Goal: Task Accomplishment & Management: Use online tool/utility

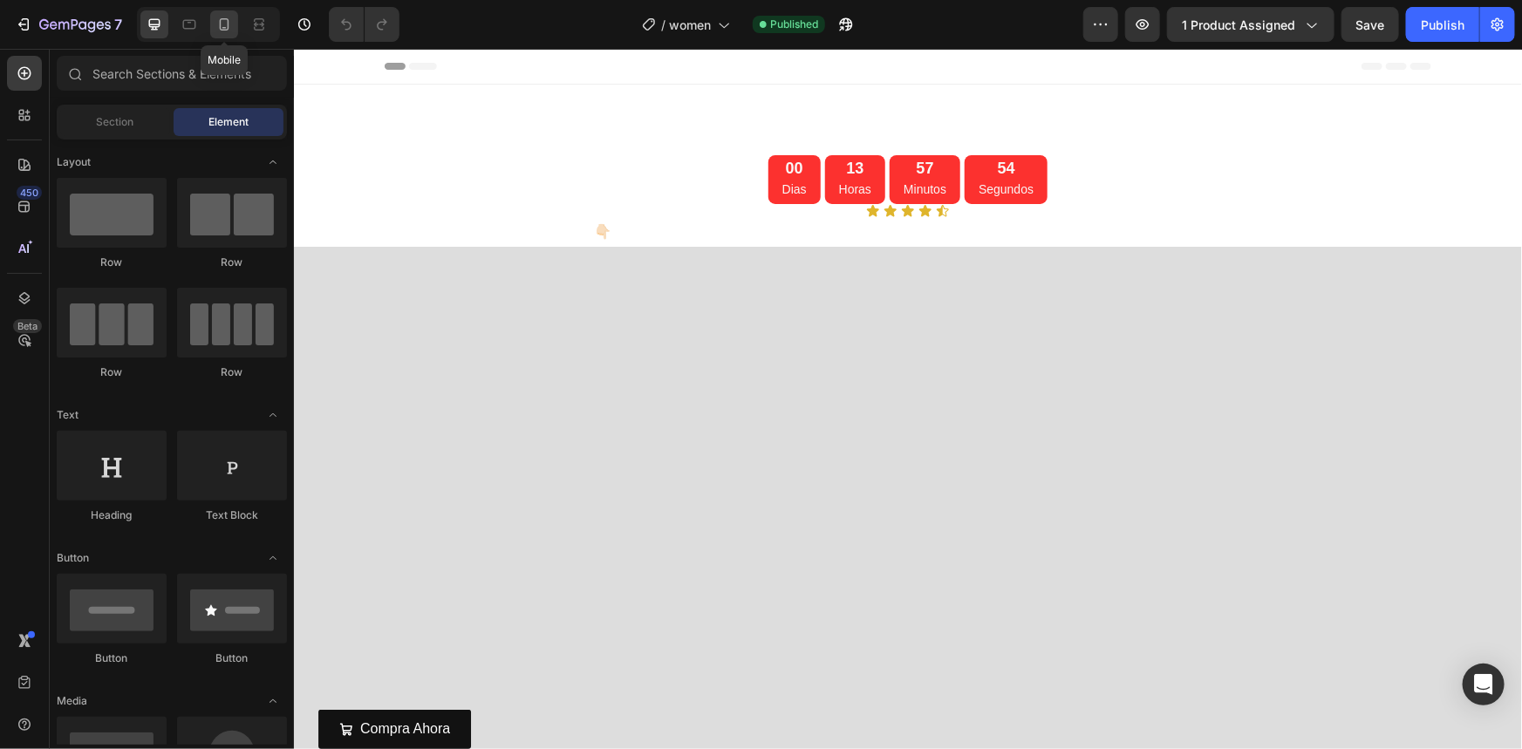
click at [233, 24] on div at bounding box center [224, 24] width 28 height 28
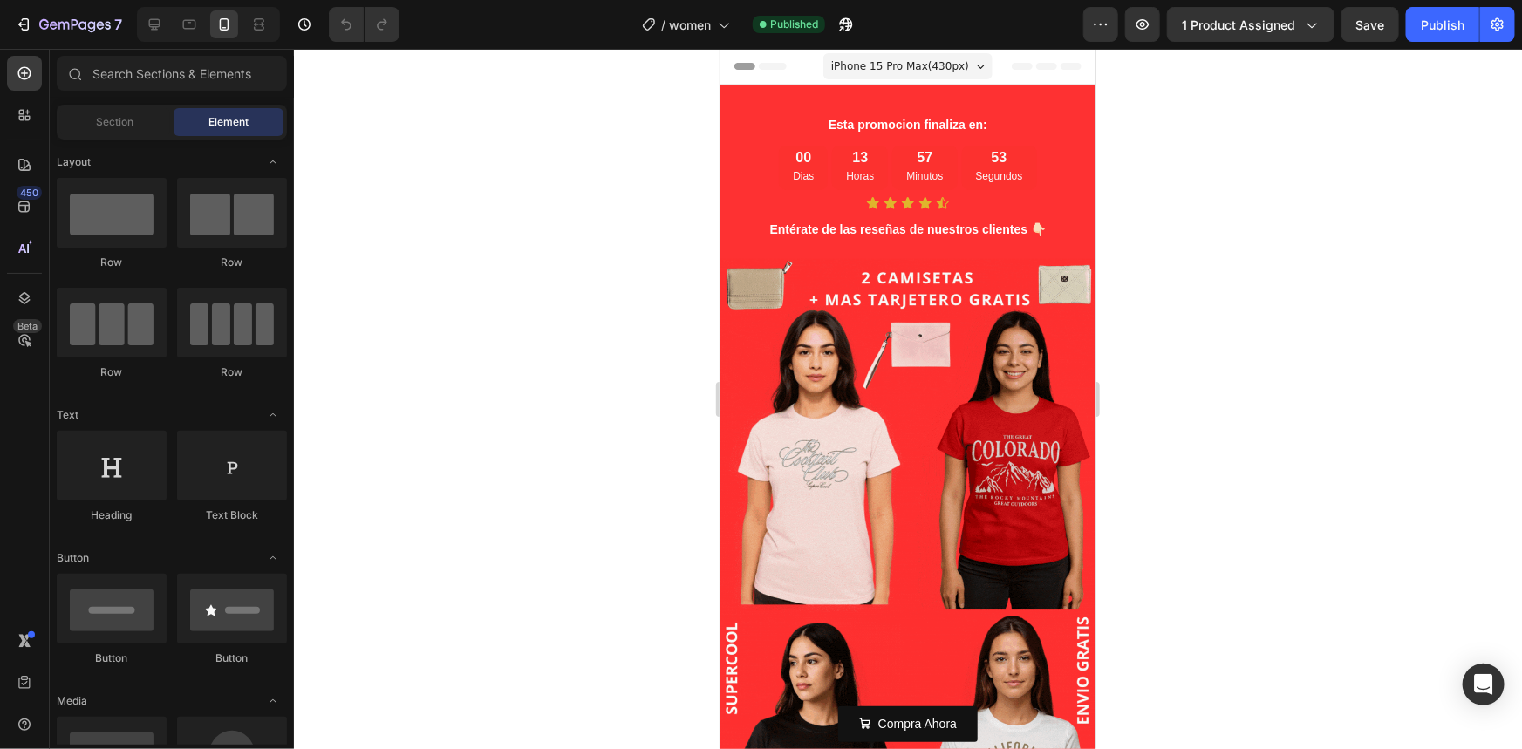
click at [1245, 400] on div at bounding box center [908, 399] width 1228 height 700
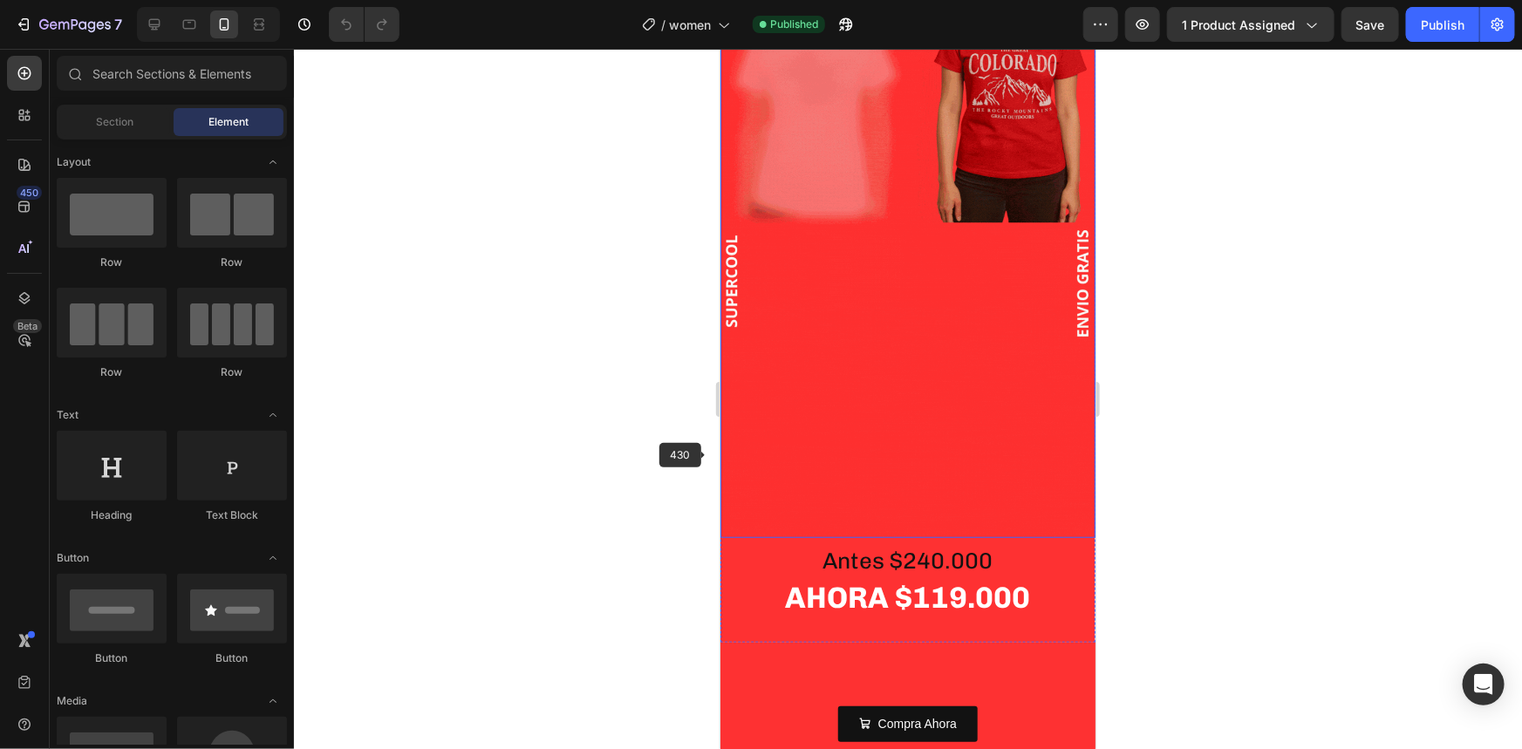
scroll to position [158, 0]
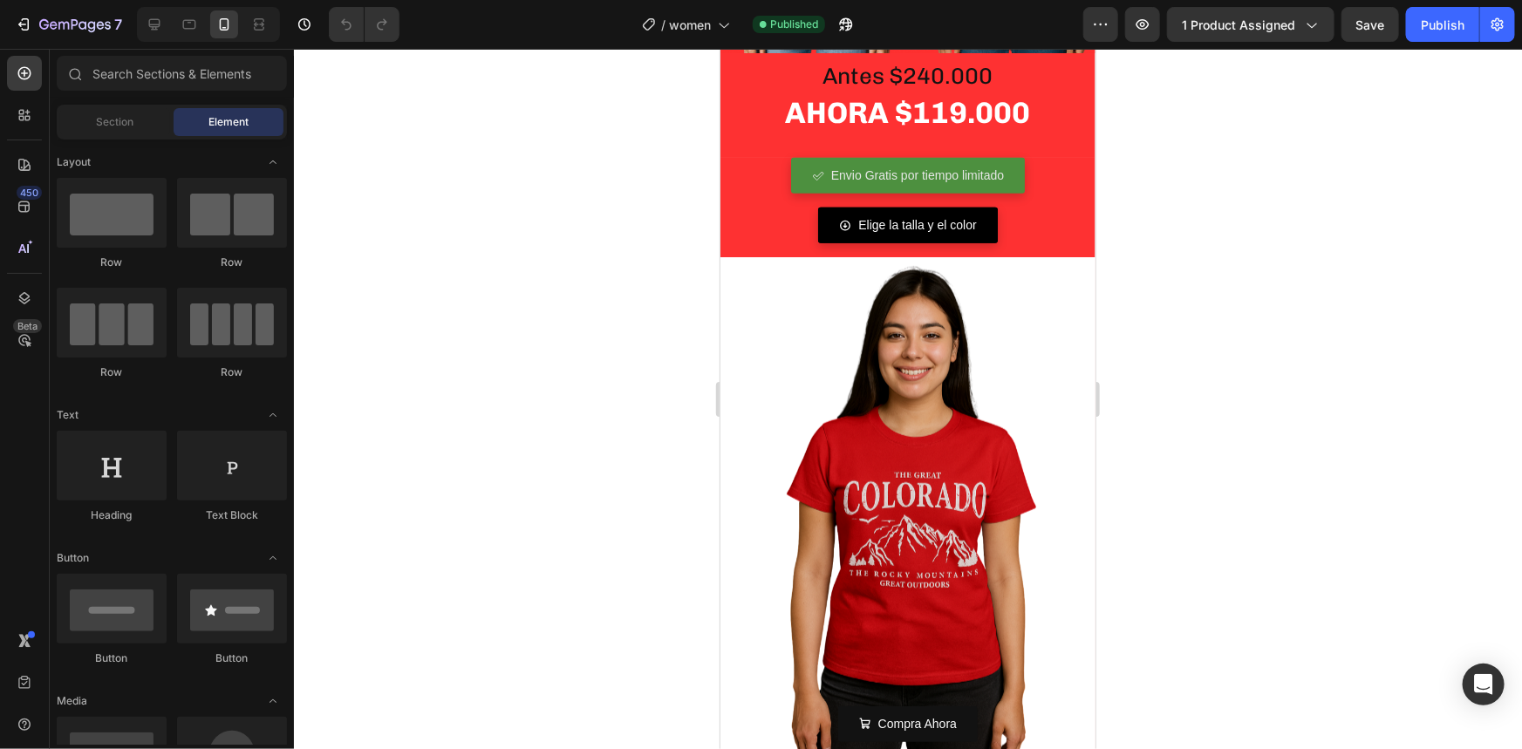
click at [832, 444] on img at bounding box center [907, 506] width 375 height 500
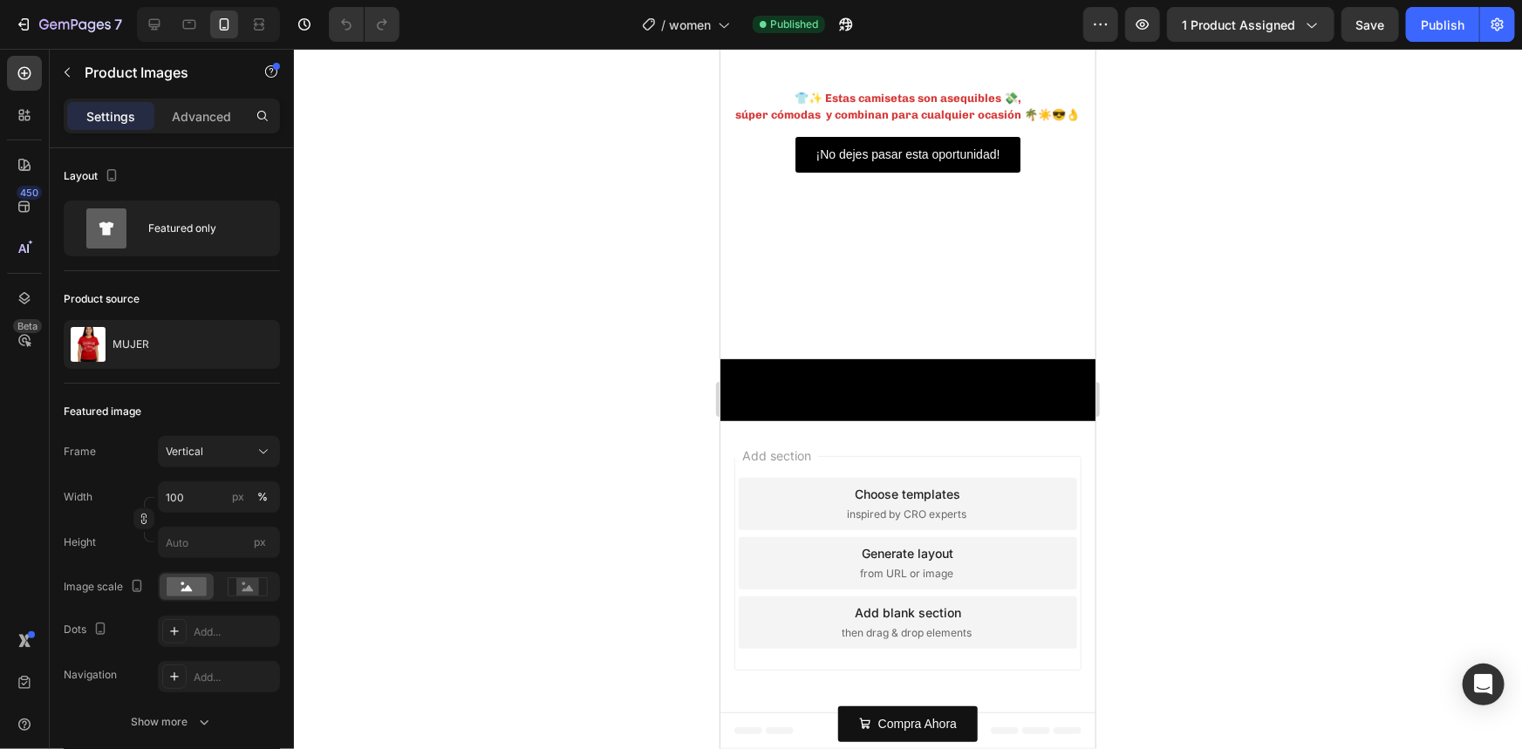
scroll to position [4123, 0]
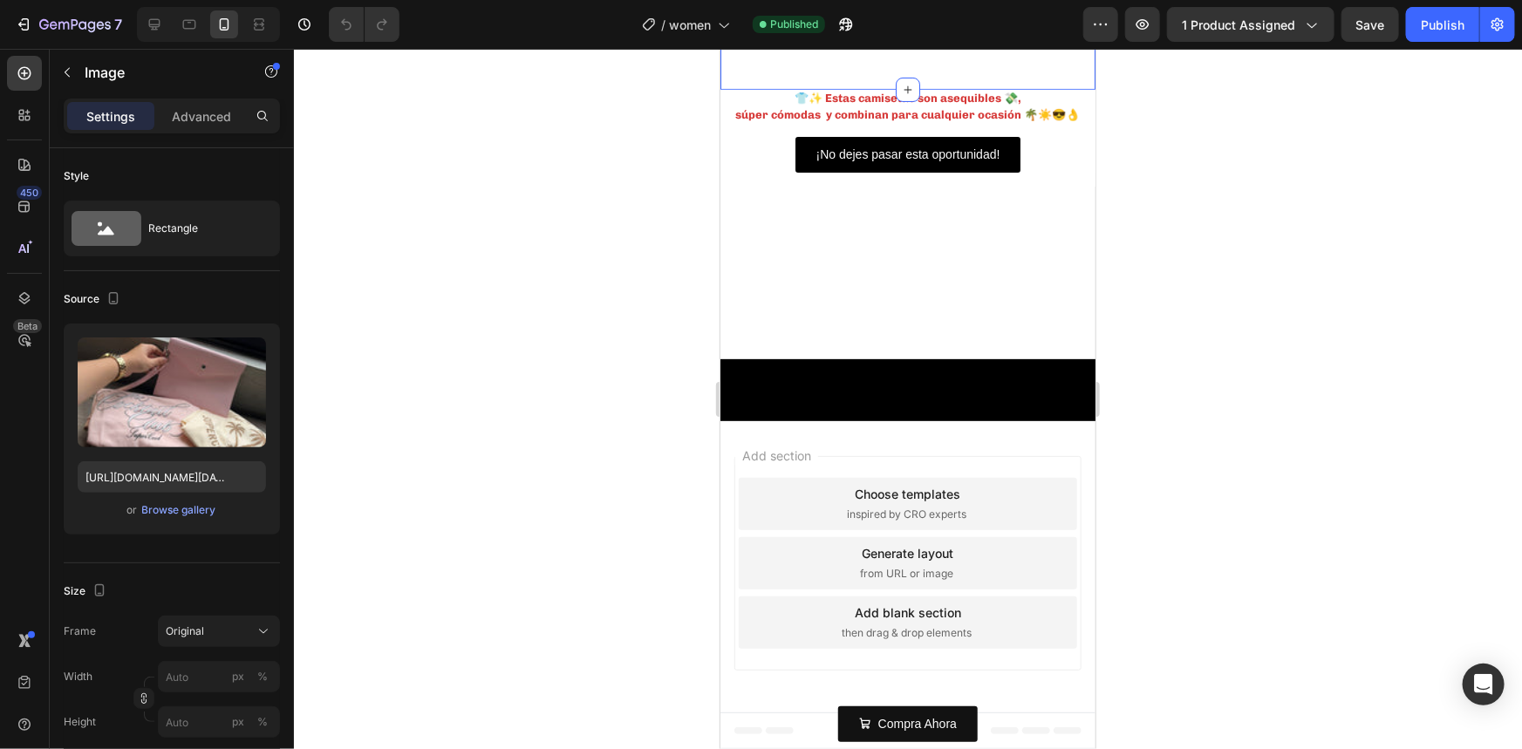
click at [558, 474] on div at bounding box center [908, 399] width 1228 height 700
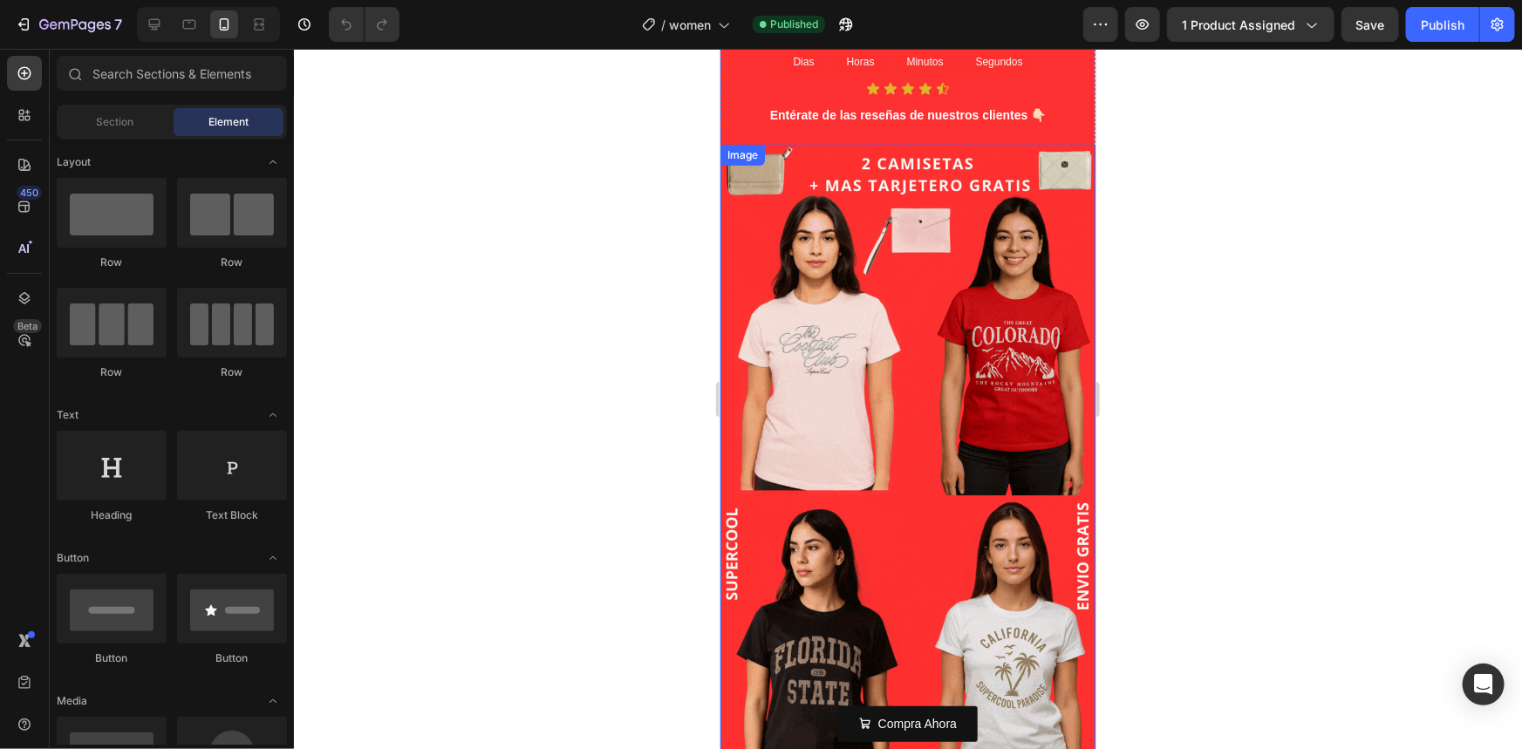
scroll to position [0, 0]
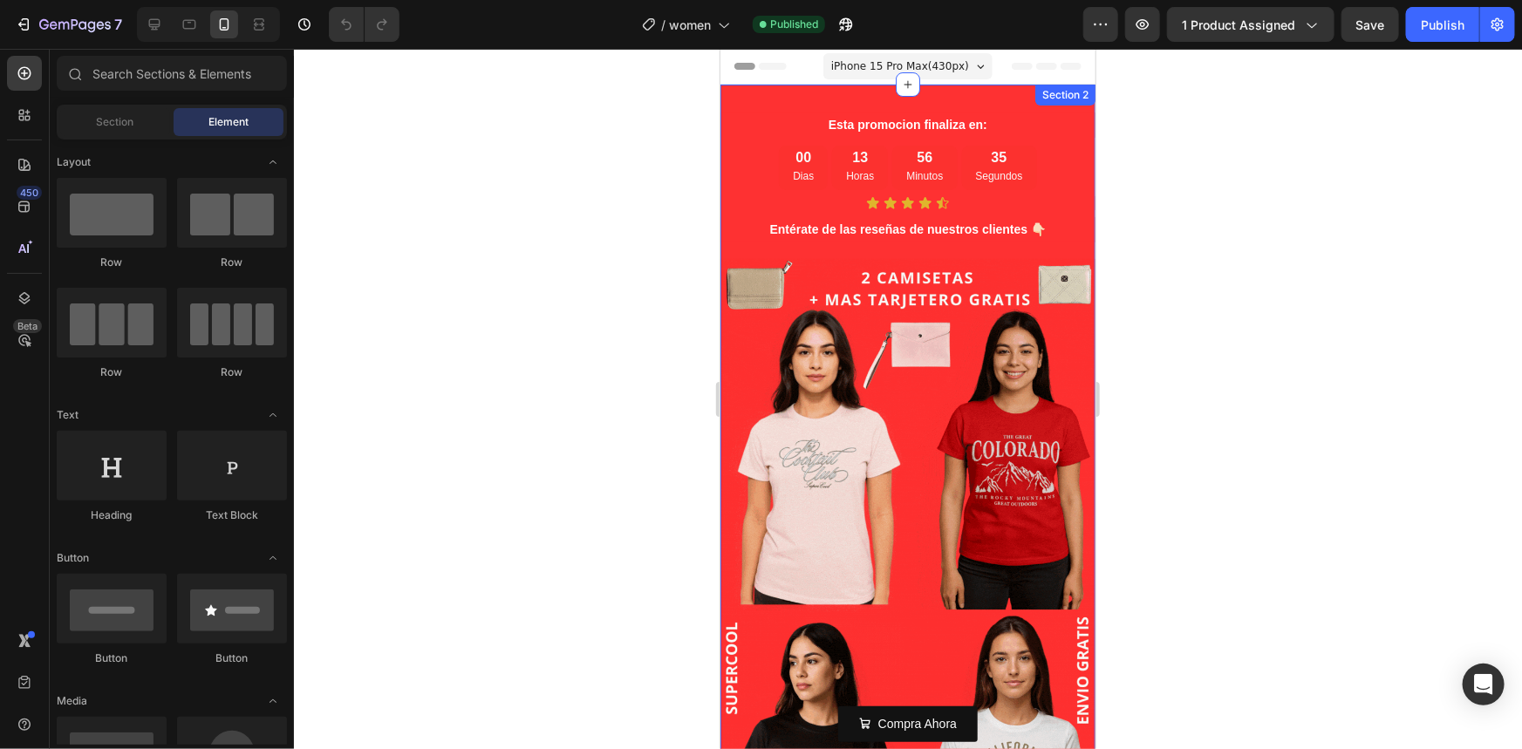
click at [810, 93] on div "Esta promocion finaliza en: Text Block 00 [PERSON_NAME] 13 Horas 56 Minutos 35 …" at bounding box center [907, 556] width 375 height 945
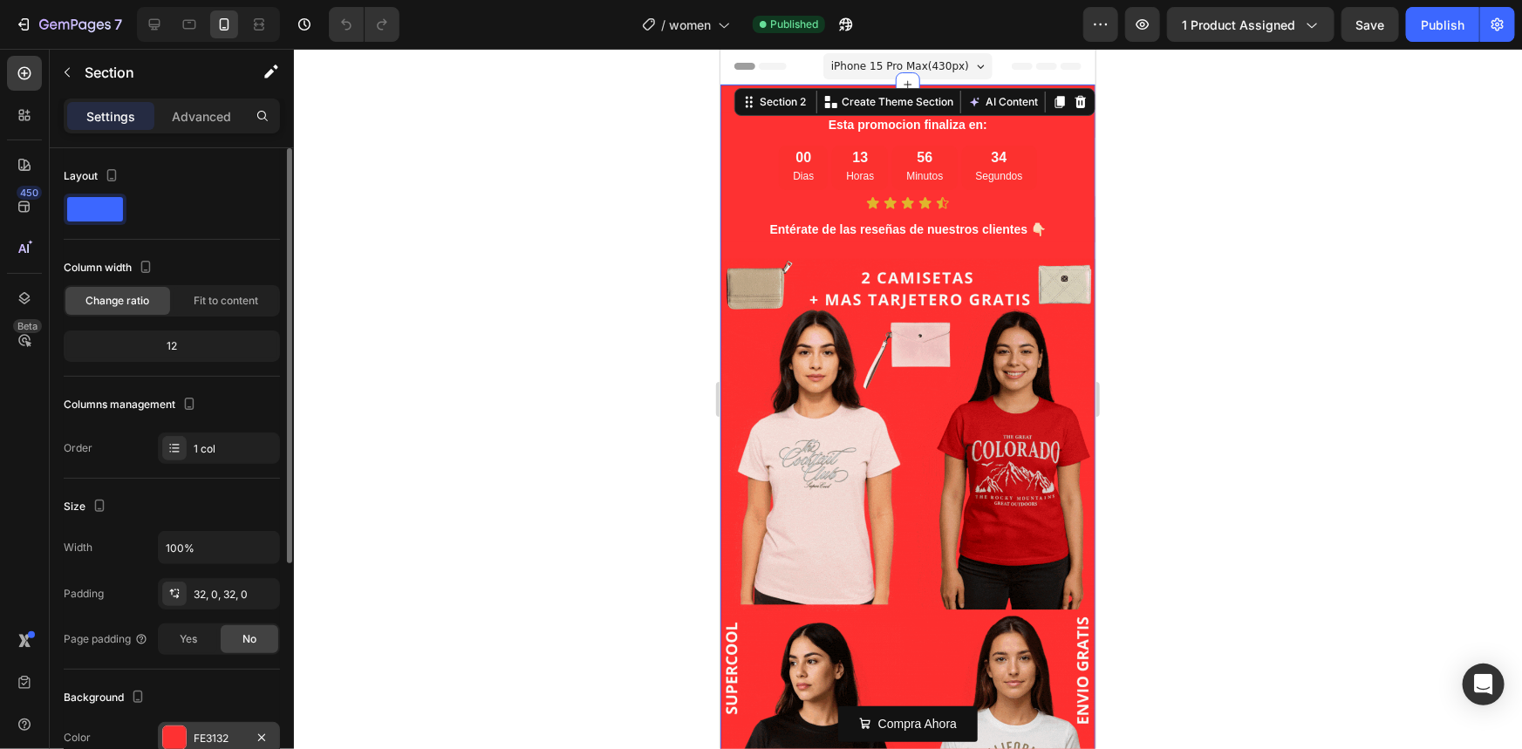
scroll to position [158, 0]
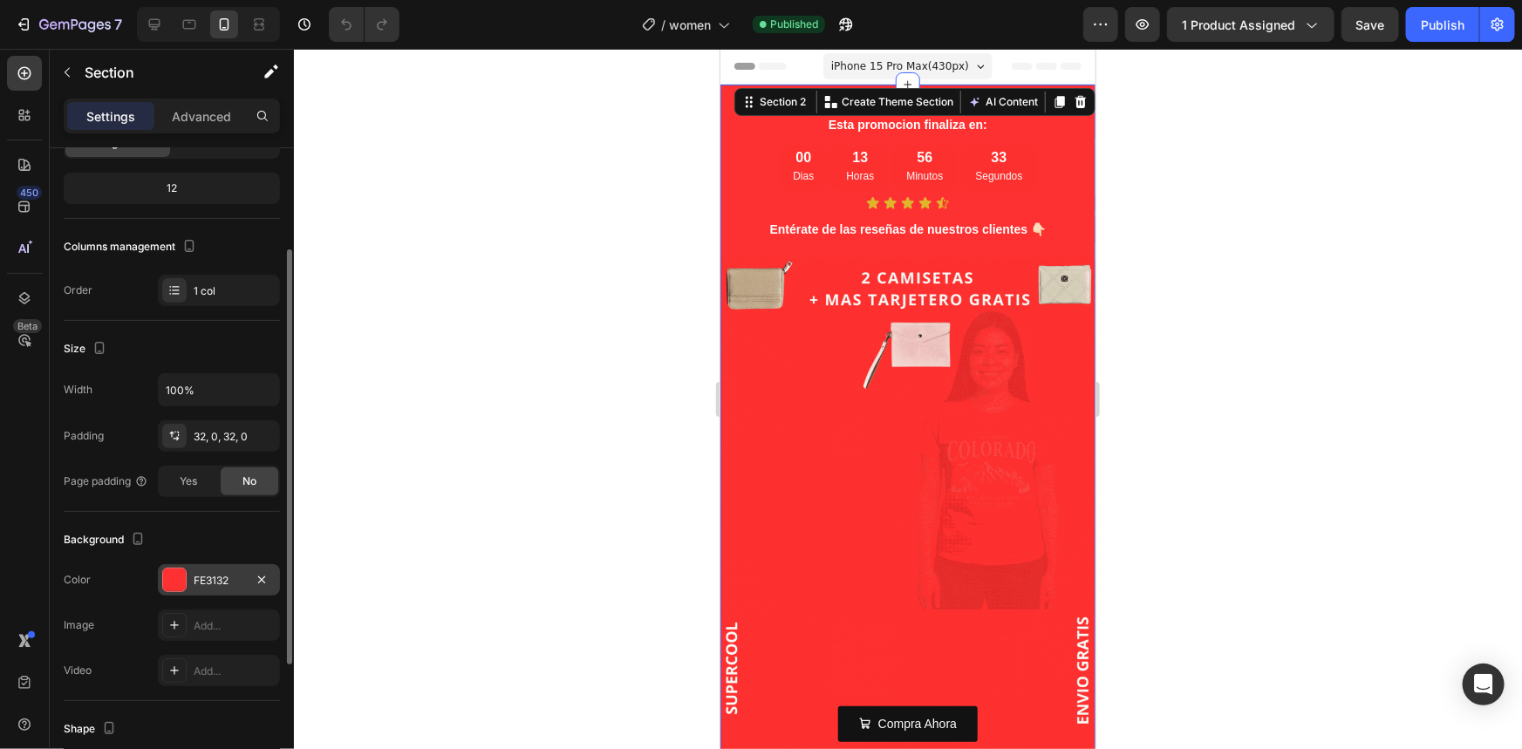
click at [182, 586] on div at bounding box center [174, 580] width 23 height 23
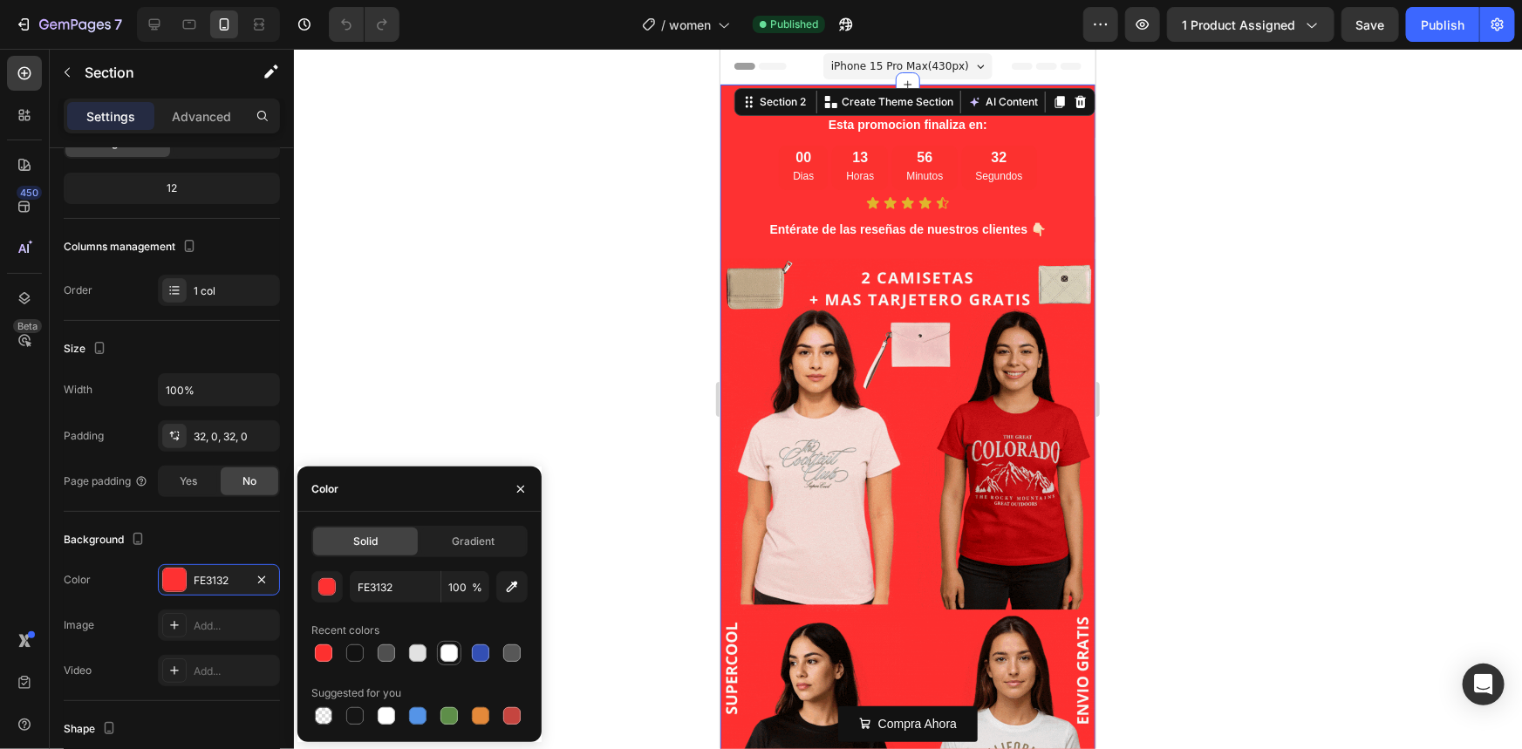
click at [445, 646] on div at bounding box center [448, 653] width 17 height 17
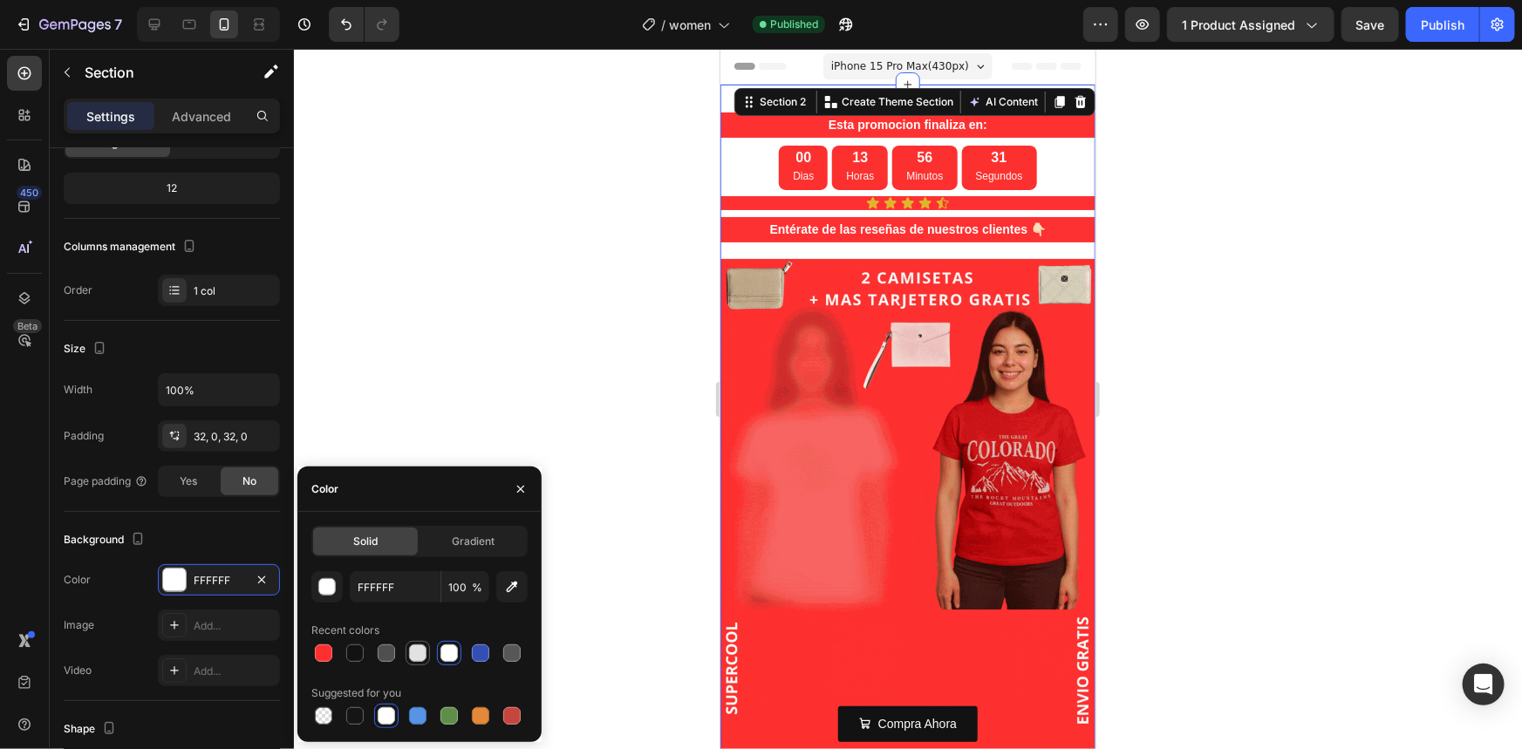
click at [419, 656] on div at bounding box center [417, 653] width 17 height 17
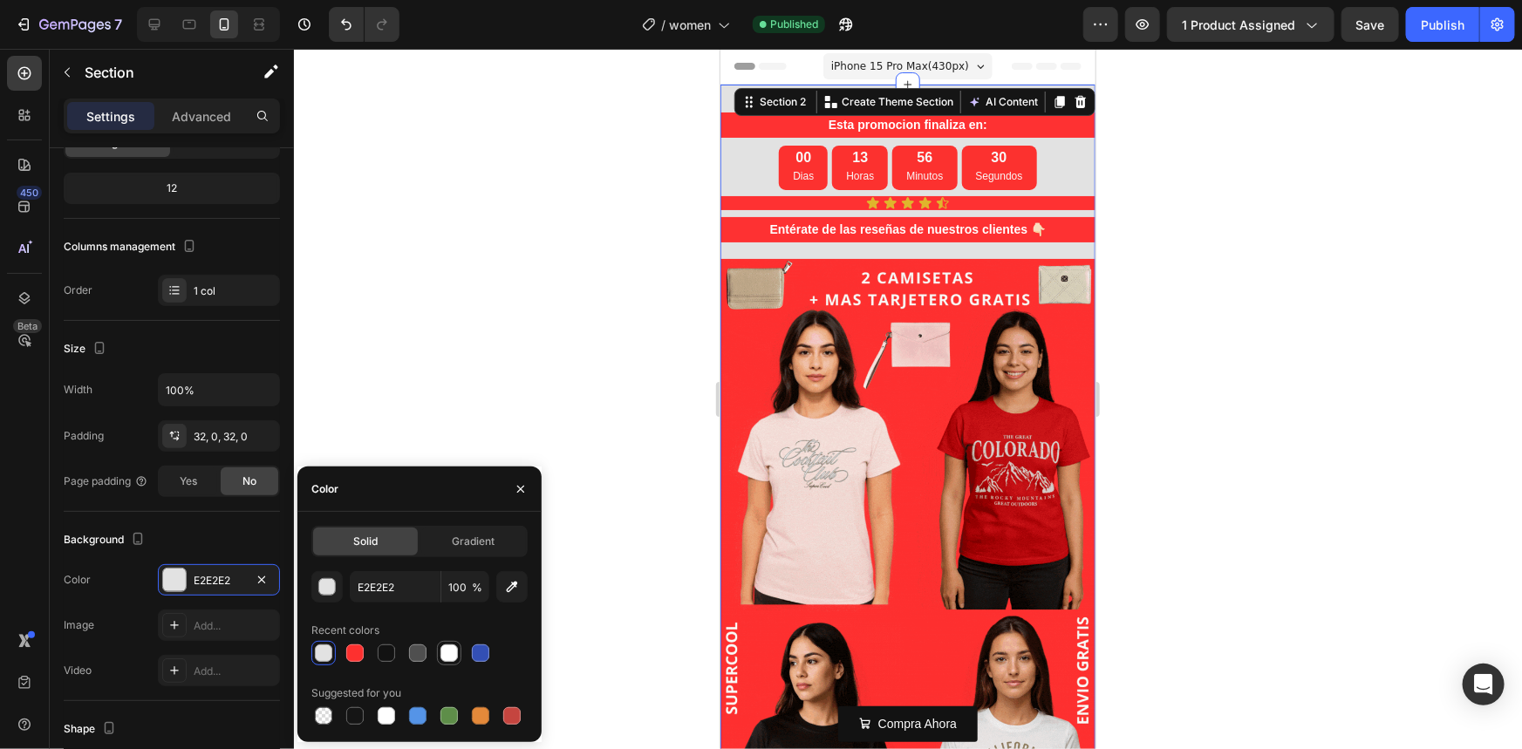
click at [447, 656] on div at bounding box center [448, 653] width 17 height 17
type input "FFFFFF"
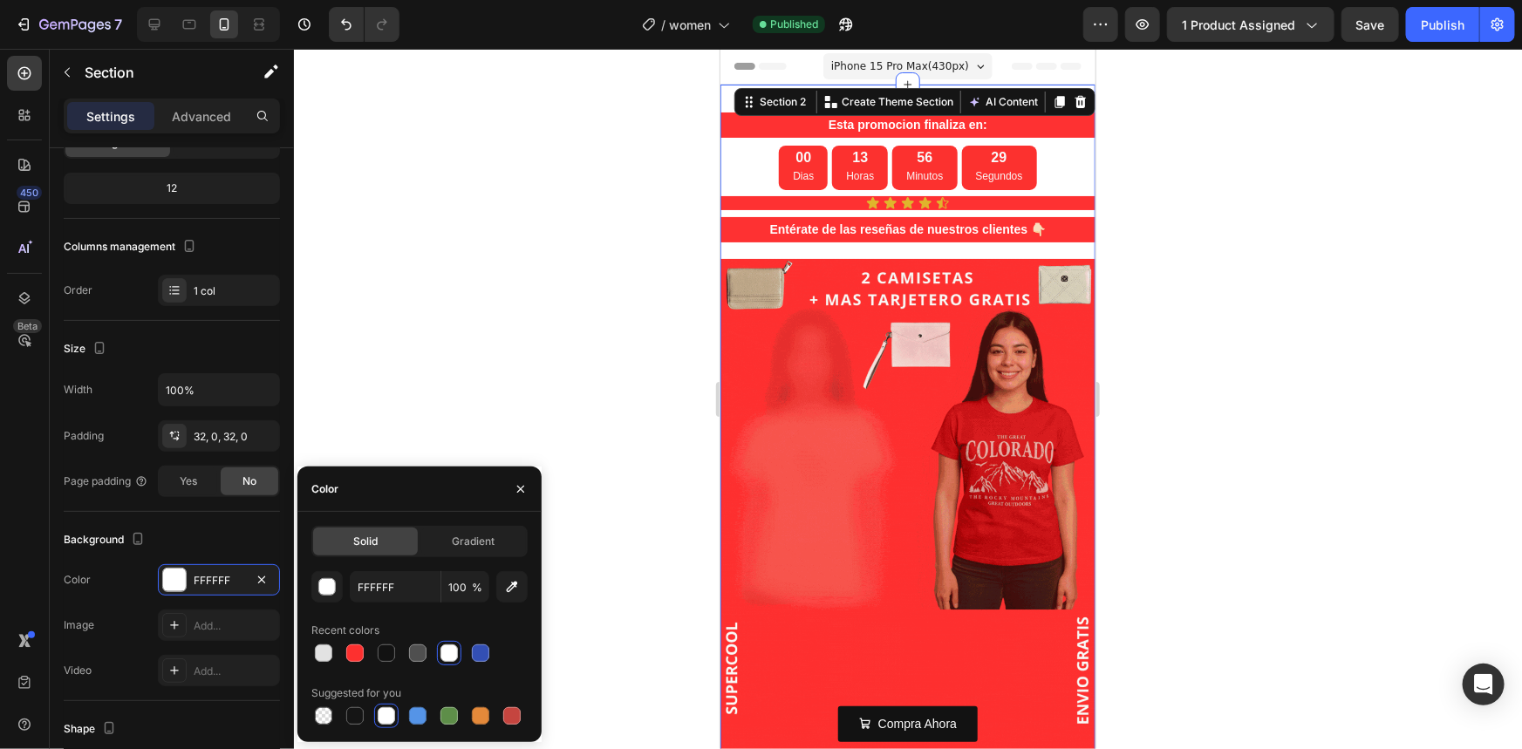
click at [479, 373] on div at bounding box center [908, 399] width 1228 height 700
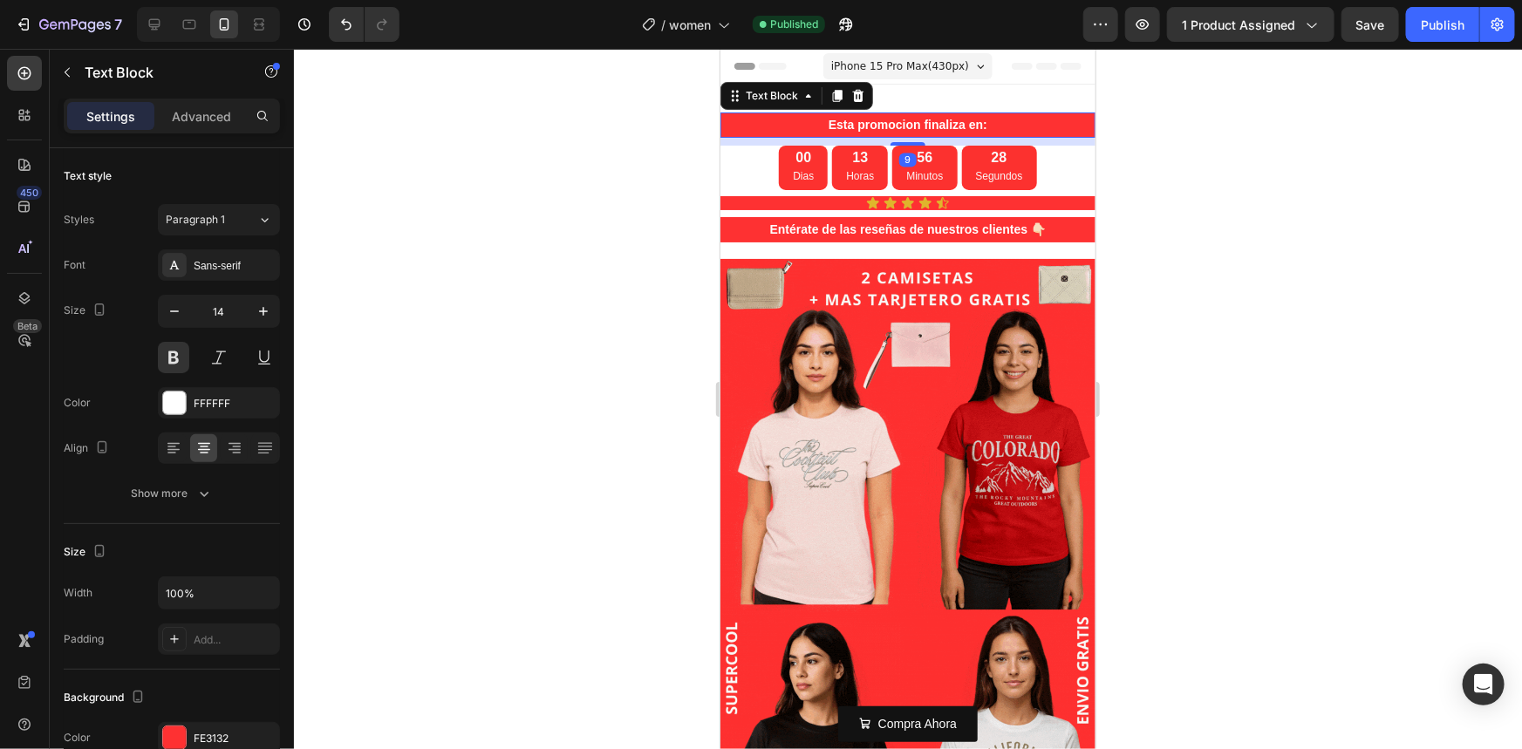
click at [750, 129] on p "Esta promocion finaliza en:" at bounding box center [907, 124] width 372 height 22
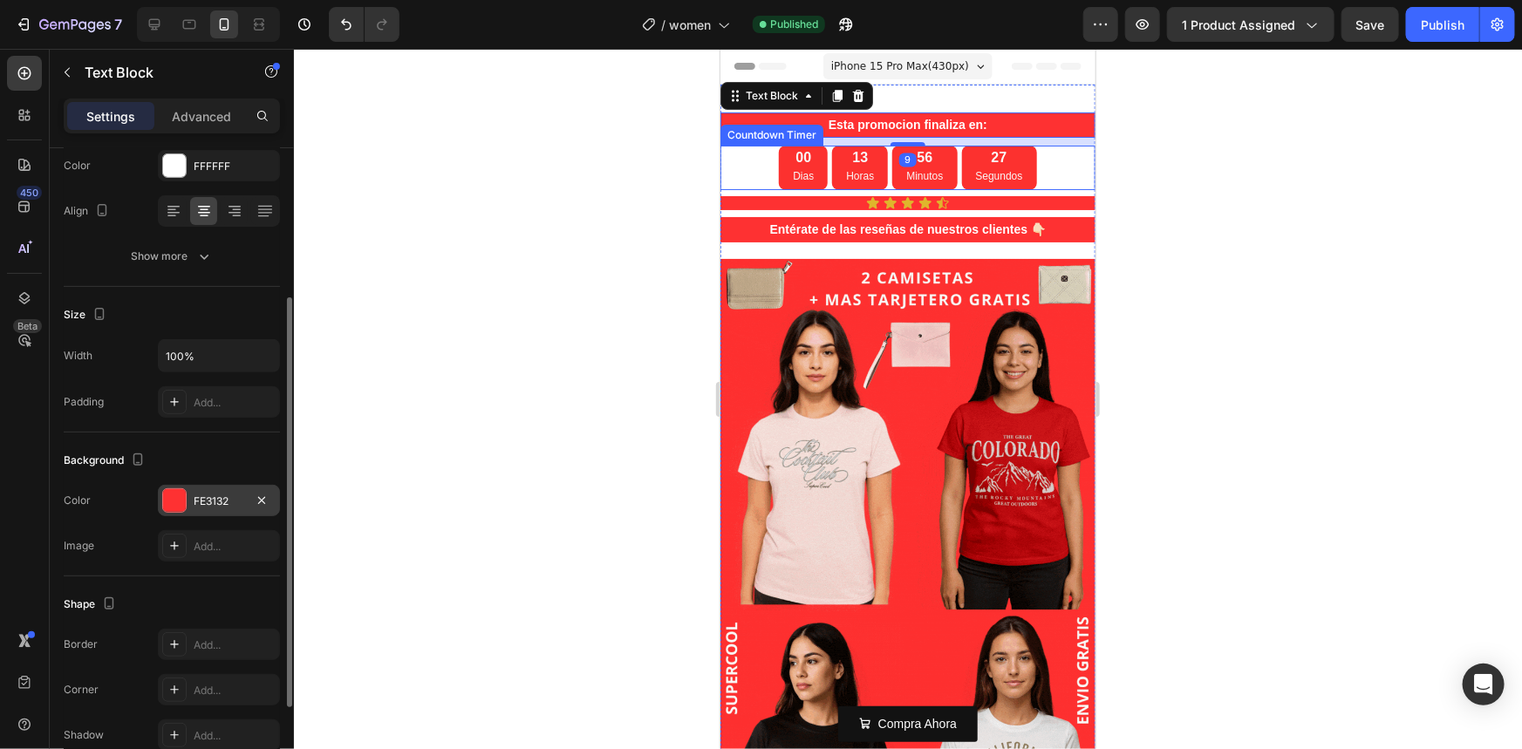
click at [176, 508] on div at bounding box center [174, 500] width 23 height 23
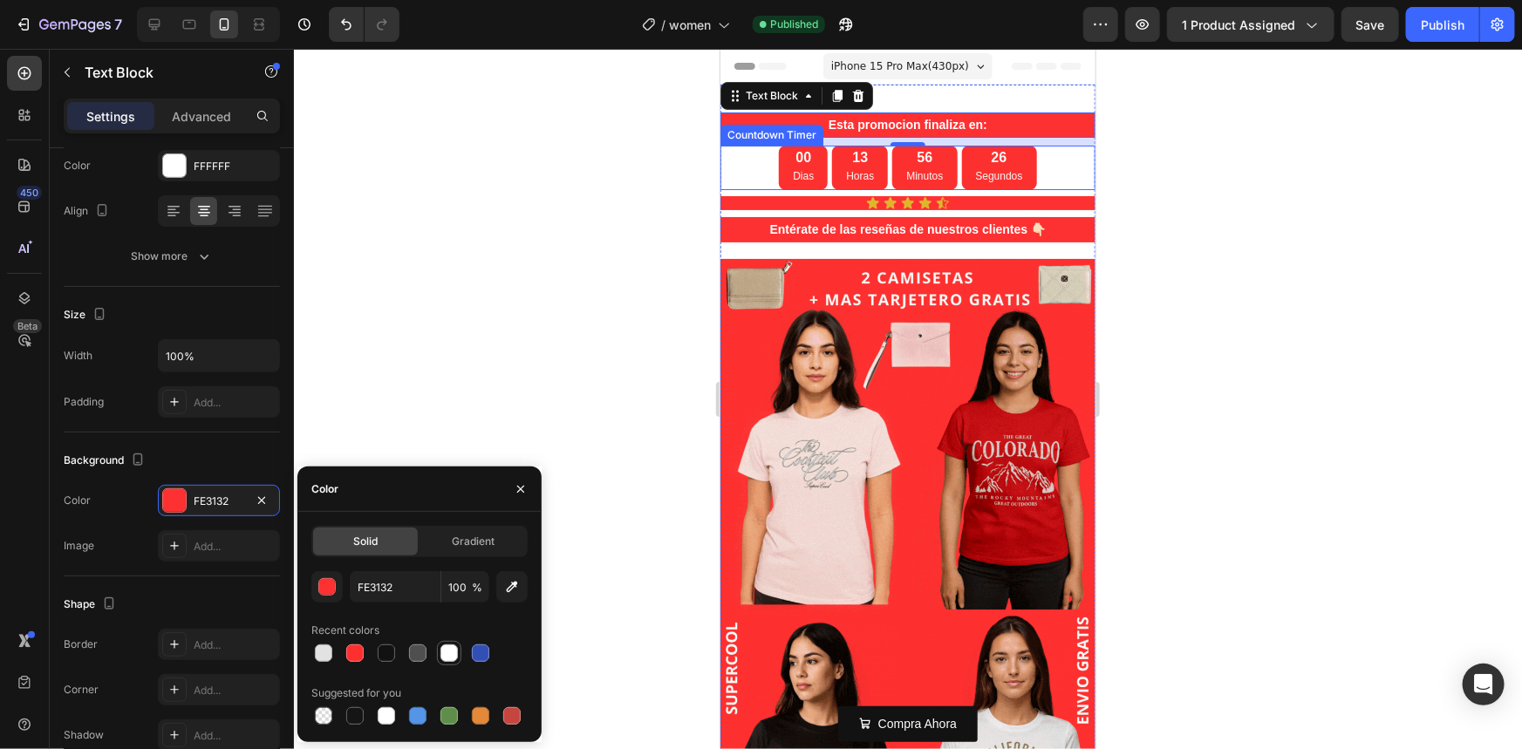
click at [449, 648] on div at bounding box center [448, 653] width 17 height 17
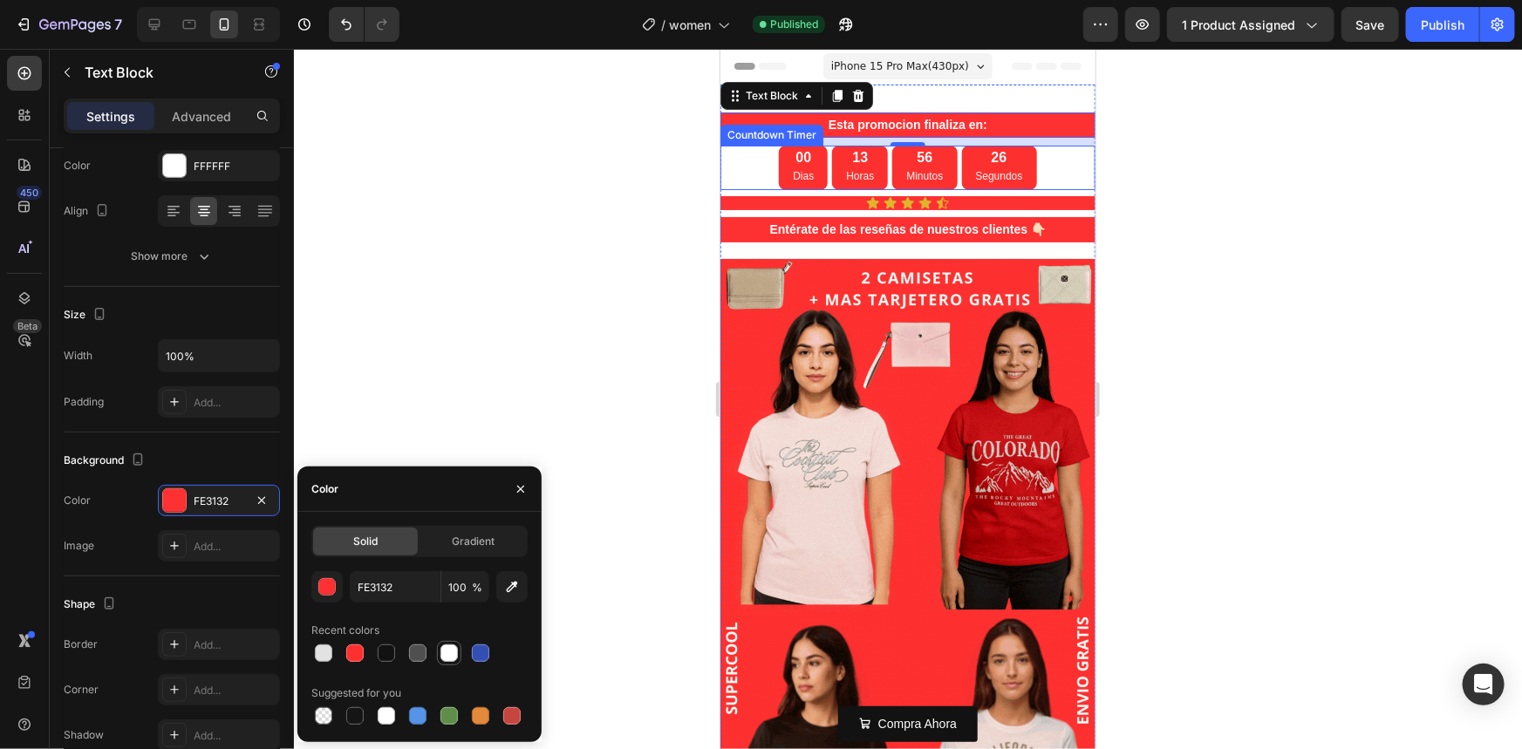
type input "FFFFFF"
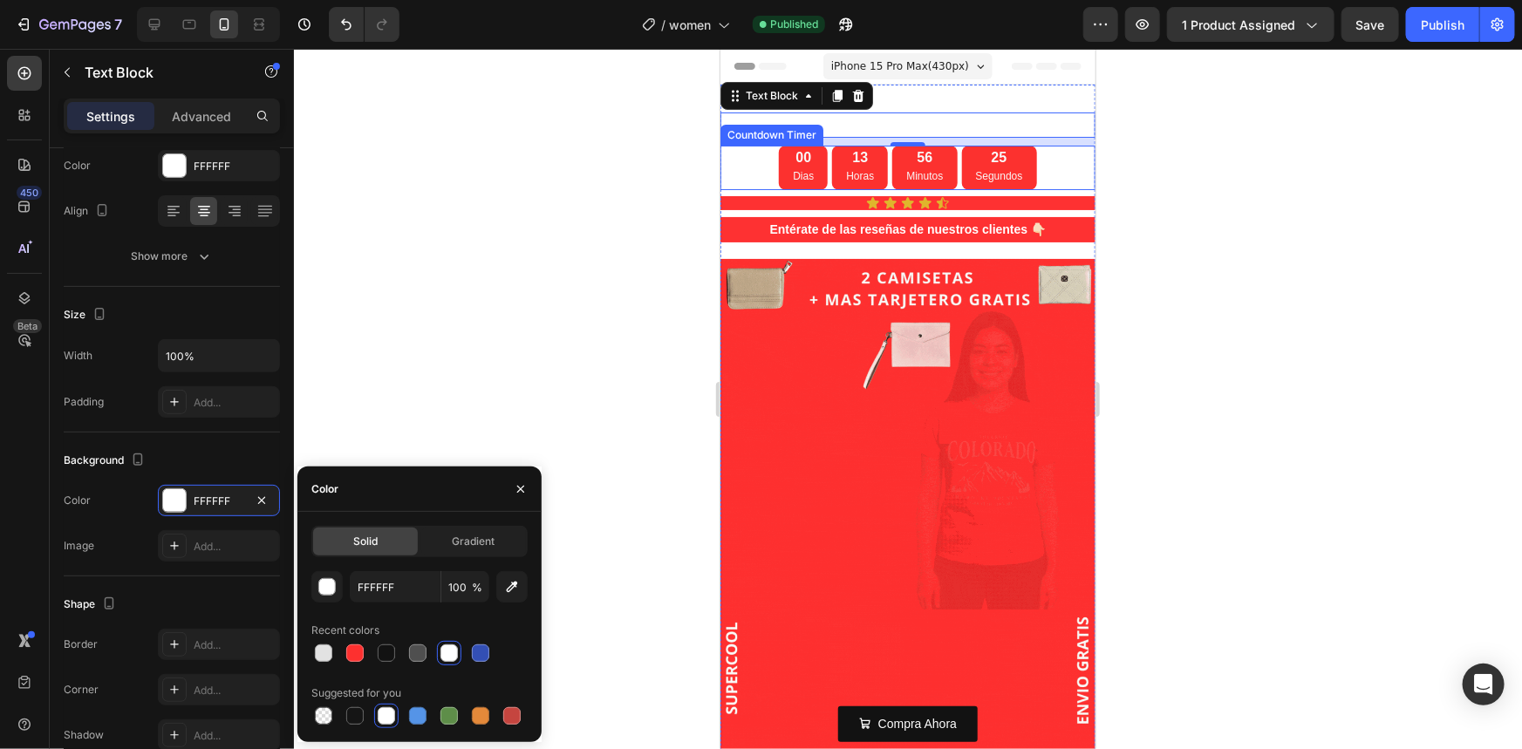
click at [387, 335] on div at bounding box center [908, 399] width 1228 height 700
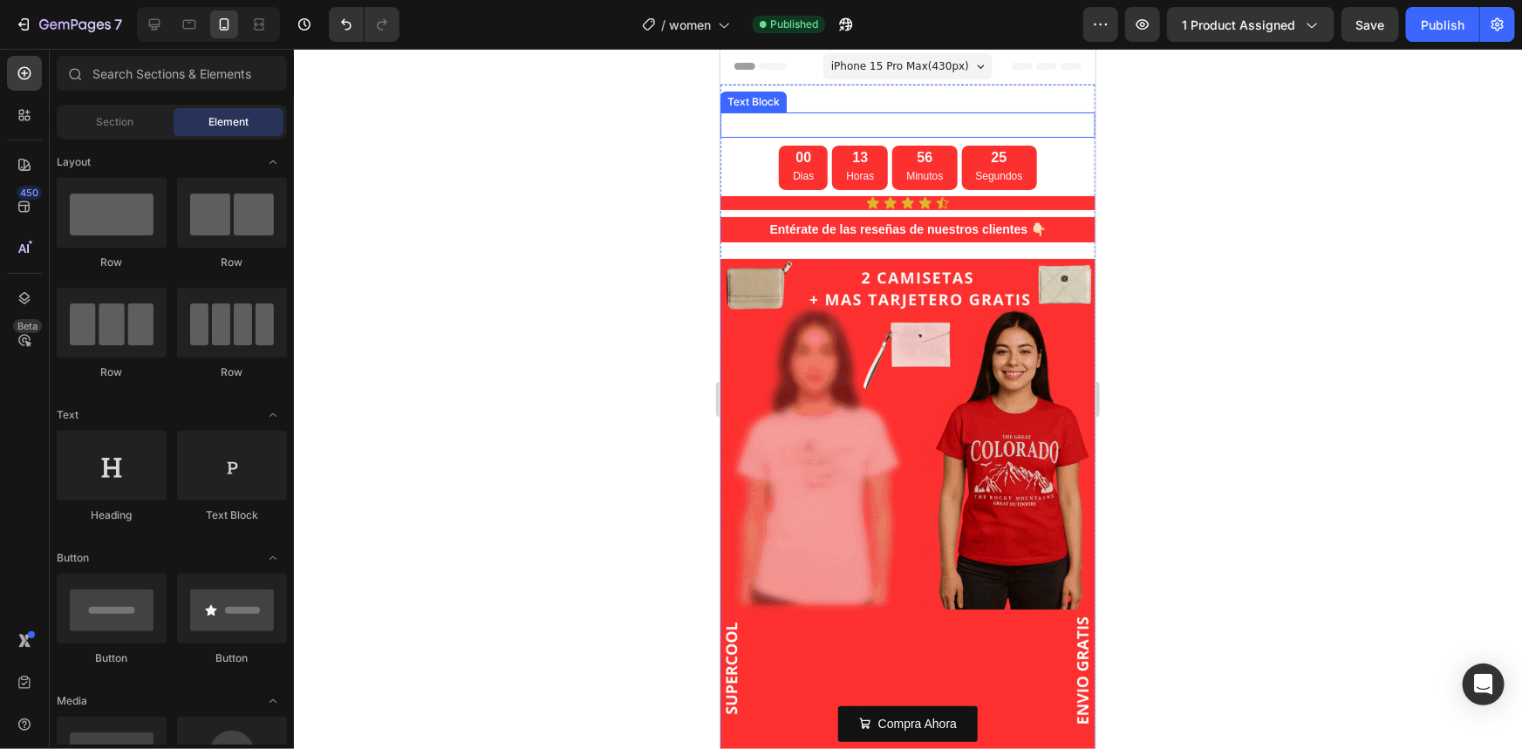
click at [866, 117] on p "Esta promocion finaliza en:" at bounding box center [907, 124] width 372 height 22
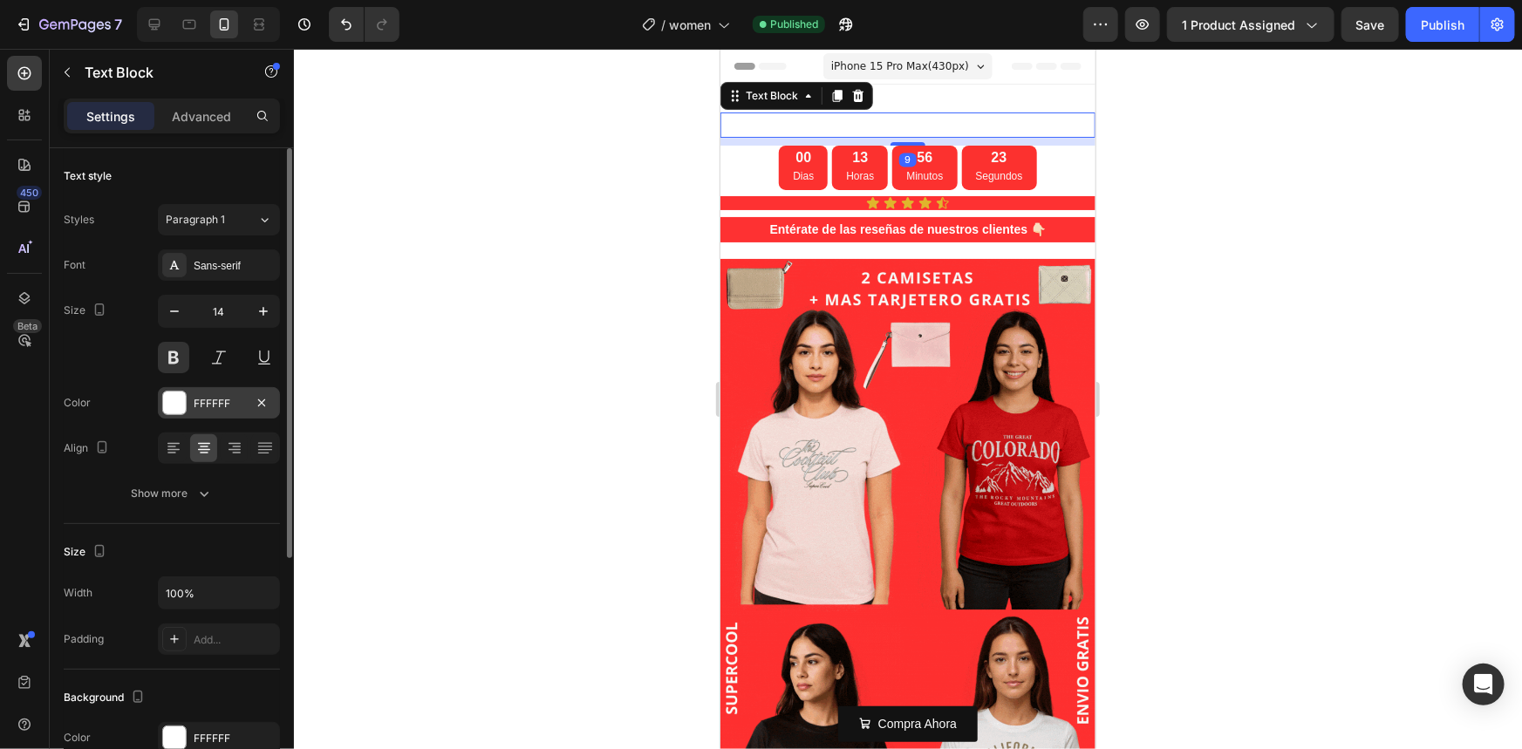
click at [181, 400] on div at bounding box center [174, 403] width 23 height 23
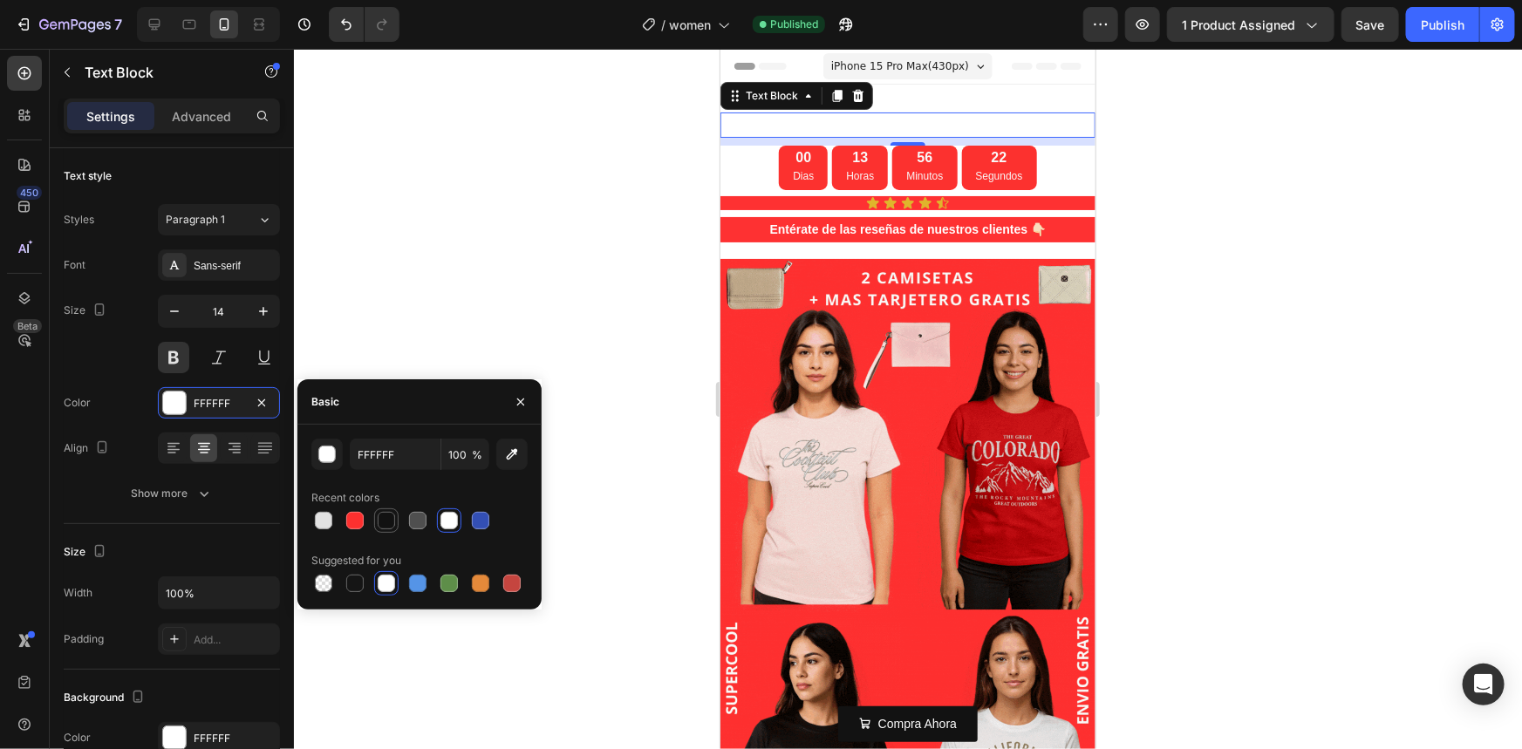
click at [392, 529] on div at bounding box center [386, 520] width 21 height 21
type input "121212"
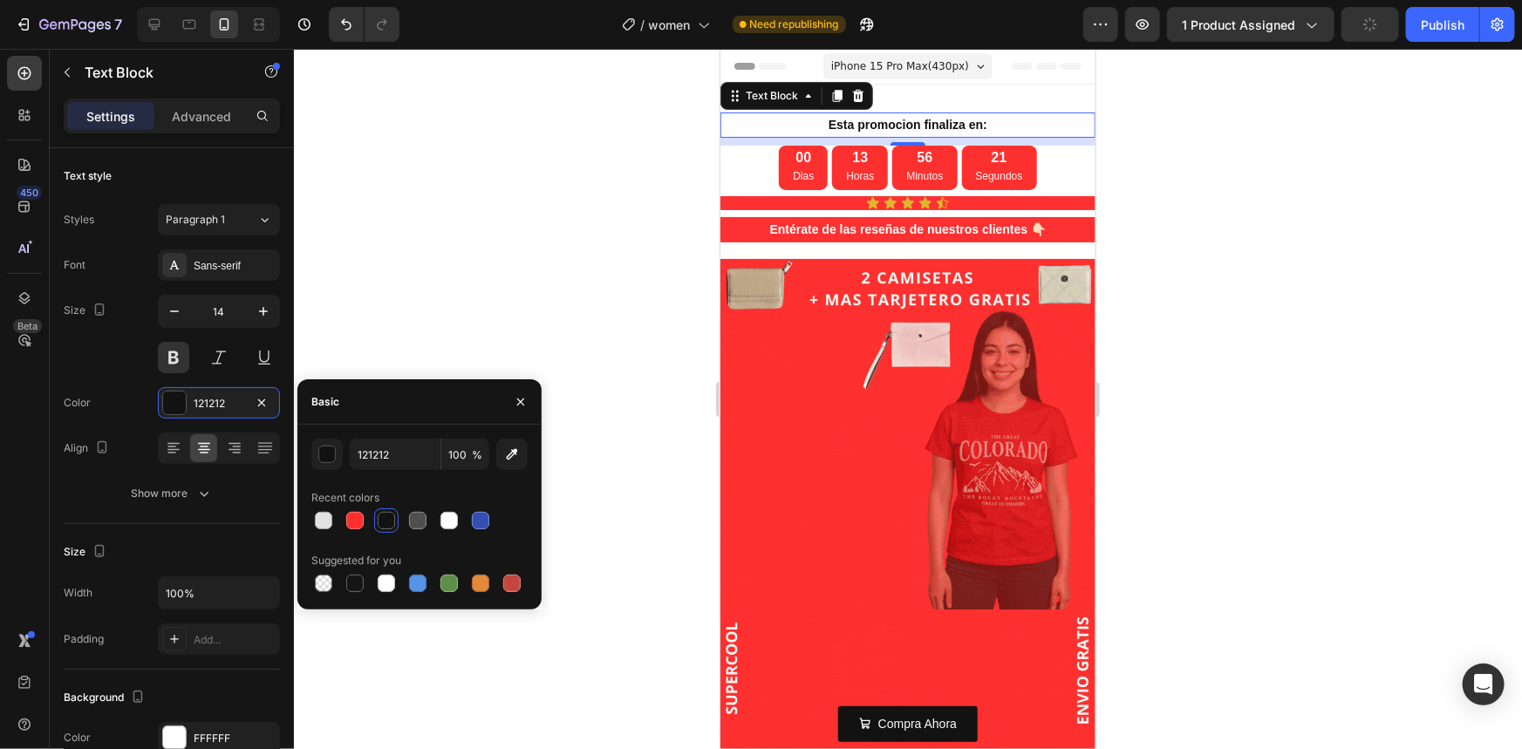
click at [482, 287] on div at bounding box center [908, 399] width 1228 height 700
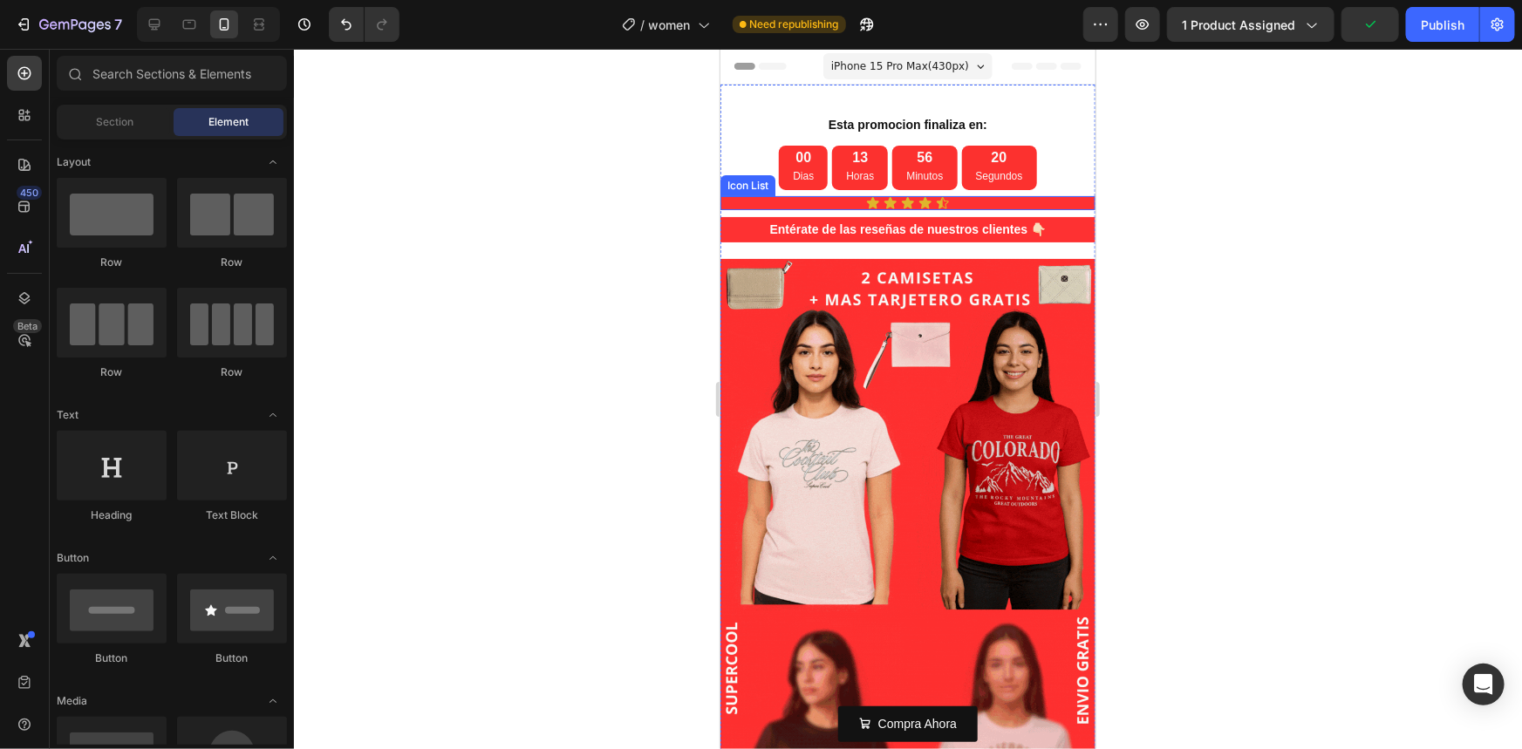
click at [825, 197] on div "Icon Icon Icon Icon Icon" at bounding box center [907, 202] width 375 height 14
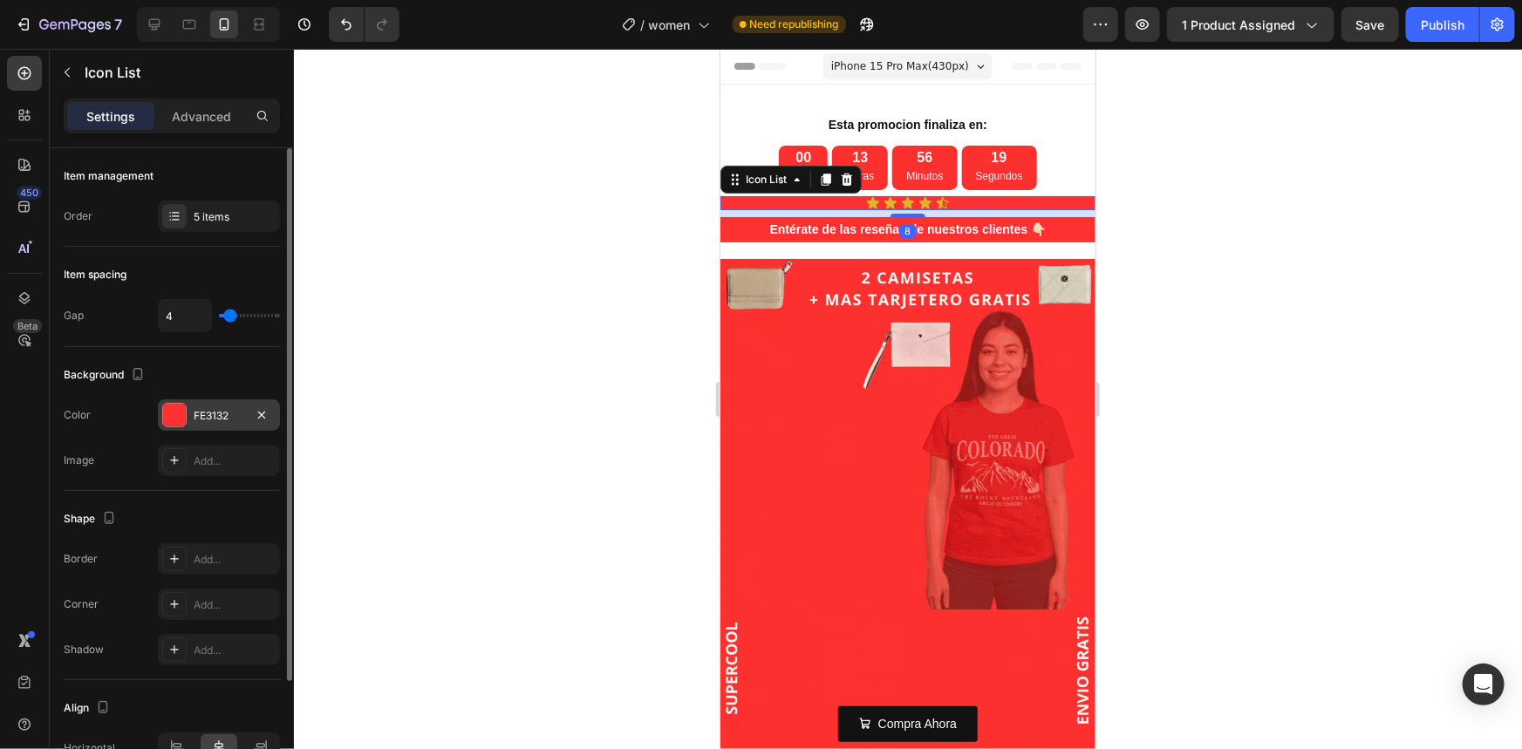
click at [174, 408] on div at bounding box center [174, 415] width 23 height 23
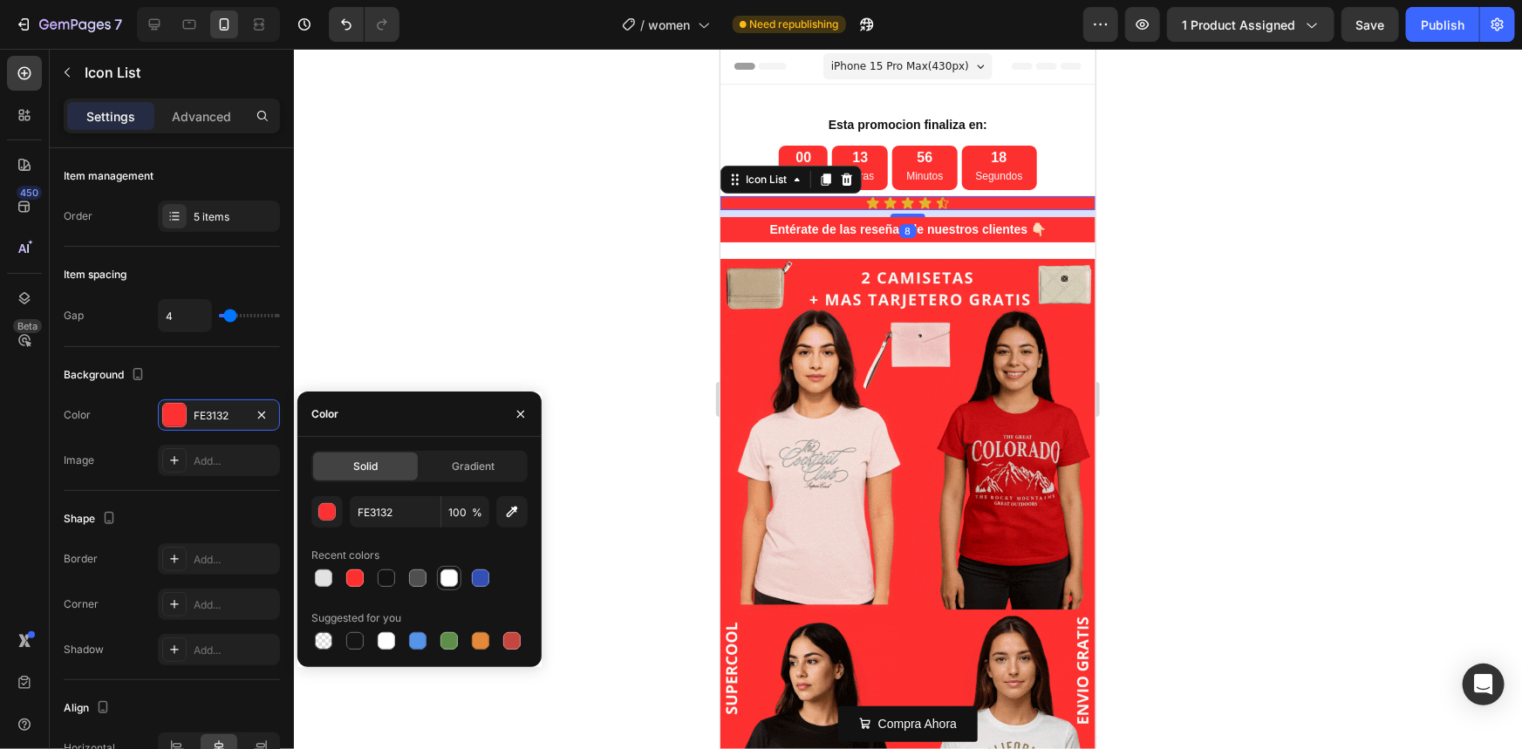
click at [445, 581] on div at bounding box center [448, 578] width 17 height 17
type input "FFFFFF"
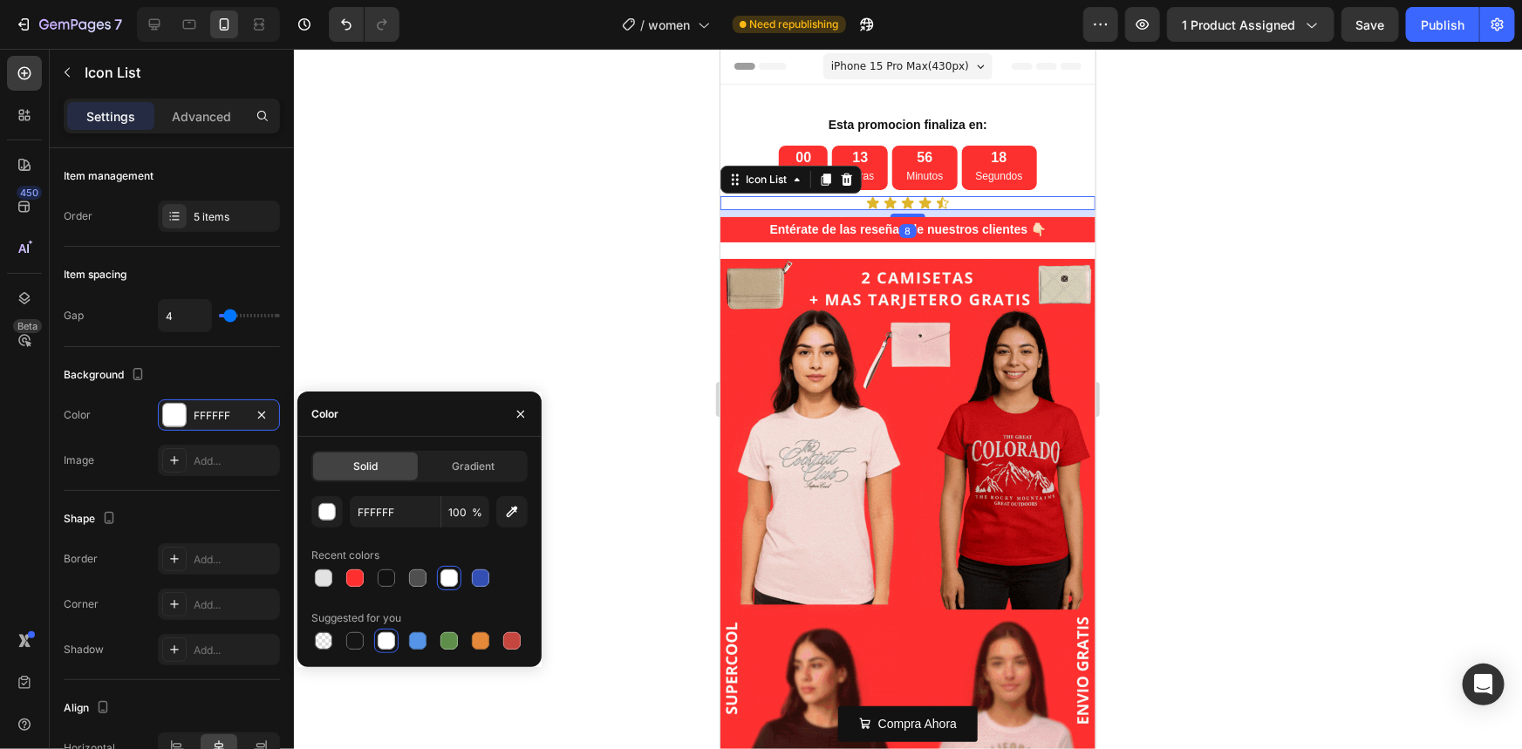
click at [549, 273] on div at bounding box center [908, 399] width 1228 height 700
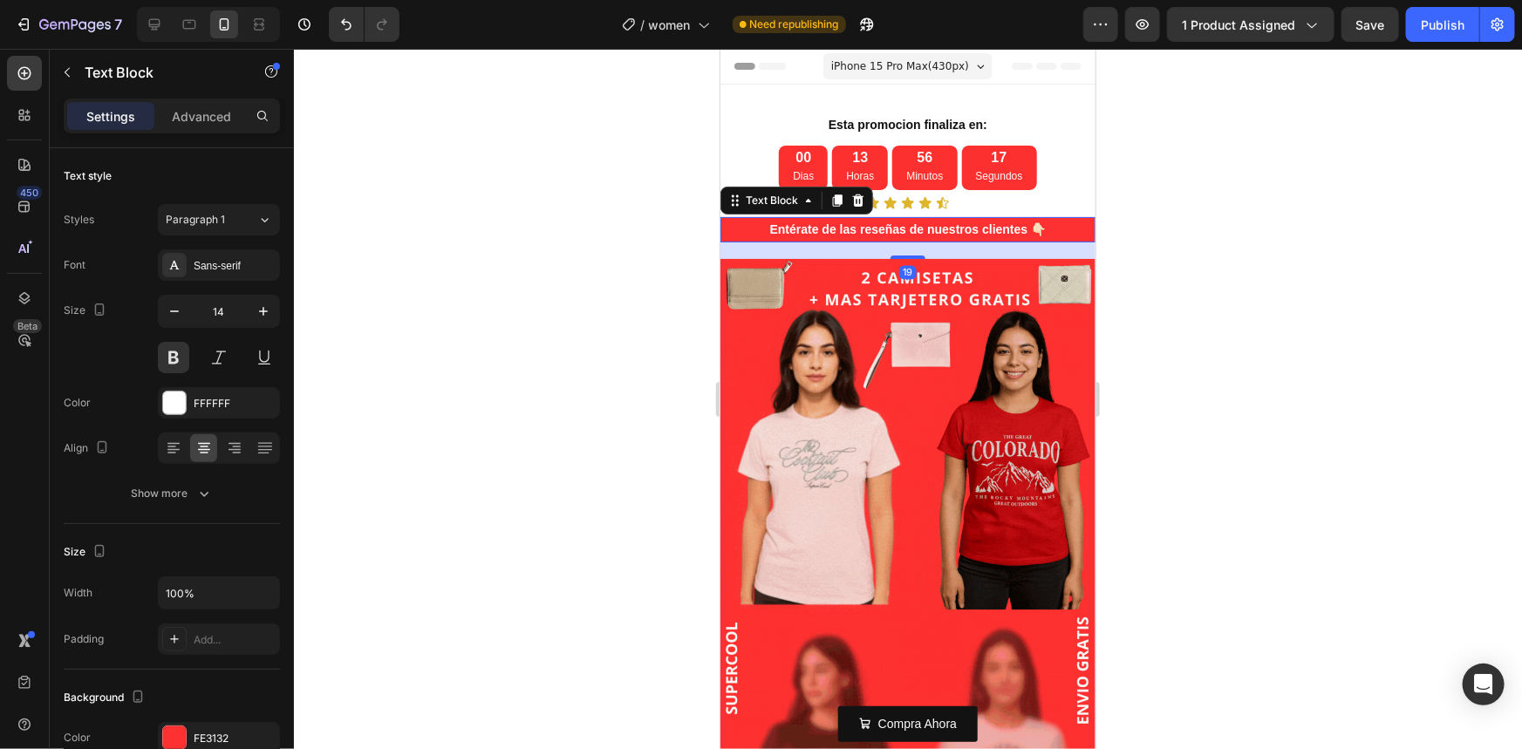
click at [741, 235] on p "Entérate de las reseñas de nuestros clientes 👇🏻" at bounding box center [907, 229] width 372 height 22
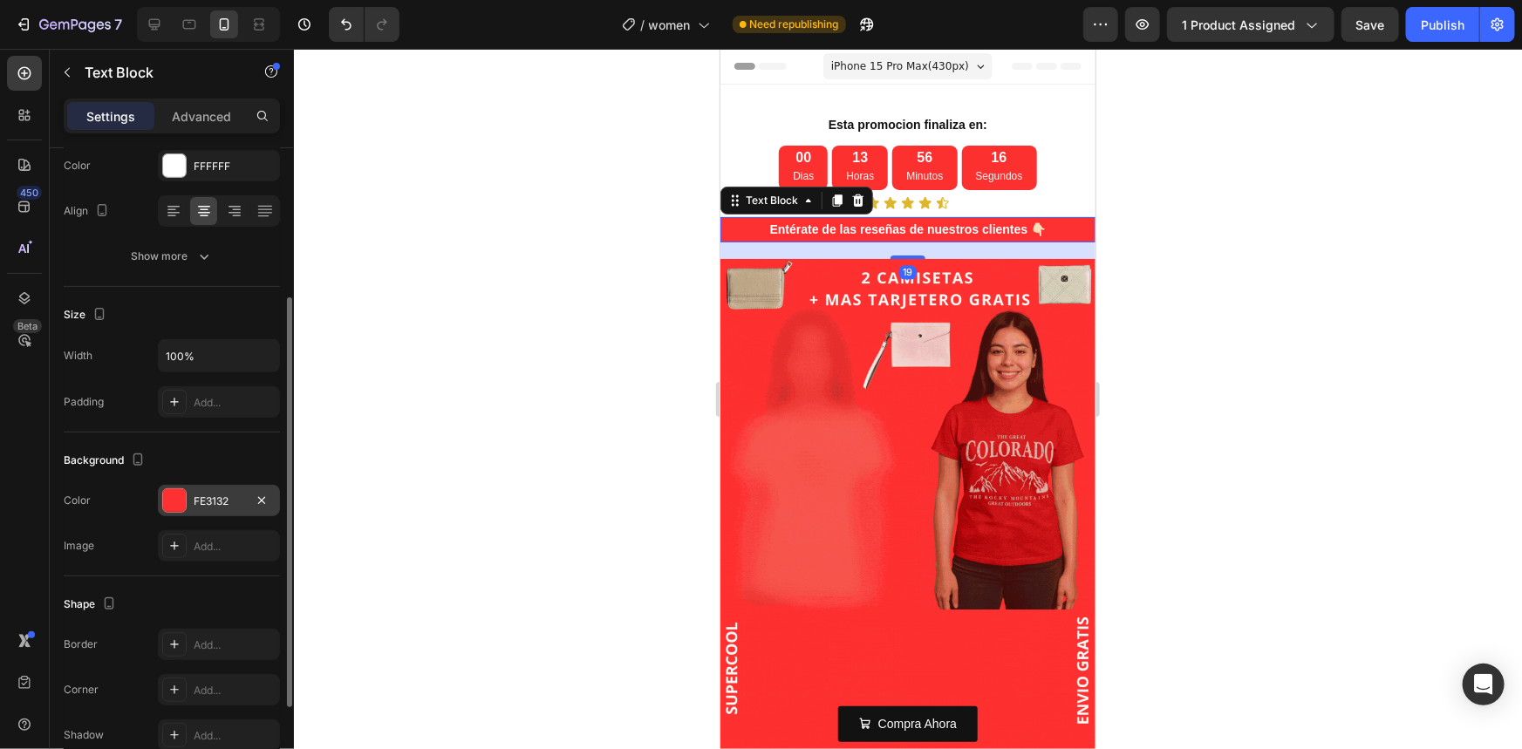
click at [172, 506] on div at bounding box center [174, 500] width 23 height 23
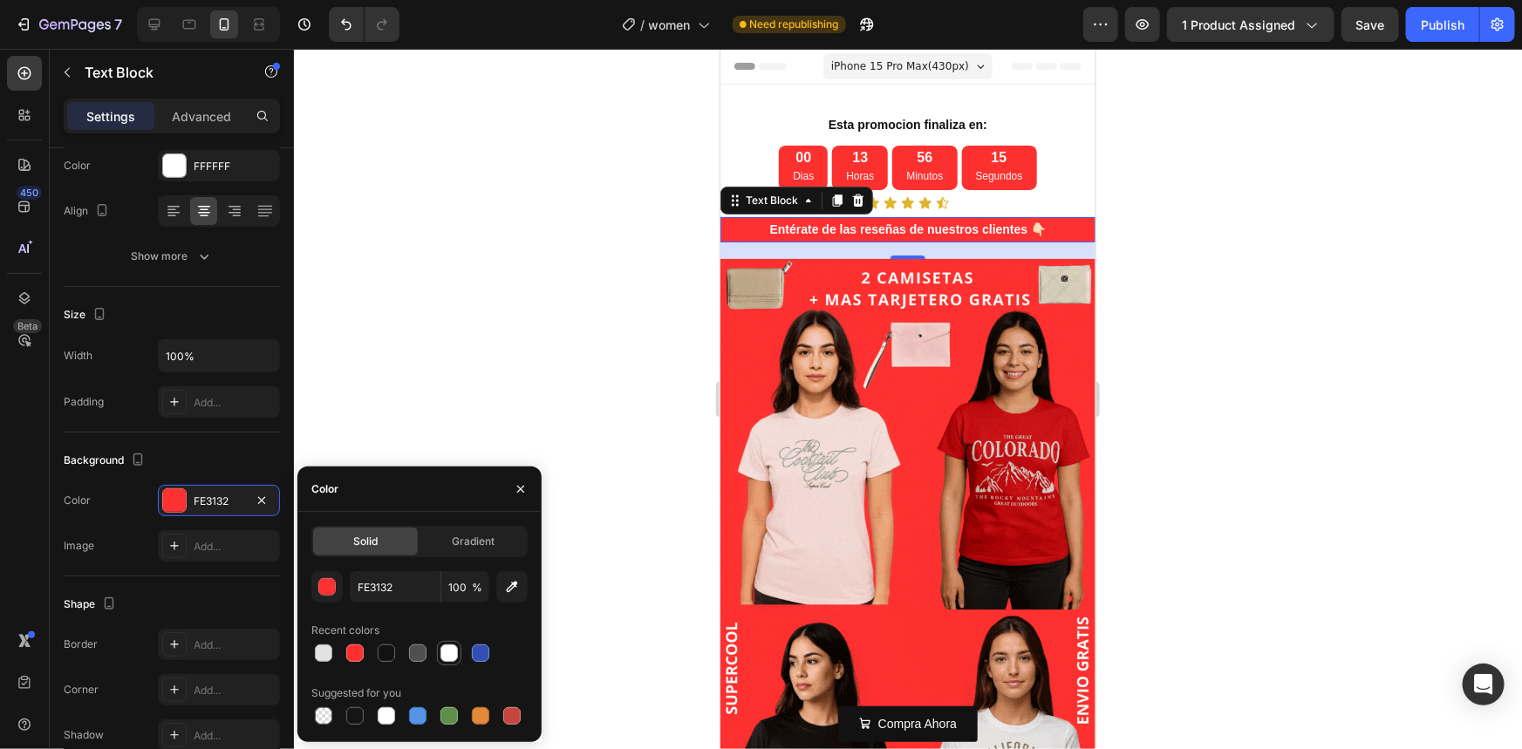
click at [440, 652] on div at bounding box center [448, 653] width 17 height 17
type input "FFFFFF"
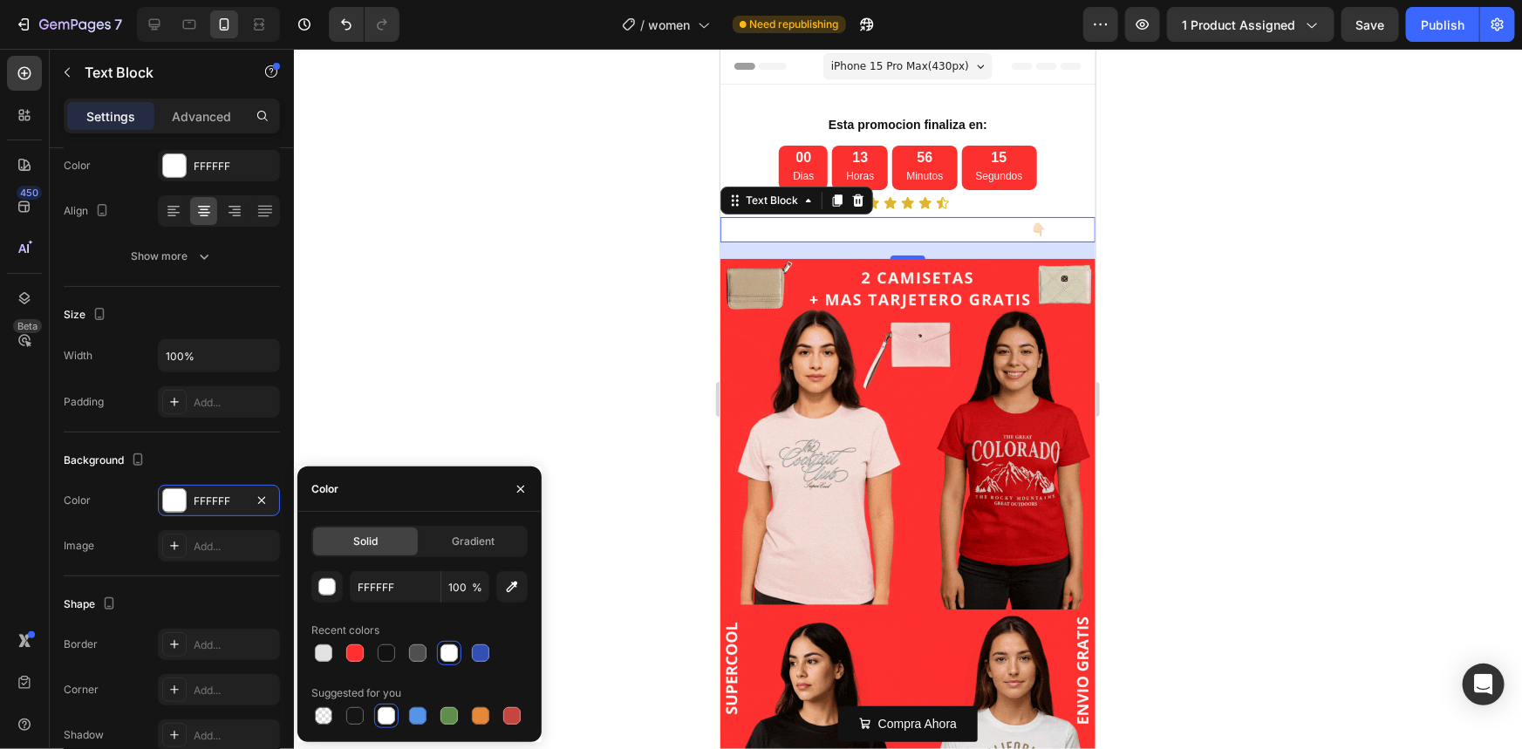
click at [485, 317] on div at bounding box center [908, 399] width 1228 height 700
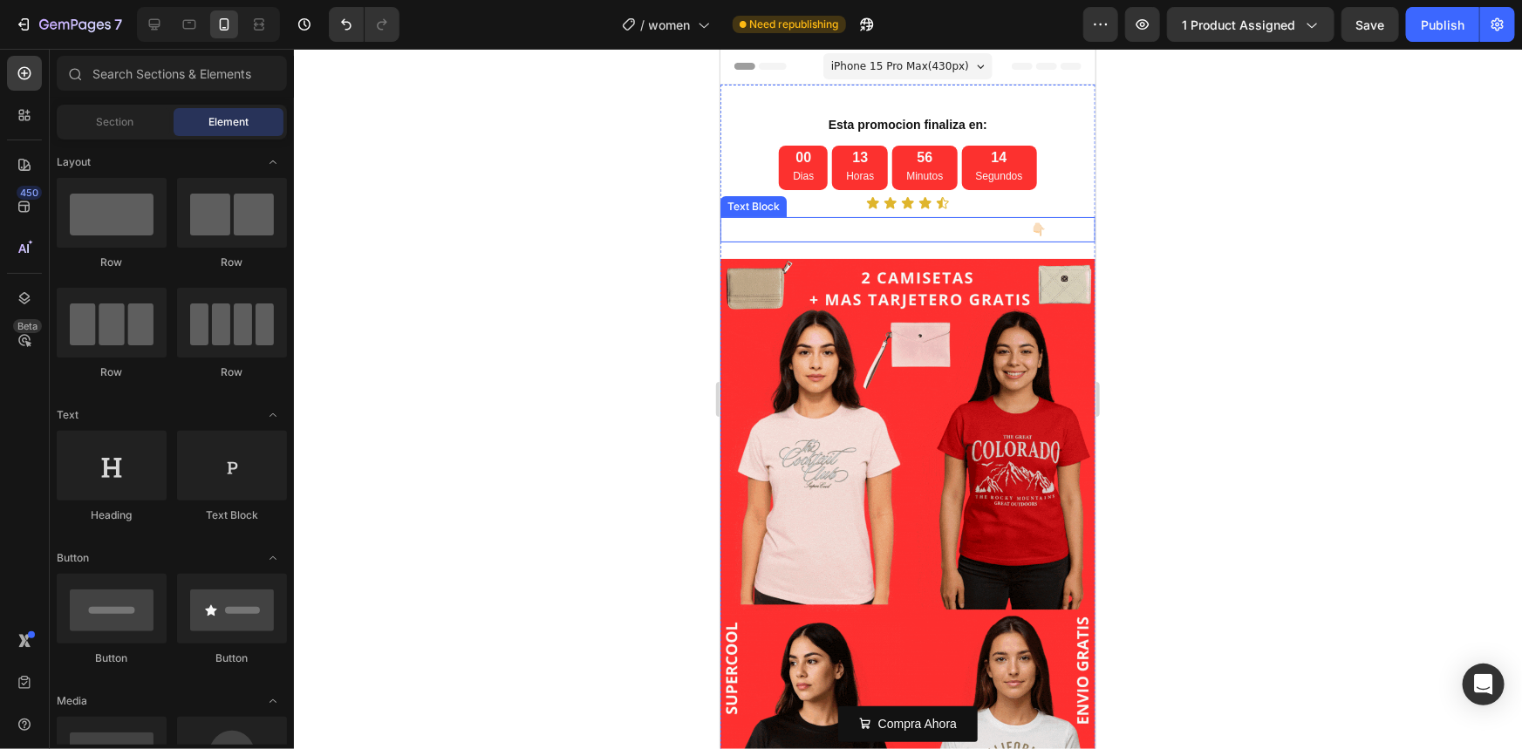
click at [925, 228] on p "Entérate de las reseñas de nuestros clientes 👇🏻" at bounding box center [907, 229] width 372 height 22
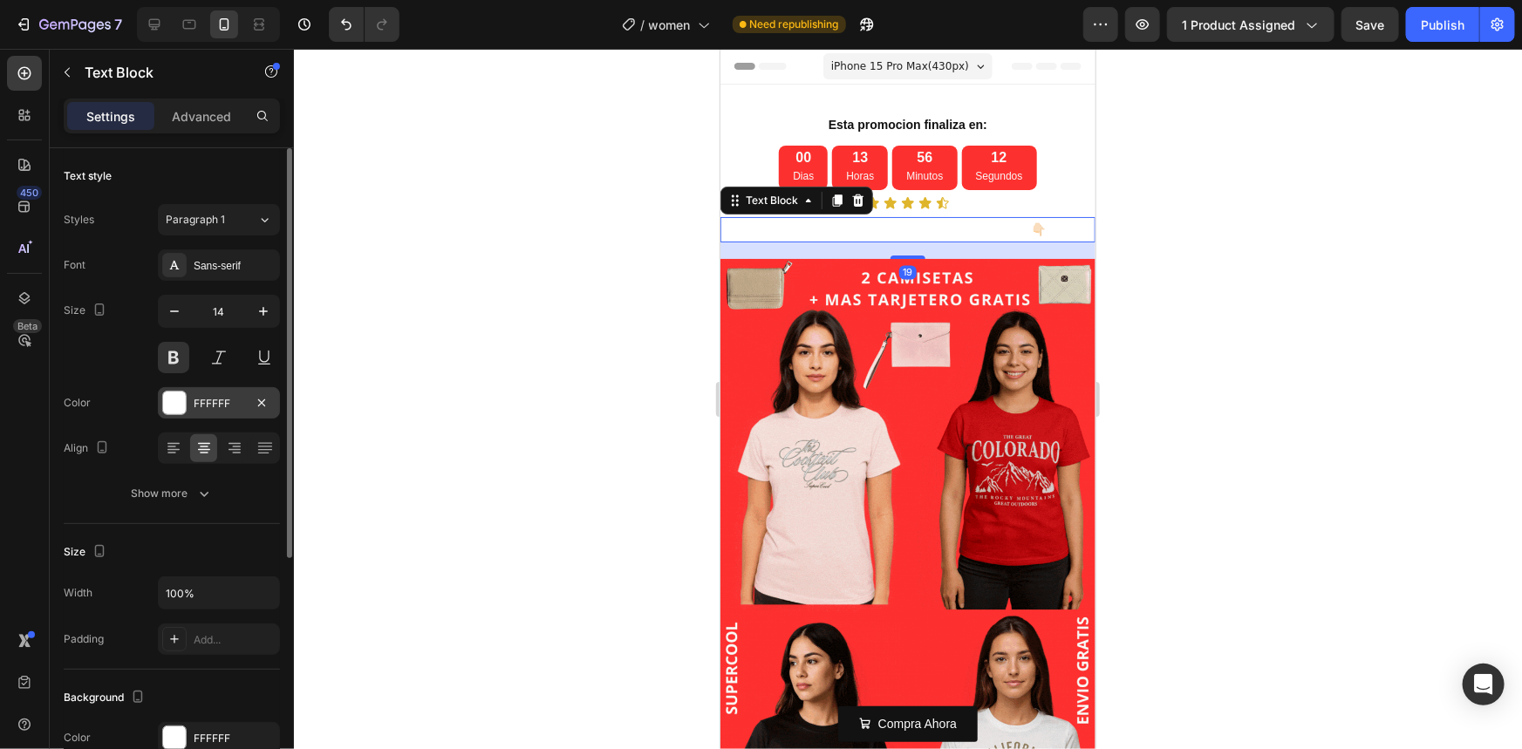
click at [163, 412] on div at bounding box center [174, 403] width 23 height 23
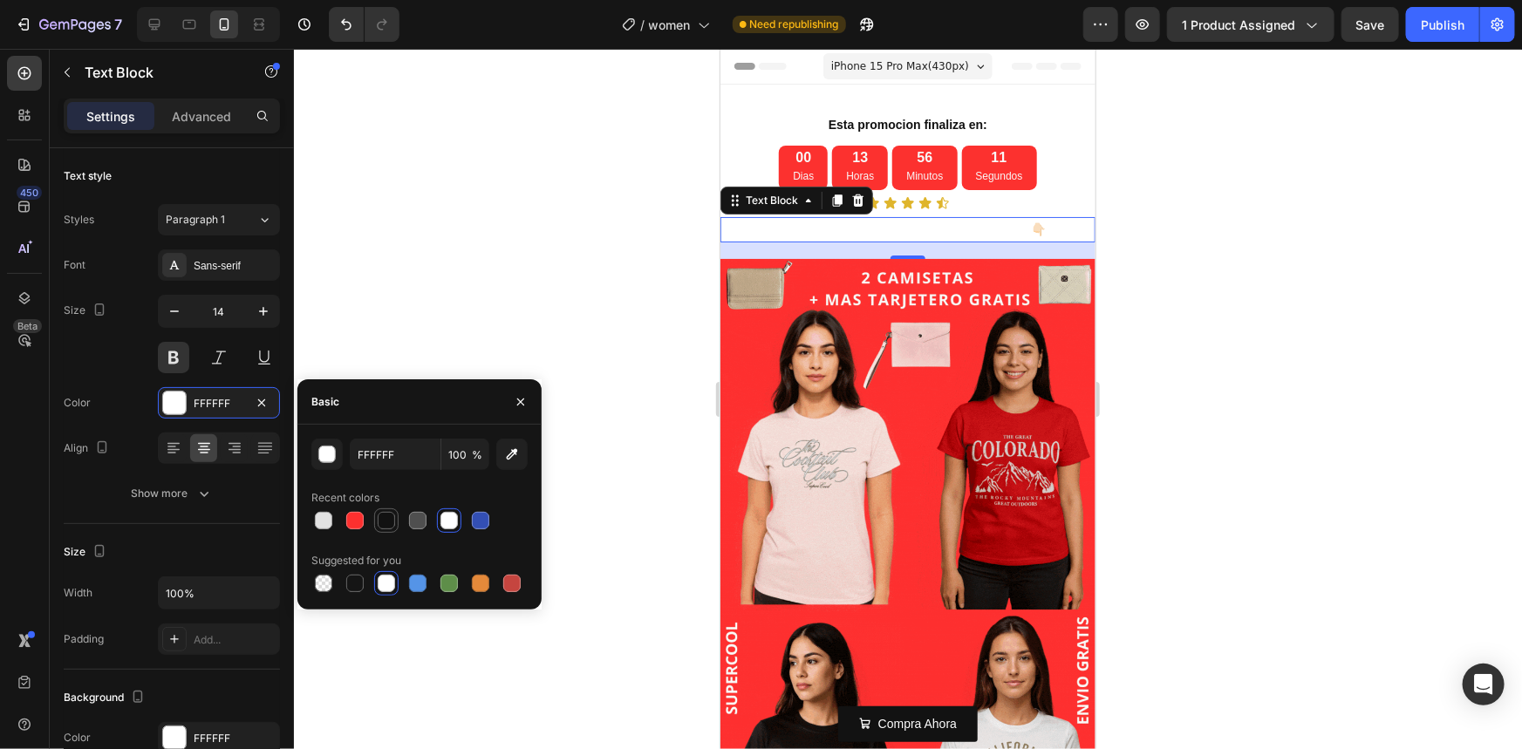
click at [393, 532] on div at bounding box center [386, 520] width 24 height 24
type input "121212"
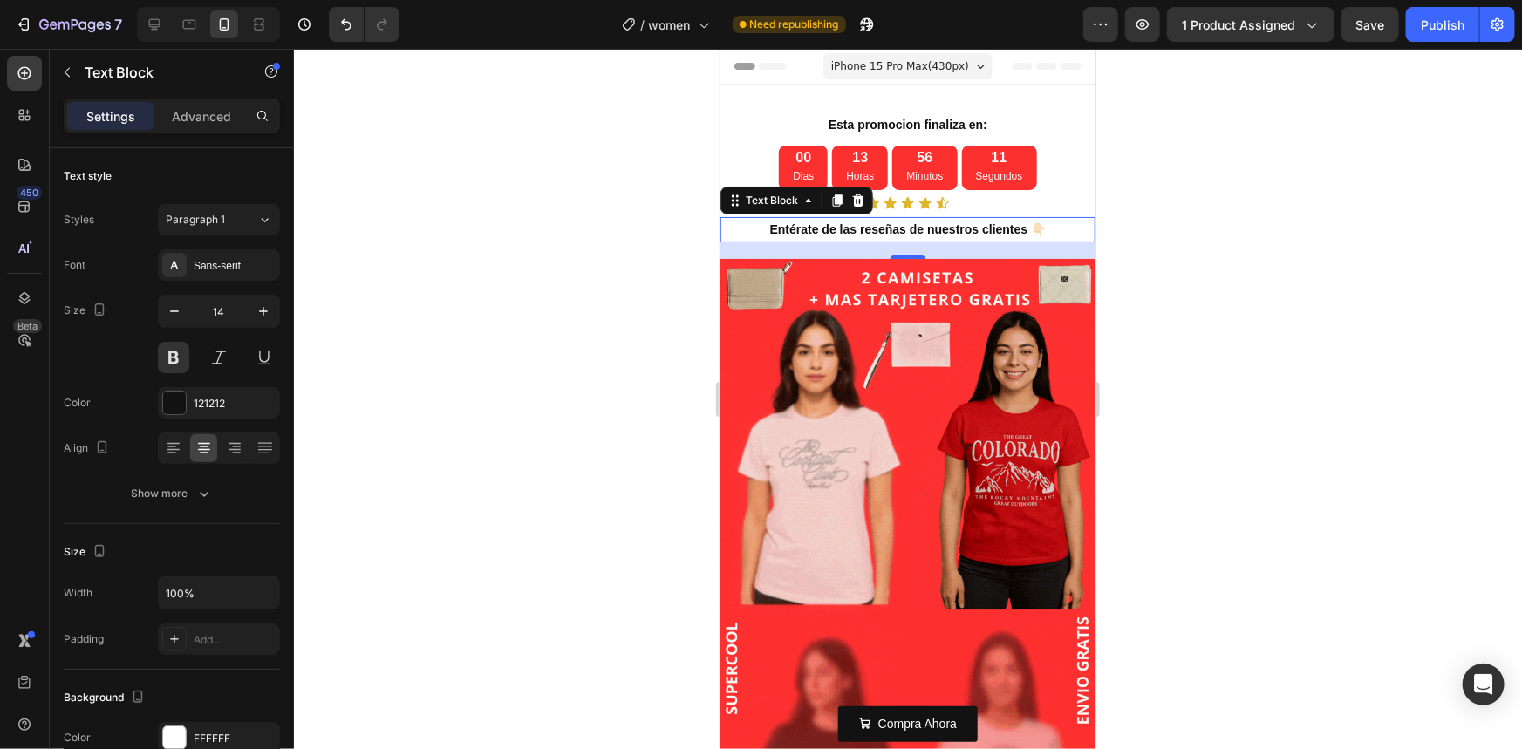
click at [536, 247] on div at bounding box center [908, 399] width 1228 height 700
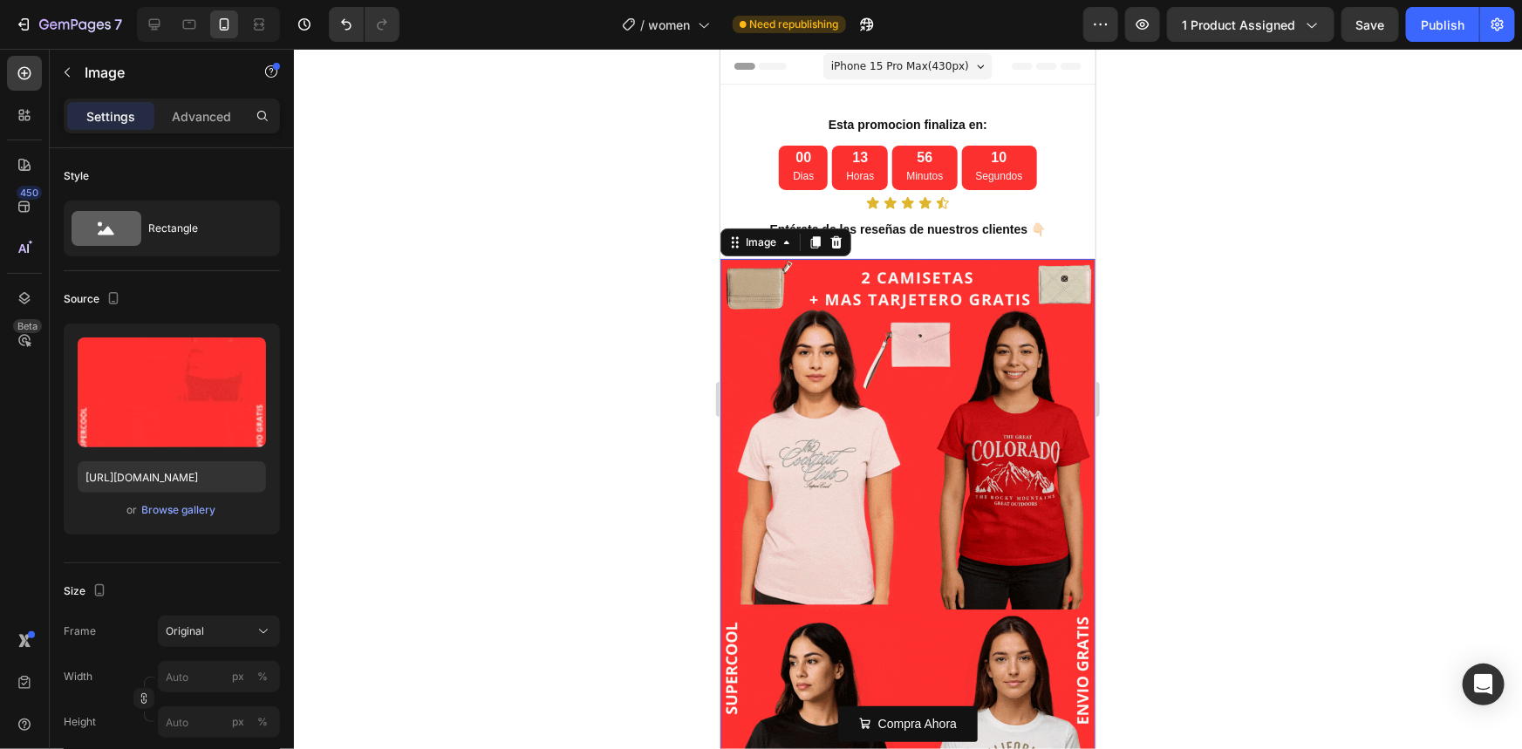
click at [802, 284] on img at bounding box center [907, 591] width 375 height 666
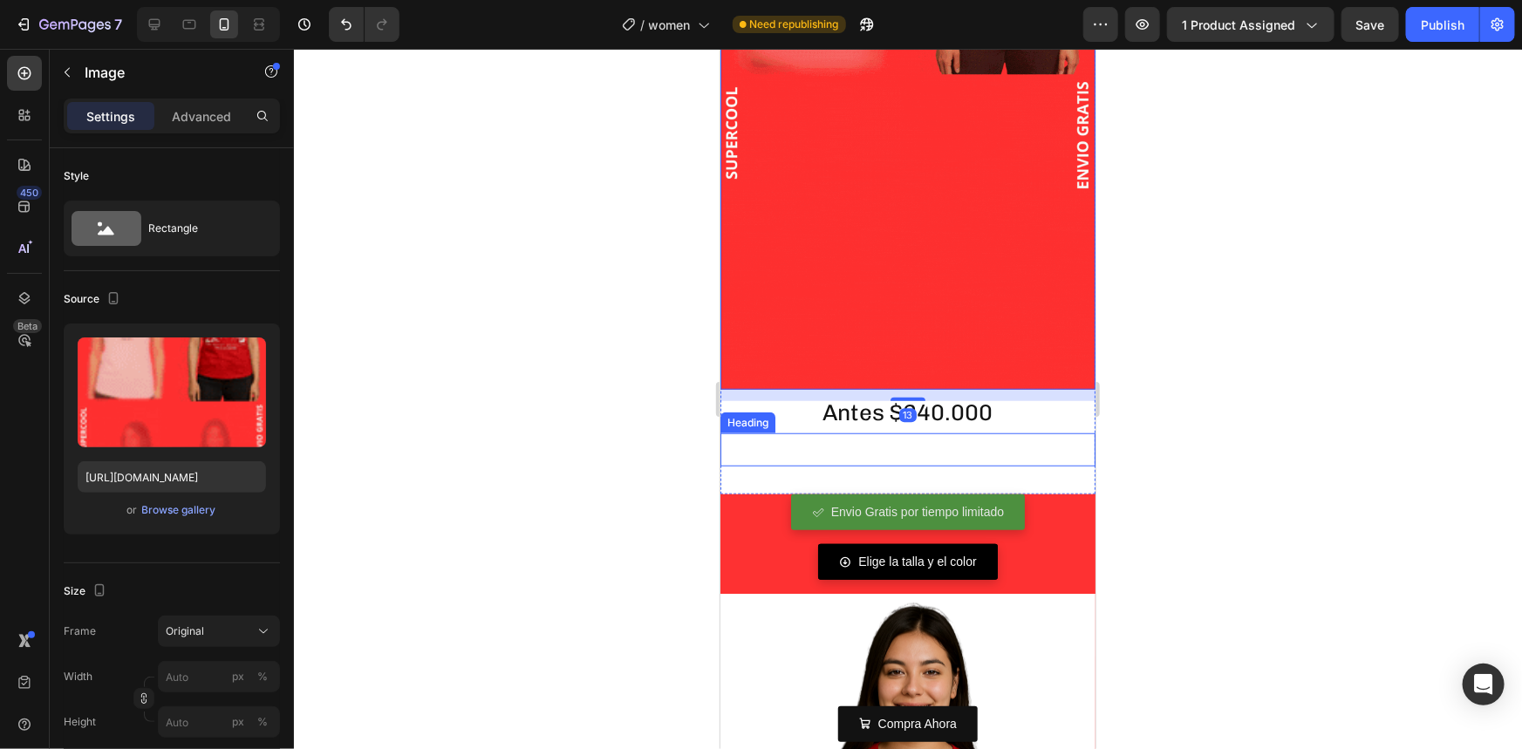
scroll to position [634, 0]
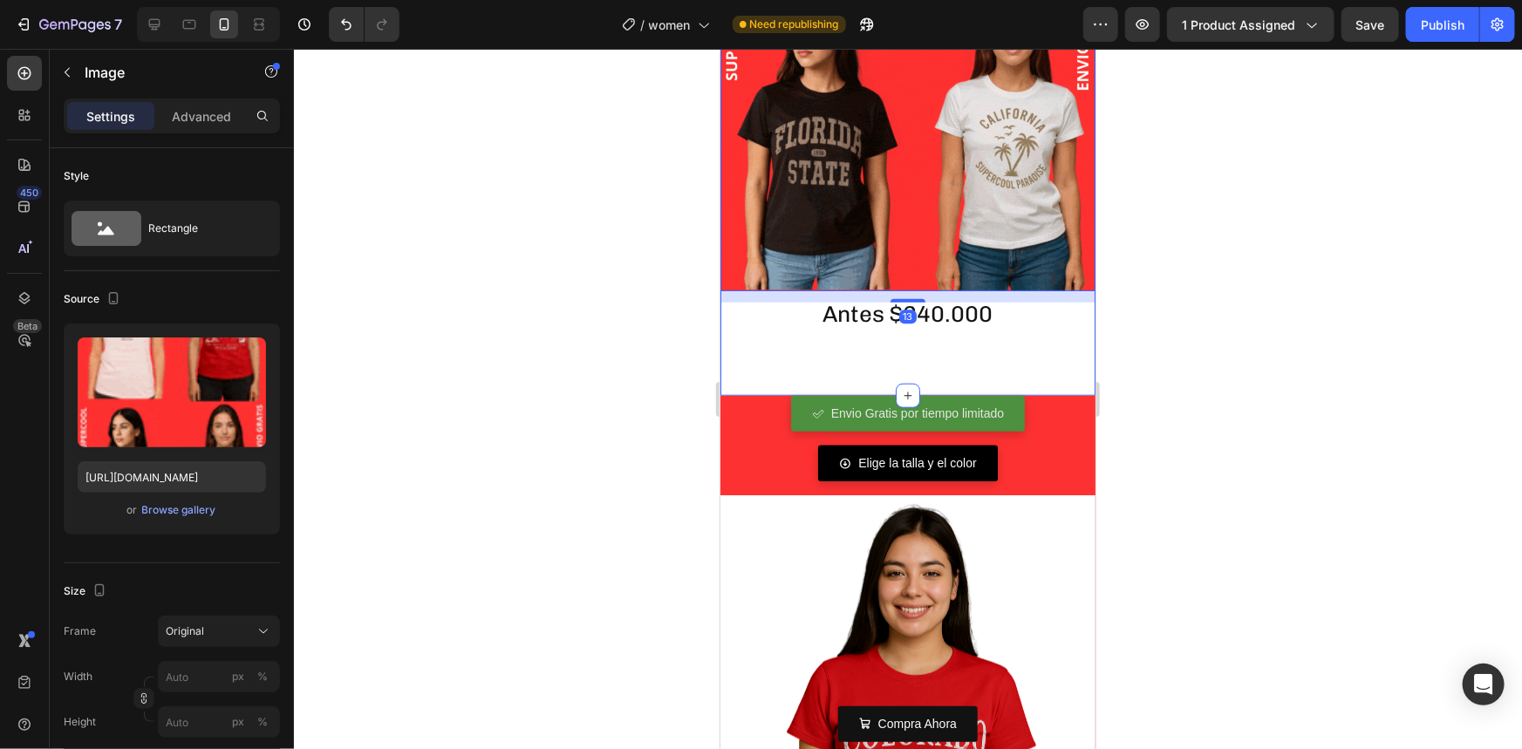
click at [904, 334] on span "AHORA $119.000" at bounding box center [907, 350] width 245 height 36
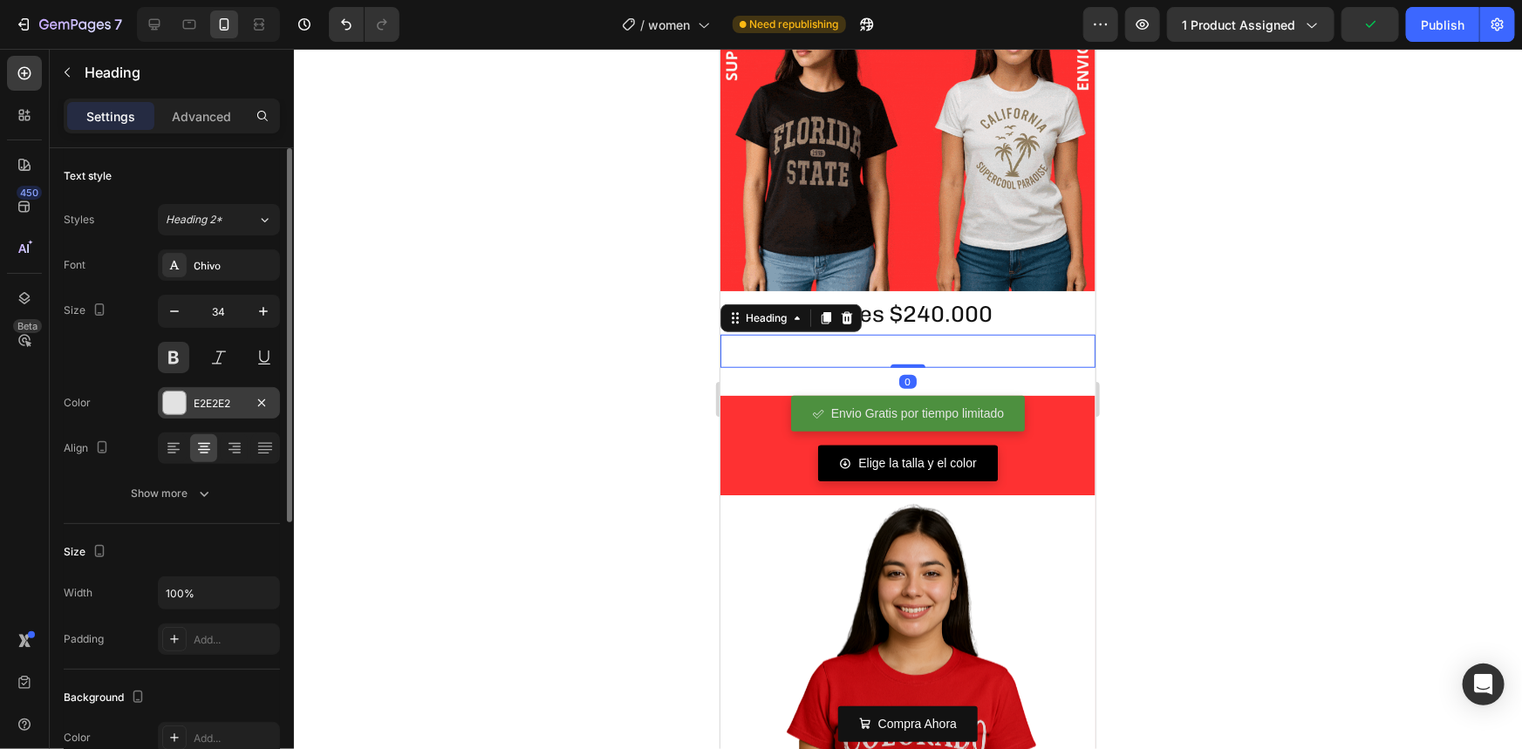
click at [167, 404] on div at bounding box center [174, 403] width 23 height 23
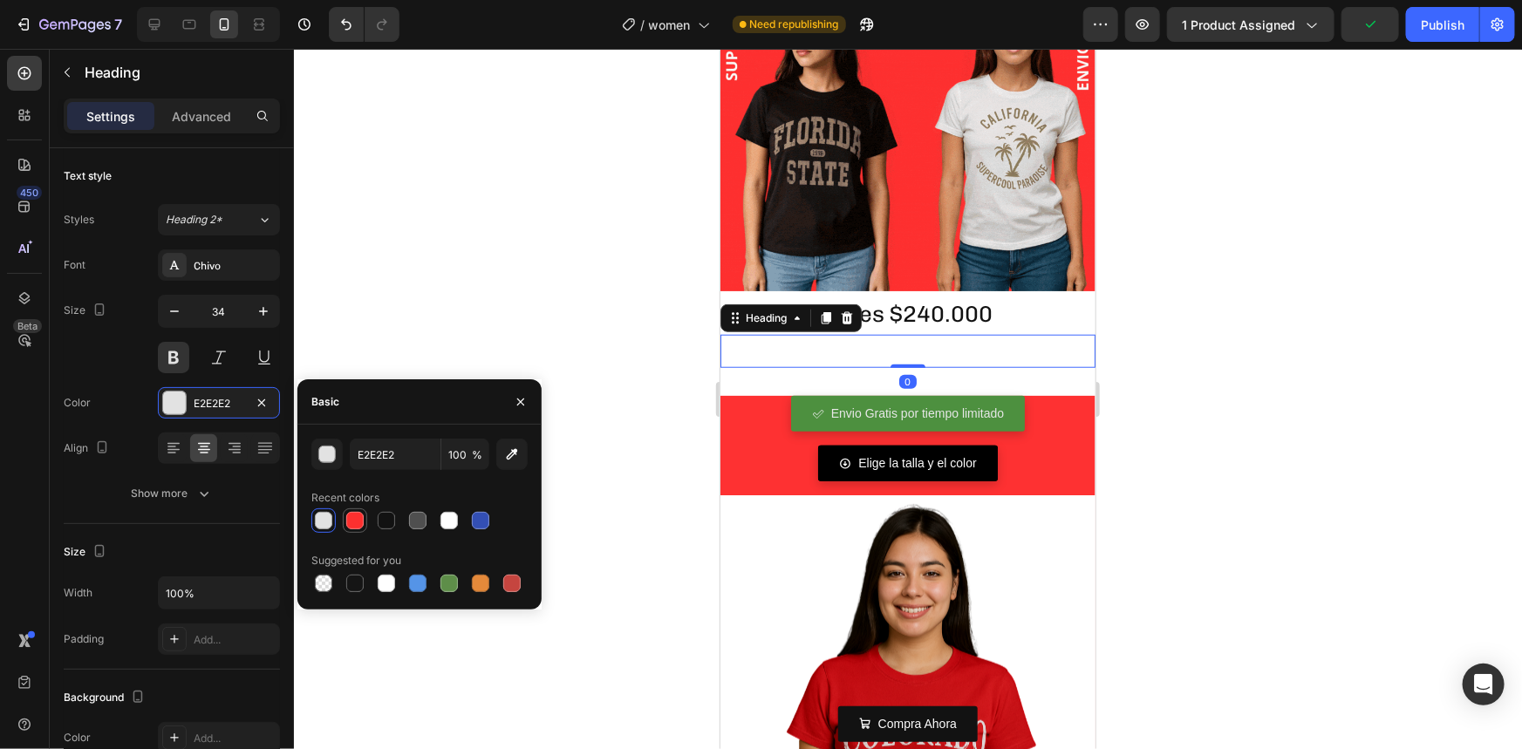
click at [351, 522] on div at bounding box center [354, 520] width 17 height 17
type input "FD302F"
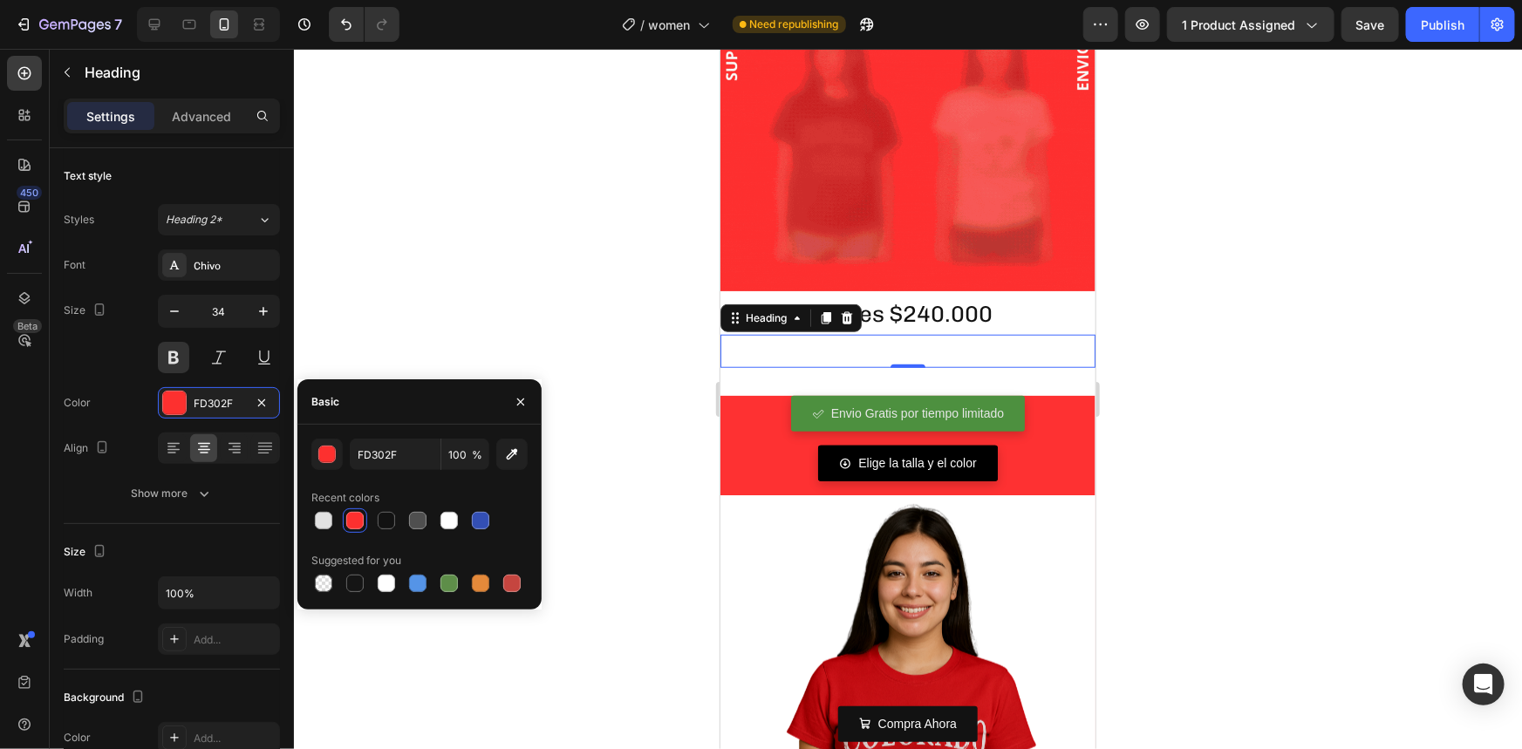
click at [349, 515] on div at bounding box center [354, 520] width 17 height 17
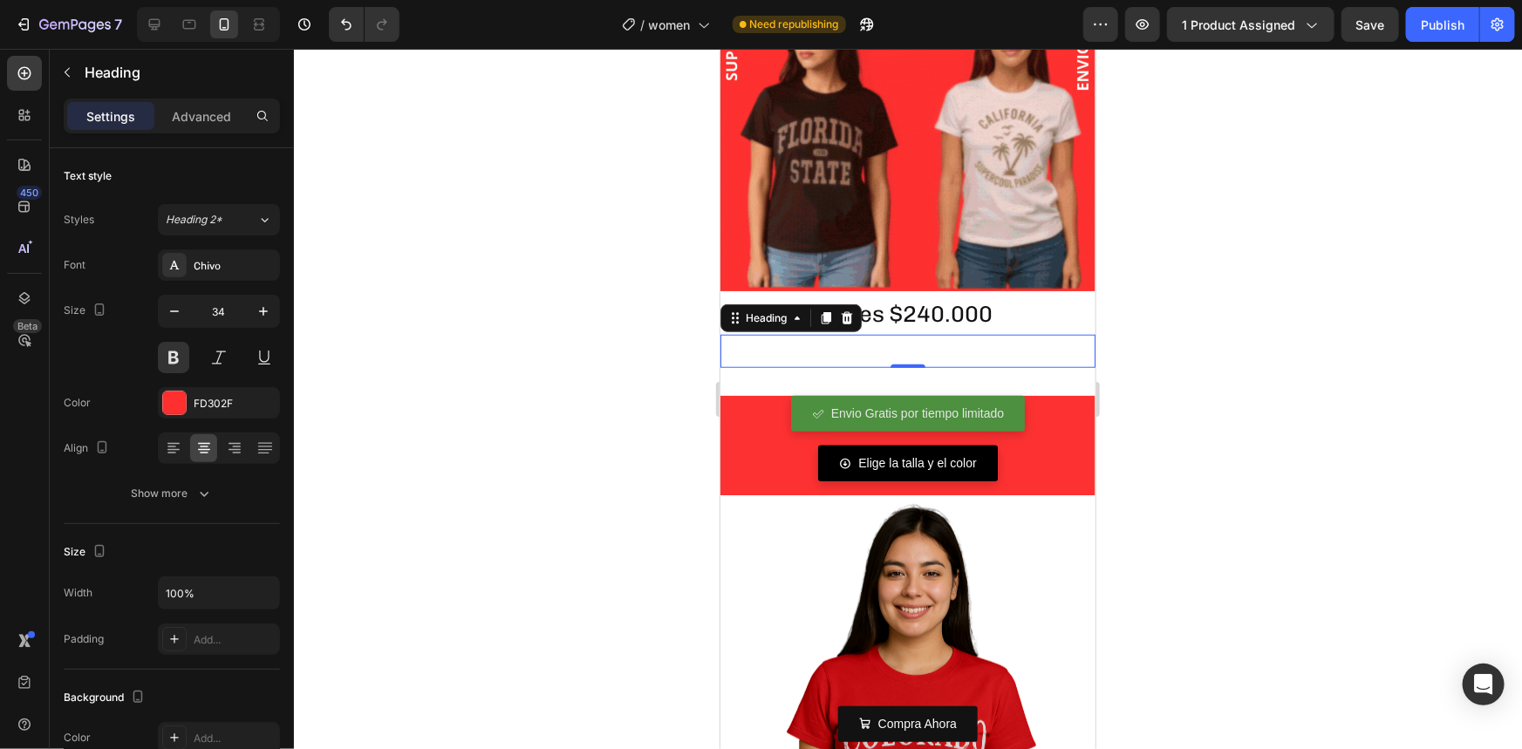
click at [457, 303] on div at bounding box center [908, 399] width 1228 height 700
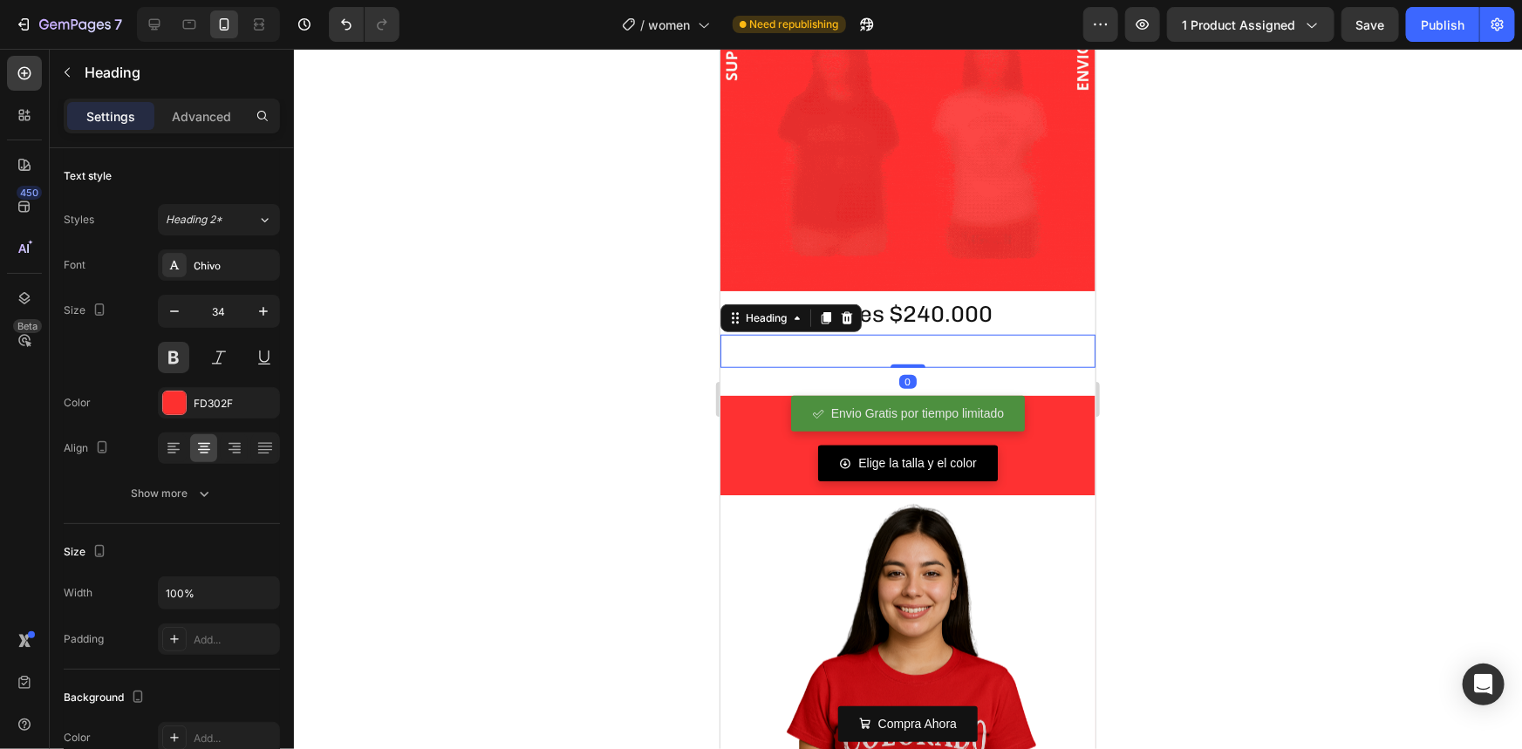
click at [845, 339] on span "AHORA $119.000" at bounding box center [907, 350] width 245 height 36
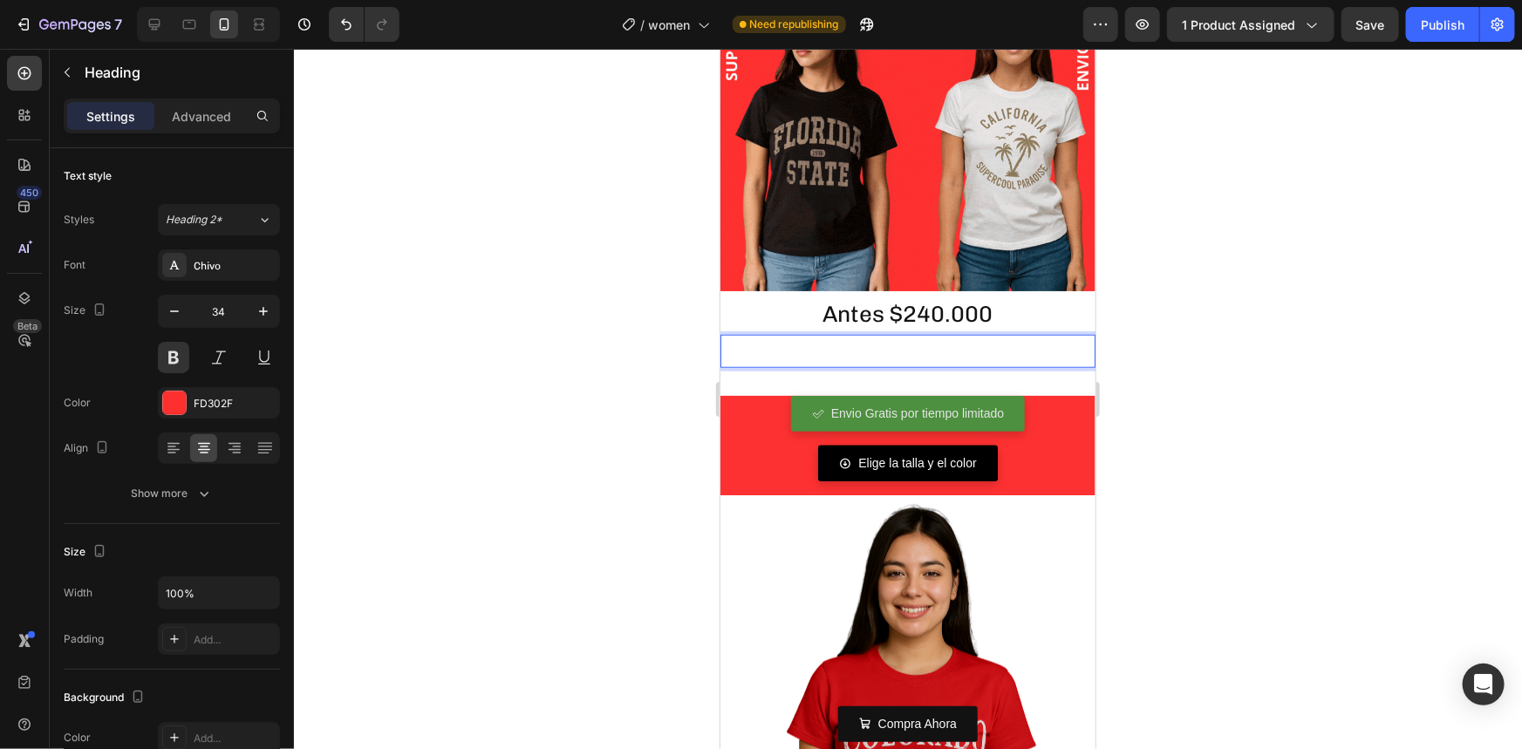
click at [845, 339] on span "AHORA $119.000" at bounding box center [907, 350] width 245 height 36
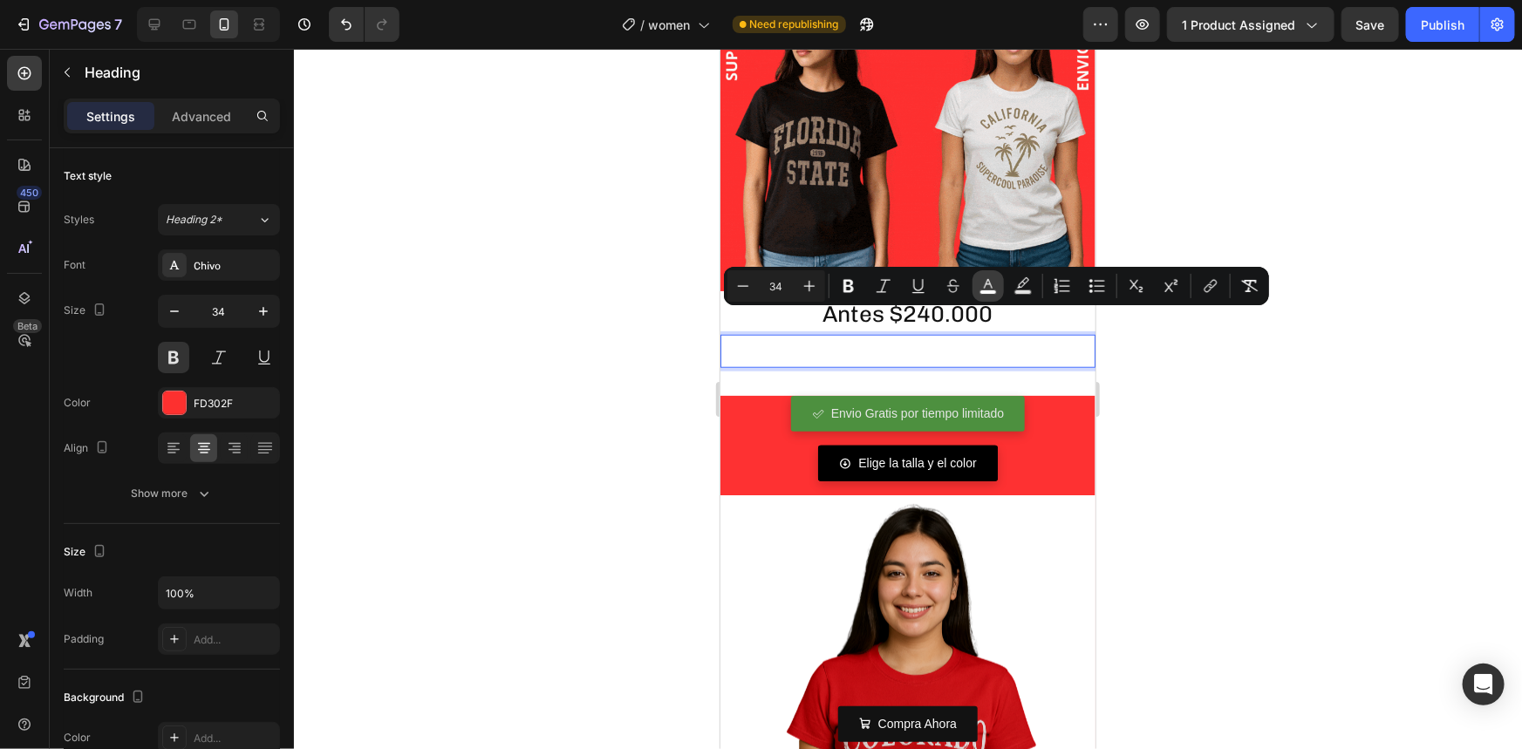
drag, startPoint x: 994, startPoint y: 285, endPoint x: 106, endPoint y: 297, distance: 888.8
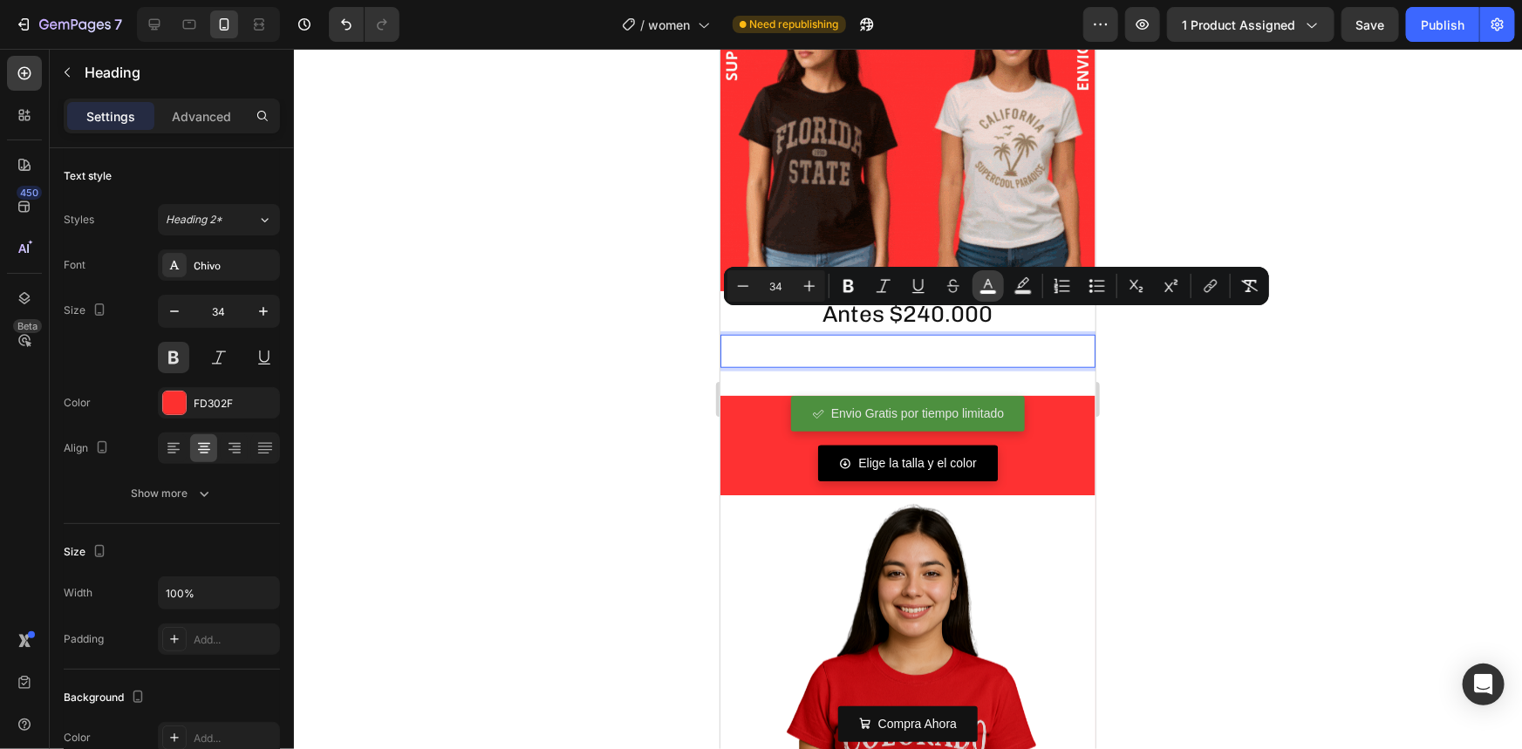
click at [994, 285] on icon "Editor contextual toolbar" at bounding box center [987, 285] width 17 height 17
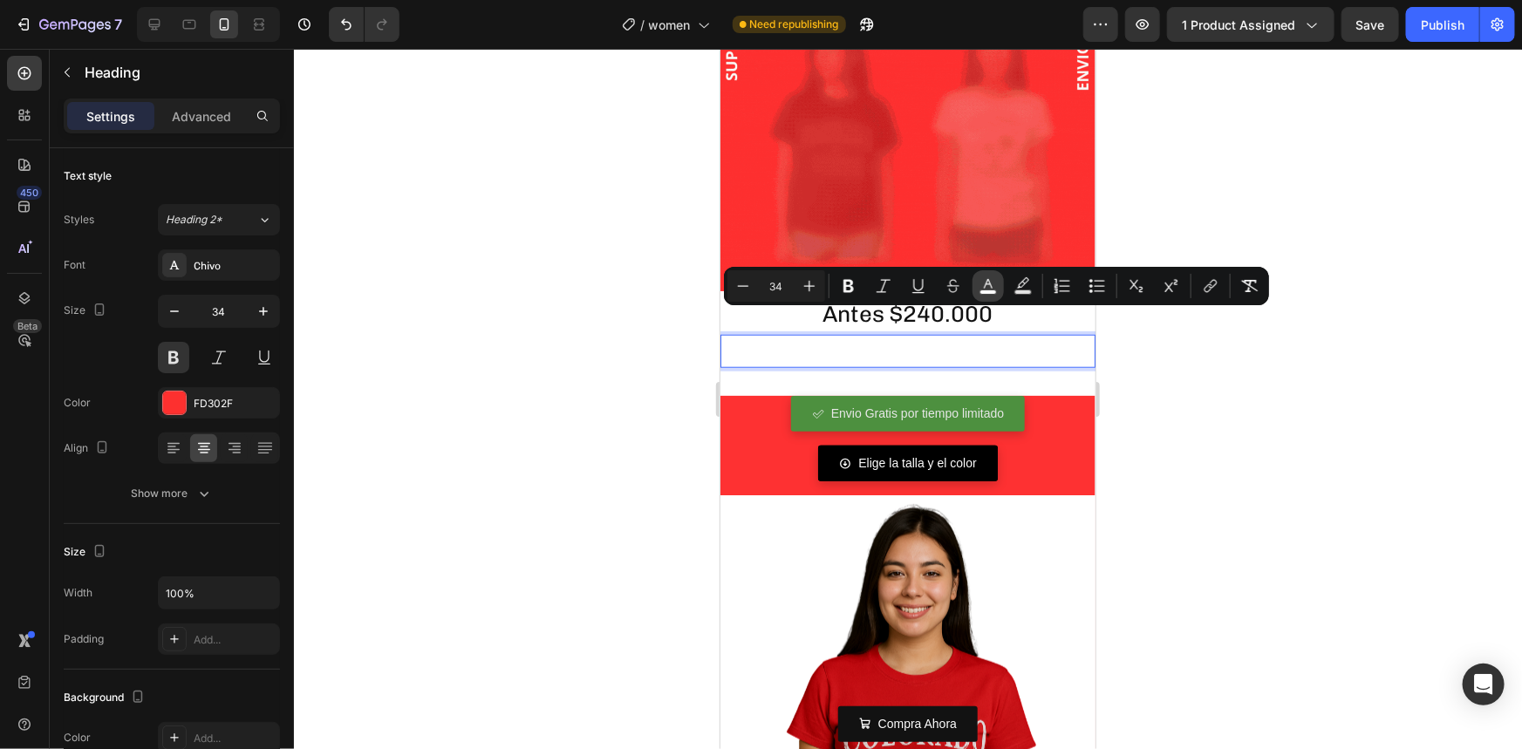
type input "FFFFFF"
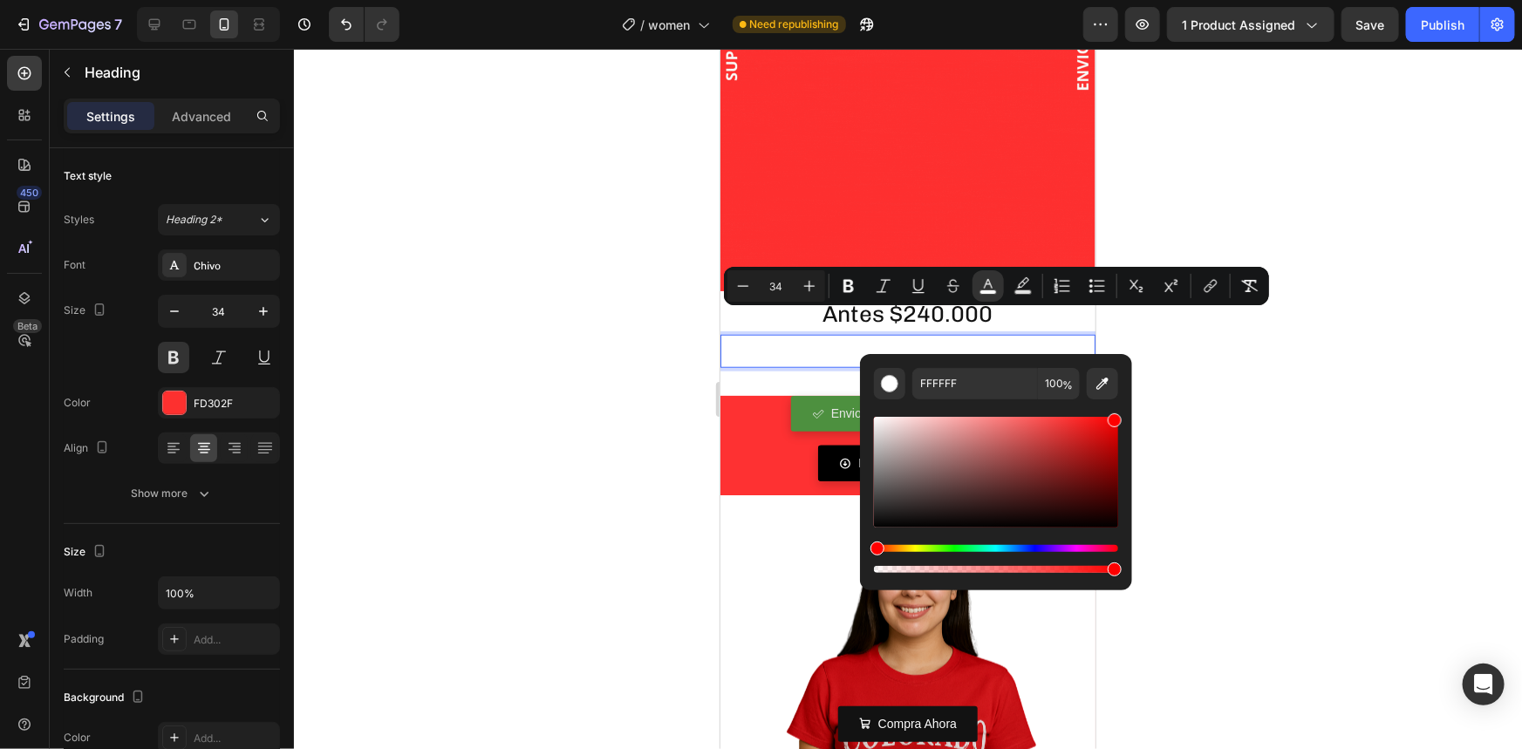
drag, startPoint x: 951, startPoint y: 470, endPoint x: 1143, endPoint y: 404, distance: 203.8
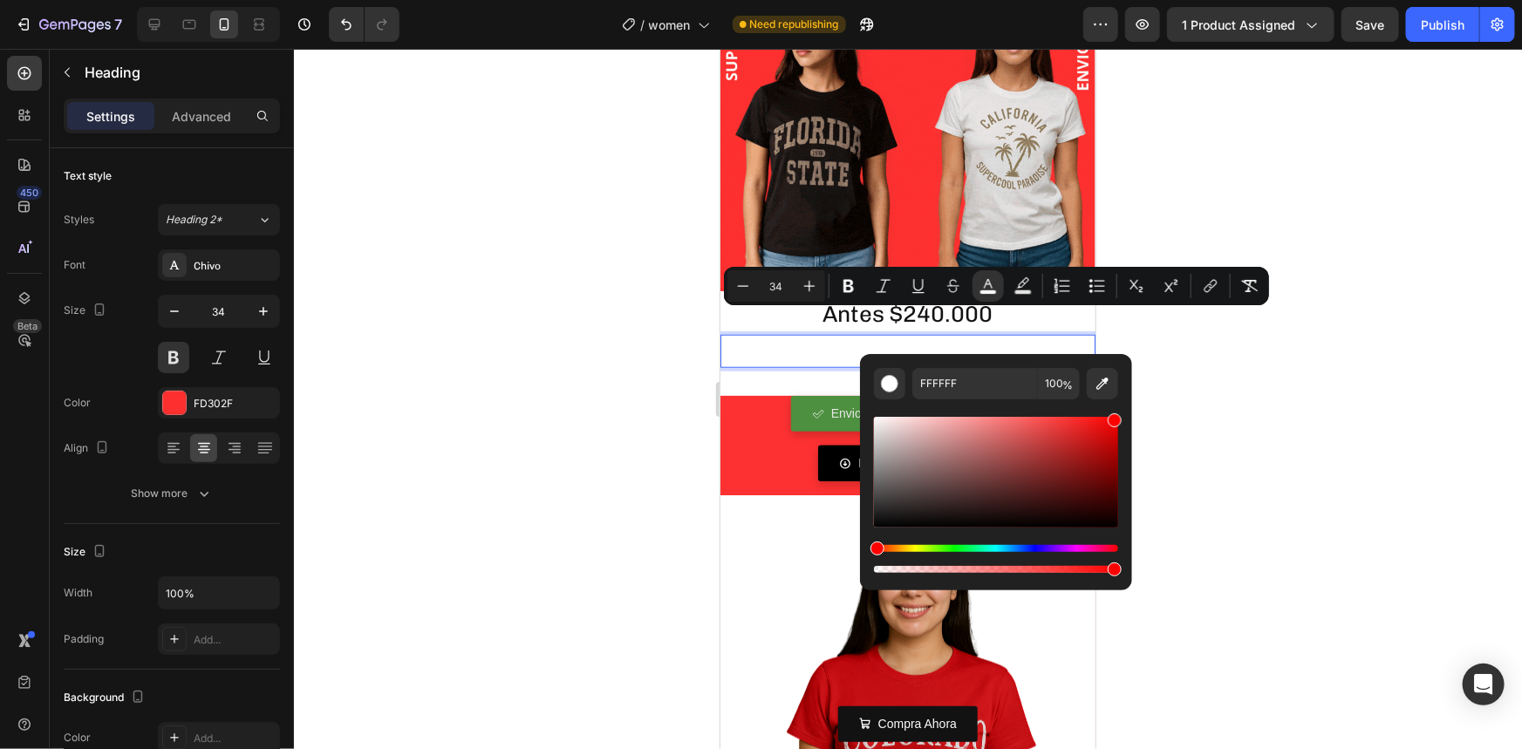
click at [1143, 0] on body "7 Version history / women Need republishing Preview 1 product assigned Save Pub…" at bounding box center [761, 0] width 1522 height 0
type input "FF0000"
click at [1191, 400] on div at bounding box center [908, 399] width 1228 height 700
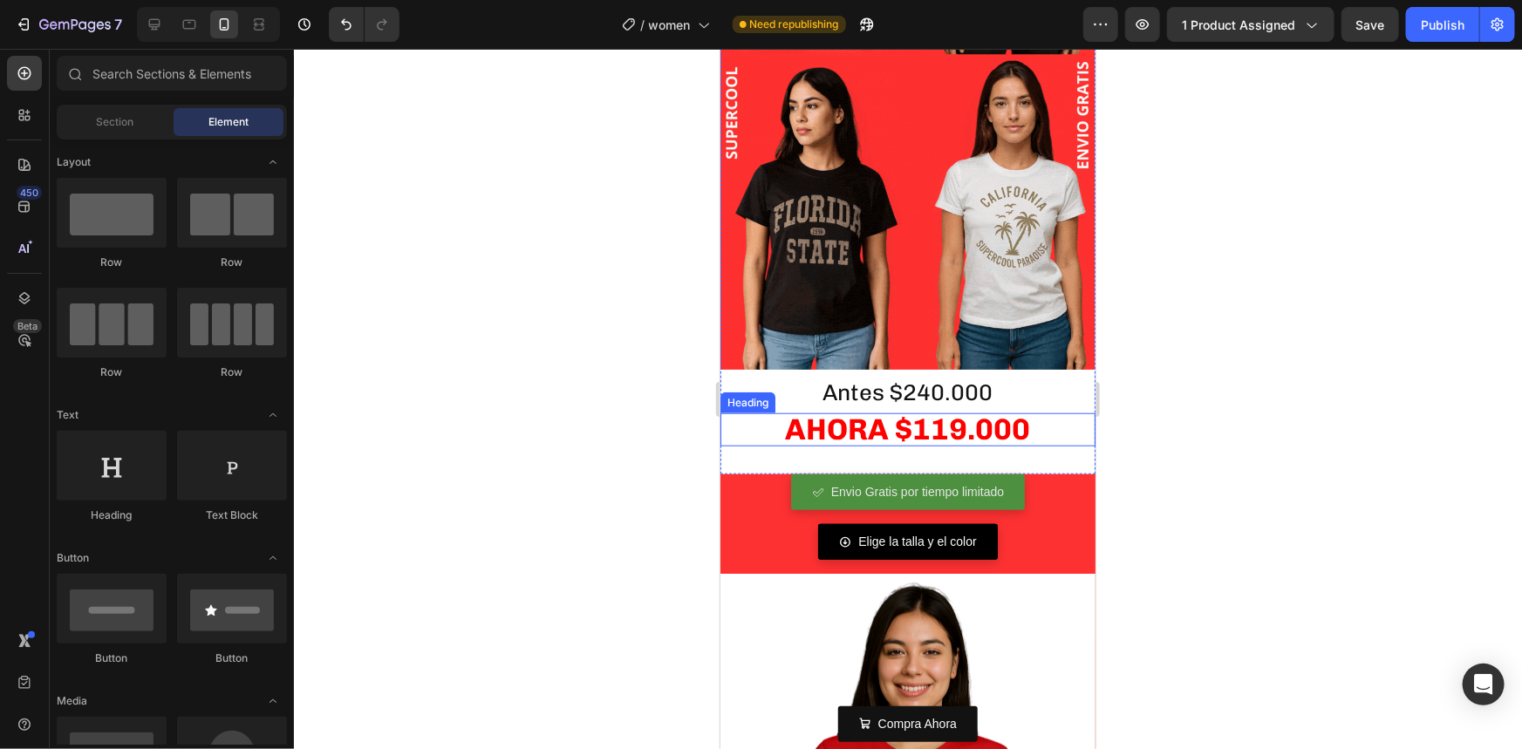
scroll to position [555, 0]
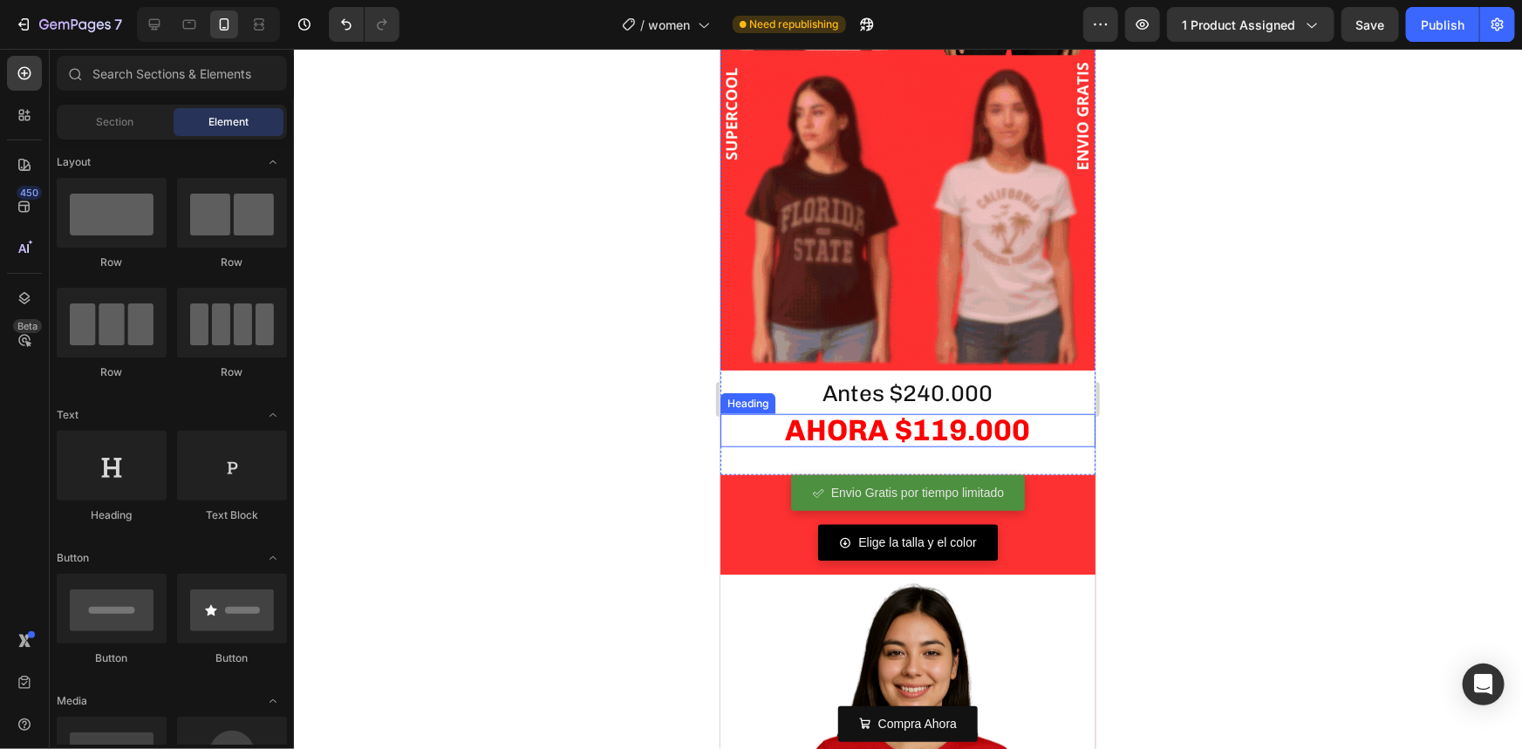
click at [888, 412] on span "AHORA $119.000" at bounding box center [907, 430] width 245 height 36
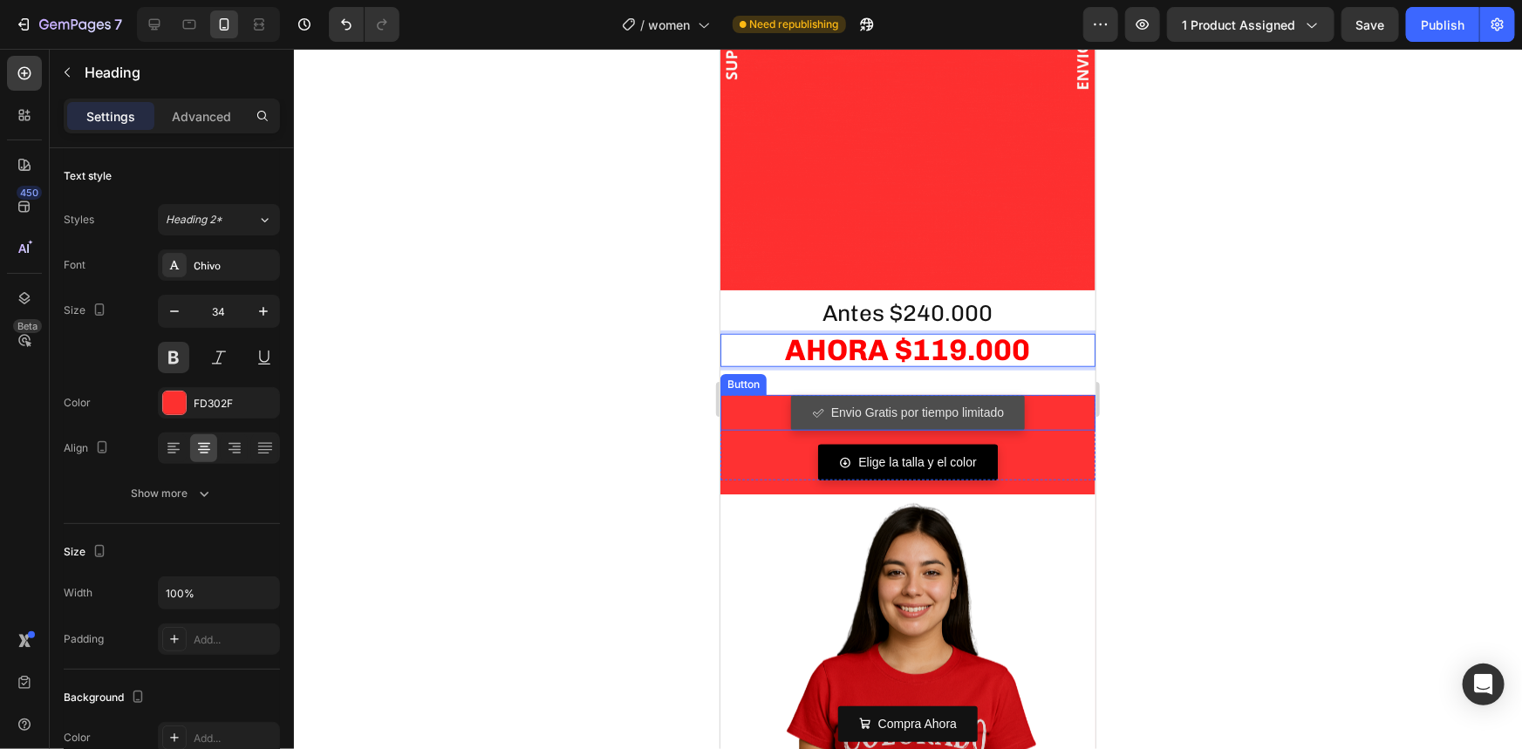
scroll to position [634, 0]
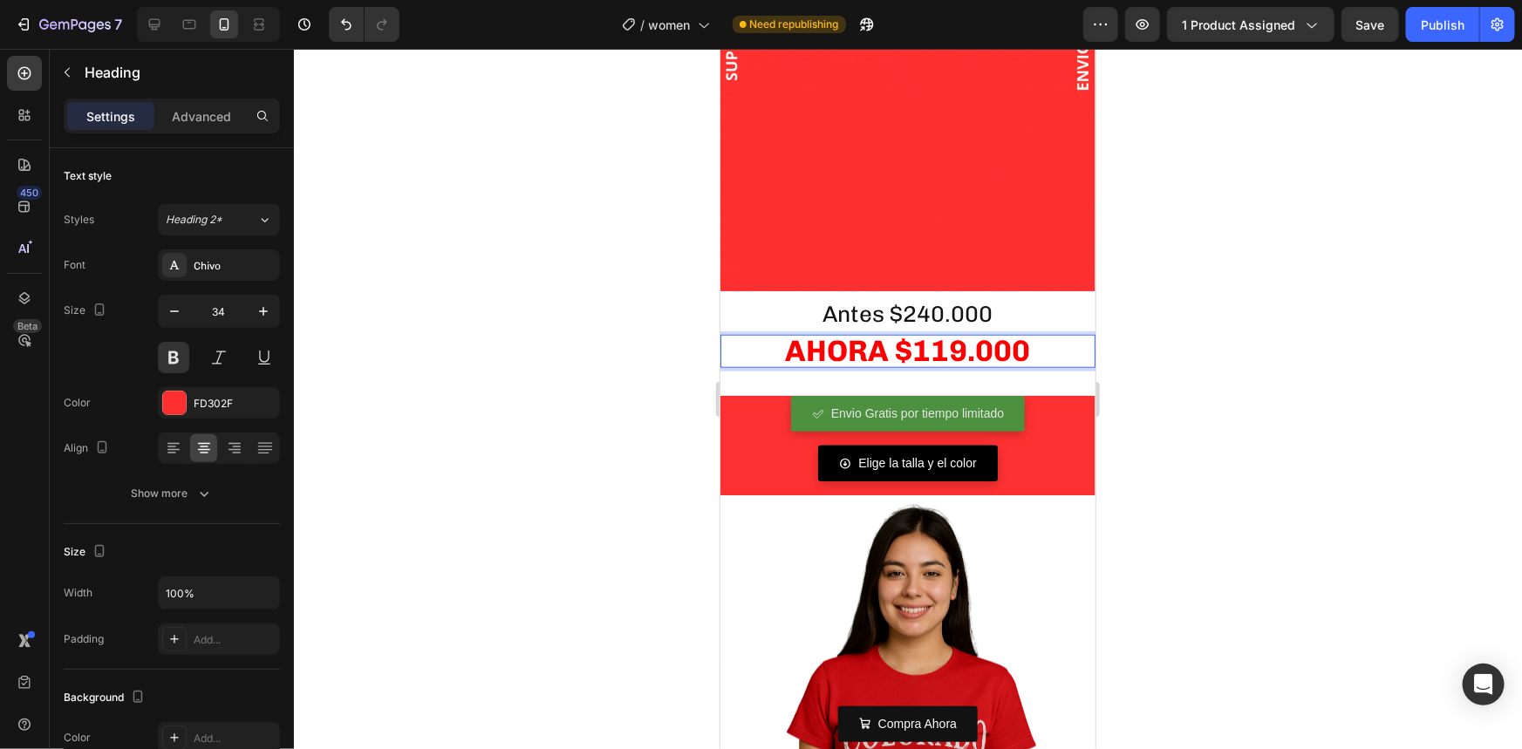
click at [956, 338] on span "AHORA $119.000" at bounding box center [907, 350] width 245 height 36
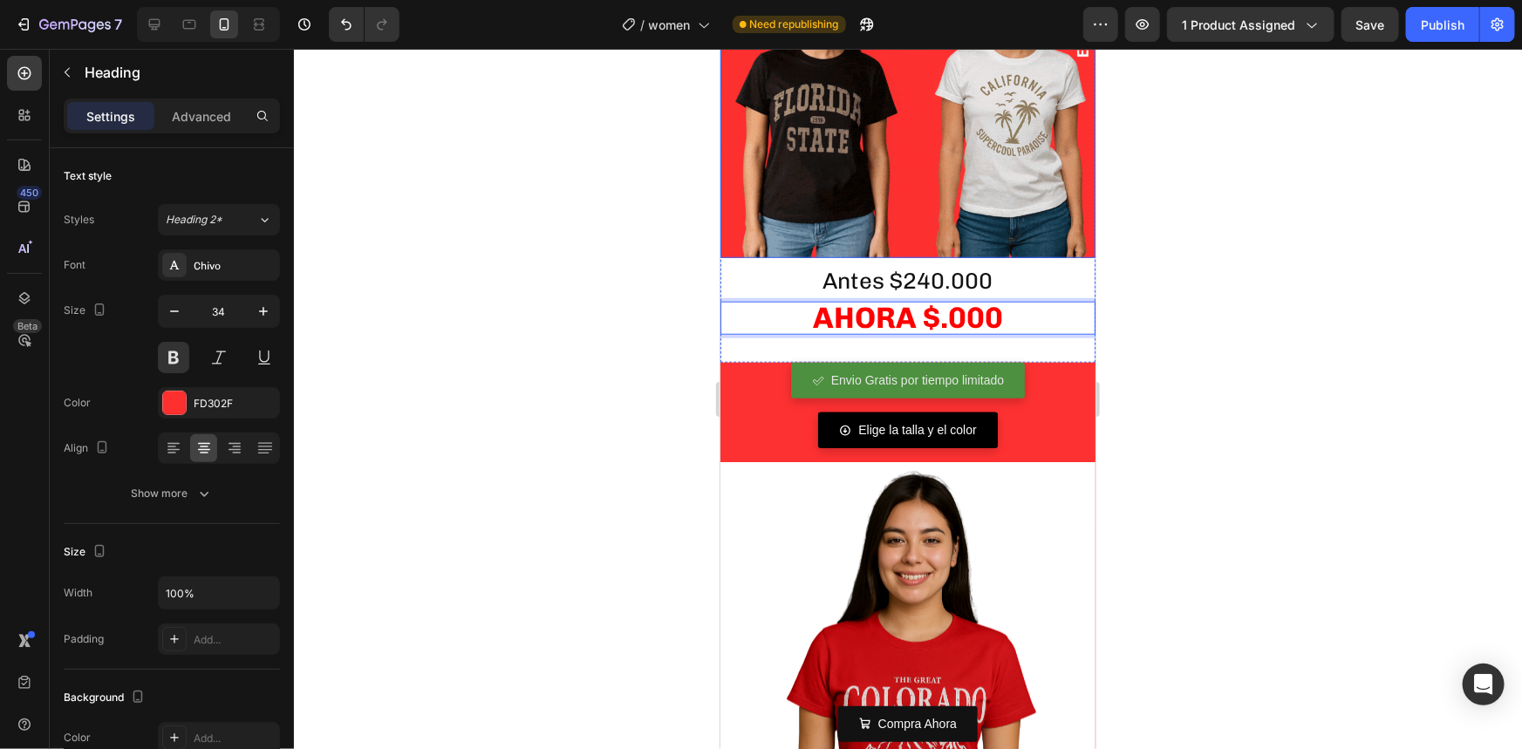
scroll to position [670, 0]
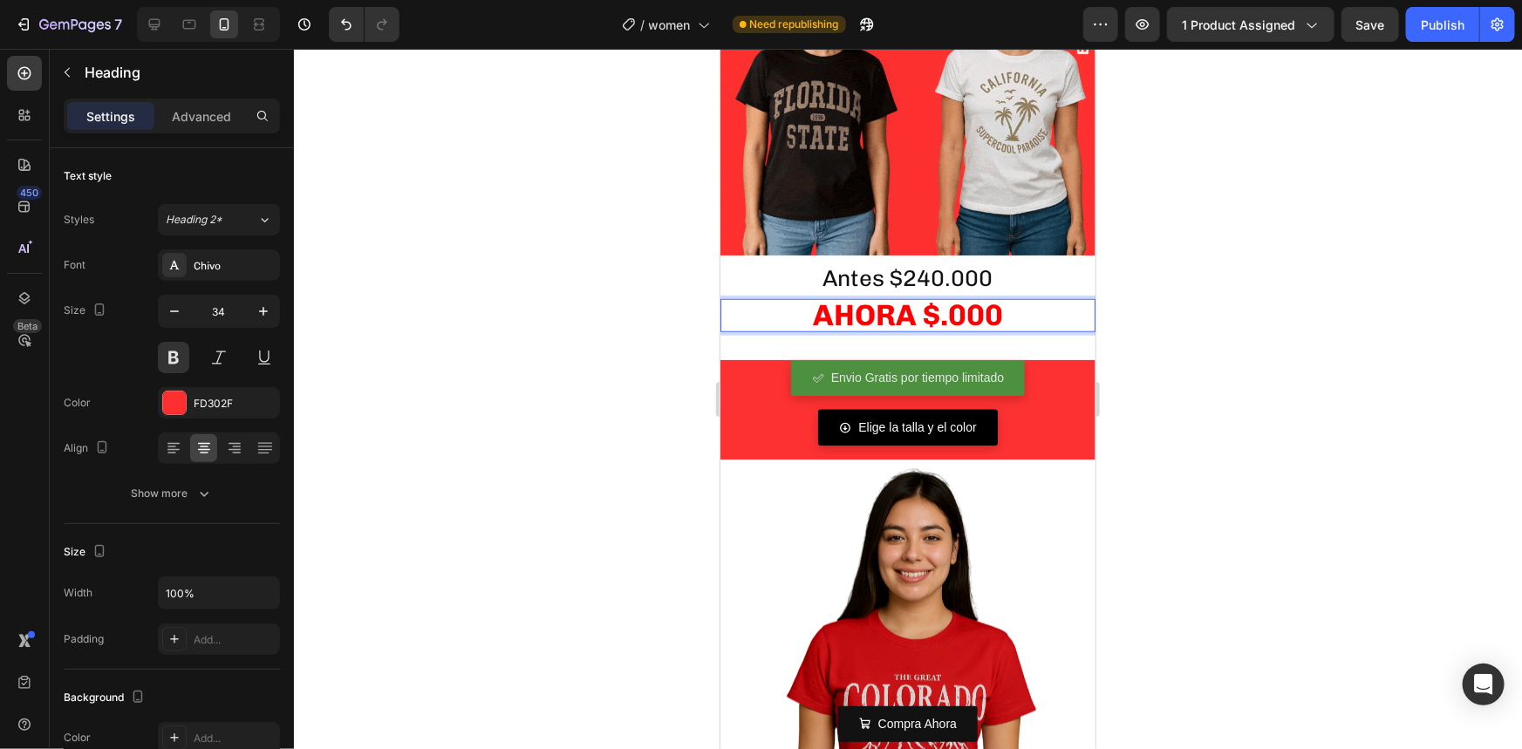
click at [933, 301] on span "AHORA $.000" at bounding box center [907, 315] width 190 height 36
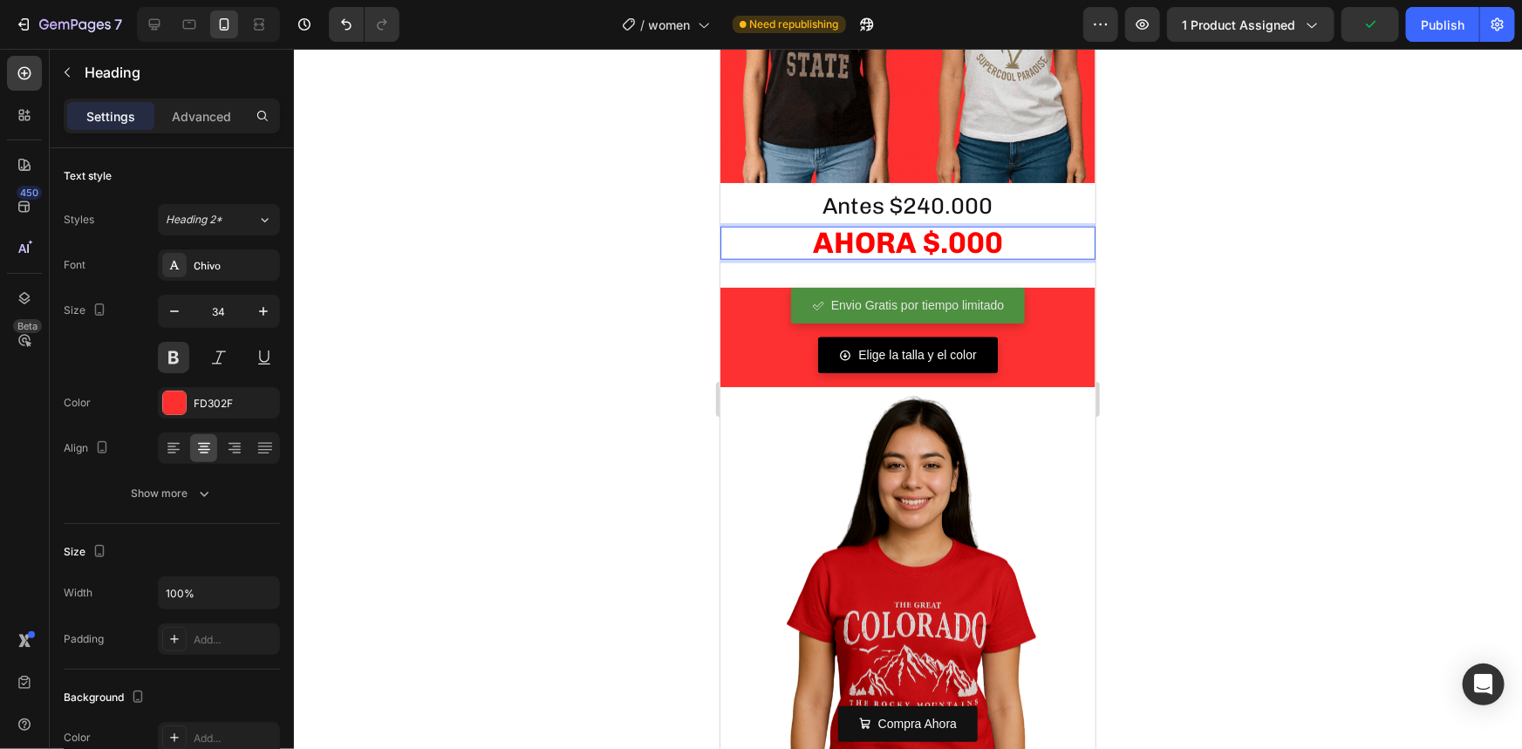
scroll to position [741, 0]
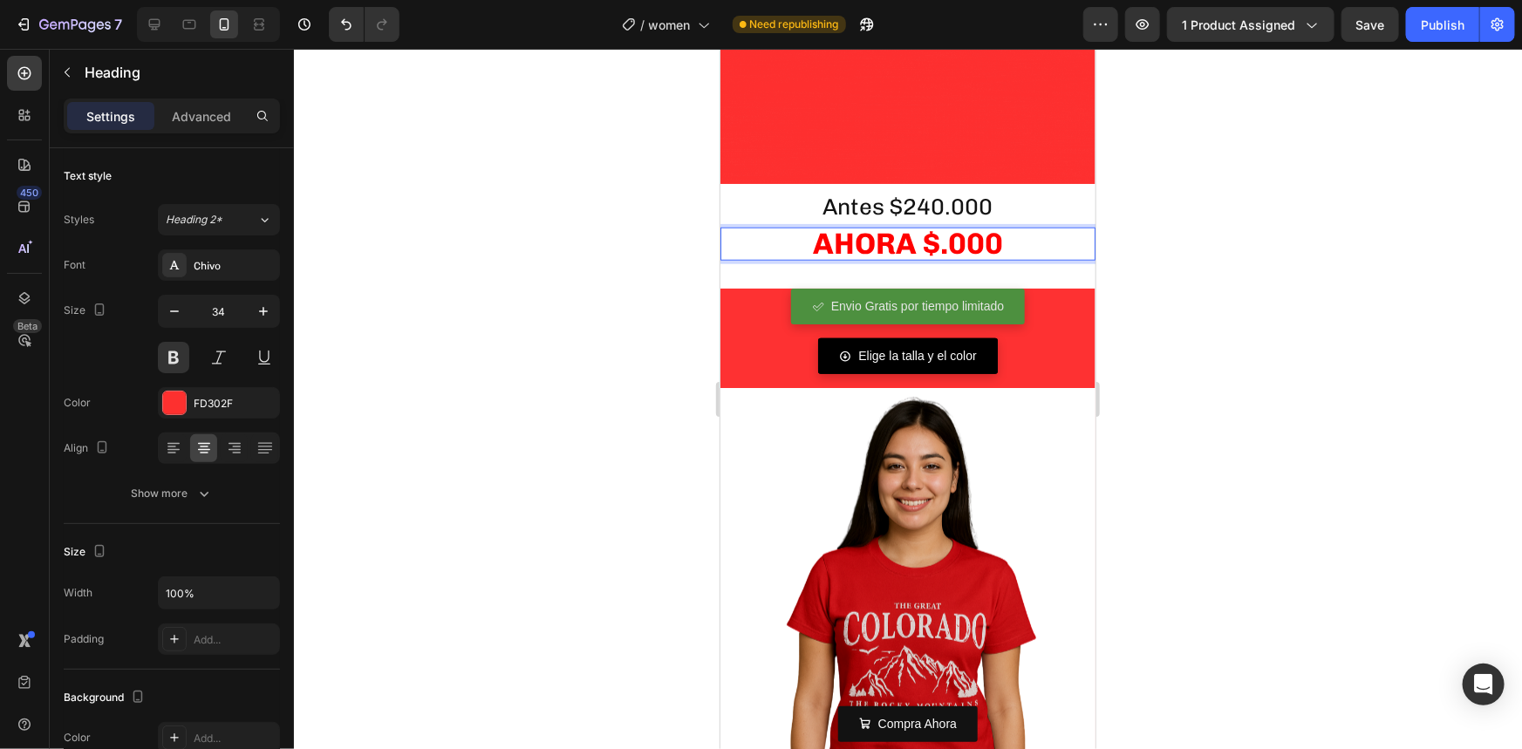
click at [930, 226] on span "AHORA $.000" at bounding box center [907, 243] width 190 height 36
click at [1151, 254] on div at bounding box center [908, 399] width 1228 height 700
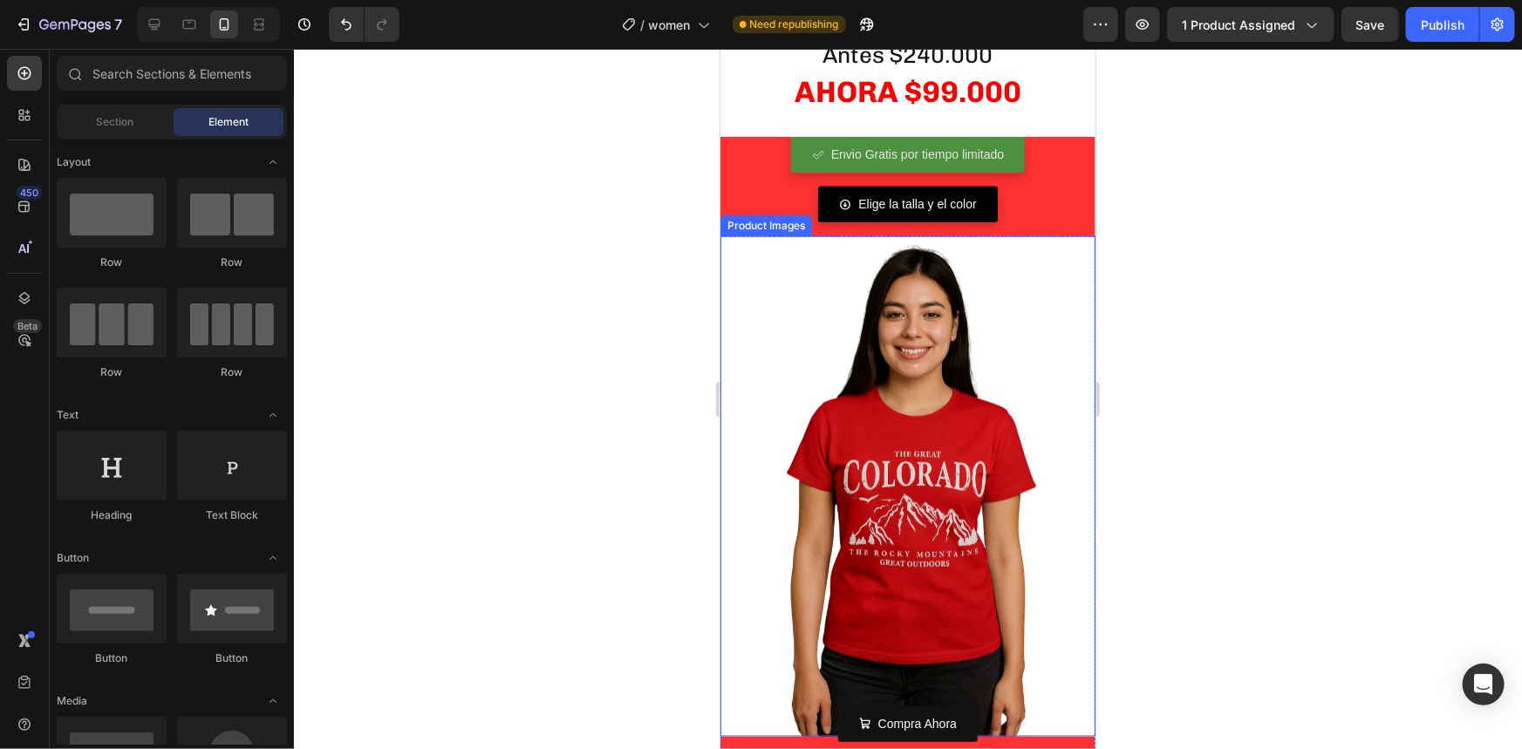
scroll to position [899, 0]
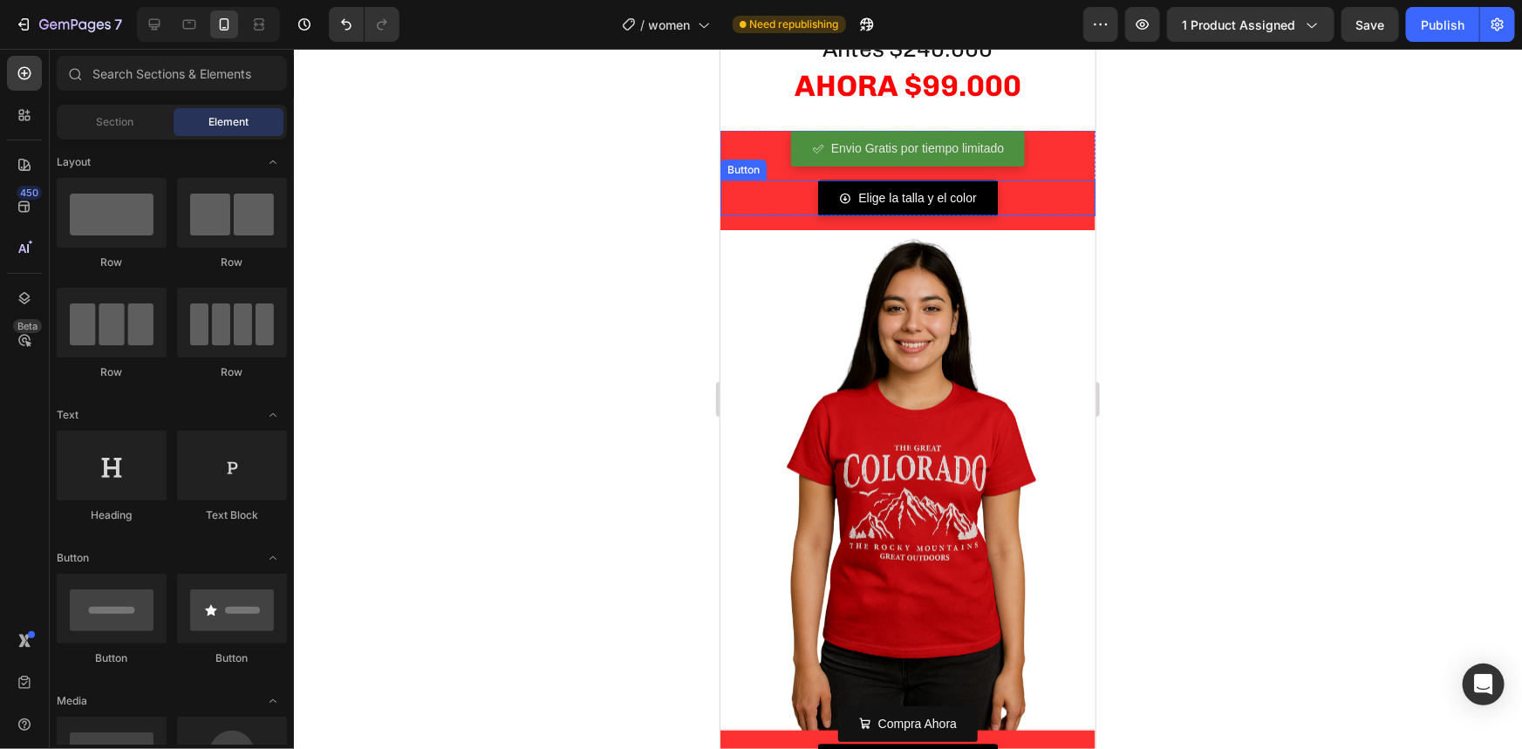
click at [754, 180] on div "[PERSON_NAME] y el color Button" at bounding box center [907, 198] width 375 height 36
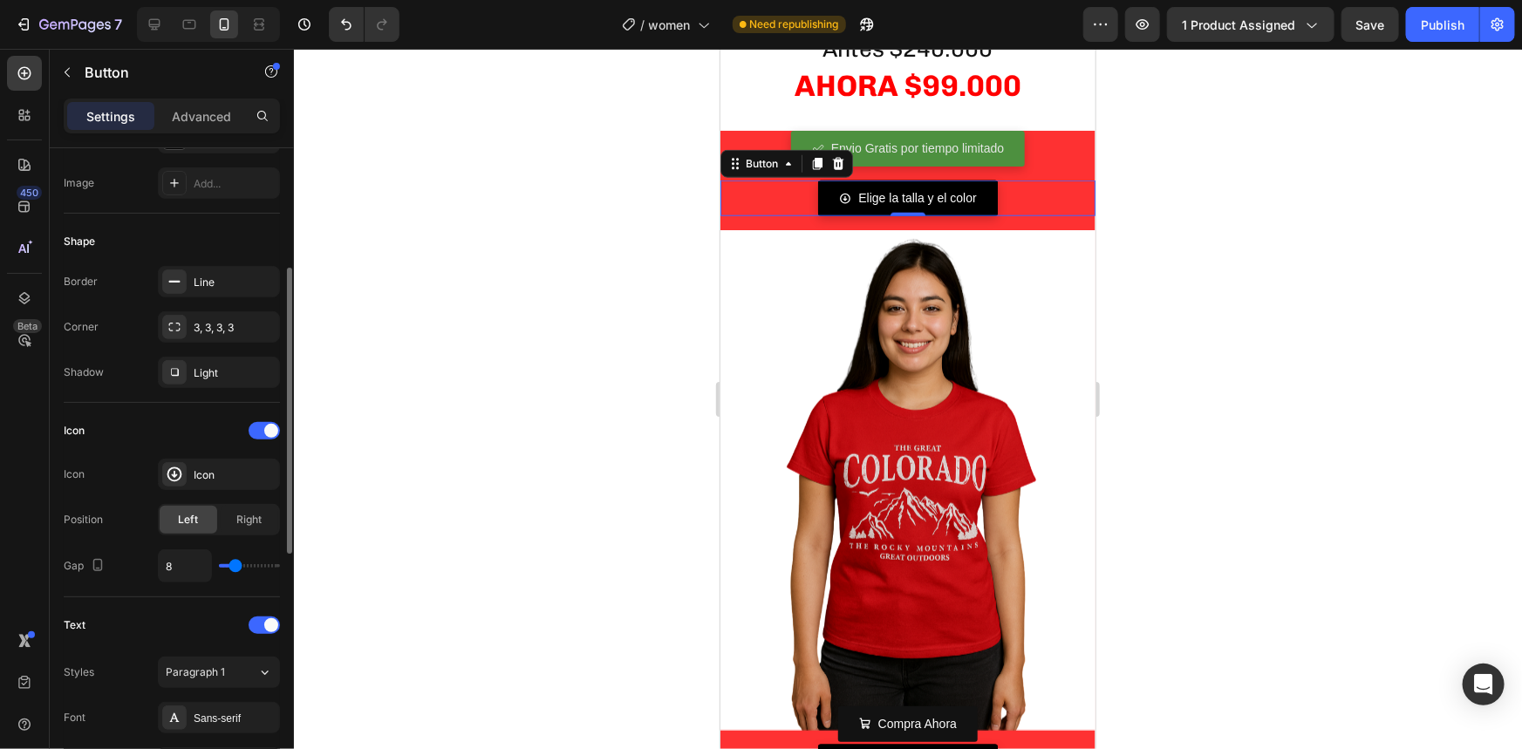
scroll to position [34, 0]
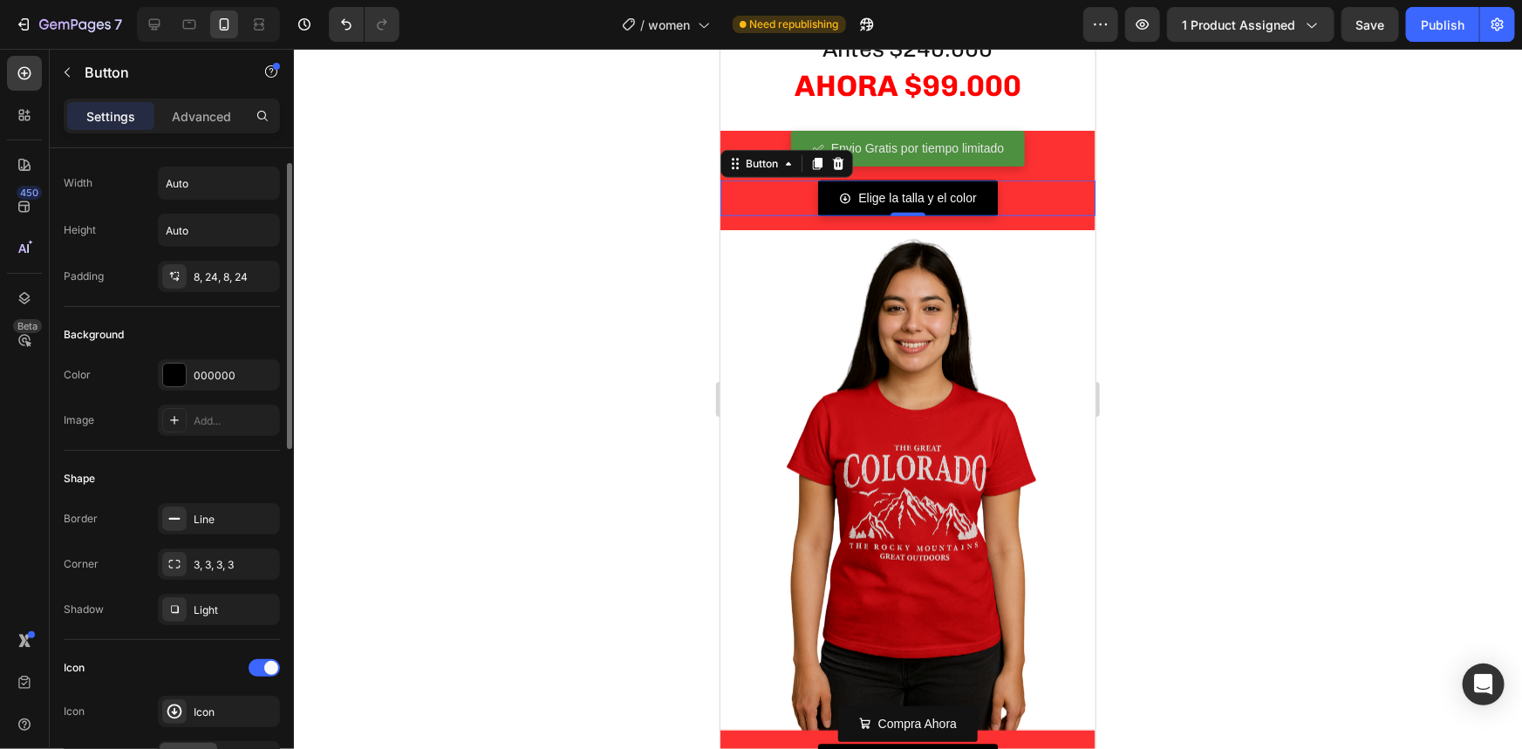
click at [583, 418] on div at bounding box center [908, 399] width 1228 height 700
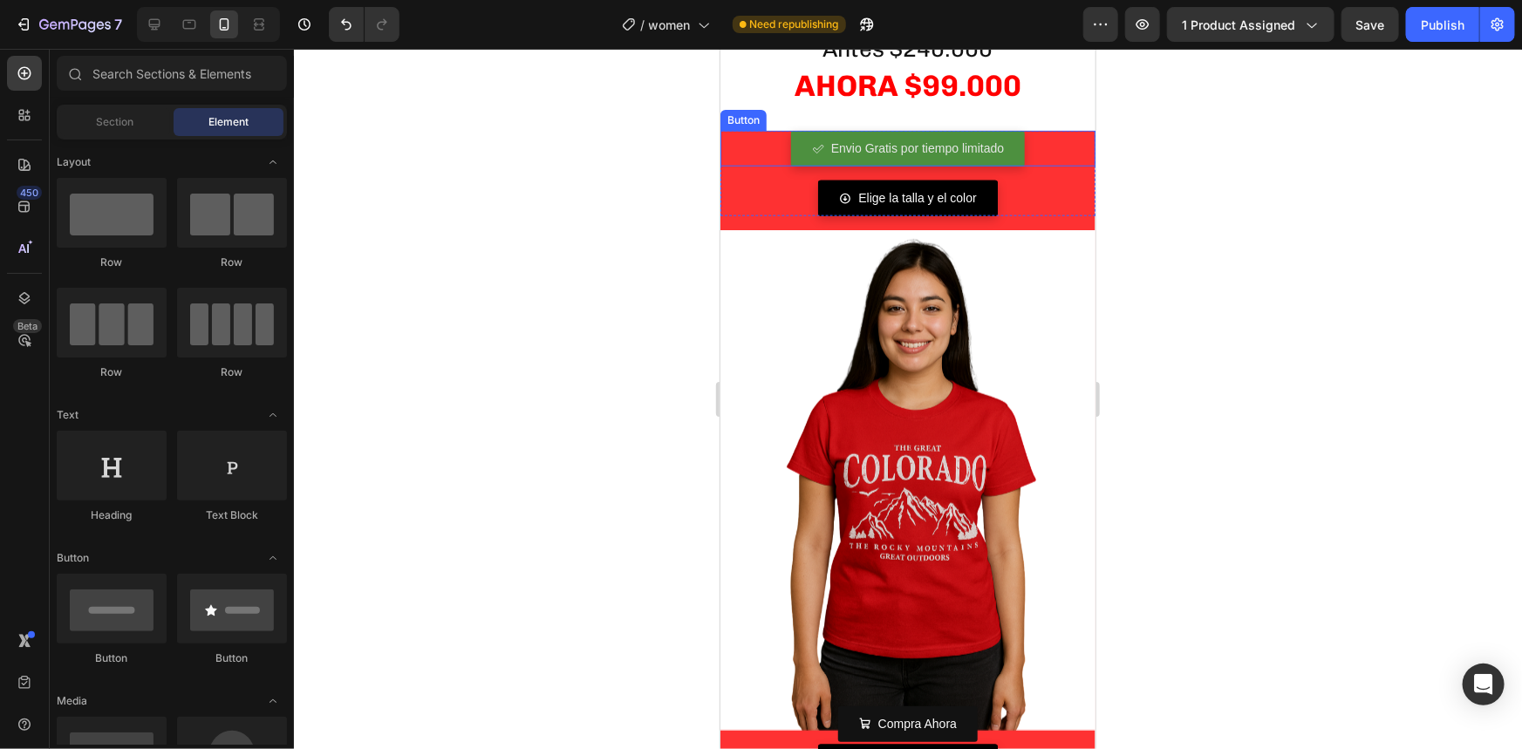
click at [727, 130] on div "Envio Gratis por tiempo limitado Button" at bounding box center [907, 148] width 375 height 36
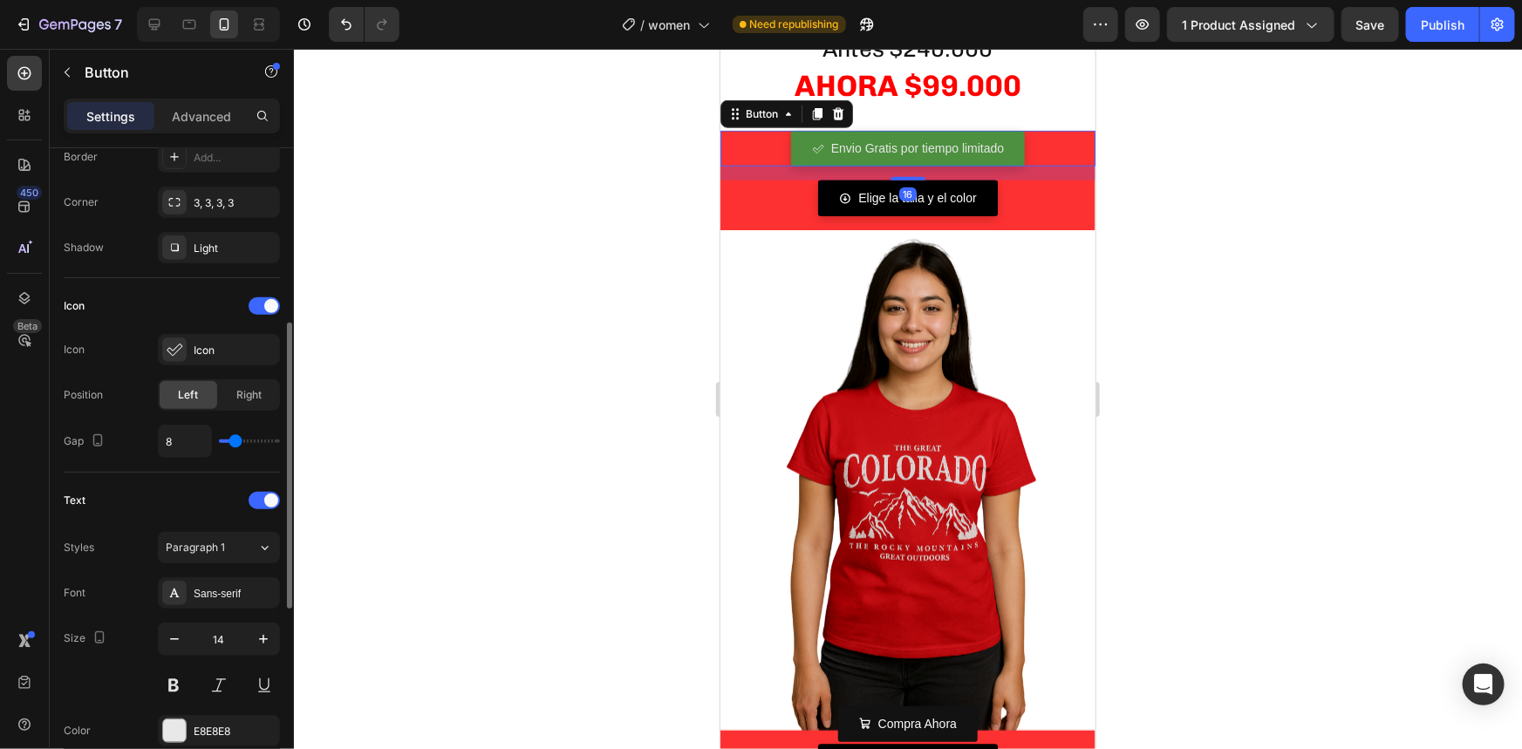
scroll to position [827, 0]
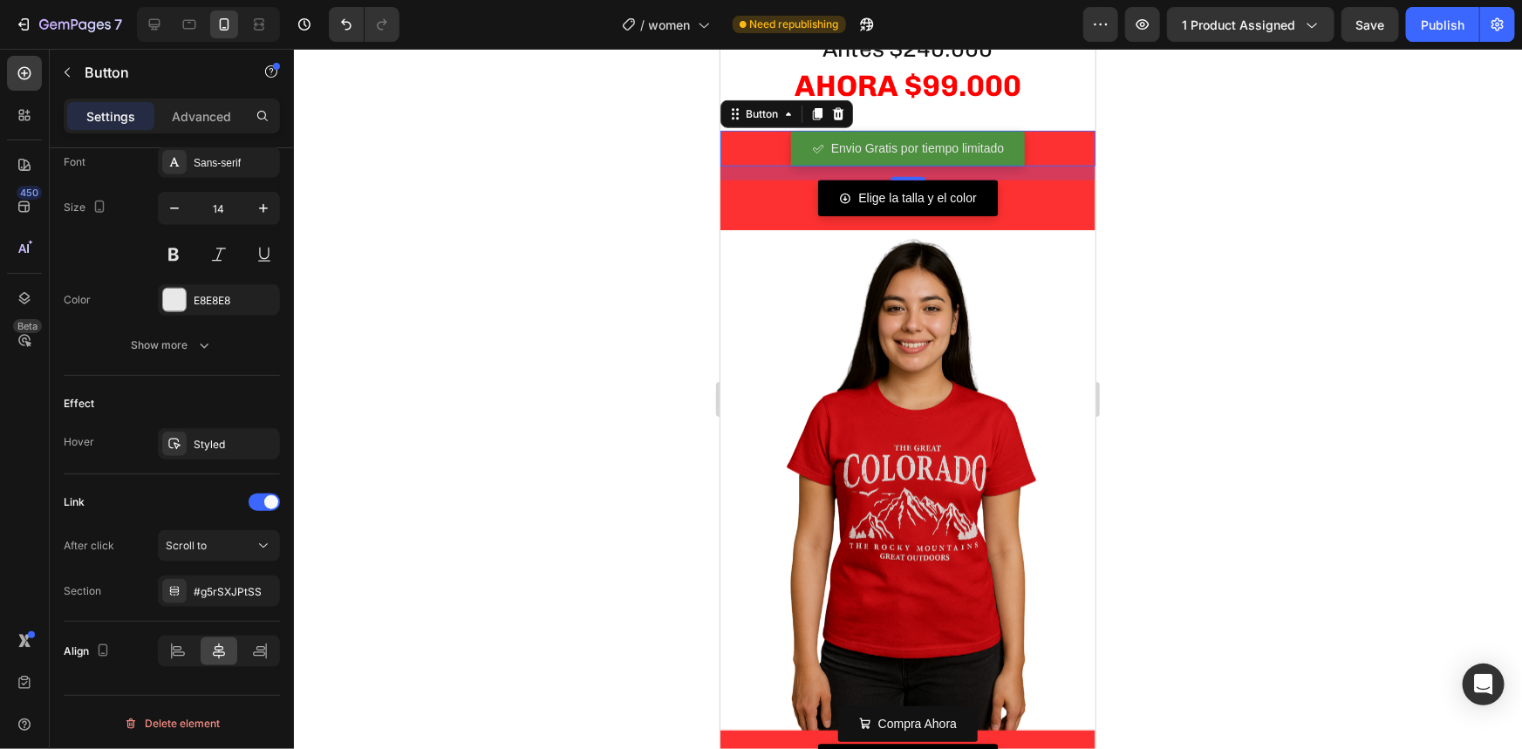
click at [1318, 236] on div at bounding box center [908, 399] width 1228 height 700
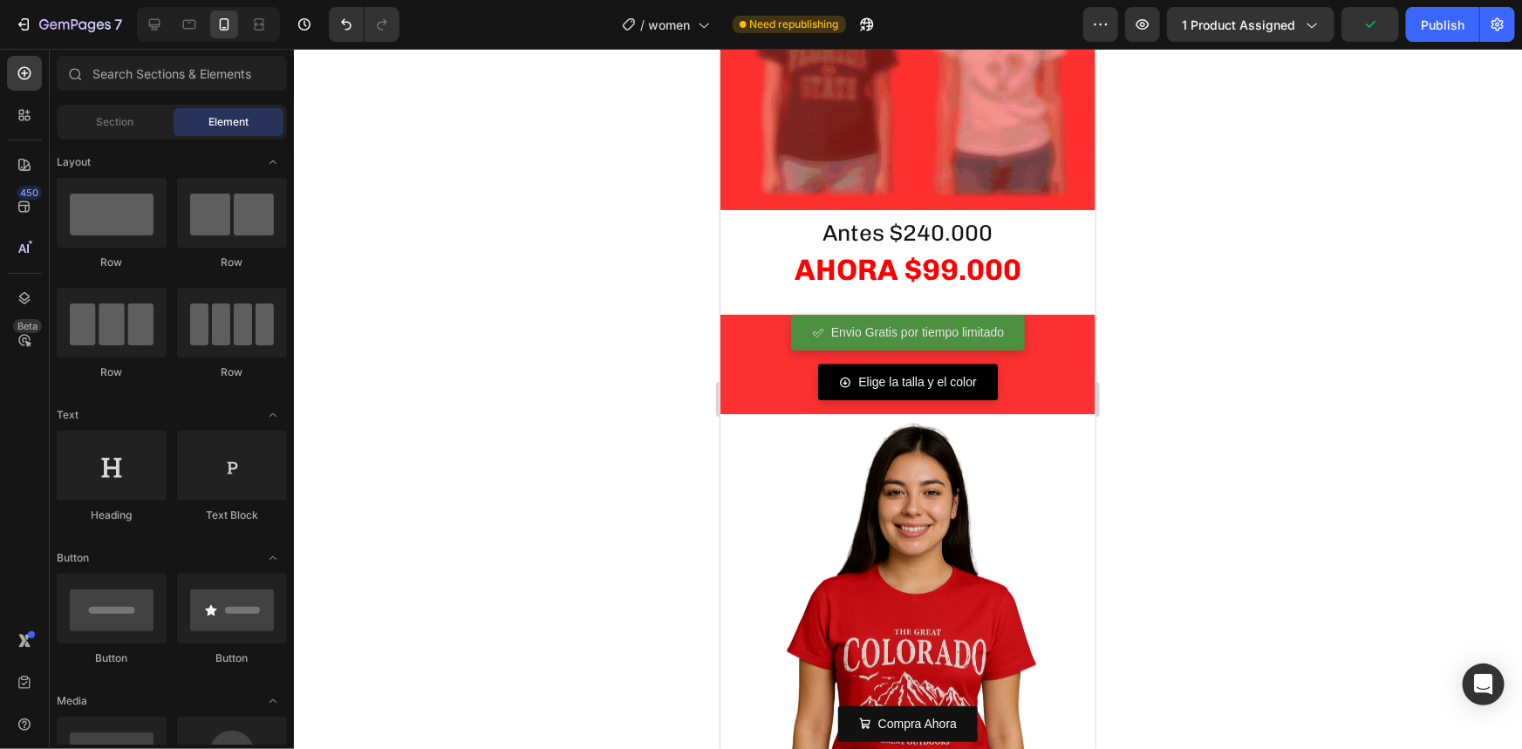
scroll to position [662, 0]
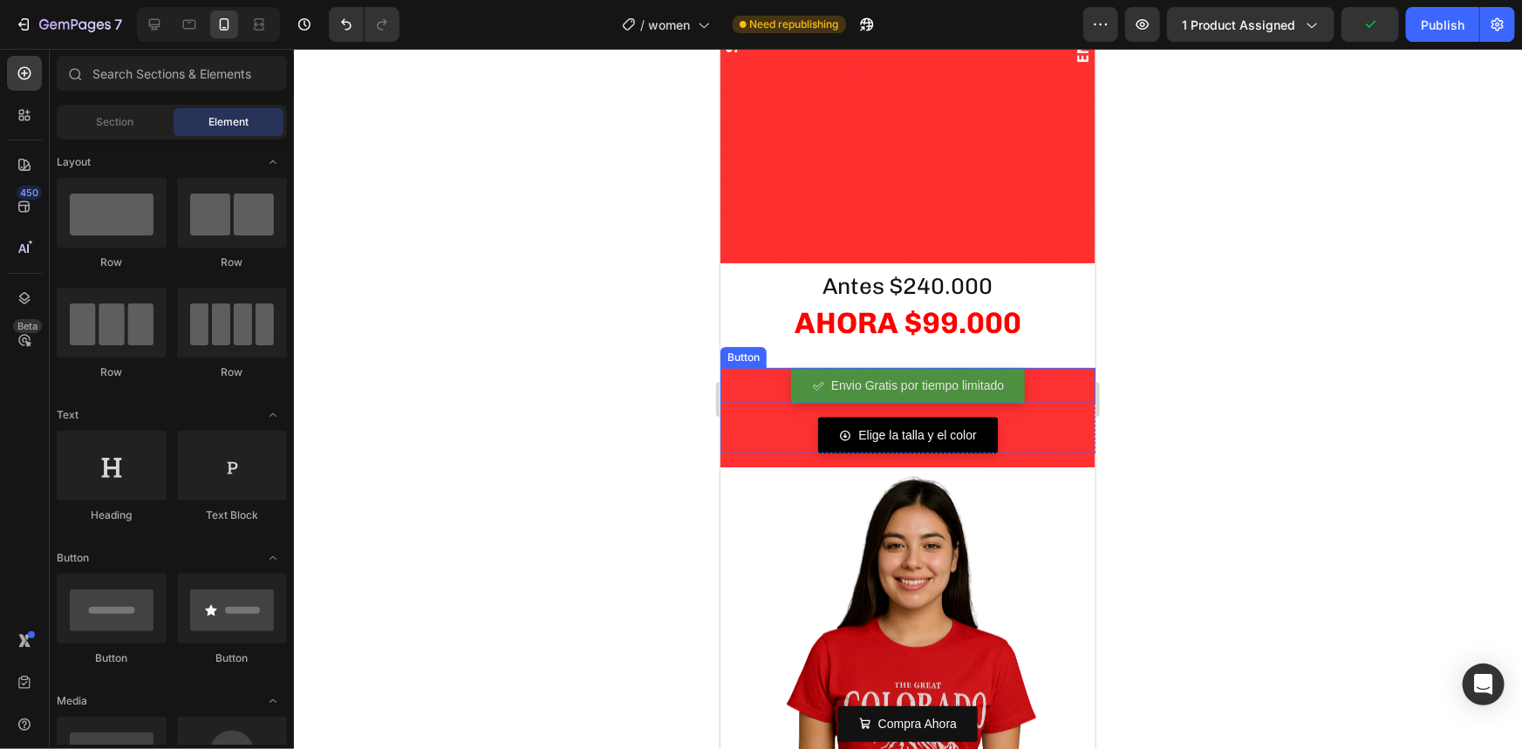
click at [1054, 367] on div "Envio Gratis por tiempo limitado Button" at bounding box center [907, 385] width 375 height 36
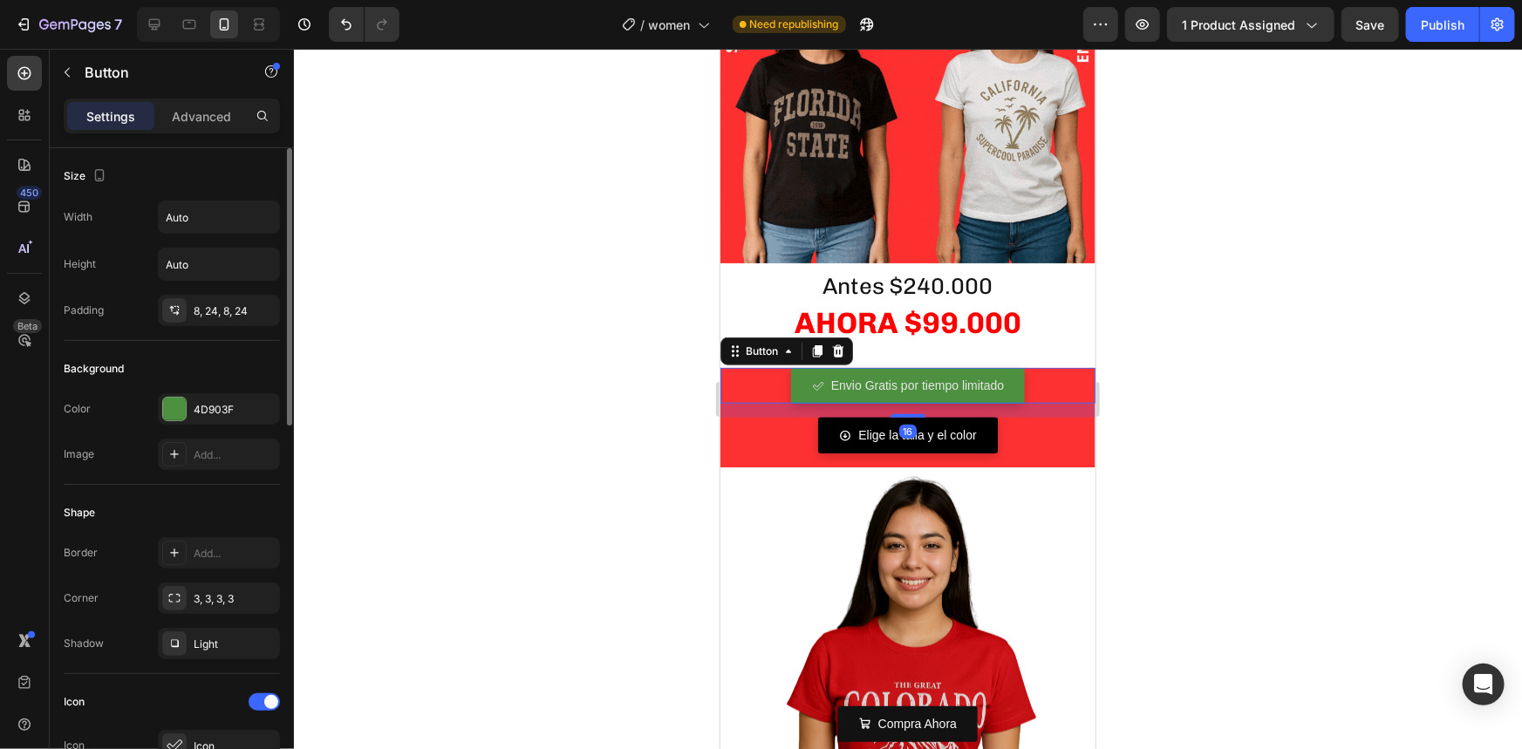
scroll to position [555, 0]
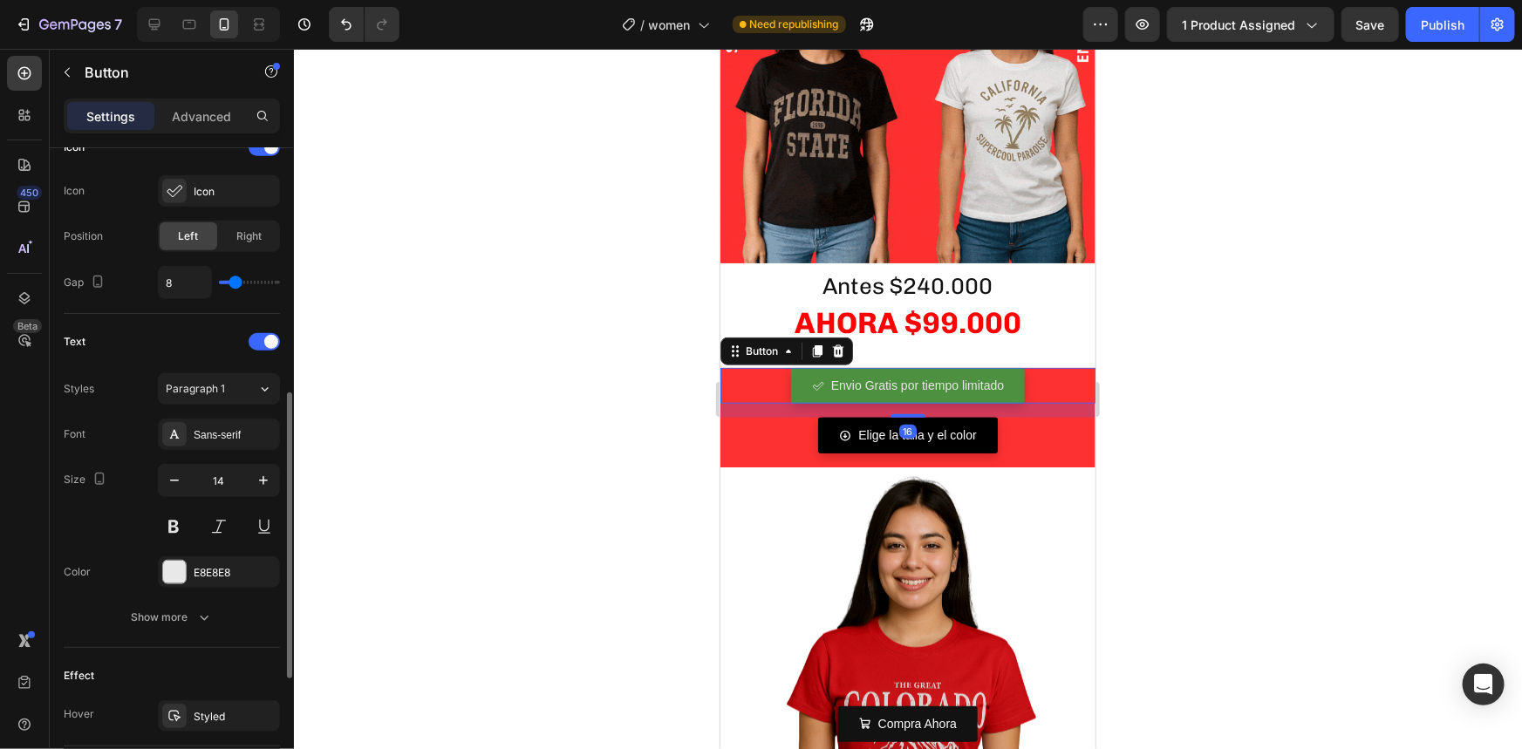
click at [1334, 339] on div at bounding box center [908, 399] width 1228 height 700
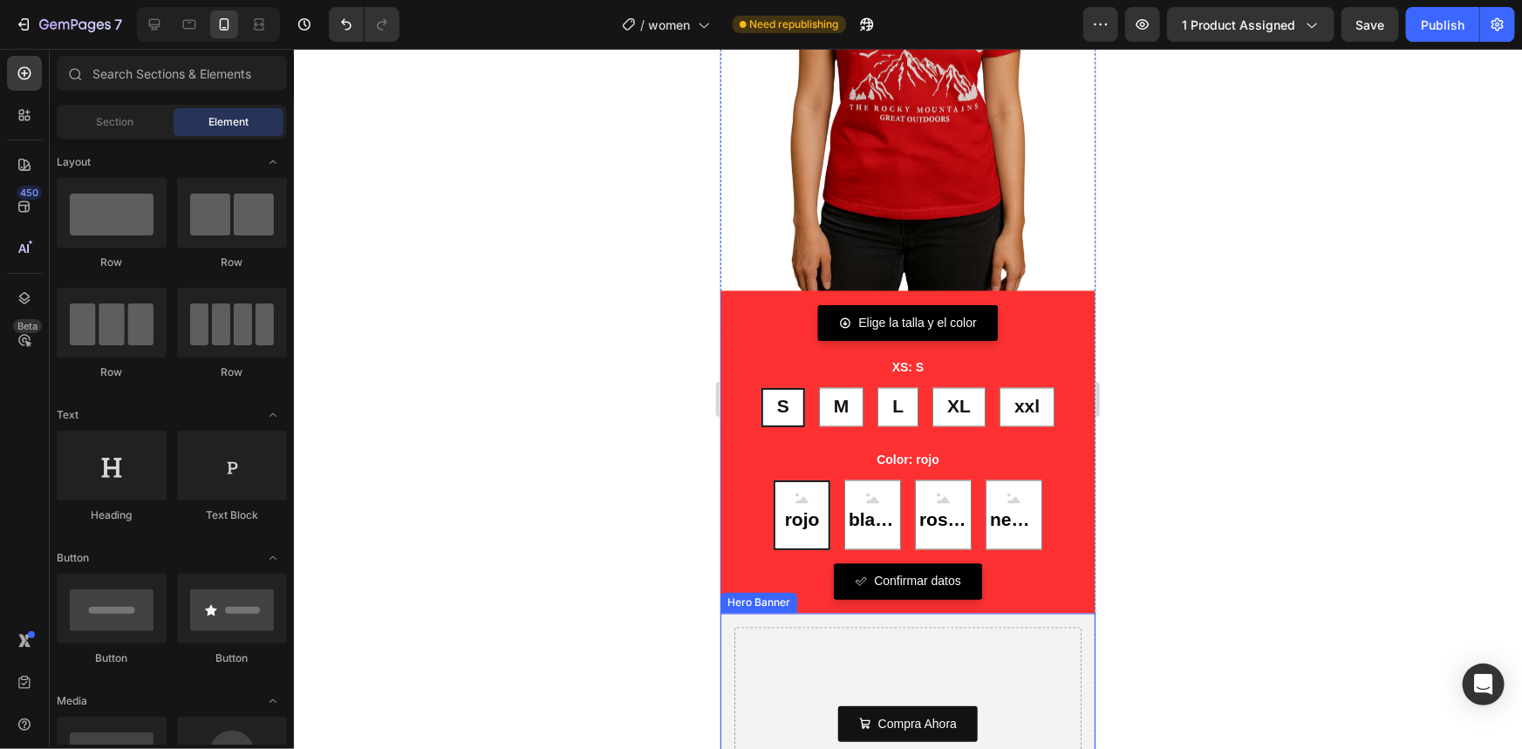
scroll to position [1296, 0]
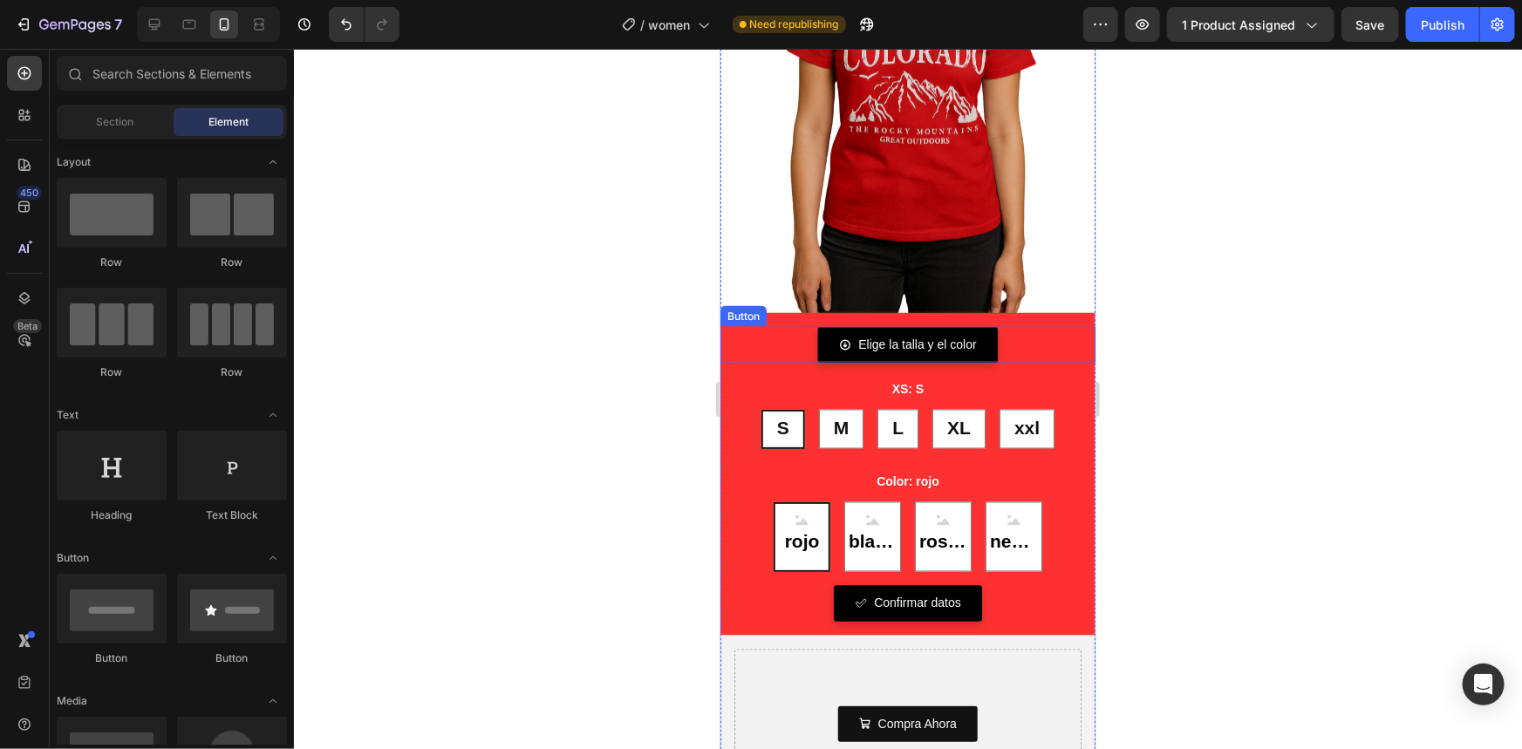
click at [737, 331] on div "[PERSON_NAME] y el color Button" at bounding box center [907, 344] width 375 height 36
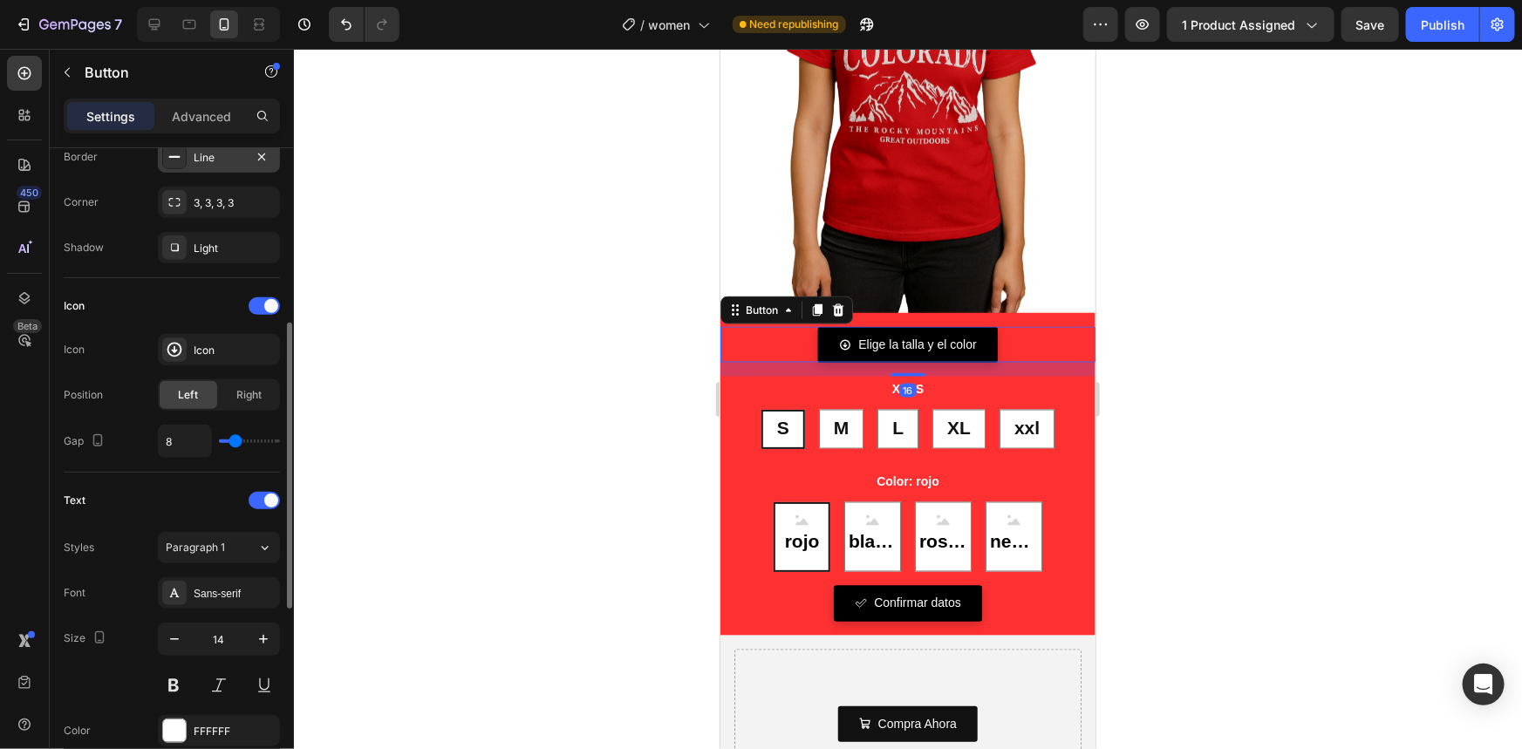
scroll to position [0, 0]
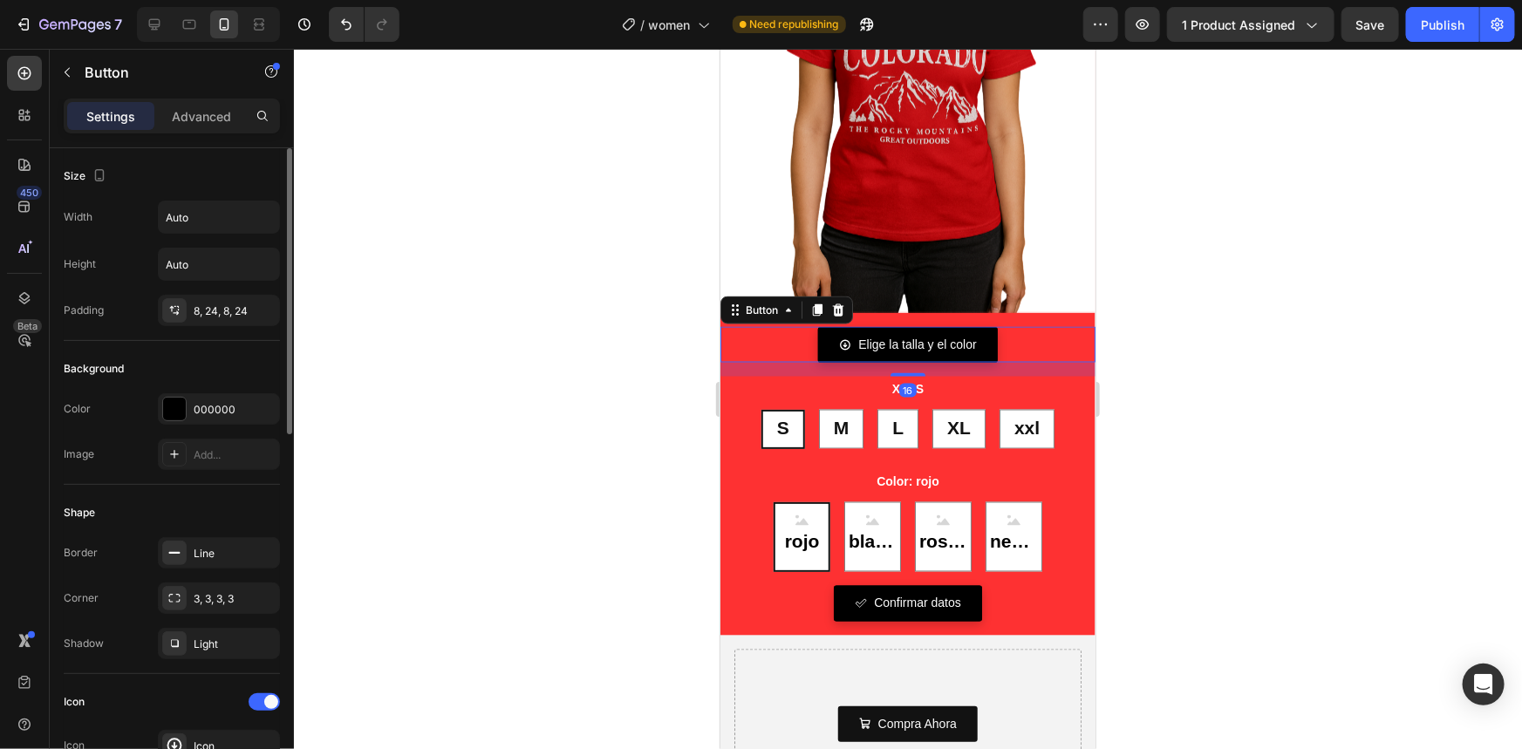
click at [1178, 377] on div at bounding box center [908, 399] width 1228 height 700
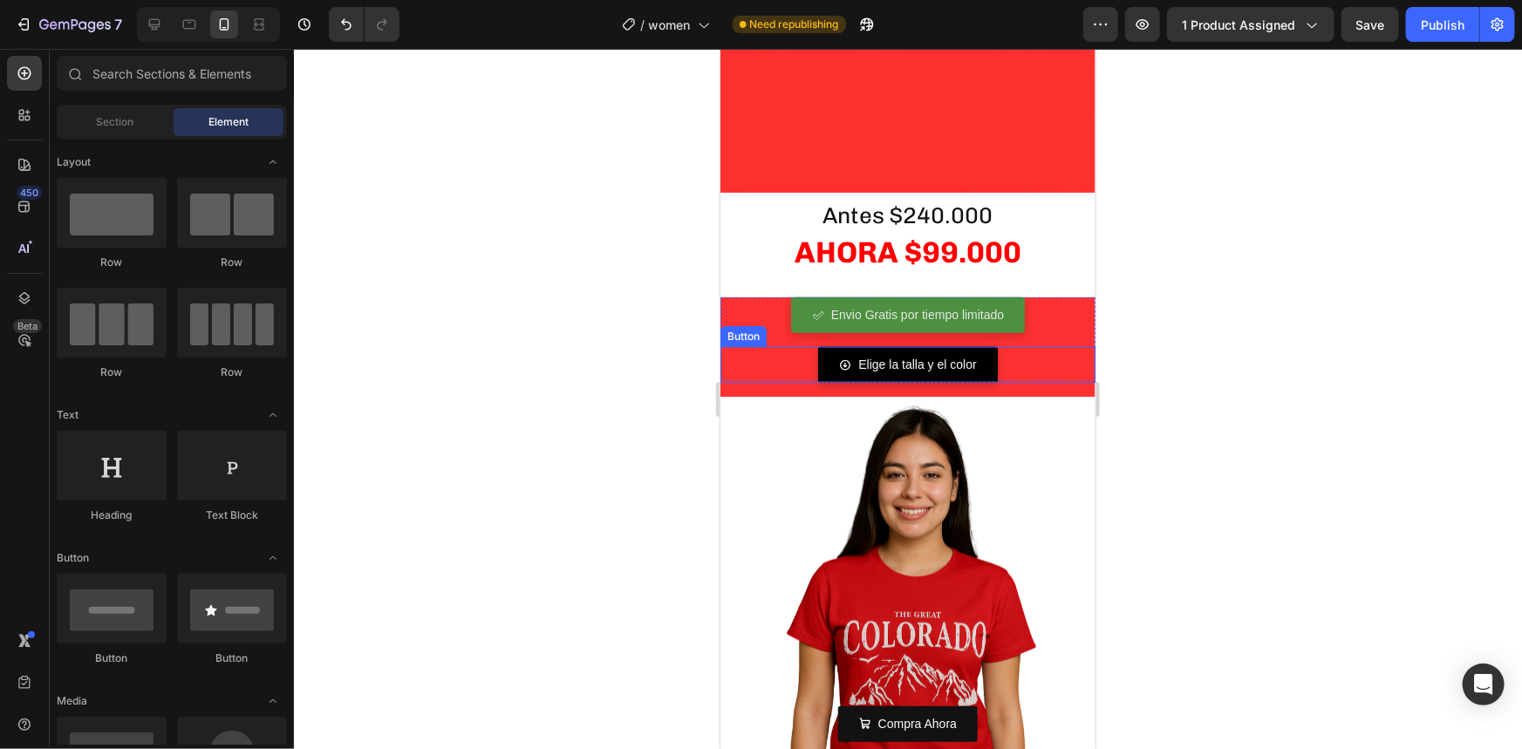
scroll to position [662, 0]
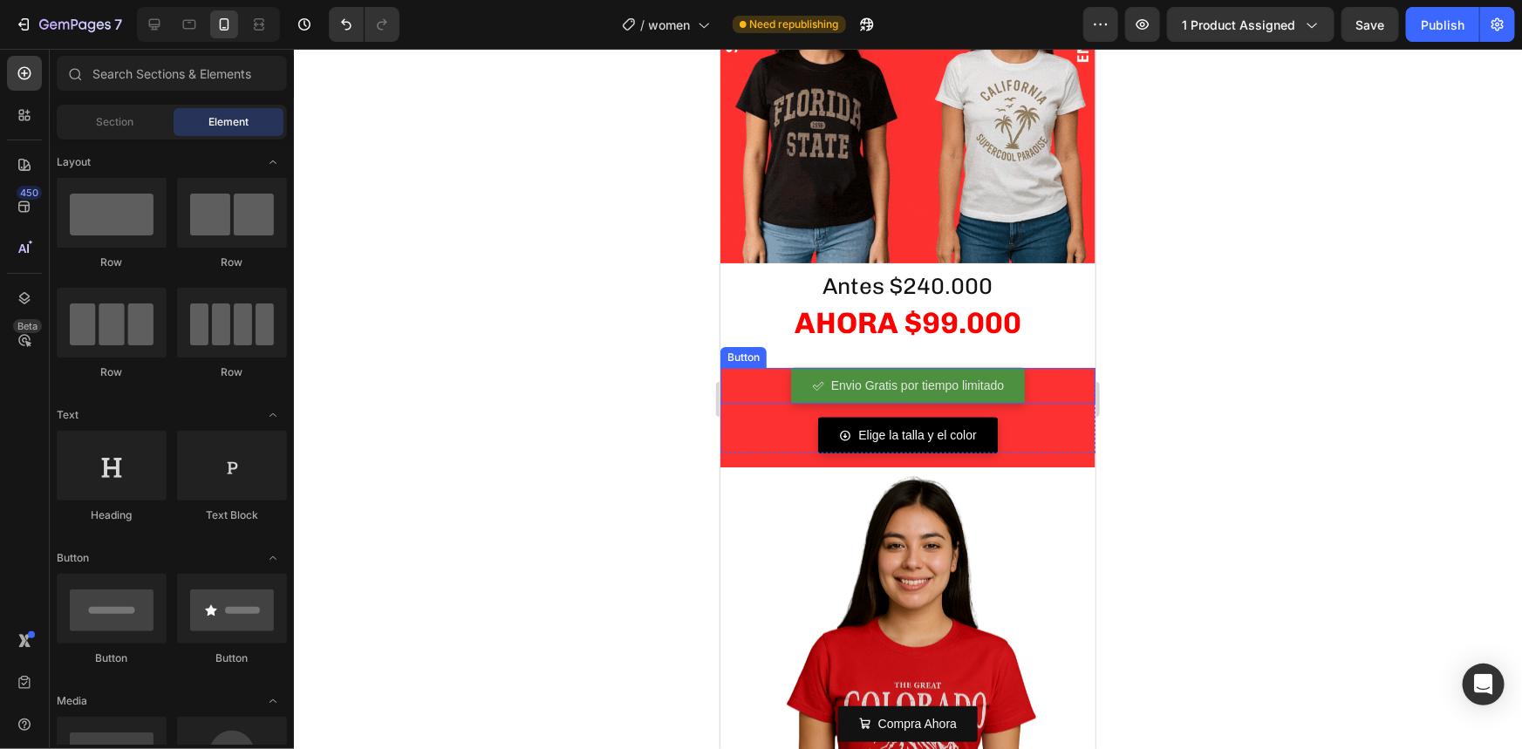
click at [1070, 367] on div "Envio Gratis por tiempo limitado Button" at bounding box center [907, 385] width 375 height 36
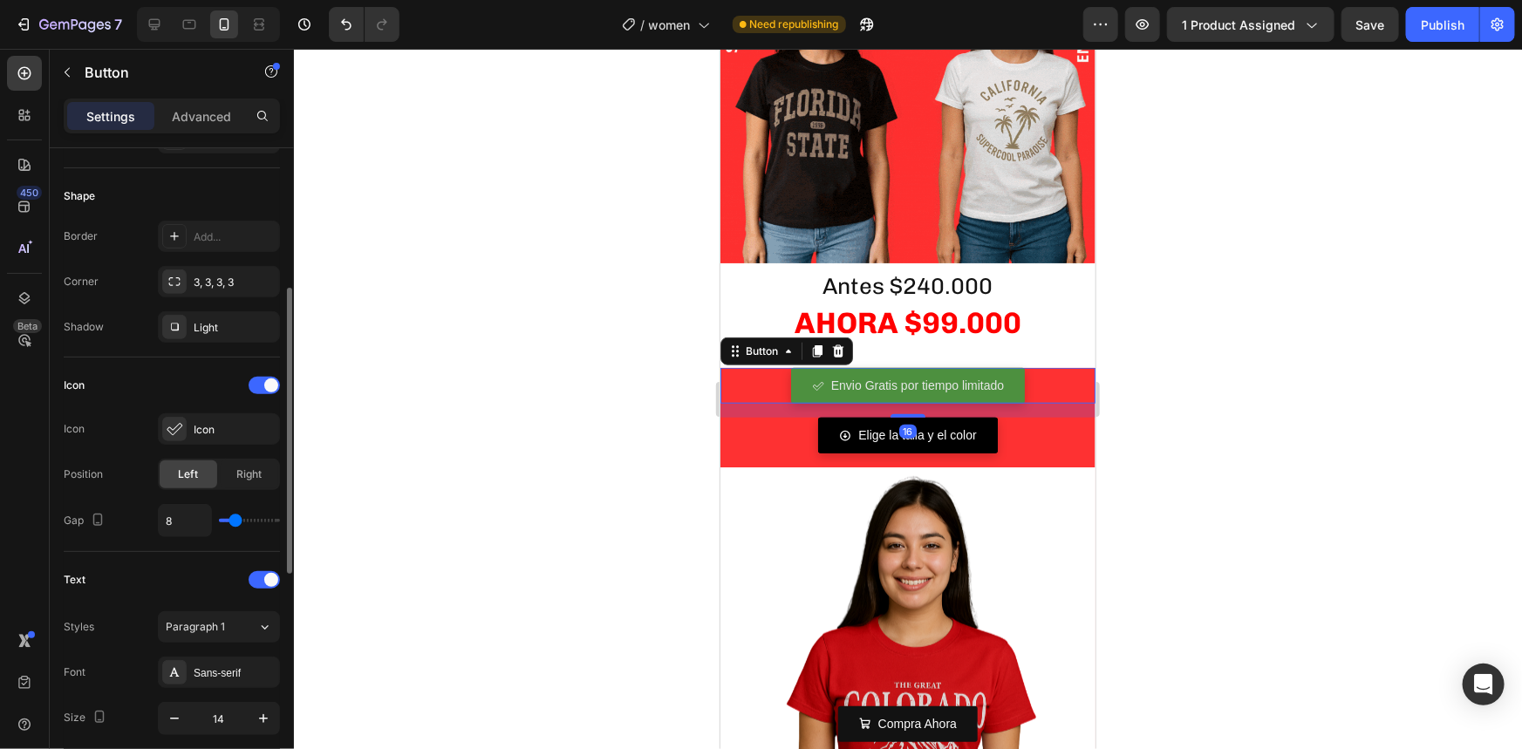
scroll to position [634, 0]
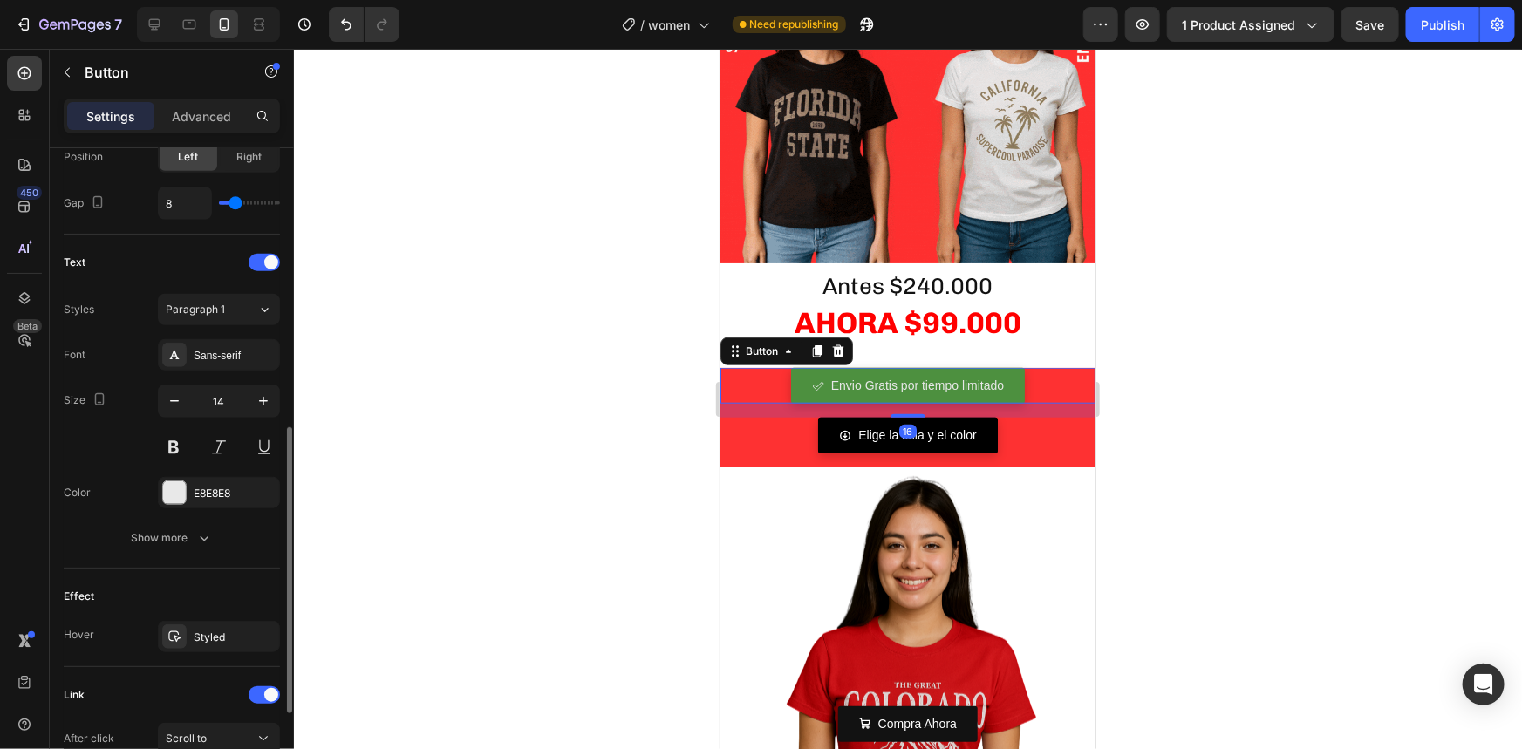
click at [581, 383] on div at bounding box center [908, 399] width 1228 height 700
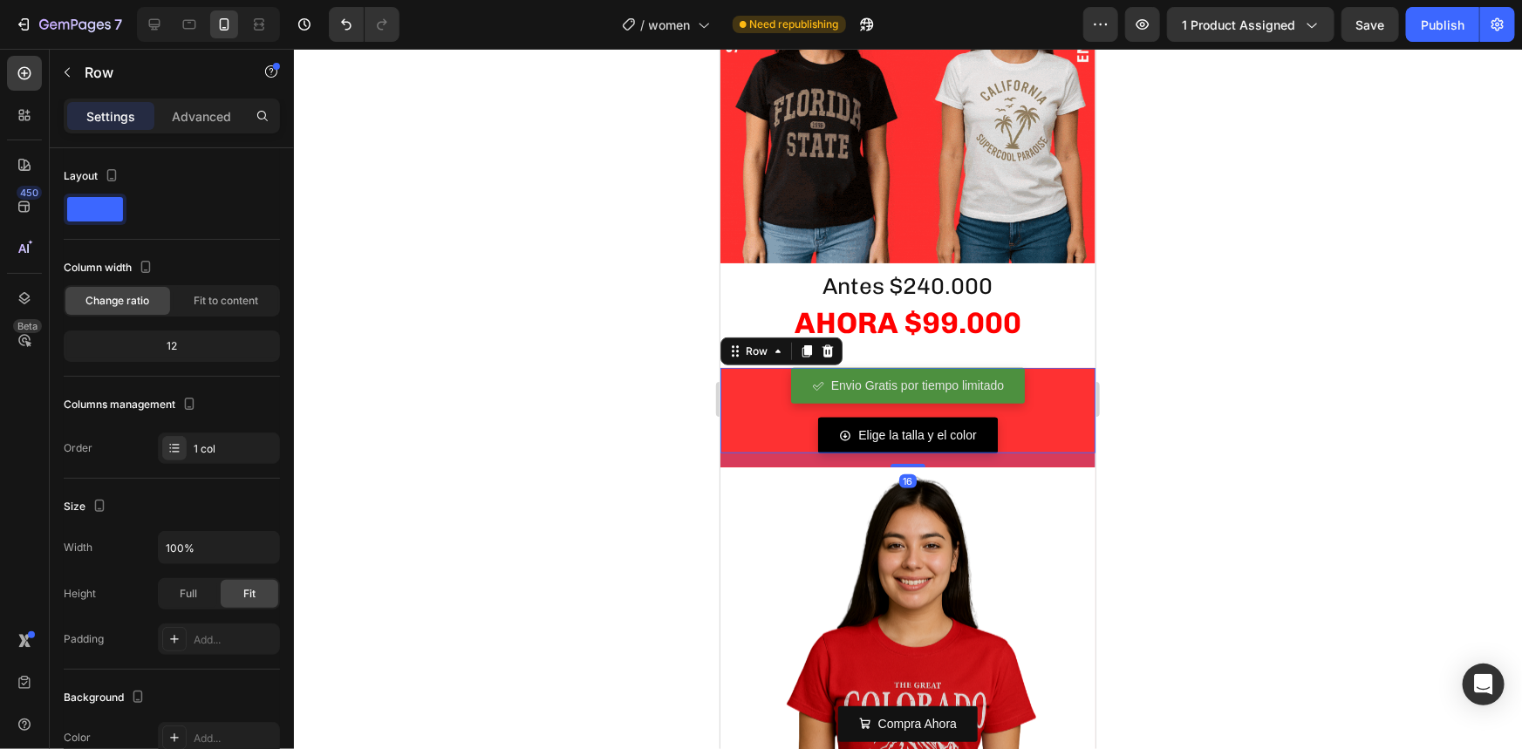
click at [740, 383] on div "Envio Gratis por tiempo limitado Button" at bounding box center [907, 392] width 375 height 50
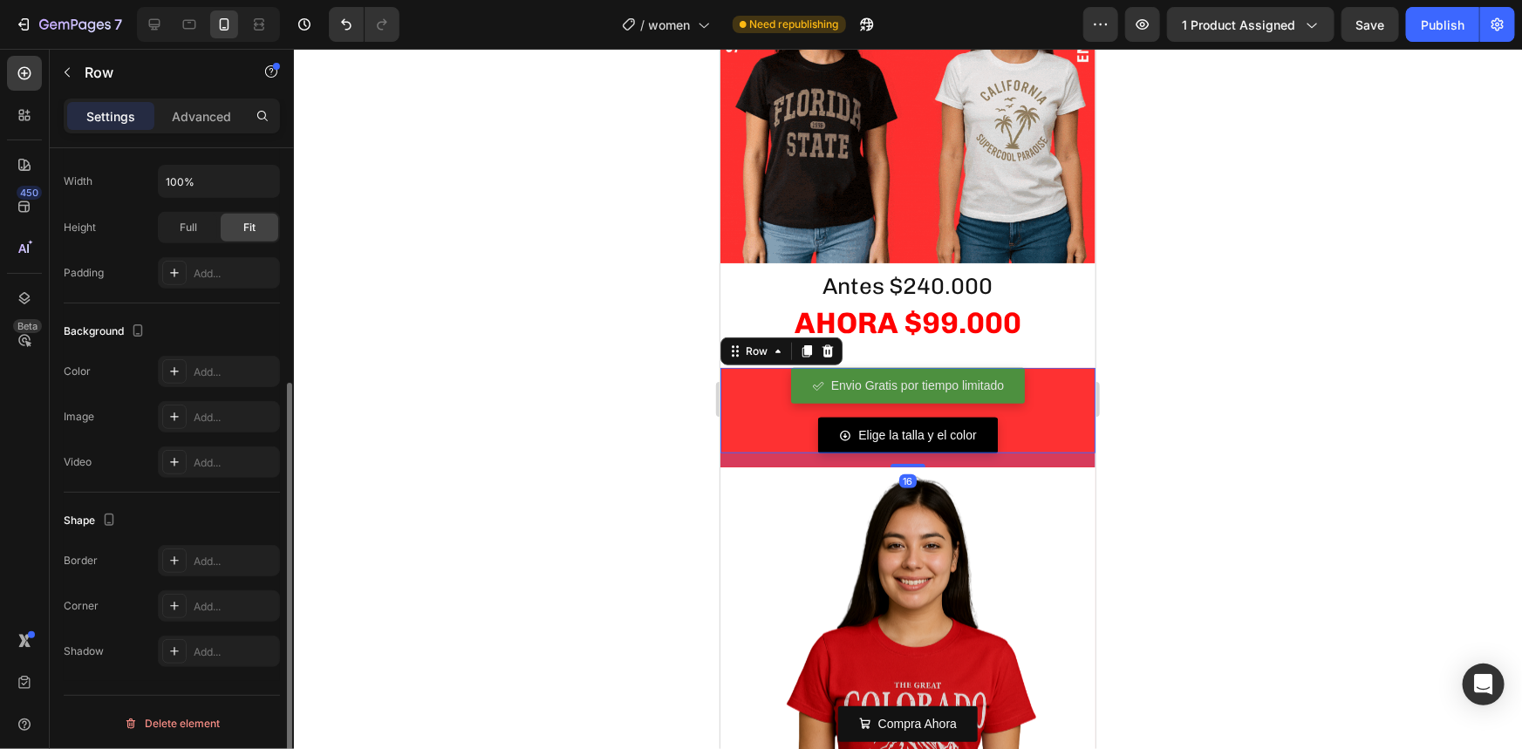
scroll to position [0, 0]
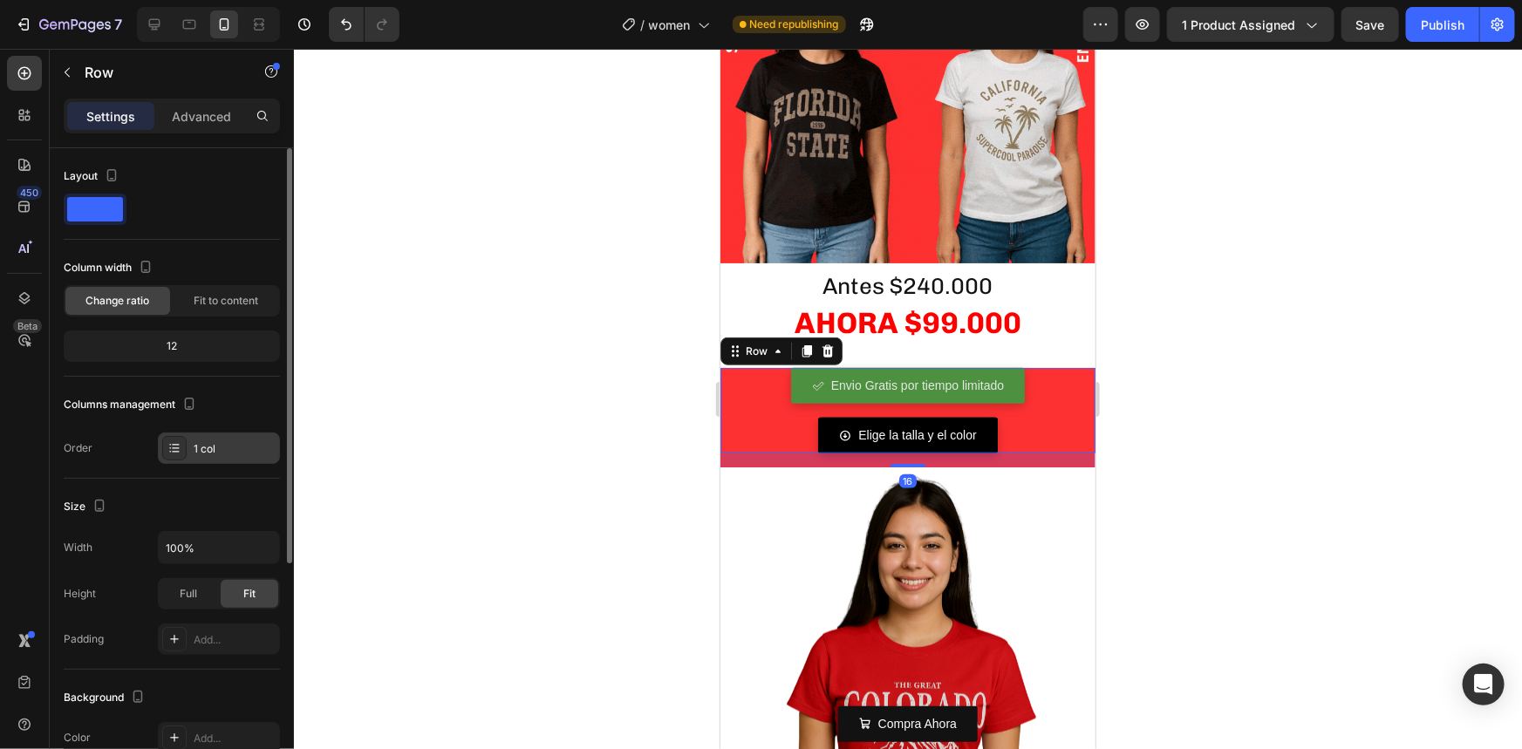
click at [176, 451] on icon at bounding box center [175, 451] width 7 height 1
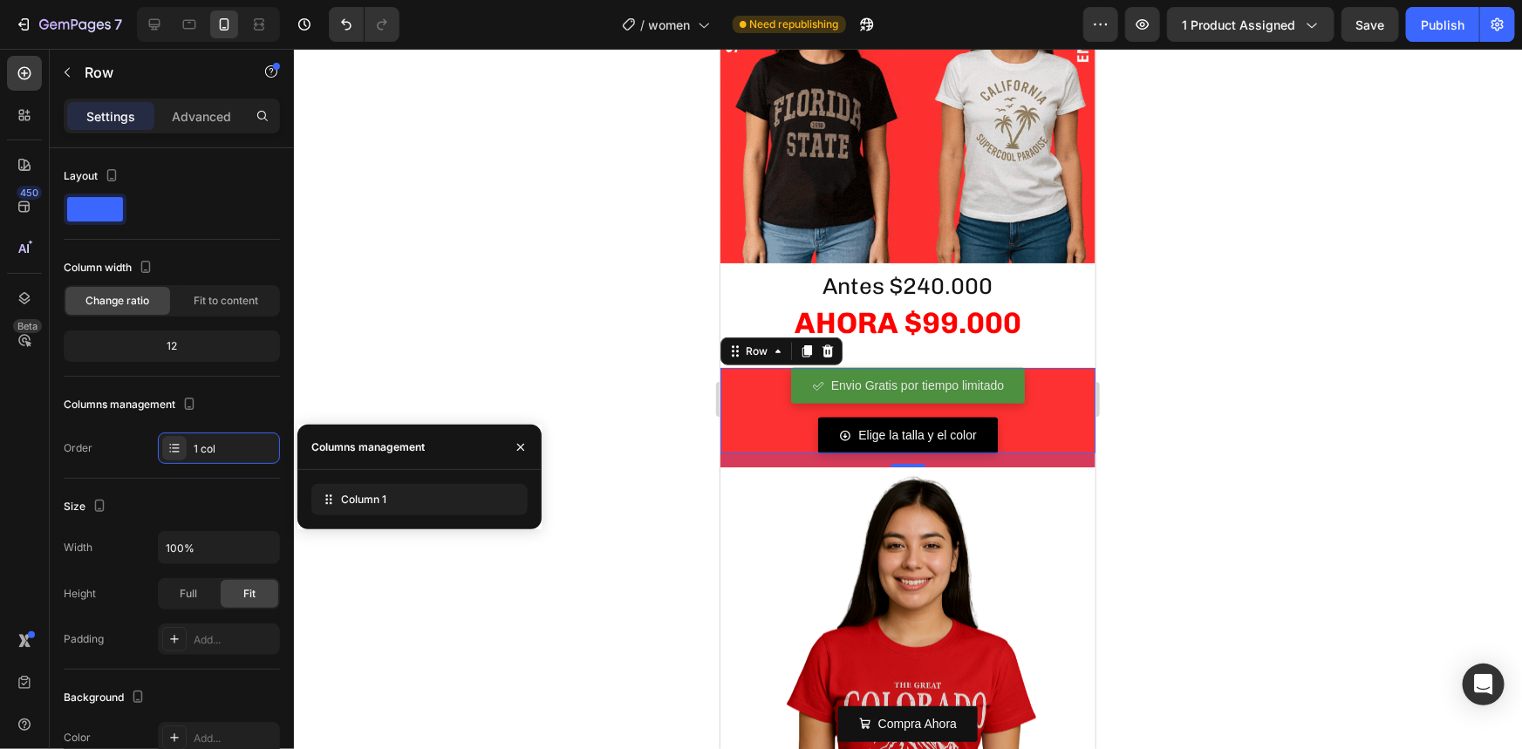
click at [382, 351] on div at bounding box center [908, 399] width 1228 height 700
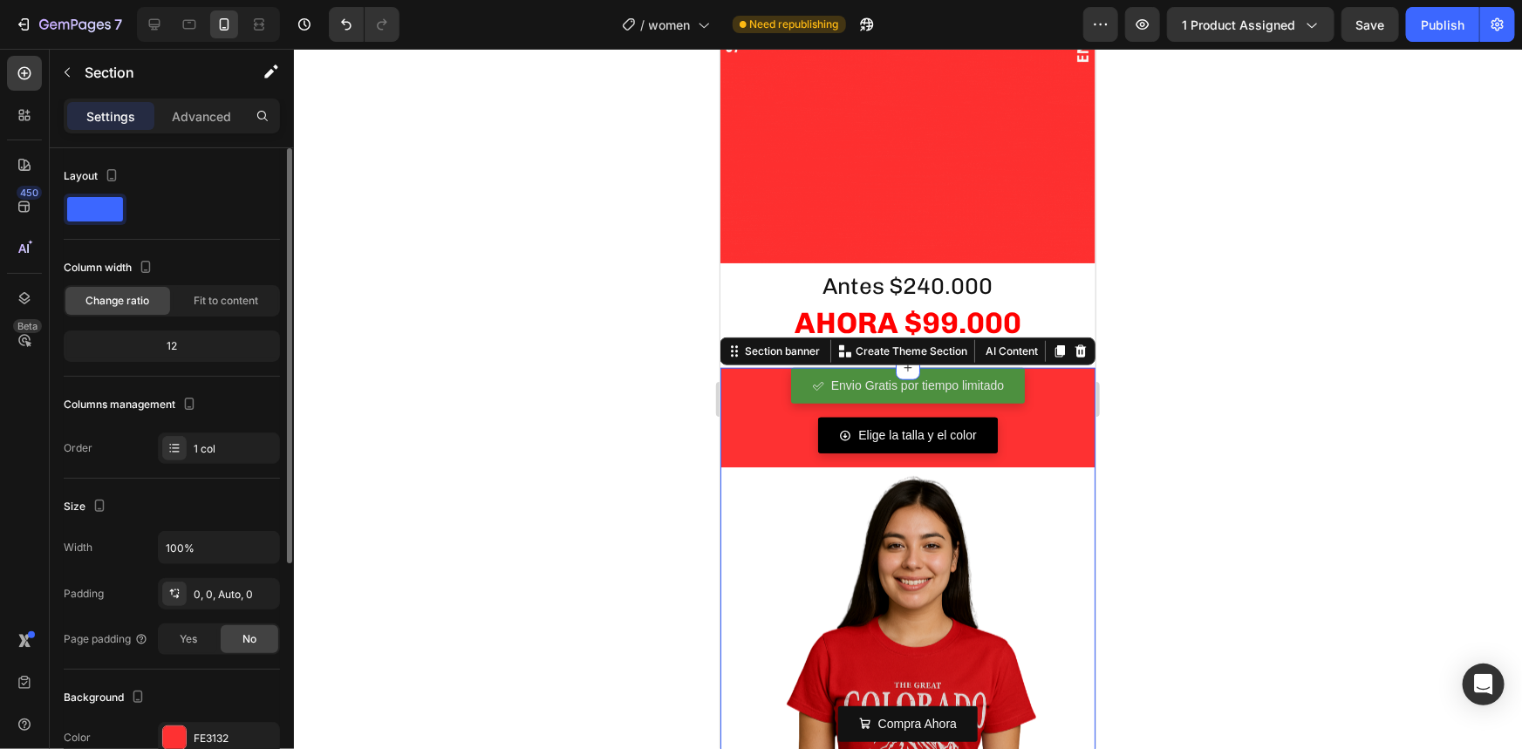
scroll to position [317, 0]
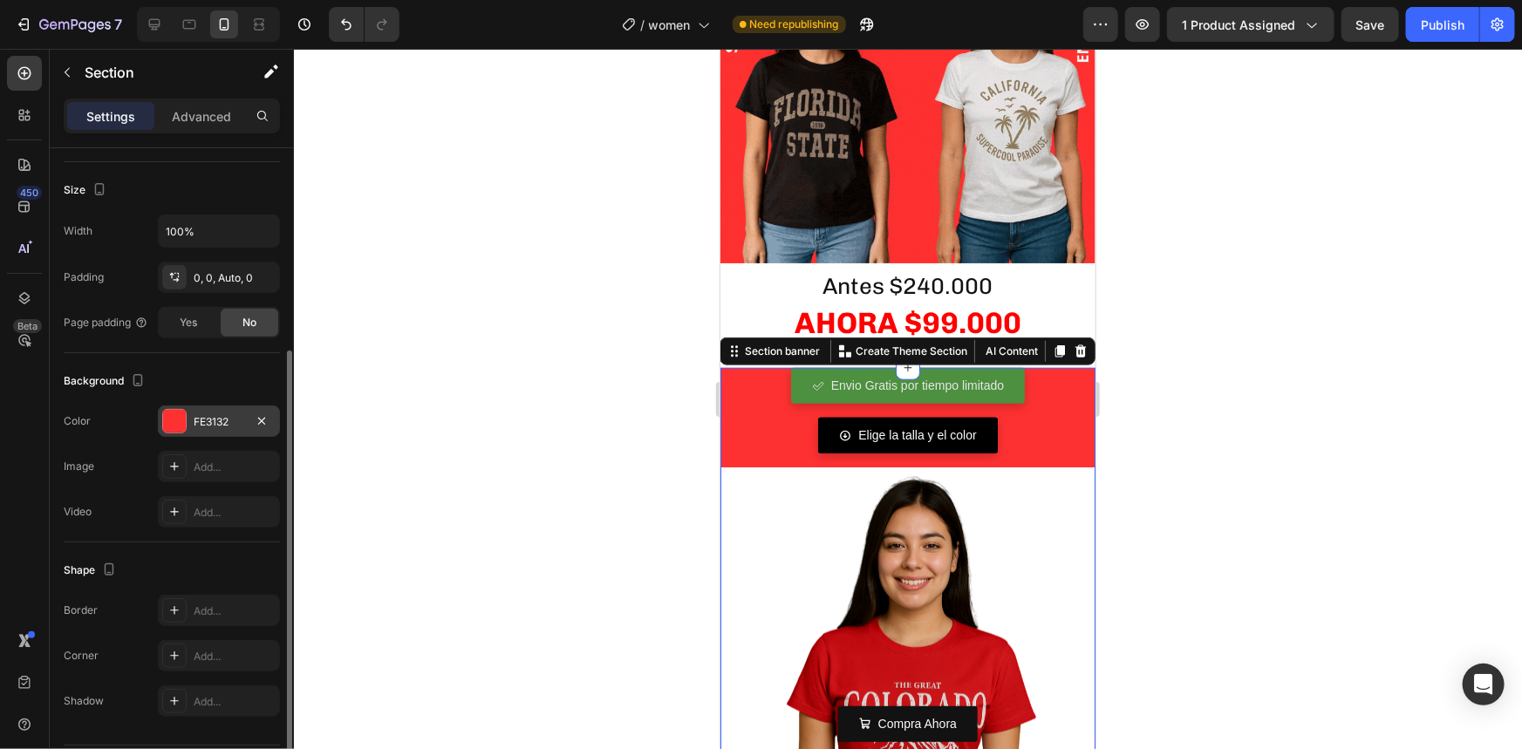
click at [174, 420] on div at bounding box center [174, 421] width 23 height 23
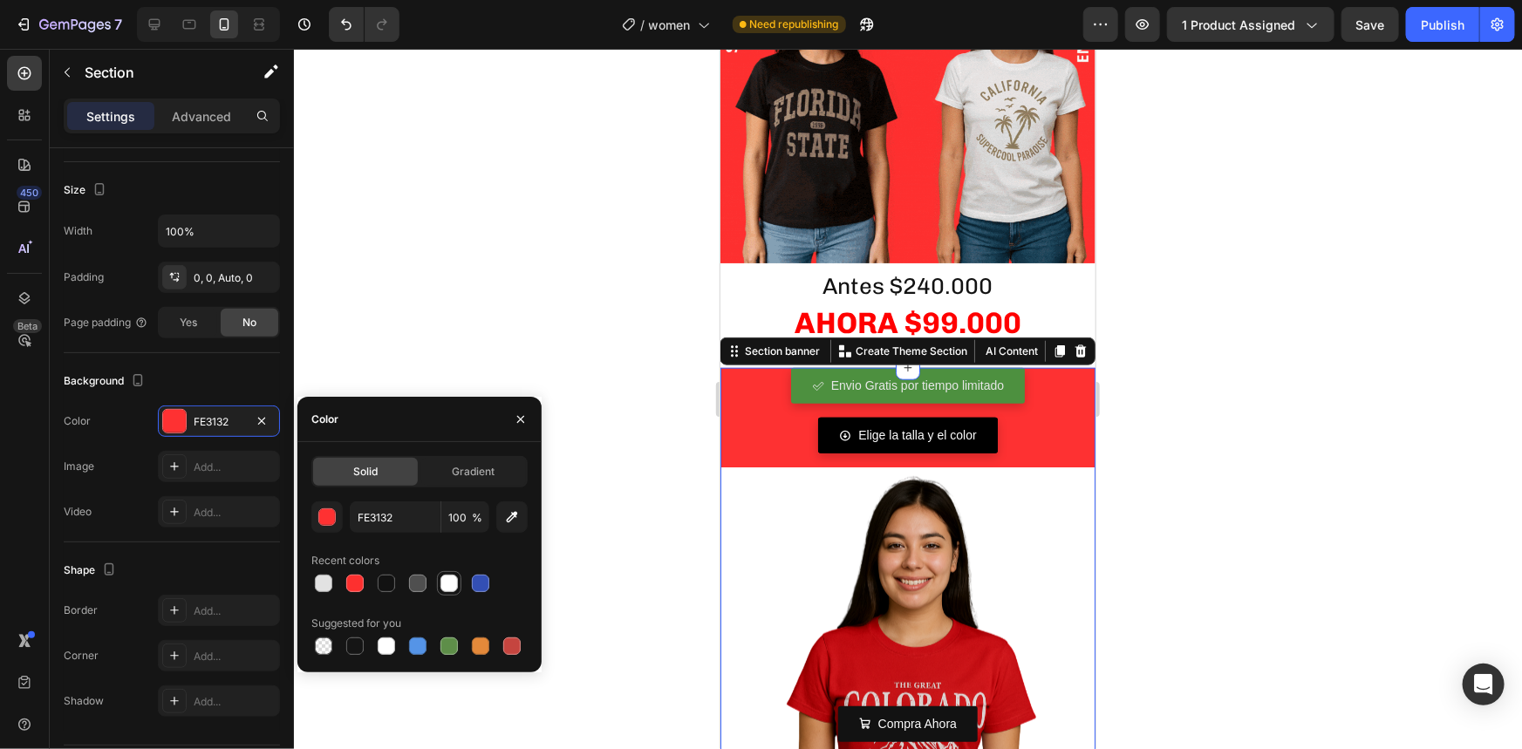
click at [442, 583] on div at bounding box center [448, 583] width 17 height 17
type input "FFFFFF"
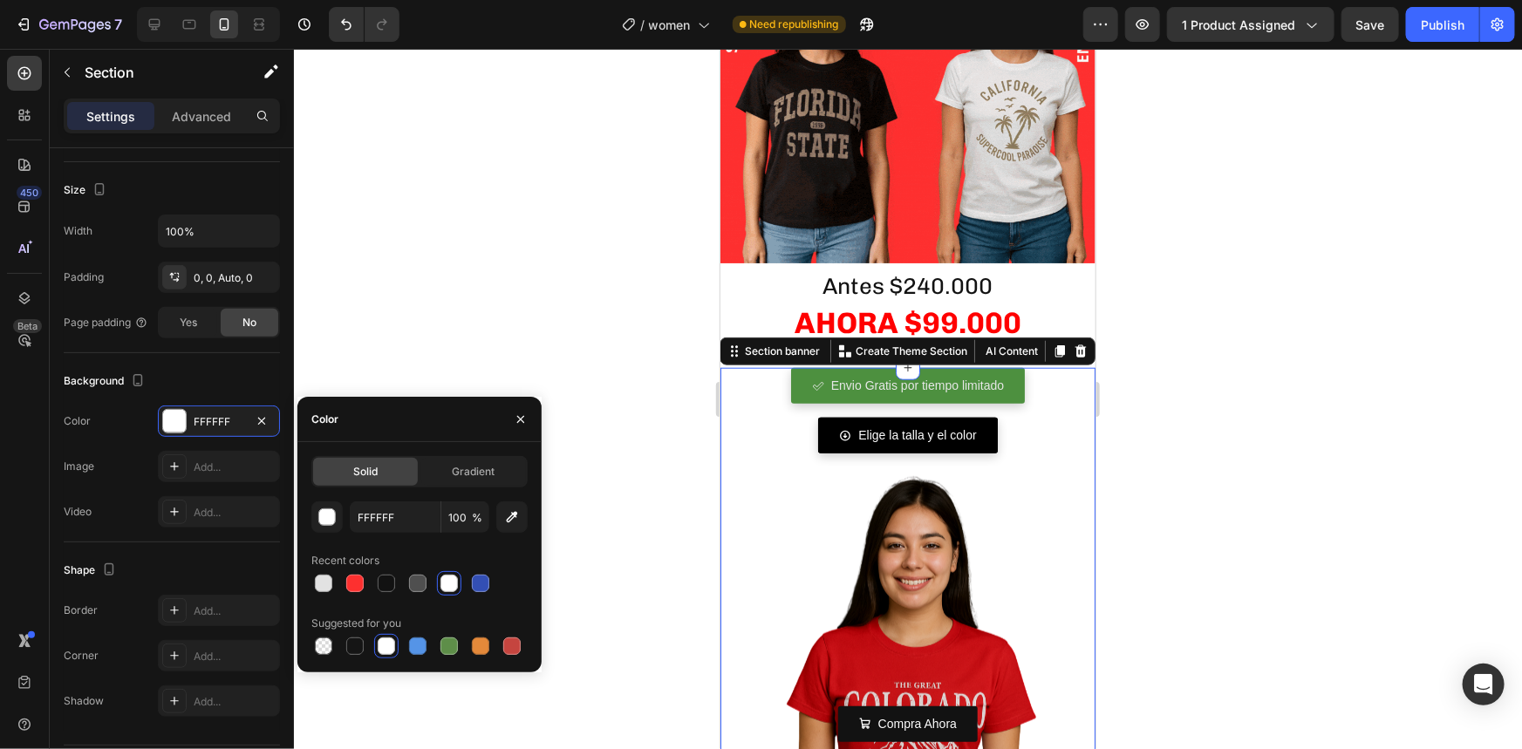
click at [446, 384] on div at bounding box center [908, 399] width 1228 height 700
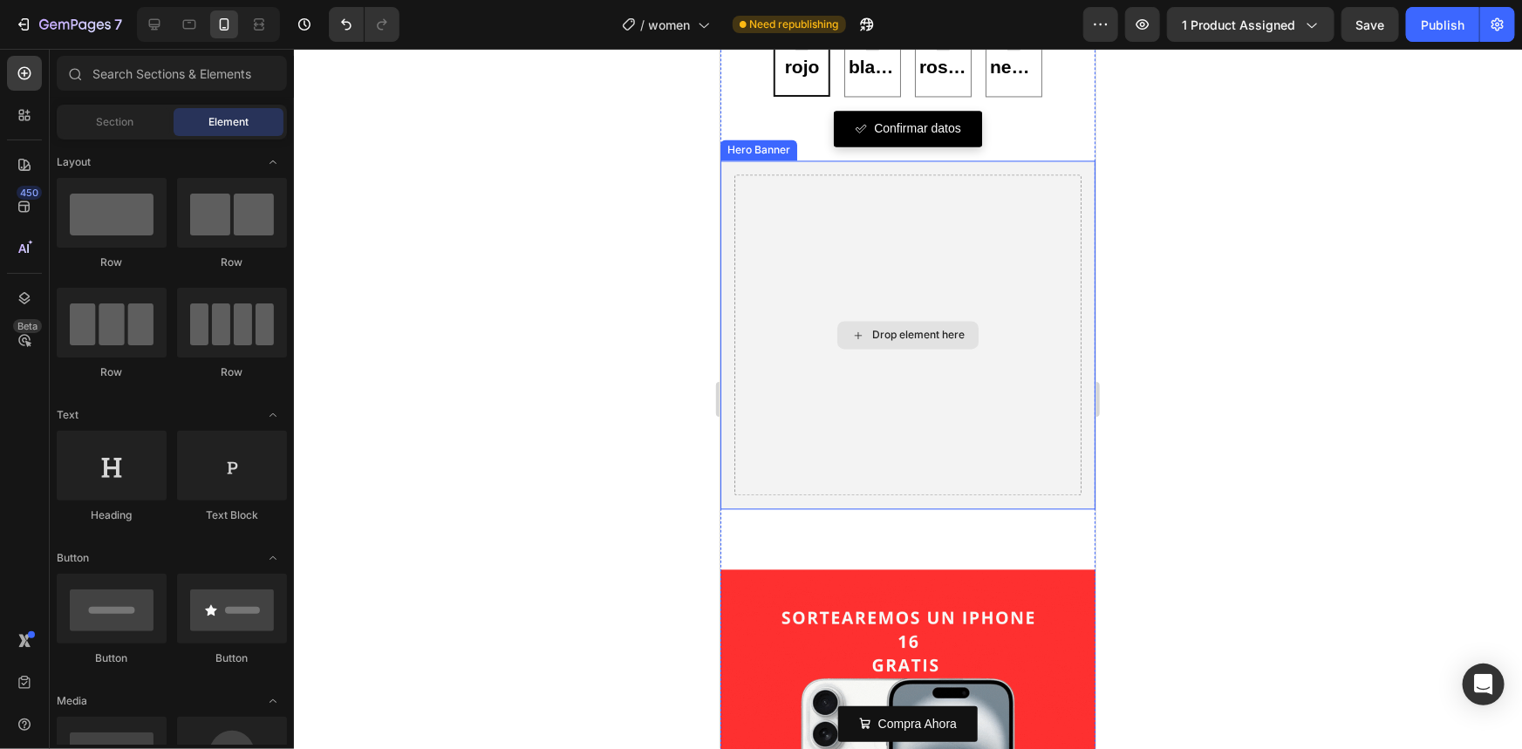
click at [774, 420] on div "Drop element here" at bounding box center [906, 334] width 347 height 321
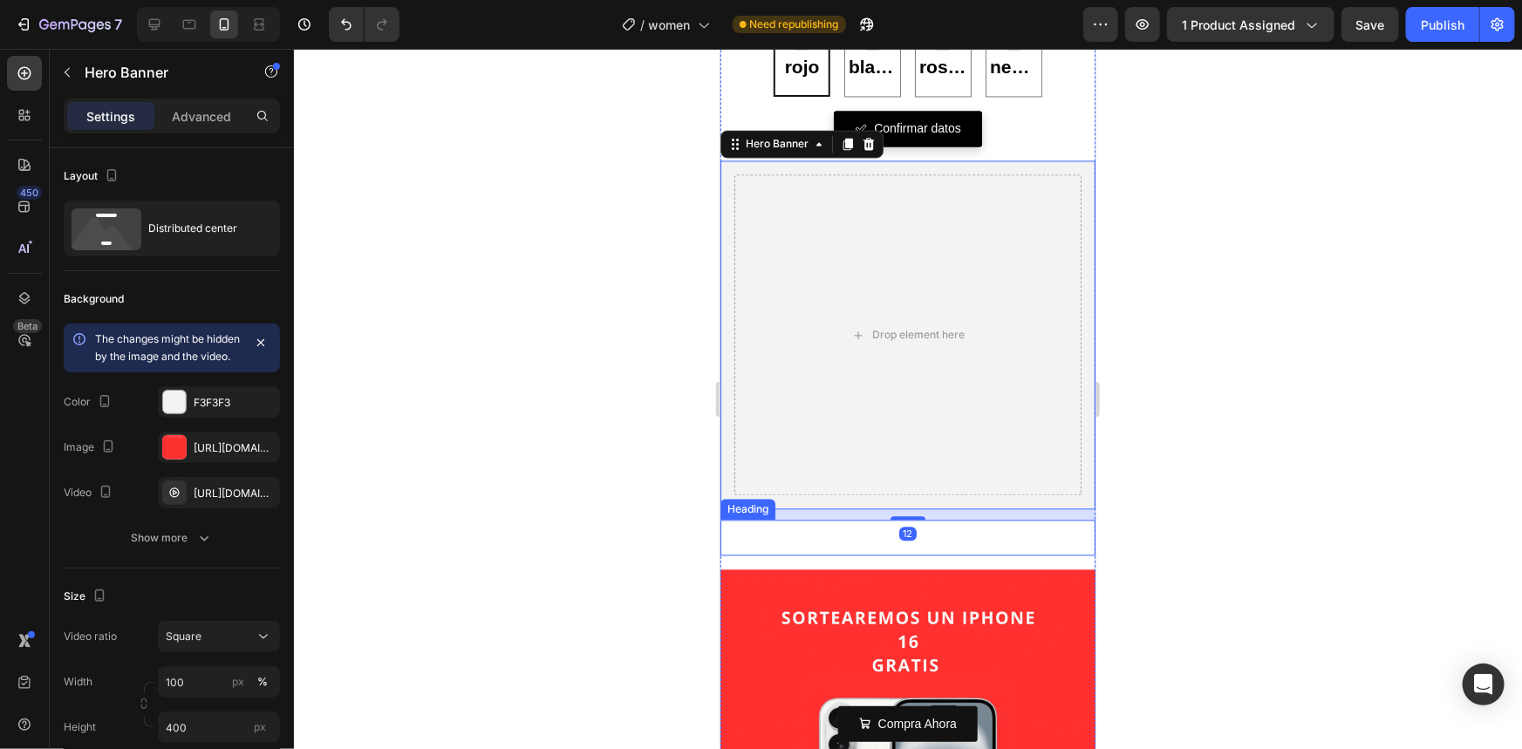
scroll to position [2089, 0]
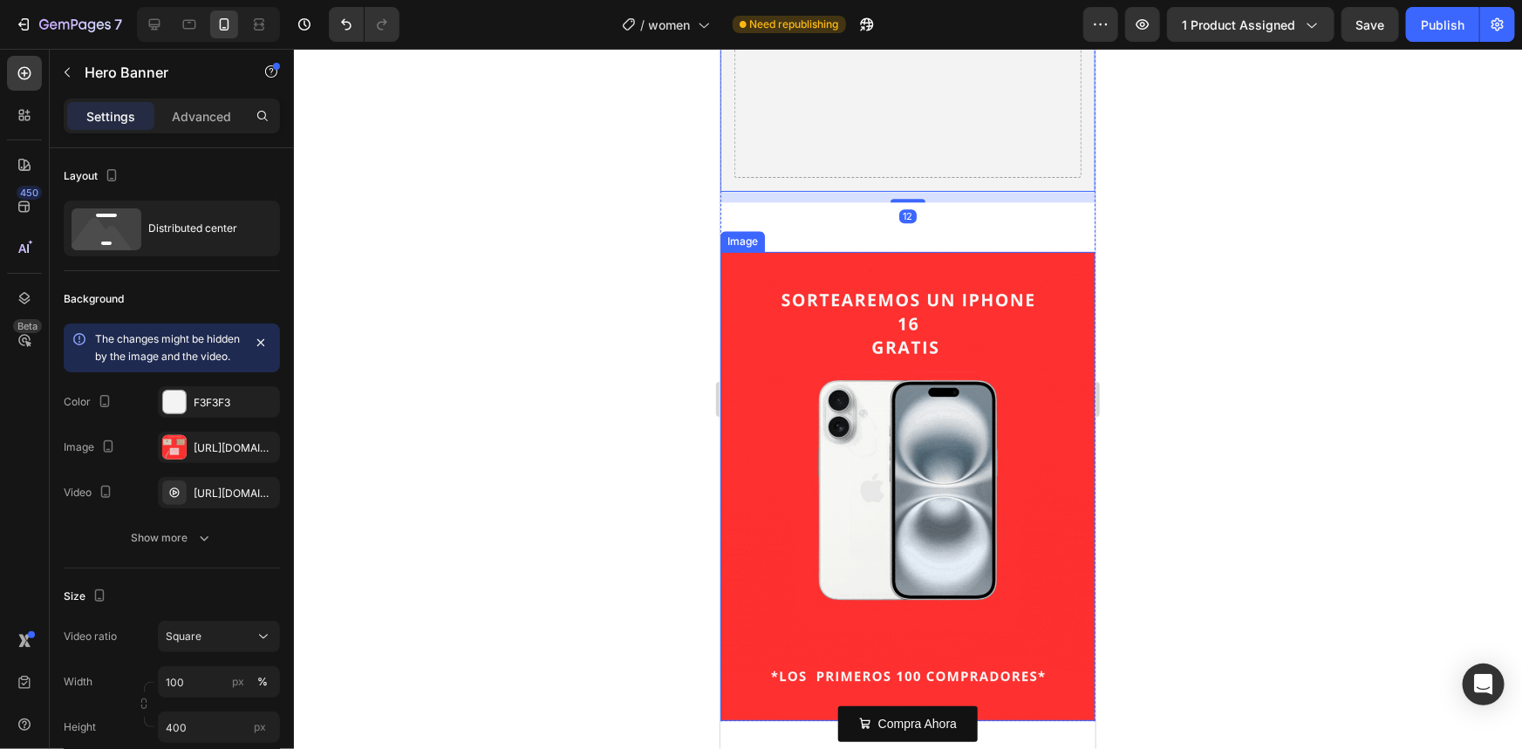
click at [770, 448] on img at bounding box center [907, 485] width 375 height 469
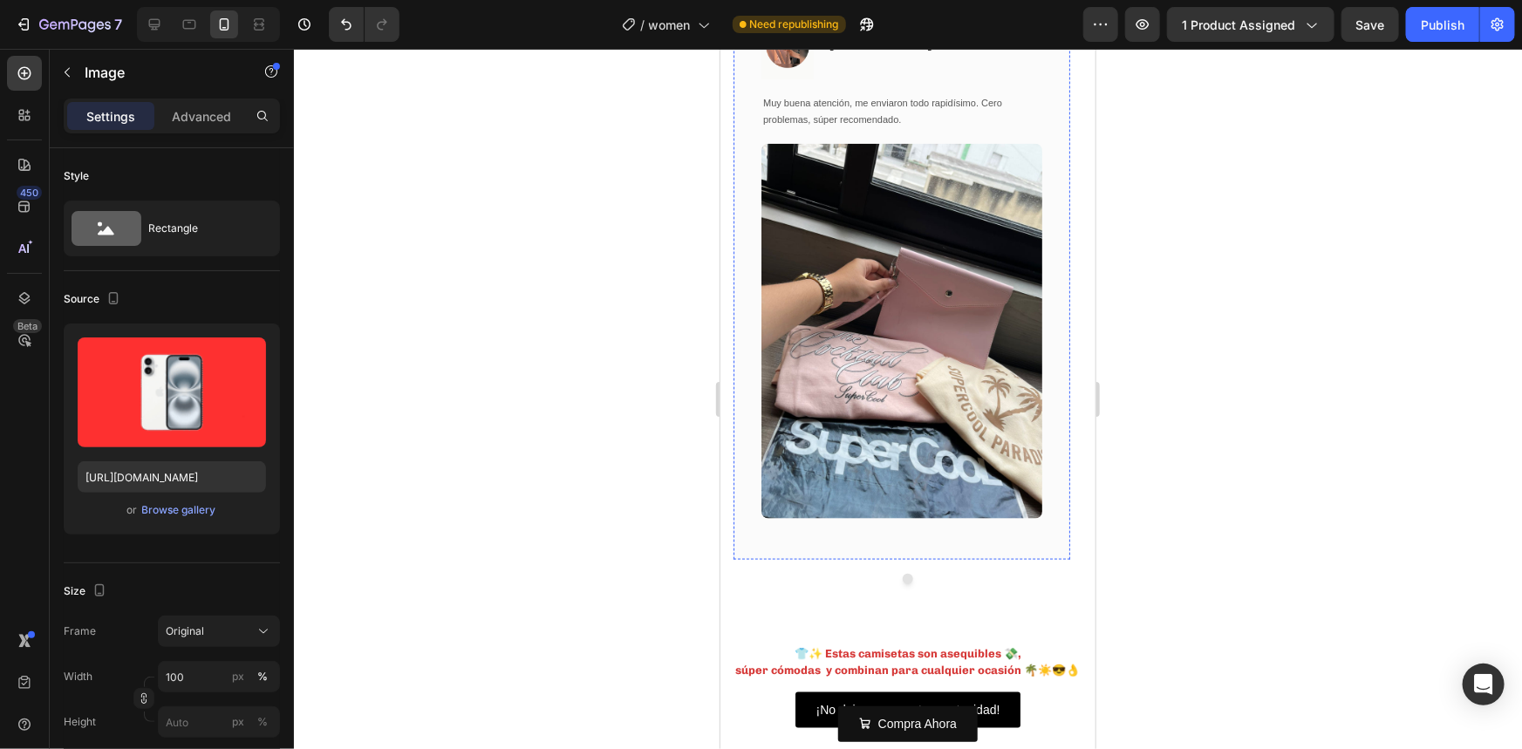
scroll to position [4454, 0]
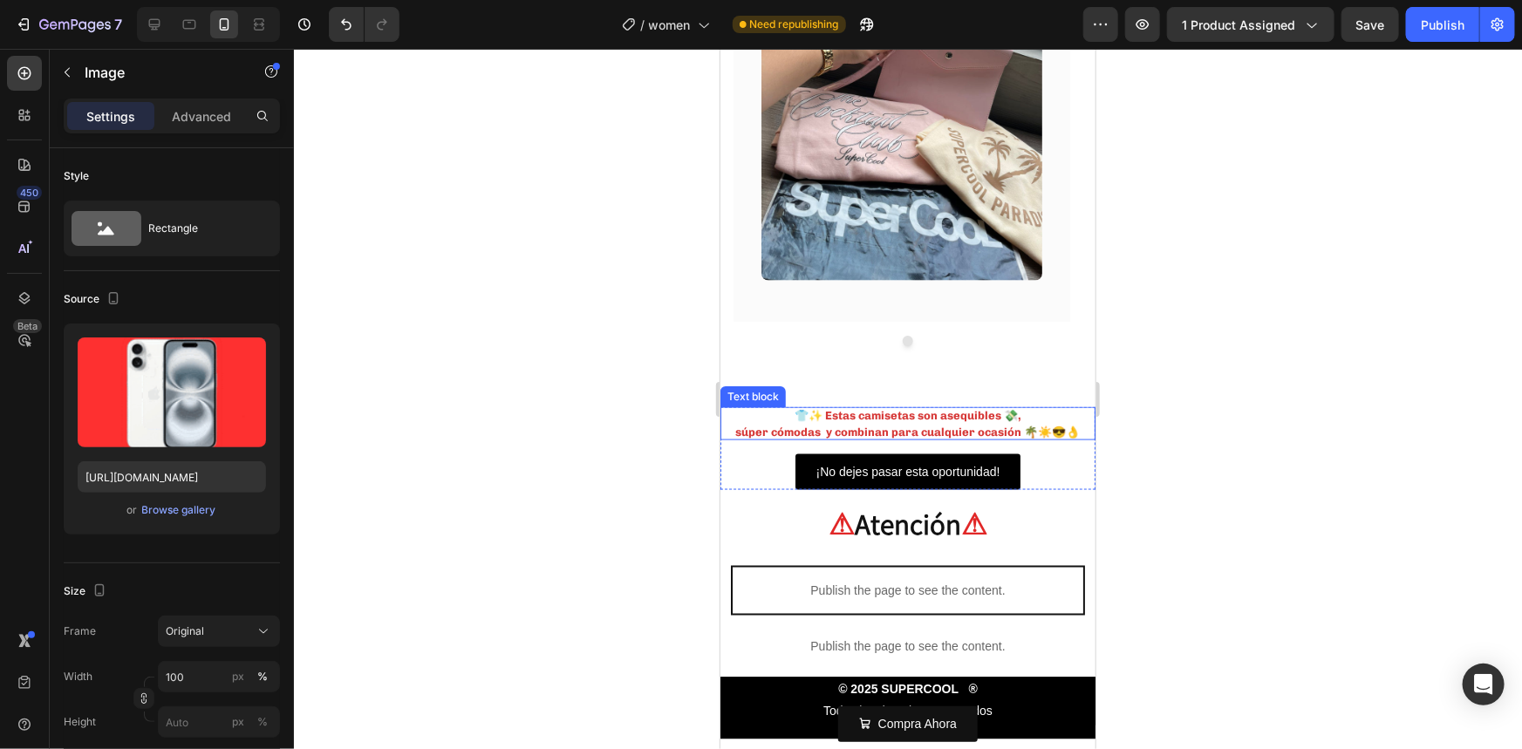
click at [1027, 432] on strong "súper cómodas y combinan para cualquier ocasión 🌴☀️😎👌" at bounding box center [907, 431] width 345 height 13
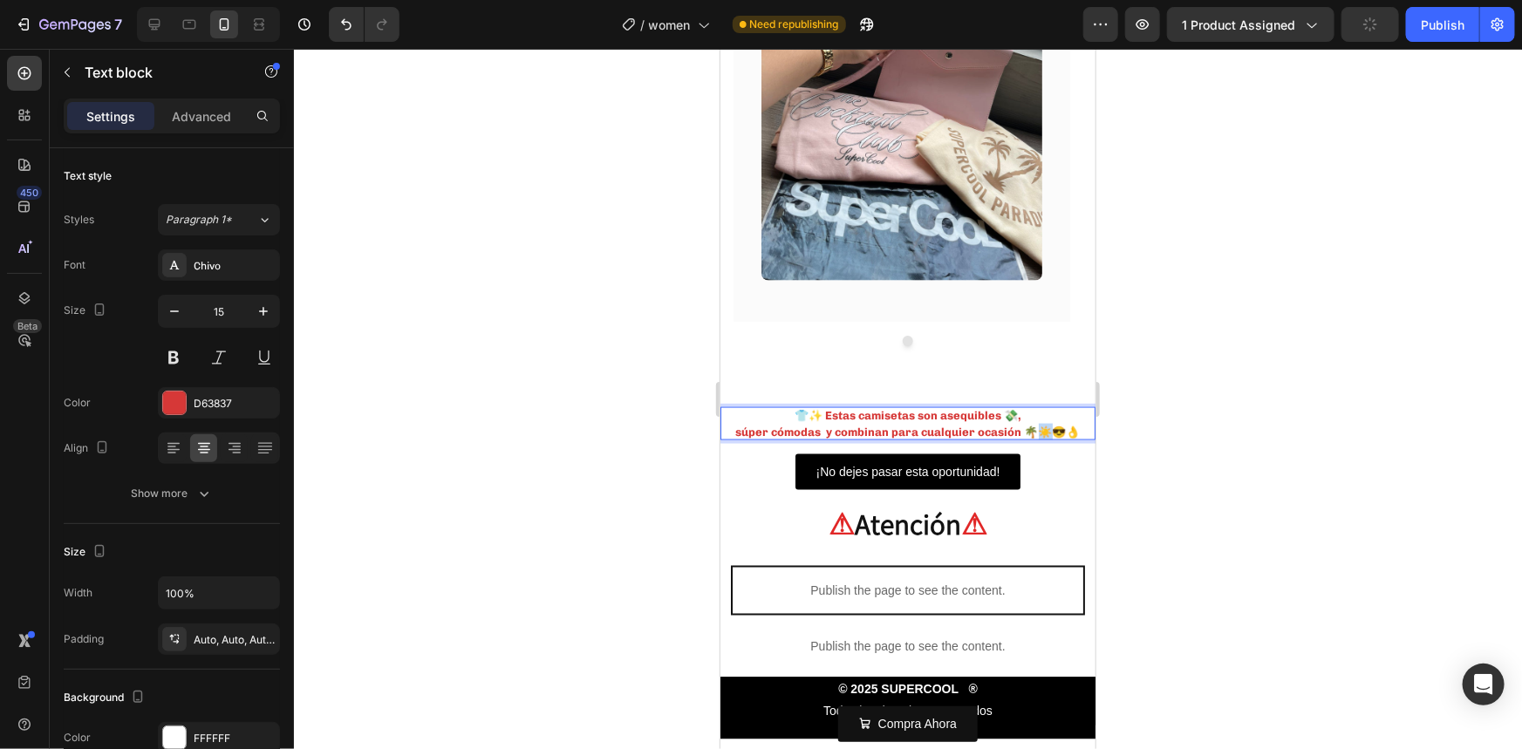
click at [1027, 432] on strong "súper cómodas y combinan para cualquier ocasión 🌴☀️😎👌" at bounding box center [907, 431] width 345 height 13
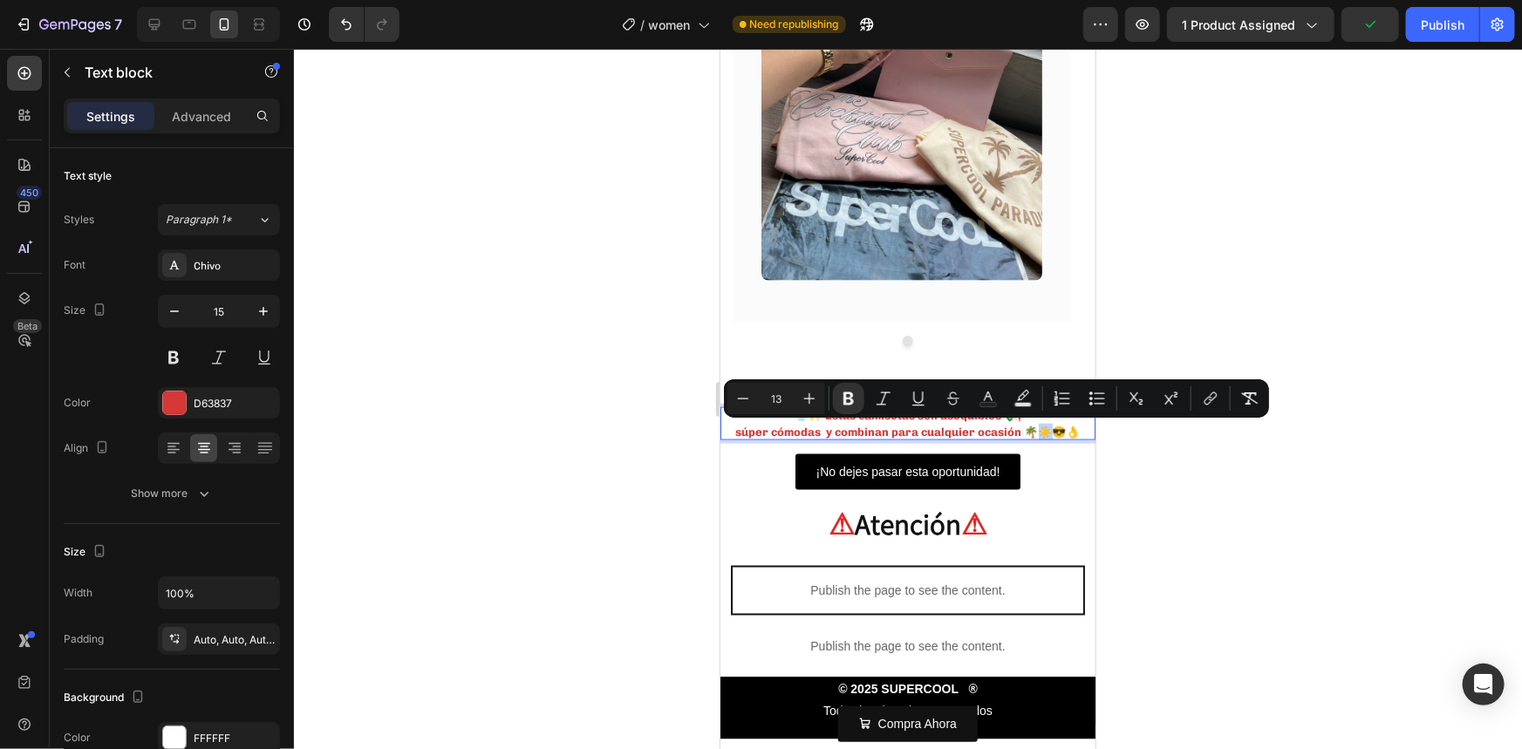
click at [1026, 426] on strong "súper cómodas y combinan para cualquier ocasión 🌴☀️😎👌" at bounding box center [907, 431] width 345 height 13
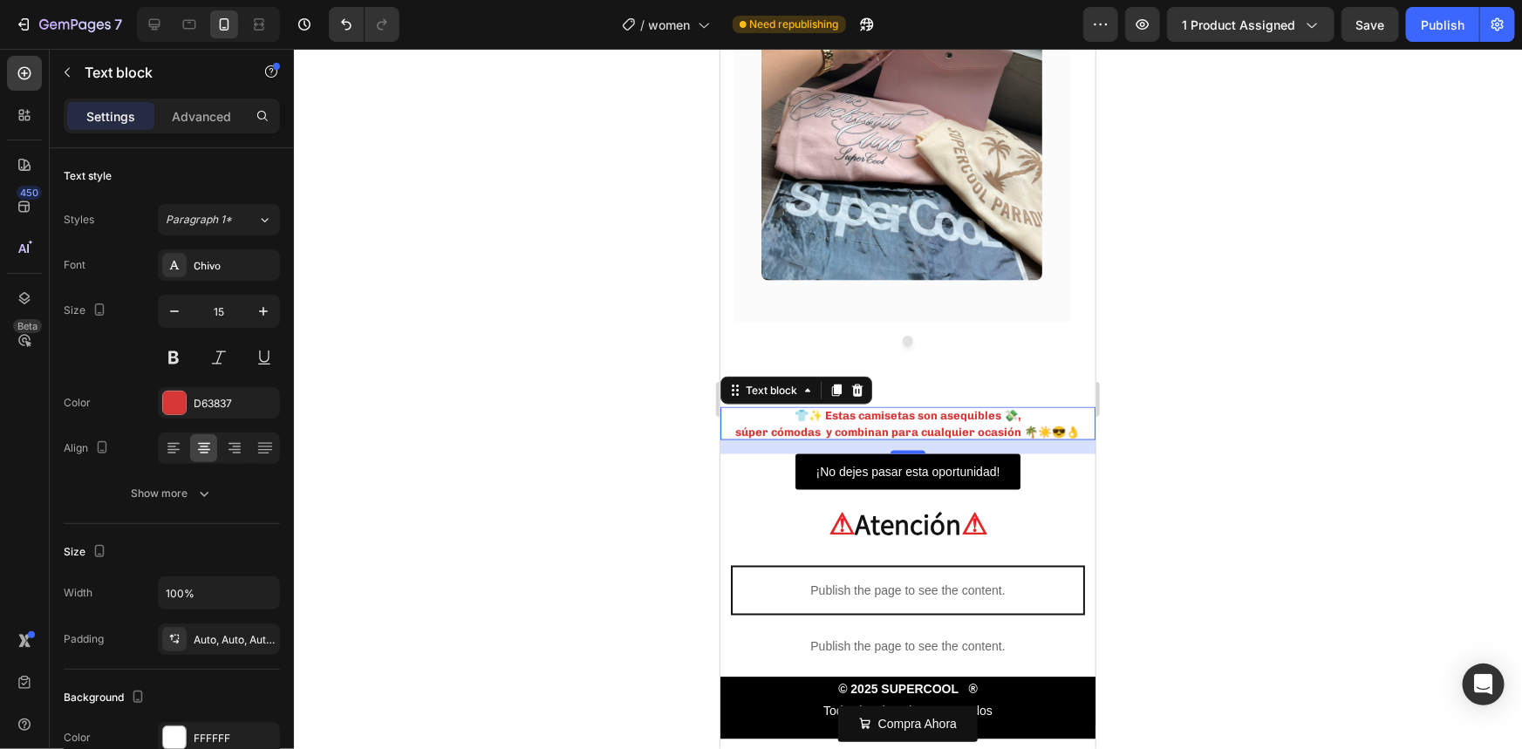
click at [1182, 420] on div at bounding box center [908, 399] width 1228 height 700
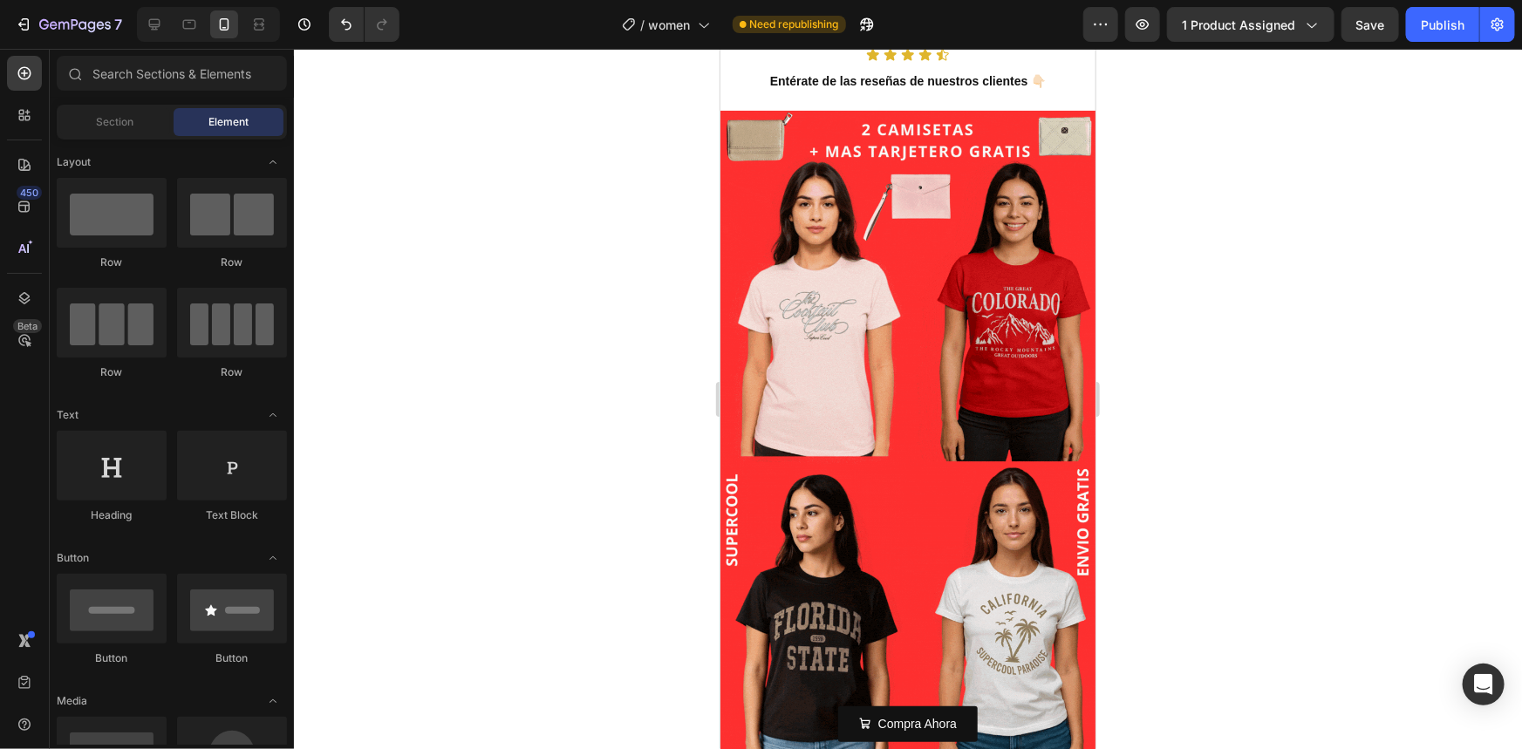
scroll to position [0, 0]
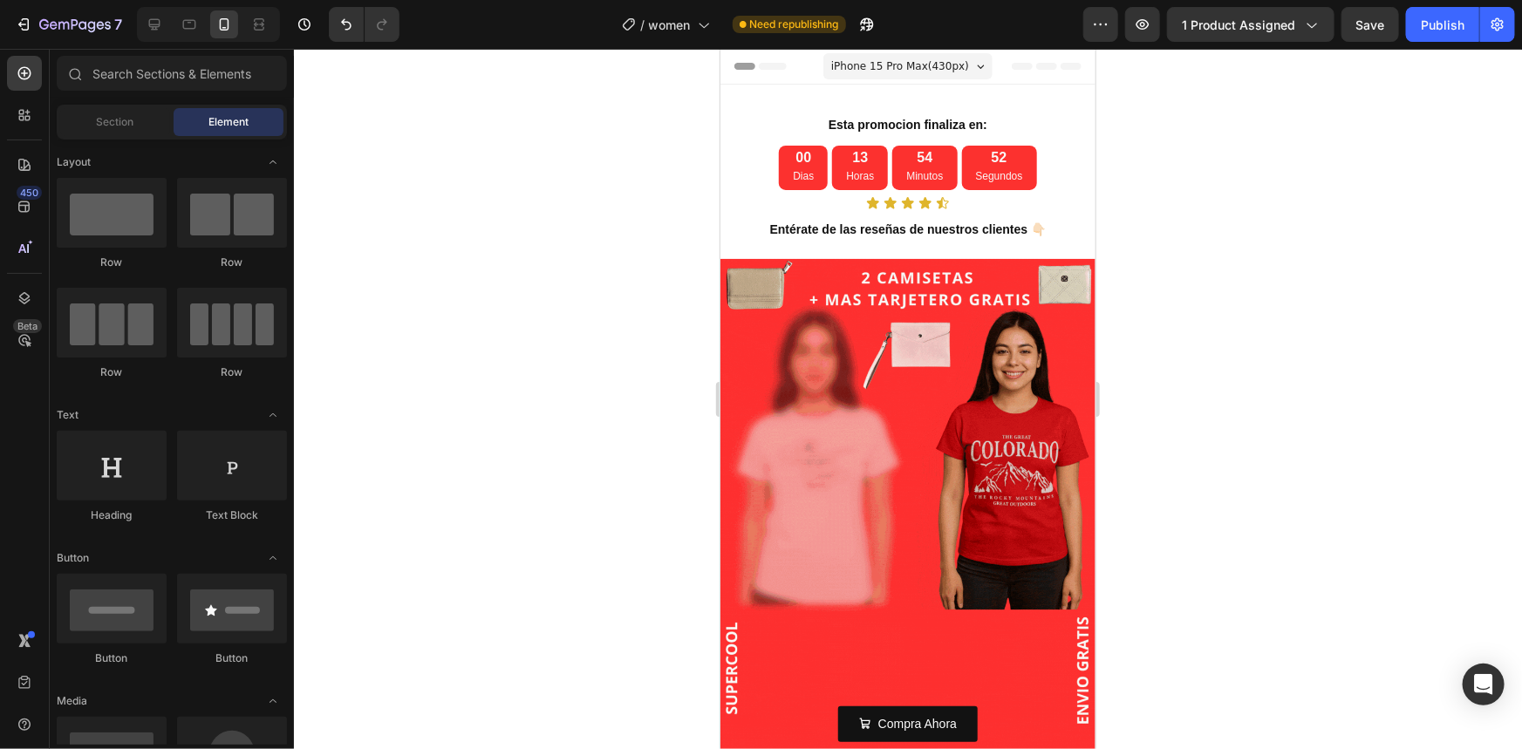
drag, startPoint x: 449, startPoint y: 575, endPoint x: 92, endPoint y: 484, distance: 368.1
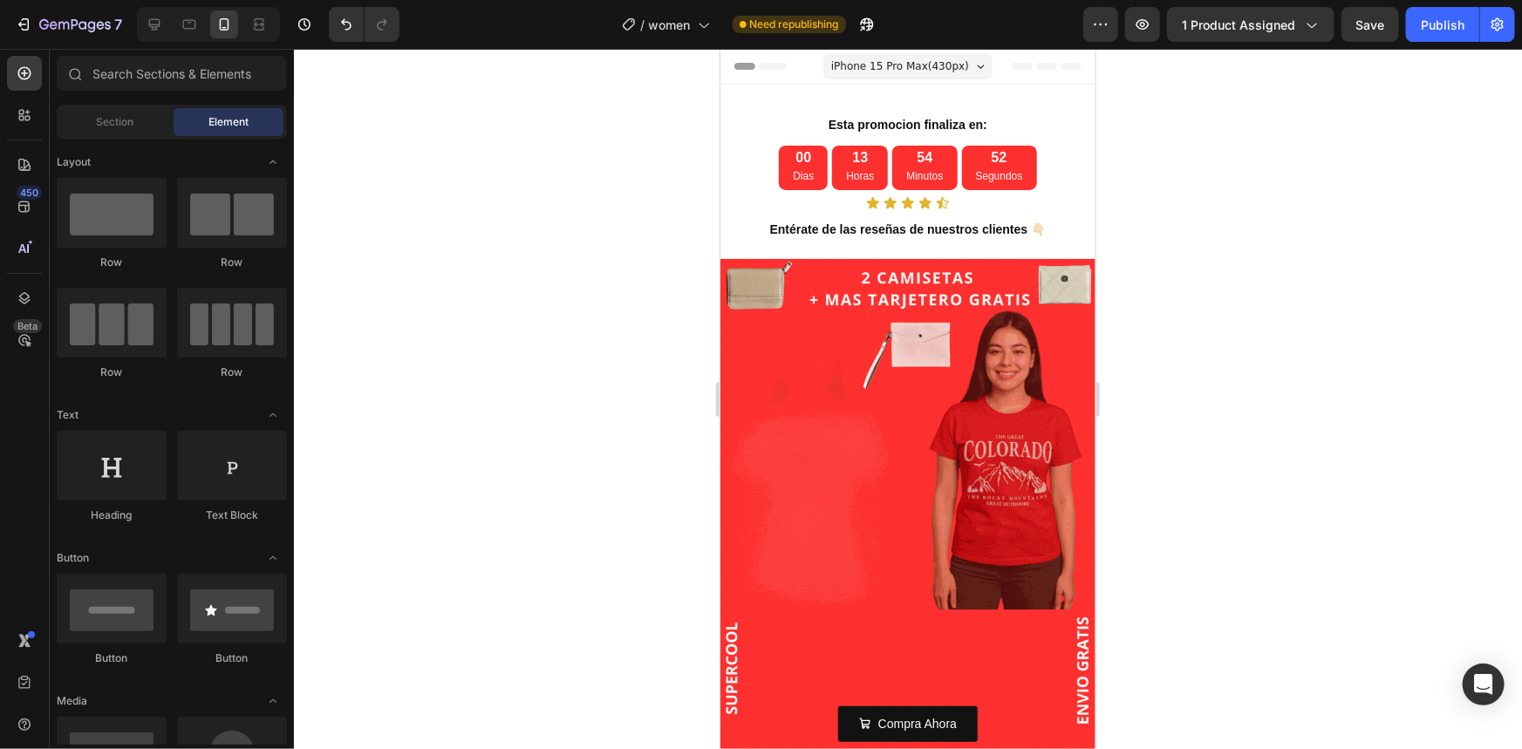
click at [449, 575] on div at bounding box center [908, 399] width 1228 height 700
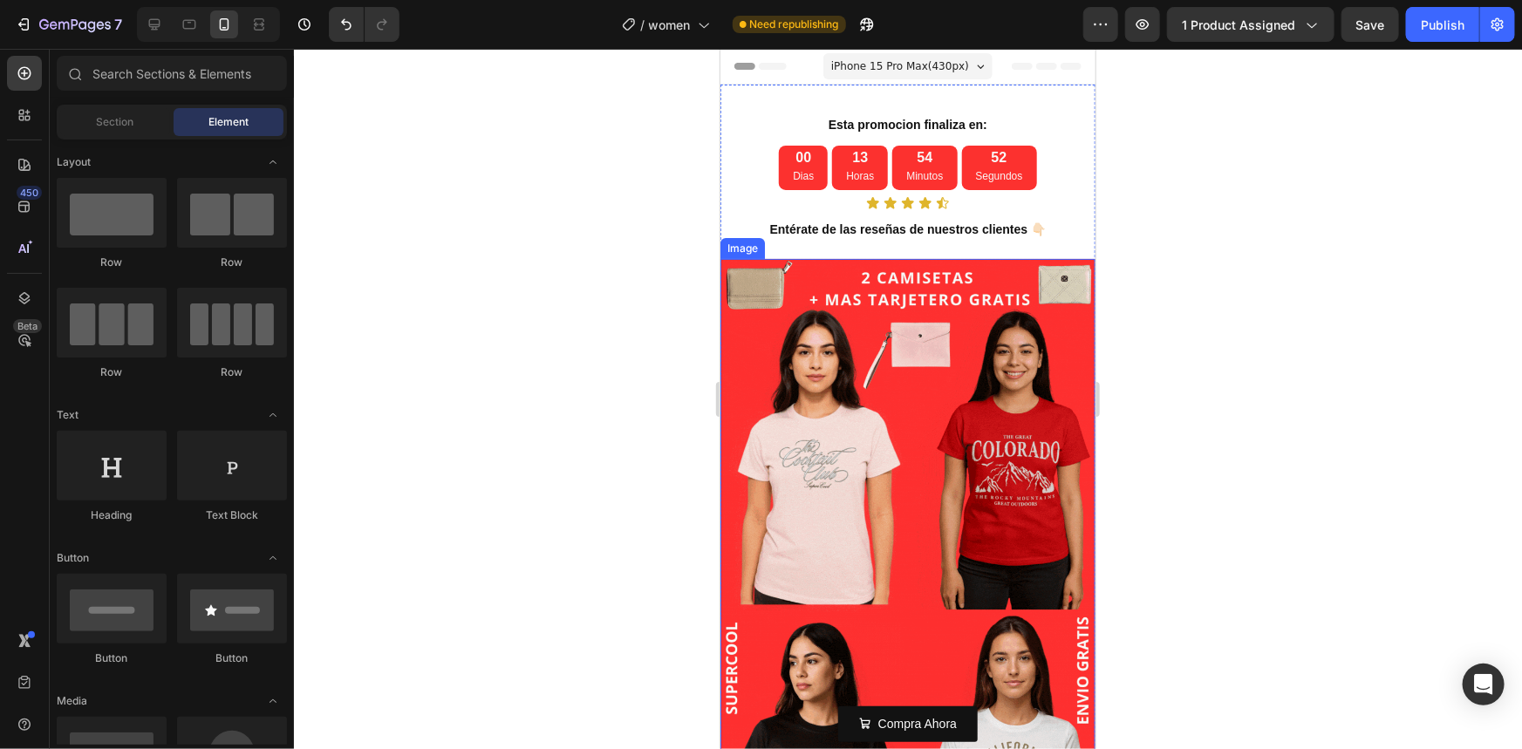
click at [826, 529] on img at bounding box center [907, 591] width 375 height 666
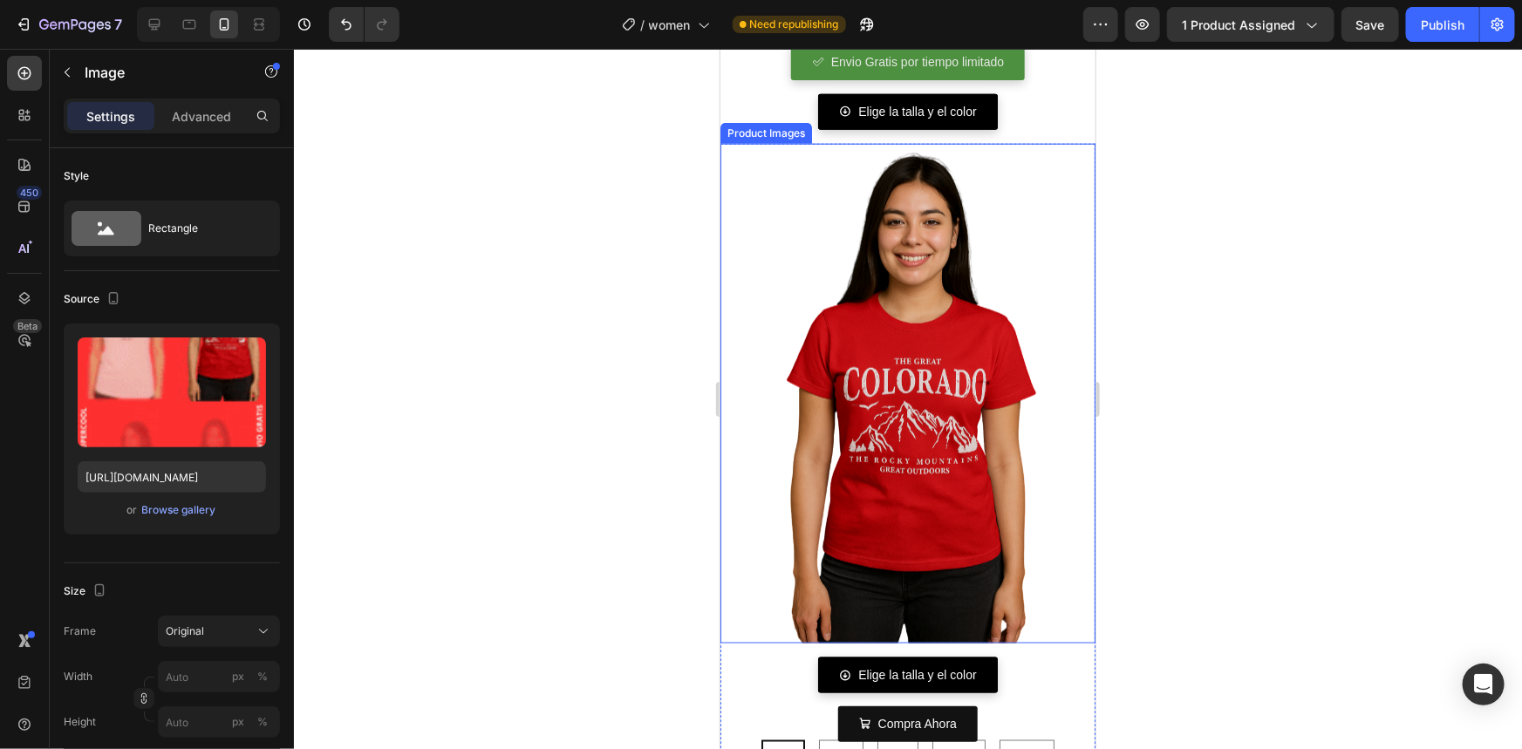
scroll to position [951, 0]
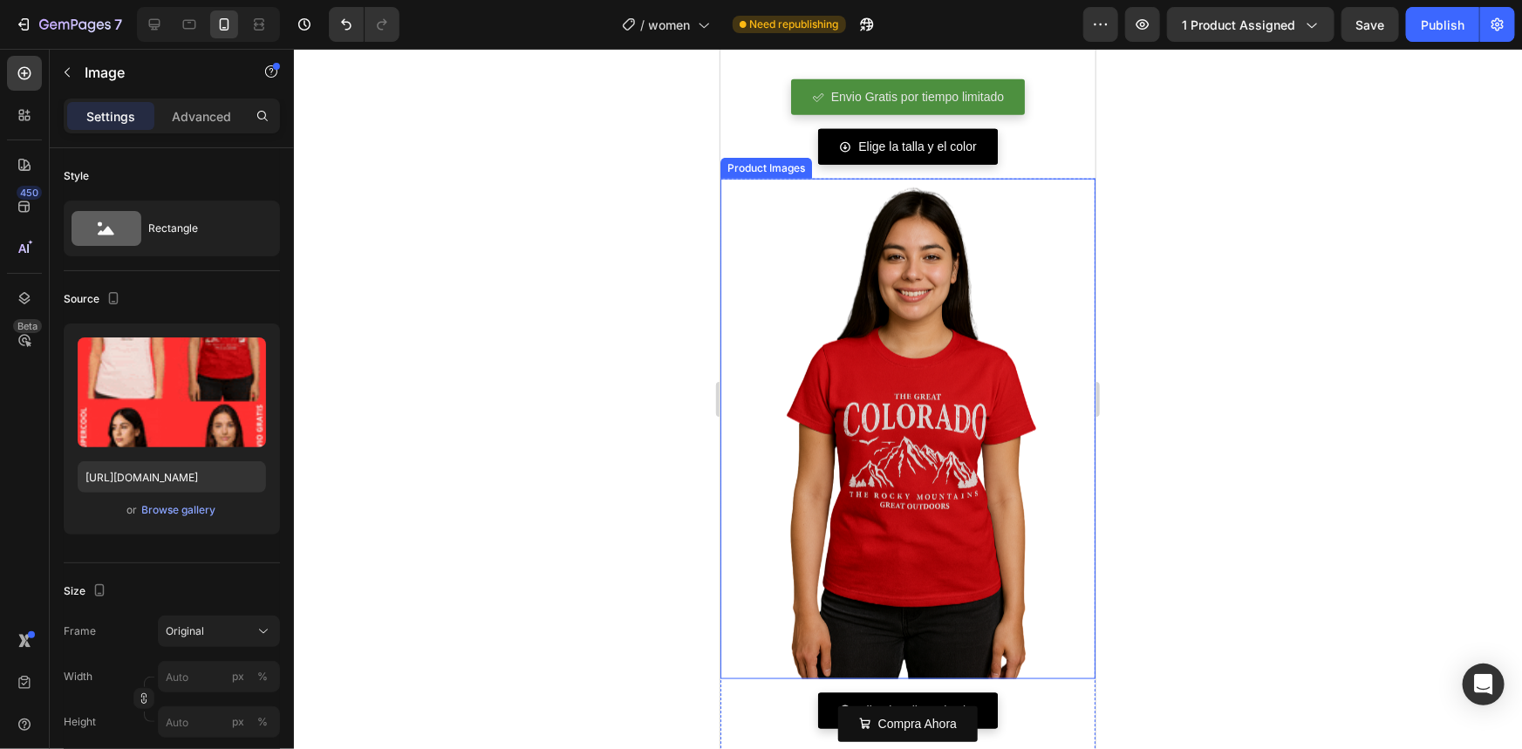
drag, startPoint x: 833, startPoint y: 408, endPoint x: 817, endPoint y: 400, distance: 17.6
click at [833, 408] on img at bounding box center [907, 428] width 375 height 500
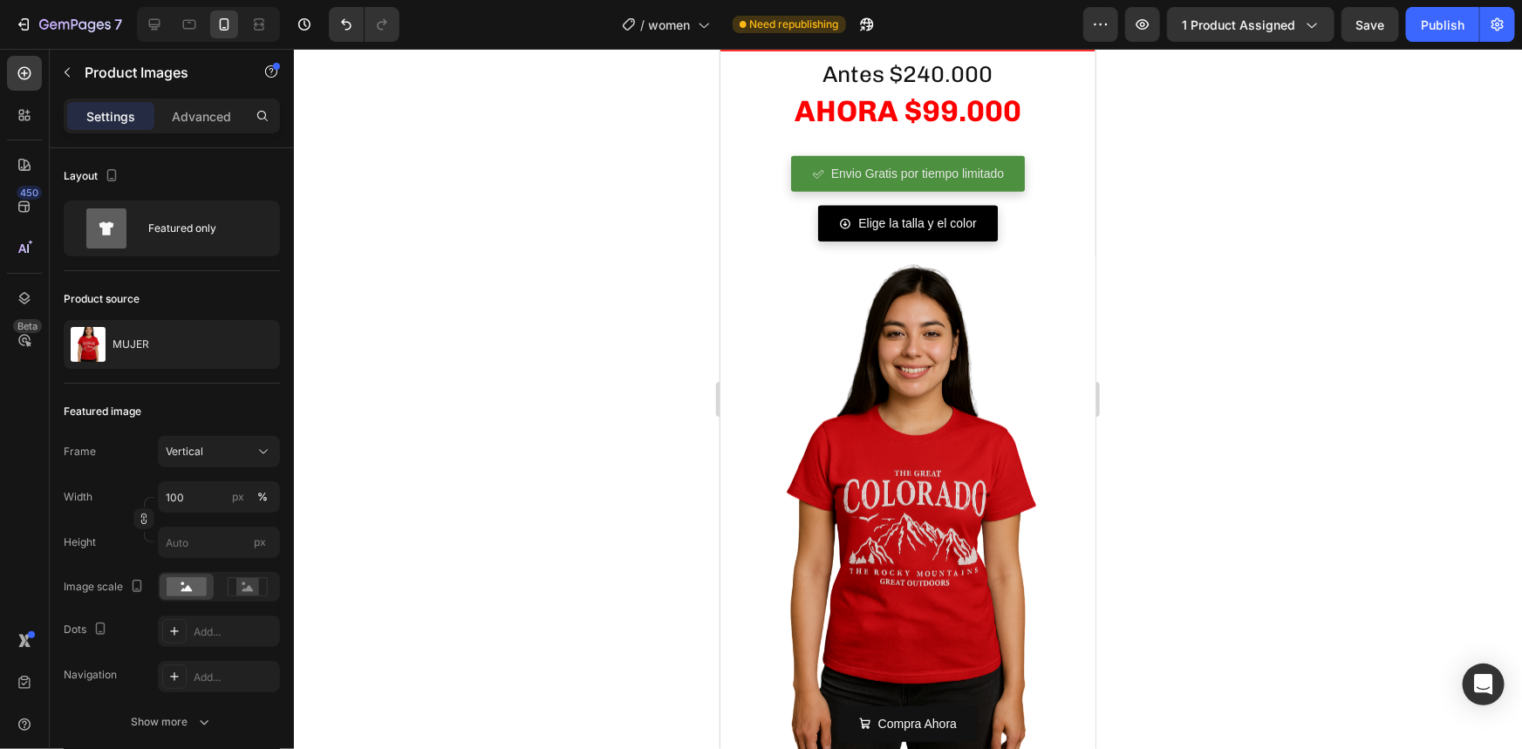
scroll to position [872, 0]
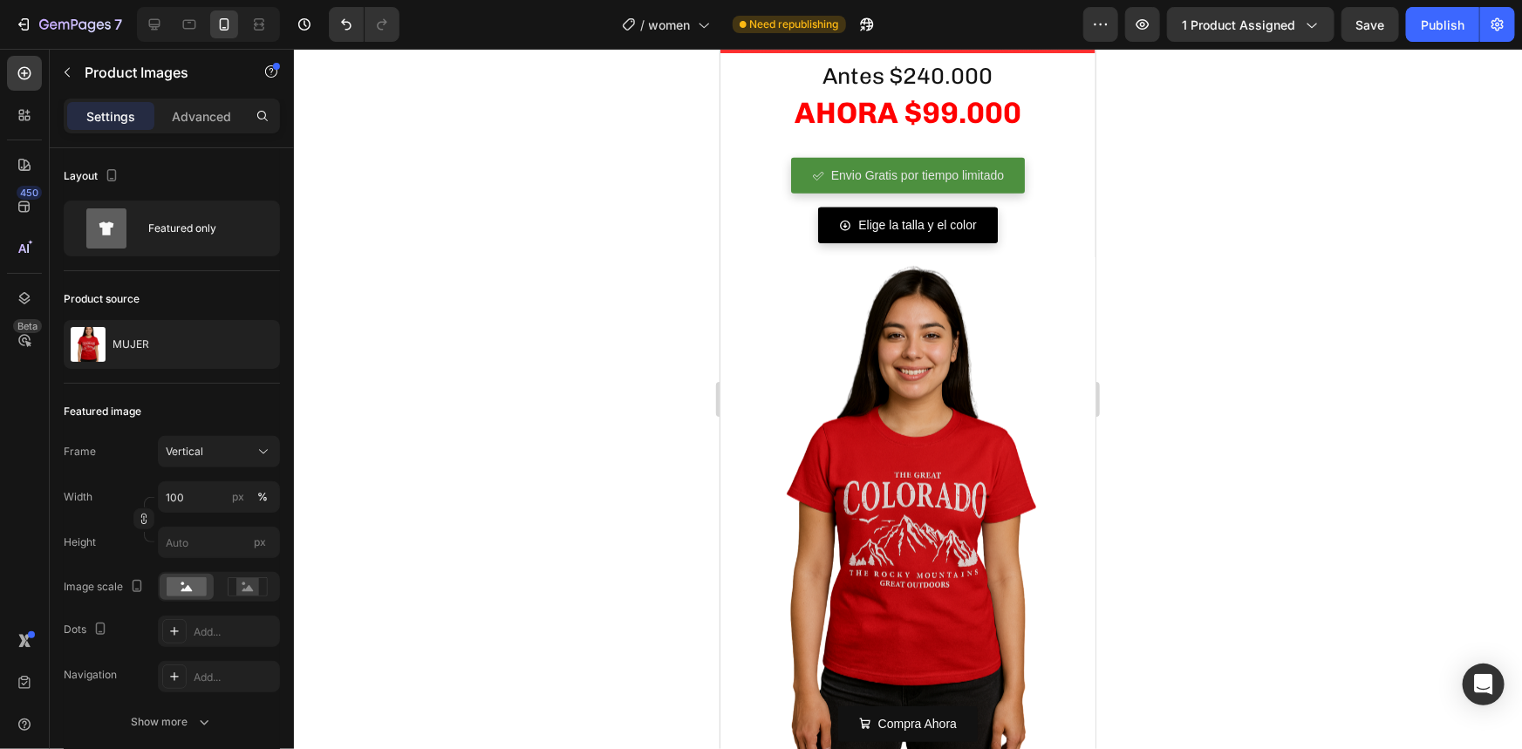
click at [862, 402] on img at bounding box center [907, 506] width 375 height 500
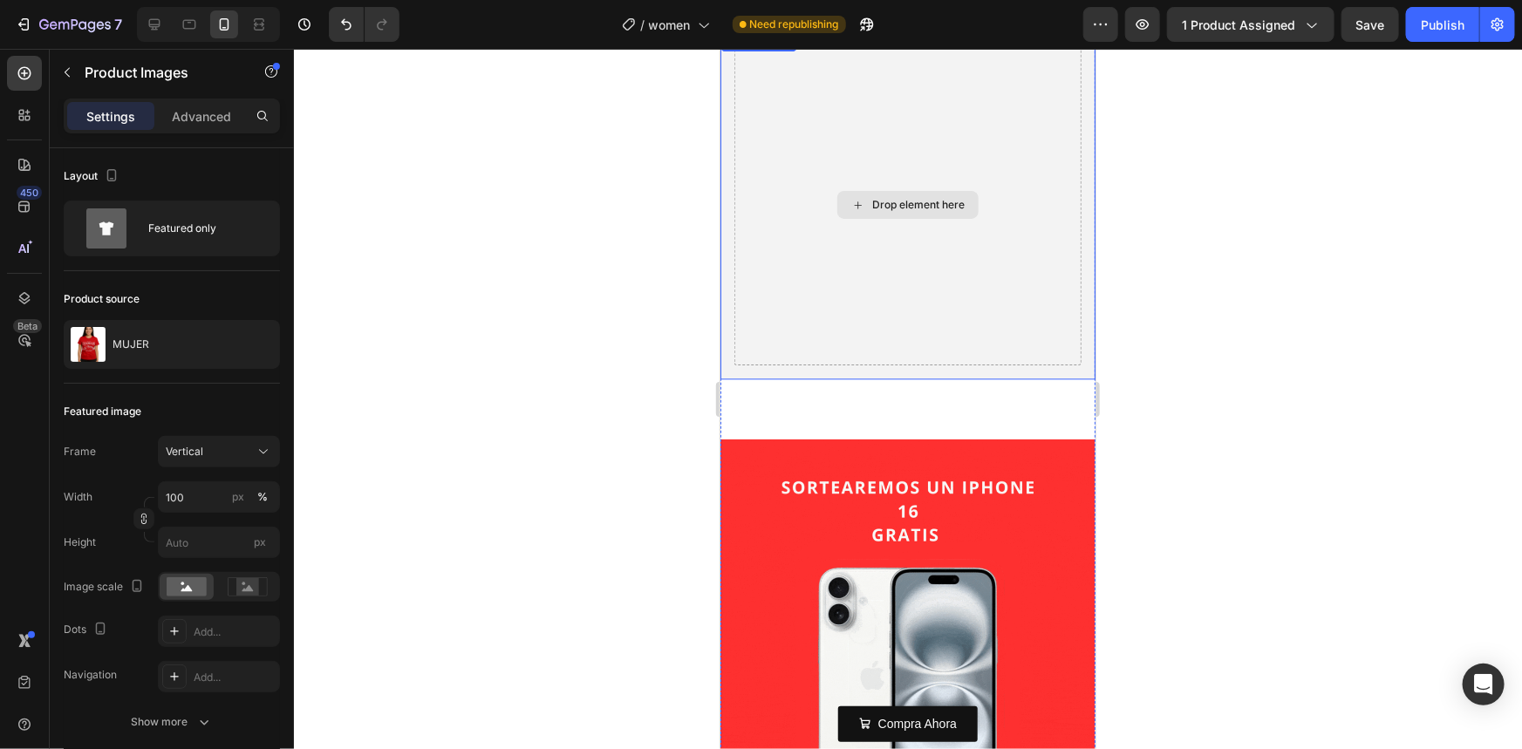
click at [763, 310] on div "Drop element here" at bounding box center [906, 204] width 347 height 321
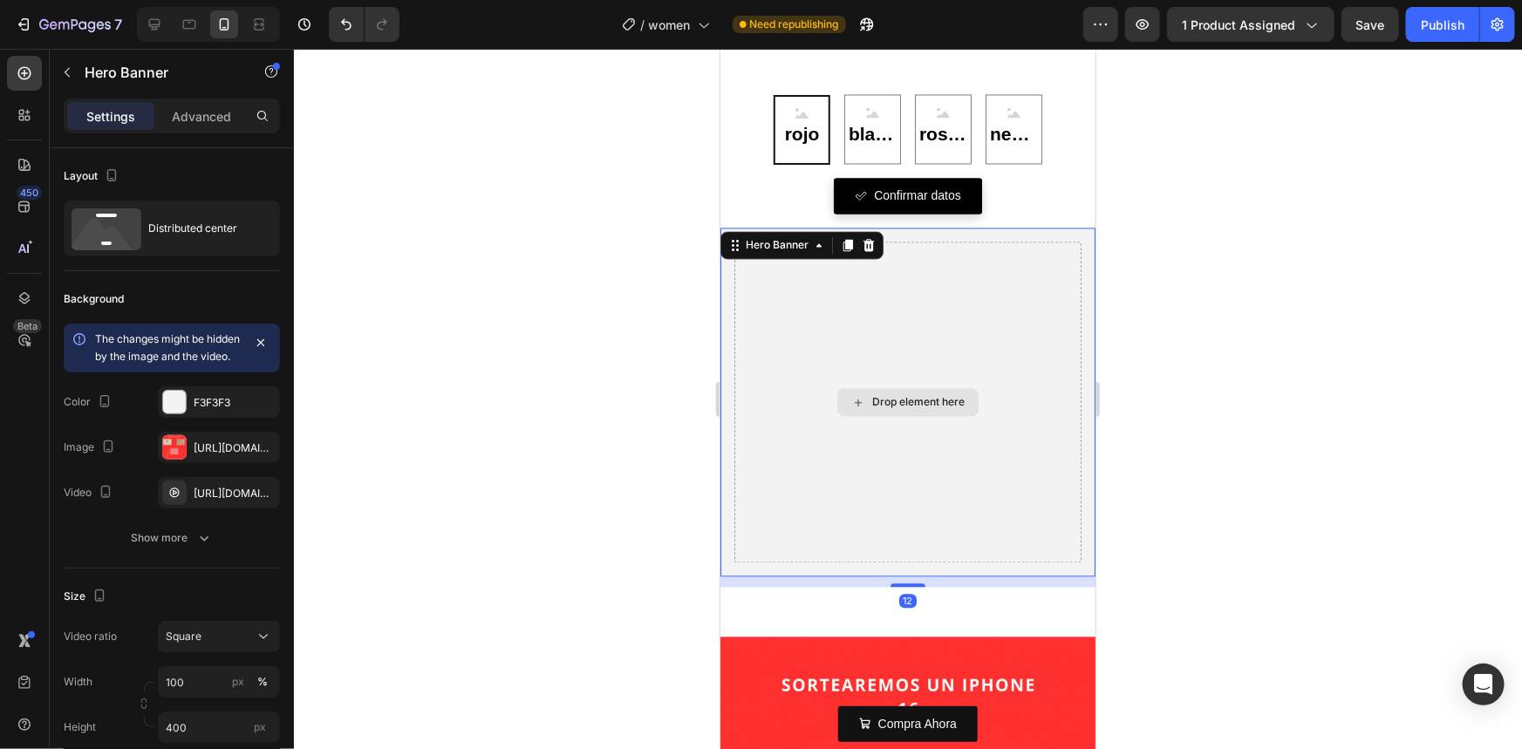
scroll to position [1664, 0]
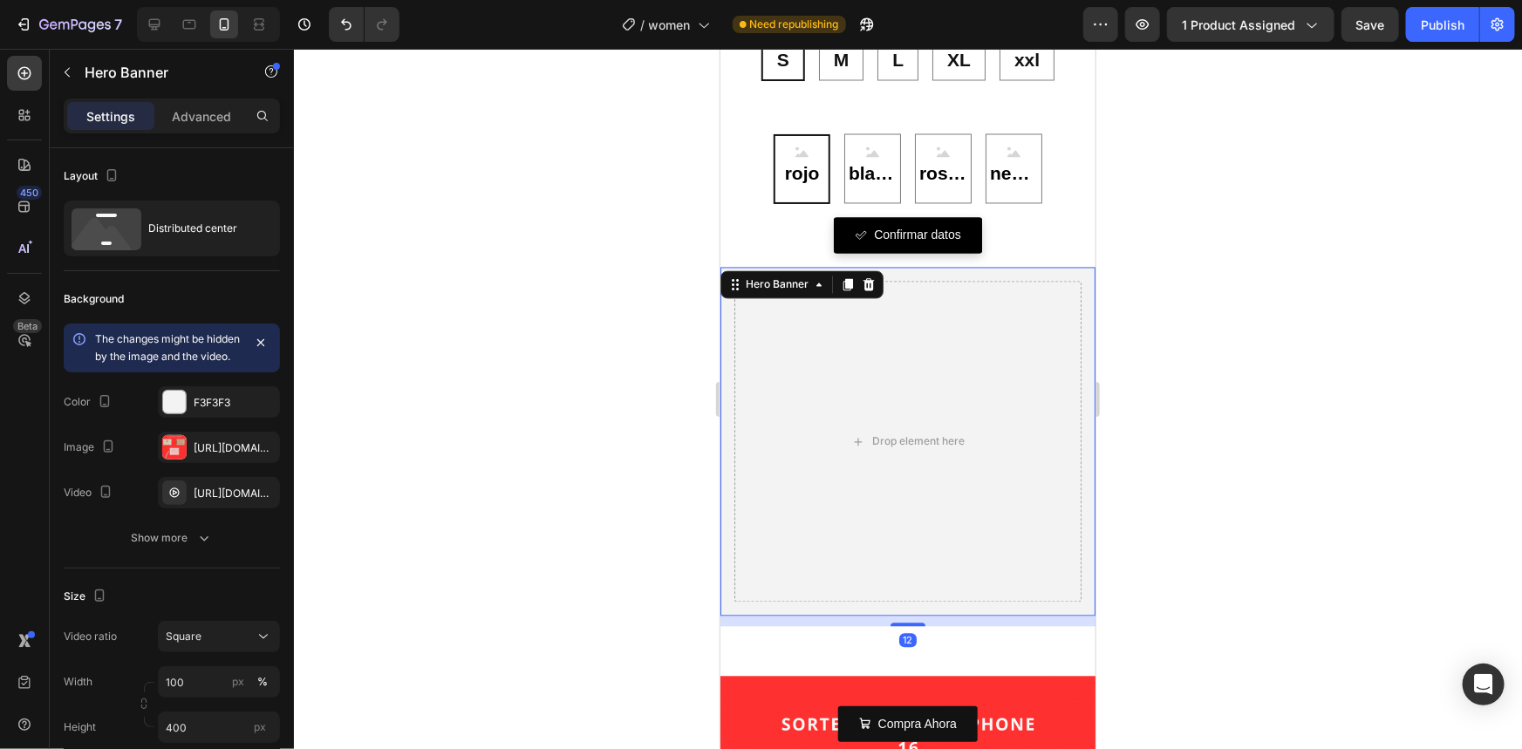
click at [1158, 406] on div at bounding box center [908, 399] width 1228 height 700
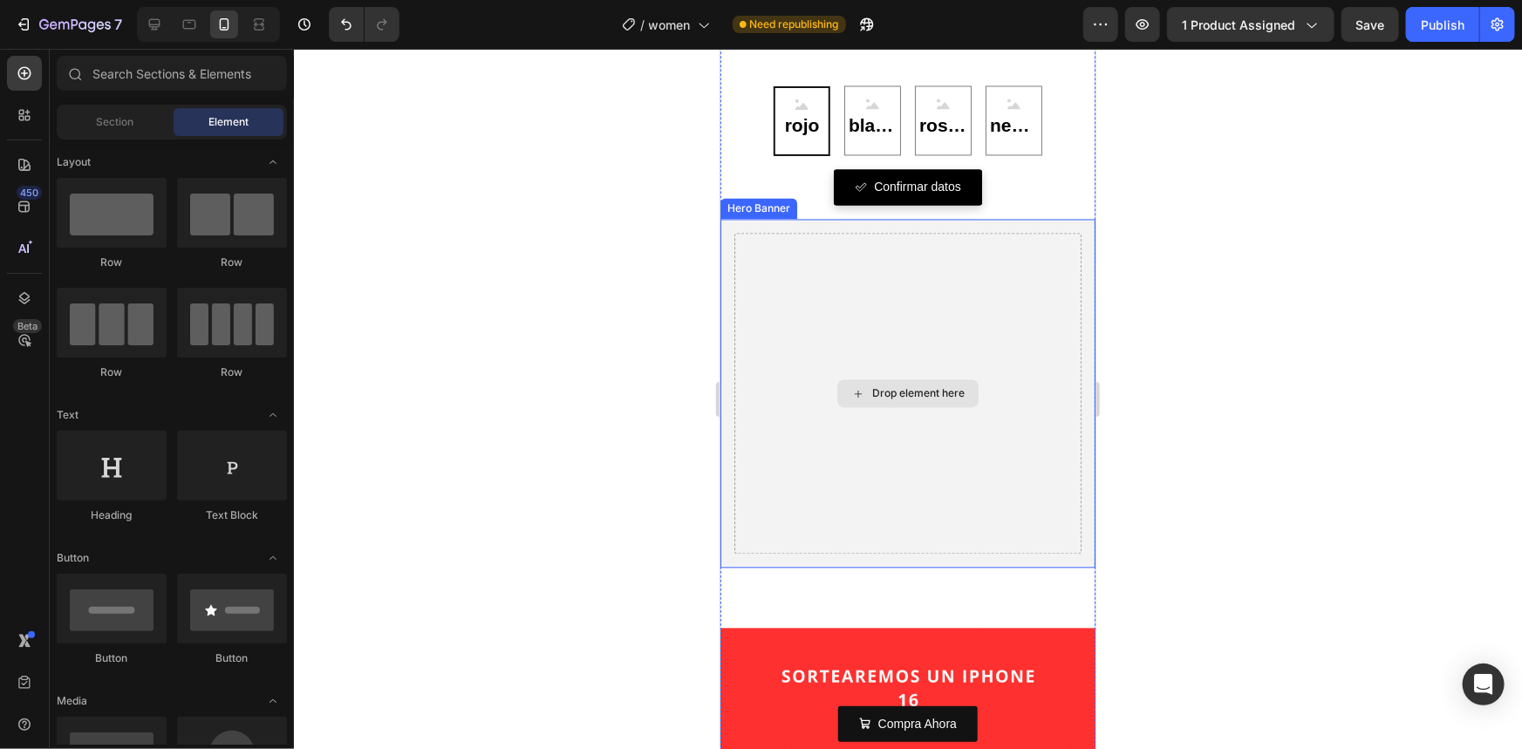
scroll to position [1823, 0]
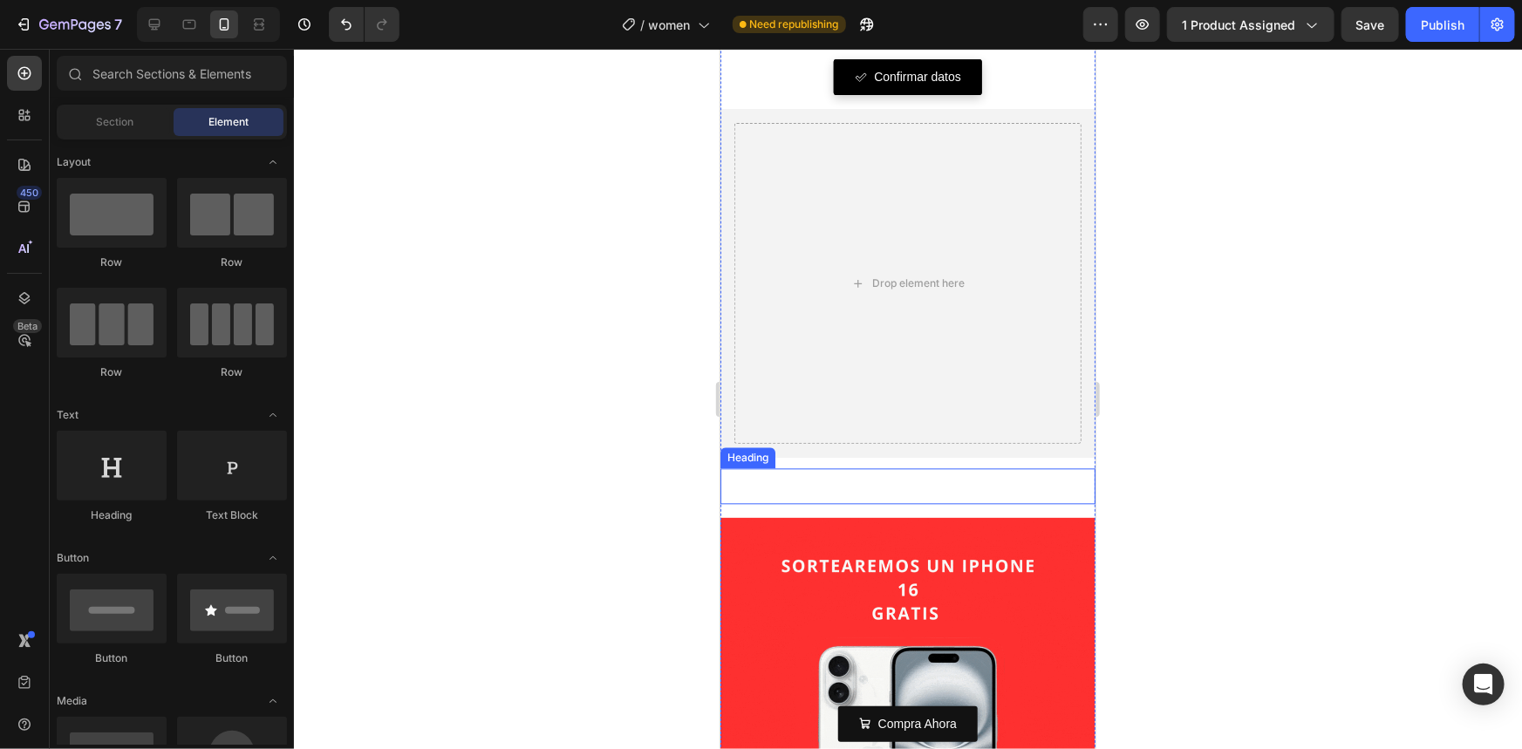
click at [771, 467] on h2 "IPHONE 16 GRATIS ?" at bounding box center [907, 485] width 375 height 36
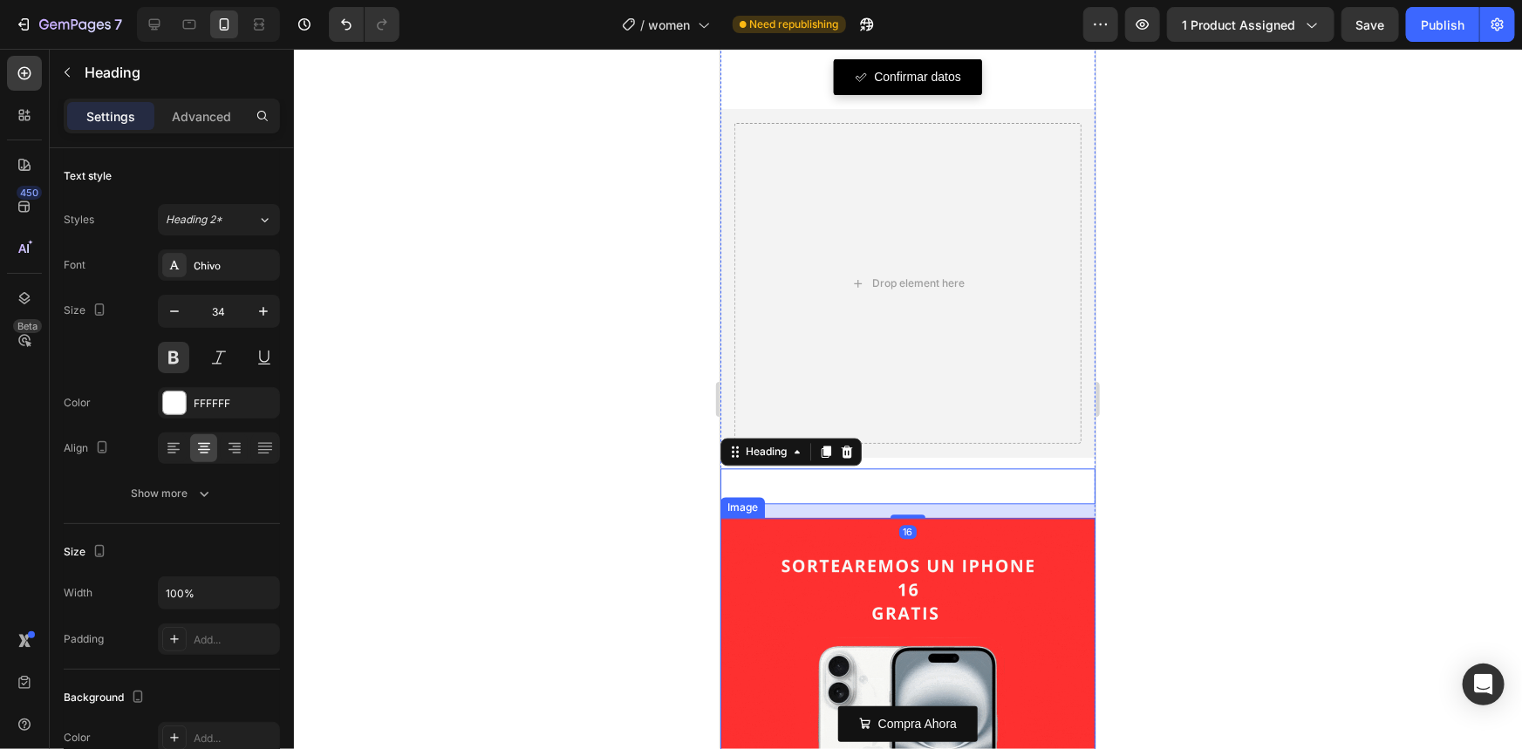
click at [672, 457] on div at bounding box center [908, 399] width 1228 height 700
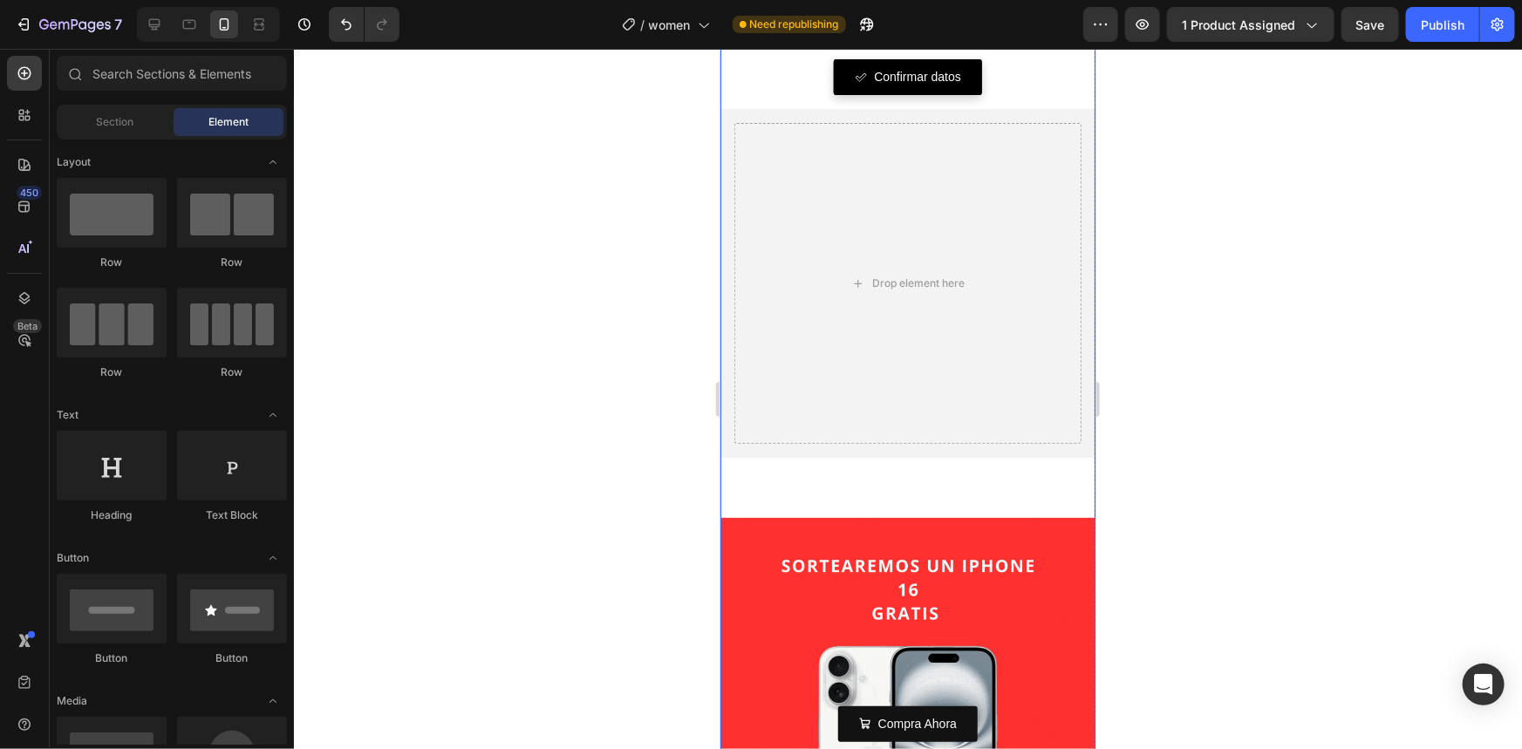
click at [723, 447] on div "[PERSON_NAME] y el color Button XS: S S S S M M M L L L XL XL XL xxl xxl xxl Co…" at bounding box center [907, 392] width 375 height 1186
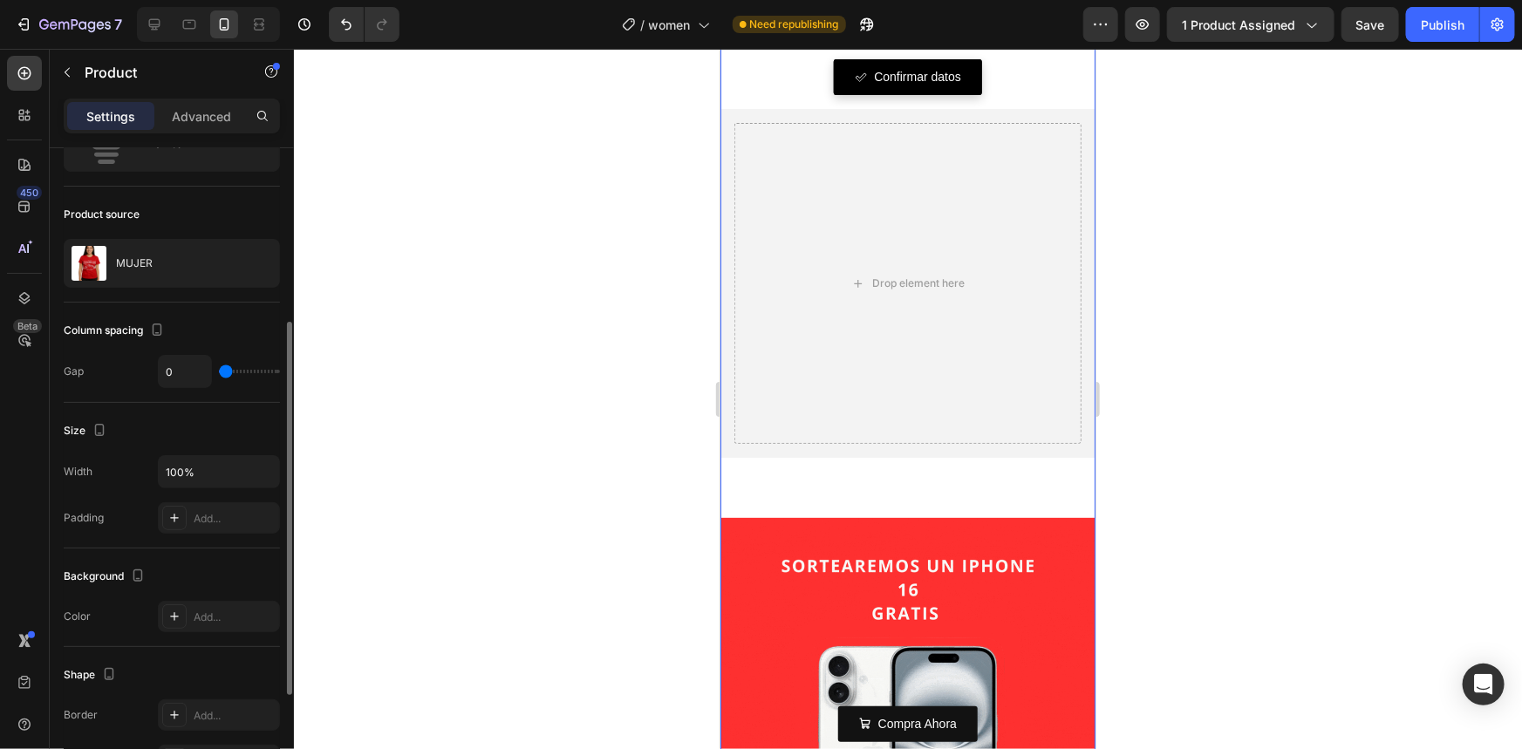
scroll to position [0, 0]
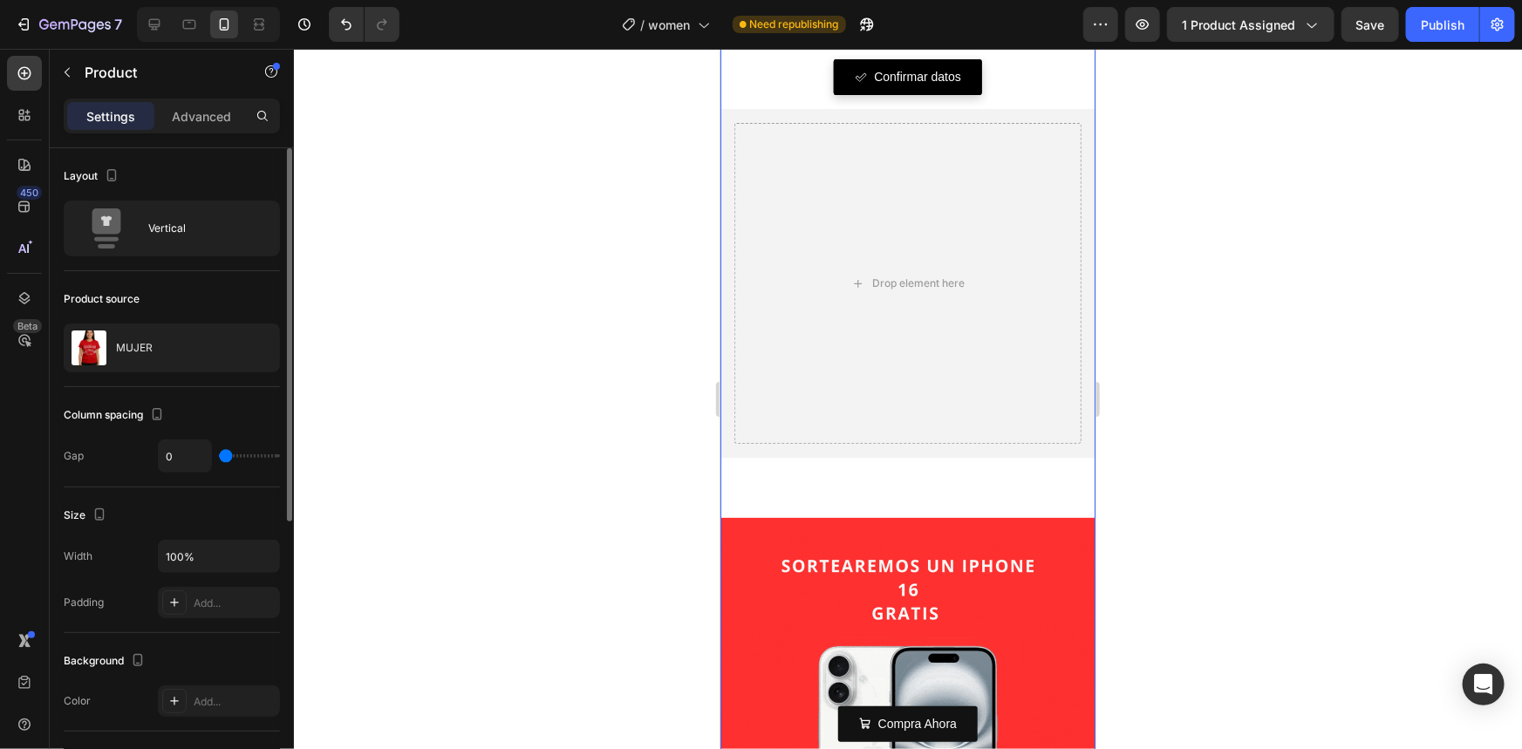
click at [440, 481] on div at bounding box center [908, 399] width 1228 height 700
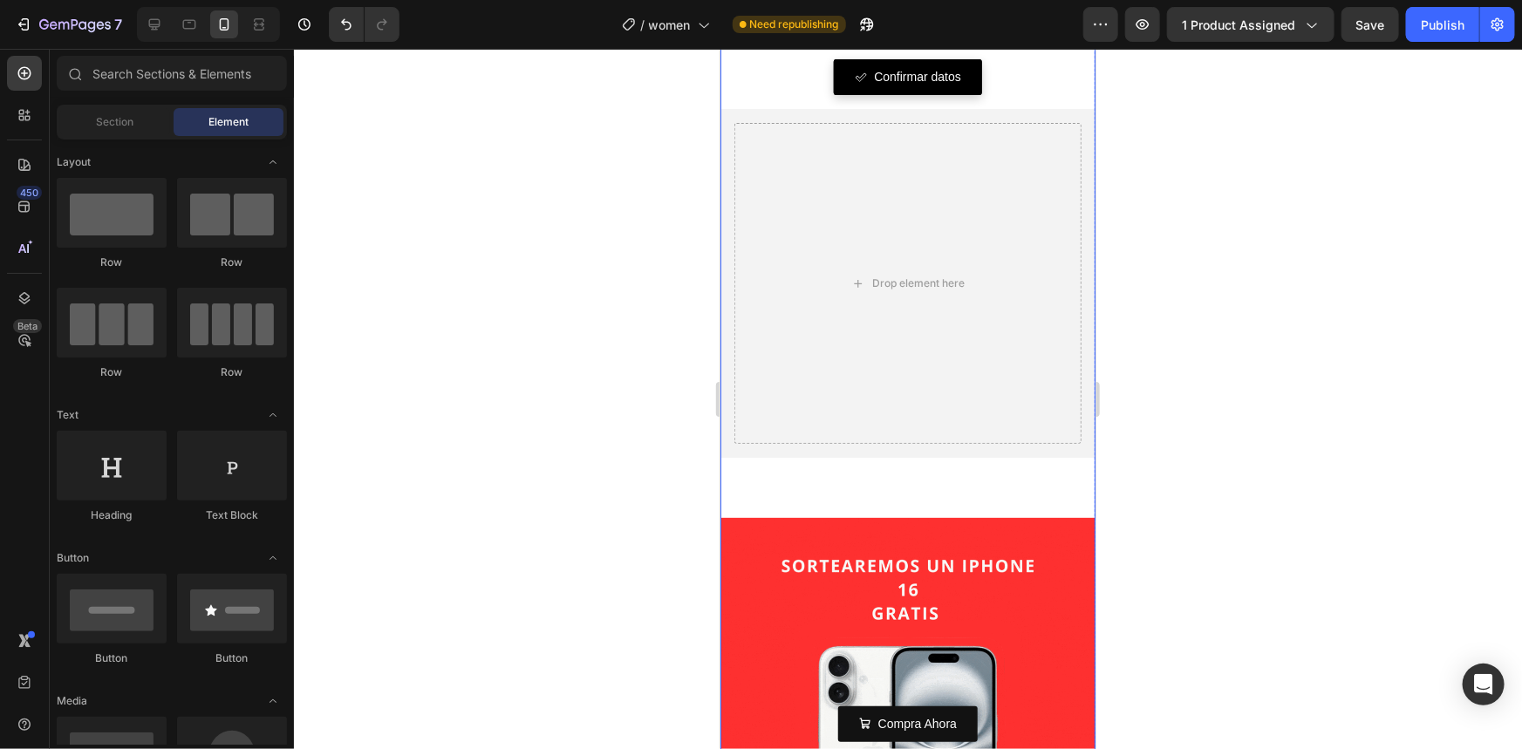
click at [847, 494] on div "[PERSON_NAME] y el color Button XS: S S S S M M M L L L XL XL XL xxl xxl xxl Co…" at bounding box center [907, 392] width 375 height 1186
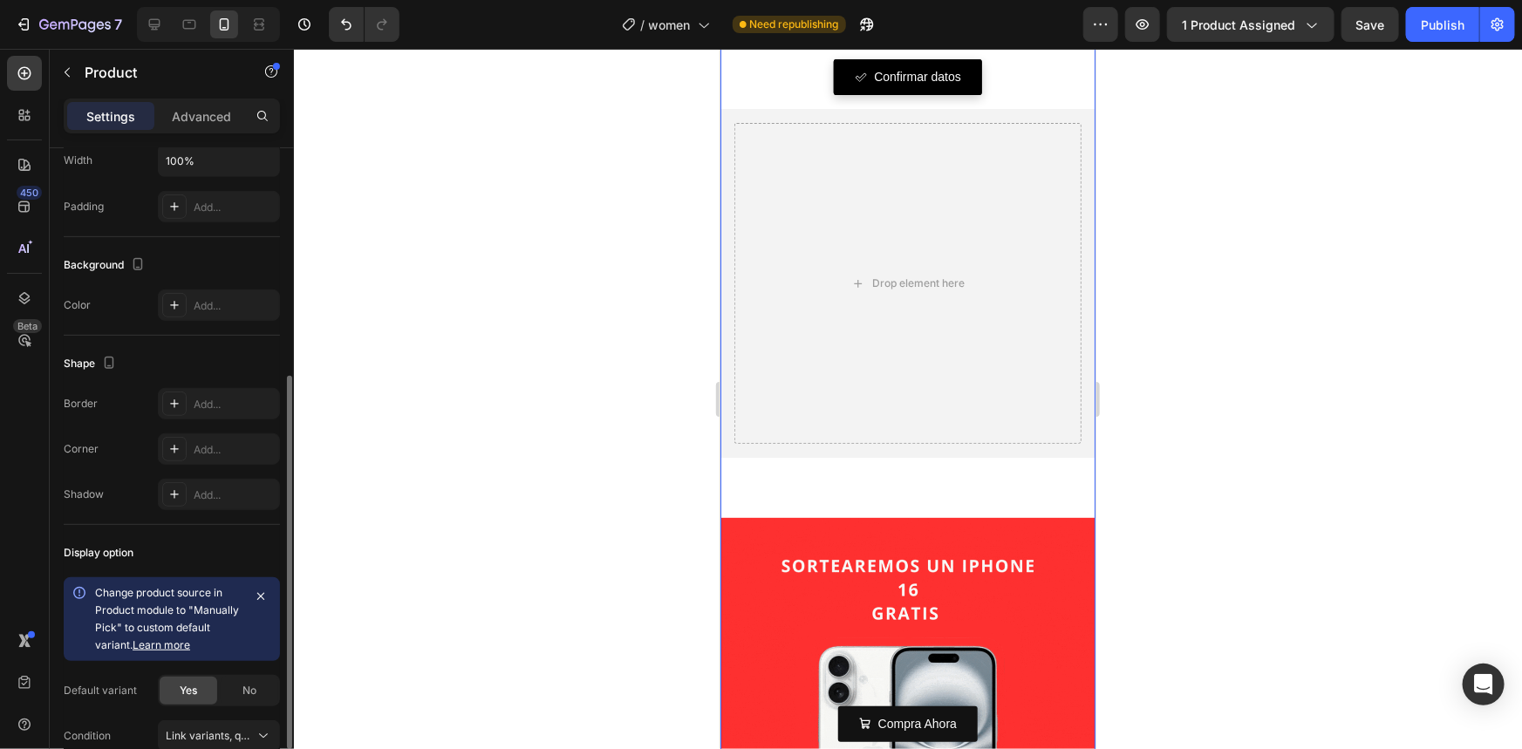
scroll to position [481, 0]
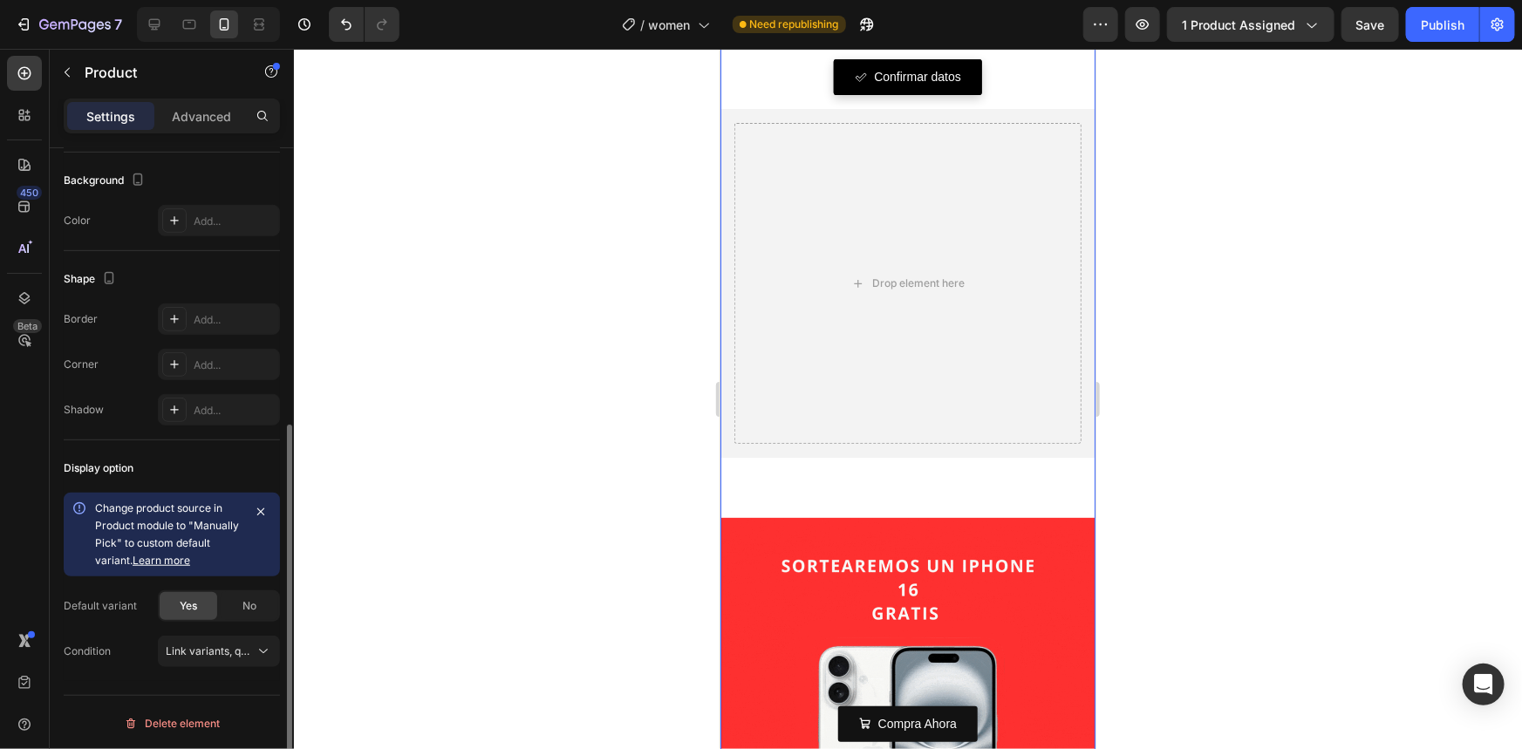
click at [563, 466] on div at bounding box center [908, 399] width 1228 height 700
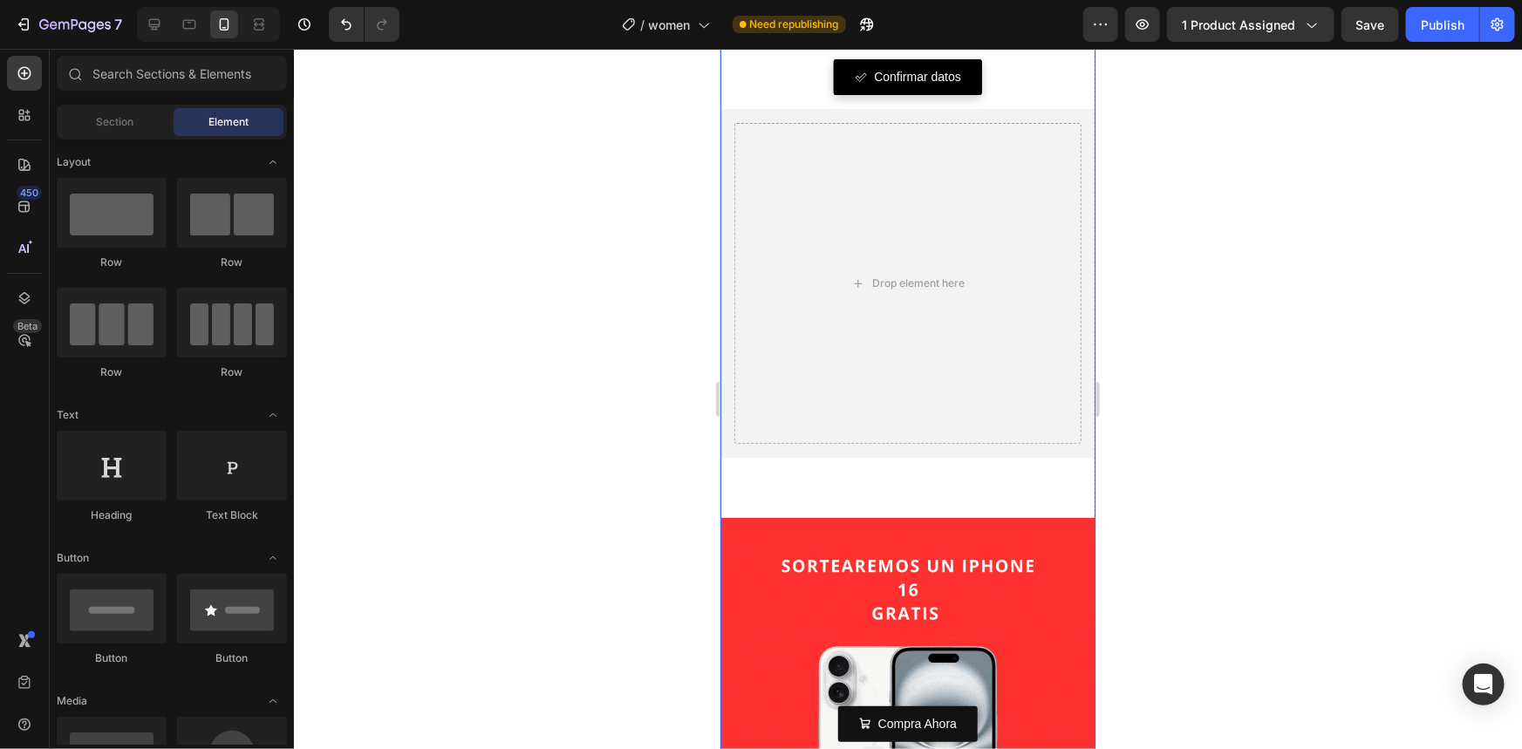
click at [1072, 447] on div "[PERSON_NAME] y el color Button XS: S S S S M M M L L L XL XL XL xxl xxl xxl Co…" at bounding box center [907, 392] width 375 height 1186
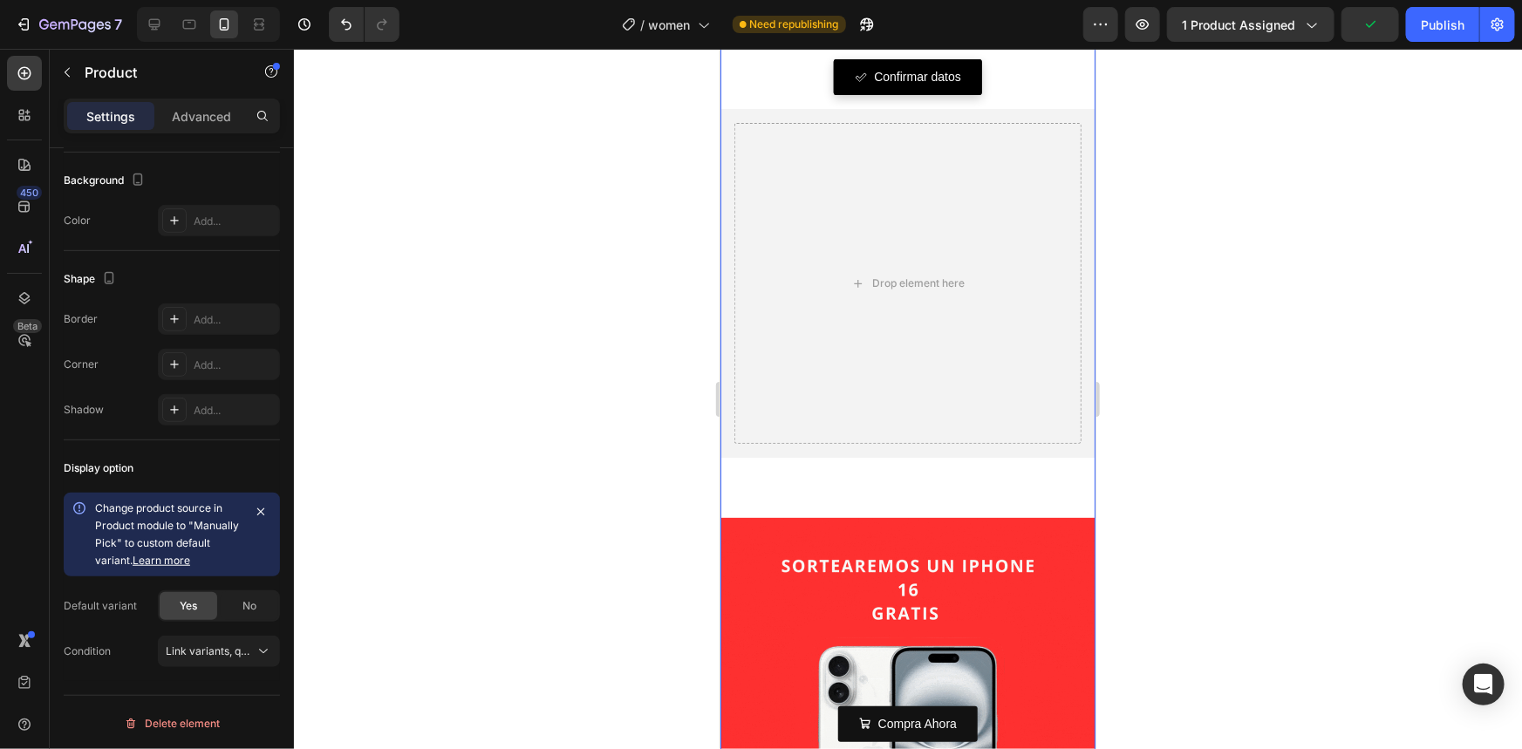
click at [447, 510] on div at bounding box center [908, 399] width 1228 height 700
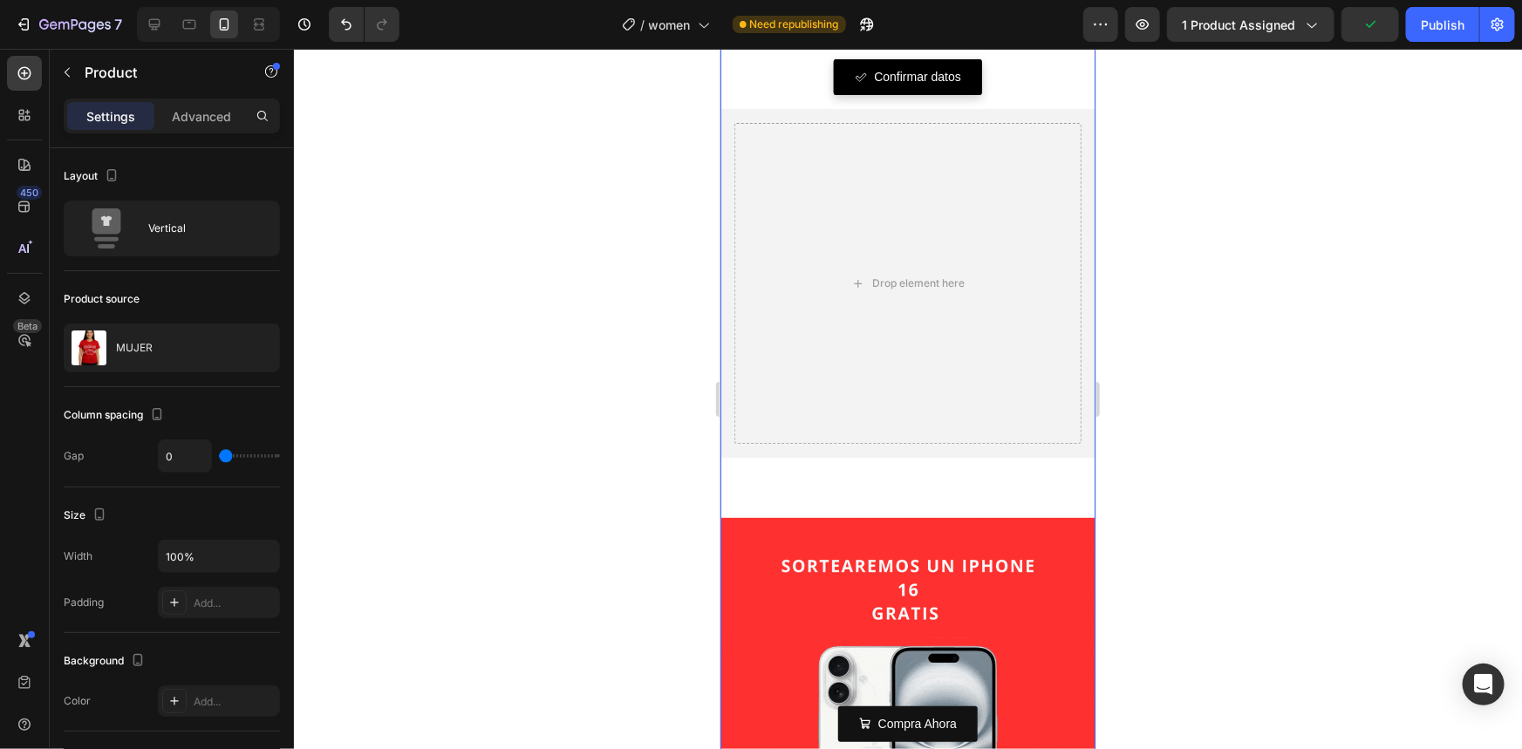
click at [736, 495] on div "[PERSON_NAME] y el color Button XS: S S S S M M M L L L XL XL XL xxl xxl xxl Co…" at bounding box center [907, 392] width 375 height 1186
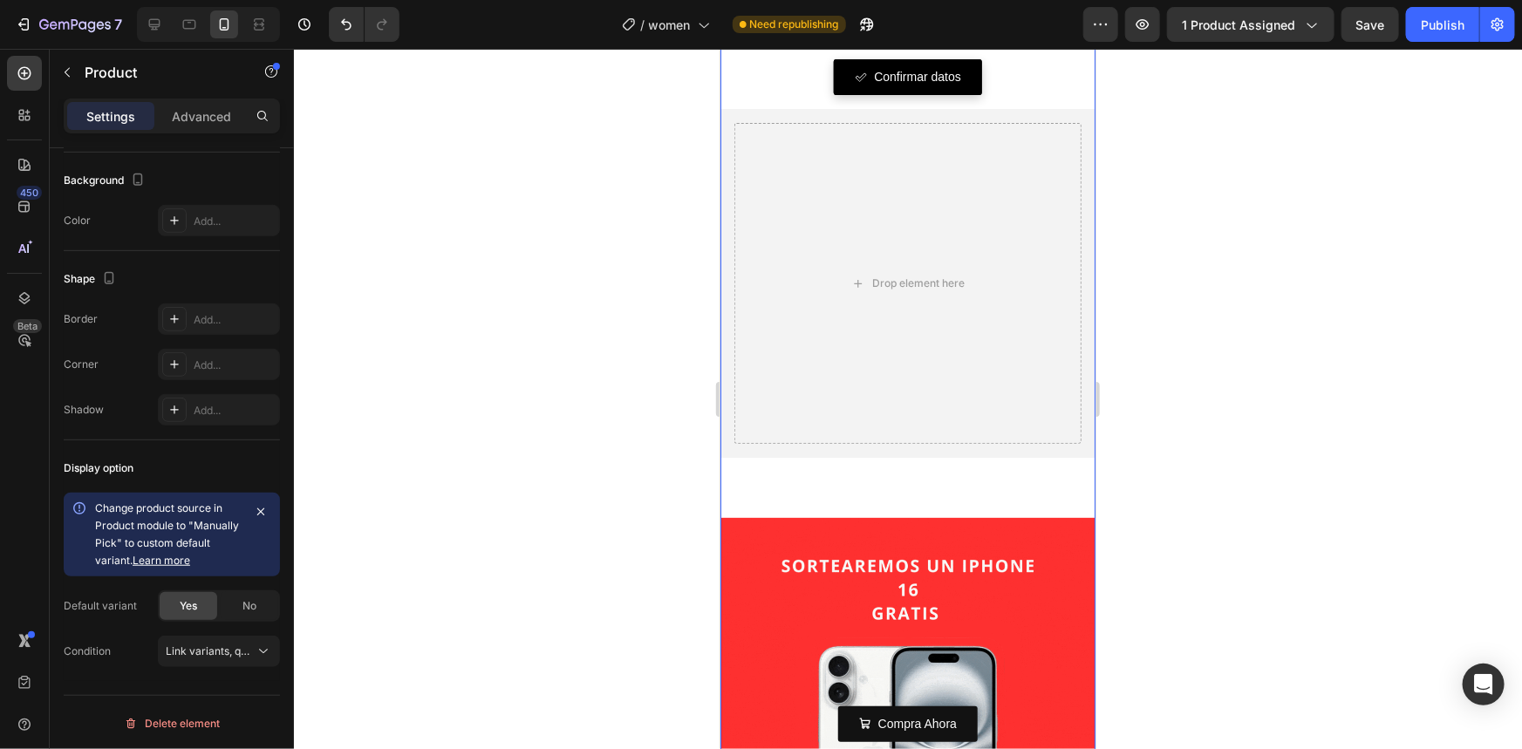
click at [657, 409] on div at bounding box center [908, 399] width 1228 height 700
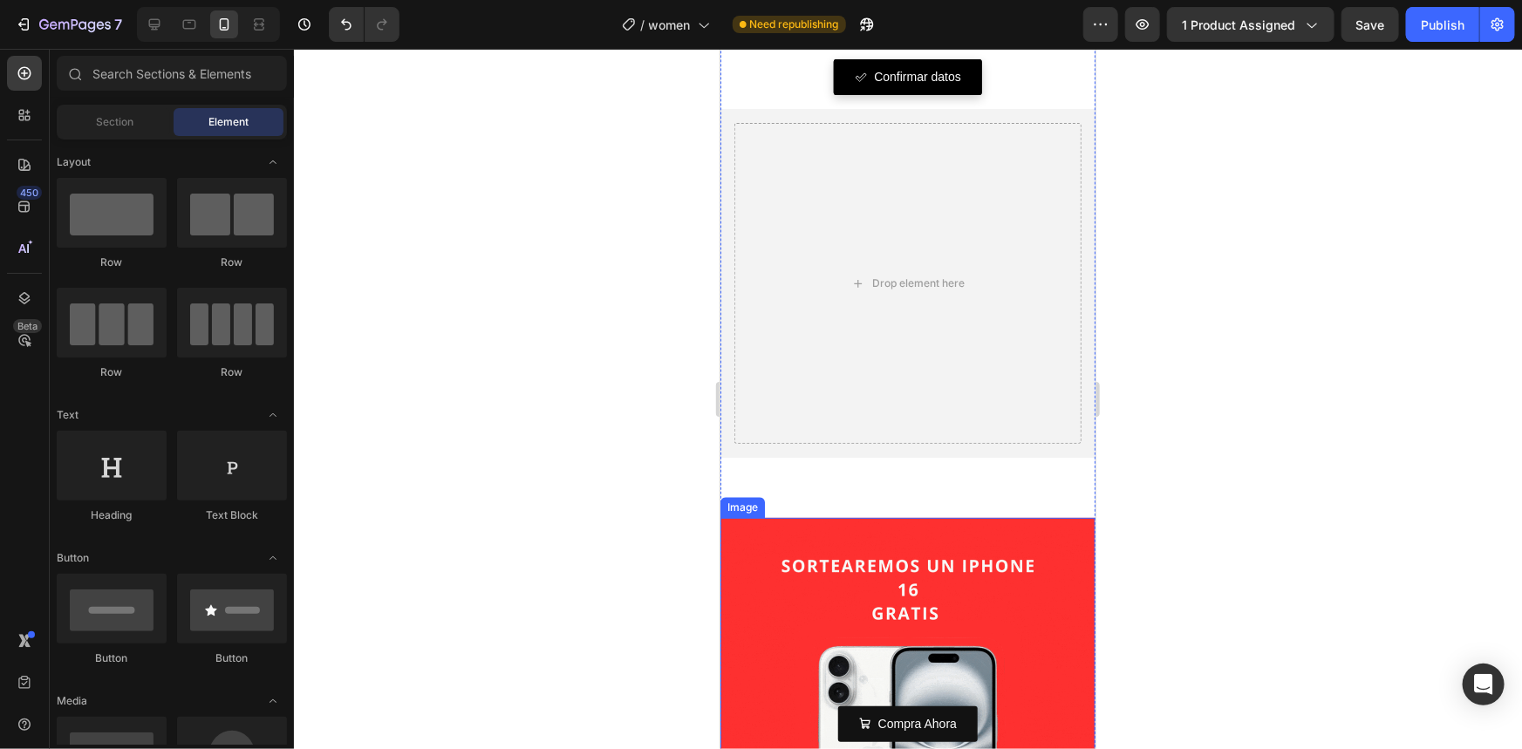
click at [758, 543] on img at bounding box center [907, 751] width 375 height 469
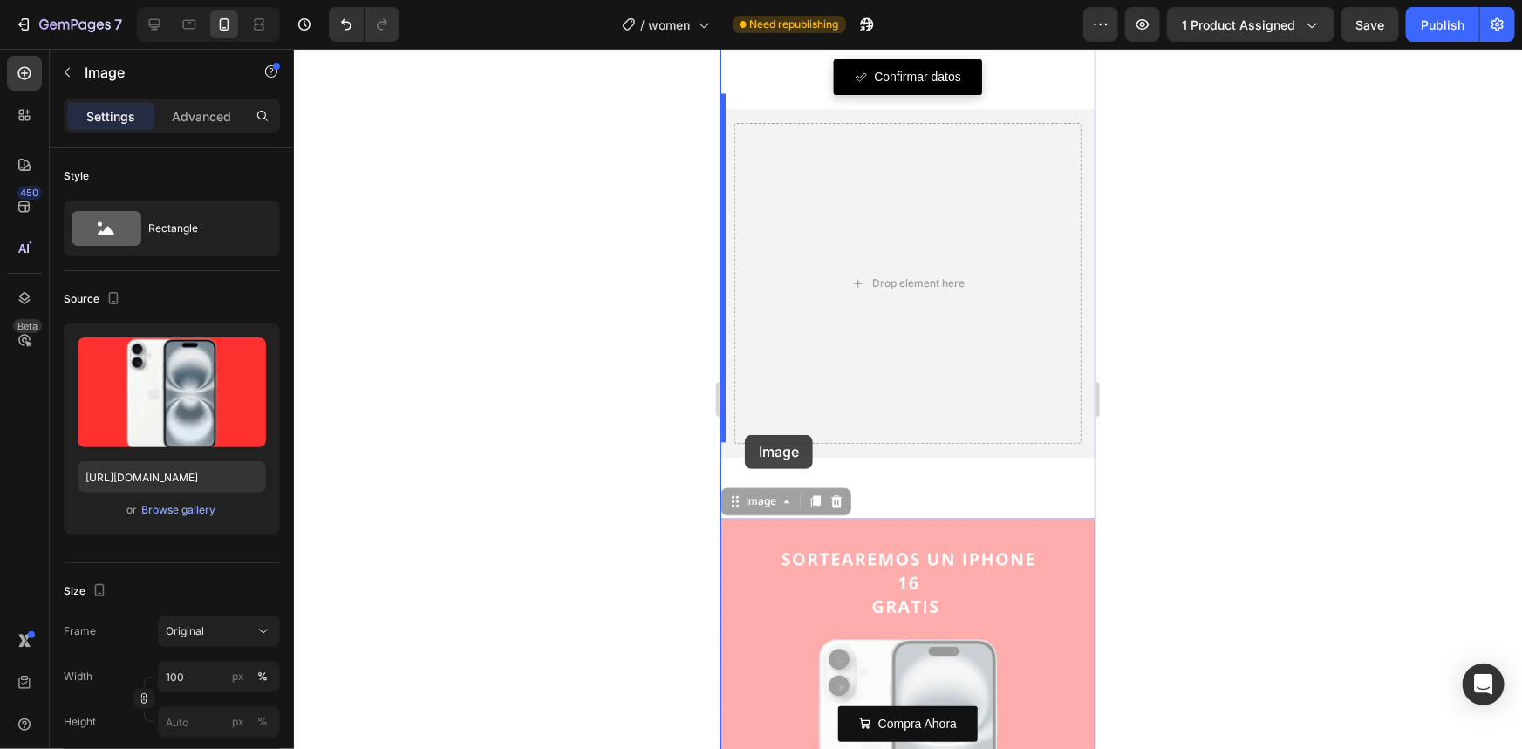
drag, startPoint x: 733, startPoint y: 488, endPoint x: 744, endPoint y: 434, distance: 54.2
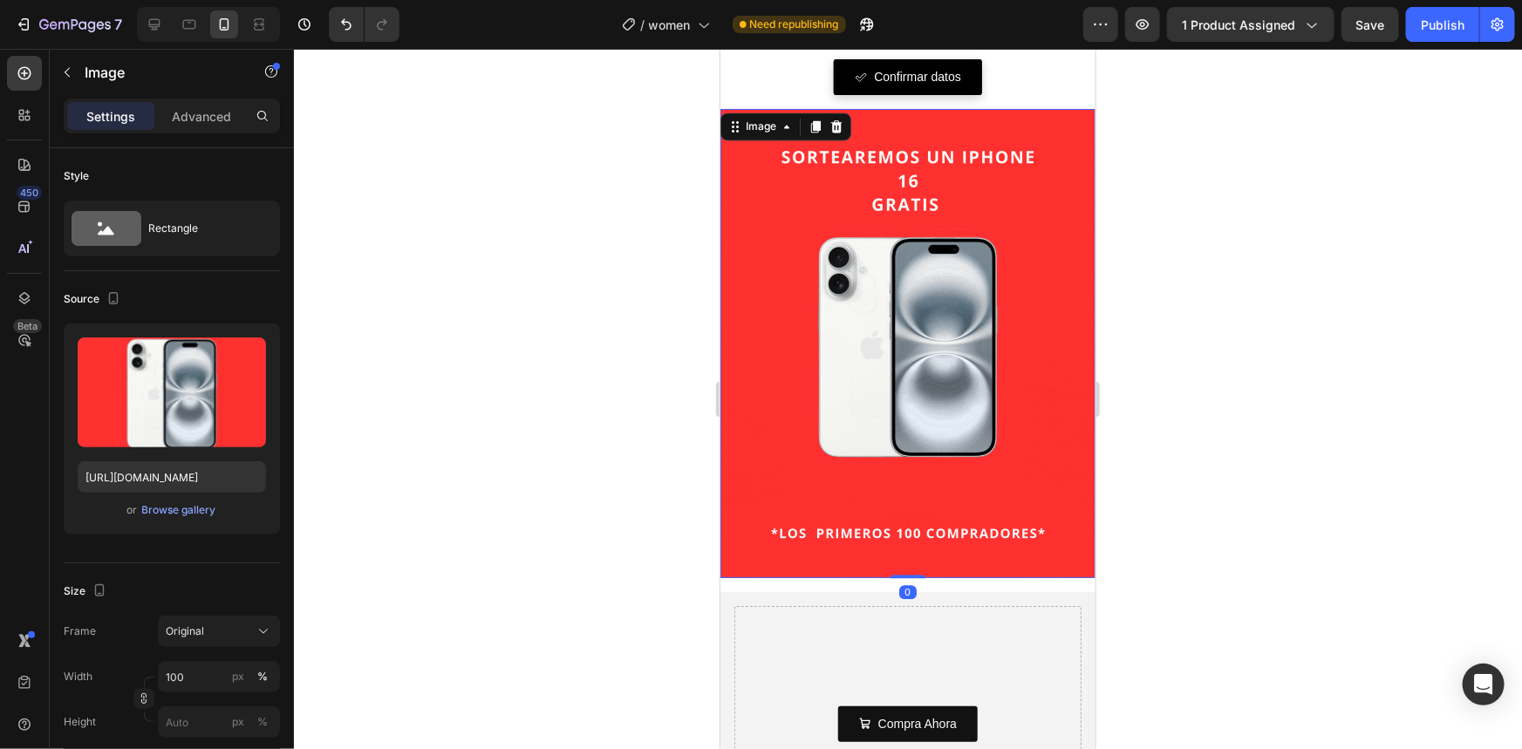
click at [592, 481] on div at bounding box center [908, 399] width 1228 height 700
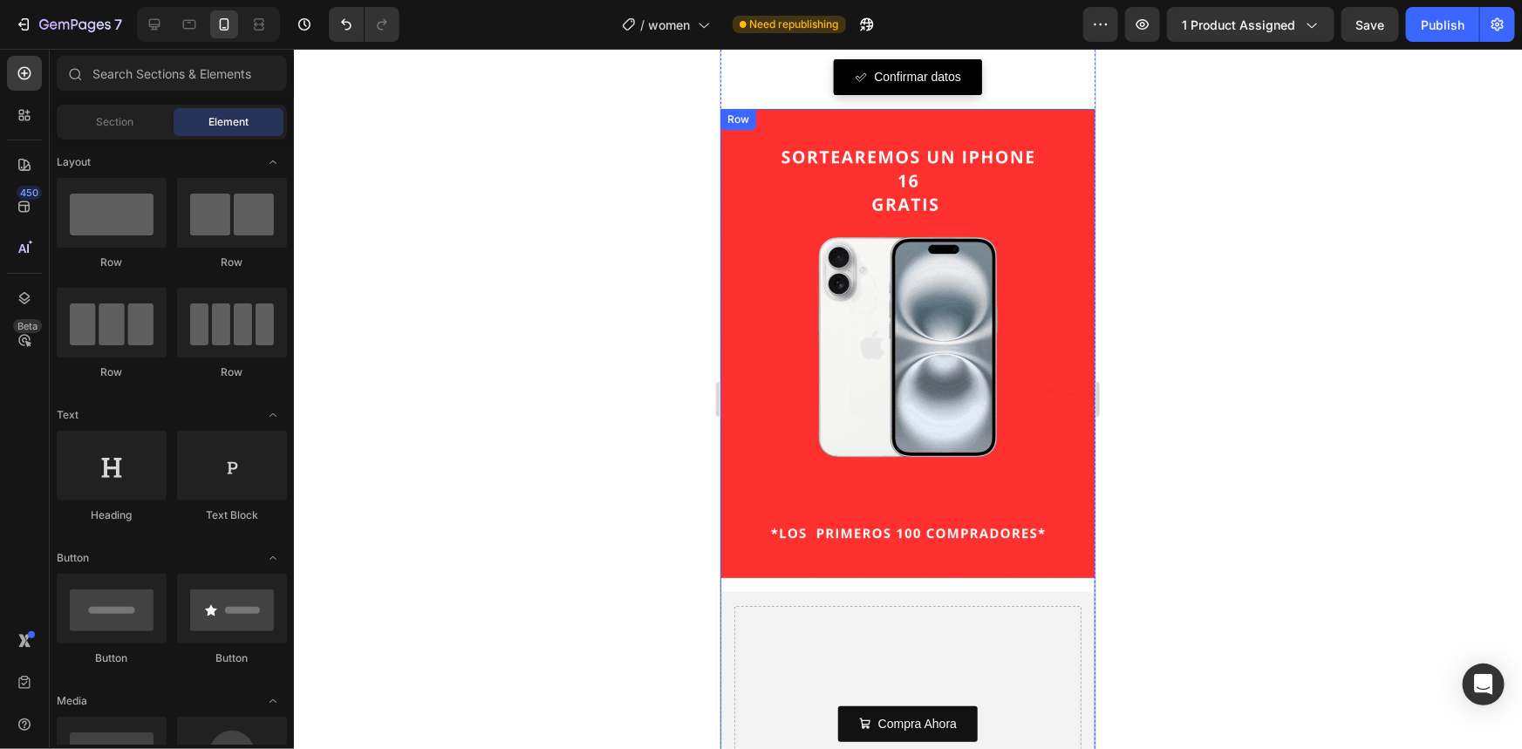
click at [816, 557] on div "Image Drop element here Hero Banner Row" at bounding box center [907, 529] width 375 height 843
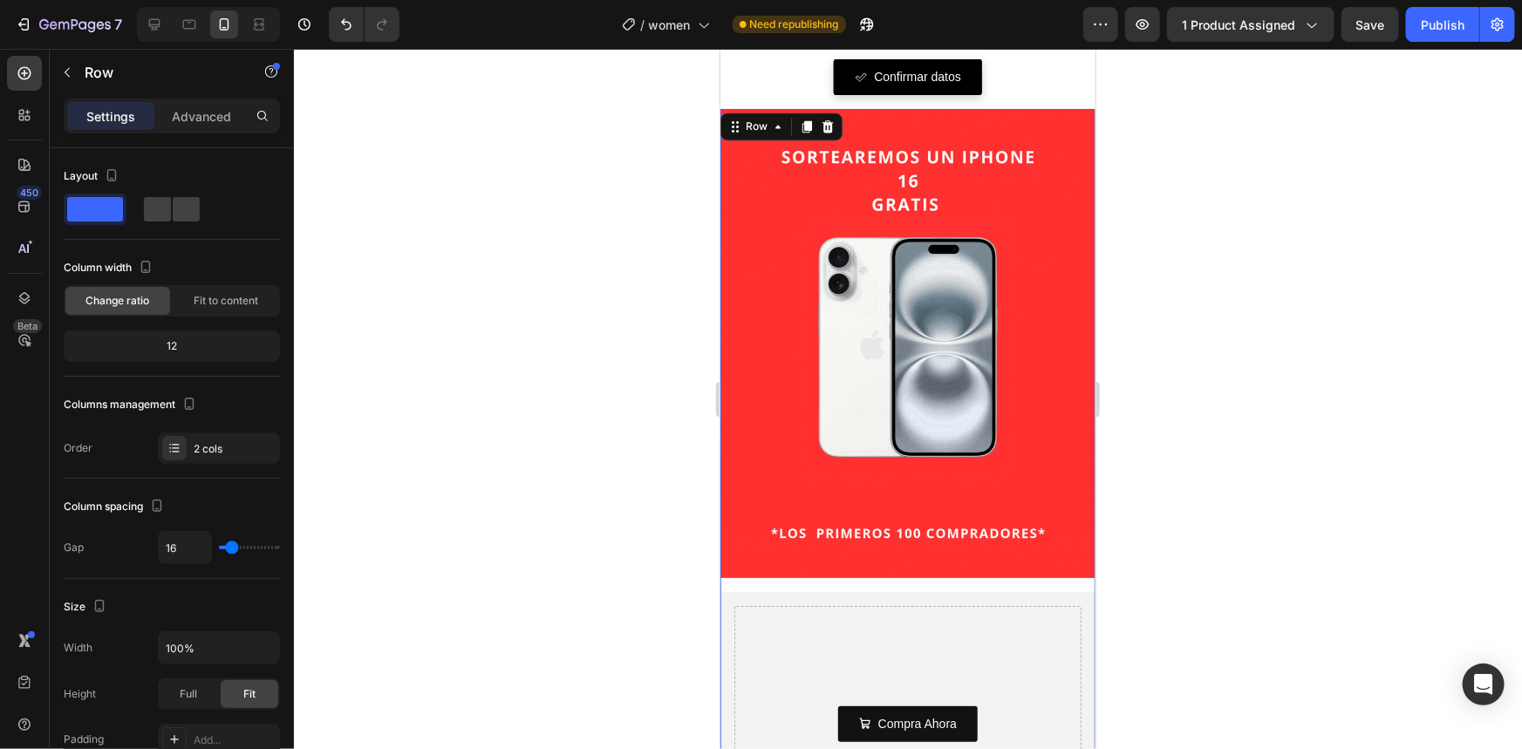
click at [745, 553] on div "Image Drop element here Hero Banner Row 16" at bounding box center [907, 529] width 375 height 843
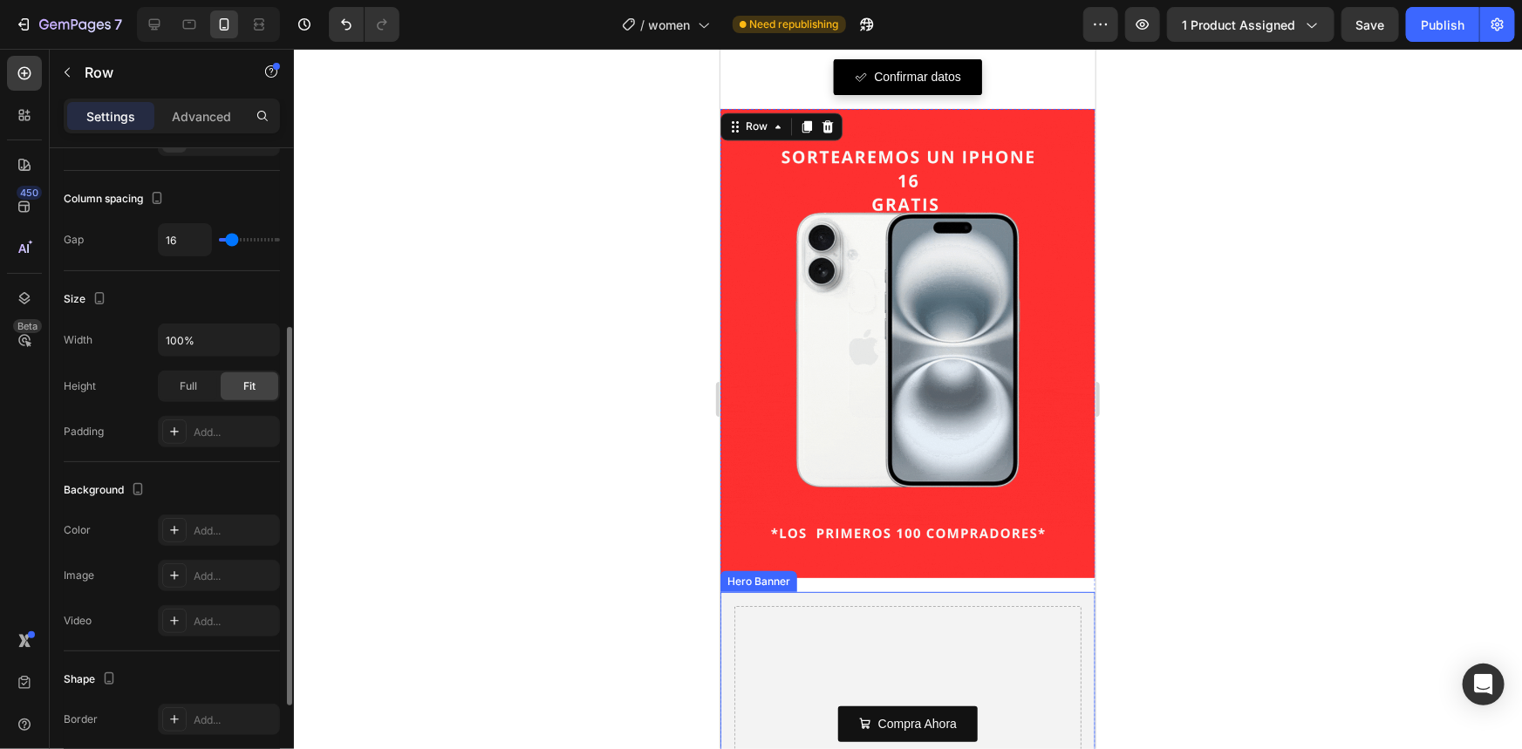
scroll to position [0, 0]
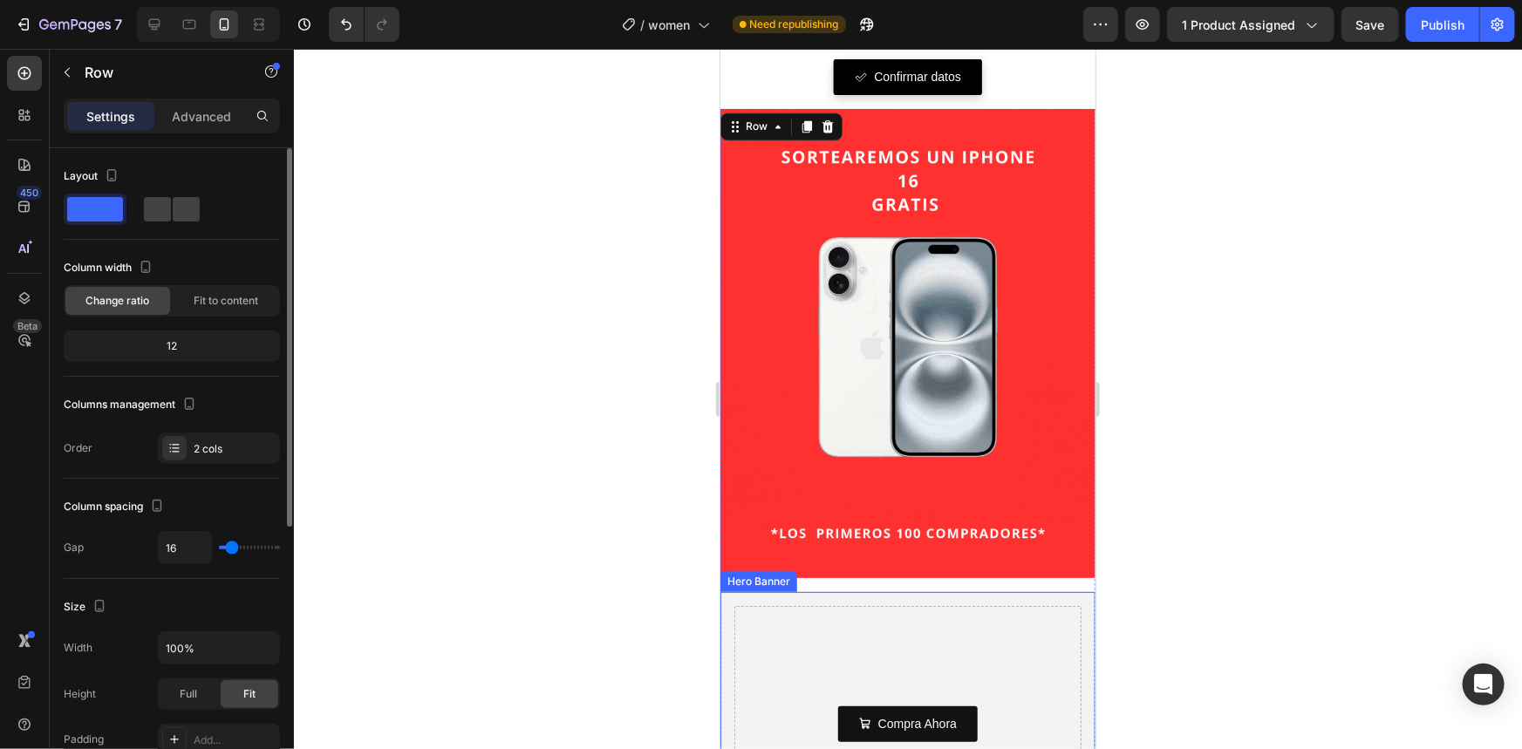
click at [583, 556] on div at bounding box center [908, 399] width 1228 height 700
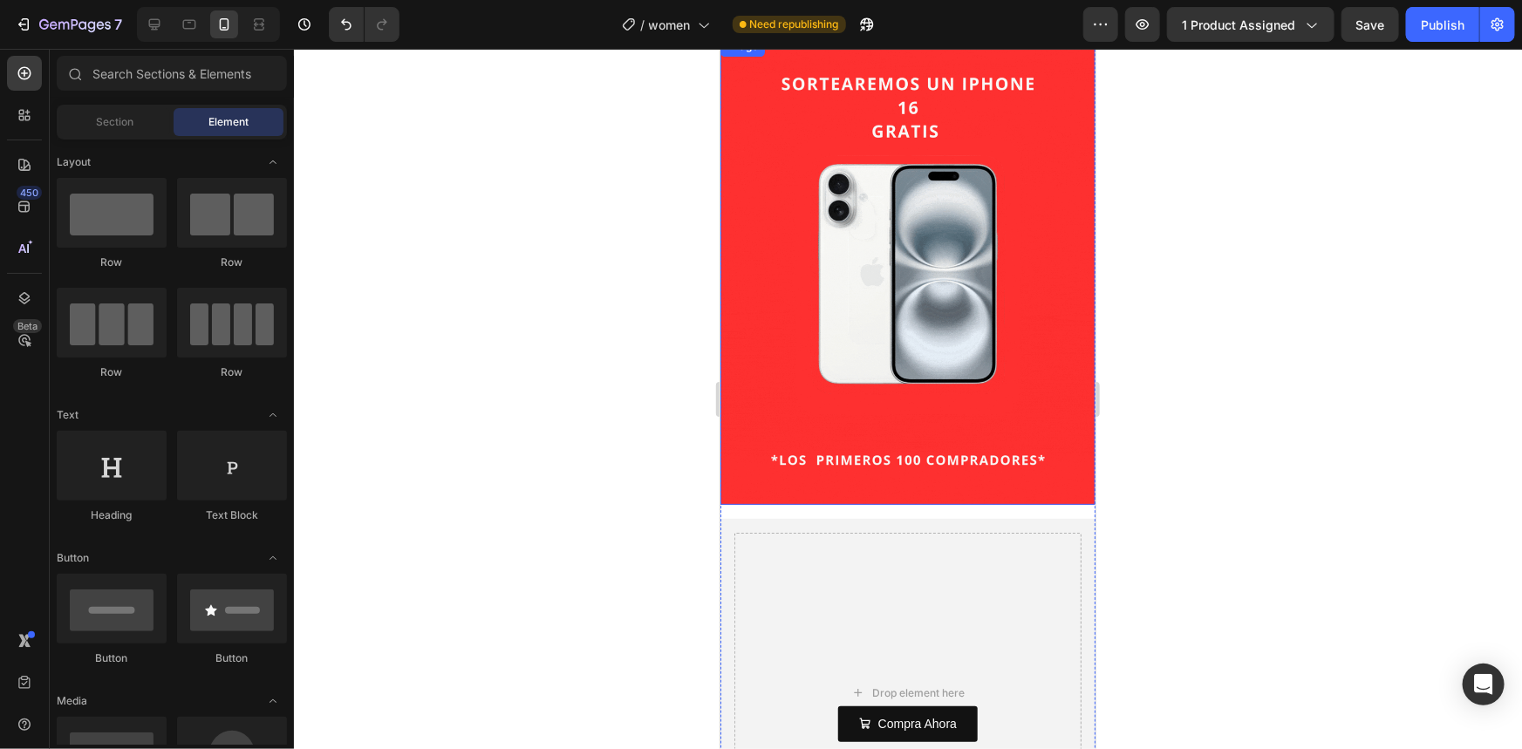
scroll to position [1901, 0]
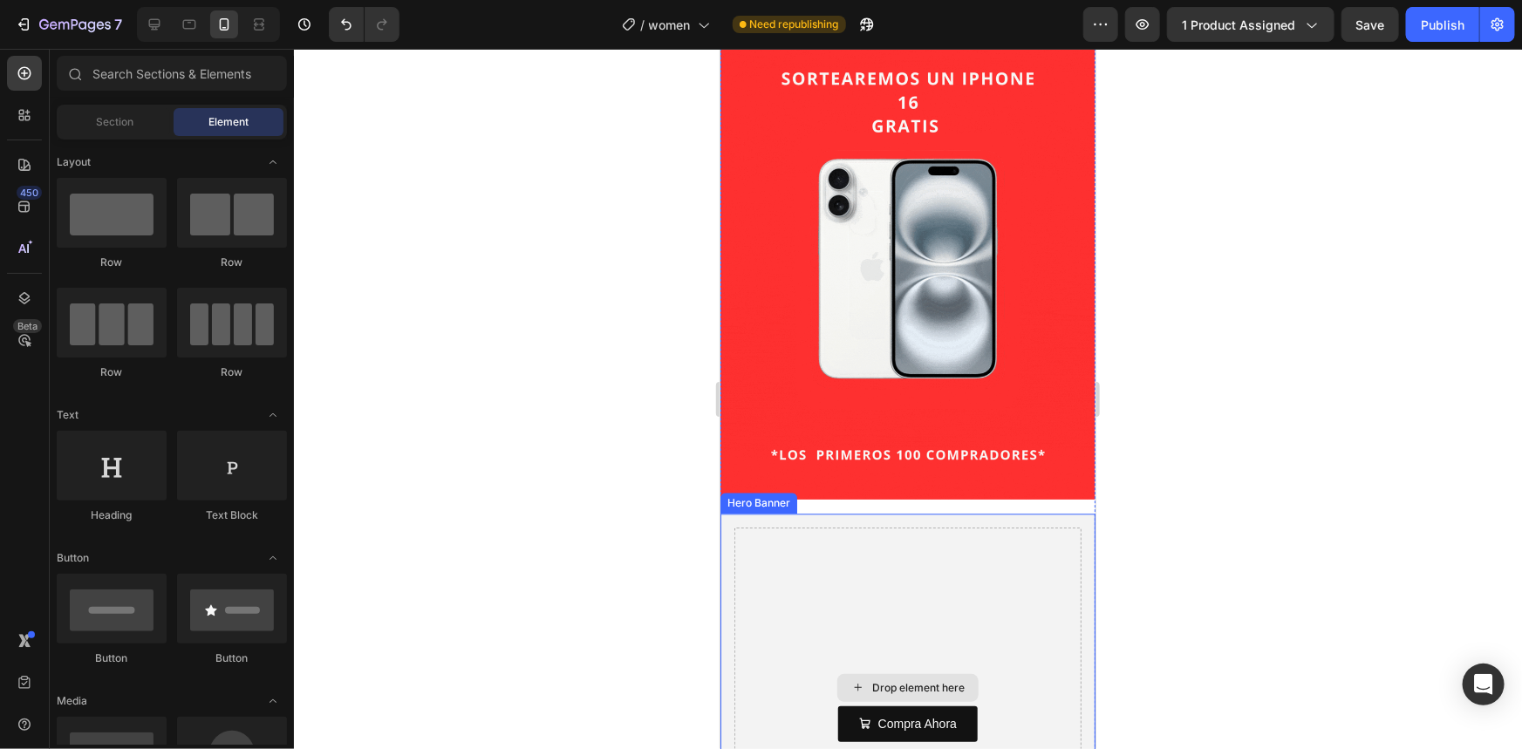
click at [768, 527] on div "Drop element here" at bounding box center [906, 687] width 347 height 321
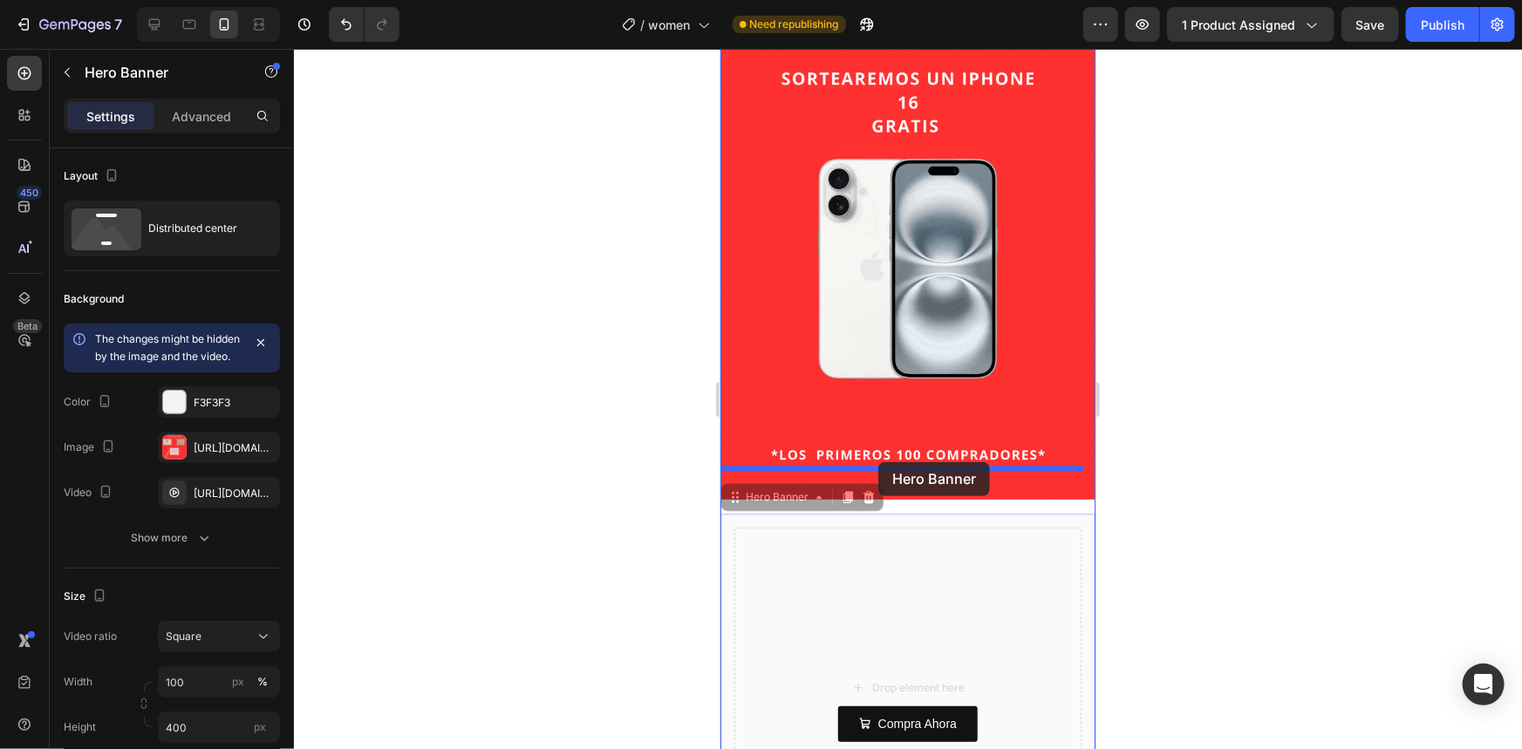
drag, startPoint x: 730, startPoint y: 474, endPoint x: 877, endPoint y: 461, distance: 148.0
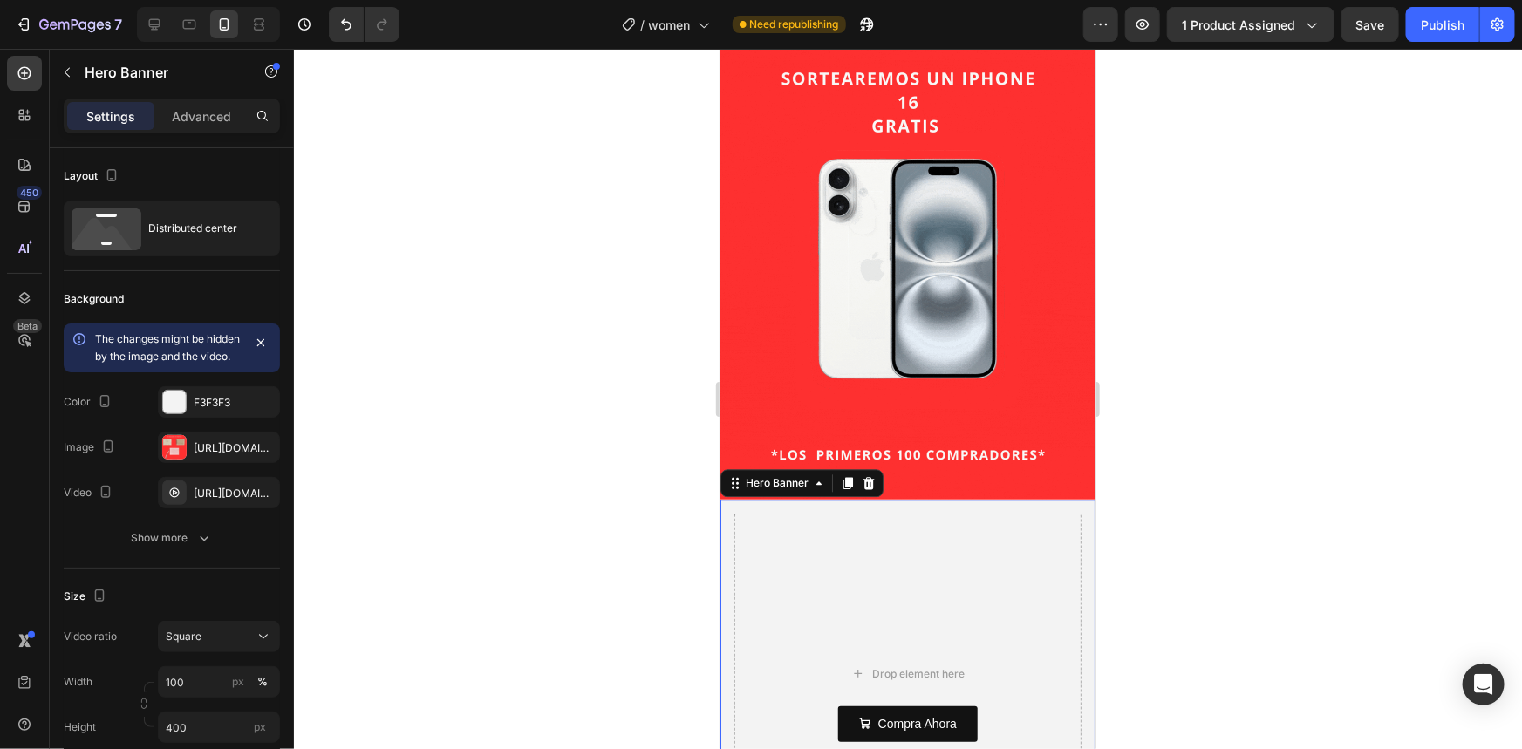
click at [668, 523] on div at bounding box center [908, 399] width 1228 height 700
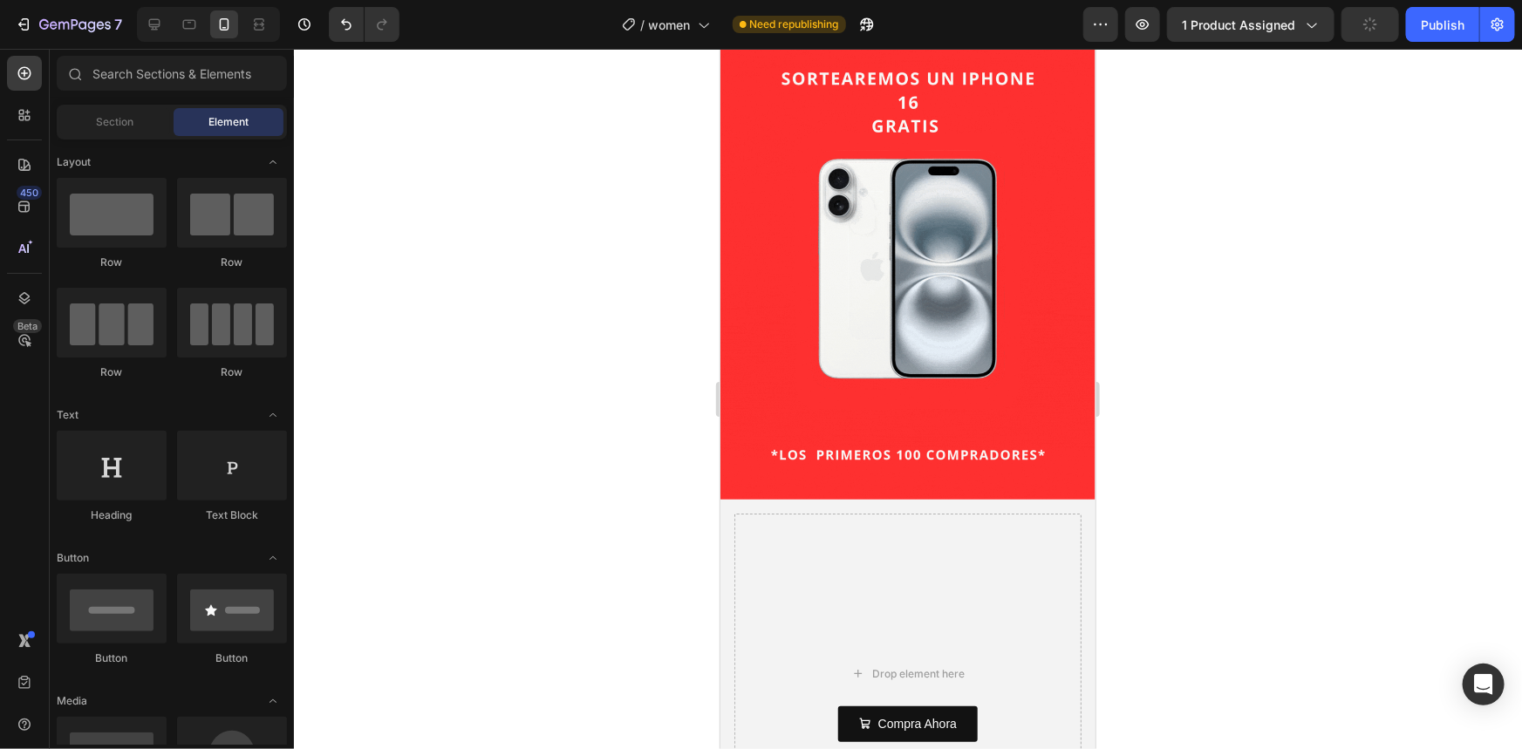
click at [1229, 532] on div at bounding box center [908, 399] width 1228 height 700
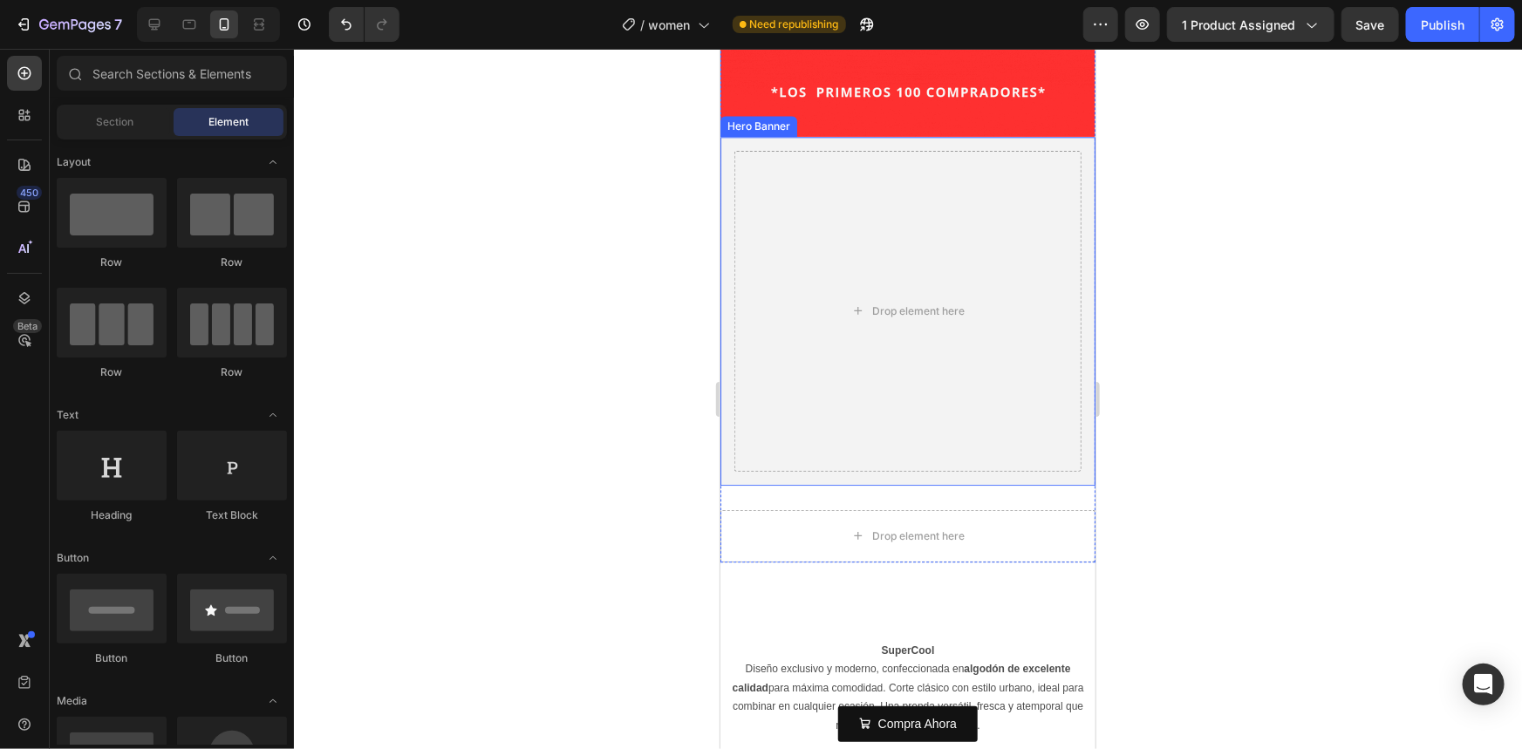
scroll to position [2536, 0]
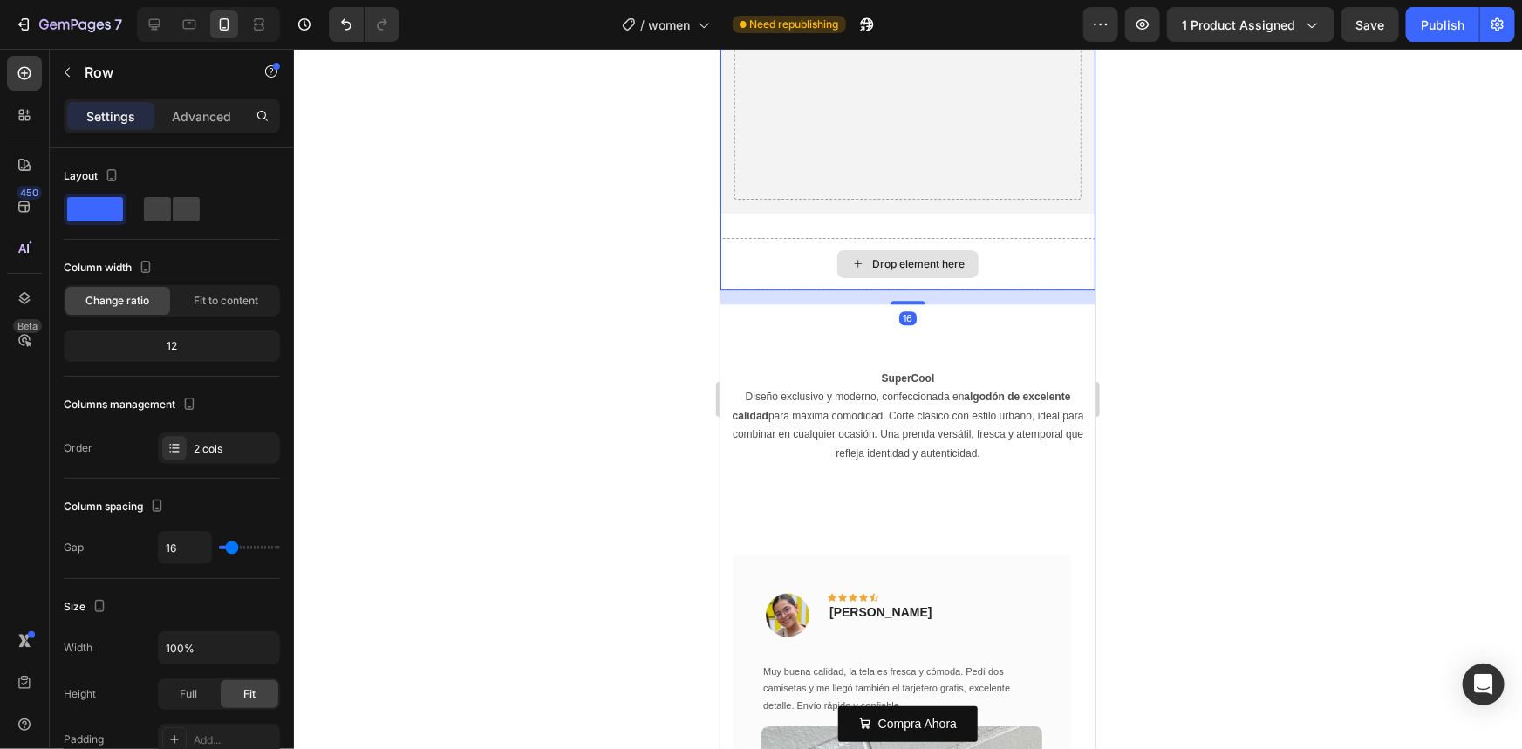
click at [781, 237] on div "Drop element here" at bounding box center [907, 263] width 375 height 52
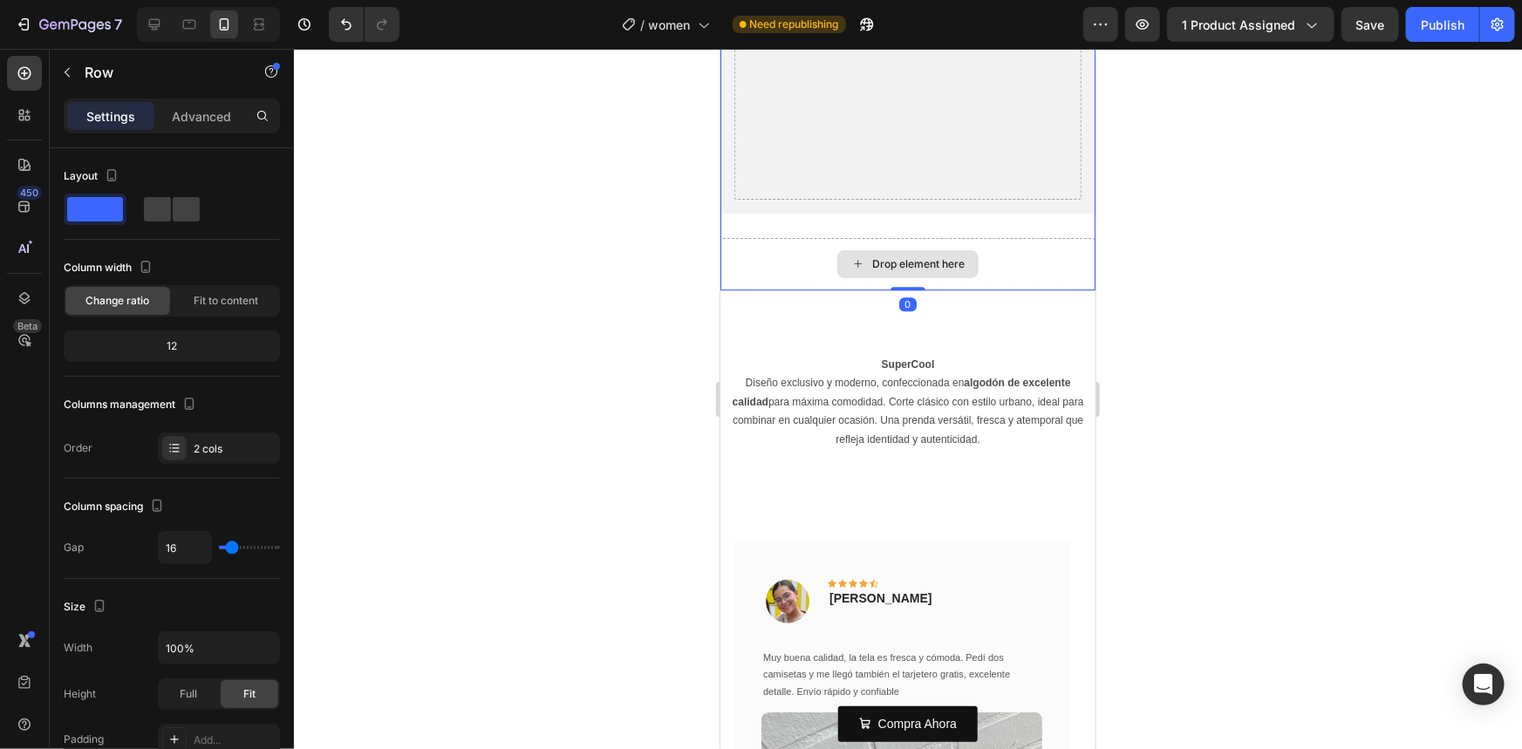
drag, startPoint x: 906, startPoint y: 269, endPoint x: 895, endPoint y: 205, distance: 64.7
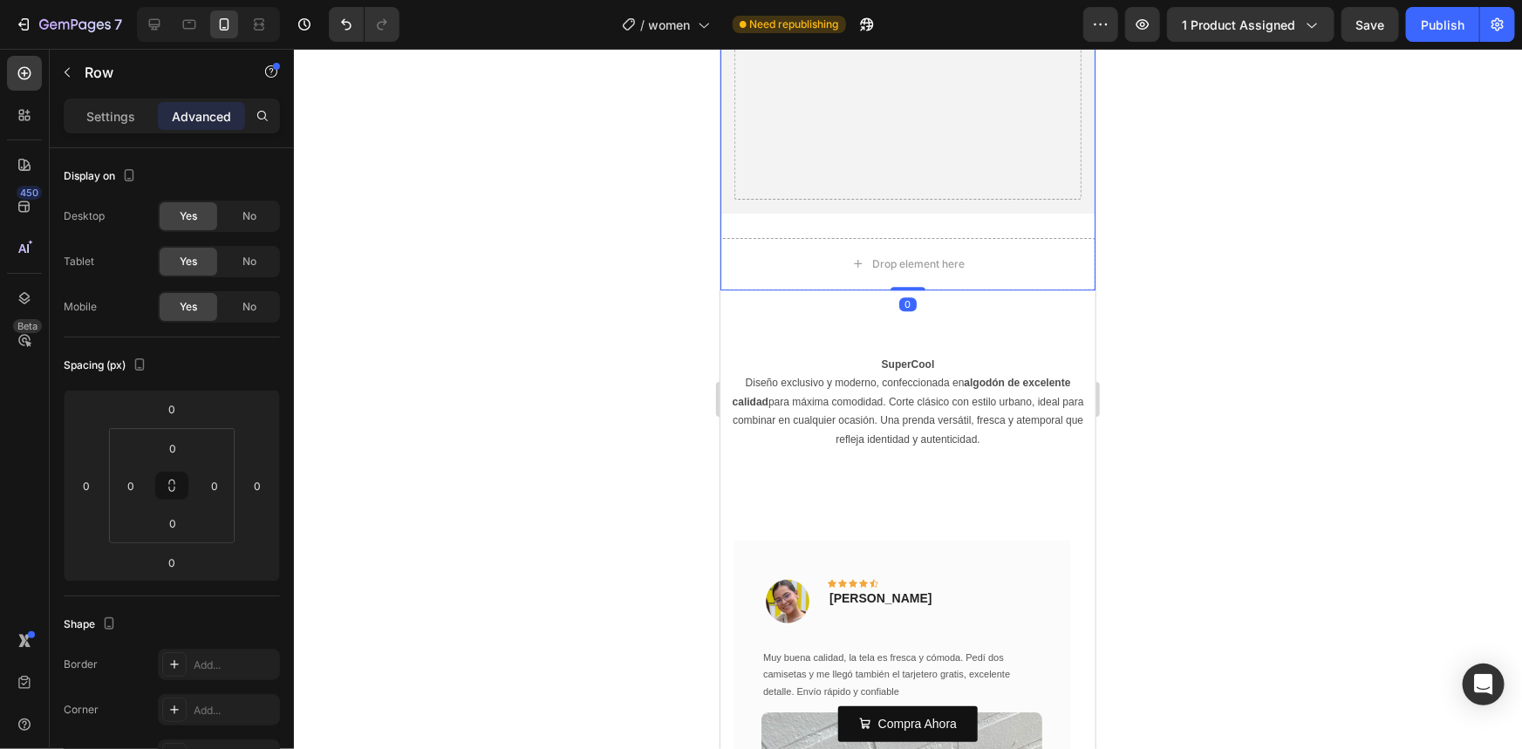
click at [593, 290] on div at bounding box center [908, 399] width 1228 height 700
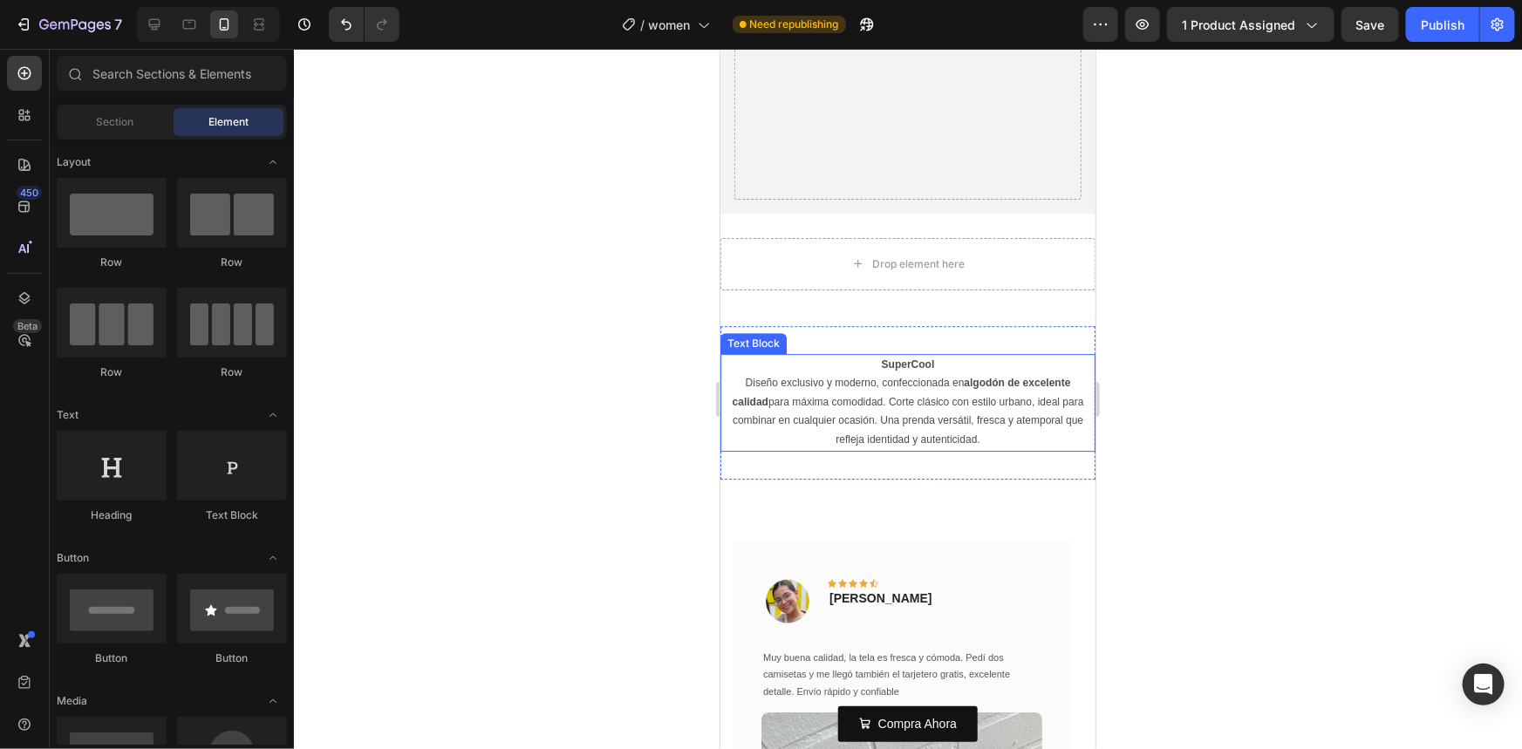
click at [786, 375] on p "Diseño exclusivo y moderno, confeccionada en algodón de excelente calidad para …" at bounding box center [907, 410] width 372 height 75
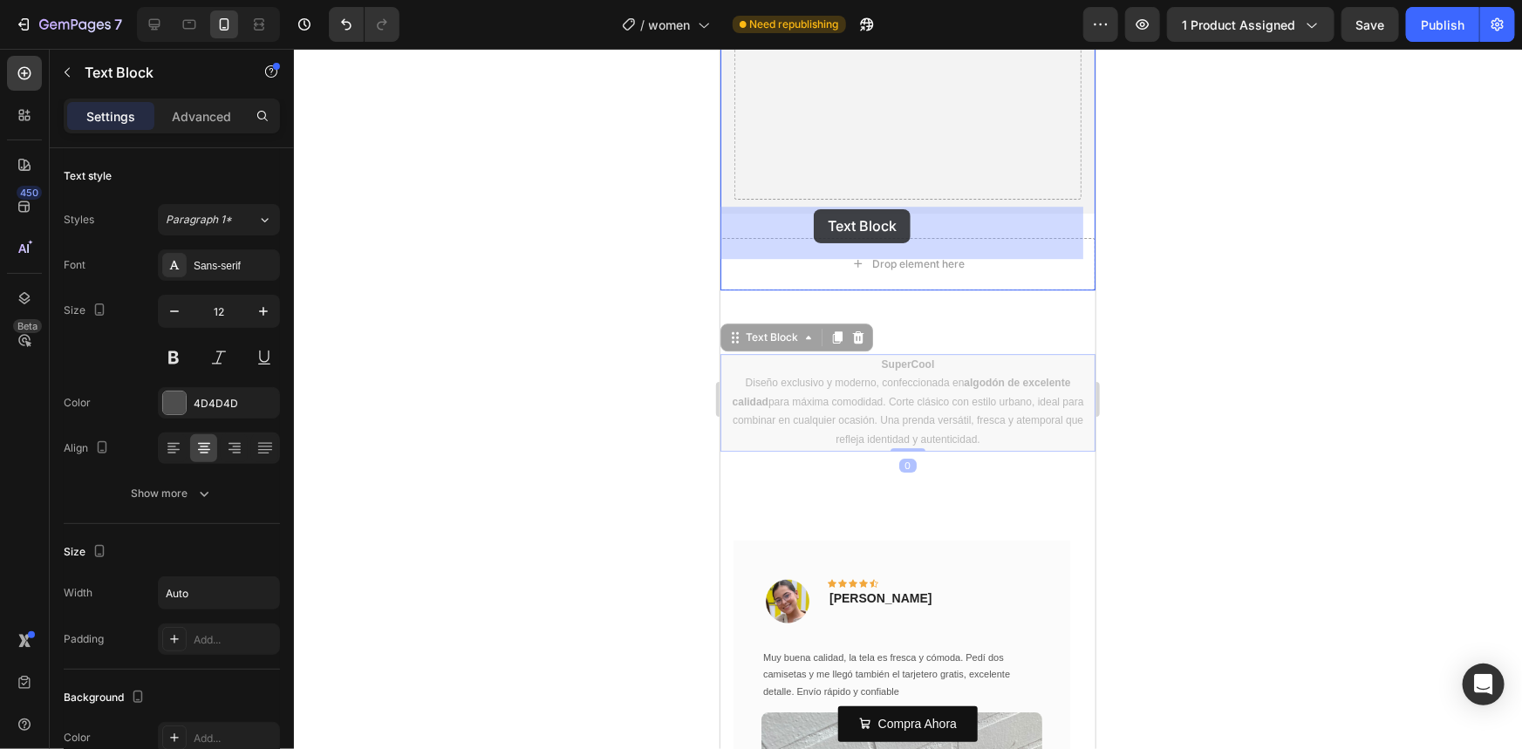
drag, startPoint x: 732, startPoint y: 304, endPoint x: 807, endPoint y: 220, distance: 112.4
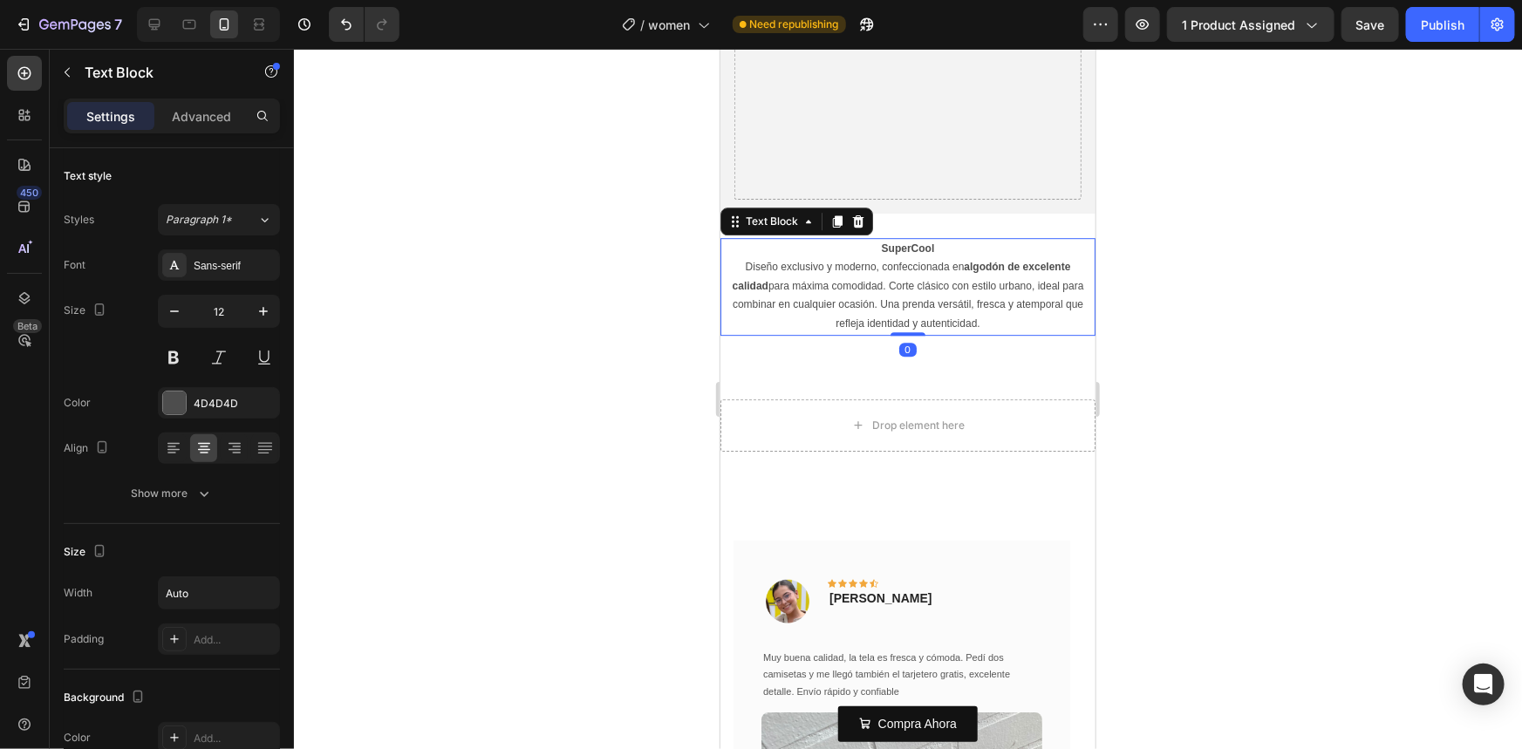
click at [584, 342] on div at bounding box center [908, 399] width 1228 height 700
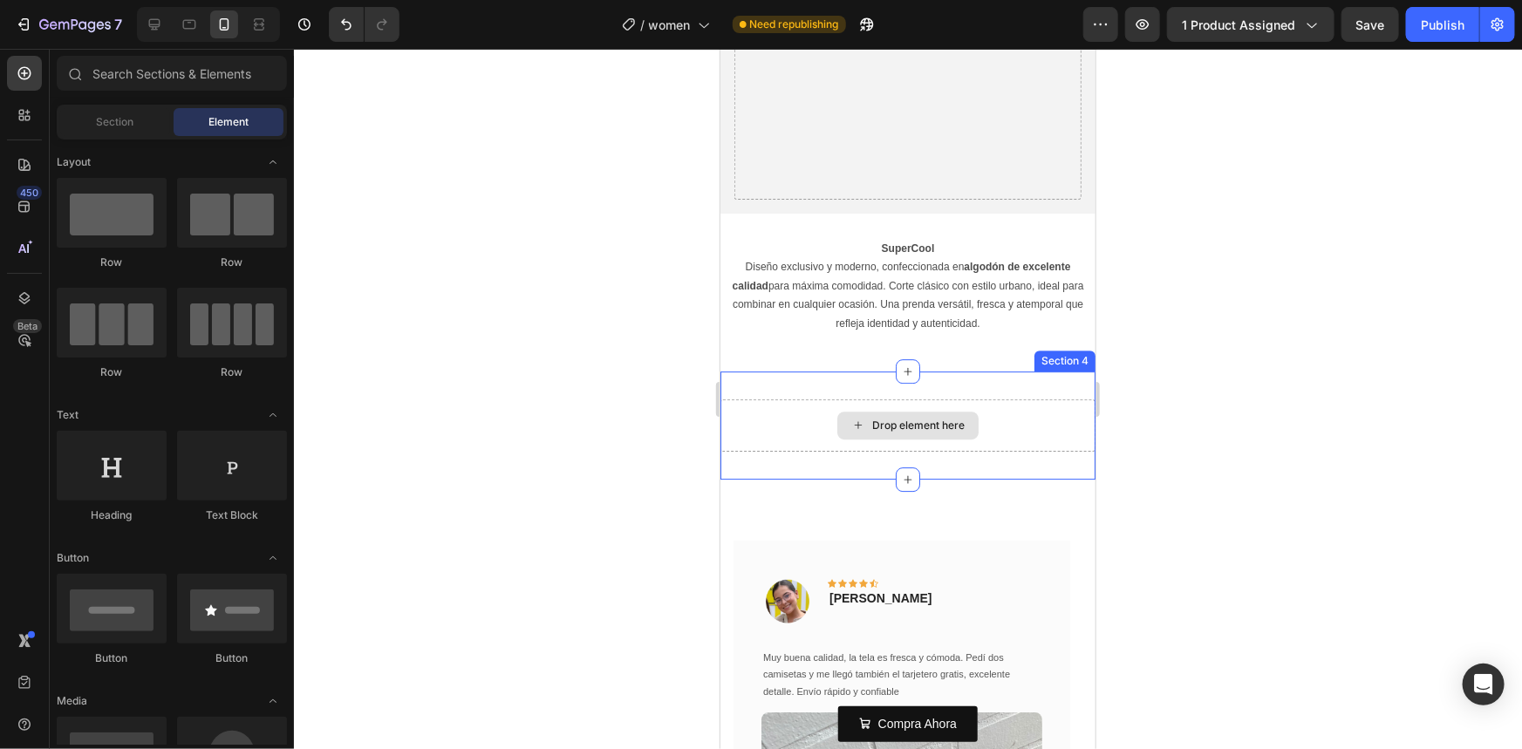
click at [798, 399] on div "Drop element here" at bounding box center [907, 425] width 375 height 52
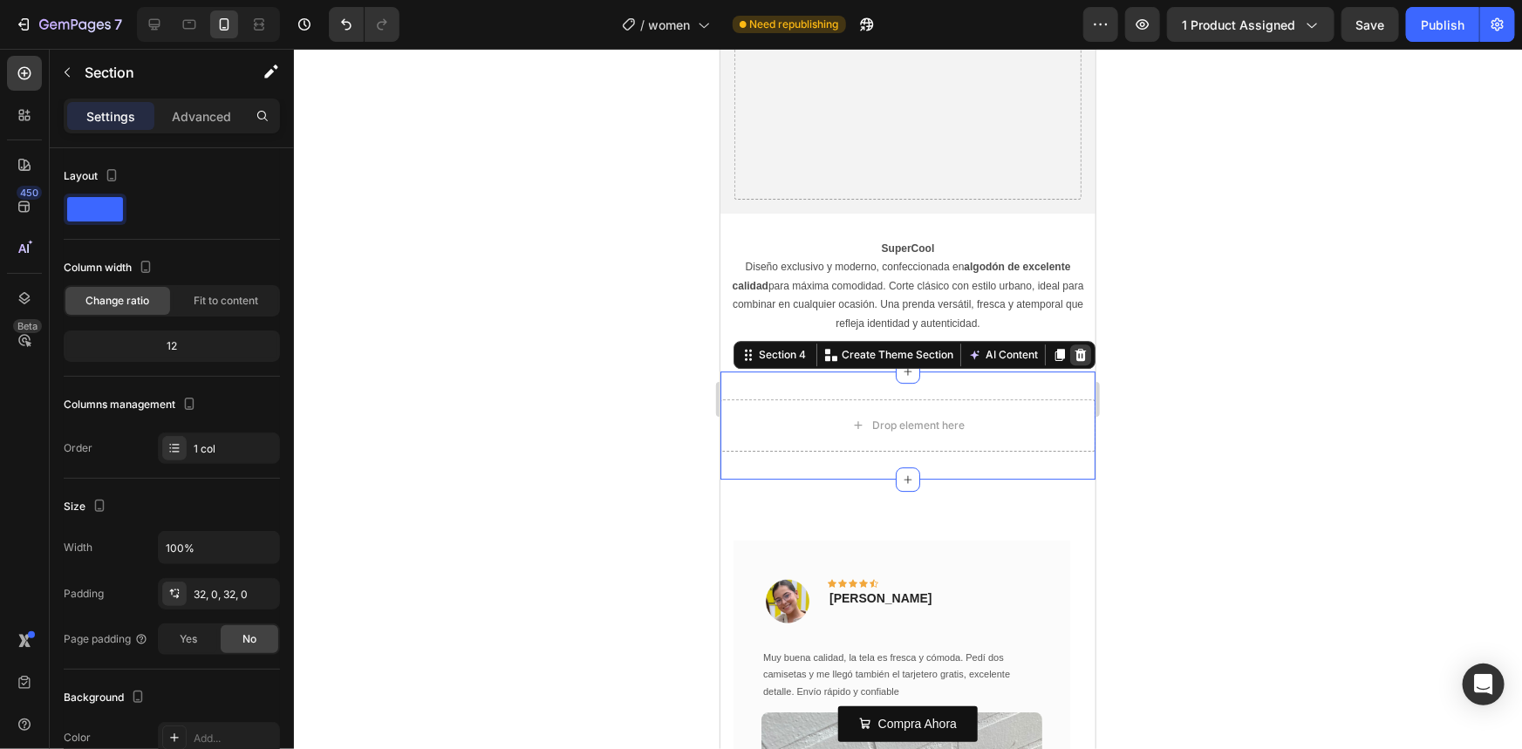
click at [1075, 347] on icon at bounding box center [1080, 353] width 11 height 12
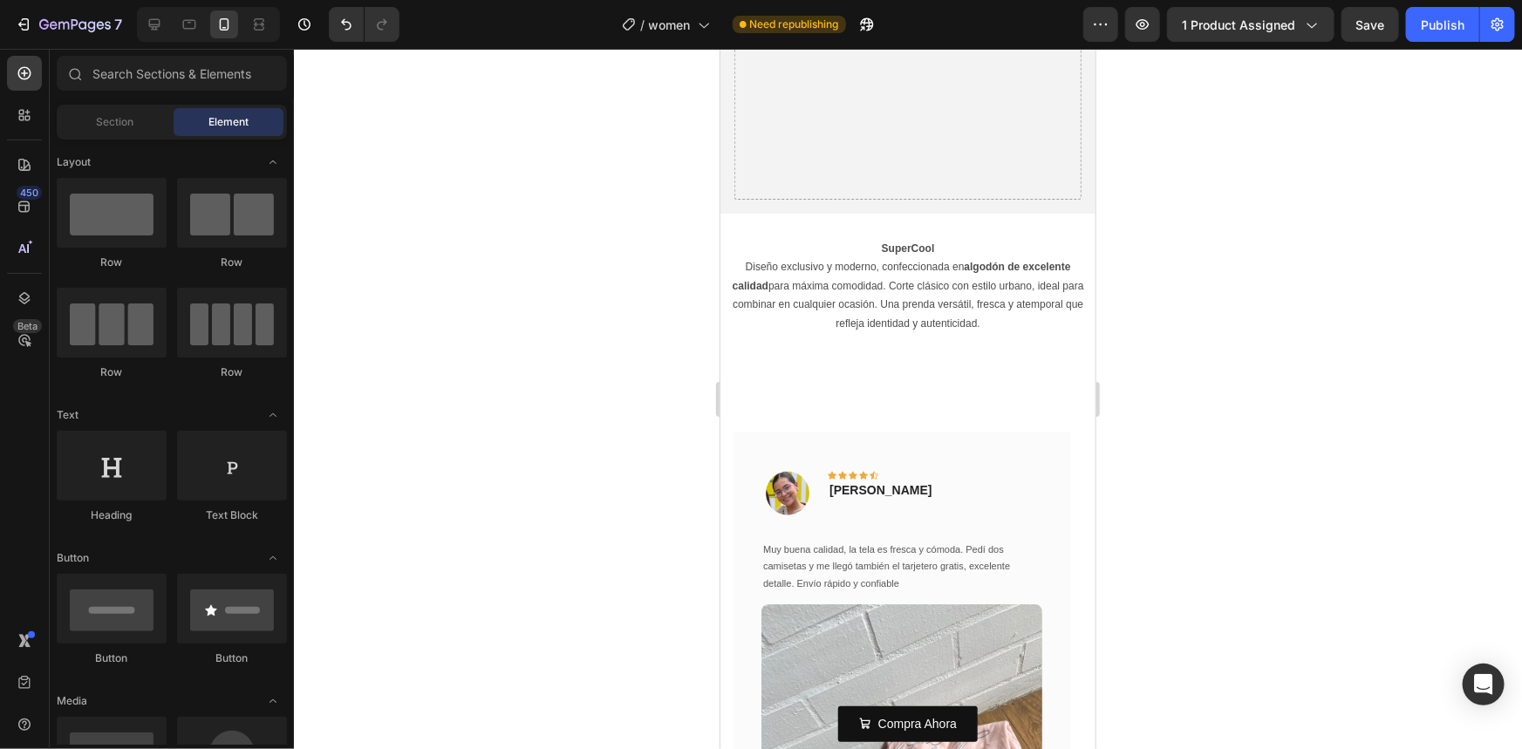
click at [560, 345] on div at bounding box center [908, 399] width 1228 height 700
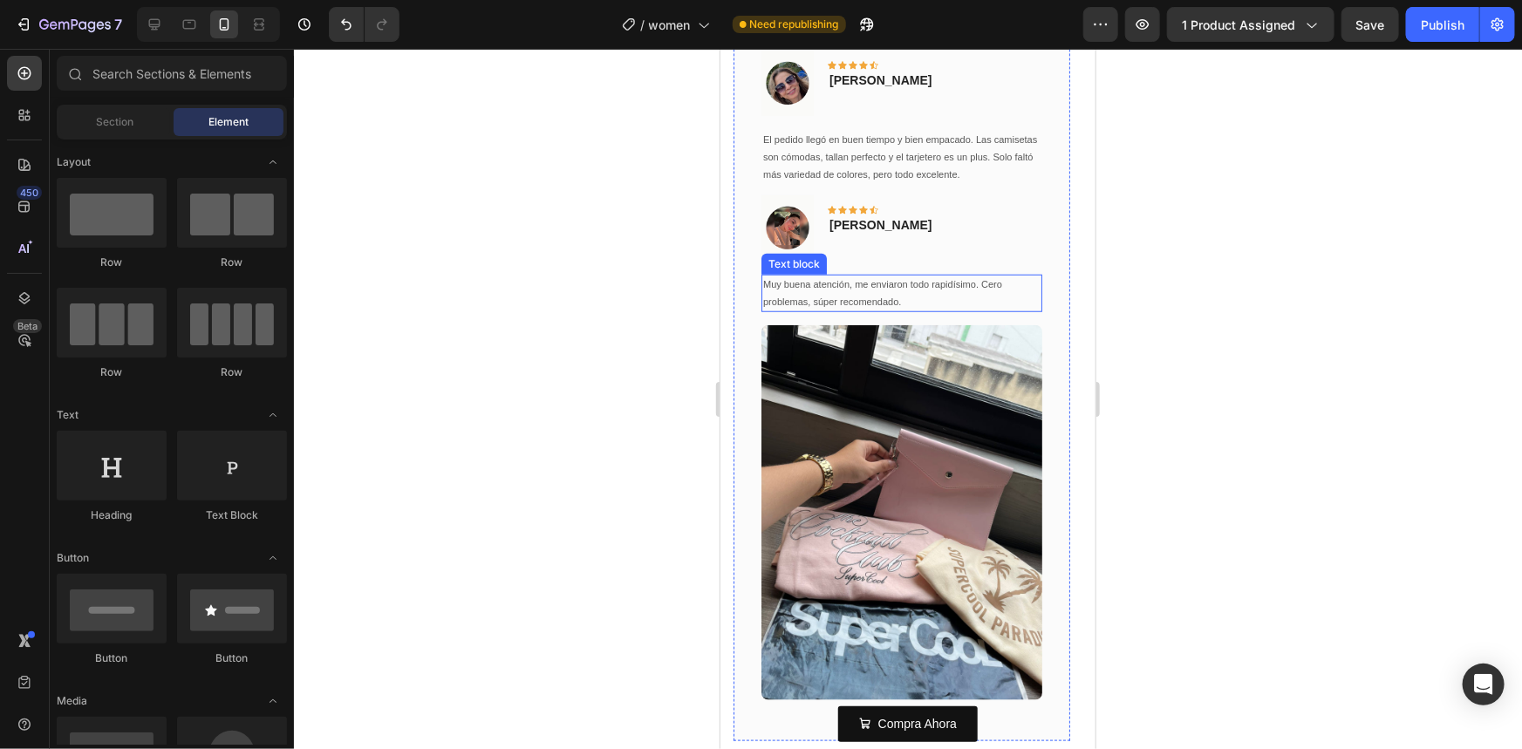
scroll to position [3862, 0]
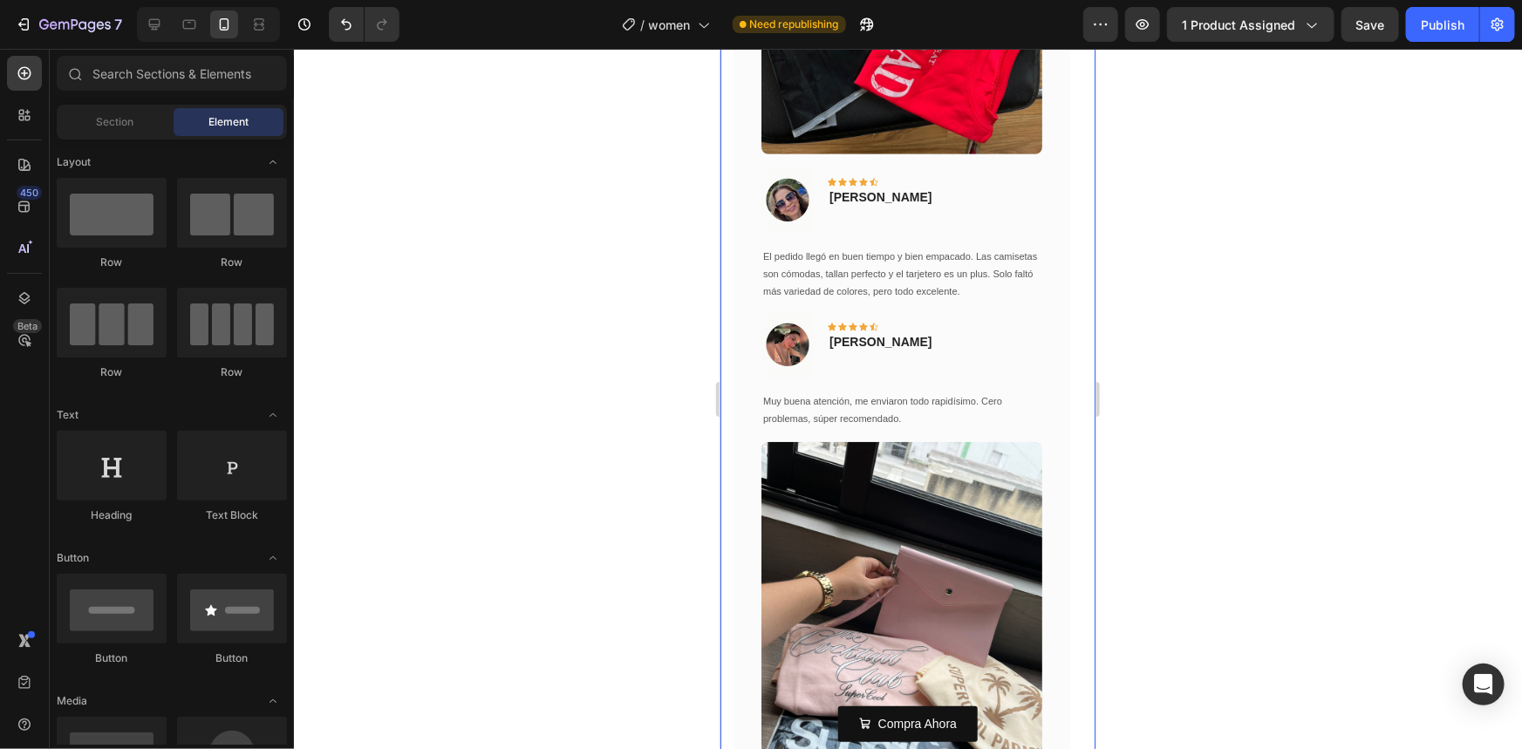
click at [664, 369] on div at bounding box center [908, 399] width 1228 height 700
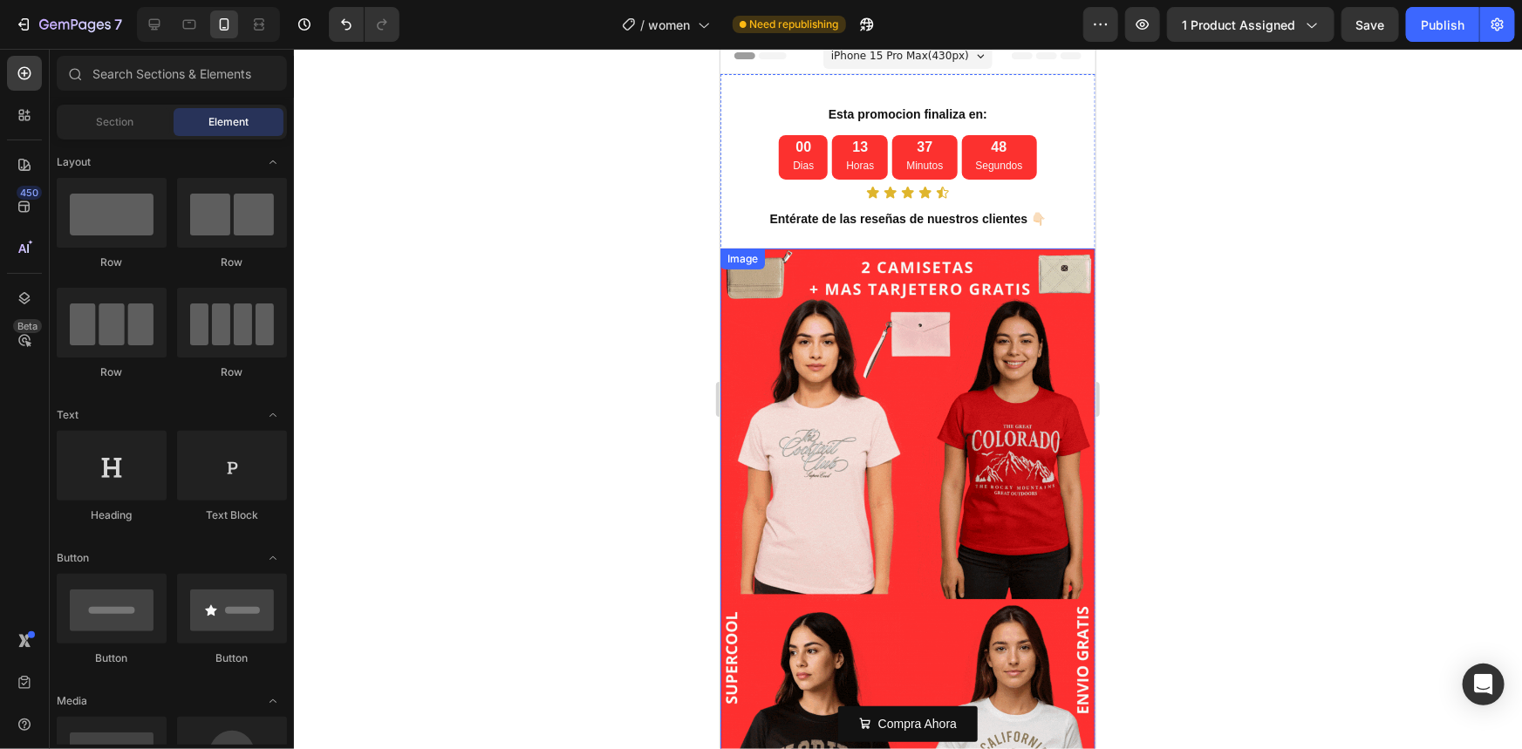
scroll to position [0, 0]
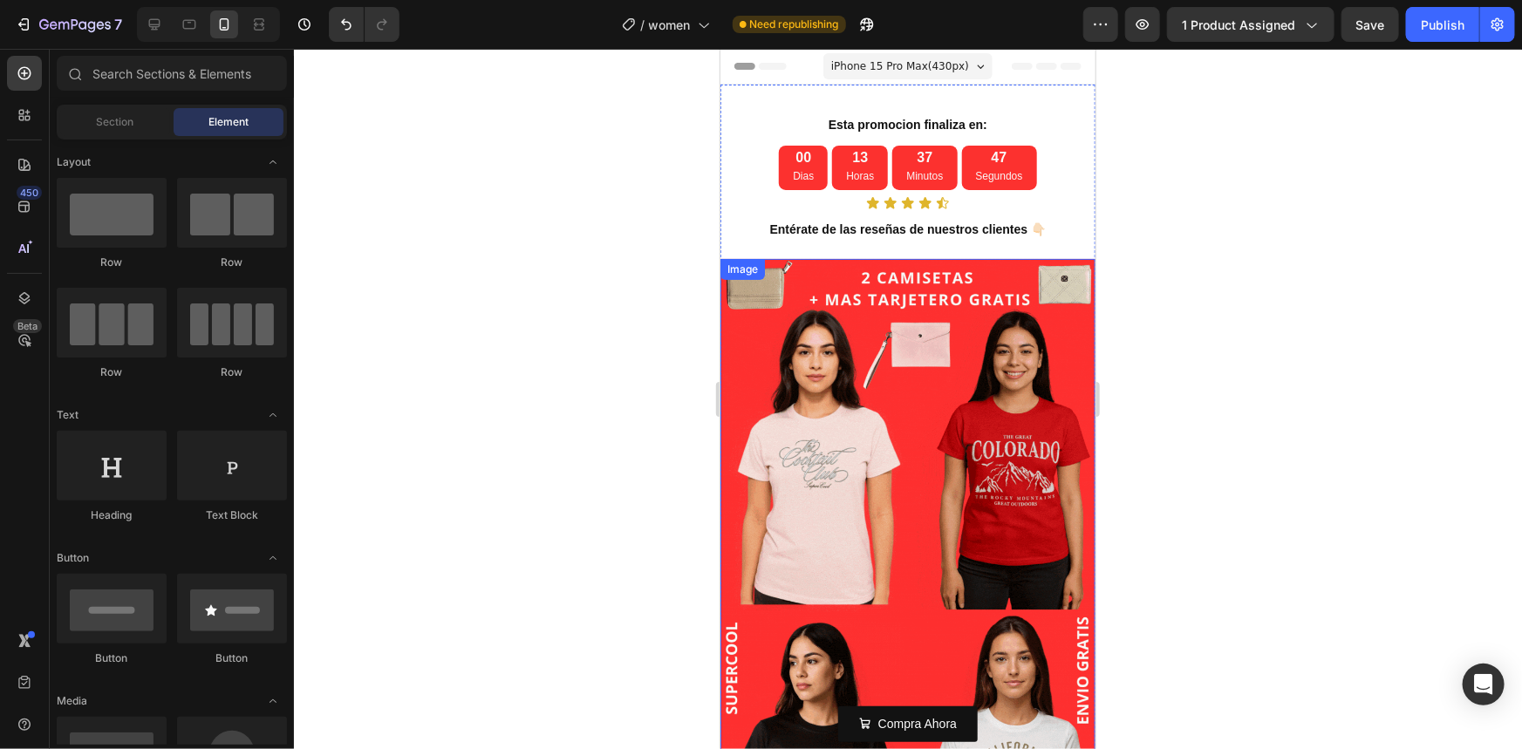
click at [647, 502] on div at bounding box center [908, 399] width 1228 height 700
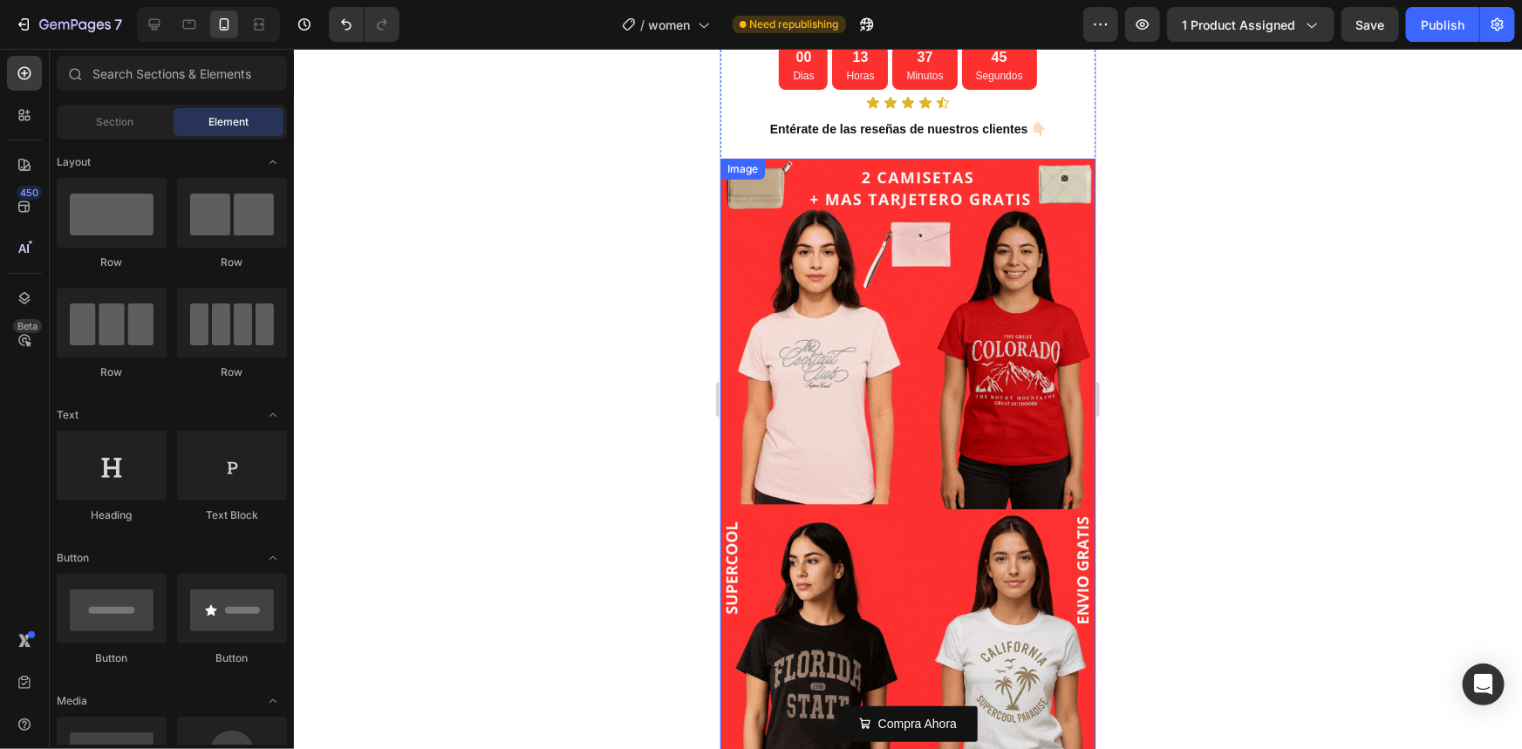
scroll to position [78, 0]
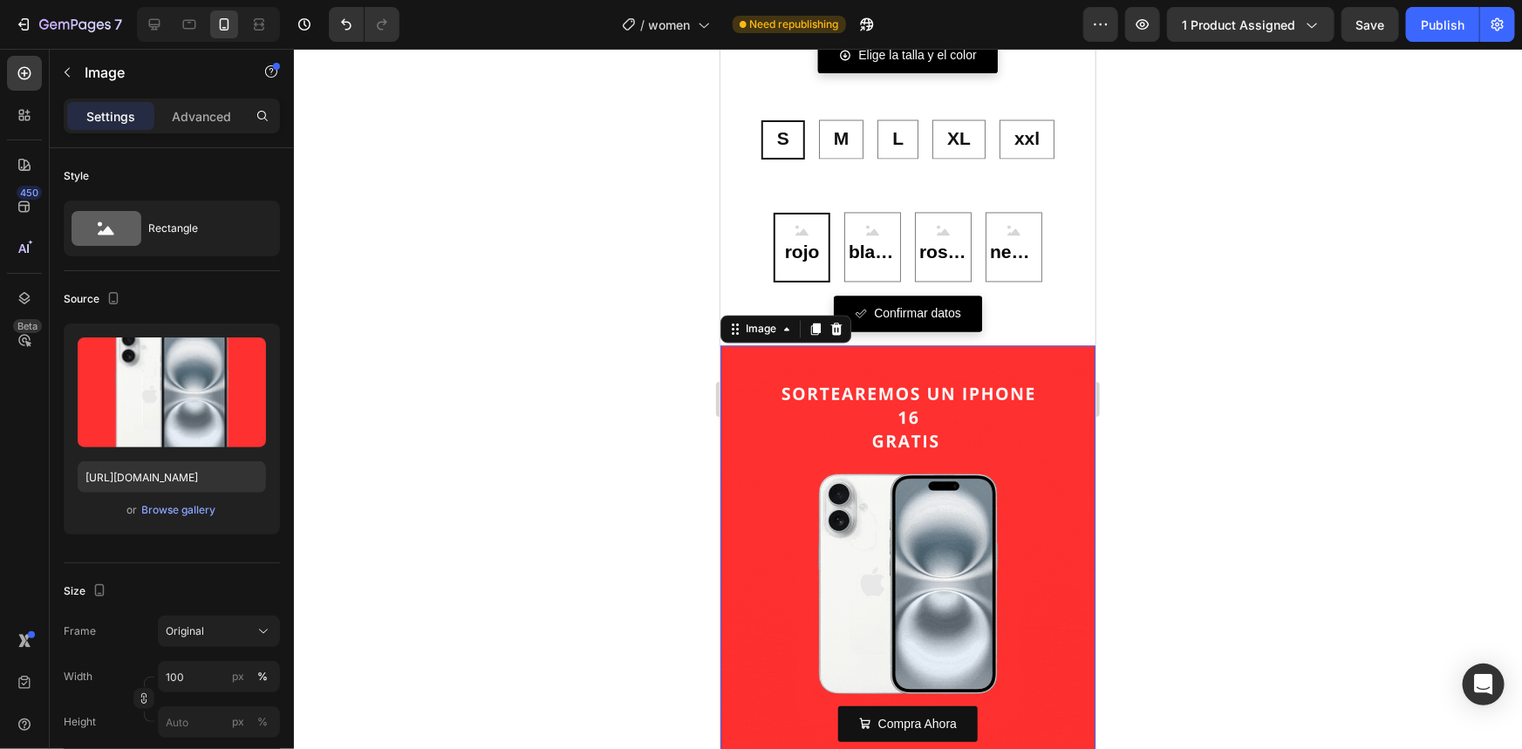
click at [759, 454] on img at bounding box center [907, 579] width 375 height 469
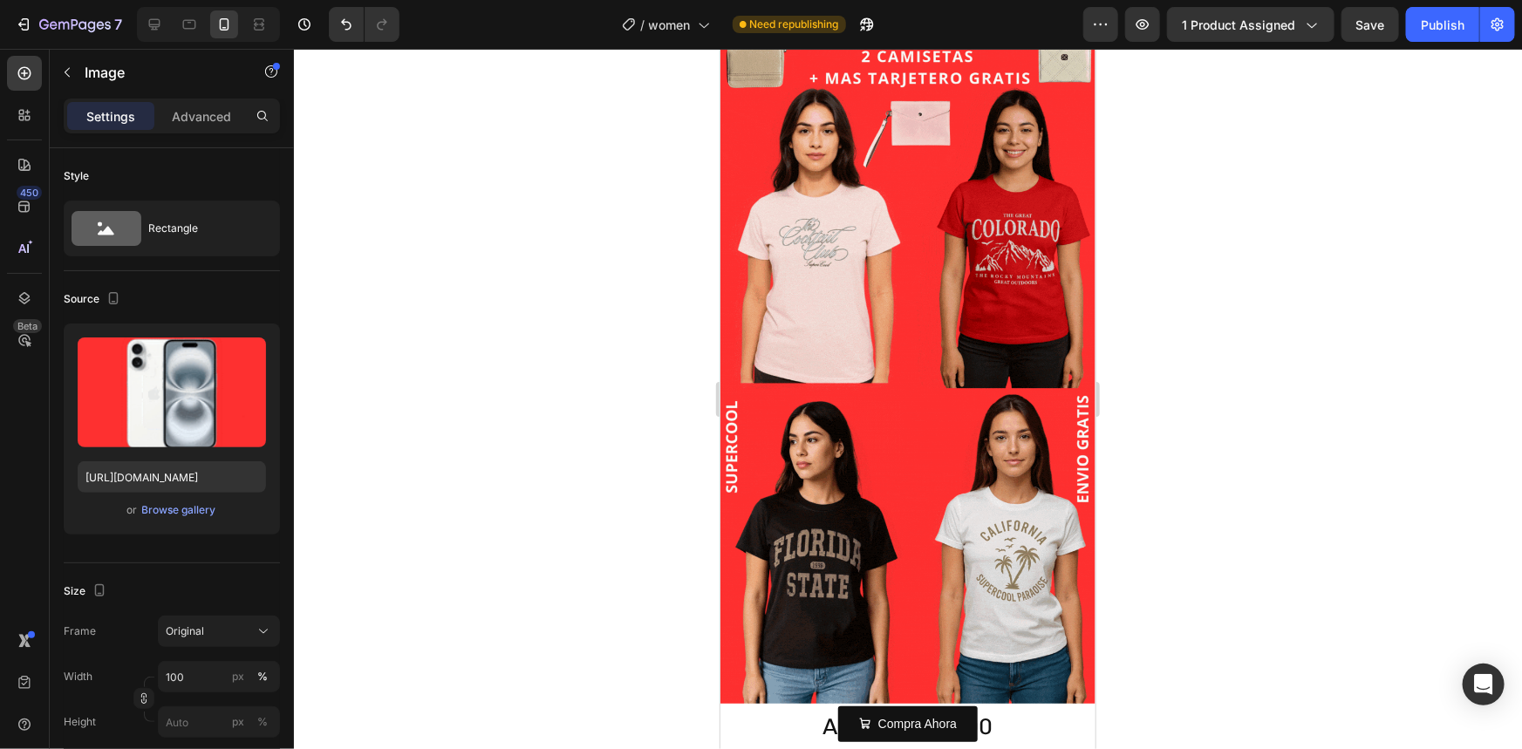
scroll to position [396, 0]
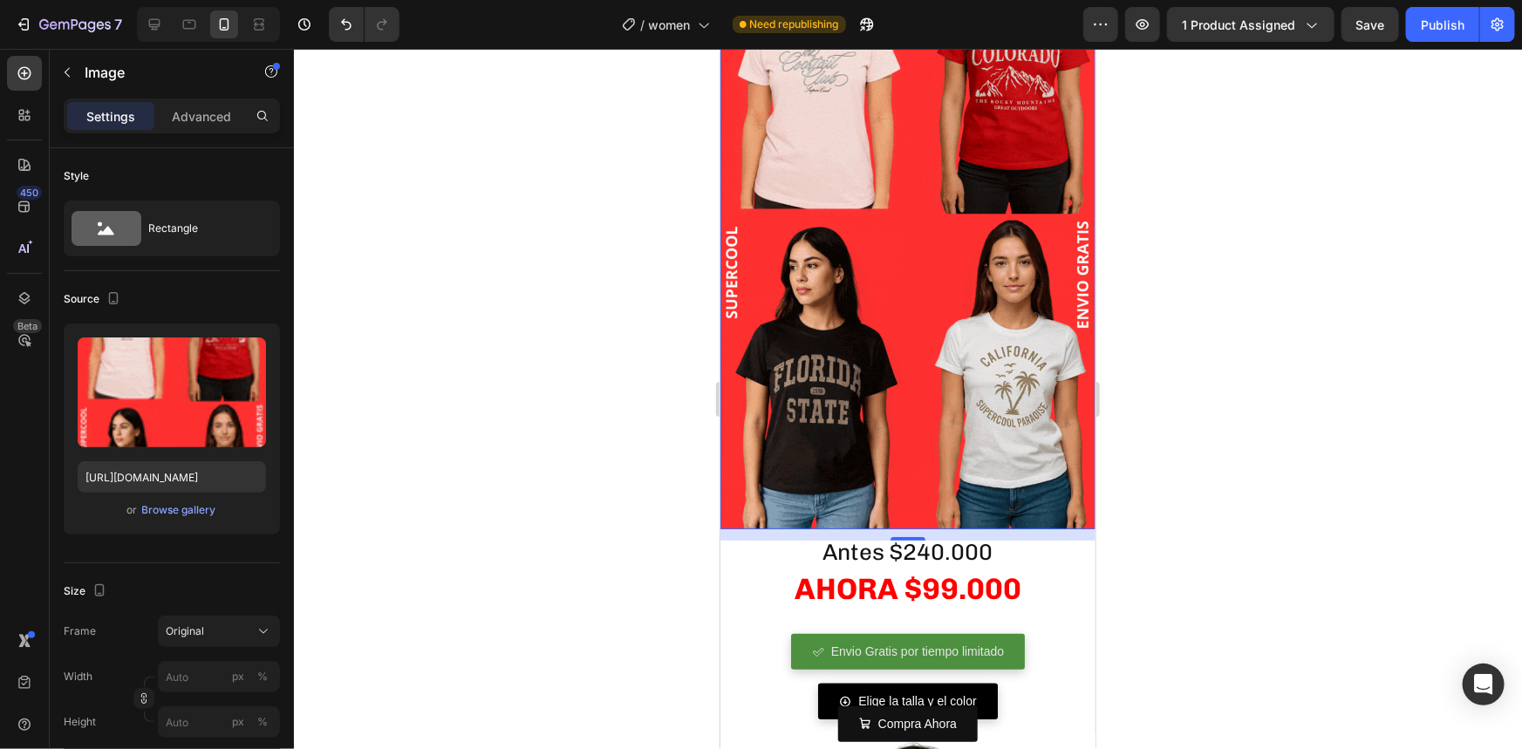
click at [780, 392] on img at bounding box center [907, 195] width 375 height 666
click at [492, 472] on div at bounding box center [908, 399] width 1228 height 700
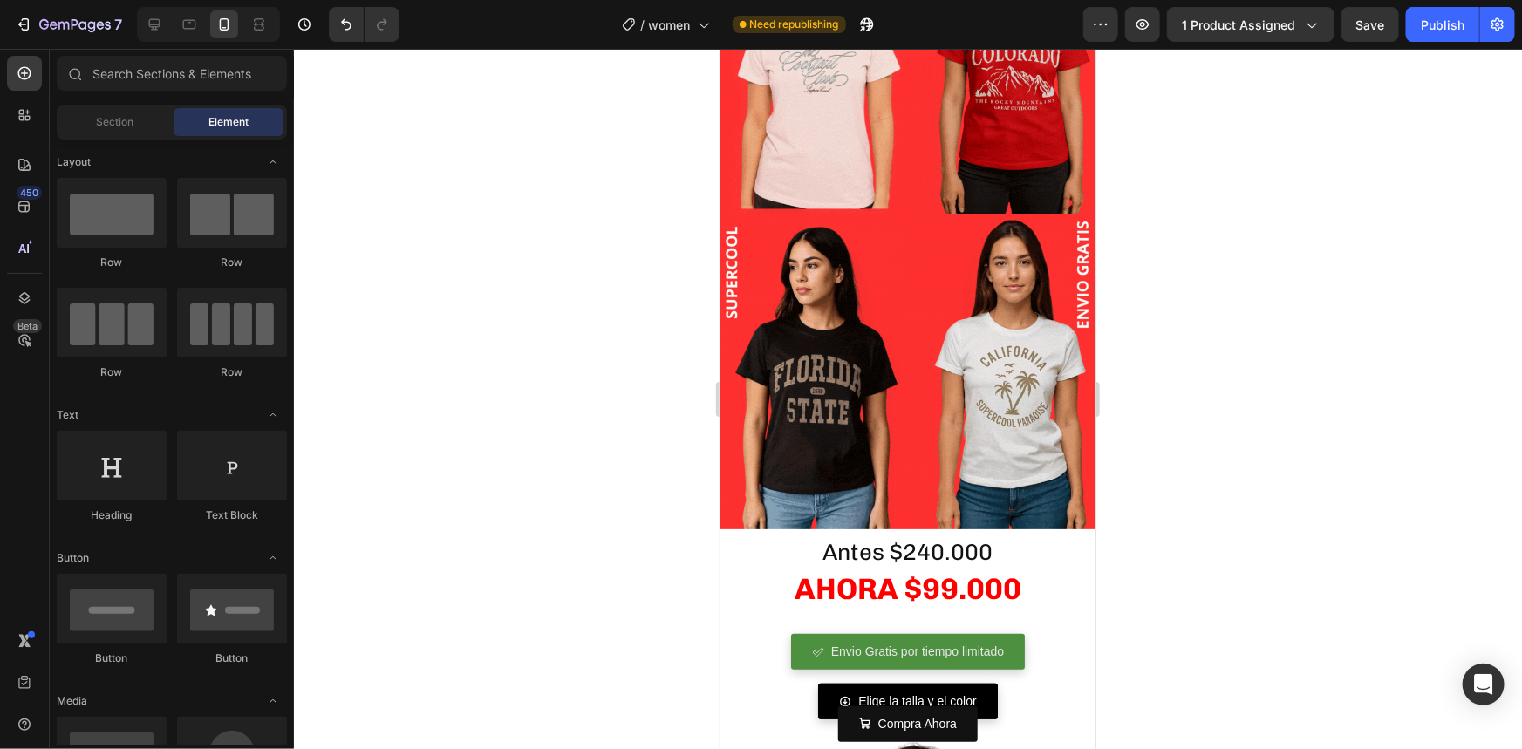
click at [799, 368] on img at bounding box center [907, 195] width 375 height 666
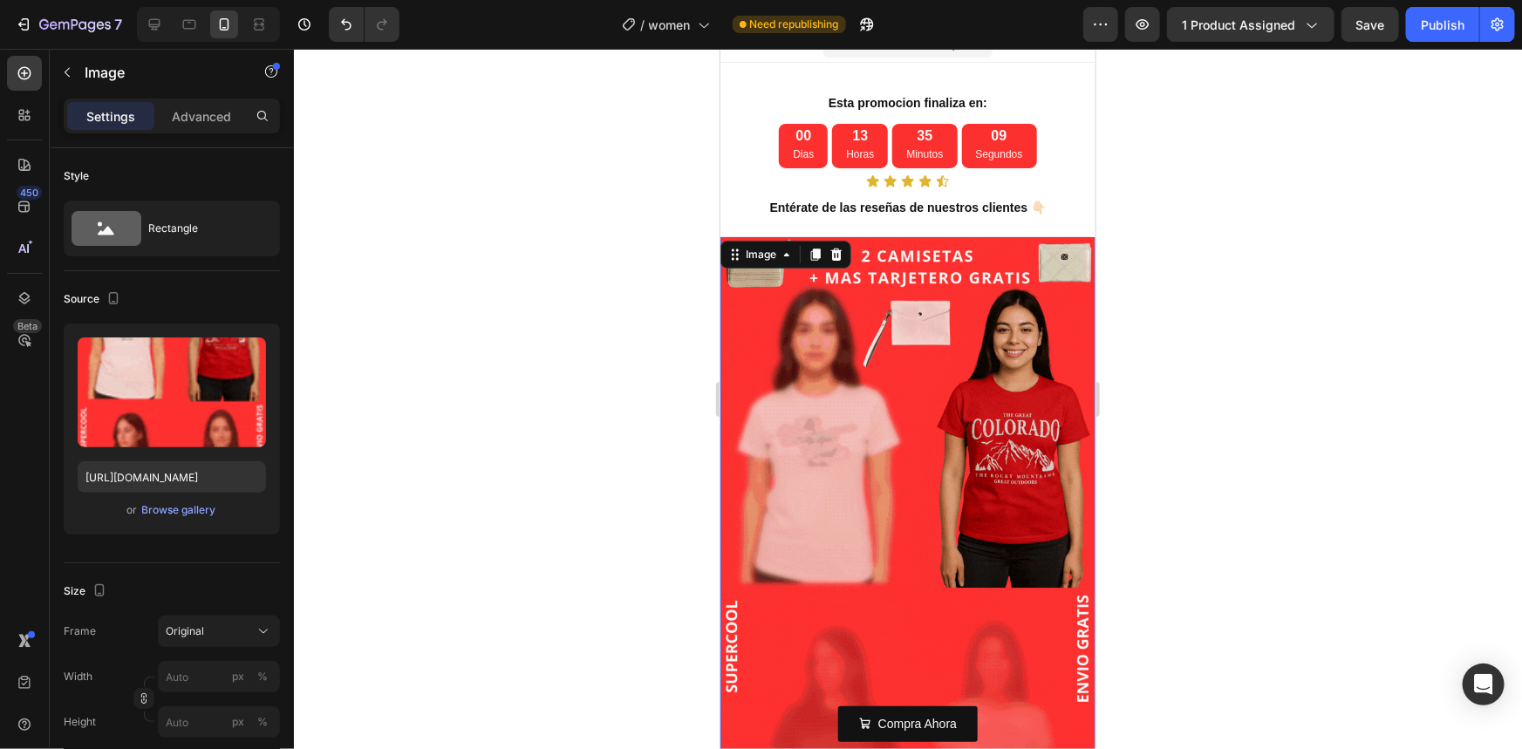
scroll to position [0, 0]
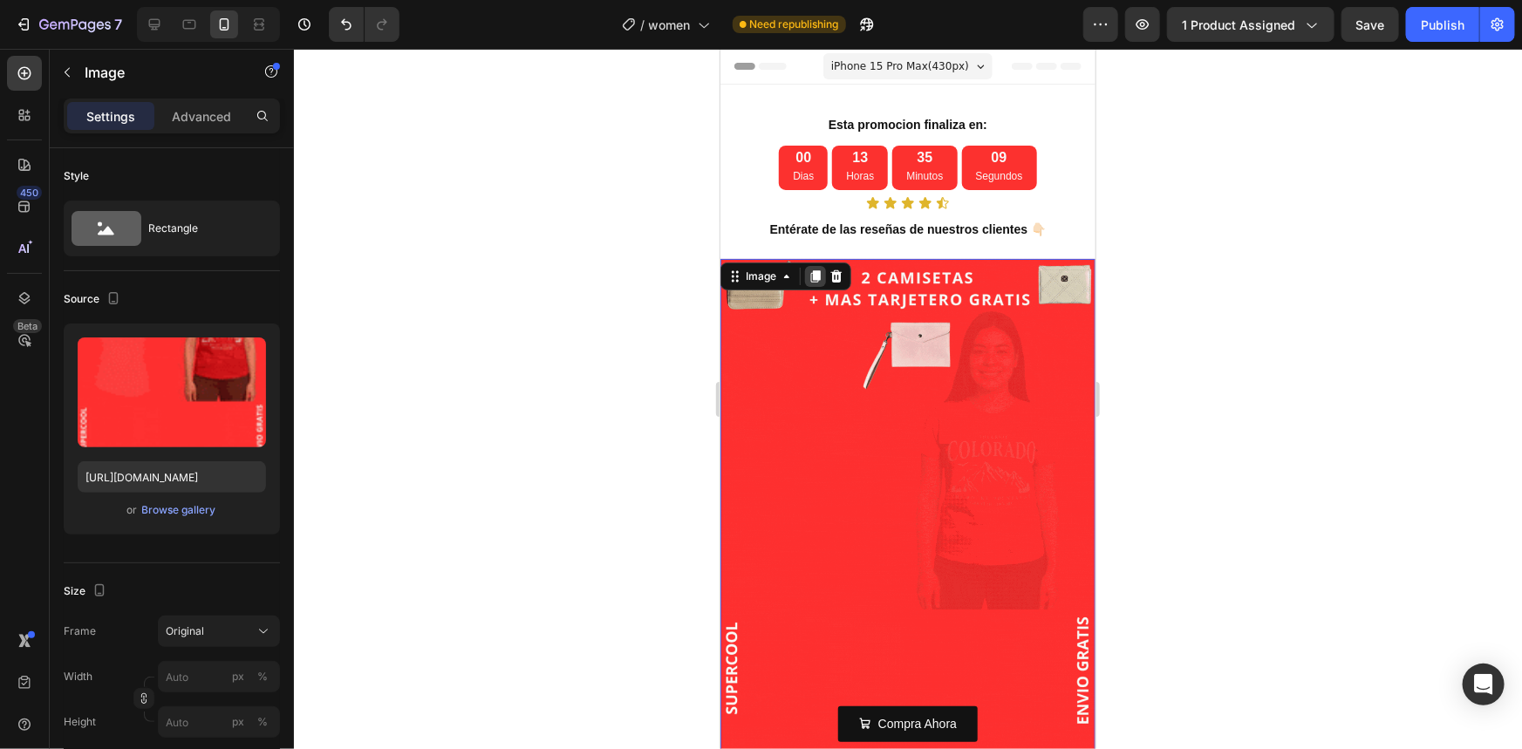
click at [814, 267] on div at bounding box center [814, 275] width 21 height 21
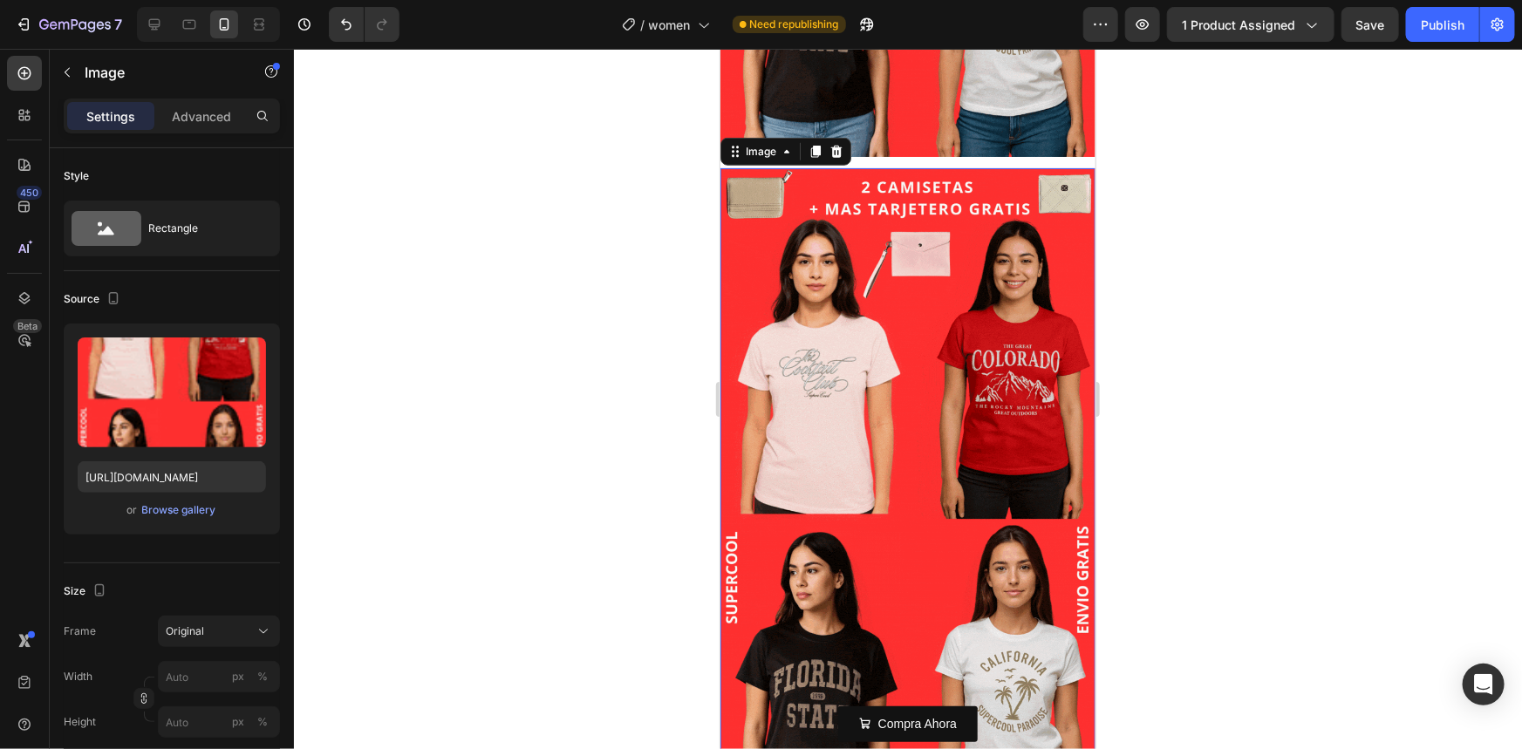
scroll to position [805, 0]
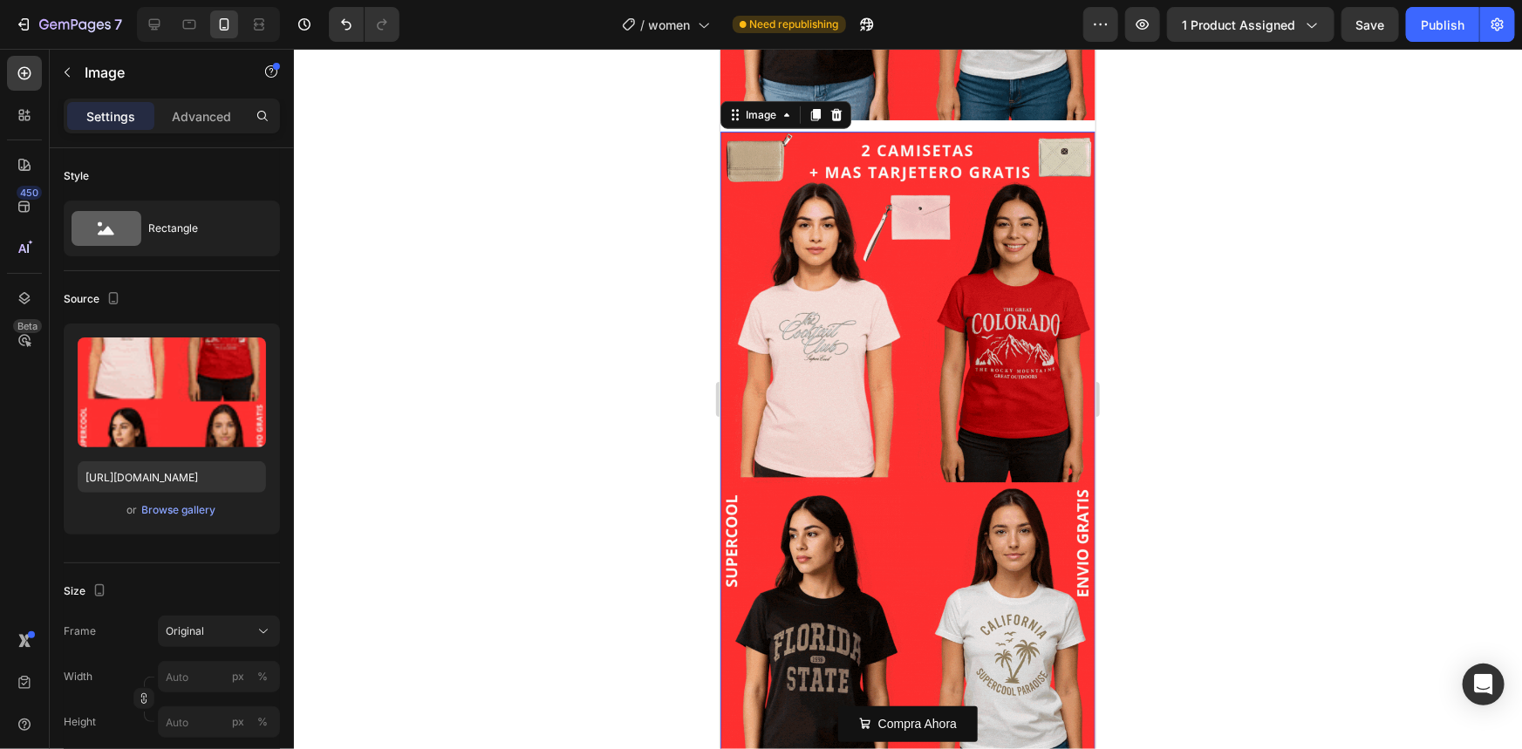
click at [612, 430] on div at bounding box center [908, 399] width 1228 height 700
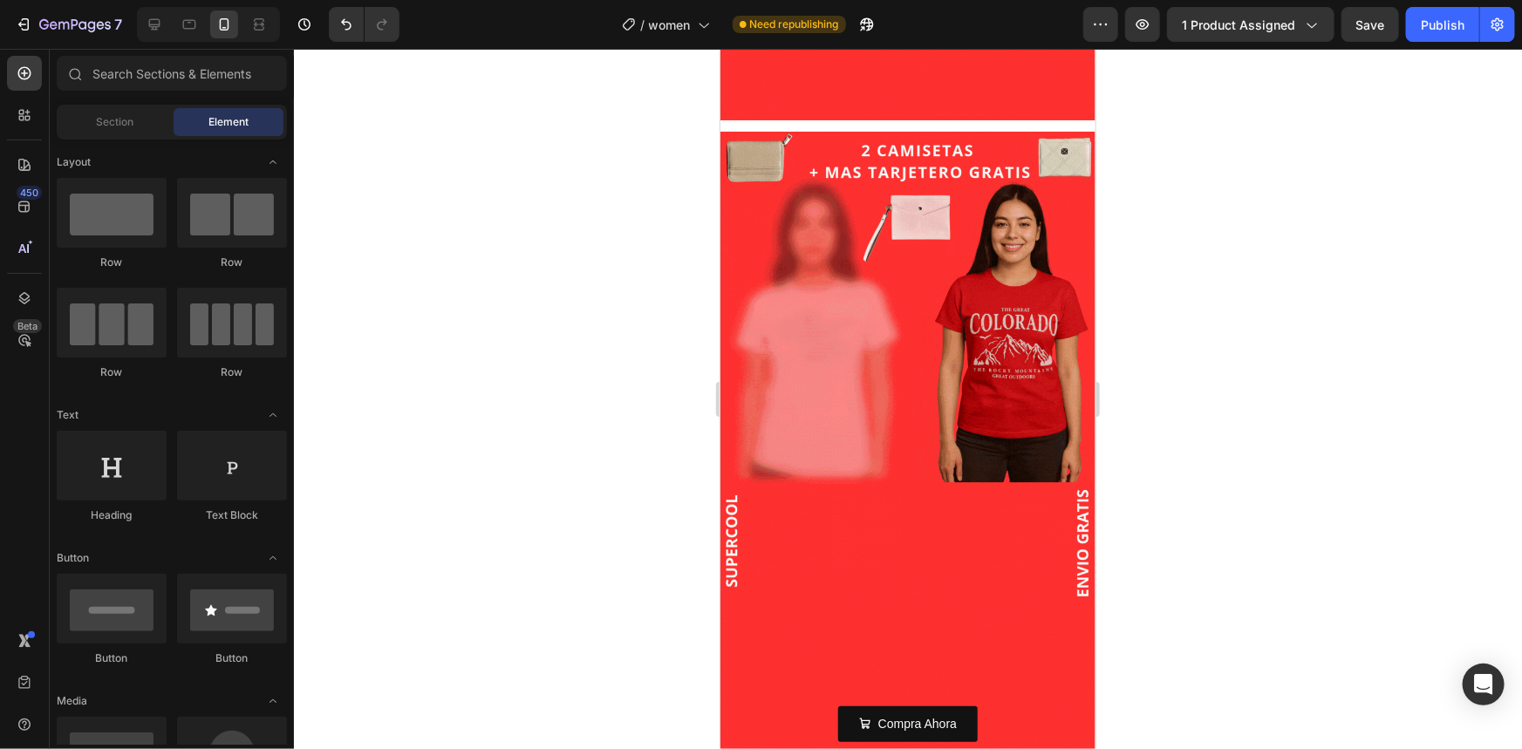
click at [914, 365] on img at bounding box center [907, 464] width 375 height 666
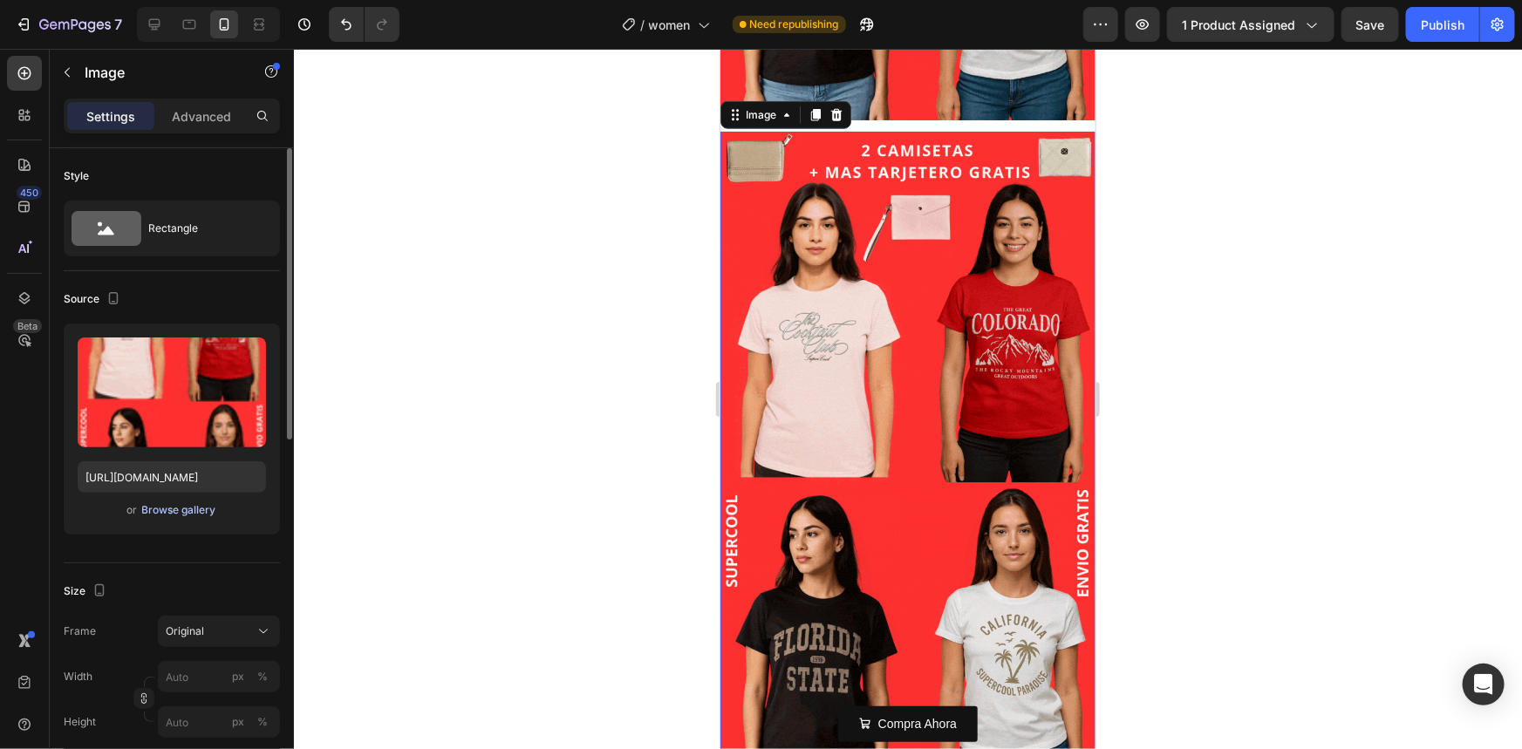
click at [166, 510] on div "Browse gallery" at bounding box center [179, 510] width 74 height 16
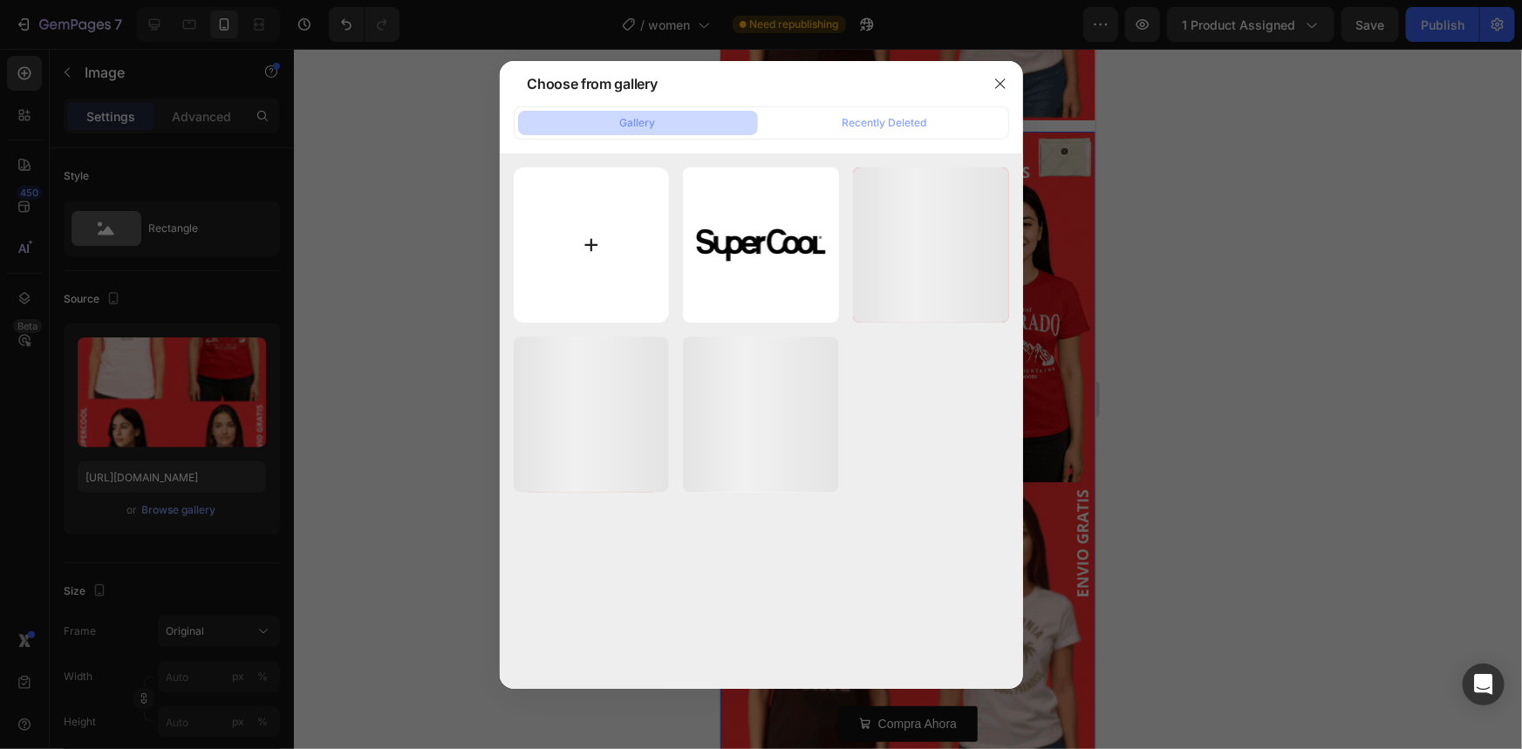
click at [542, 246] on input "file" at bounding box center [592, 245] width 156 height 156
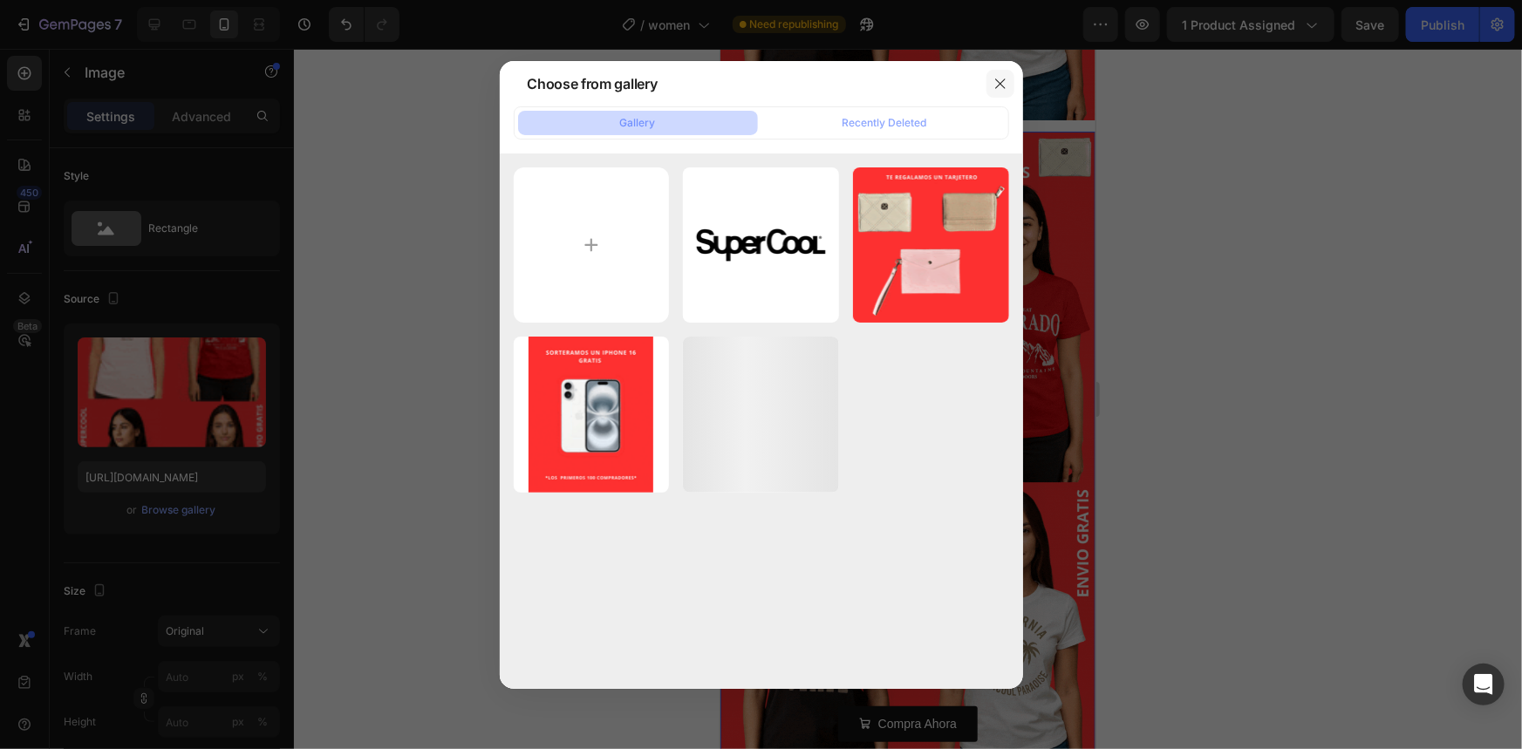
click at [1000, 92] on button "button" at bounding box center [1000, 84] width 28 height 28
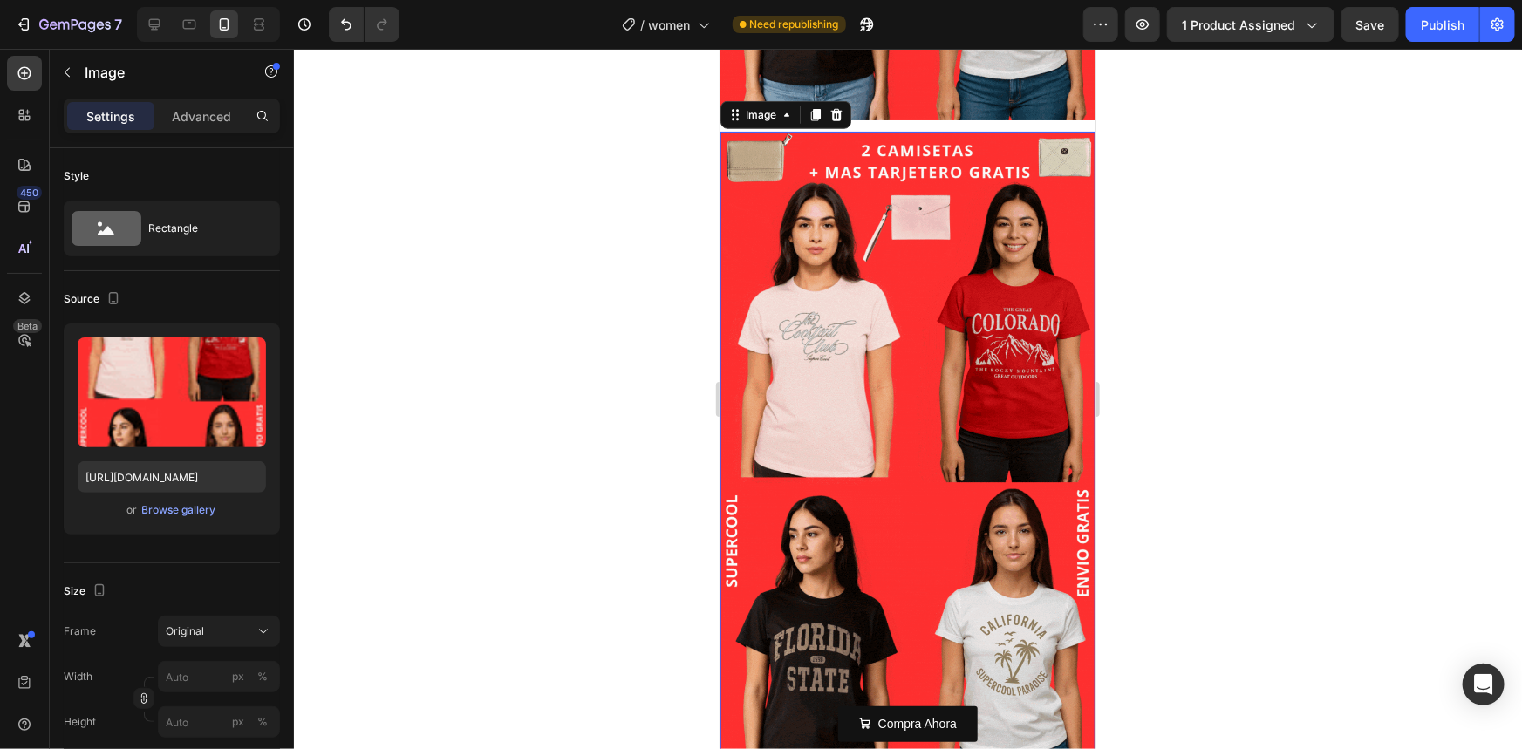
click at [924, 358] on img at bounding box center [907, 464] width 375 height 666
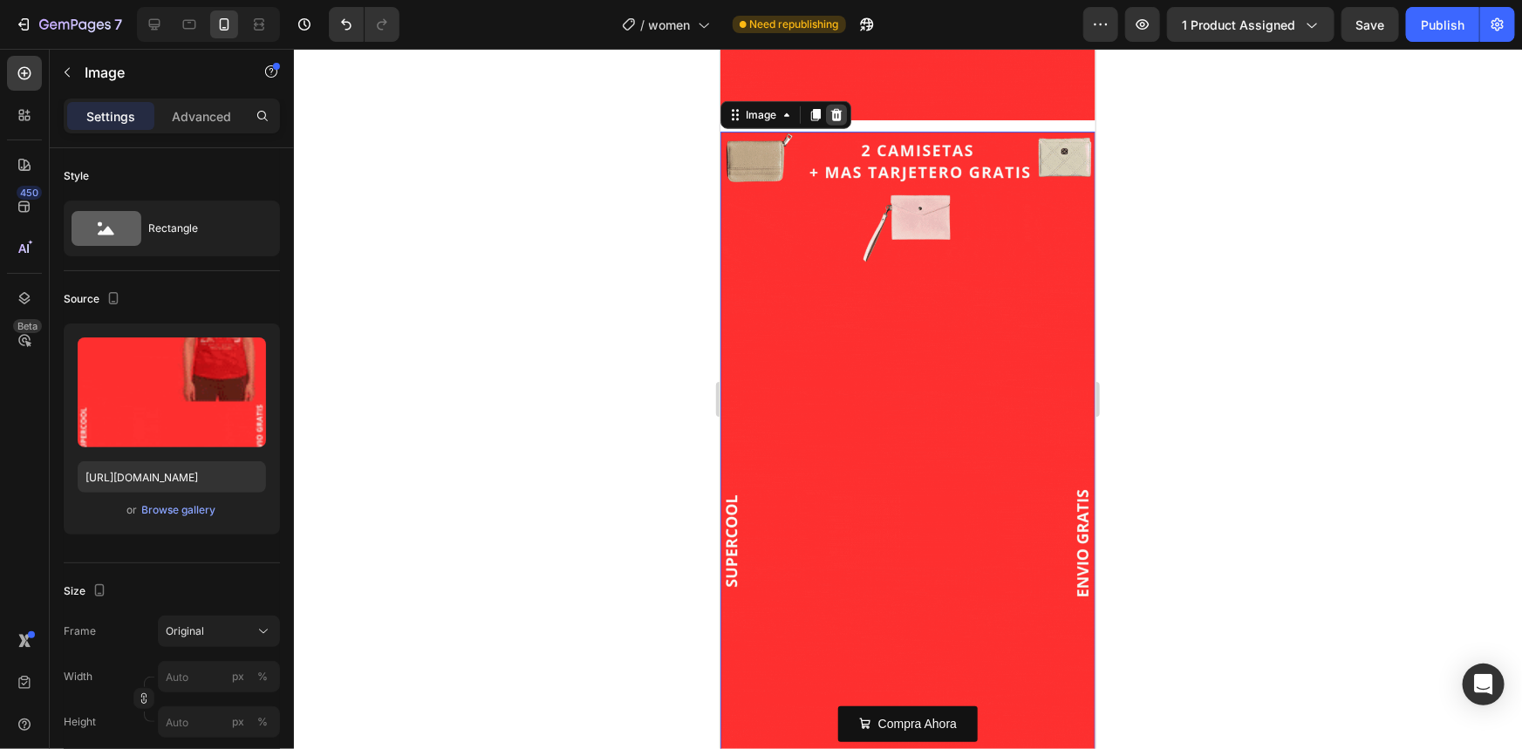
click at [840, 104] on div at bounding box center [835, 114] width 21 height 21
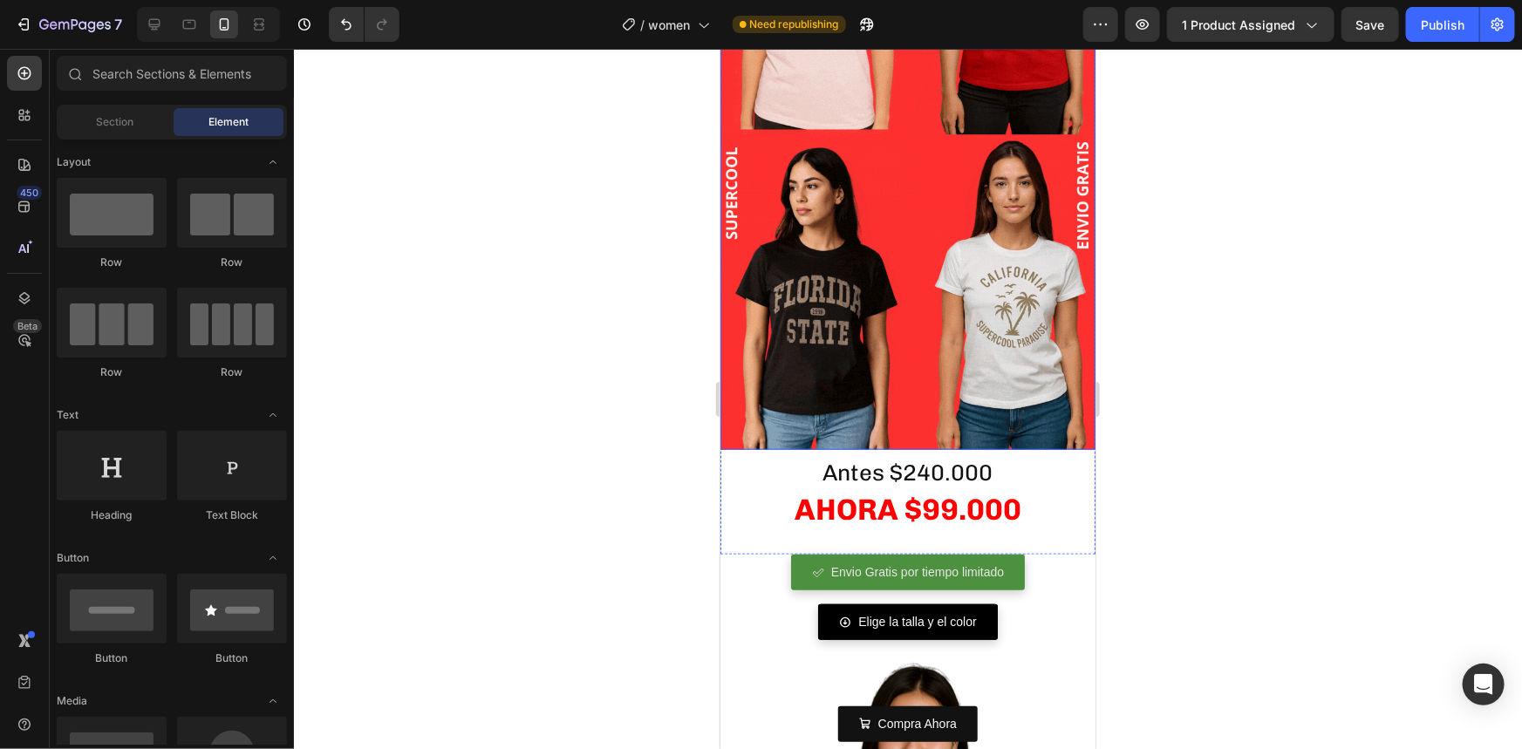
scroll to position [488, 0]
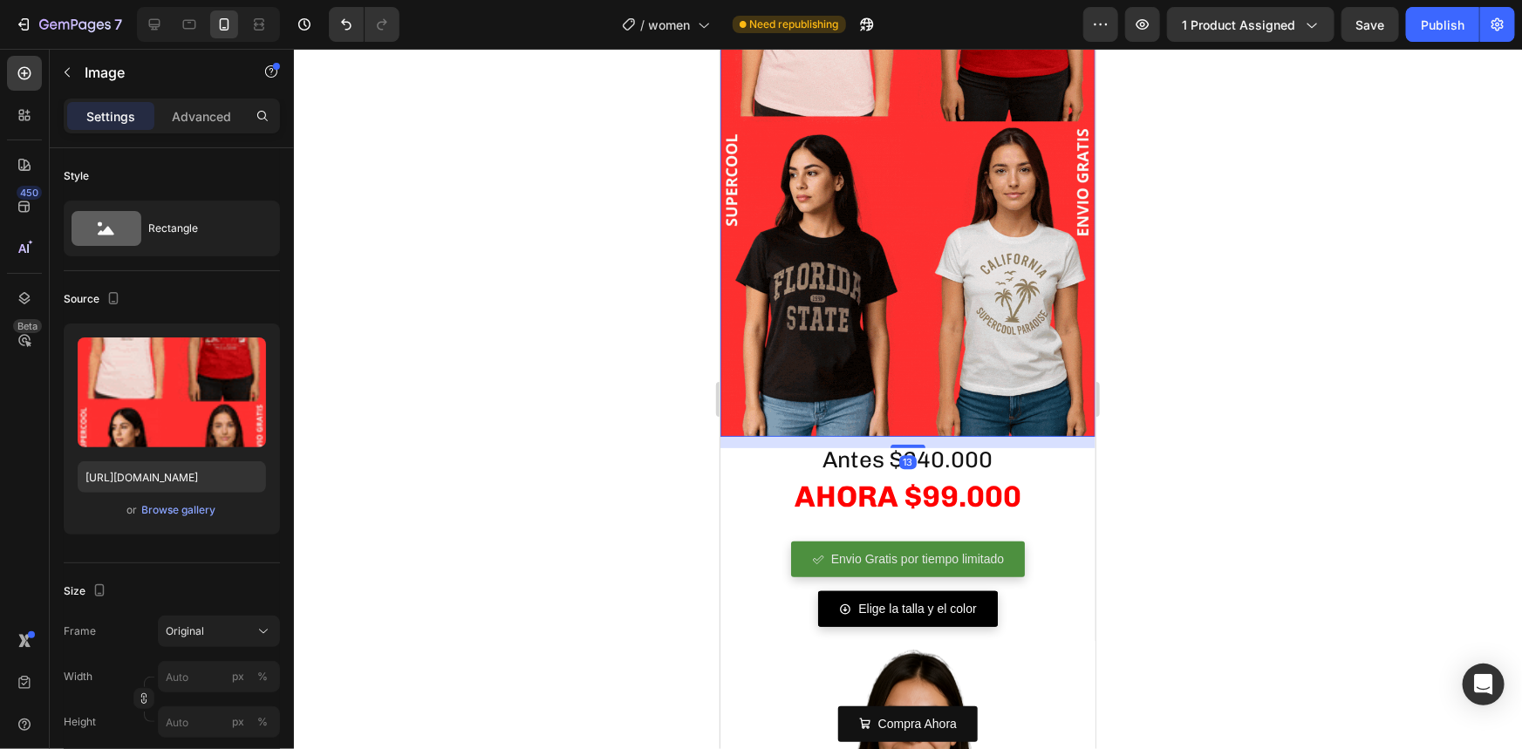
click at [789, 365] on img at bounding box center [907, 103] width 375 height 666
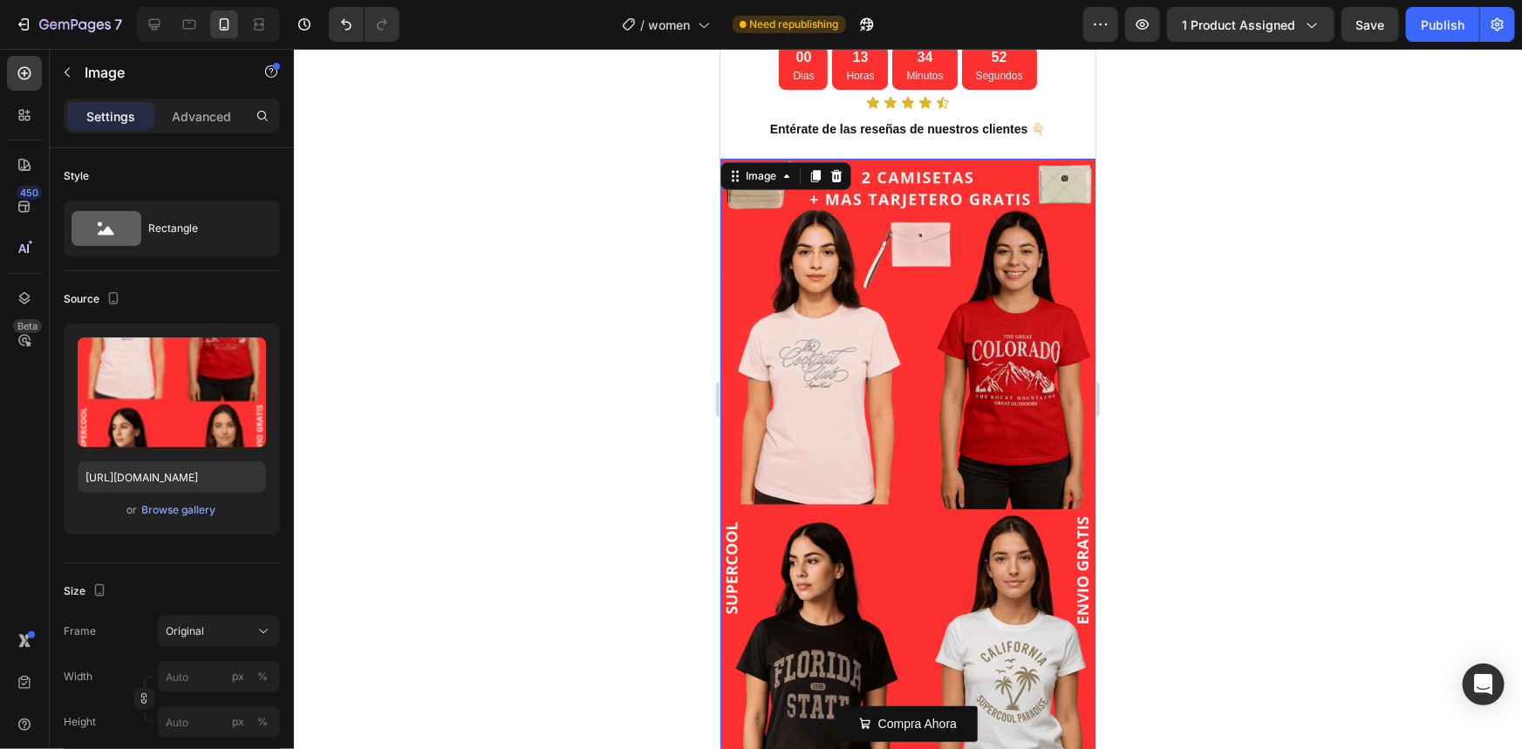
scroll to position [92, 0]
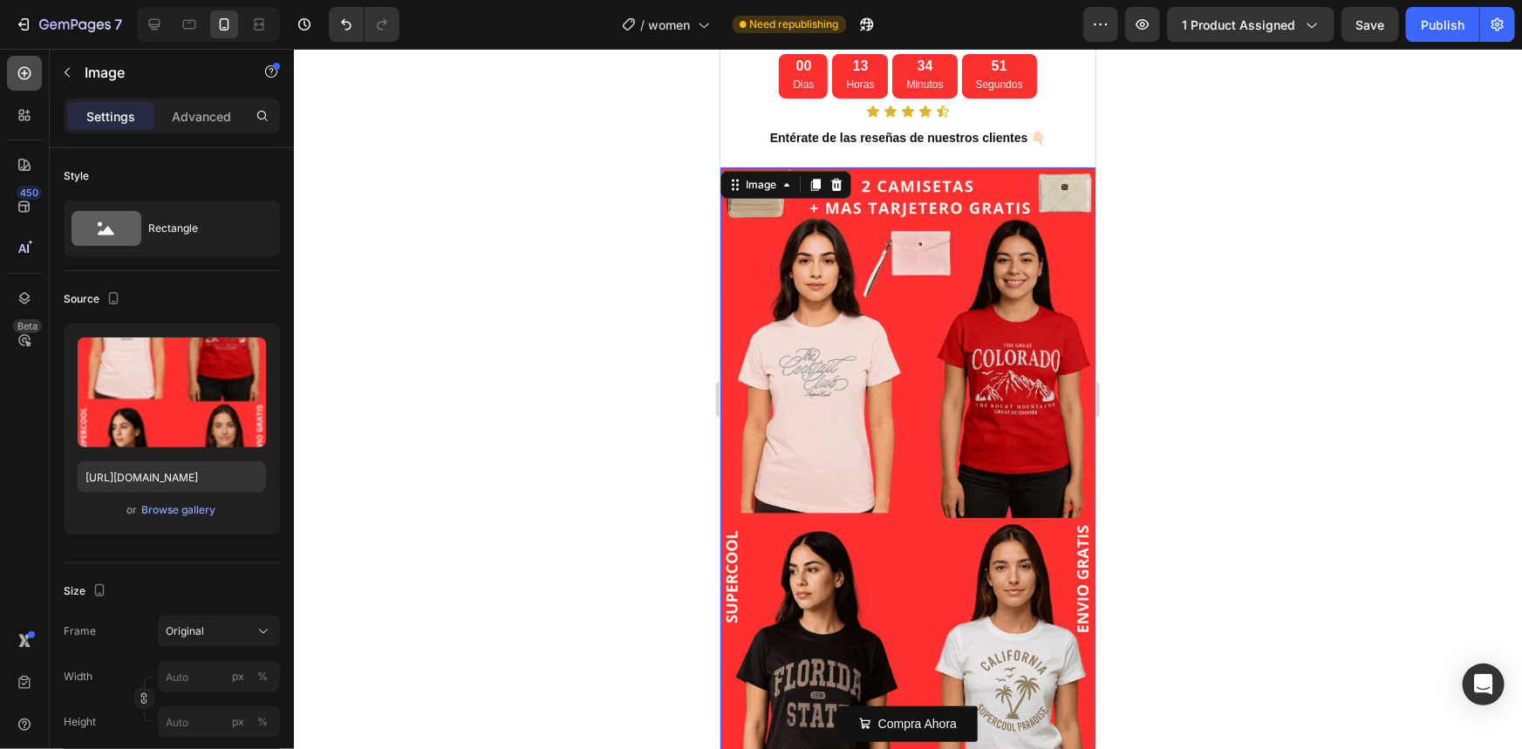
click at [28, 78] on icon at bounding box center [24, 73] width 13 height 13
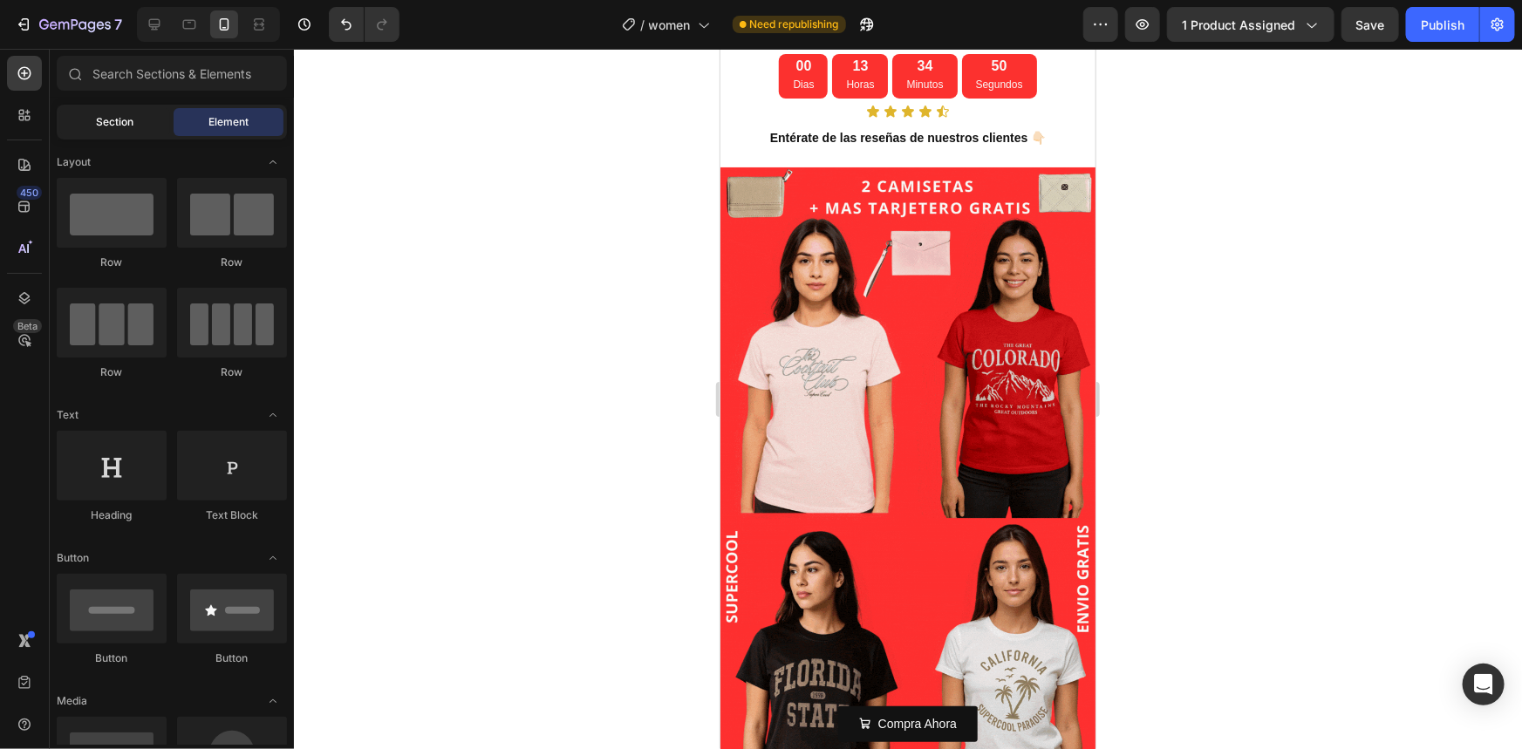
click at [112, 120] on span "Section" at bounding box center [116, 122] width 38 height 16
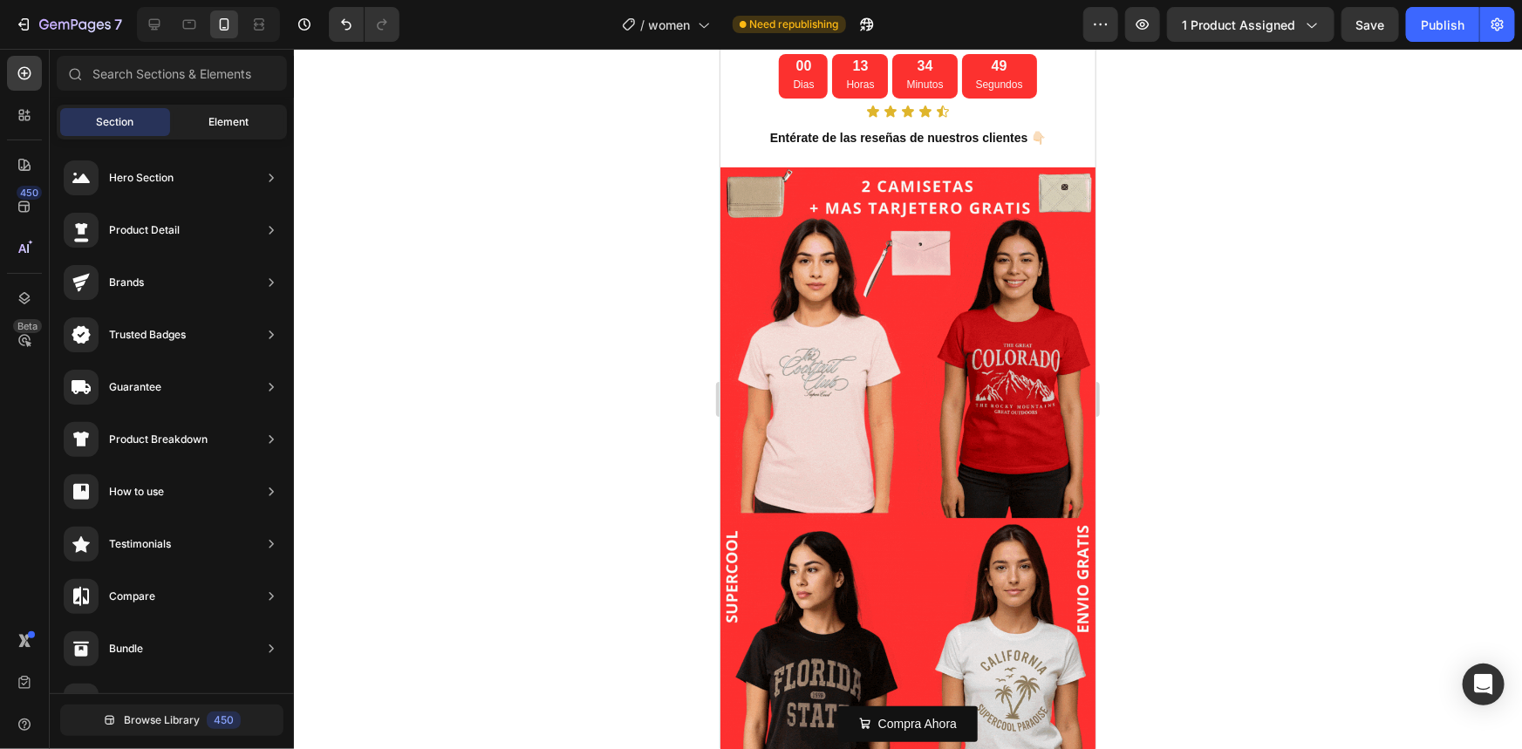
click at [206, 119] on div "Element" at bounding box center [229, 122] width 110 height 28
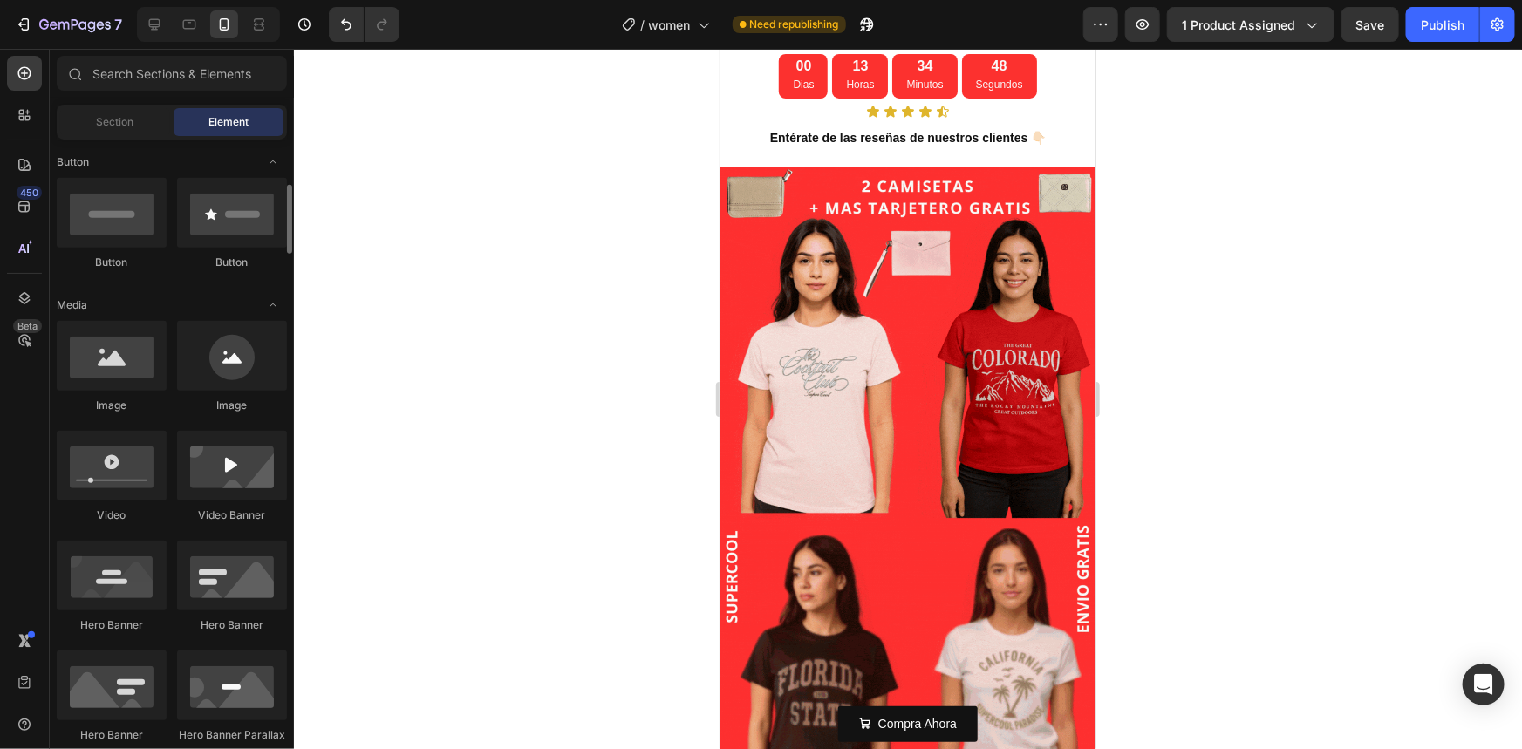
scroll to position [475, 0]
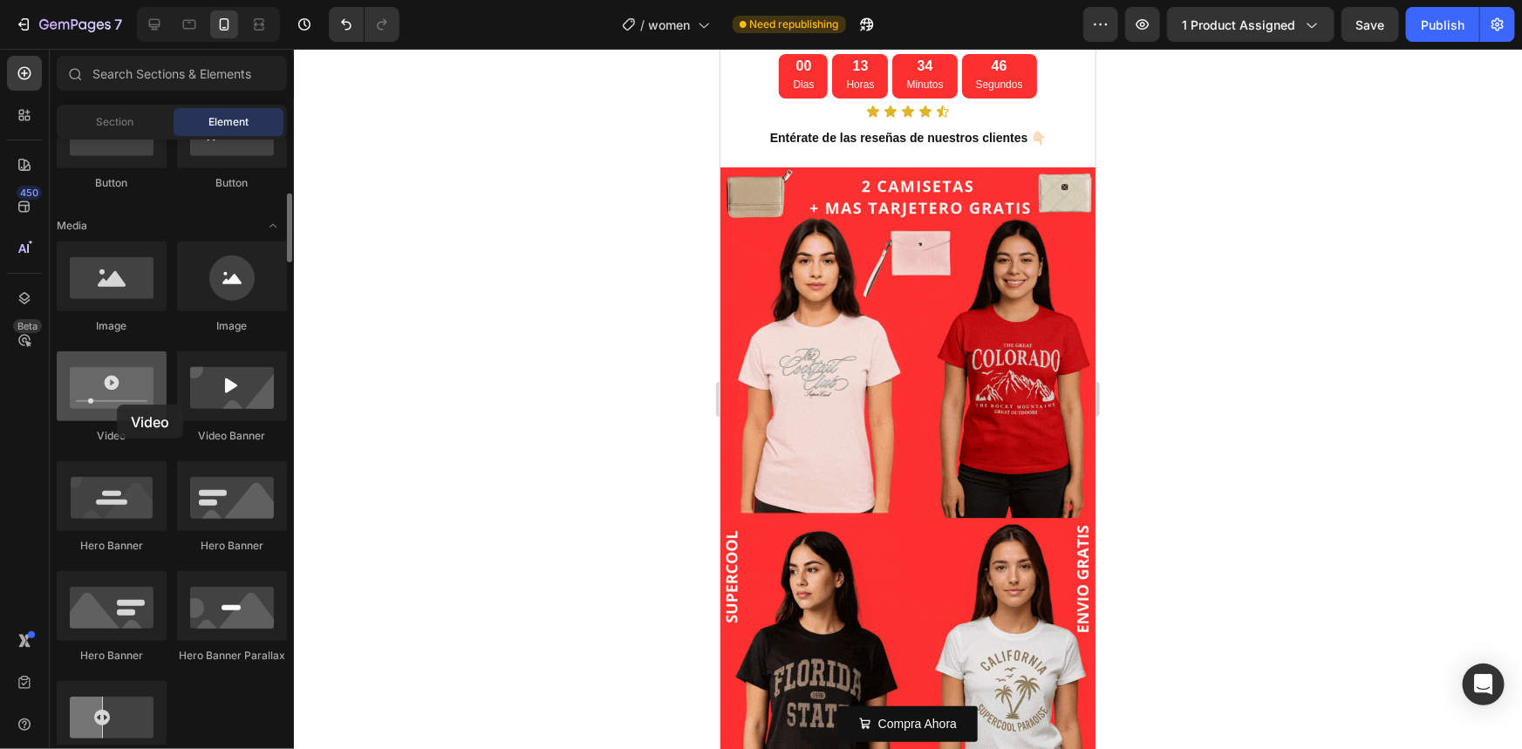
drag, startPoint x: 92, startPoint y: 414, endPoint x: 117, endPoint y: 405, distance: 26.2
click at [117, 405] on div at bounding box center [112, 386] width 110 height 70
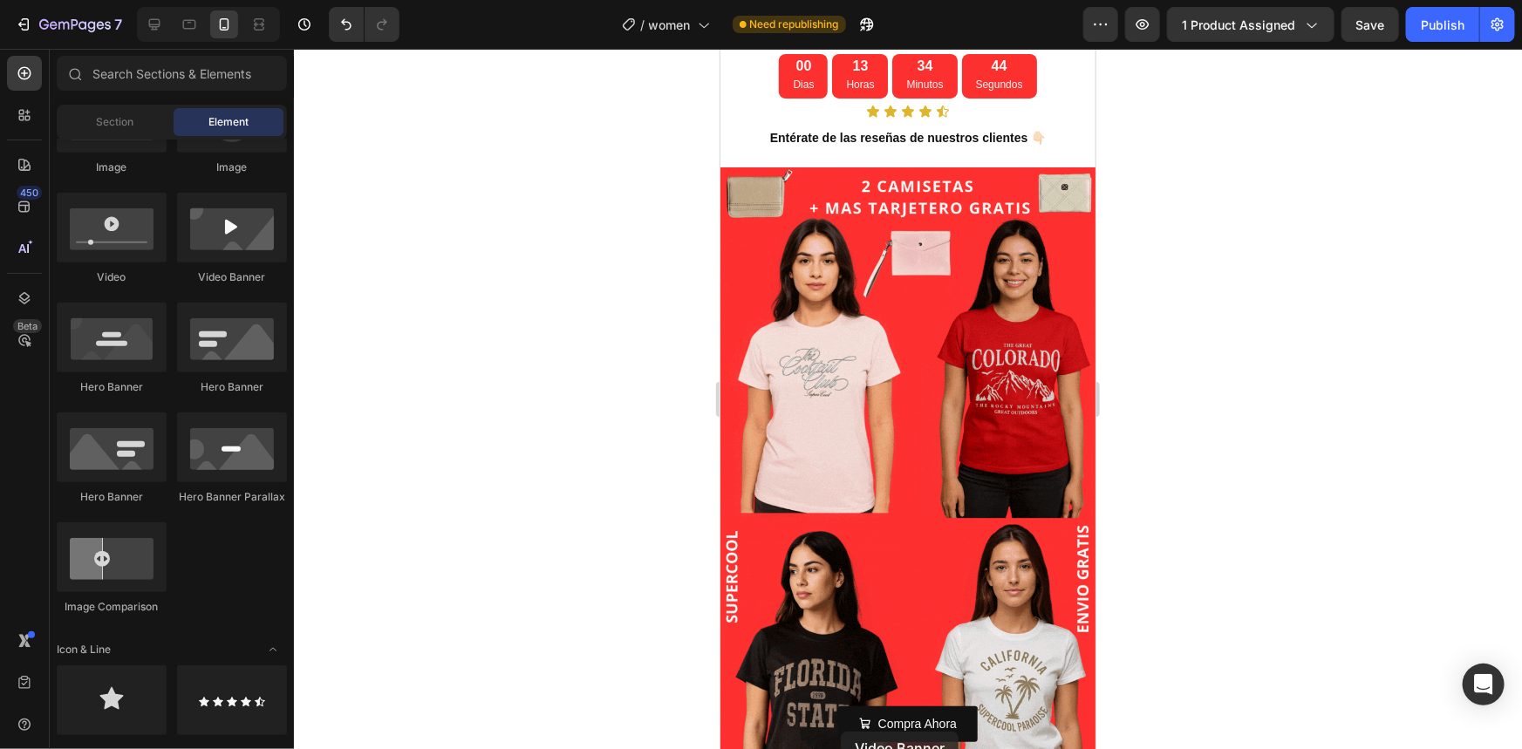
scroll to position [544, 0]
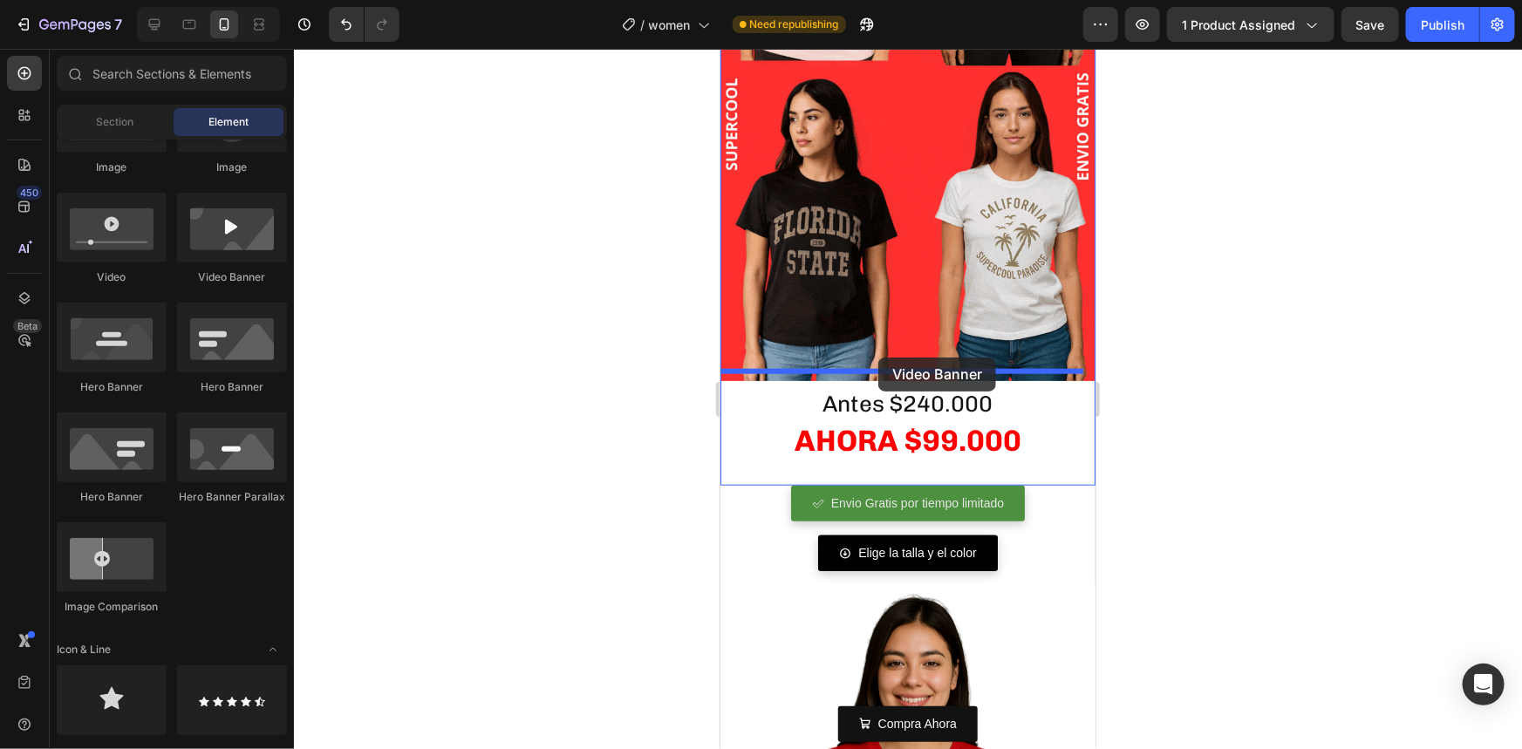
drag, startPoint x: 925, startPoint y: 308, endPoint x: 877, endPoint y: 357, distance: 67.9
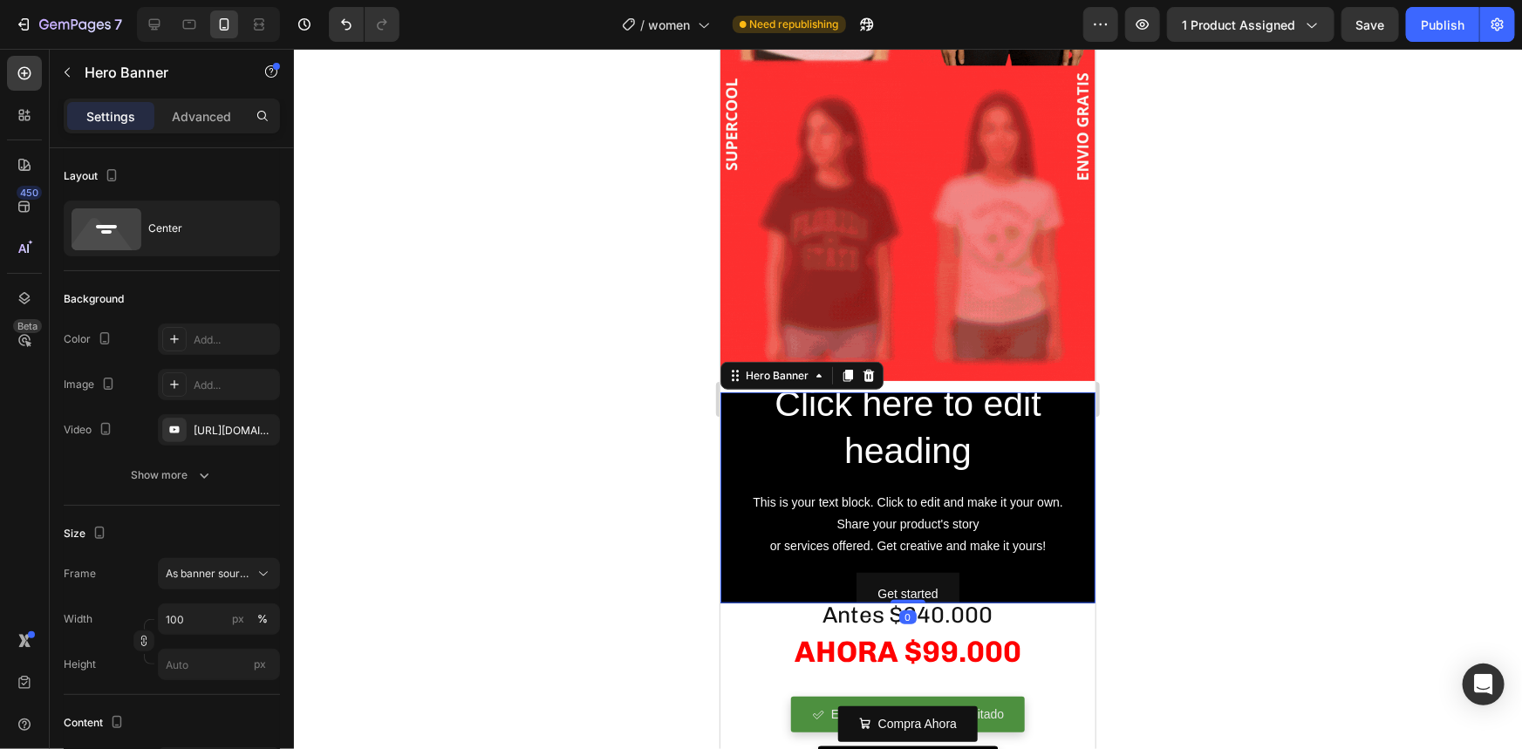
click at [619, 420] on div at bounding box center [908, 399] width 1228 height 700
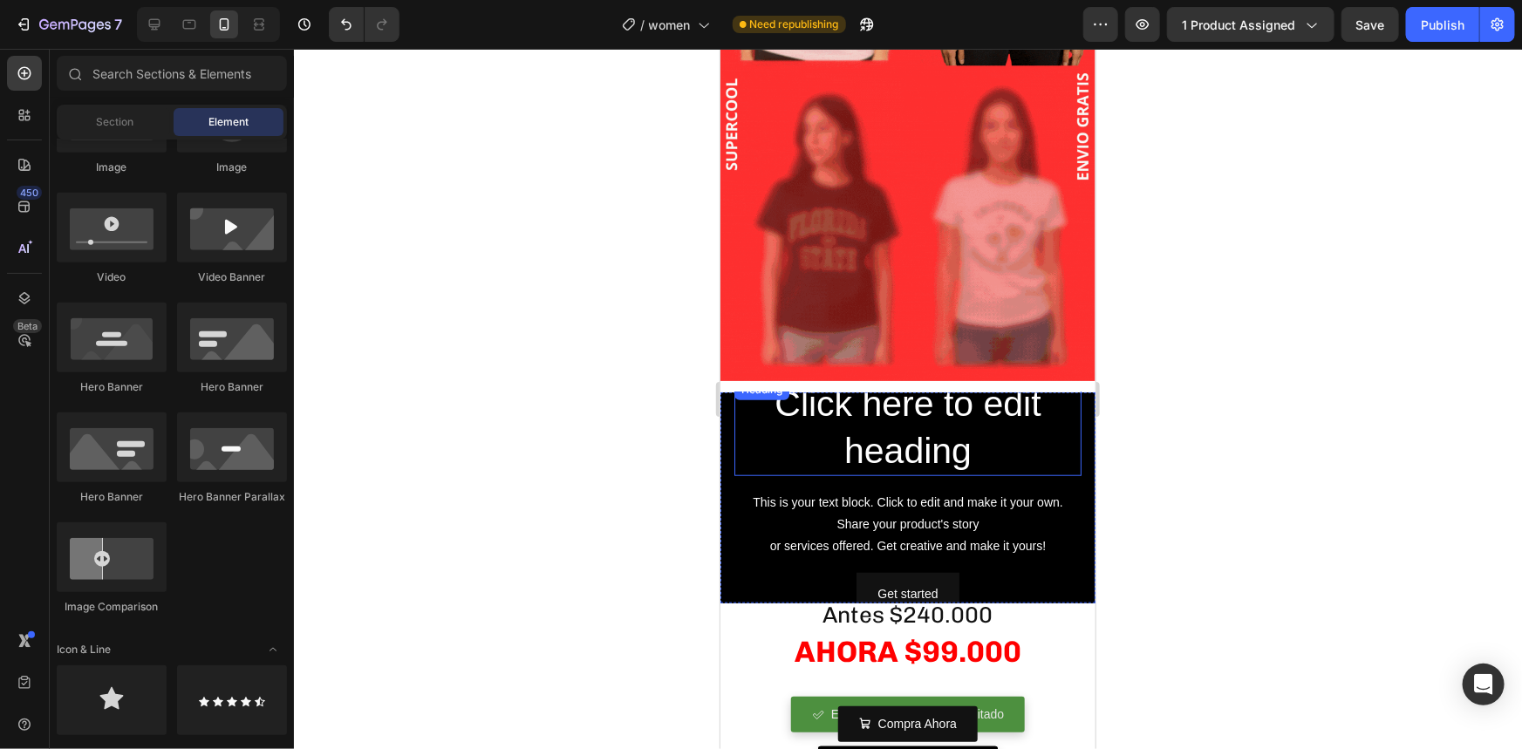
click at [747, 434] on h2 "Click here to edit heading" at bounding box center [906, 427] width 347 height 97
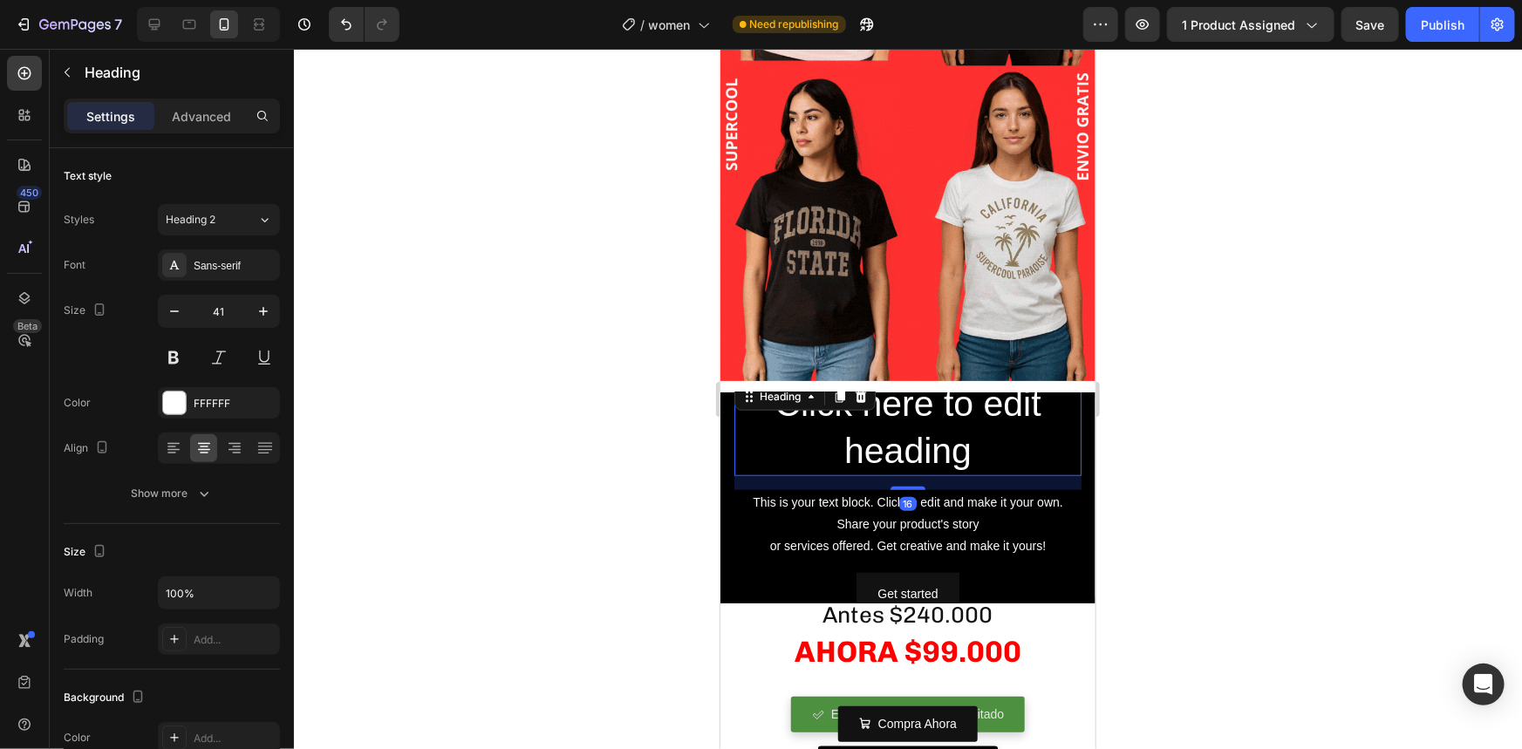
click at [843, 417] on h2 "Click here to edit heading" at bounding box center [906, 427] width 347 height 97
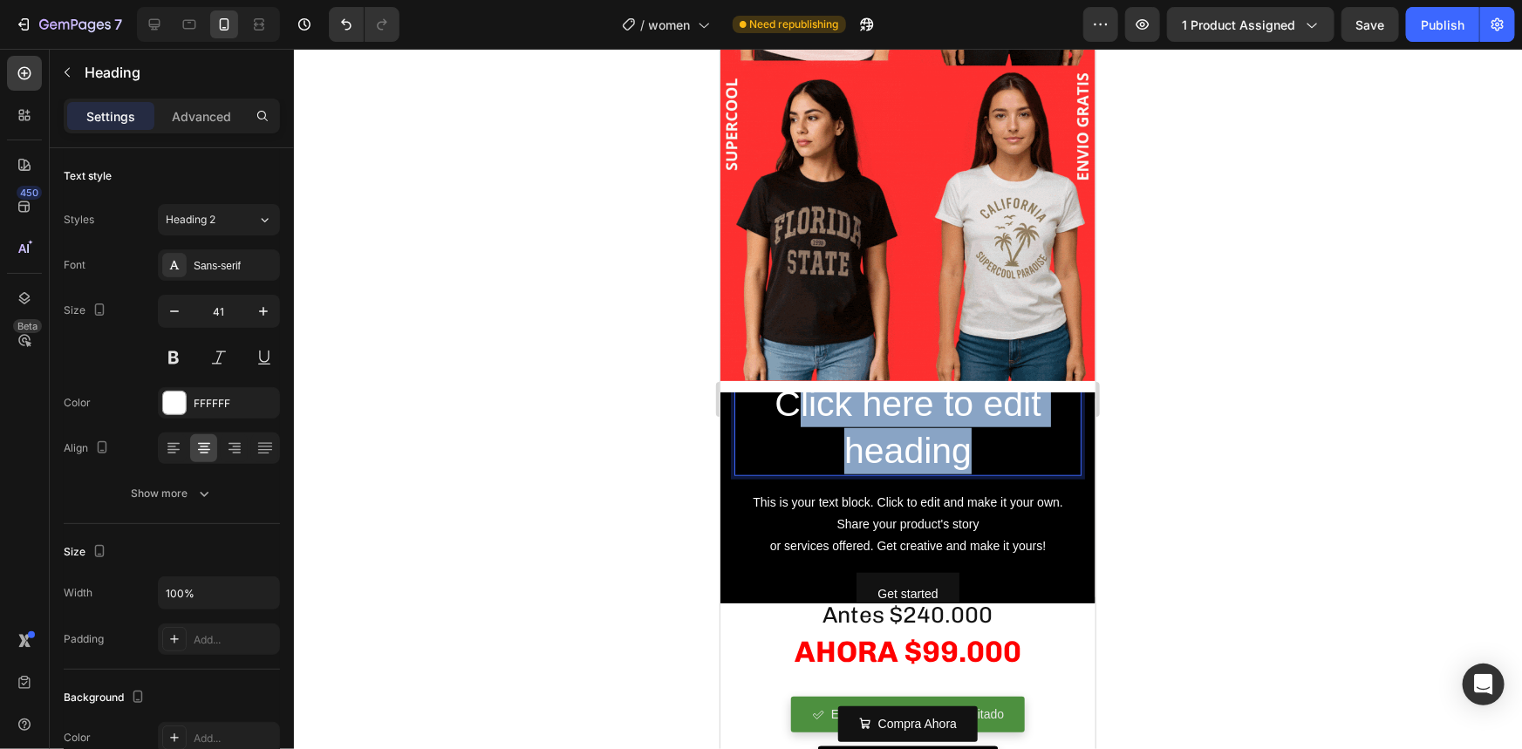
drag, startPoint x: 971, startPoint y: 426, endPoint x: 781, endPoint y: 392, distance: 192.5
click at [781, 392] on p "Click here to edit heading" at bounding box center [907, 426] width 344 height 93
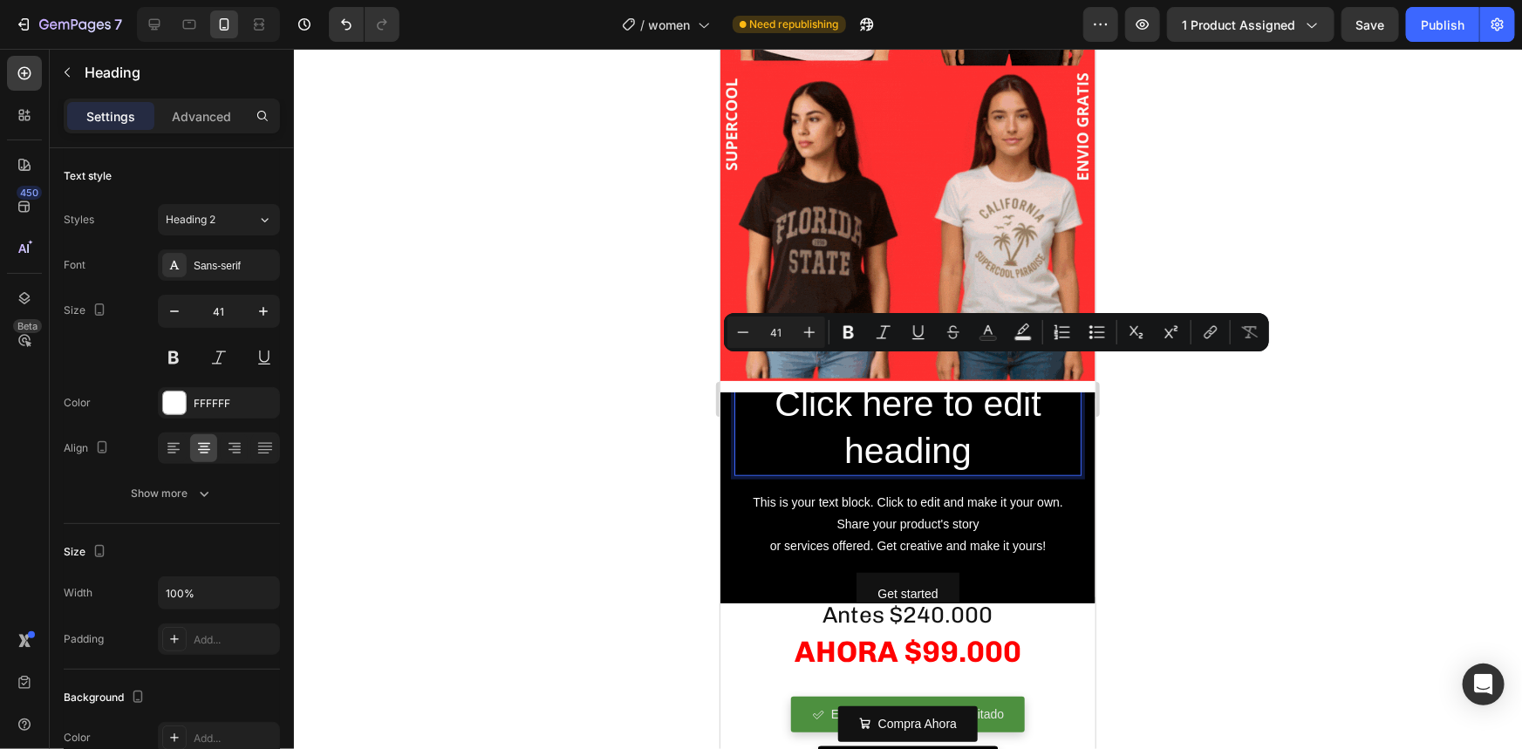
scroll to position [567, 0]
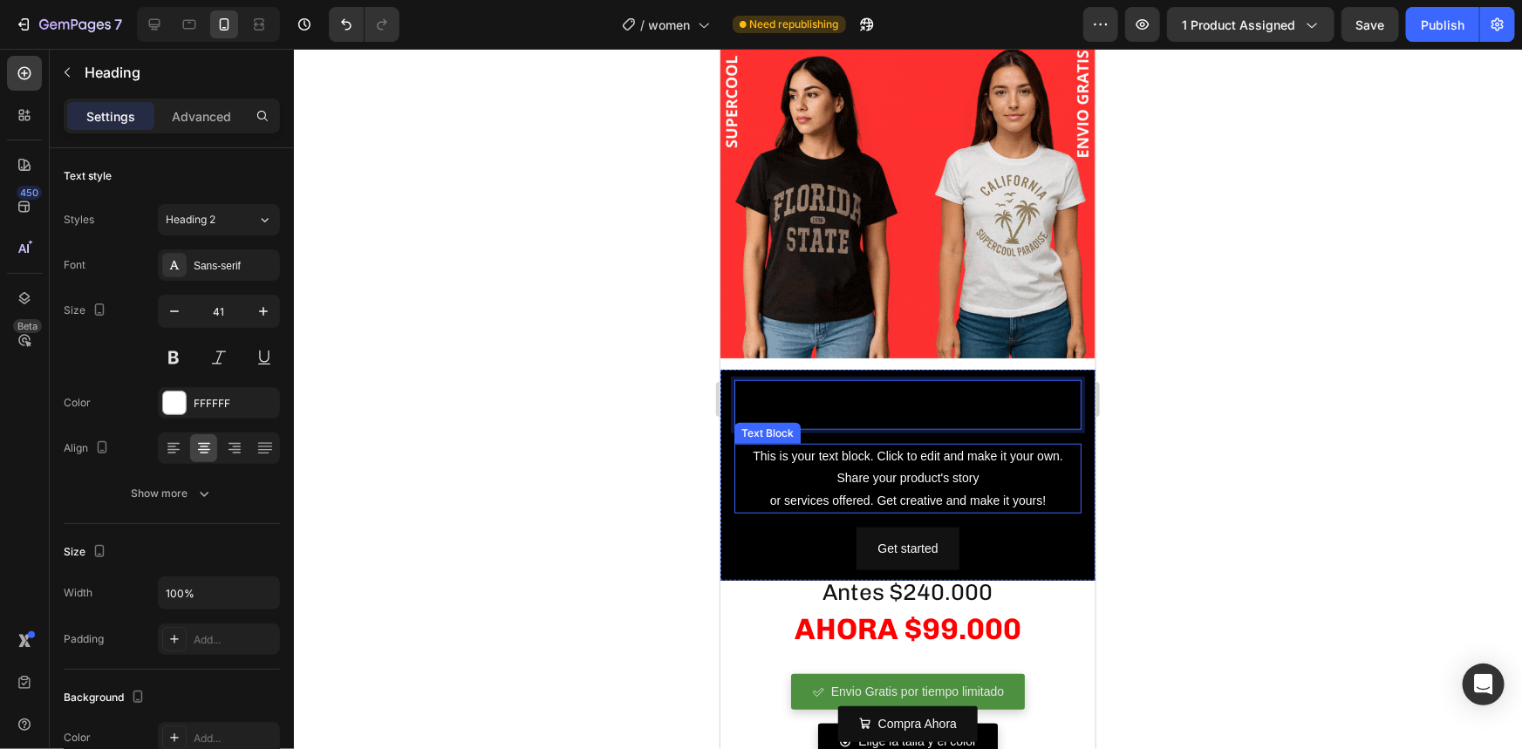
click at [895, 443] on div "This is your text block. Click to edit and make it your own. Share your product…" at bounding box center [906, 478] width 347 height 70
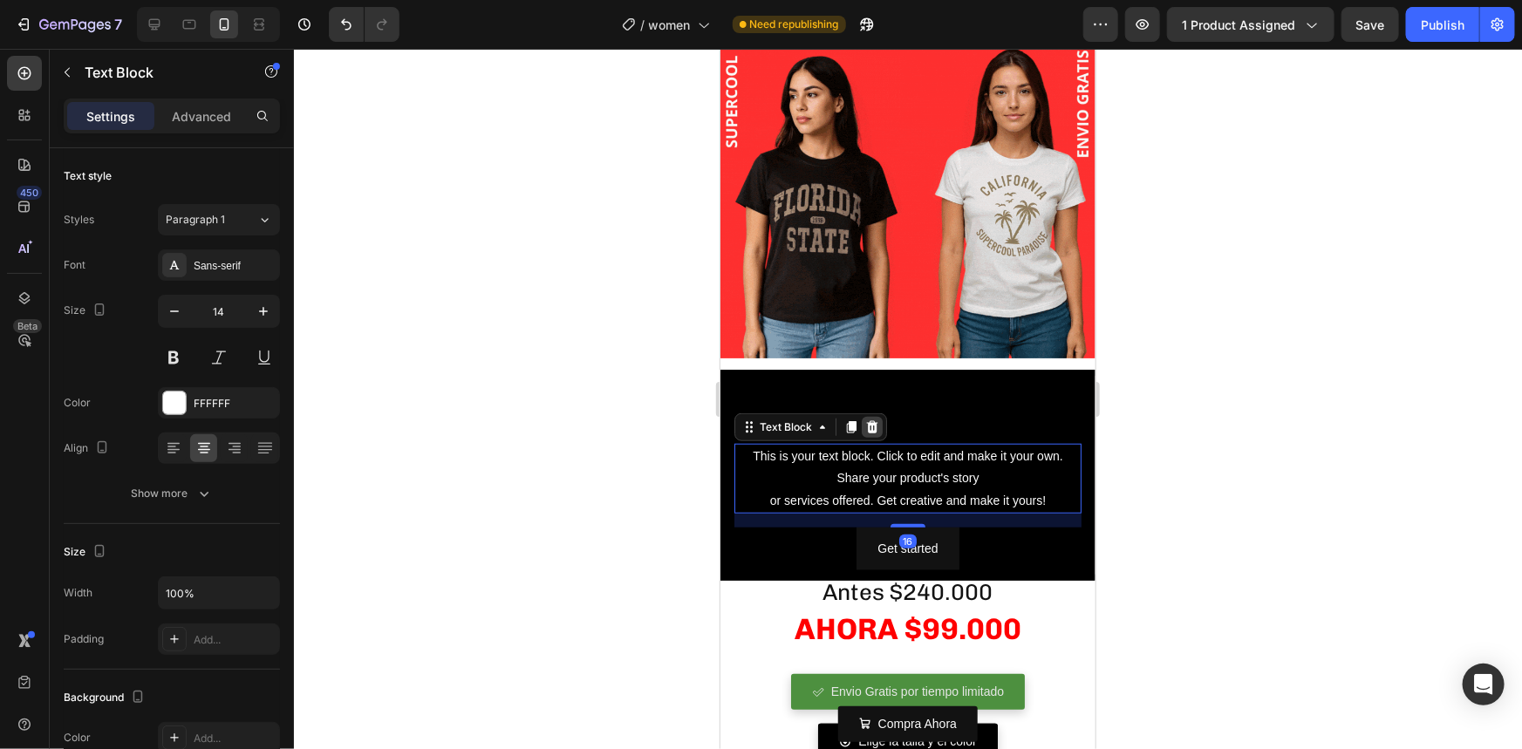
click at [864, 420] on icon at bounding box center [871, 427] width 14 height 14
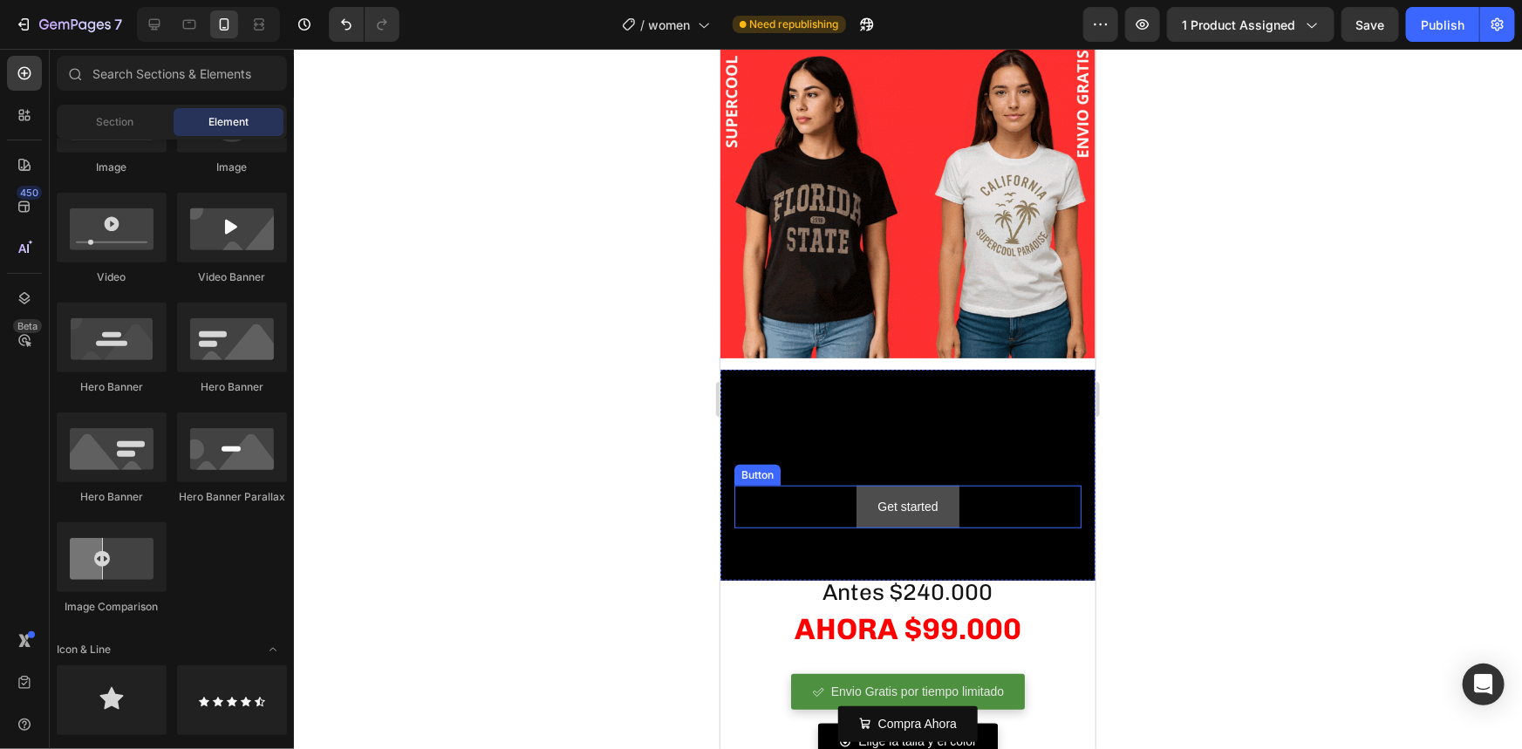
click at [883, 485] on button "Get started" at bounding box center [907, 506] width 102 height 43
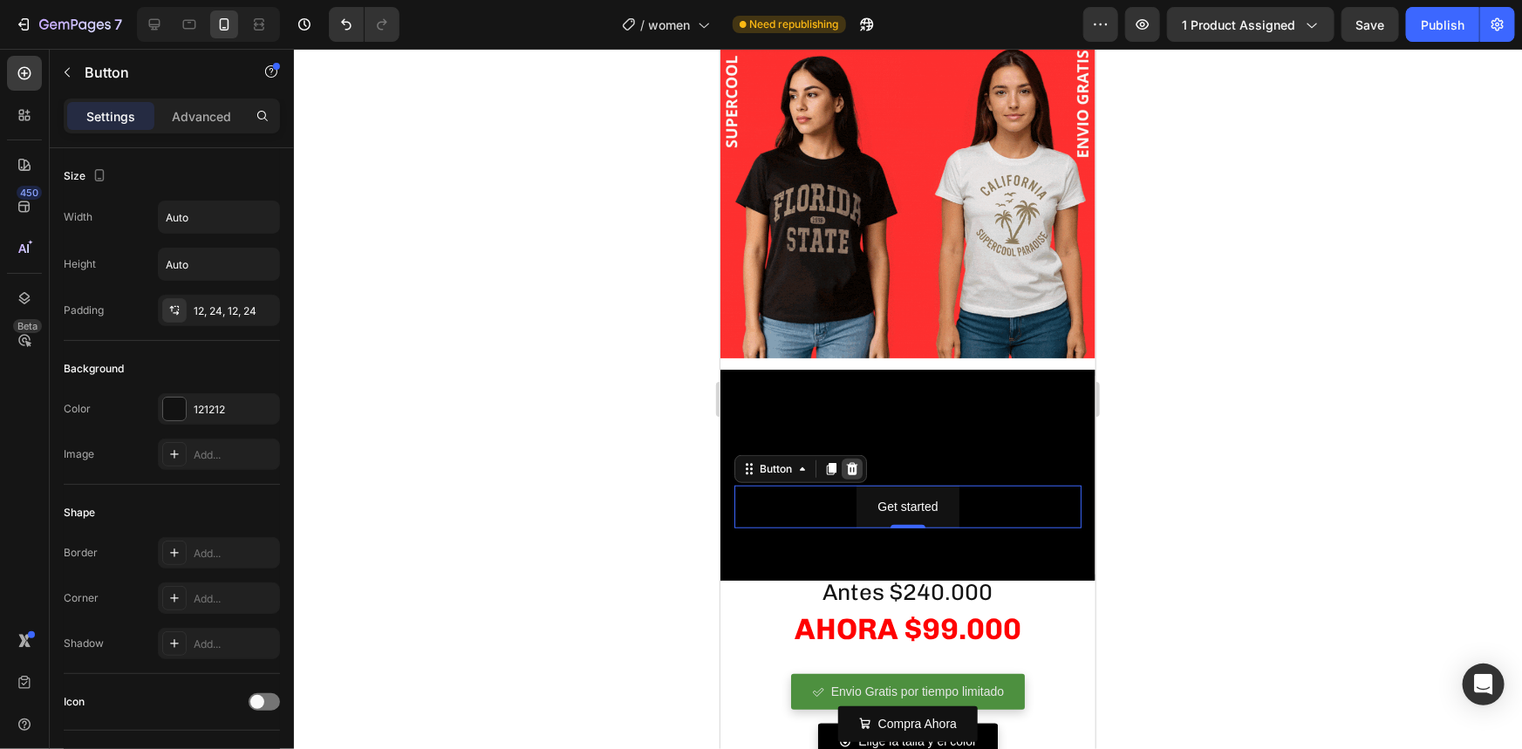
click at [854, 462] on icon at bounding box center [851, 468] width 11 height 12
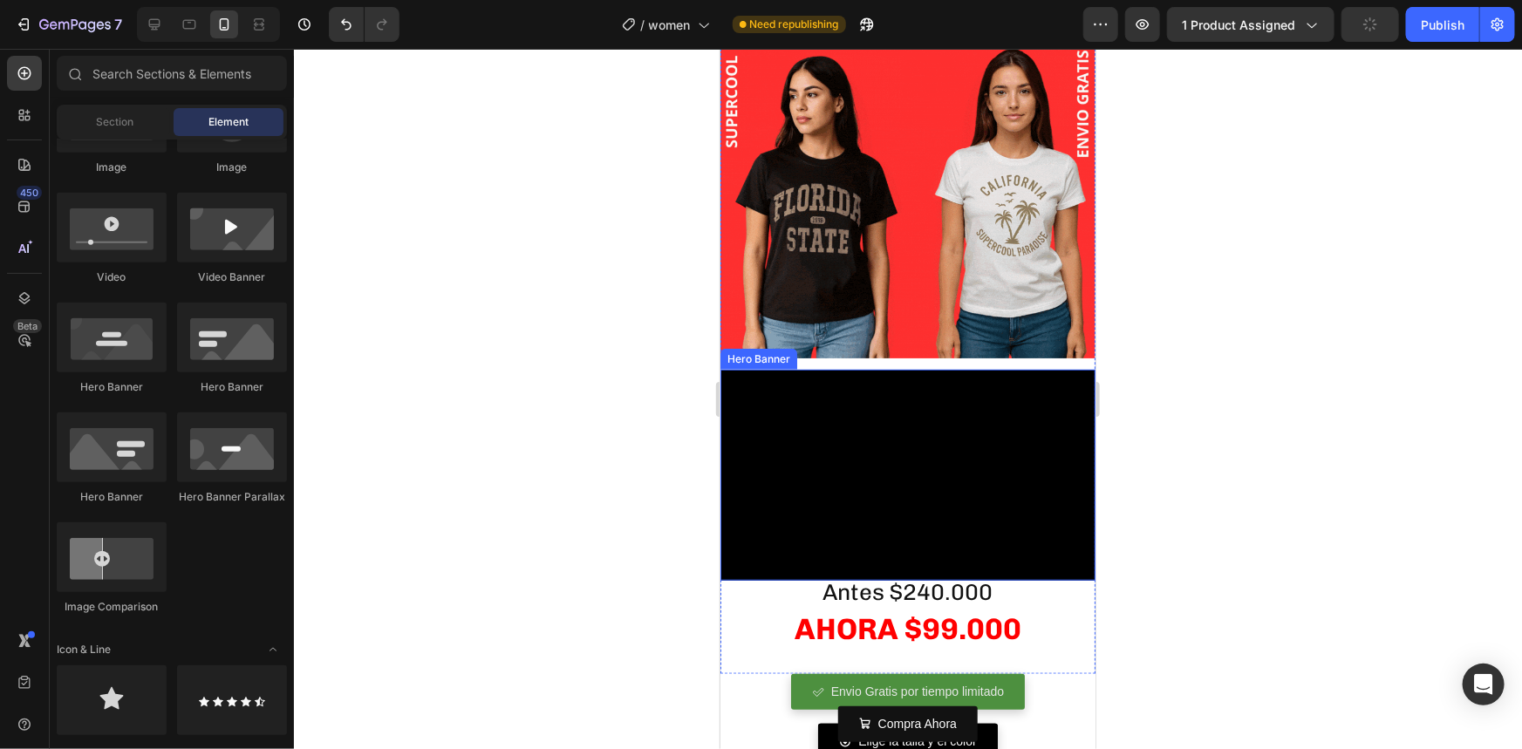
click at [833, 393] on div "Background Image" at bounding box center [907, 474] width 375 height 211
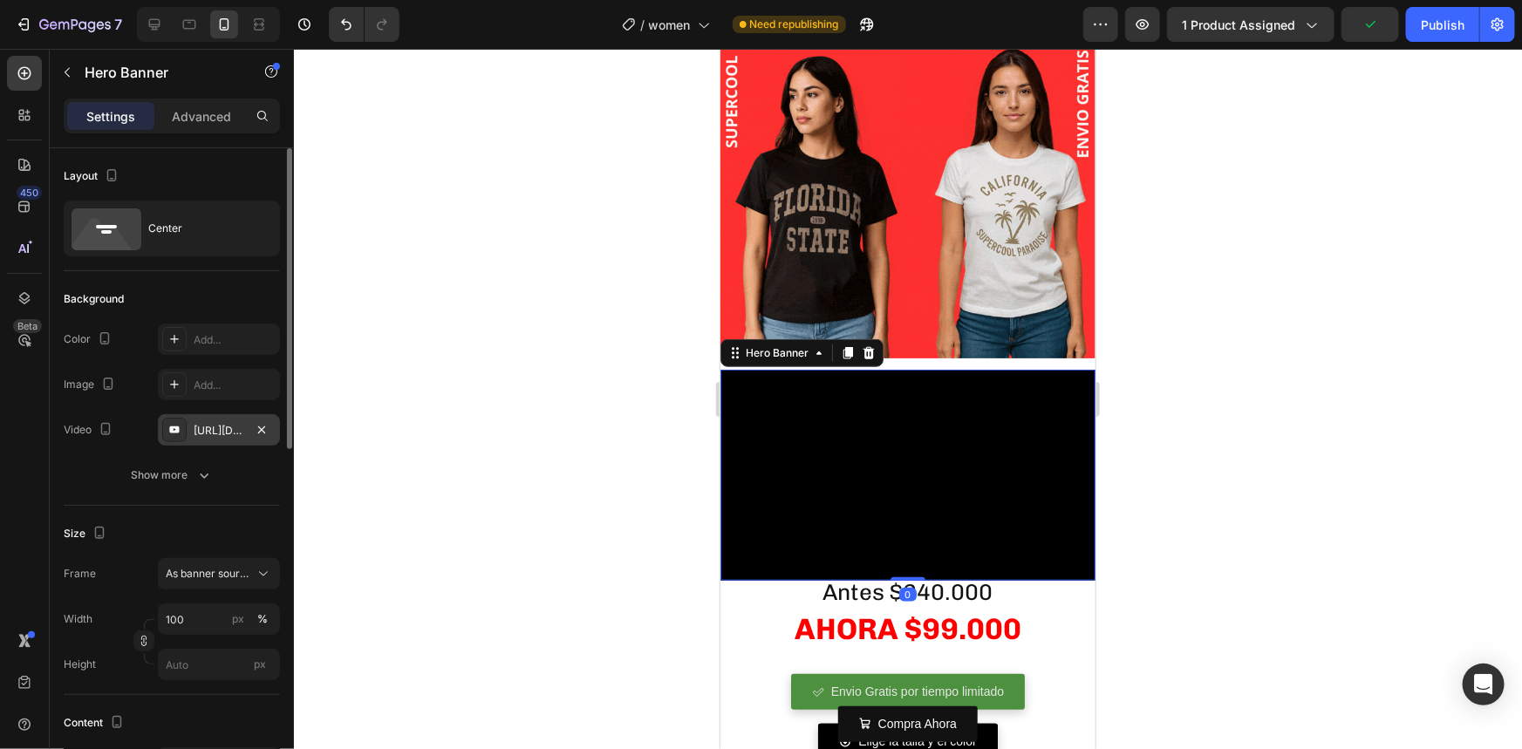
click at [200, 438] on div "[URL][DOMAIN_NAME]" at bounding box center [219, 429] width 122 height 31
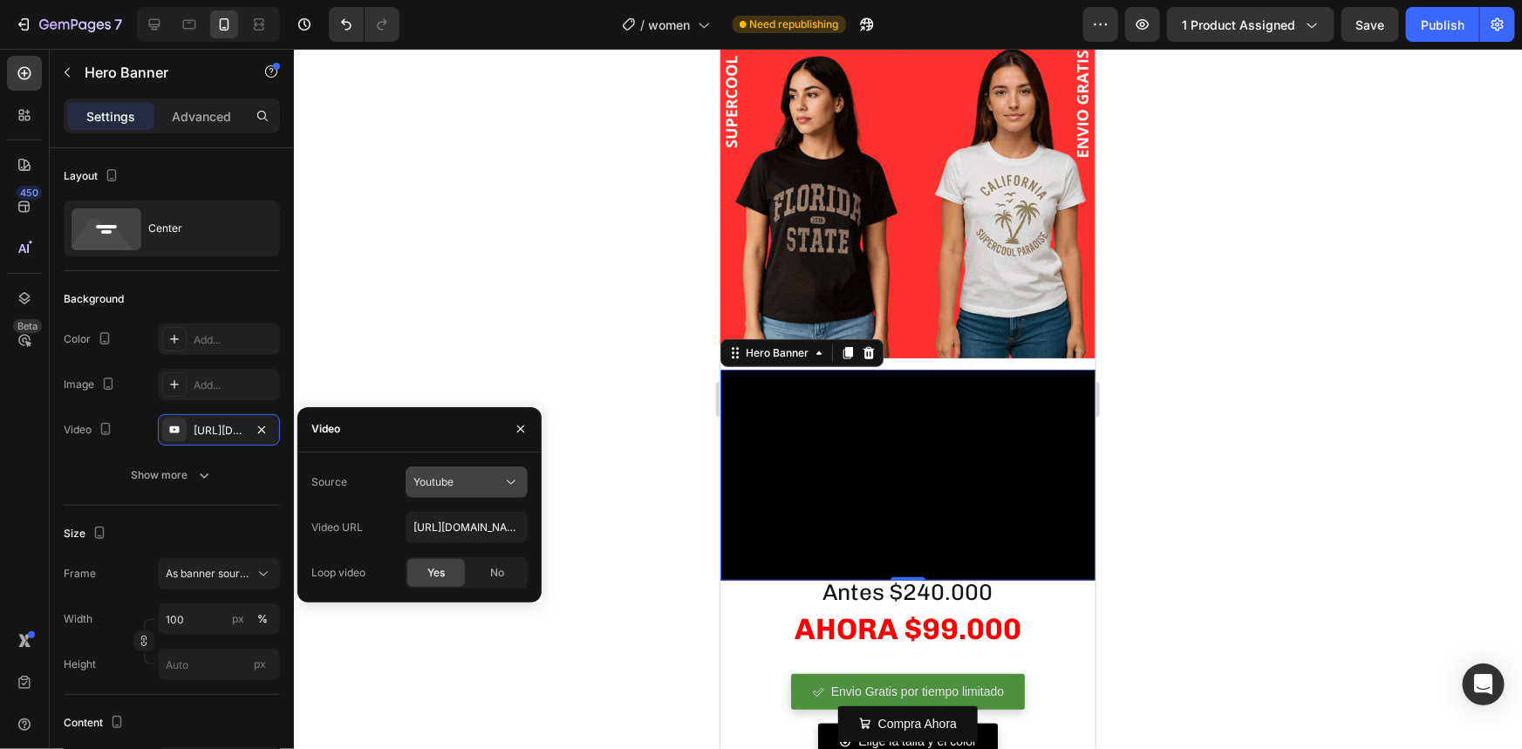
click at [444, 483] on span "Youtube" at bounding box center [433, 481] width 40 height 13
click at [440, 525] on span "Video hosting" at bounding box center [446, 525] width 66 height 16
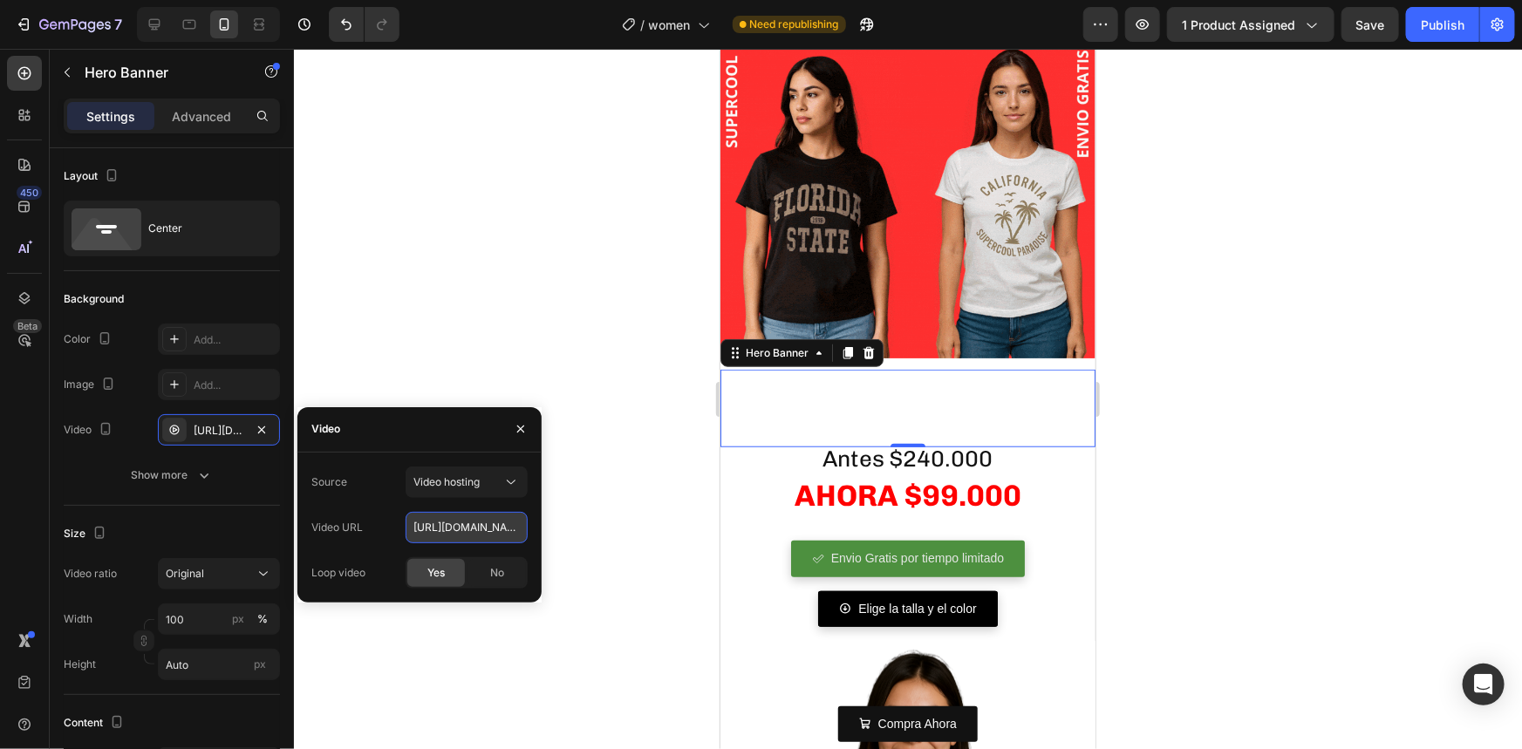
click at [481, 530] on input "[URL][DOMAIN_NAME]" at bounding box center [467, 527] width 122 height 31
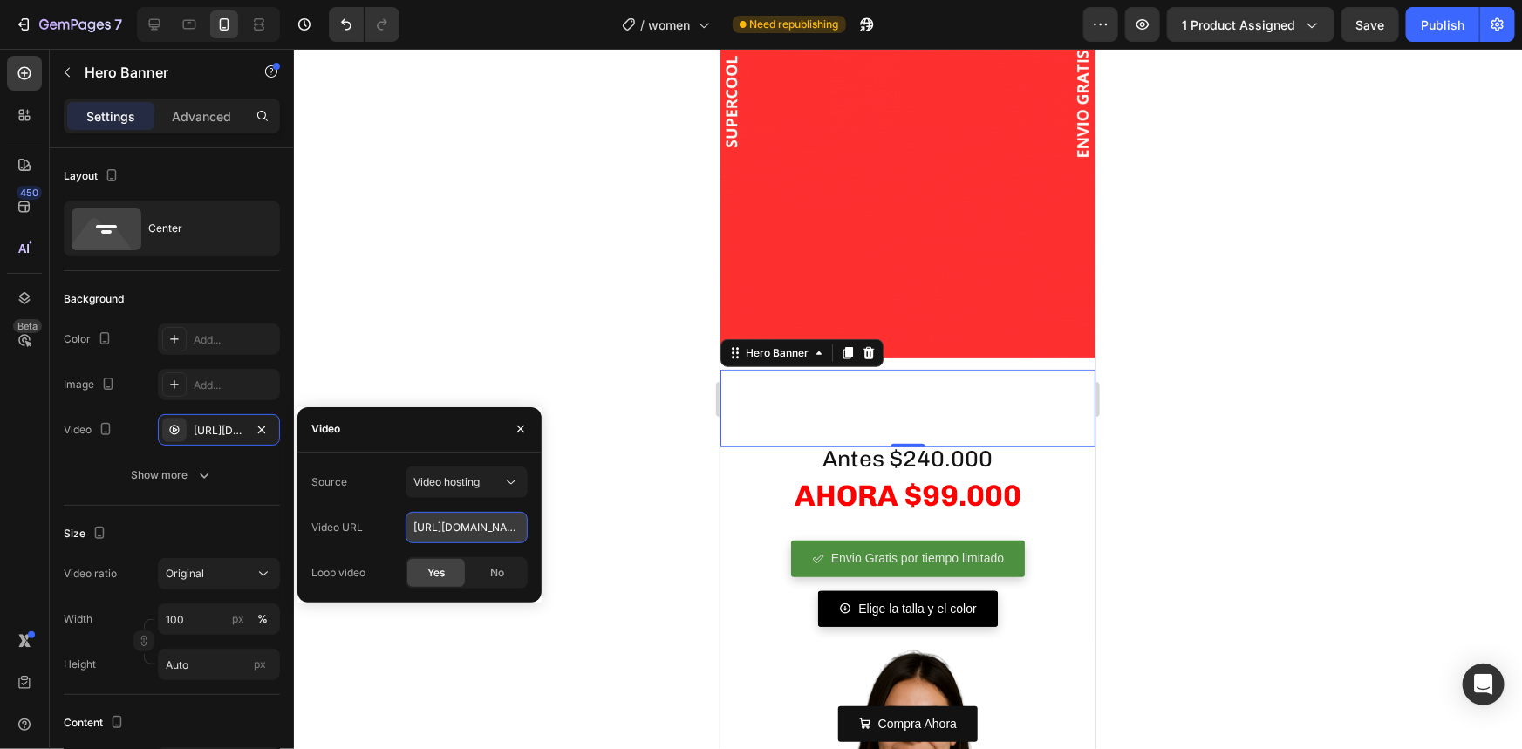
click at [481, 530] on input "[URL][DOMAIN_NAME]" at bounding box center [467, 527] width 122 height 31
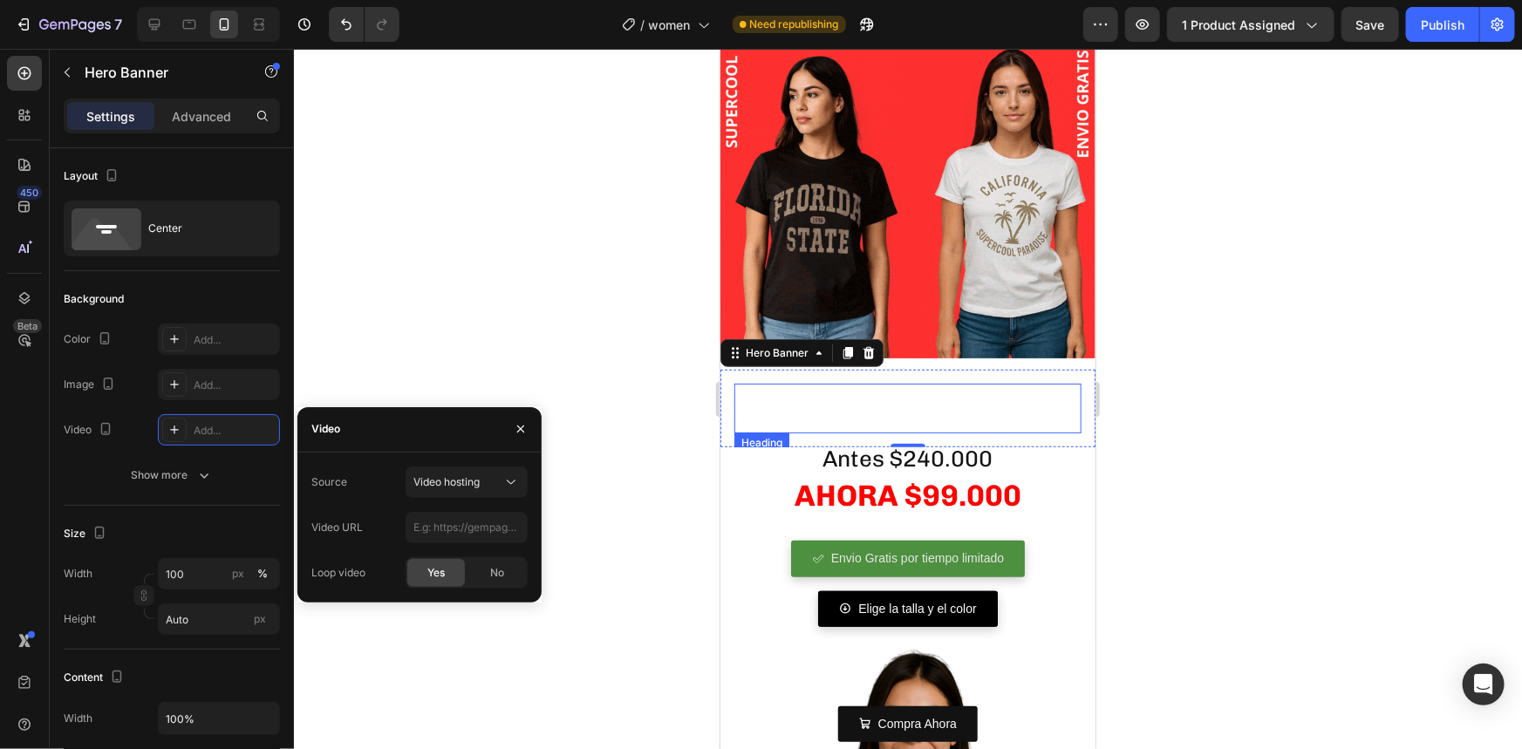
drag, startPoint x: 791, startPoint y: 378, endPoint x: 768, endPoint y: 388, distance: 25.8
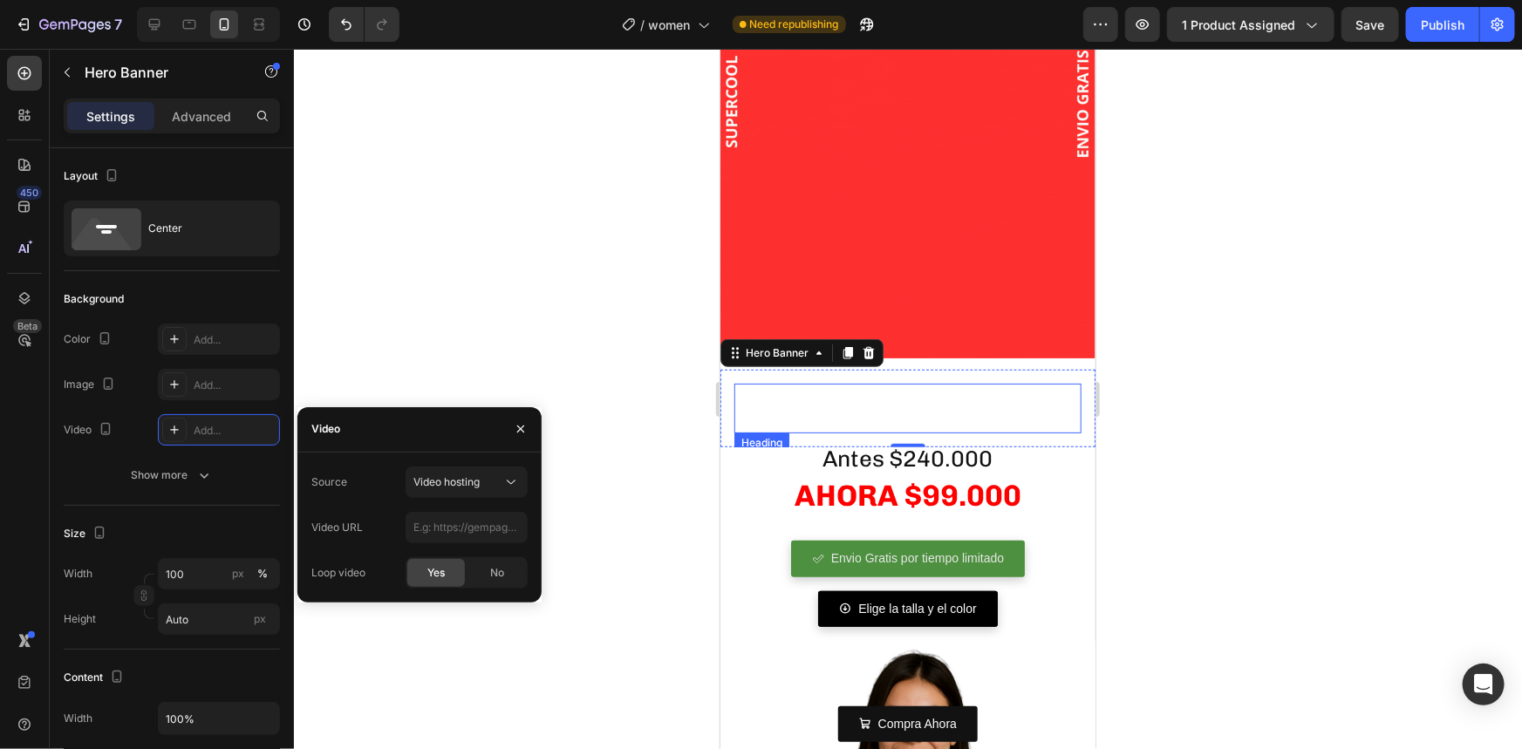
click at [791, 385] on p "Rich Text Editor. Editing area: main" at bounding box center [907, 408] width 344 height 46
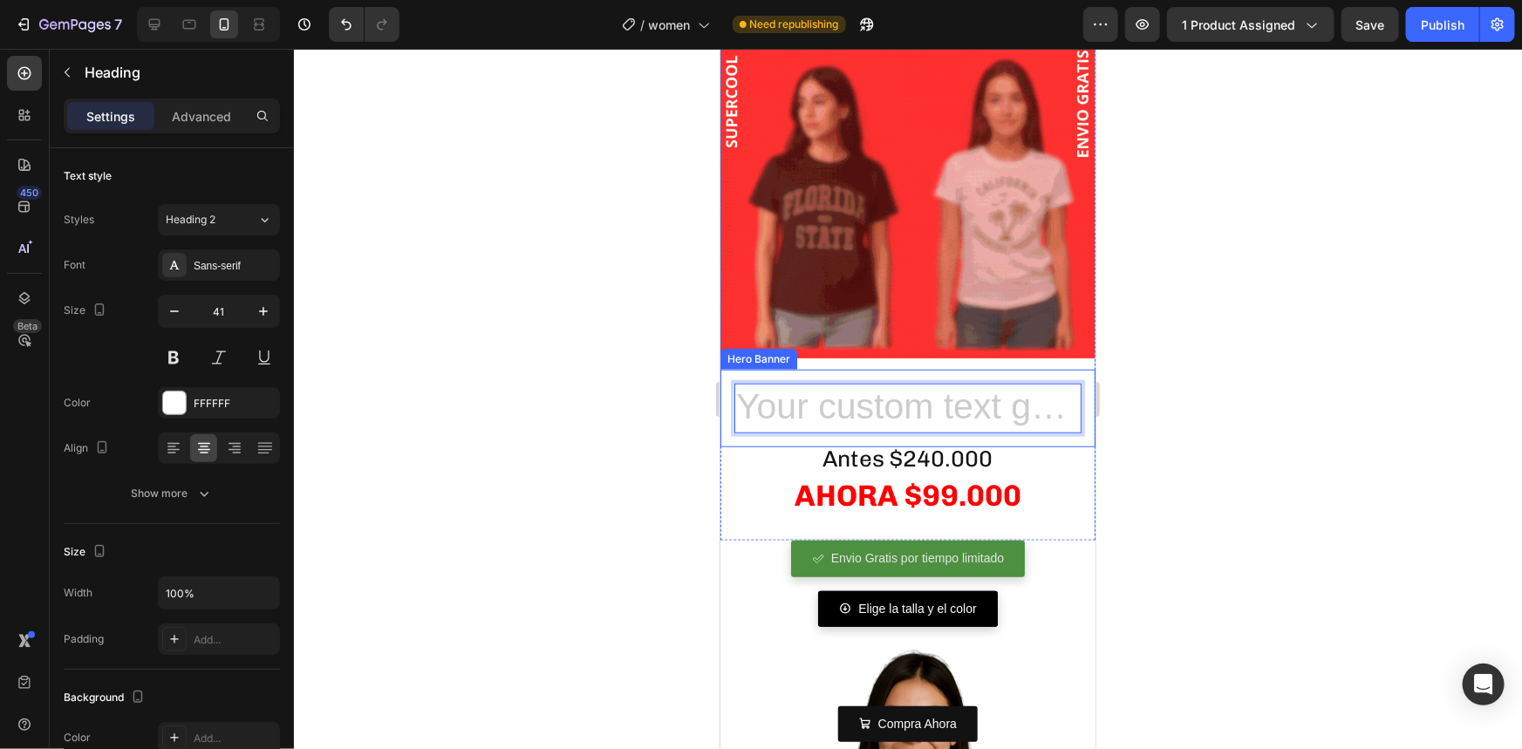
click at [726, 369] on div "Heading 0" at bounding box center [907, 408] width 375 height 78
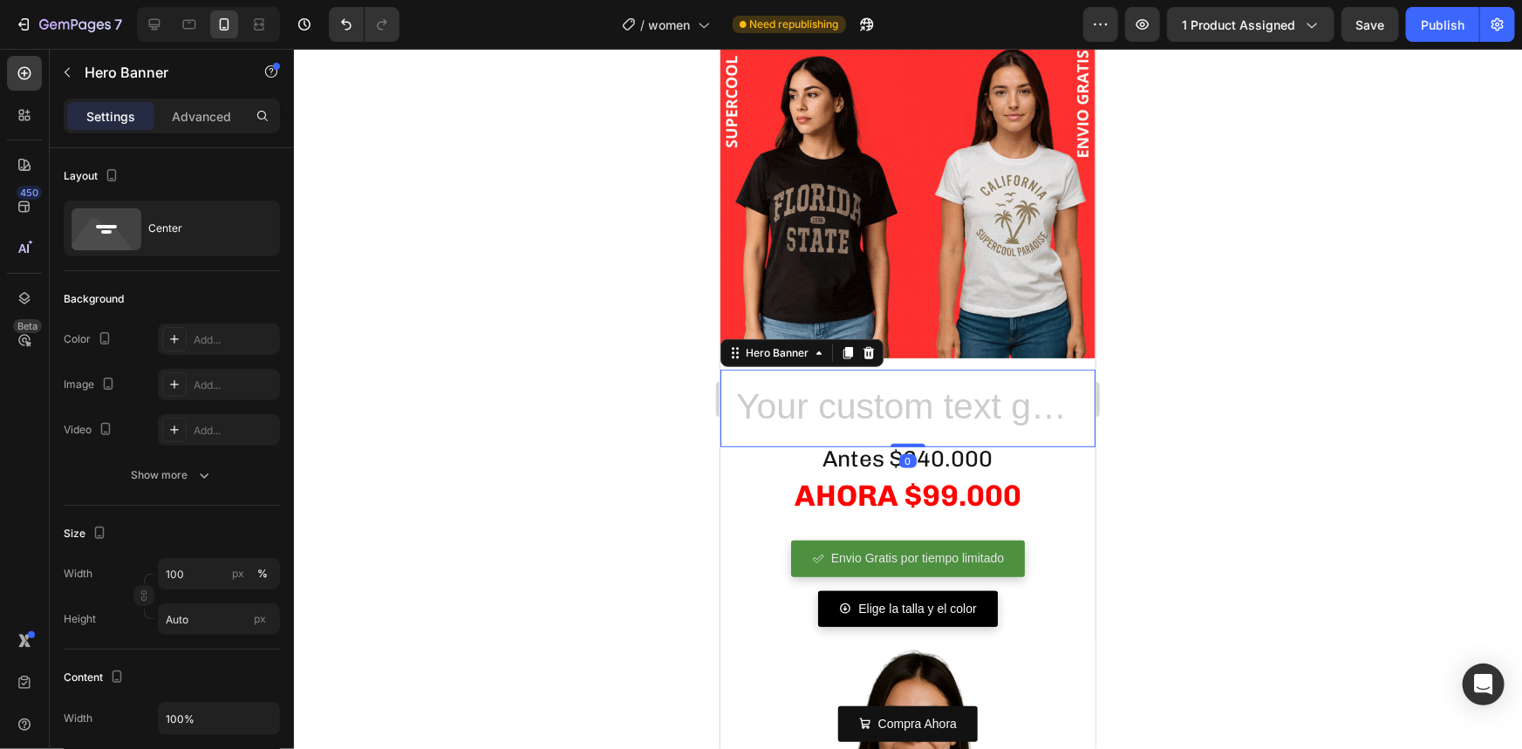
click at [551, 367] on div at bounding box center [908, 399] width 1228 height 700
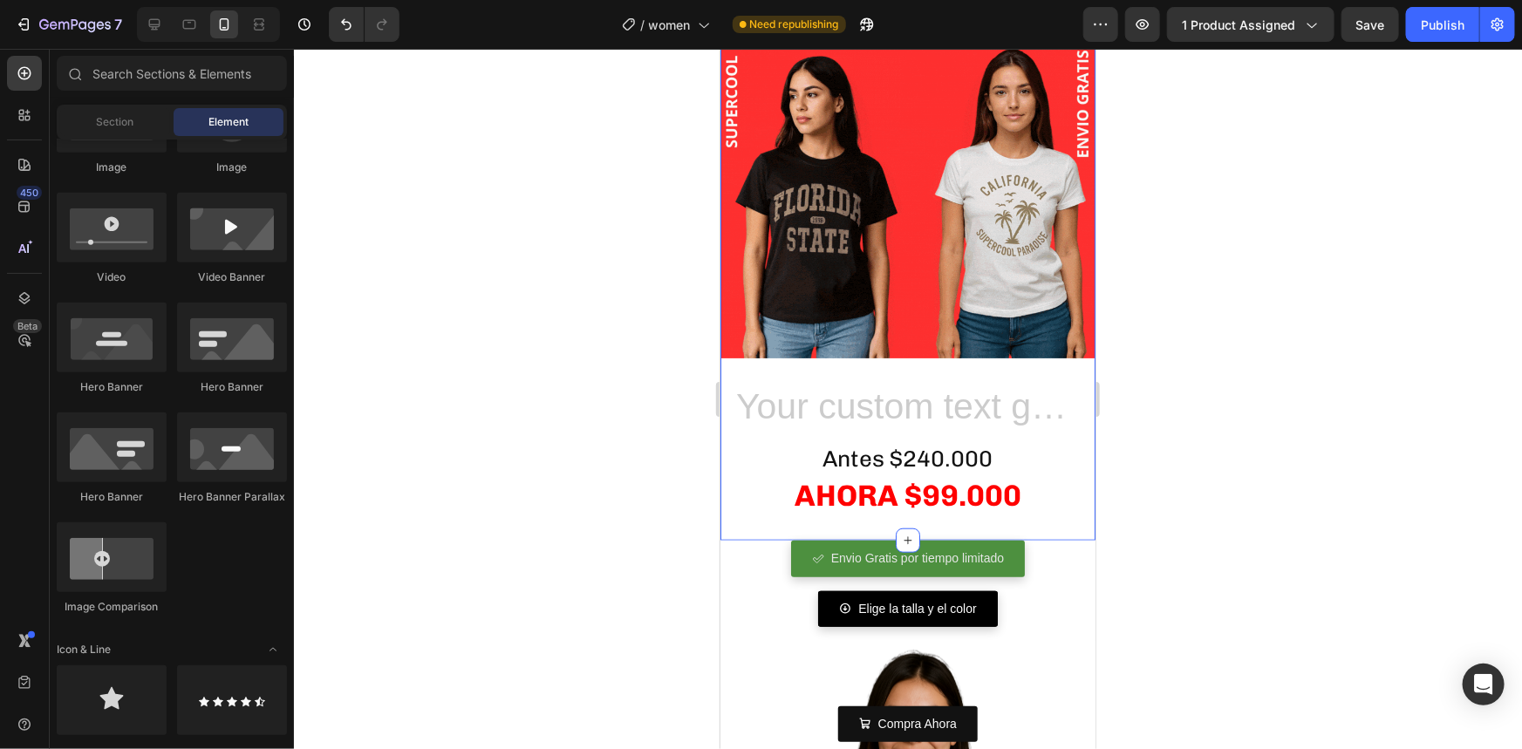
click at [842, 343] on div "Esta promocion finaliza en: Text Block 00 [PERSON_NAME] 13 Horas 32 Minutos 33 …" at bounding box center [907, 28] width 375 height 967
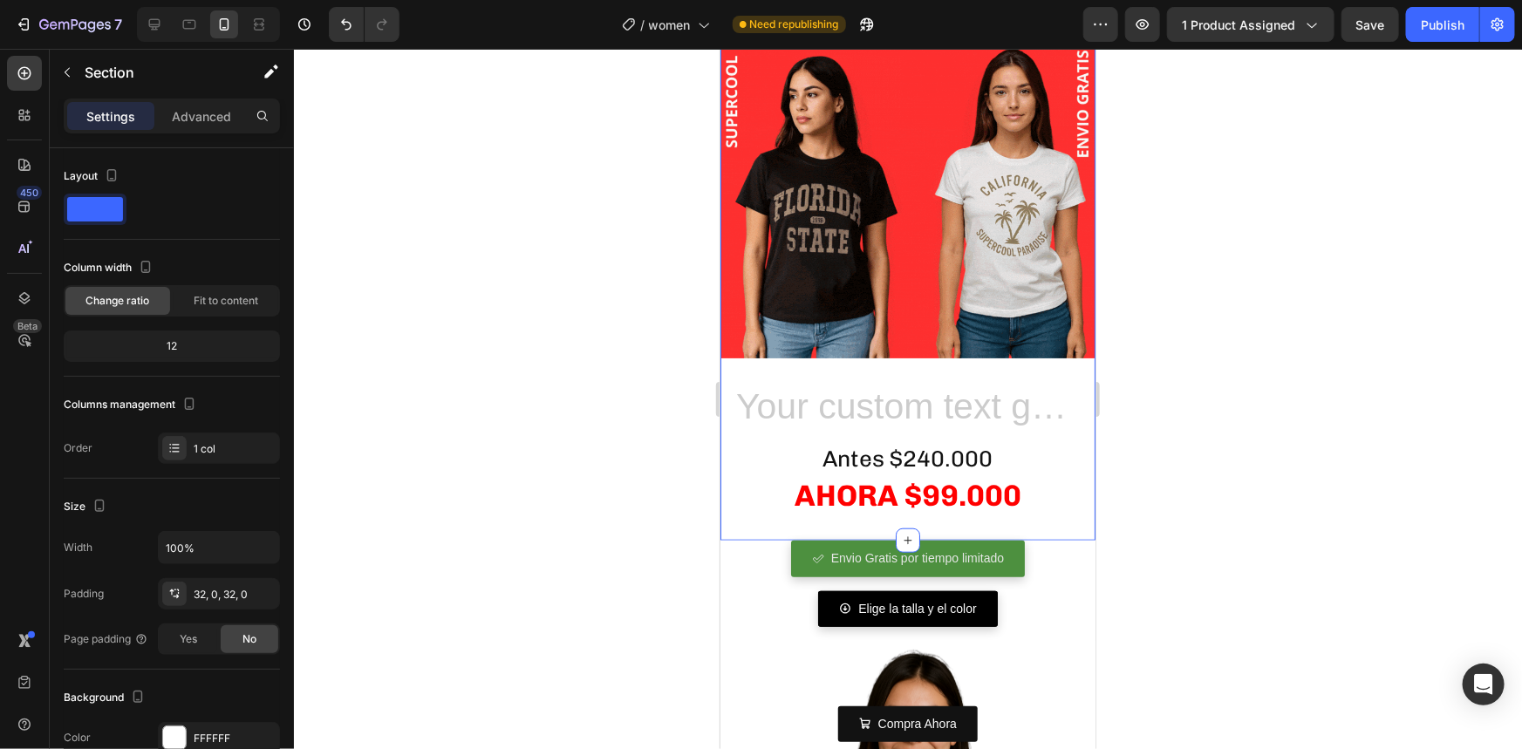
click at [683, 377] on div at bounding box center [908, 399] width 1228 height 700
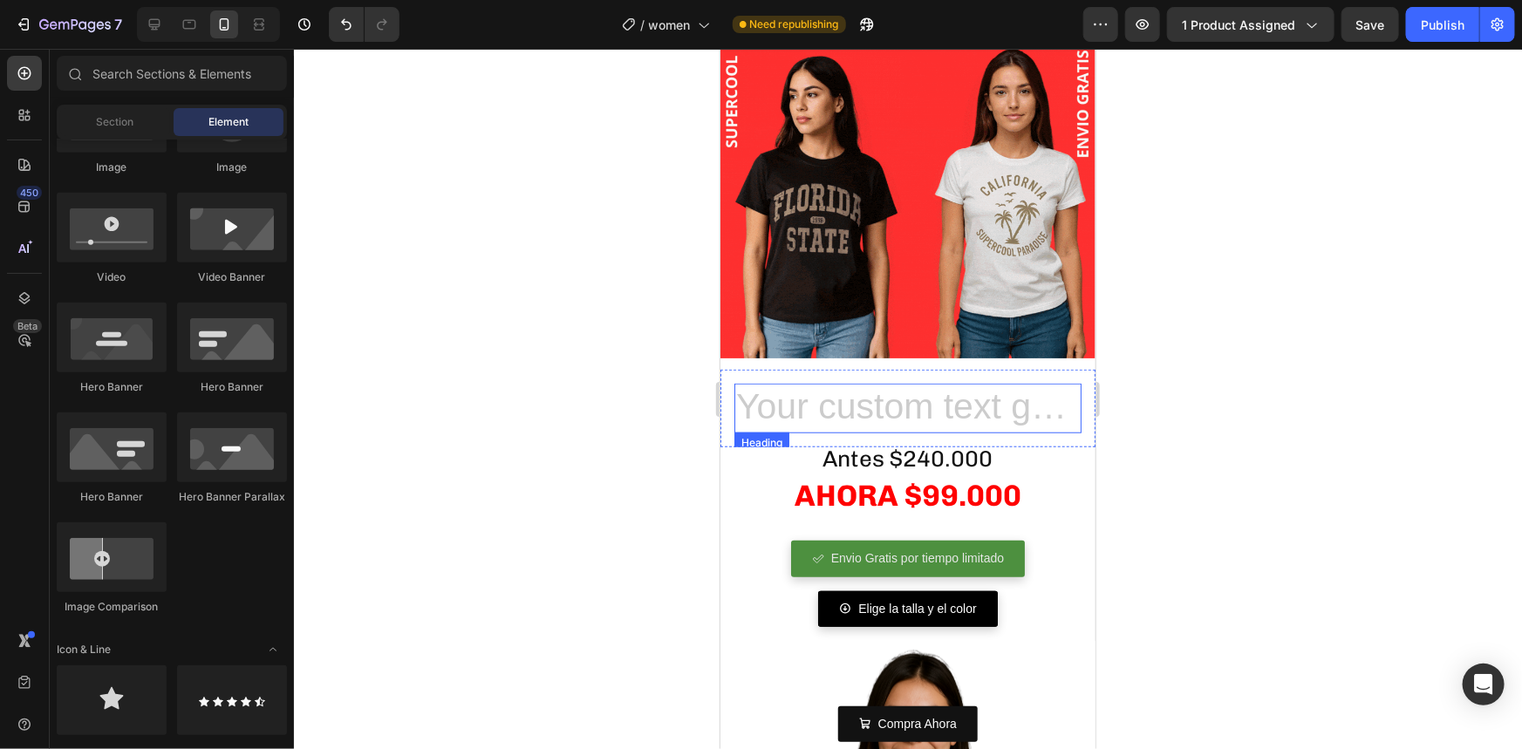
click at [791, 383] on h2 "Rich Text Editor. Editing area: main" at bounding box center [906, 408] width 347 height 50
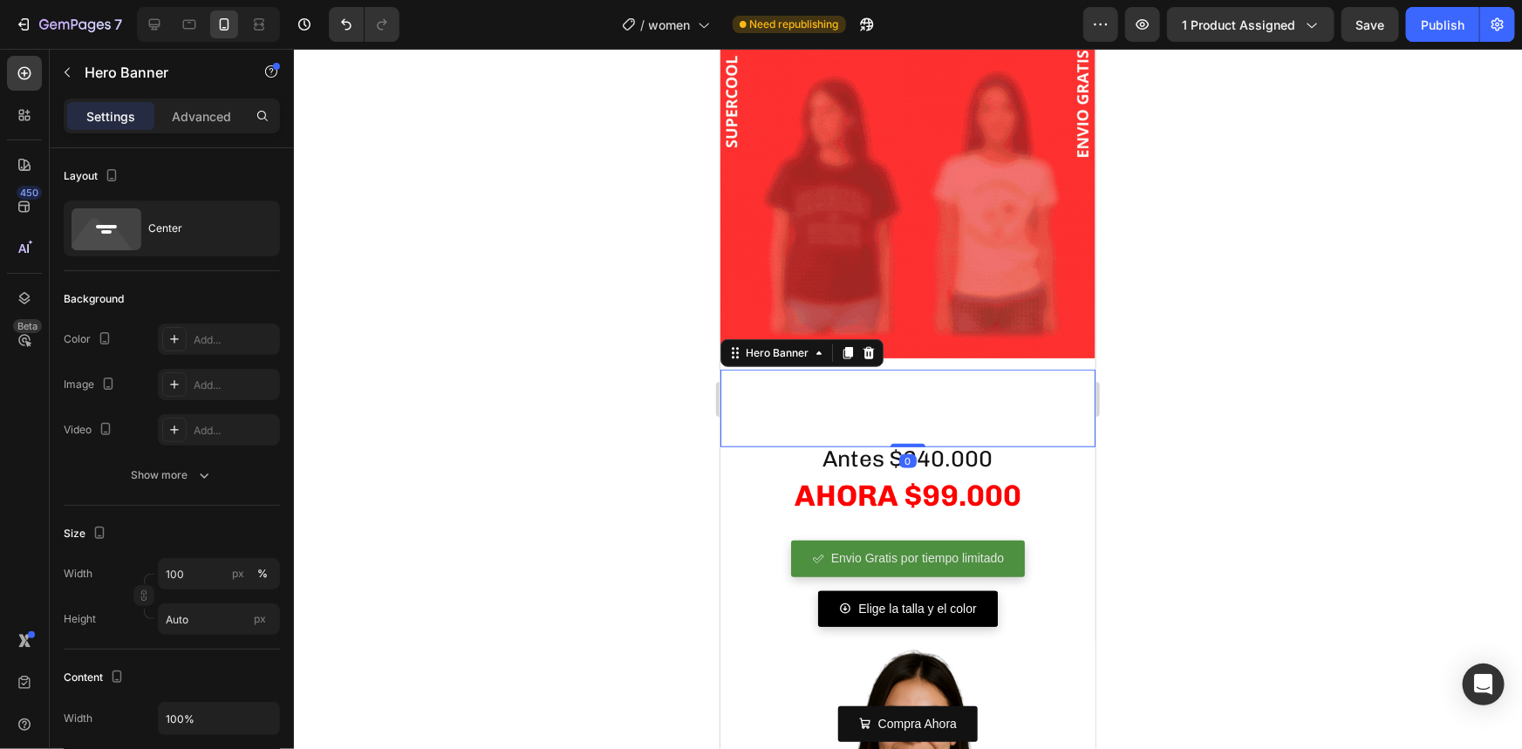
click at [728, 404] on div "Heading" at bounding box center [907, 408] width 375 height 78
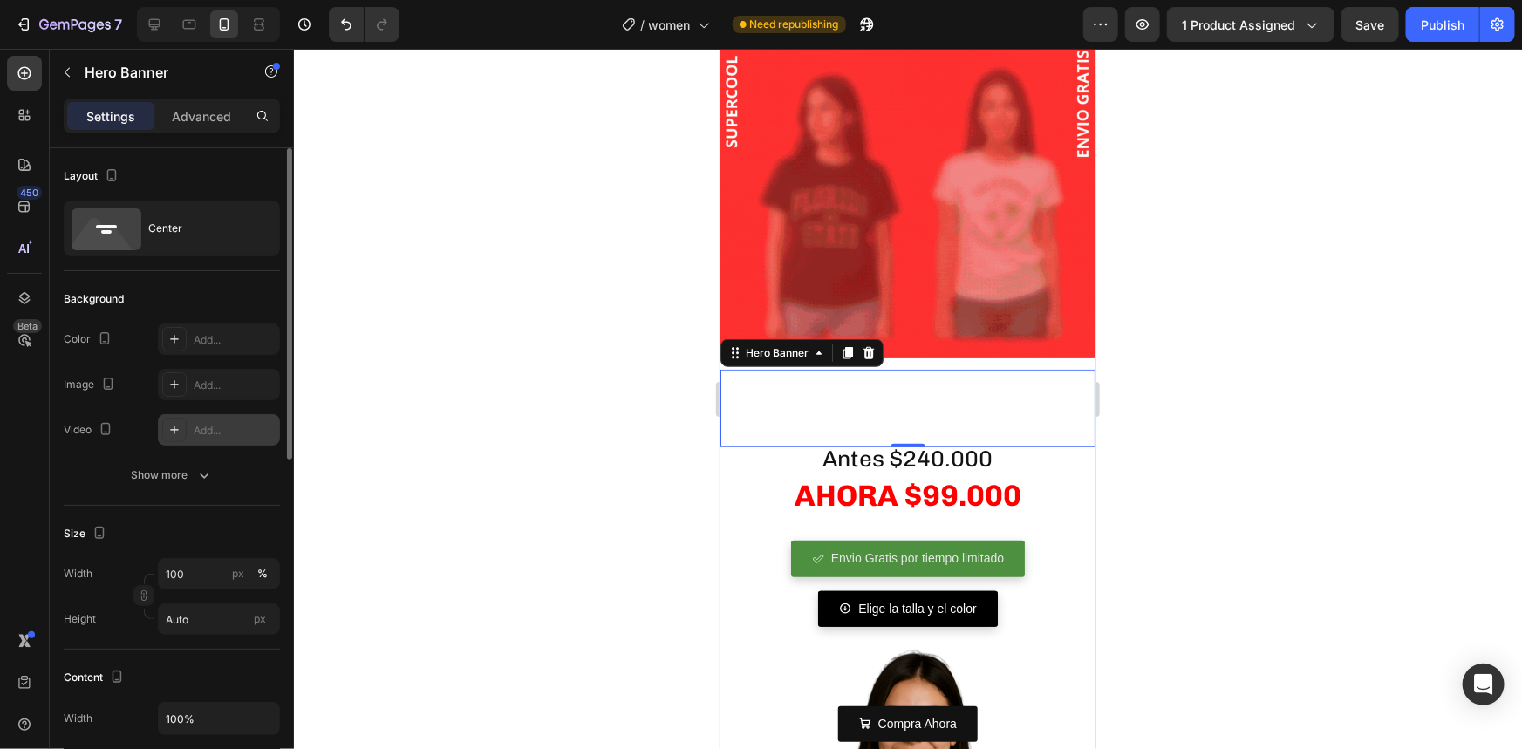
click at [208, 426] on div "Add..." at bounding box center [235, 431] width 82 height 16
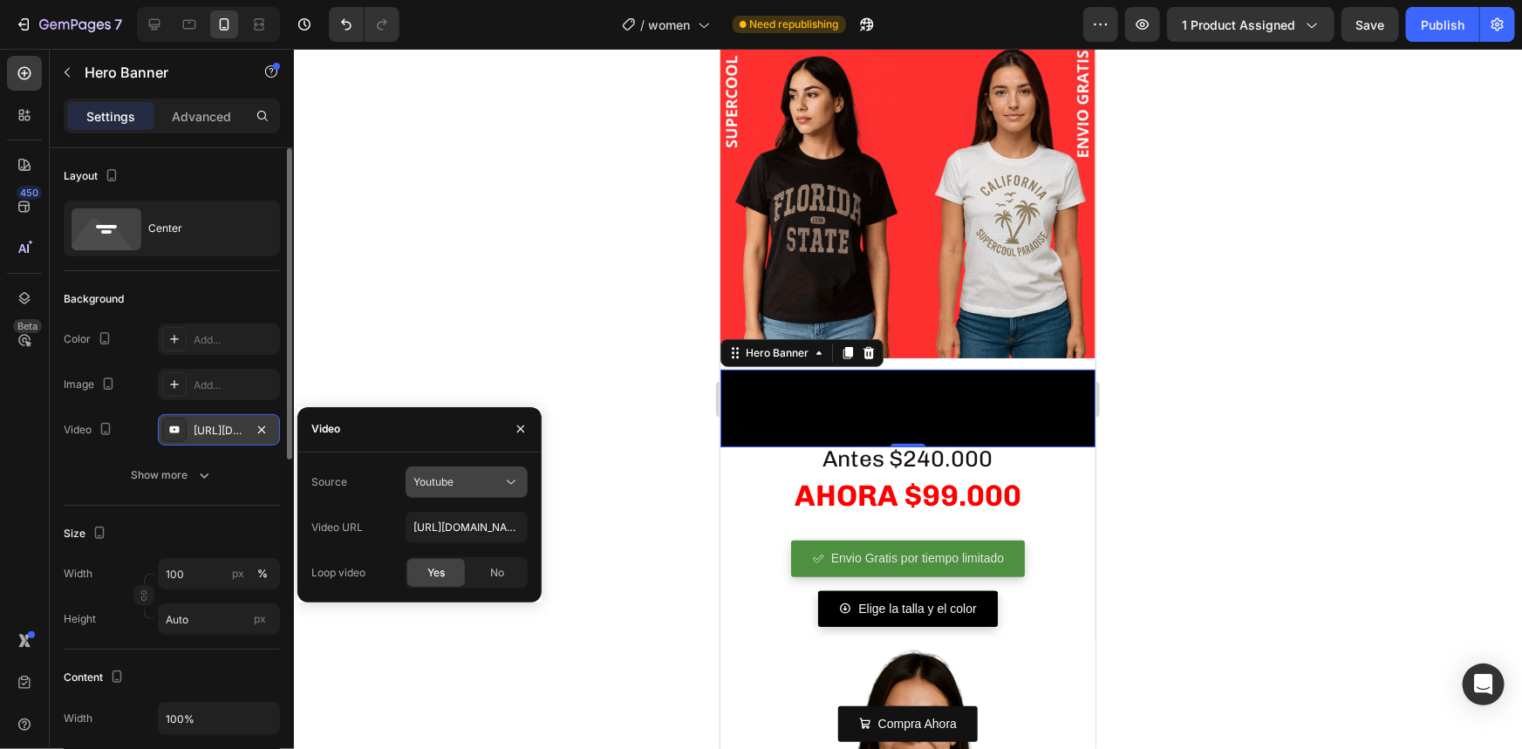
click at [440, 492] on button "Youtube" at bounding box center [467, 482] width 122 height 31
click at [454, 527] on span "Video hosting" at bounding box center [446, 525] width 66 height 16
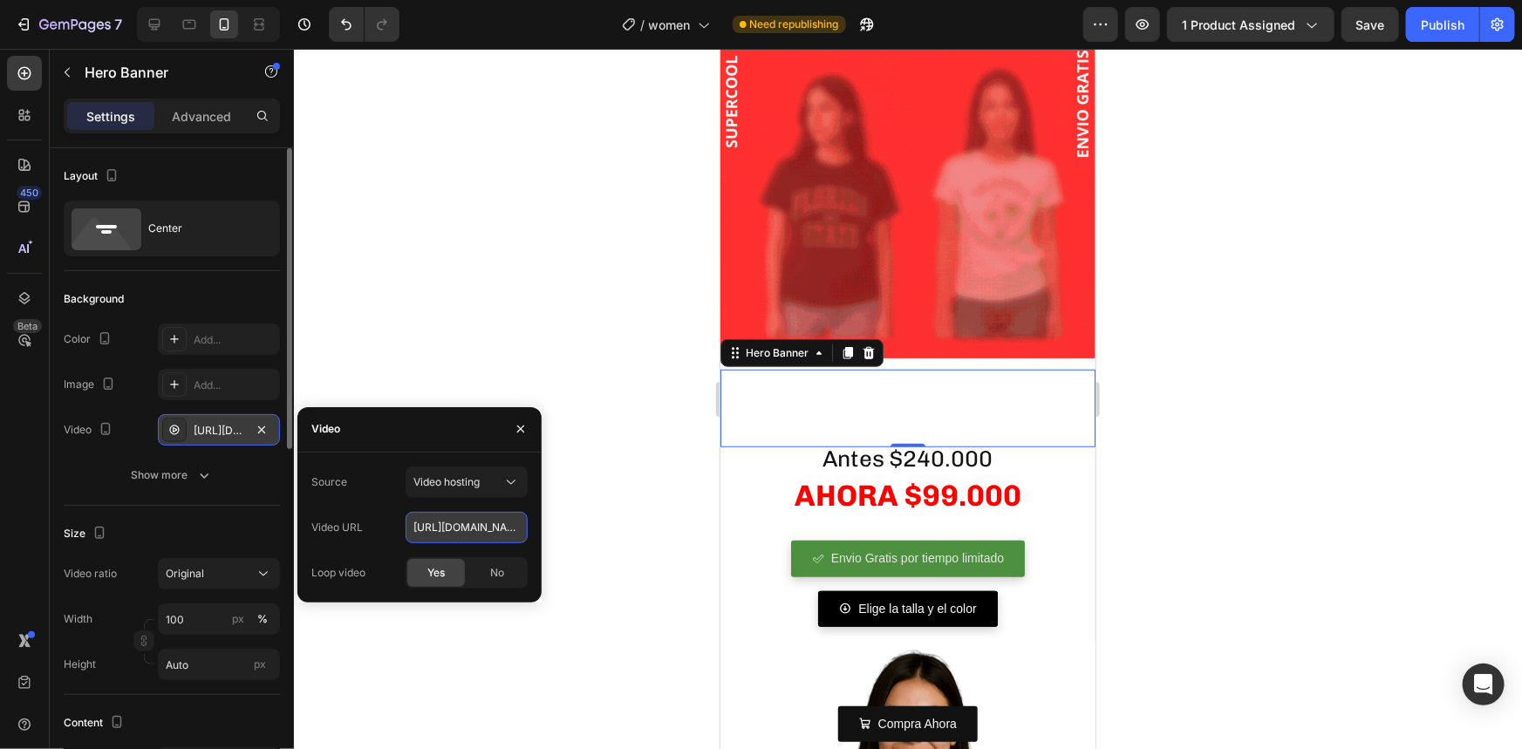
click at [450, 522] on input "[URL][DOMAIN_NAME]" at bounding box center [467, 527] width 122 height 31
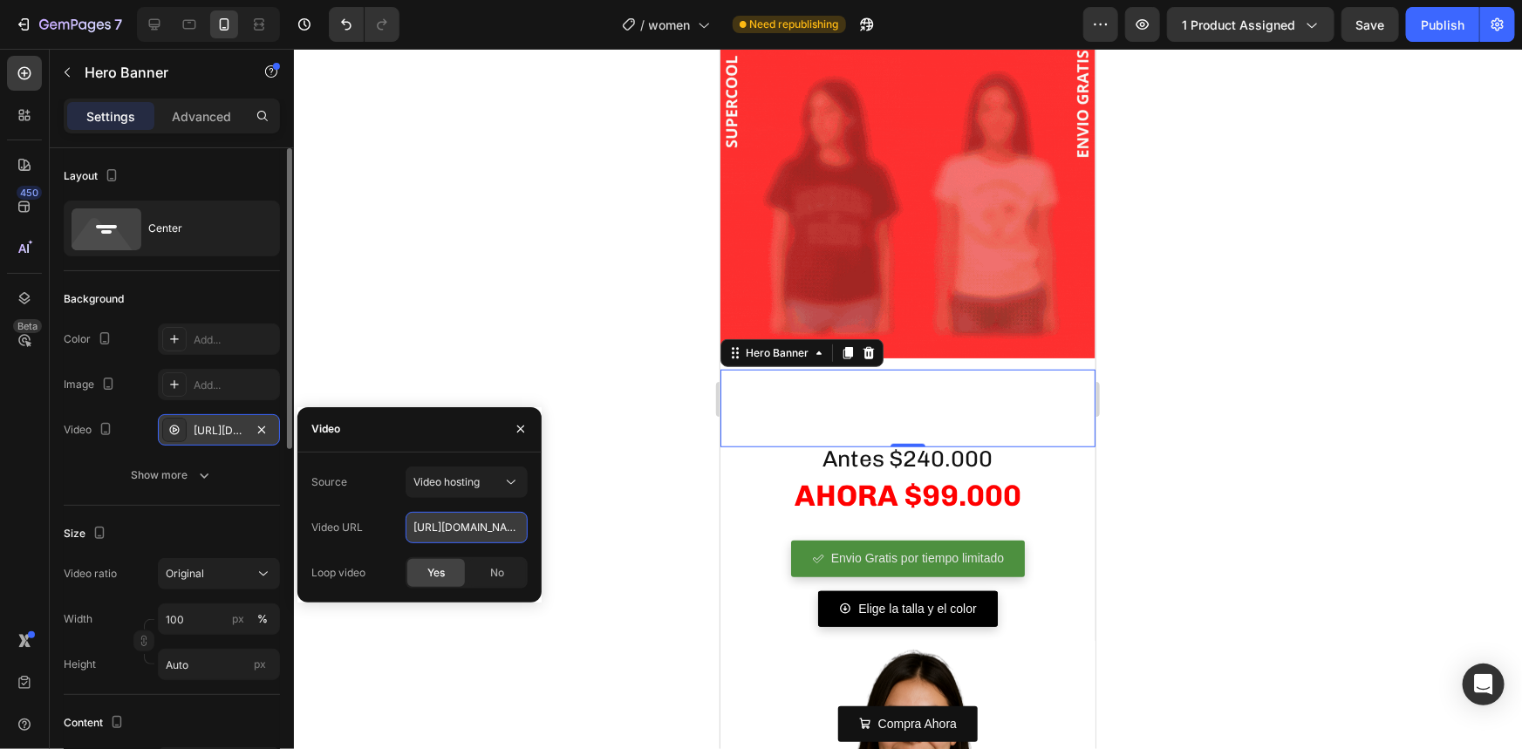
paste input "57fcd628405a41b9a3c3935e19bd9ad5"
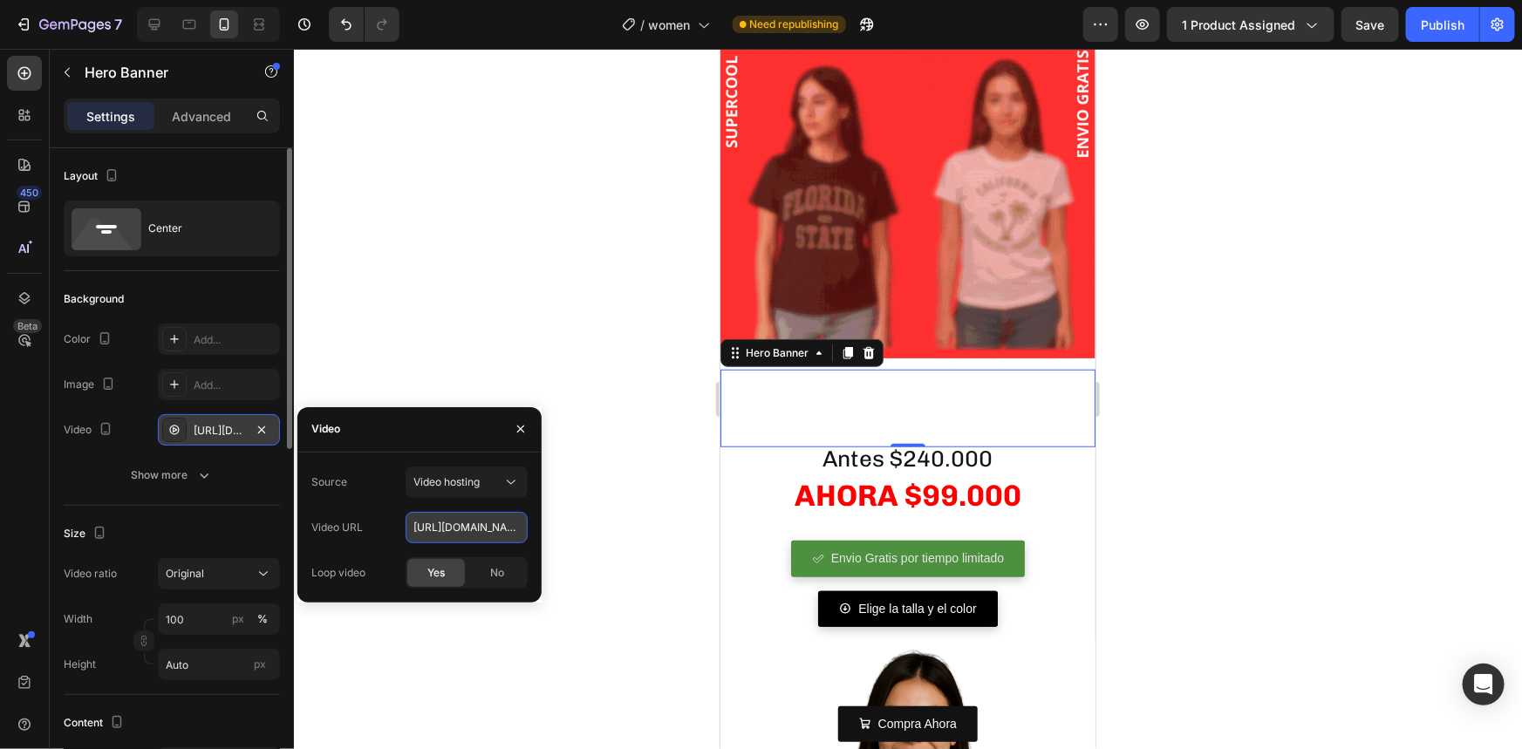
scroll to position [0, 300]
type input "[URL][DOMAIN_NAME]"
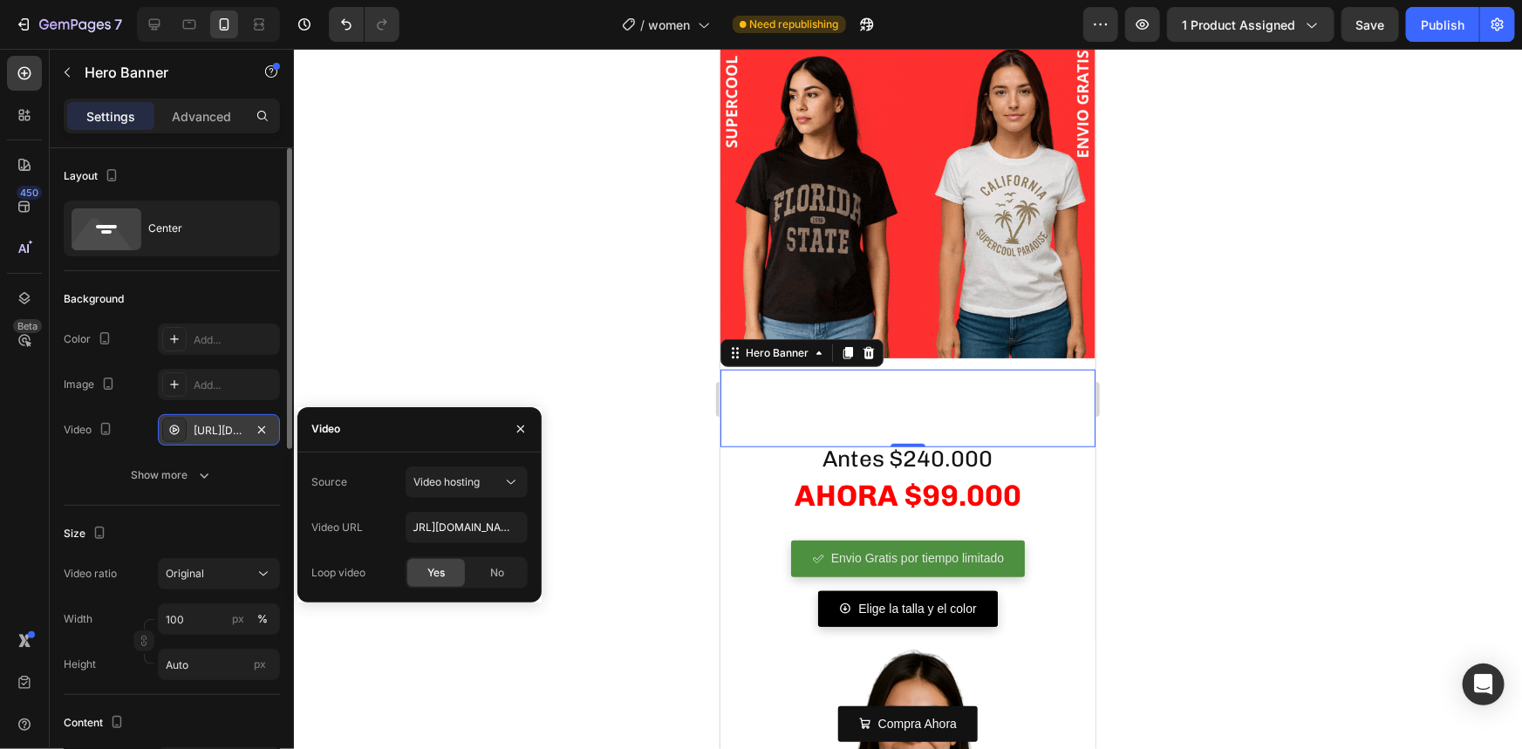
scroll to position [0, 0]
click at [611, 495] on div at bounding box center [908, 399] width 1228 height 700
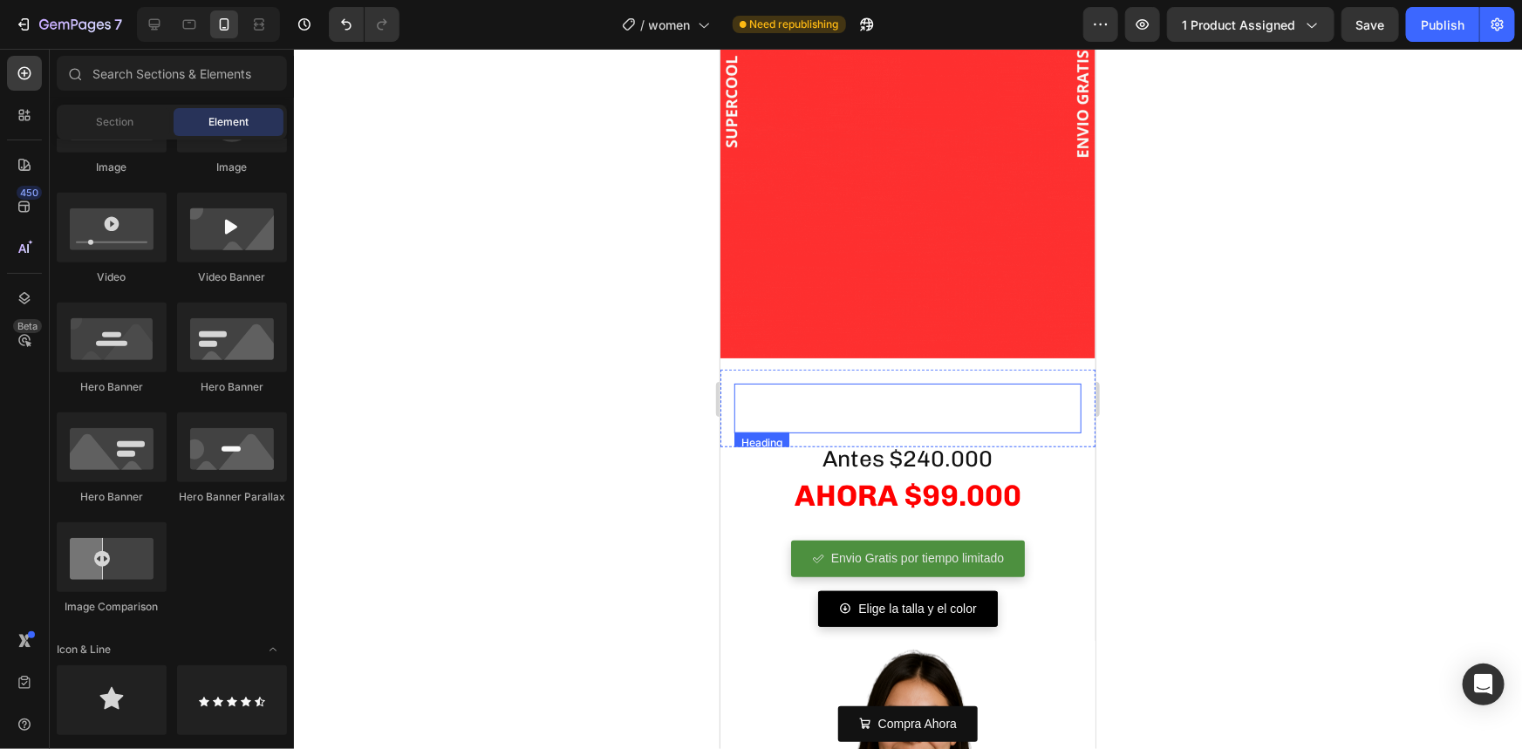
click at [821, 399] on p "Rich Text Editor. Editing area: main" at bounding box center [907, 408] width 344 height 46
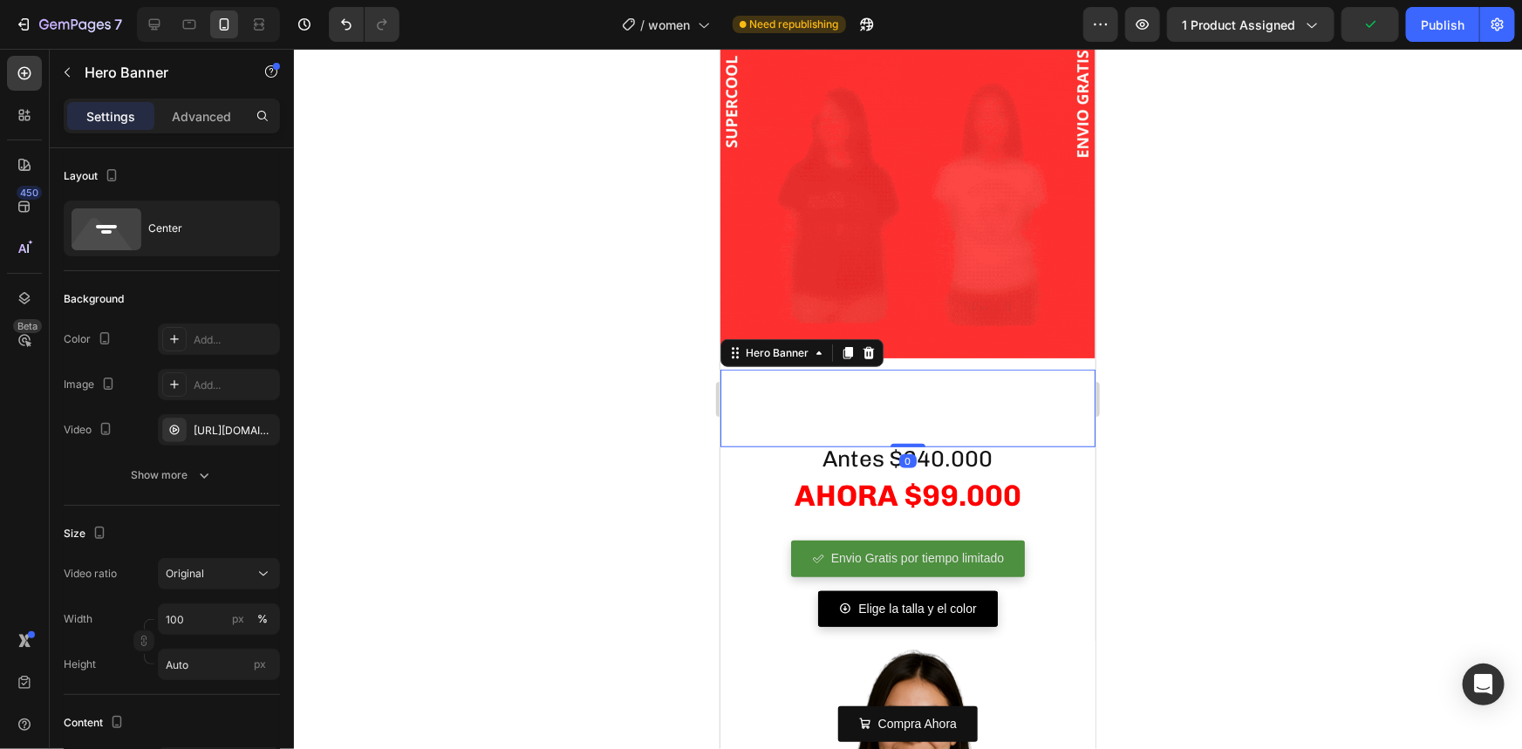
click at [720, 419] on div "Heading" at bounding box center [907, 408] width 375 height 78
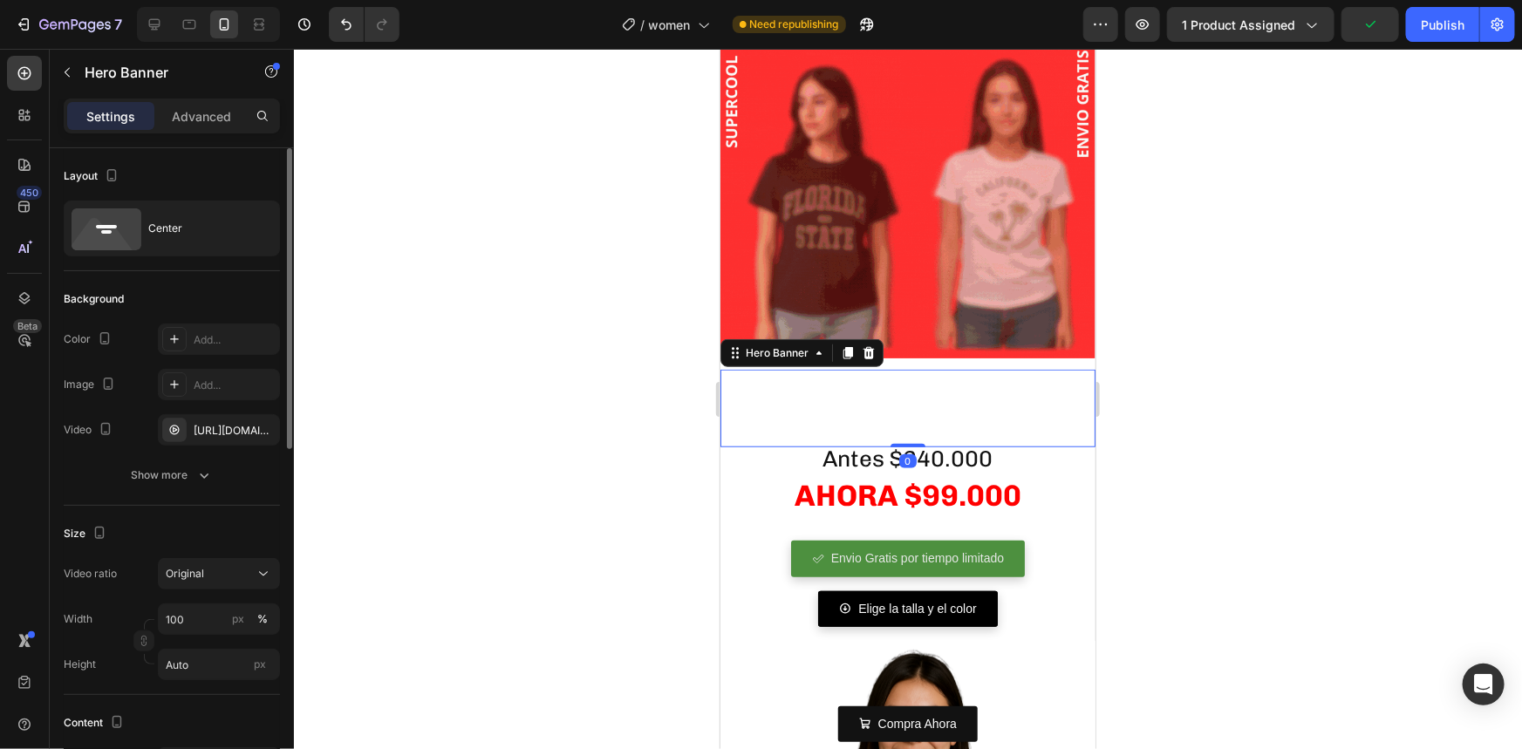
scroll to position [158, 0]
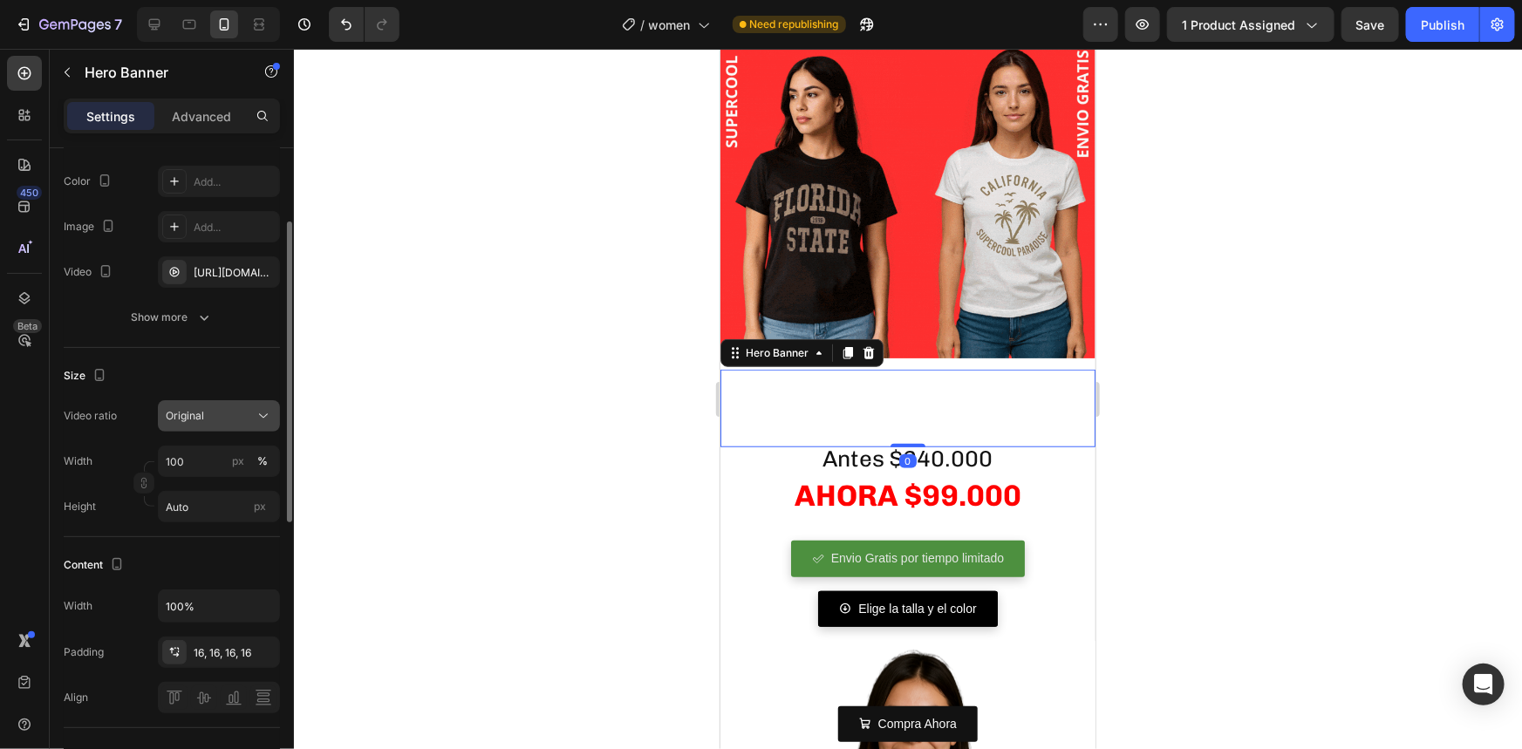
click at [223, 424] on button "Original" at bounding box center [219, 415] width 122 height 31
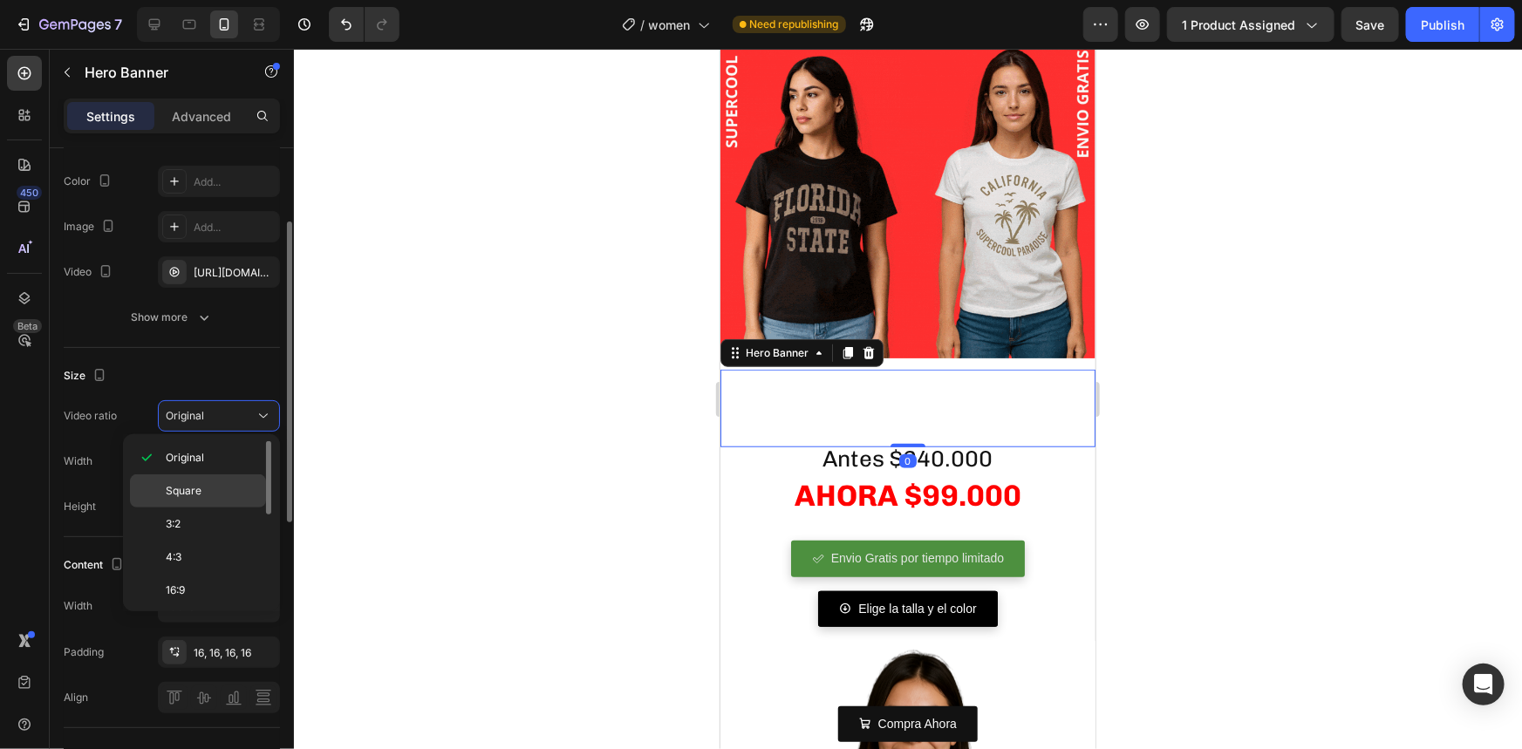
click at [222, 483] on p "Square" at bounding box center [212, 491] width 92 height 16
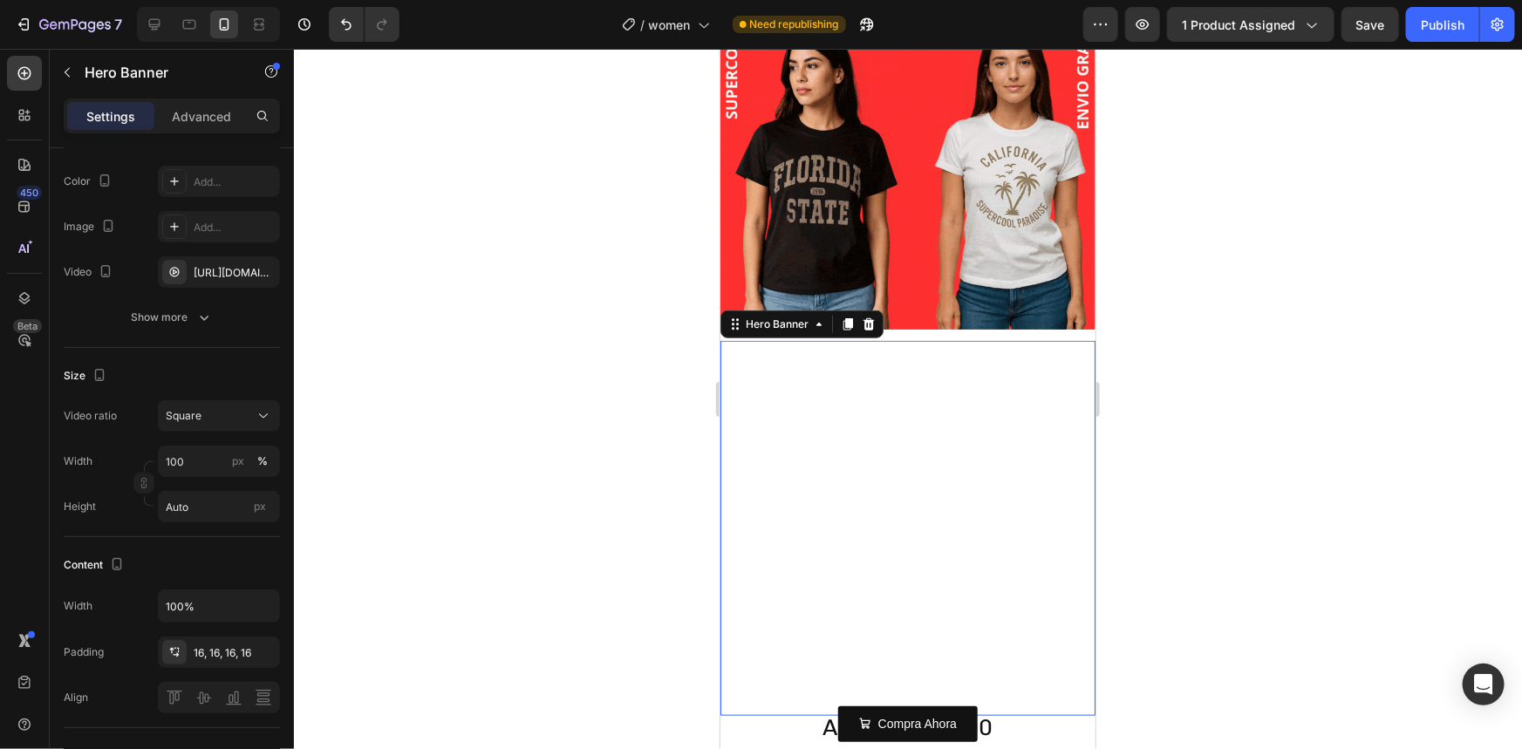
scroll to position [646, 0]
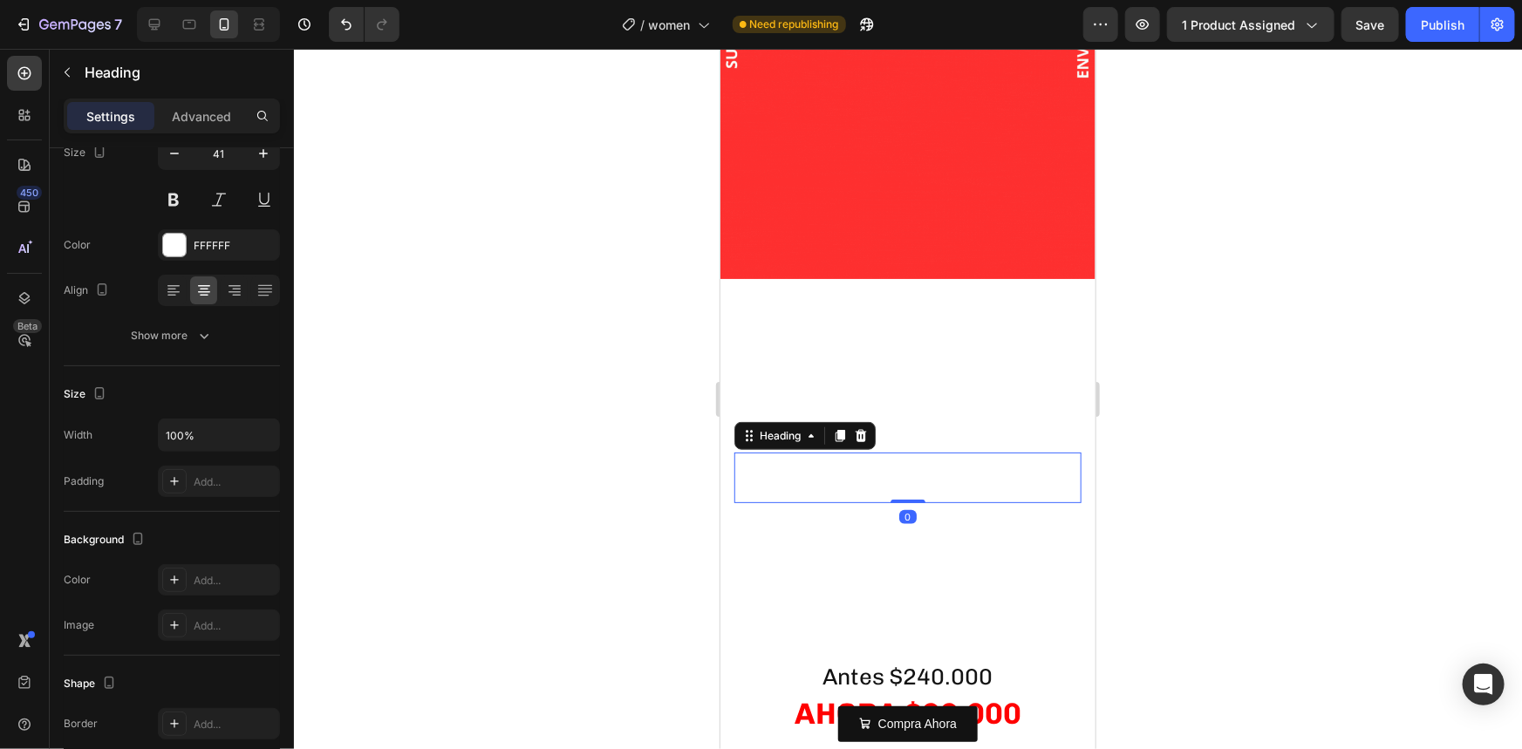
click at [802, 461] on p "Rich Text Editor. Editing area: main" at bounding box center [907, 477] width 344 height 46
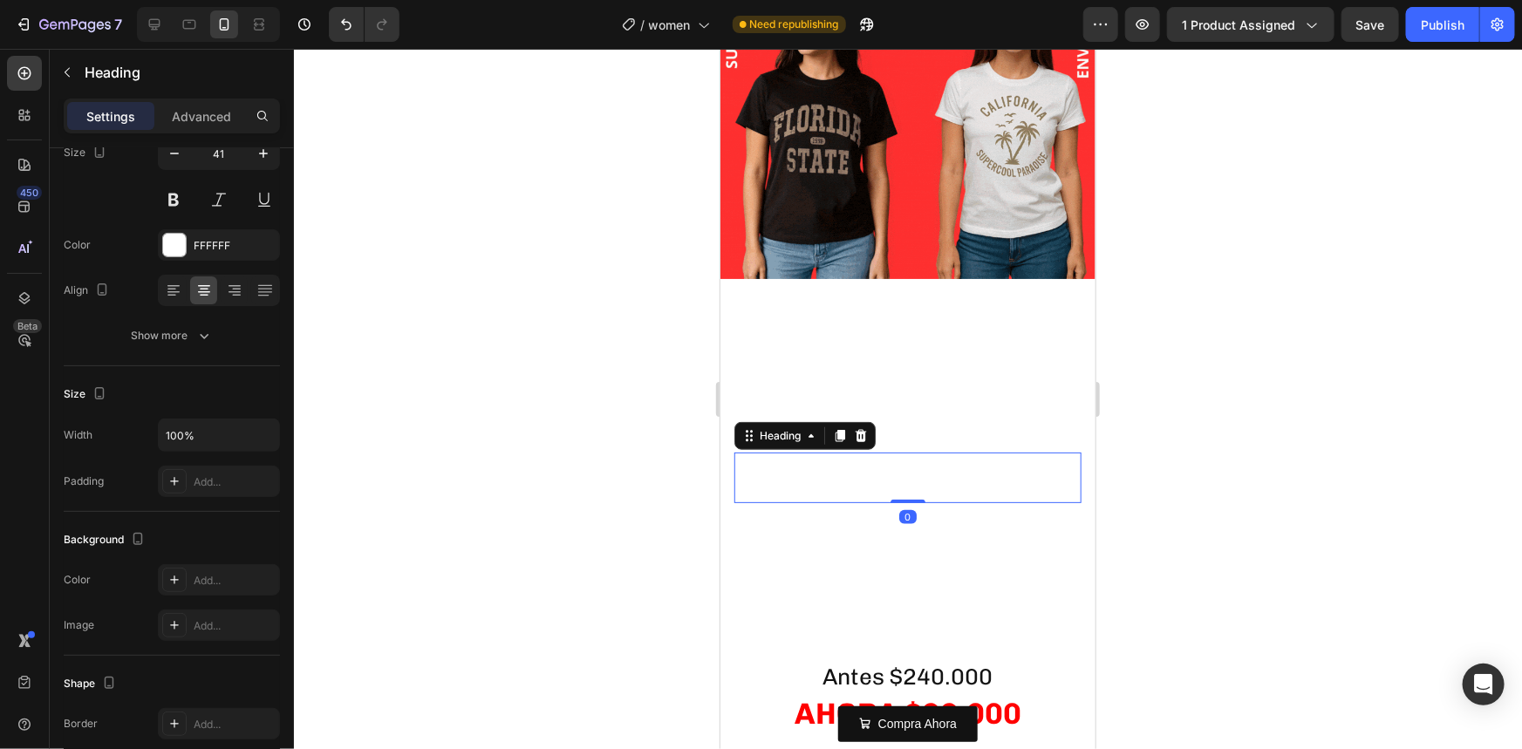
scroll to position [0, 0]
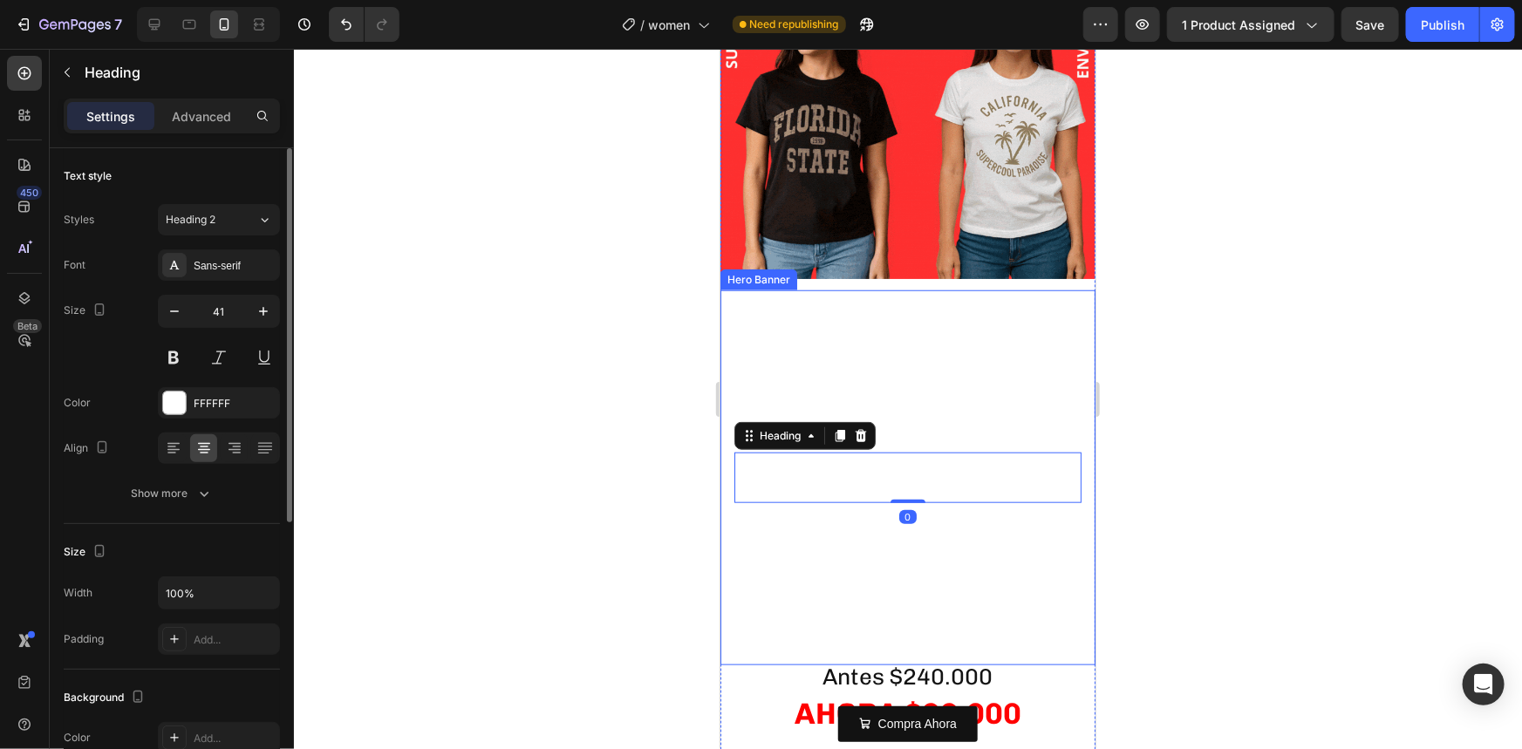
click at [608, 418] on div at bounding box center [908, 399] width 1228 height 700
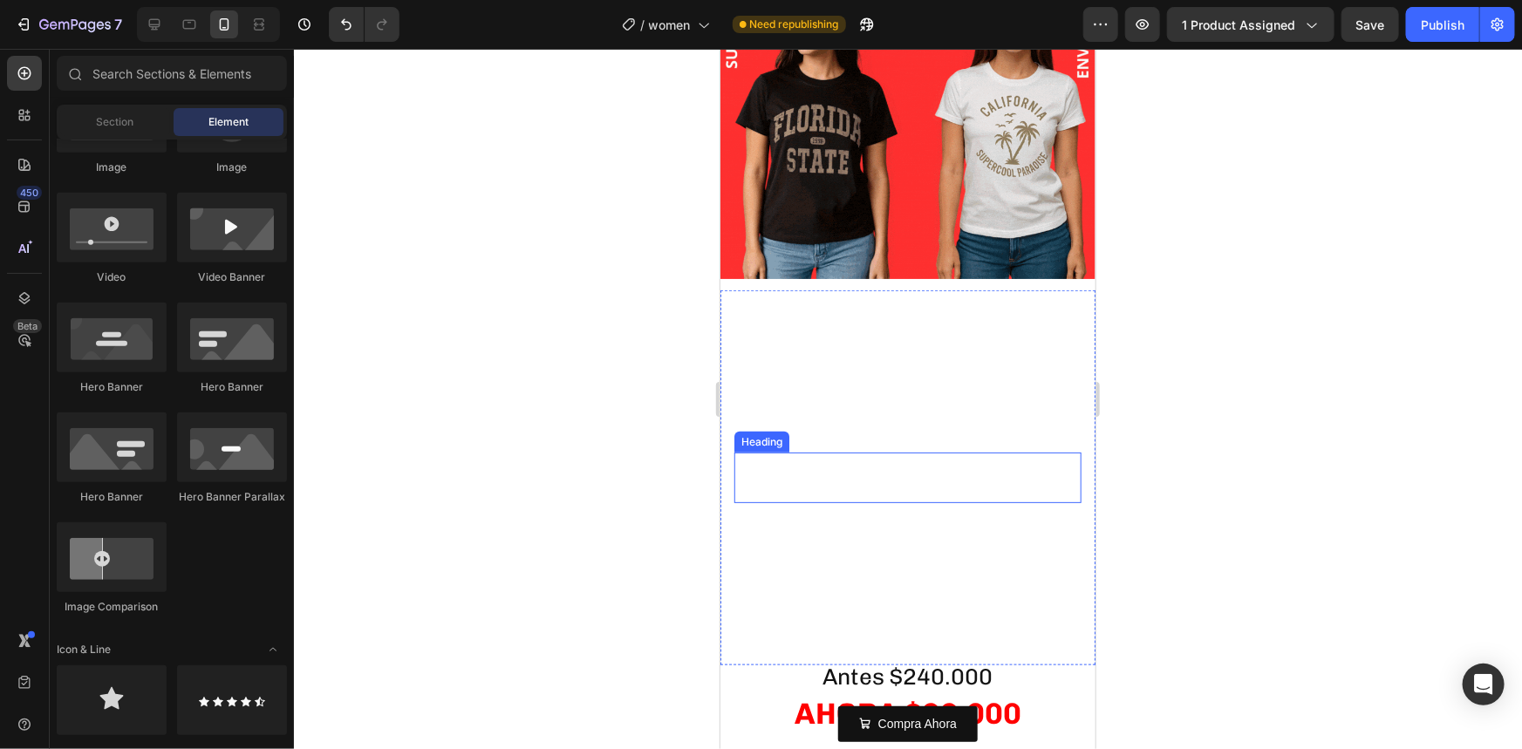
click at [839, 461] on p "Rich Text Editor. Editing area: main" at bounding box center [907, 477] width 344 height 46
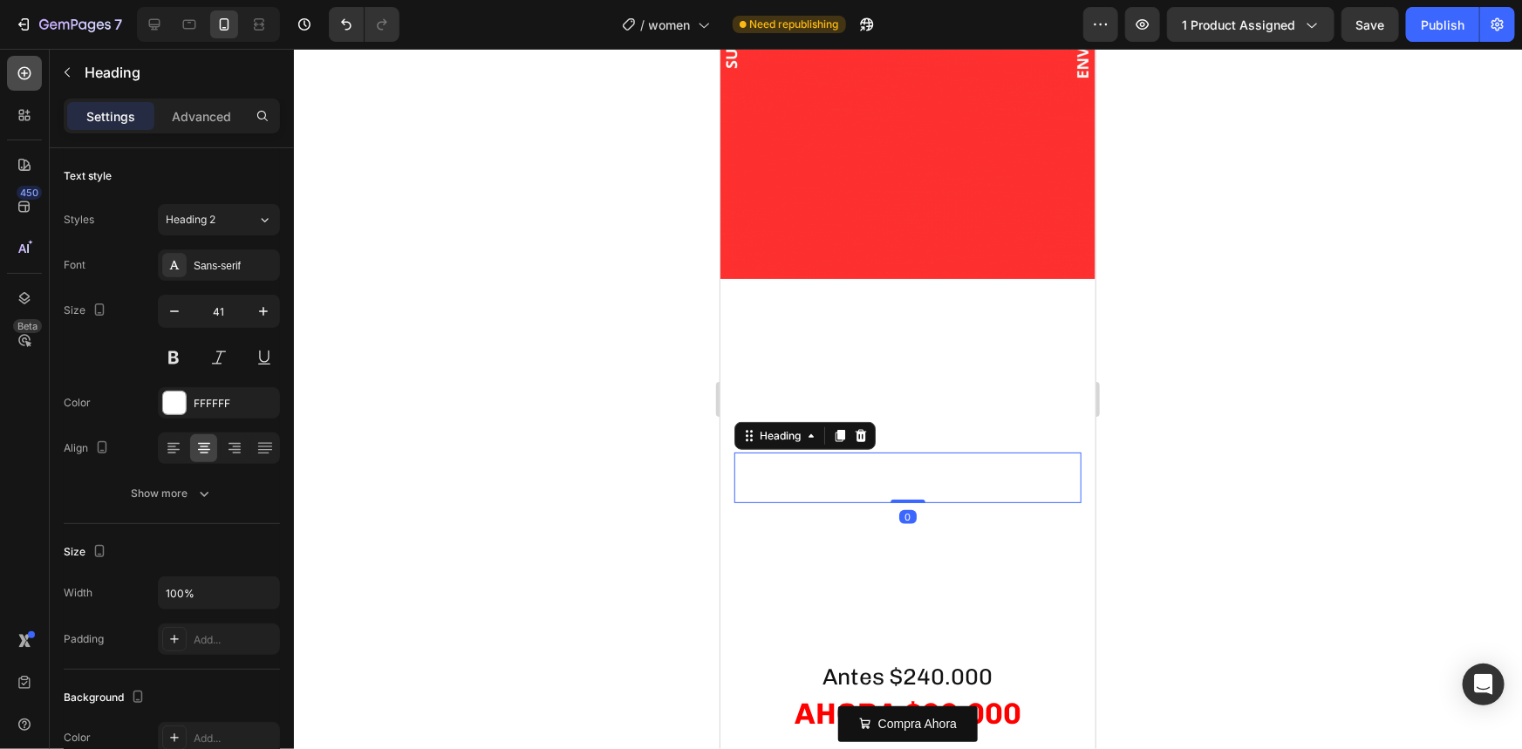
click at [24, 82] on div at bounding box center [24, 73] width 35 height 35
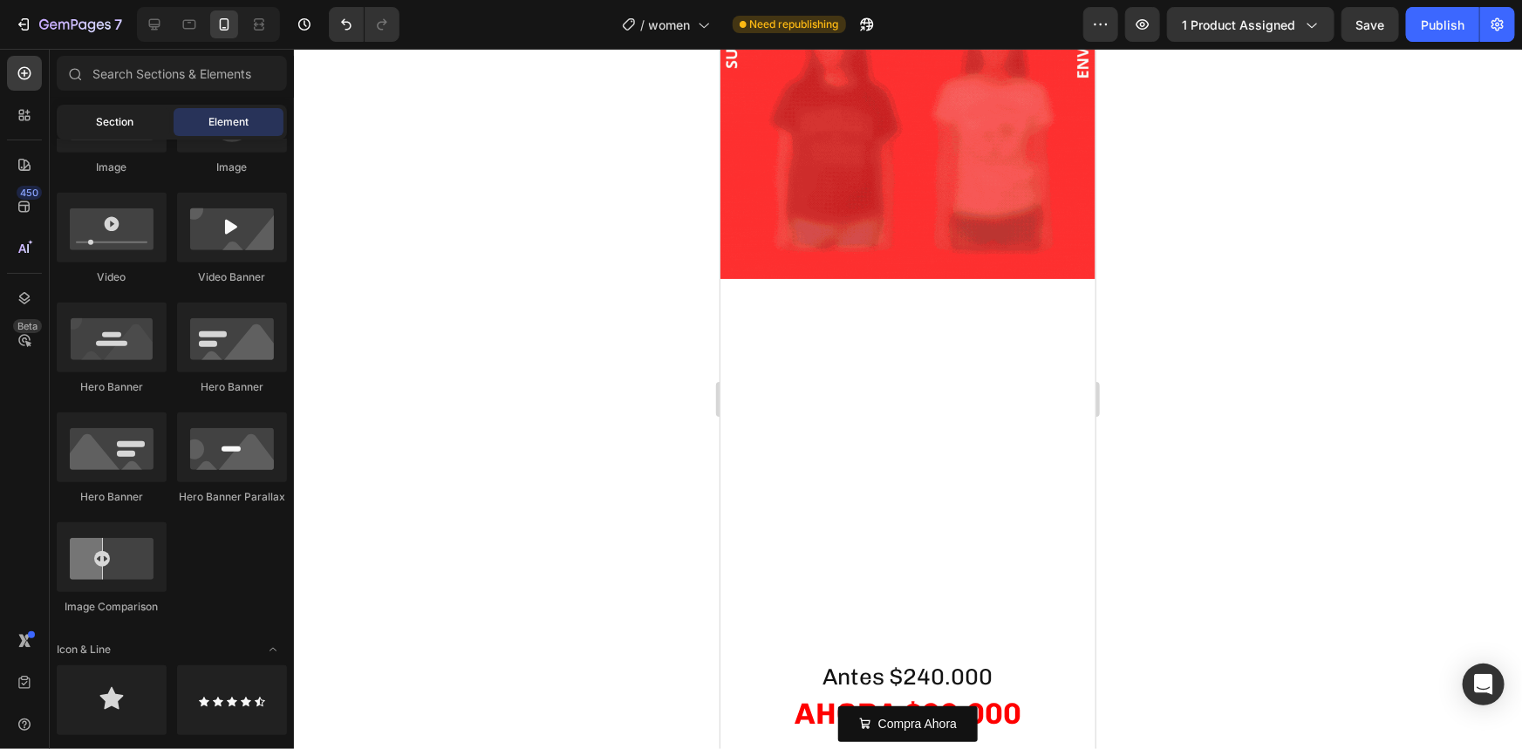
click at [80, 119] on div "Section" at bounding box center [115, 122] width 110 height 28
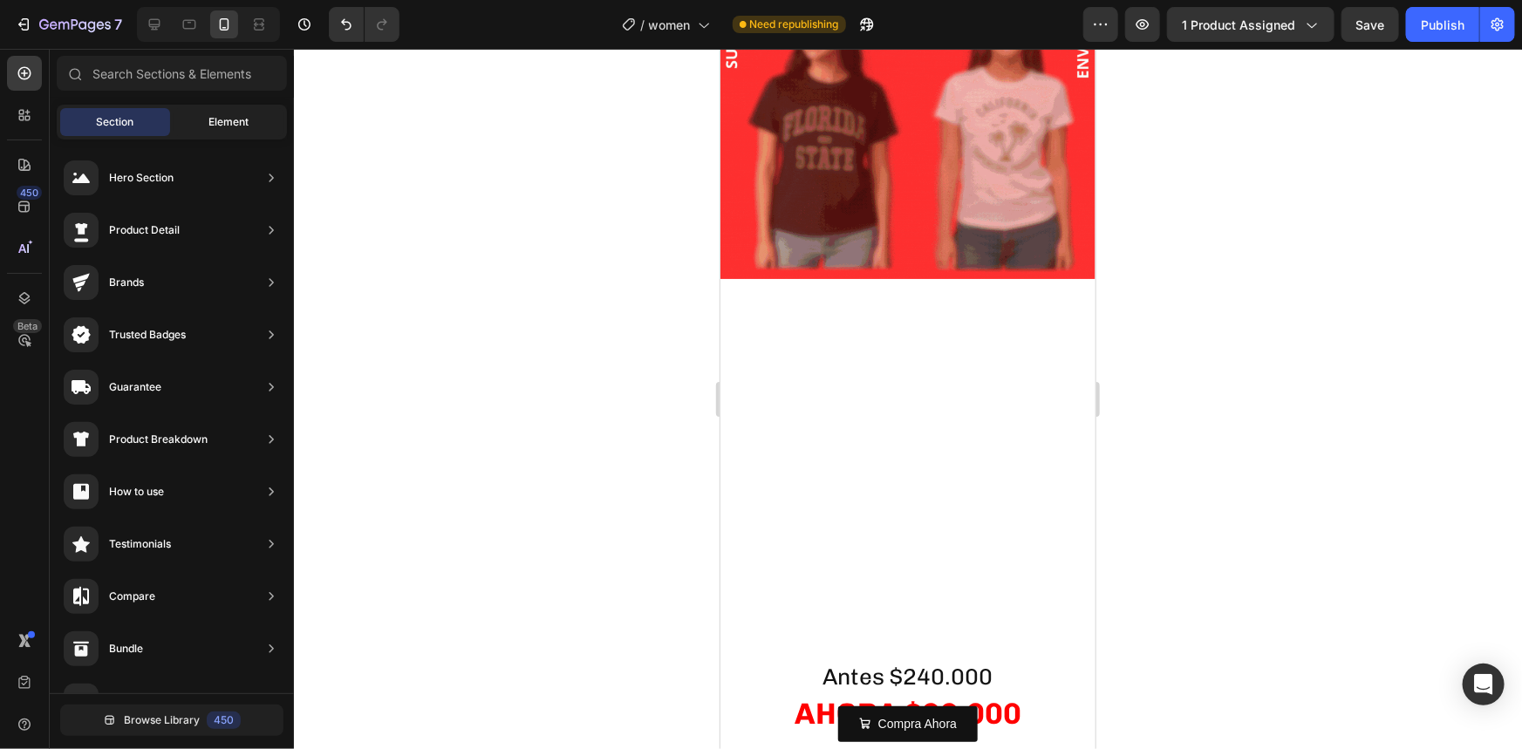
click at [195, 129] on div "Element" at bounding box center [229, 122] width 110 height 28
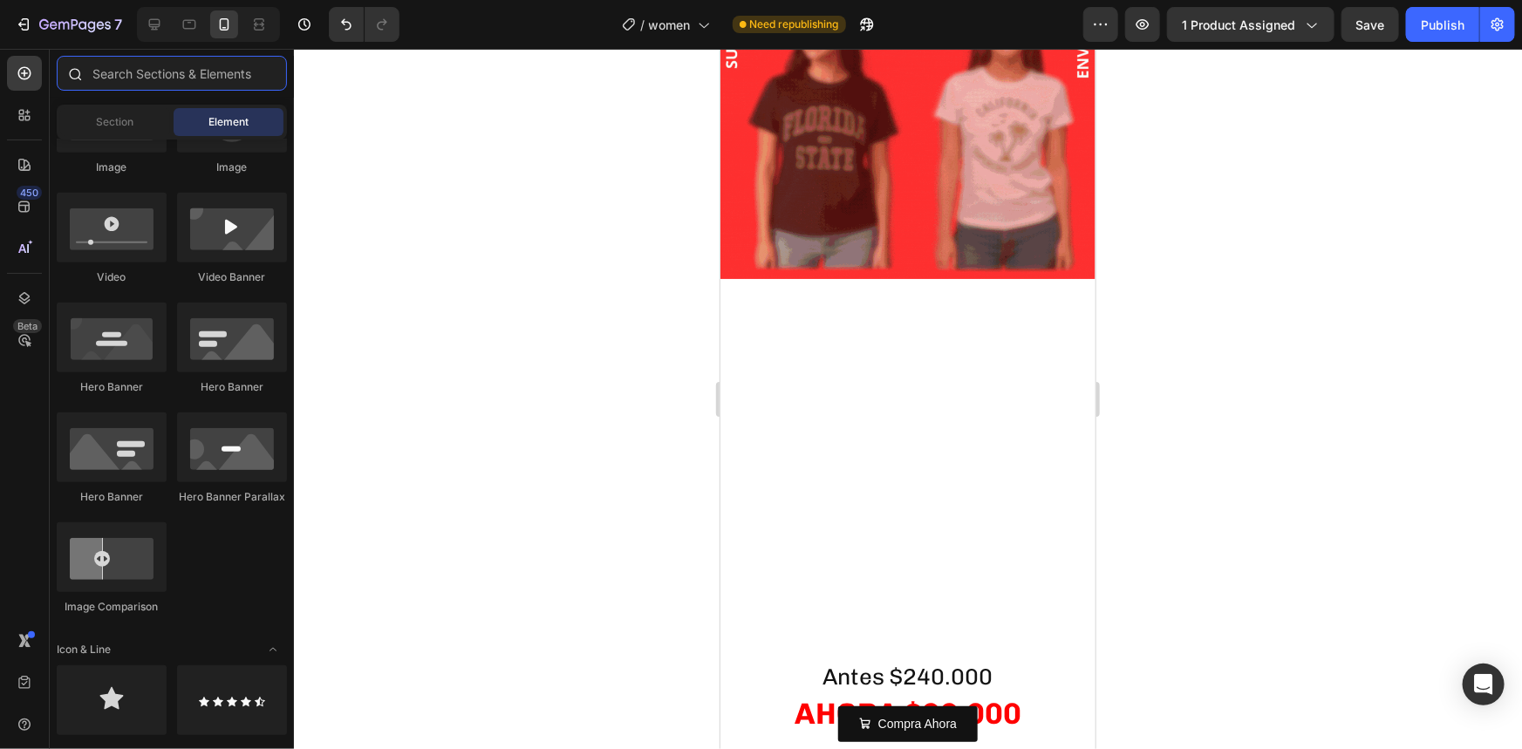
click at [152, 71] on input "text" at bounding box center [172, 73] width 230 height 35
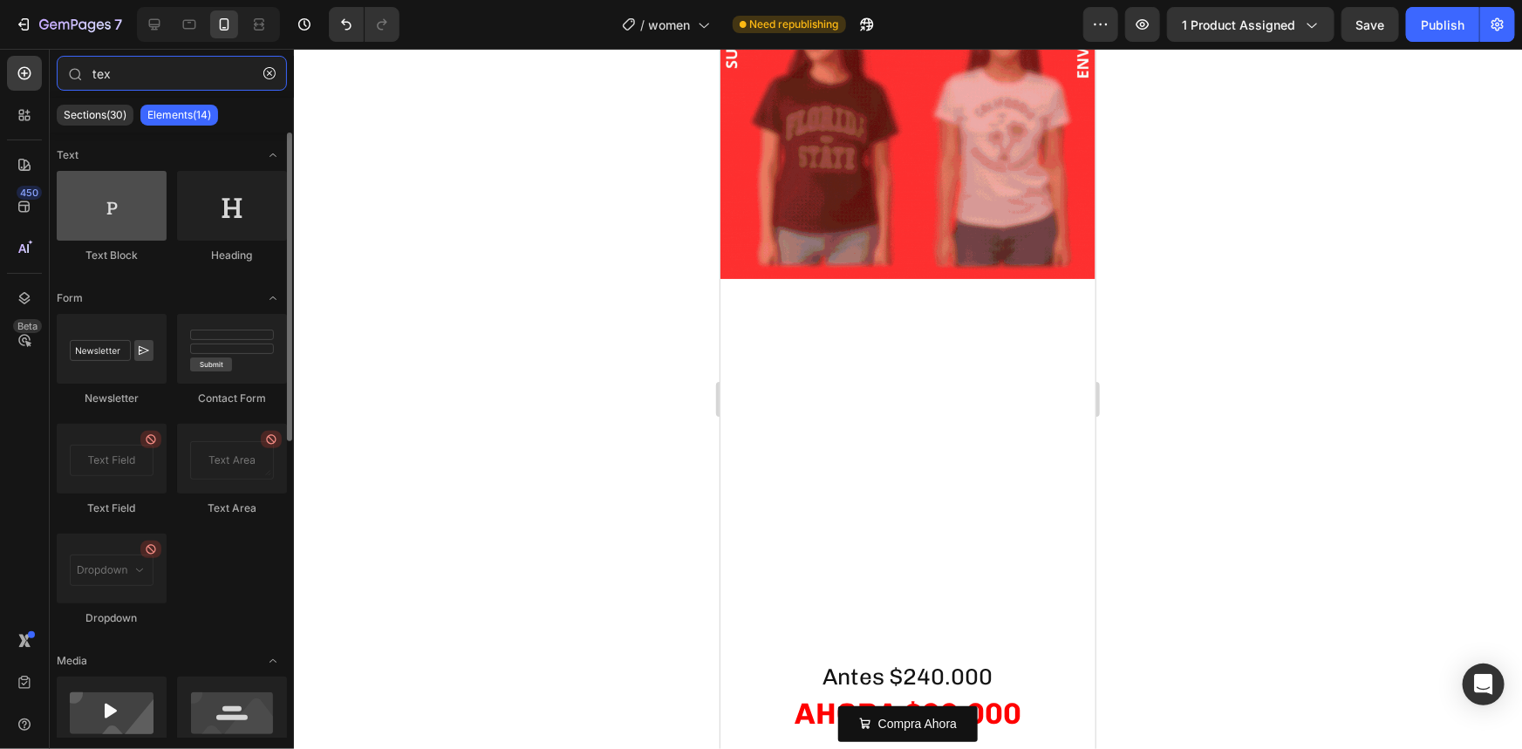
type input "tex"
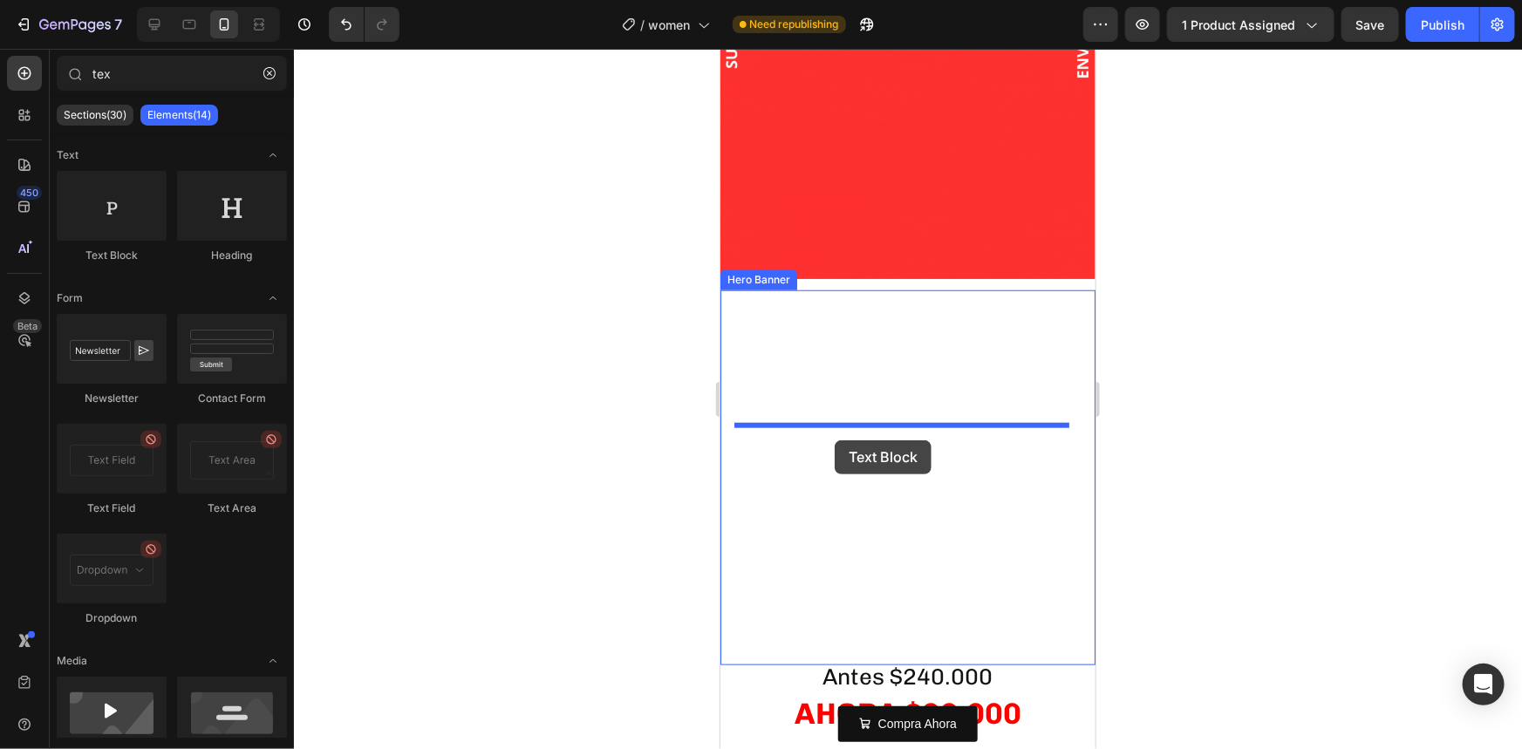
drag, startPoint x: 856, startPoint y: 275, endPoint x: 834, endPoint y: 440, distance: 166.3
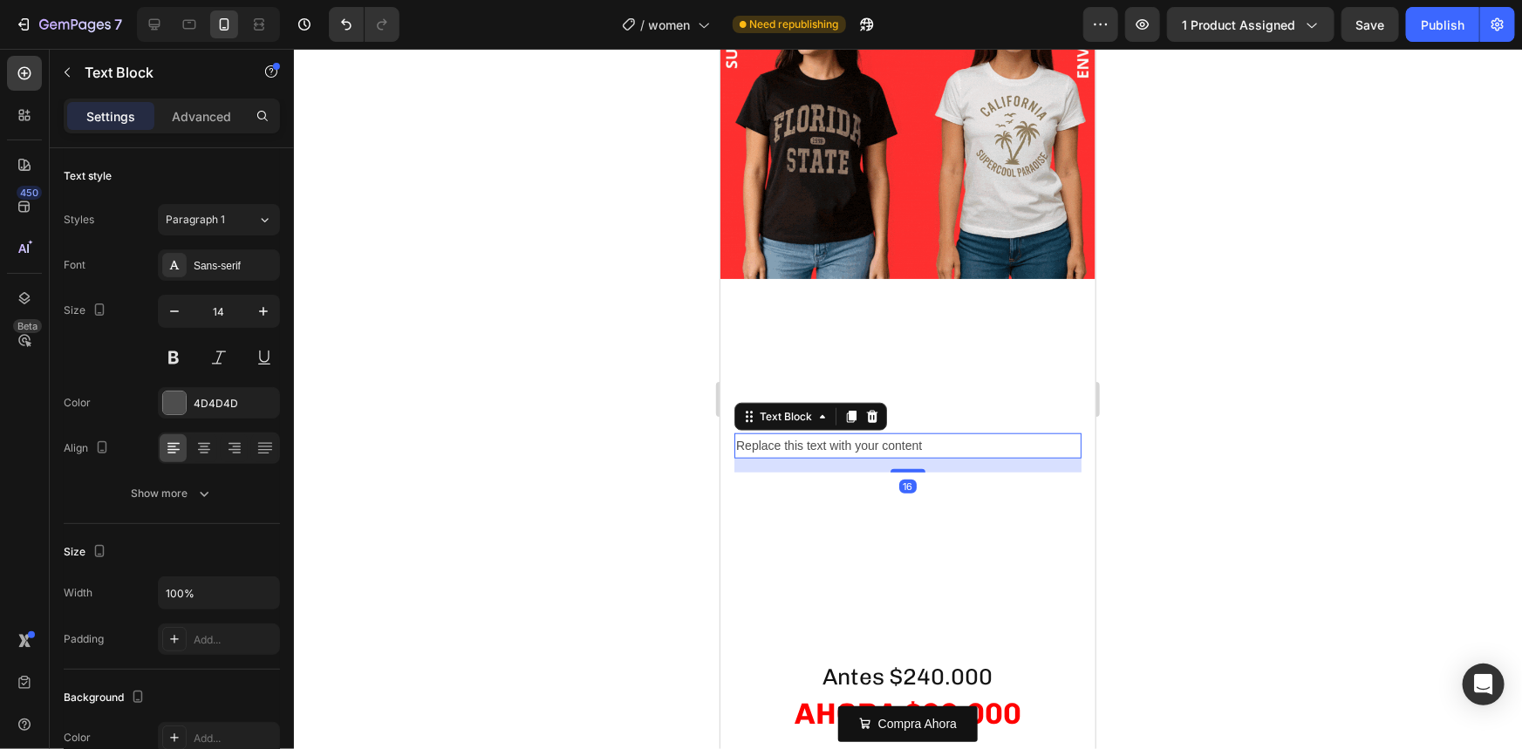
click at [859, 433] on div "Replace this text with your content" at bounding box center [906, 445] width 347 height 25
click at [860, 434] on p "Replace this text with your content" at bounding box center [907, 445] width 344 height 22
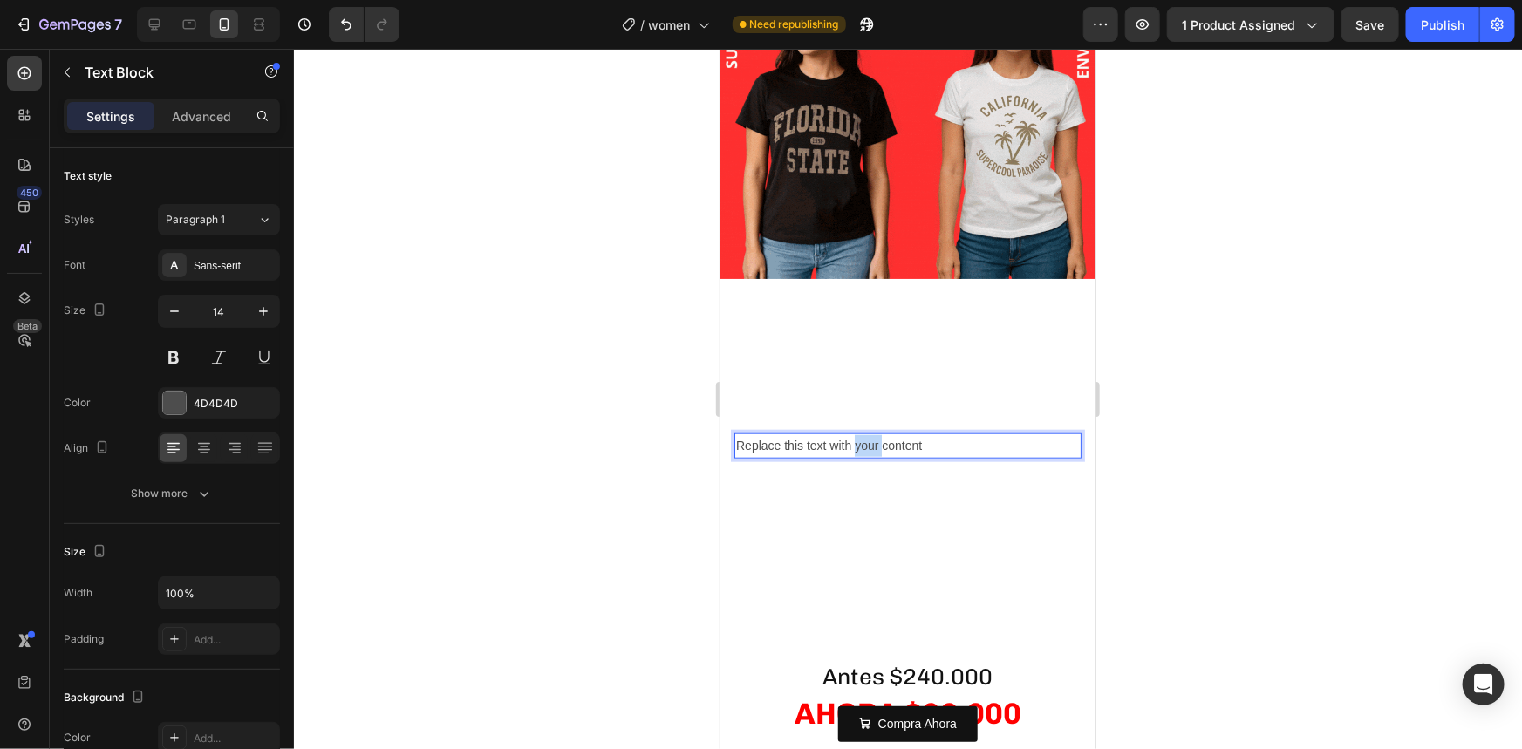
click at [860, 434] on p "Replace this text with your content" at bounding box center [907, 445] width 344 height 22
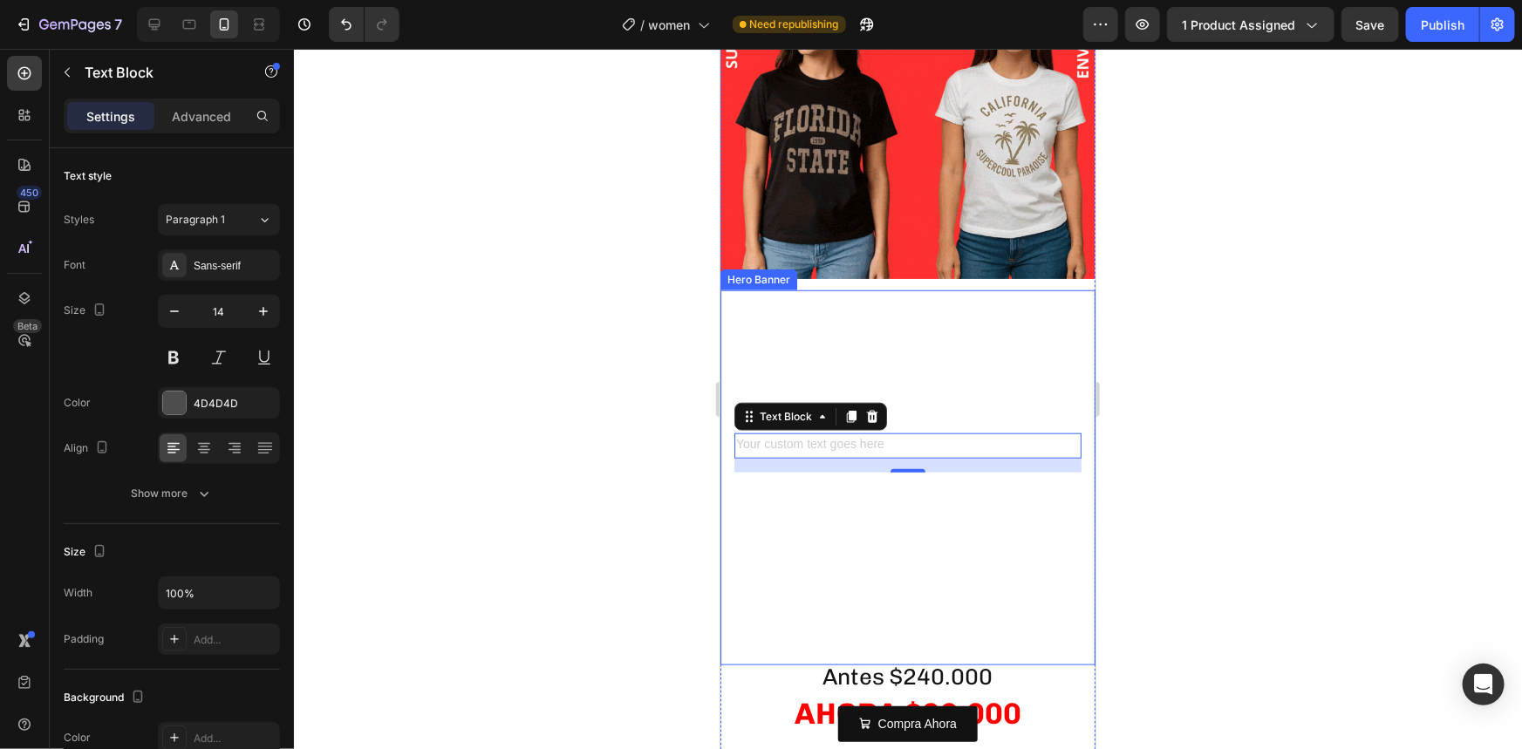
click at [665, 446] on div at bounding box center [908, 399] width 1228 height 700
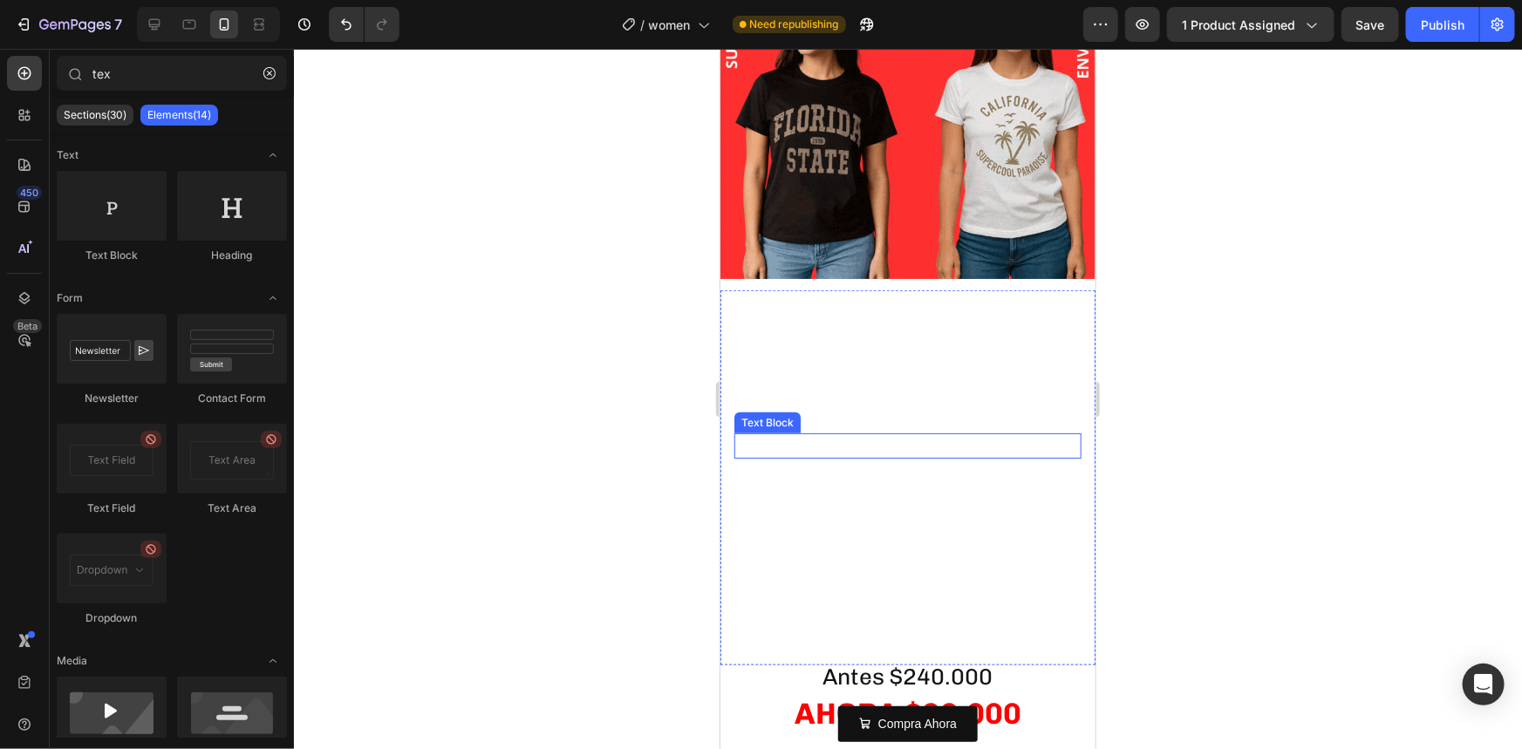
click at [763, 434] on p "Rich Text Editor. Editing area: main" at bounding box center [907, 445] width 344 height 22
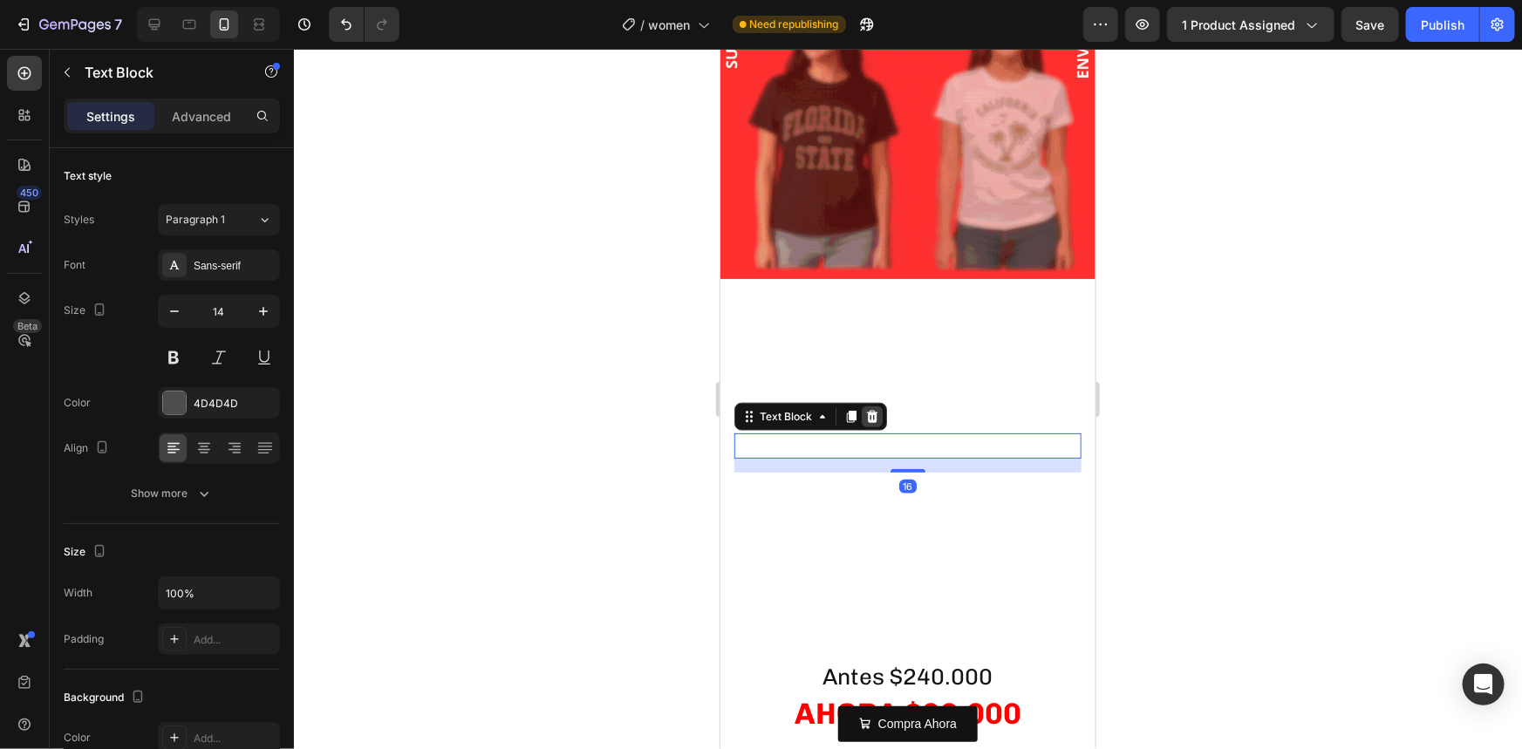
click at [866, 409] on icon at bounding box center [871, 416] width 14 height 14
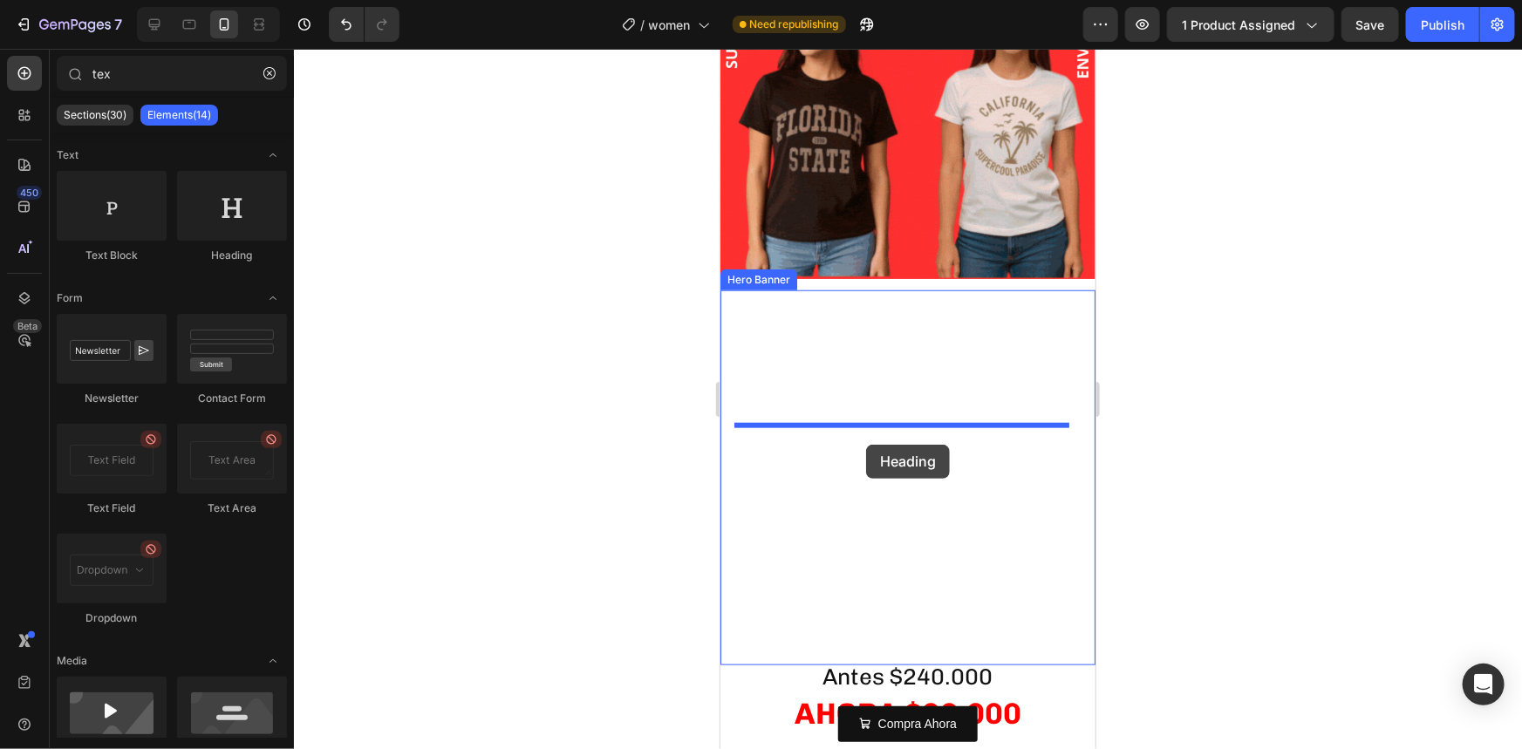
drag, startPoint x: 931, startPoint y: 283, endPoint x: 865, endPoint y: 444, distance: 173.6
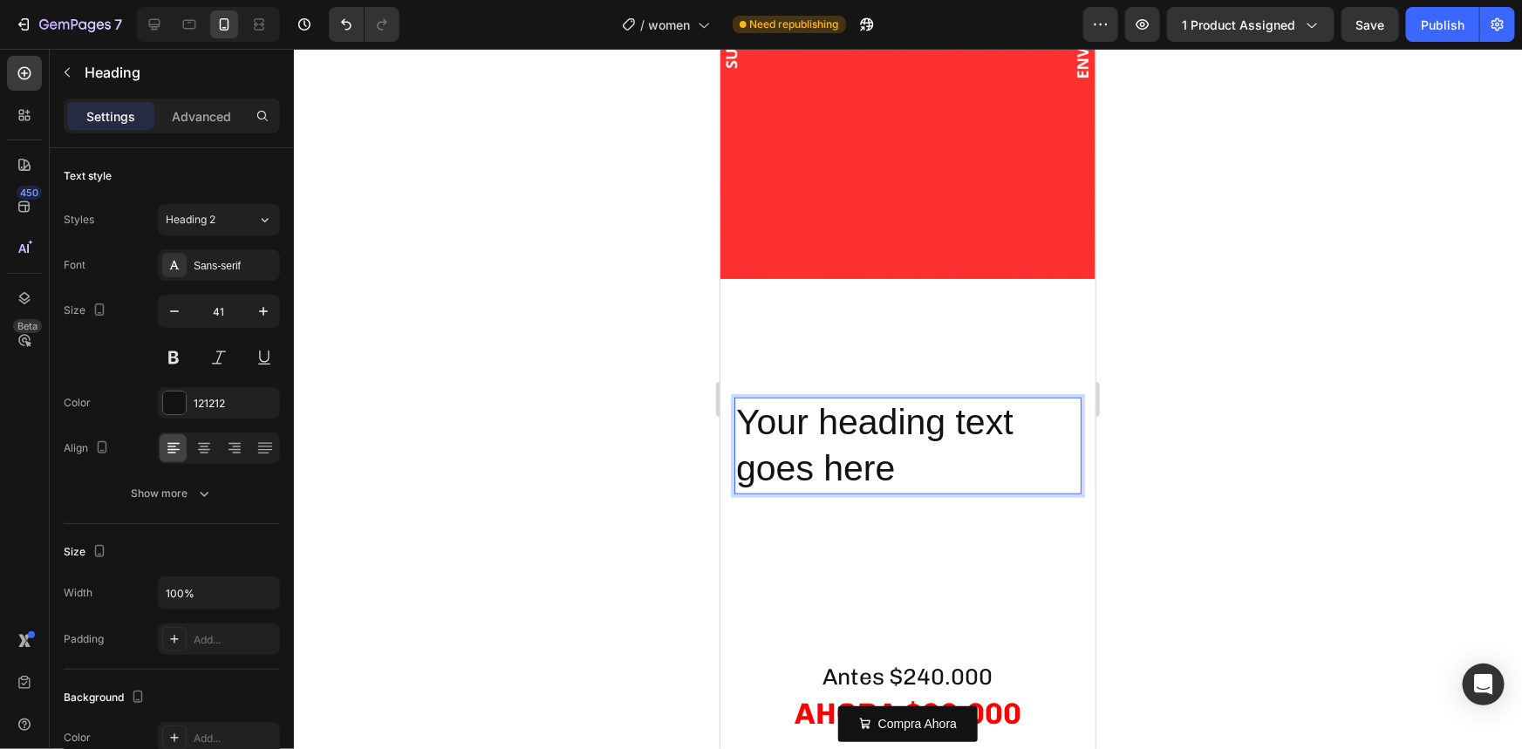
click at [873, 443] on h2 "Your heading text goes here" at bounding box center [906, 445] width 347 height 97
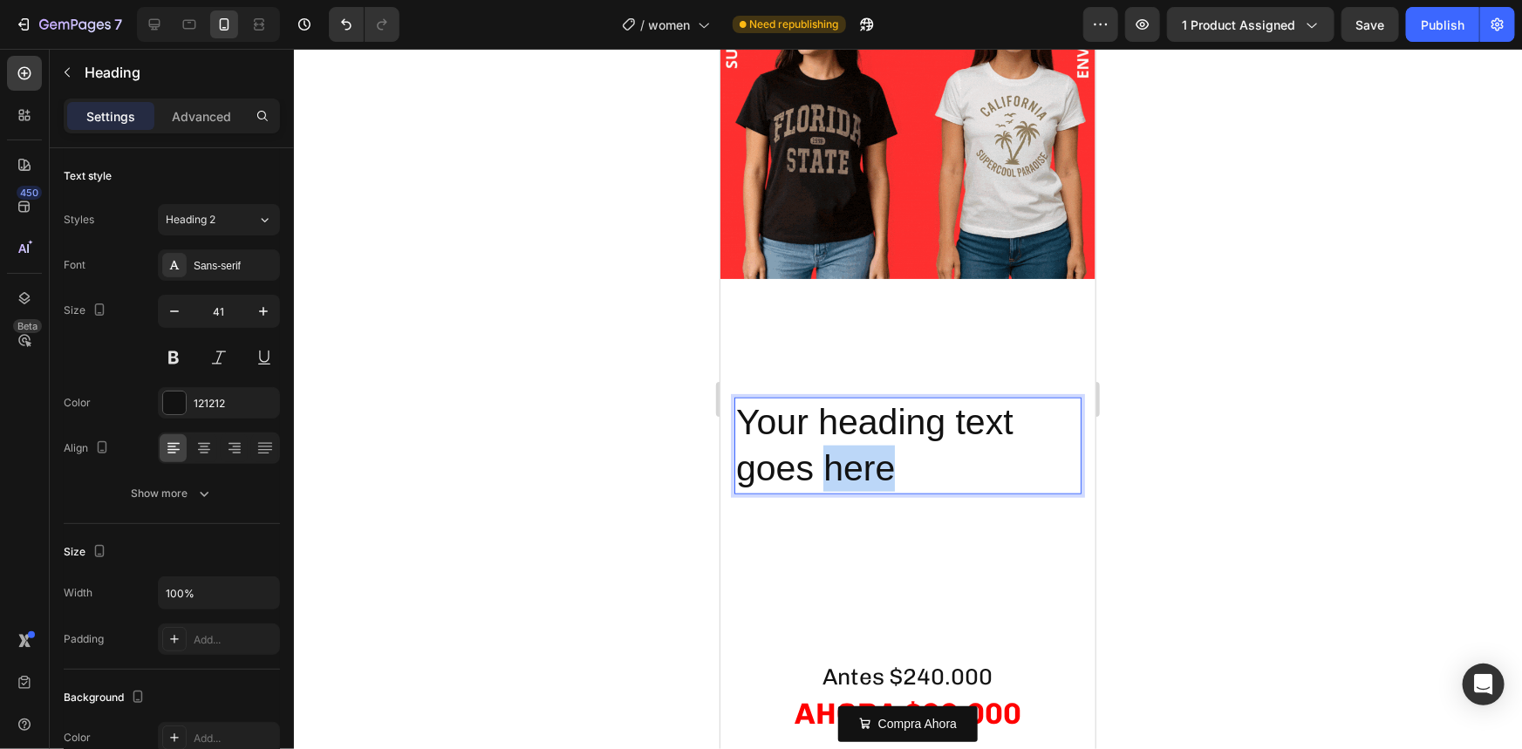
click at [873, 443] on p "Your heading text goes here" at bounding box center [907, 445] width 344 height 93
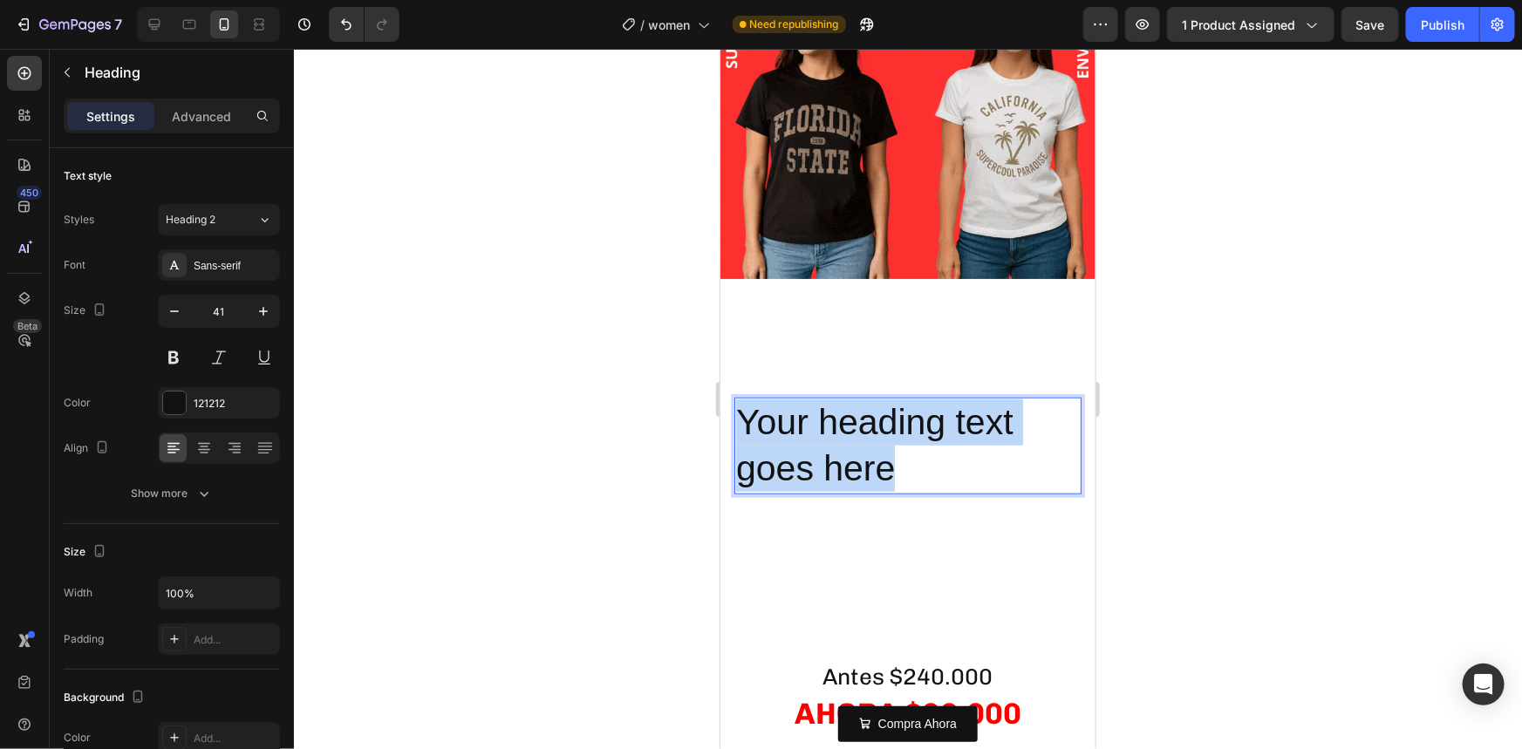
click at [873, 443] on p "Your heading text goes here" at bounding box center [907, 445] width 344 height 93
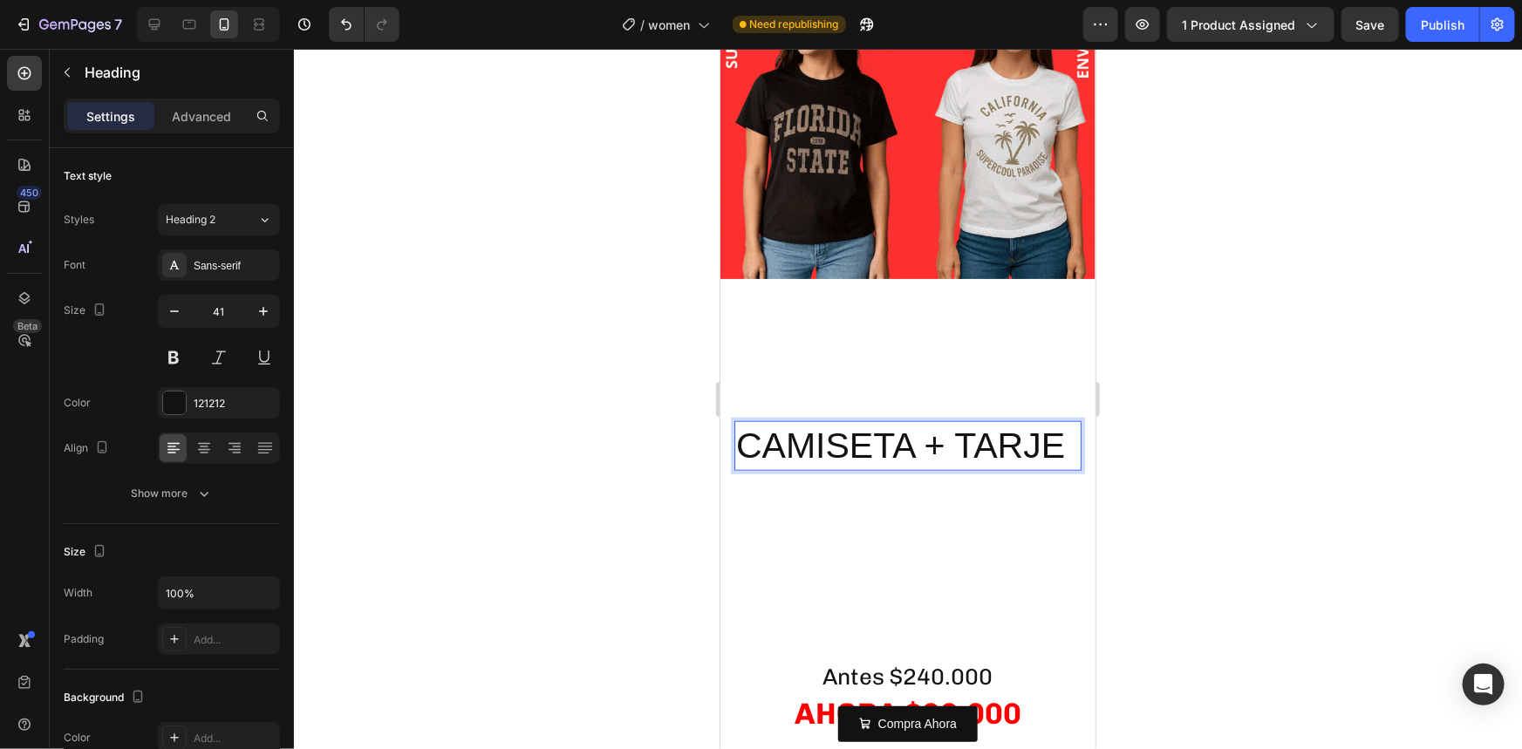
scroll to position [624, 0]
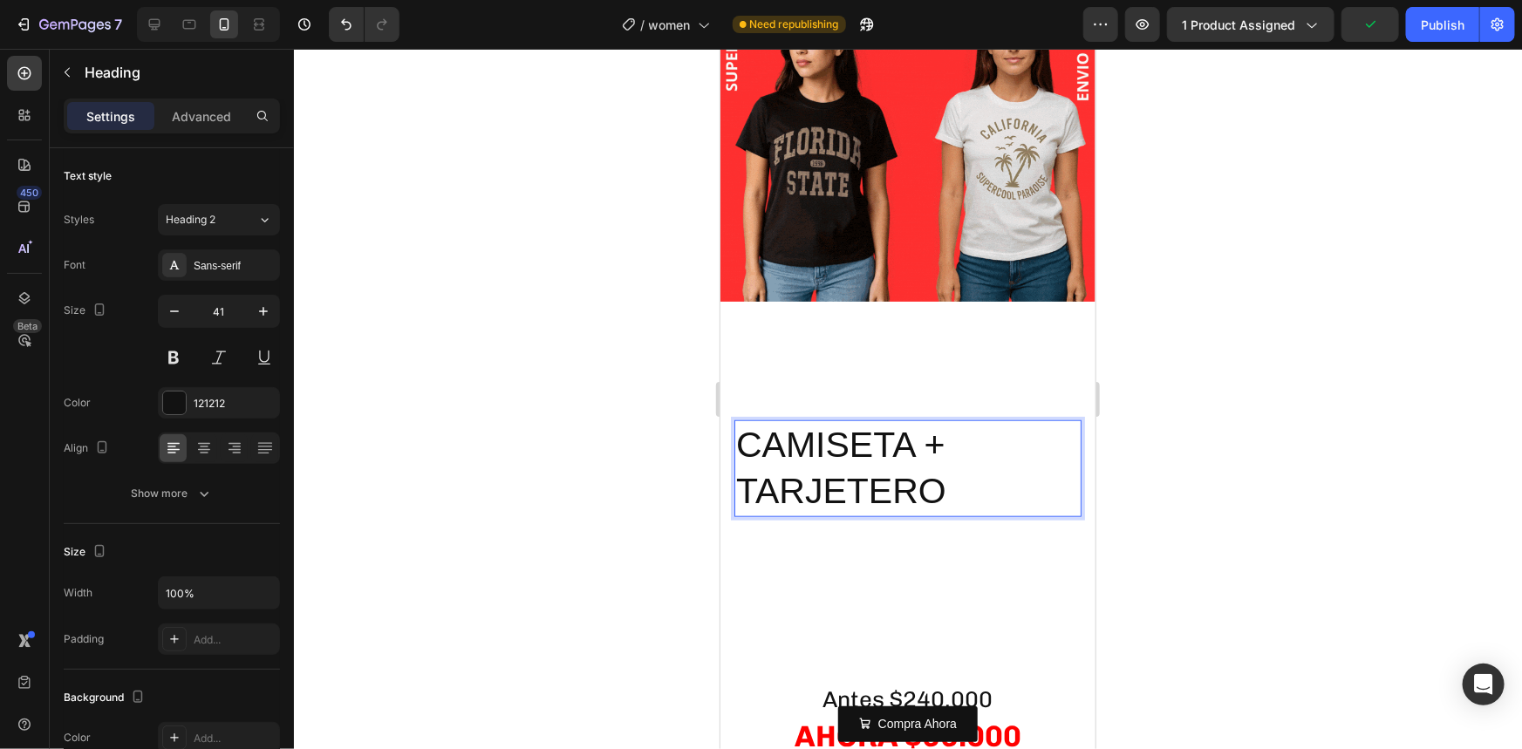
drag, startPoint x: 986, startPoint y: 467, endPoint x: 726, endPoint y: 417, distance: 265.6
click at [726, 417] on div "CAMISETA + TARJETERO Heading 16 Heading" at bounding box center [907, 500] width 375 height 188
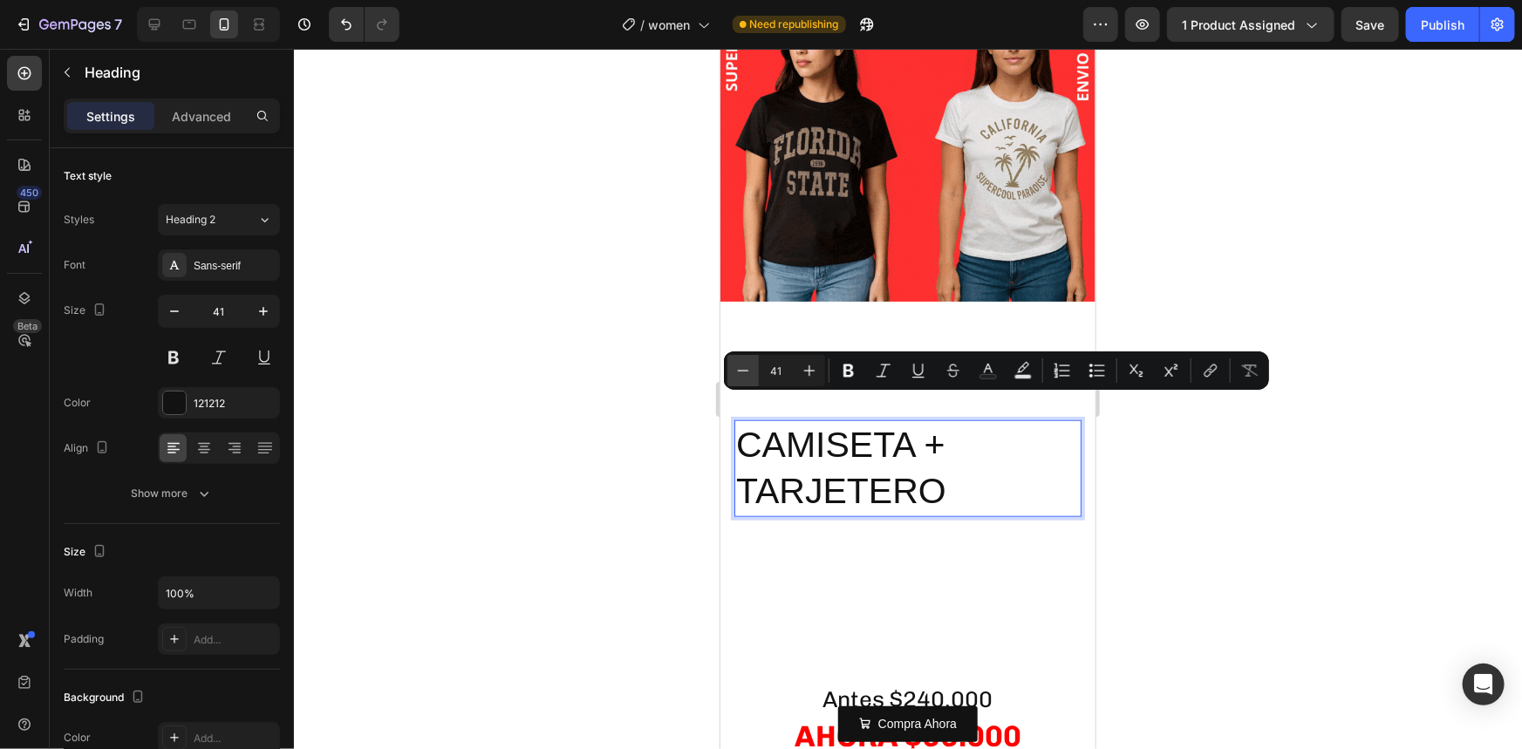
click at [753, 369] on button "Minus" at bounding box center [742, 370] width 31 height 31
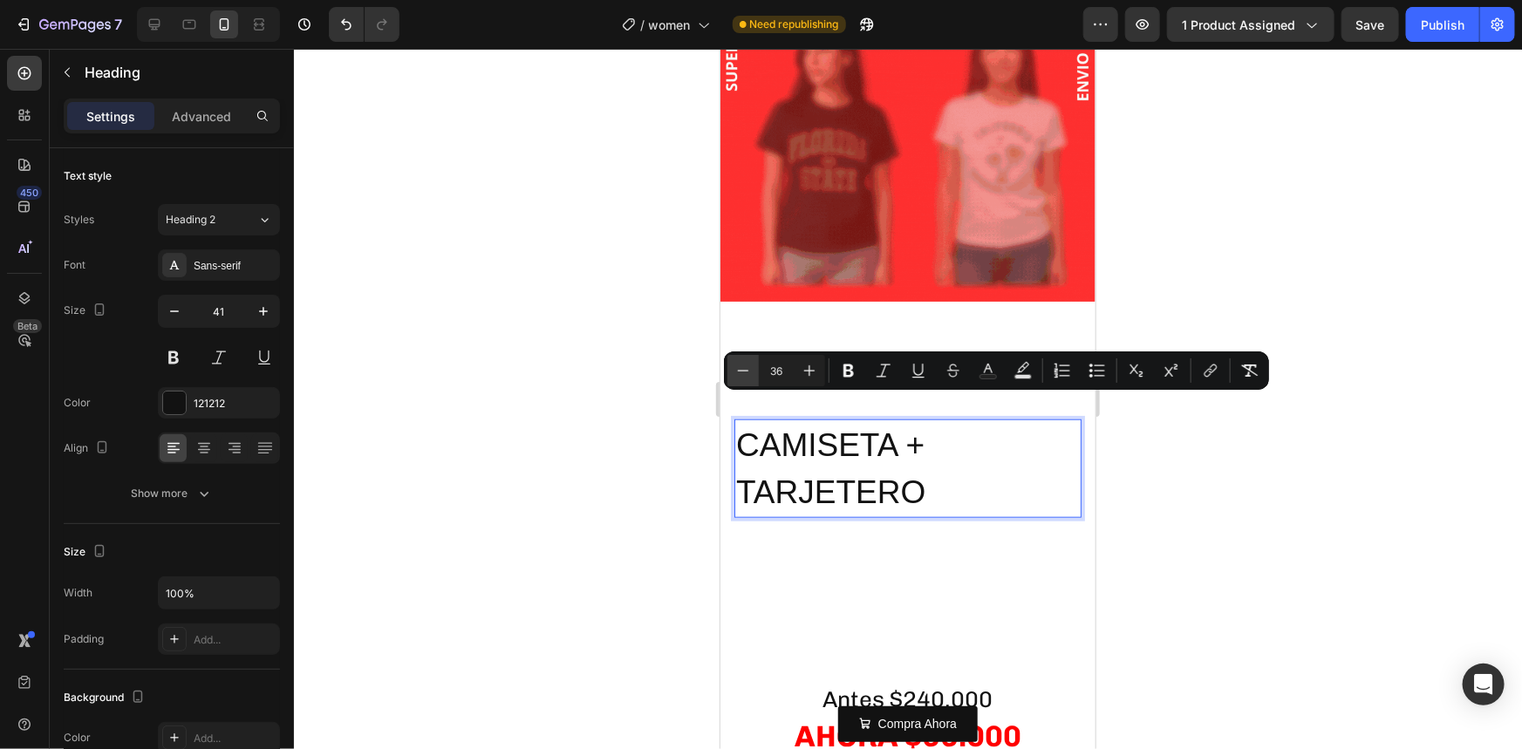
click at [753, 369] on button "Minus" at bounding box center [742, 370] width 31 height 31
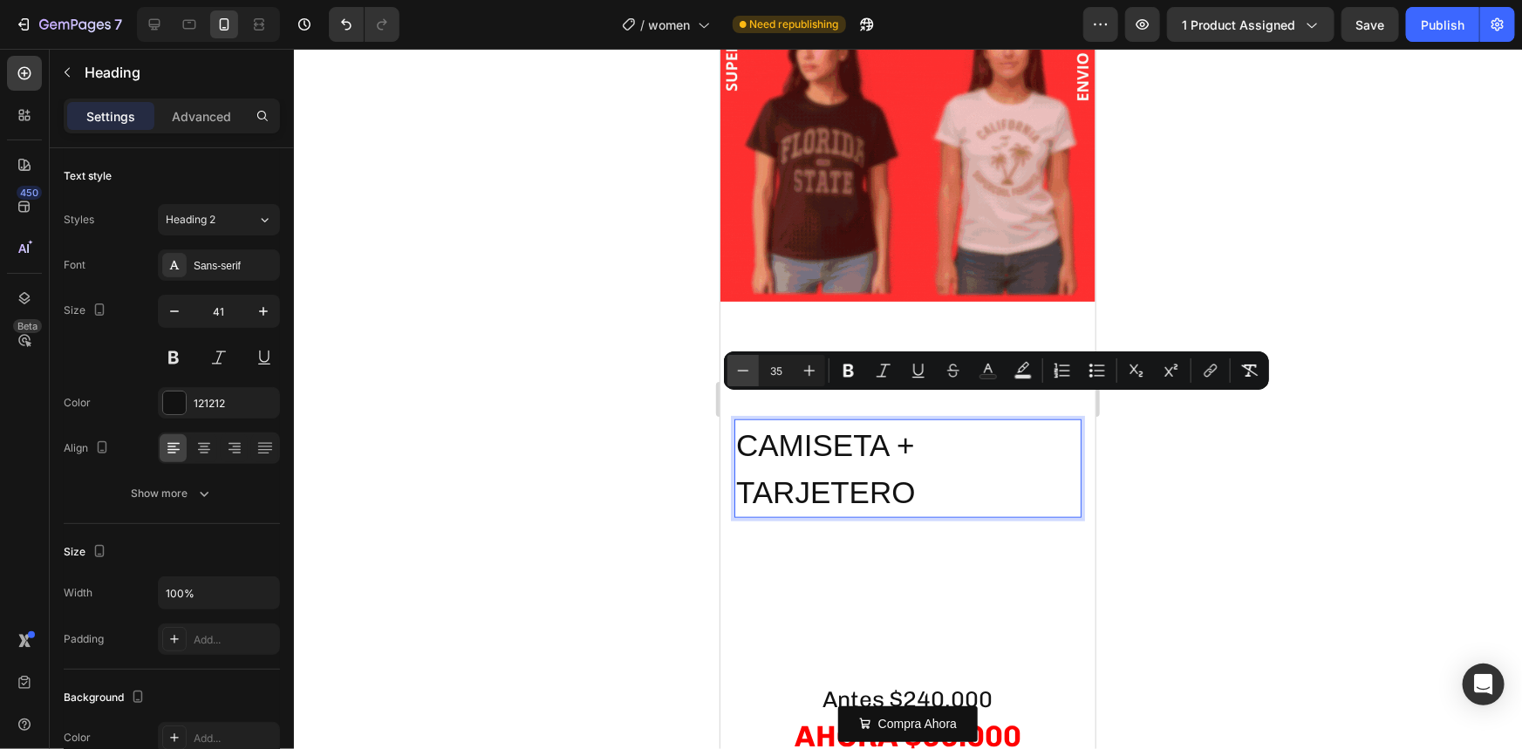
click at [753, 369] on button "Minus" at bounding box center [742, 370] width 31 height 31
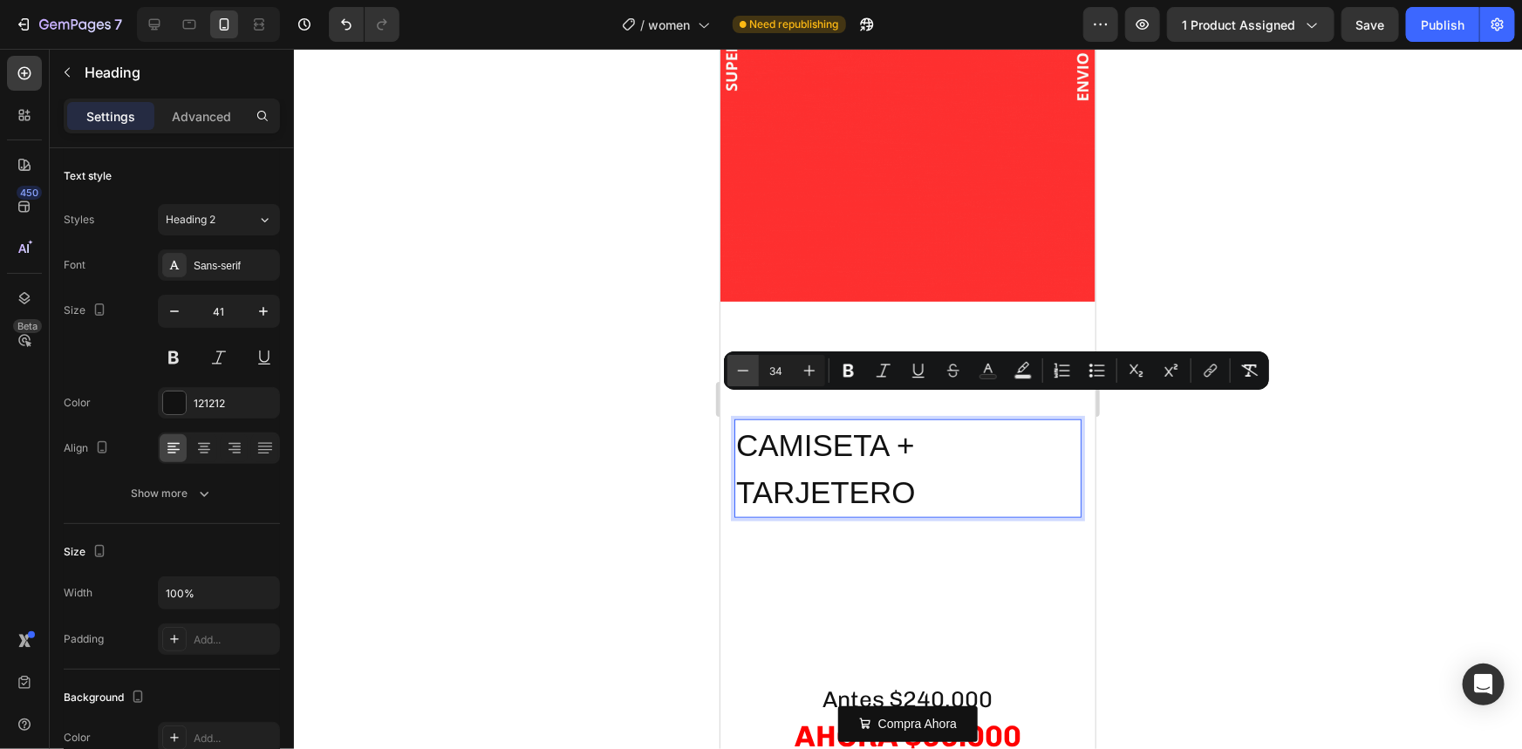
click at [753, 369] on button "Minus" at bounding box center [742, 370] width 31 height 31
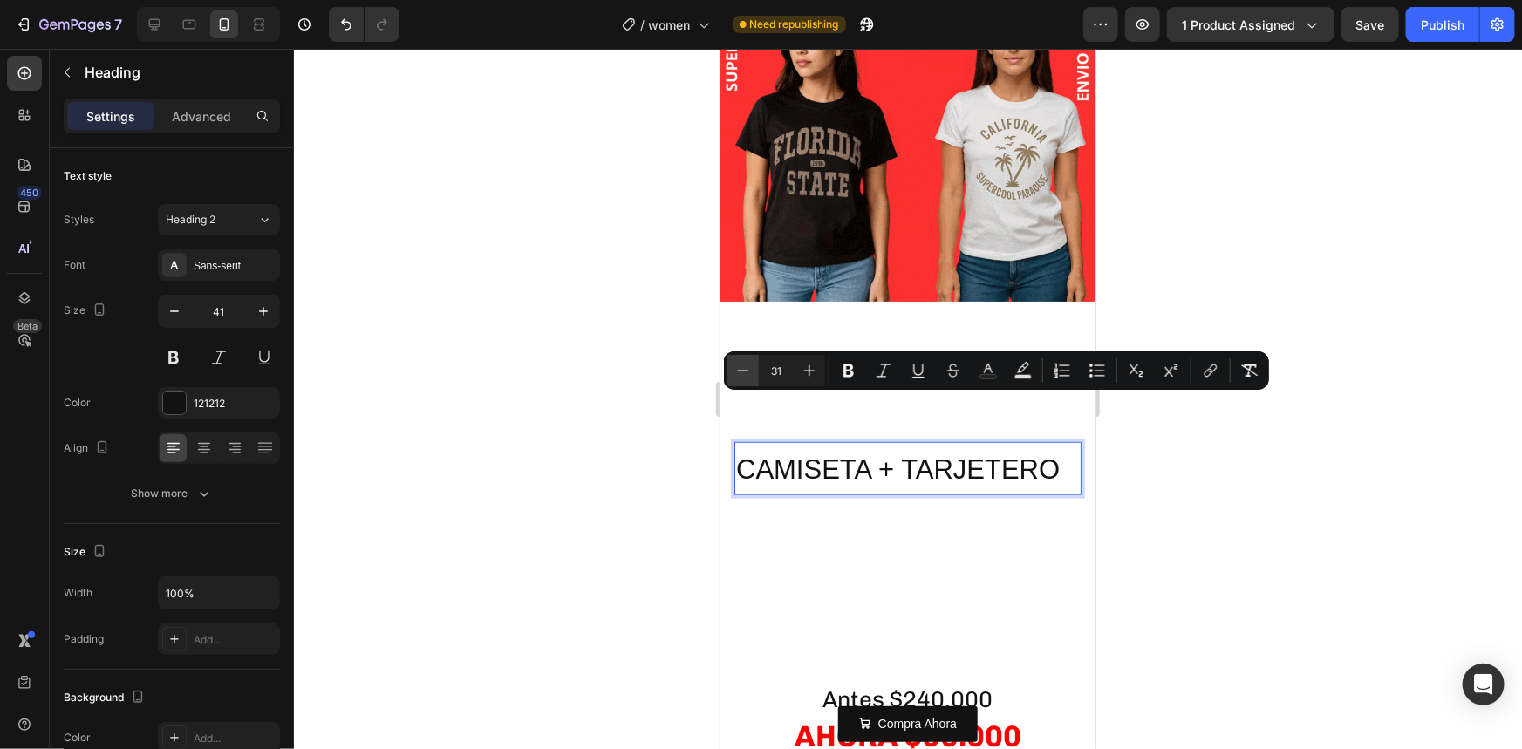
click at [753, 369] on button "Minus" at bounding box center [742, 370] width 31 height 31
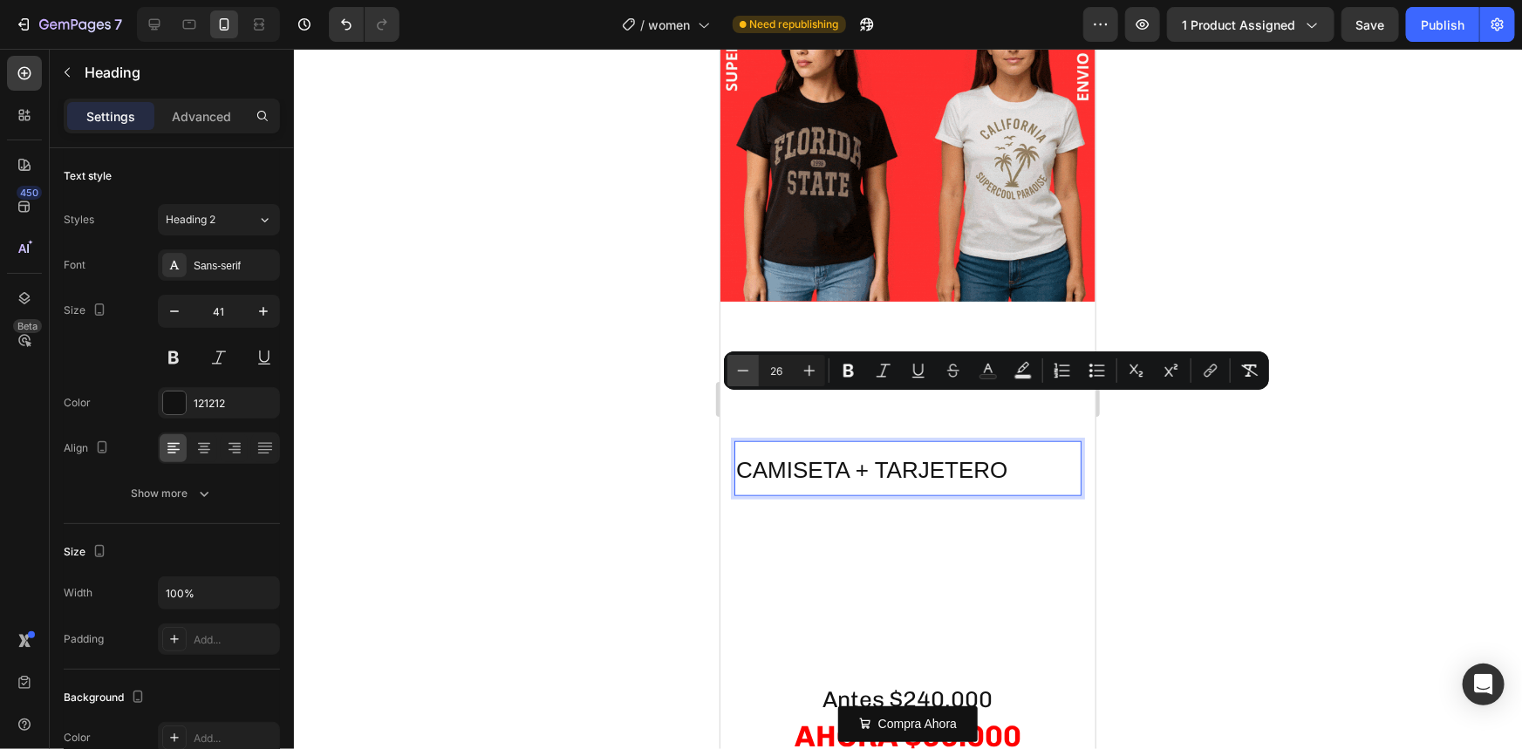
click at [753, 369] on button "Minus" at bounding box center [742, 370] width 31 height 31
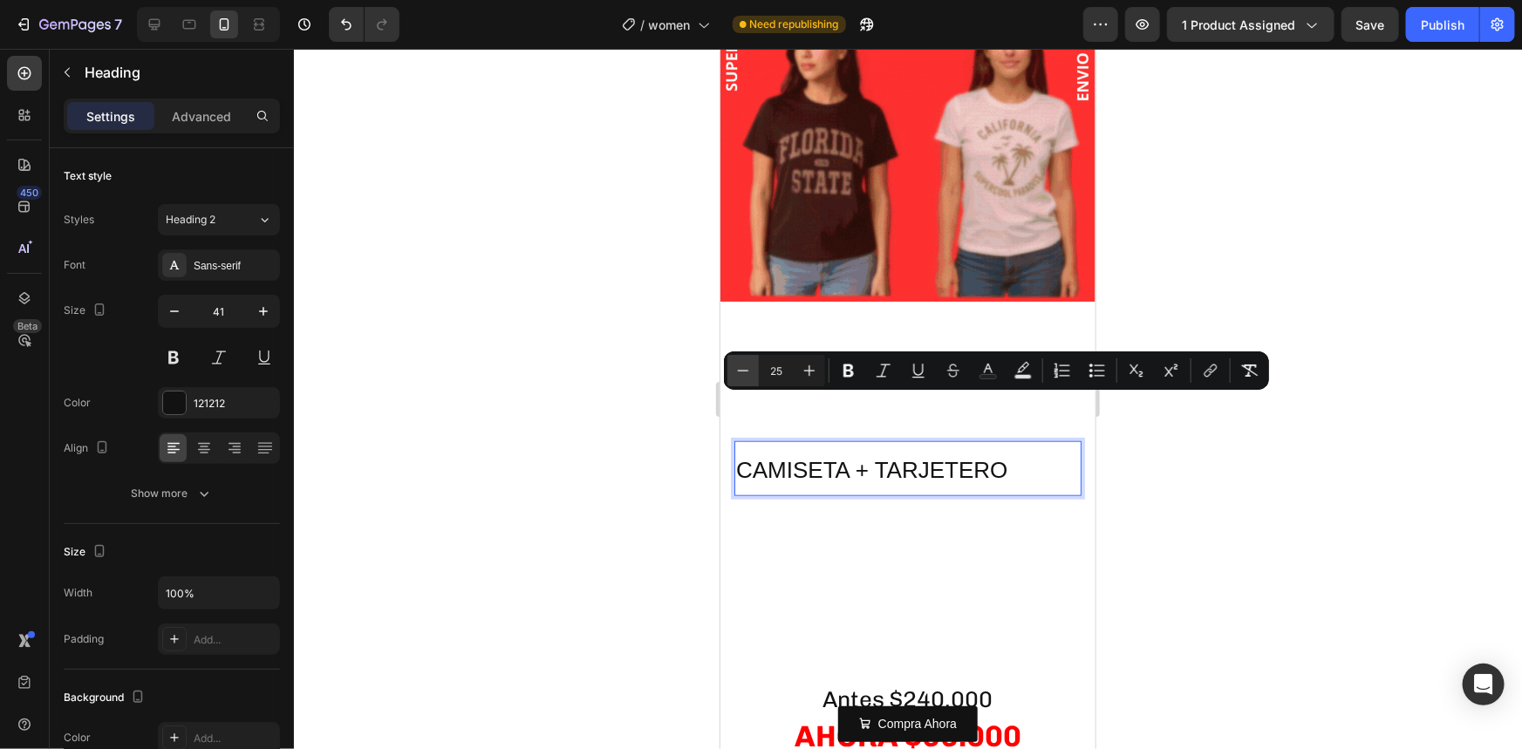
click at [753, 369] on button "Minus" at bounding box center [742, 370] width 31 height 31
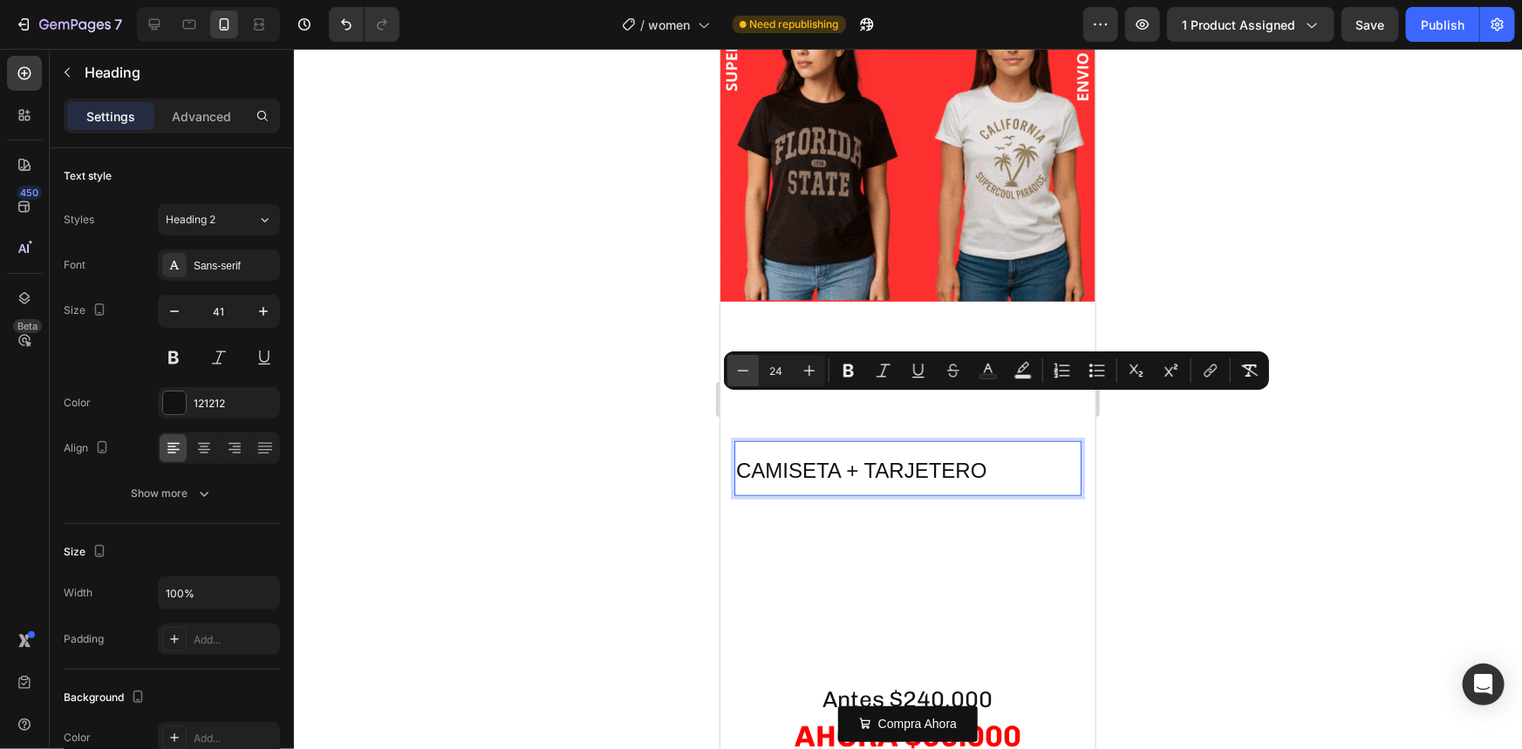
click at [753, 369] on button "Minus" at bounding box center [742, 370] width 31 height 31
type input "22"
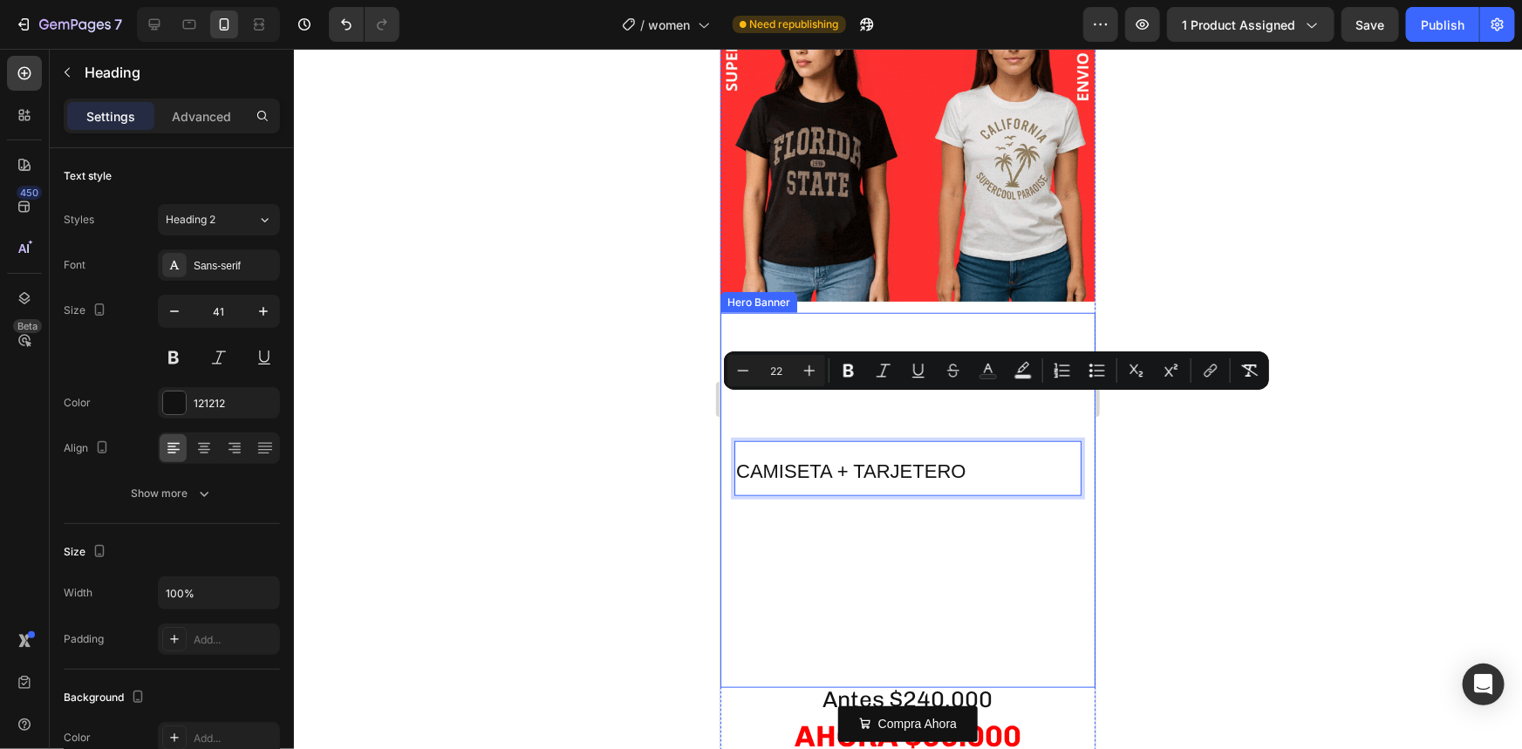
click at [1224, 499] on div at bounding box center [908, 399] width 1228 height 700
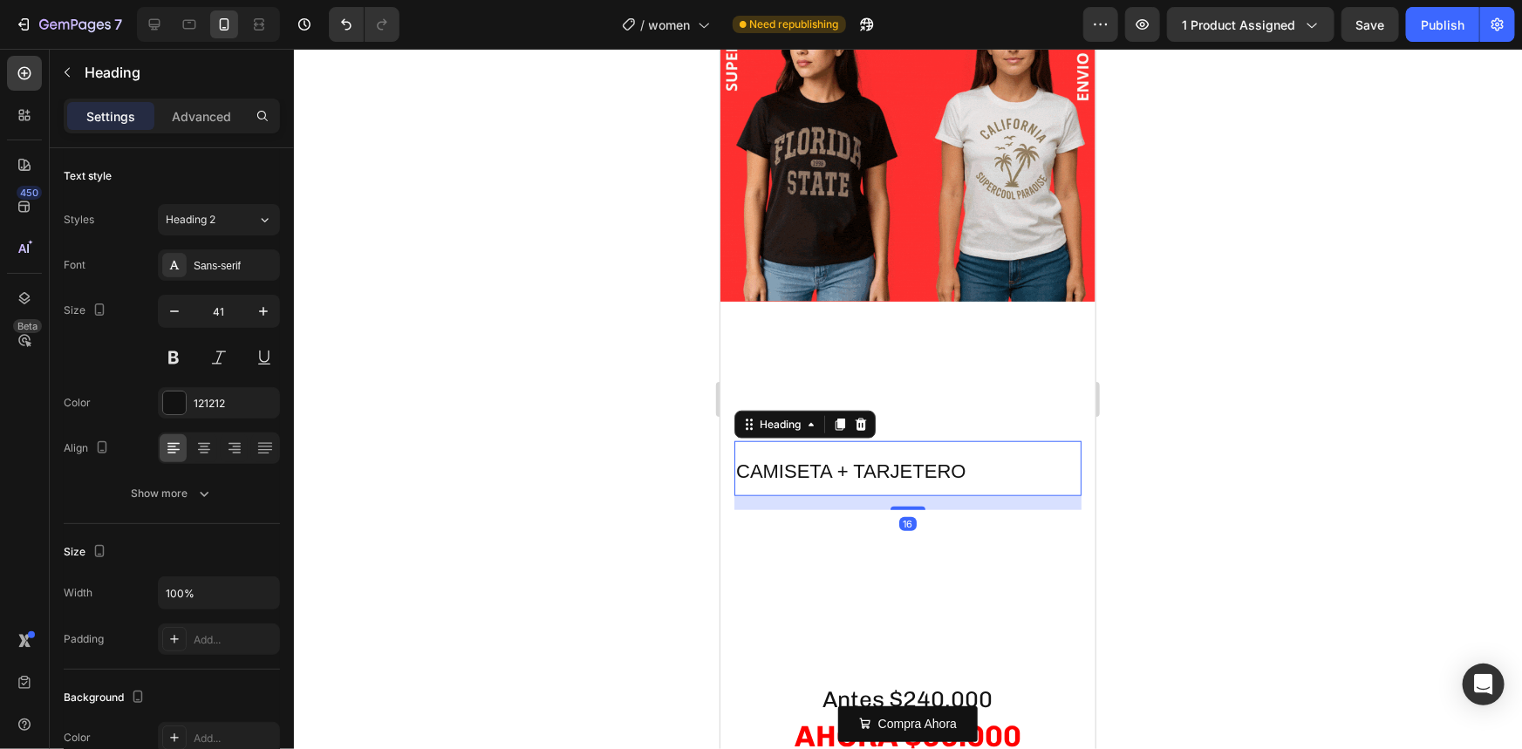
click at [925, 460] on span "CAMISETA + TARJETERO" at bounding box center [849, 471] width 229 height 22
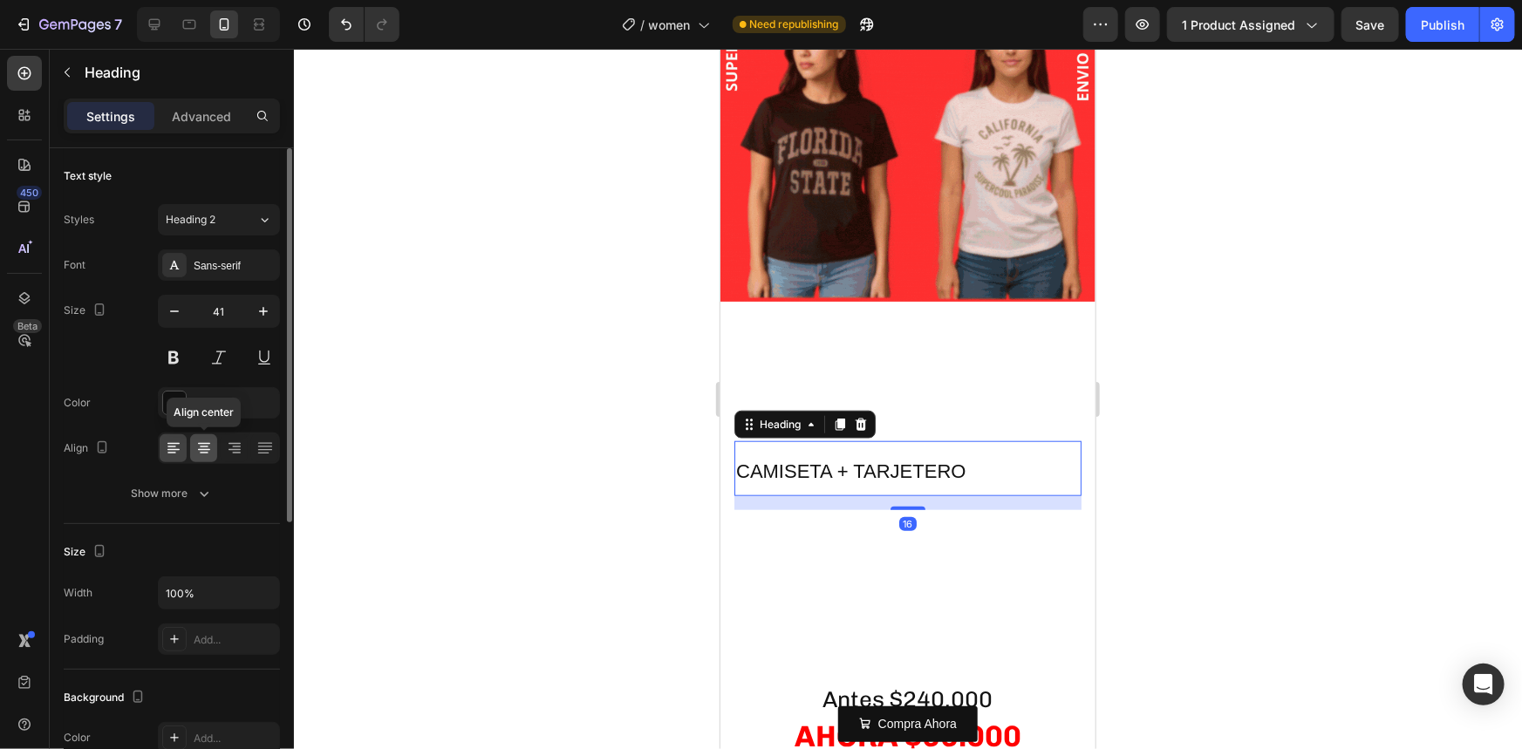
click at [198, 456] on div at bounding box center [203, 448] width 27 height 28
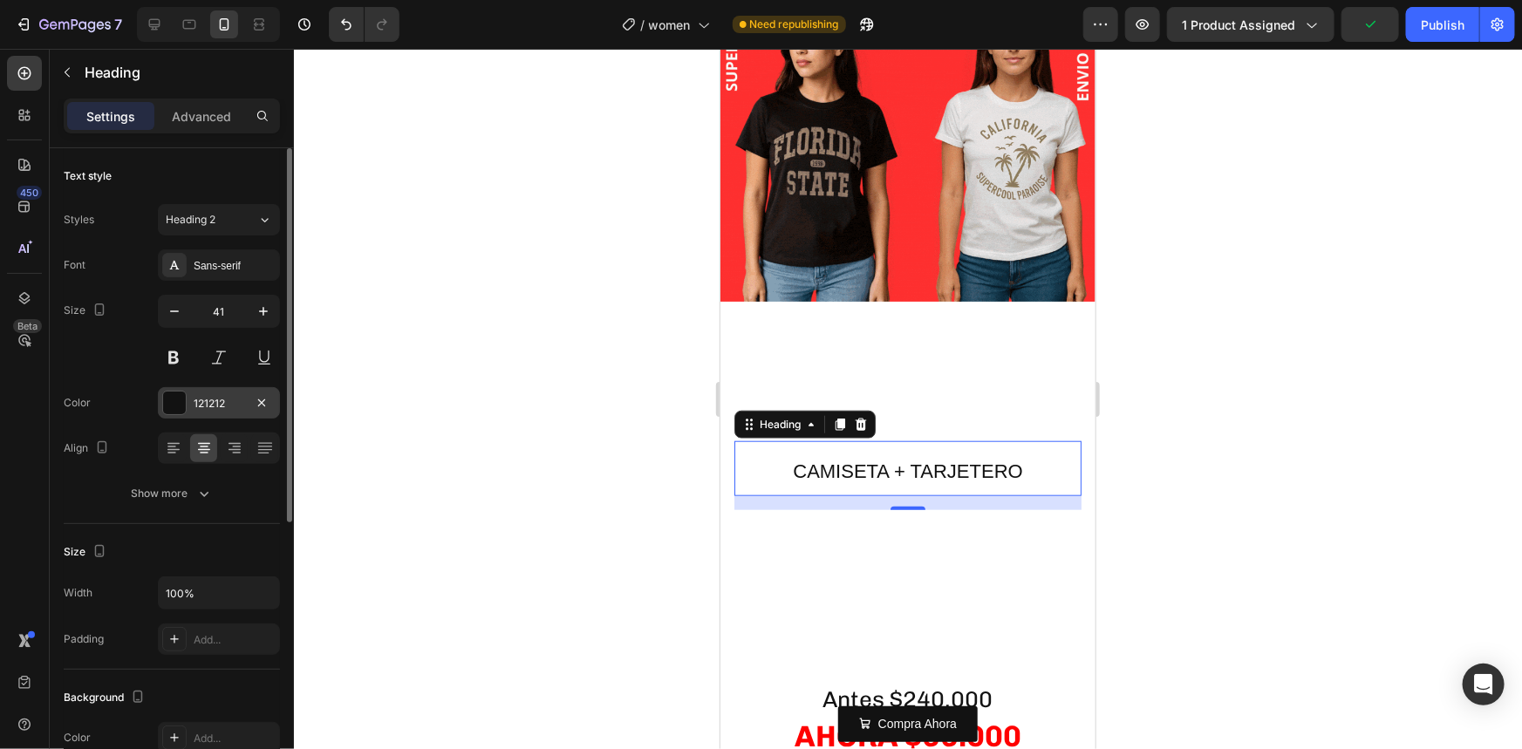
click at [165, 403] on div at bounding box center [174, 403] width 23 height 23
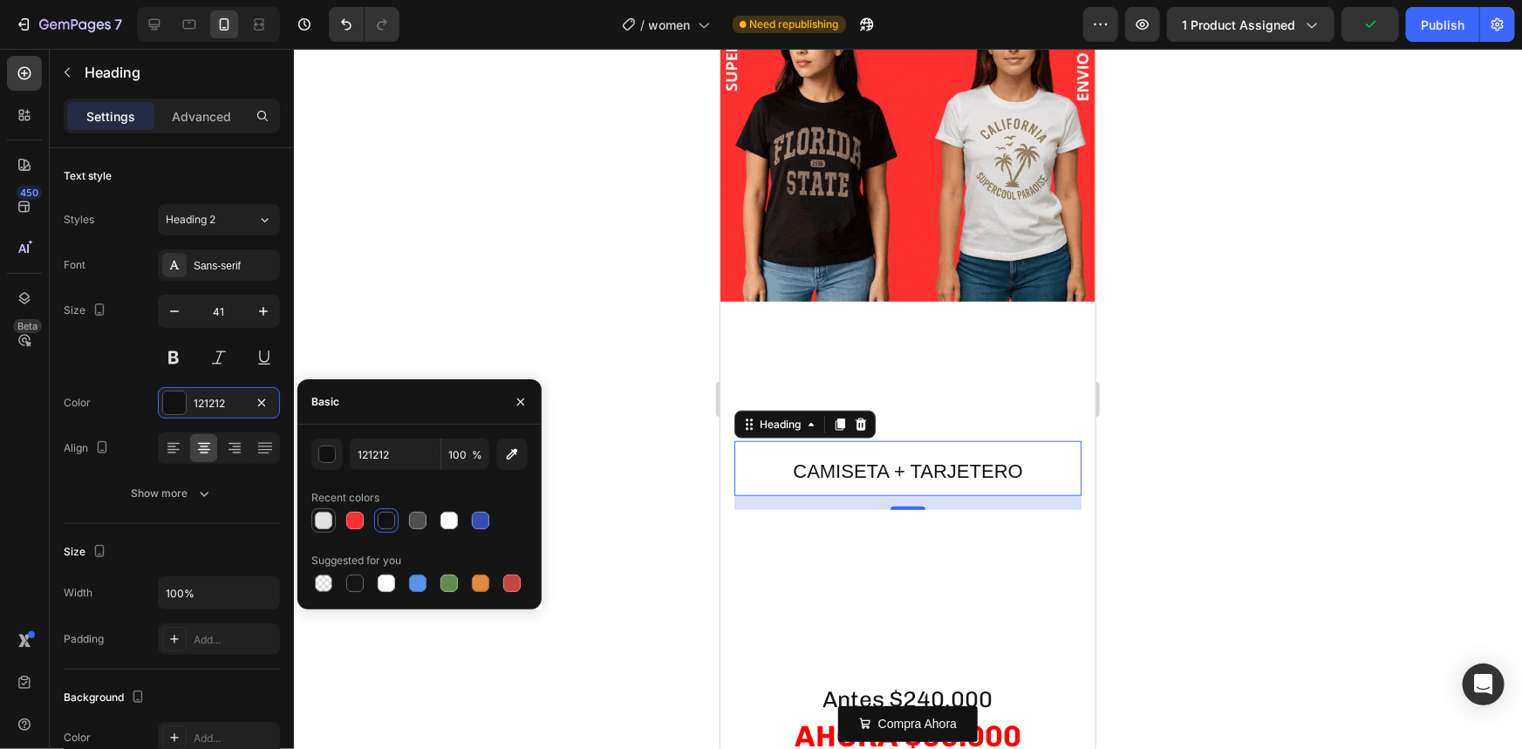
click at [316, 521] on div at bounding box center [323, 520] width 17 height 17
click at [372, 523] on div at bounding box center [419, 520] width 216 height 24
click at [355, 523] on div at bounding box center [354, 520] width 17 height 17
click at [386, 526] on div at bounding box center [386, 520] width 17 height 17
click at [426, 522] on div at bounding box center [417, 520] width 21 height 21
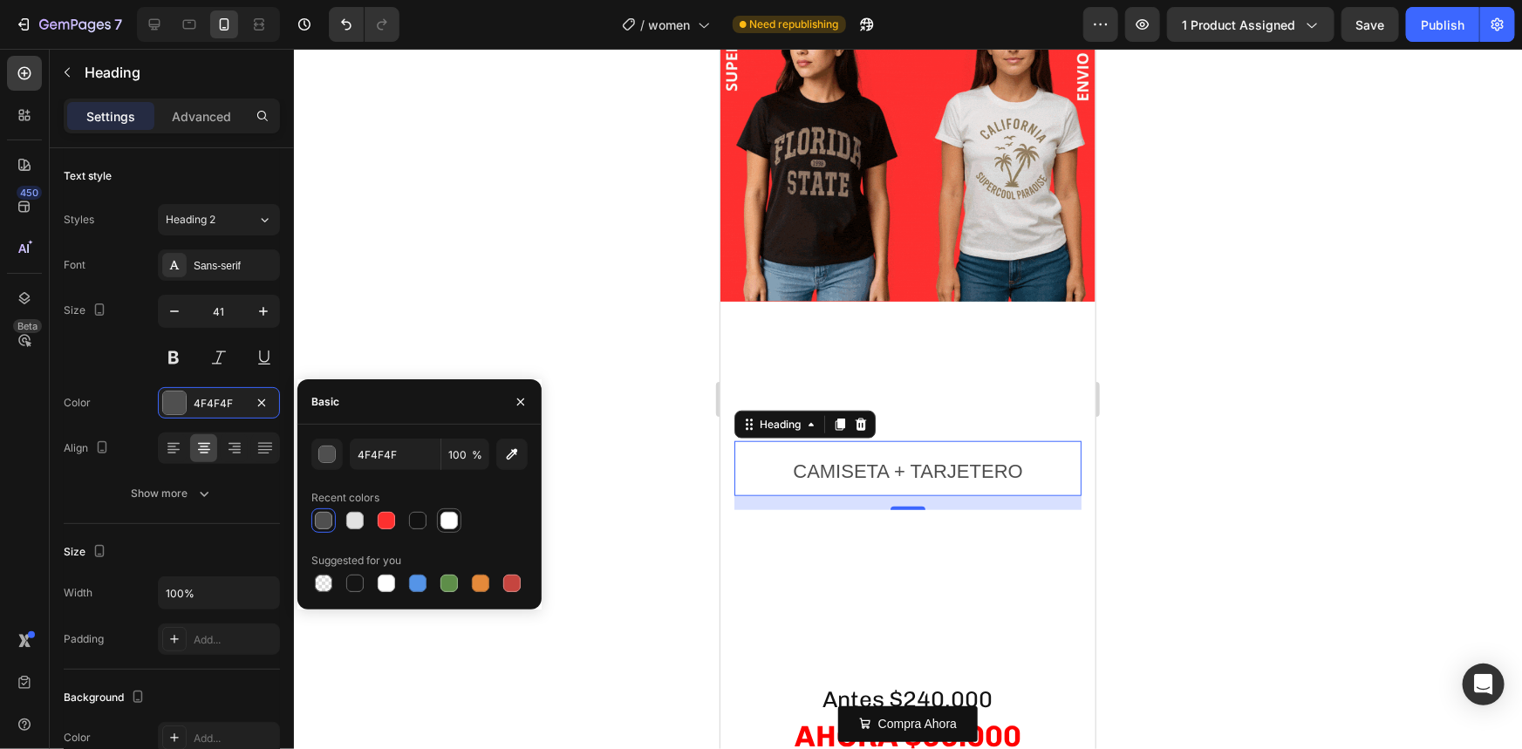
click at [460, 520] on div at bounding box center [449, 520] width 24 height 24
click at [355, 516] on div at bounding box center [354, 520] width 17 height 17
type input "E2E2E2"
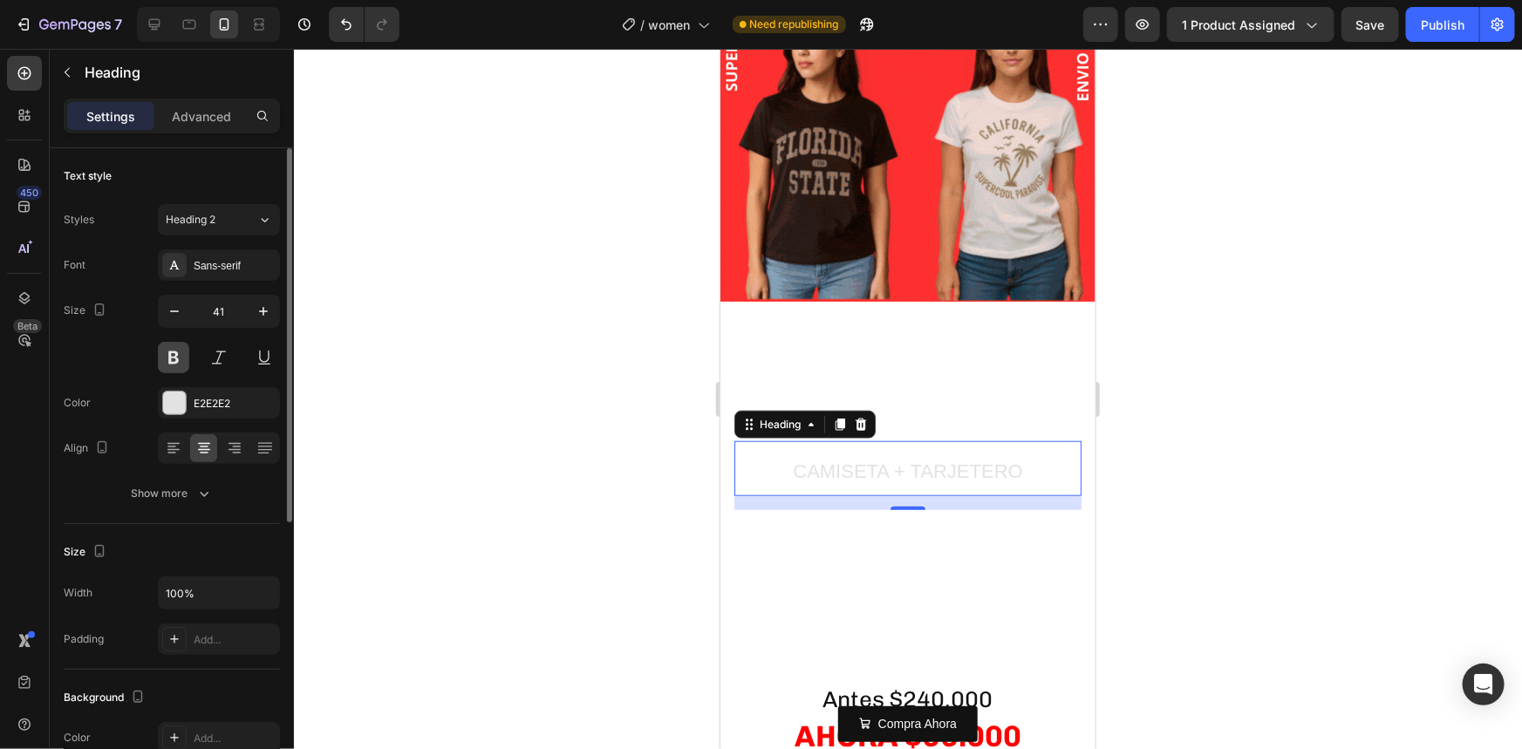
click at [171, 364] on button at bounding box center [173, 357] width 31 height 31
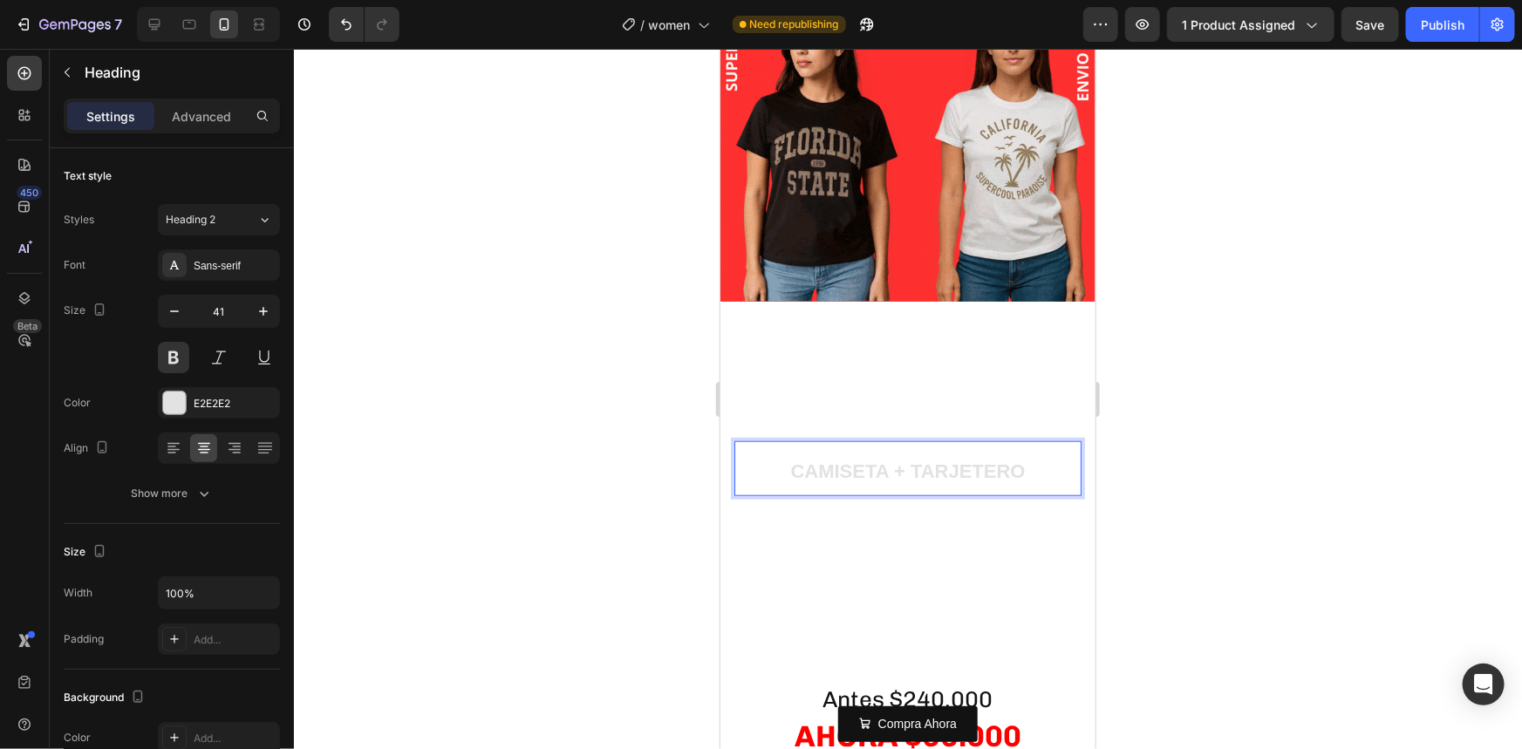
click at [891, 460] on span "CAMISETA + TARJETERO" at bounding box center [906, 471] width 235 height 22
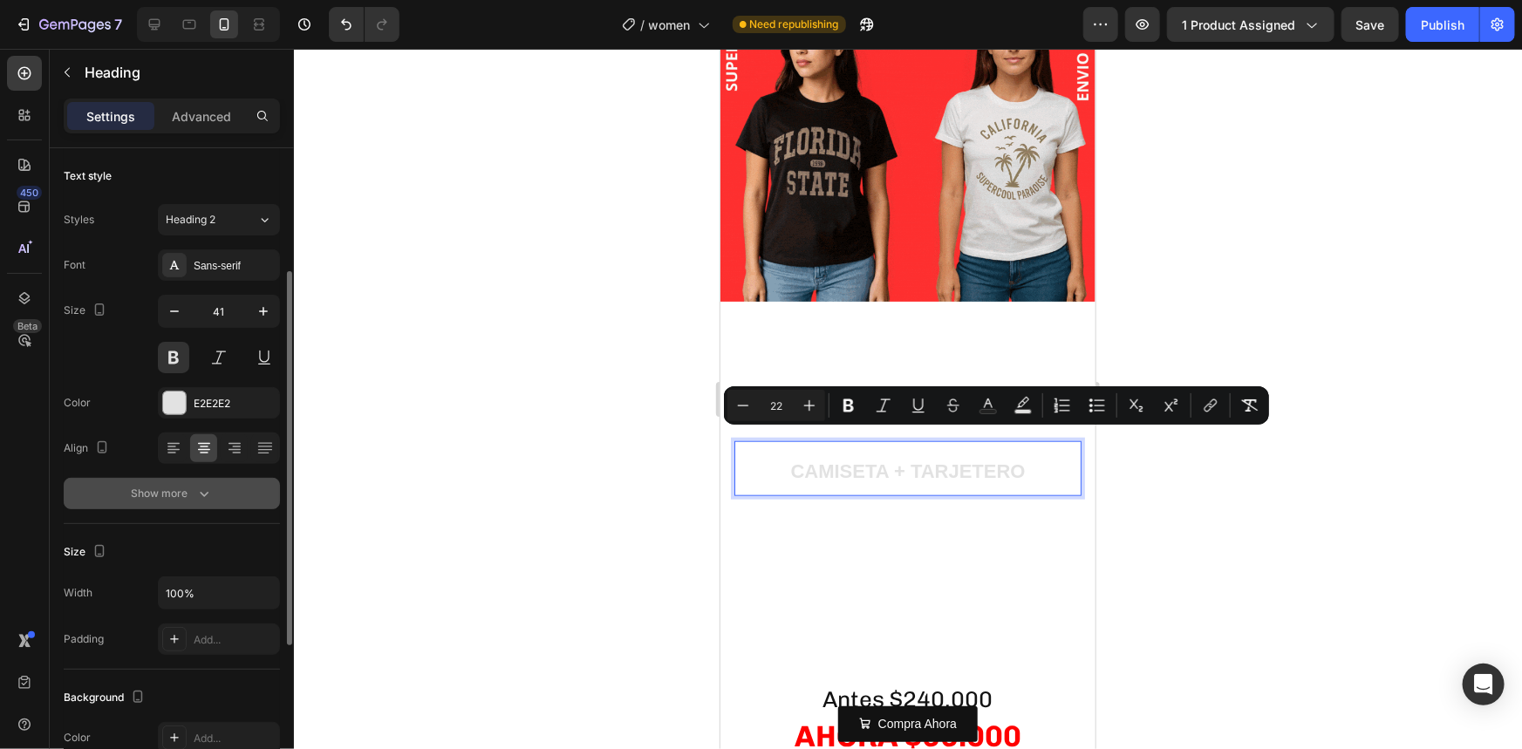
scroll to position [78, 0]
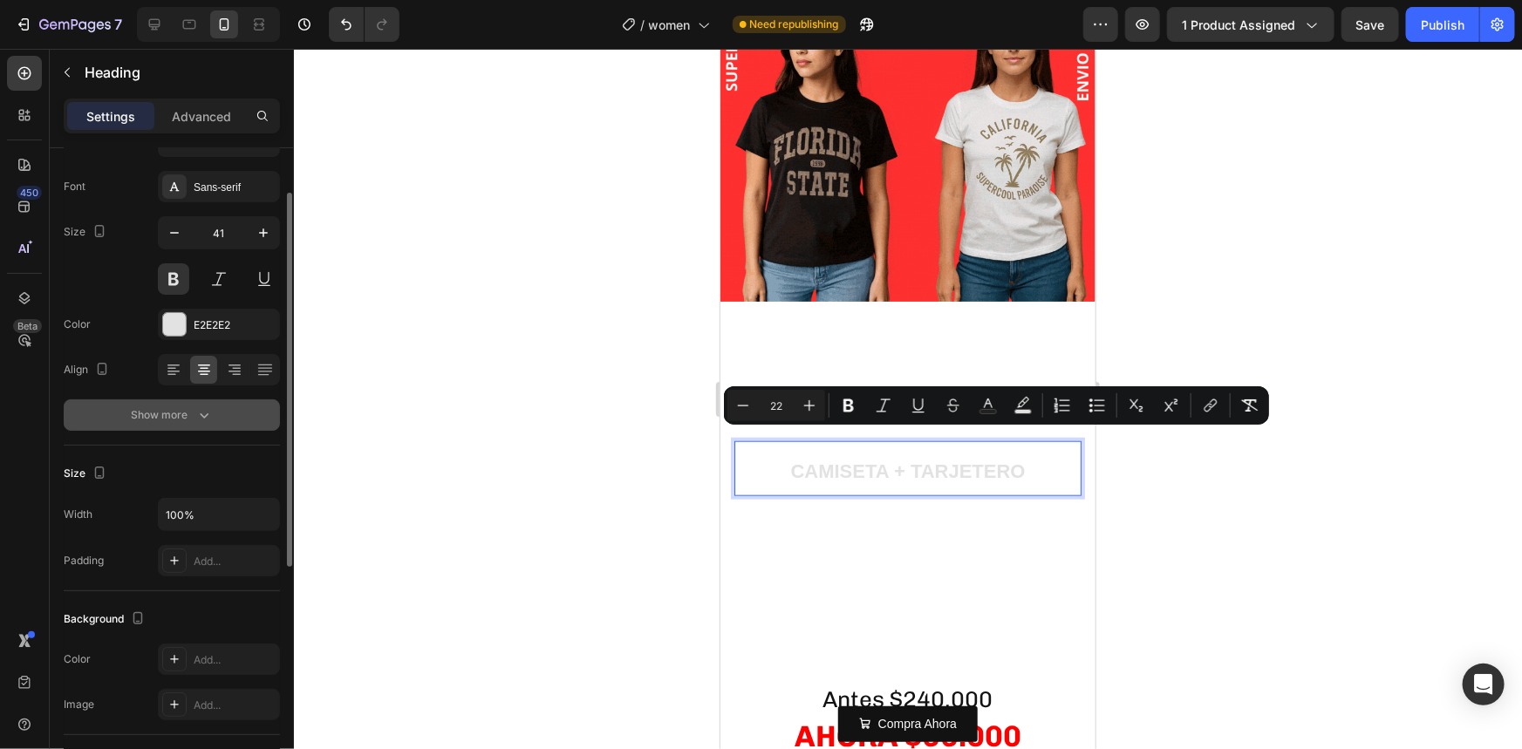
click at [148, 413] on div "Show more" at bounding box center [172, 414] width 81 height 17
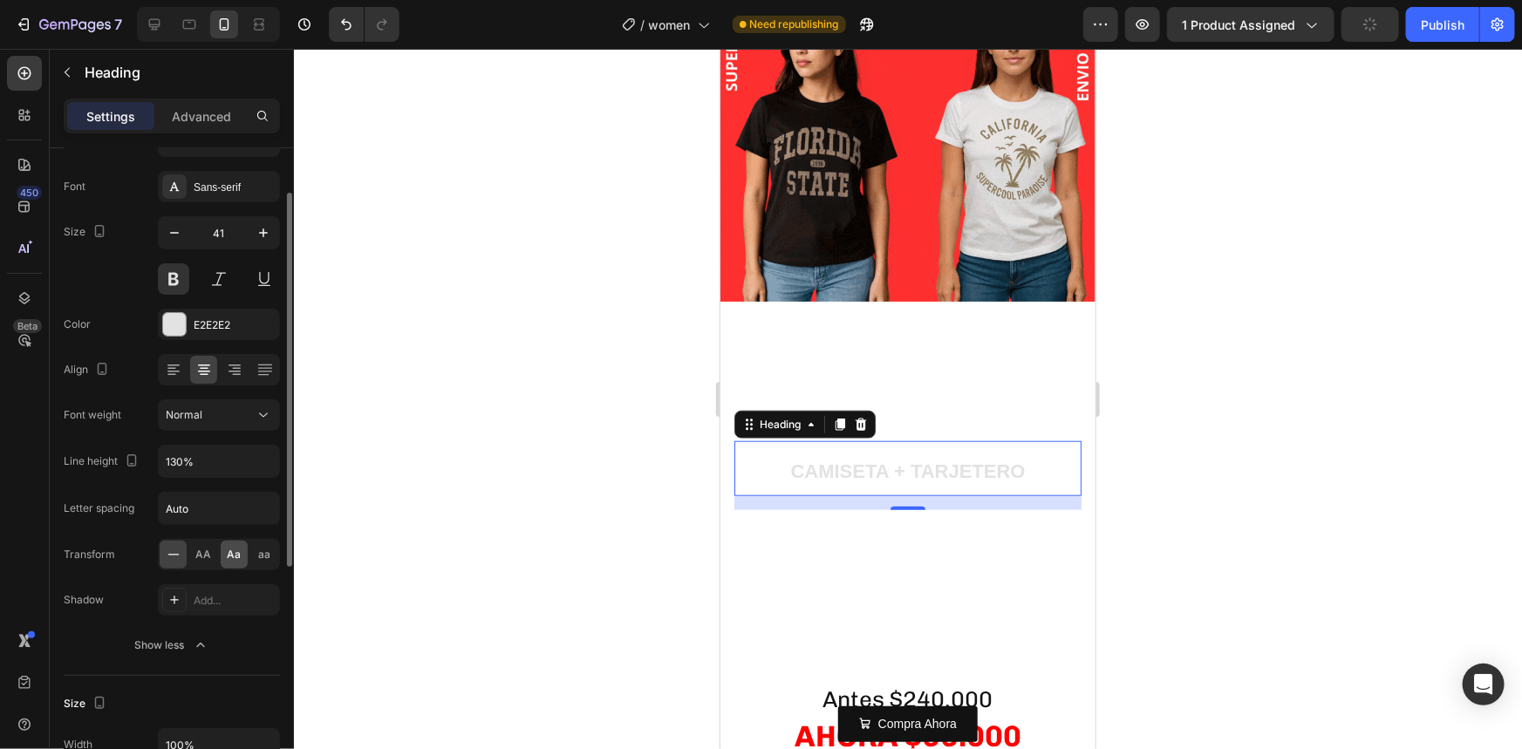
click at [221, 548] on div "Aa" at bounding box center [234, 555] width 27 height 28
click at [228, 549] on span "Aa" at bounding box center [235, 555] width 14 height 16
click at [254, 549] on div "aa" at bounding box center [264, 555] width 27 height 28
click at [182, 555] on div at bounding box center [173, 555] width 27 height 28
click at [201, 553] on span "AA" at bounding box center [204, 555] width 16 height 16
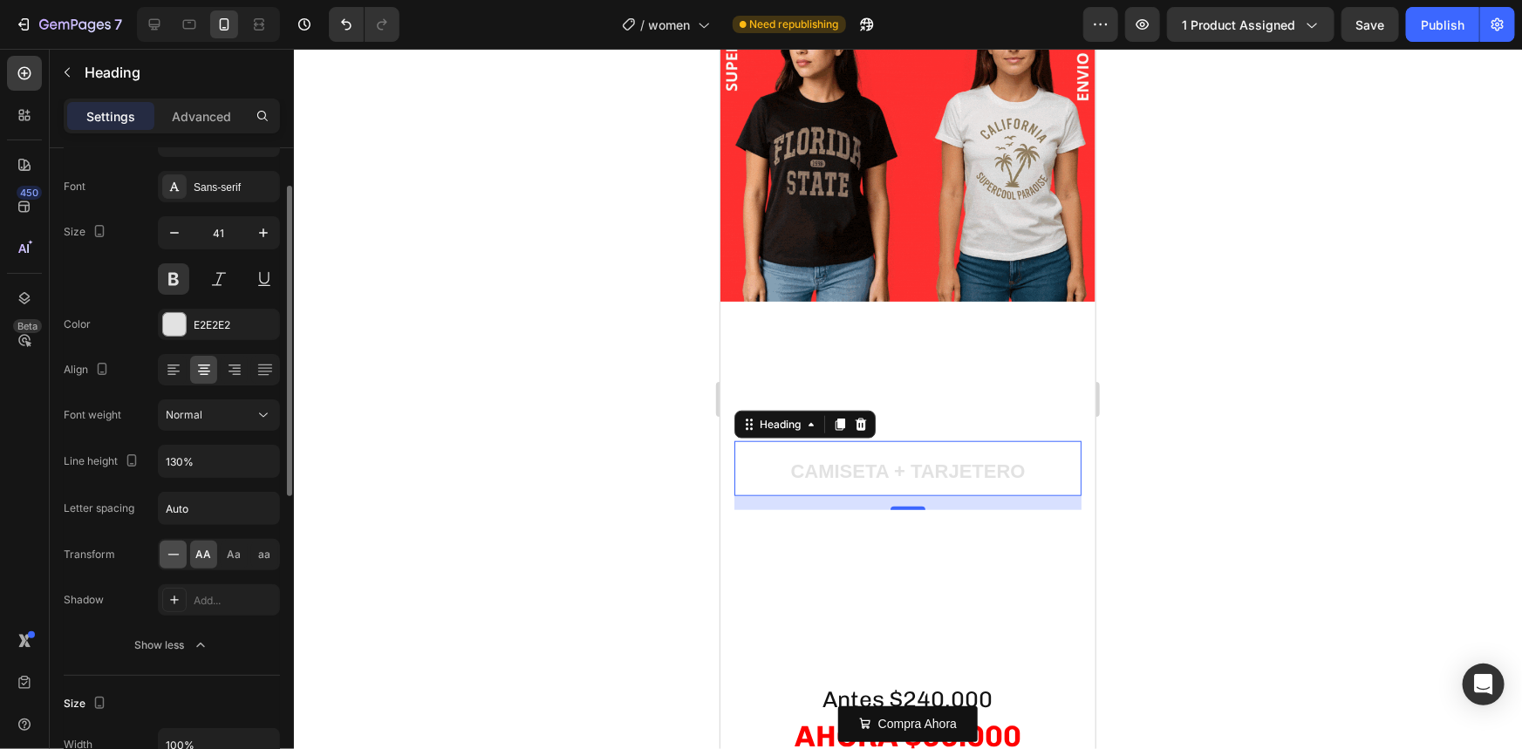
click at [175, 561] on icon at bounding box center [173, 554] width 17 height 17
click at [196, 556] on span "AA" at bounding box center [204, 555] width 16 height 16
click at [183, 470] on input "130%" at bounding box center [219, 461] width 120 height 31
click at [193, 432] on div "Font Sans-serif Size 41 Color E2E2E2 Align Font weight Normal Line height 130% …" at bounding box center [172, 416] width 216 height 490
click at [192, 419] on span "Normal" at bounding box center [184, 414] width 37 height 13
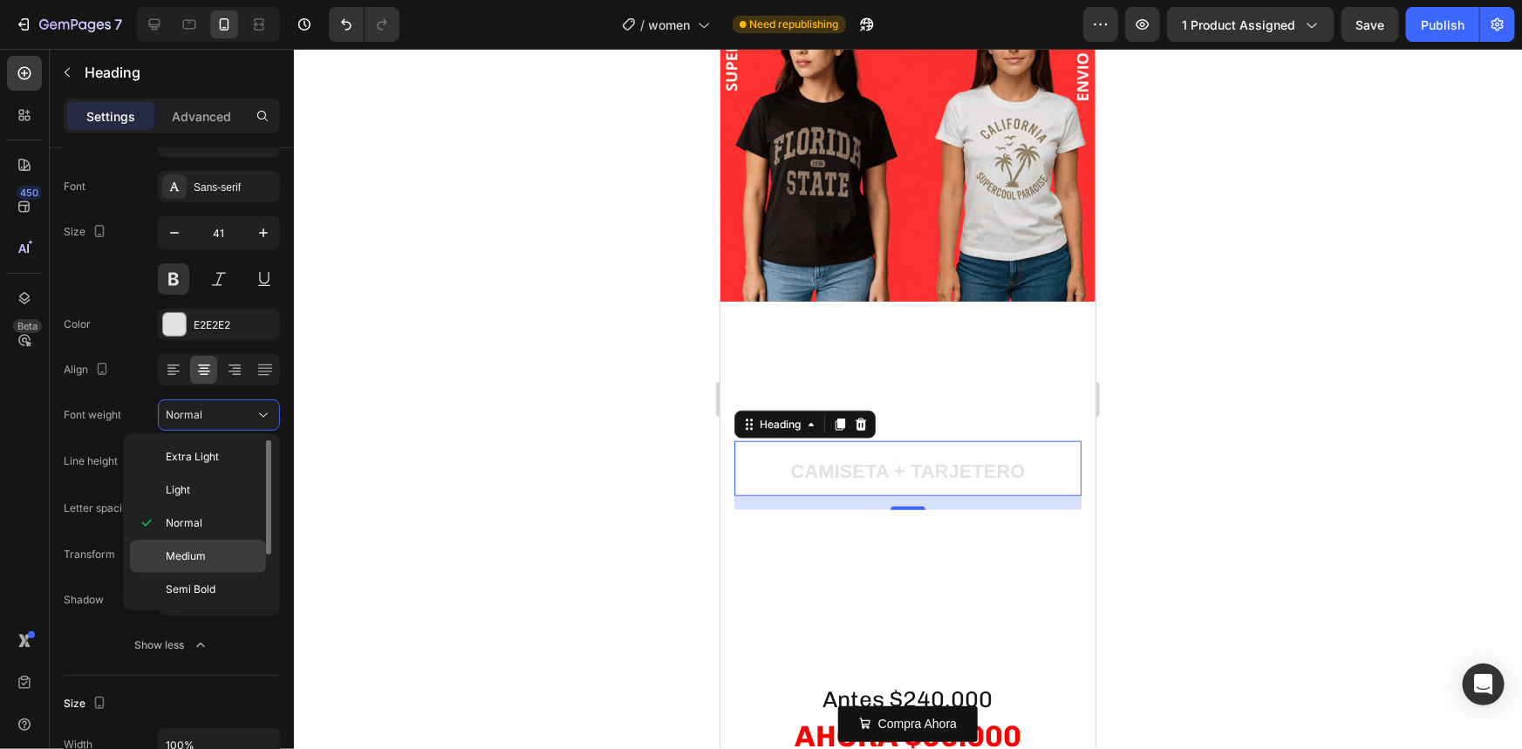
click at [200, 573] on div "Medium" at bounding box center [198, 589] width 136 height 33
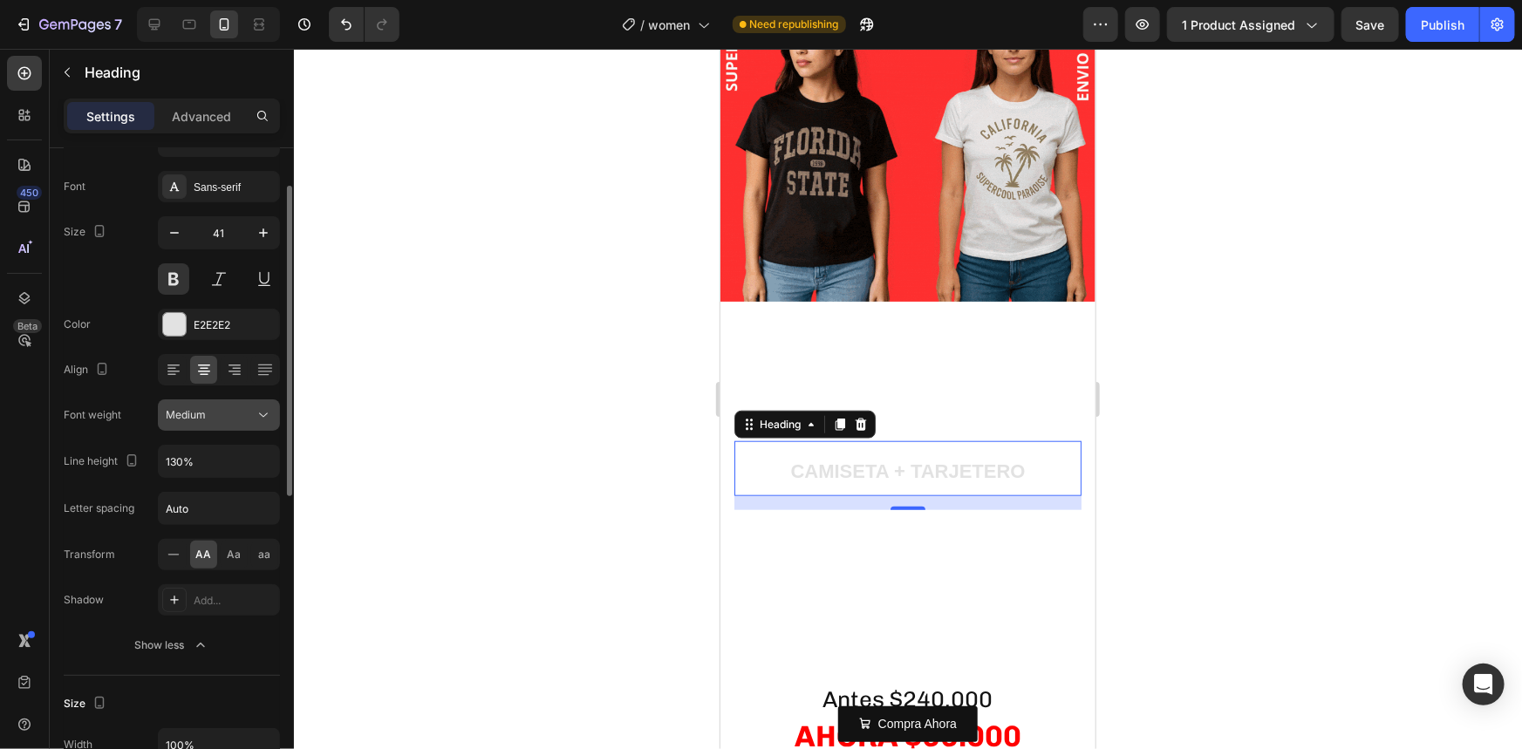
click at [202, 418] on span "Medium" at bounding box center [186, 414] width 40 height 13
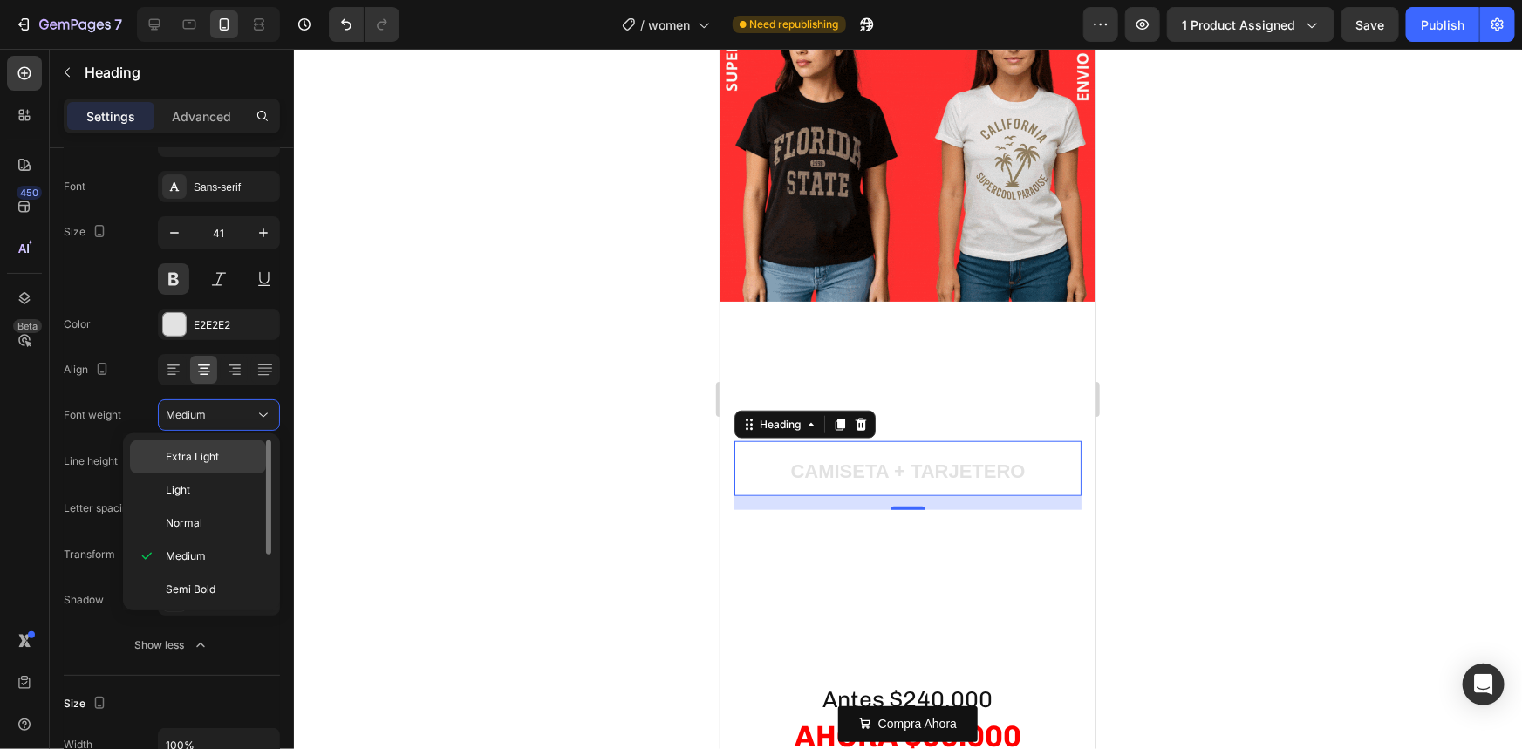
click at [194, 460] on span "Extra Light" at bounding box center [192, 457] width 53 height 16
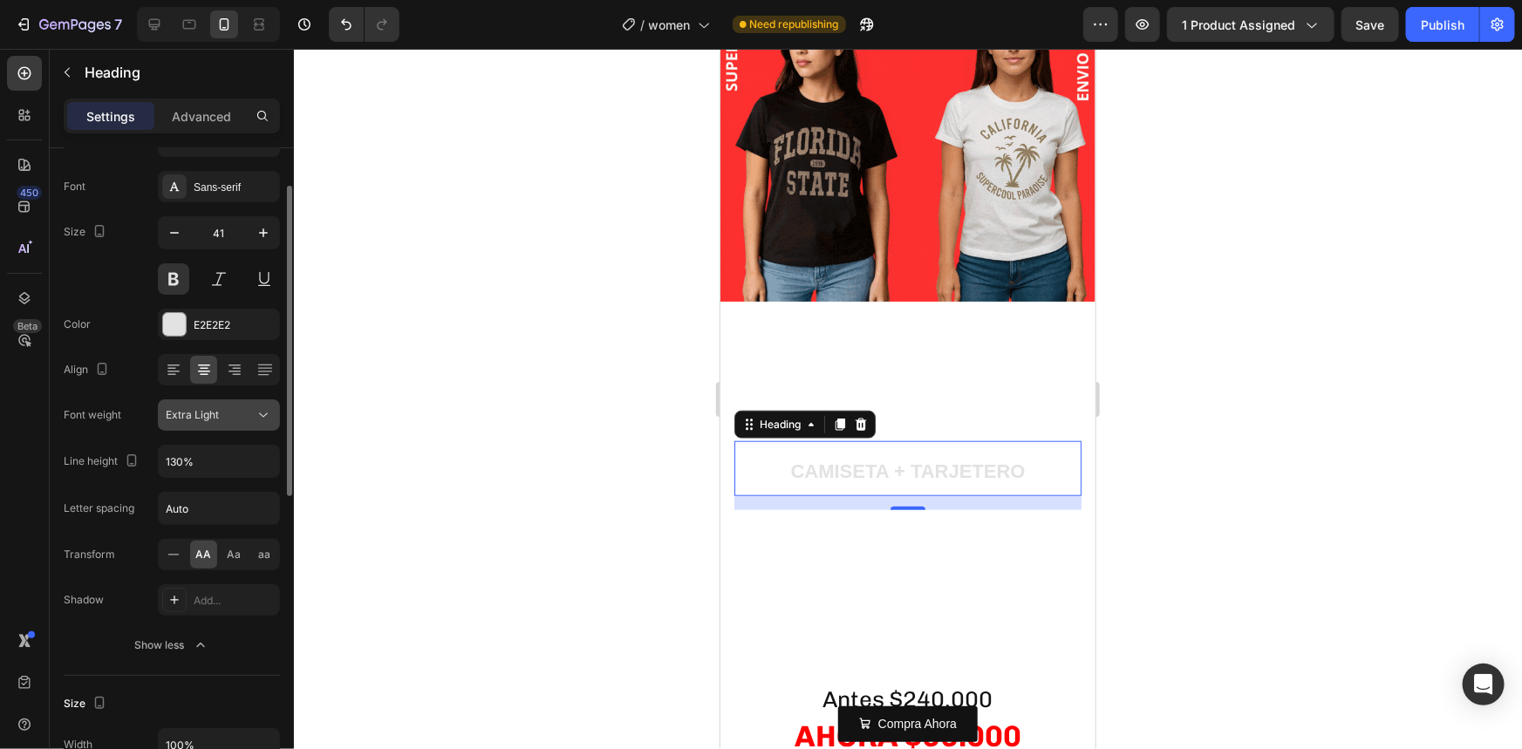
click at [201, 426] on button "Extra Light" at bounding box center [219, 414] width 122 height 31
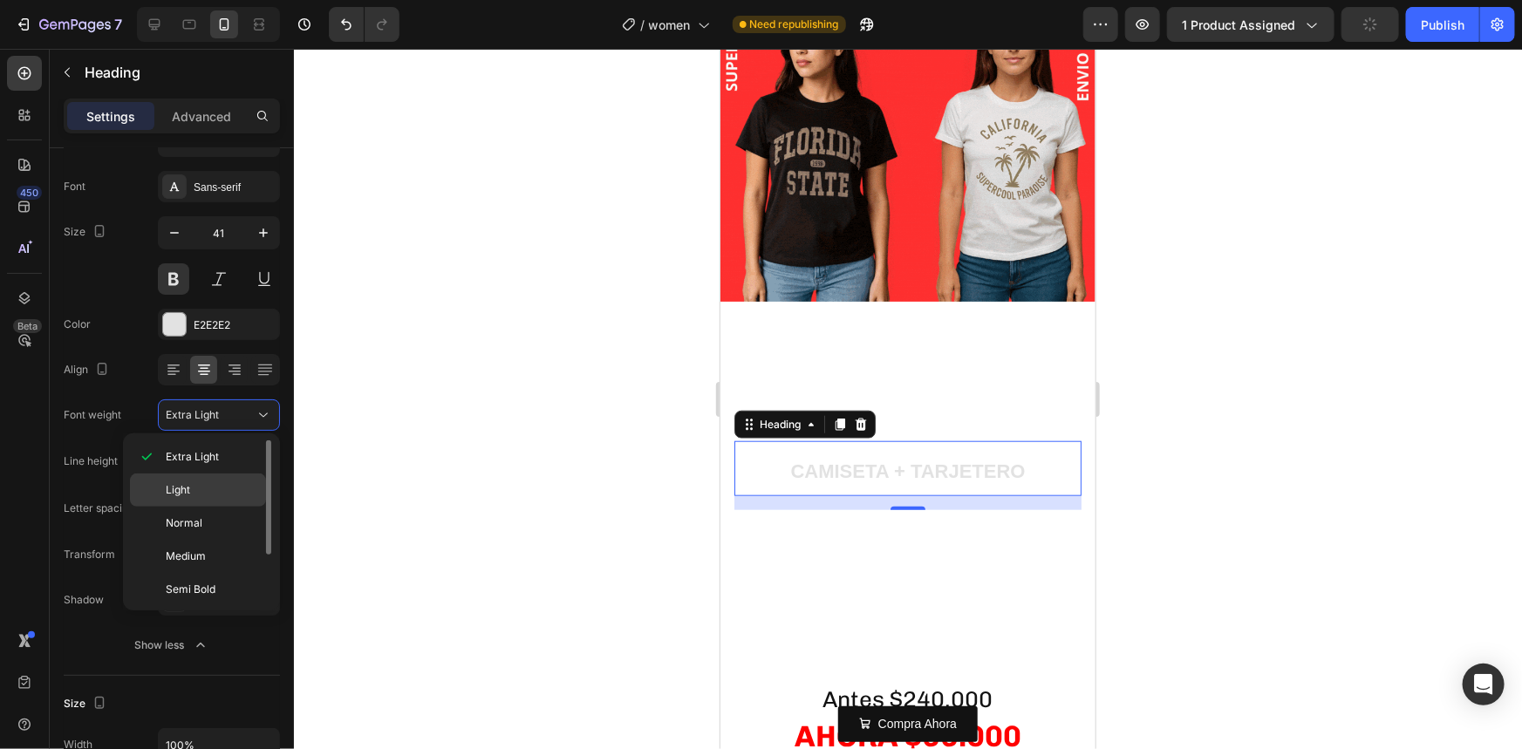
click at [194, 482] on p "Light" at bounding box center [212, 490] width 92 height 16
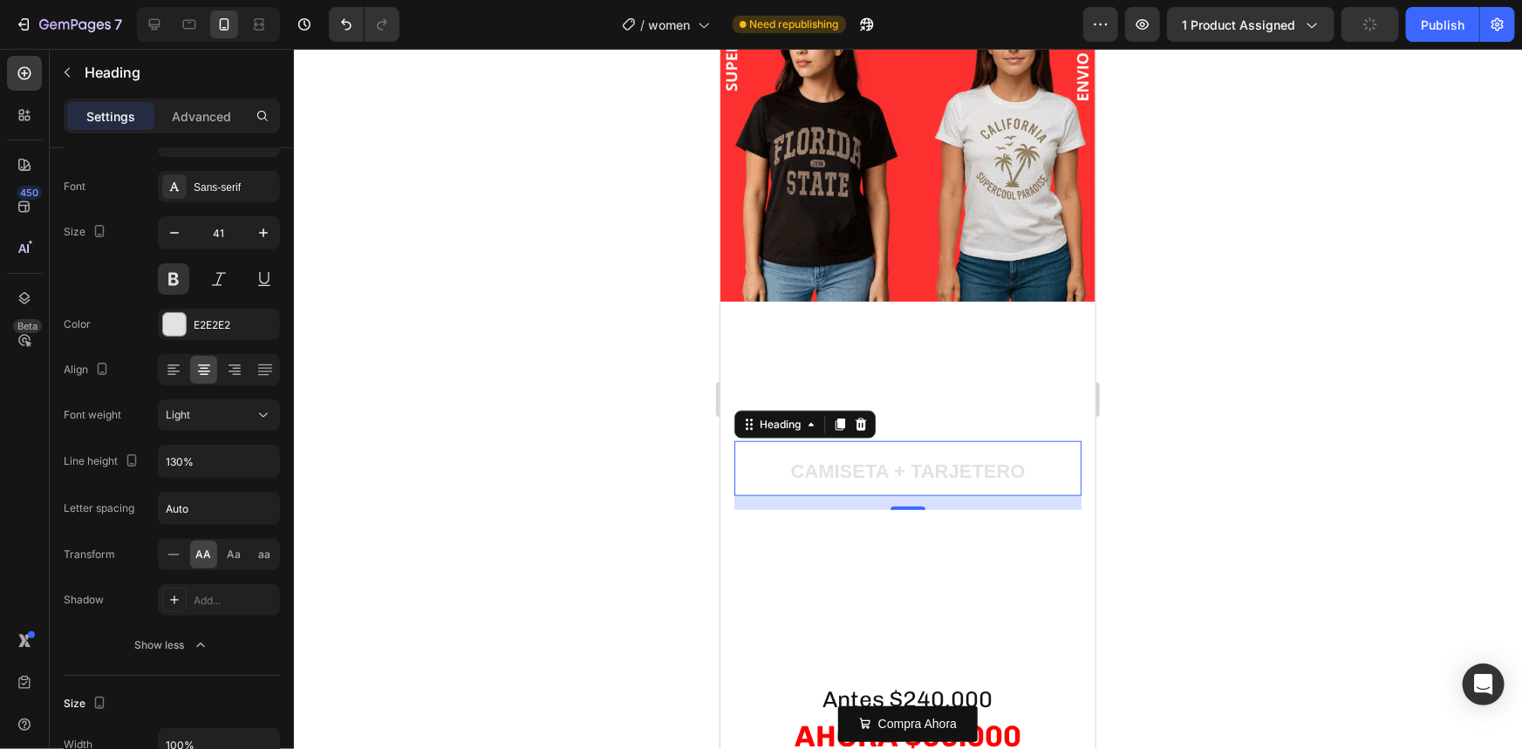
click at [421, 517] on div at bounding box center [908, 399] width 1228 height 700
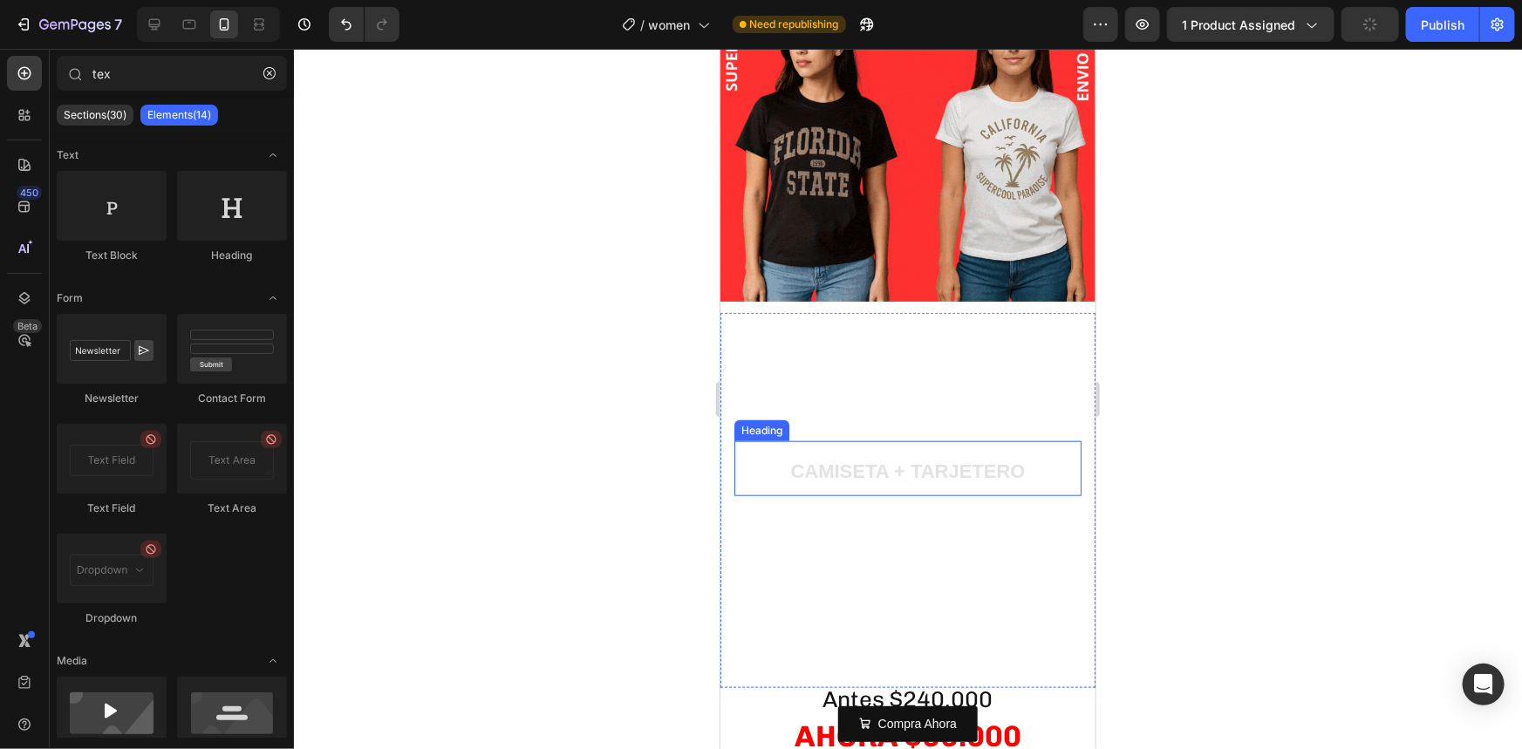
click at [824, 460] on span "CAMISETA + TARJETERO" at bounding box center [906, 471] width 235 height 22
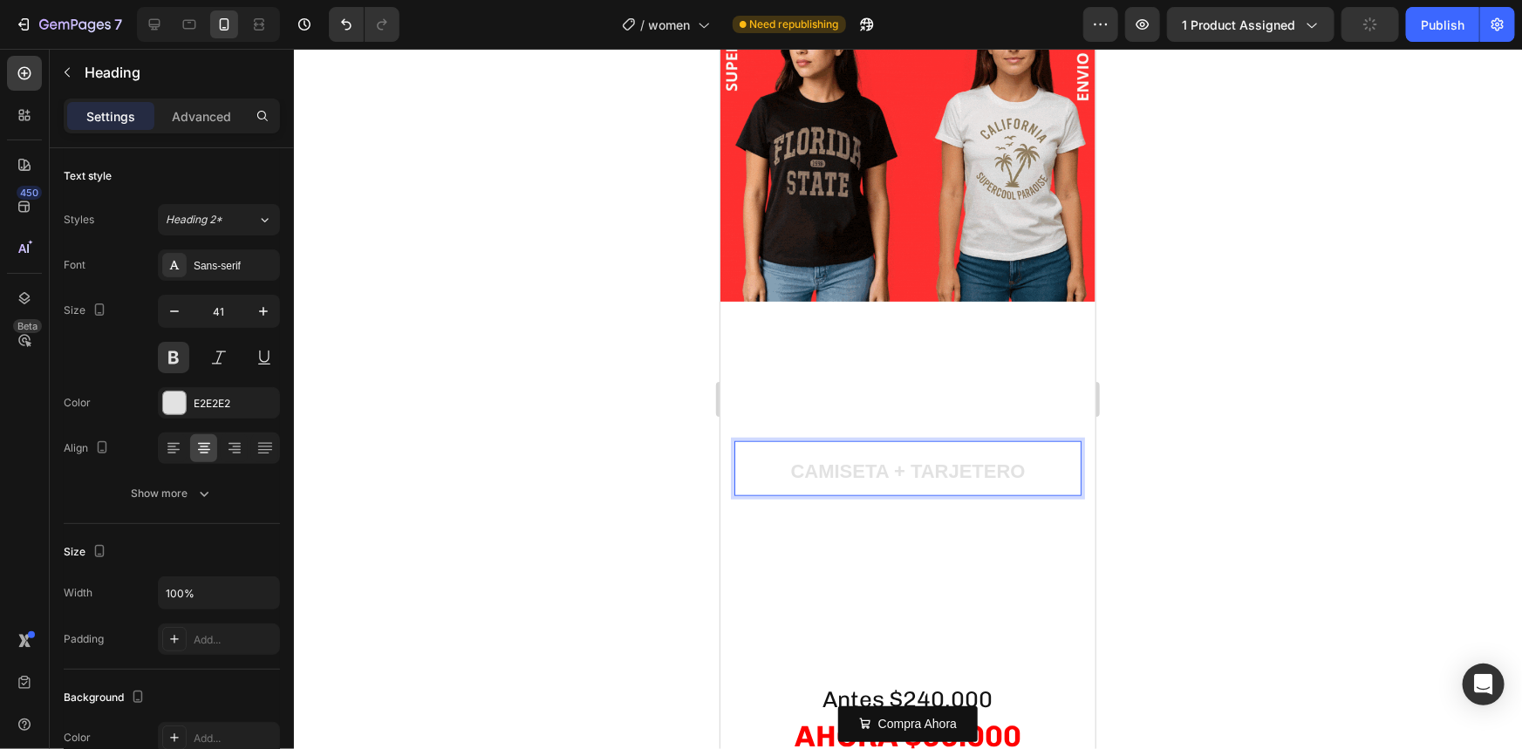
click at [824, 460] on span "CAMISETA + TARJETERO" at bounding box center [906, 471] width 235 height 22
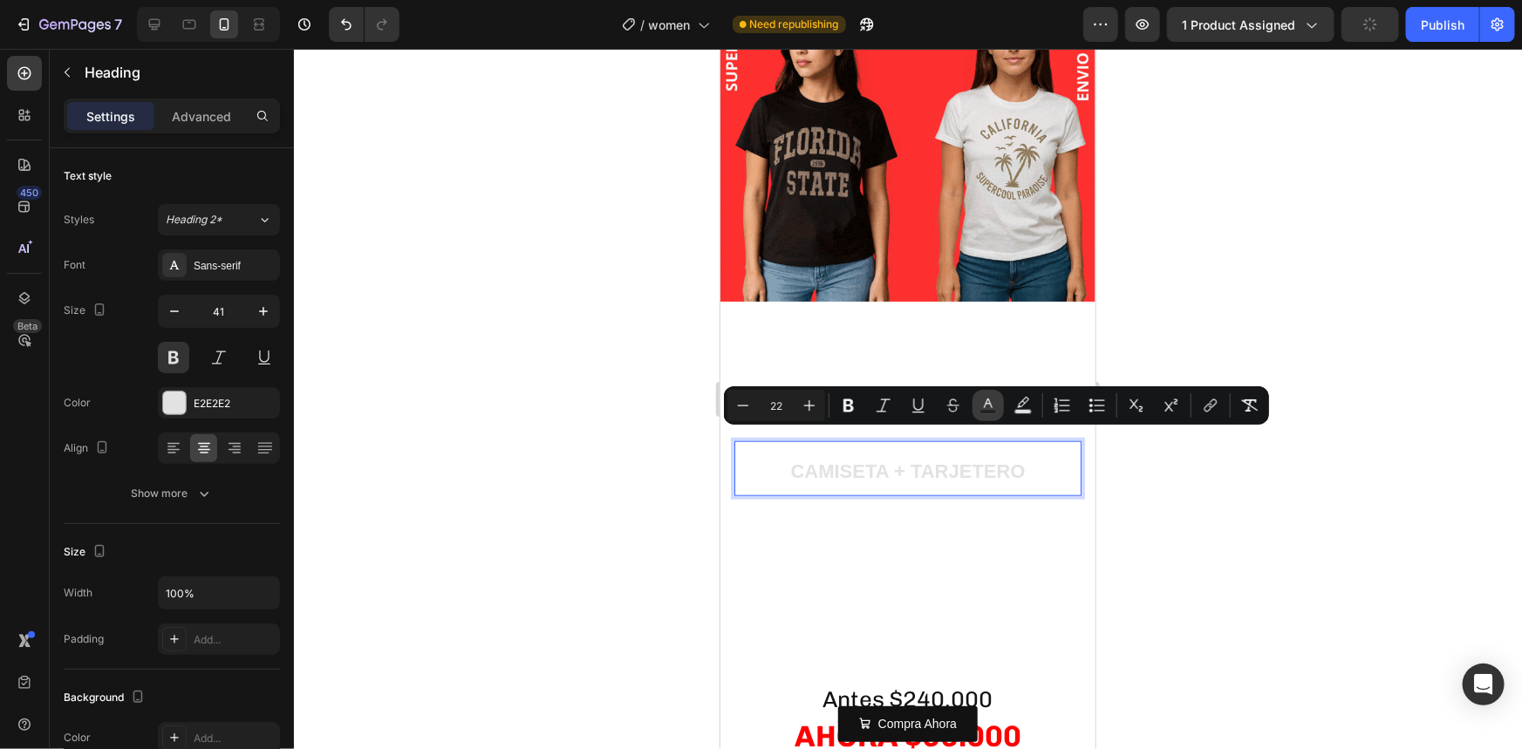
click at [993, 410] on rect "Editor contextual toolbar" at bounding box center [988, 412] width 17 height 4
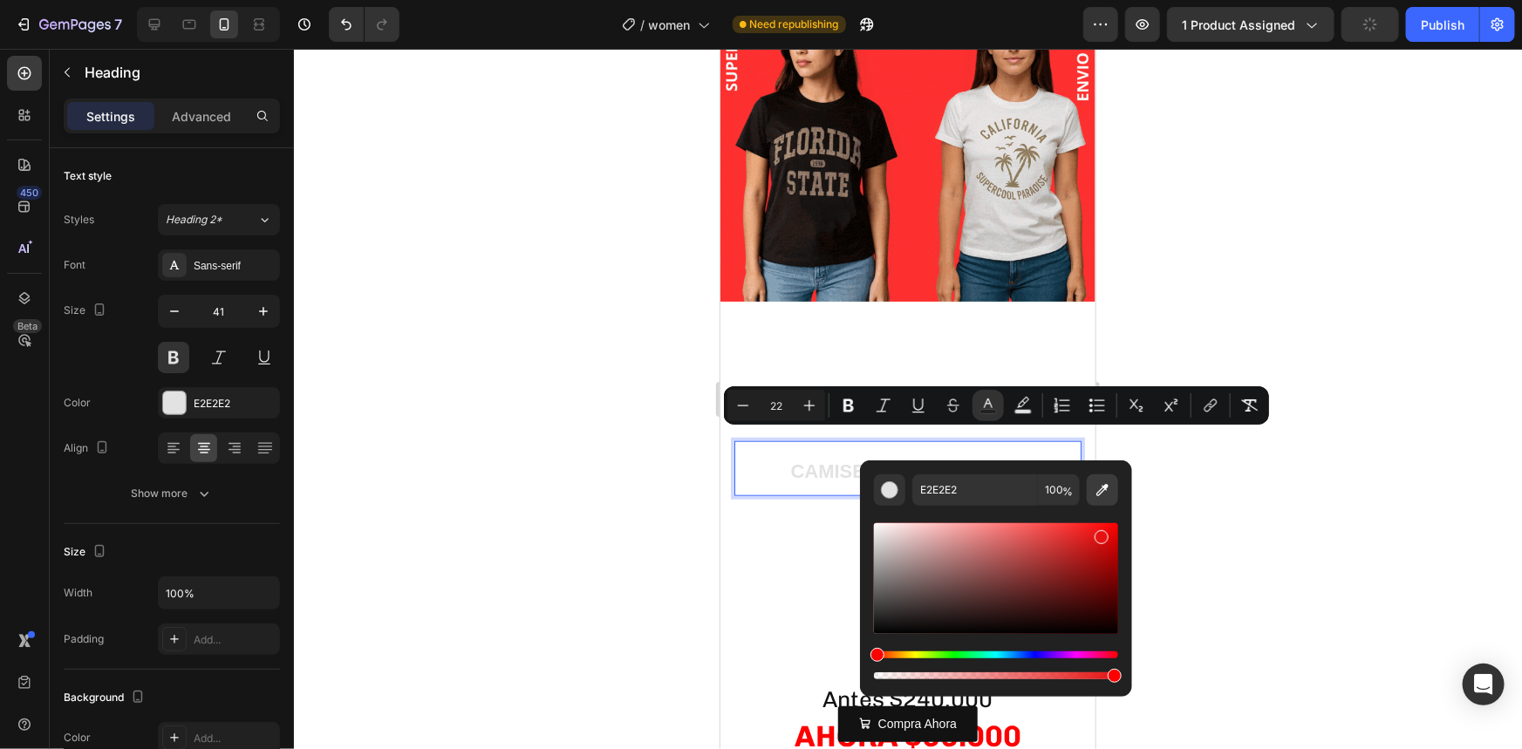
drag, startPoint x: 959, startPoint y: 547, endPoint x: 1109, endPoint y: 495, distance: 158.6
click at [1107, 495] on div "E2E2E2 100 %" at bounding box center [996, 578] width 244 height 208
type input "FF0C0C"
drag, startPoint x: 1235, startPoint y: 523, endPoint x: 372, endPoint y: 465, distance: 865.4
click at [1235, 523] on div at bounding box center [908, 399] width 1228 height 700
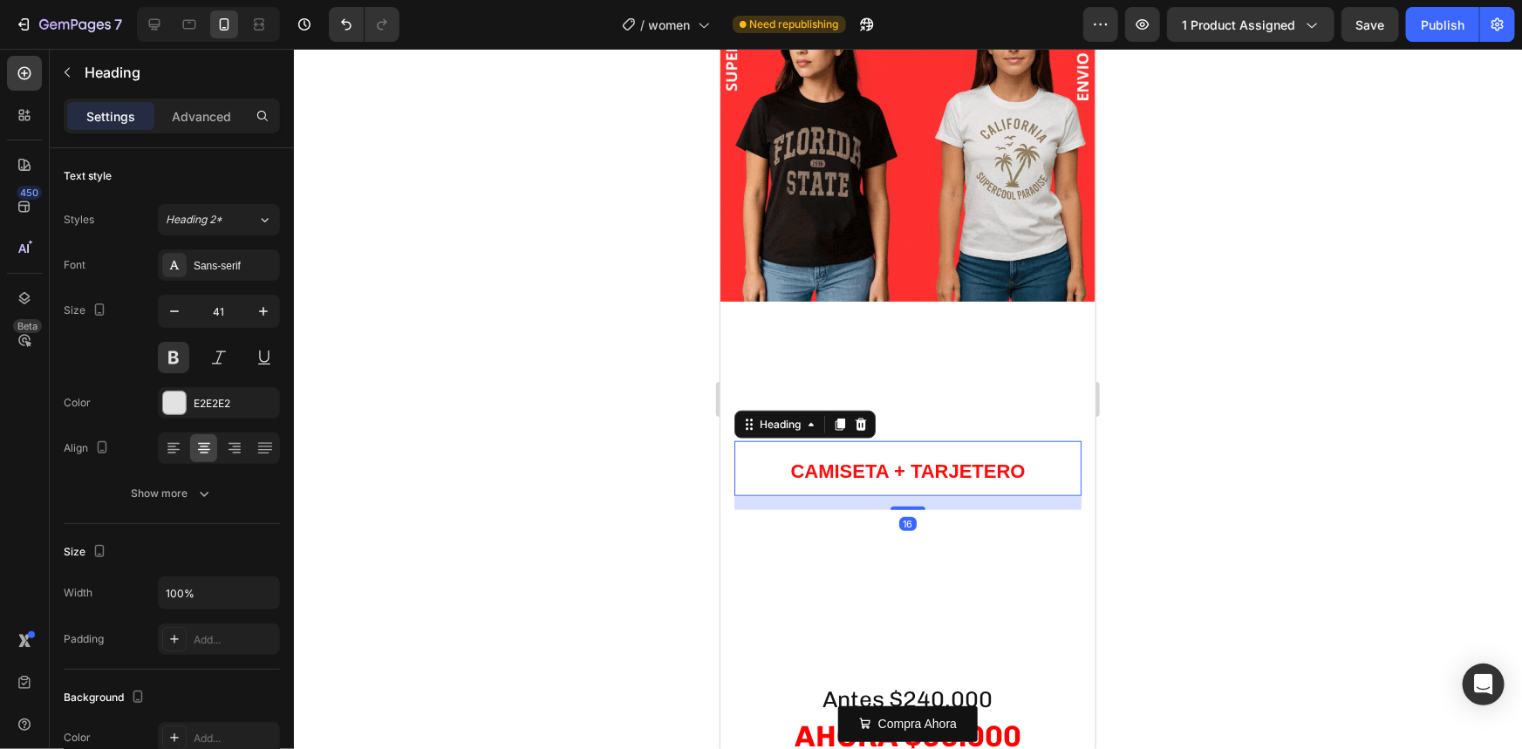
drag, startPoint x: 965, startPoint y: 457, endPoint x: 946, endPoint y: 441, distance: 24.1
click at [963, 456] on p "⁠⁠⁠⁠⁠⁠⁠ CAMISETA + TARJETERO" at bounding box center [907, 467] width 344 height 51
click at [946, 460] on span "CAMISETA + TARJETERO" at bounding box center [906, 471] width 235 height 22
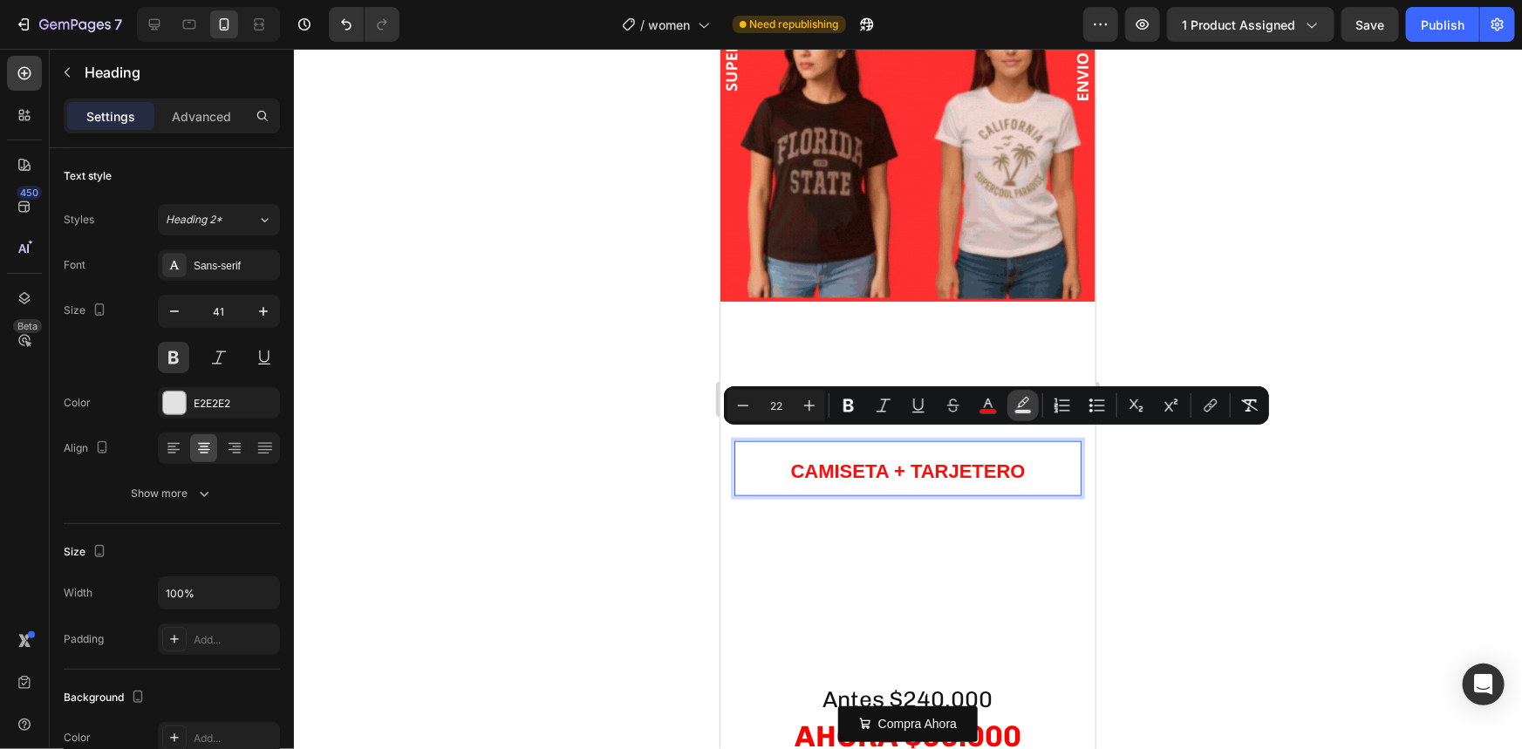
click at [1036, 404] on button "Text Background Color" at bounding box center [1022, 405] width 31 height 31
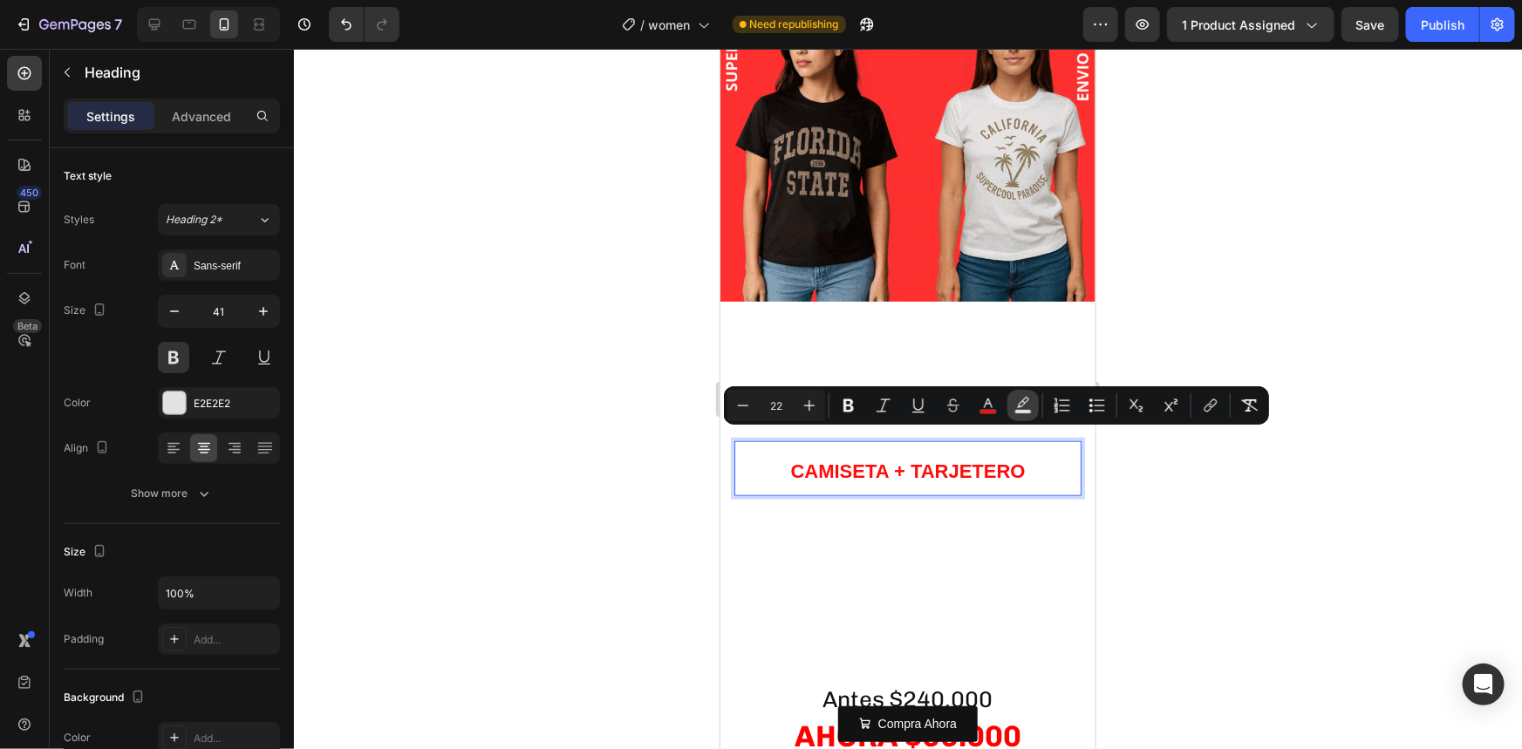
type input "000000"
type input "77"
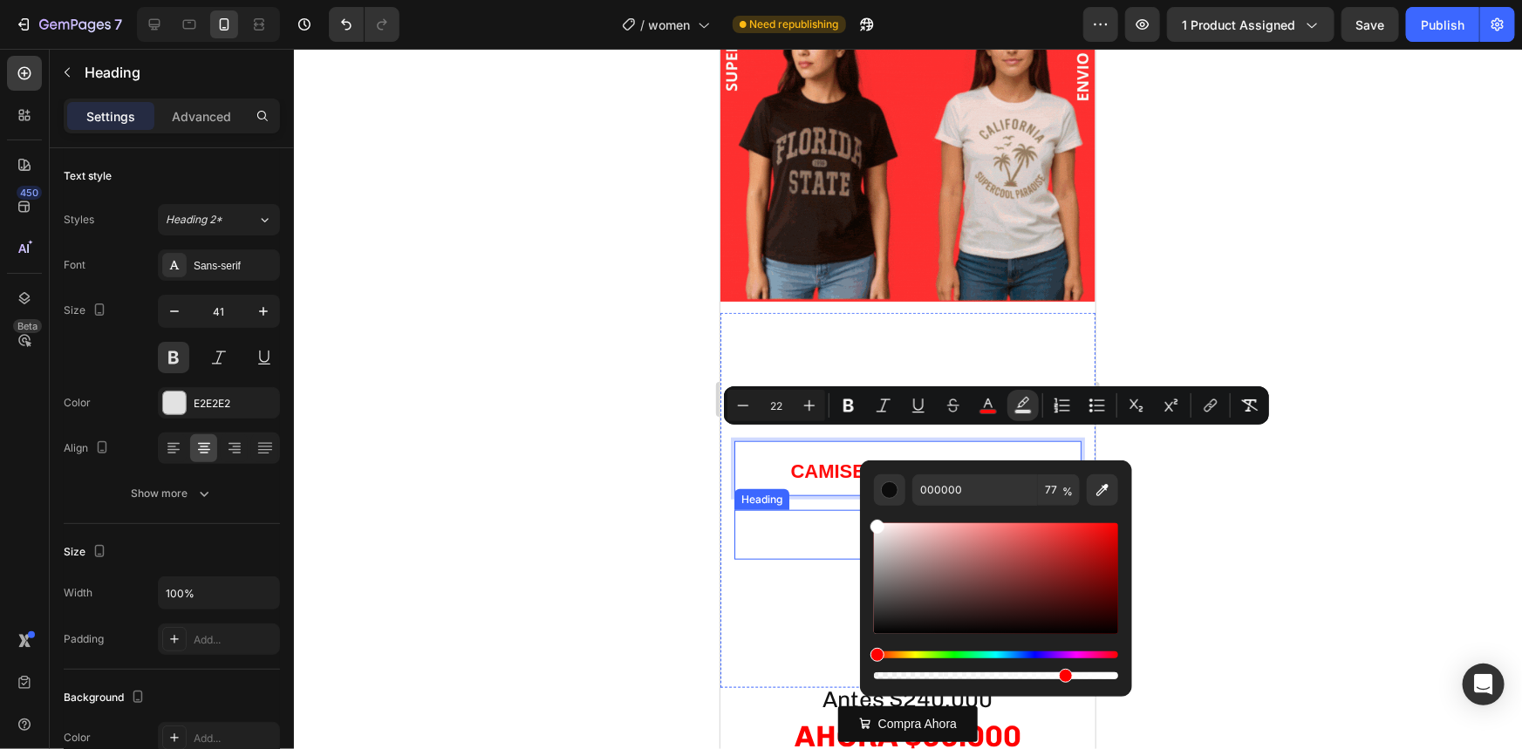
drag, startPoint x: 1716, startPoint y: 596, endPoint x: 822, endPoint y: 493, distance: 899.9
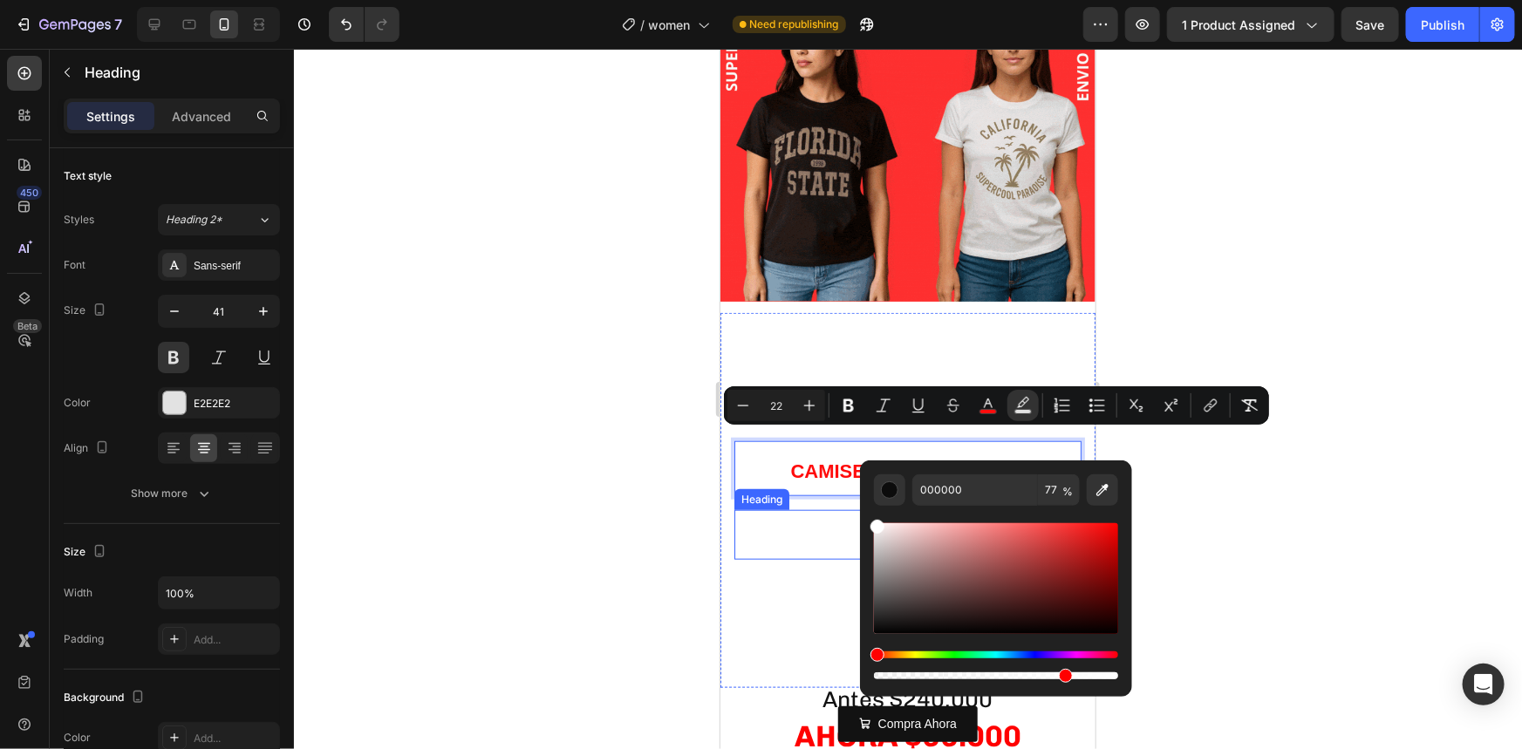
type input "FFFFFF"
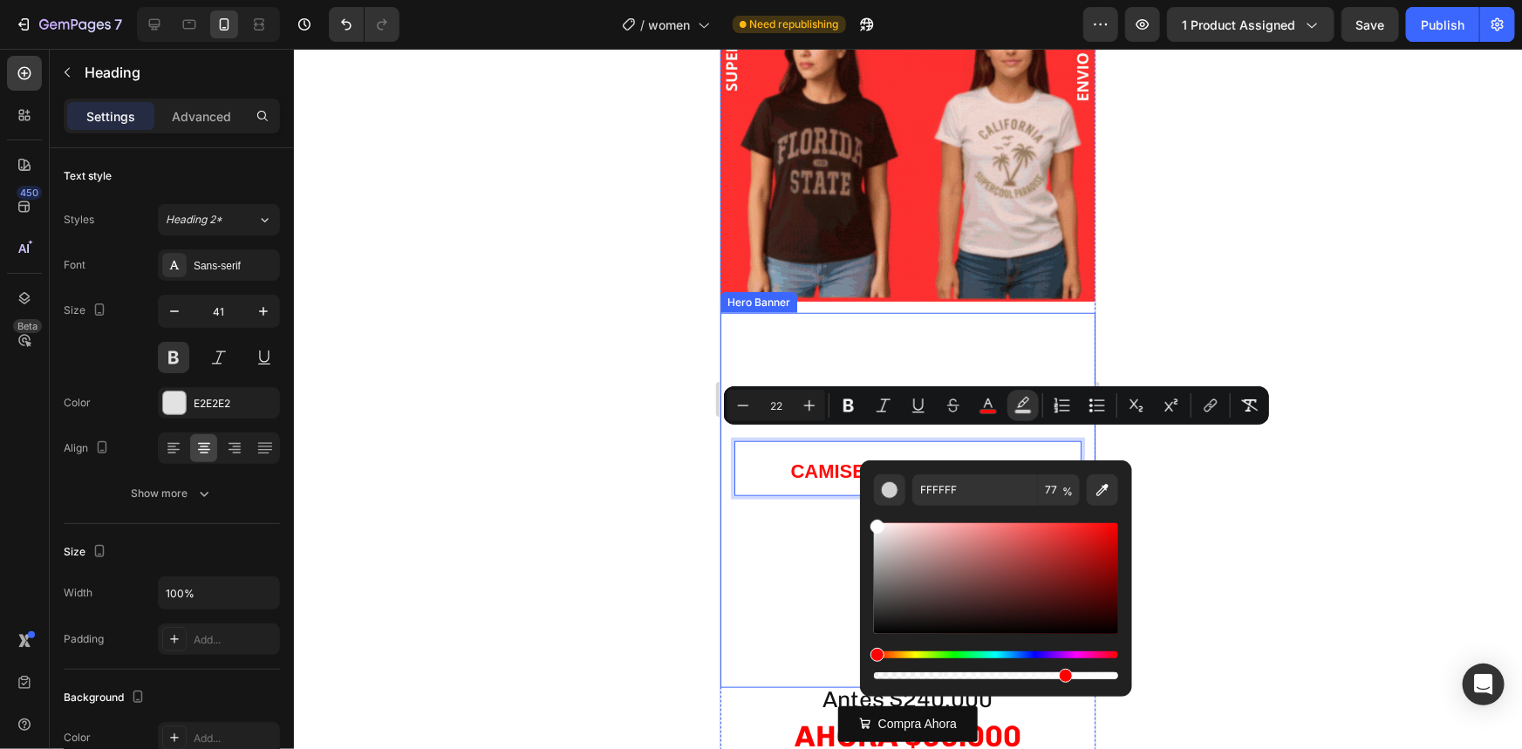
click at [513, 506] on div at bounding box center [908, 399] width 1228 height 700
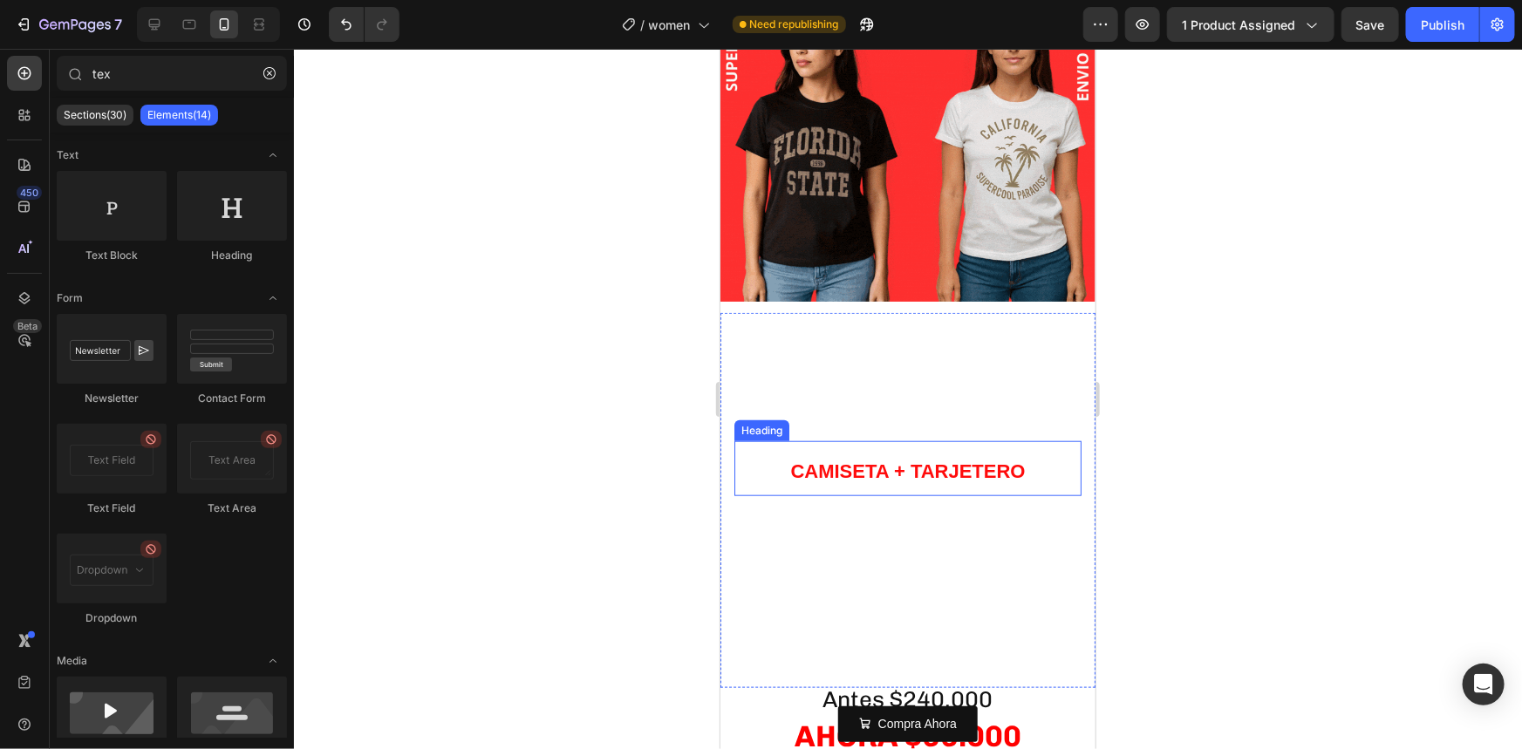
click at [800, 460] on span "CAMISETA + TARJETERO" at bounding box center [906, 471] width 235 height 22
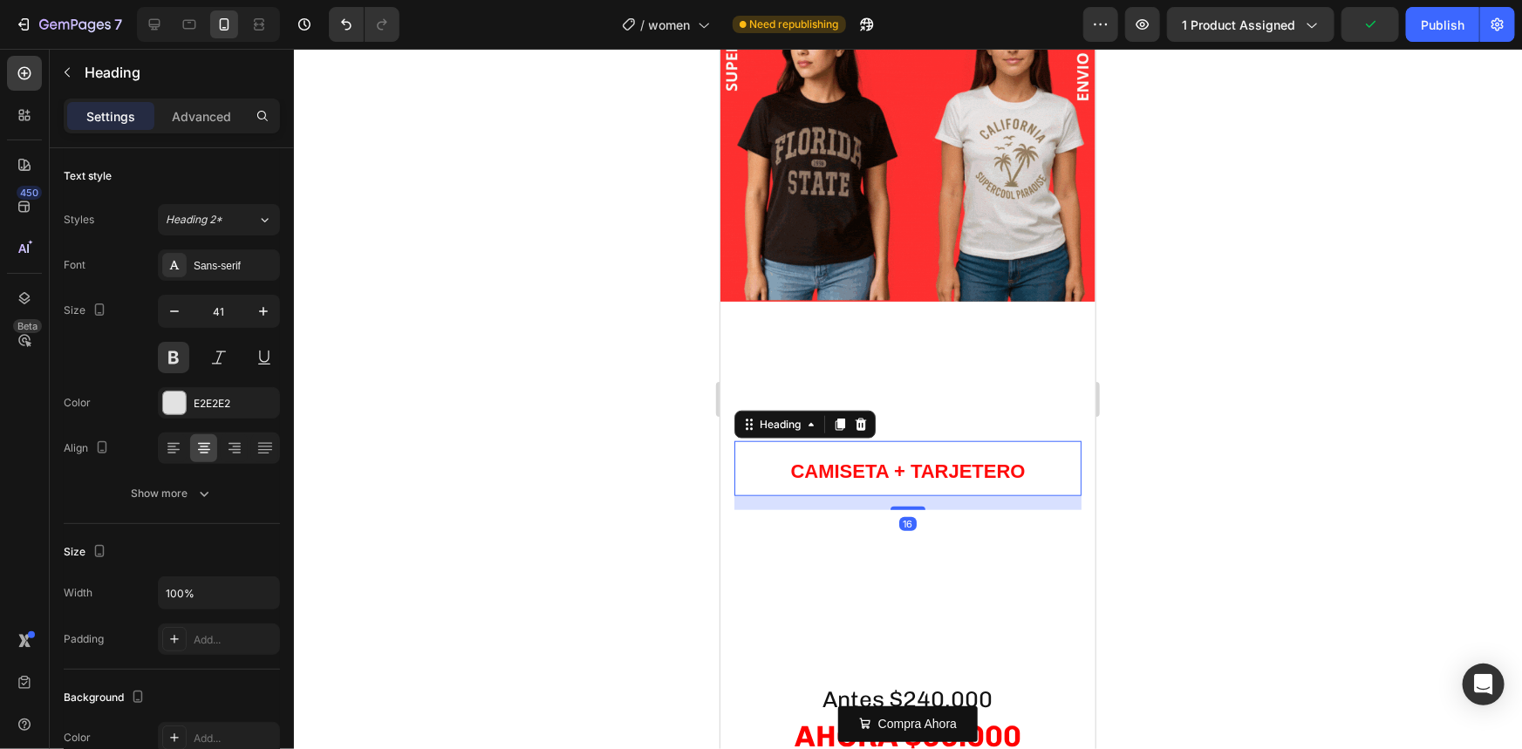
click at [586, 506] on div at bounding box center [908, 399] width 1228 height 700
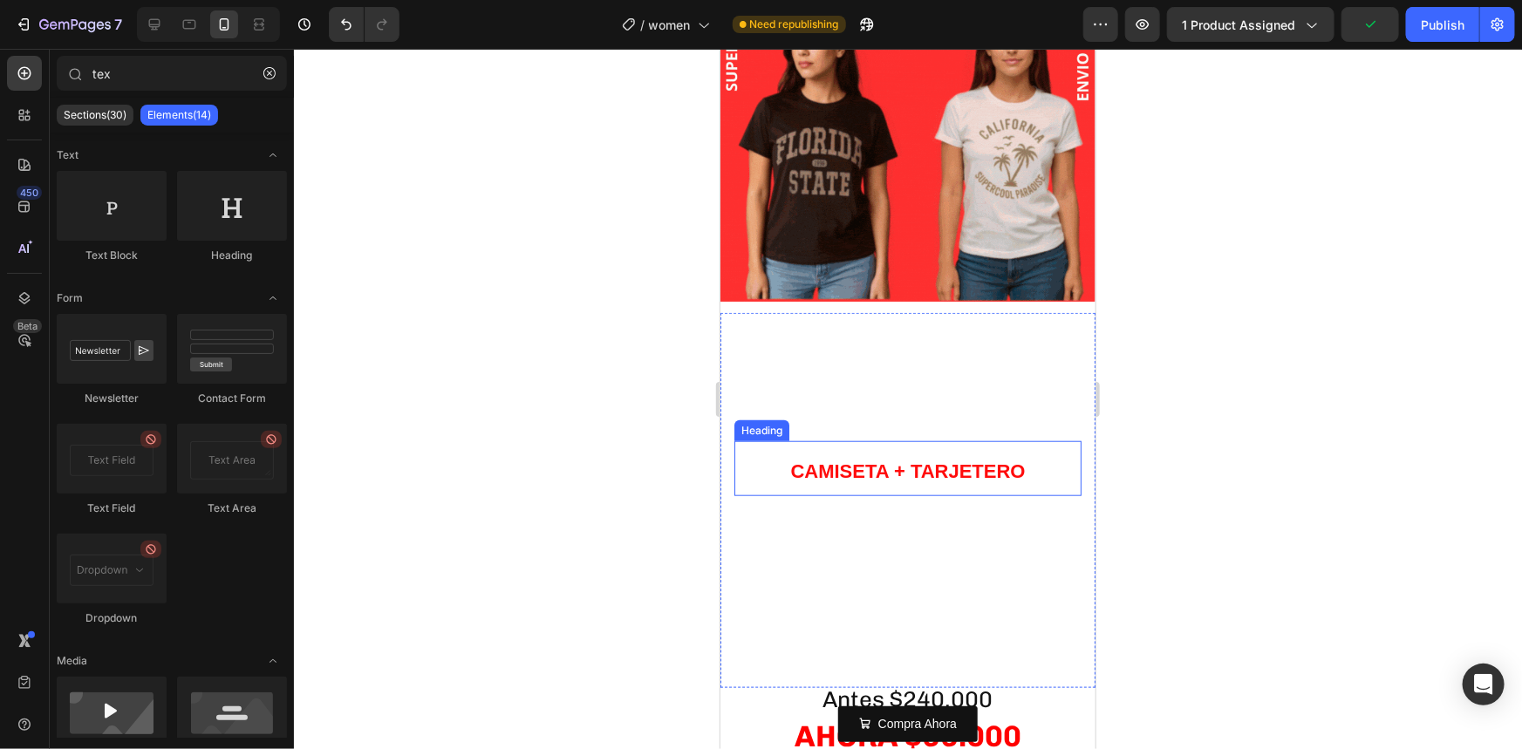
click at [809, 460] on span "CAMISETA + TARJETERO" at bounding box center [906, 471] width 235 height 22
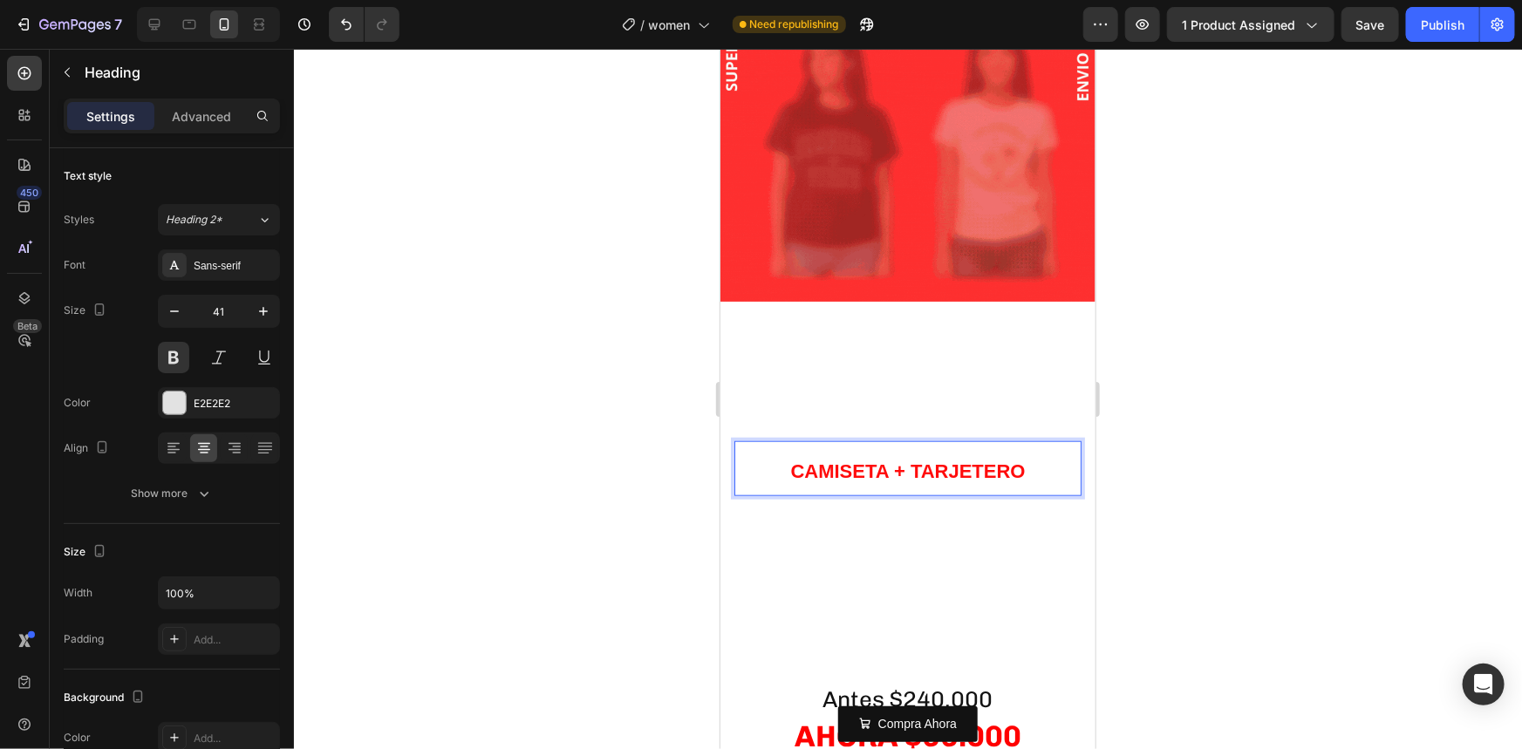
click at [1020, 460] on span "CAMISETA + TARJETERO" at bounding box center [906, 471] width 235 height 22
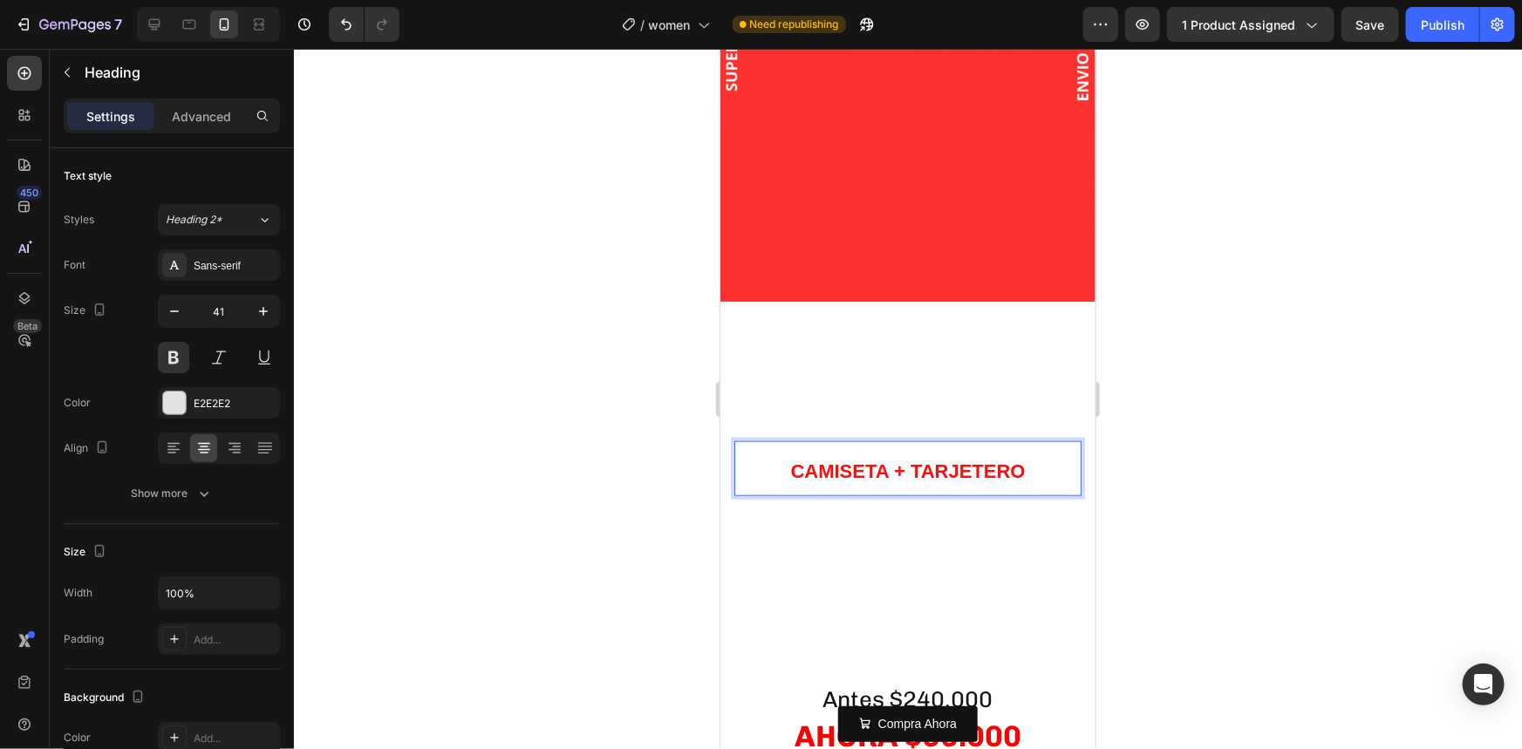
click at [1020, 444] on p "CAMISETA + TARJETERO" at bounding box center [907, 467] width 344 height 51
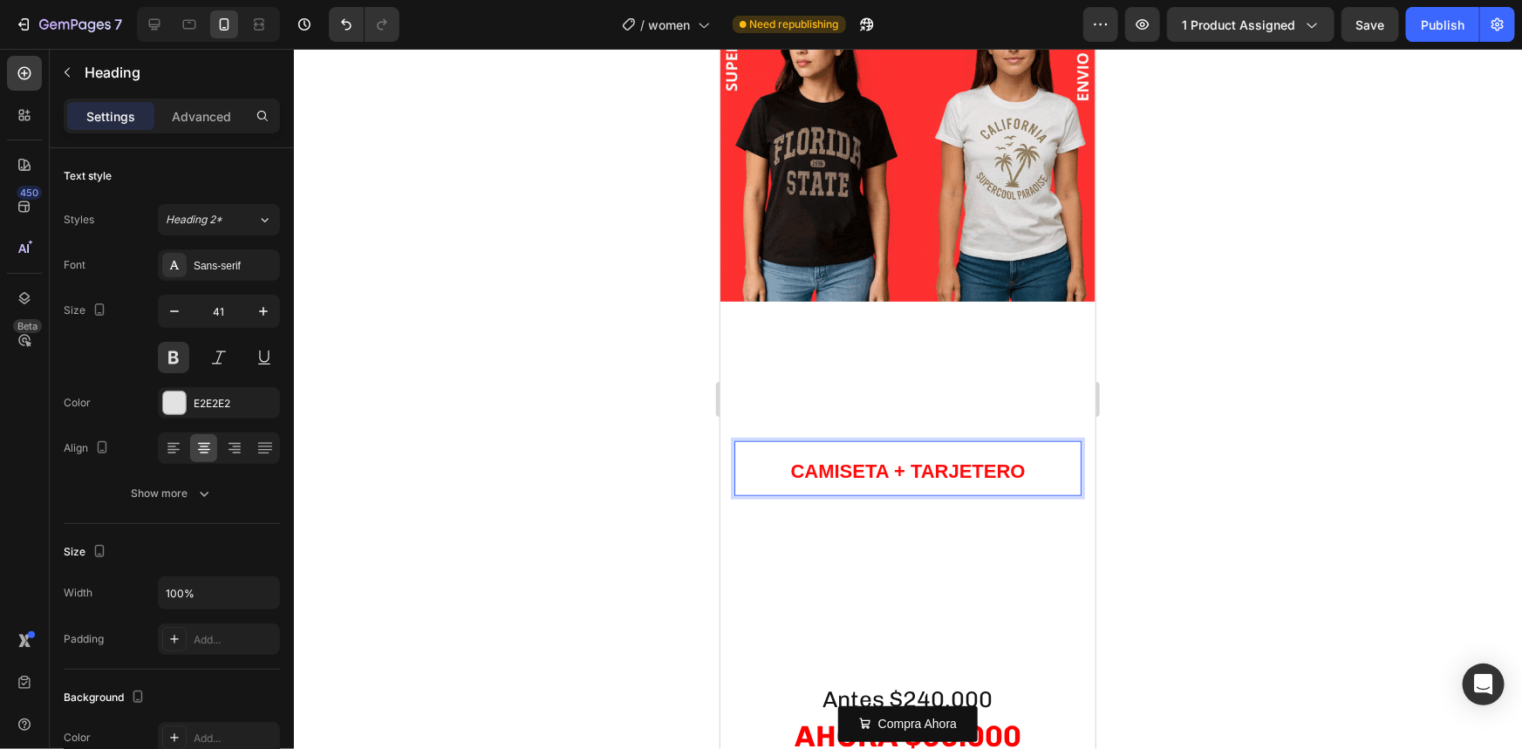
click at [1029, 444] on p "CAMISETA + TARJETERO" at bounding box center [907, 467] width 344 height 51
click at [1018, 460] on span "CAMISETA + TARJETERO" at bounding box center [906, 471] width 235 height 22
click at [1023, 446] on p "CAMISETA + TARJETERO" at bounding box center [907, 467] width 344 height 51
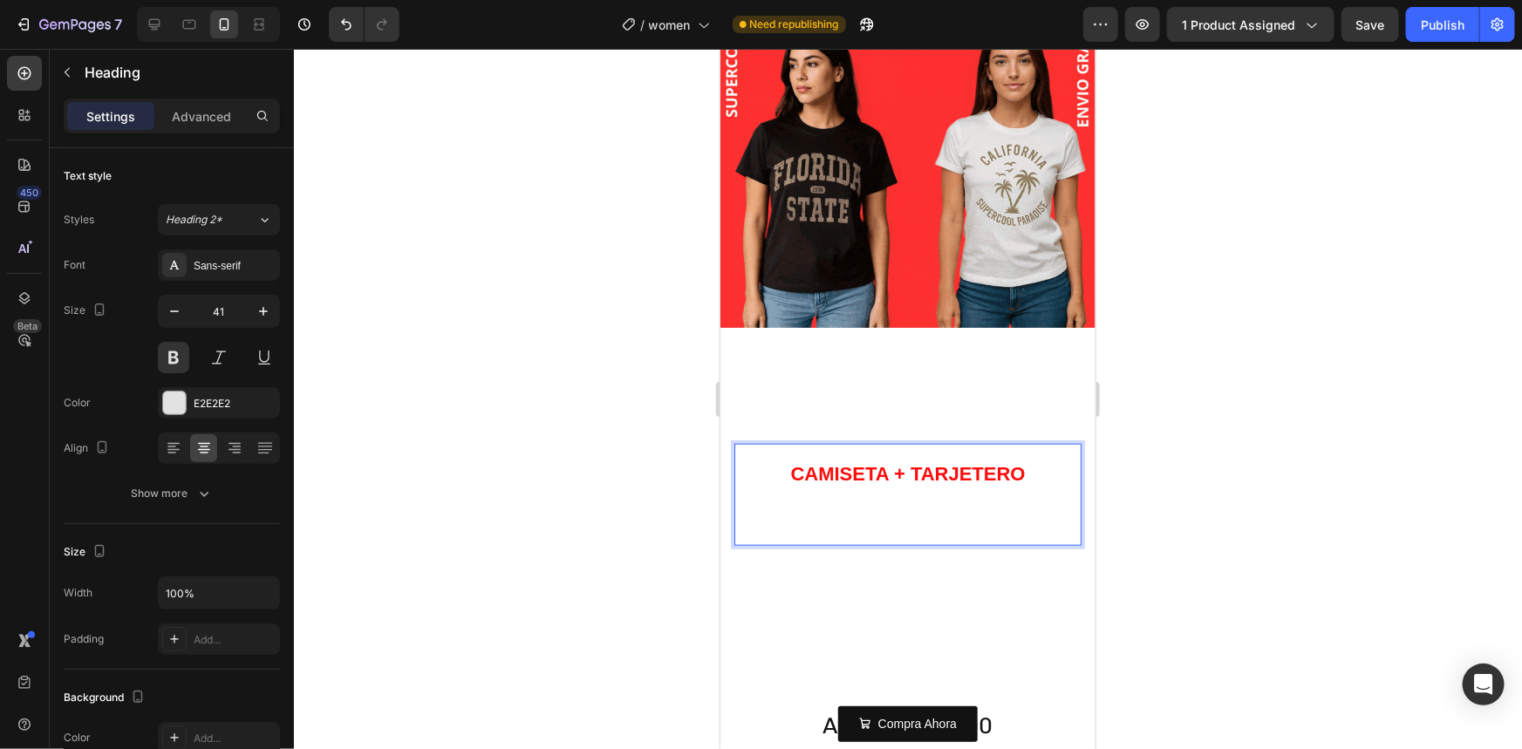
scroll to position [624, 0]
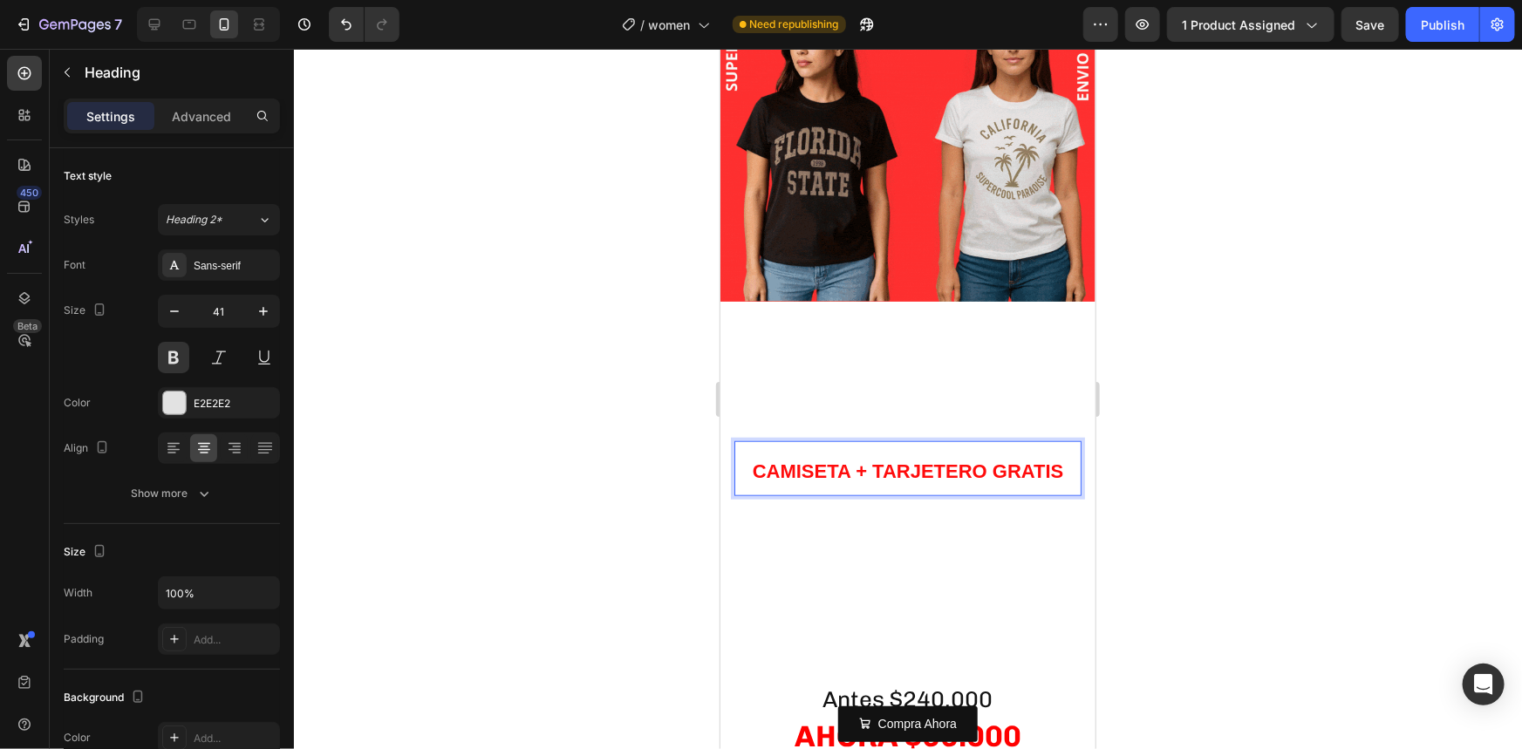
click at [1259, 450] on div at bounding box center [908, 399] width 1228 height 700
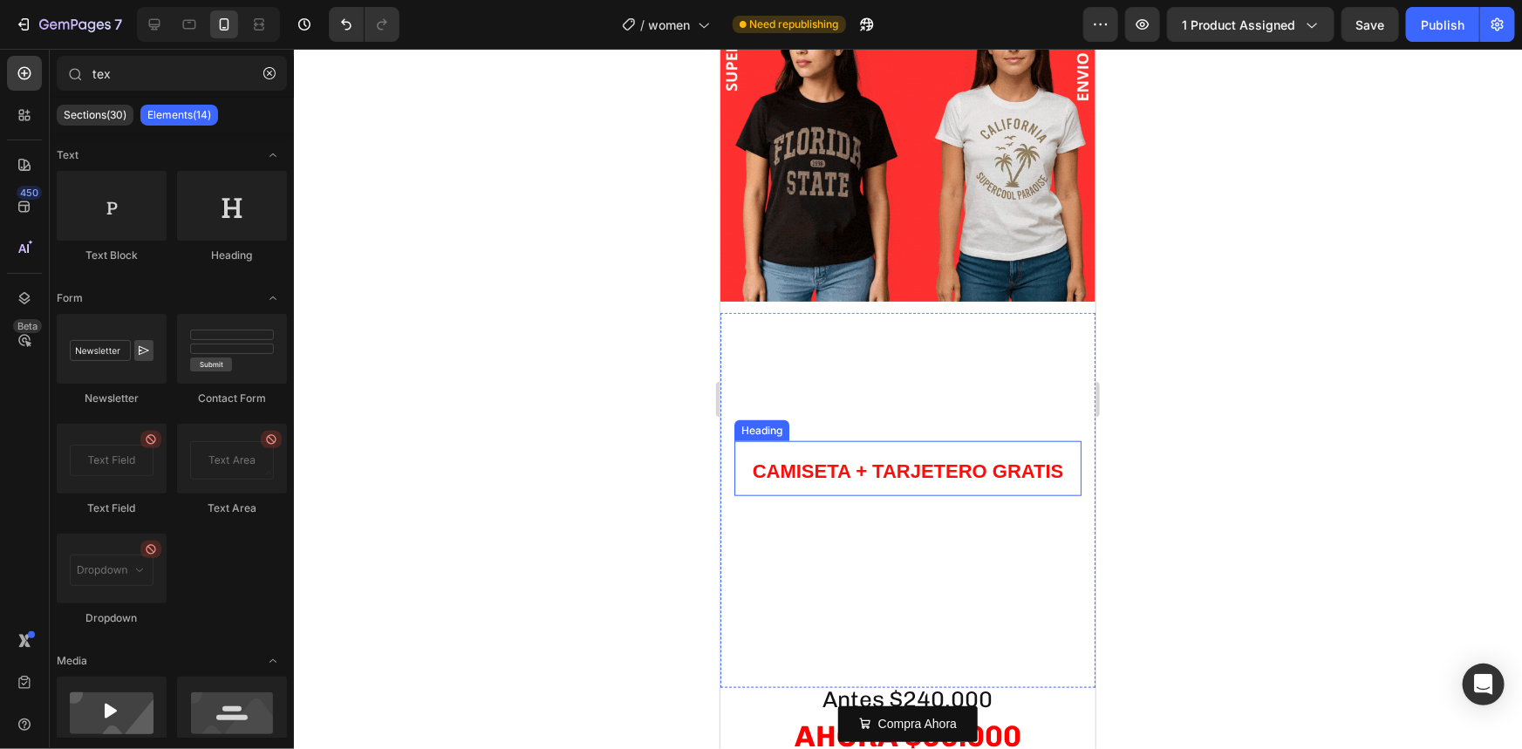
click at [890, 460] on span "CAMISETA + TARJETERO GRATIS" at bounding box center [907, 471] width 311 height 22
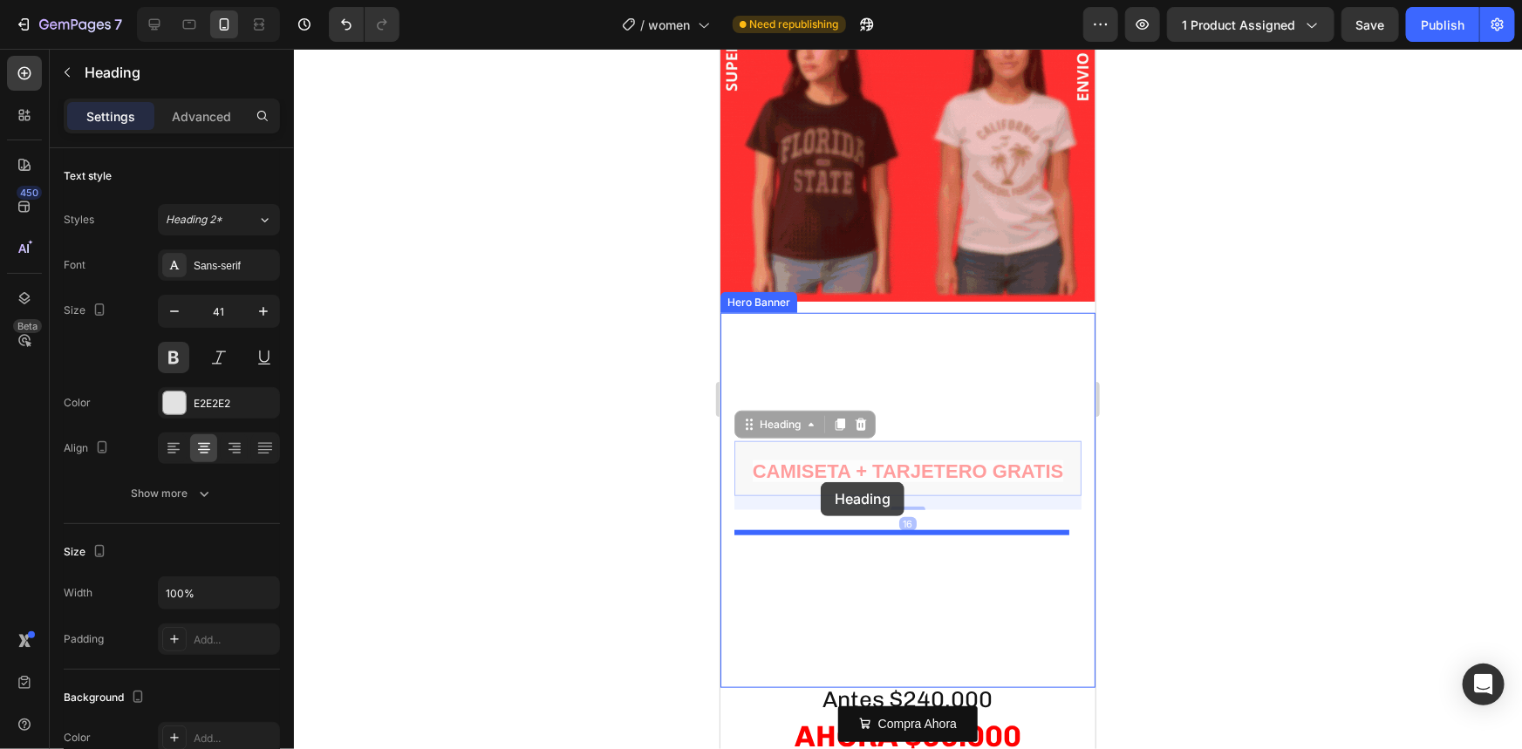
drag, startPoint x: 753, startPoint y: 402, endPoint x: 820, endPoint y: 488, distance: 108.7
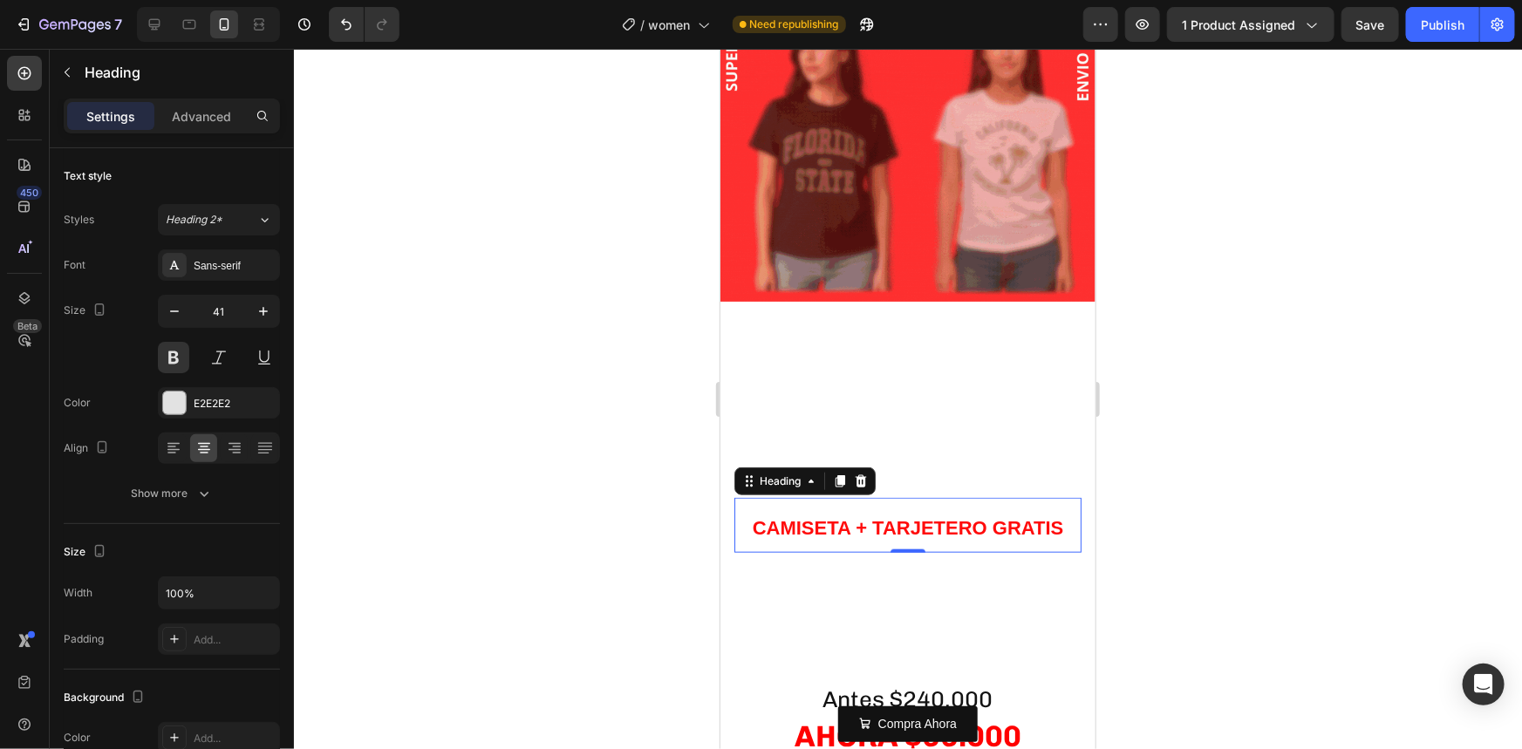
click at [1213, 498] on div at bounding box center [908, 399] width 1228 height 700
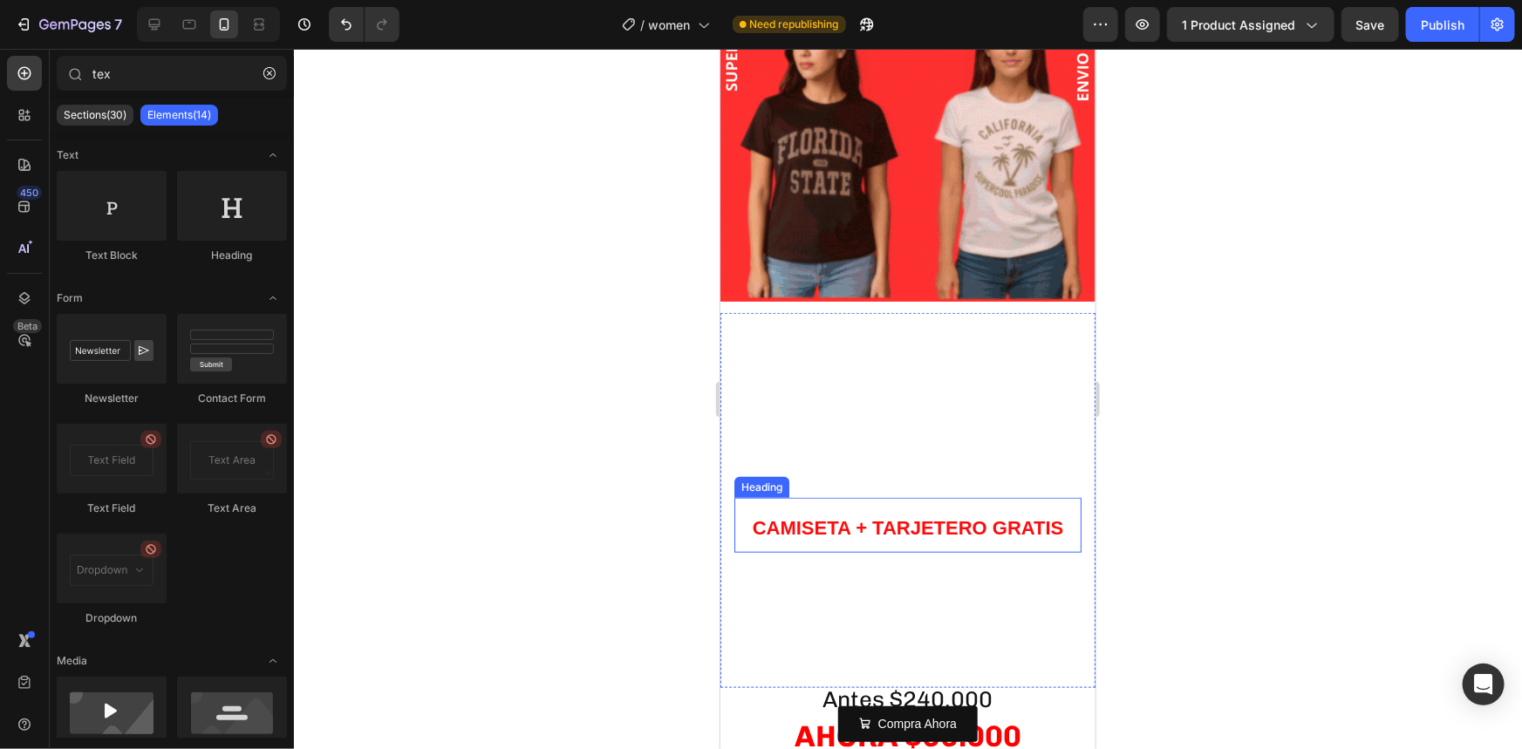
click at [823, 516] on span "CAMISETA + TARJETERO GRATIS" at bounding box center [907, 527] width 311 height 22
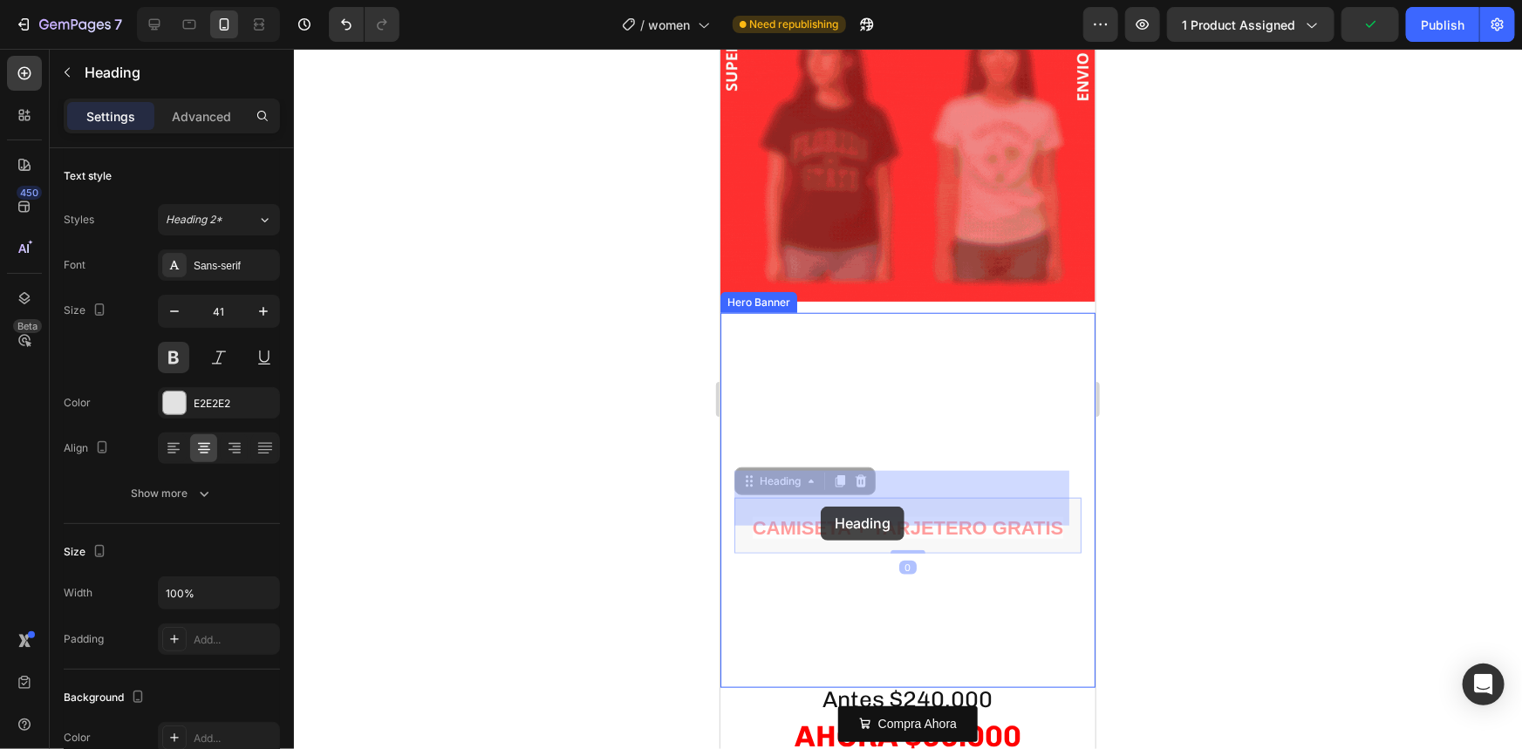
drag, startPoint x: 753, startPoint y: 454, endPoint x: 820, endPoint y: 493, distance: 77.3
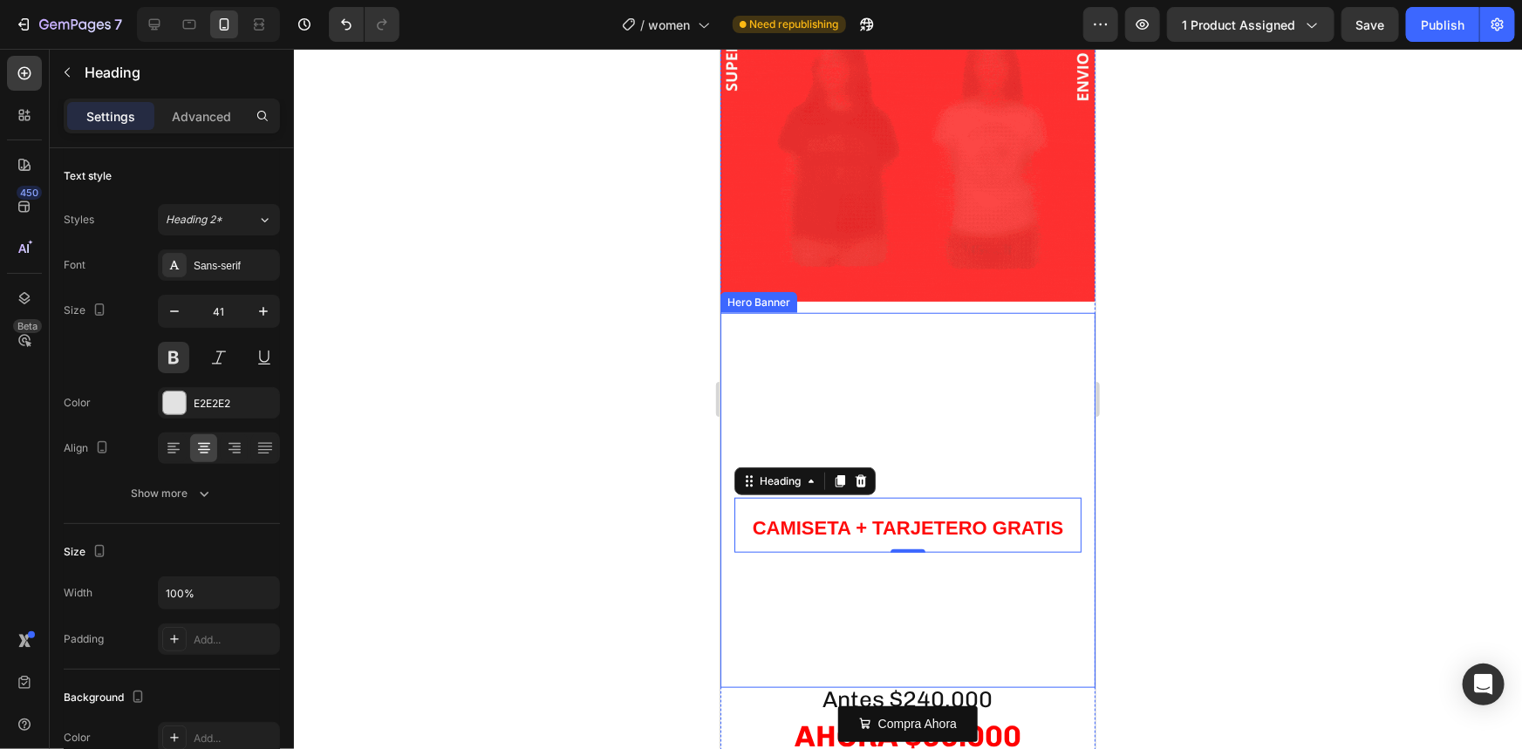
click at [1261, 497] on div at bounding box center [908, 399] width 1228 height 700
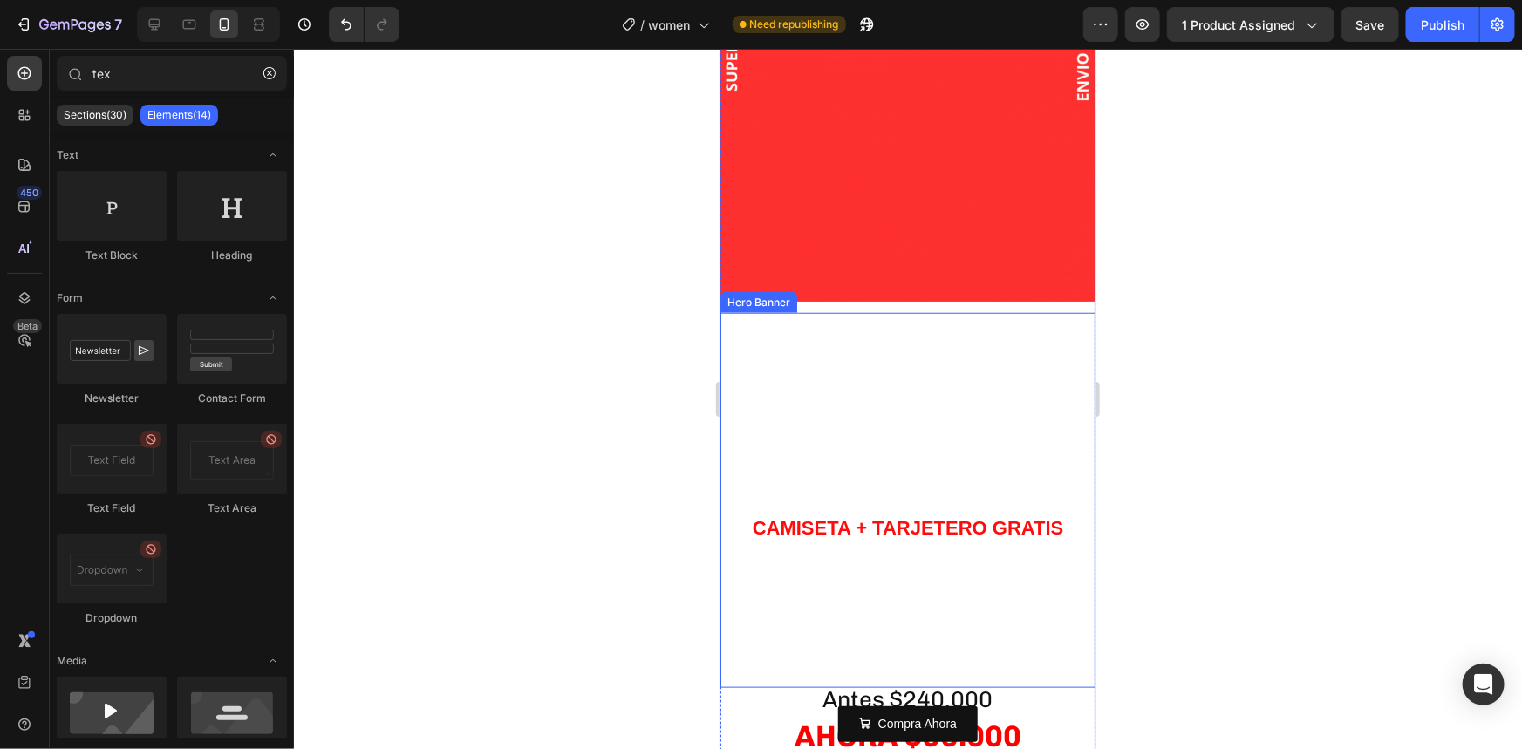
click at [974, 516] on span "CAMISETA + TARJETERO GRATIS" at bounding box center [907, 527] width 311 height 22
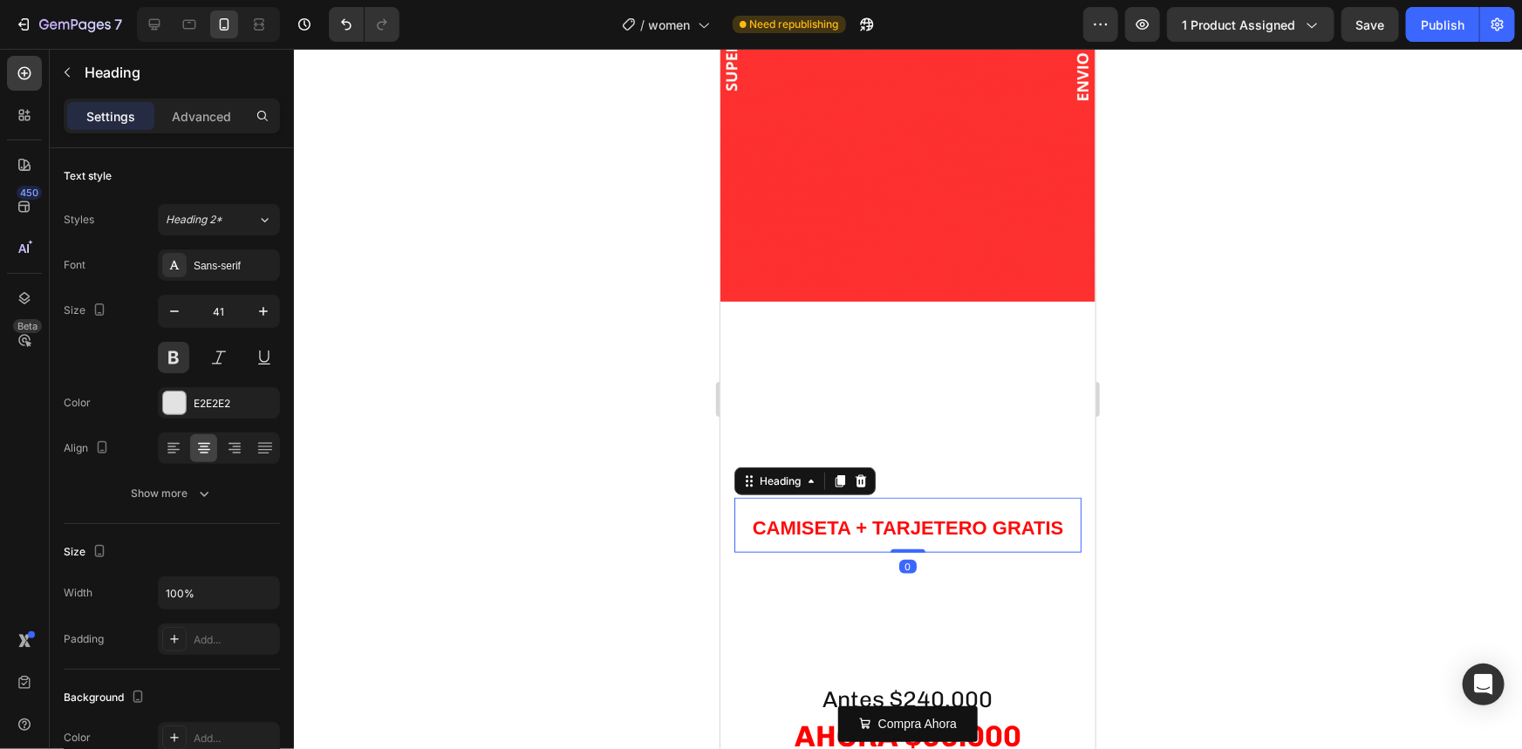
drag, startPoint x: 904, startPoint y: 522, endPoint x: 914, endPoint y: 505, distance: 19.6
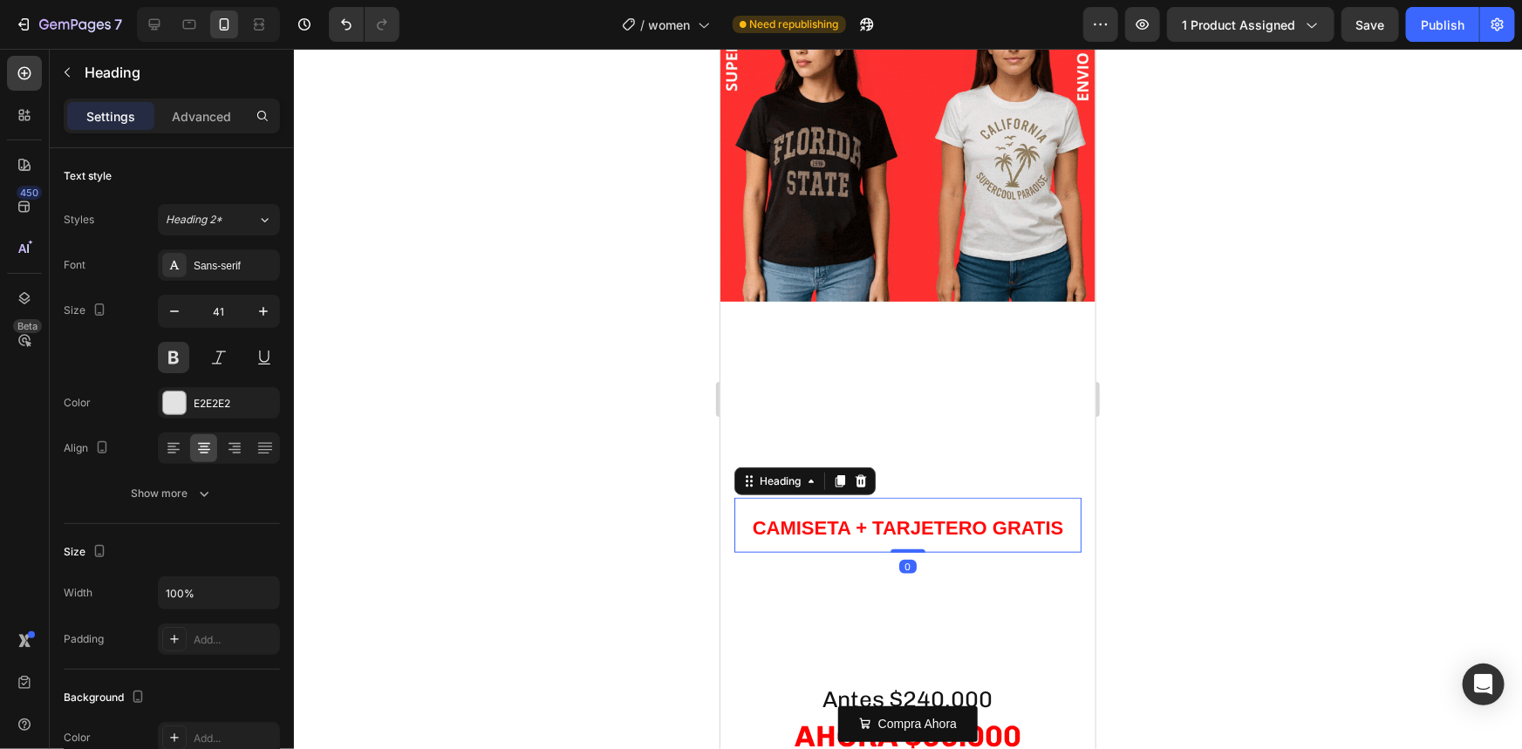
click at [914, 505] on div "⁠⁠⁠⁠⁠⁠⁠ CAMISETA + TARJETERO GRATIS Heading 0" at bounding box center [906, 524] width 347 height 55
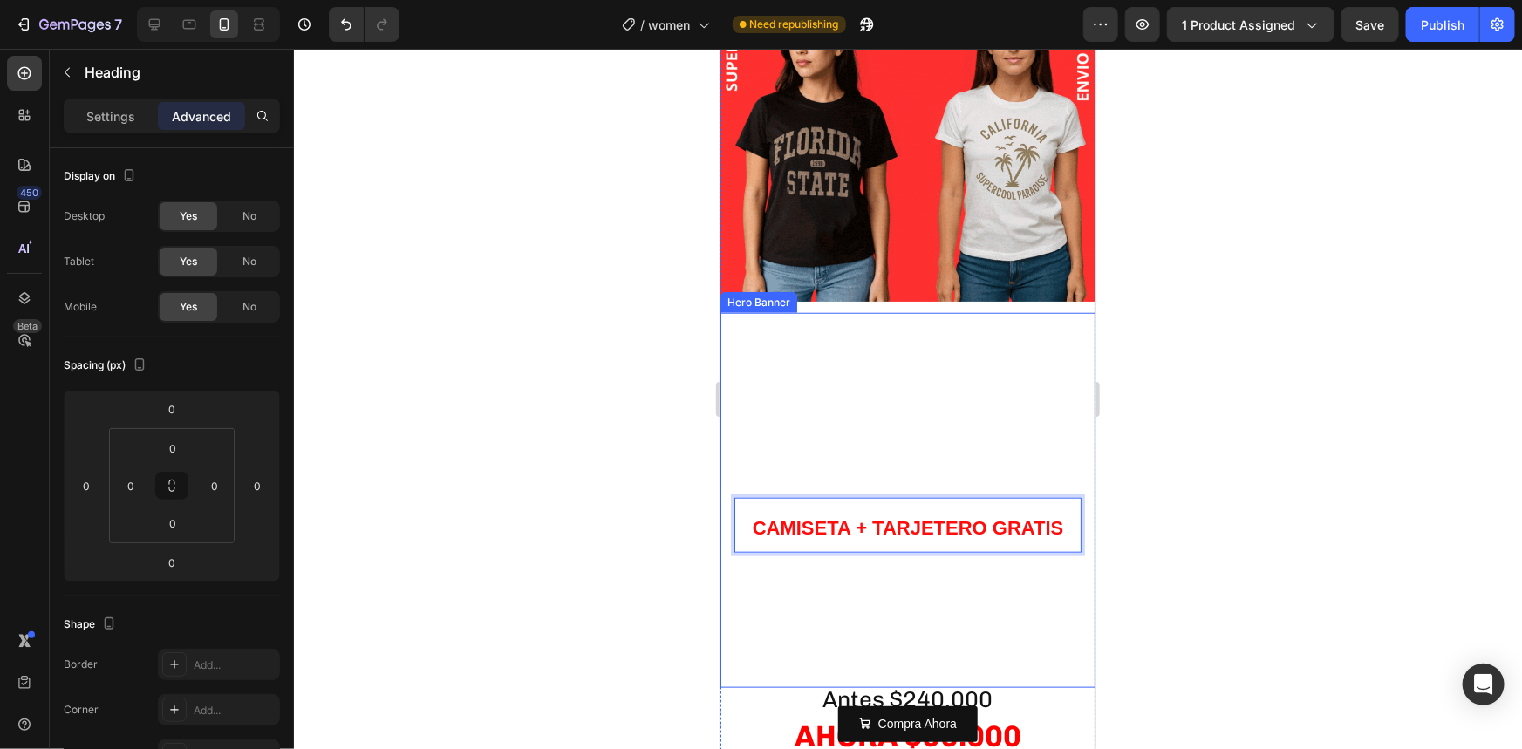
click at [1128, 469] on div at bounding box center [908, 399] width 1228 height 700
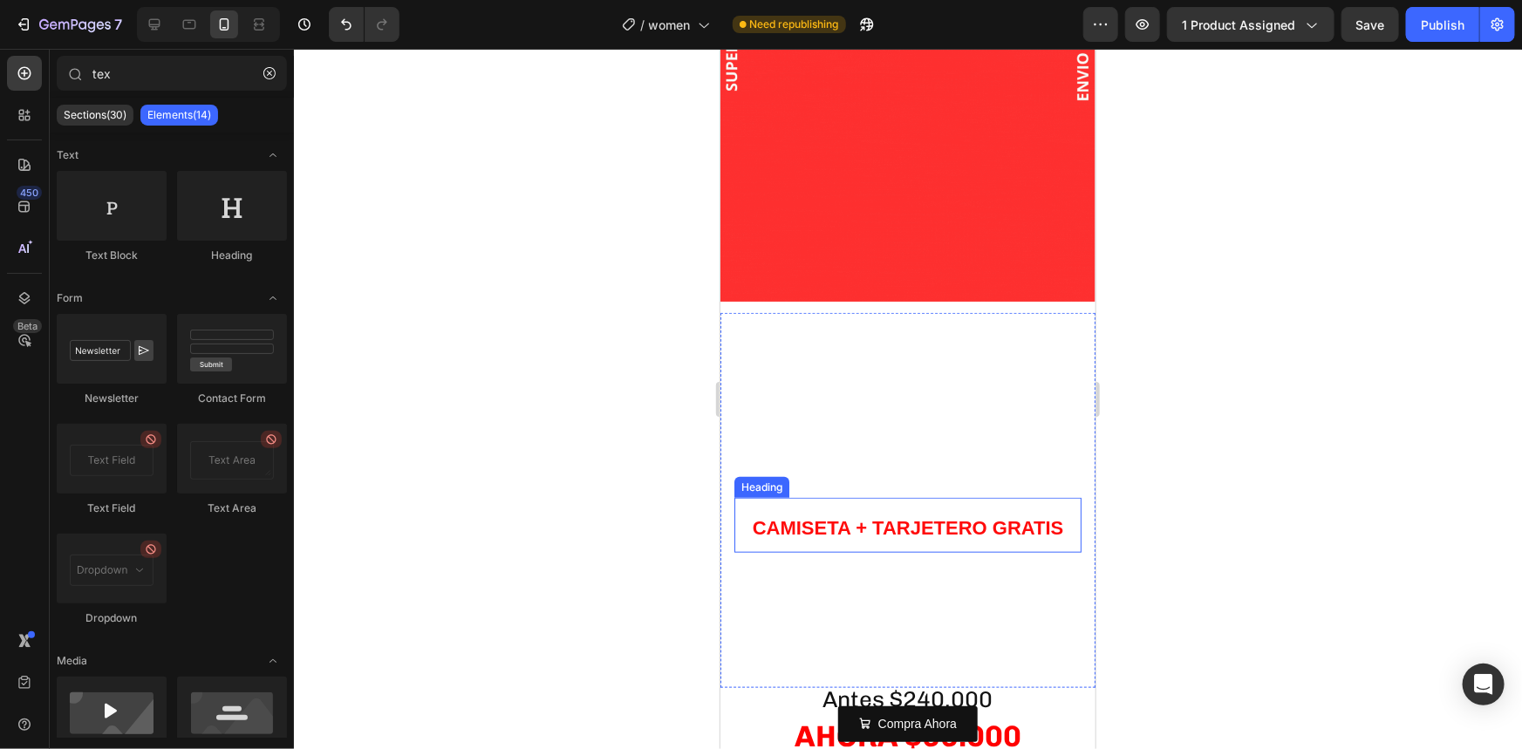
click at [879, 516] on span "CAMISETA + TARJETERO GRATIS" at bounding box center [907, 527] width 311 height 22
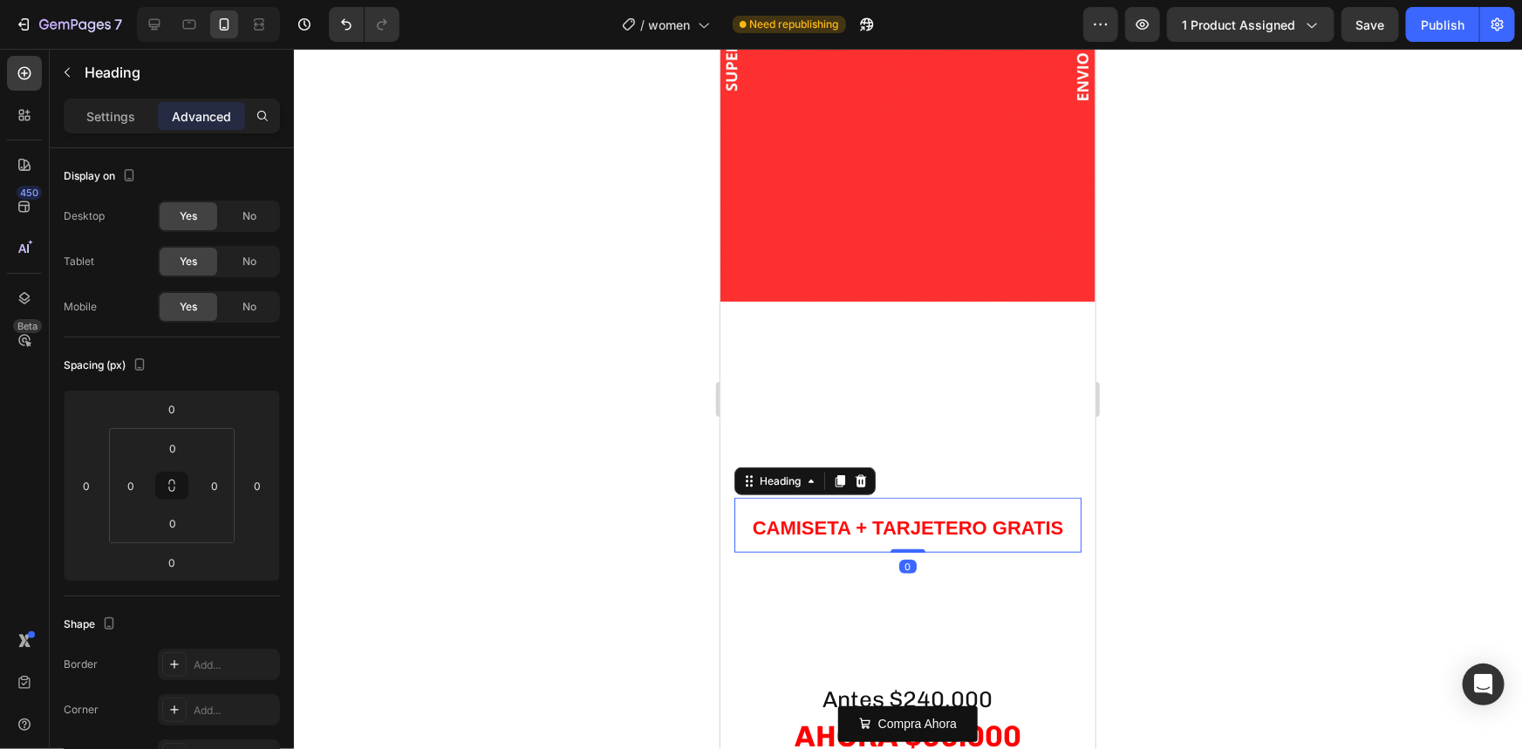
click at [901, 468] on div "Heading" at bounding box center [906, 472] width 347 height 50
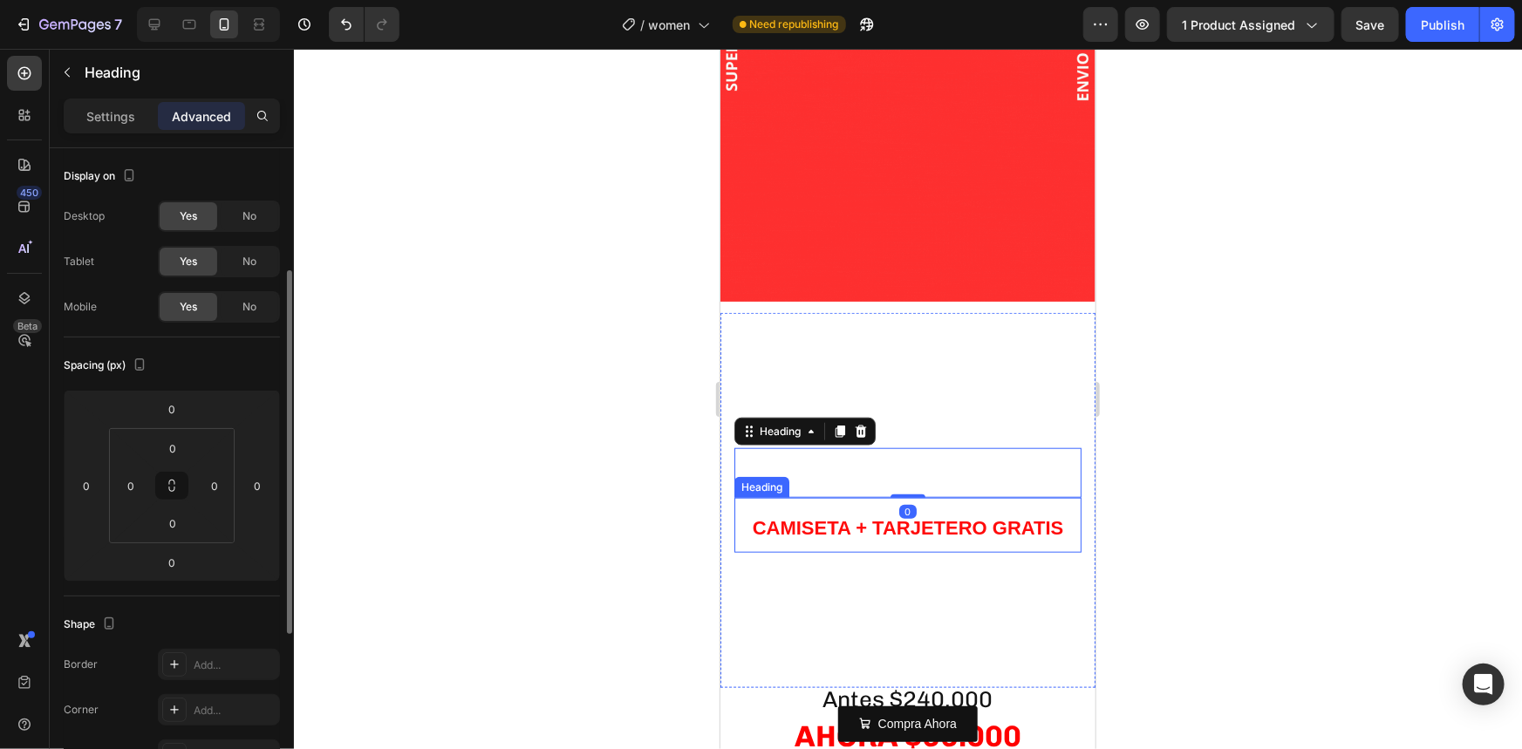
scroll to position [78, 0]
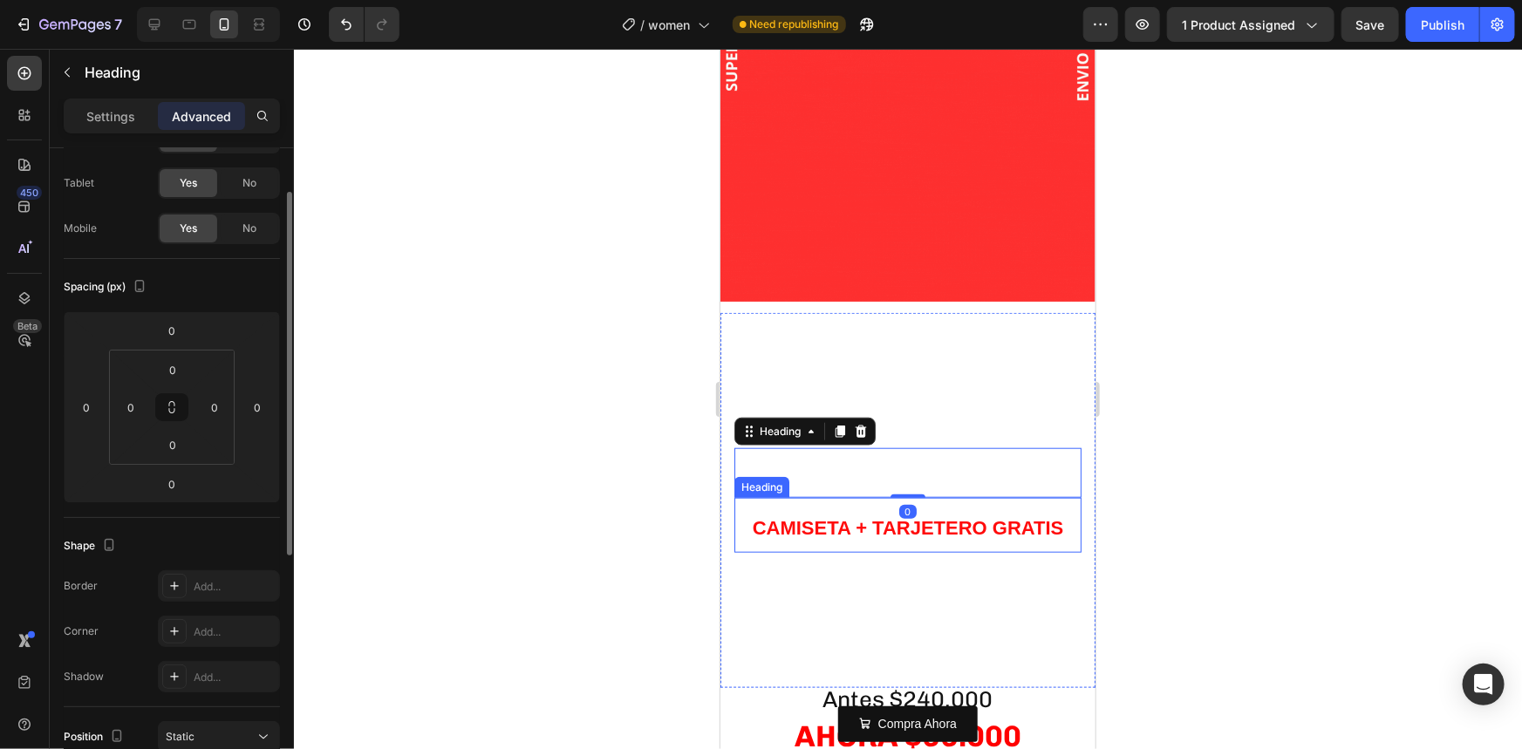
click at [1157, 457] on div at bounding box center [908, 399] width 1228 height 700
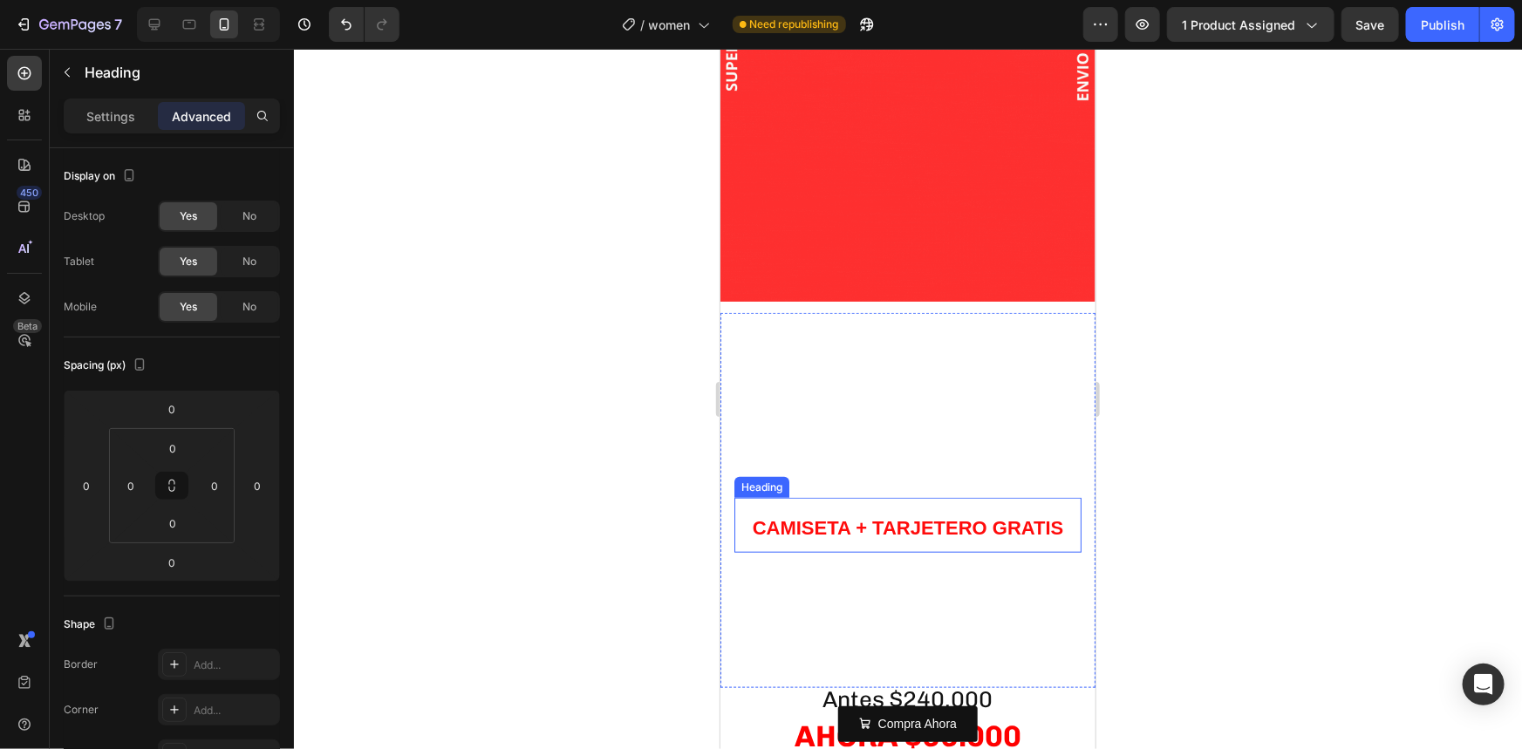
click at [897, 516] on span "CAMISETA + TARJETERO GRATIS" at bounding box center [907, 527] width 311 height 22
click at [802, 516] on span "CAMISETA + TARJETERO GRATIS" at bounding box center [907, 527] width 311 height 22
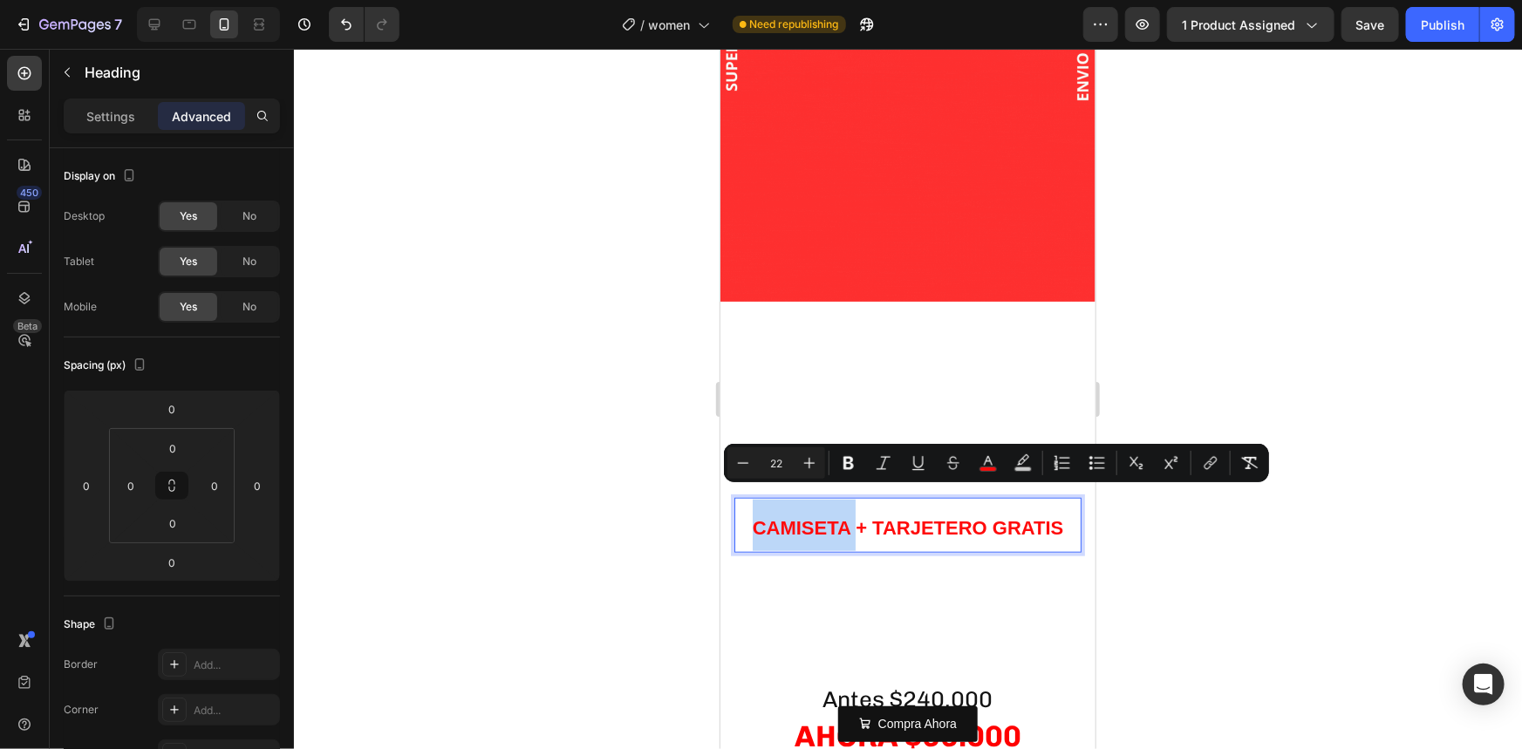
click at [804, 516] on span "CAMISETA + TARJETERO GRATIS" at bounding box center [907, 527] width 311 height 22
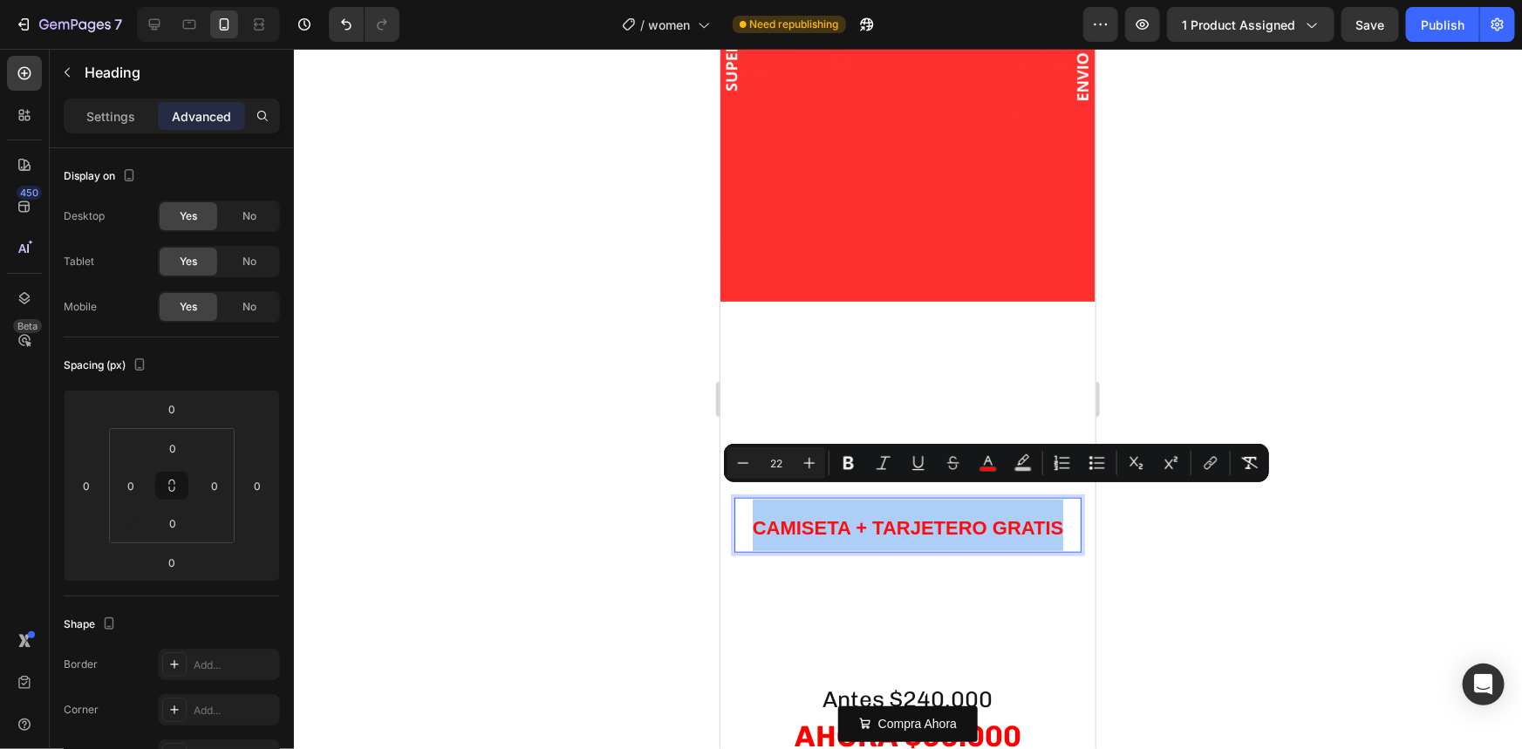
drag, startPoint x: 1047, startPoint y: 477, endPoint x: 1022, endPoint y: 471, distance: 26.0
click at [1043, 477] on div "Minus 22 Plus Bold Italic Underline Strikethrough color color Numbered List Bul…" at bounding box center [996, 462] width 538 height 31
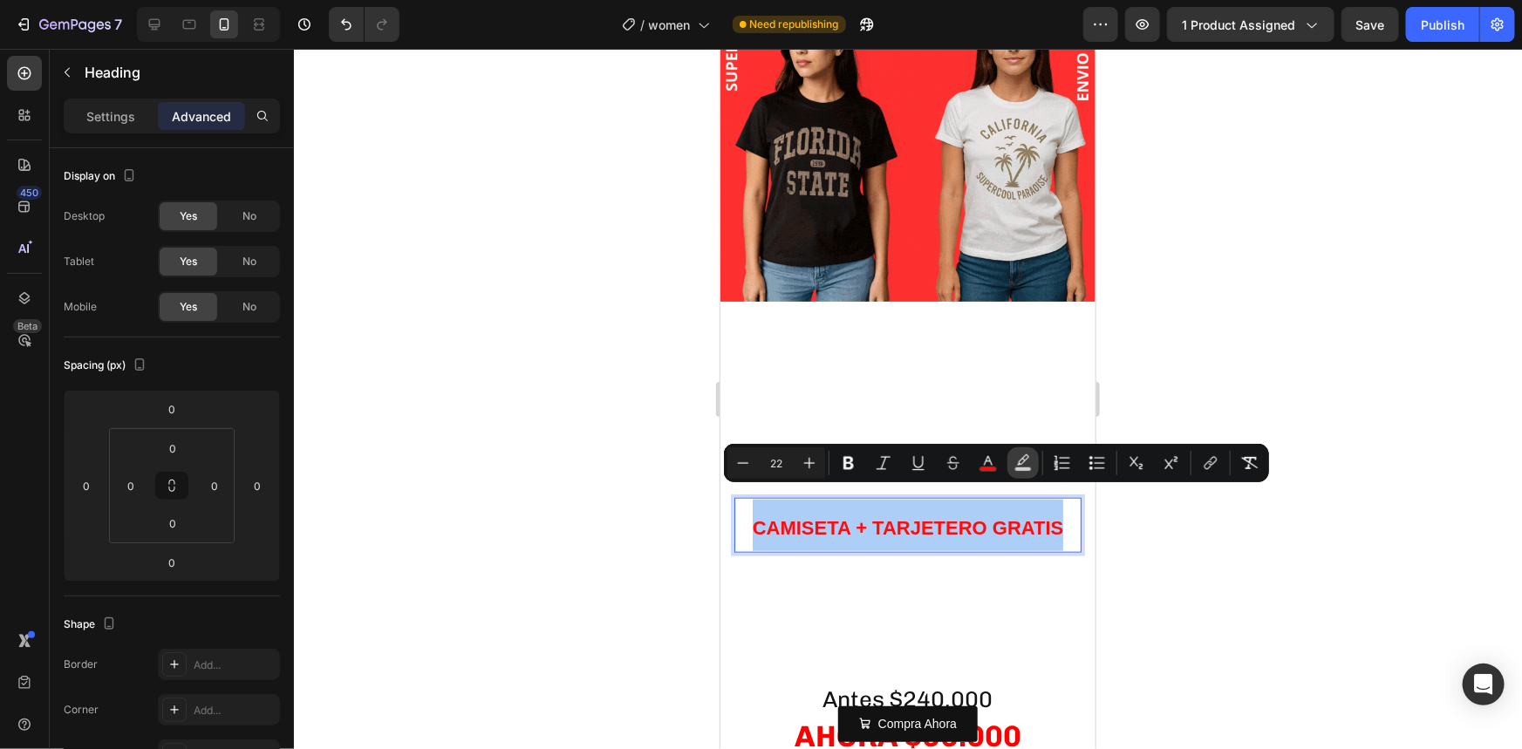
click at [1022, 471] on button "color" at bounding box center [1022, 462] width 31 height 31
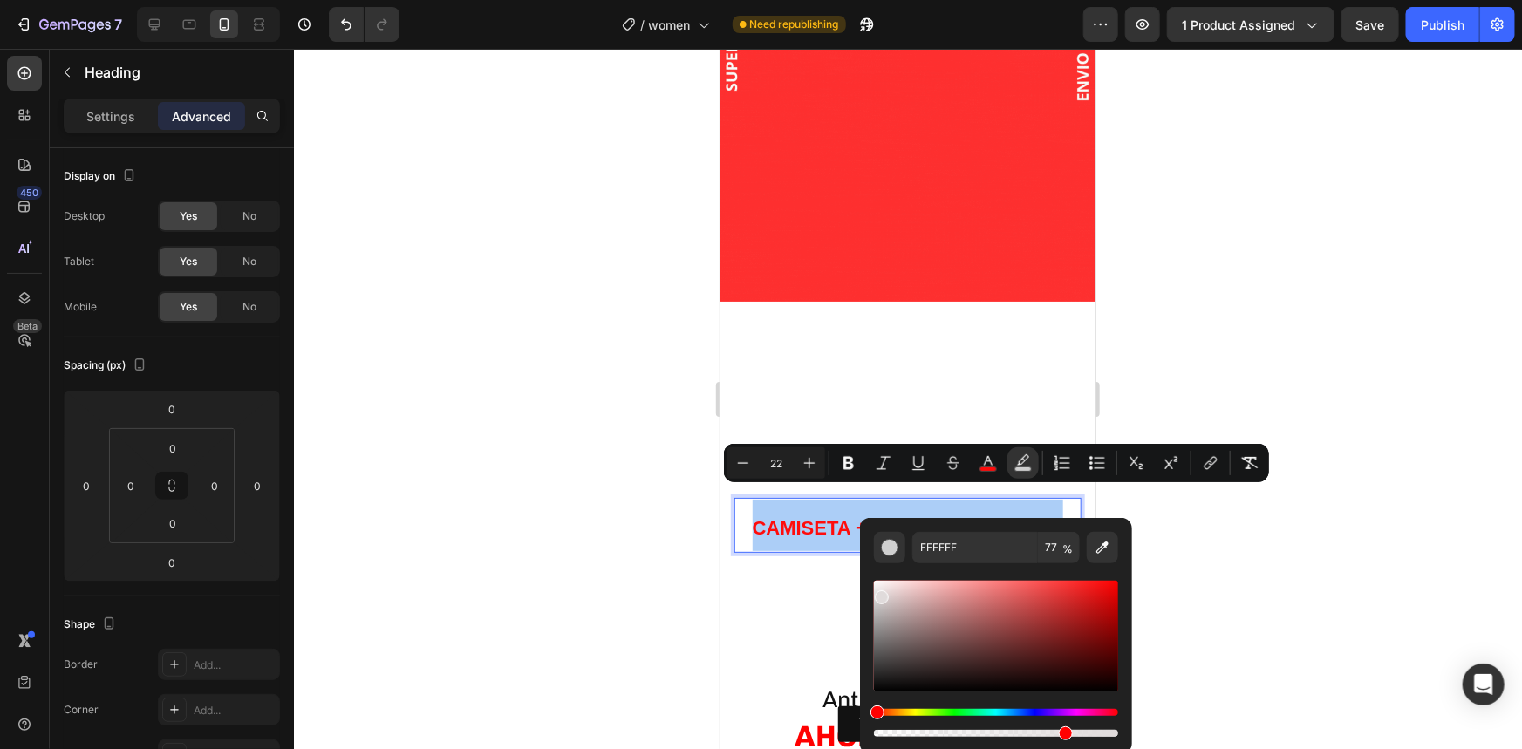
drag, startPoint x: 877, startPoint y: 583, endPoint x: 88, endPoint y: 539, distance: 789.7
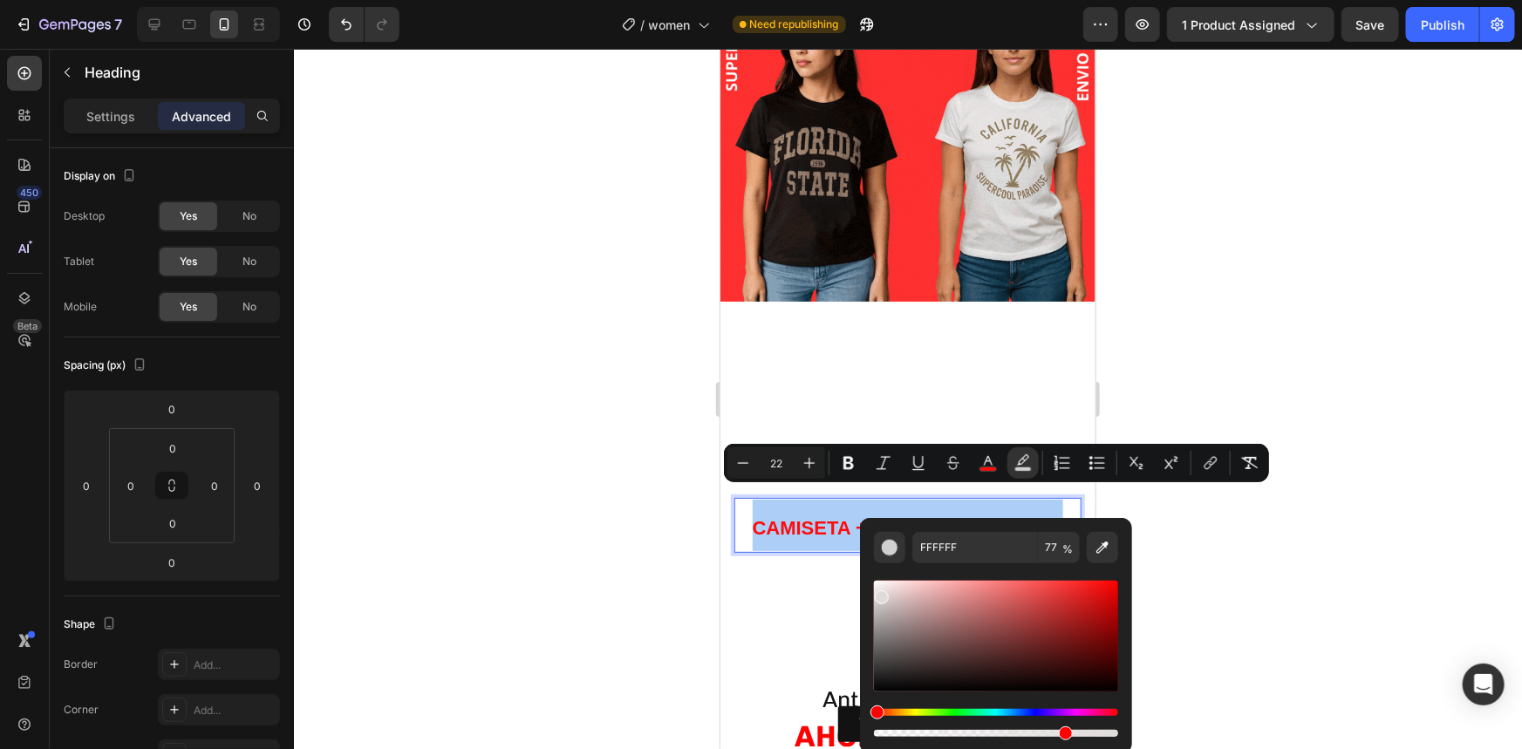
click at [882, 601] on div "Editor contextual toolbar" at bounding box center [882, 597] width 14 height 14
type input "CEC8C8"
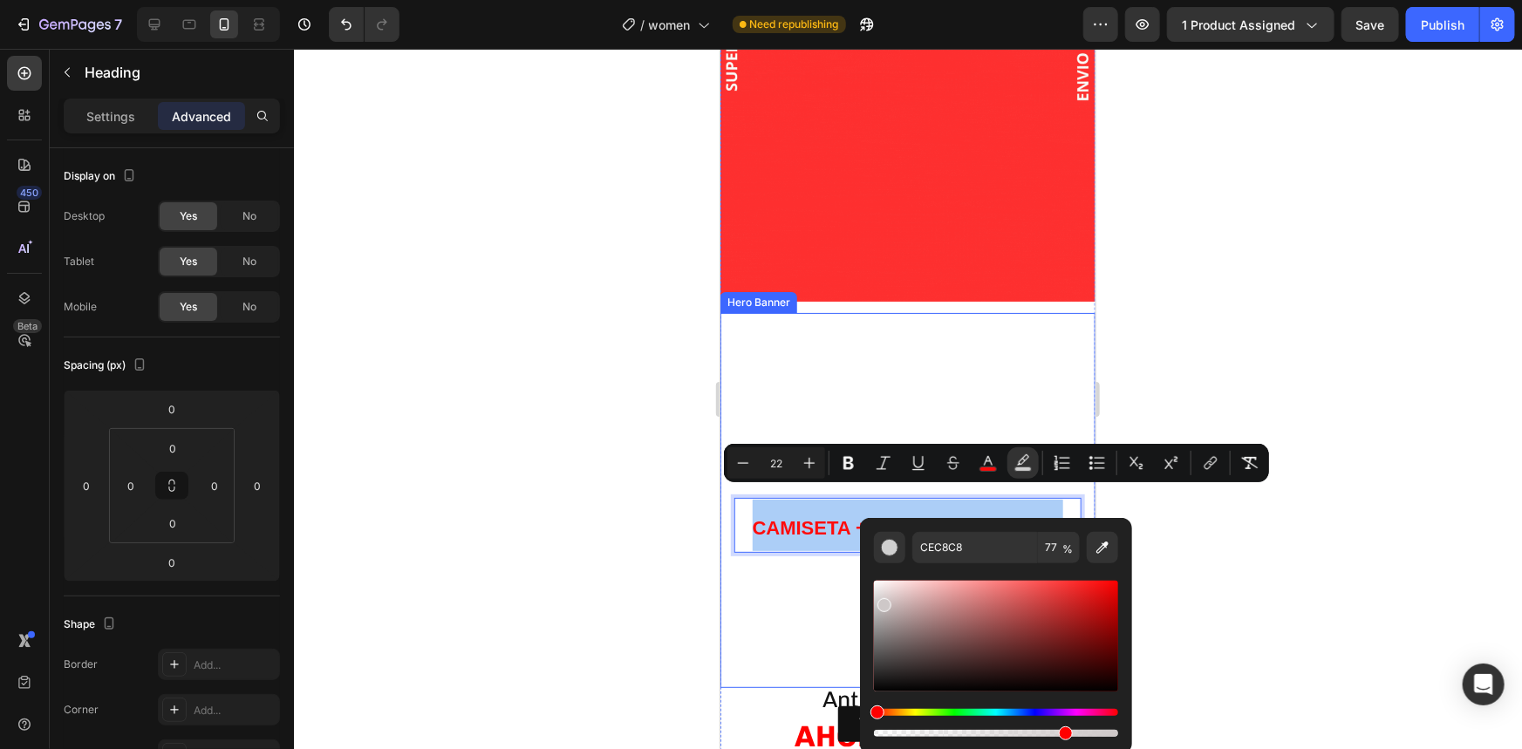
click at [618, 558] on div at bounding box center [908, 399] width 1228 height 700
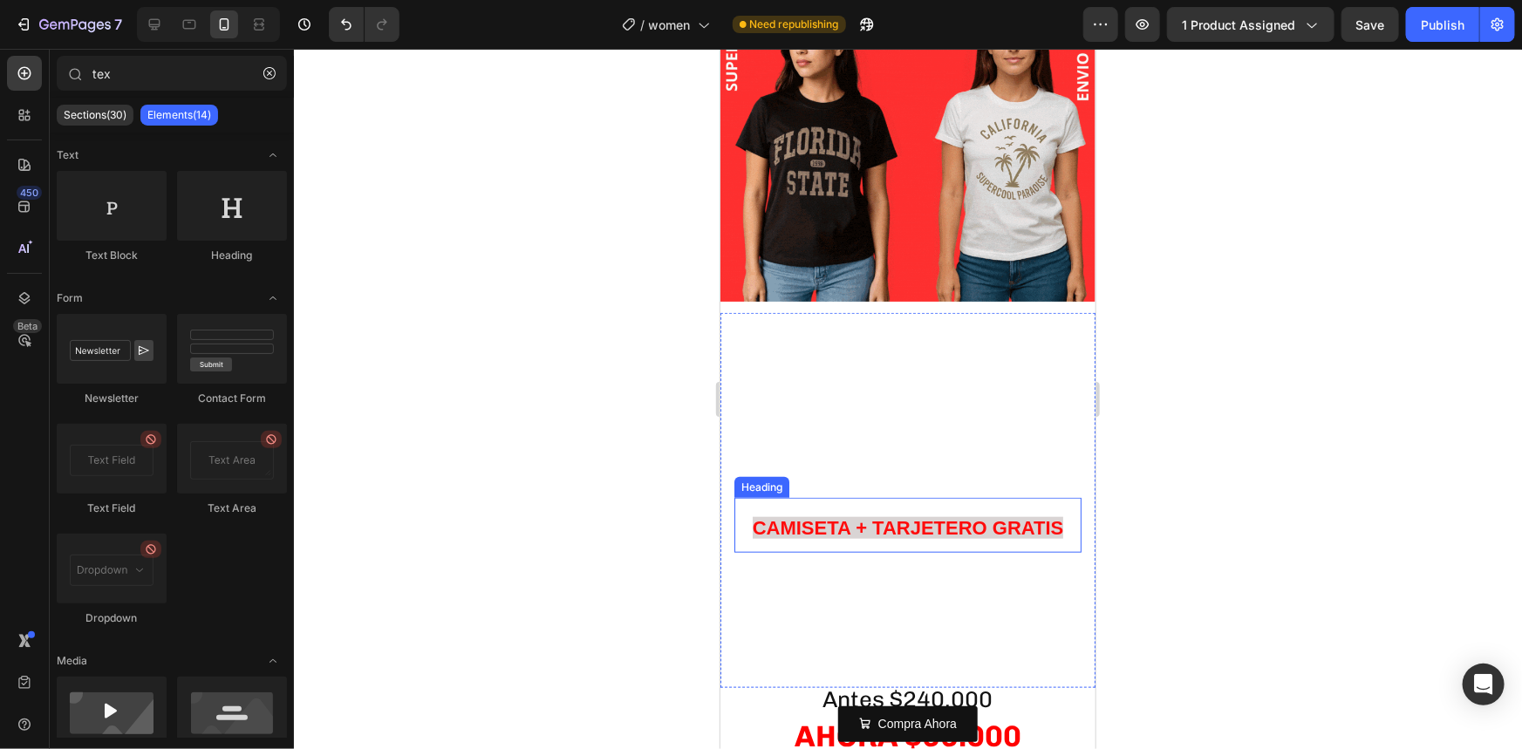
click at [822, 516] on p "⁠⁠⁠⁠⁠⁠⁠ CAMISETA + TARJETERO GRATIS" at bounding box center [907, 524] width 344 height 51
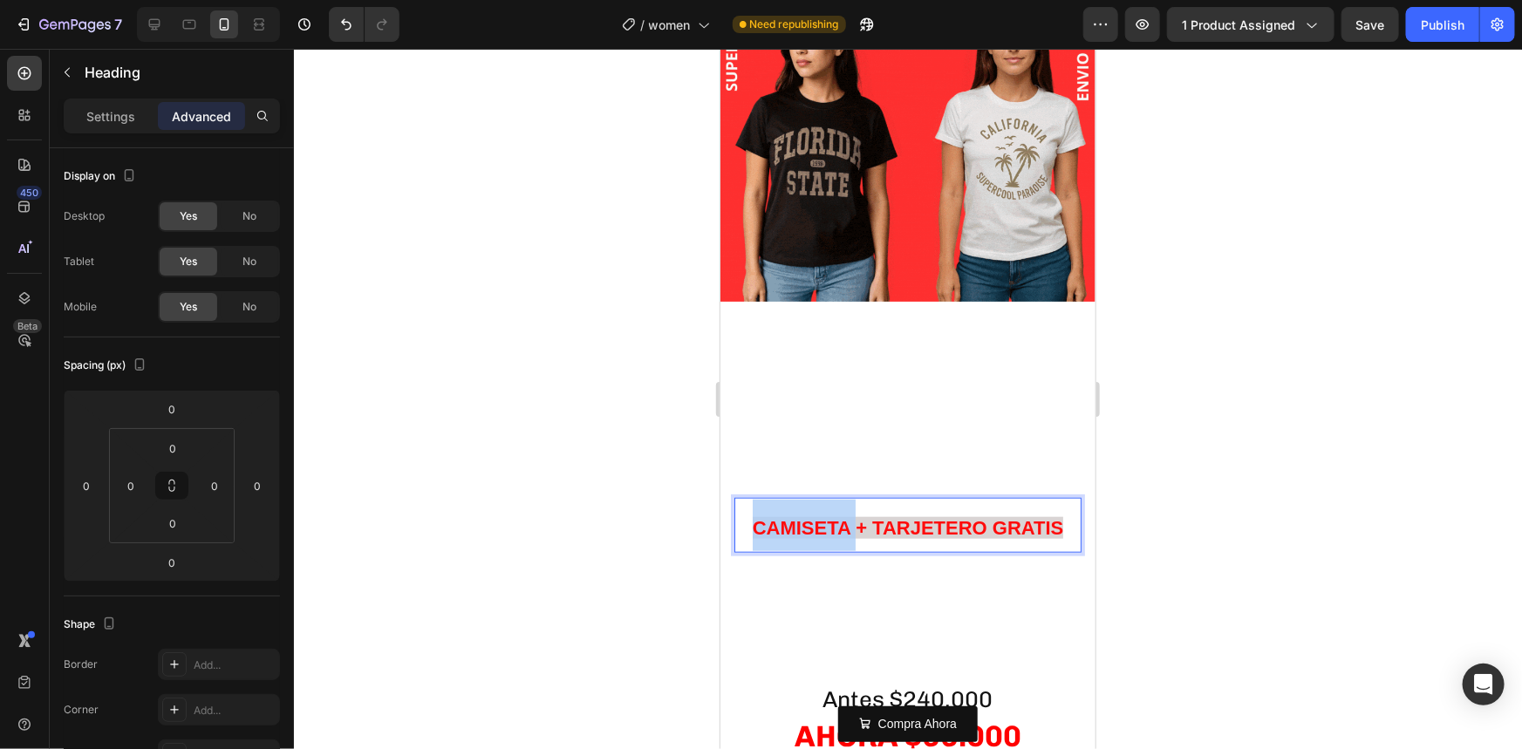
click at [822, 511] on p "CAMISETA + TARJETERO GRATIS" at bounding box center [907, 524] width 344 height 51
click at [930, 516] on span "CAMISETA + TARJETERO GRATIS" at bounding box center [907, 527] width 311 height 22
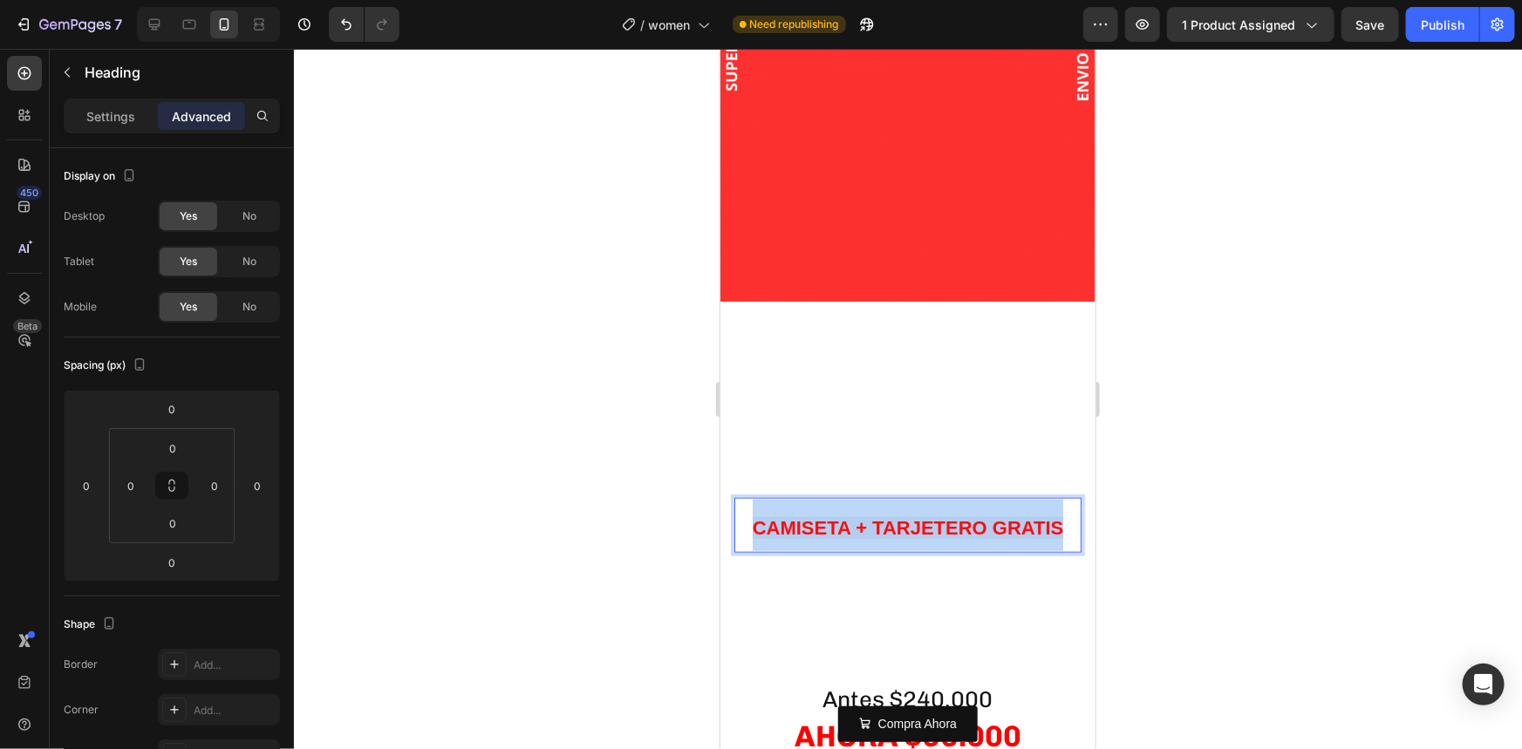
click at [930, 516] on span "CAMISETA + TARJETERO GRATIS" at bounding box center [907, 527] width 311 height 22
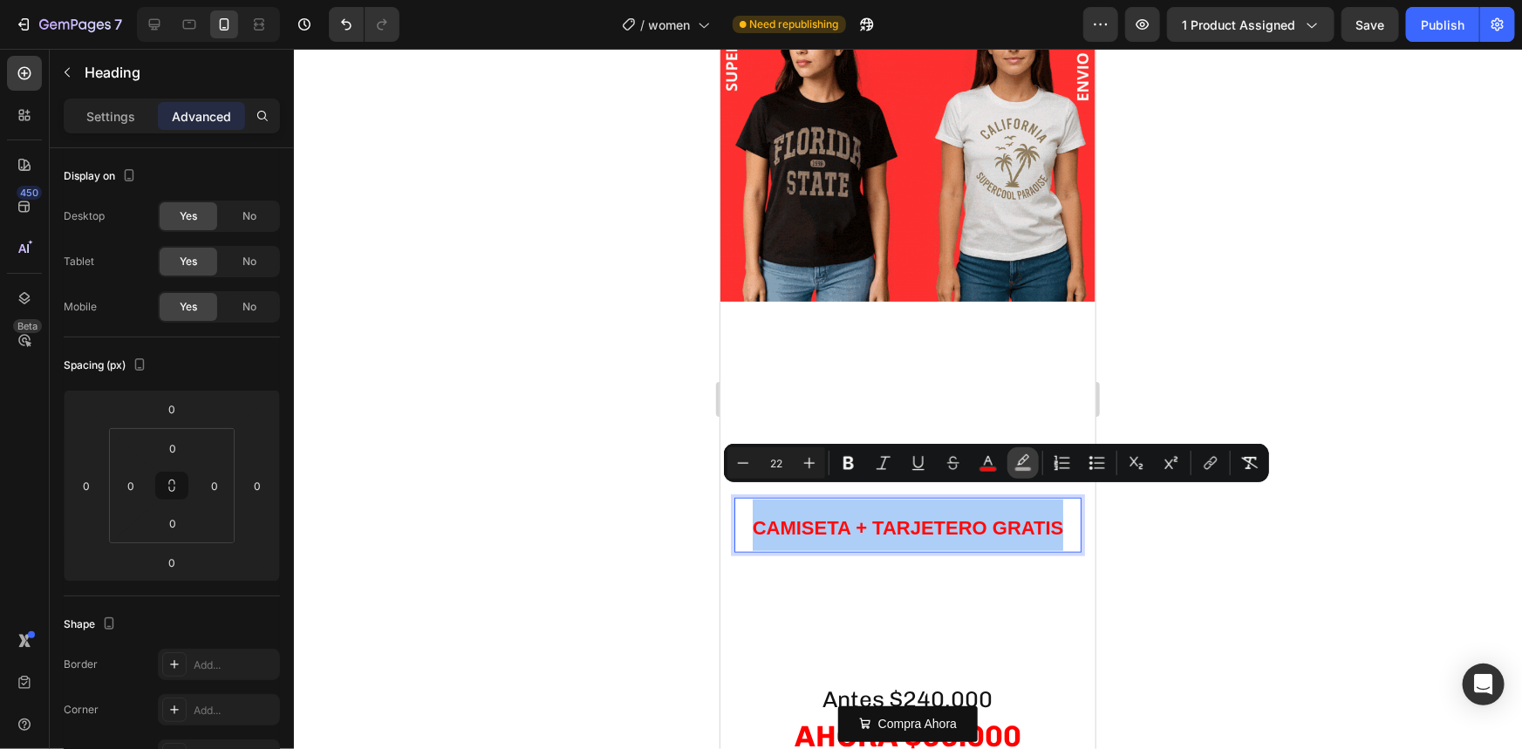
drag, startPoint x: 1017, startPoint y: 467, endPoint x: 260, endPoint y: 457, distance: 757.1
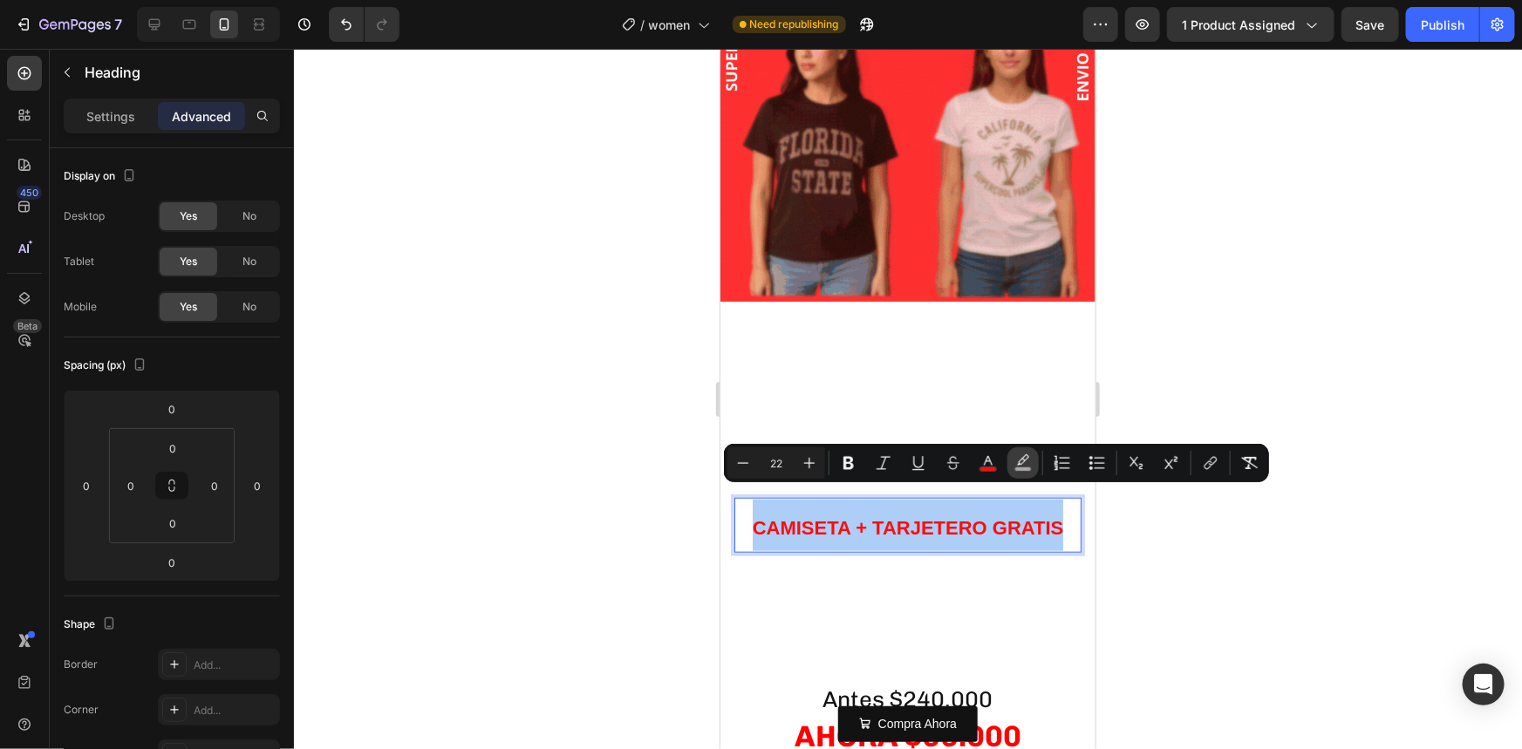
click at [1017, 467] on rect "Editor contextual toolbar" at bounding box center [1023, 469] width 17 height 4
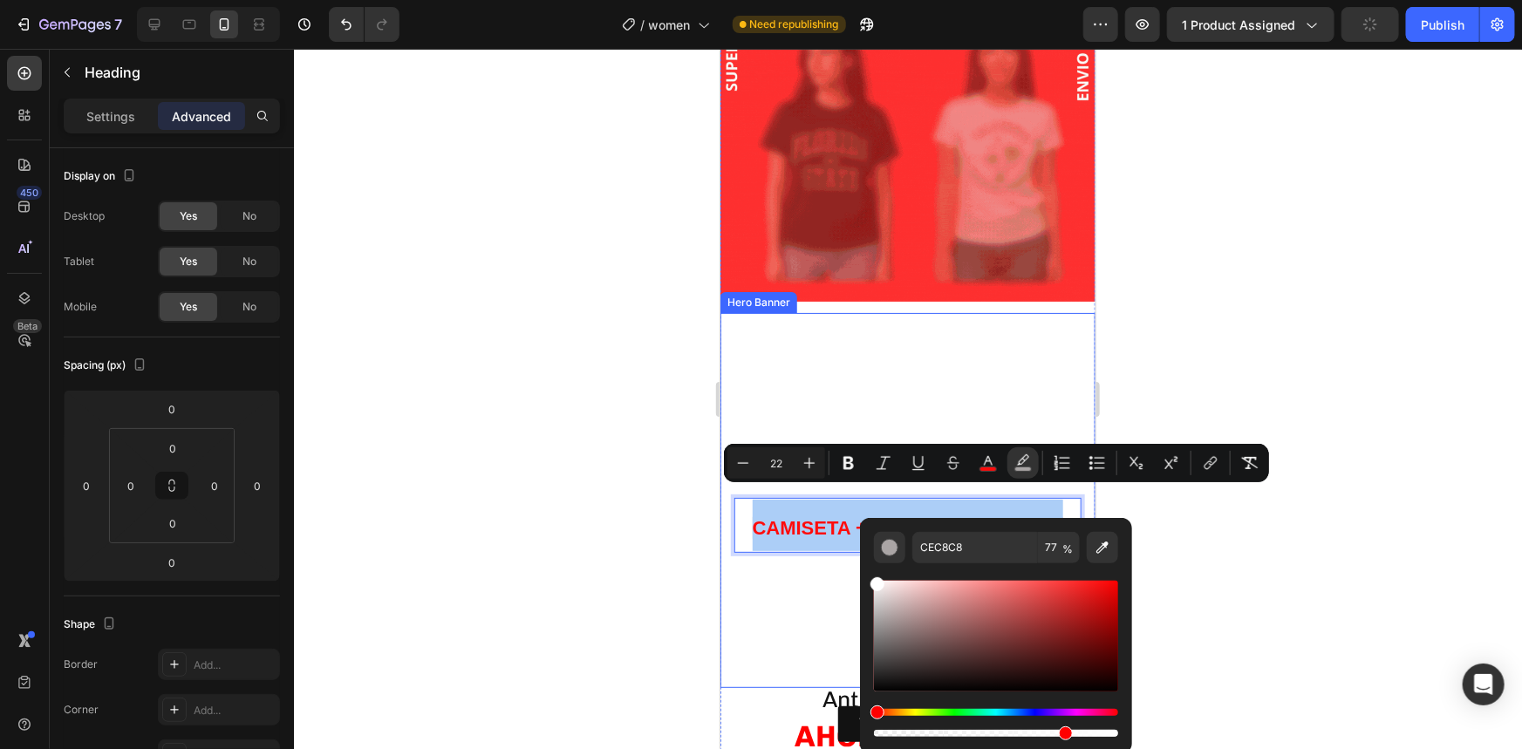
drag, startPoint x: 1604, startPoint y: 640, endPoint x: 852, endPoint y: 551, distance: 757.1
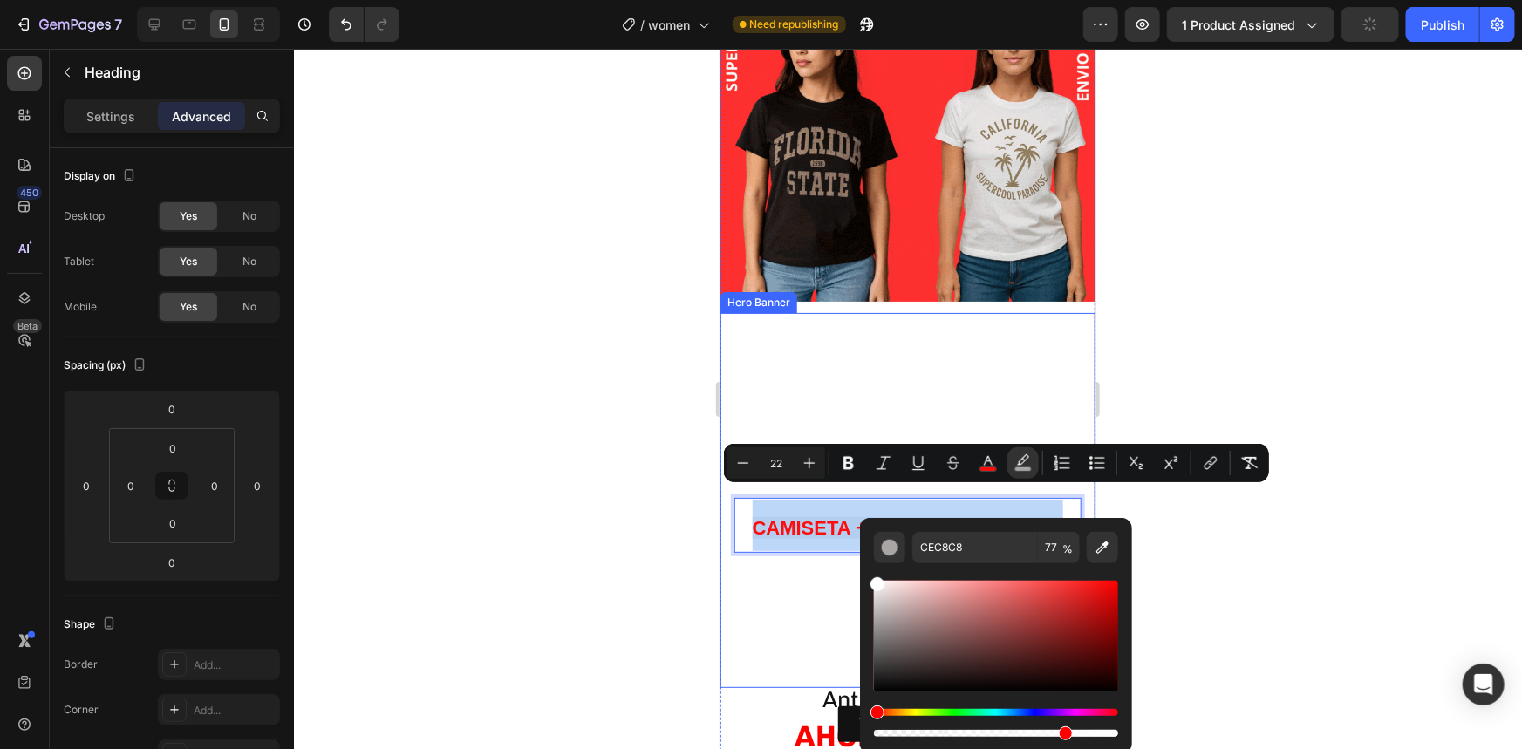
type input "FFFFFF"
click at [636, 568] on div at bounding box center [908, 399] width 1228 height 700
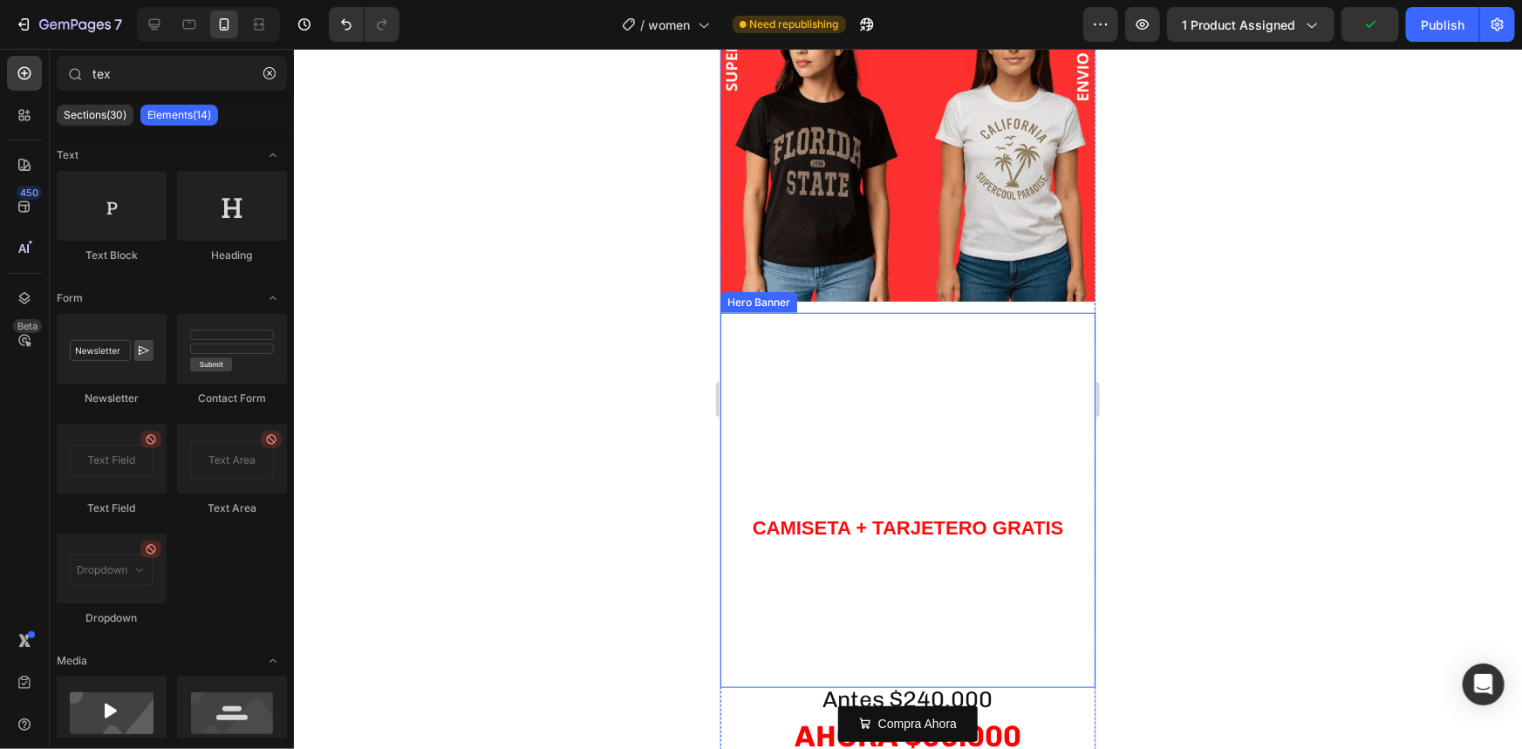
click at [636, 568] on div at bounding box center [908, 399] width 1228 height 700
click at [1203, 515] on div at bounding box center [908, 399] width 1228 height 700
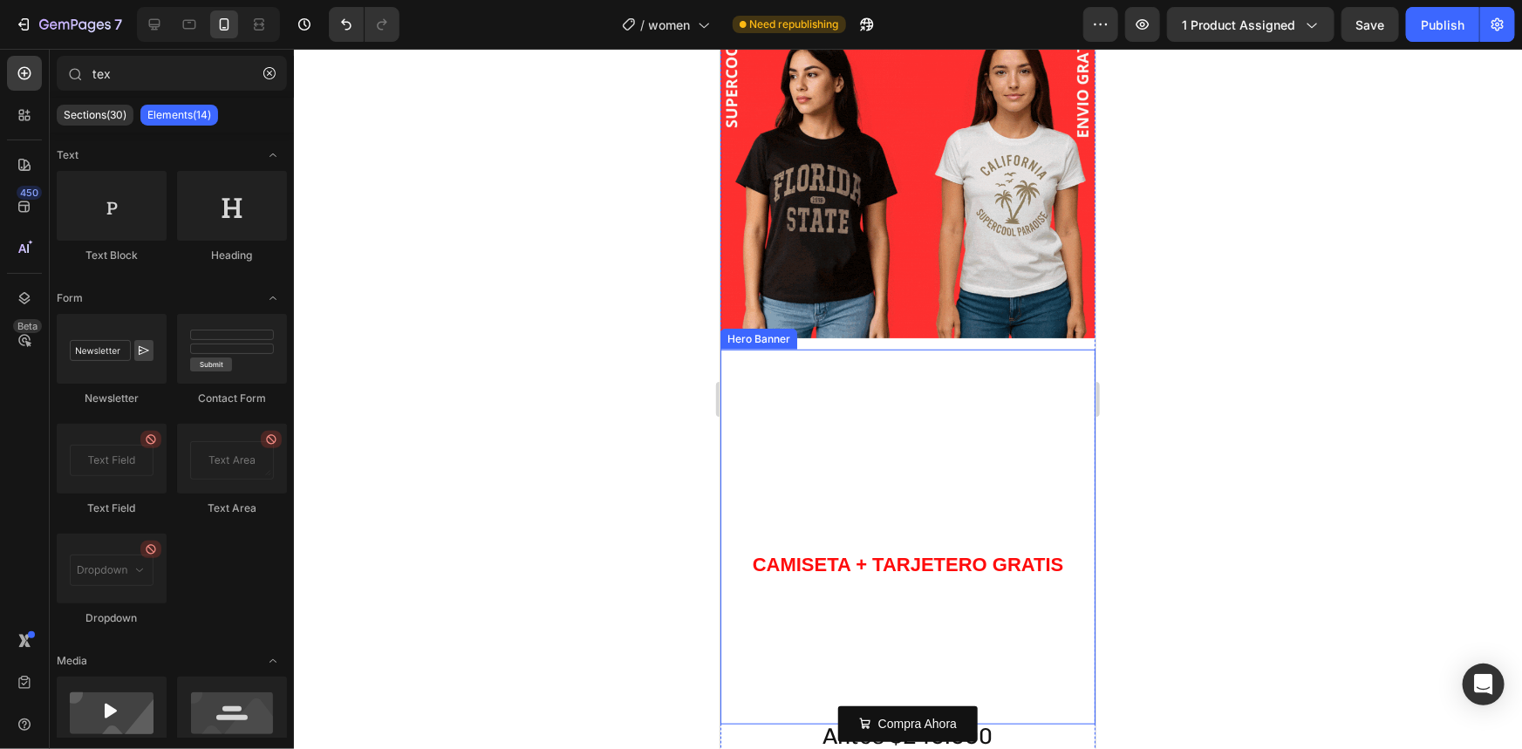
scroll to position [544, 0]
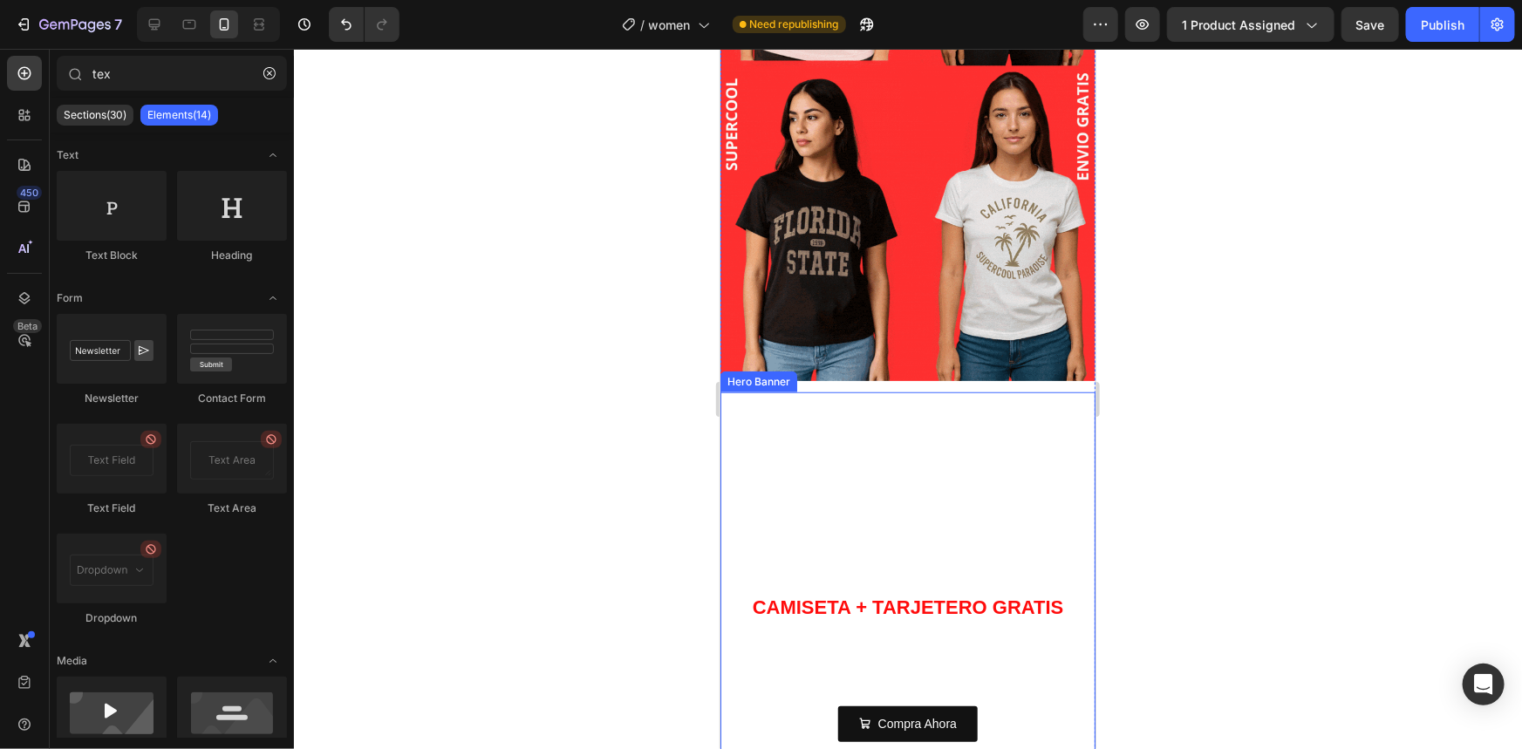
click at [853, 455] on video "Background Image" at bounding box center [907, 579] width 375 height 375
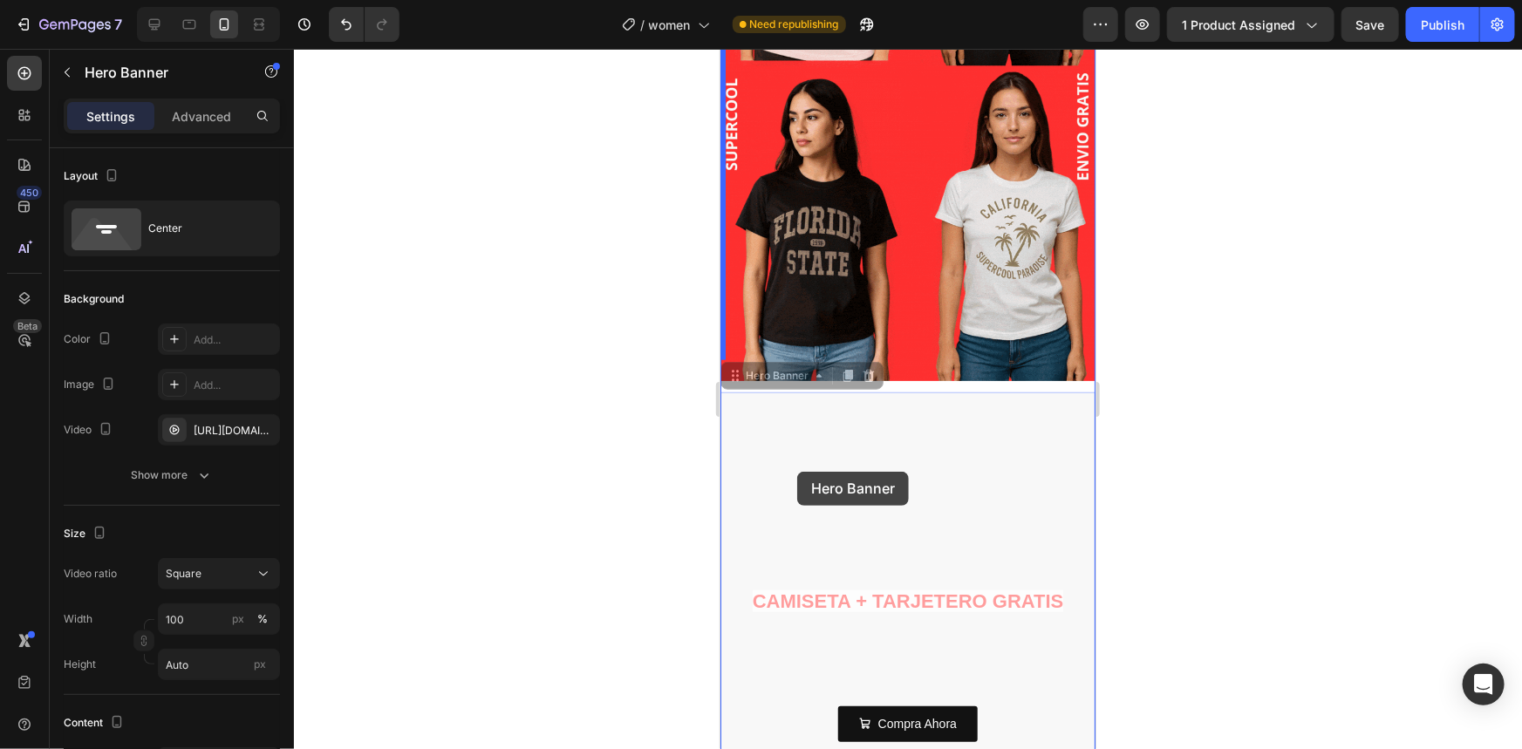
drag, startPoint x: 734, startPoint y: 354, endPoint x: 799, endPoint y: 472, distance: 134.3
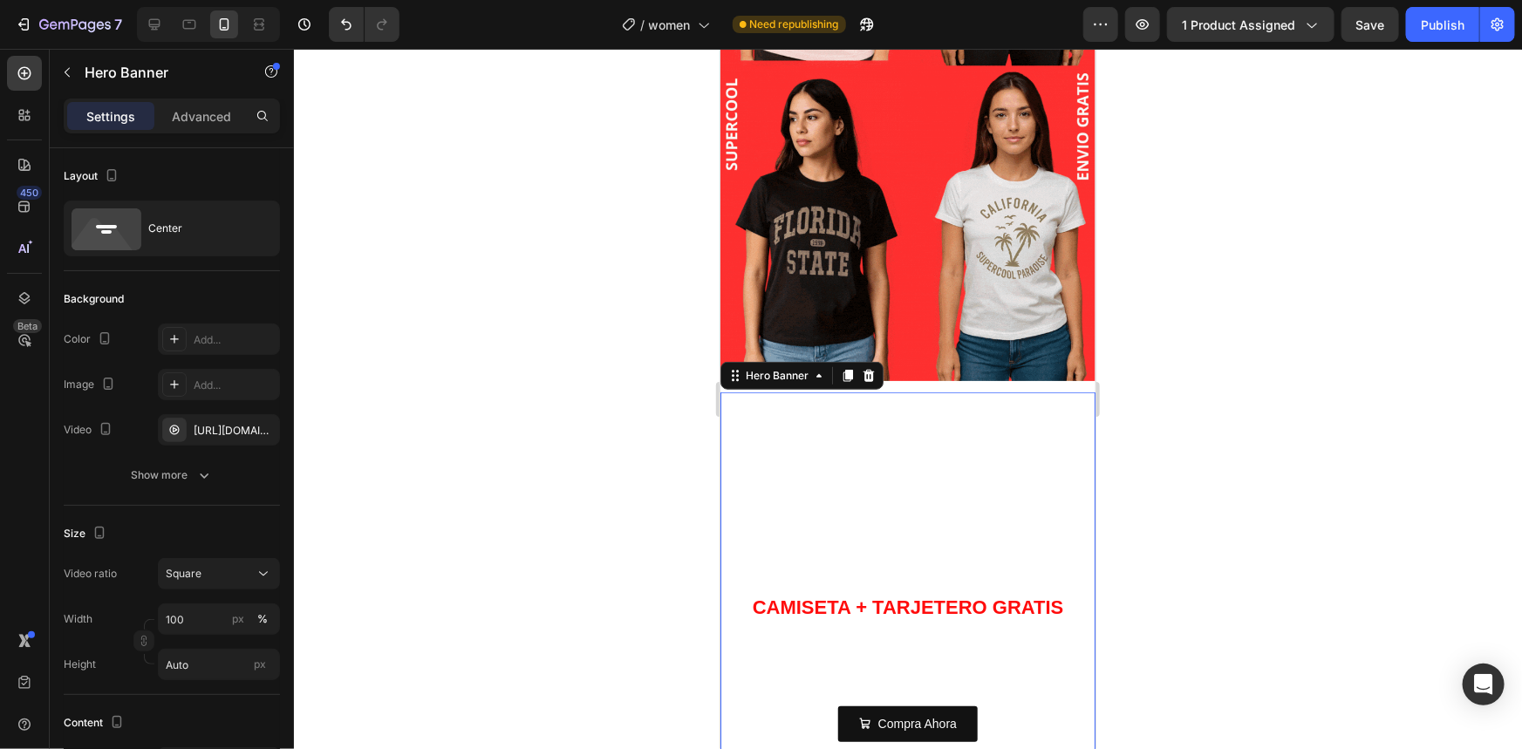
click at [549, 471] on div at bounding box center [908, 399] width 1228 height 700
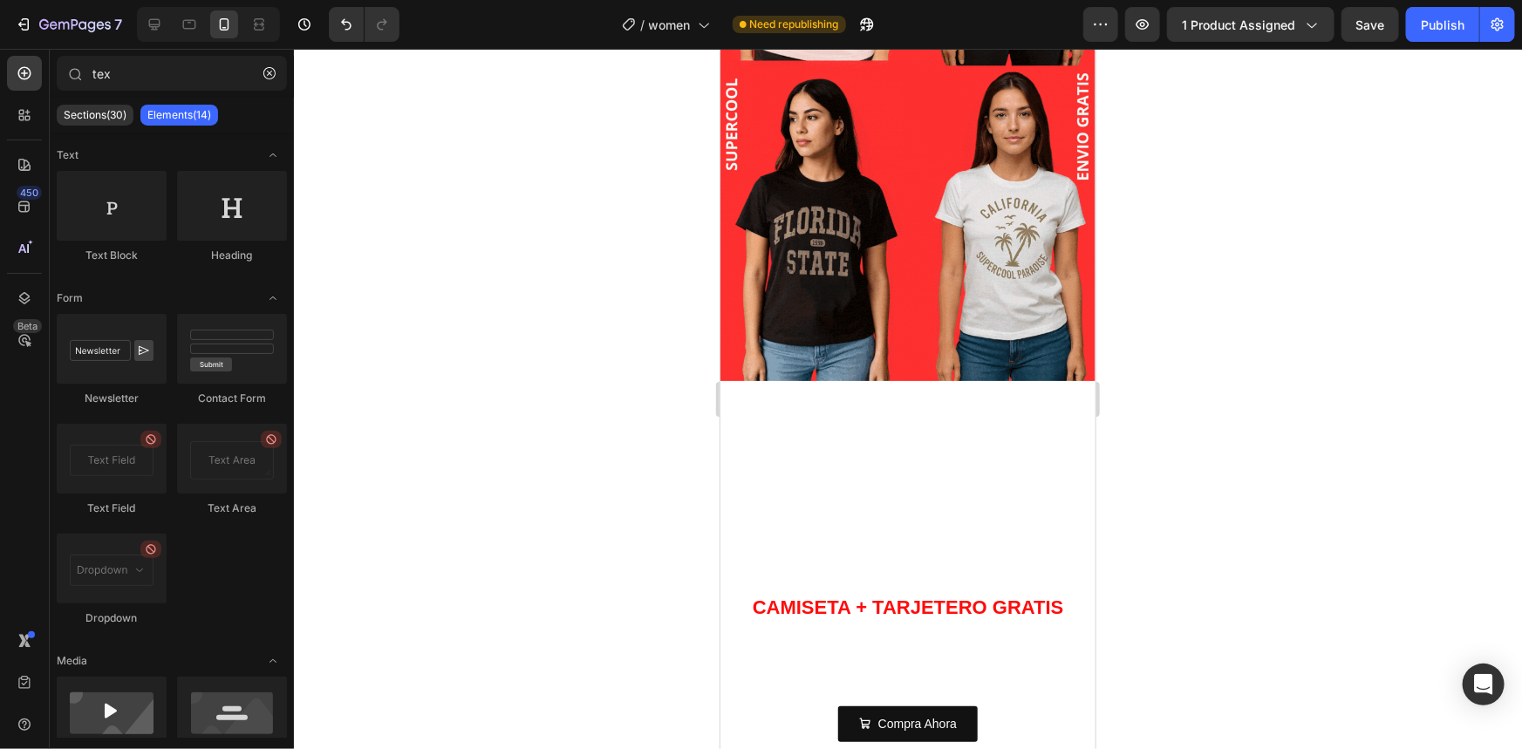
click at [753, 450] on video "Background Image" at bounding box center [907, 579] width 375 height 375
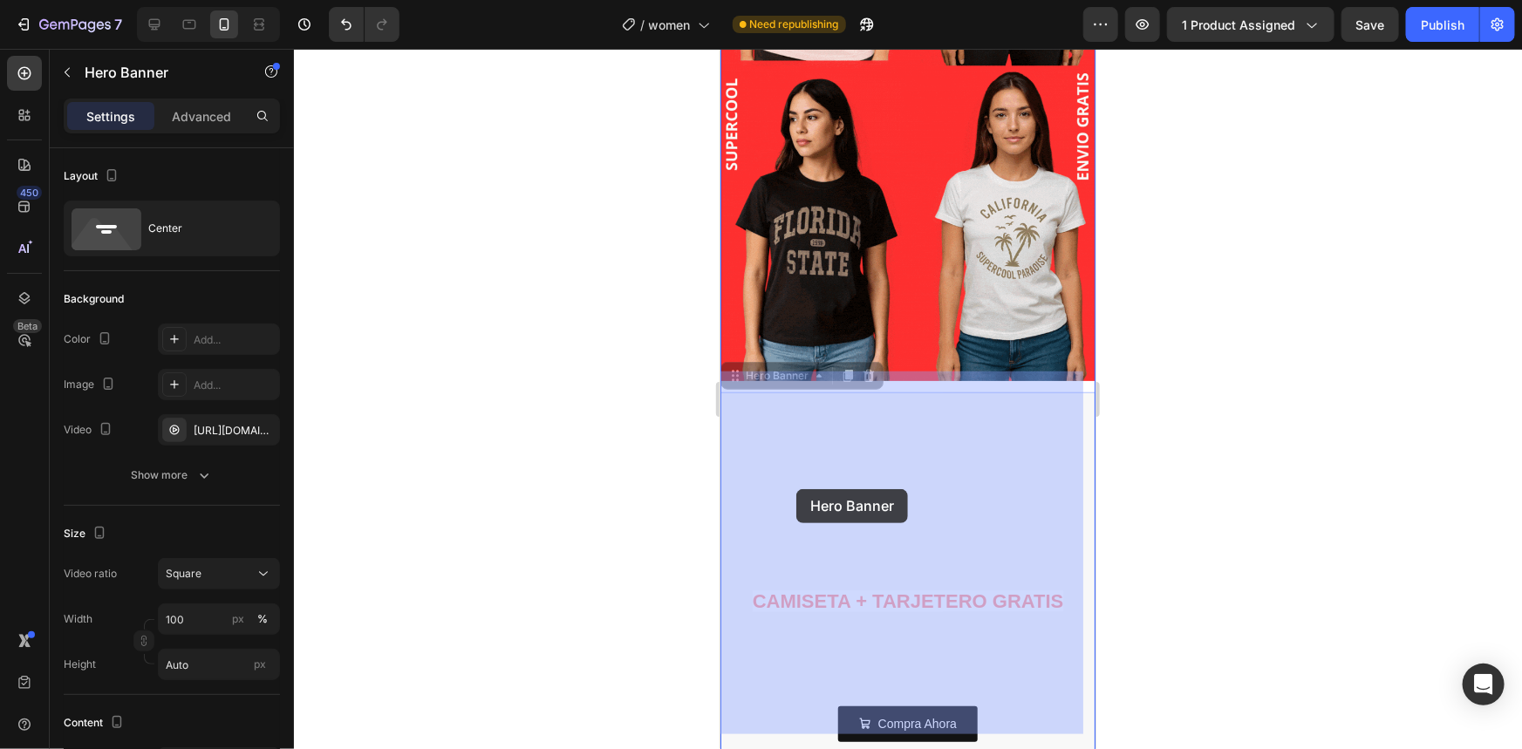
drag, startPoint x: 735, startPoint y: 351, endPoint x: 795, endPoint y: 488, distance: 150.4
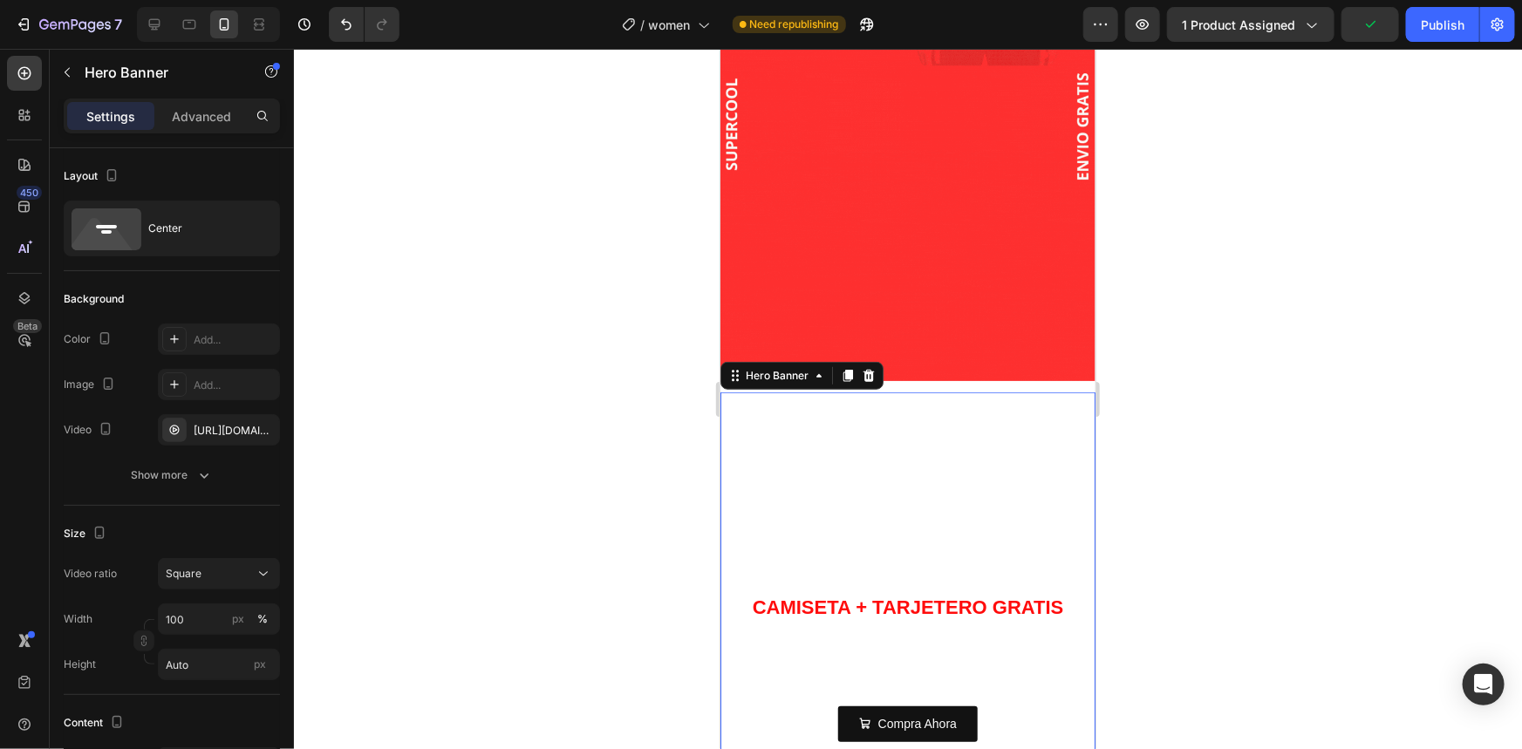
click at [541, 477] on div at bounding box center [908, 399] width 1228 height 700
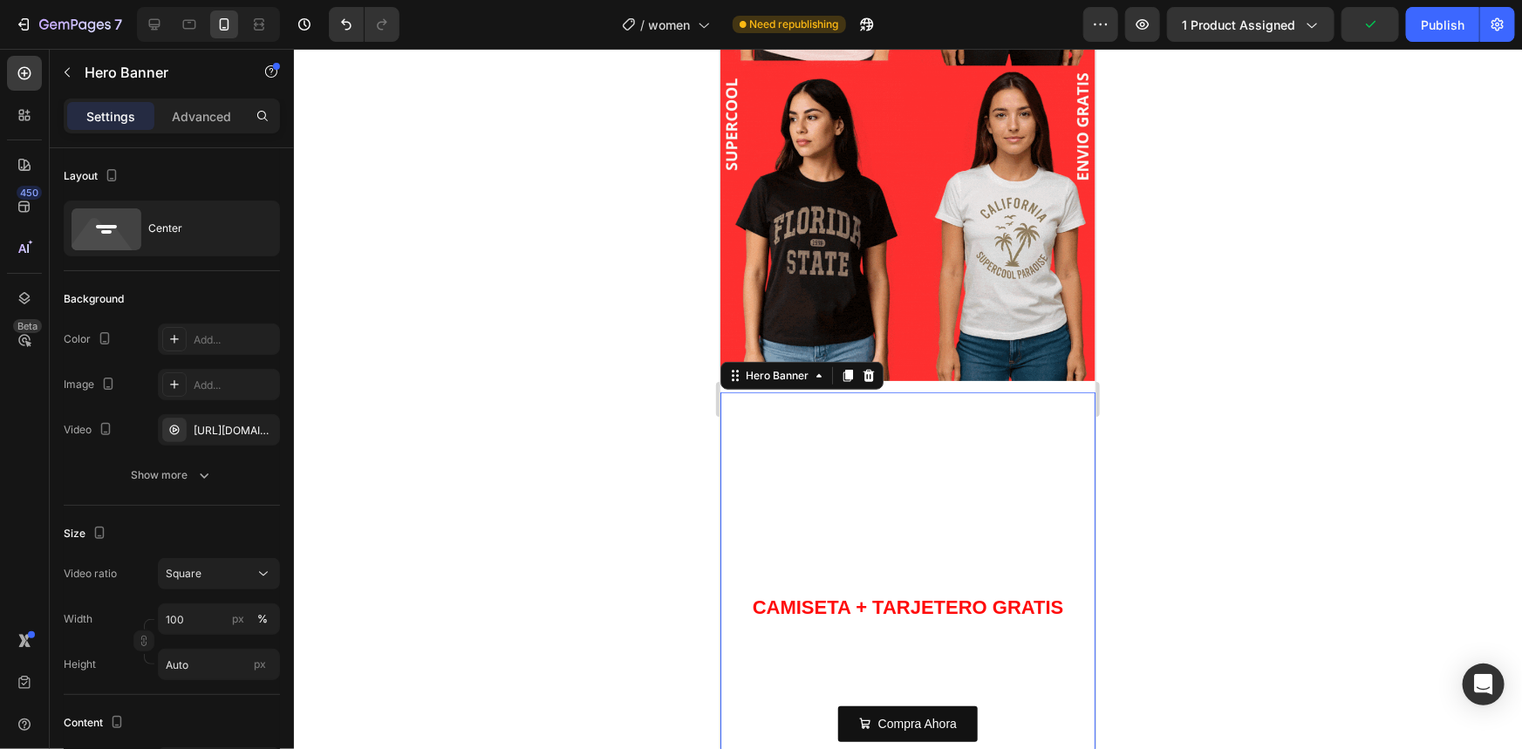
click at [874, 469] on video "Background Image" at bounding box center [907, 579] width 375 height 375
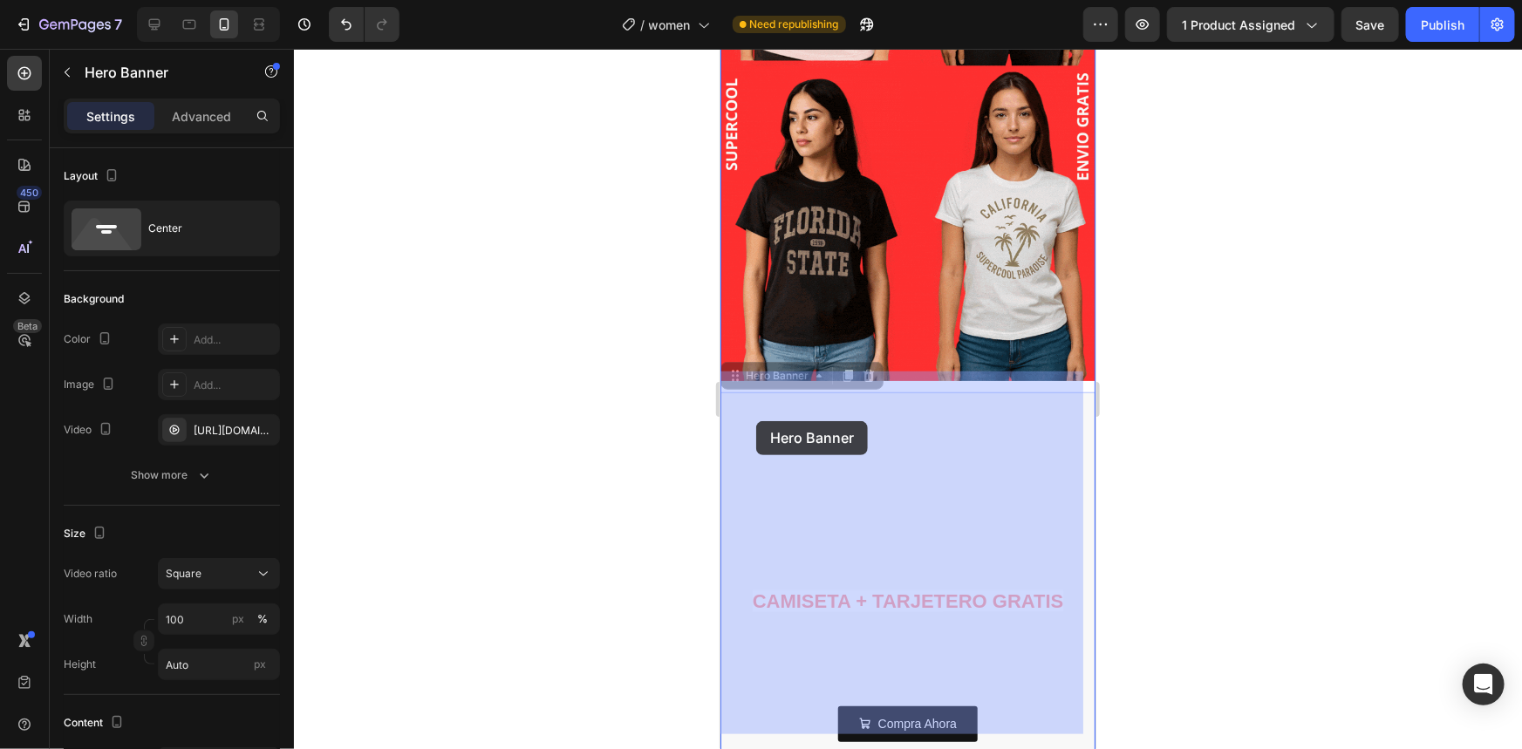
drag, startPoint x: 730, startPoint y: 362, endPoint x: 672, endPoint y: 426, distance: 87.1
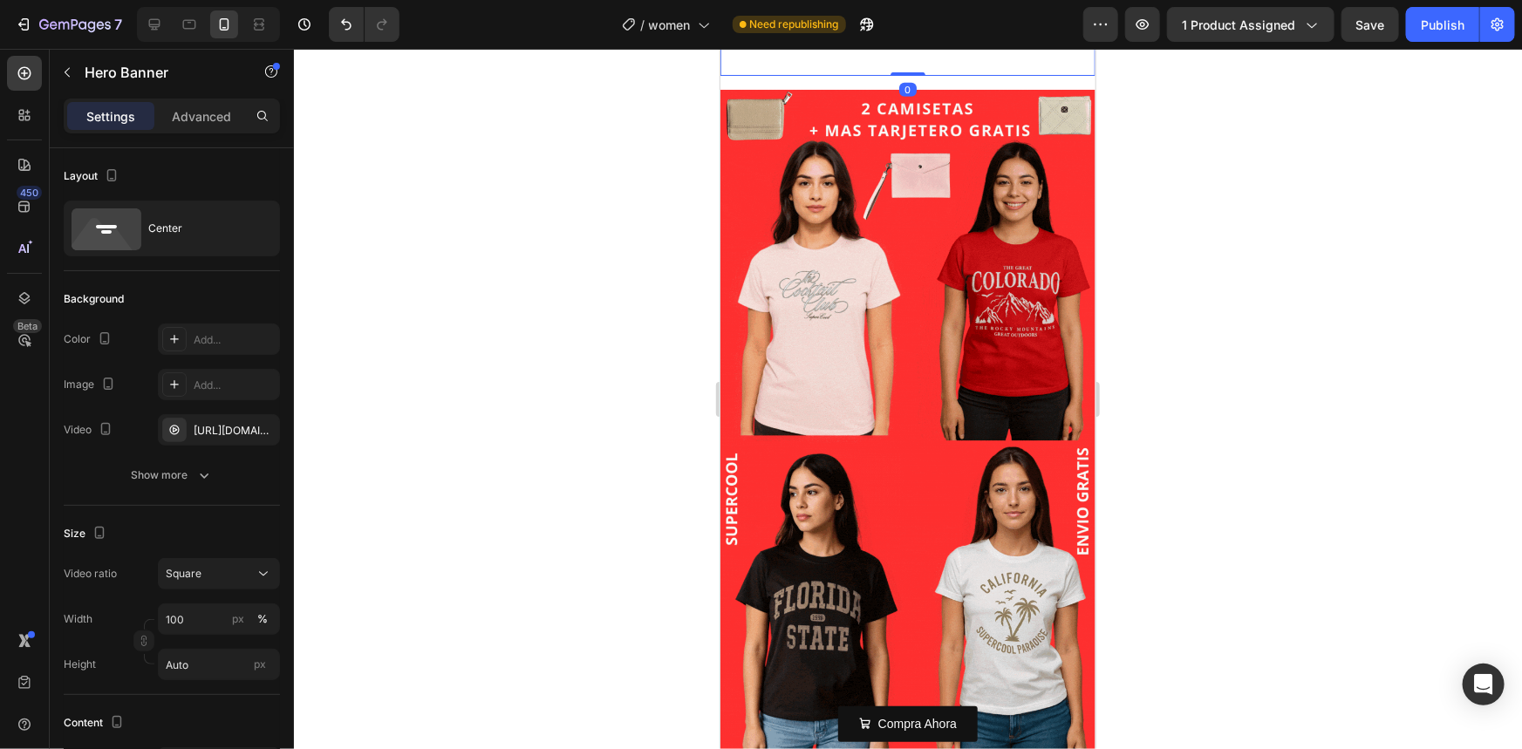
drag, startPoint x: 637, startPoint y: 441, endPoint x: 21, endPoint y: 400, distance: 617.1
click at [637, 441] on div at bounding box center [908, 399] width 1228 height 700
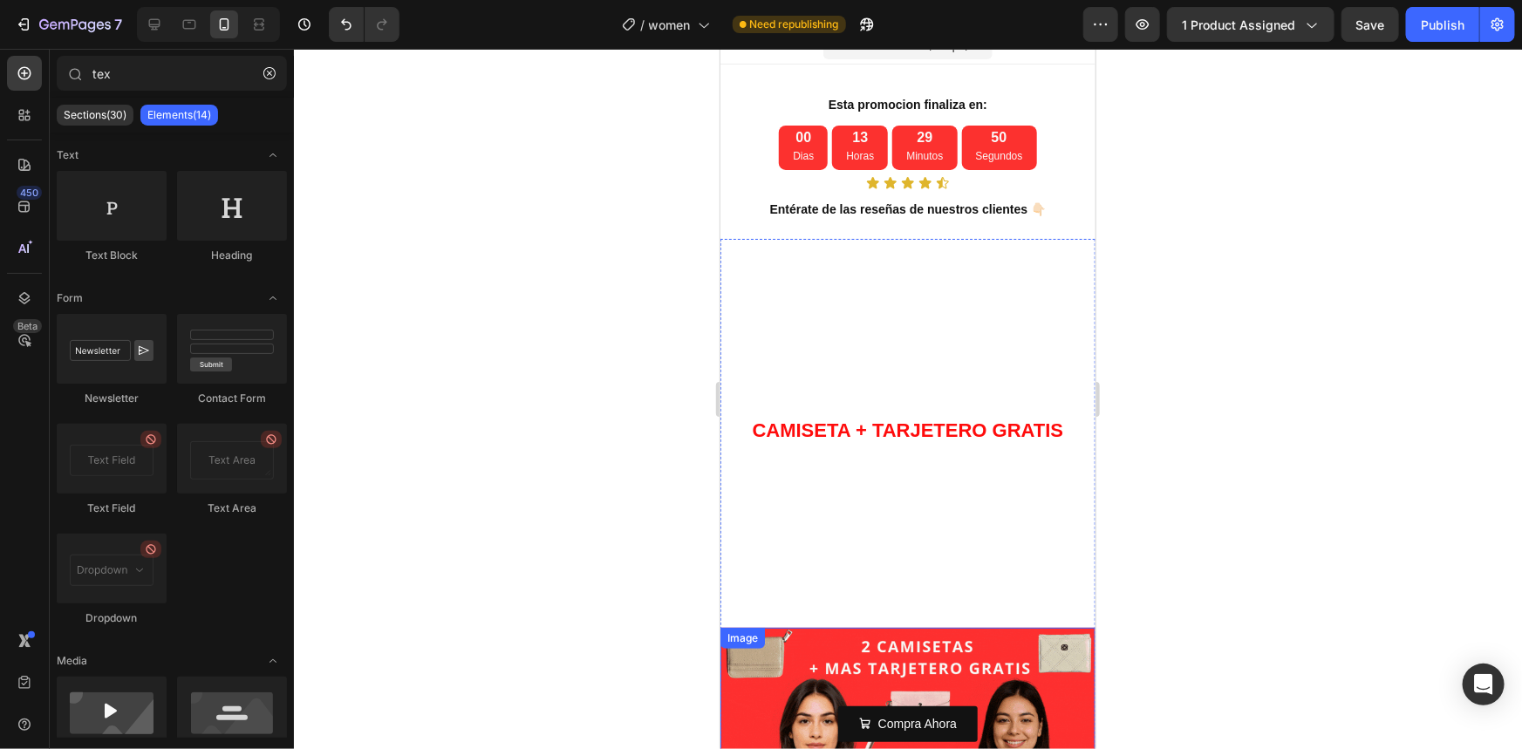
scroll to position [0, 0]
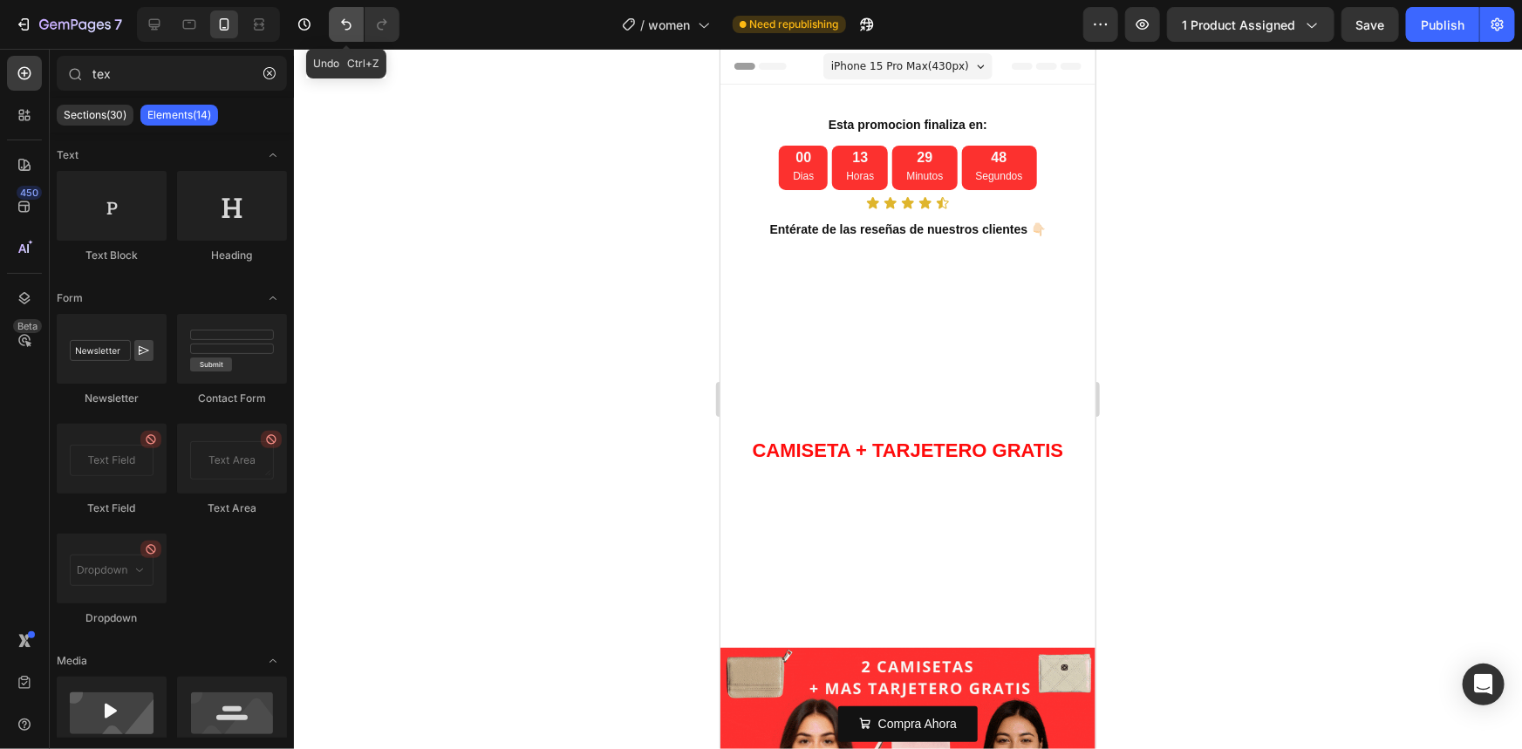
click at [348, 22] on icon "Undo/Redo" at bounding box center [346, 24] width 10 height 11
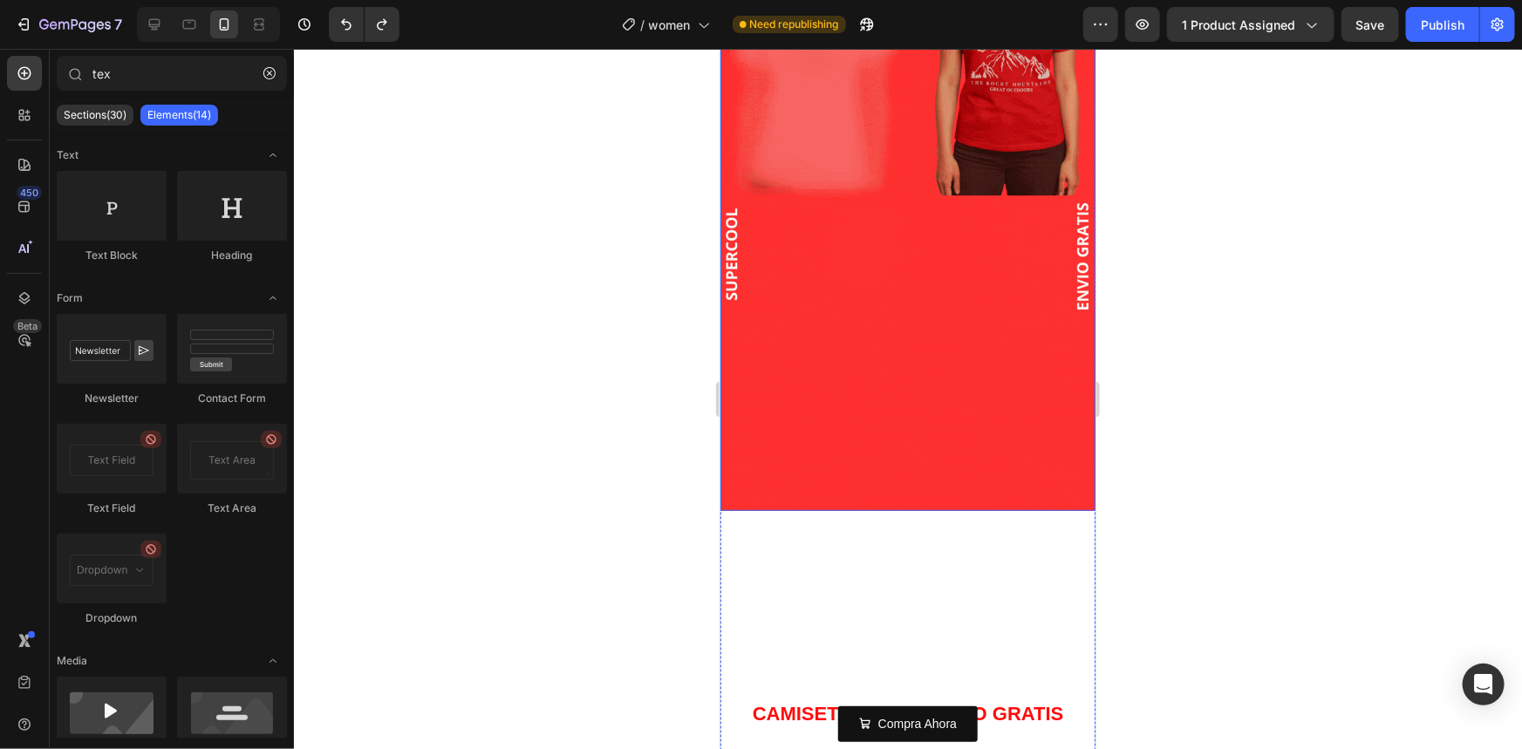
scroll to position [713, 0]
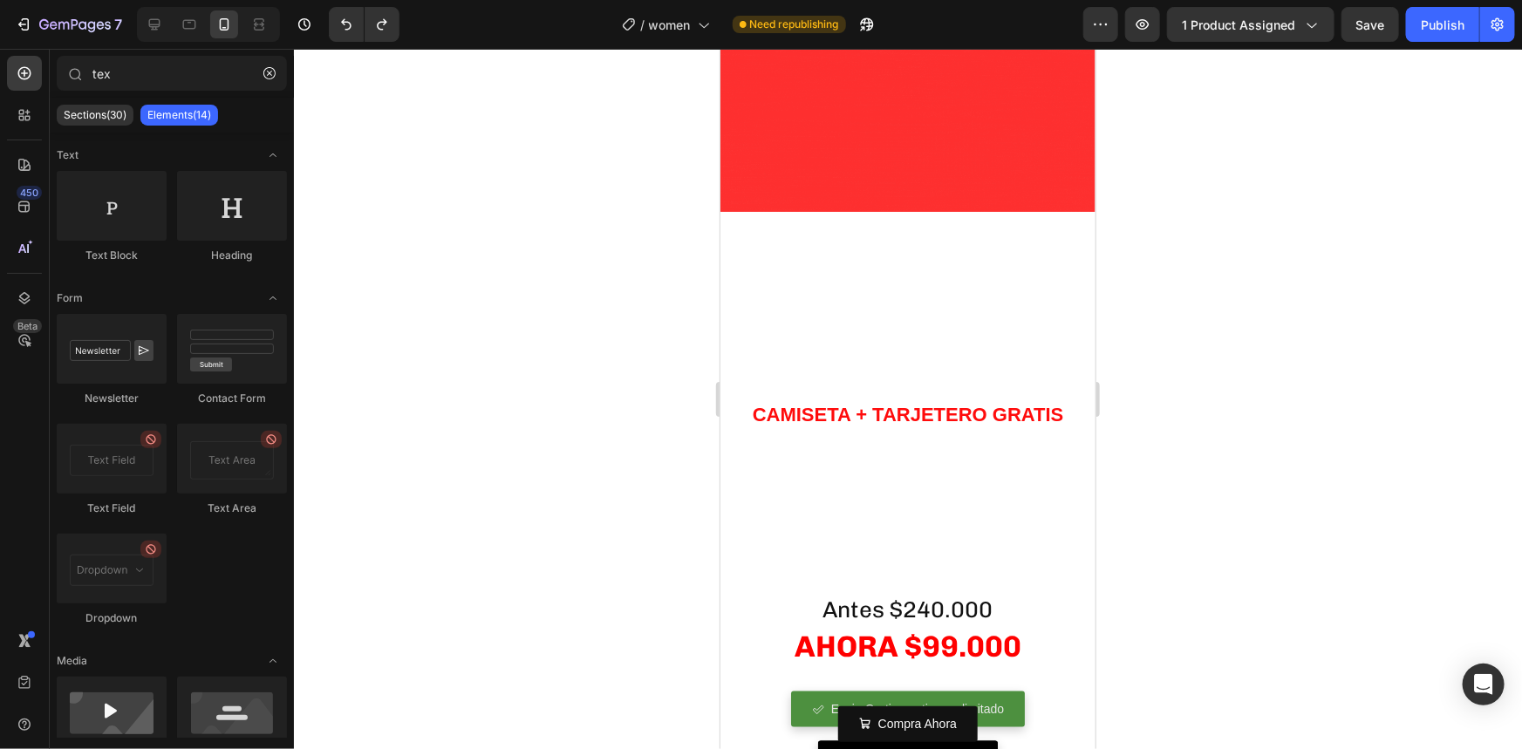
click at [1211, 391] on div at bounding box center [908, 399] width 1228 height 700
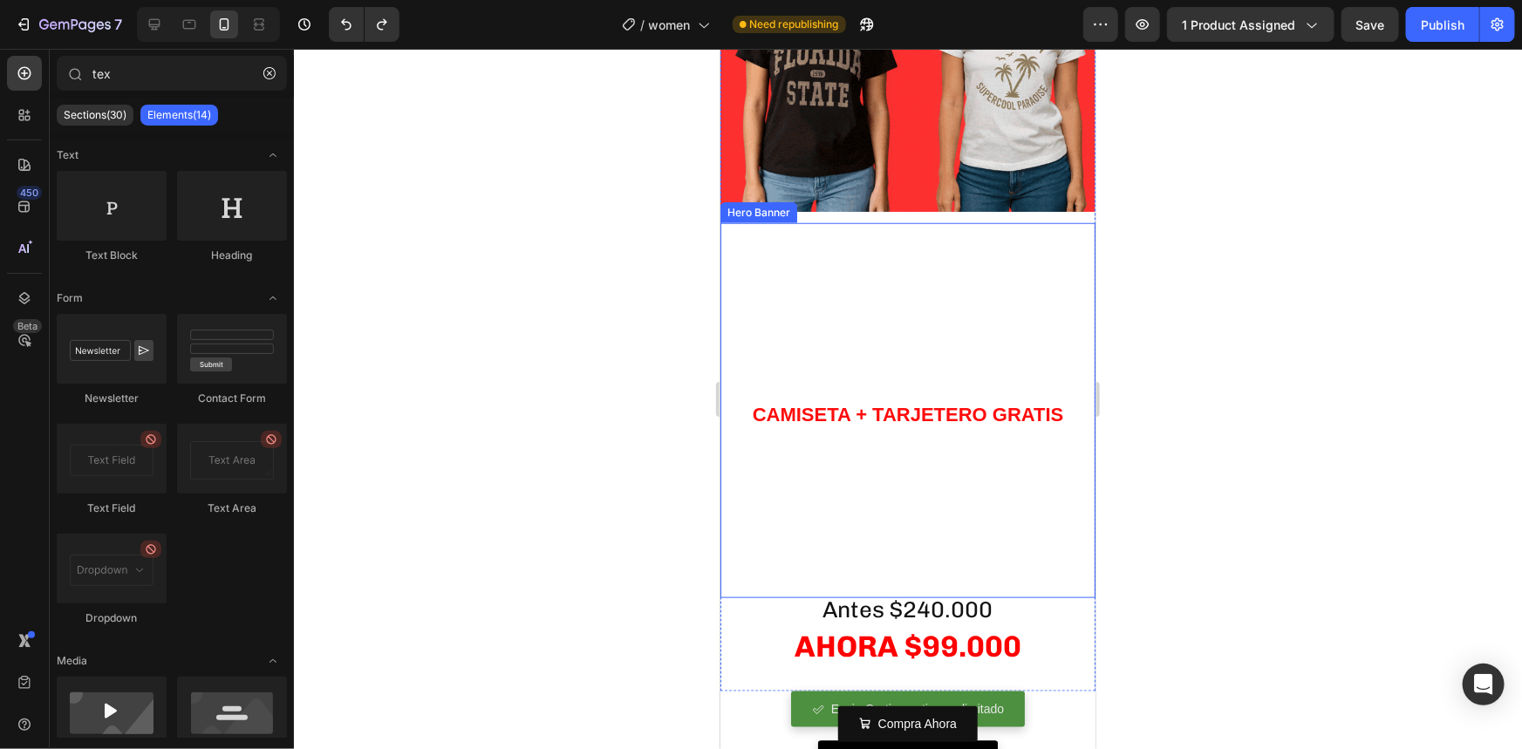
click at [972, 557] on video "Background Image" at bounding box center [907, 409] width 375 height 375
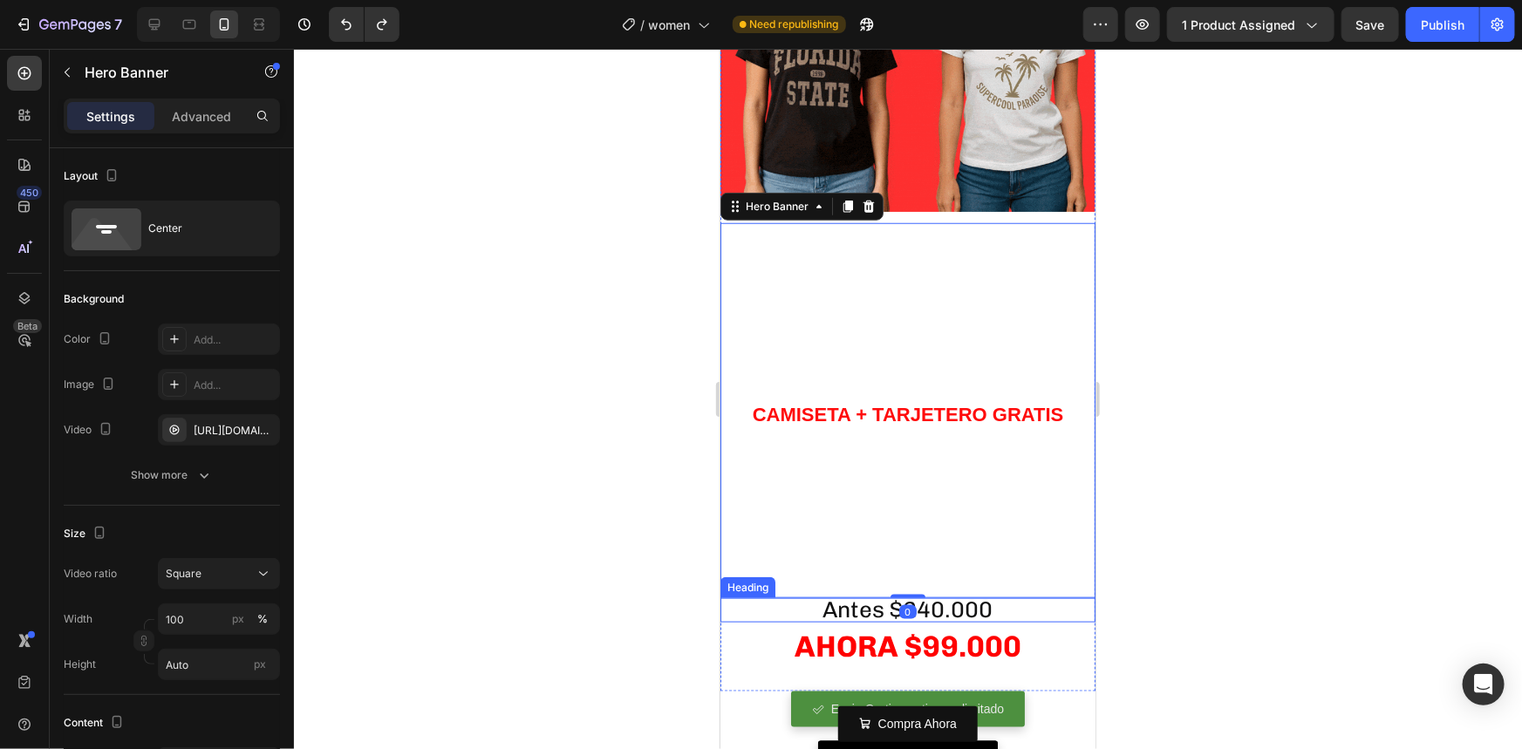
click at [965, 596] on span "Antes $240.000" at bounding box center [907, 609] width 170 height 27
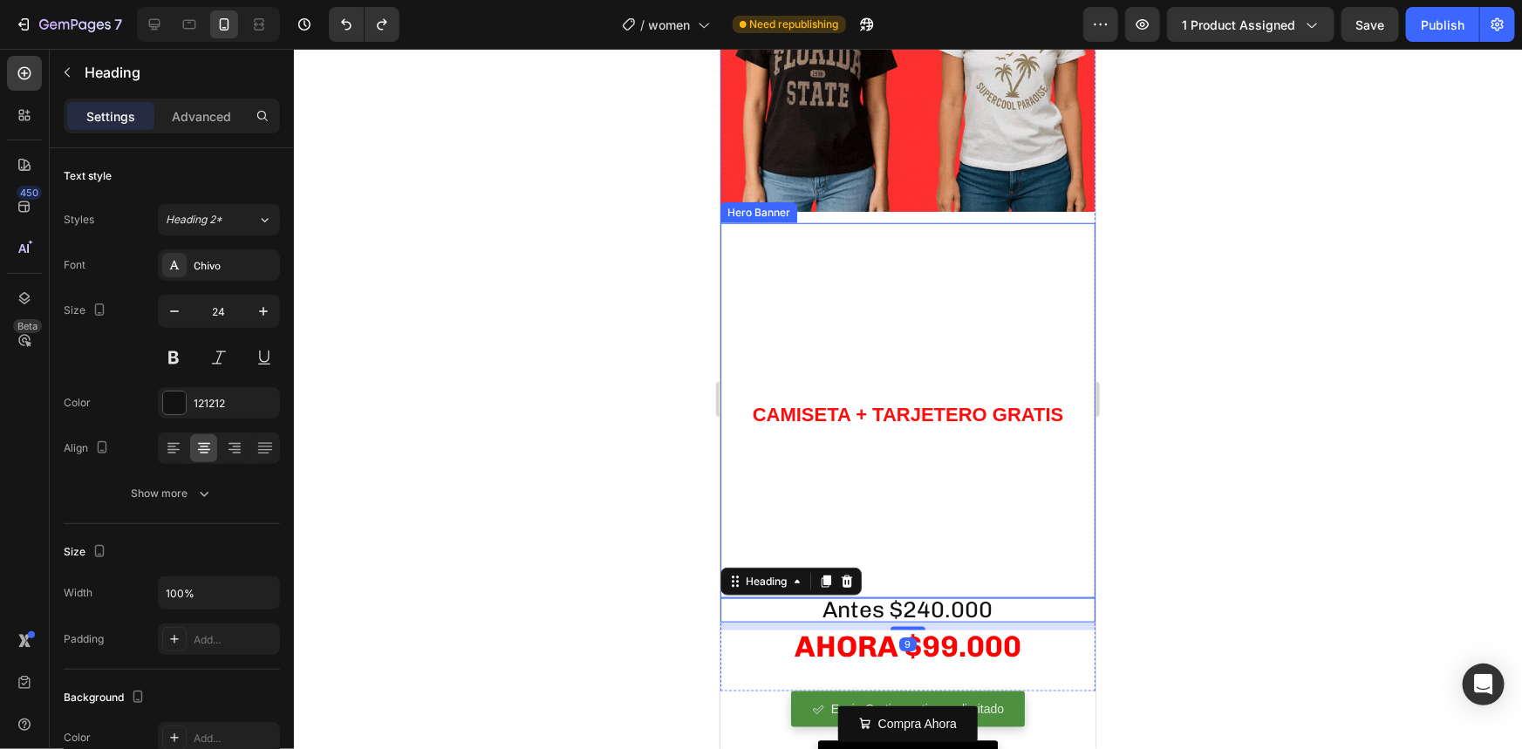
click at [904, 549] on video "Background Image" at bounding box center [907, 409] width 375 height 375
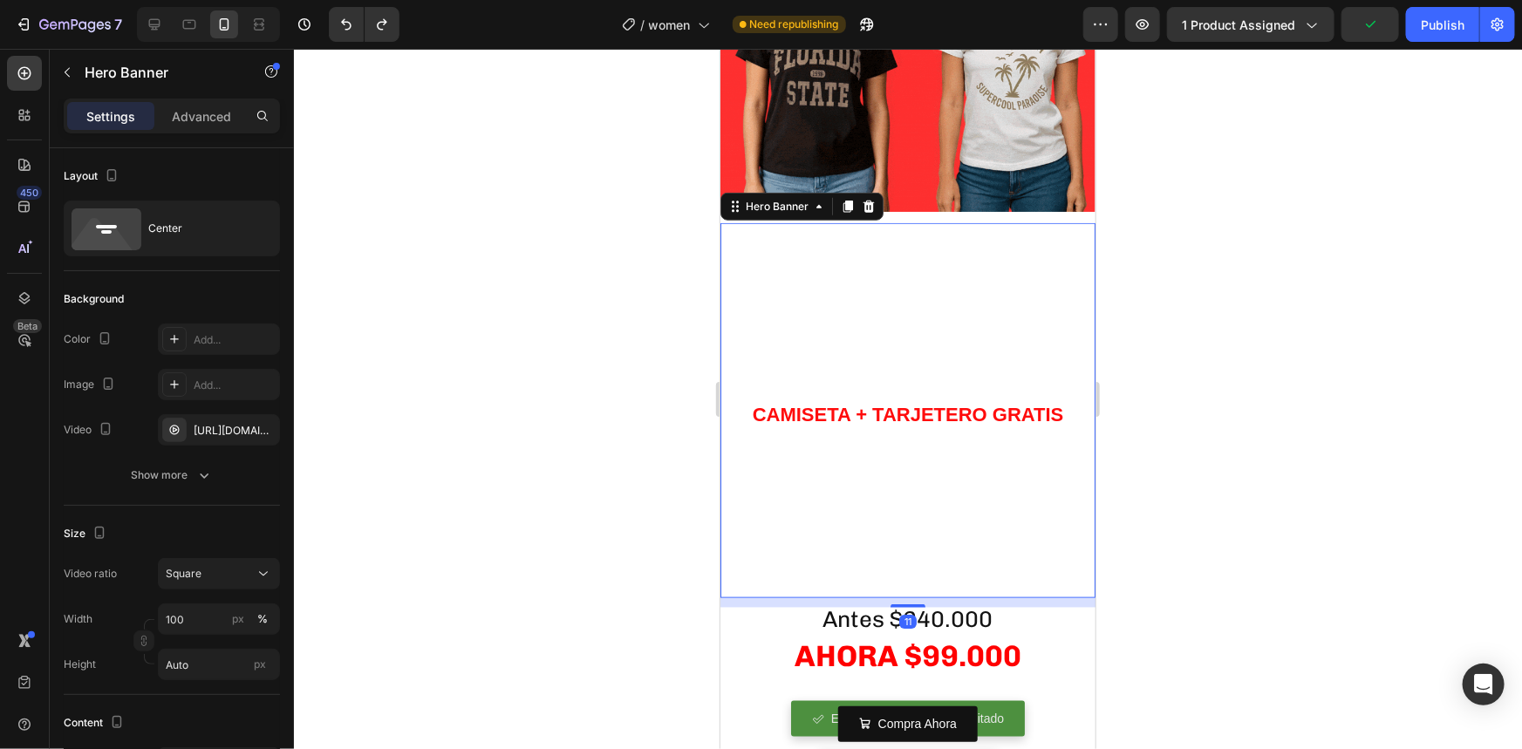
drag, startPoint x: 906, startPoint y: 562, endPoint x: 1083, endPoint y: 567, distance: 177.1
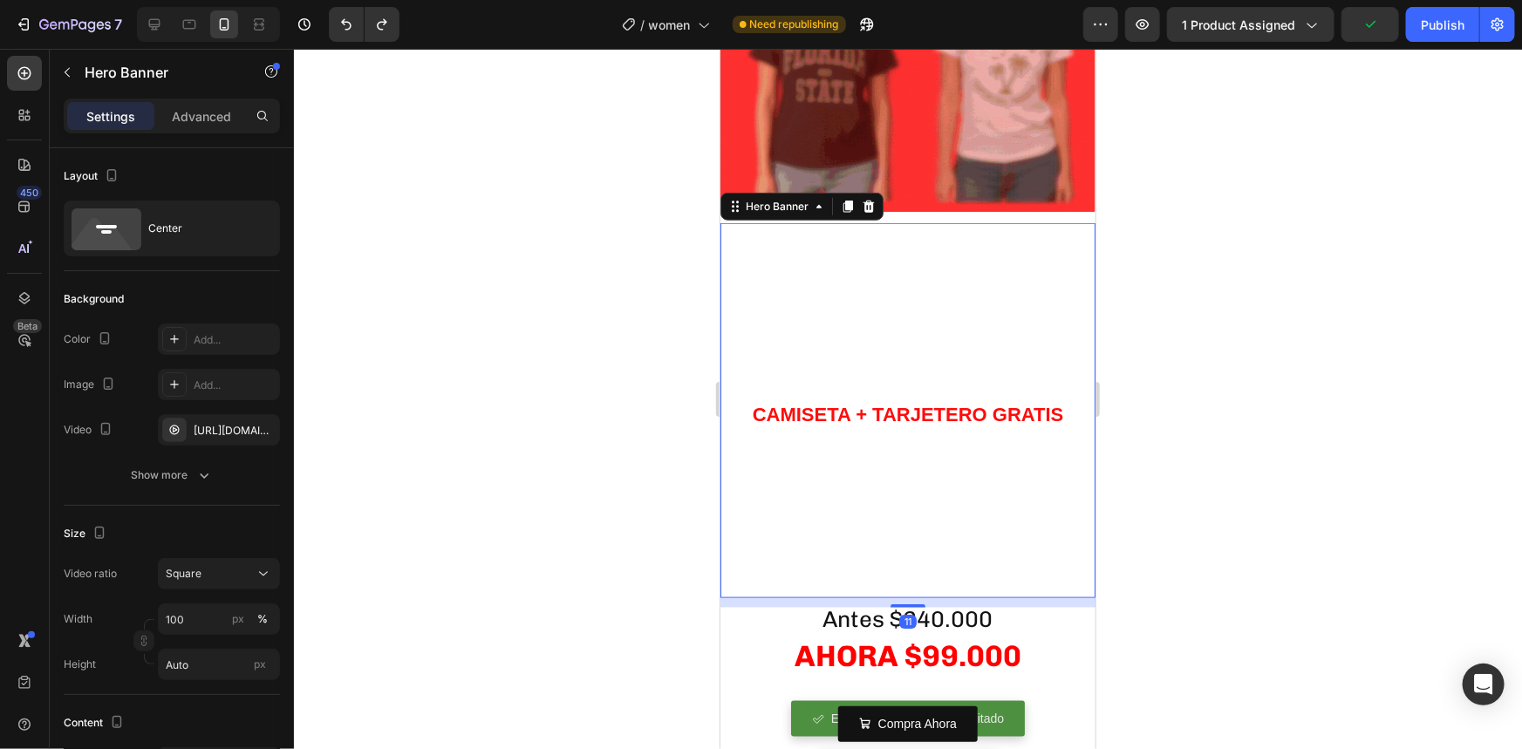
click at [911, 604] on div at bounding box center [907, 605] width 35 height 3
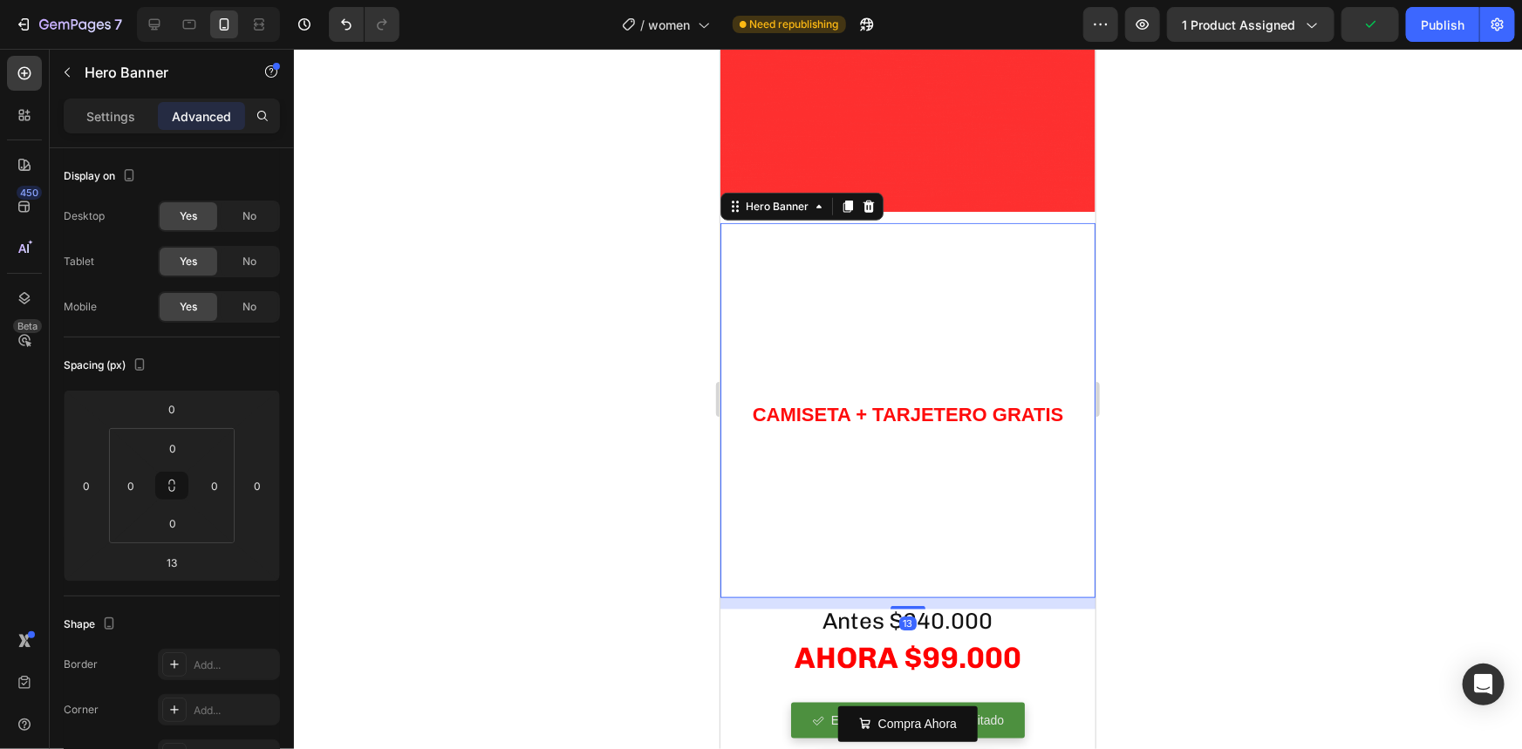
click at [1150, 565] on div at bounding box center [908, 399] width 1228 height 700
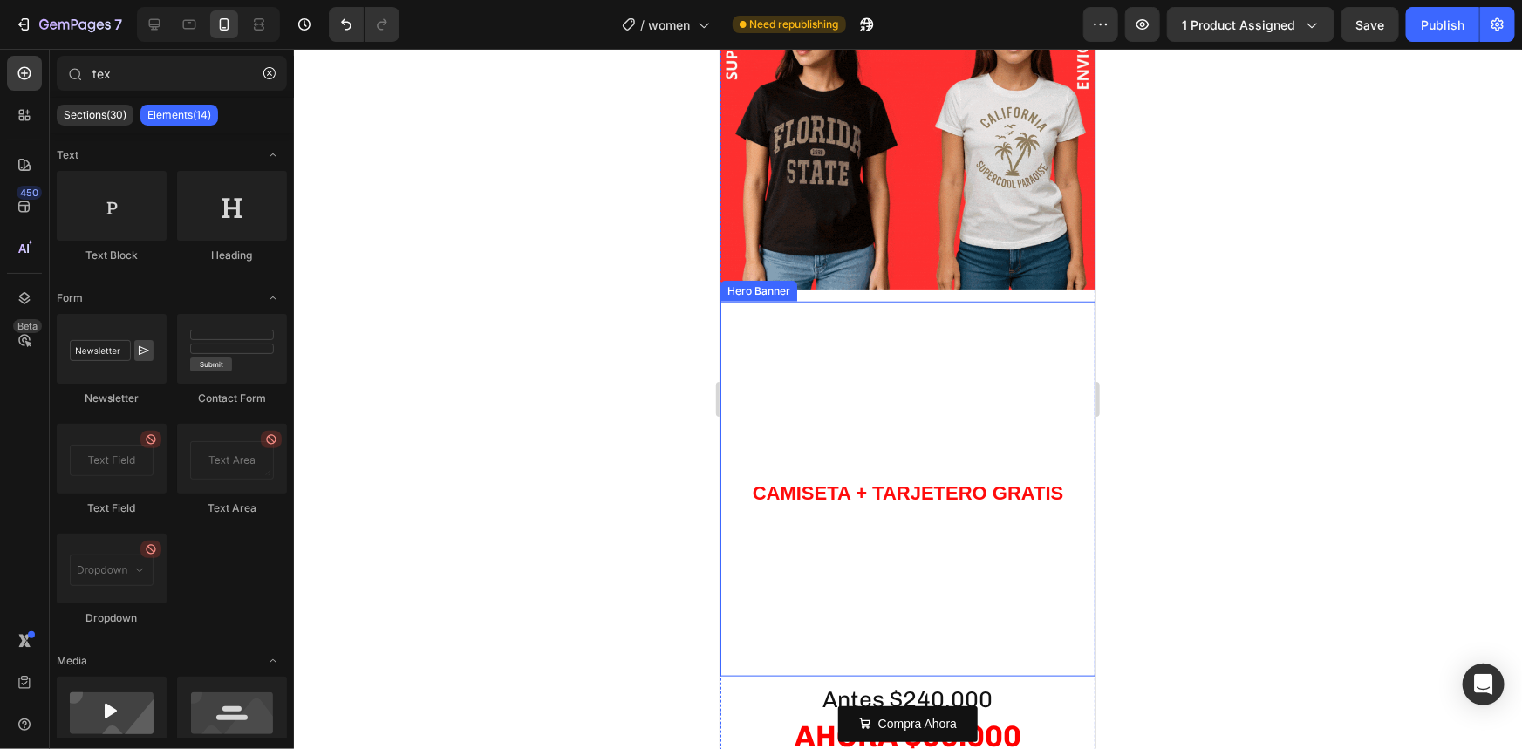
scroll to position [634, 0]
click at [645, 440] on div at bounding box center [908, 399] width 1228 height 700
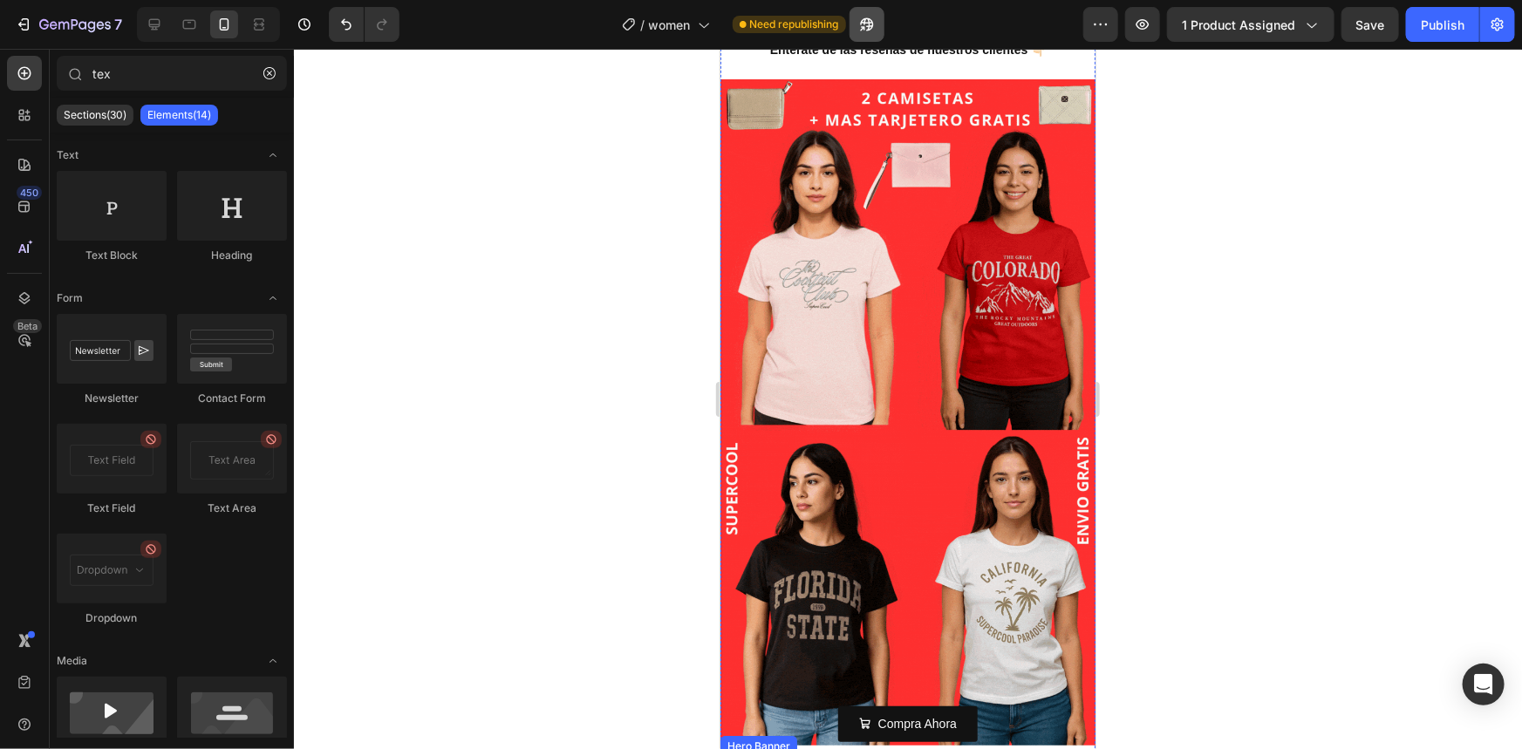
scroll to position [158, 0]
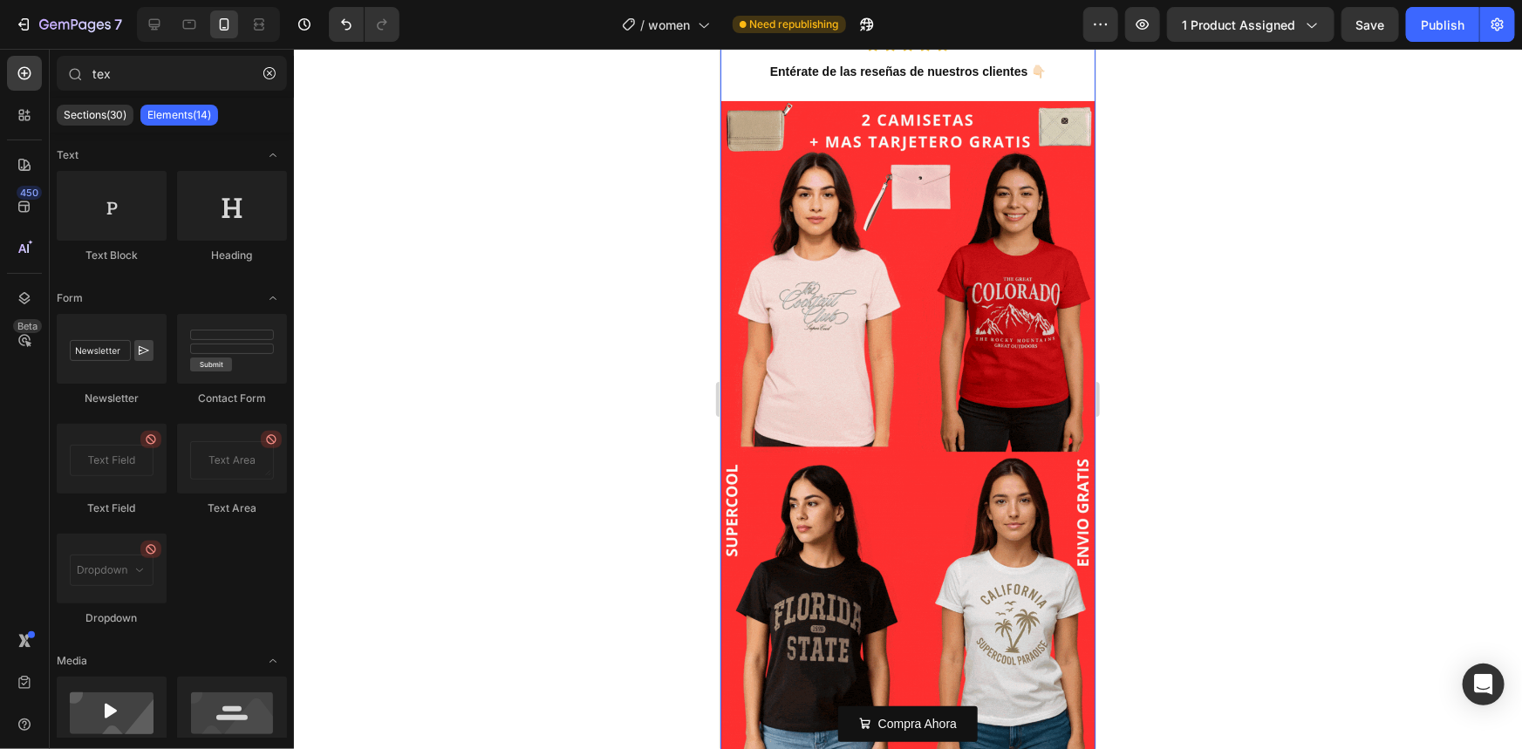
click at [898, 94] on div "Esta promocion finaliza en: Text Block 00 [PERSON_NAME] 13 Horas 28 Minutos 15 …" at bounding box center [907, 592] width 375 height 1276
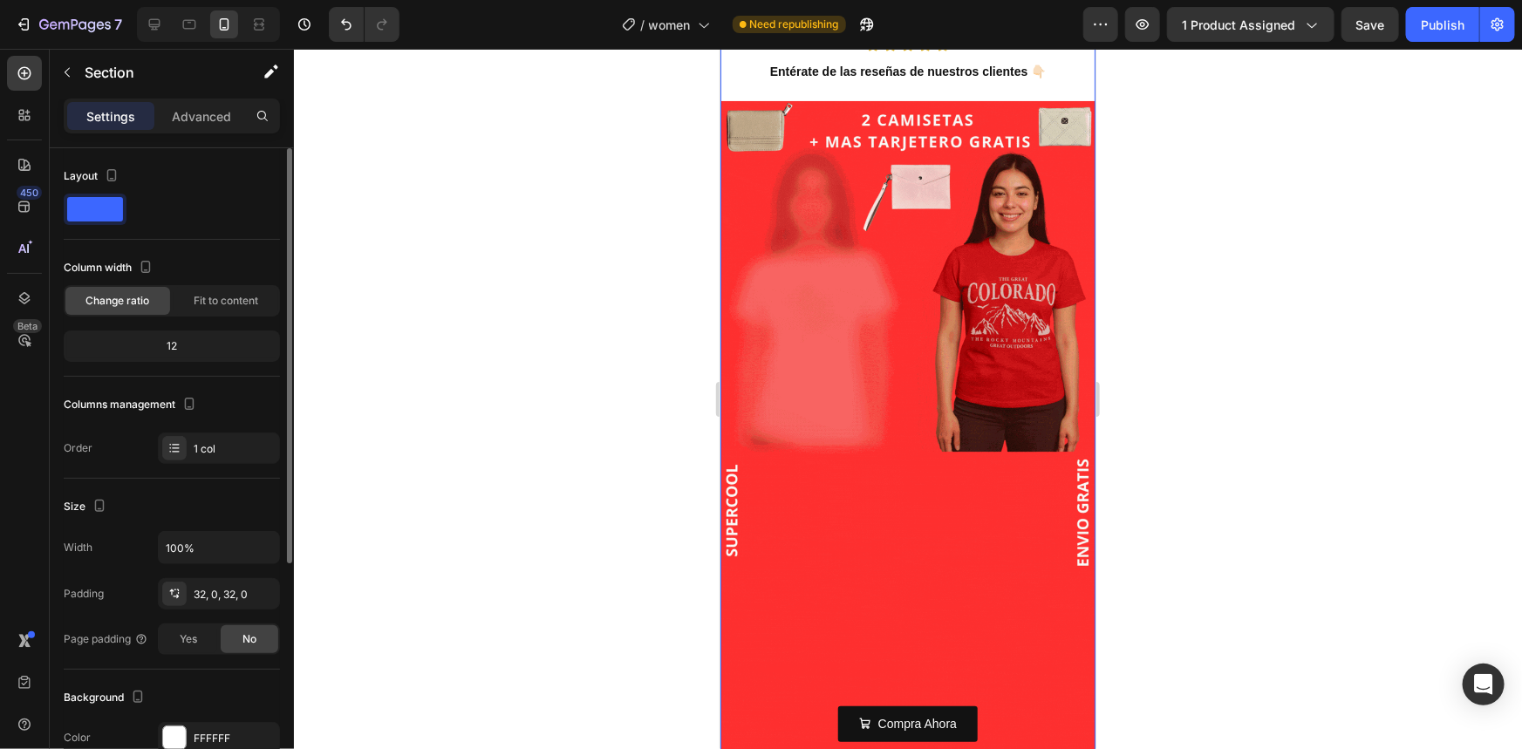
scroll to position [237, 0]
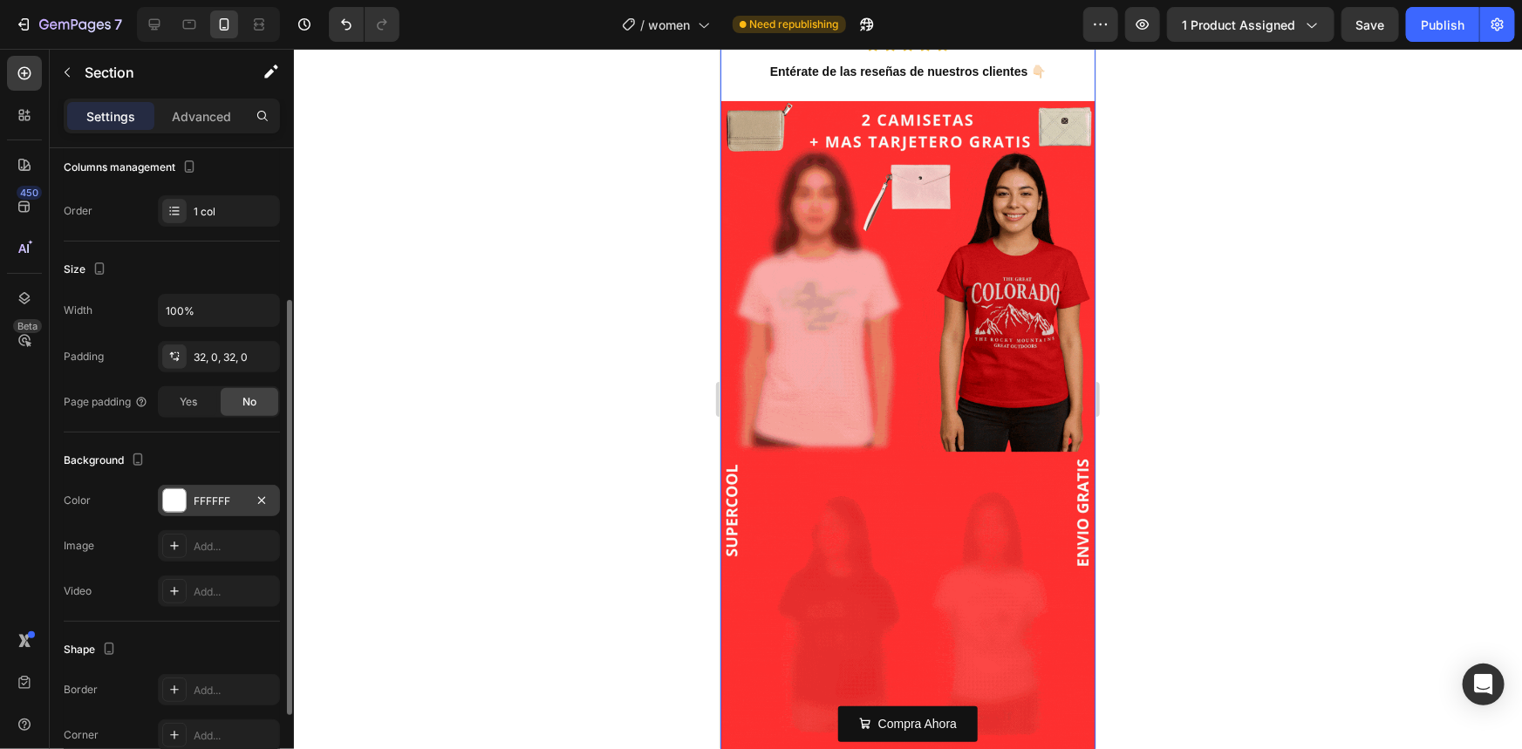
click at [223, 498] on div "FFFFFF" at bounding box center [219, 502] width 51 height 16
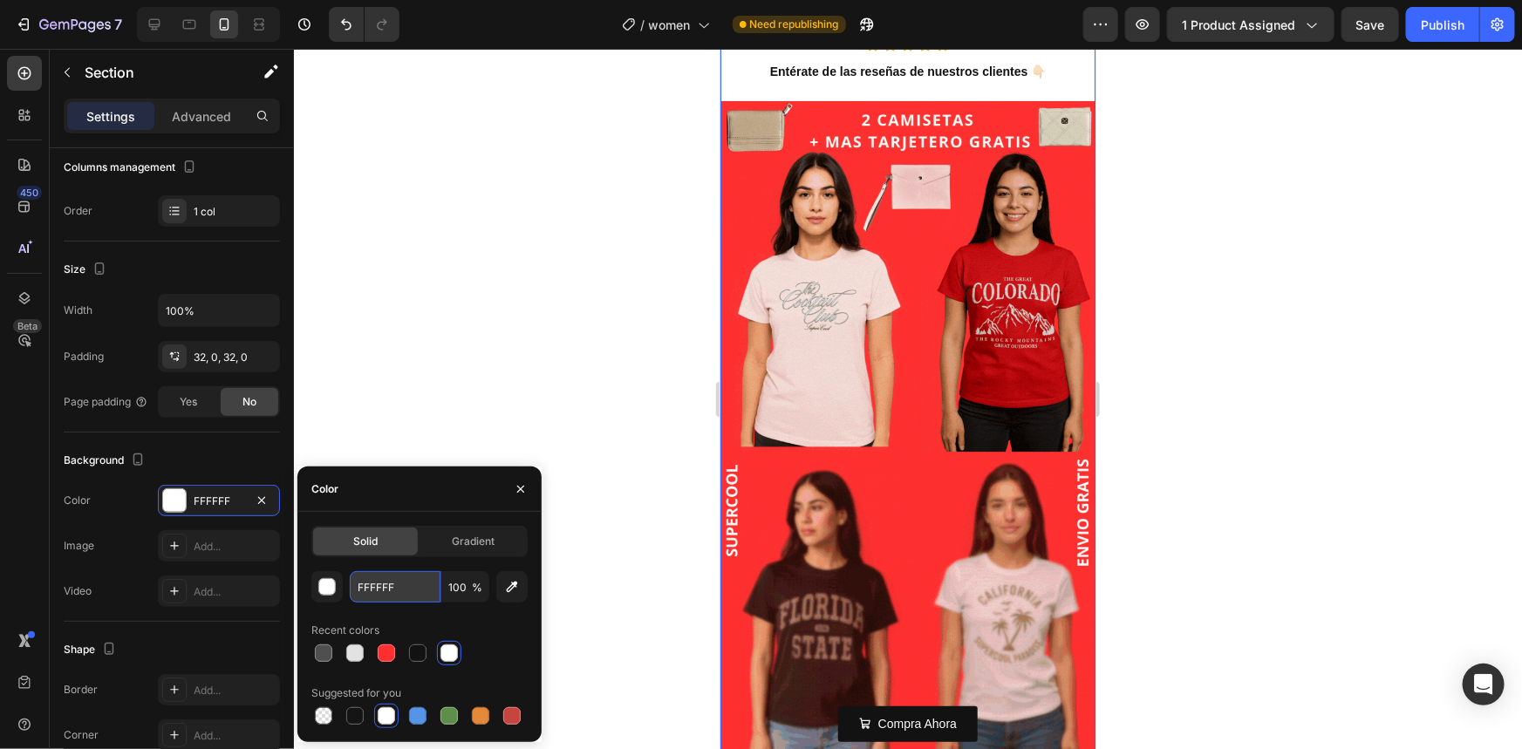
click at [363, 590] on input "FFFFFF" at bounding box center [395, 586] width 91 height 31
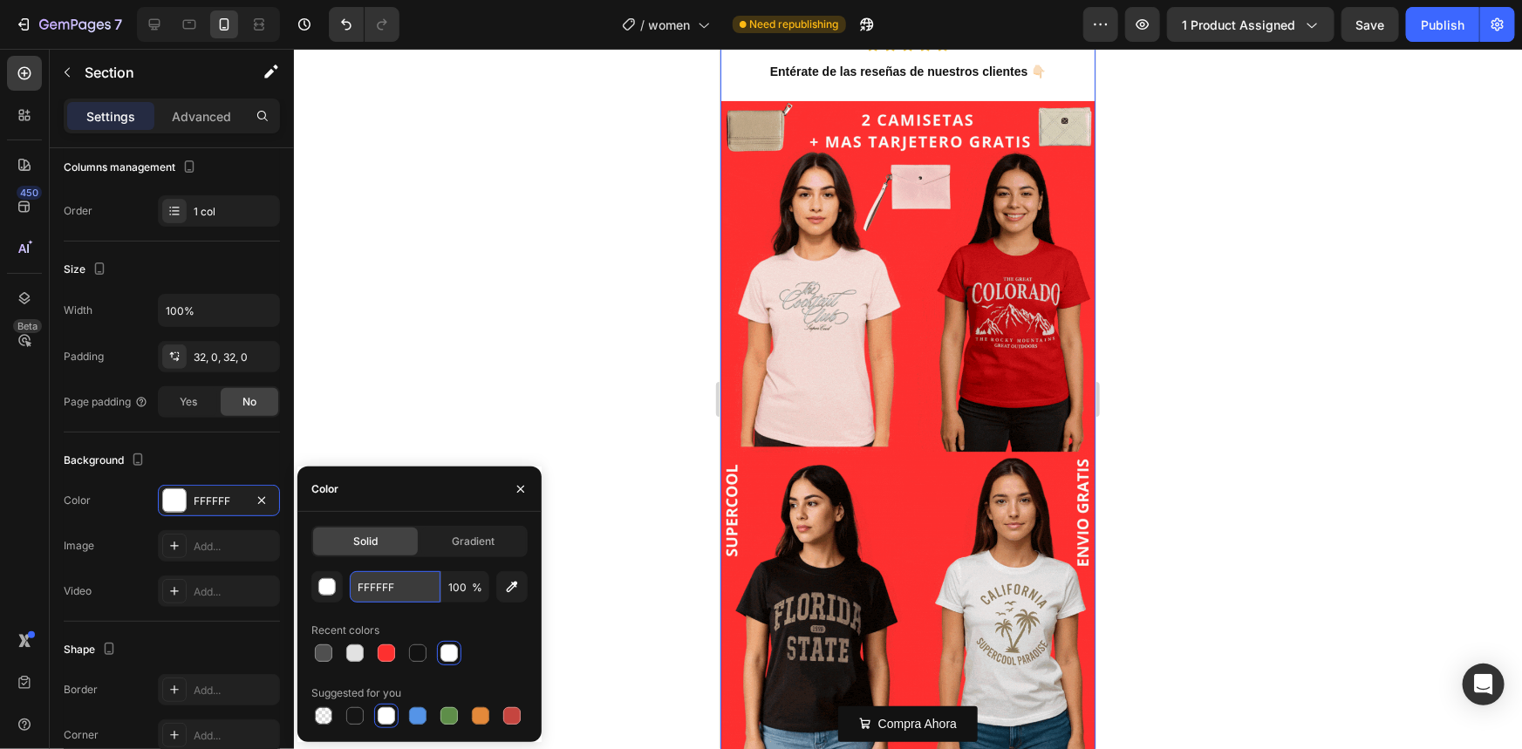
click at [363, 590] on input "FFFFFF" at bounding box center [395, 586] width 91 height 31
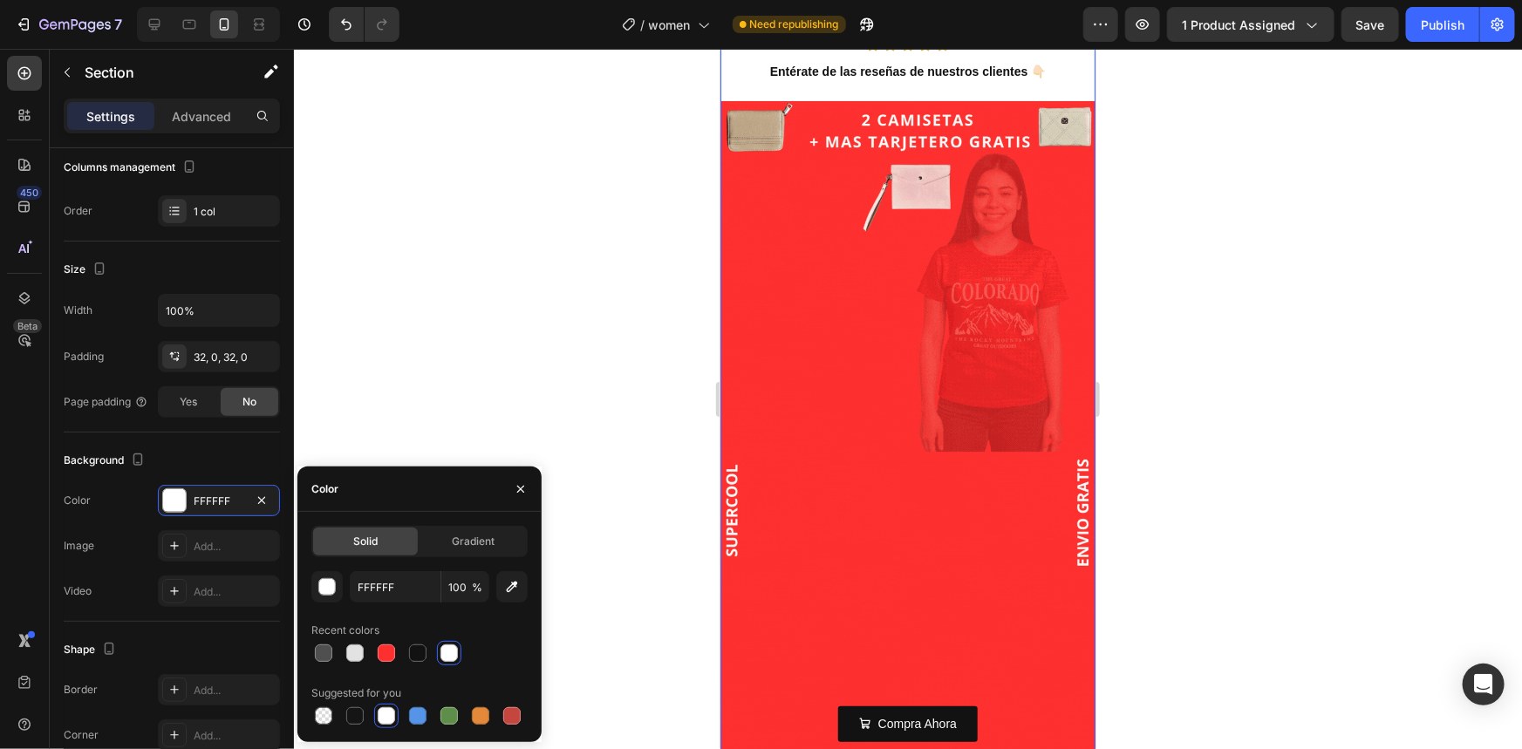
drag, startPoint x: 1229, startPoint y: 332, endPoint x: 1222, endPoint y: 317, distance: 16.4
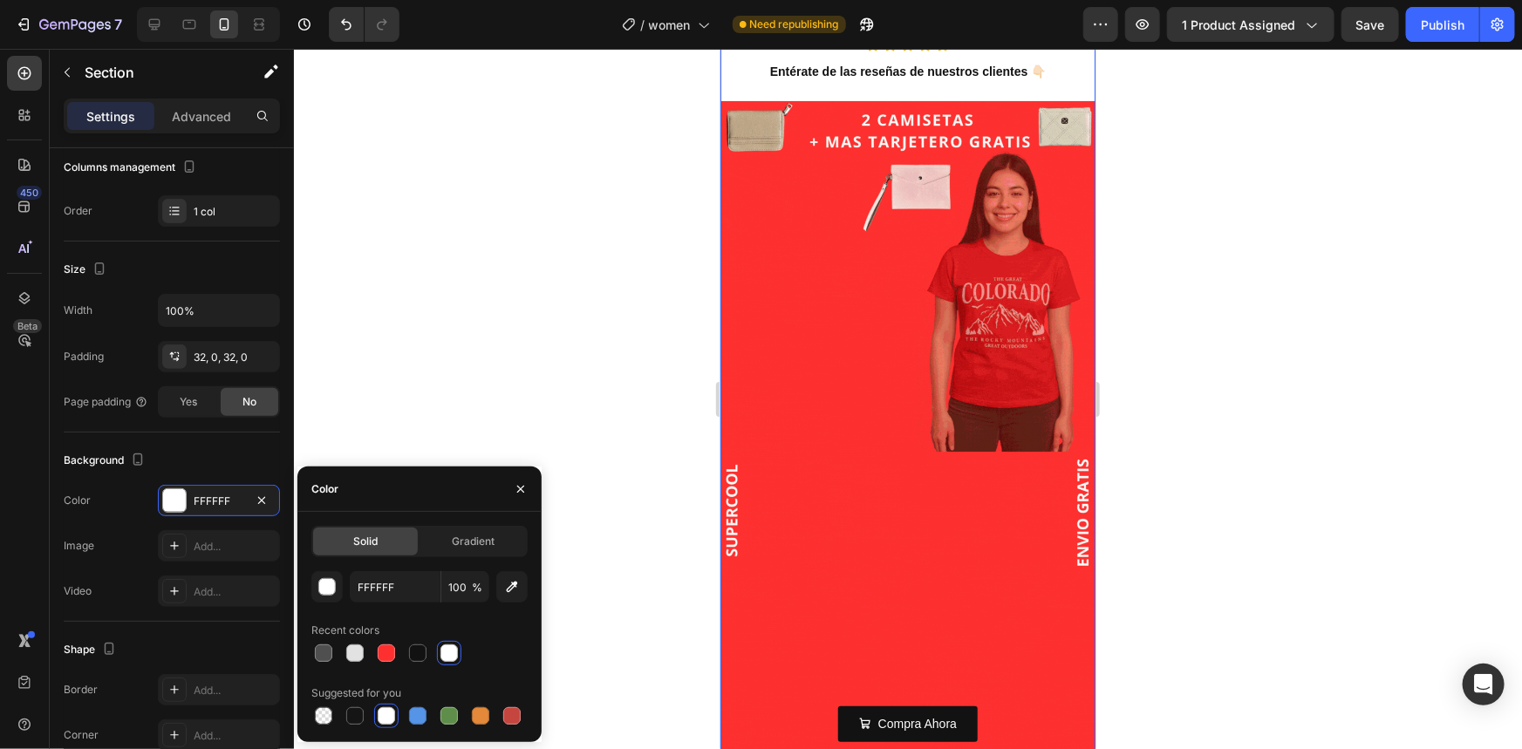
click at [1229, 331] on div at bounding box center [908, 399] width 1228 height 700
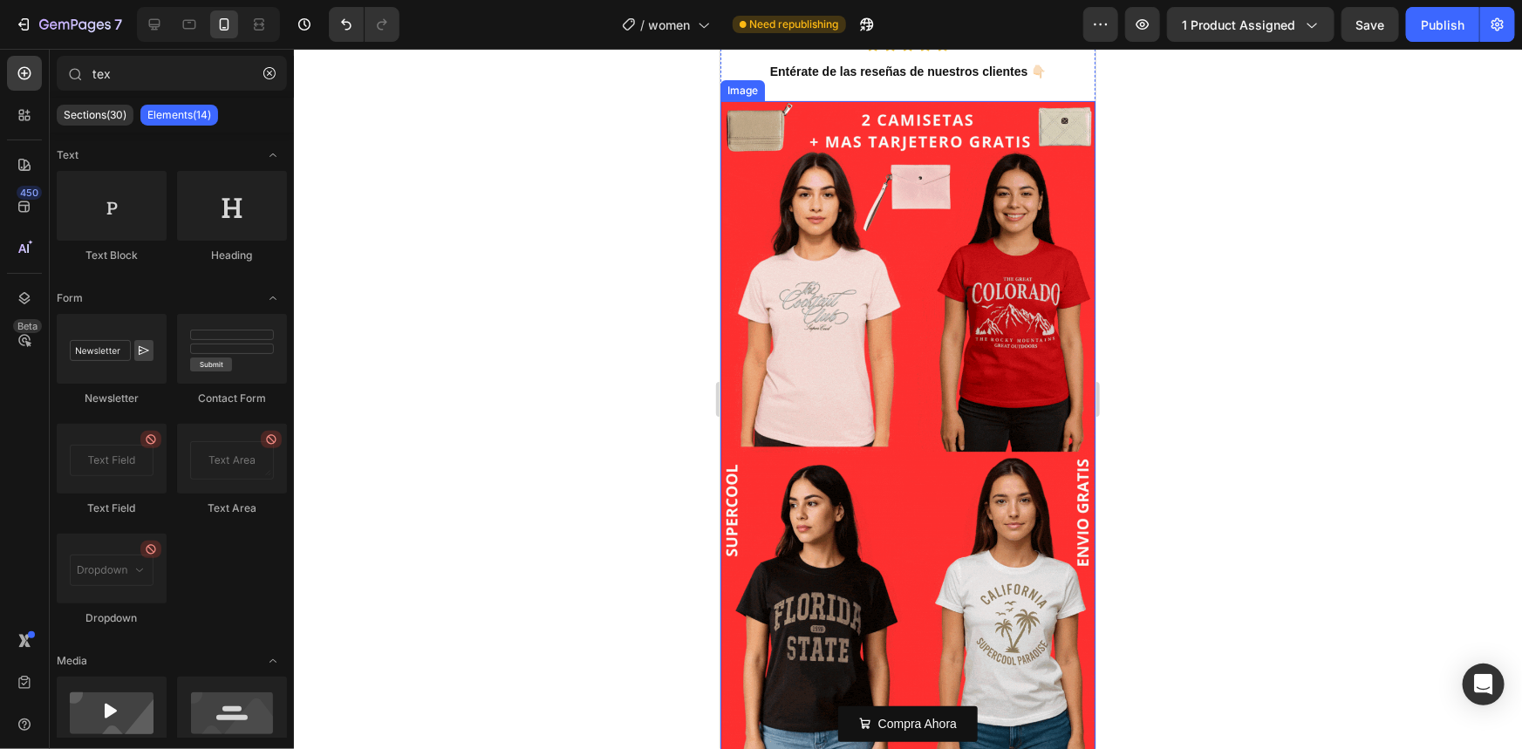
click at [918, 234] on img at bounding box center [907, 433] width 375 height 666
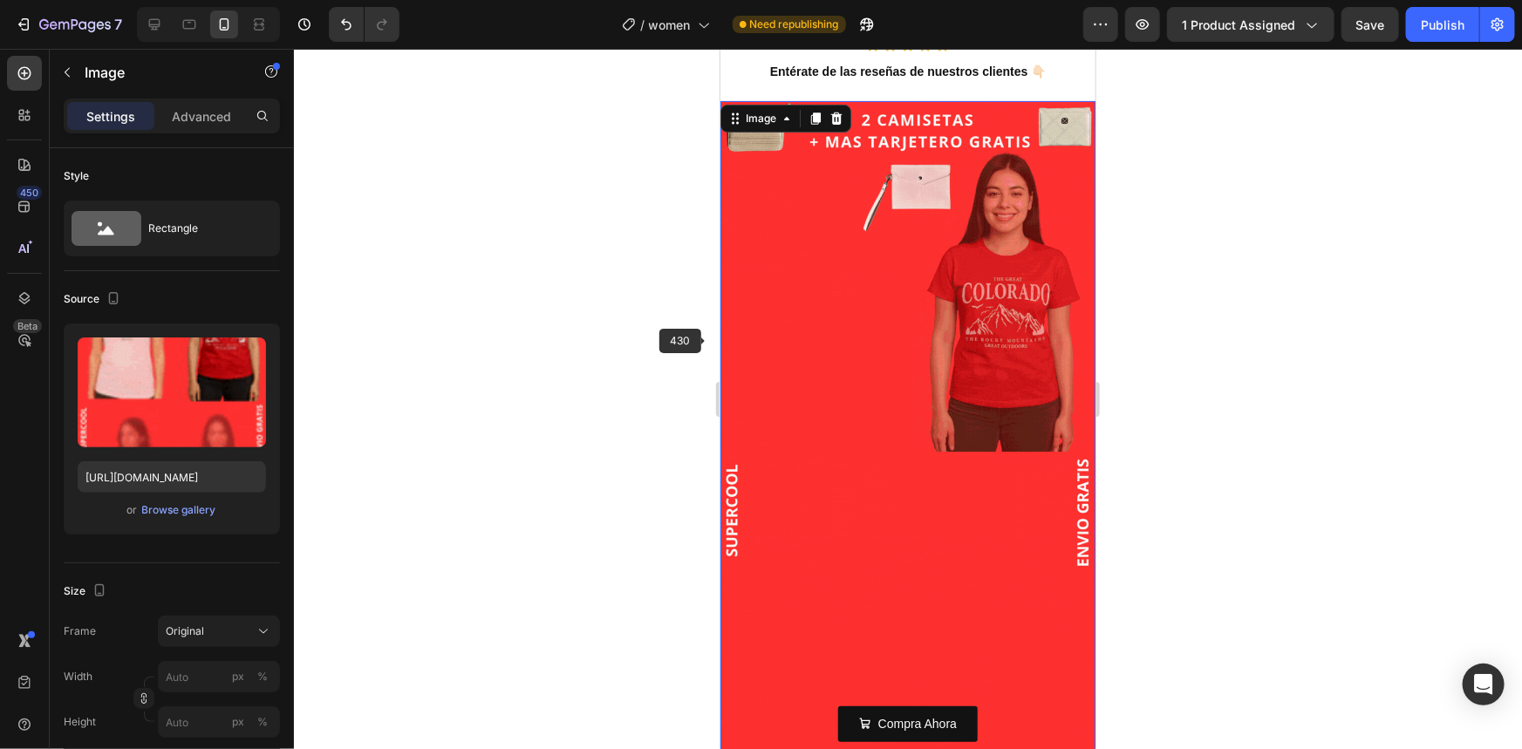
click at [764, 322] on img at bounding box center [907, 433] width 375 height 666
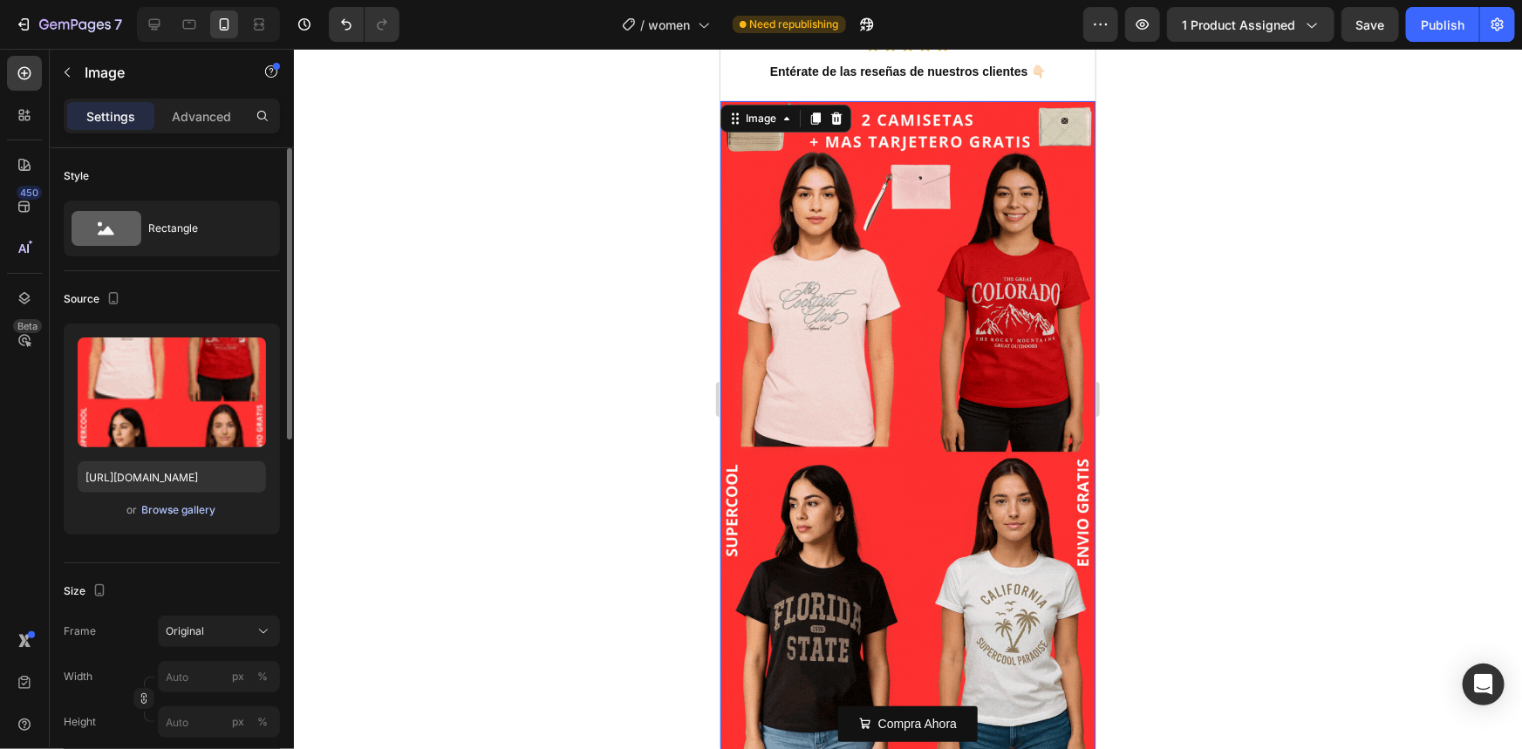
click at [174, 506] on div "Browse gallery" at bounding box center [179, 510] width 74 height 16
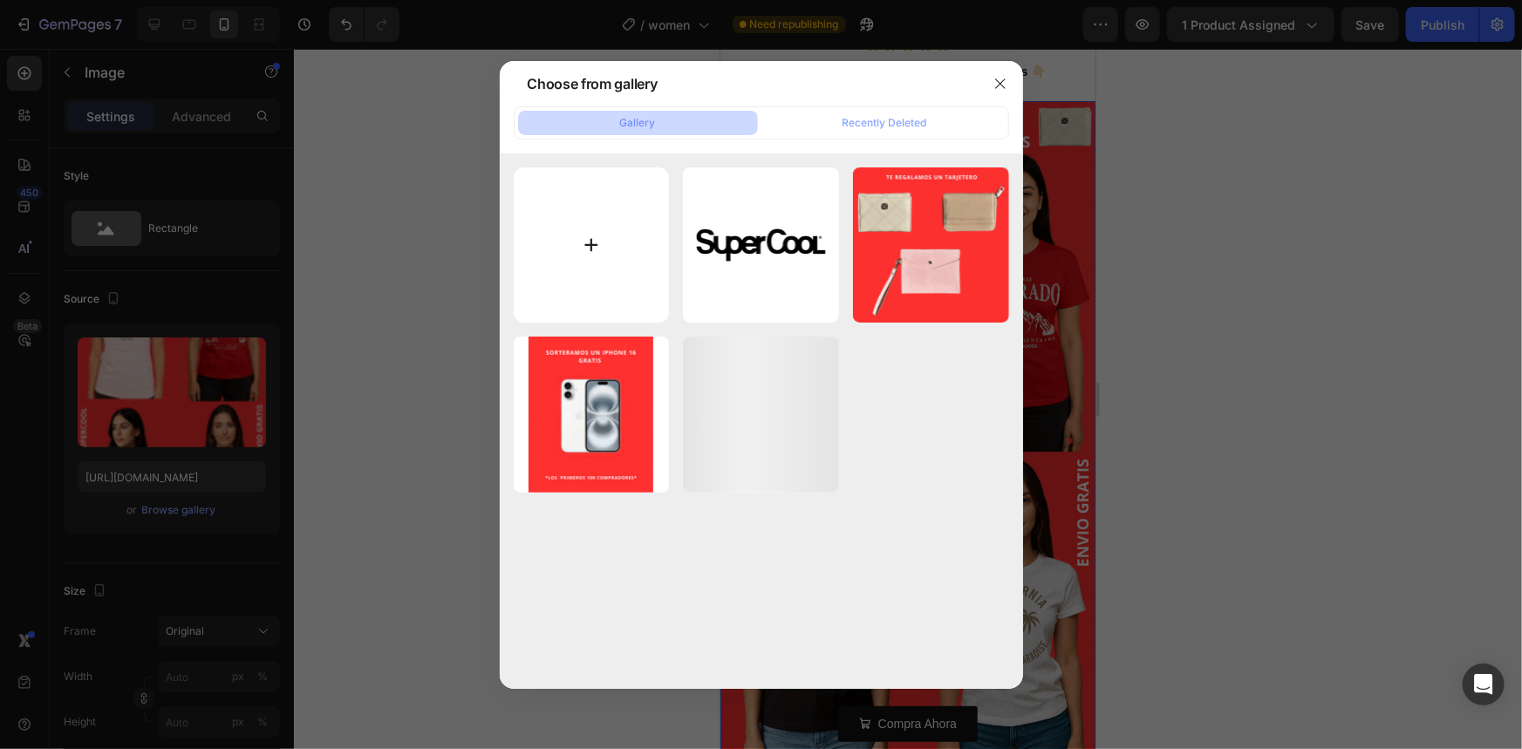
click at [568, 242] on input "file" at bounding box center [592, 245] width 156 height 156
type input "C:\fakepath\ALTA CALIDAD 280 GRAMOS (1600 x 2000 px) (1).gif"
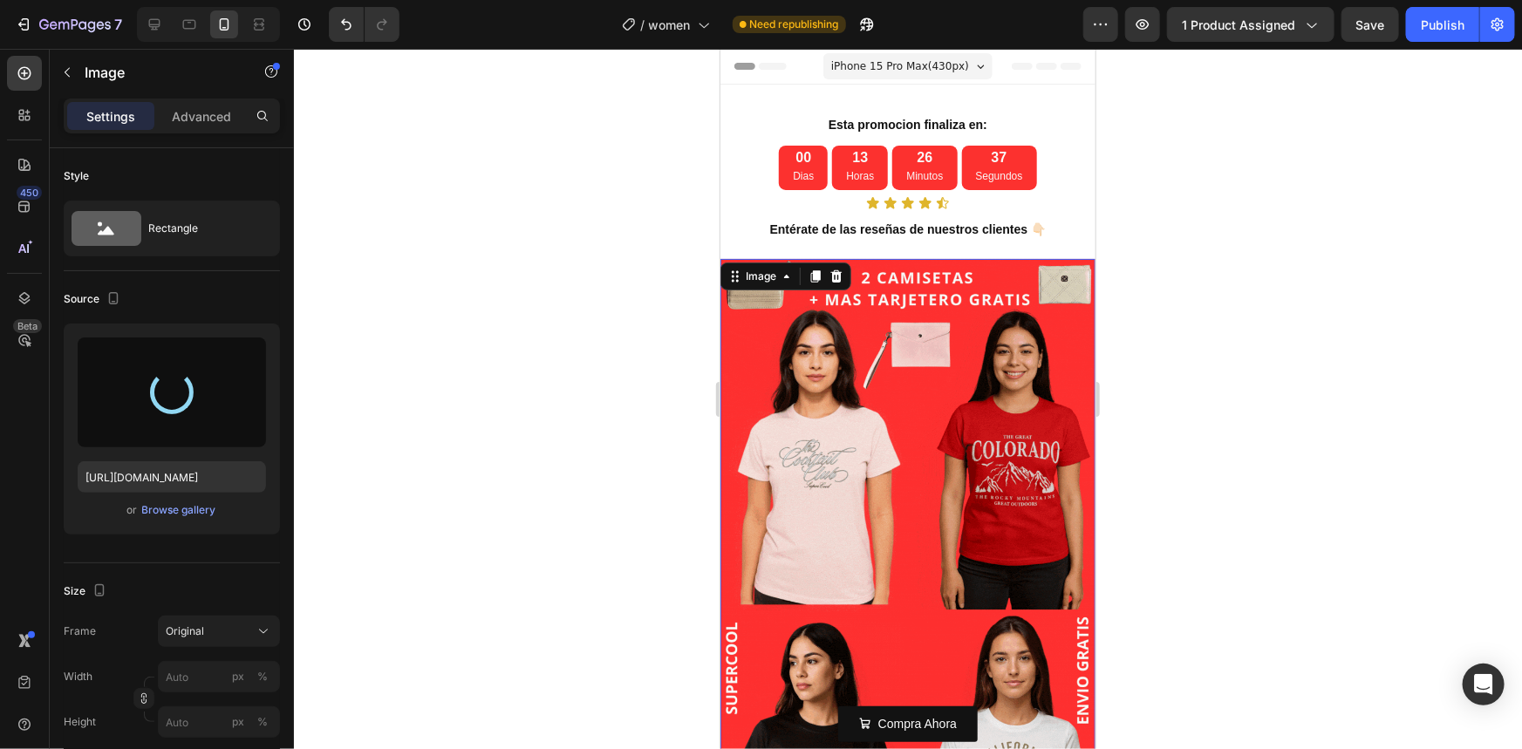
scroll to position [0, 0]
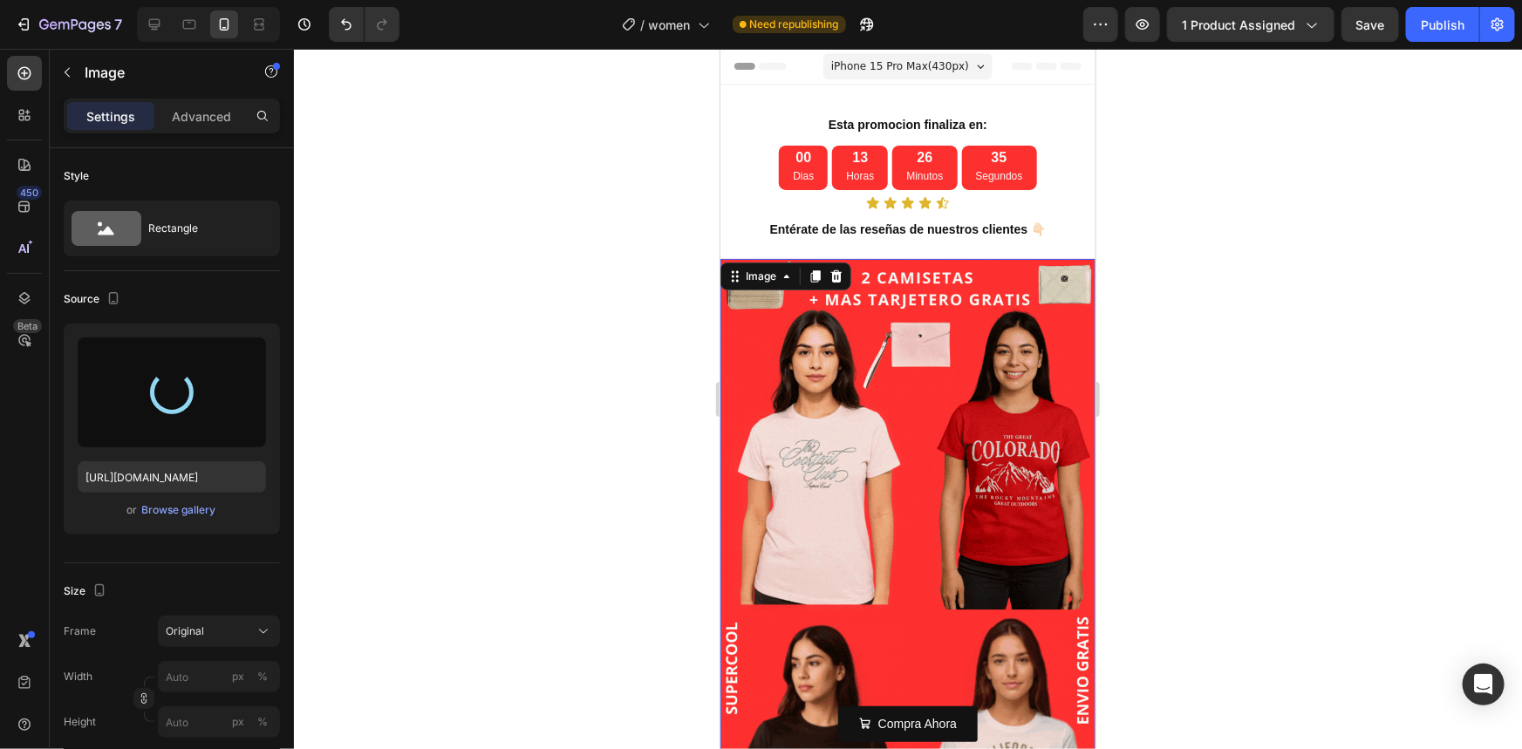
type input "[URL][DOMAIN_NAME]"
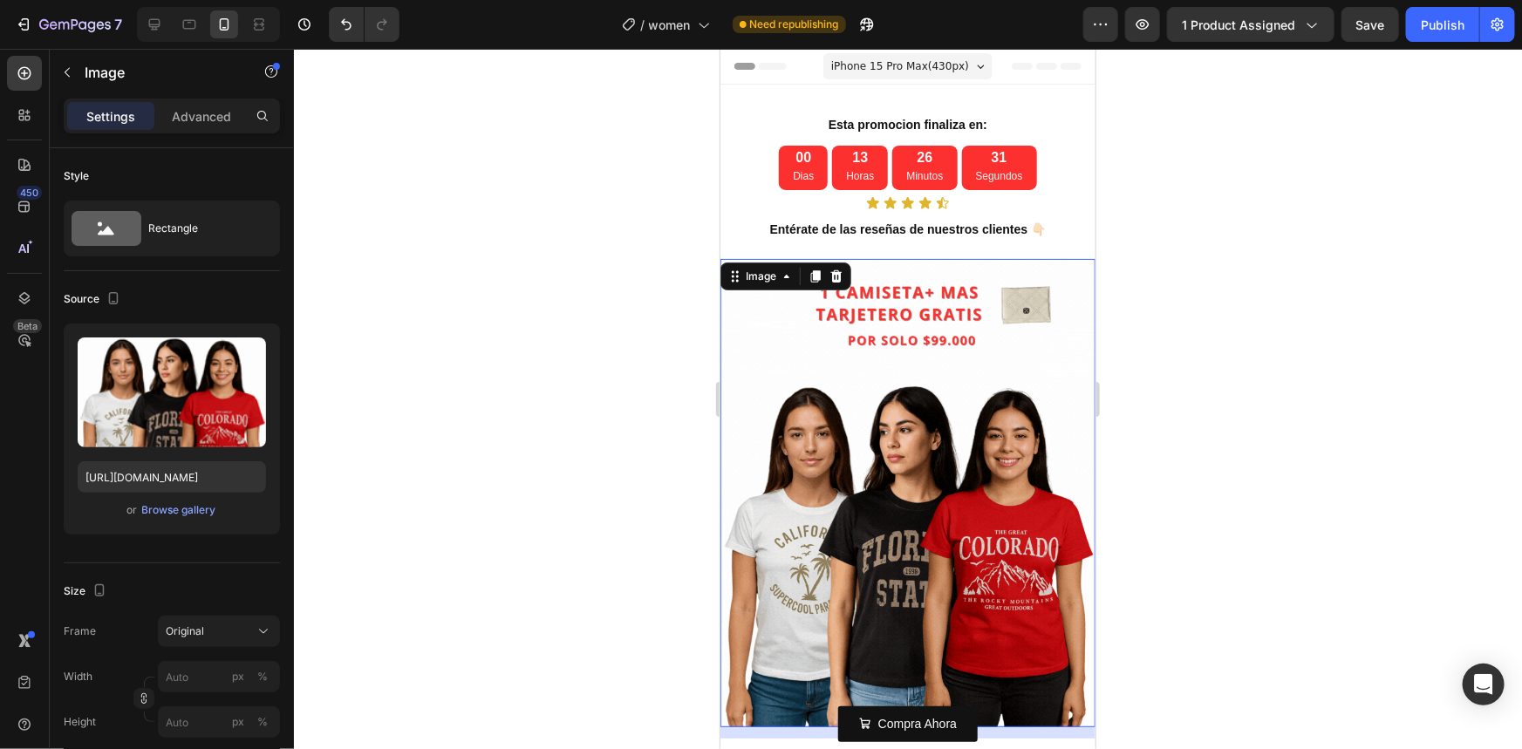
click at [1213, 465] on div at bounding box center [908, 399] width 1228 height 700
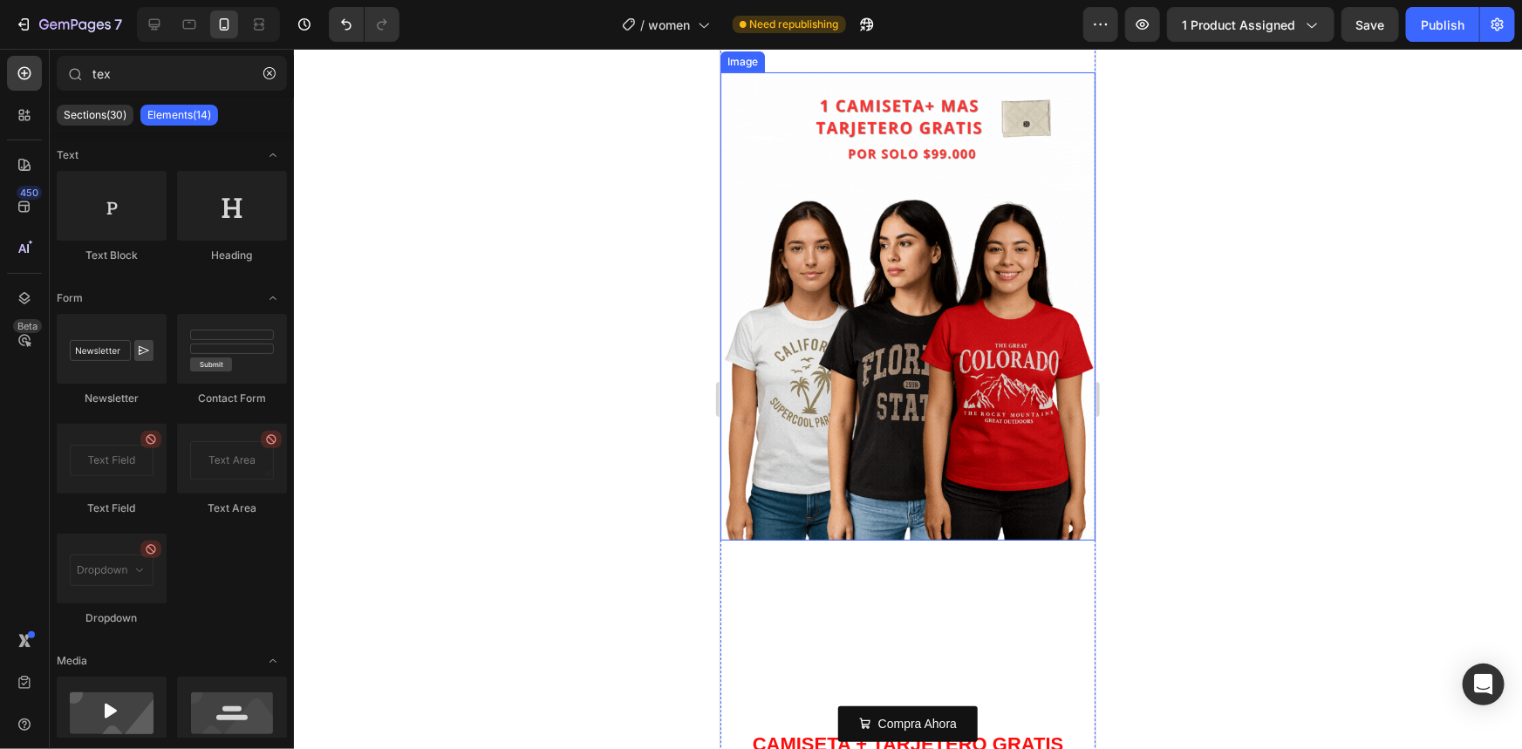
scroll to position [237, 0]
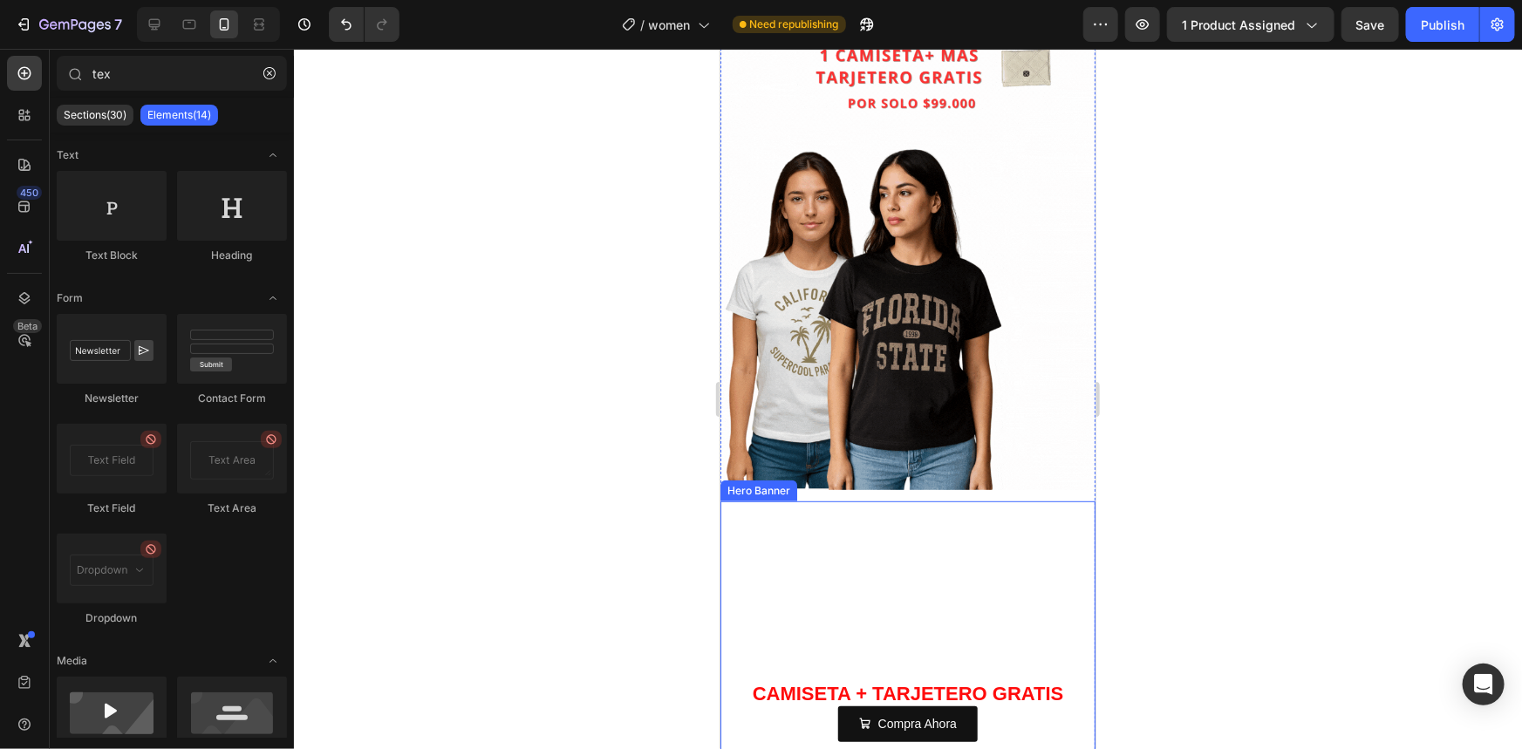
click at [764, 551] on video "Background Image" at bounding box center [907, 688] width 375 height 375
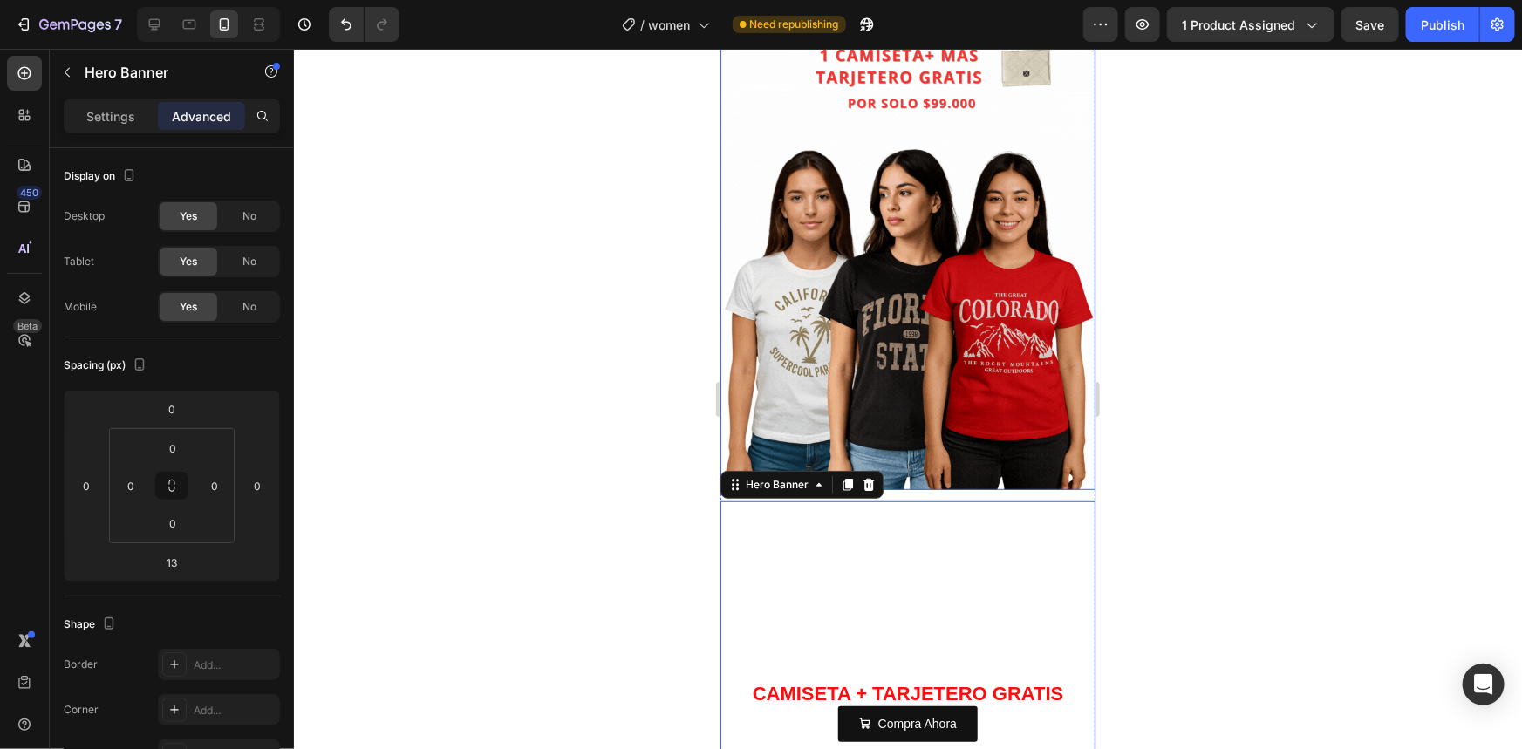
click at [1155, 457] on div at bounding box center [908, 399] width 1228 height 700
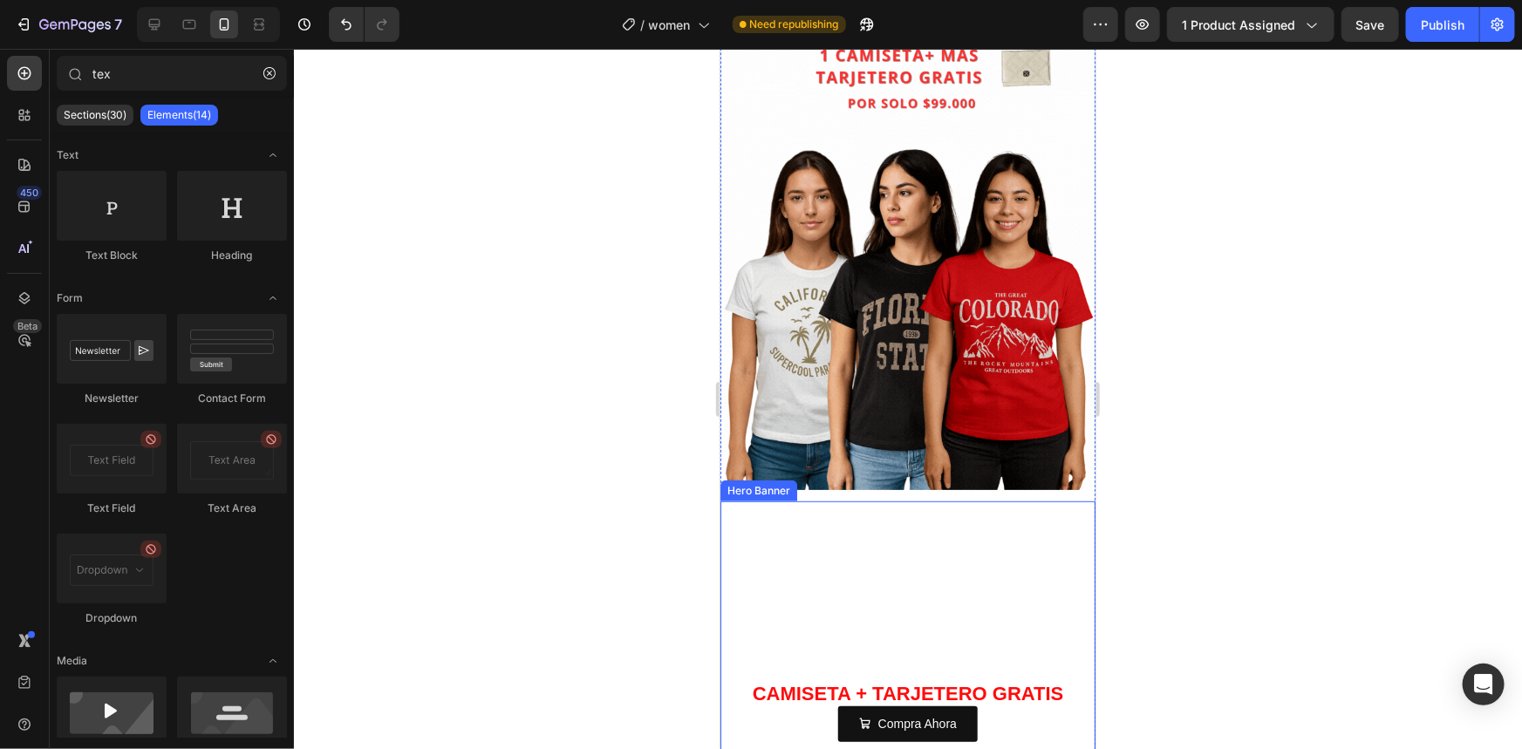
click at [843, 542] on video "Background Image" at bounding box center [907, 688] width 375 height 375
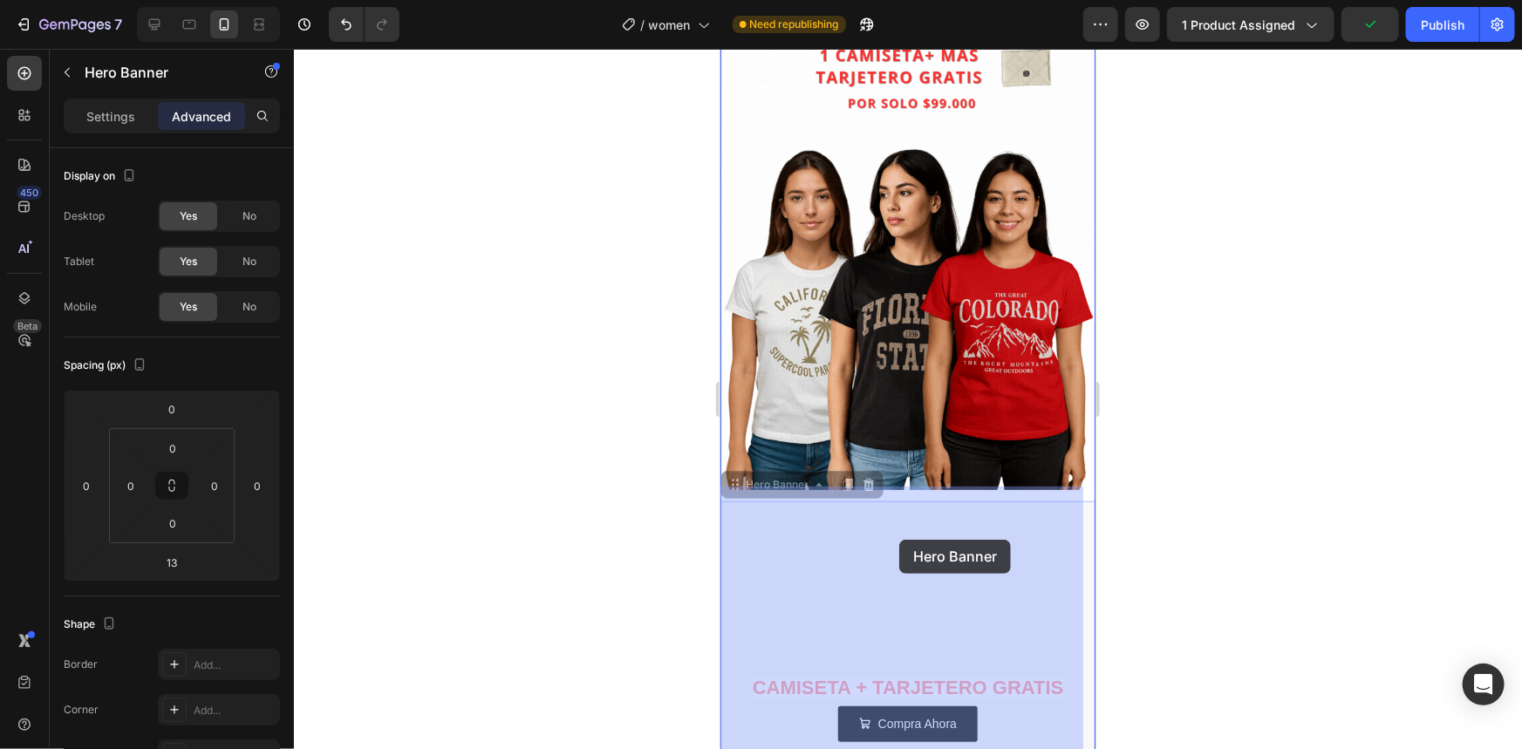
drag, startPoint x: 732, startPoint y: 476, endPoint x: 898, endPoint y: 539, distance: 178.0
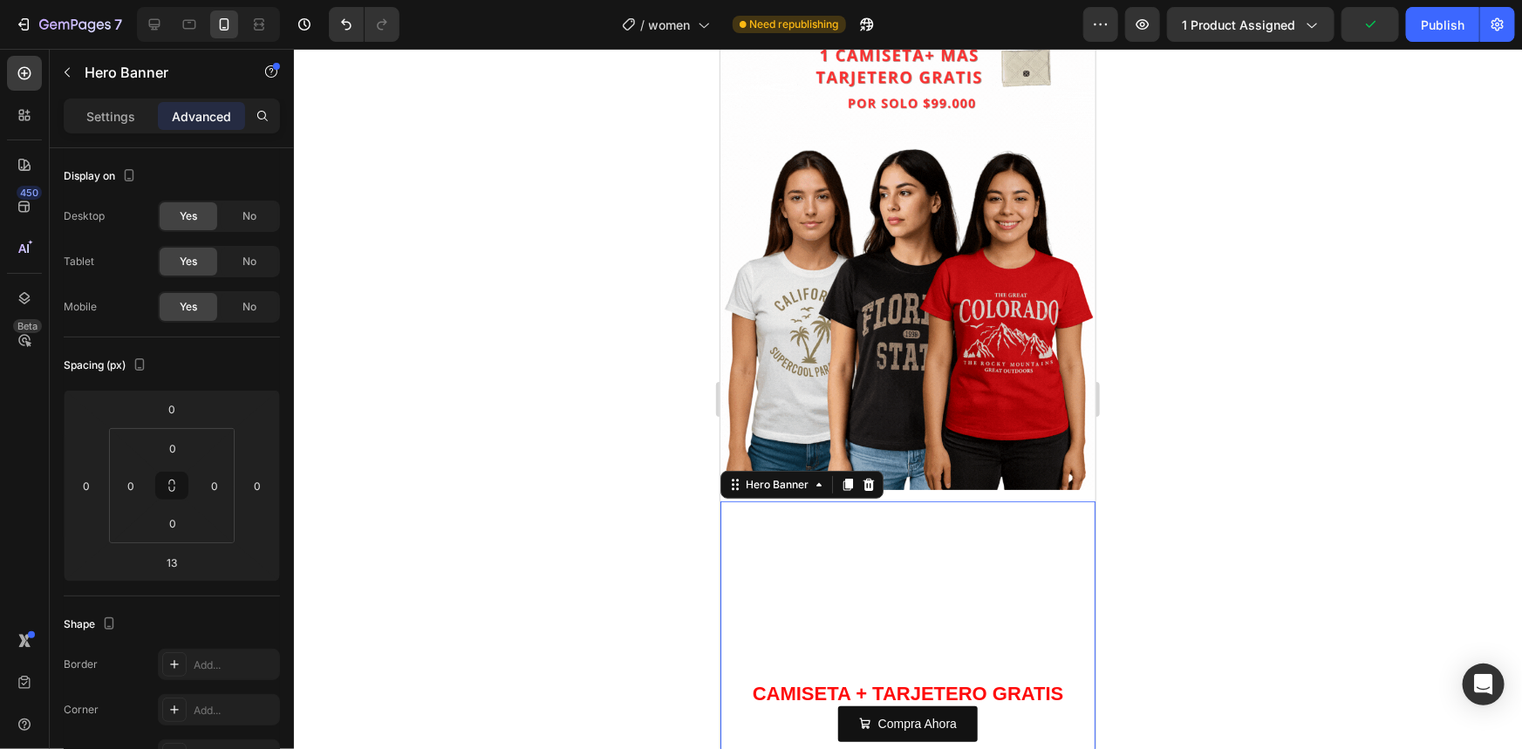
click at [649, 497] on div at bounding box center [908, 399] width 1228 height 700
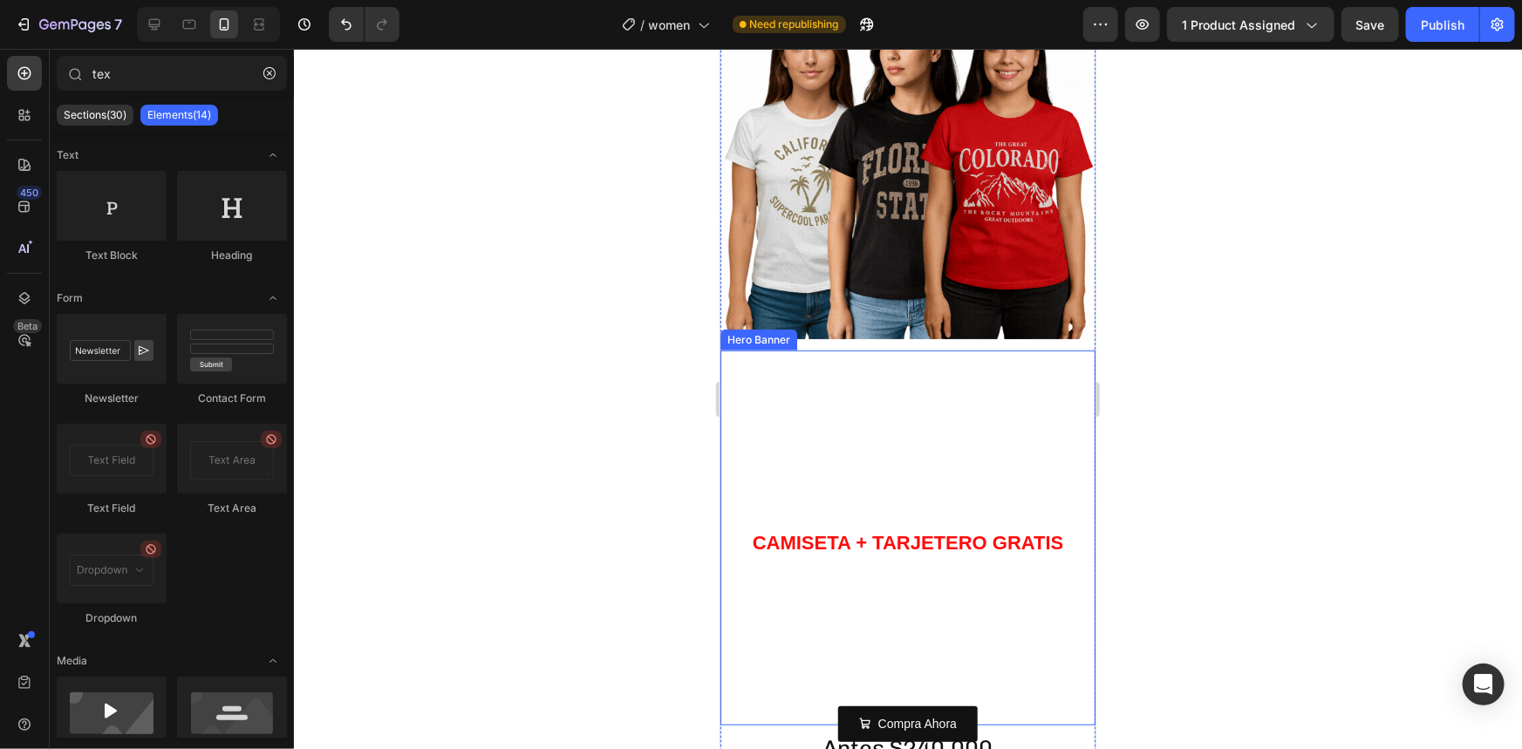
scroll to position [396, 0]
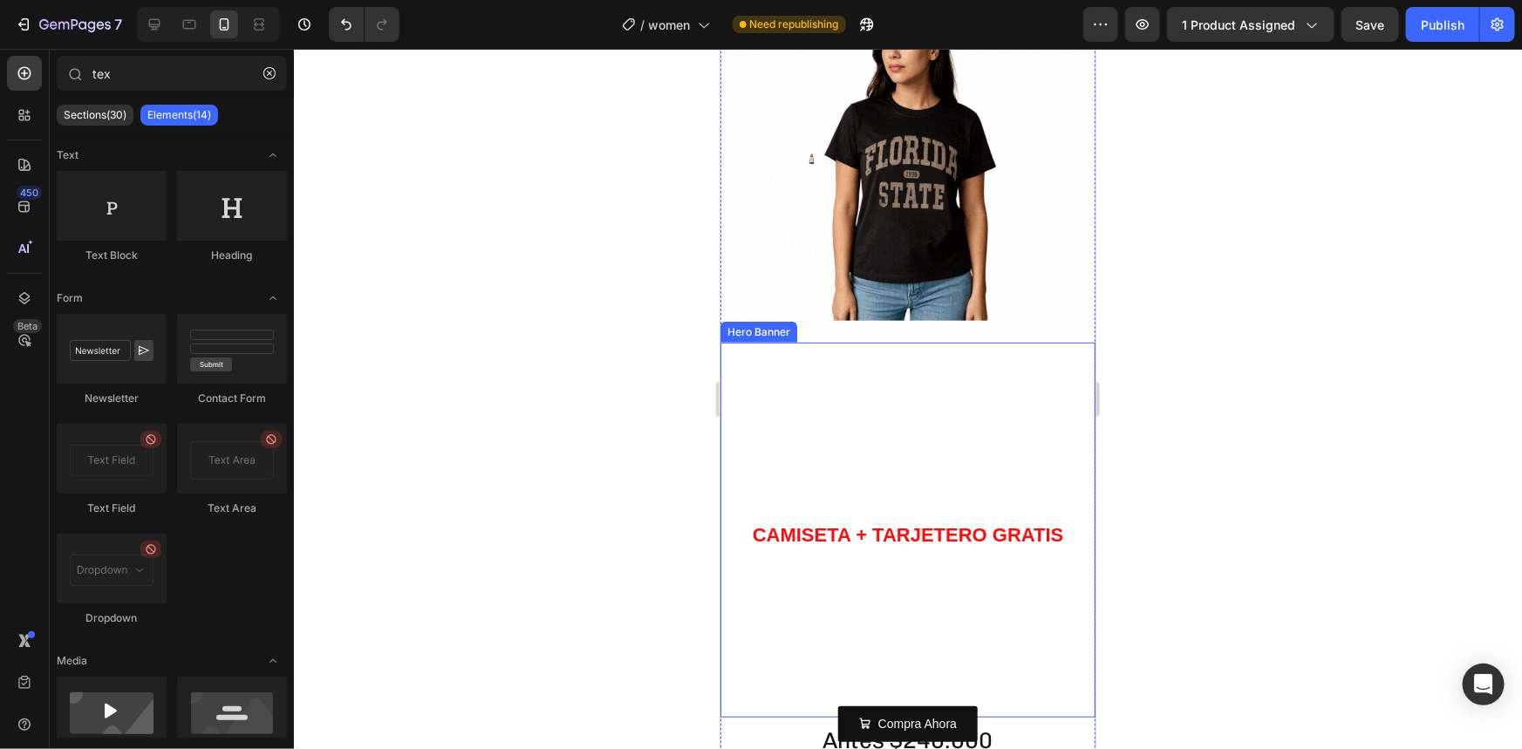
click at [897, 433] on video "Background Image" at bounding box center [907, 529] width 375 height 375
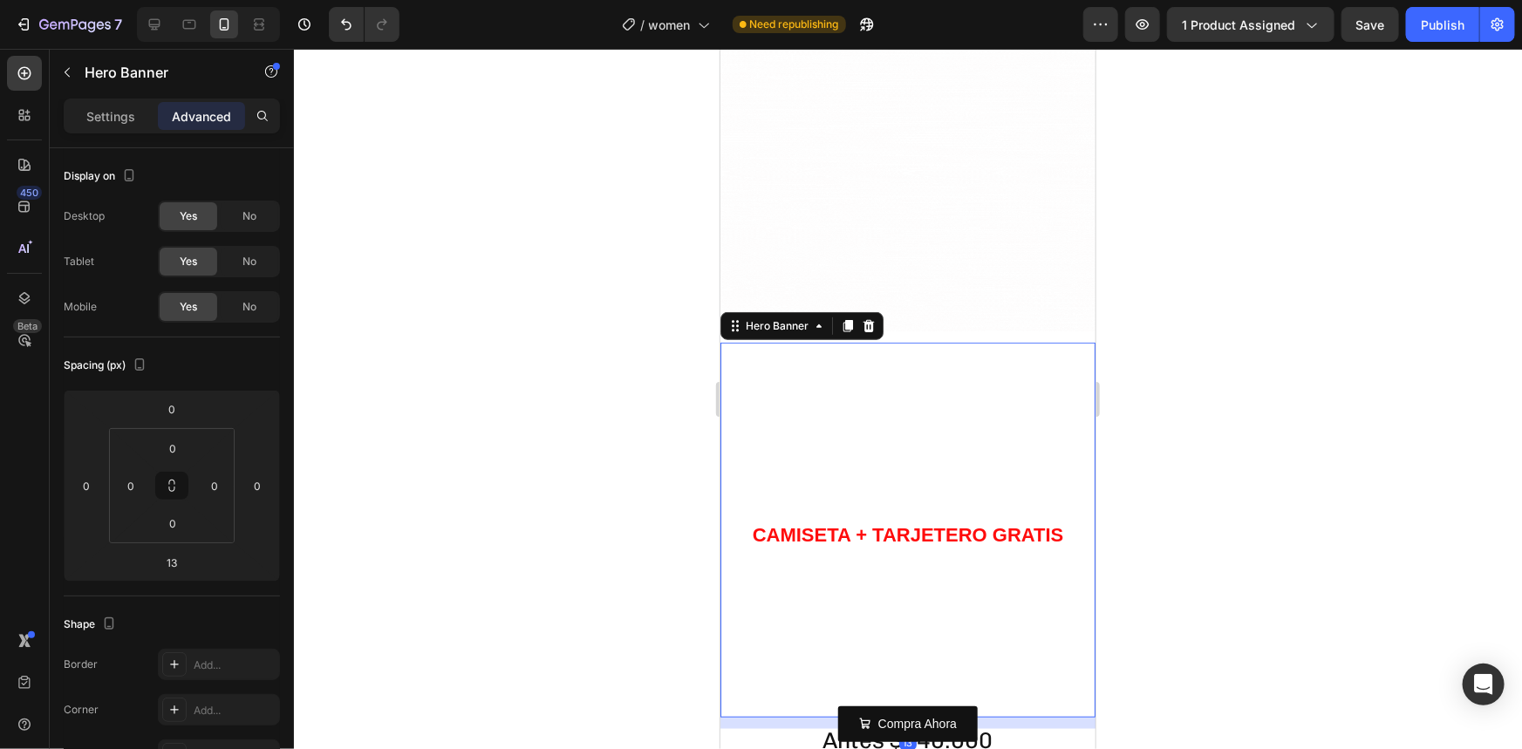
drag, startPoint x: 1249, startPoint y: 450, endPoint x: 1238, endPoint y: 454, distance: 11.9
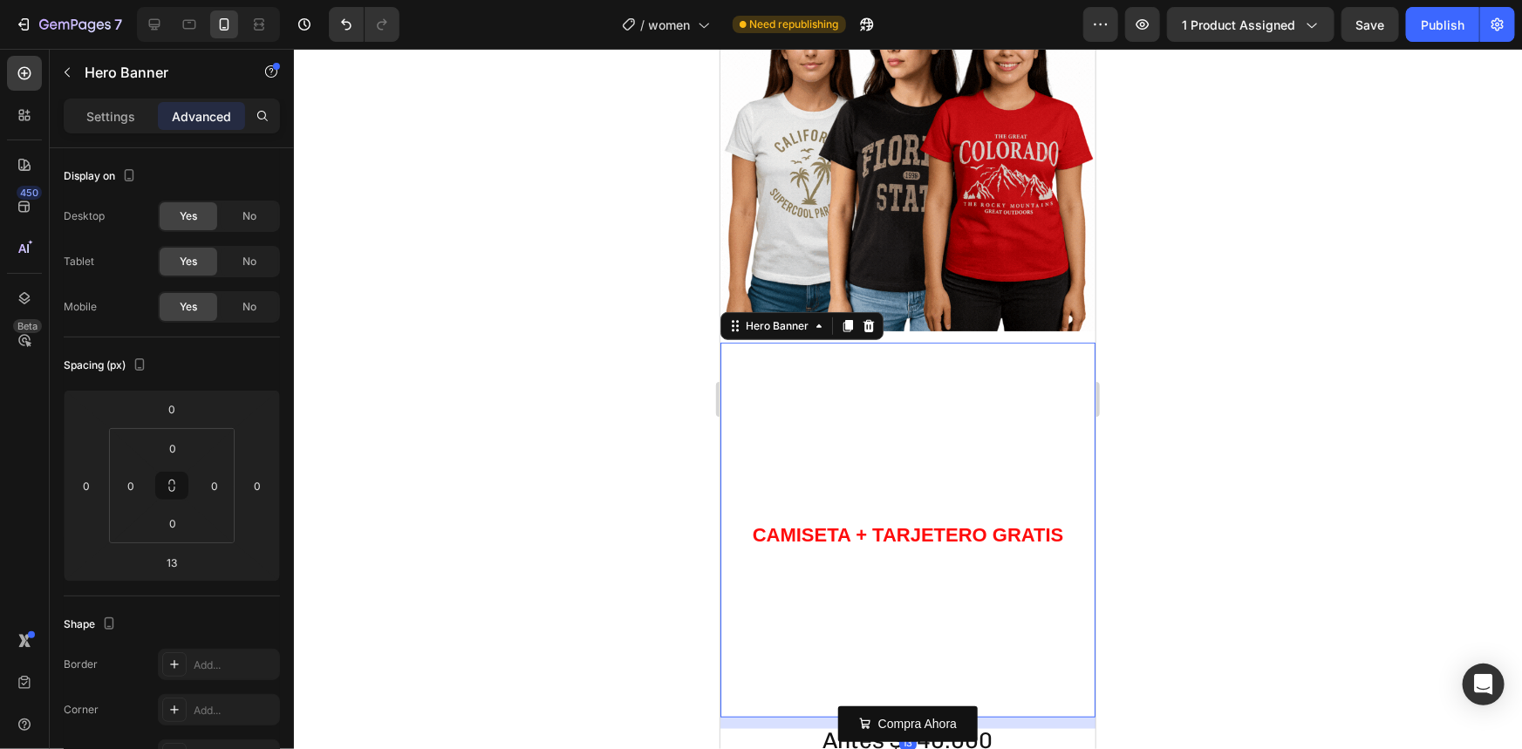
click at [1250, 450] on div at bounding box center [908, 399] width 1228 height 700
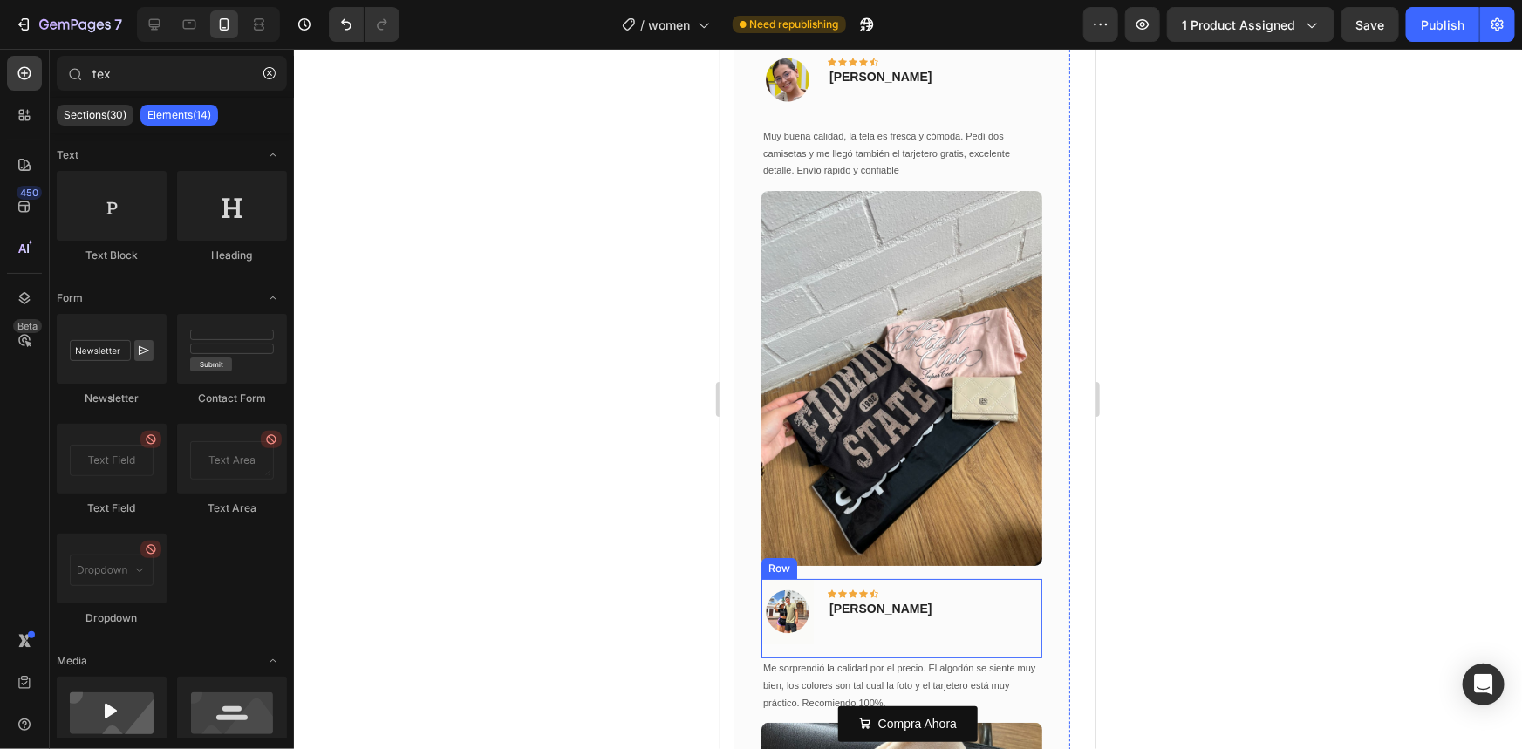
scroll to position [3092, 0]
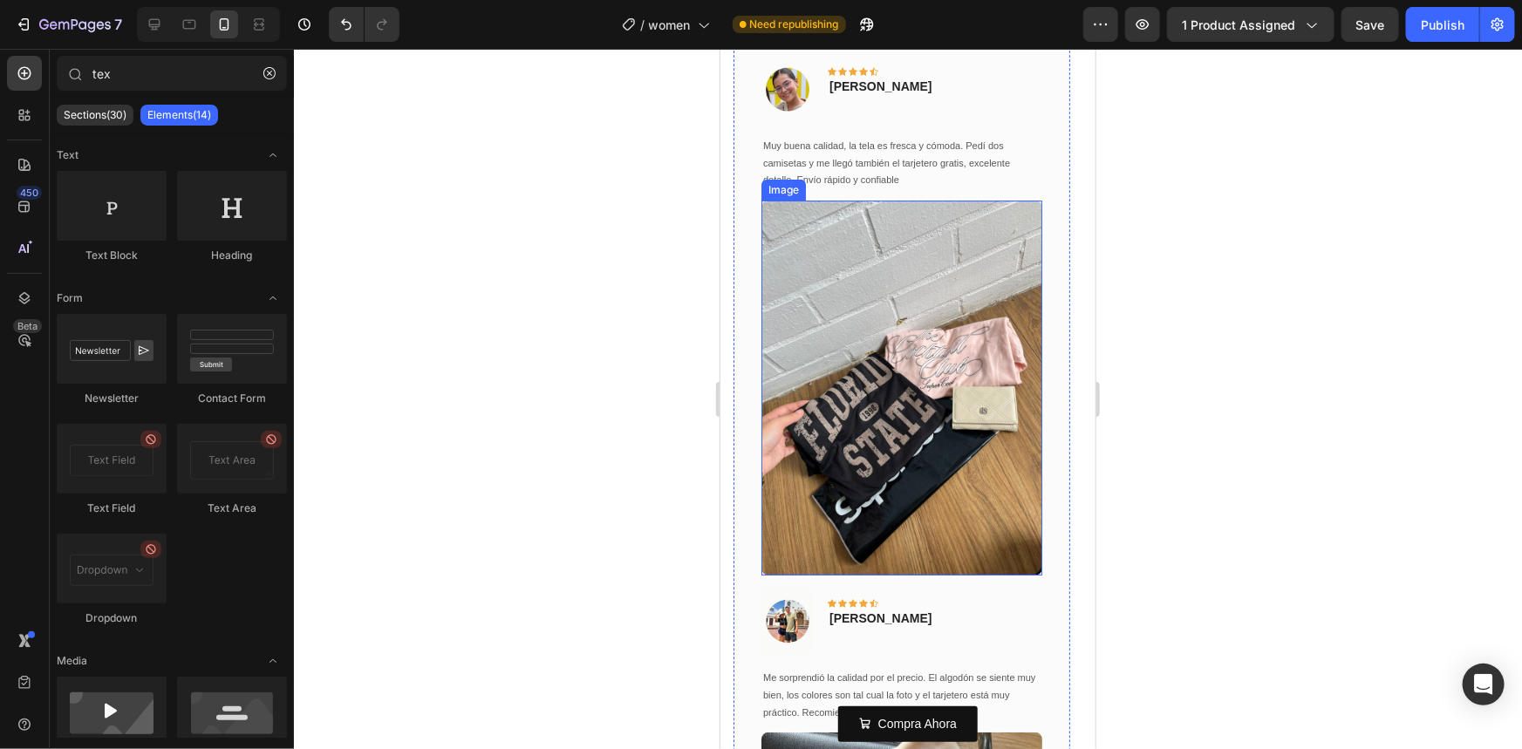
click at [843, 465] on img at bounding box center [901, 387] width 281 height 375
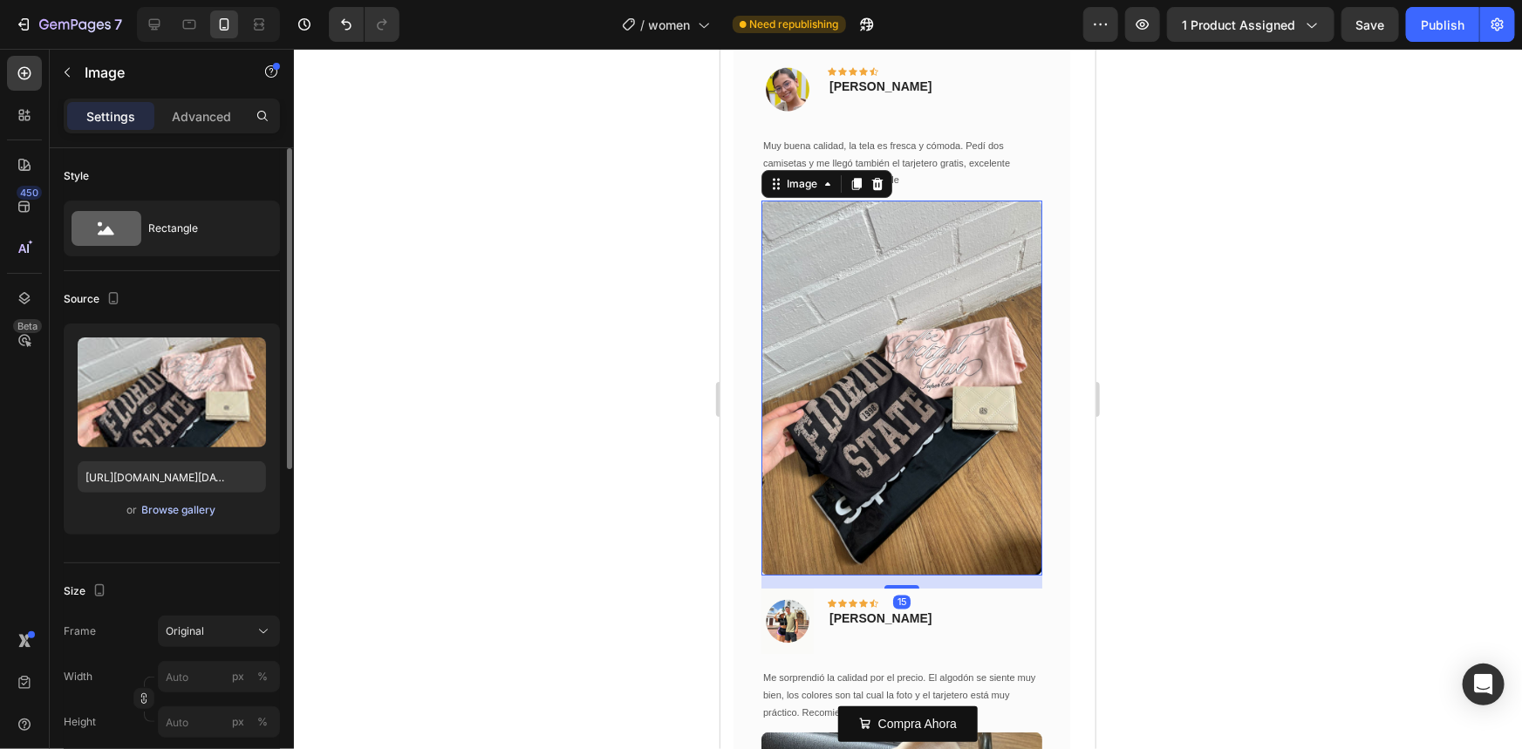
click at [201, 509] on div "Browse gallery" at bounding box center [179, 510] width 74 height 16
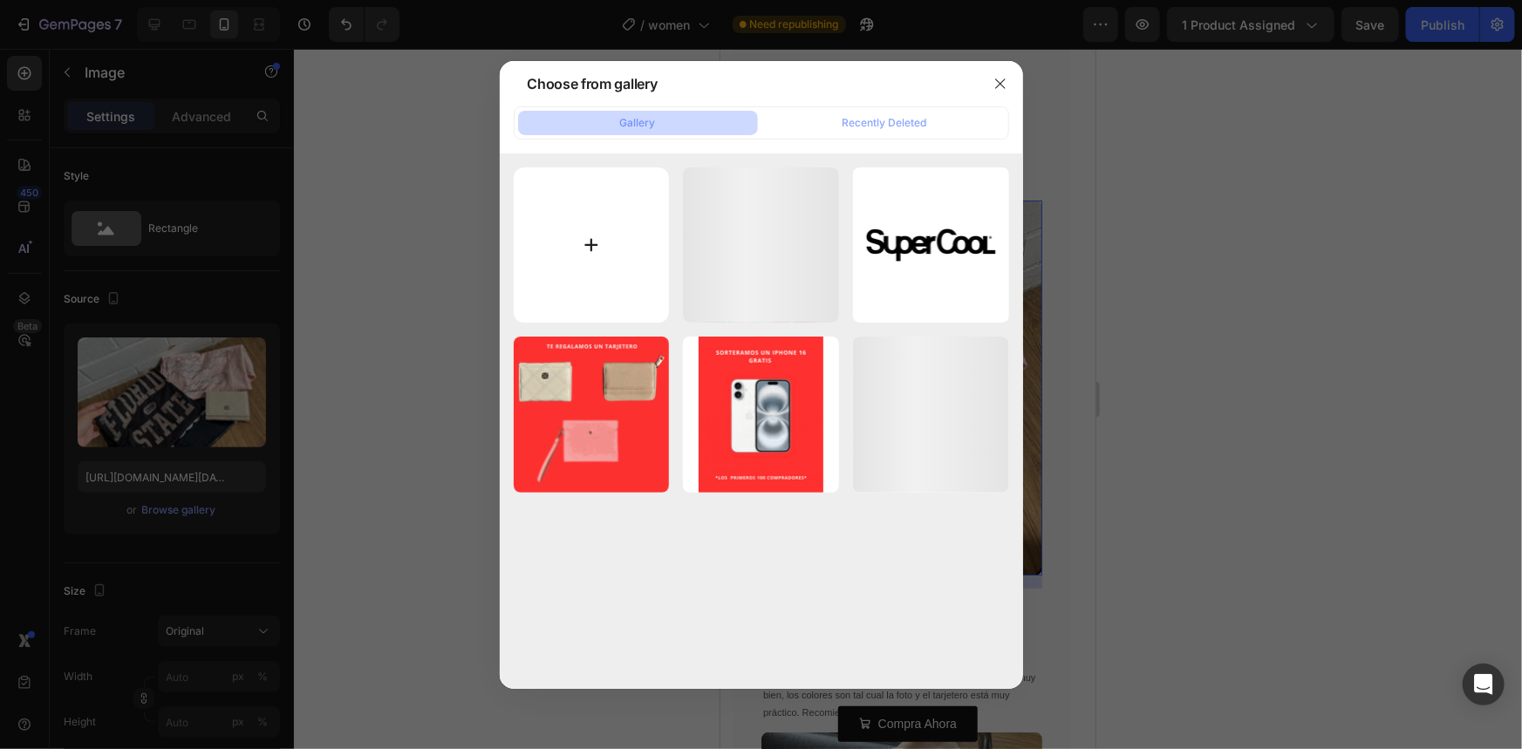
click at [556, 219] on input "file" at bounding box center [592, 245] width 156 height 156
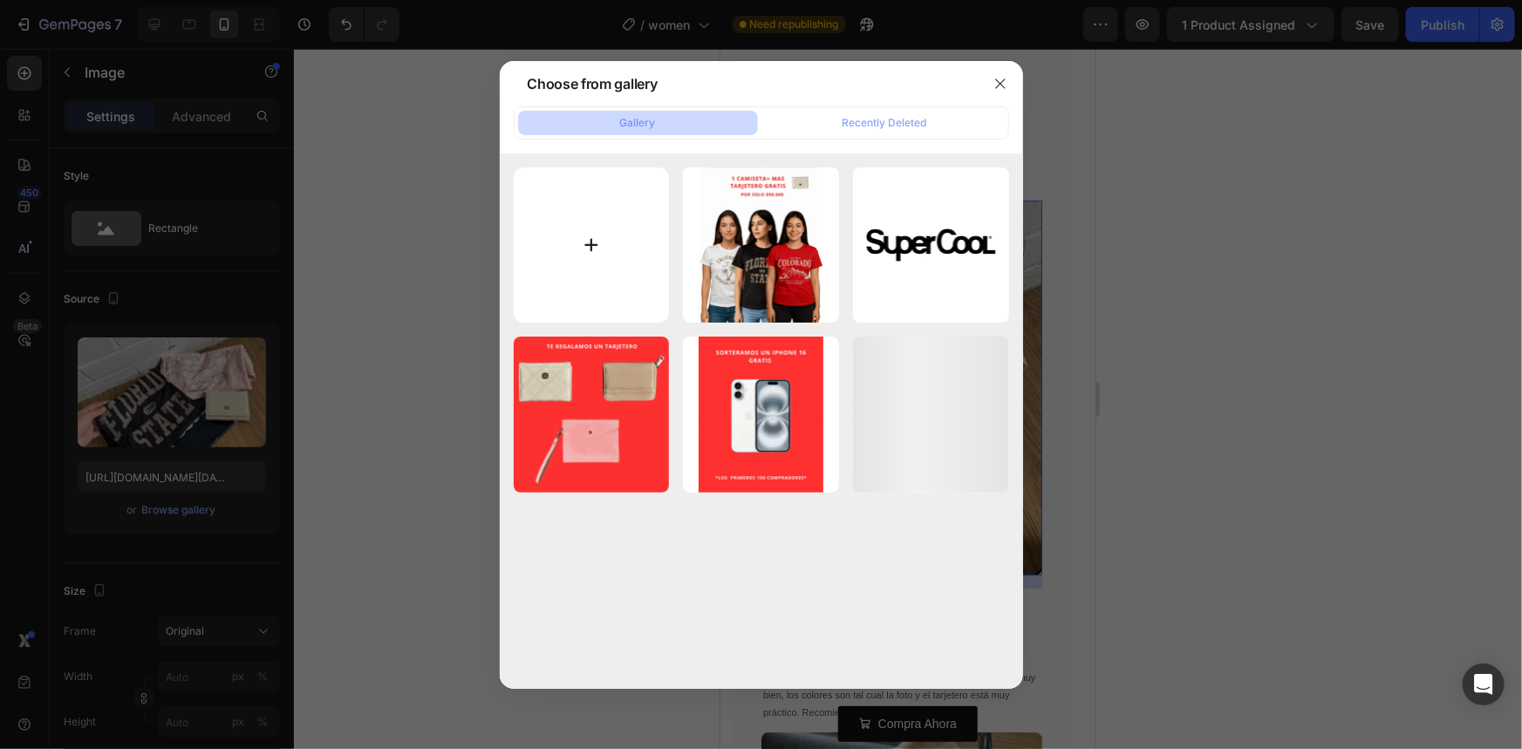
type input "C:\fakepath\WhatsApp Image [DATE] 10.52.15 AM.jpeg"
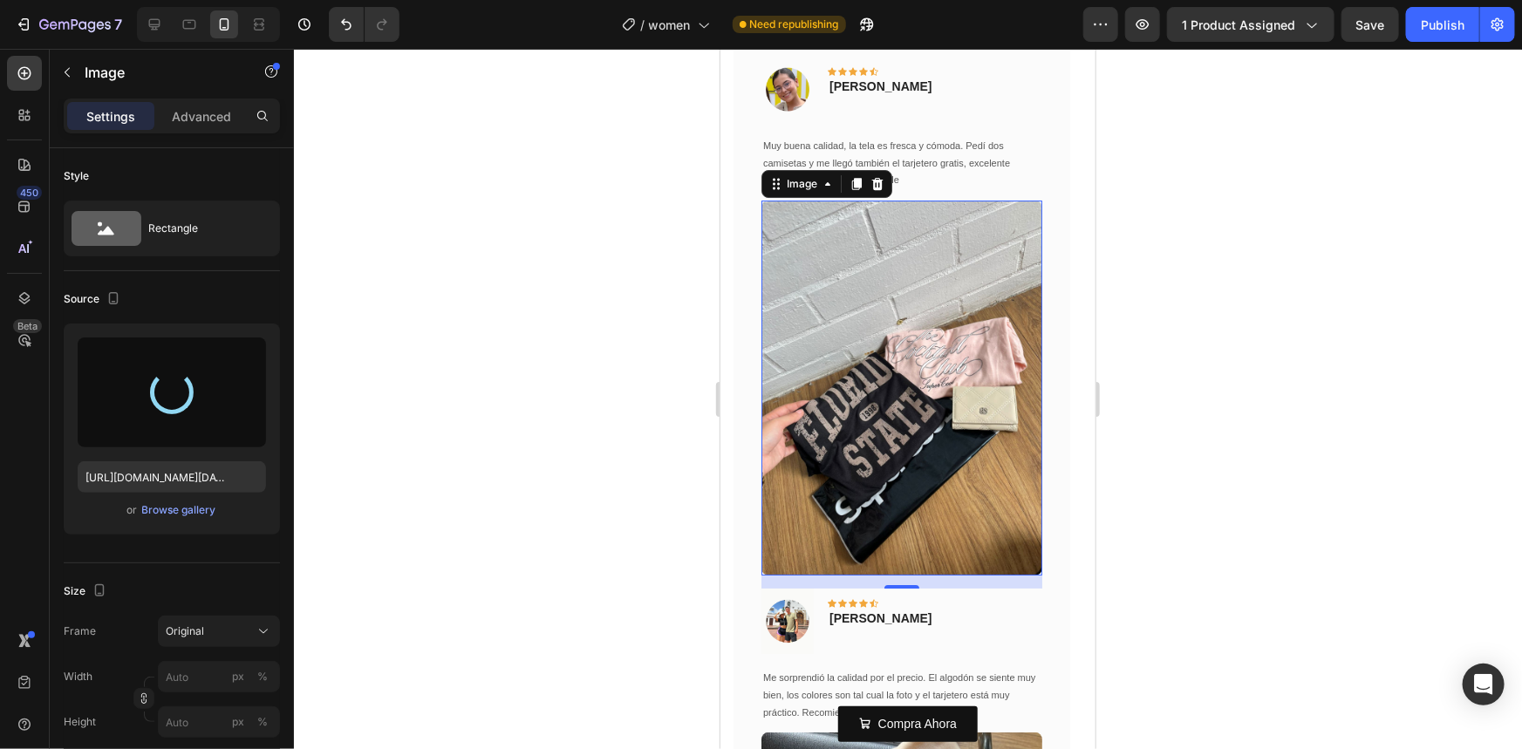
type input "[URL][DOMAIN_NAME]"
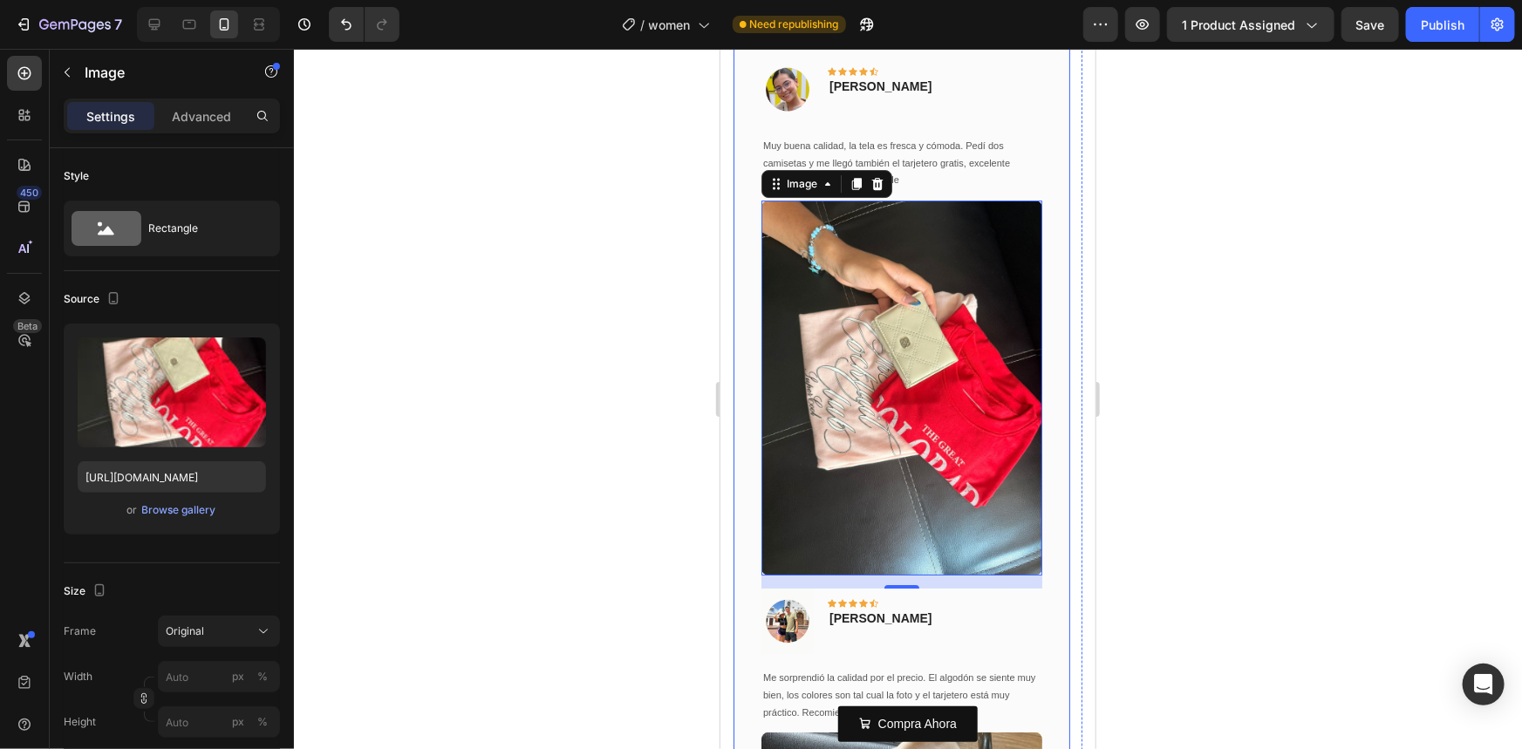
drag, startPoint x: 555, startPoint y: 385, endPoint x: 175, endPoint y: 420, distance: 381.1
click at [555, 385] on div at bounding box center [908, 399] width 1228 height 700
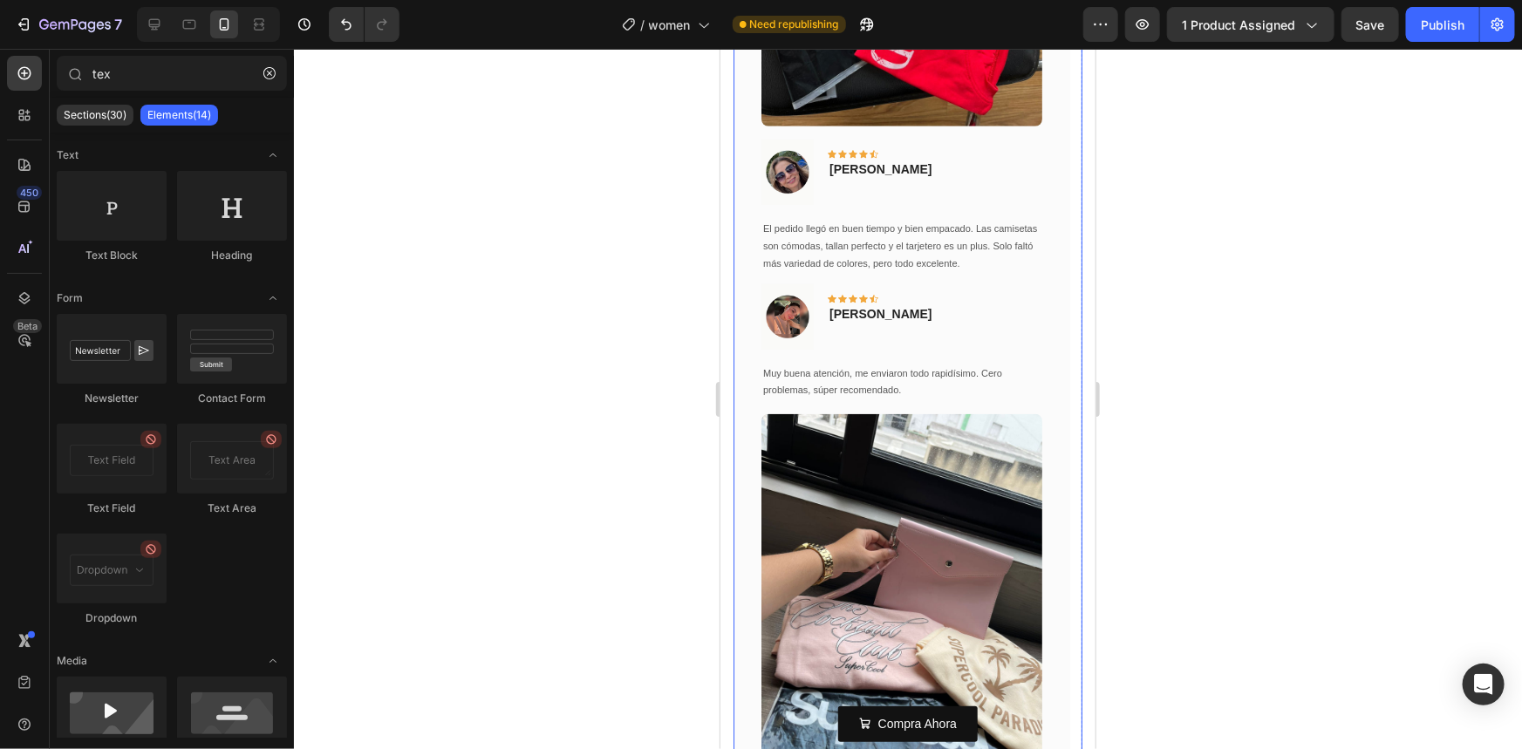
scroll to position [4043, 0]
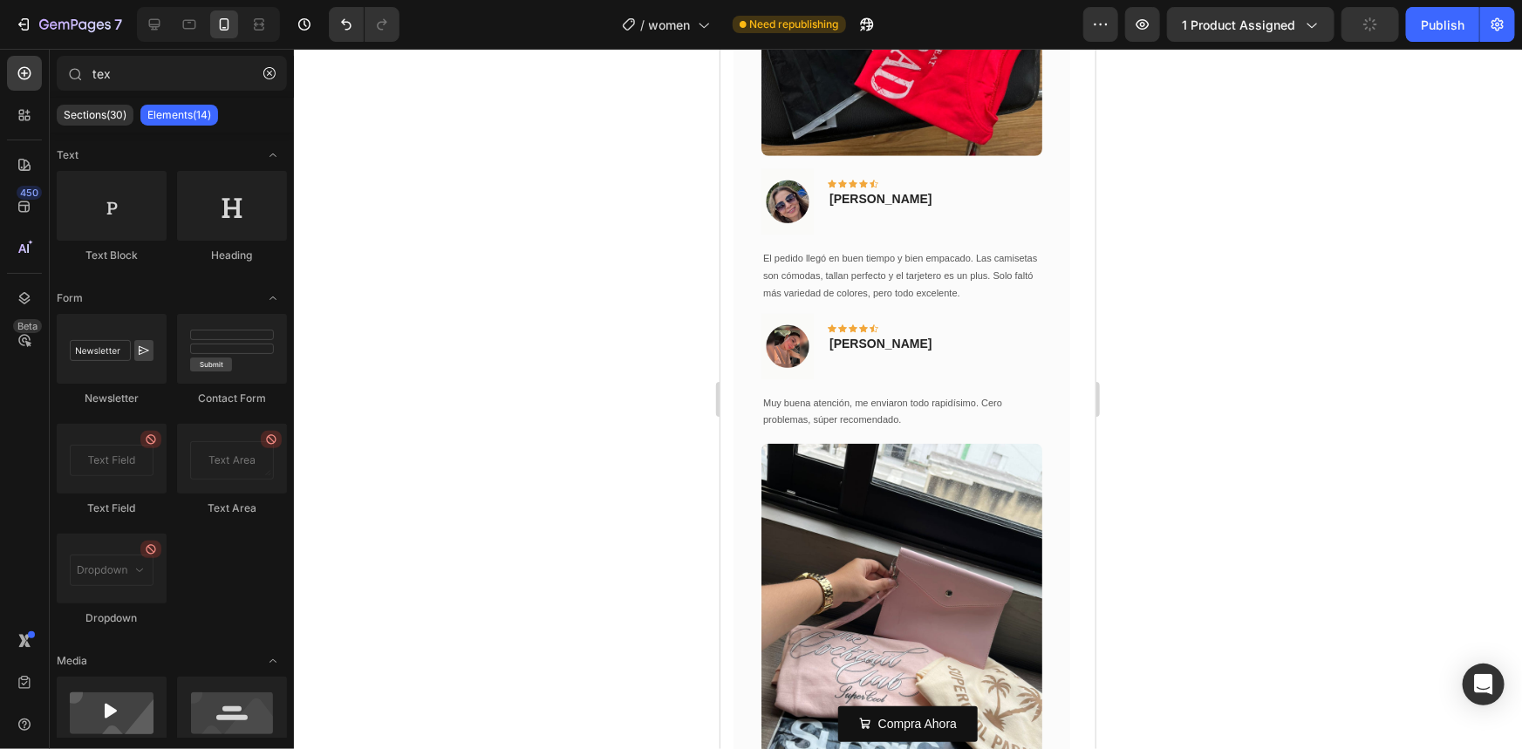
click at [1291, 415] on div at bounding box center [908, 399] width 1228 height 700
click at [876, 281] on p "El pedido llegó en buen tiempo y bien empacado. Las camisetas son cómodas, tall…" at bounding box center [900, 274] width 277 height 51
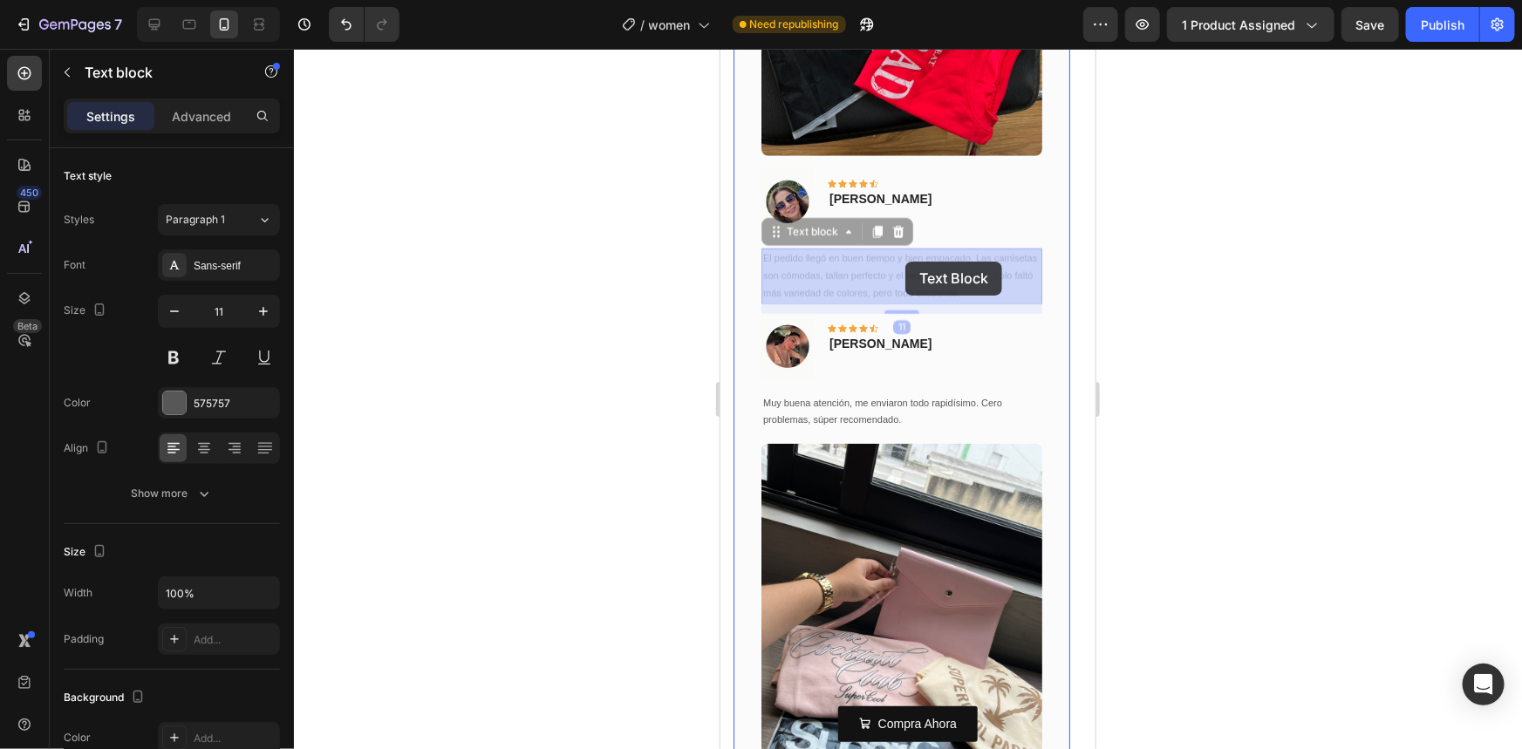
drag, startPoint x: 777, startPoint y: 227, endPoint x: 900, endPoint y: 263, distance: 128.3
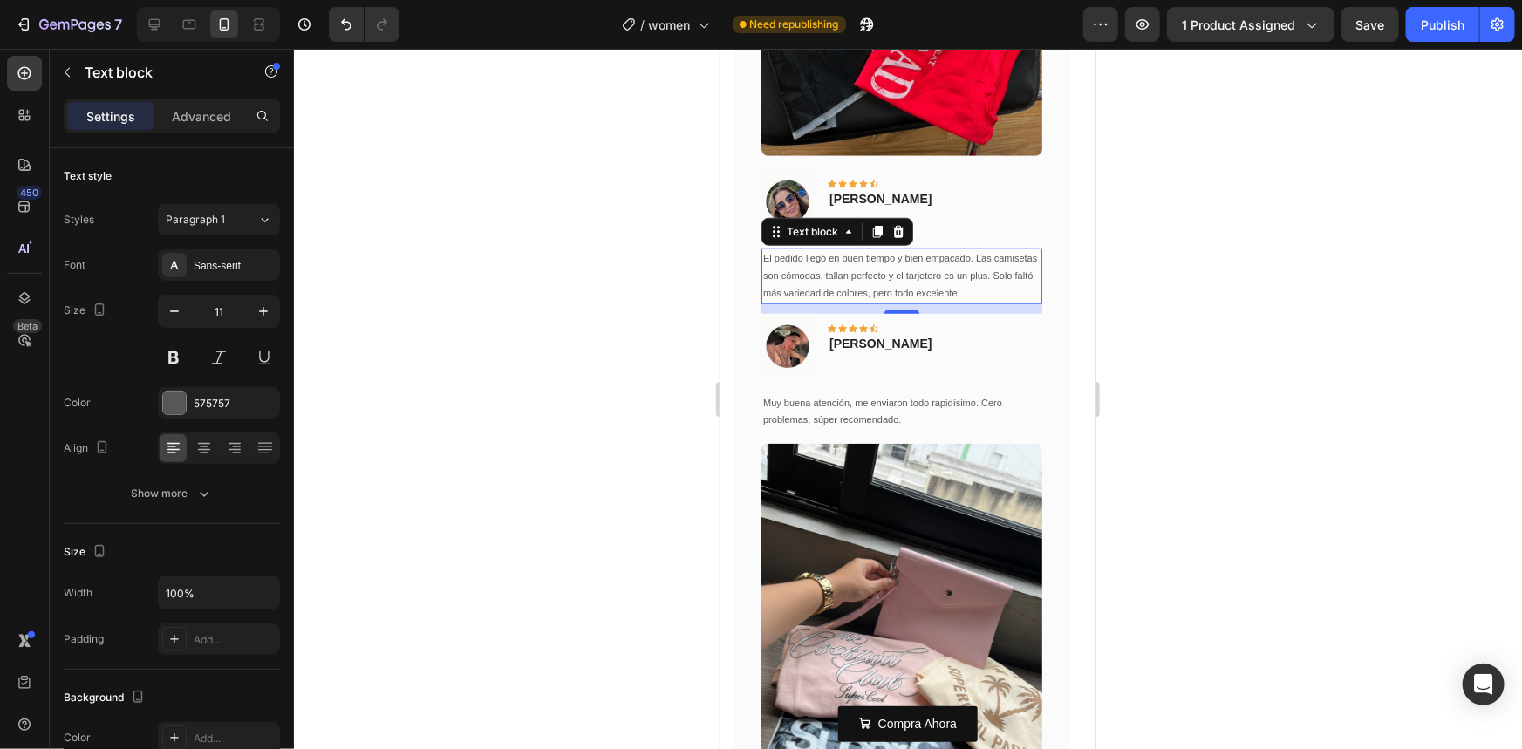
click at [1107, 276] on div at bounding box center [908, 399] width 1228 height 700
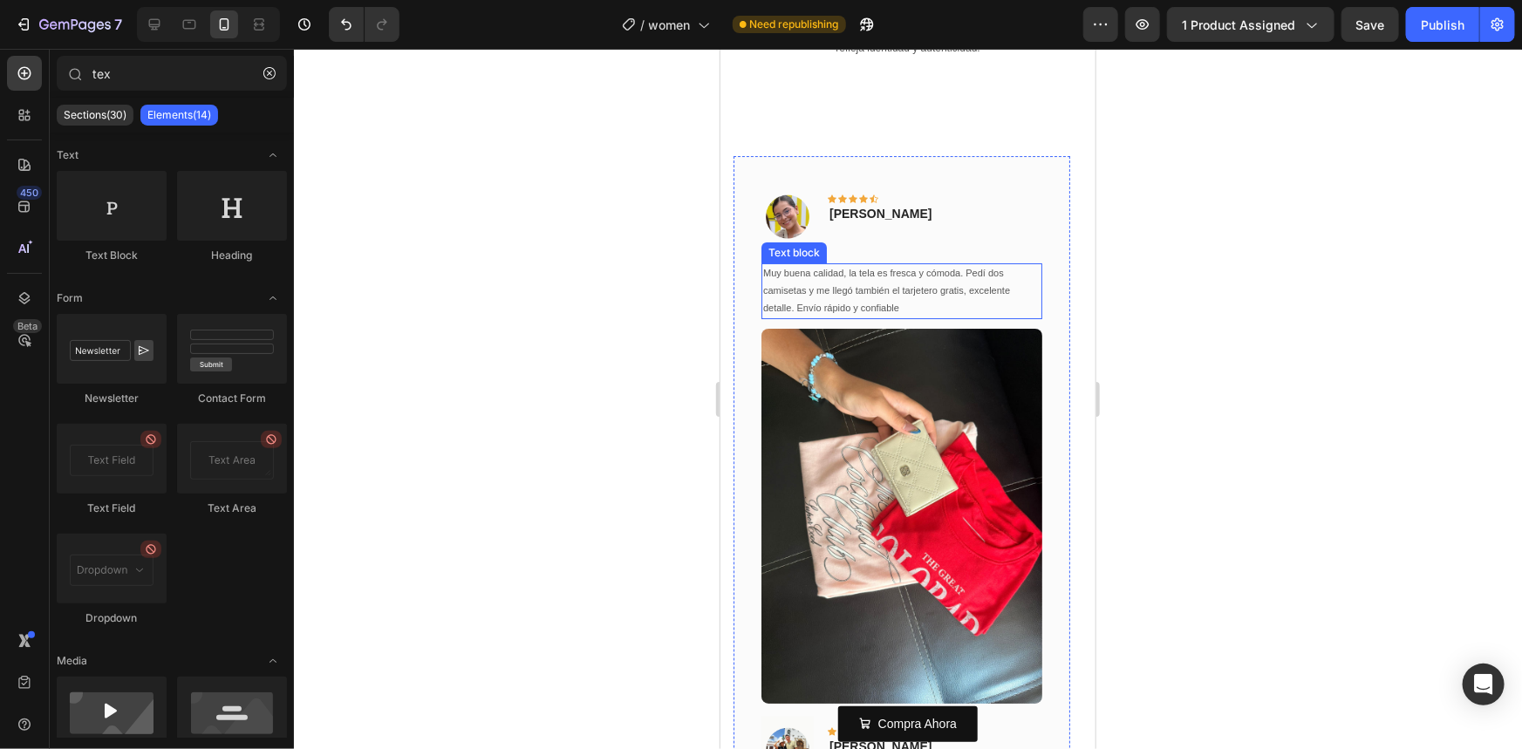
scroll to position [3012, 0]
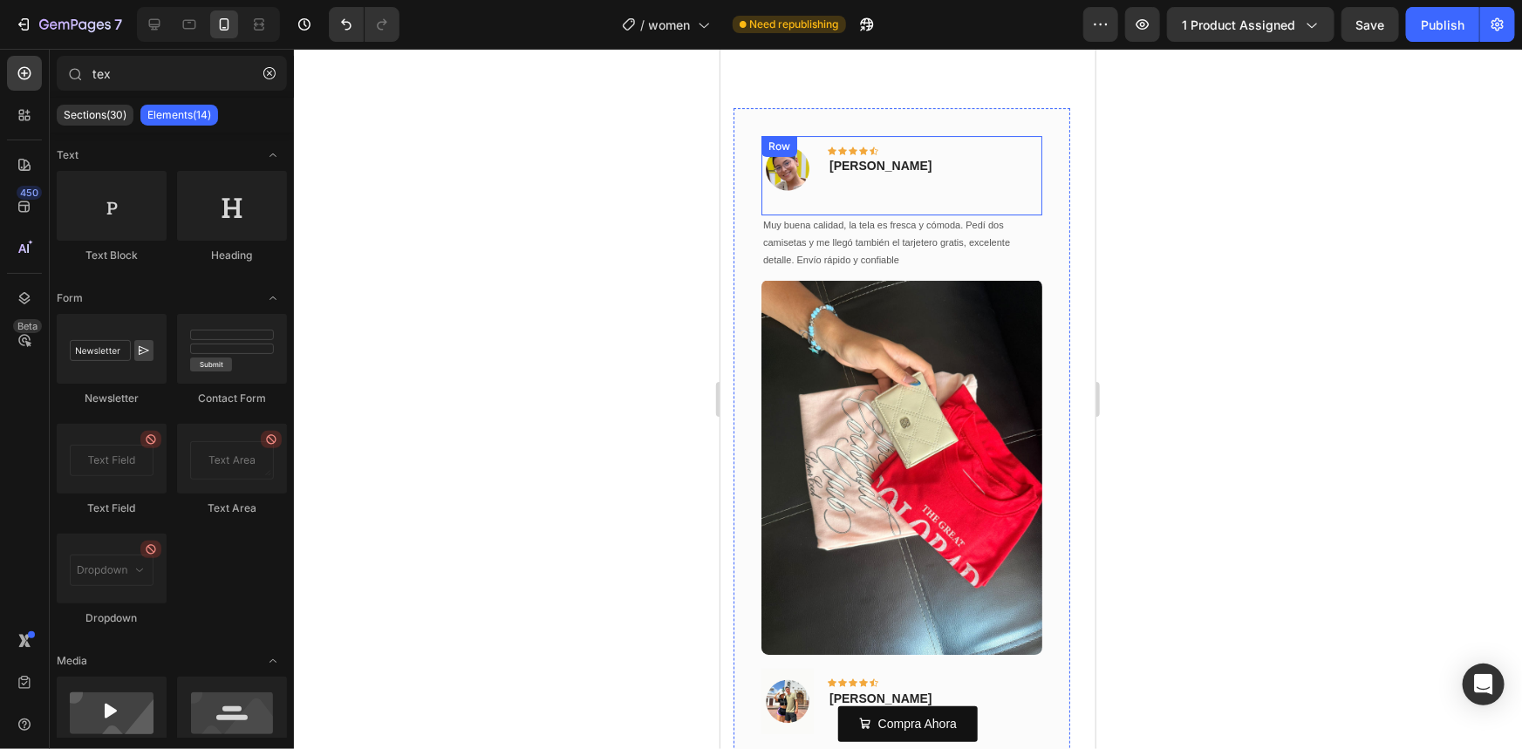
click at [887, 173] on div "Image Icon Icon Icon Icon Icon Row [PERSON_NAME] Text block Row" at bounding box center [901, 174] width 281 height 79
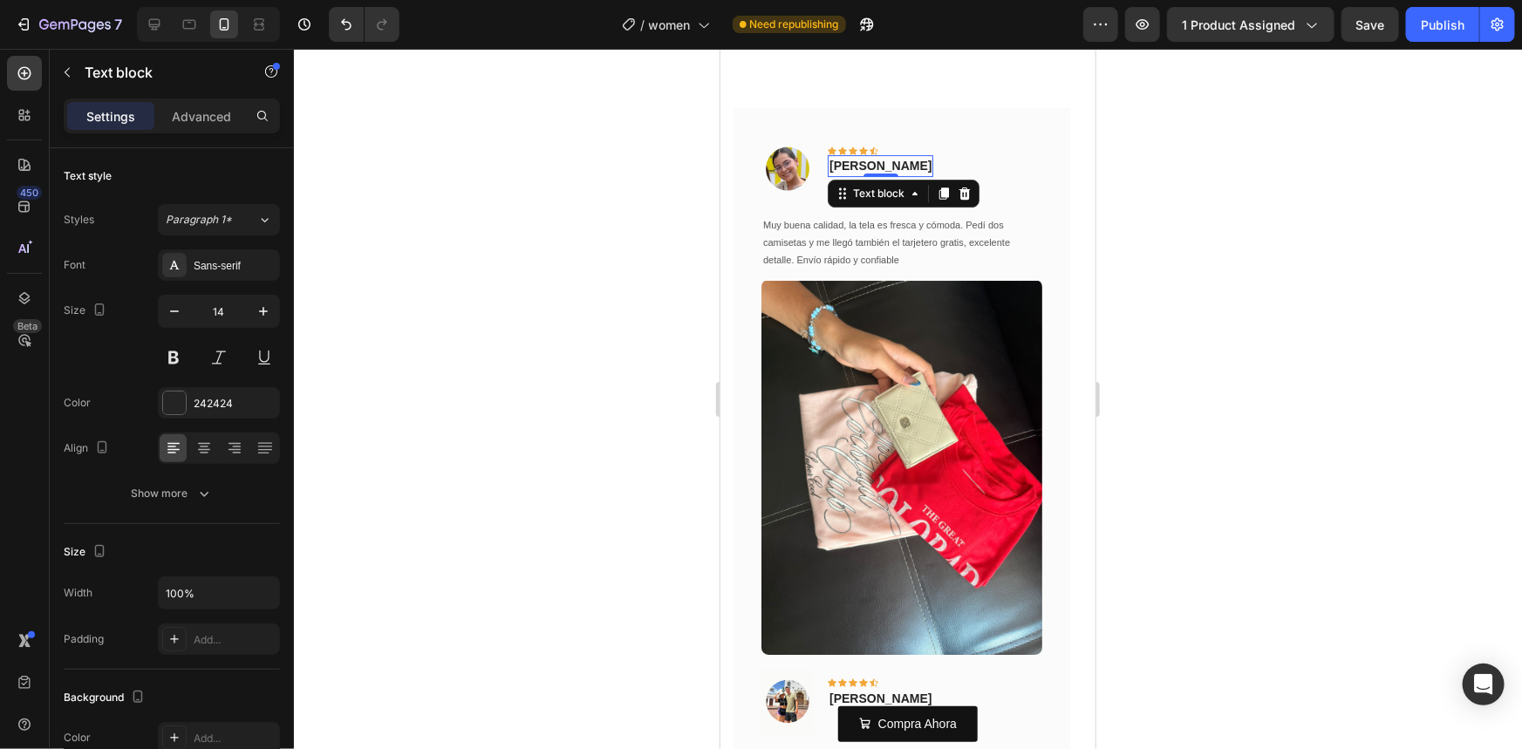
click at [883, 165] on p "[PERSON_NAME]" at bounding box center [880, 165] width 102 height 18
click at [1230, 196] on div at bounding box center [908, 399] width 1228 height 700
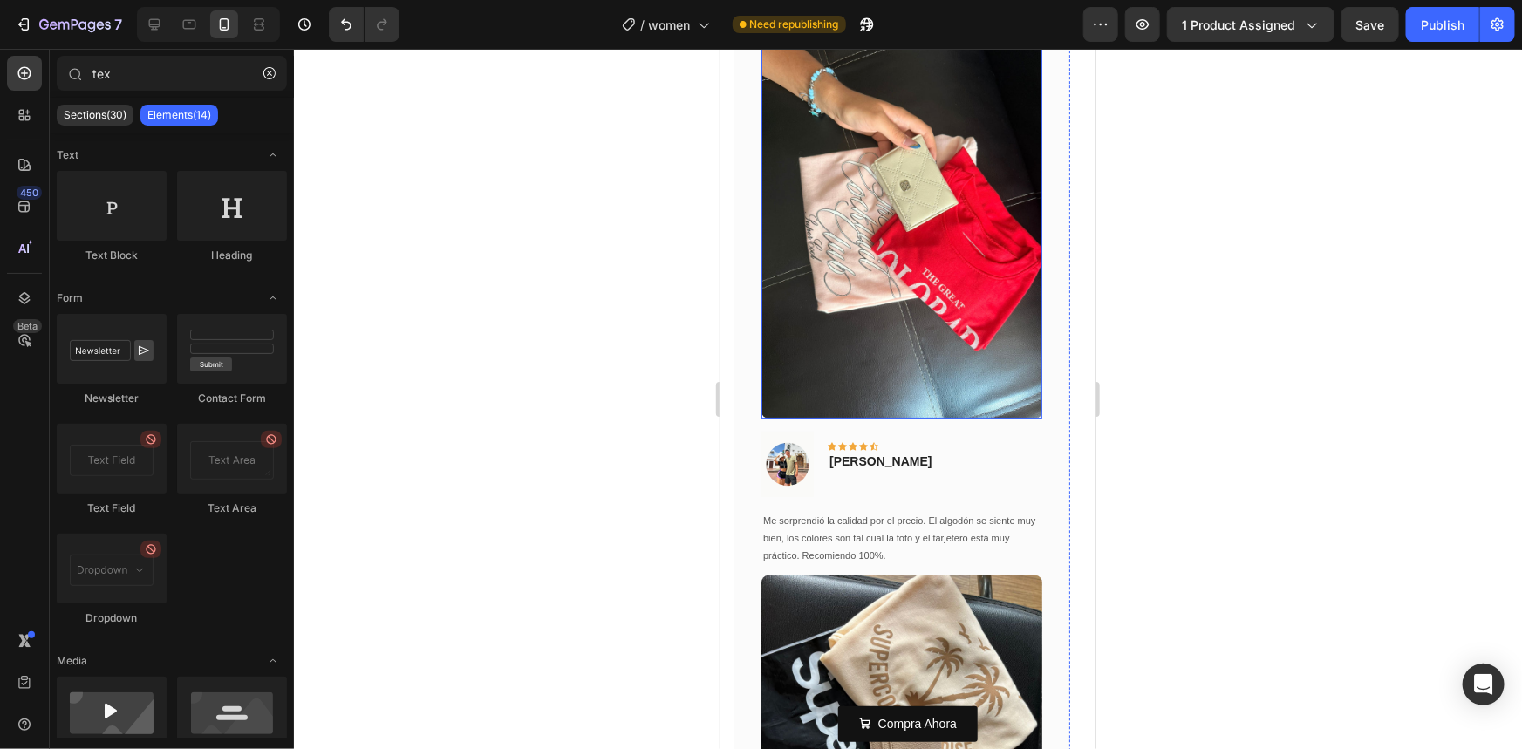
scroll to position [3251, 0]
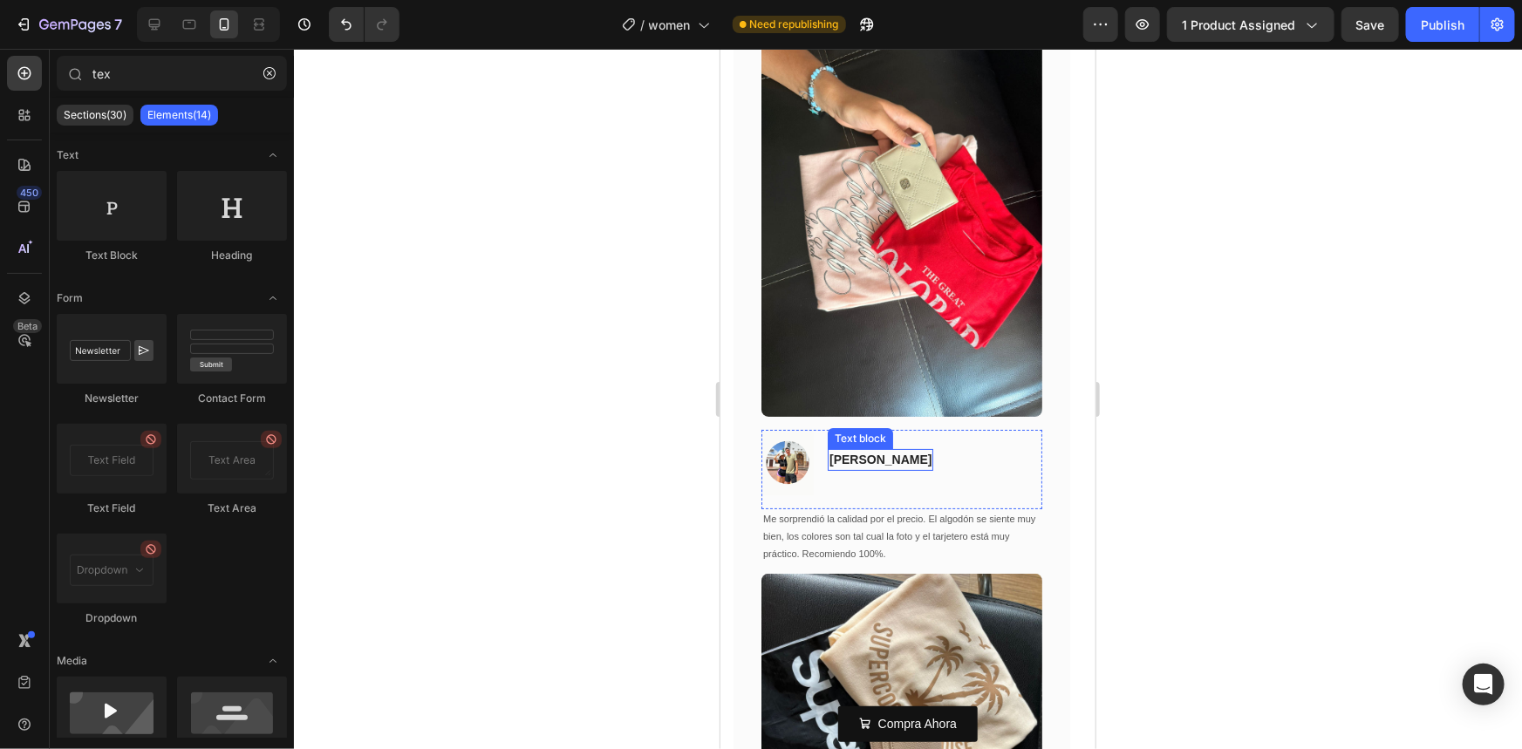
click at [879, 461] on p "[PERSON_NAME]" at bounding box center [880, 459] width 102 height 18
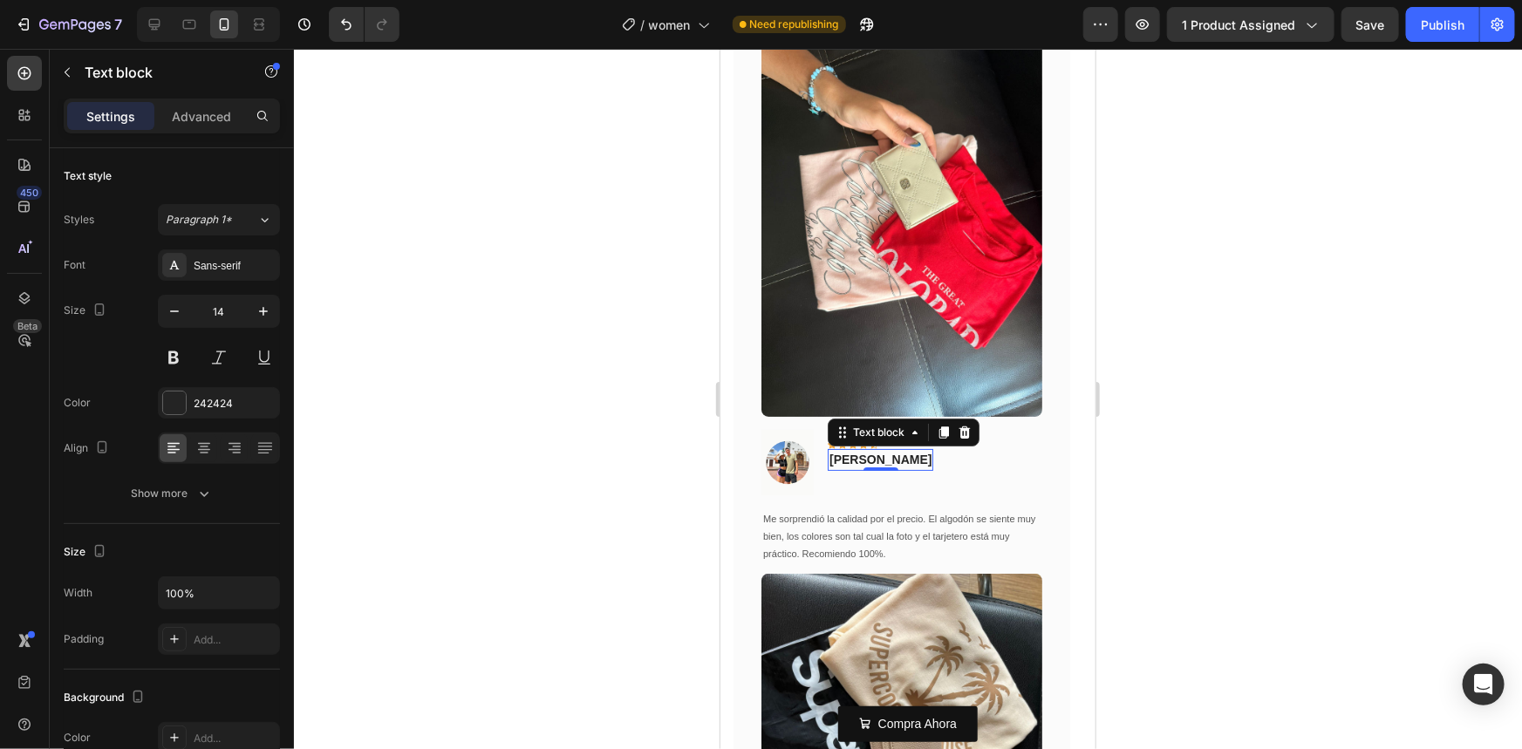
click at [879, 461] on p "[PERSON_NAME]" at bounding box center [880, 459] width 102 height 18
click at [1186, 444] on div at bounding box center [908, 399] width 1228 height 700
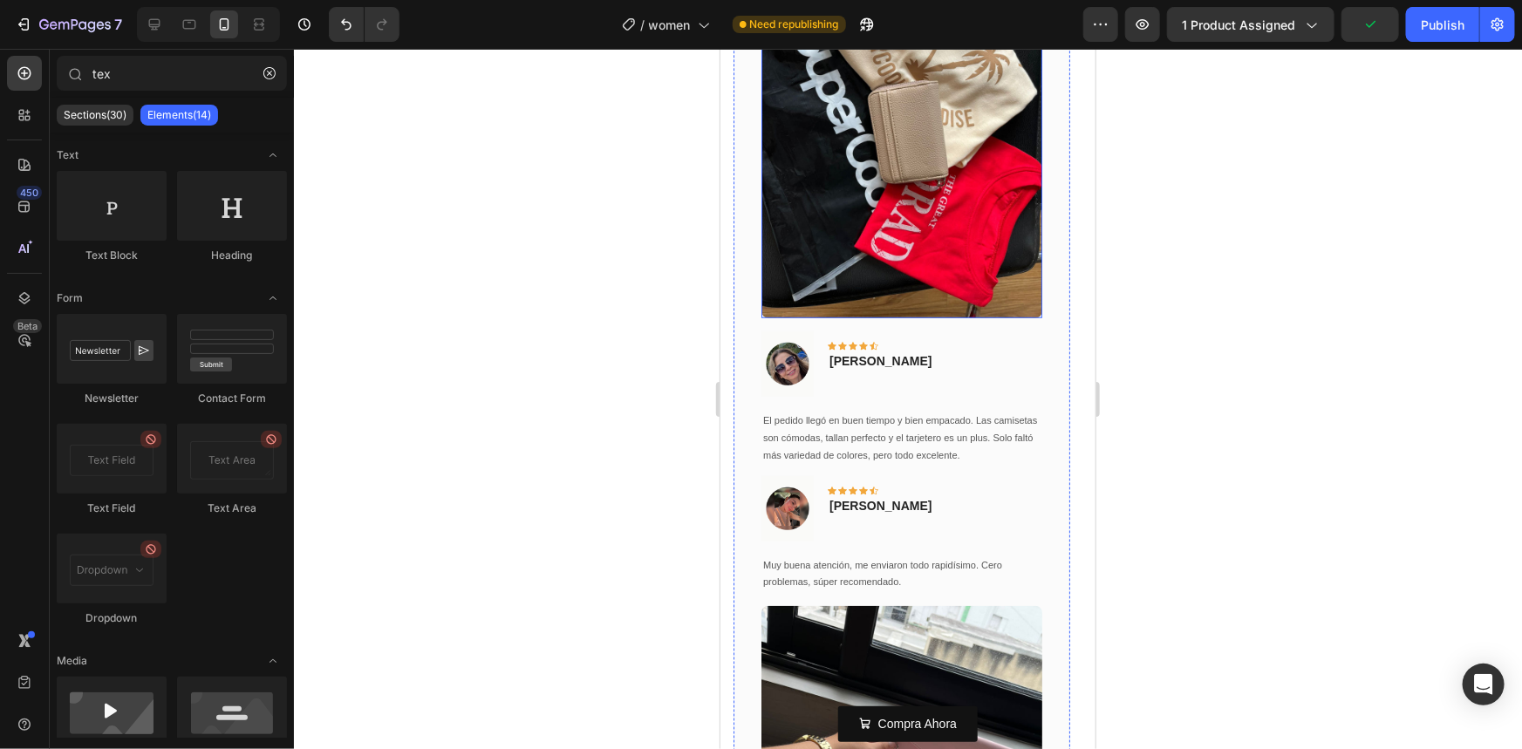
scroll to position [3736, 0]
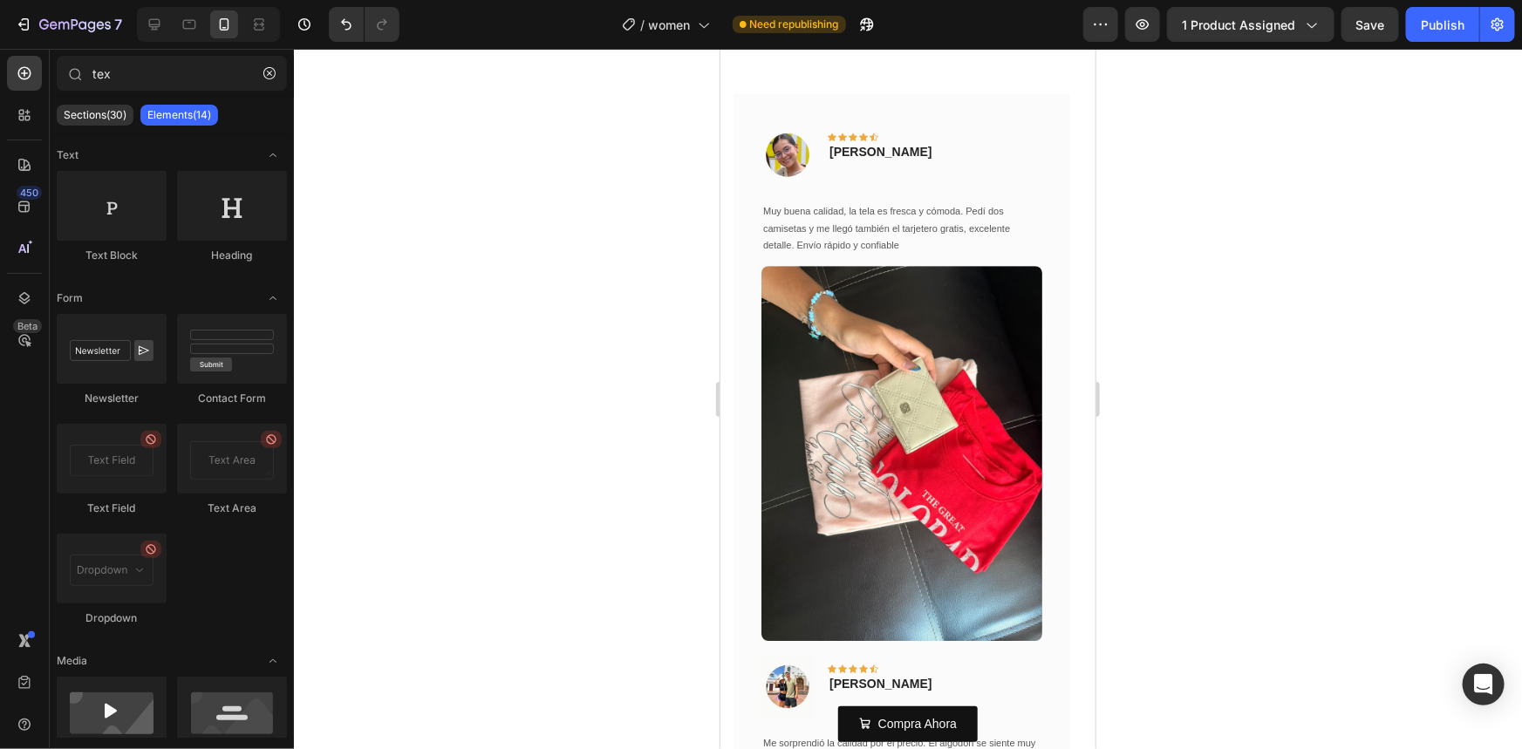
scroll to position [2933, 0]
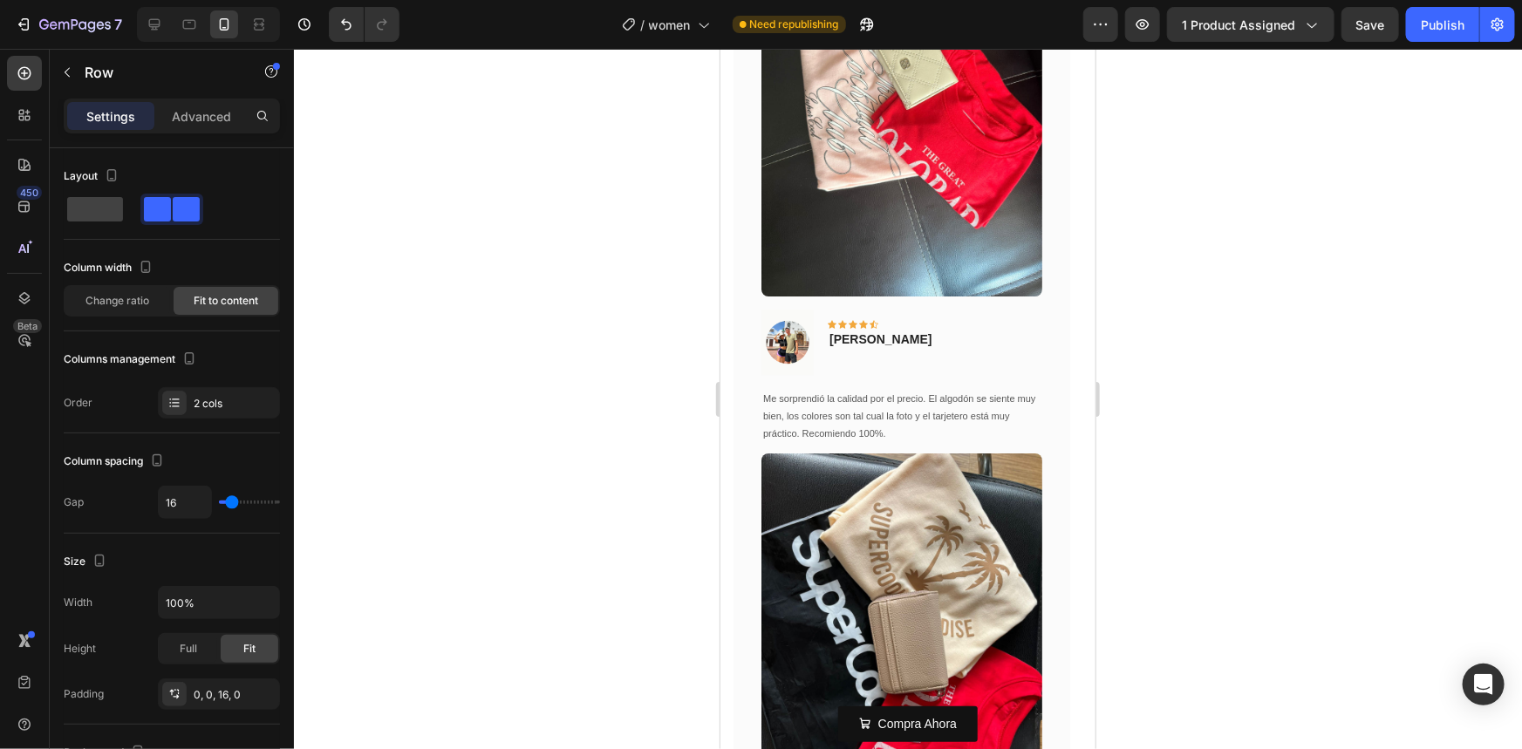
click at [1195, 268] on div at bounding box center [908, 399] width 1228 height 700
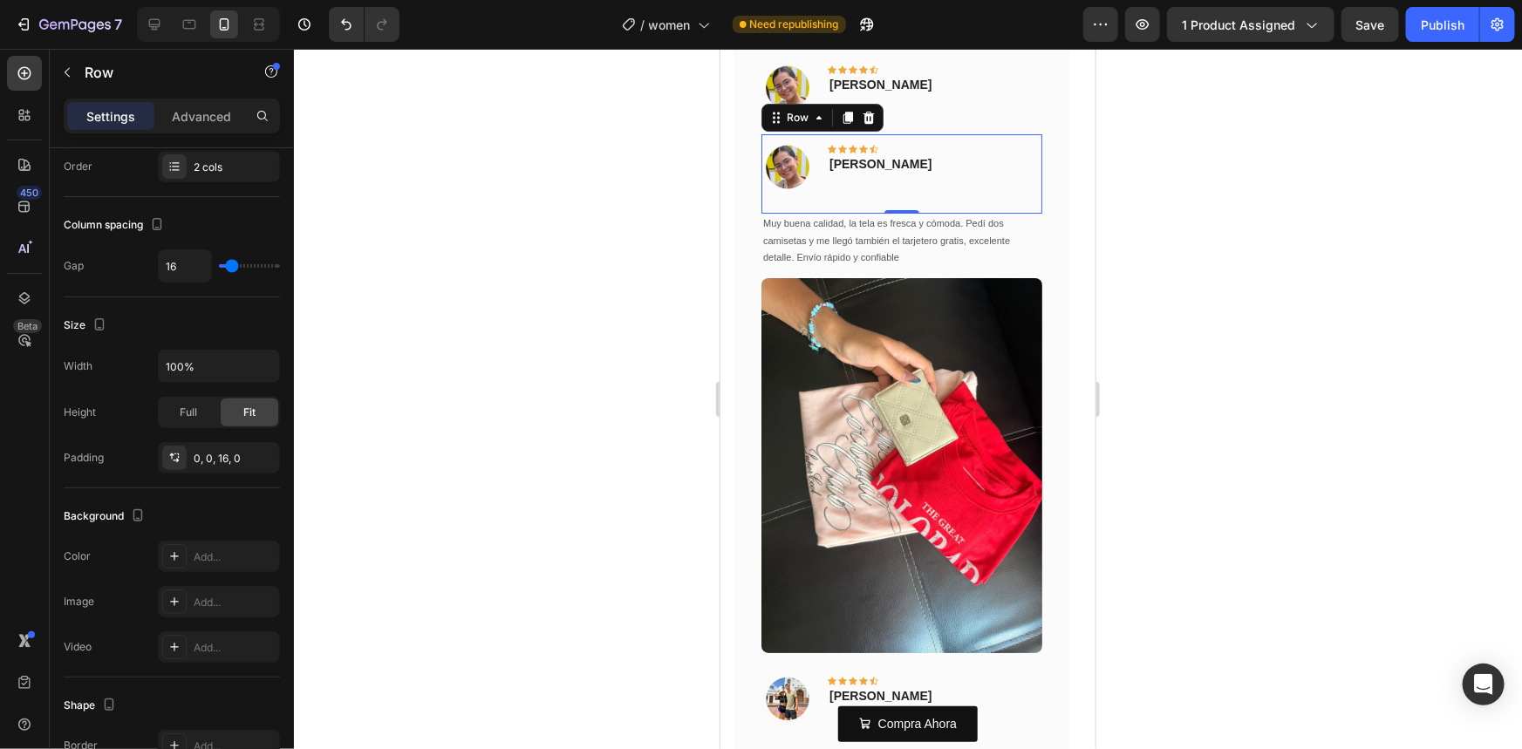
scroll to position [3092, 0]
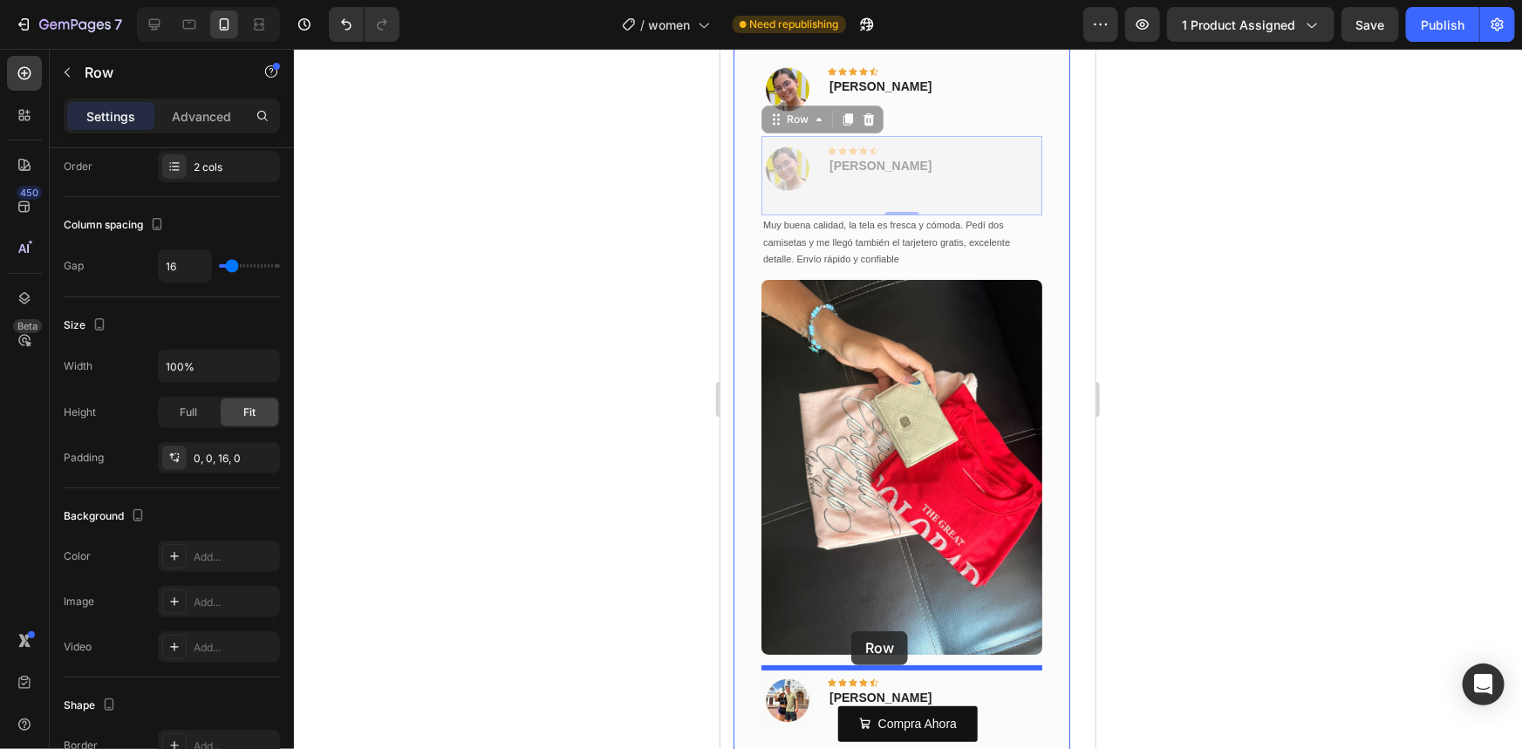
drag, startPoint x: 774, startPoint y: 119, endPoint x: 852, endPoint y: 631, distance: 517.8
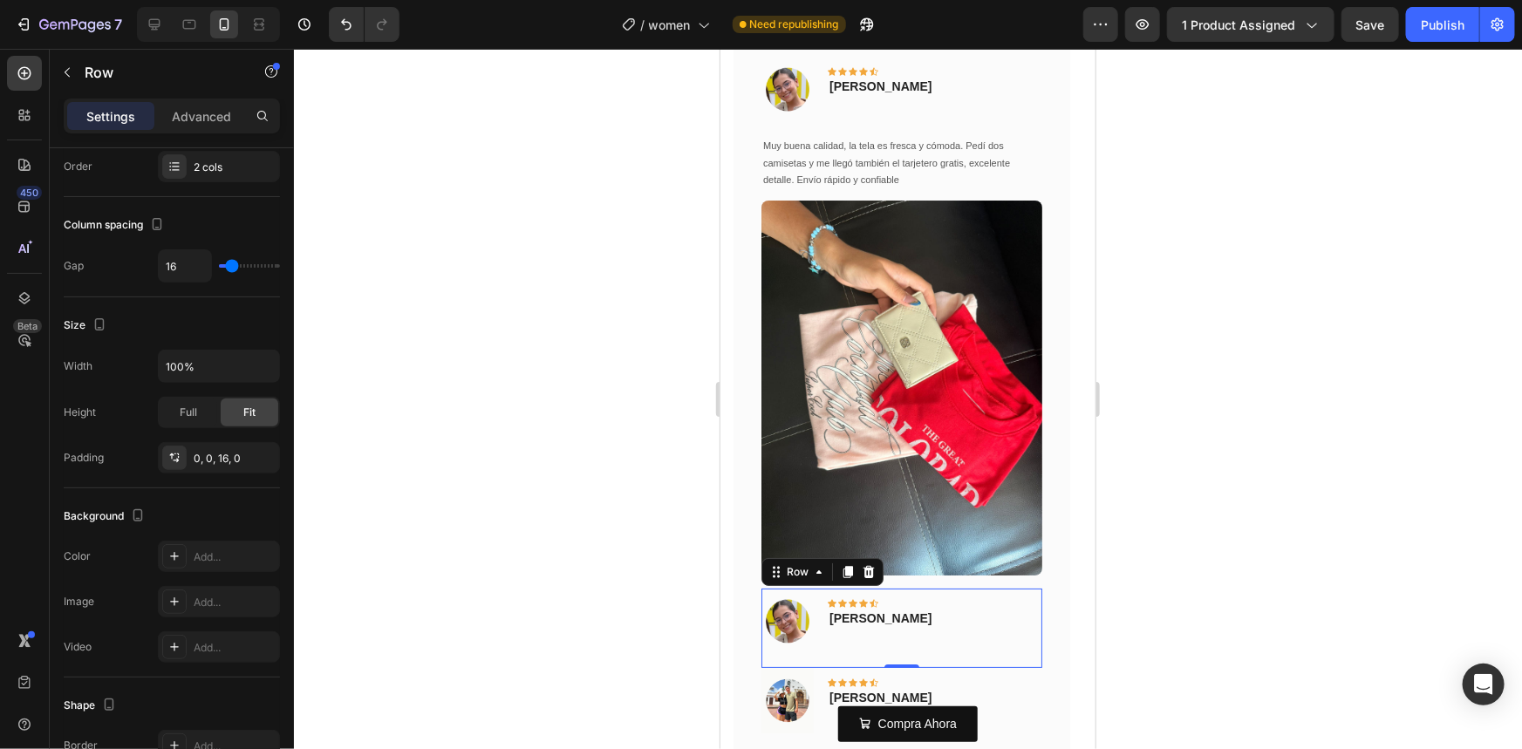
click at [1303, 490] on div at bounding box center [908, 399] width 1228 height 700
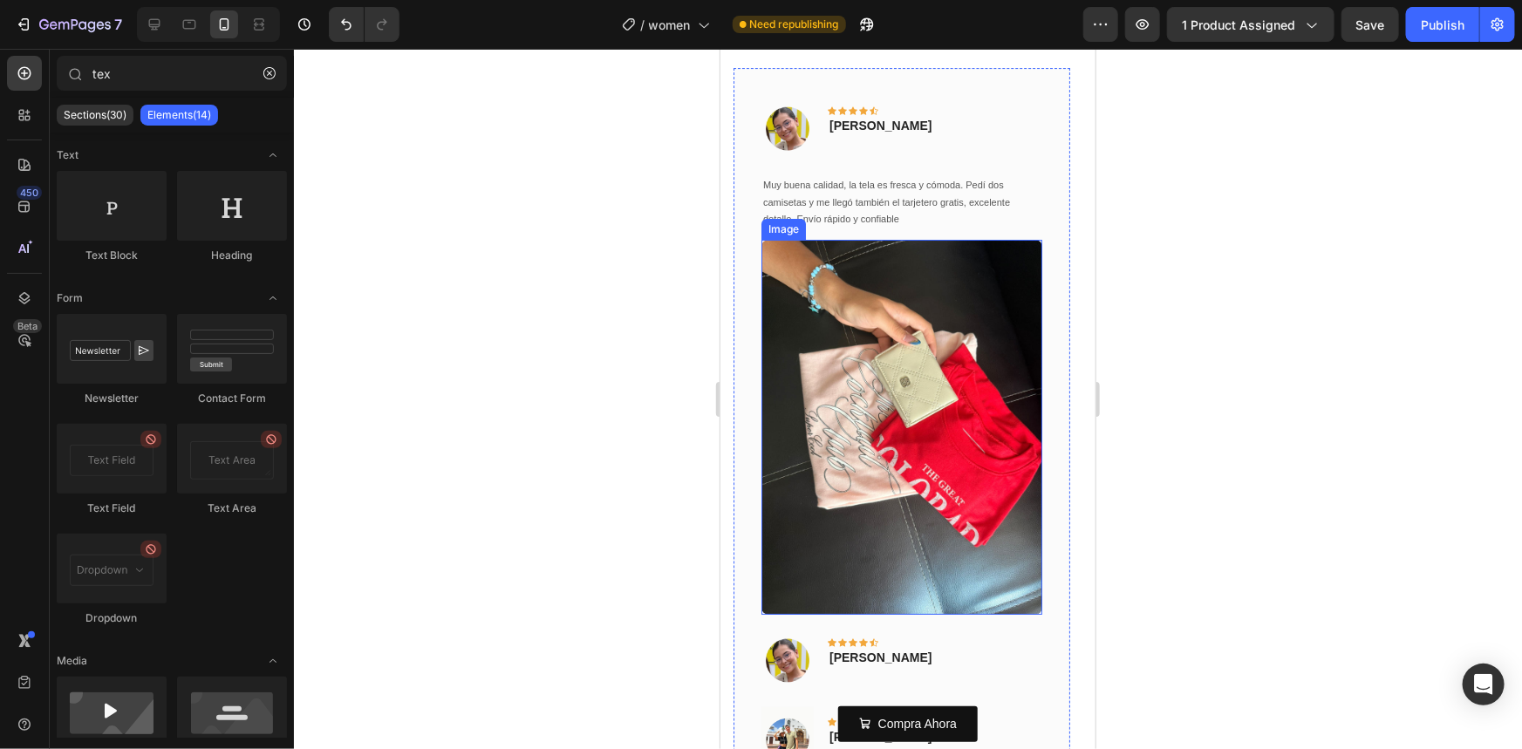
scroll to position [3012, 0]
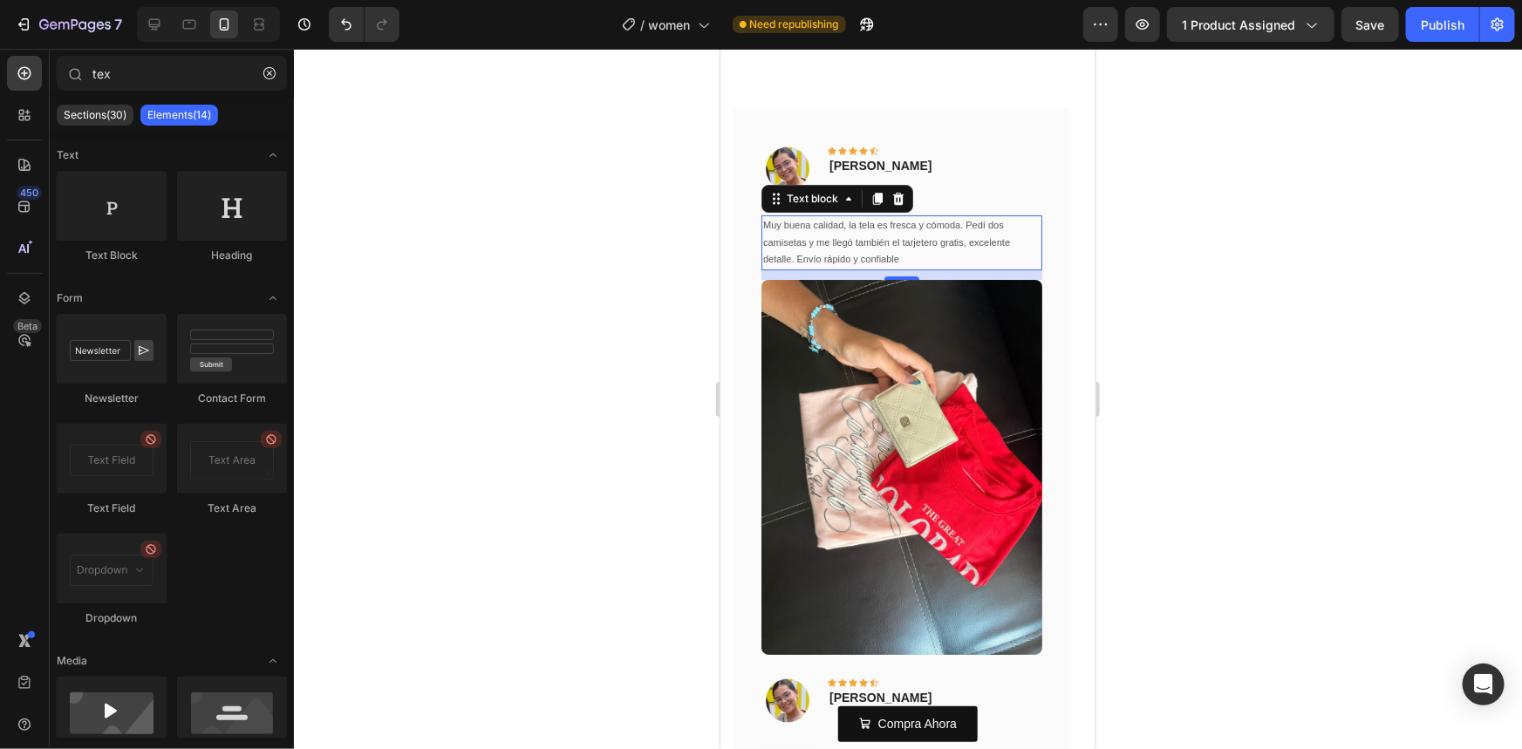
click at [863, 228] on p "Muy buena calidad, la tela es fresca y cómoda. Pedí dos camisetas y me llegó ta…" at bounding box center [900, 241] width 277 height 51
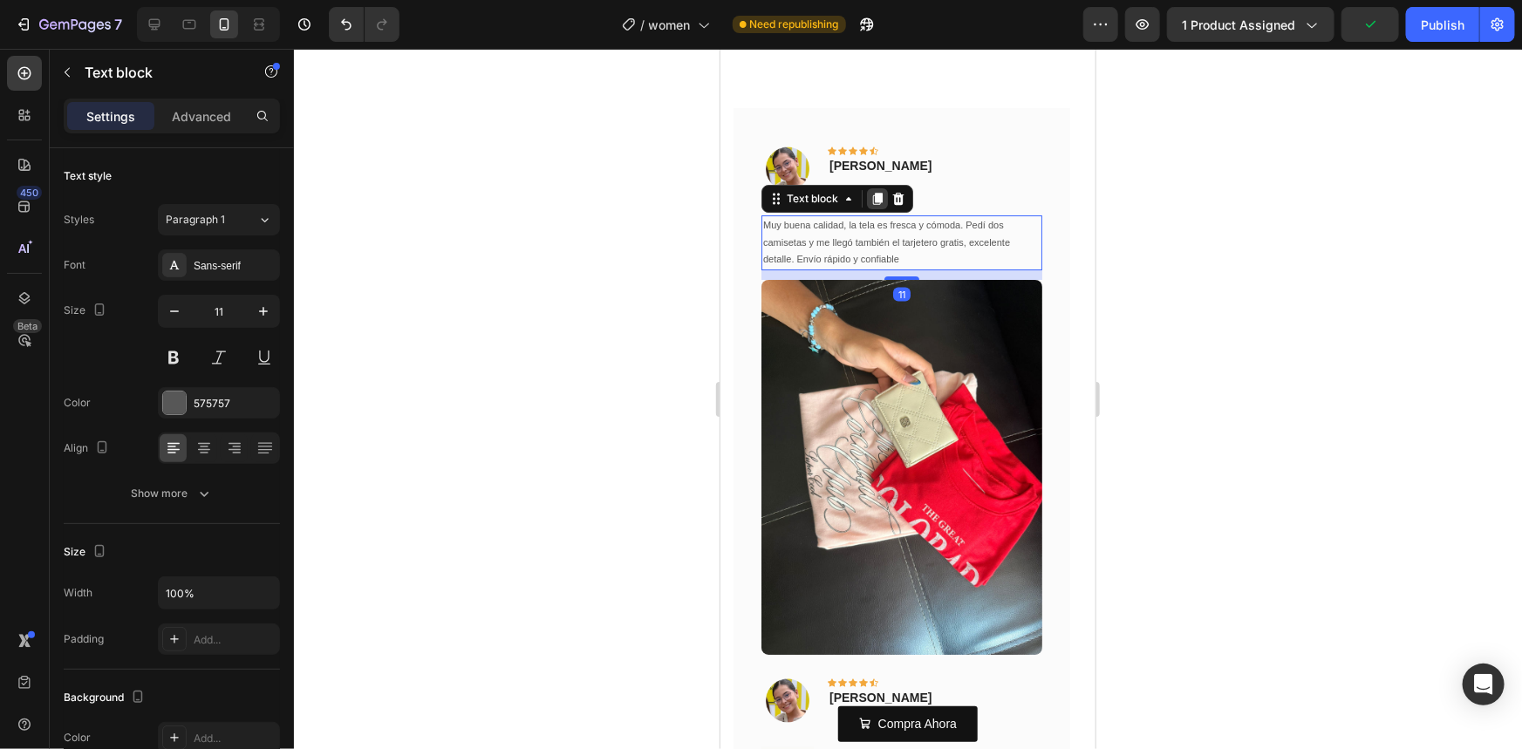
click at [869, 206] on div at bounding box center [876, 198] width 21 height 21
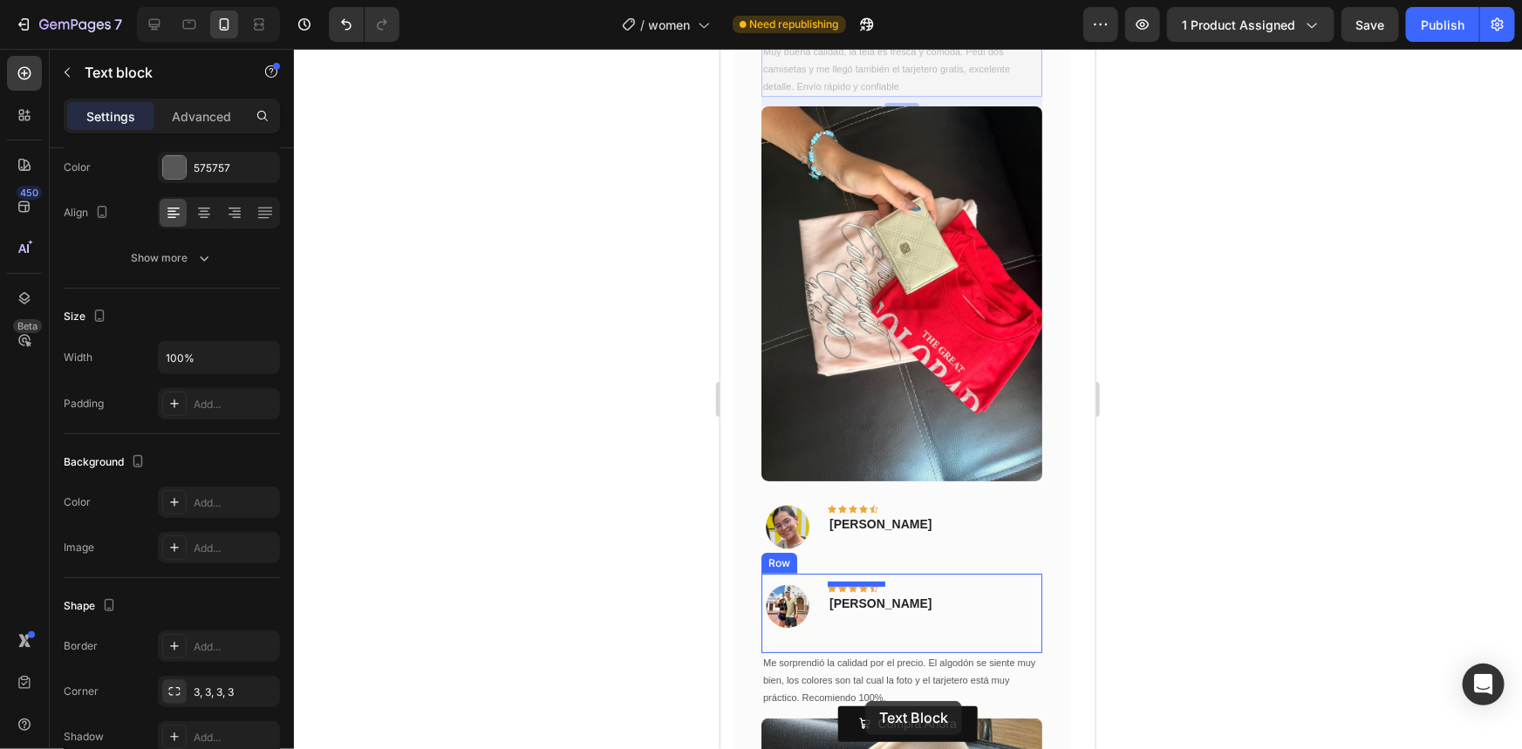
scroll to position [3293, 0]
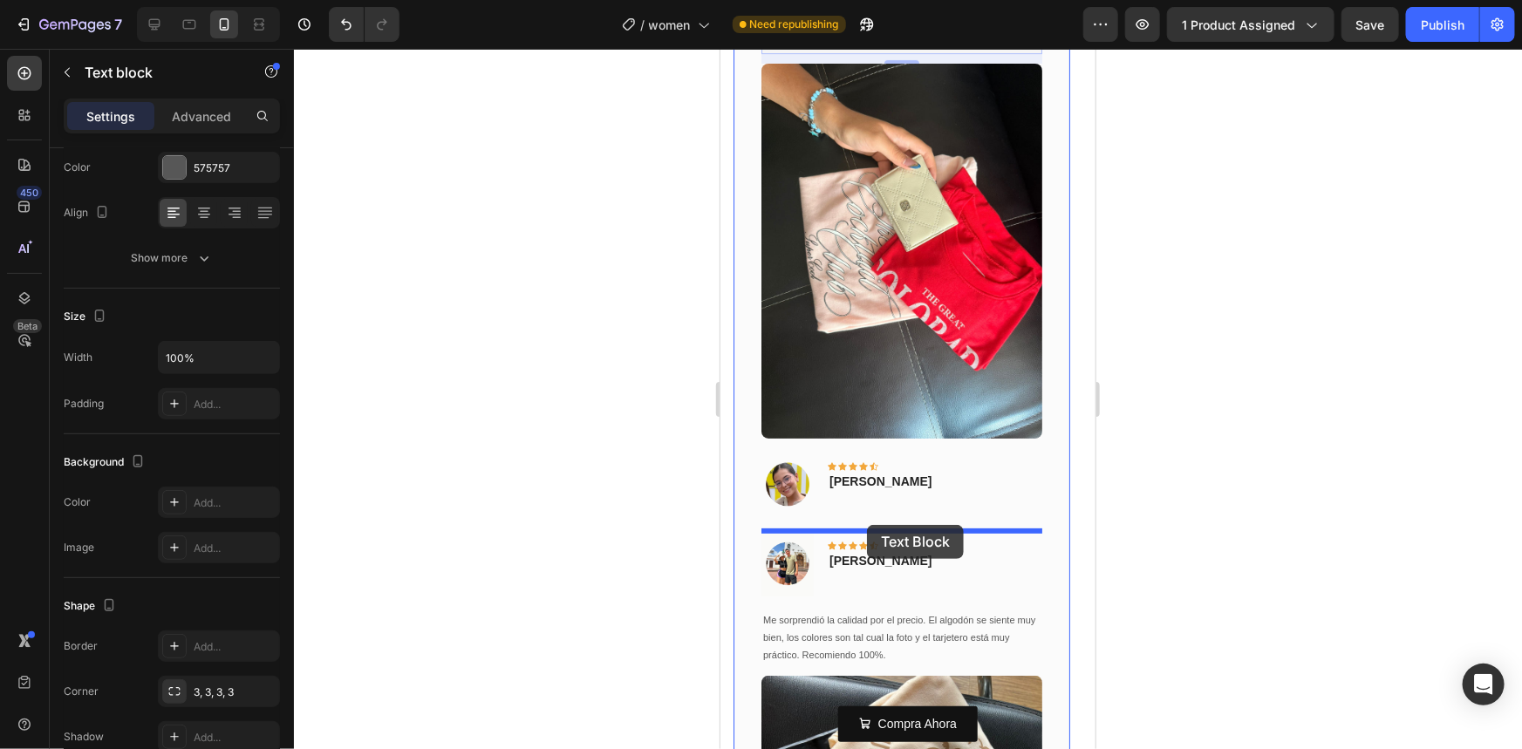
drag, startPoint x: 776, startPoint y: 261, endPoint x: 862, endPoint y: 522, distance: 275.3
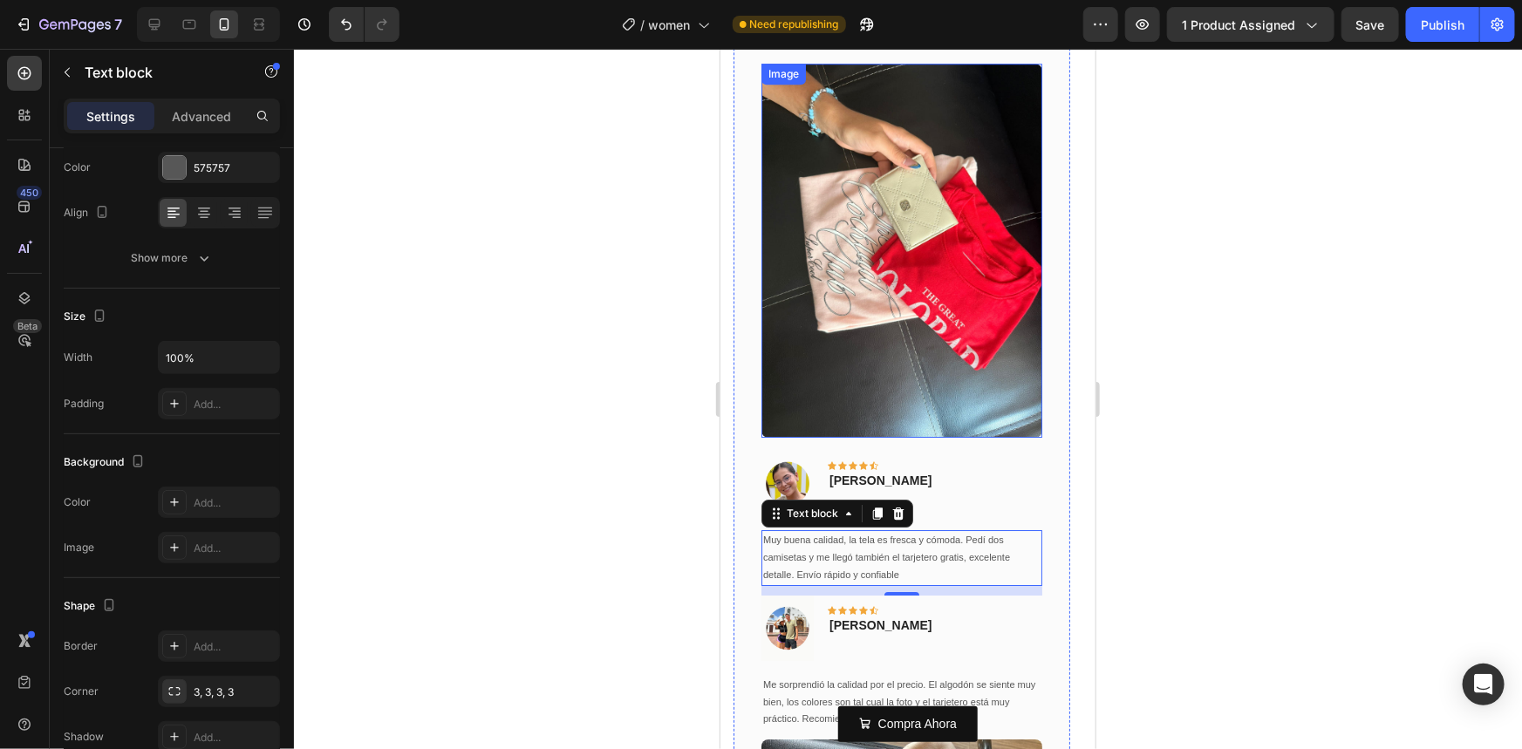
scroll to position [2753, 0]
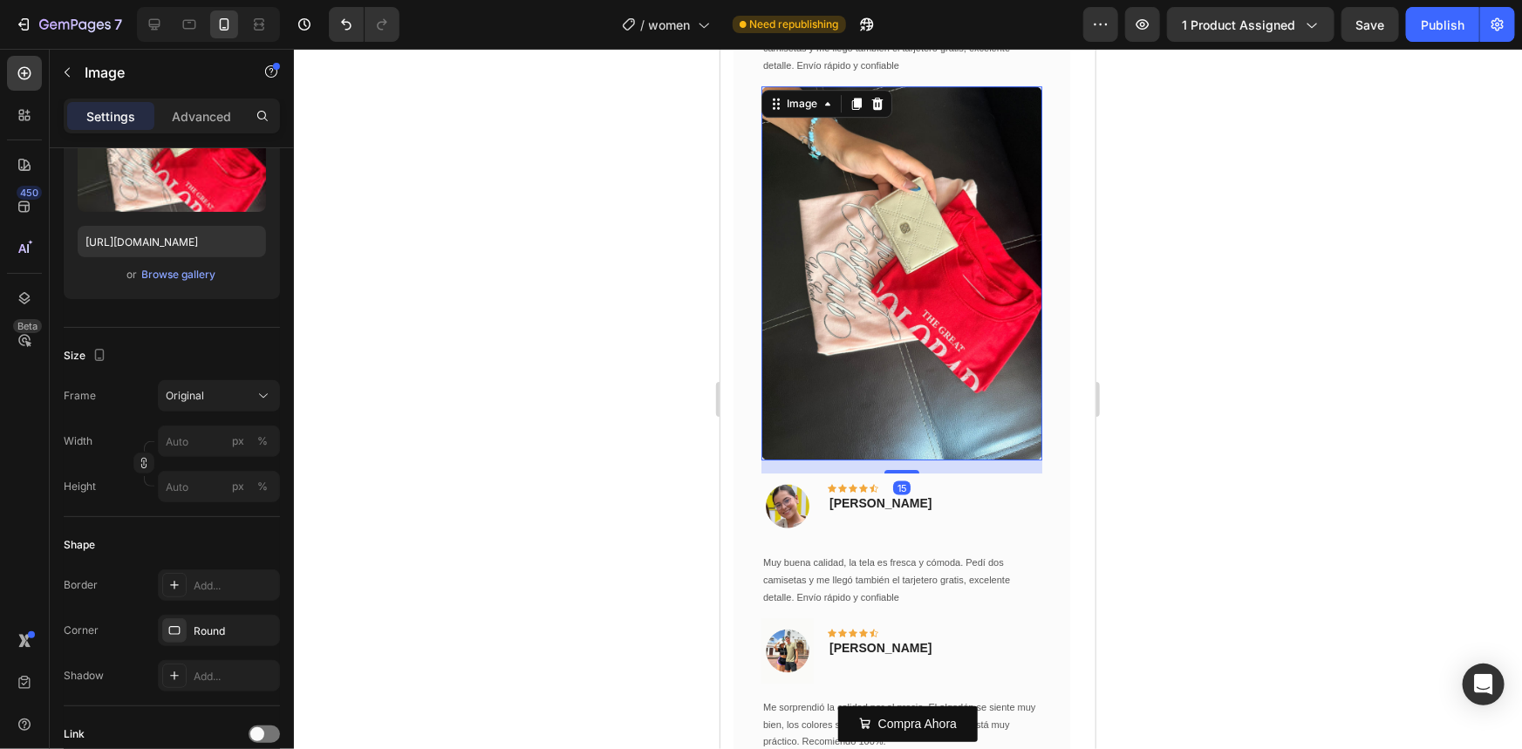
click at [860, 351] on img at bounding box center [901, 272] width 281 height 375
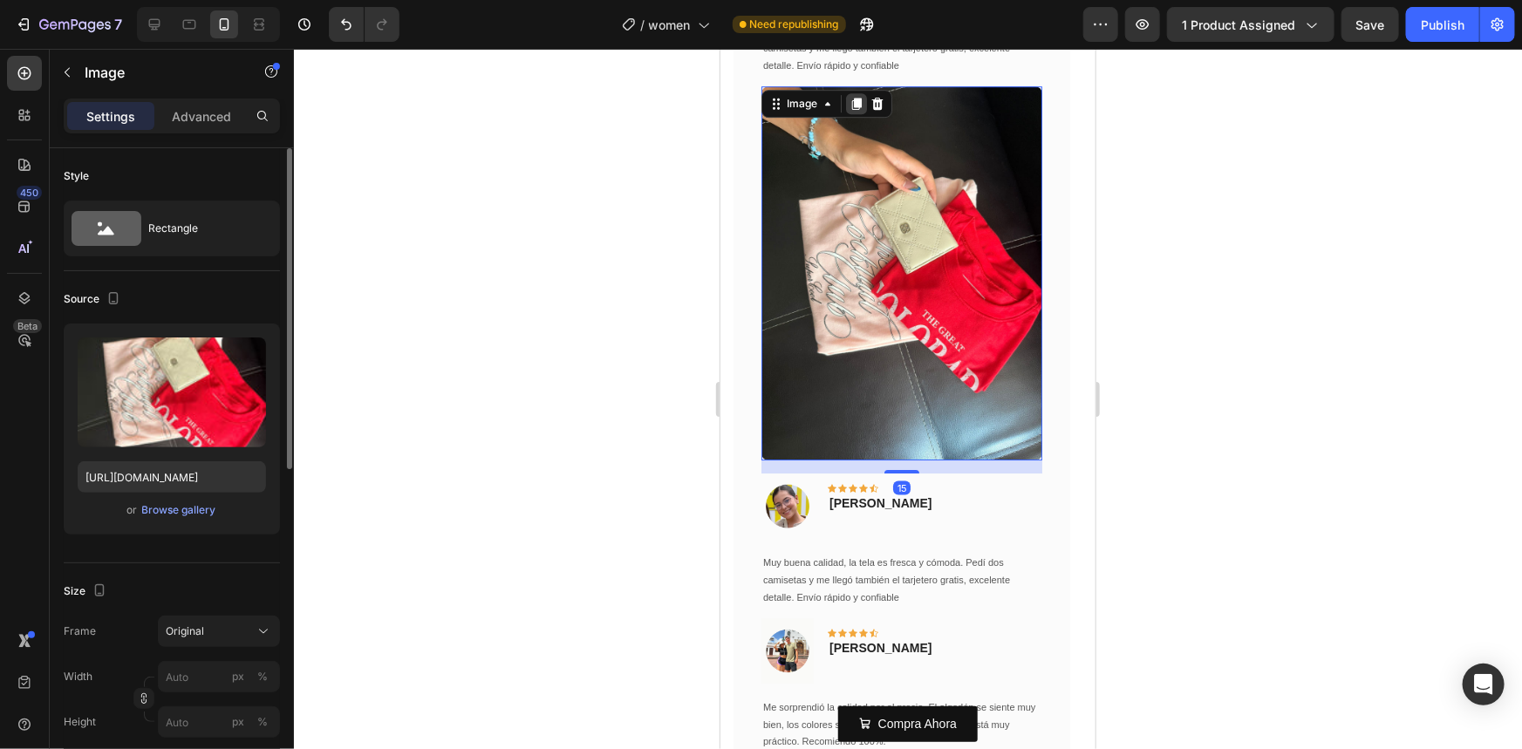
click at [853, 103] on icon at bounding box center [856, 103] width 10 height 12
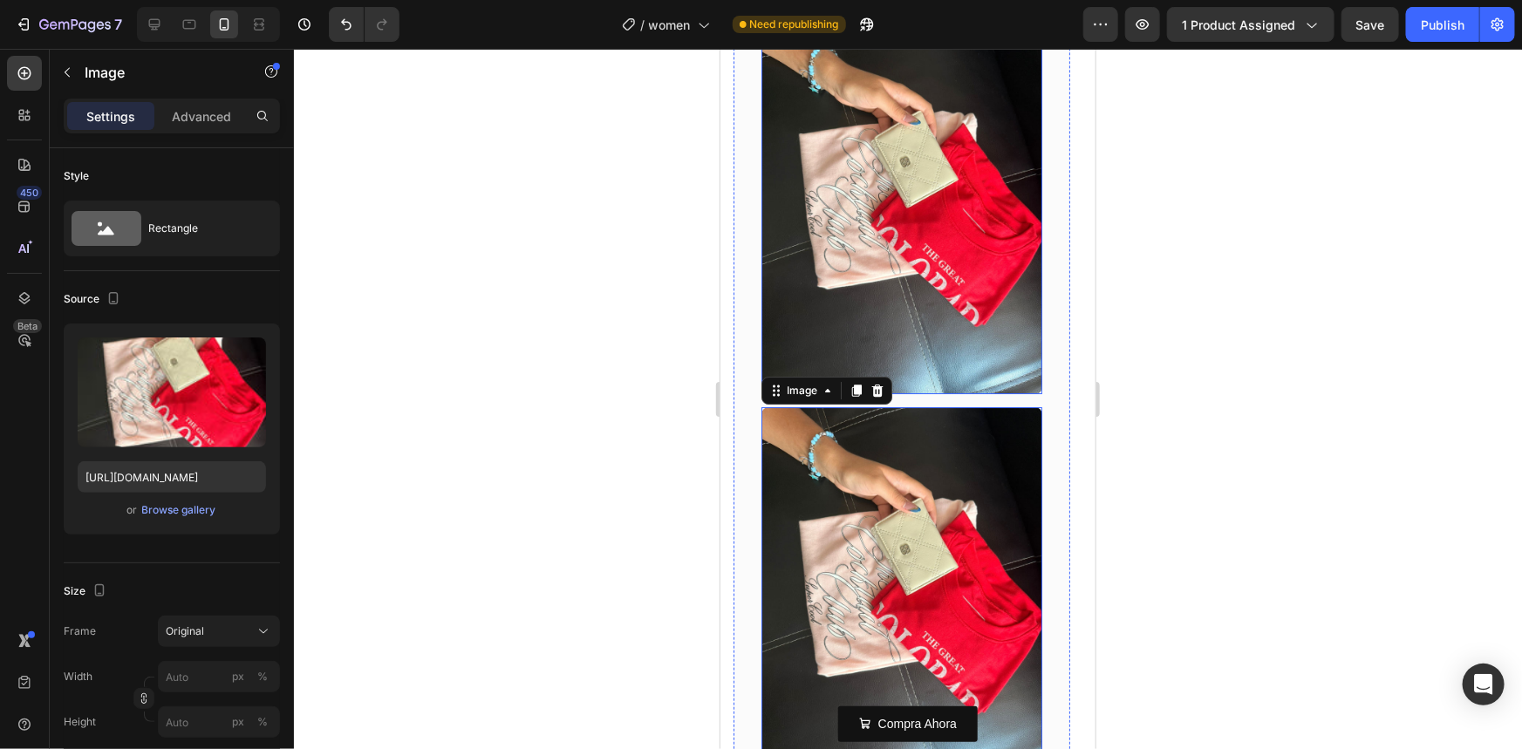
scroll to position [2991, 0]
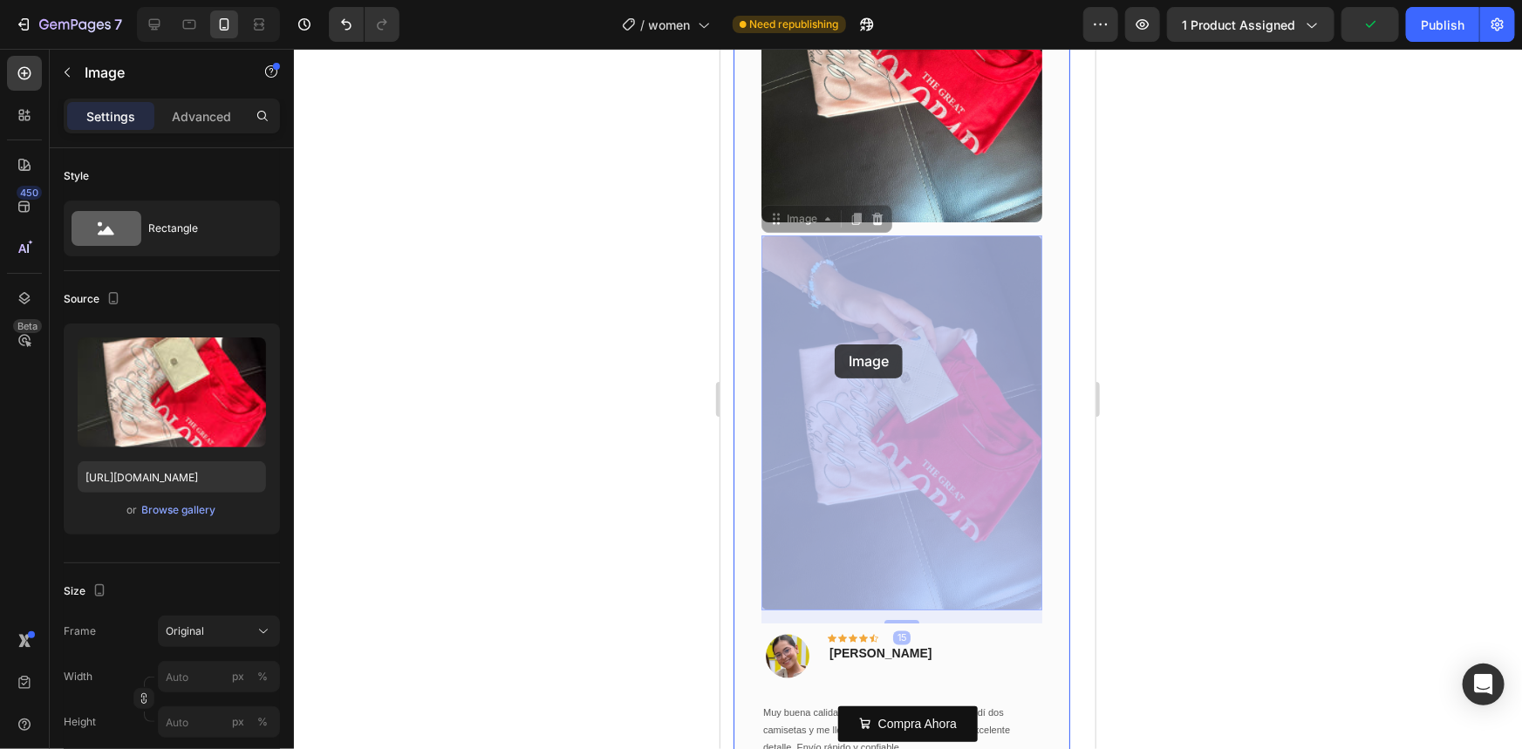
drag, startPoint x: 774, startPoint y: 219, endPoint x: 830, endPoint y: 321, distance: 116.7
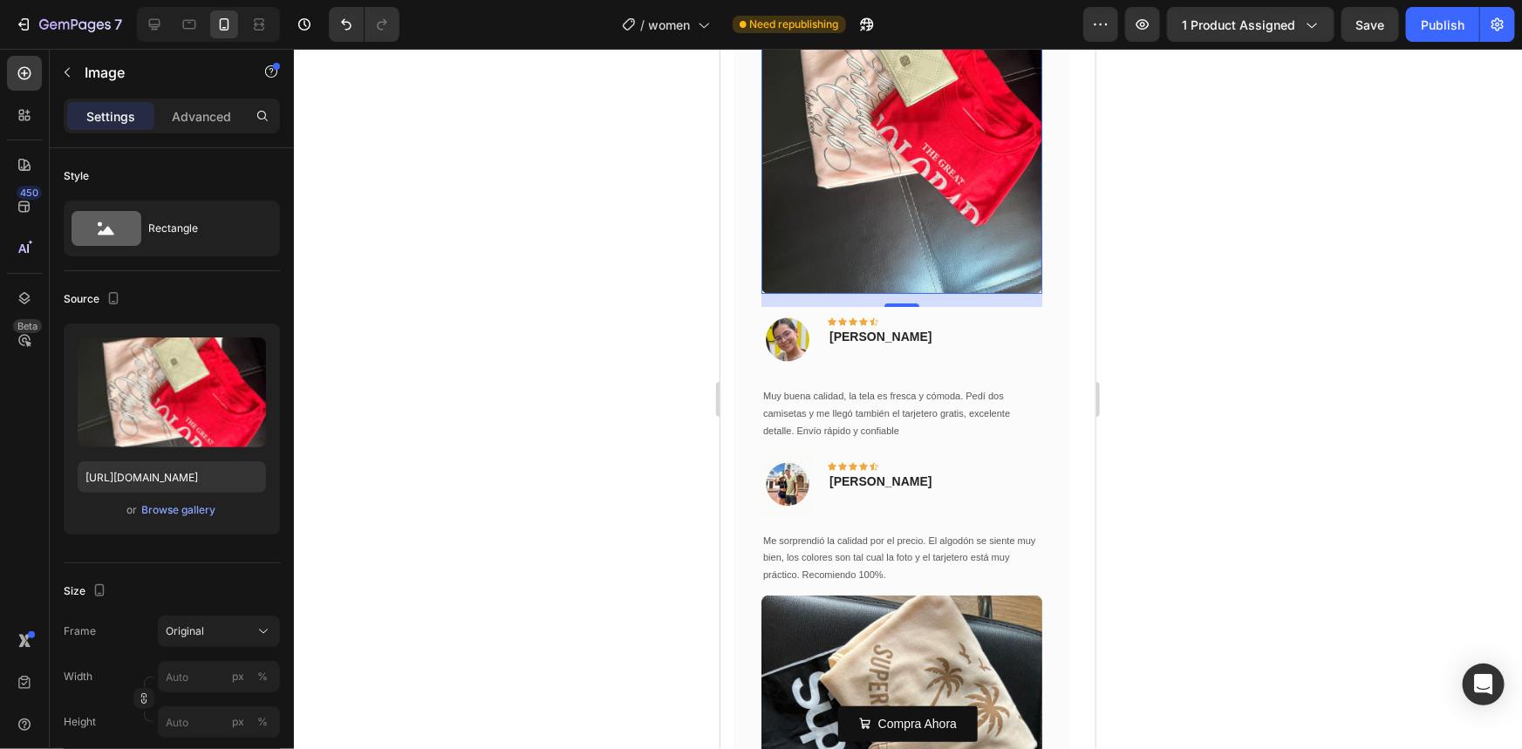
click at [581, 352] on div at bounding box center [908, 399] width 1228 height 700
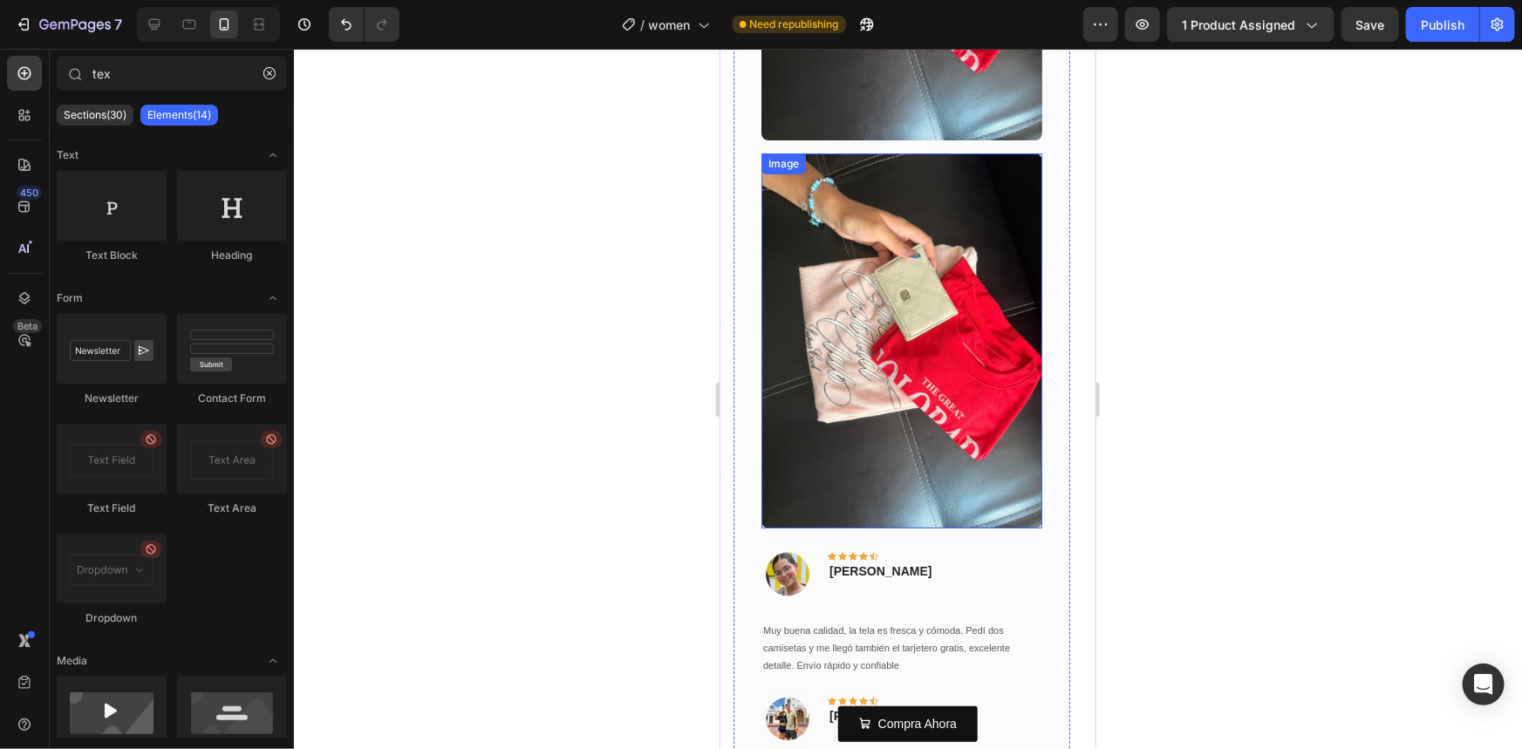
scroll to position [3070, 0]
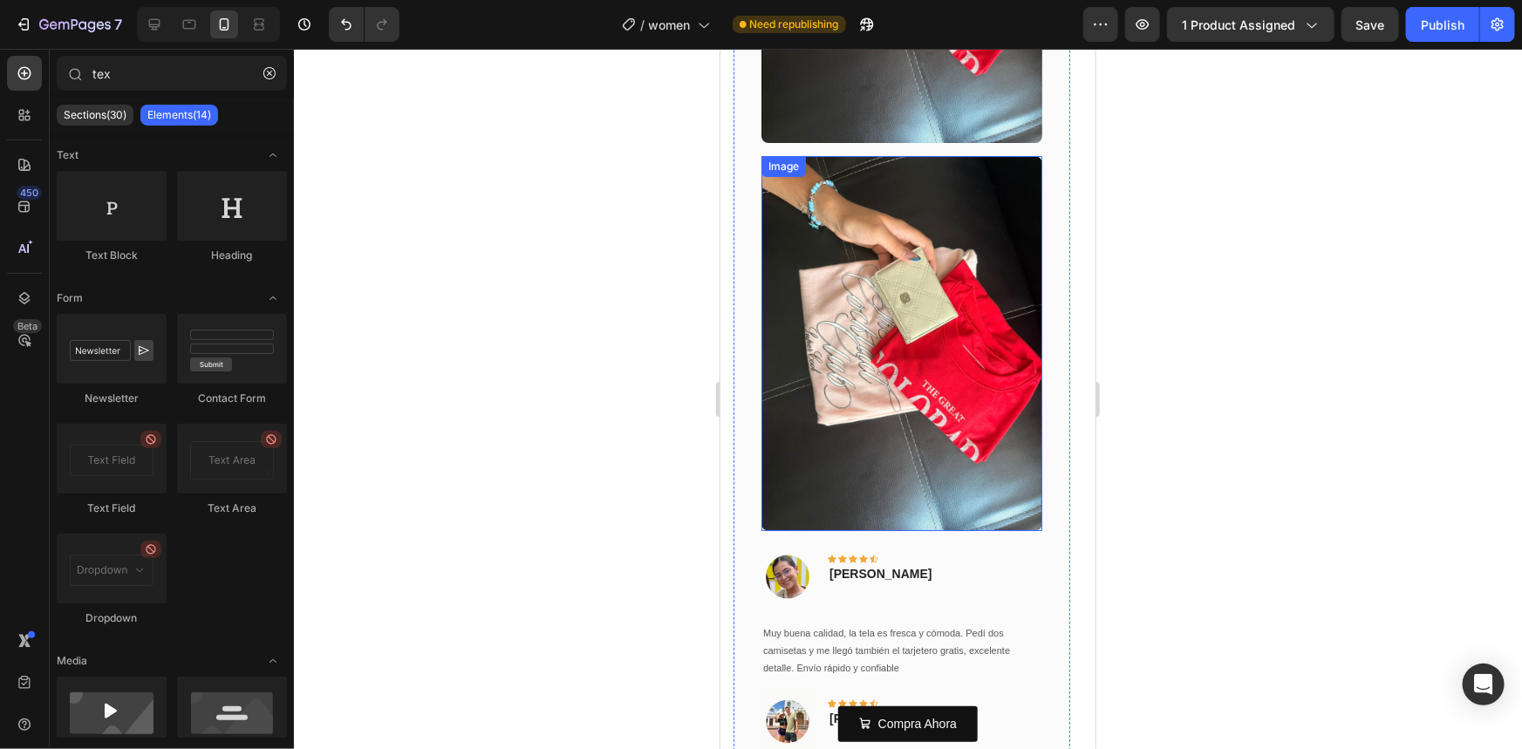
click at [815, 351] on img at bounding box center [901, 342] width 281 height 375
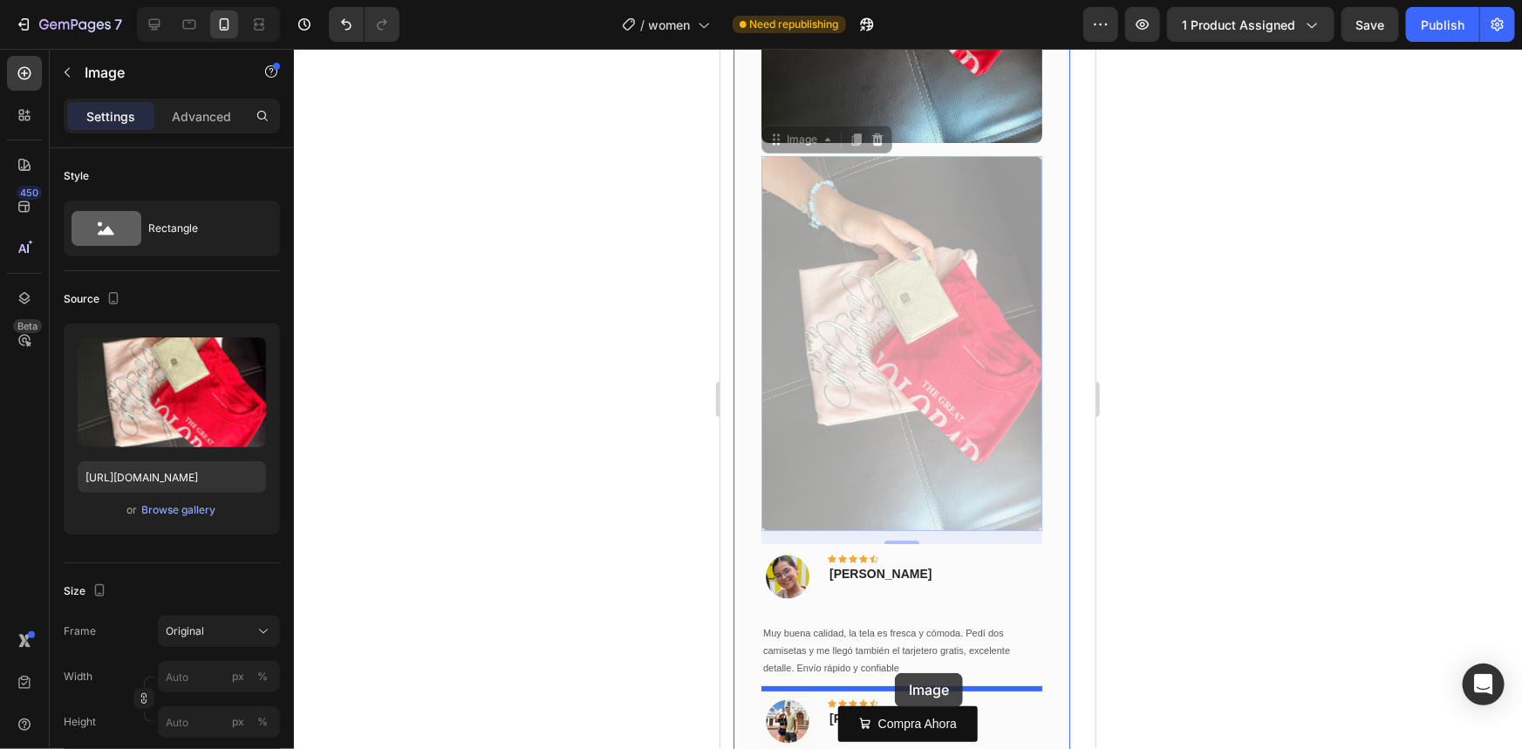
drag, startPoint x: 776, startPoint y: 147, endPoint x: 894, endPoint y: 672, distance: 538.9
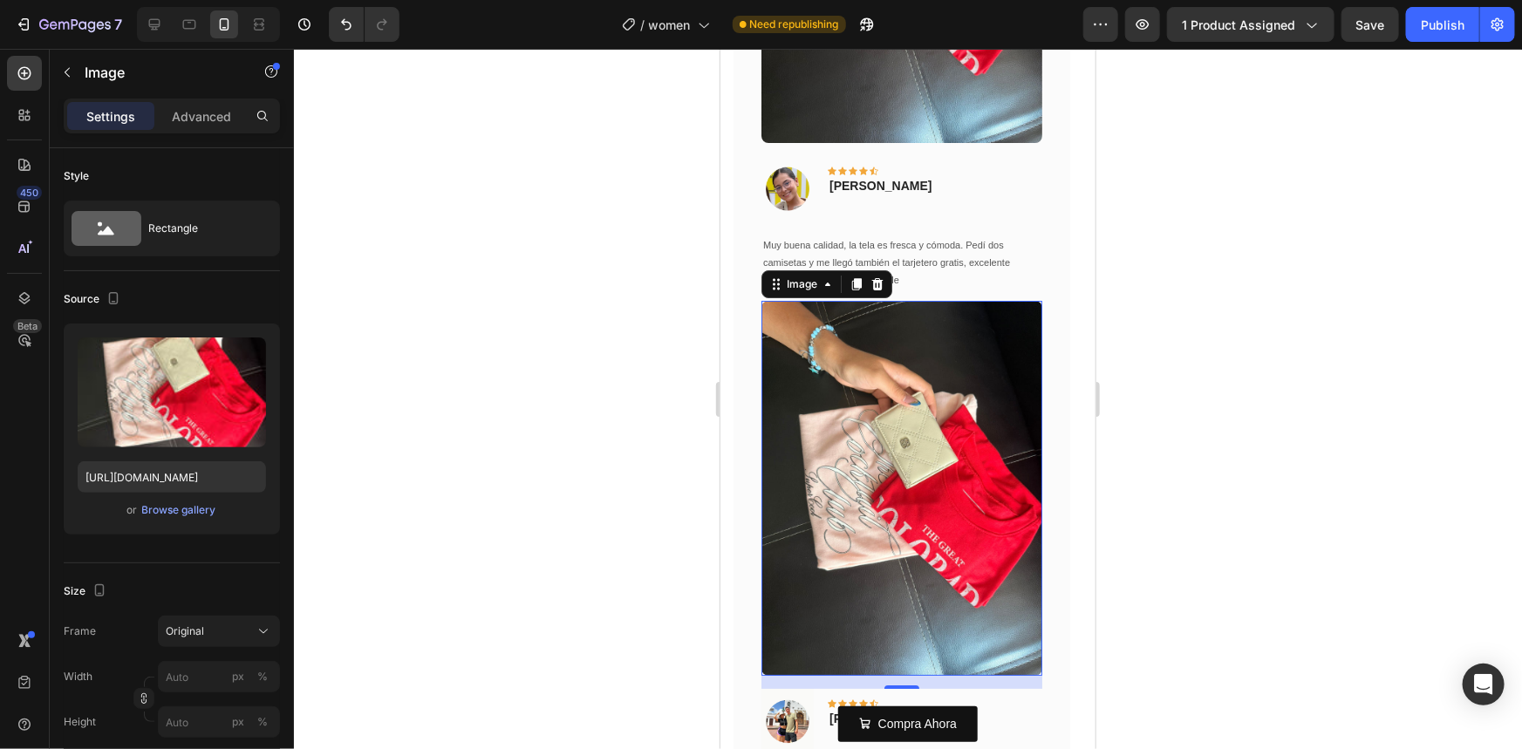
click at [1260, 529] on div at bounding box center [908, 399] width 1228 height 700
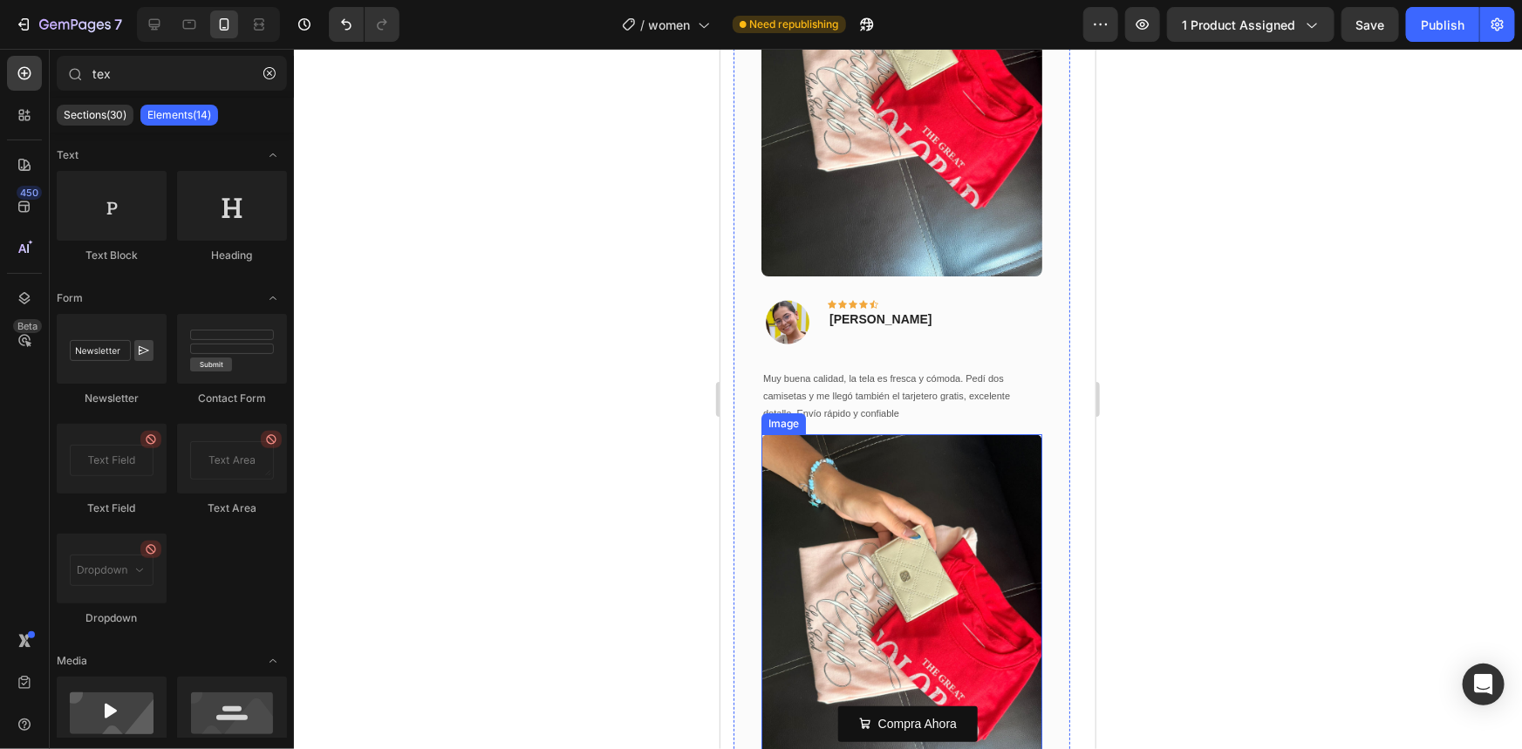
scroll to position [2911, 0]
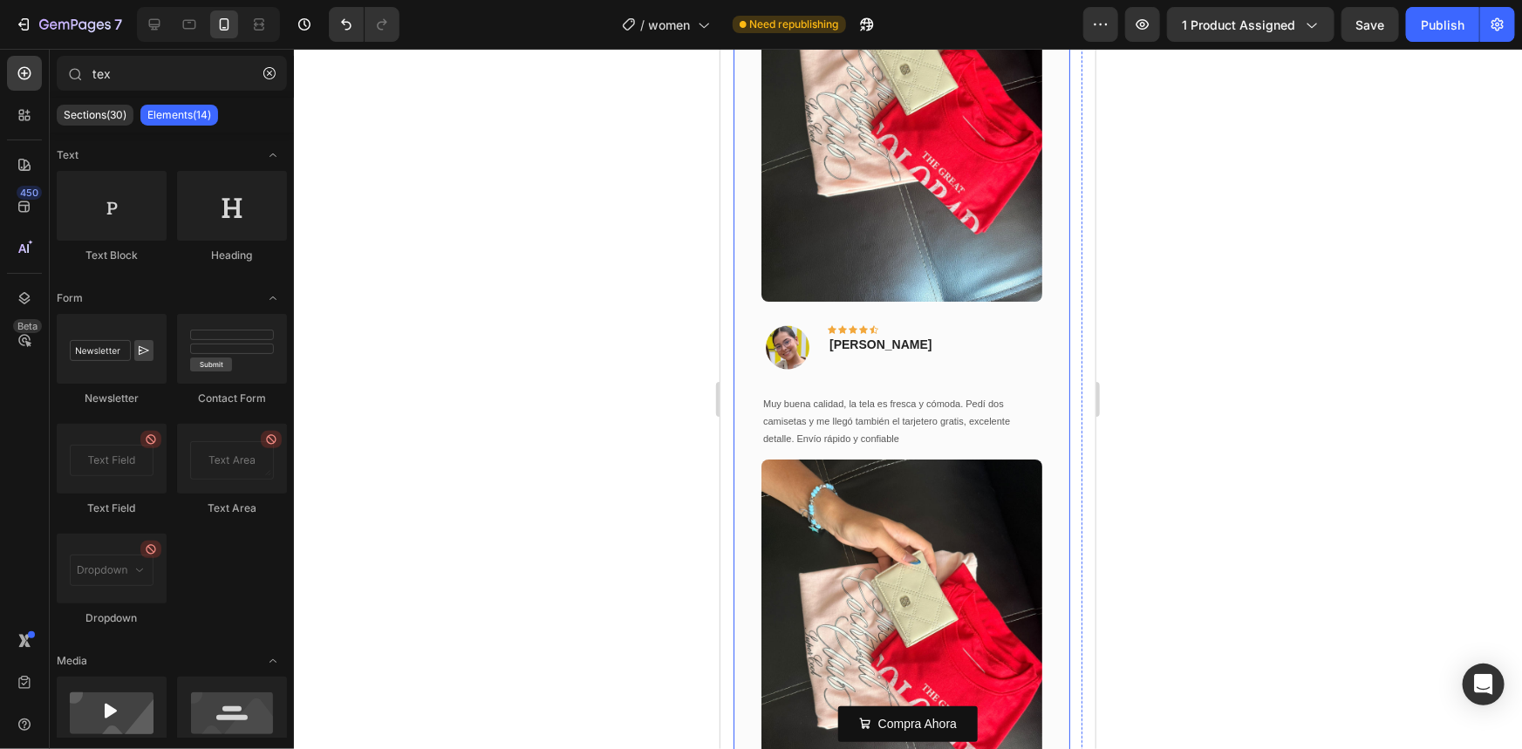
click at [663, 428] on div at bounding box center [908, 399] width 1228 height 700
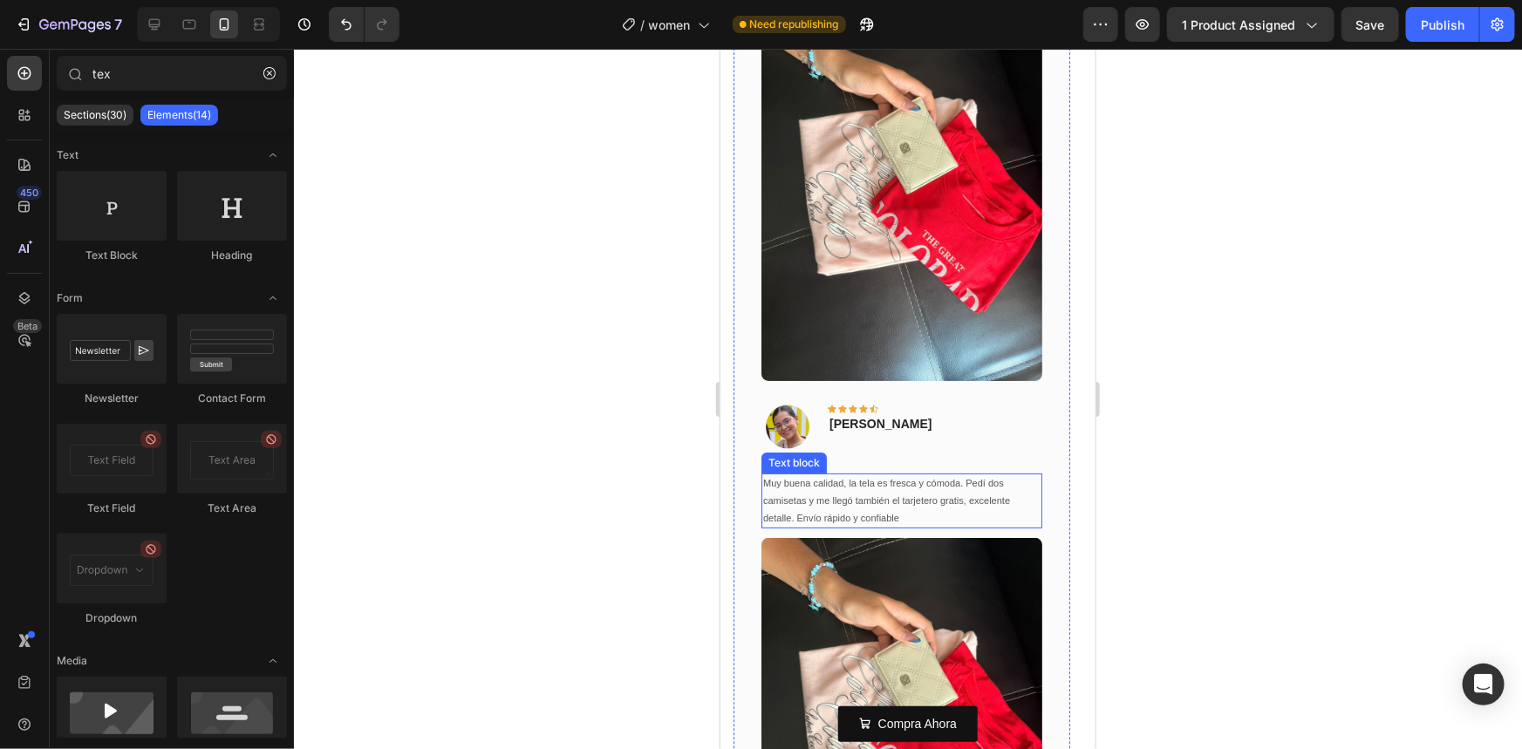
scroll to position [3603, 0]
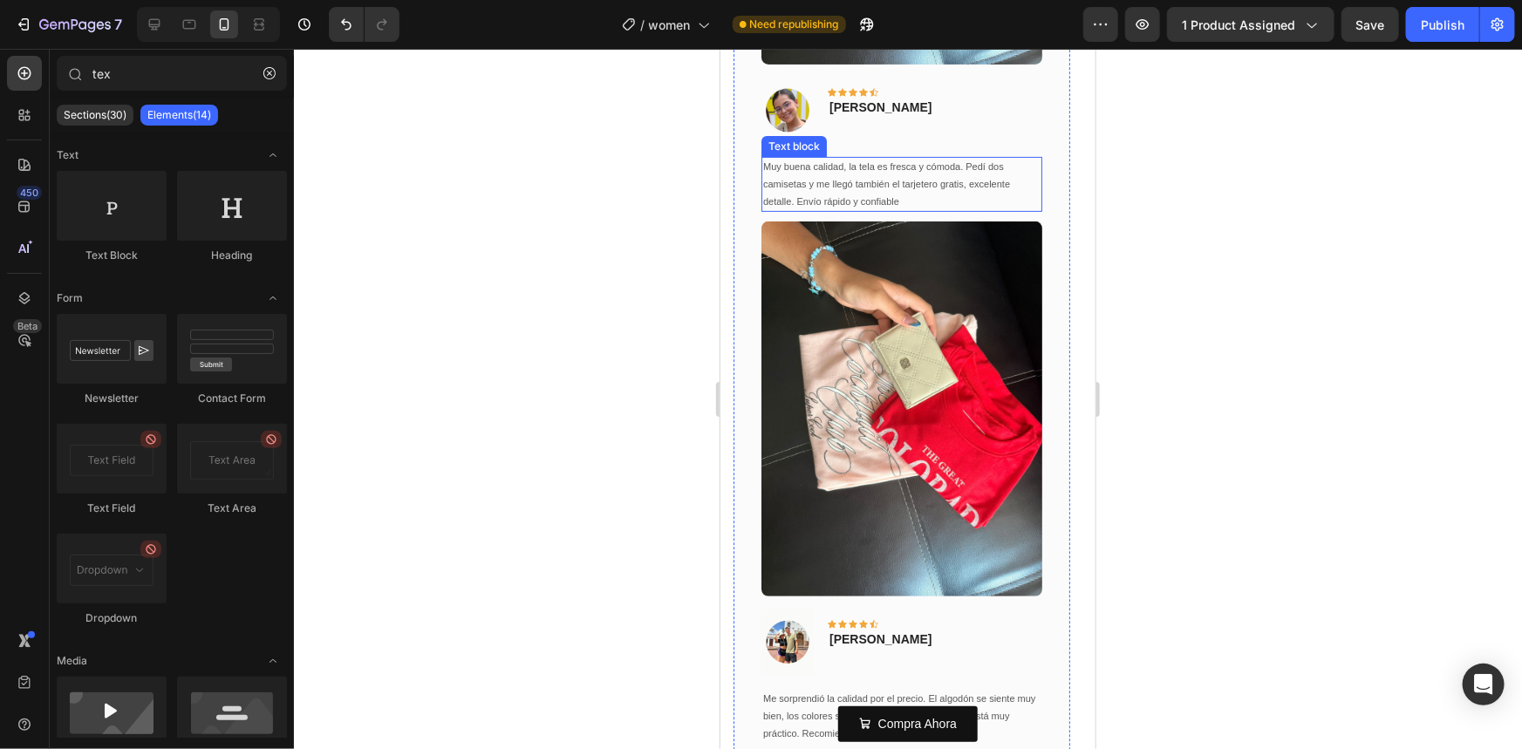
click at [846, 416] on img at bounding box center [901, 408] width 281 height 375
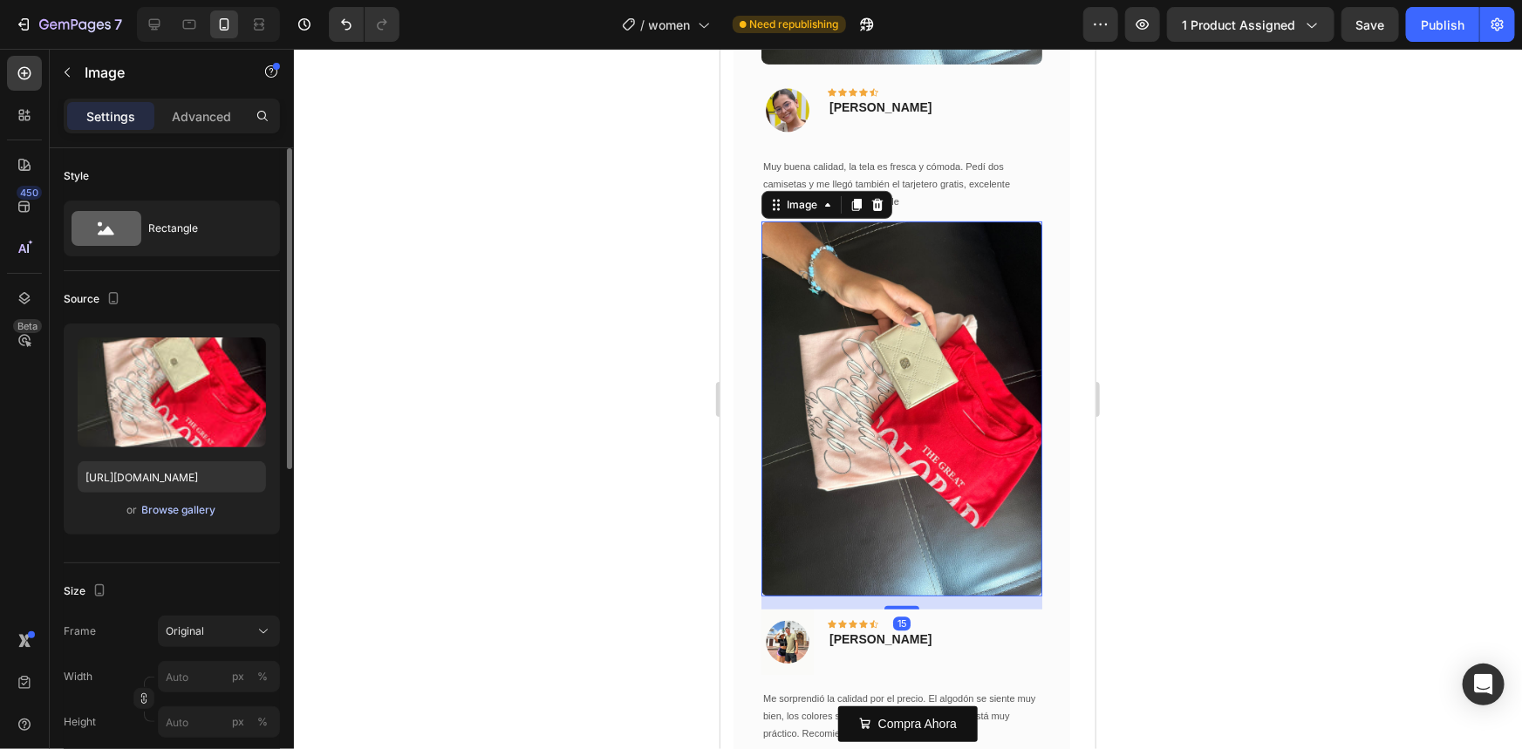
click at [198, 509] on div "Browse gallery" at bounding box center [179, 510] width 74 height 16
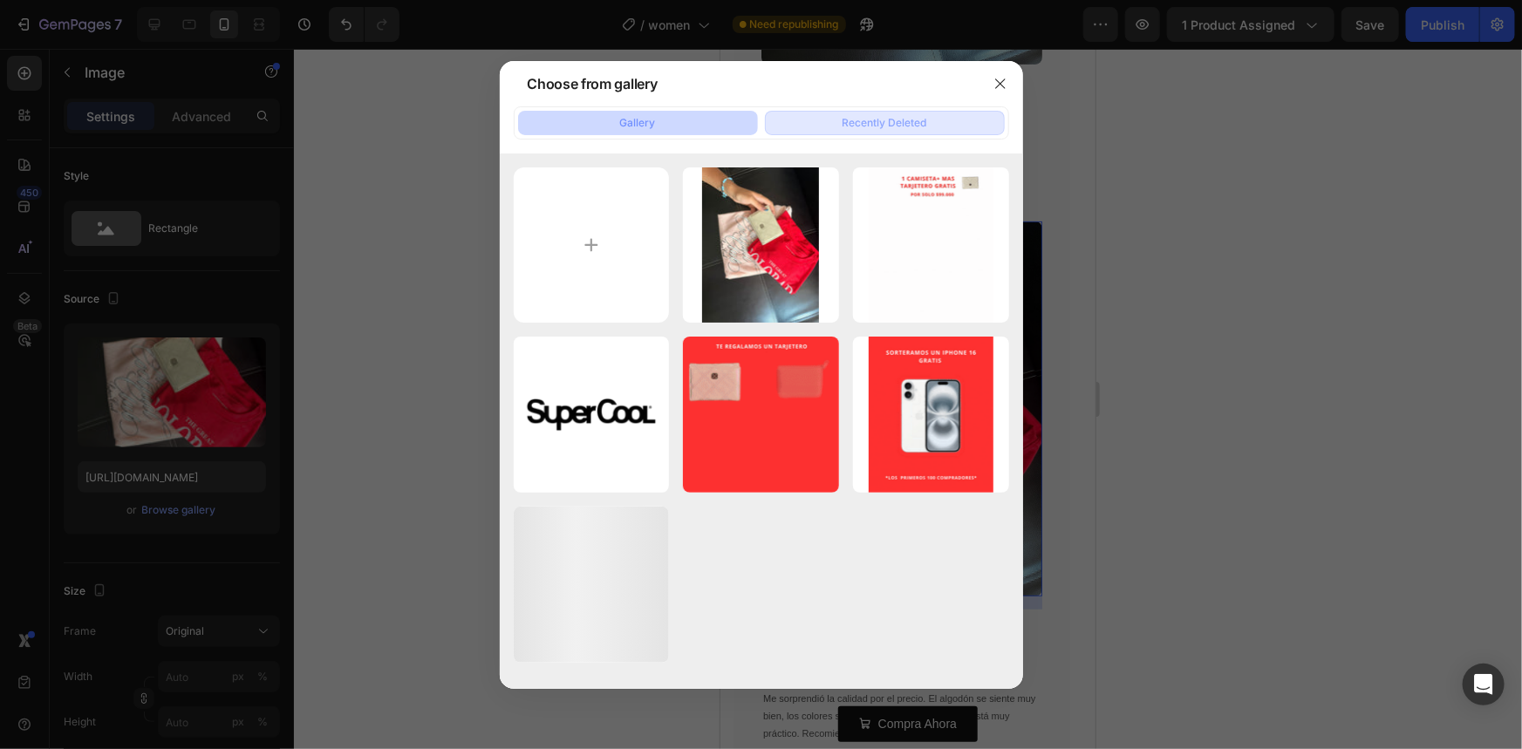
click at [831, 124] on button "Recently Deleted" at bounding box center [885, 123] width 240 height 24
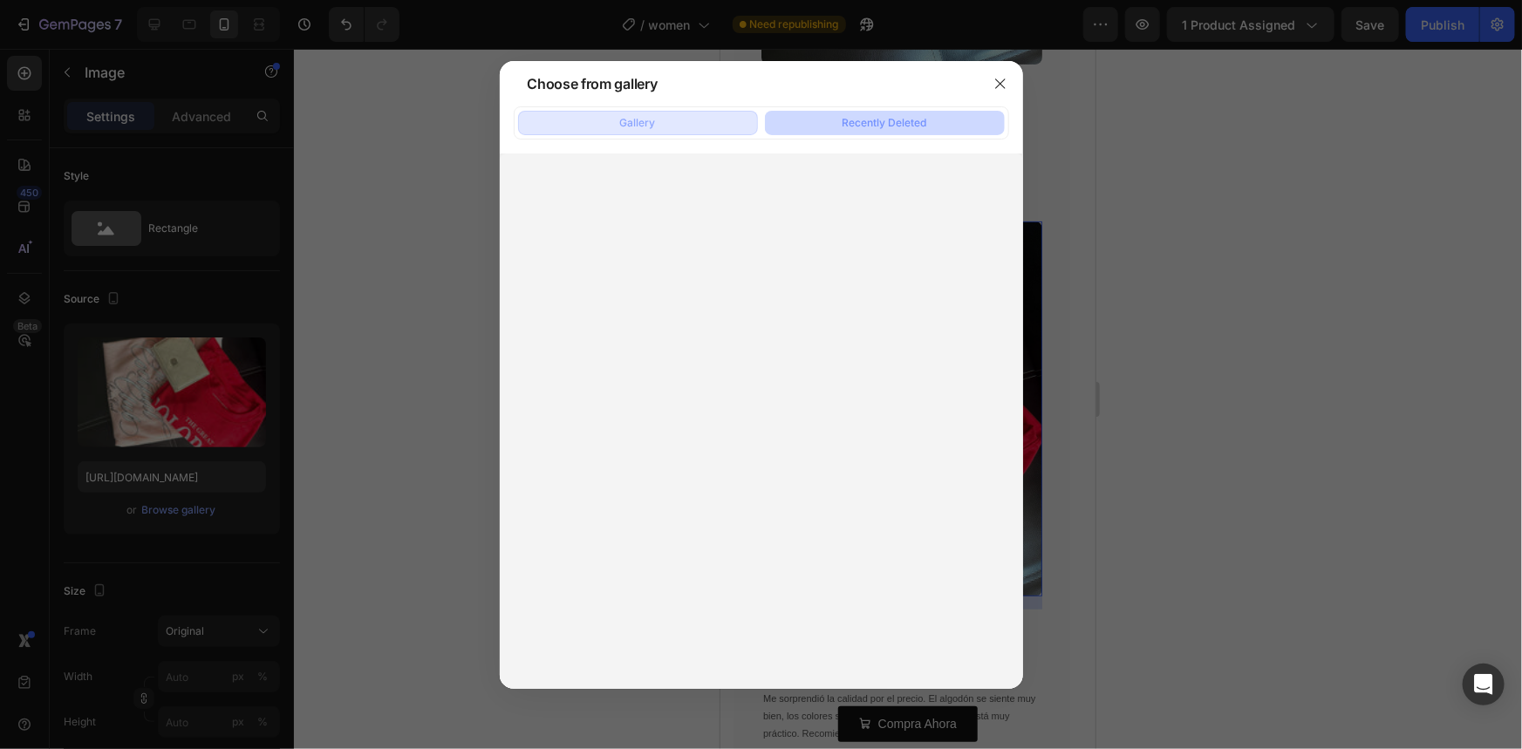
click at [670, 121] on button "Gallery" at bounding box center [638, 123] width 240 height 24
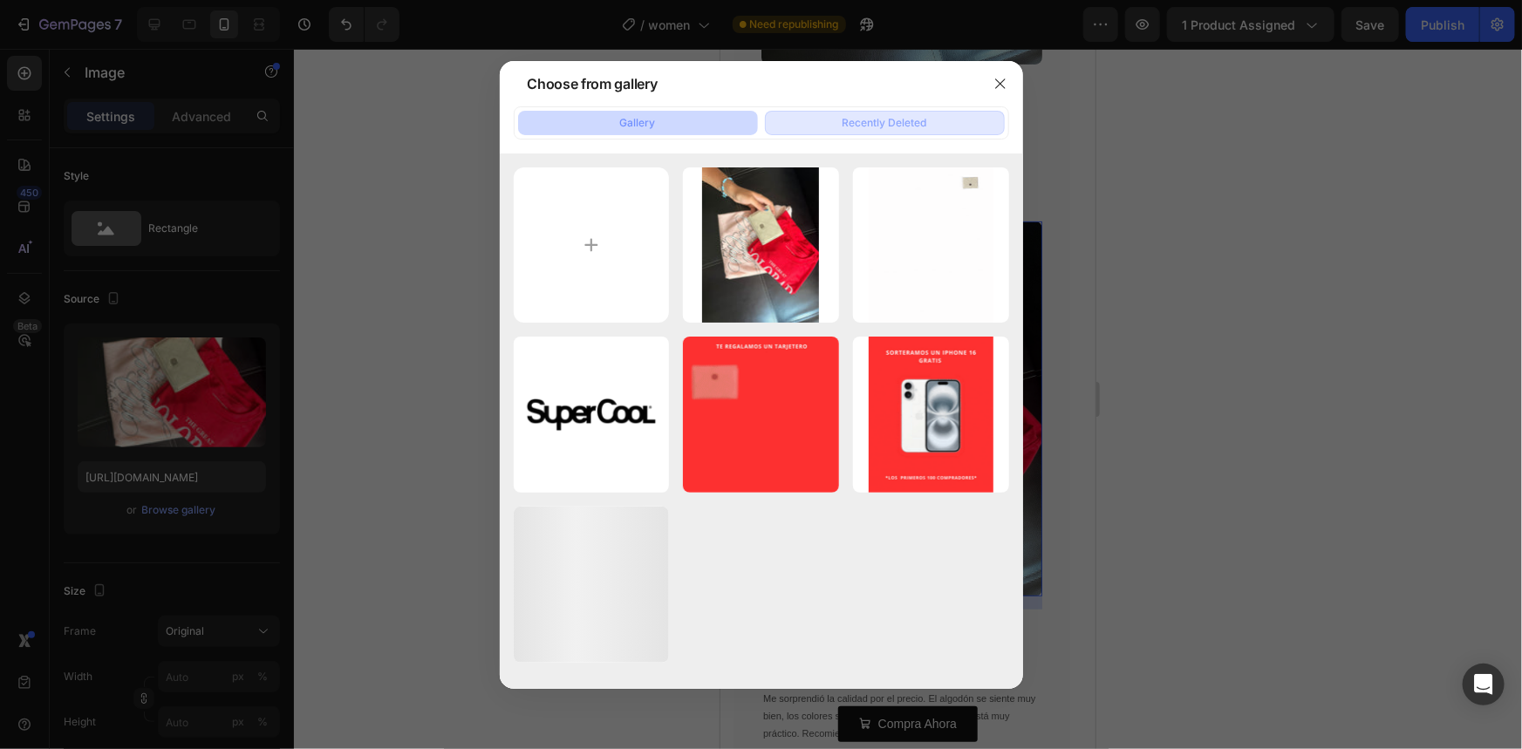
click at [815, 121] on button "Recently Deleted" at bounding box center [885, 123] width 240 height 24
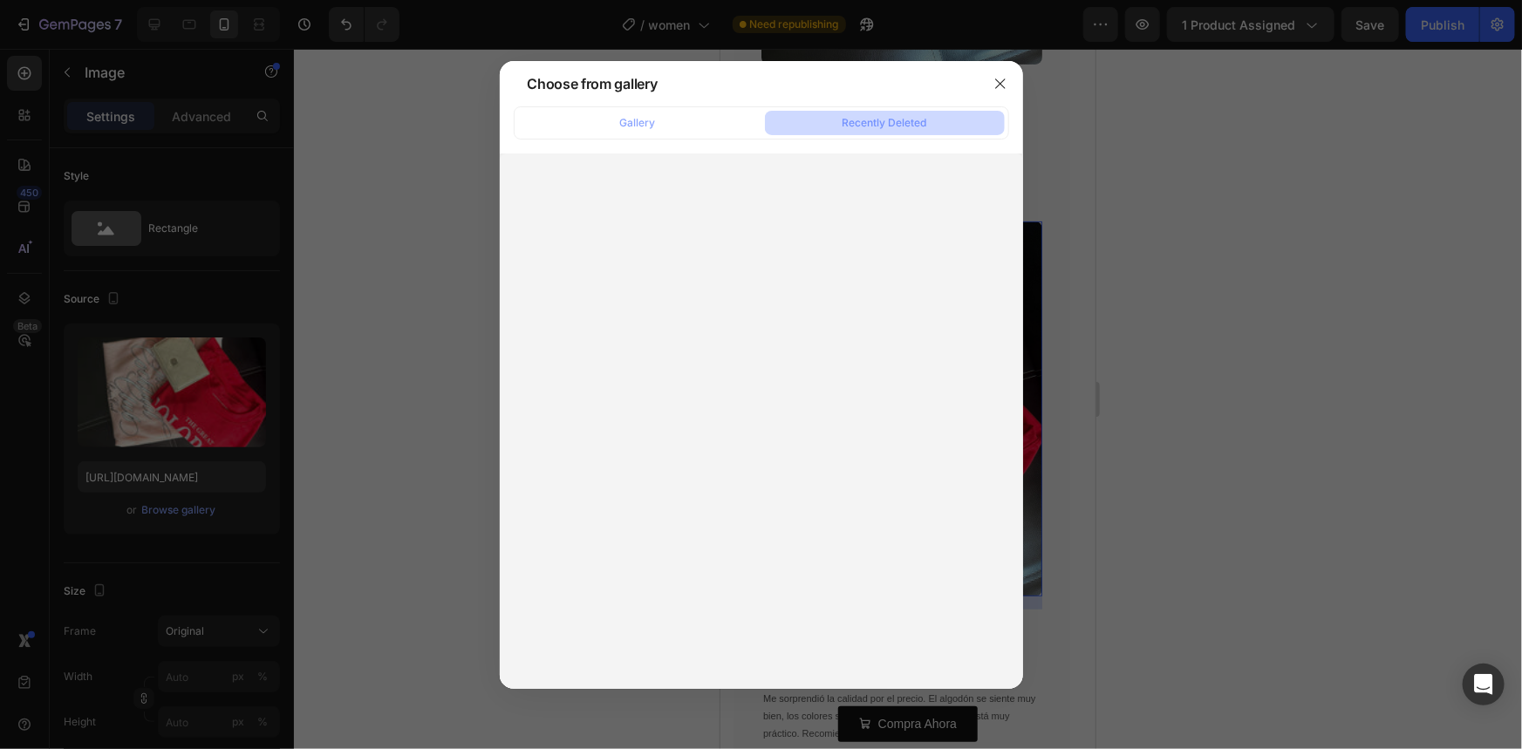
click at [1003, 98] on div at bounding box center [1000, 83] width 45 height 45
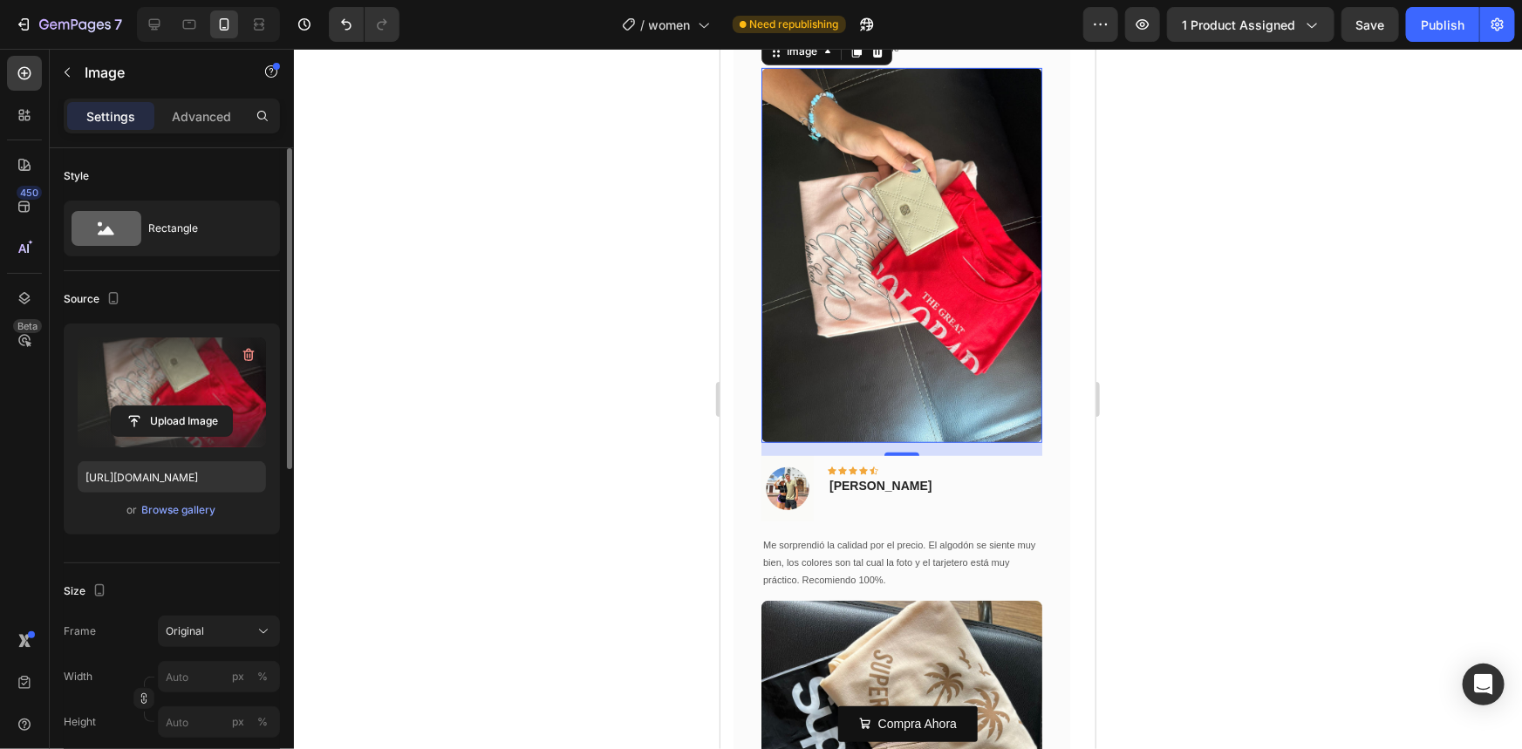
scroll to position [3762, 0]
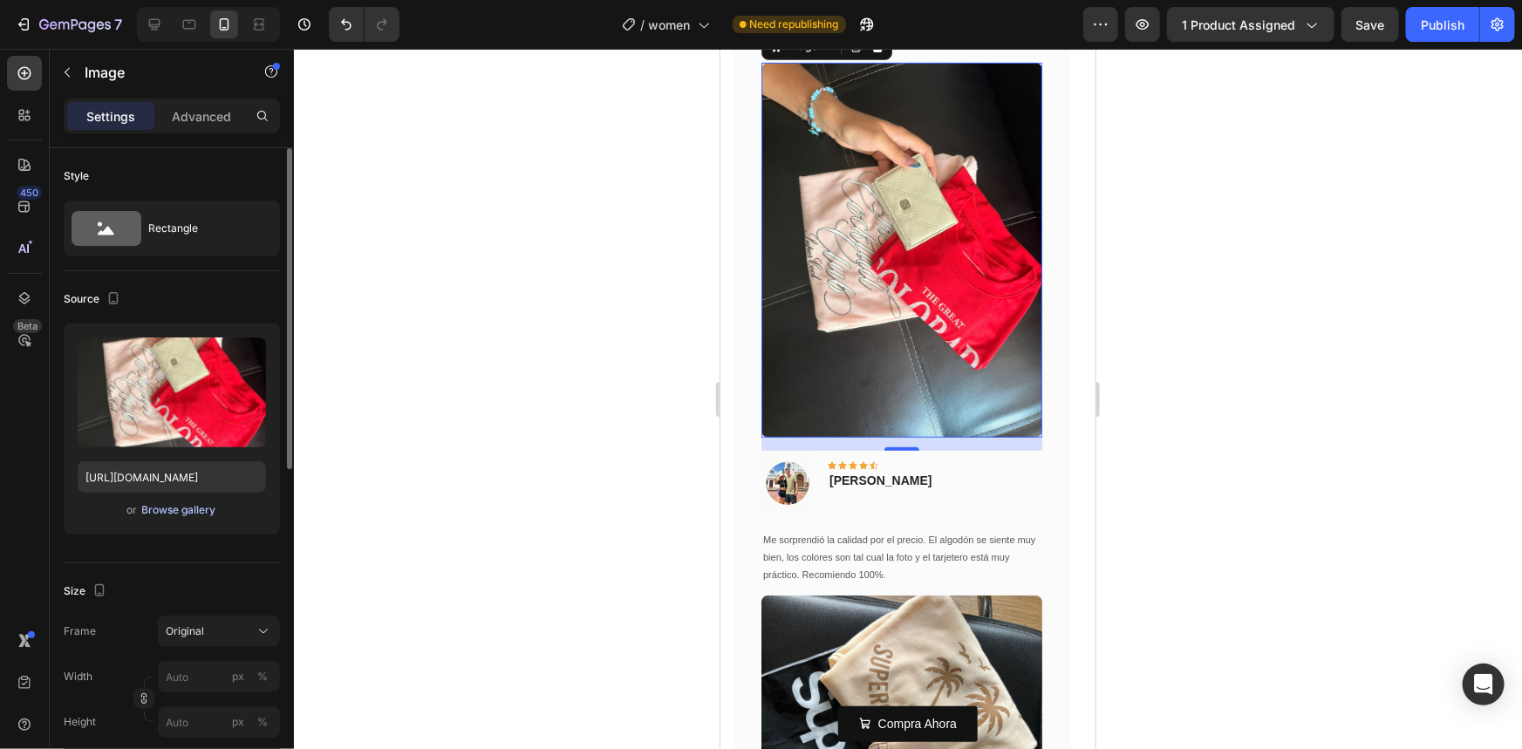
click at [154, 515] on div "Browse gallery" at bounding box center [179, 510] width 74 height 16
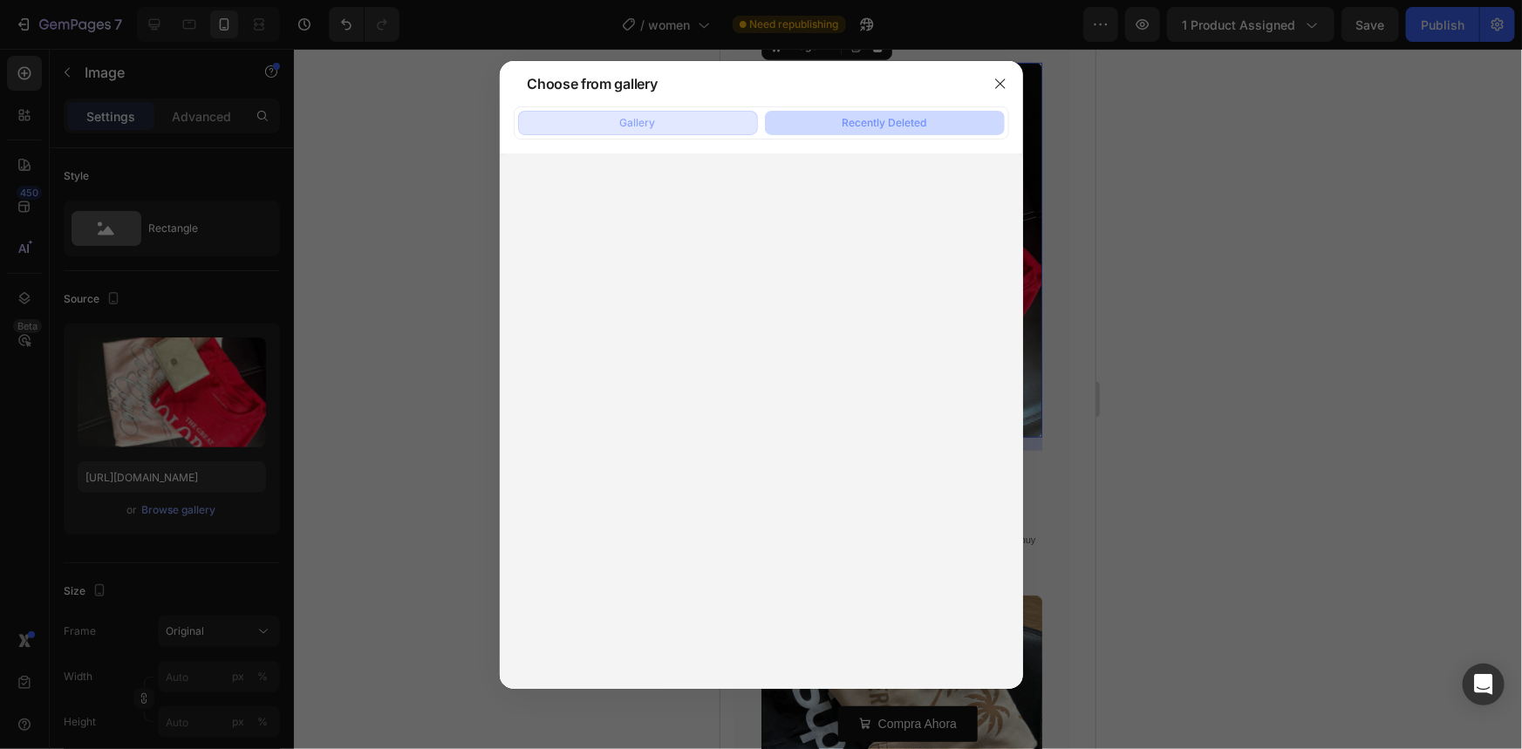
click at [624, 131] on button "Gallery" at bounding box center [638, 123] width 240 height 24
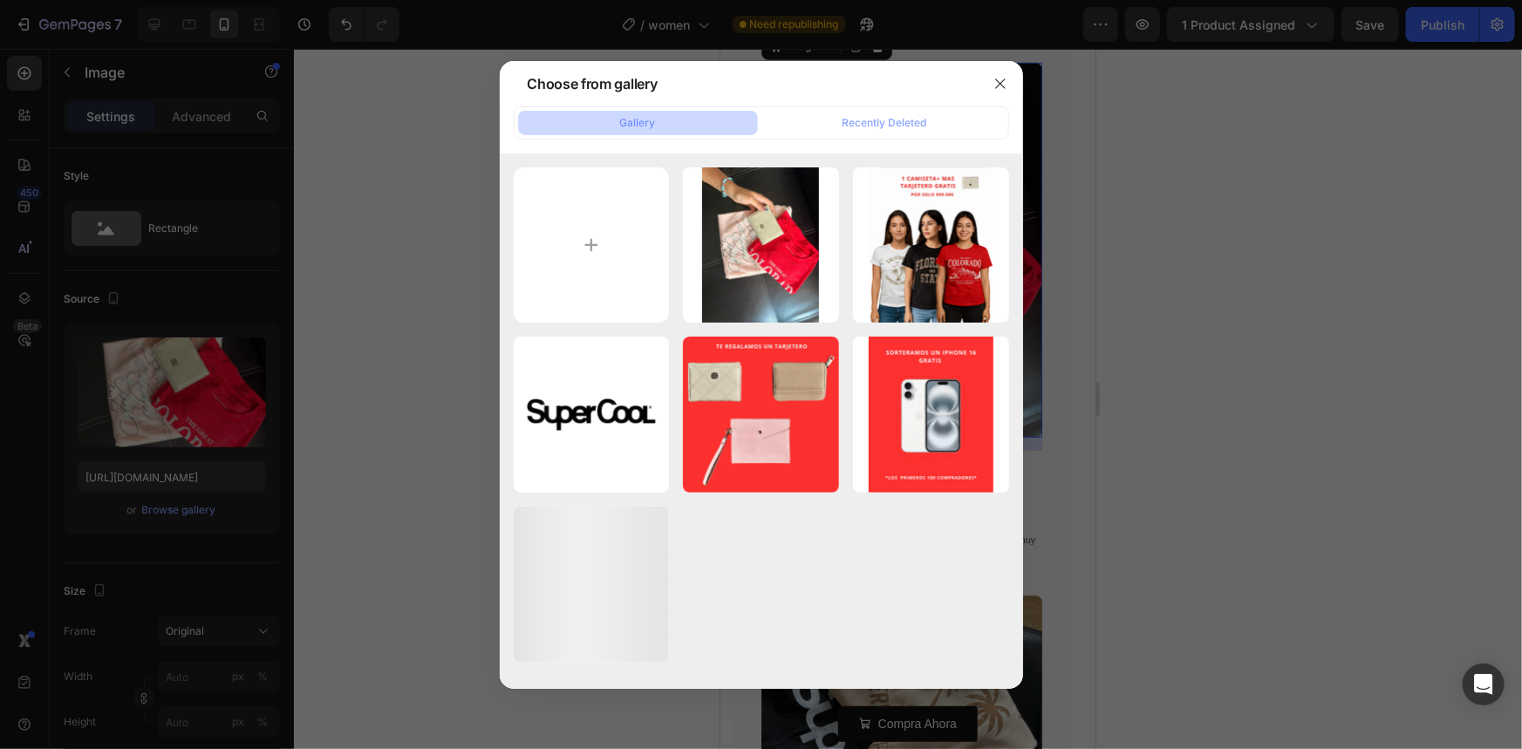
click at [873, 99] on div "Choose from gallery" at bounding box center [739, 83] width 478 height 45
drag, startPoint x: 876, startPoint y: 120, endPoint x: 864, endPoint y: 121, distance: 11.4
click at [877, 119] on div "Recently Deleted" at bounding box center [885, 123] width 85 height 16
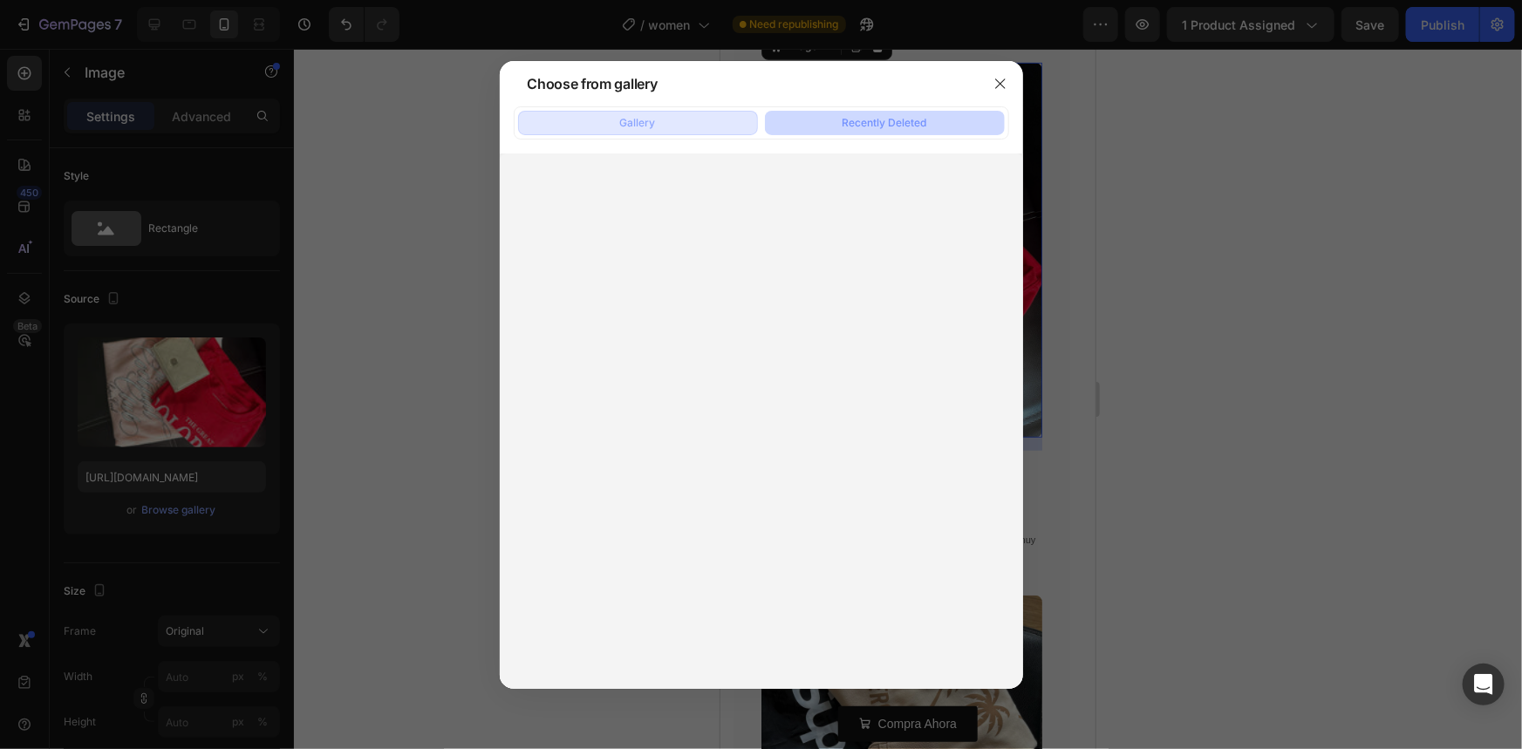
click at [650, 132] on button "Gallery" at bounding box center [638, 123] width 240 height 24
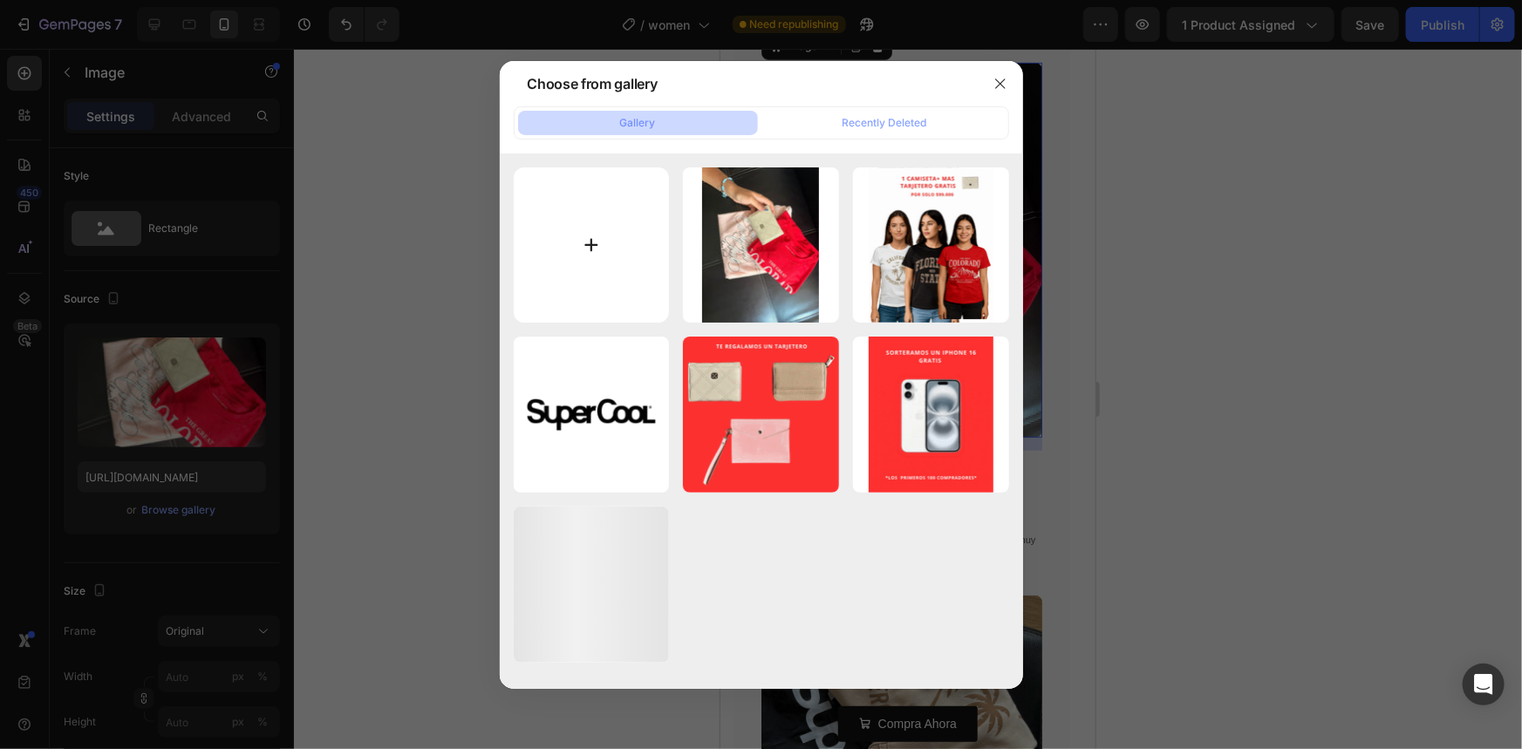
click at [612, 197] on input "file" at bounding box center [592, 245] width 156 height 156
click at [991, 92] on button "button" at bounding box center [1000, 84] width 28 height 28
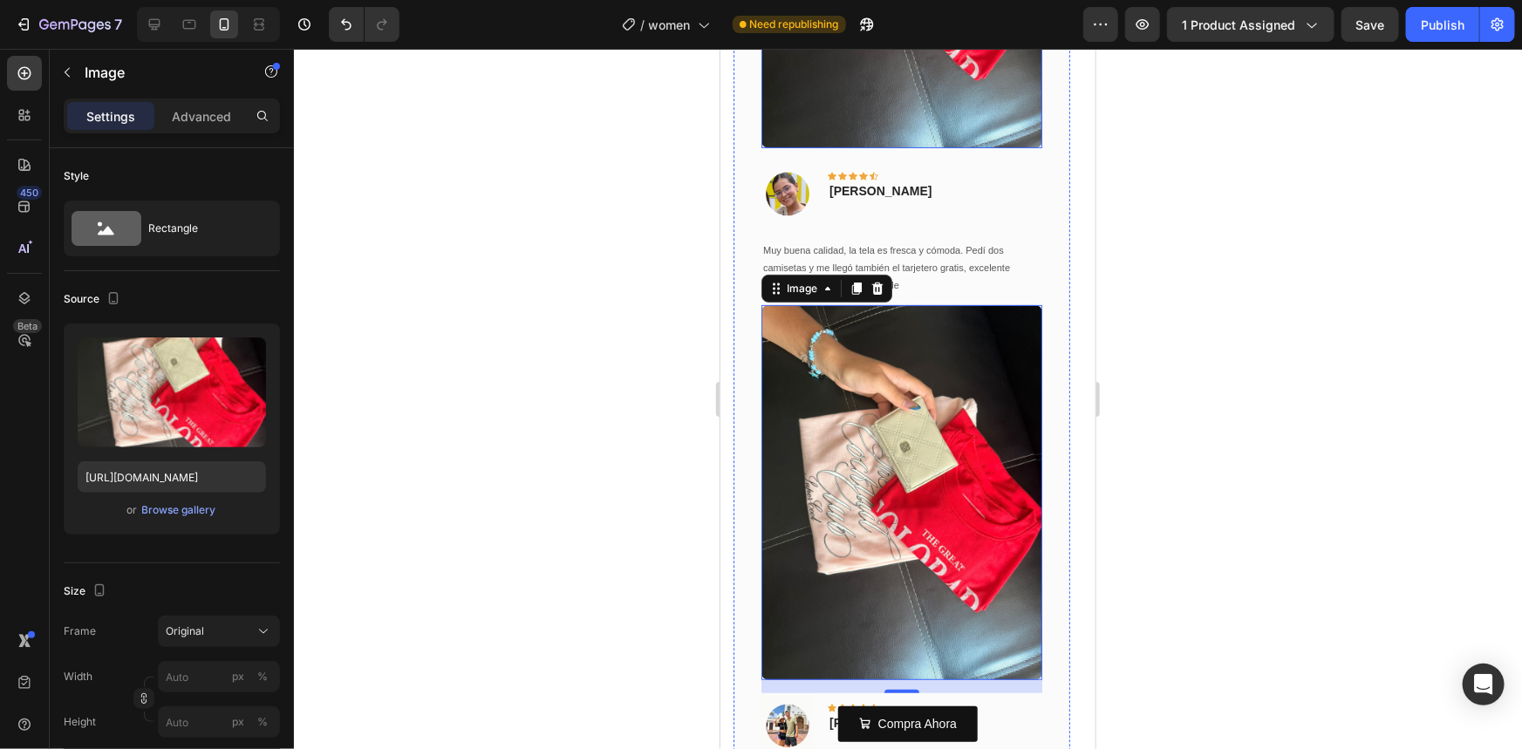
scroll to position [3524, 0]
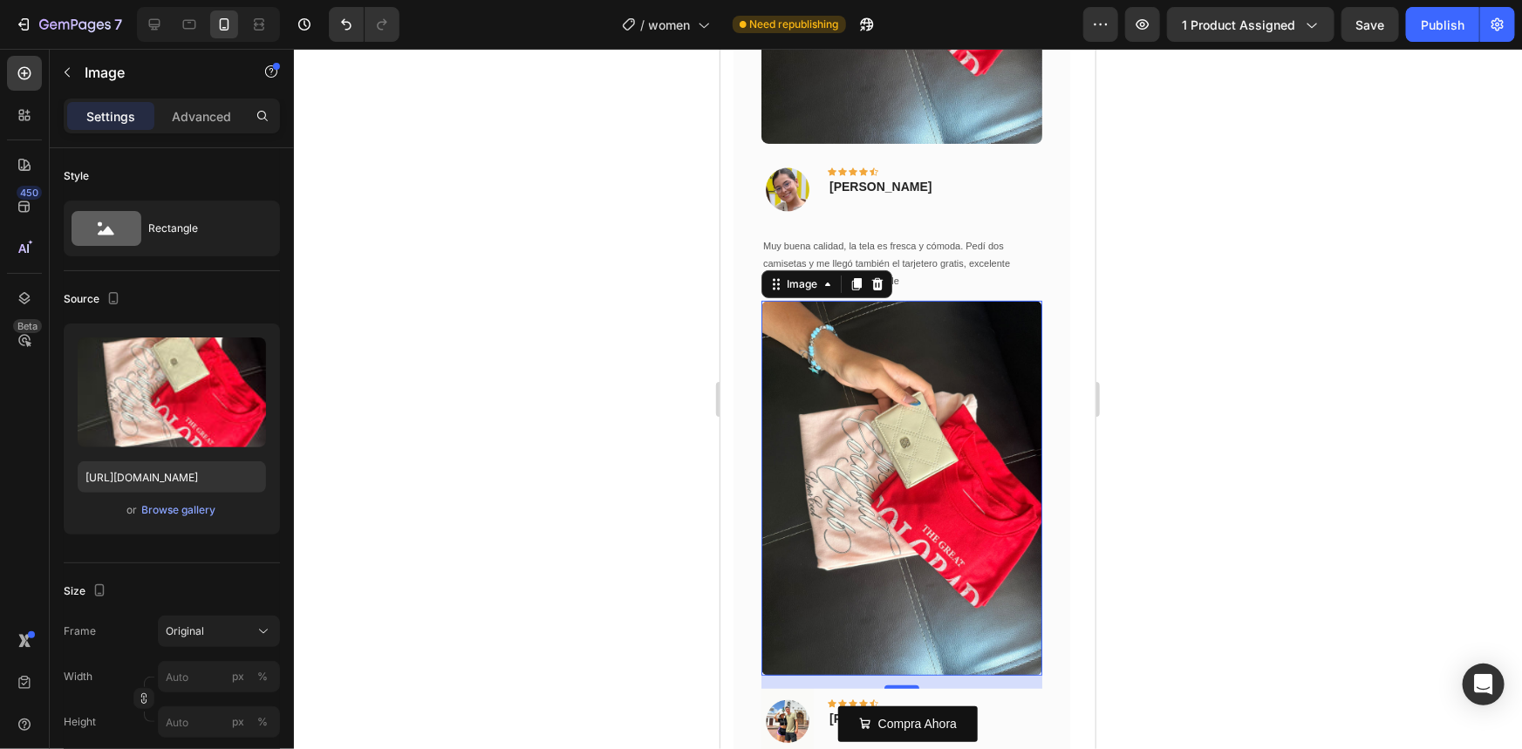
click at [860, 479] on img at bounding box center [901, 487] width 281 height 375
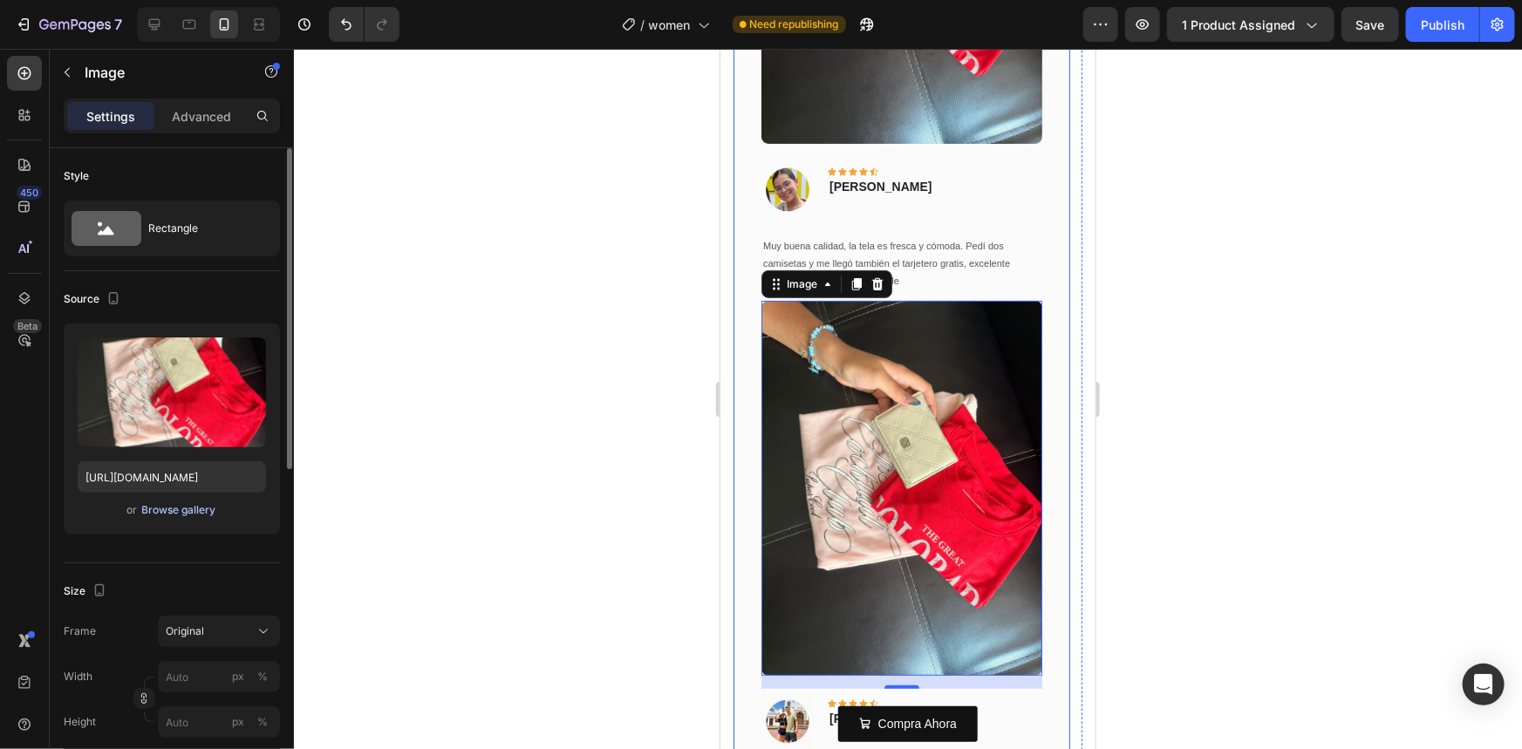
click at [193, 509] on div "Browse gallery" at bounding box center [179, 510] width 74 height 16
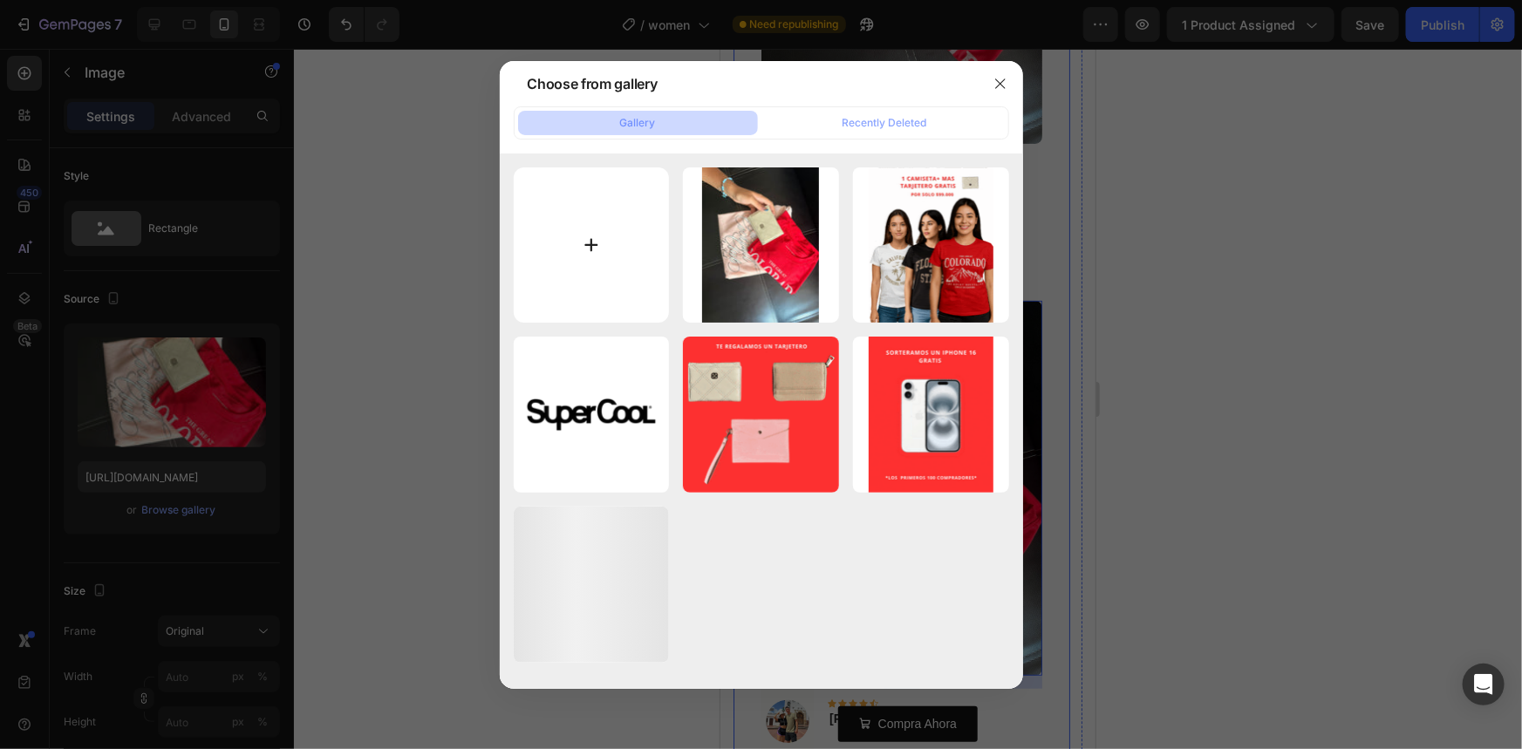
click at [590, 237] on input "file" at bounding box center [592, 245] width 156 height 156
type input "C:\fakepath\Imagen_de_WhatsApp_2025-08-19_a_las_11.54.03_9b8c6821.jpg"
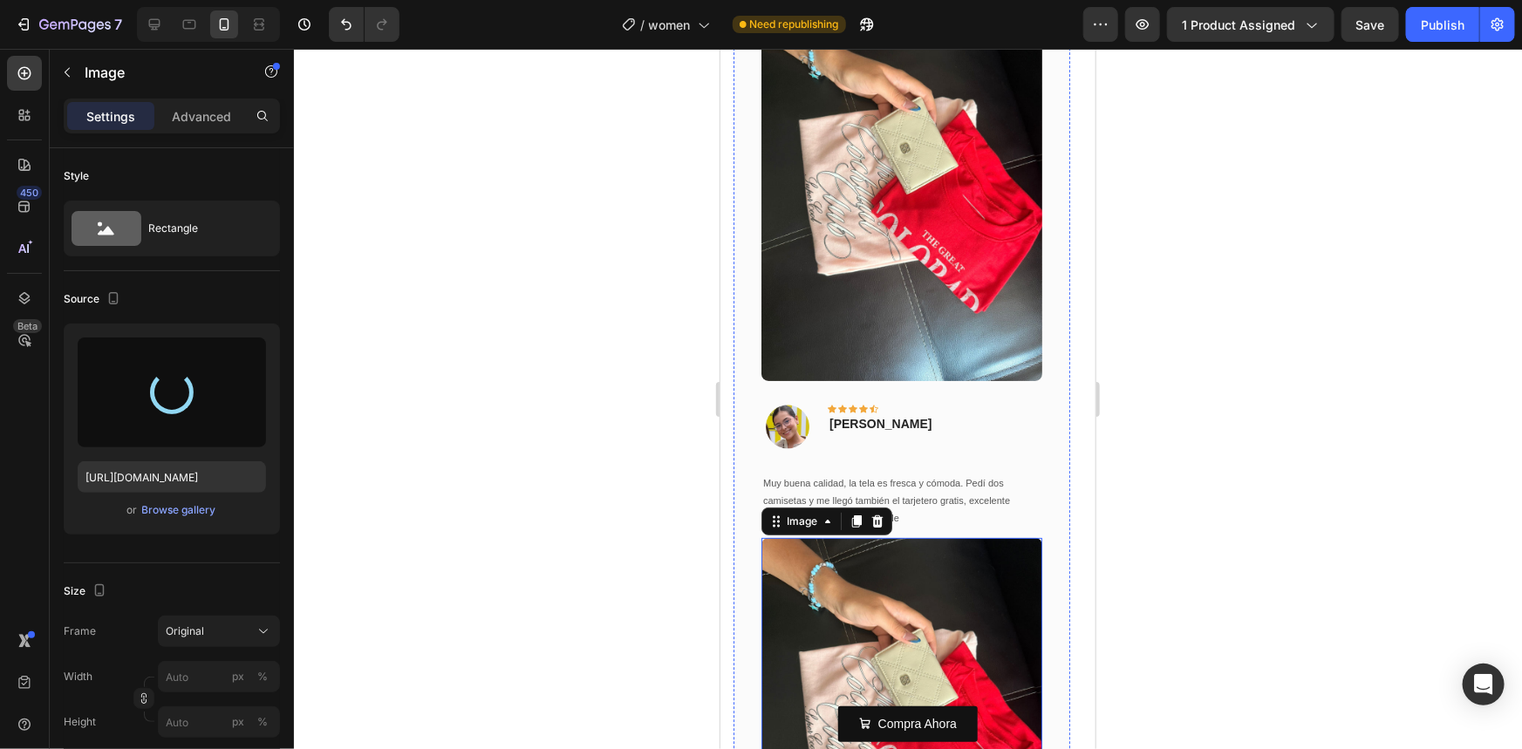
type input "https://cdn.shopify.com/s/files/1/0716/7901/7123/files/gempages_579043884215042…"
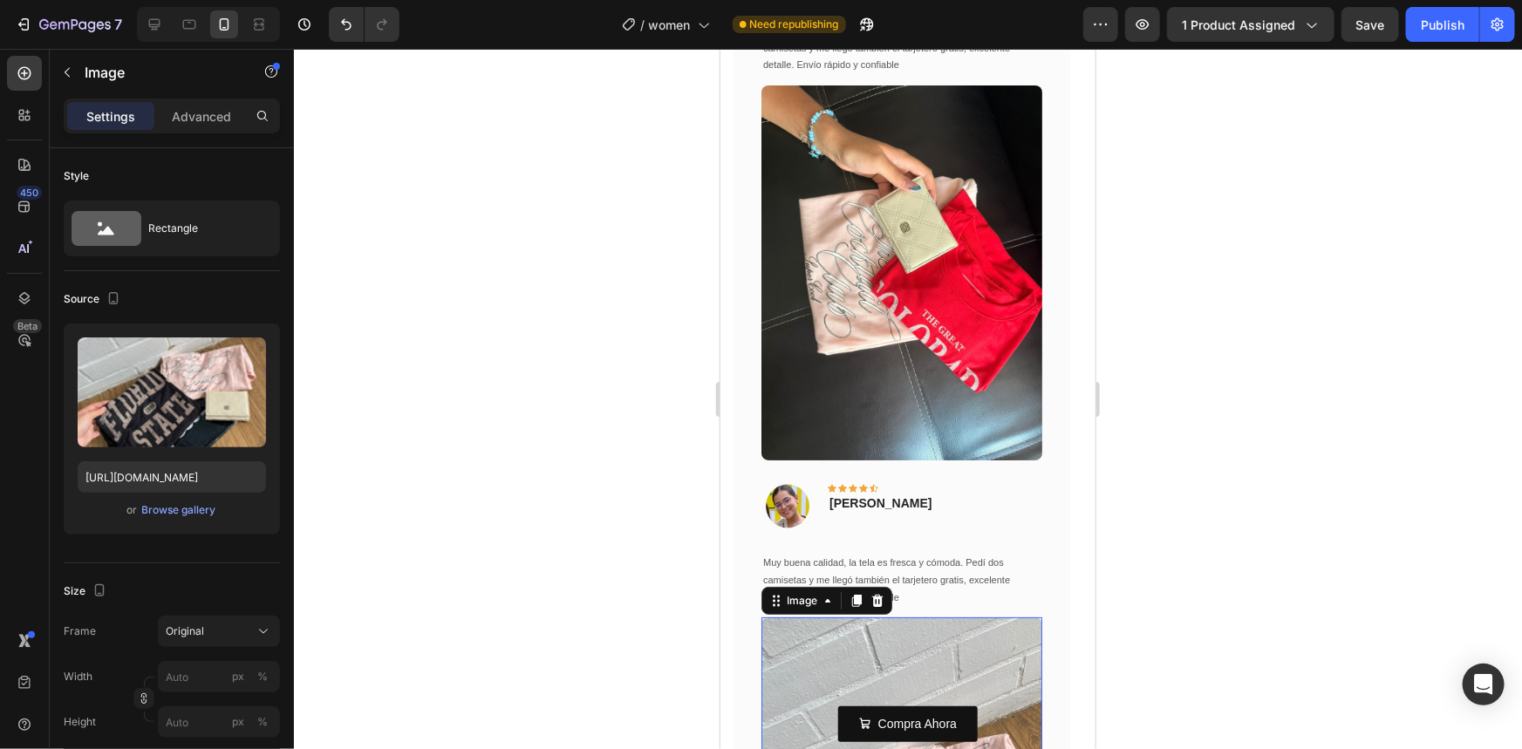
click at [1132, 339] on div at bounding box center [908, 399] width 1228 height 700
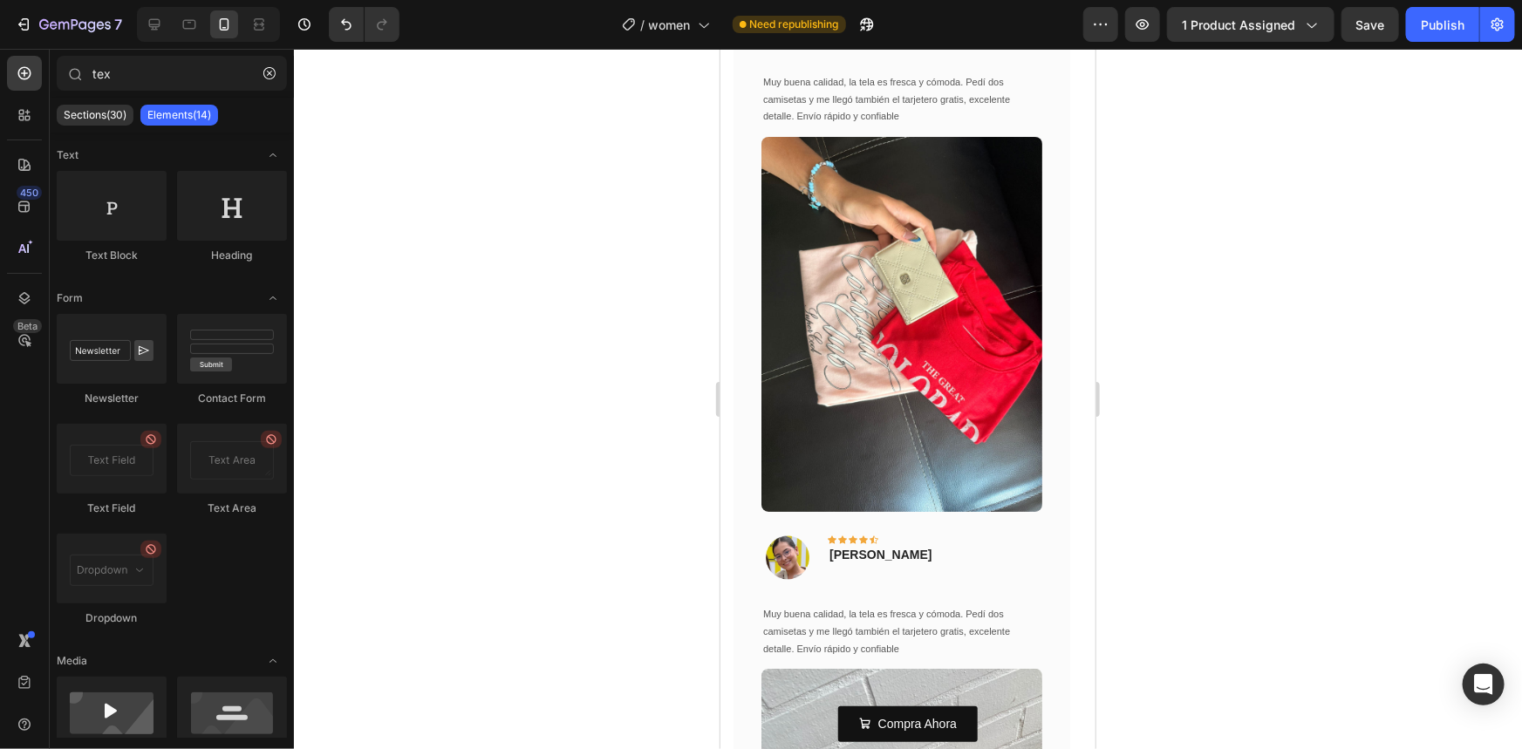
scroll to position [2969, 0]
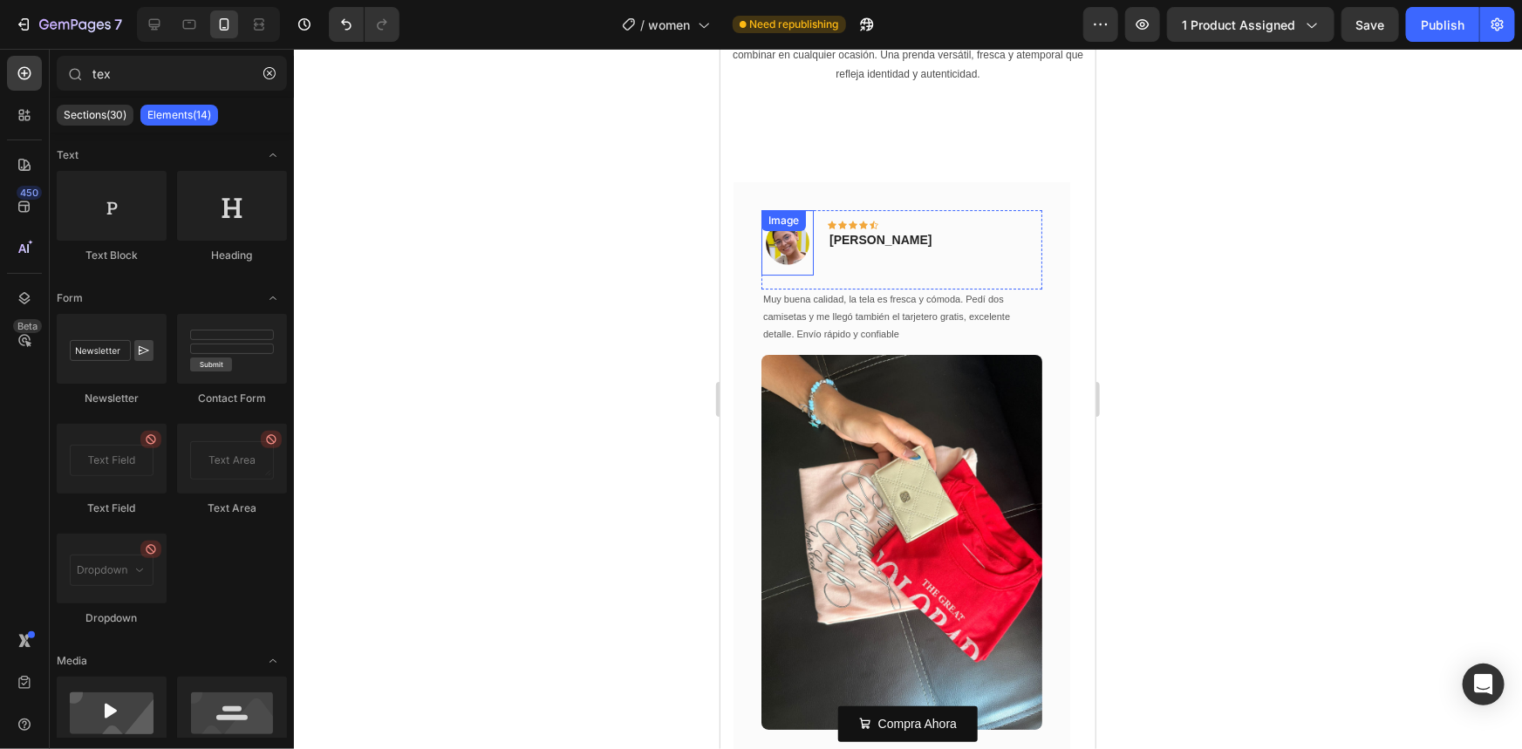
click at [801, 229] on img at bounding box center [787, 241] width 52 height 65
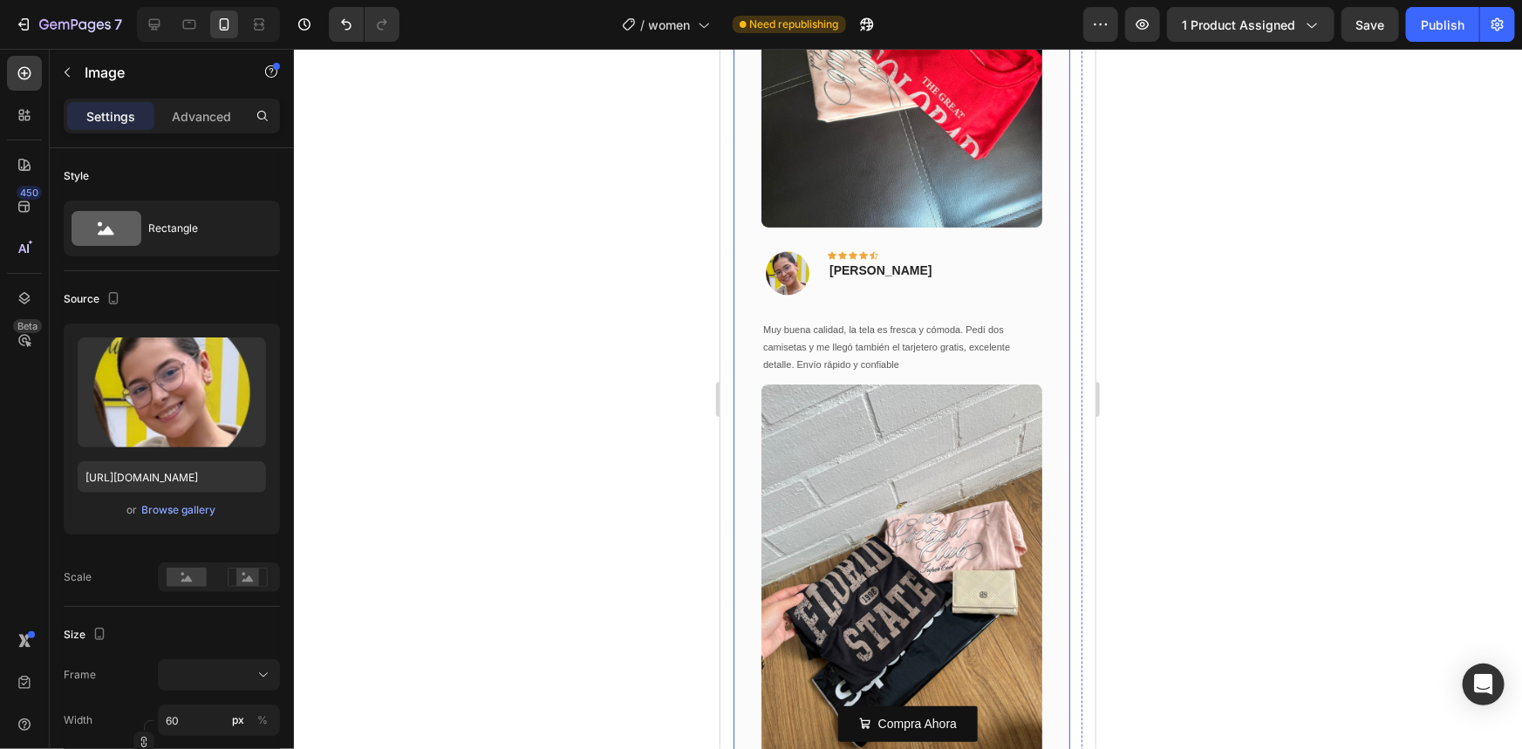
scroll to position [3445, 0]
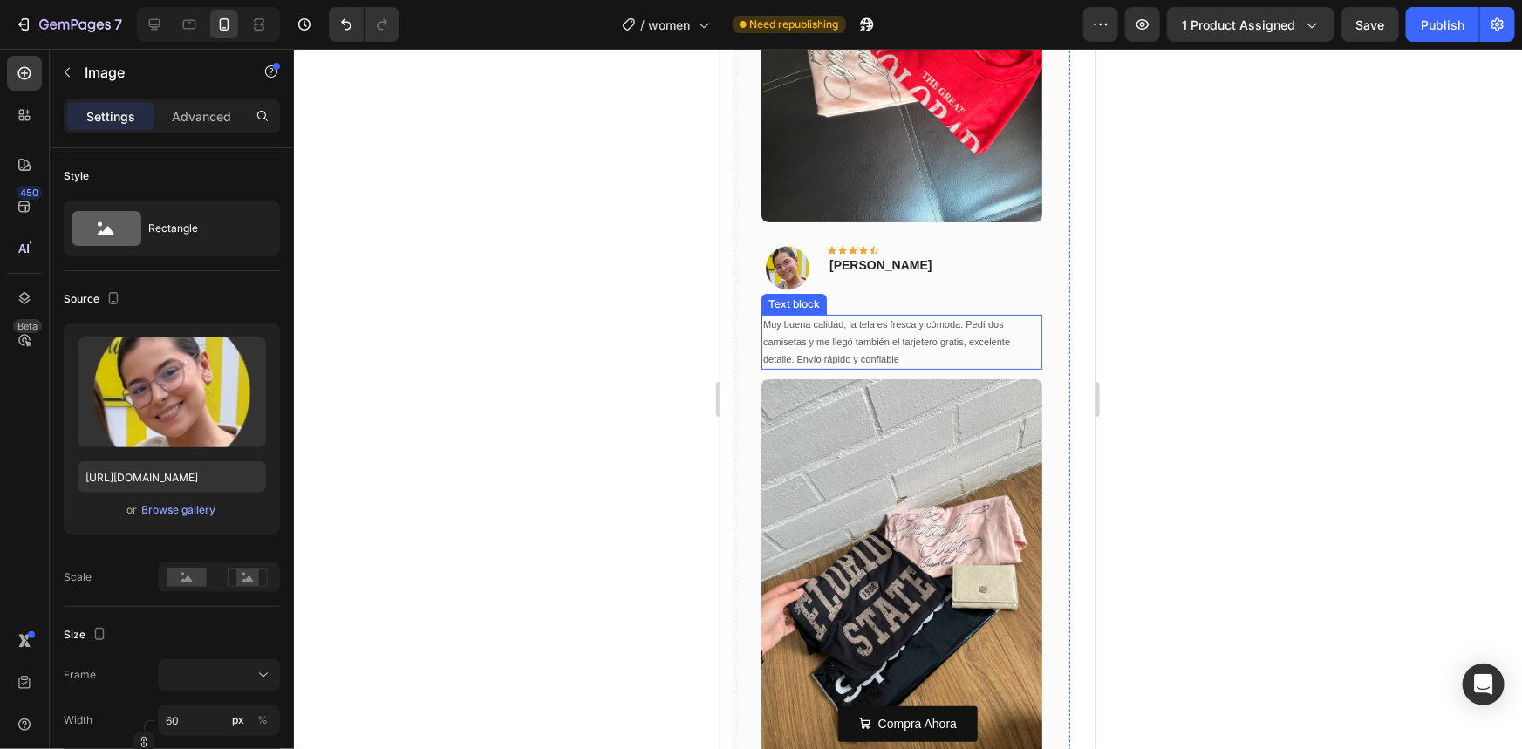
click at [836, 357] on p "Muy buena calidad, la tela es fresca y cómoda. Pedí dos camisetas y me llegó ta…" at bounding box center [900, 341] width 277 height 51
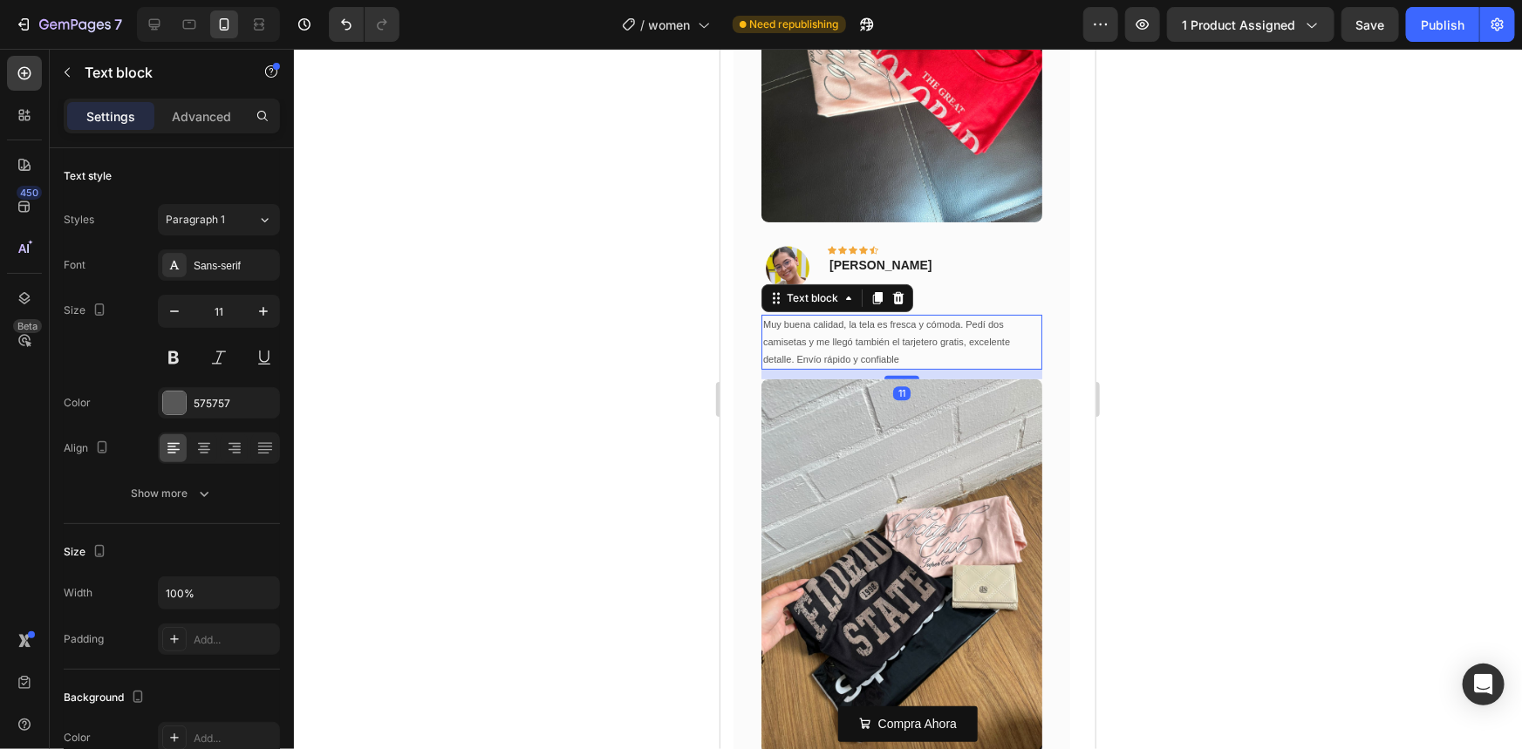
click at [867, 356] on p "Muy buena calidad, la tela es fresca y cómoda. Pedí dos camisetas y me llegó ta…" at bounding box center [900, 341] width 277 height 51
click at [913, 354] on p "Muy buena calidad, la tela es fresca y cómoda. Pedí dos camisetas y me llegó ta…" at bounding box center [900, 341] width 277 height 51
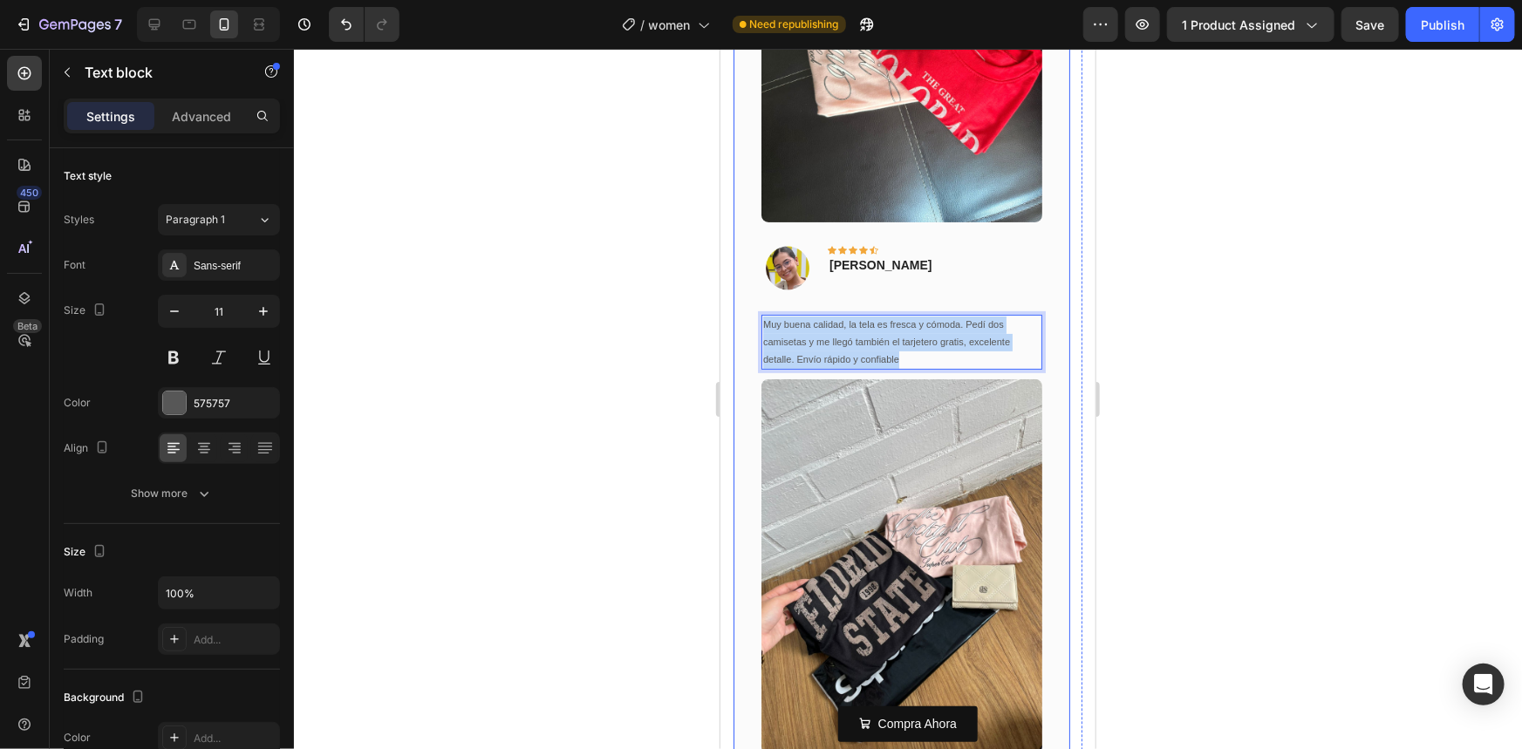
drag, startPoint x: 918, startPoint y: 357, endPoint x: 753, endPoint y: 324, distance: 168.0
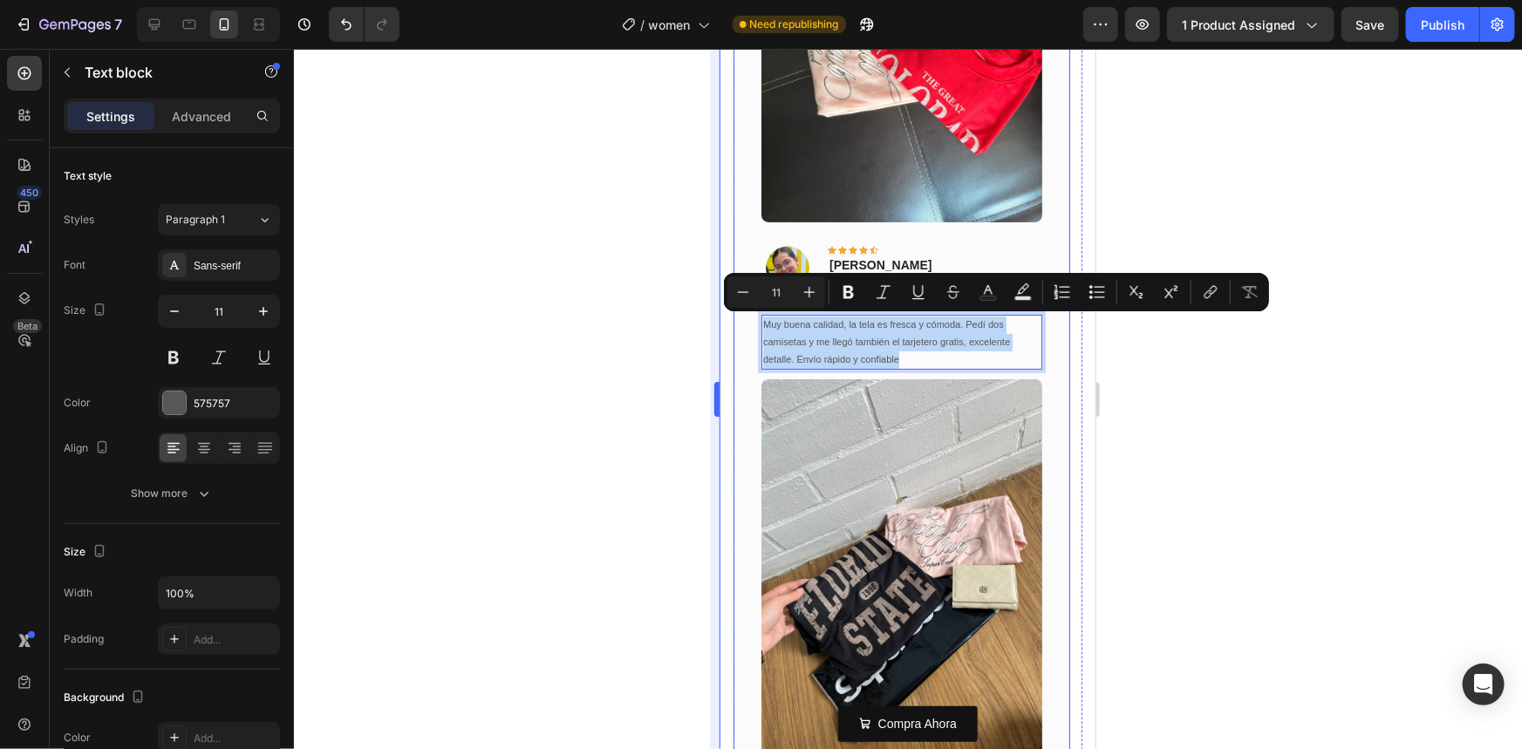
copy p "Muy buena calidad, la tela es fresca y cómoda. Pedí dos camisetas y me llegó ta…"
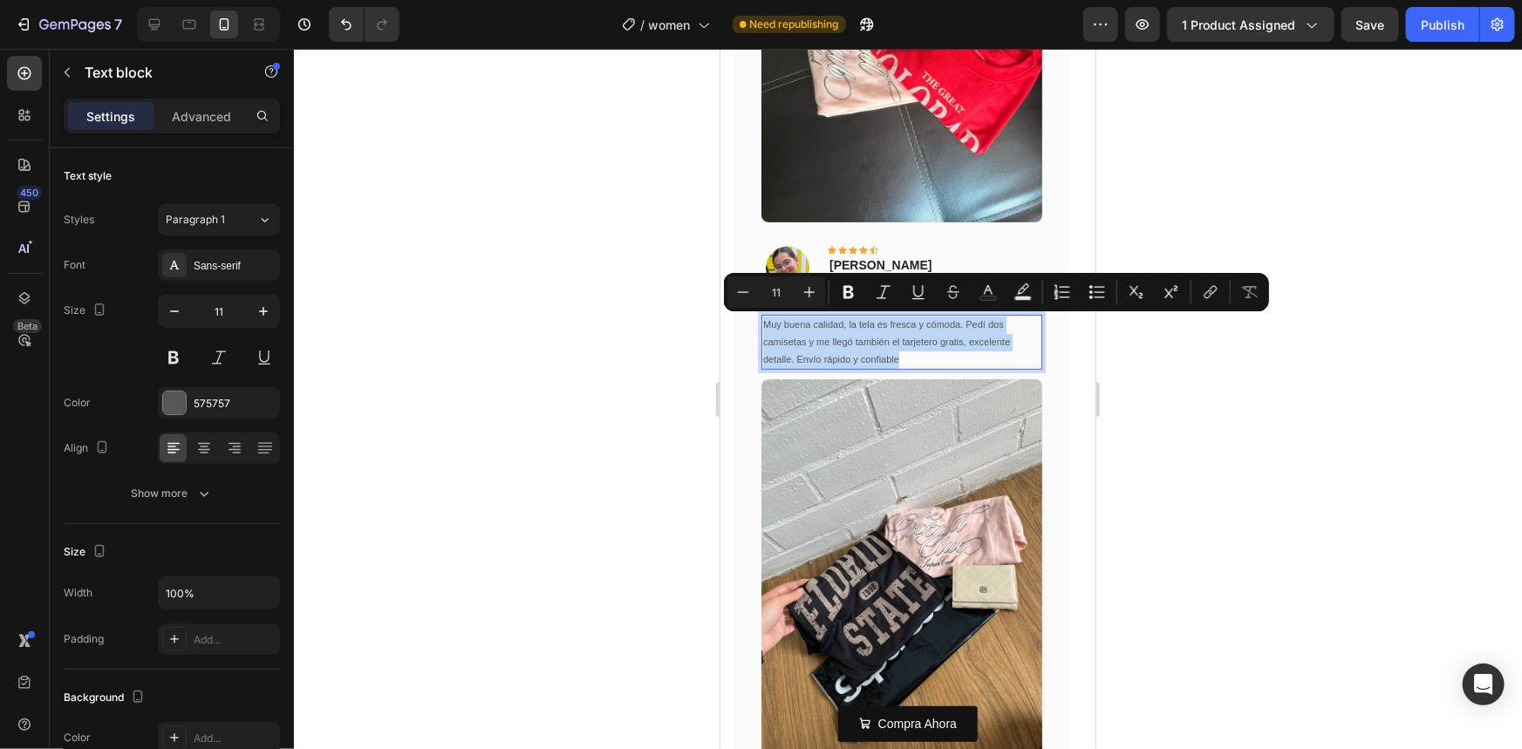
click at [896, 349] on p "Muy buena calidad, la tela es fresca y cómoda. Pedí dos camisetas y me llegó ta…" at bounding box center [900, 341] width 277 height 51
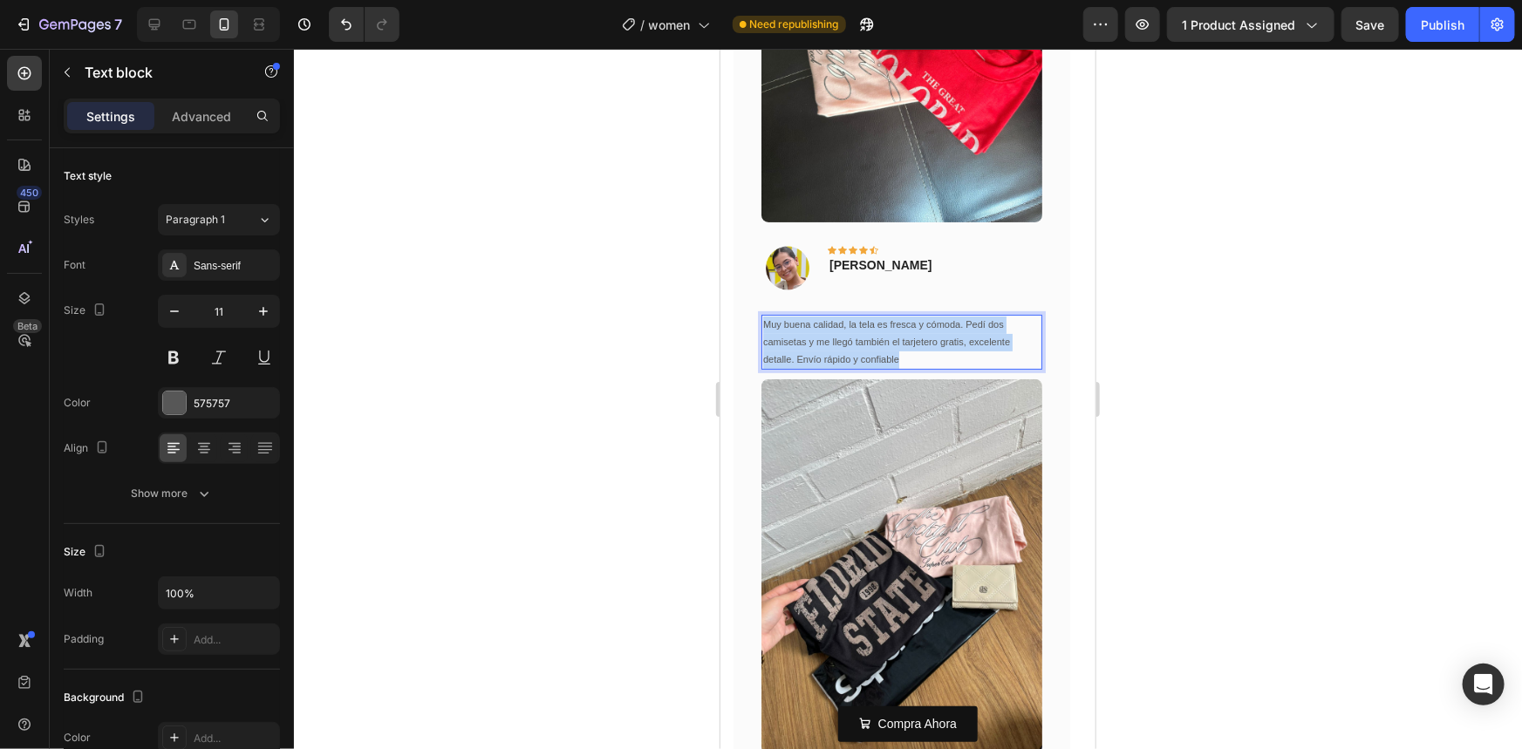
drag, startPoint x: 906, startPoint y: 353, endPoint x: 762, endPoint y: 329, distance: 146.0
click at [762, 329] on p "Muy buena calidad, la tela es fresca y cómoda. Pedí dos camisetas y me llegó ta…" at bounding box center [900, 341] width 277 height 51
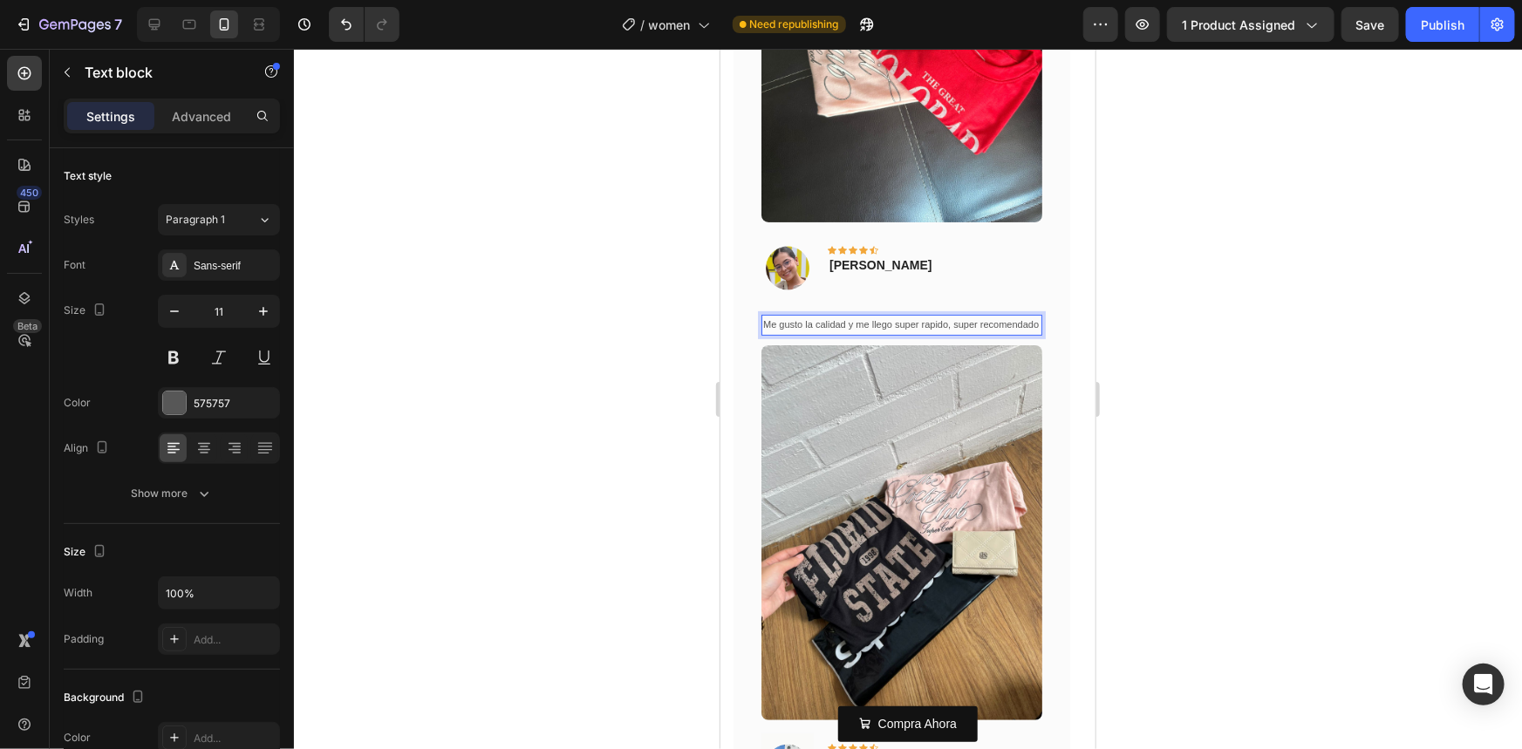
click at [1259, 454] on div at bounding box center [908, 399] width 1228 height 700
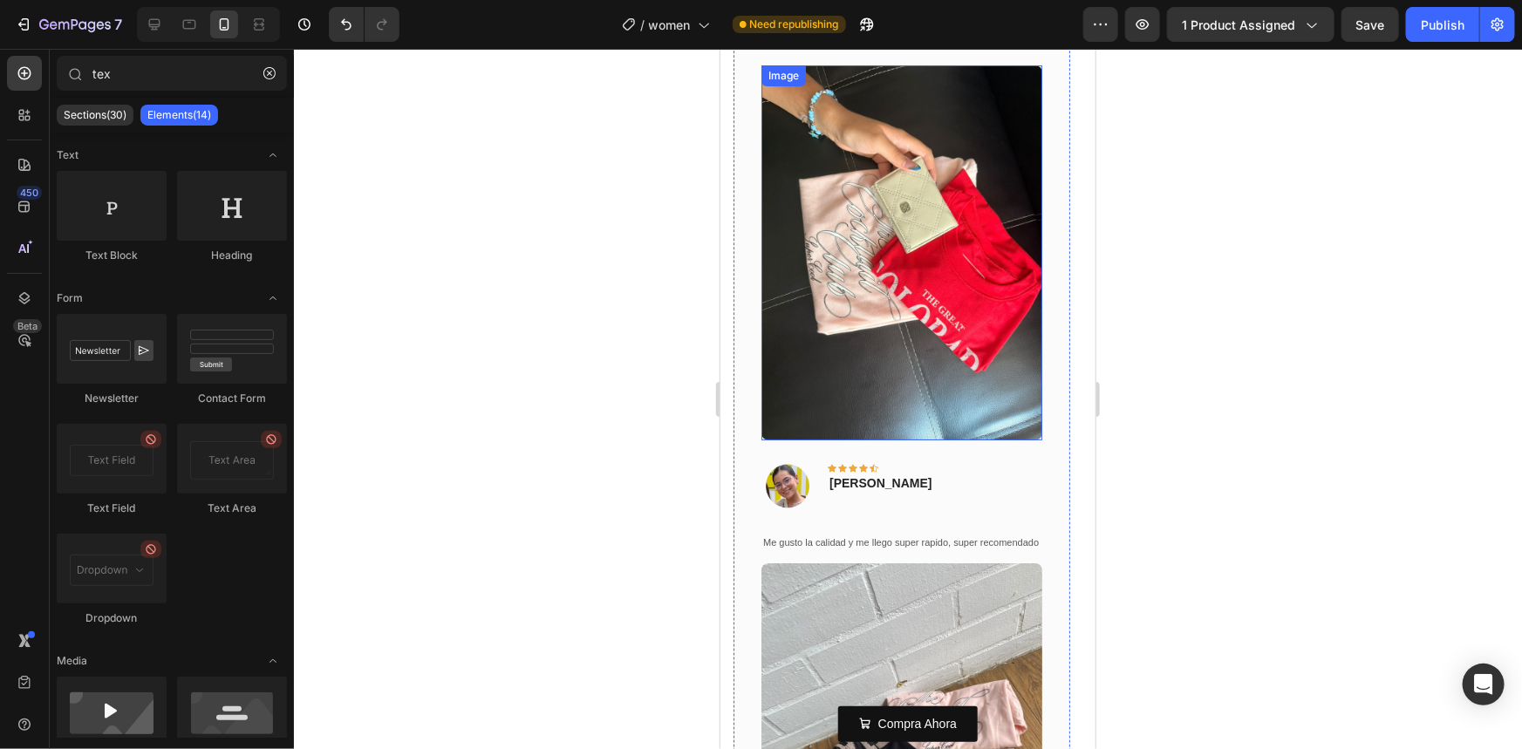
scroll to position [3207, 0]
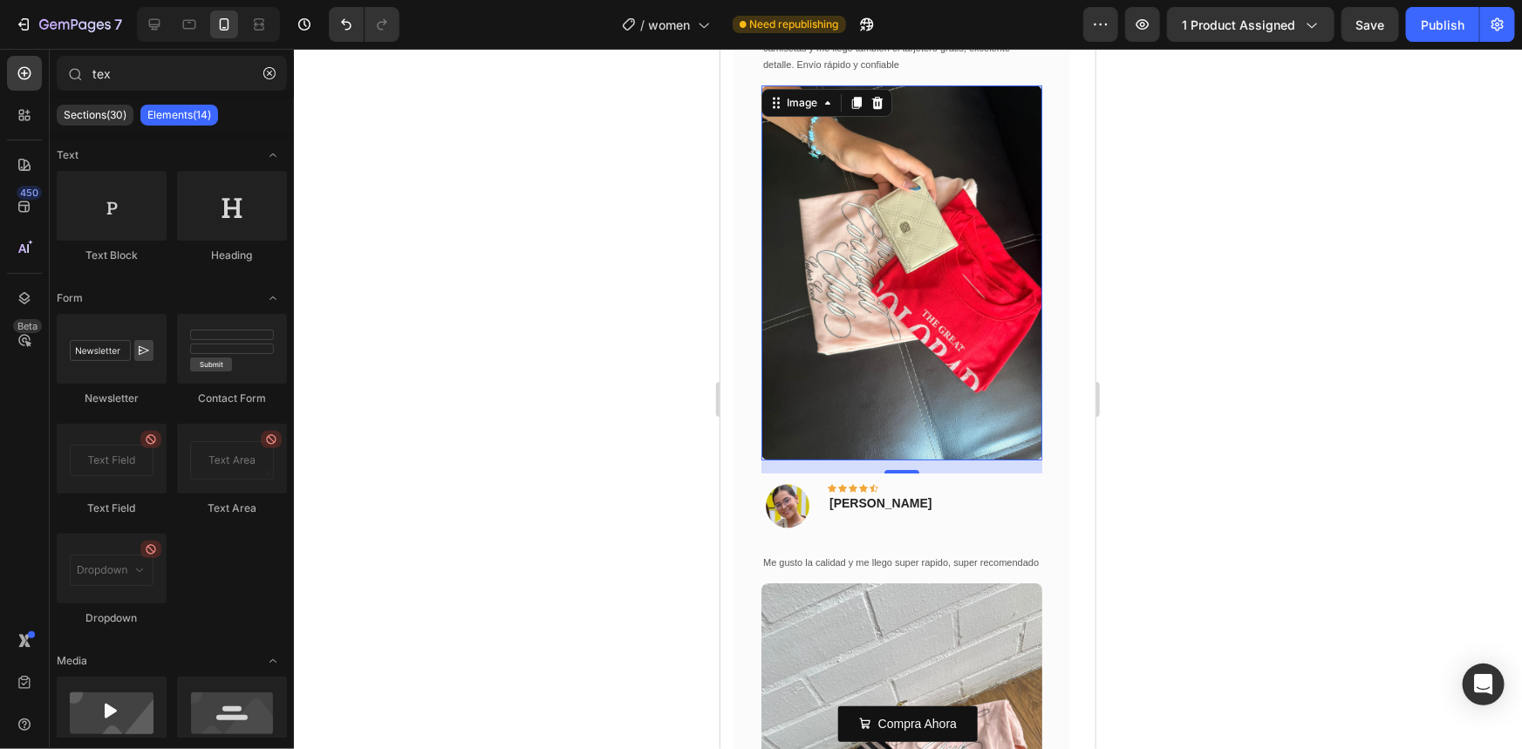
click at [929, 251] on img at bounding box center [901, 272] width 281 height 375
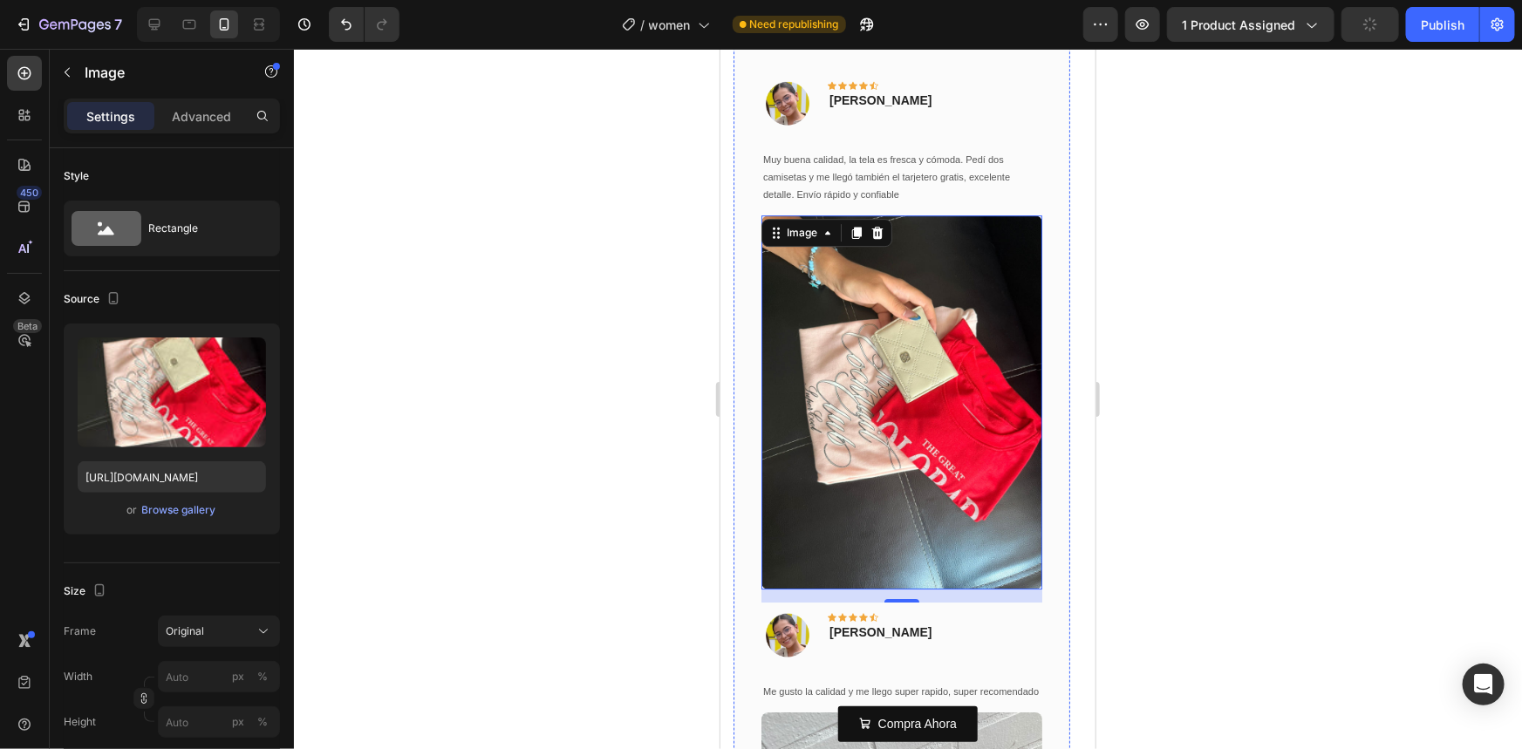
scroll to position [2869, 0]
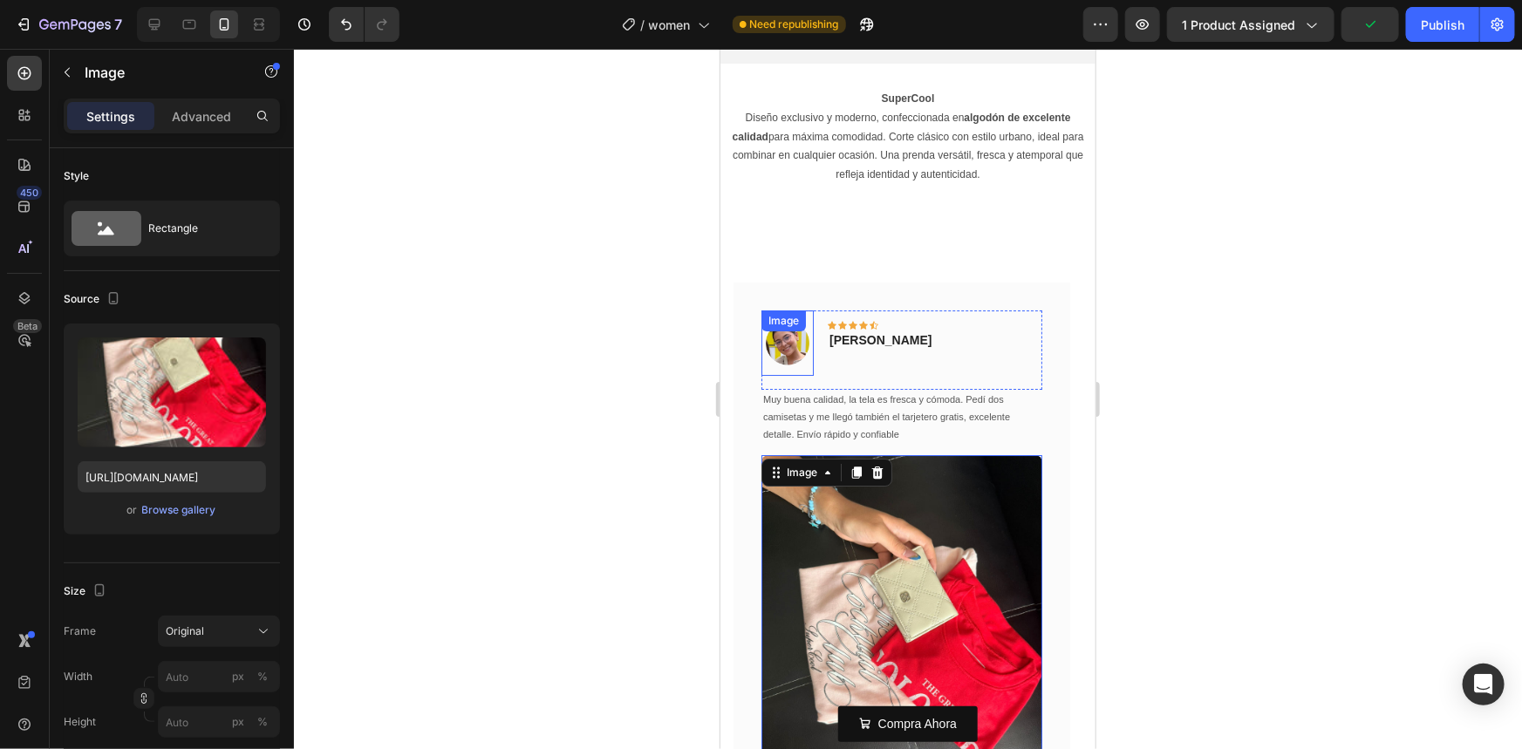
click at [781, 315] on img at bounding box center [787, 342] width 52 height 65
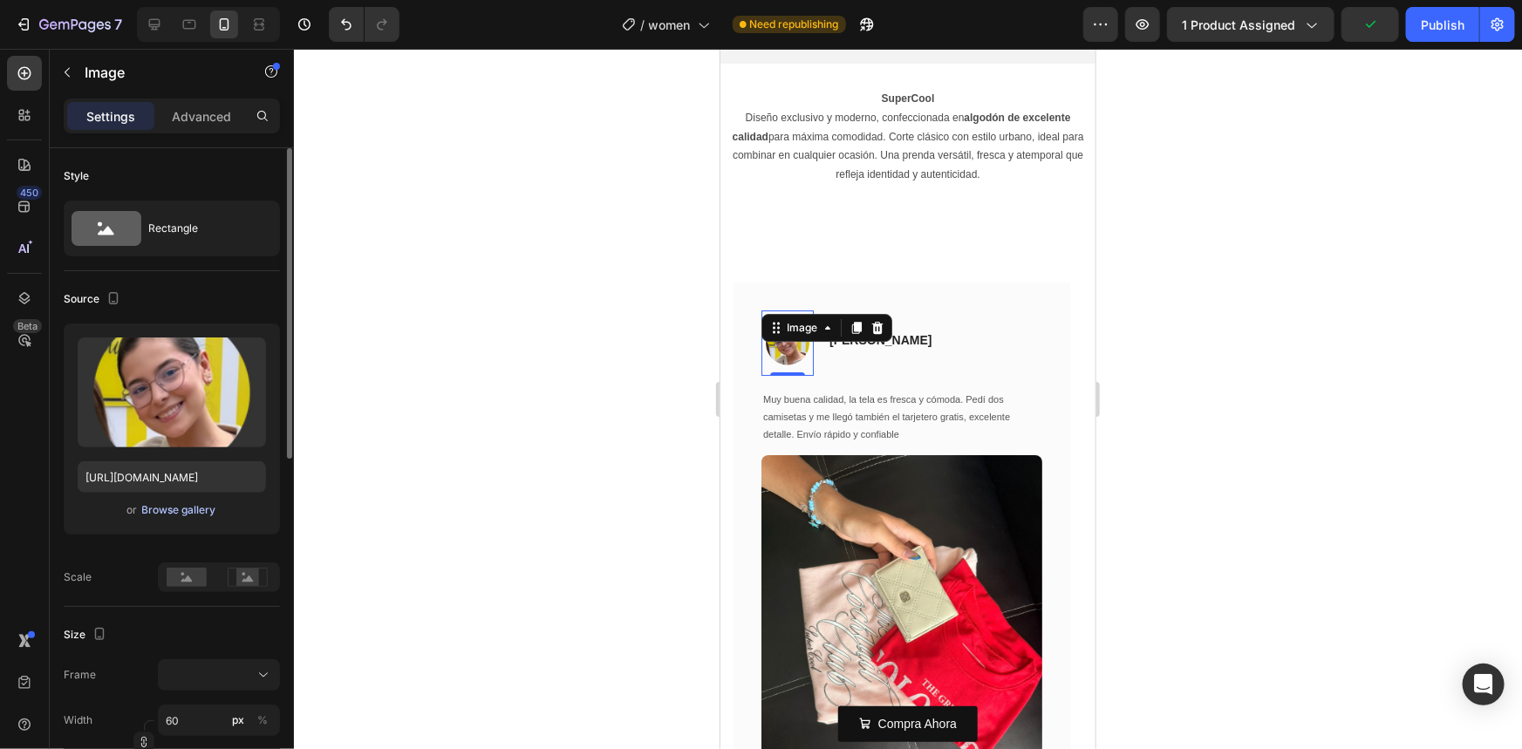
click at [208, 502] on div "Browse gallery" at bounding box center [179, 510] width 74 height 16
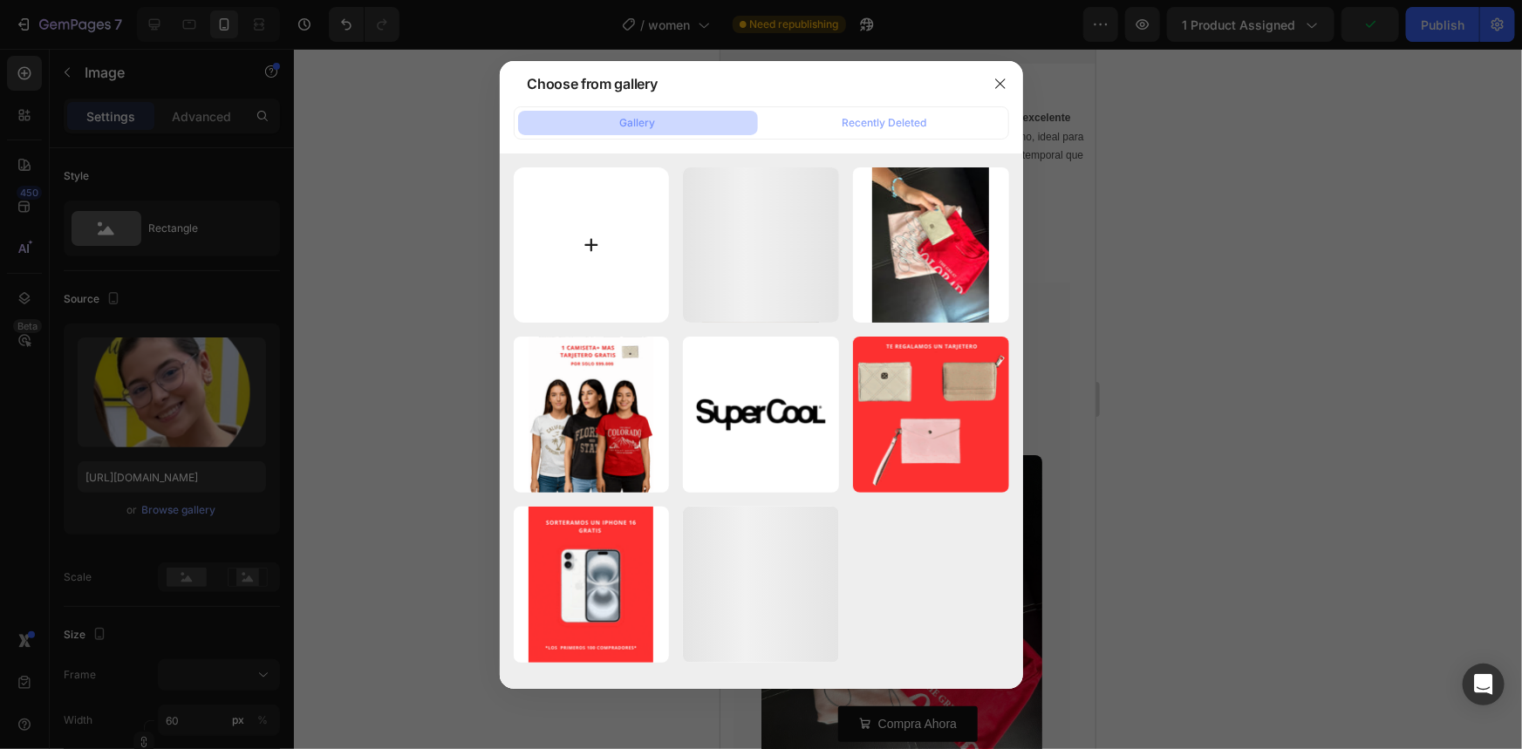
click at [530, 205] on input "file" at bounding box center [592, 245] width 156 height 156
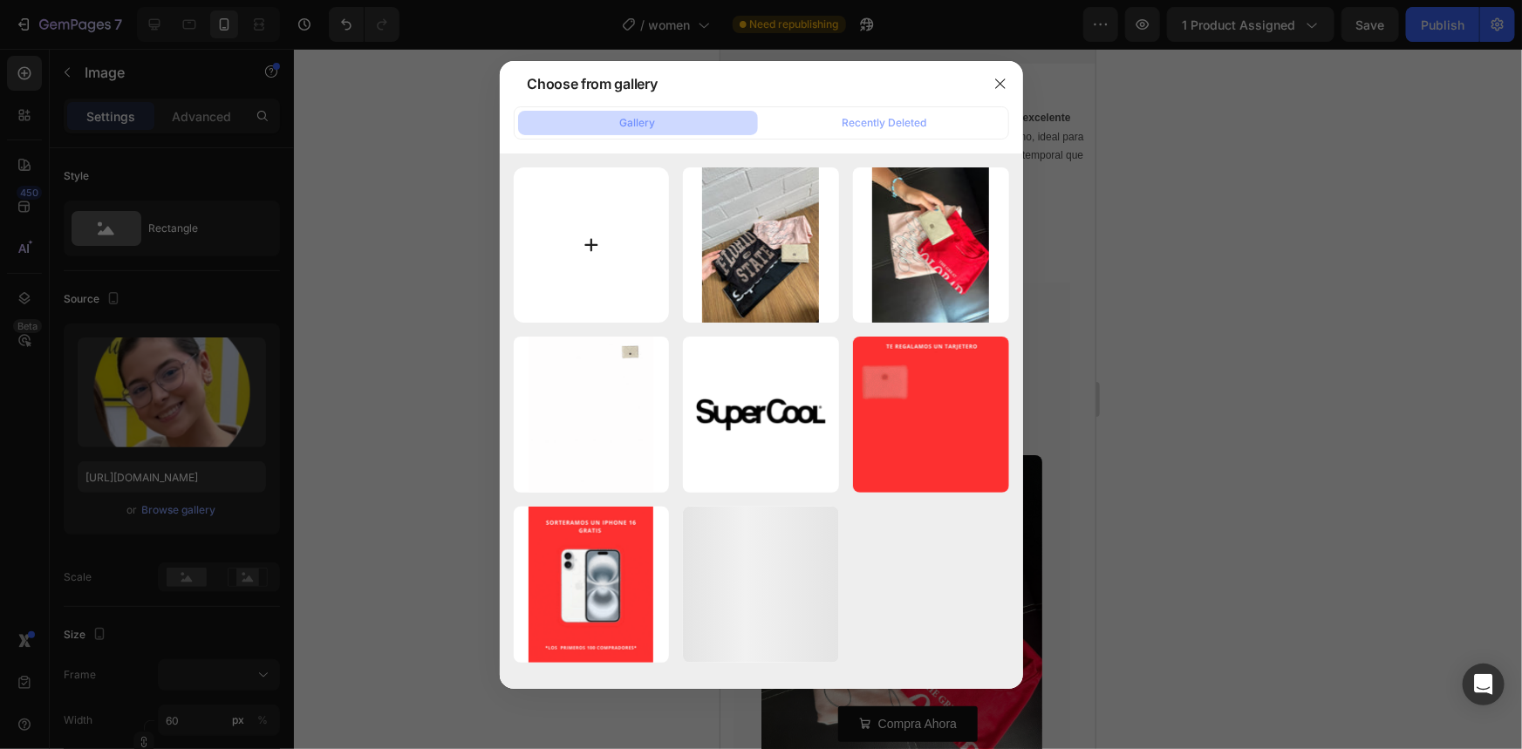
type input "C:\fakepath\Diseño sin título (6).png"
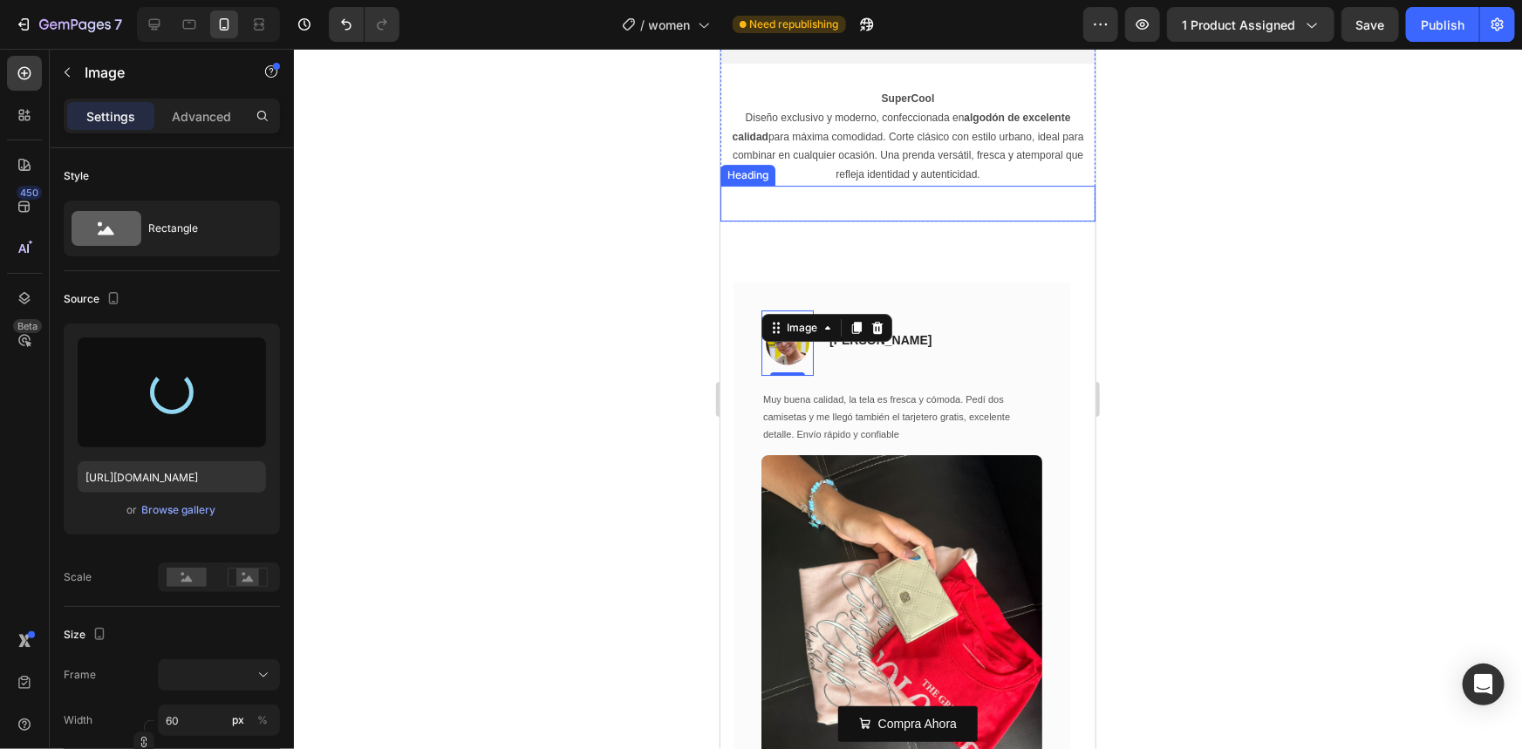
type input "https://cdn.shopify.com/s/files/1/0716/7901/7123/files/gempages_579043884215042…"
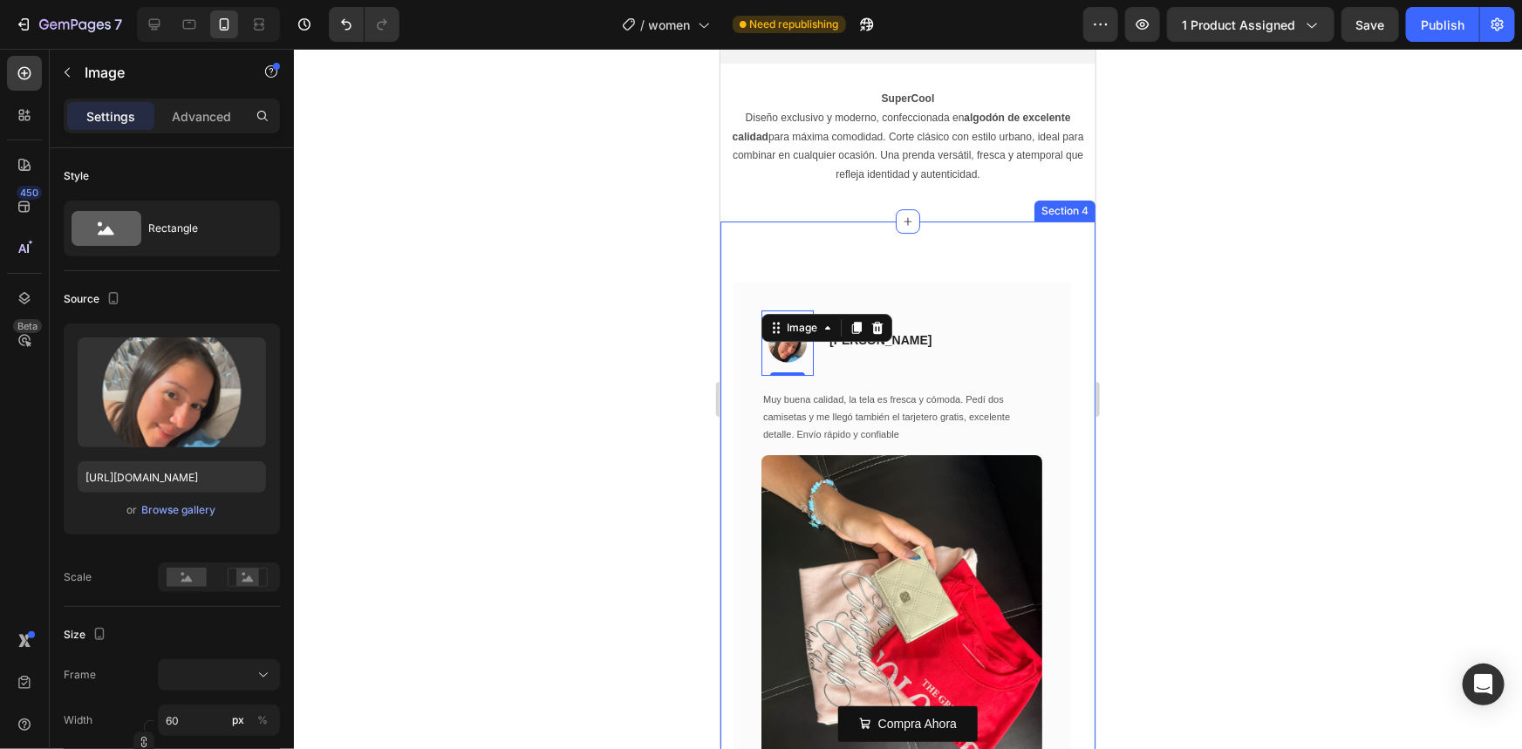
click at [1230, 297] on div at bounding box center [908, 399] width 1228 height 700
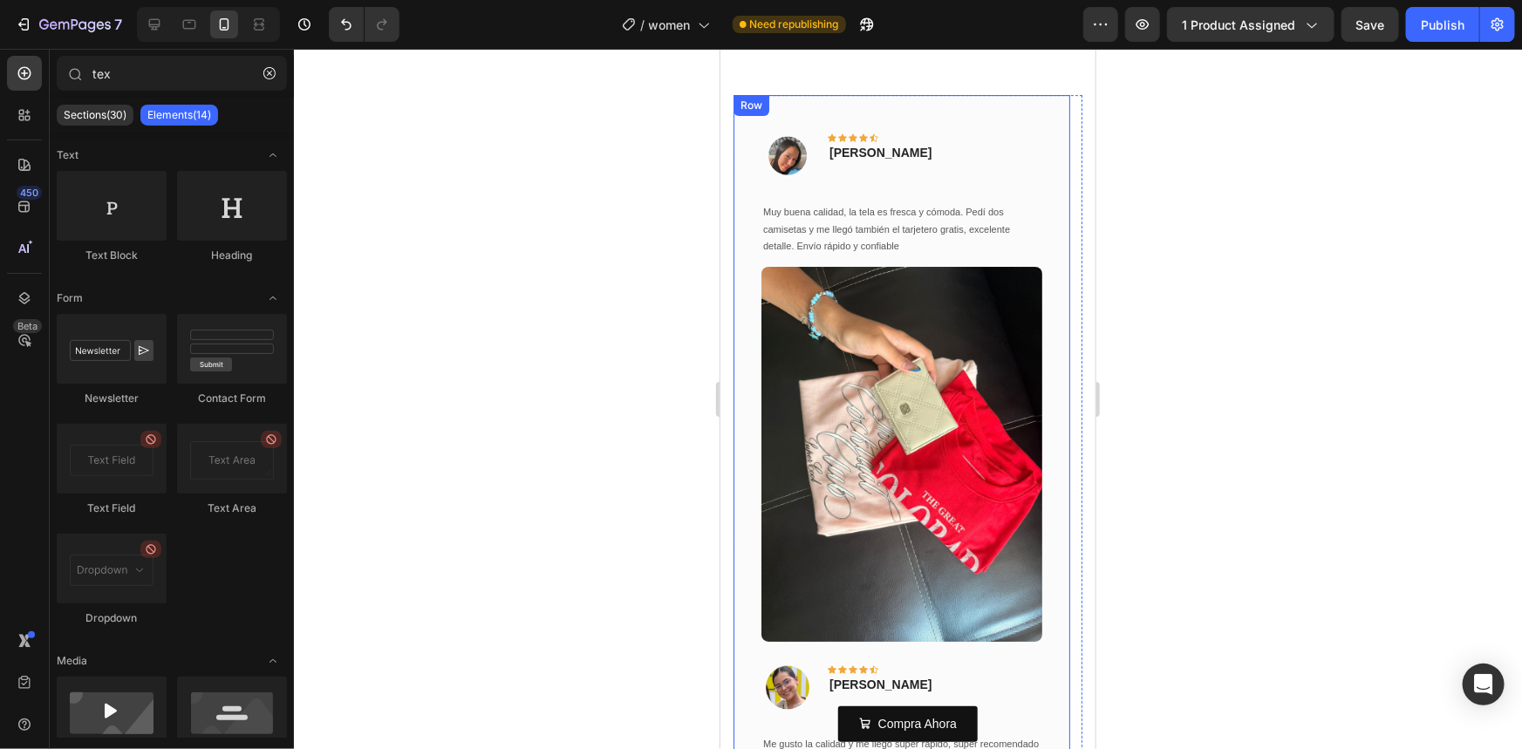
scroll to position [3026, 0]
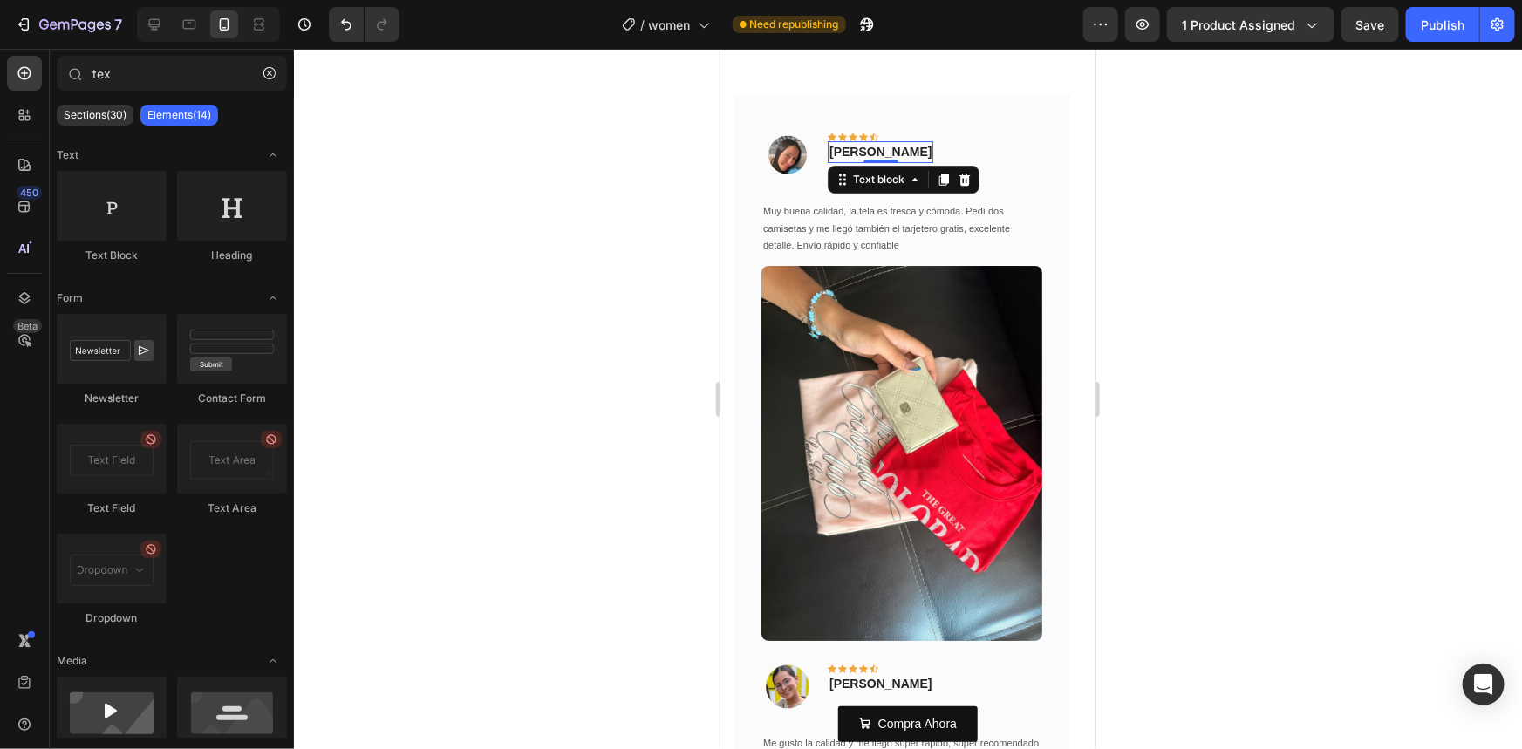
click at [910, 158] on p "[PERSON_NAME]" at bounding box center [880, 151] width 102 height 18
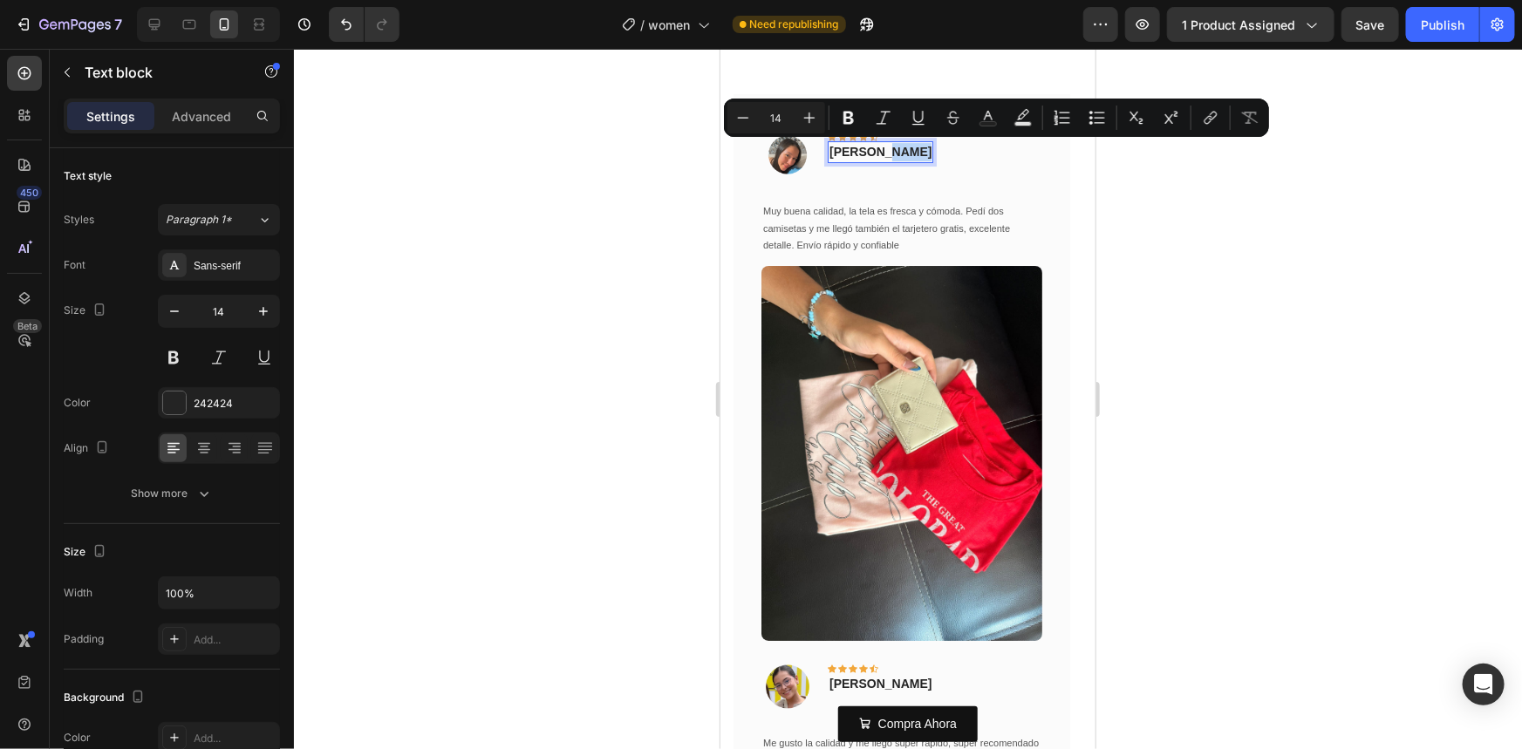
click at [878, 149] on p "[PERSON_NAME]" at bounding box center [880, 151] width 102 height 18
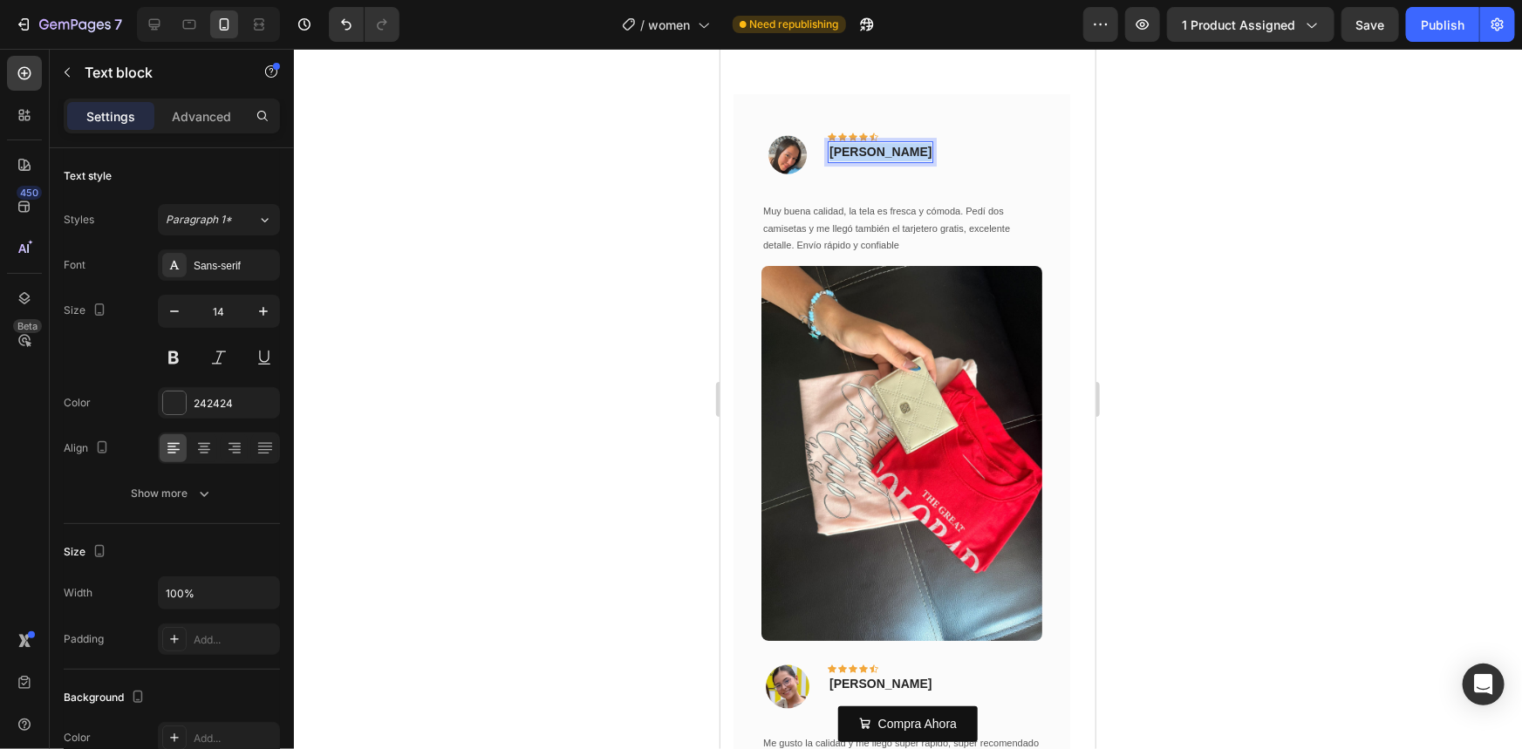
click at [878, 149] on p "[PERSON_NAME]" at bounding box center [880, 151] width 102 height 18
click at [869, 140] on div "Icon" at bounding box center [873, 136] width 9 height 9
click at [837, 148] on p "Cris Florez" at bounding box center [880, 151] width 102 height 18
drag, startPoint x: 882, startPoint y: 154, endPoint x: 1845, endPoint y: 216, distance: 964.9
click at [1141, 168] on div at bounding box center [908, 399] width 1228 height 700
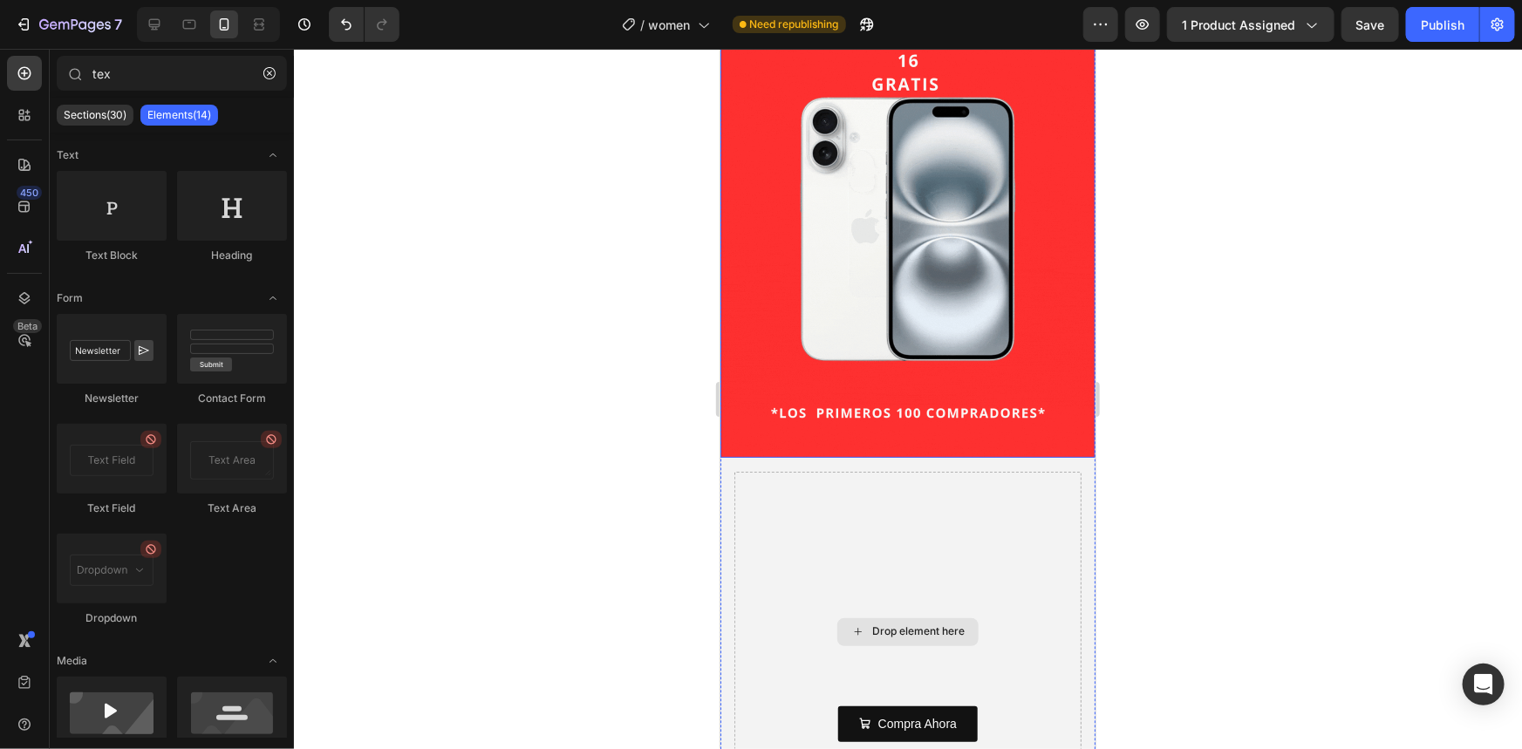
scroll to position [1917, 0]
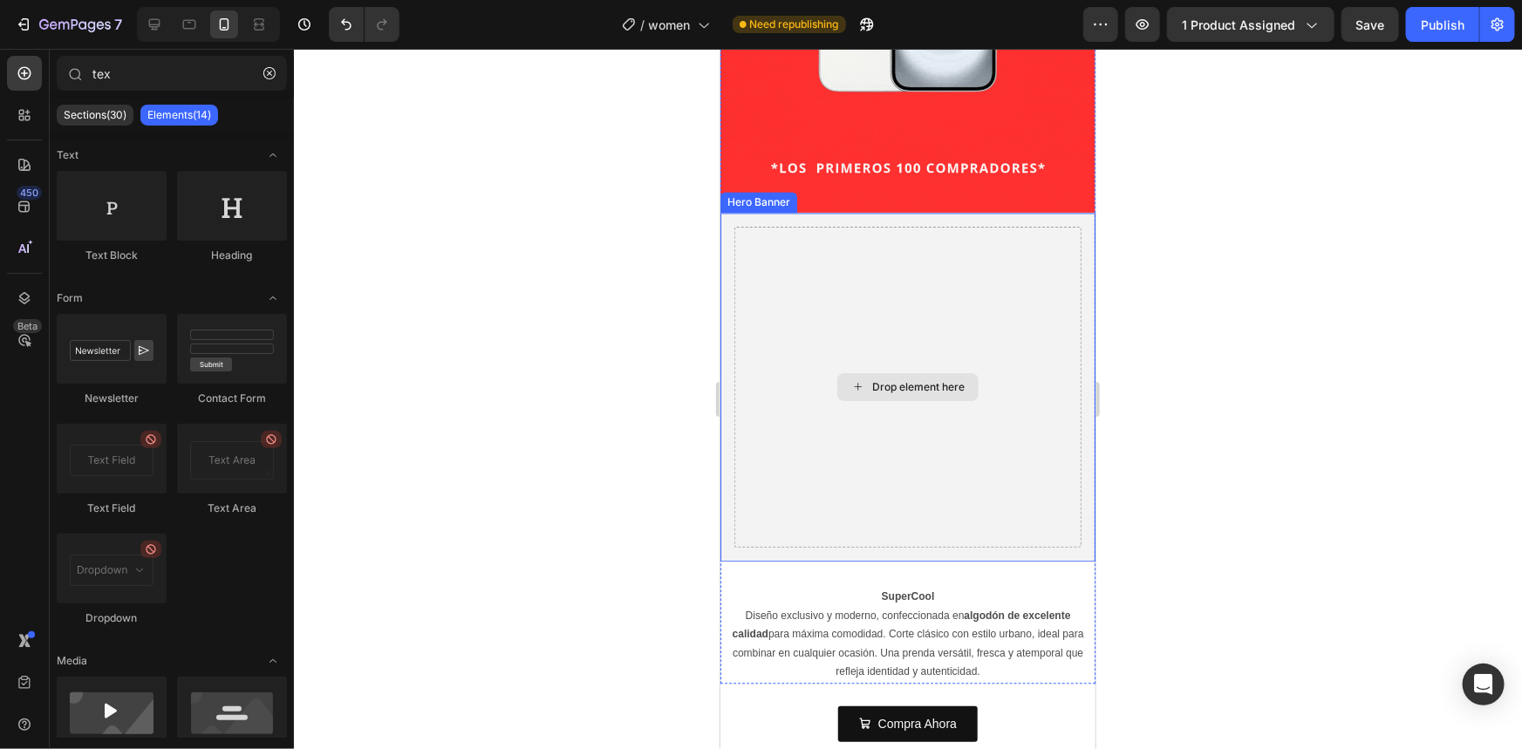
click at [737, 299] on div "Drop element here" at bounding box center [906, 386] width 347 height 321
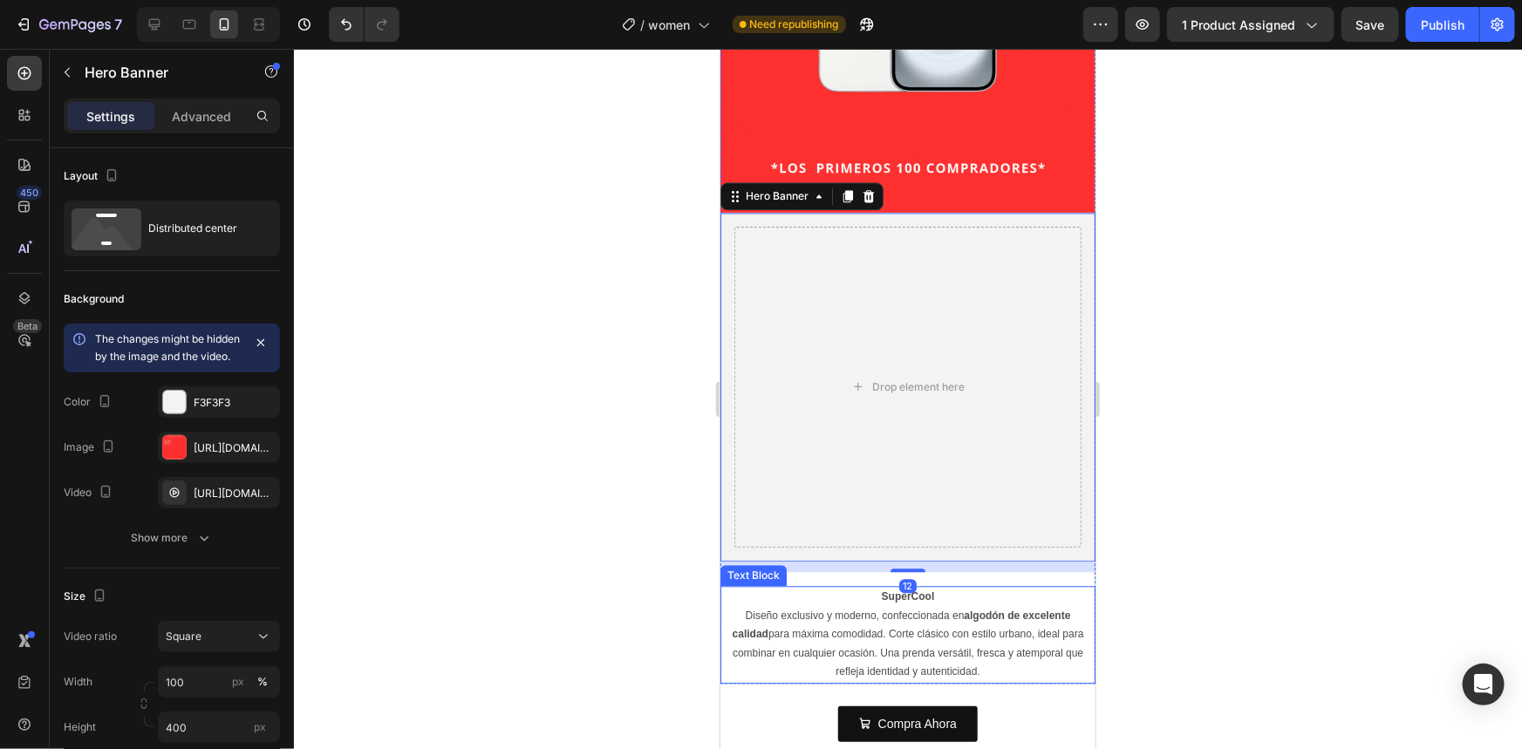
click at [823, 606] on p "Diseño exclusivo y moderno, confeccionada en algodón de excelente calidad para …" at bounding box center [907, 643] width 372 height 75
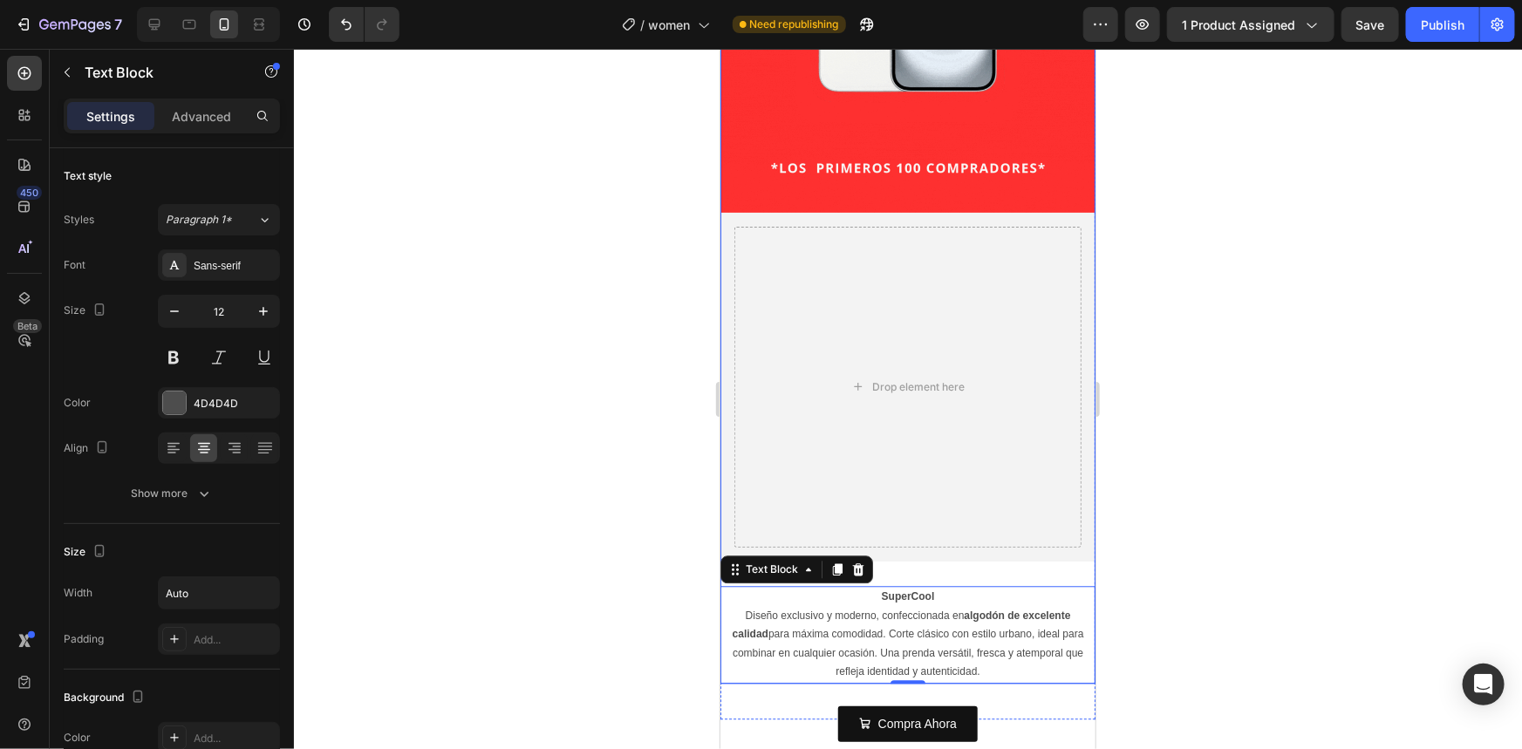
scroll to position [2154, 0]
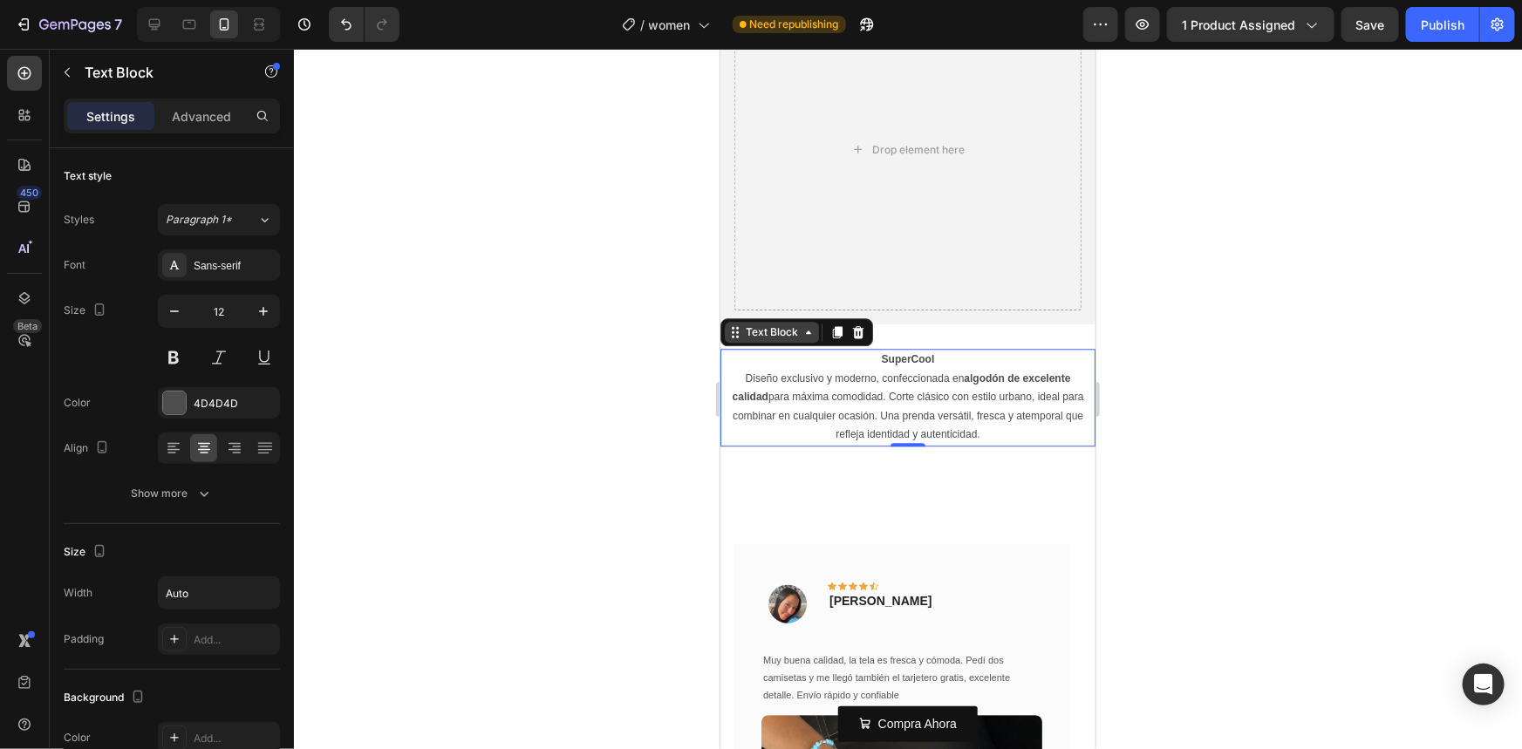
click at [736, 324] on icon at bounding box center [734, 331] width 14 height 14
click at [832, 325] on icon at bounding box center [837, 331] width 10 height 12
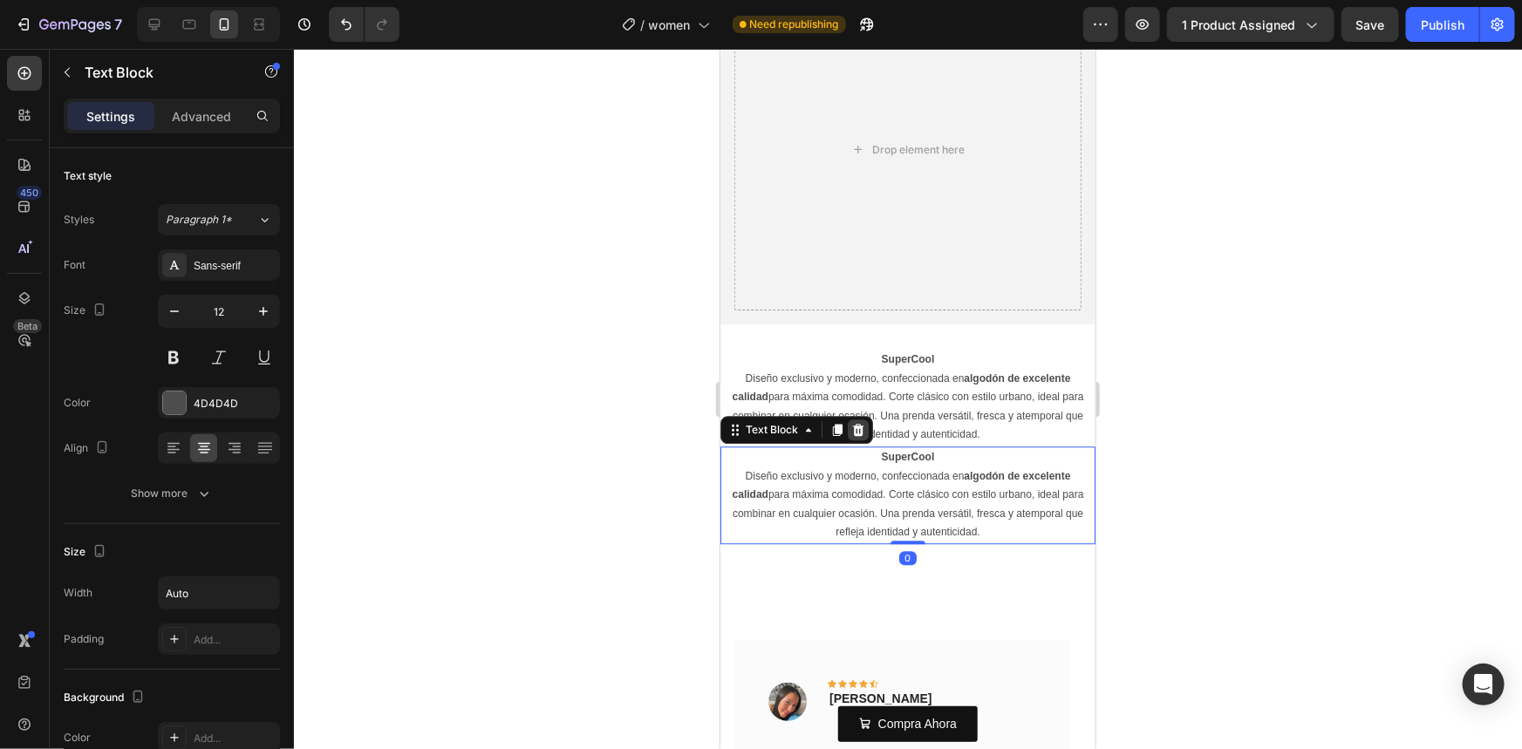
click at [855, 422] on icon at bounding box center [857, 429] width 14 height 14
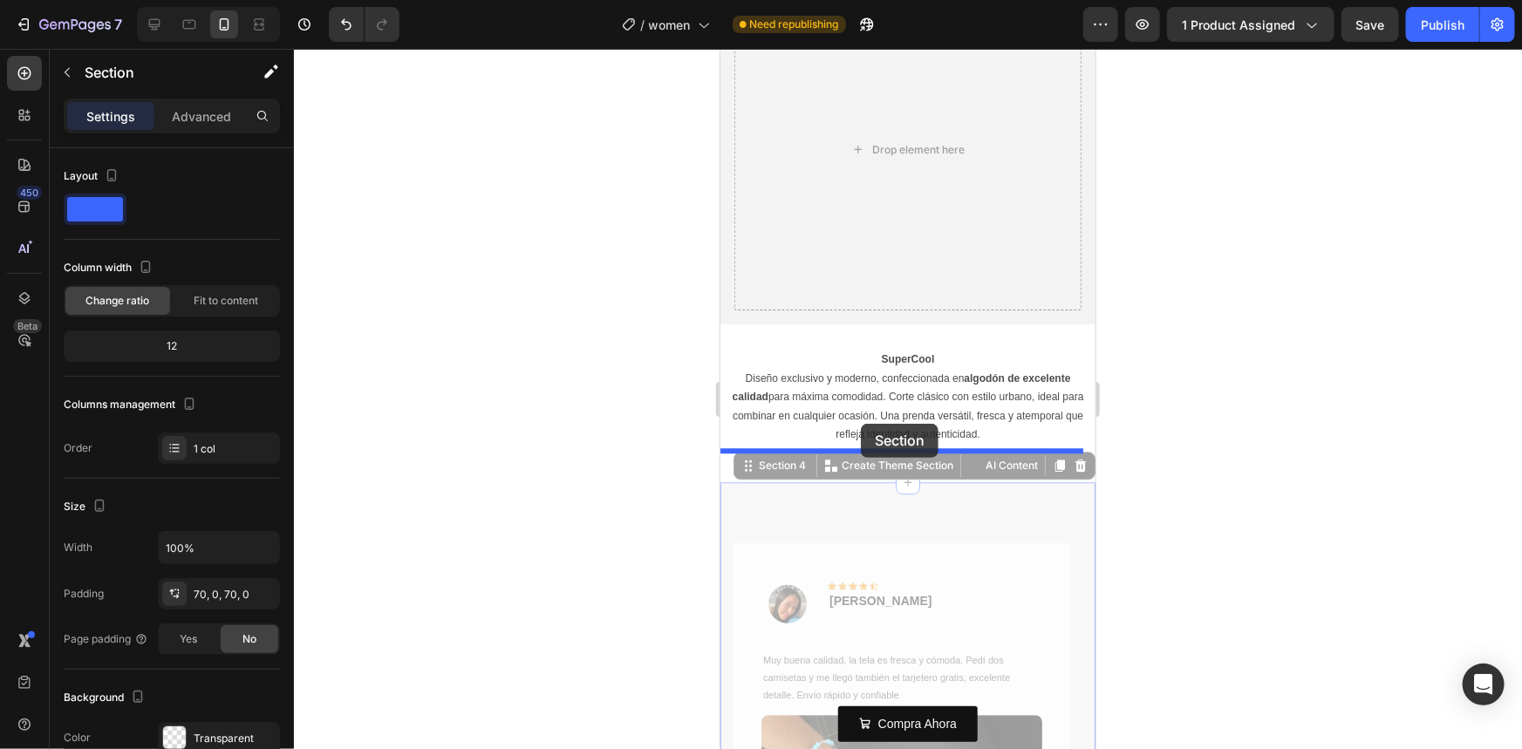
drag, startPoint x: 741, startPoint y: 438, endPoint x: 860, endPoint y: 423, distance: 119.5
click at [860, 423] on div "iPhone 15 Pro Max ( 430 px) iPhone 13 Mini iPhone 13 Pro iPhone 11 Pro Max iPho…" at bounding box center [907, 731] width 375 height 5674
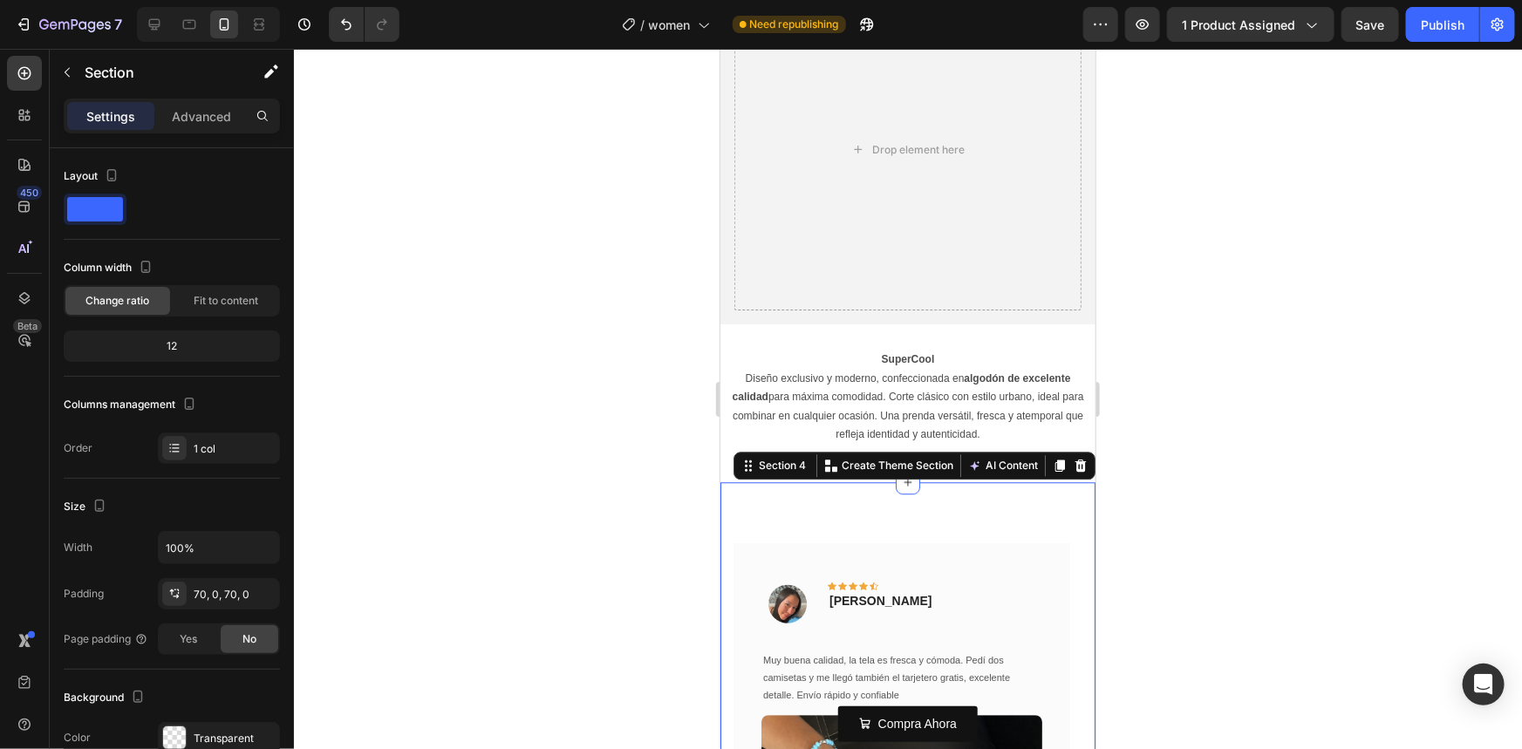
click at [1212, 456] on div at bounding box center [908, 399] width 1228 height 700
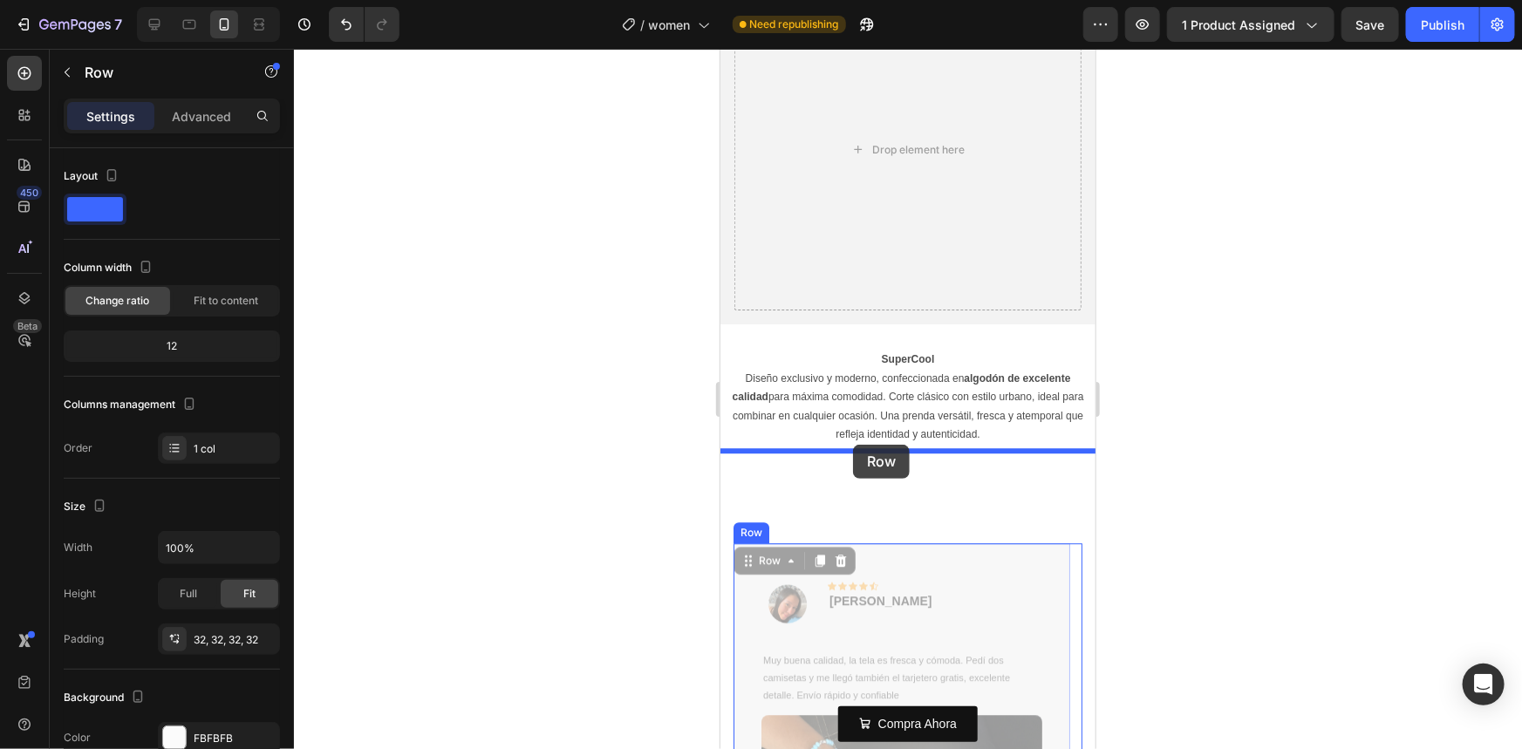
drag, startPoint x: 749, startPoint y: 520, endPoint x: 852, endPoint y: 444, distance: 127.9
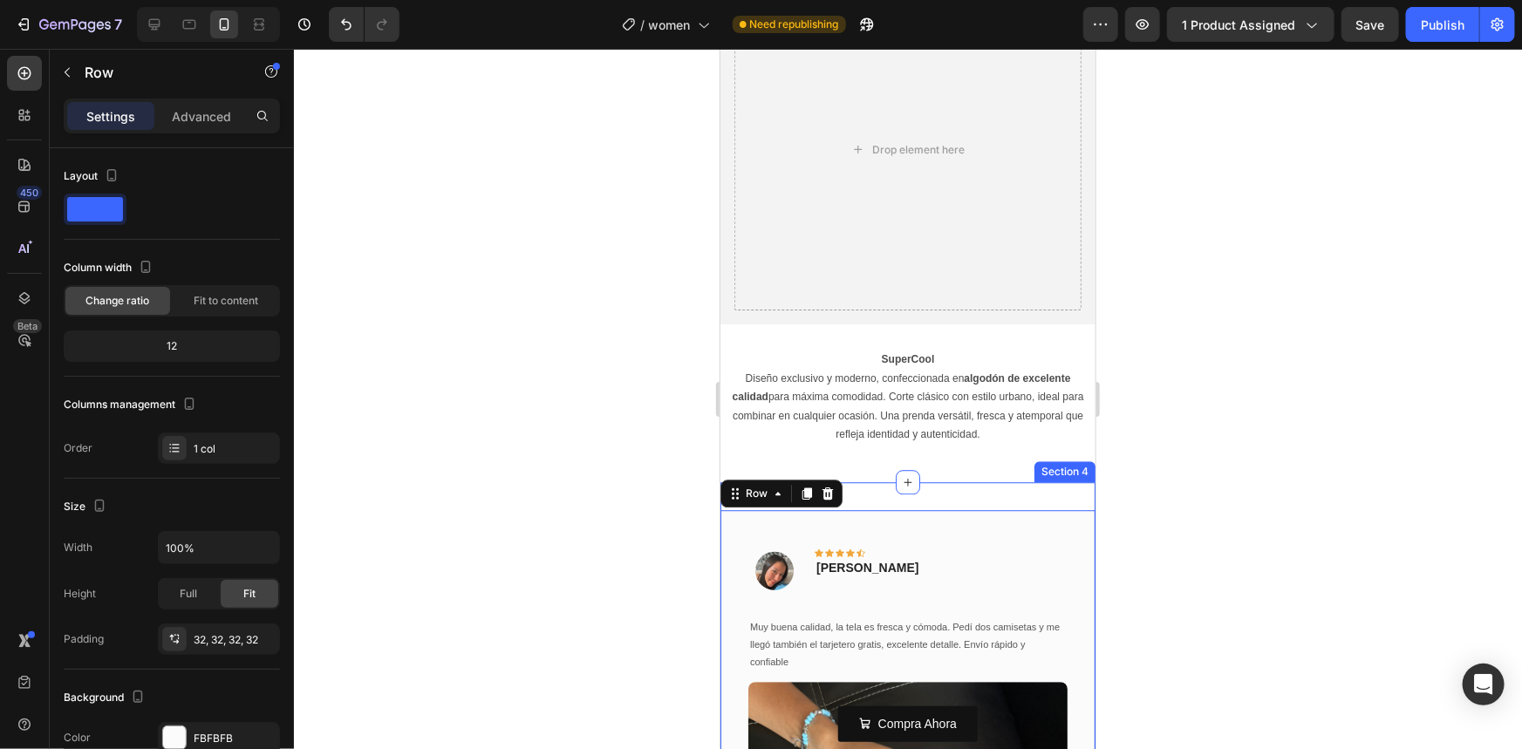
click at [1211, 460] on div at bounding box center [908, 399] width 1228 height 700
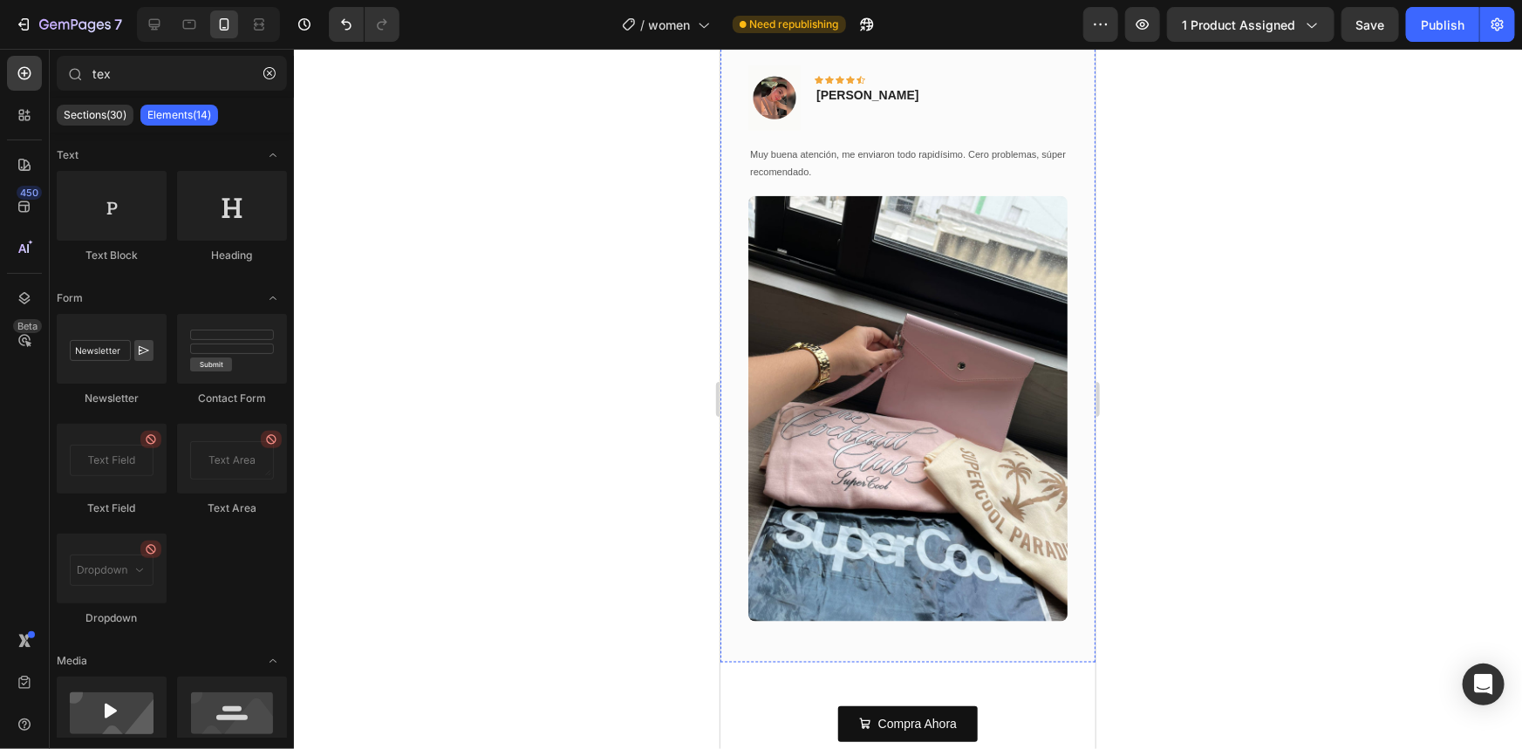
scroll to position [4930, 0]
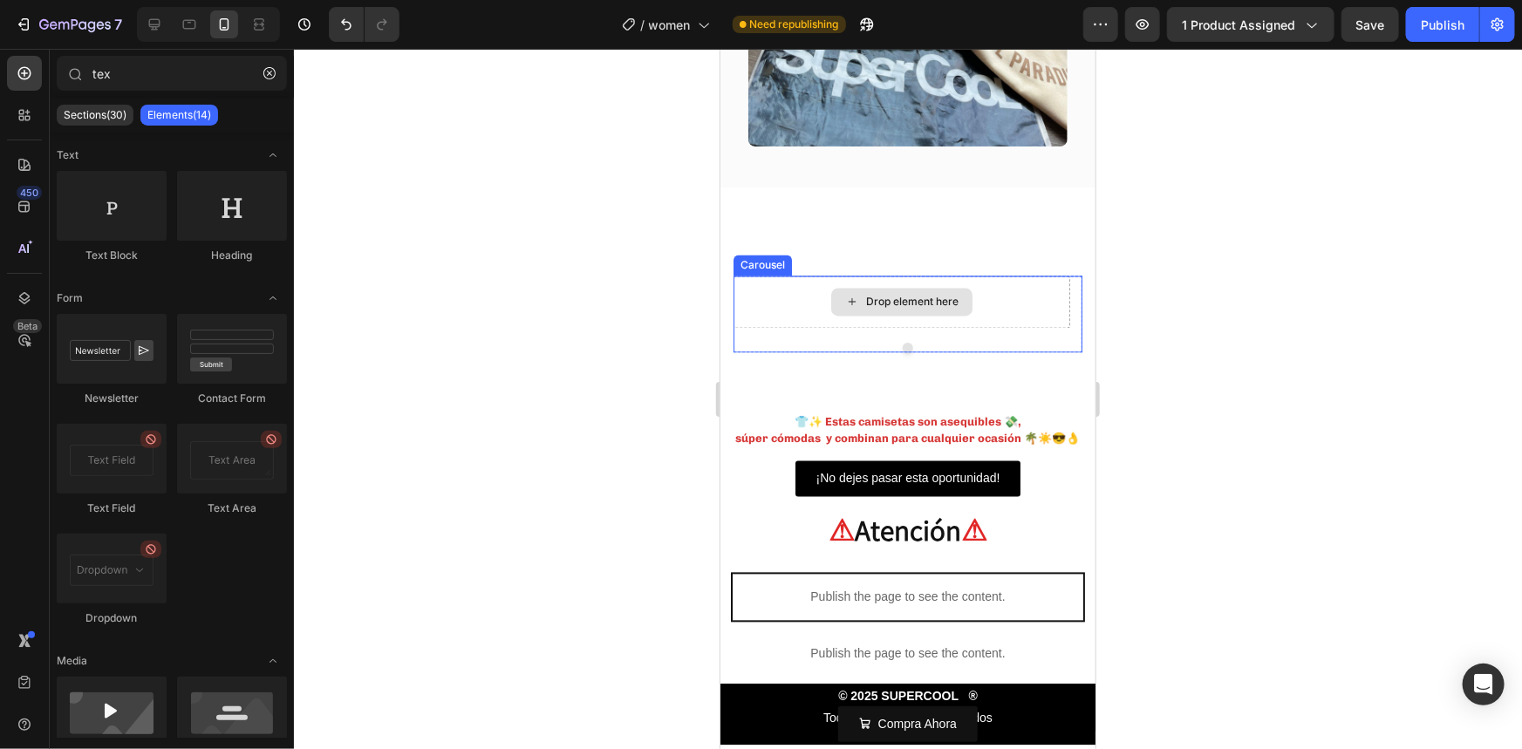
click at [834, 288] on div "Drop element here" at bounding box center [900, 302] width 141 height 28
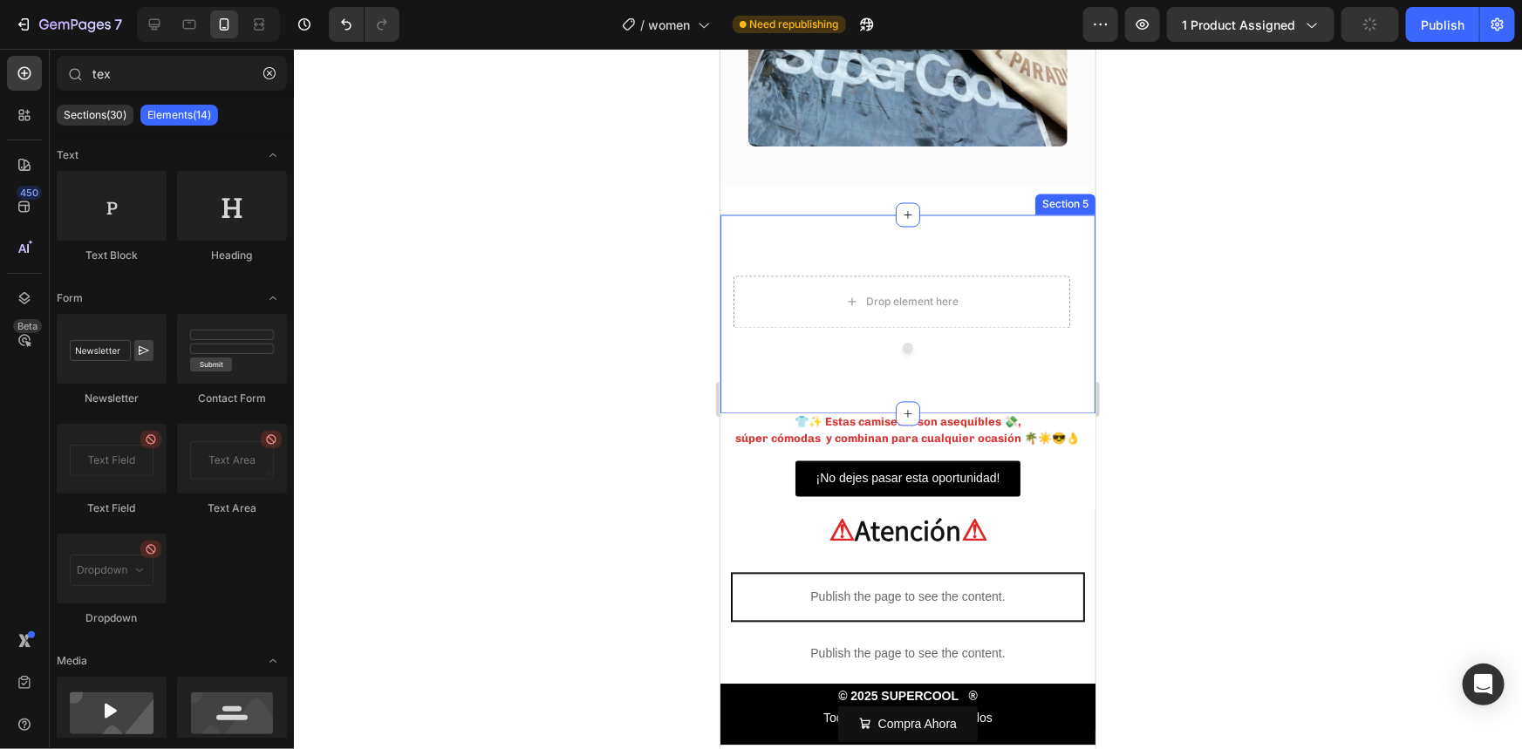
click at [790, 276] on div "Drop element here" at bounding box center [901, 302] width 337 height 52
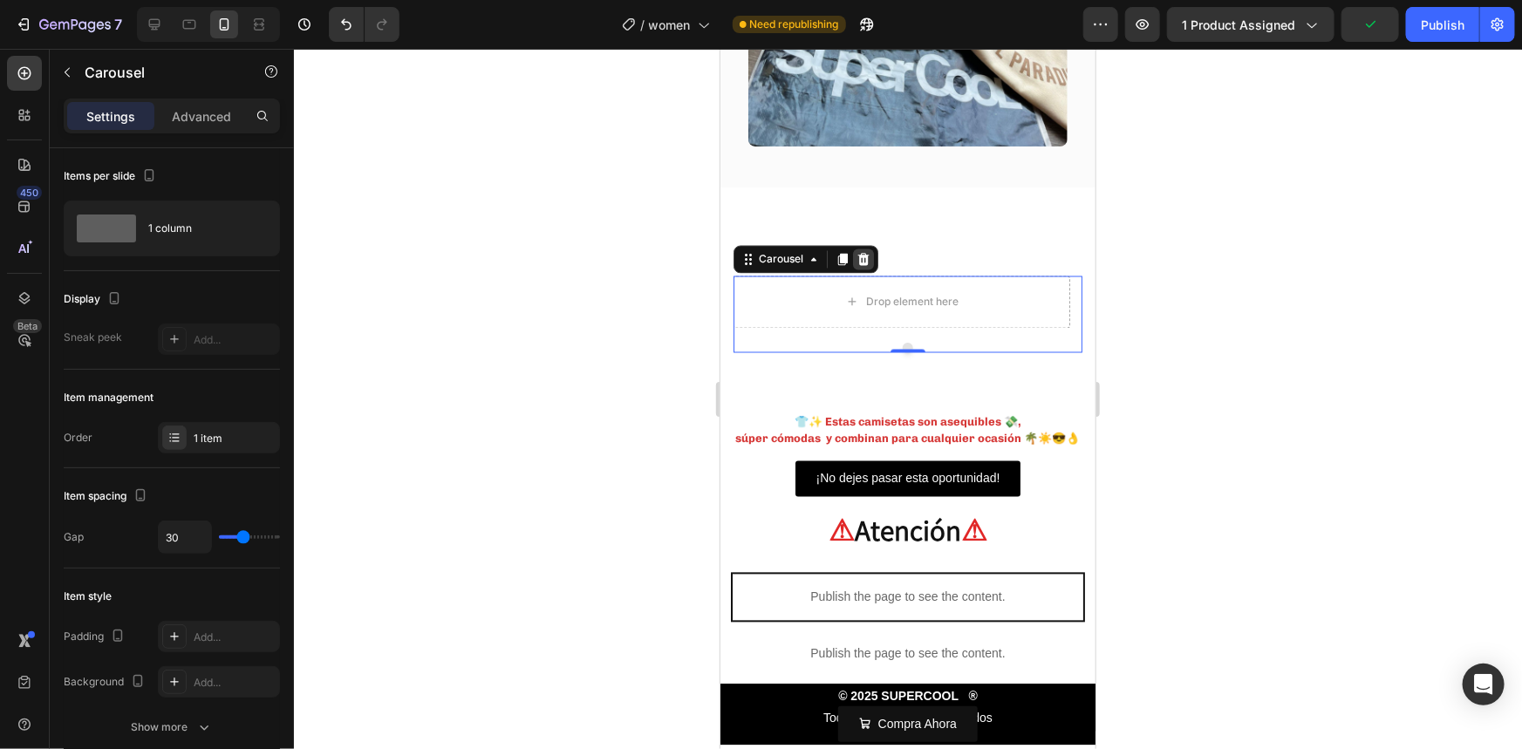
click at [860, 253] on icon at bounding box center [862, 259] width 11 height 12
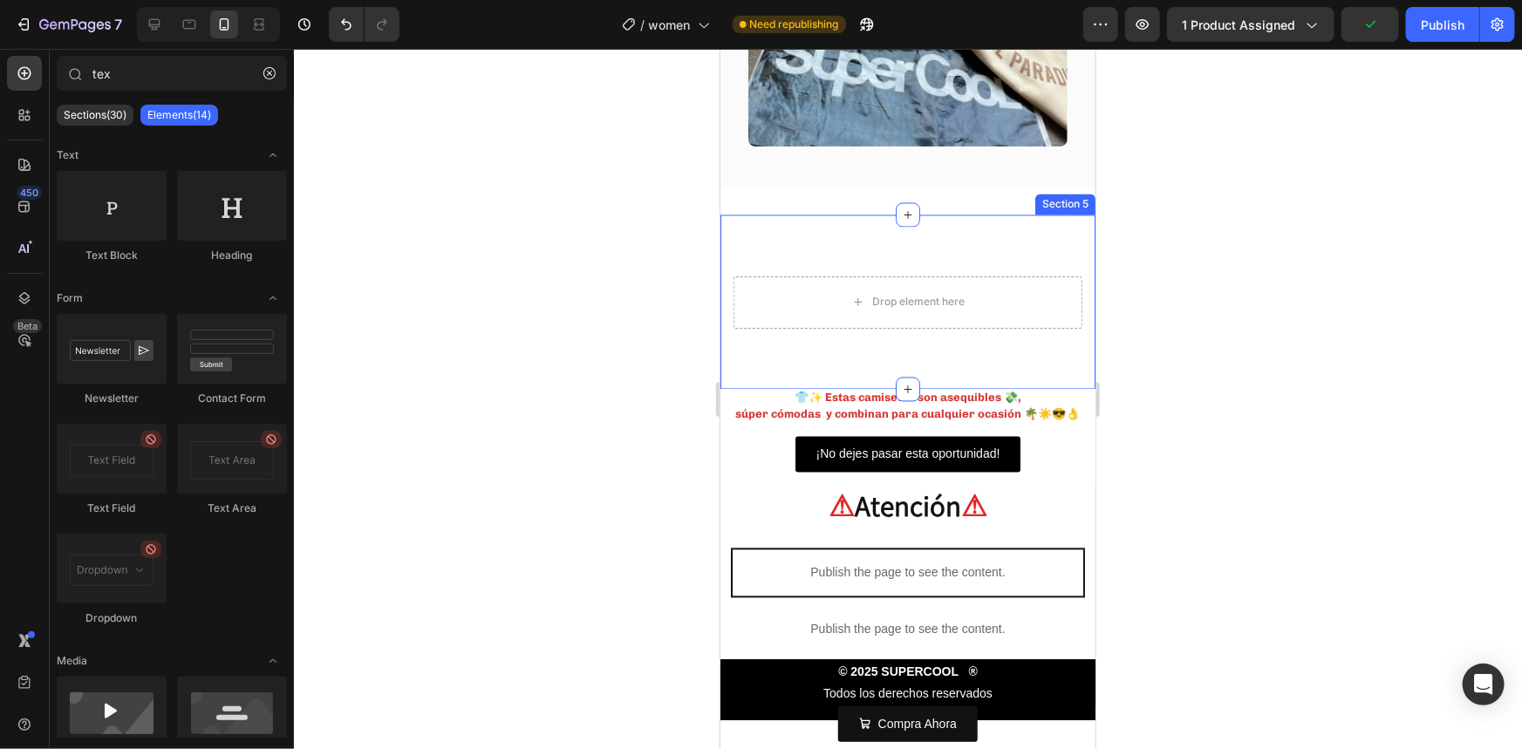
click at [780, 215] on div "Drop element here Row Section 5" at bounding box center [907, 302] width 375 height 174
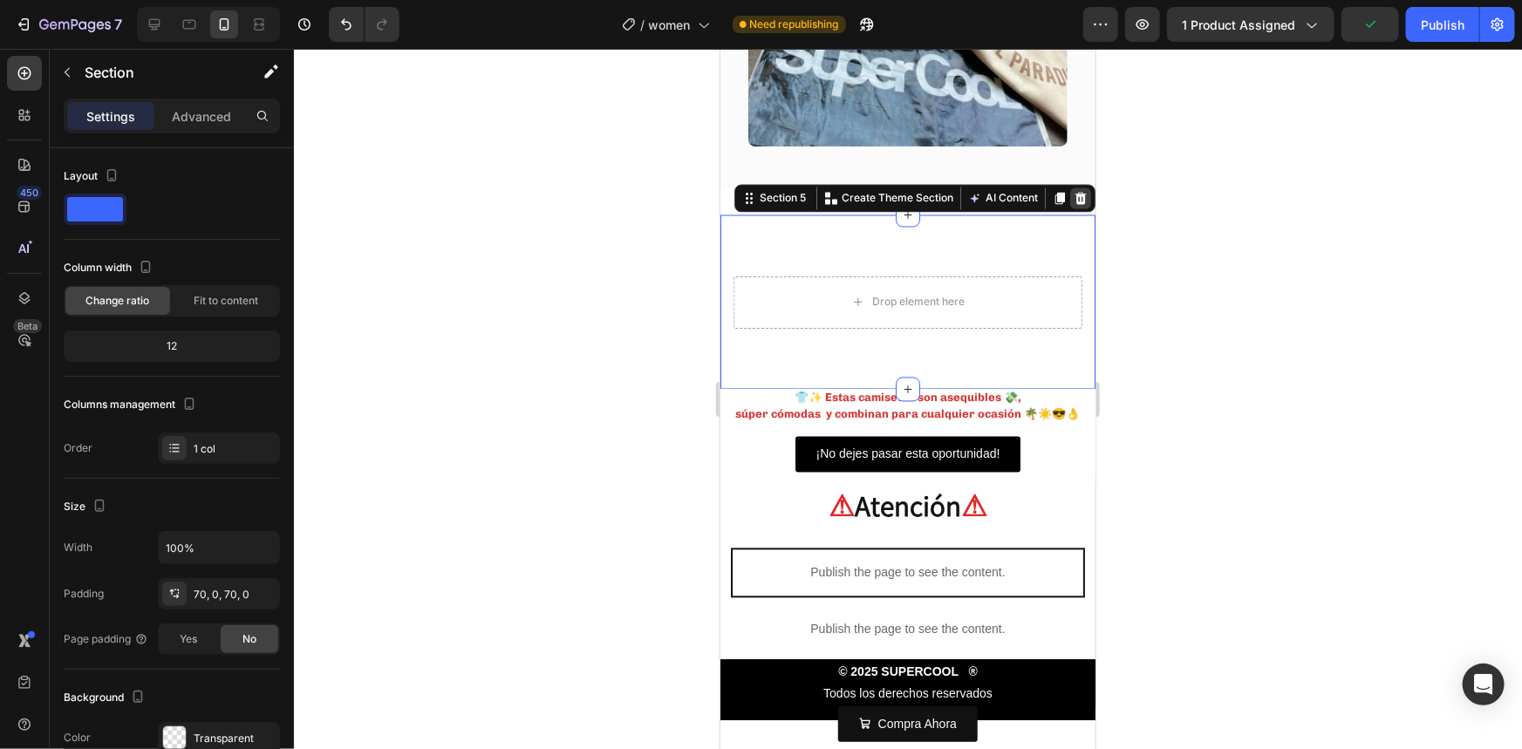
click at [1073, 191] on icon at bounding box center [1080, 198] width 14 height 14
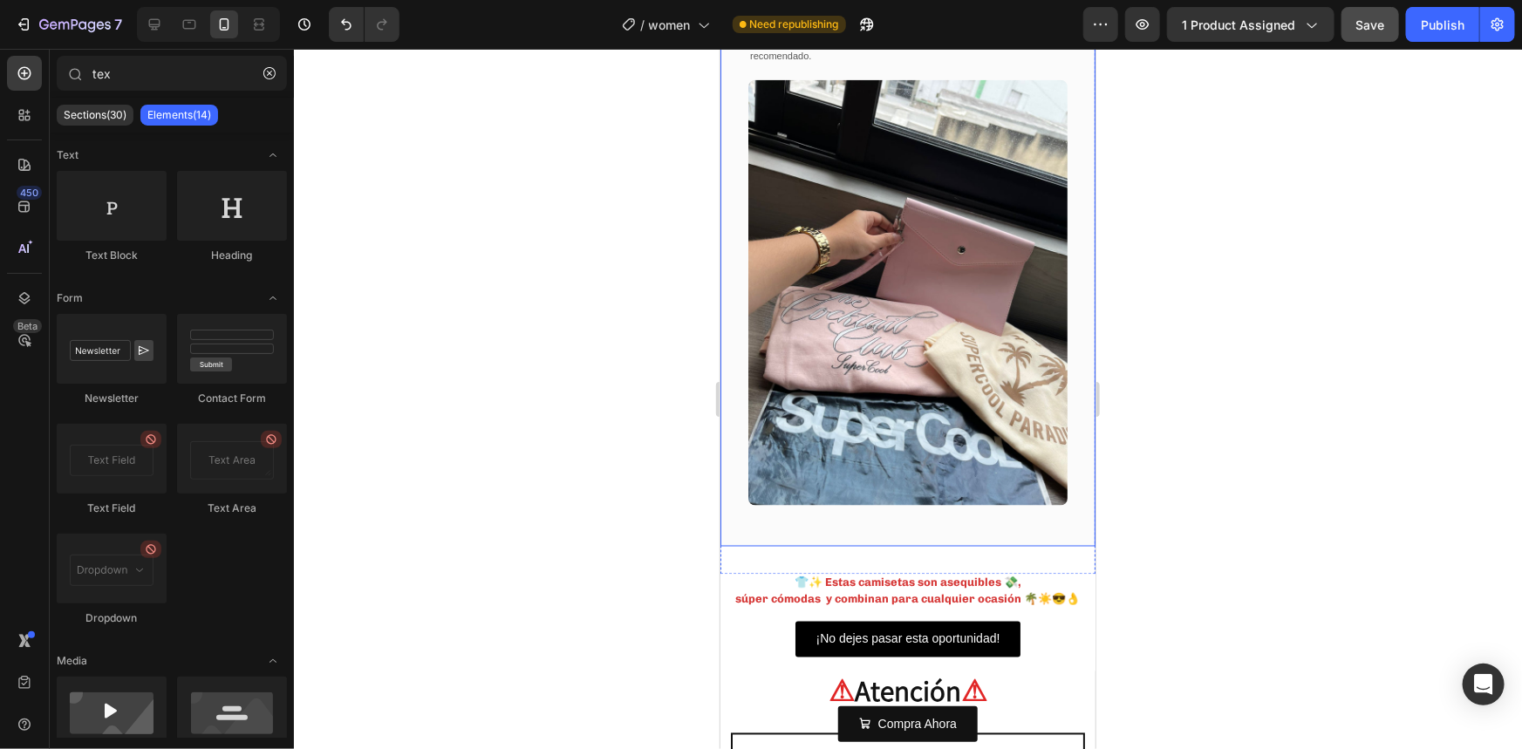
scroll to position [4375, 0]
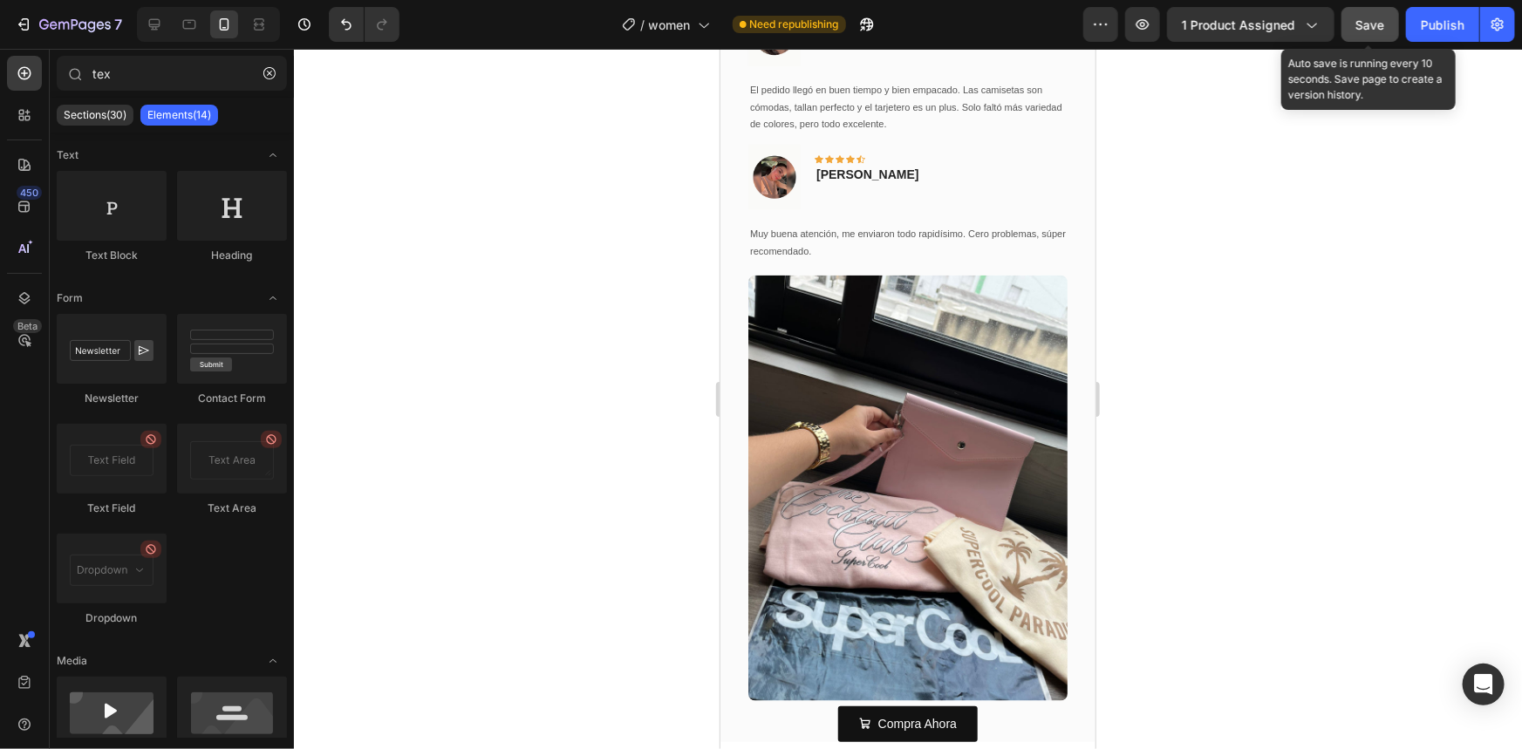
click at [1375, 18] on span "Save" at bounding box center [1370, 24] width 29 height 15
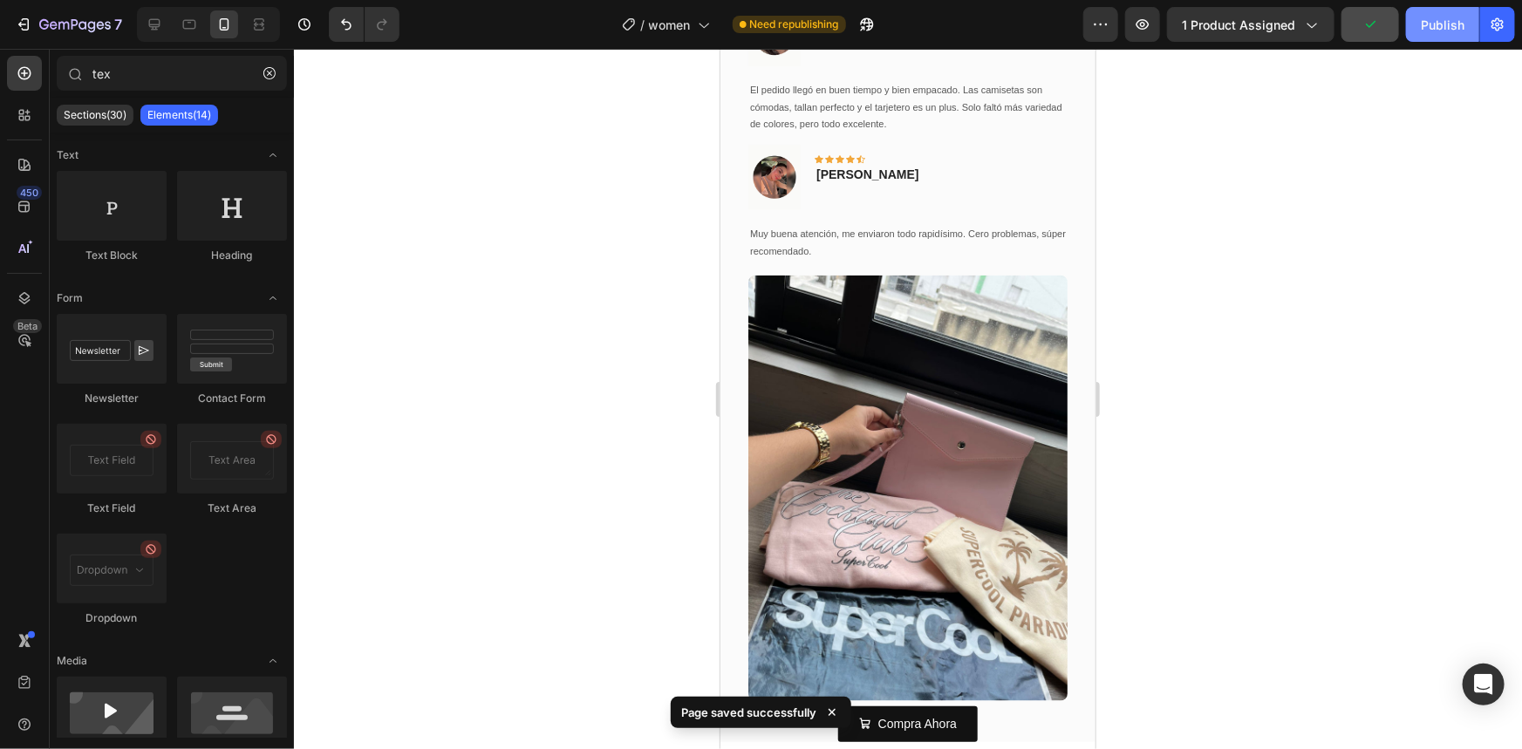
click at [1445, 28] on div "Publish" at bounding box center [1443, 25] width 44 height 18
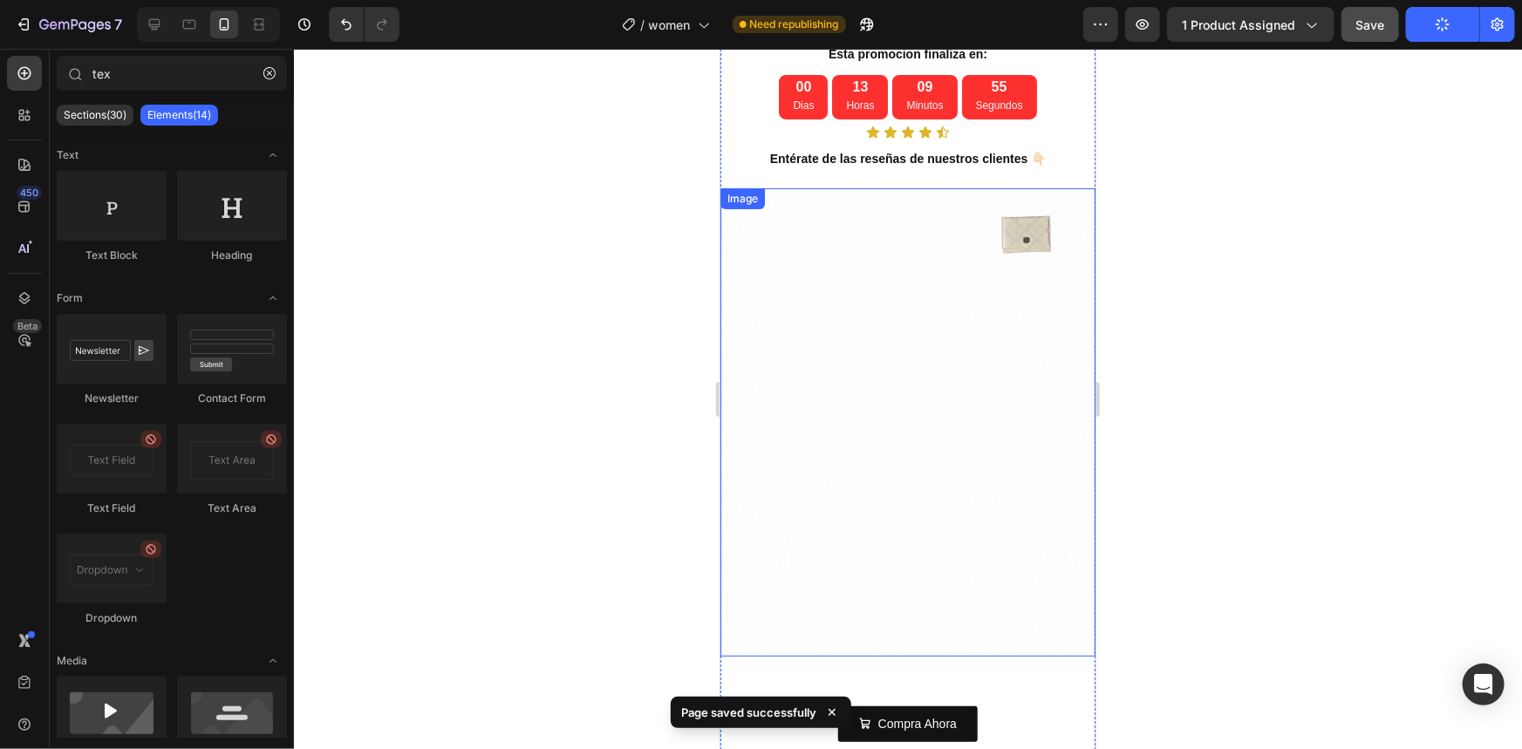
scroll to position [0, 0]
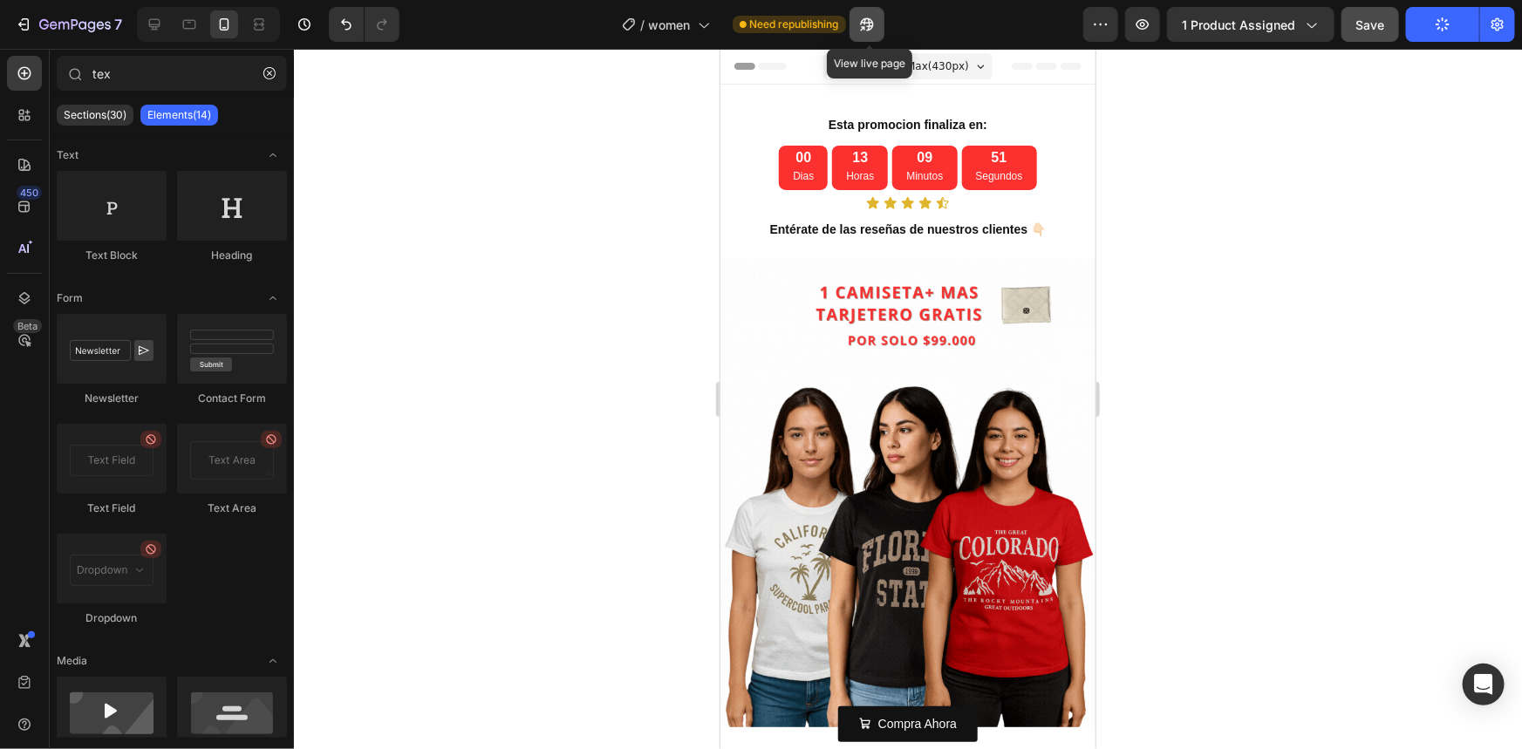
click at [864, 26] on icon "button" at bounding box center [862, 28] width 4 height 4
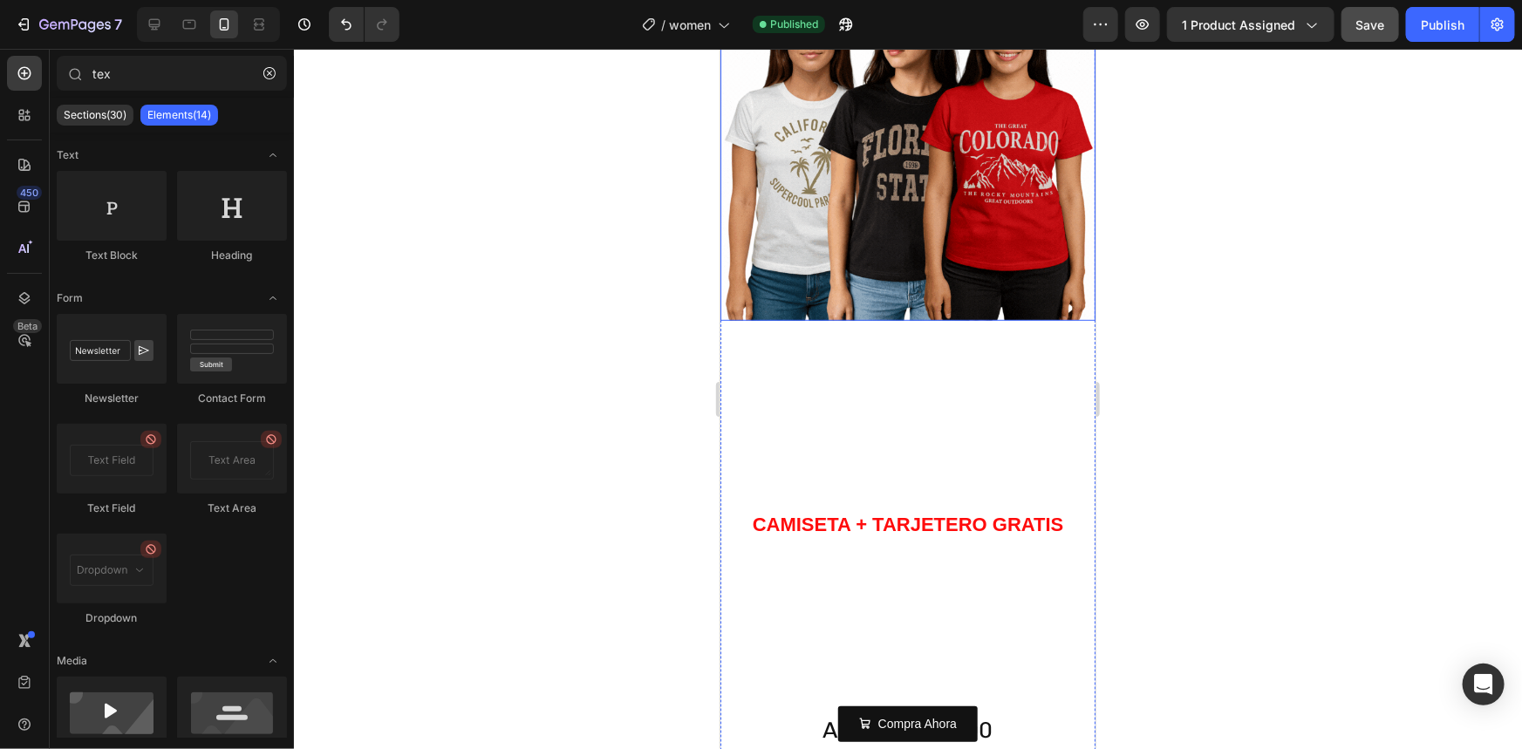
scroll to position [634, 0]
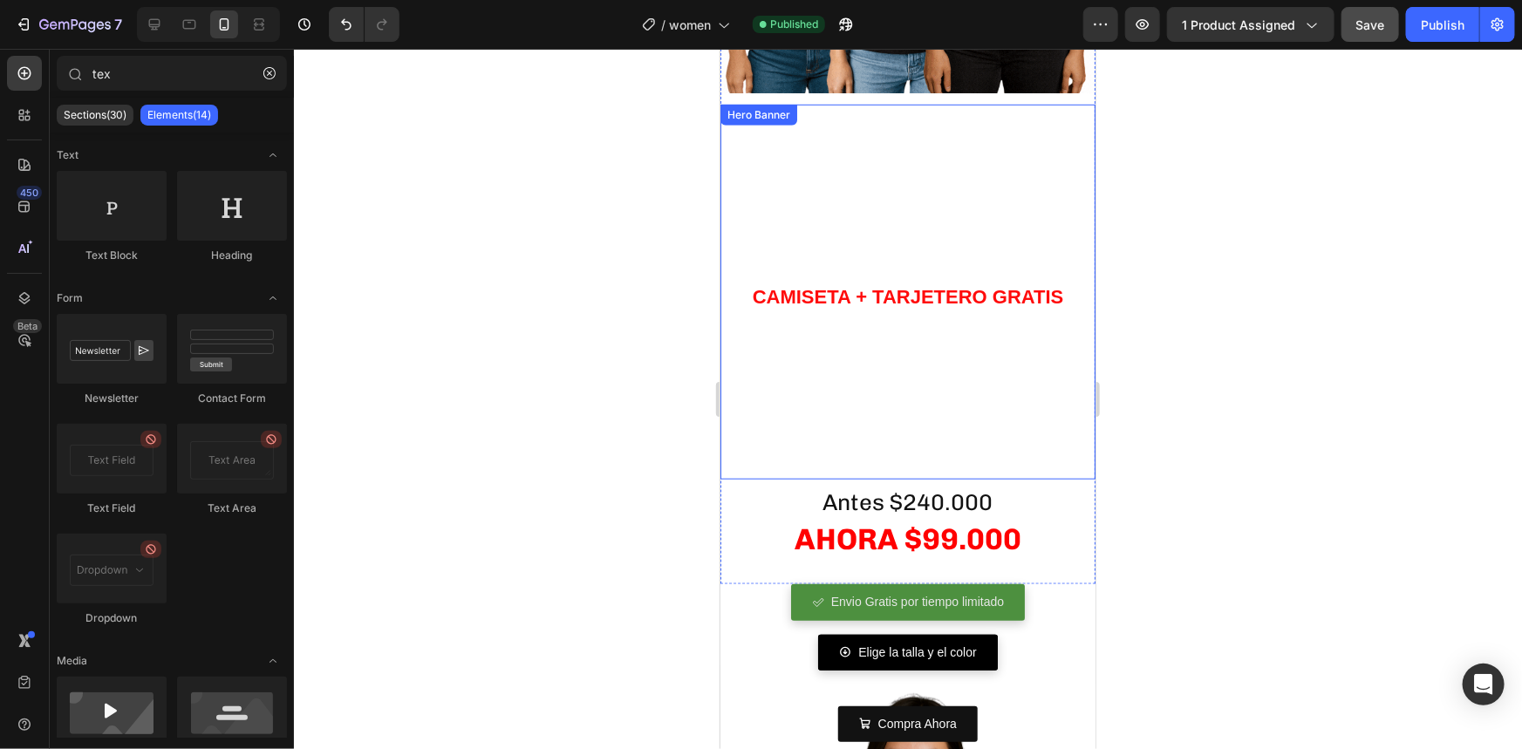
click at [817, 375] on video "Background Image" at bounding box center [907, 291] width 375 height 375
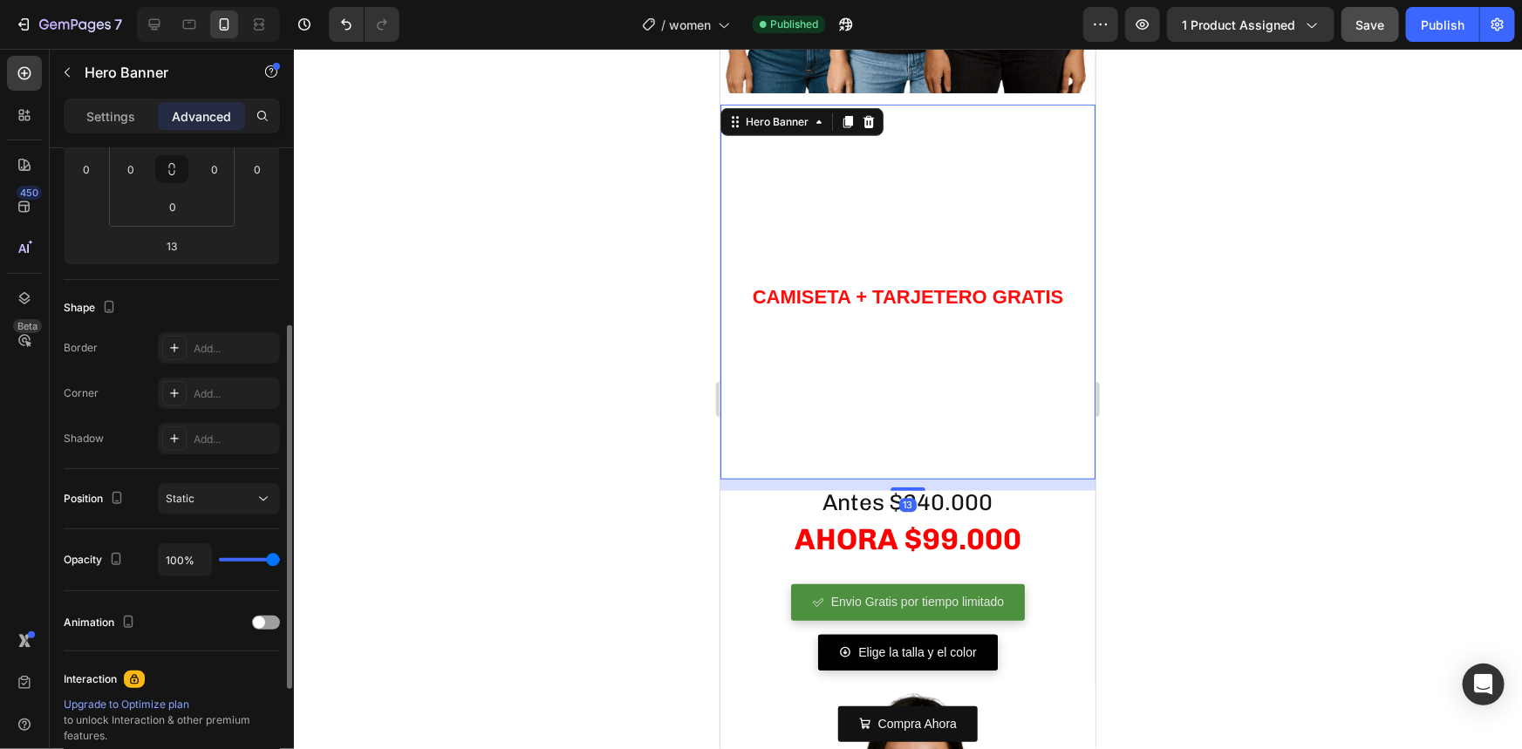
scroll to position [0, 0]
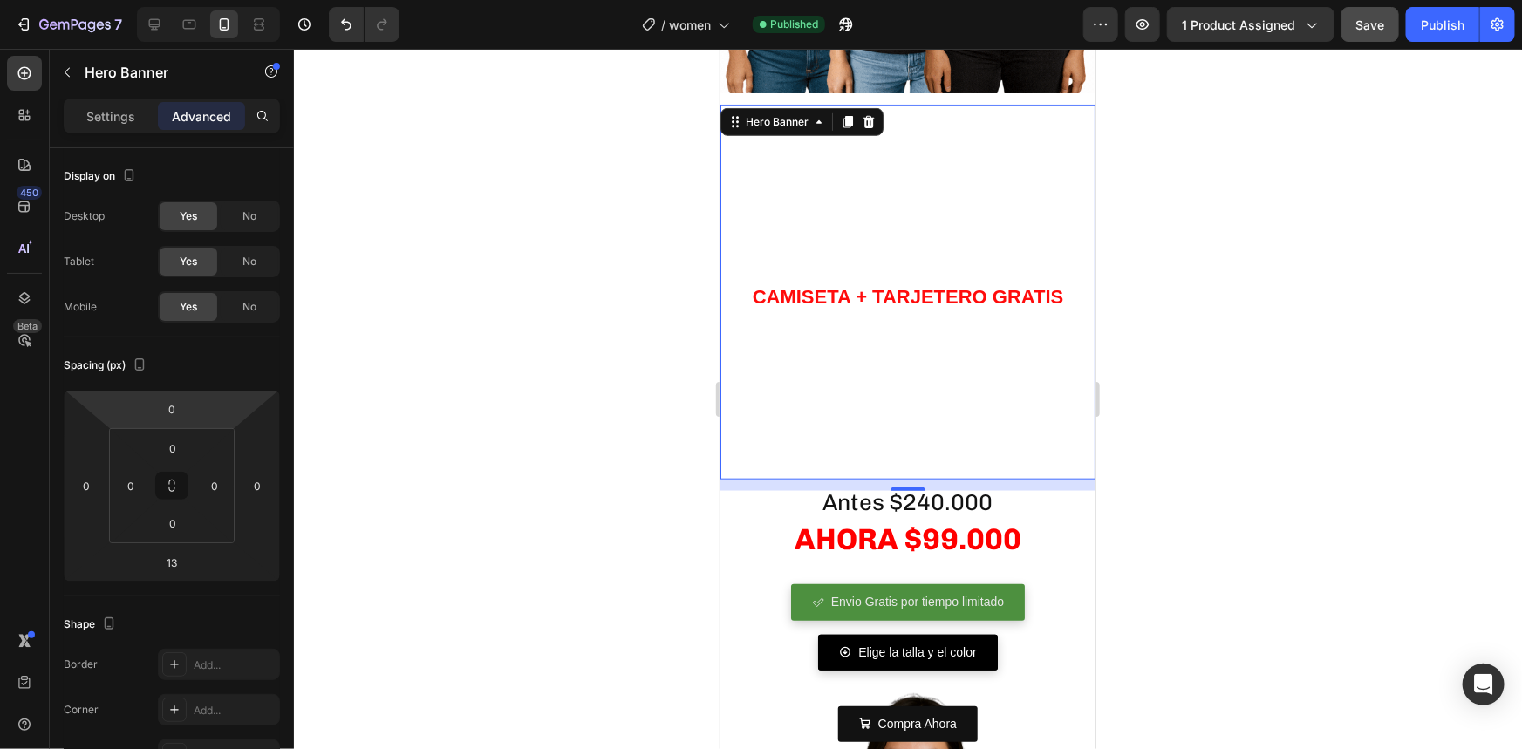
drag, startPoint x: 836, startPoint y: 159, endPoint x: 1187, endPoint y: 362, distance: 406.0
click at [836, 159] on video "Background Image" at bounding box center [907, 291] width 375 height 375
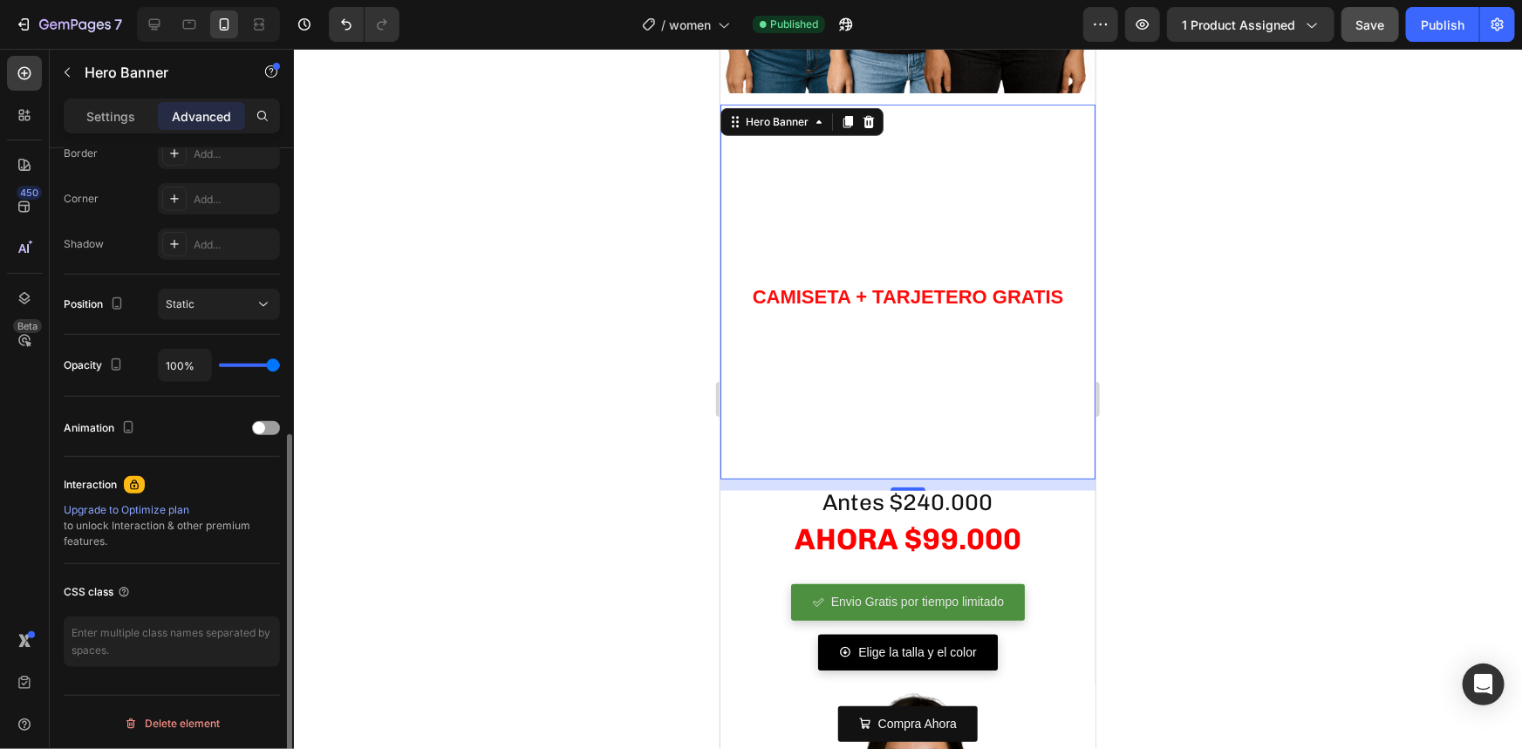
scroll to position [114, 0]
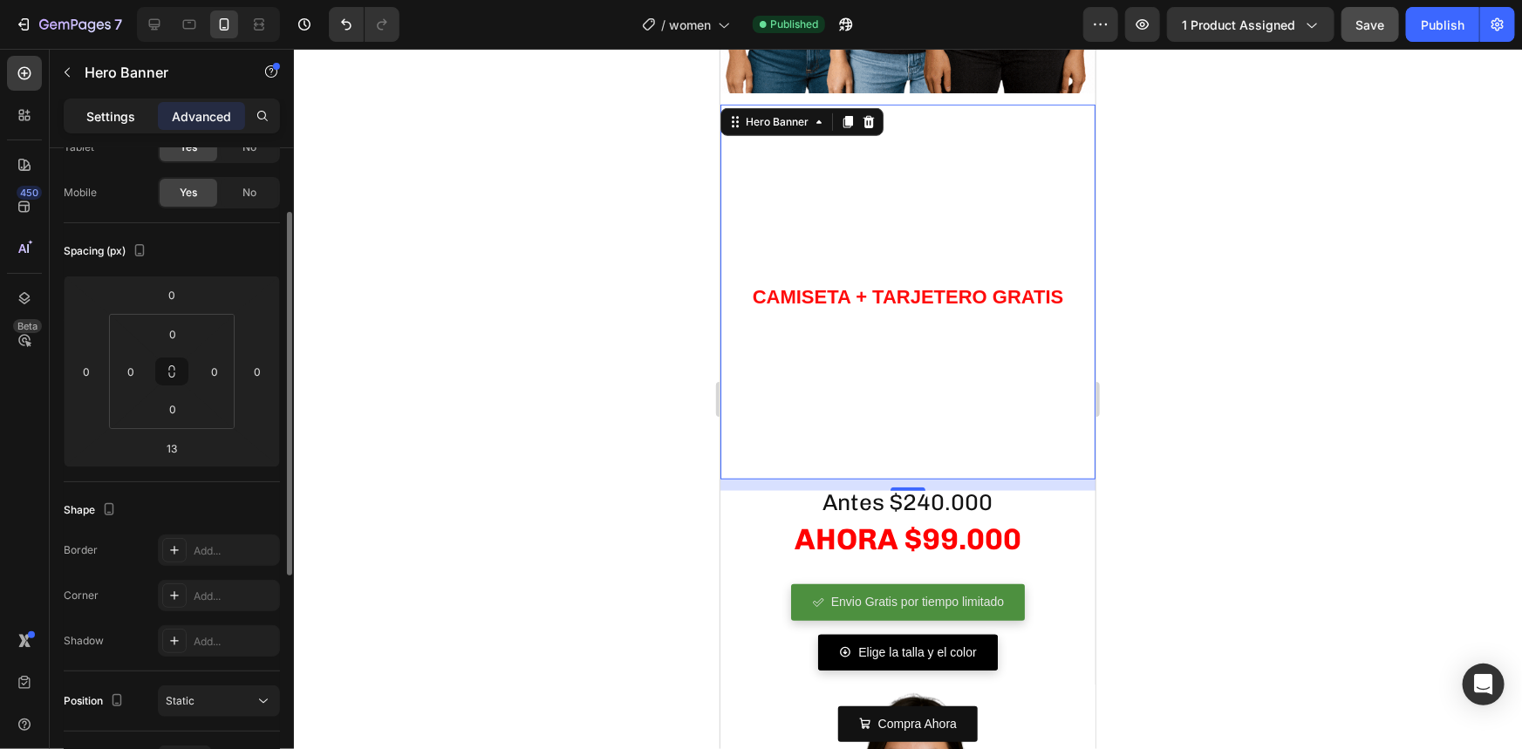
click at [119, 127] on div "Settings" at bounding box center [110, 116] width 87 height 28
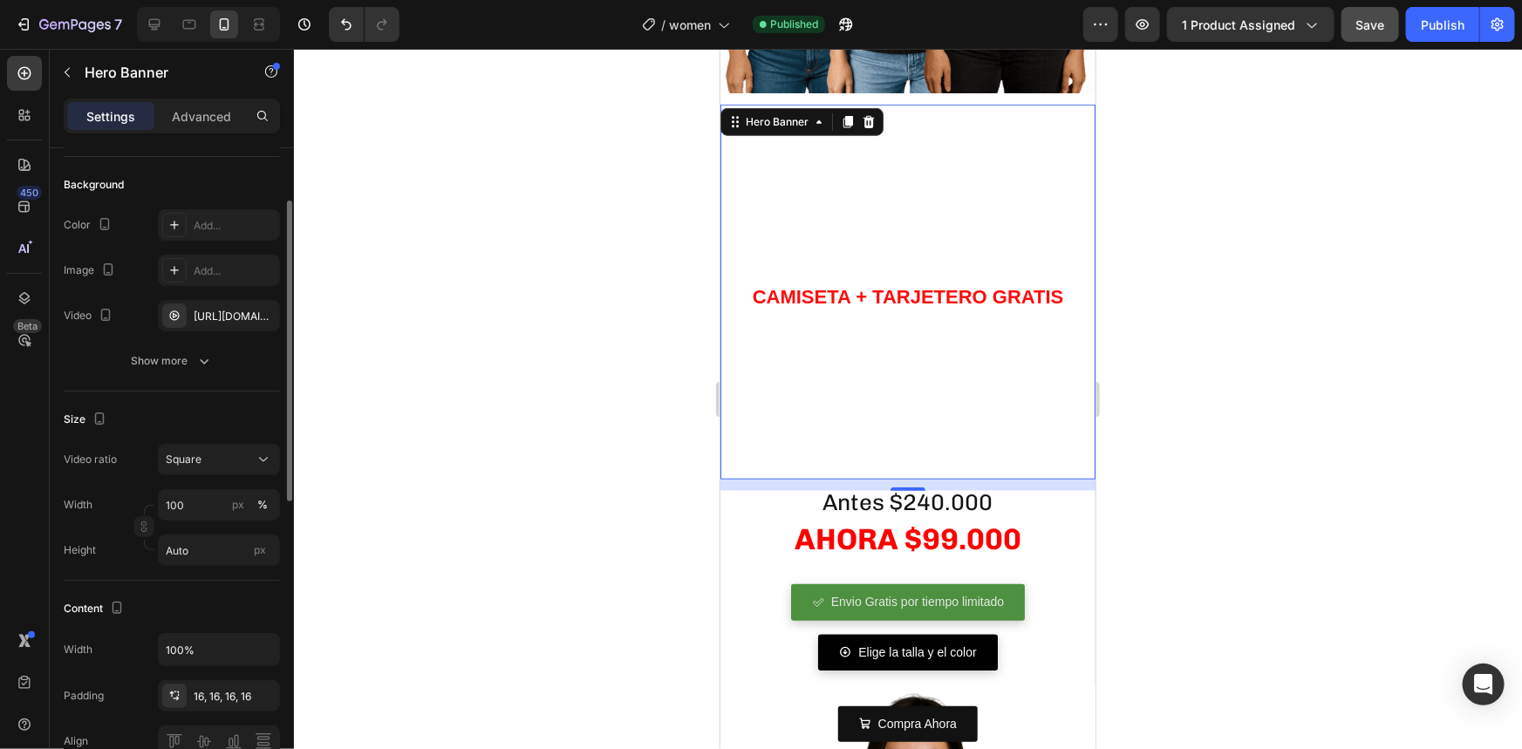
scroll to position [194, 0]
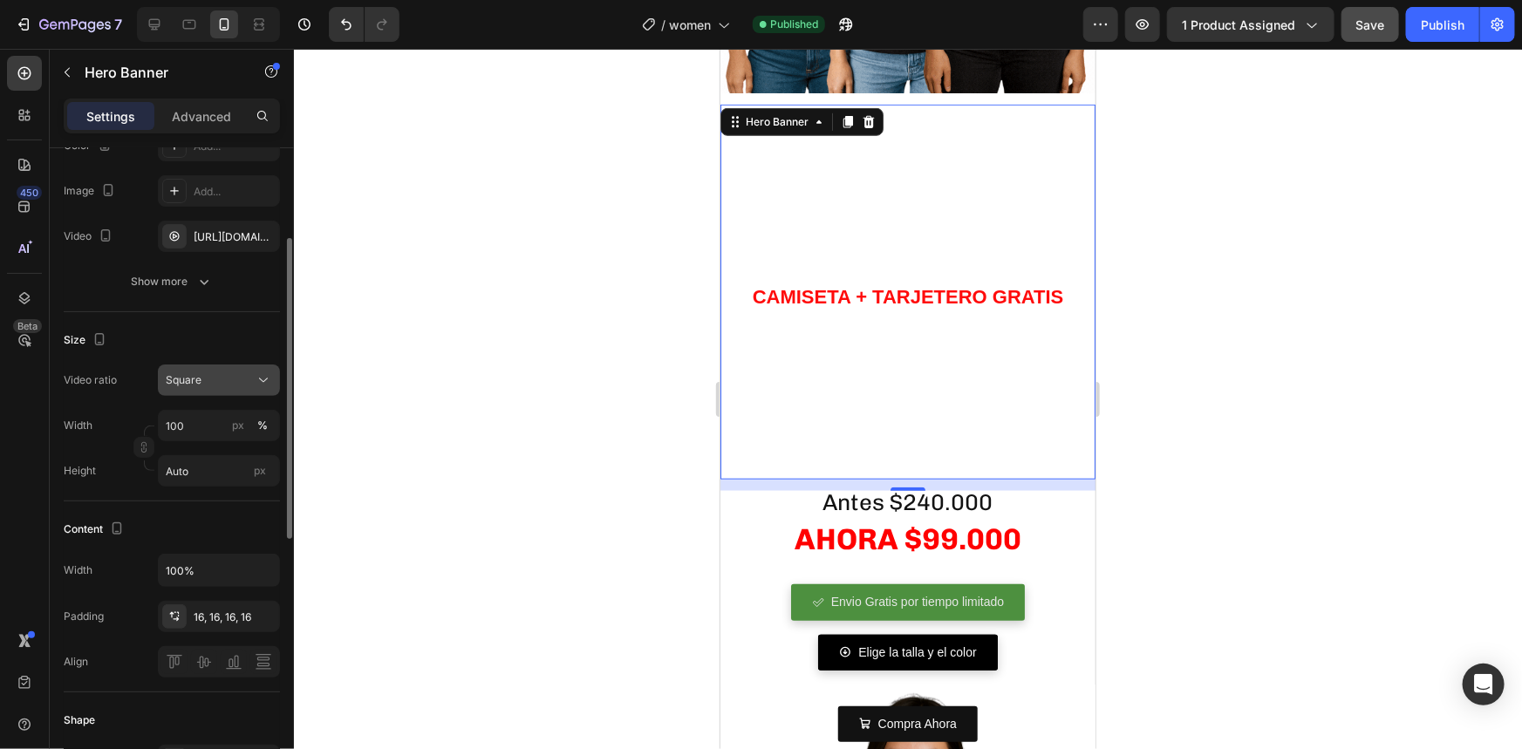
click at [225, 378] on div "Square" at bounding box center [210, 380] width 89 height 16
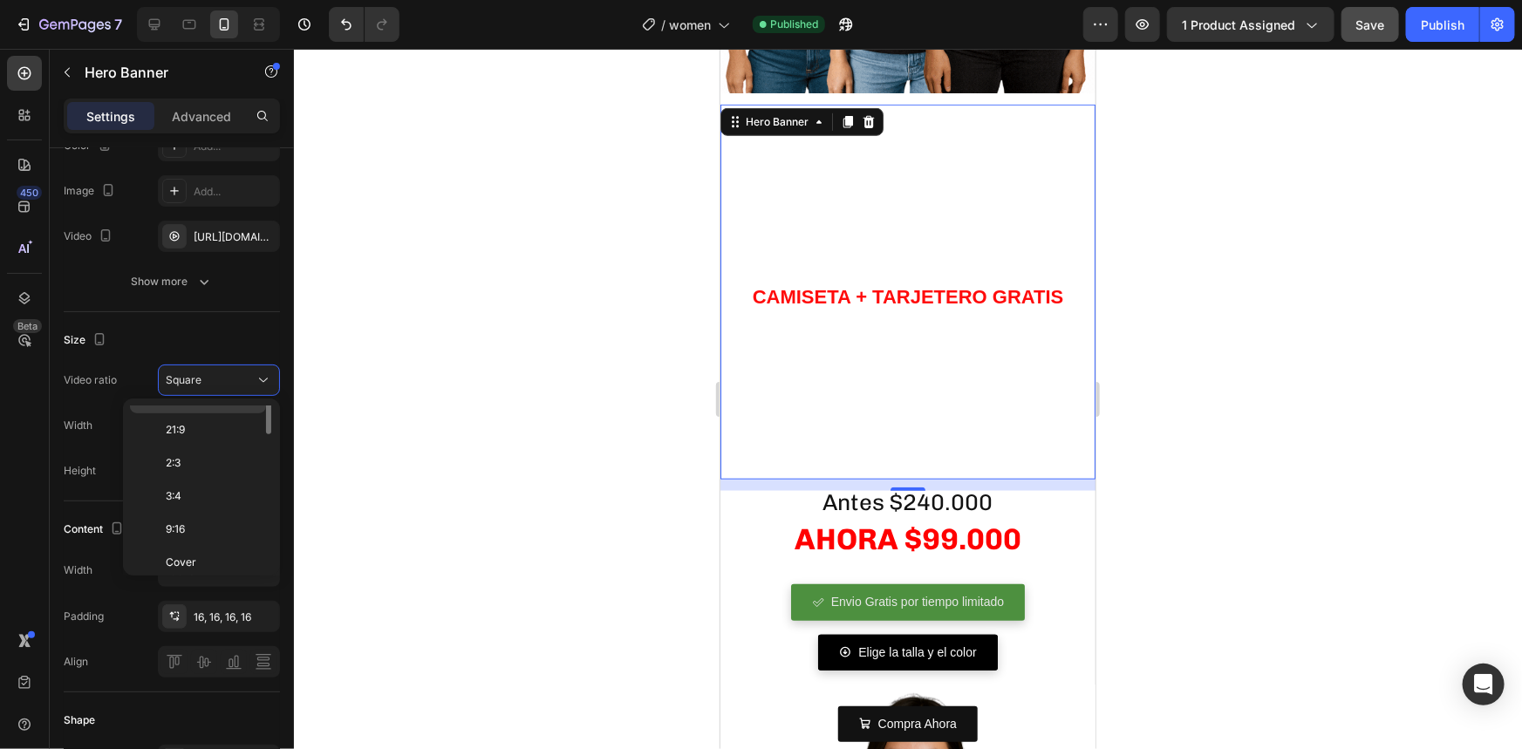
scroll to position [78, 0]
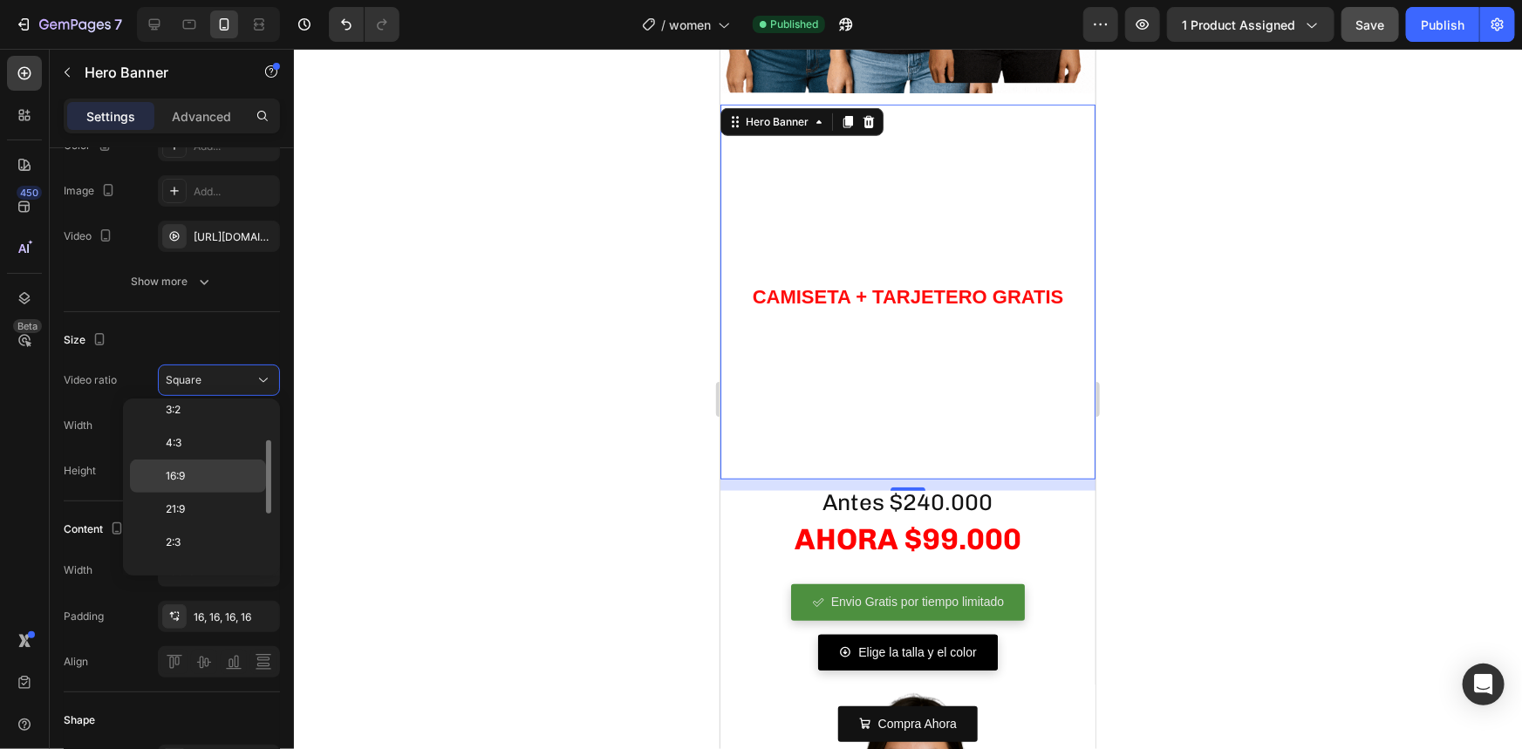
click at [208, 468] on p "16:9" at bounding box center [212, 476] width 92 height 16
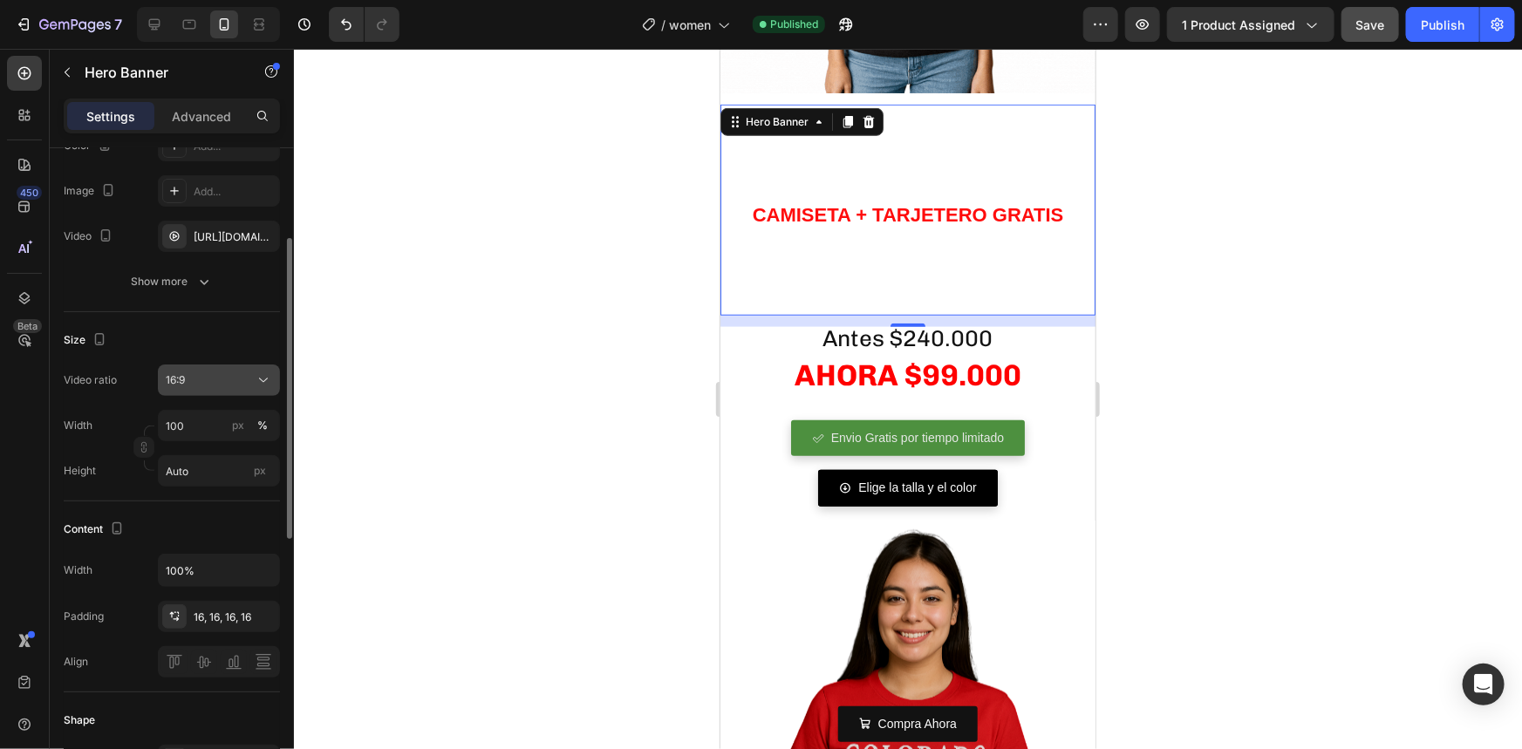
click at [208, 388] on button "16:9" at bounding box center [219, 380] width 122 height 31
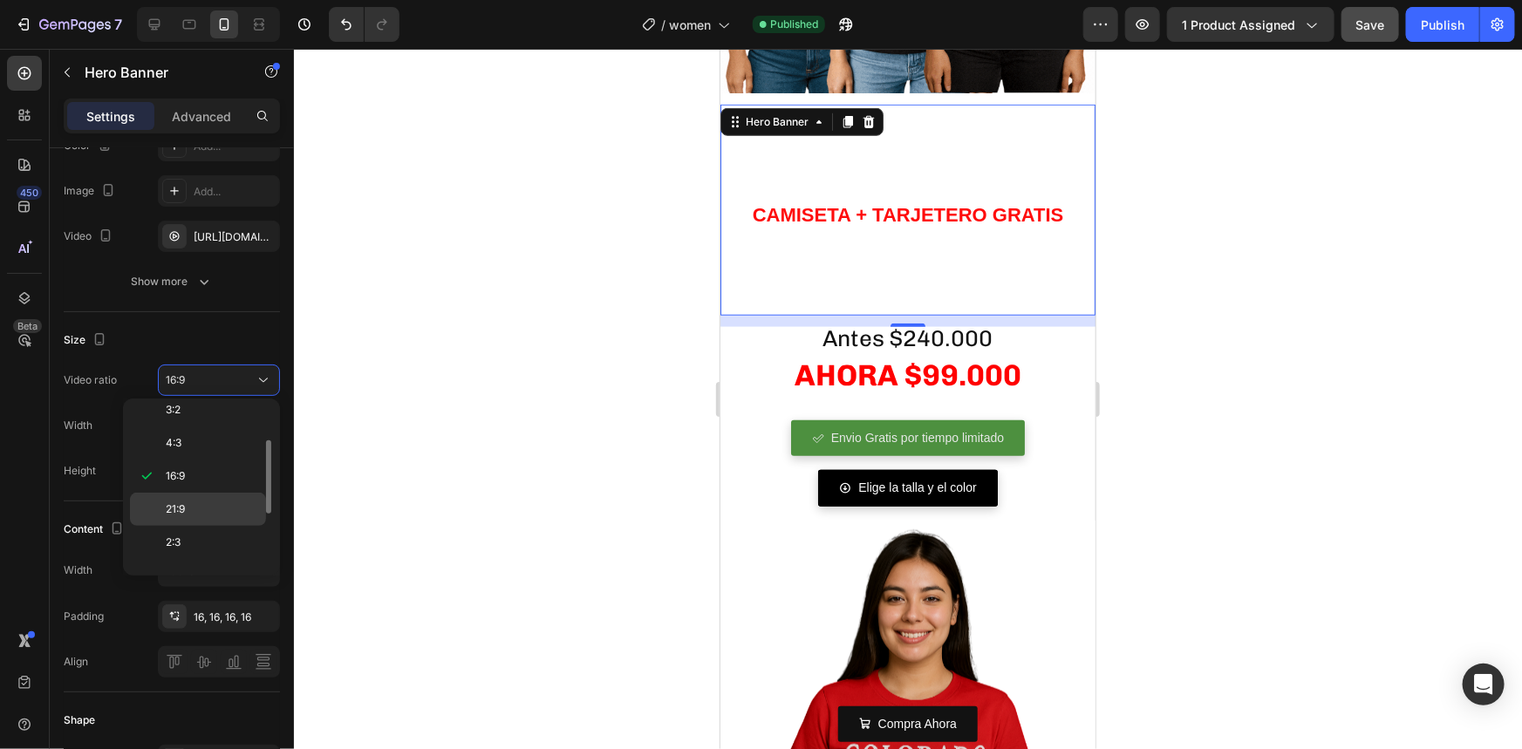
click at [211, 526] on div "21:9" at bounding box center [198, 542] width 136 height 33
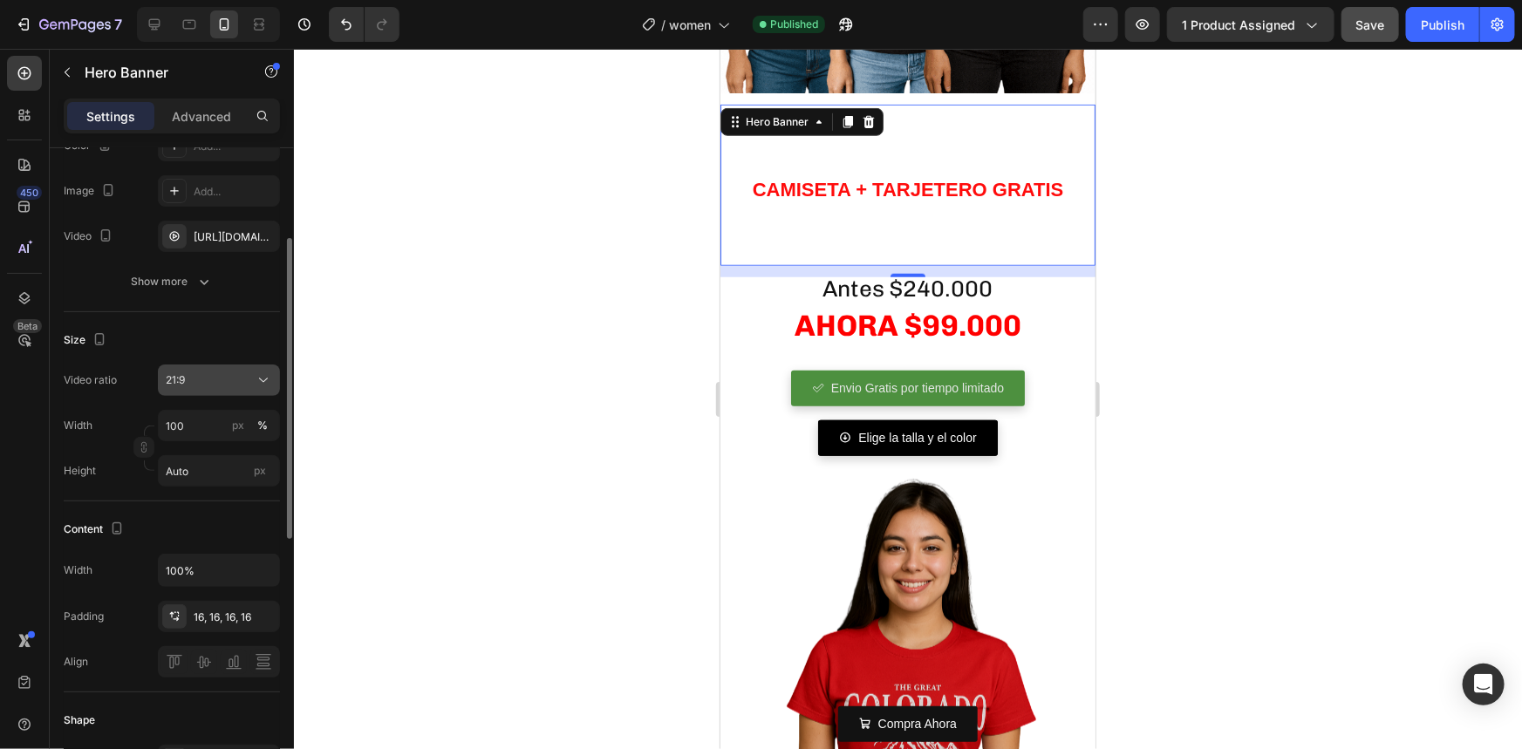
click at [240, 374] on div "21:9" at bounding box center [210, 380] width 89 height 16
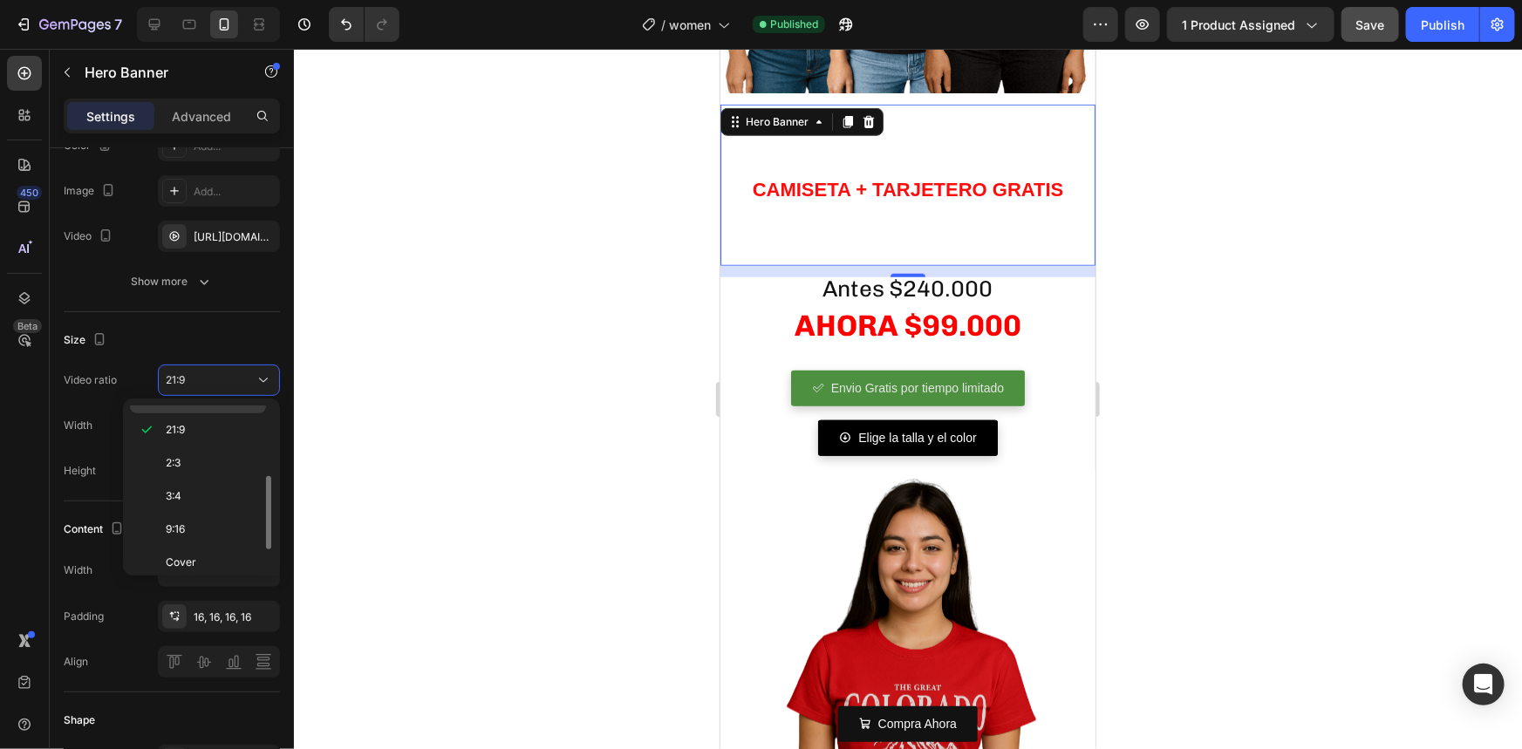
scroll to position [200, 0]
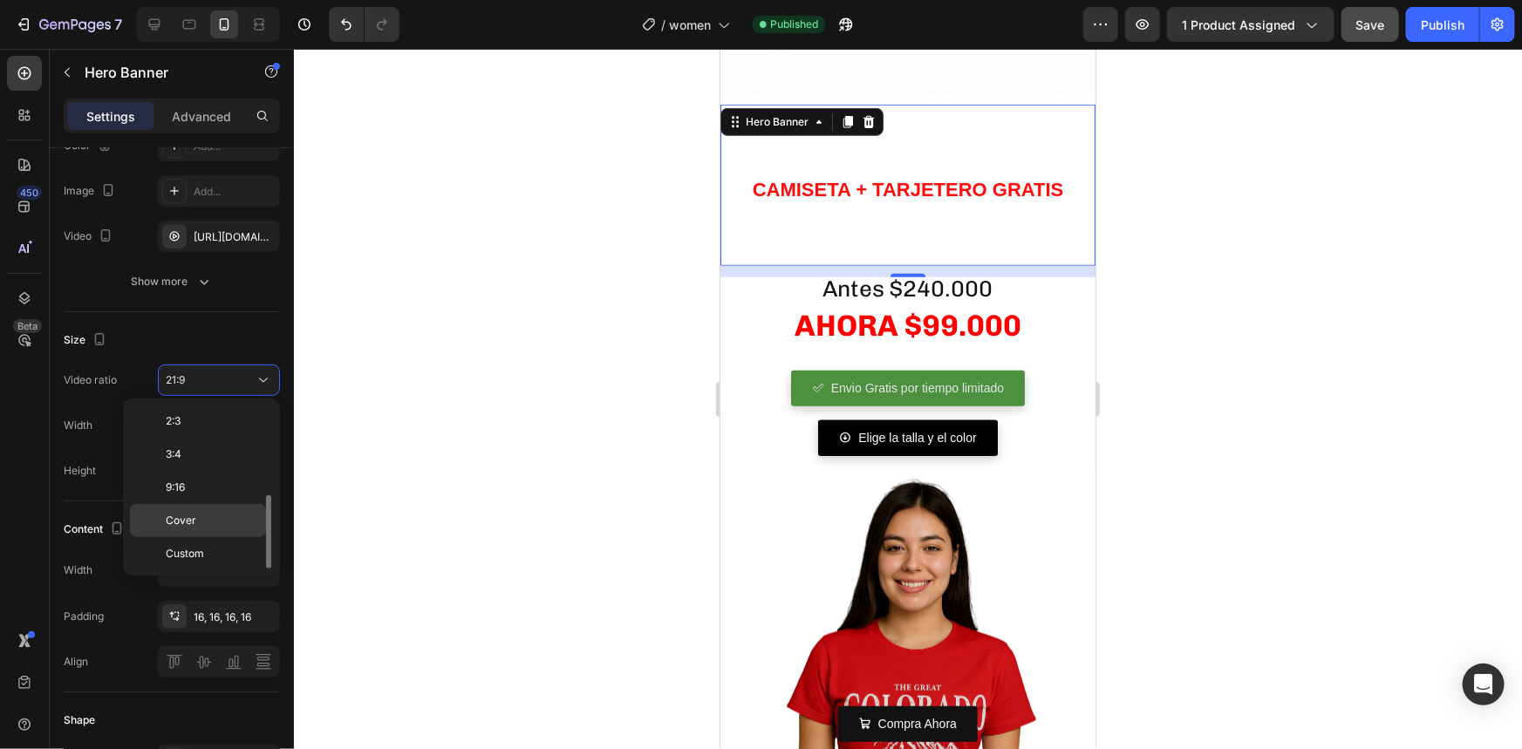
click at [213, 519] on p "Cover" at bounding box center [212, 521] width 92 height 16
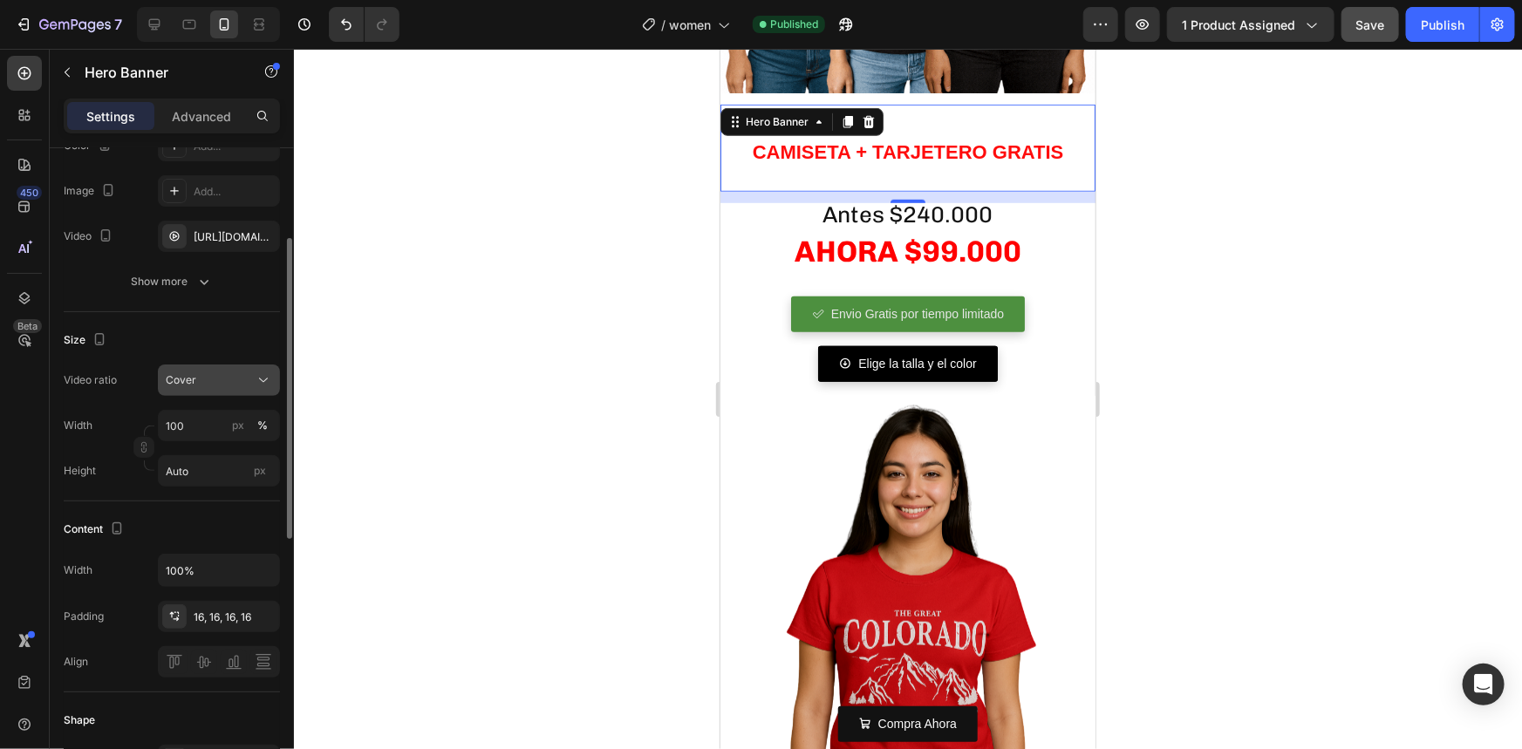
click at [209, 374] on div "Cover" at bounding box center [210, 380] width 89 height 16
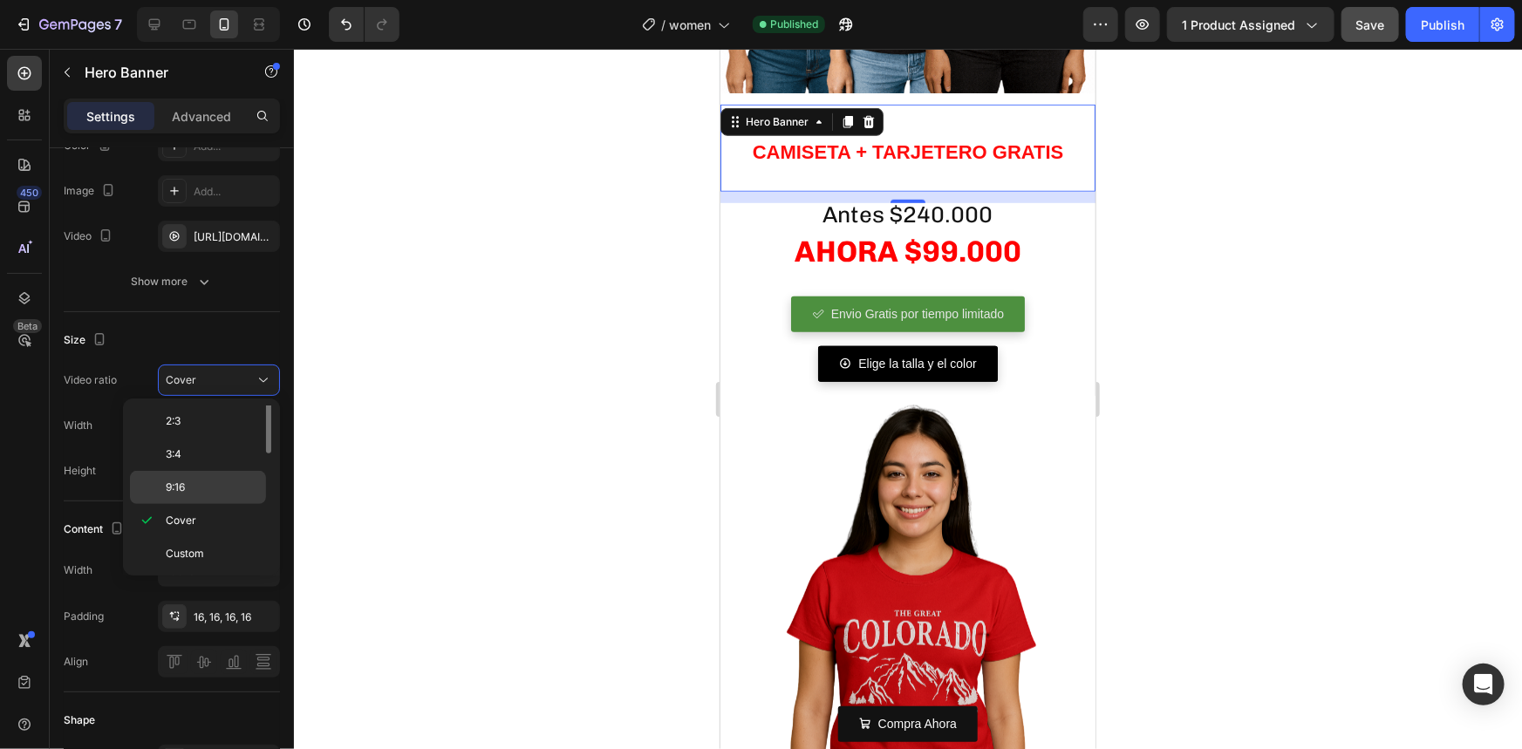
scroll to position [120, 0]
click at [208, 552] on div "9:16" at bounding box center [198, 566] width 136 height 33
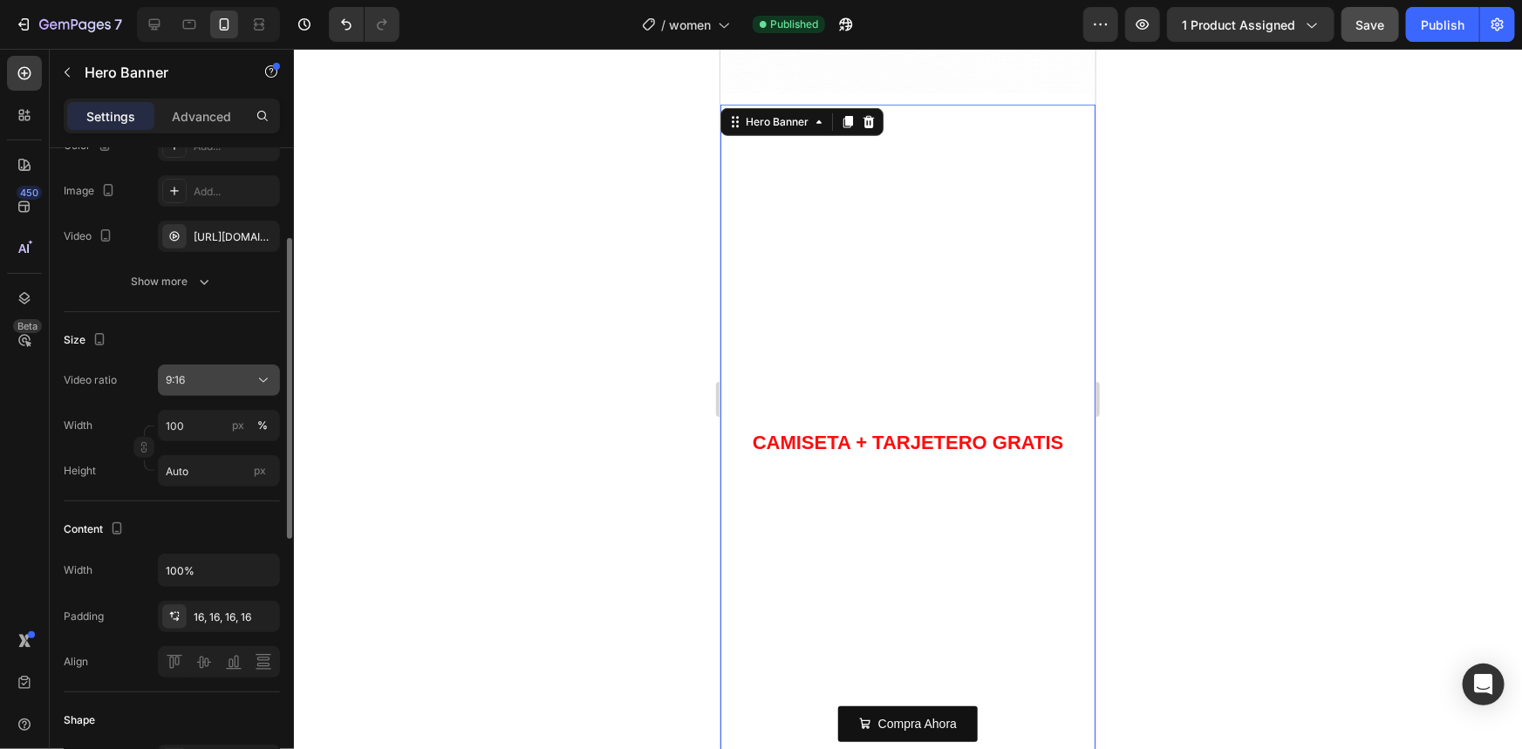
click at [191, 376] on div "9:16" at bounding box center [210, 380] width 89 height 16
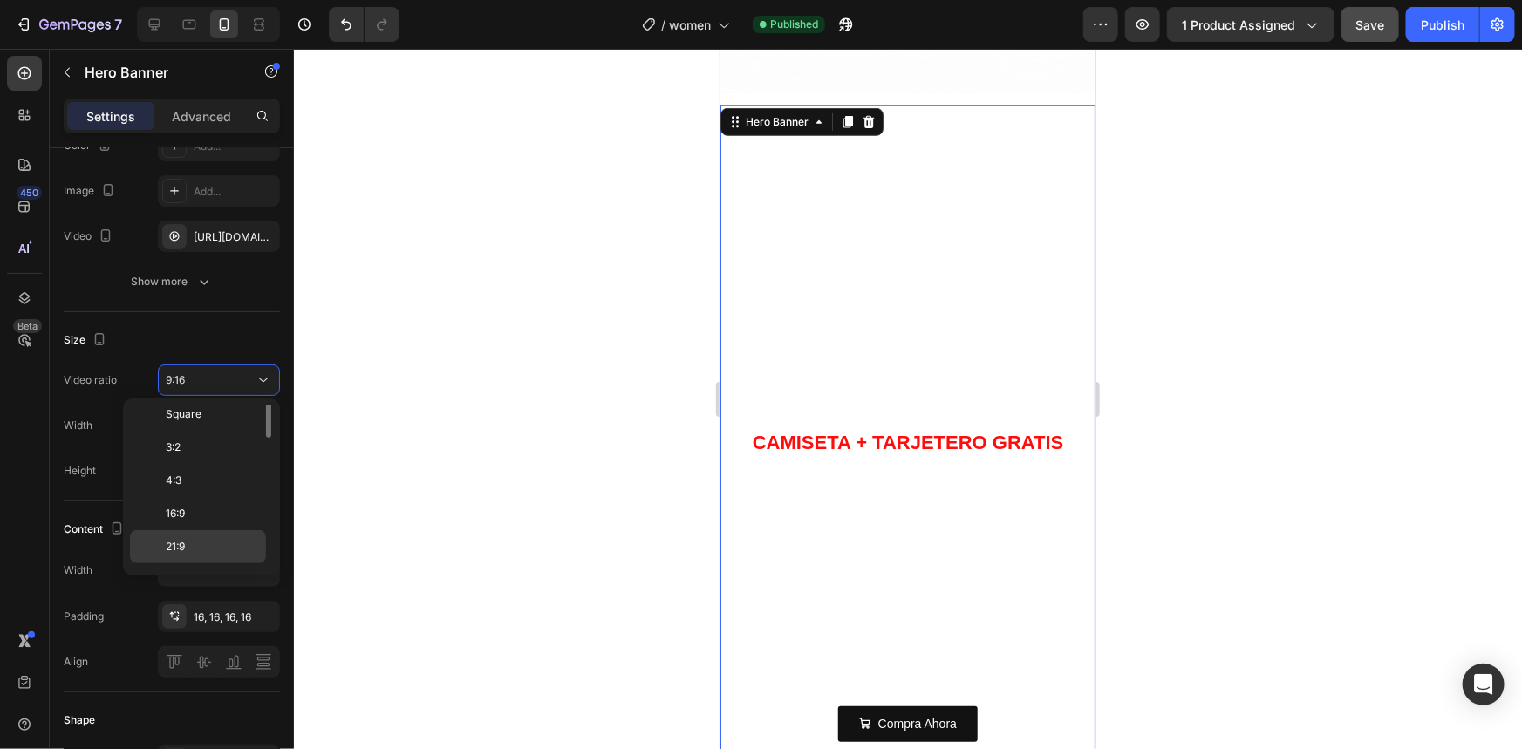
scroll to position [0, 0]
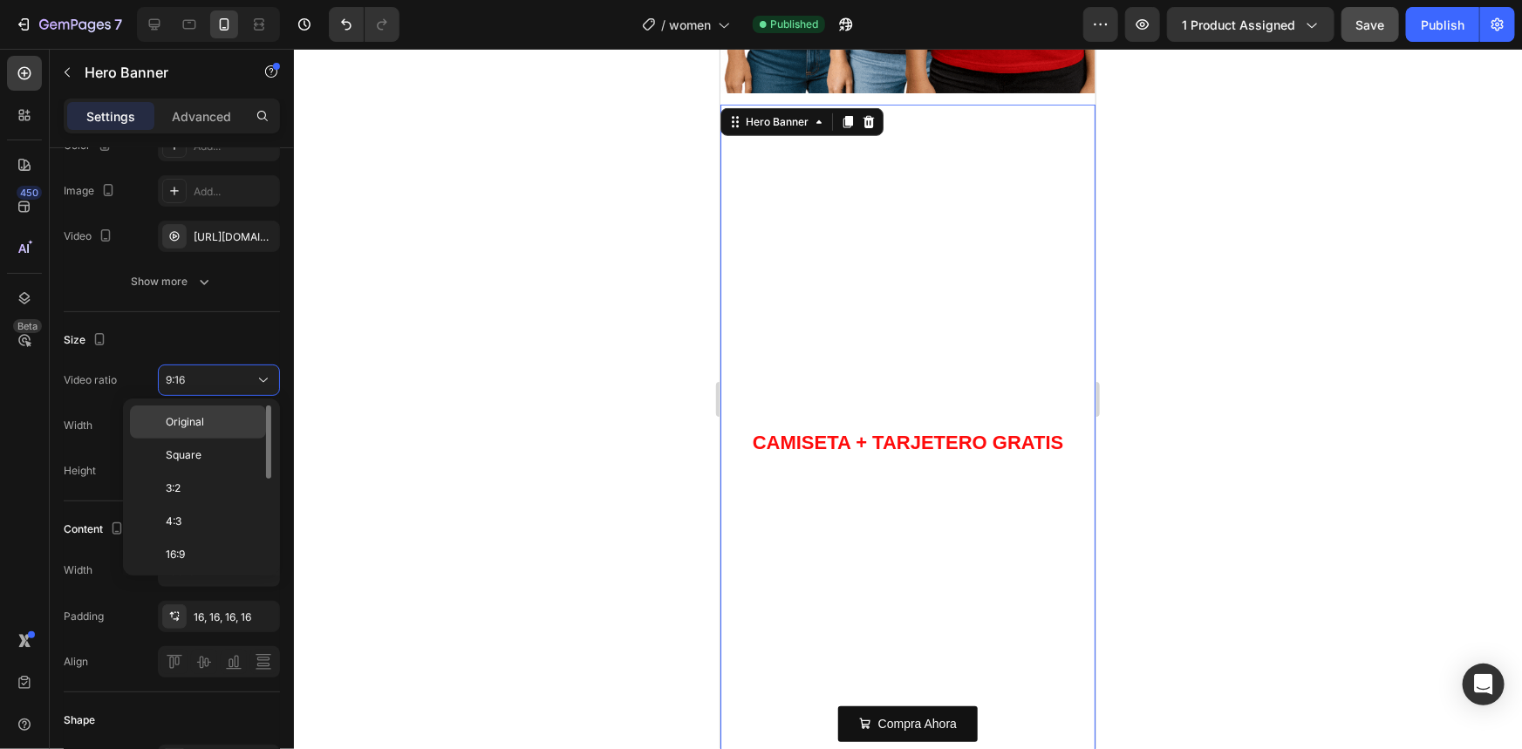
click at [201, 420] on span "Original" at bounding box center [185, 422] width 38 height 16
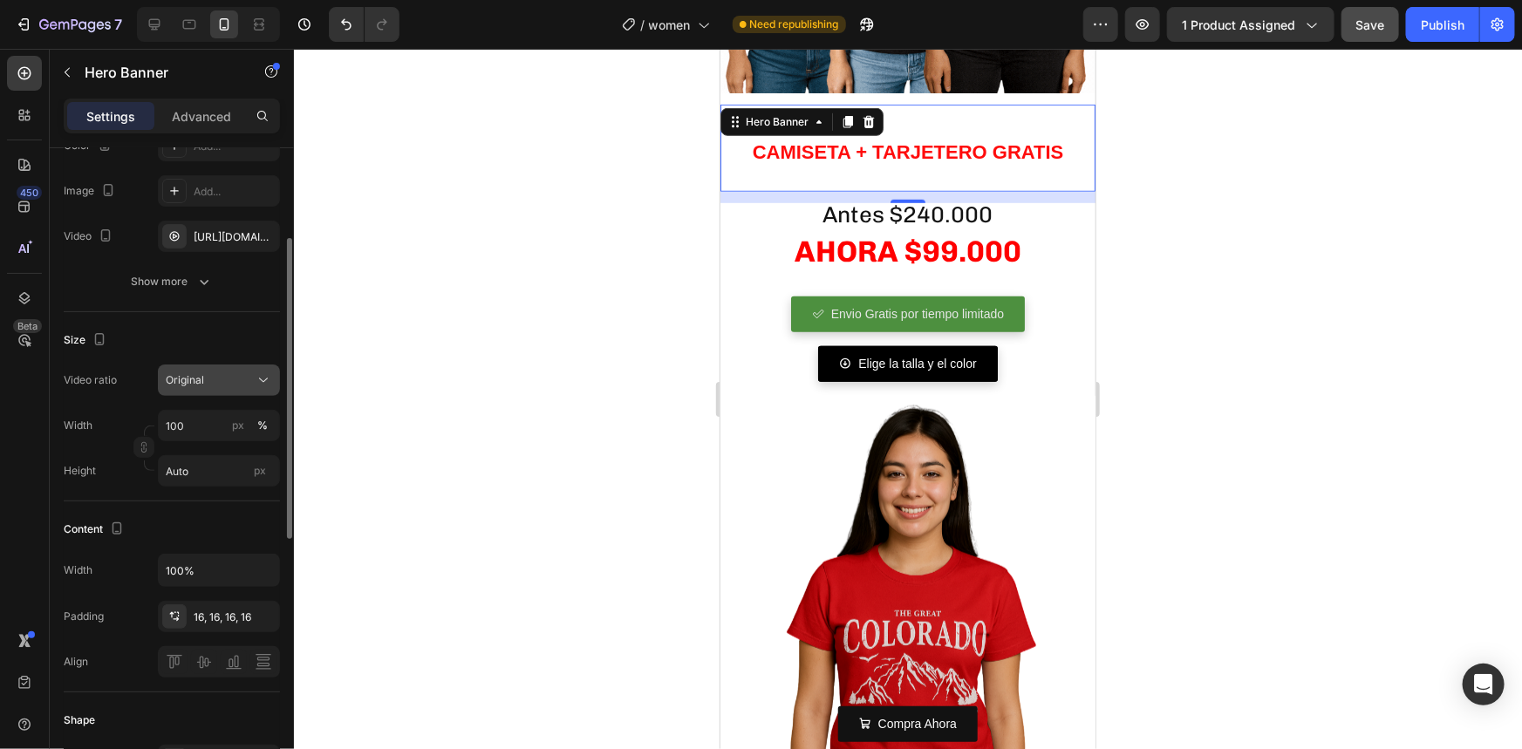
click at [220, 374] on div "Original" at bounding box center [210, 380] width 89 height 16
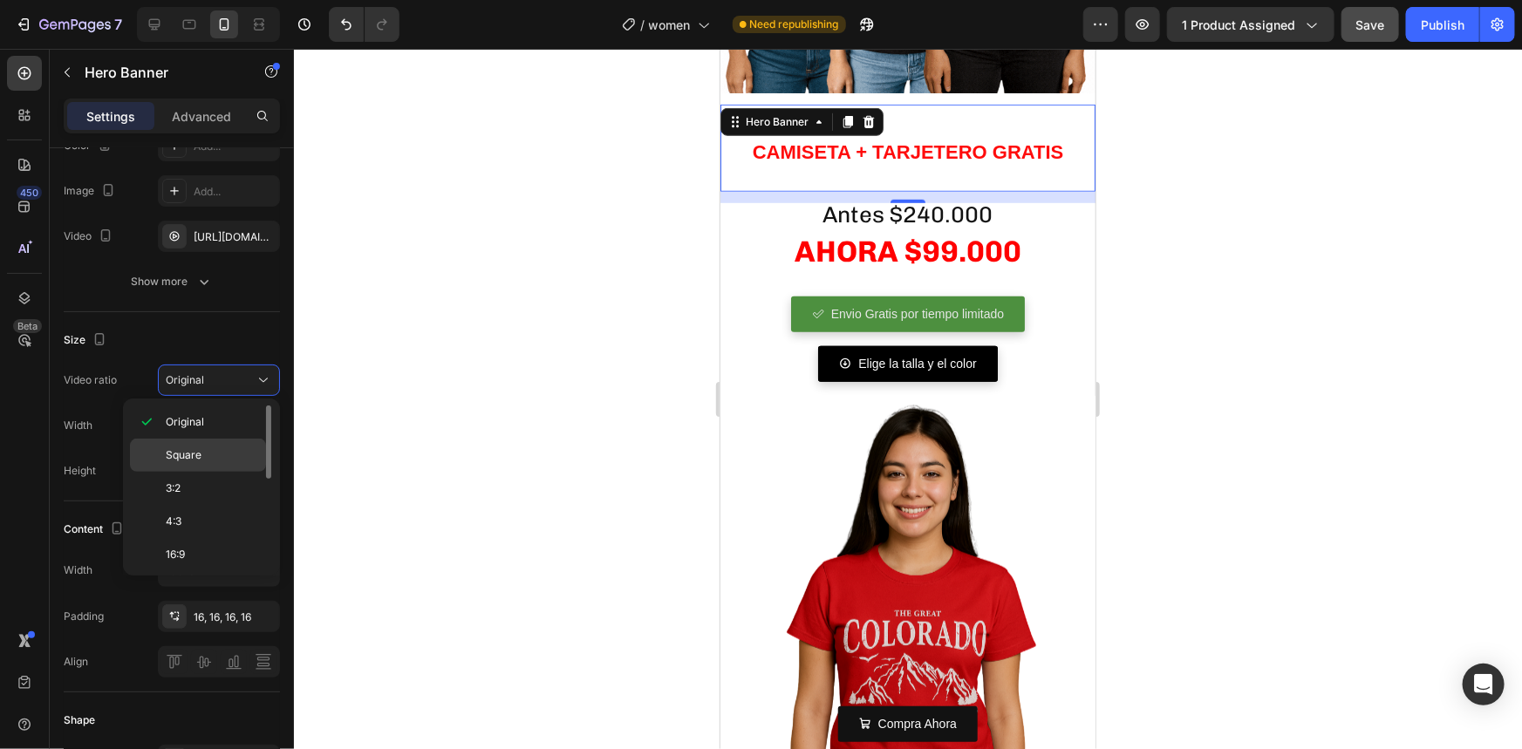
click at [204, 447] on p "Square" at bounding box center [212, 455] width 92 height 16
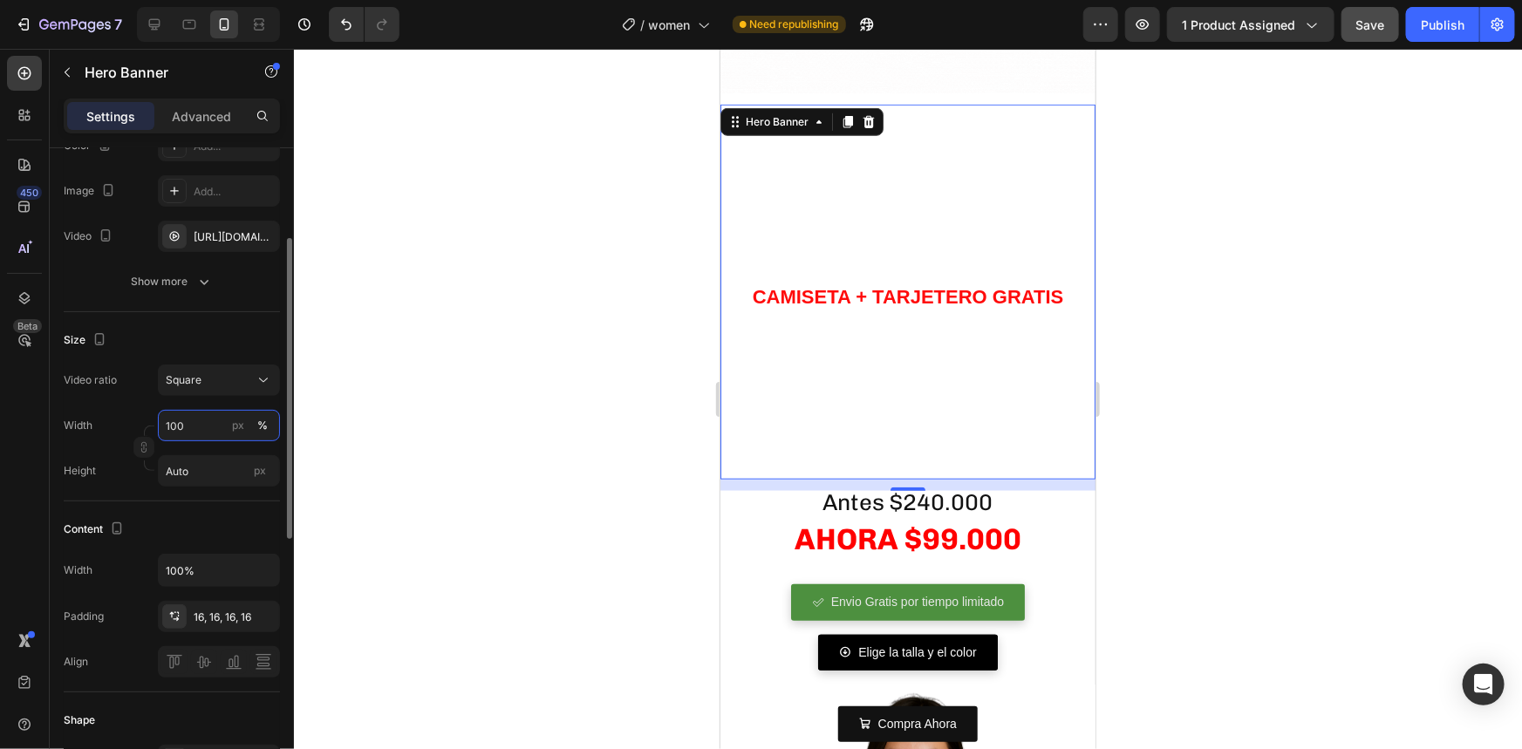
click at [194, 421] on input "100" at bounding box center [219, 425] width 122 height 31
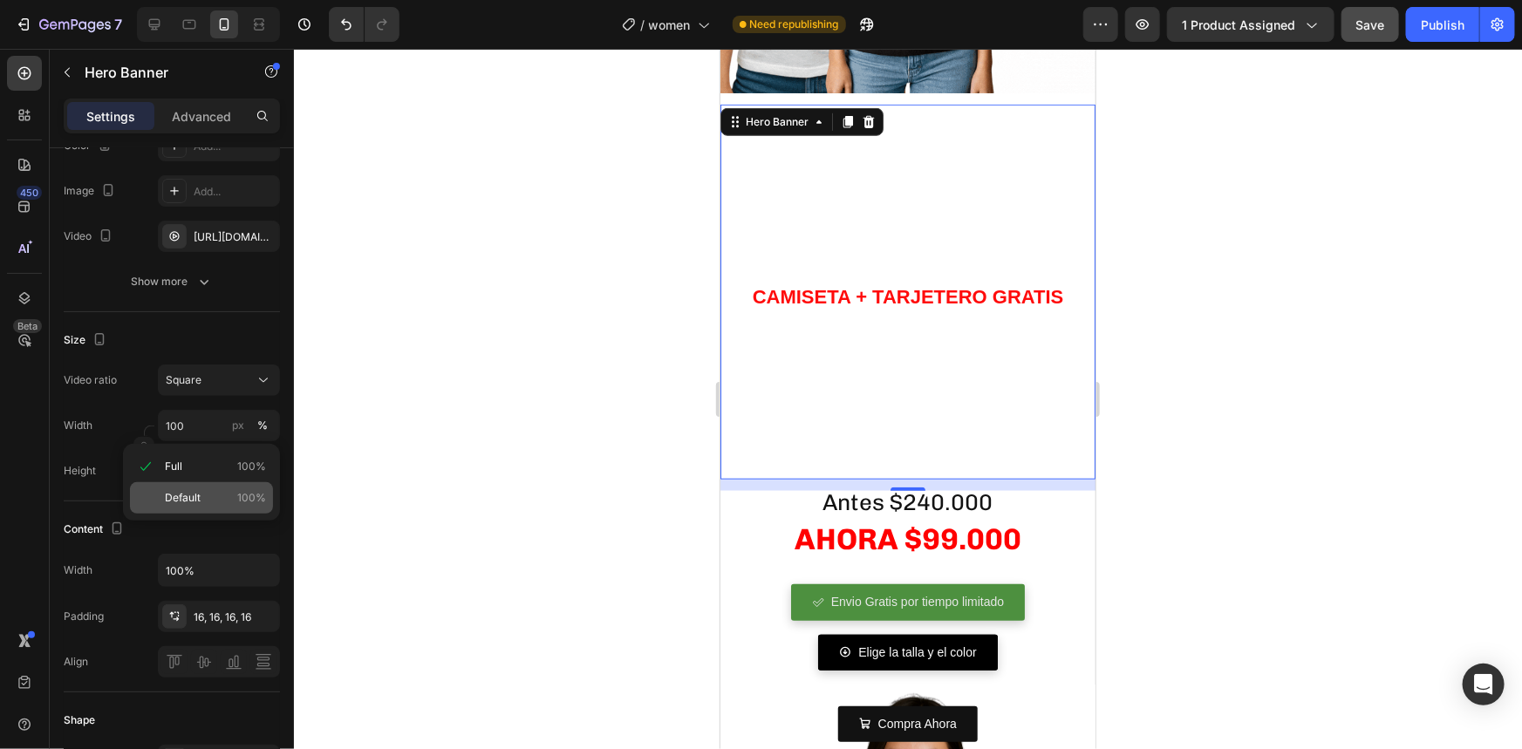
click at [200, 492] on p "Default 100%" at bounding box center [215, 498] width 101 height 16
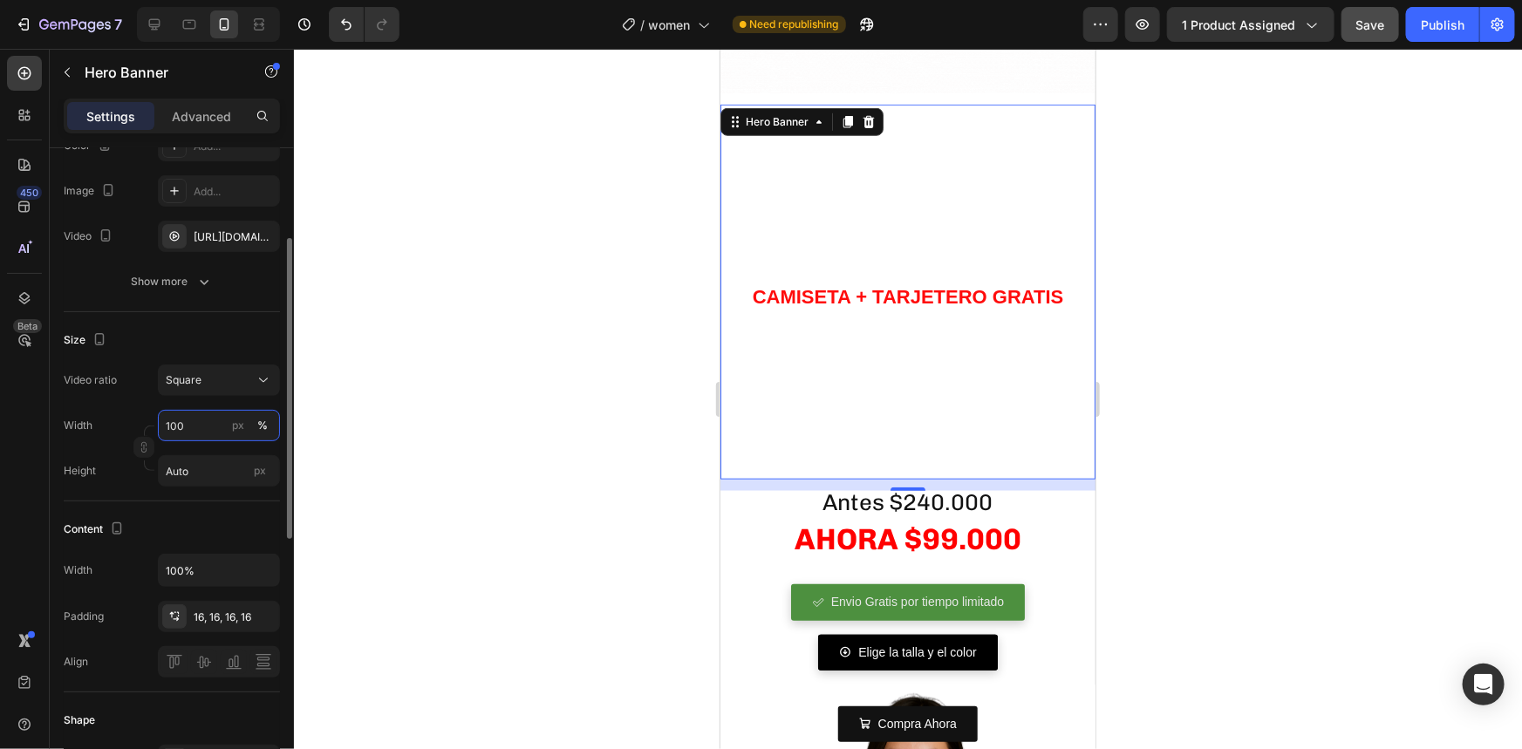
click at [188, 432] on input "100" at bounding box center [219, 425] width 122 height 31
type input "150"
click at [194, 455] on input "Auto" at bounding box center [219, 470] width 122 height 31
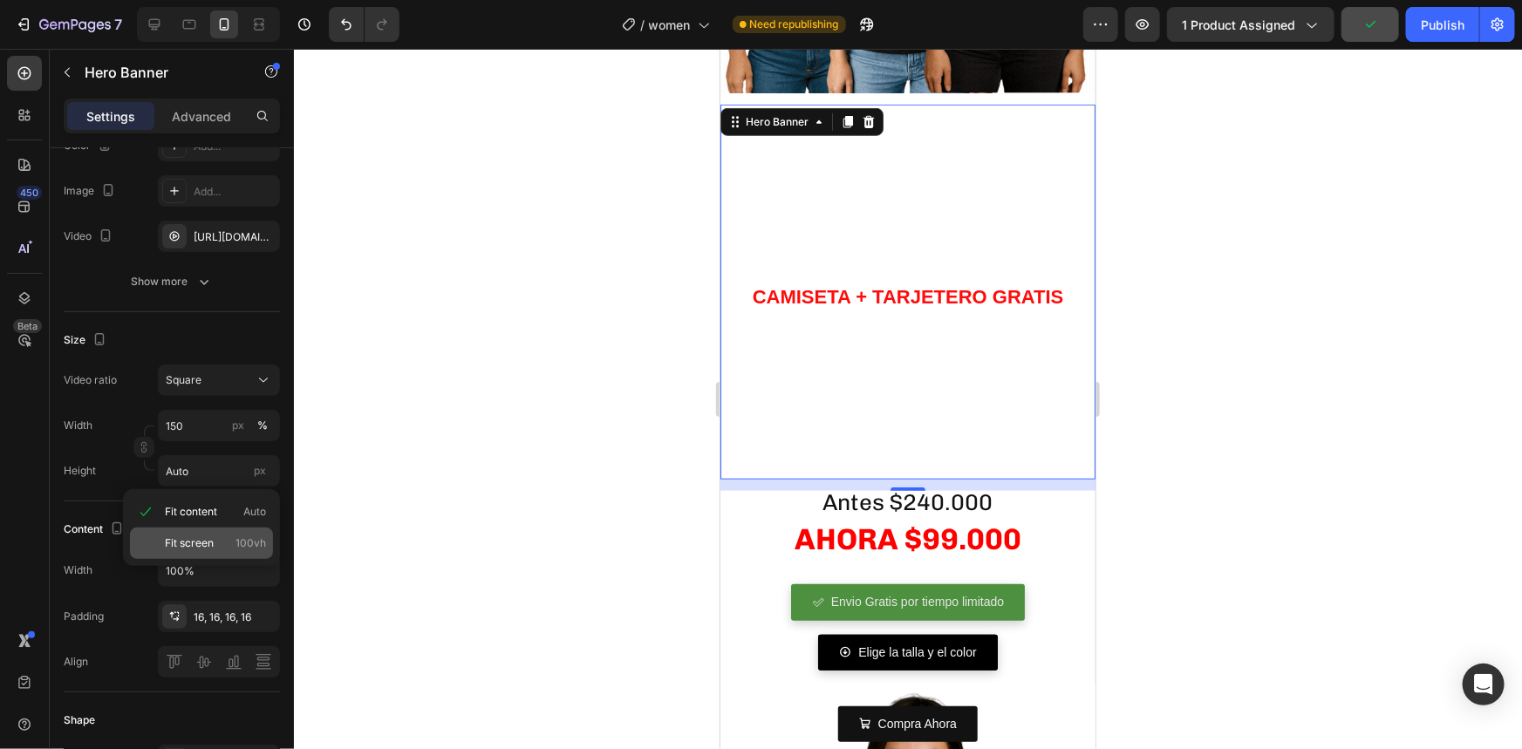
click at [205, 534] on div "Fit screen 100vh" at bounding box center [201, 543] width 143 height 31
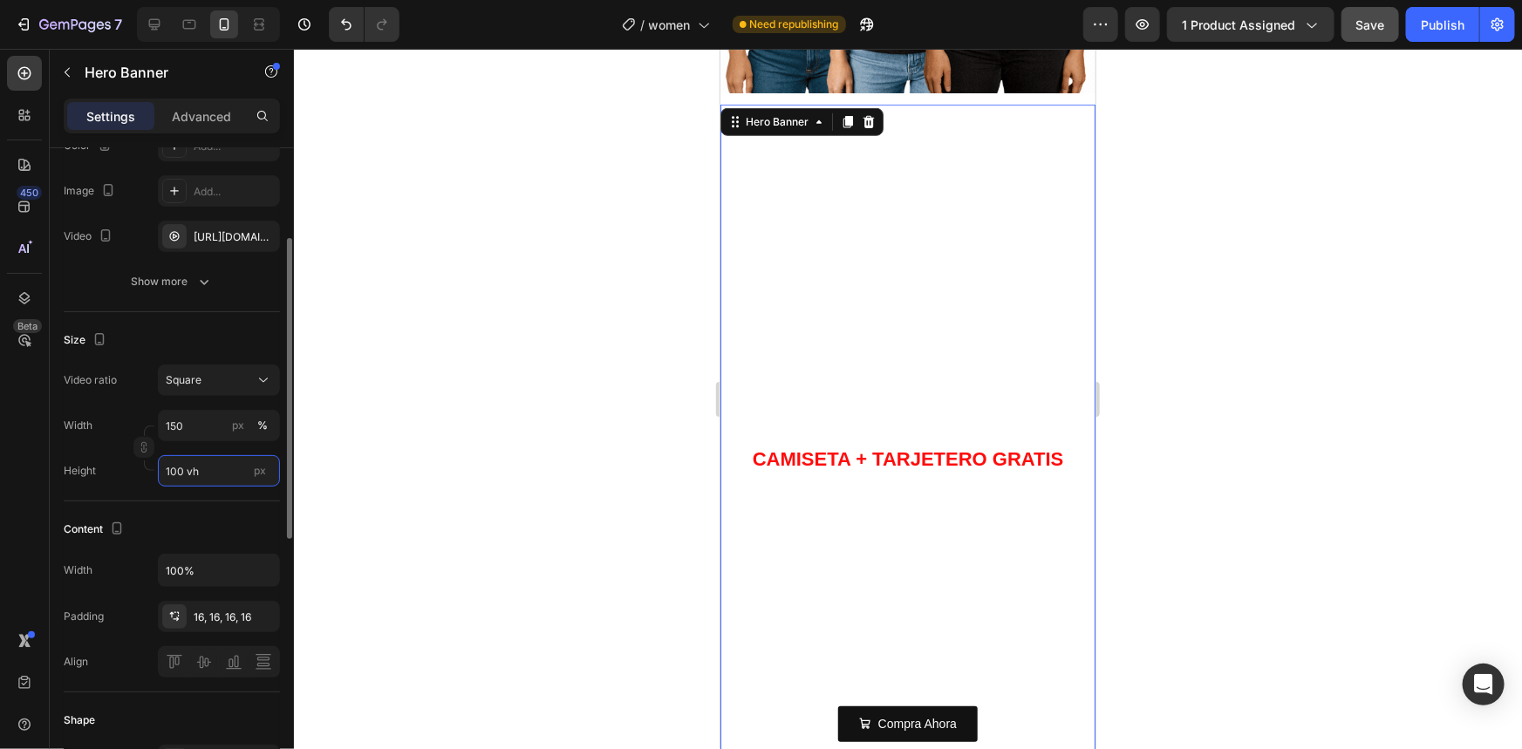
click at [167, 473] on input "100 vh" at bounding box center [219, 470] width 122 height 31
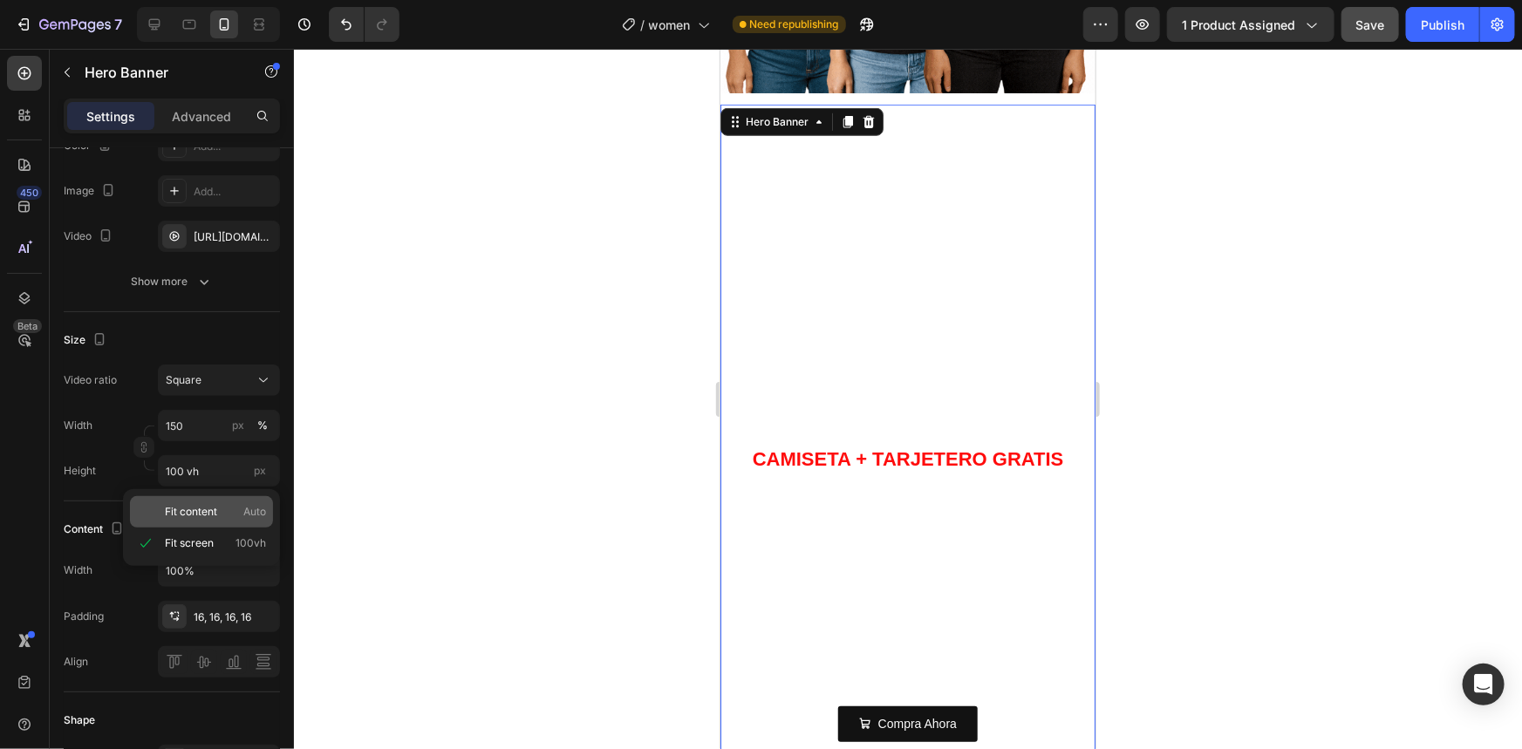
click at [188, 508] on span "Fit content" at bounding box center [191, 512] width 52 height 16
type input "Auto"
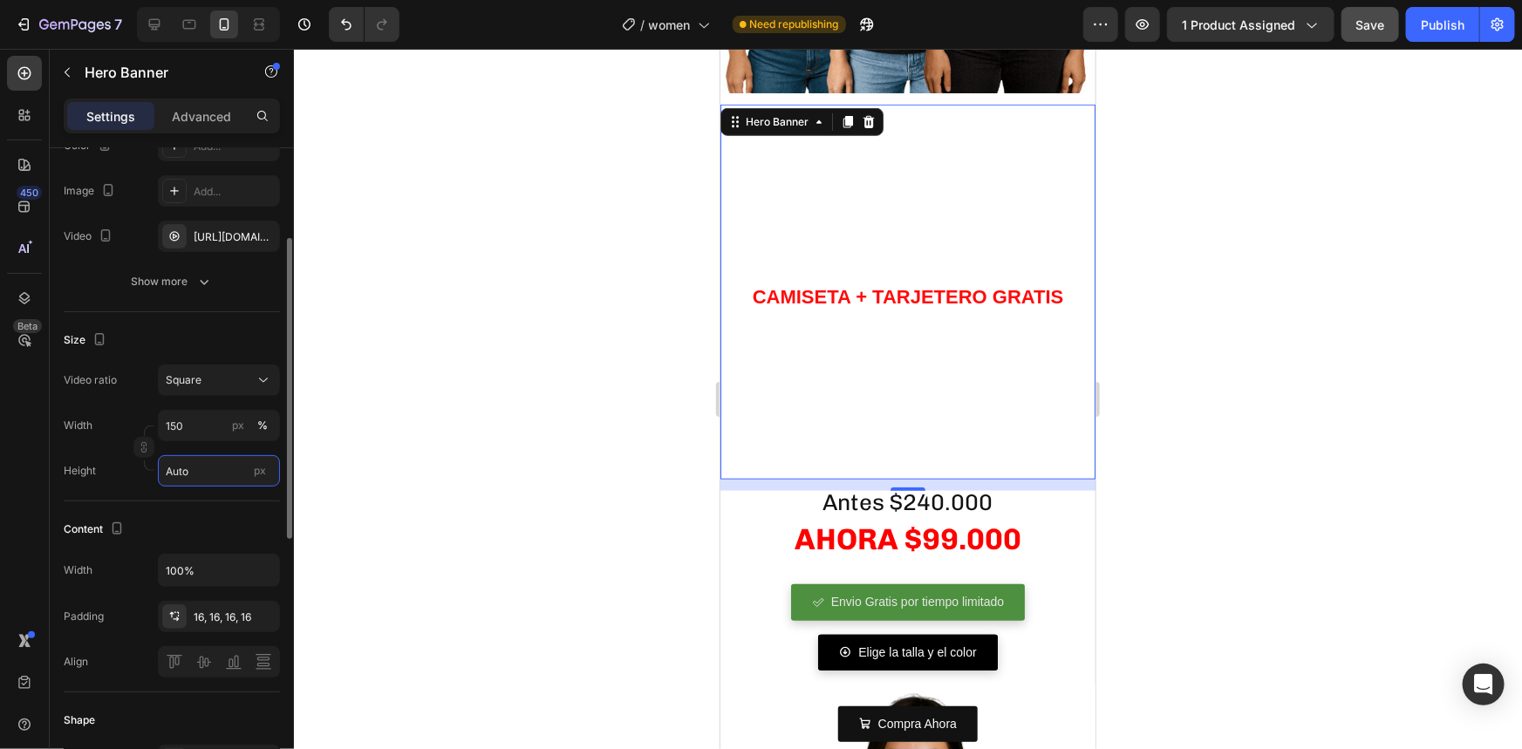
click at [206, 469] on input "Auto" at bounding box center [219, 470] width 122 height 31
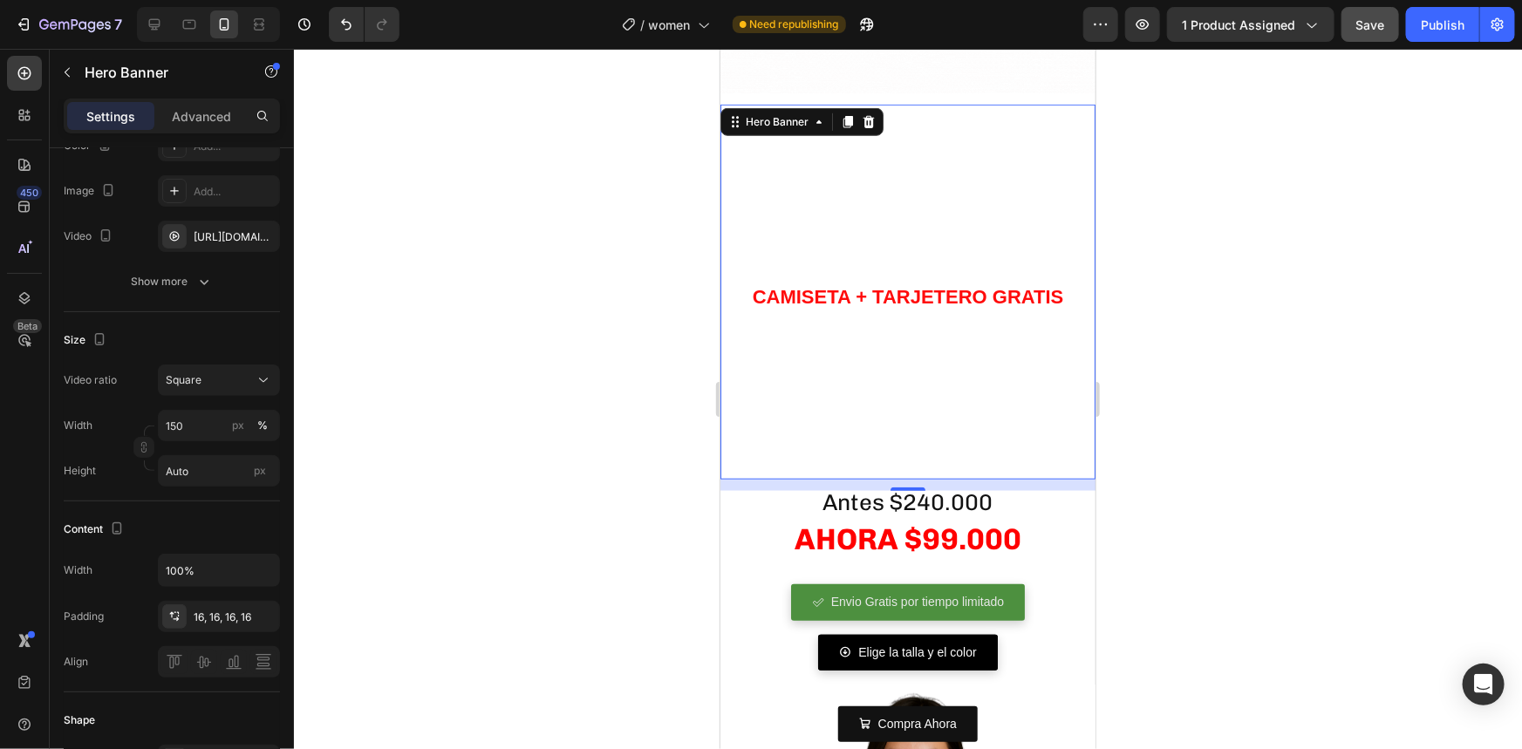
click at [391, 435] on div at bounding box center [908, 399] width 1228 height 700
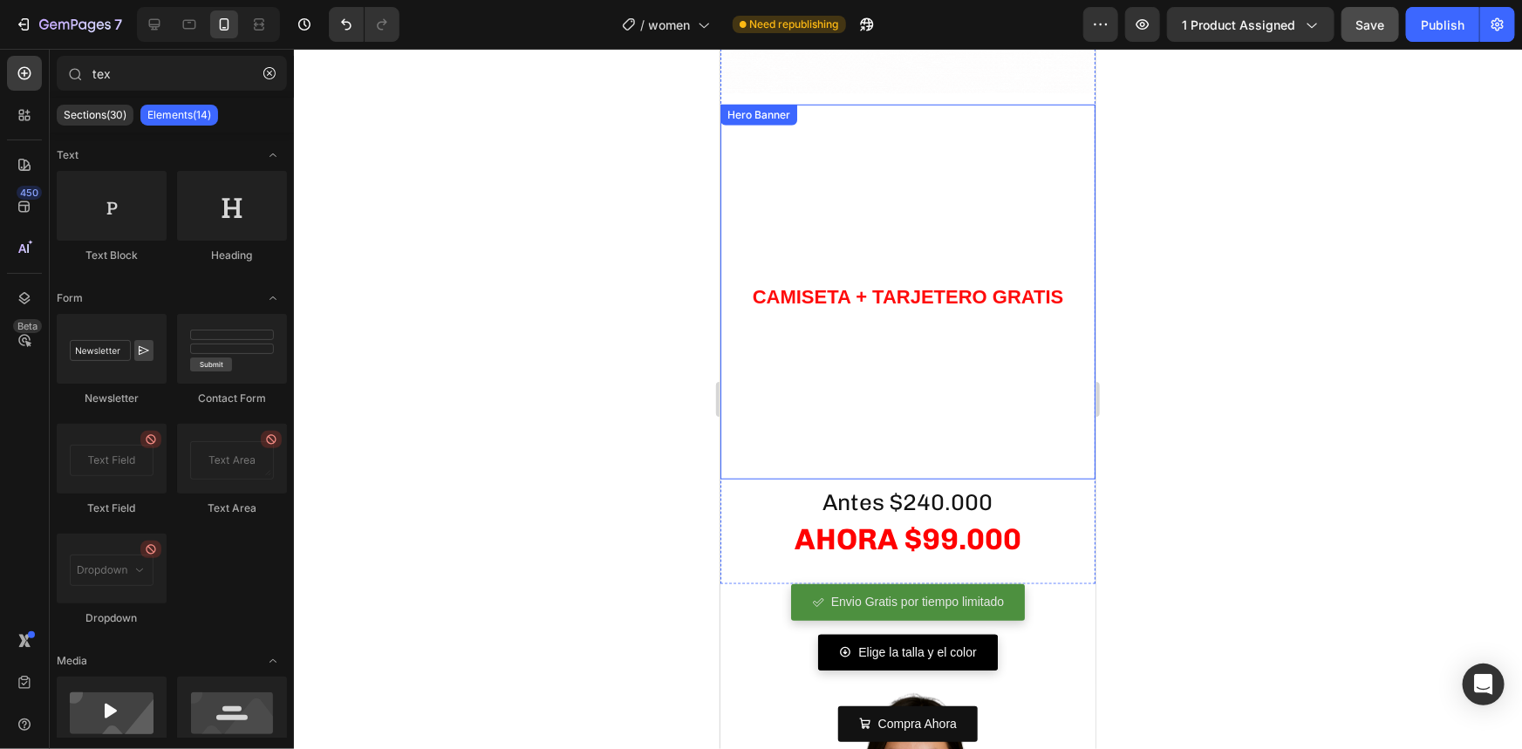
click at [783, 351] on video "Background Image" at bounding box center [907, 291] width 375 height 375
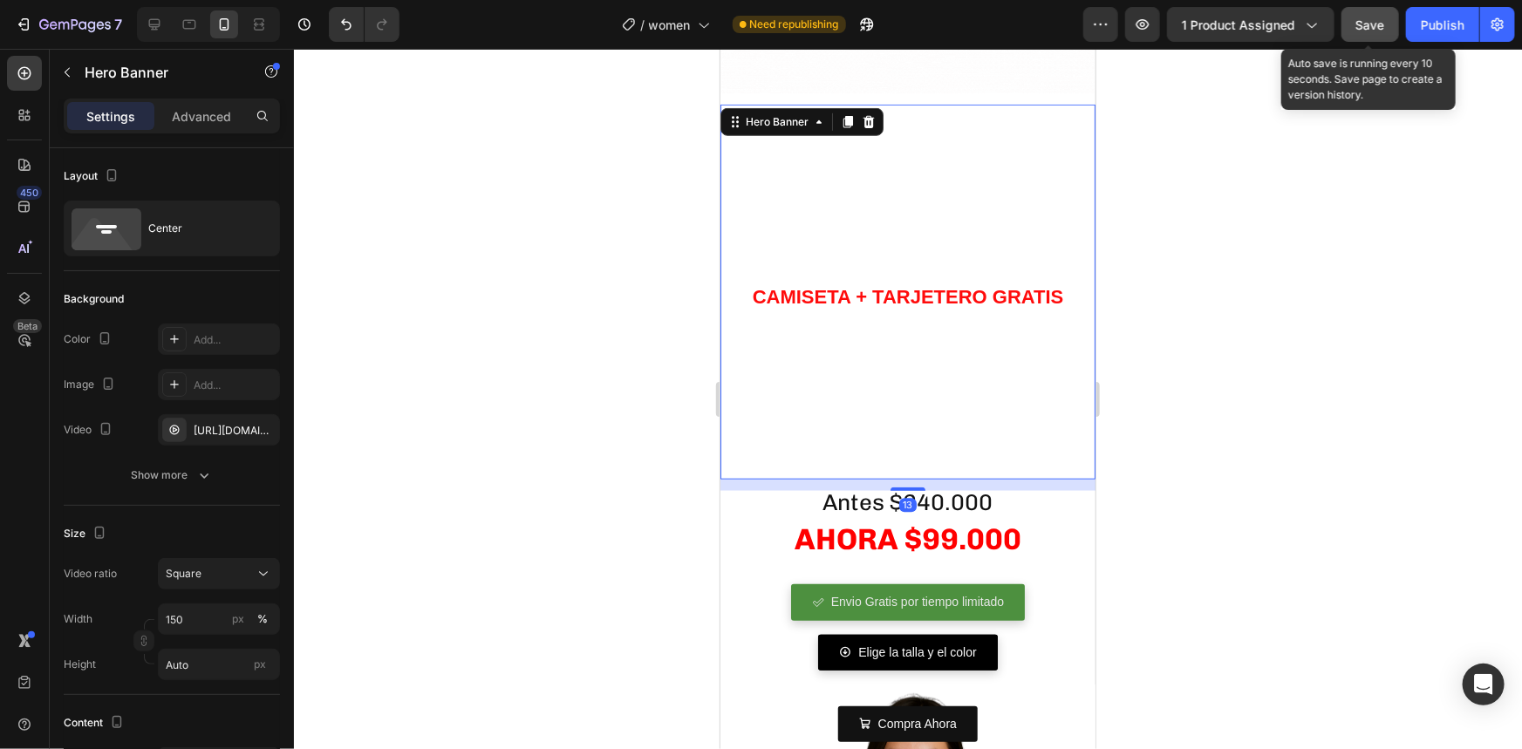
click at [1375, 31] on span "Save" at bounding box center [1370, 24] width 29 height 15
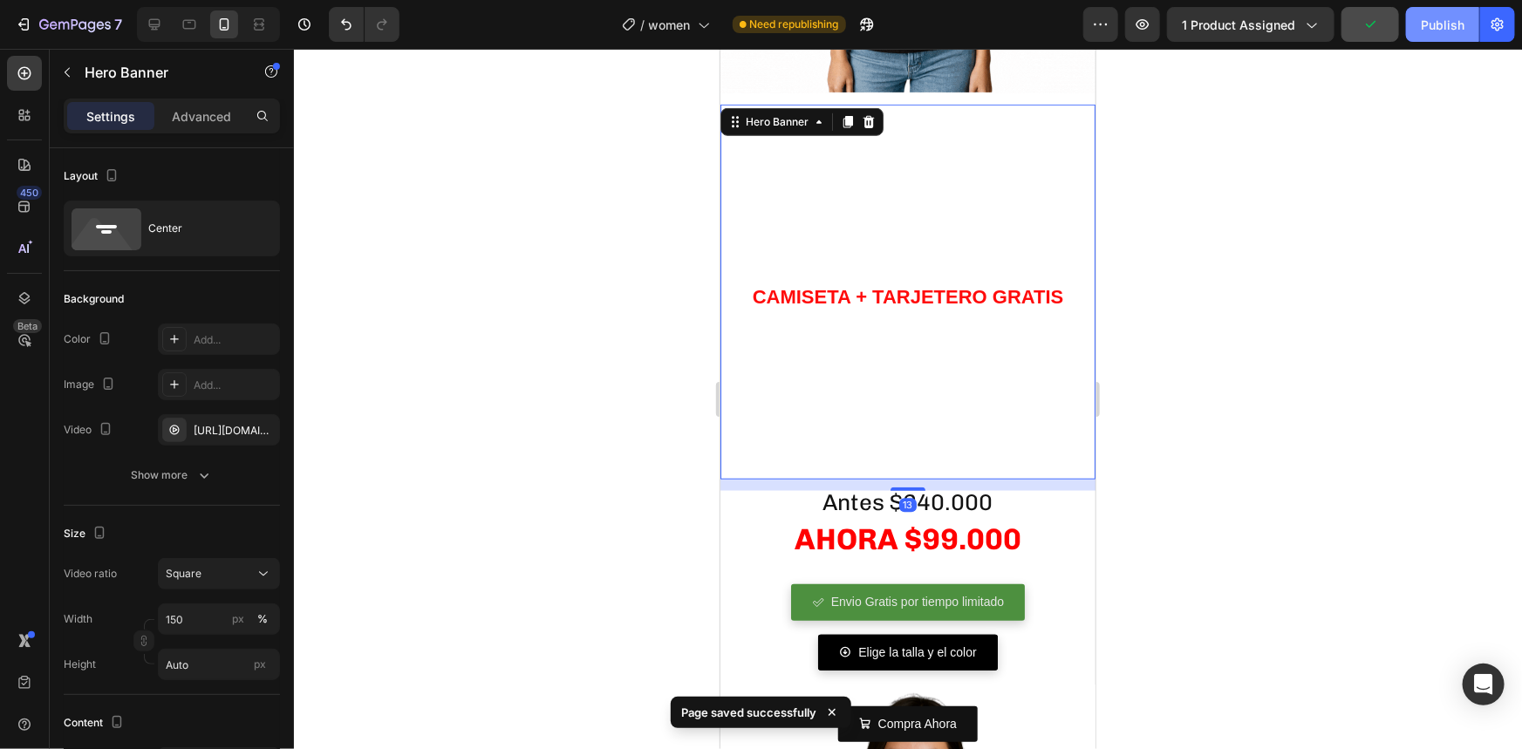
click at [1450, 29] on div "Publish" at bounding box center [1443, 25] width 44 height 18
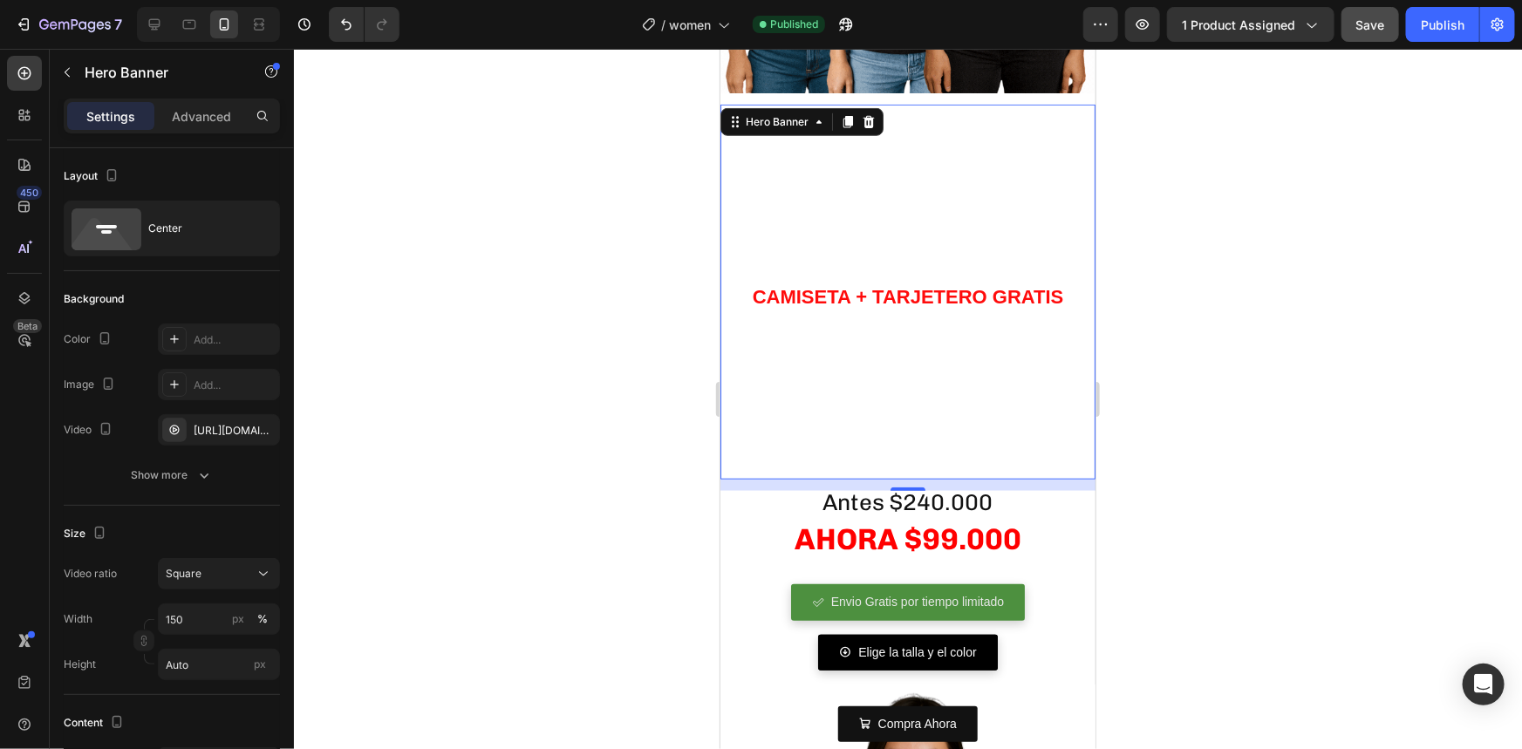
click at [869, 19] on div "/ women Published" at bounding box center [748, 24] width 670 height 35
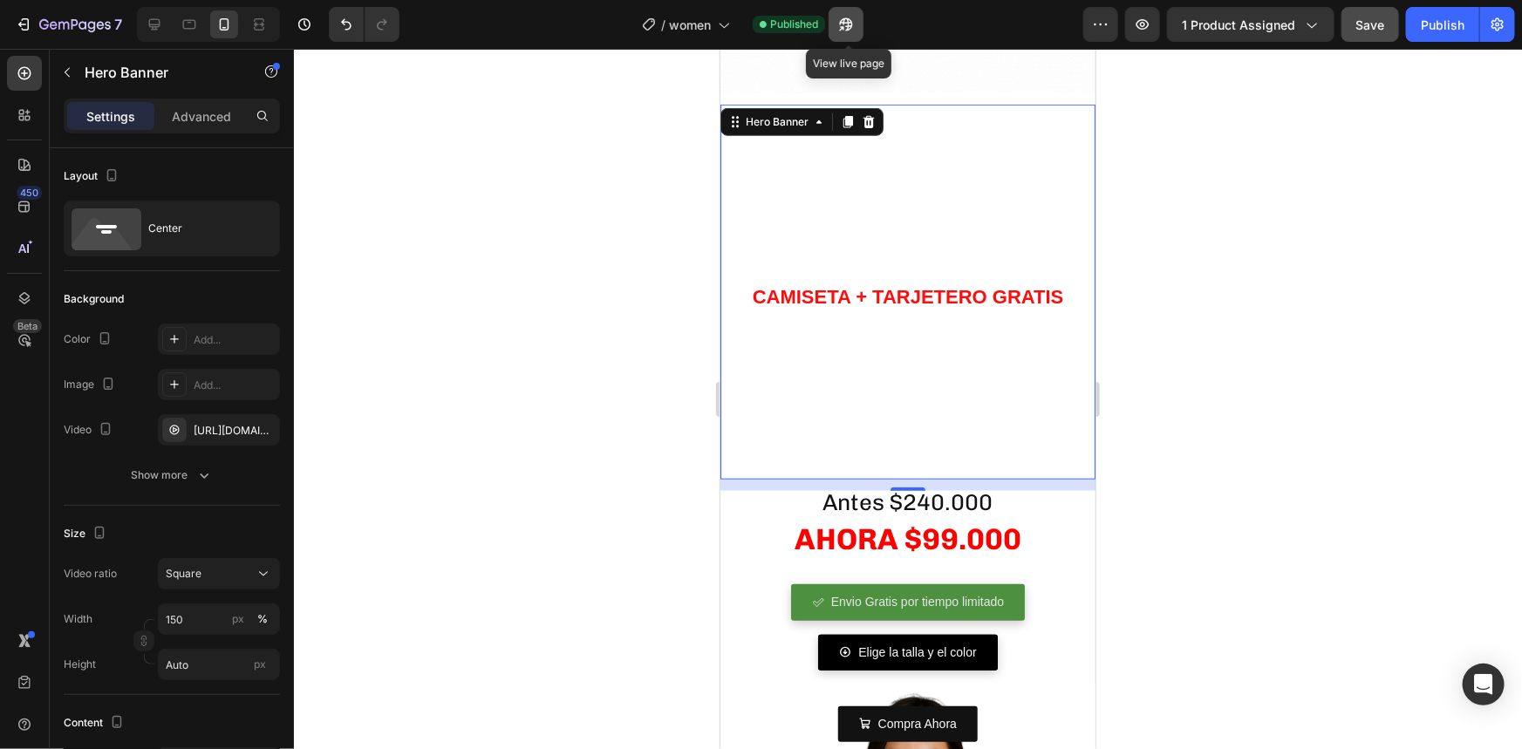
click at [853, 35] on button "button" at bounding box center [846, 24] width 35 height 35
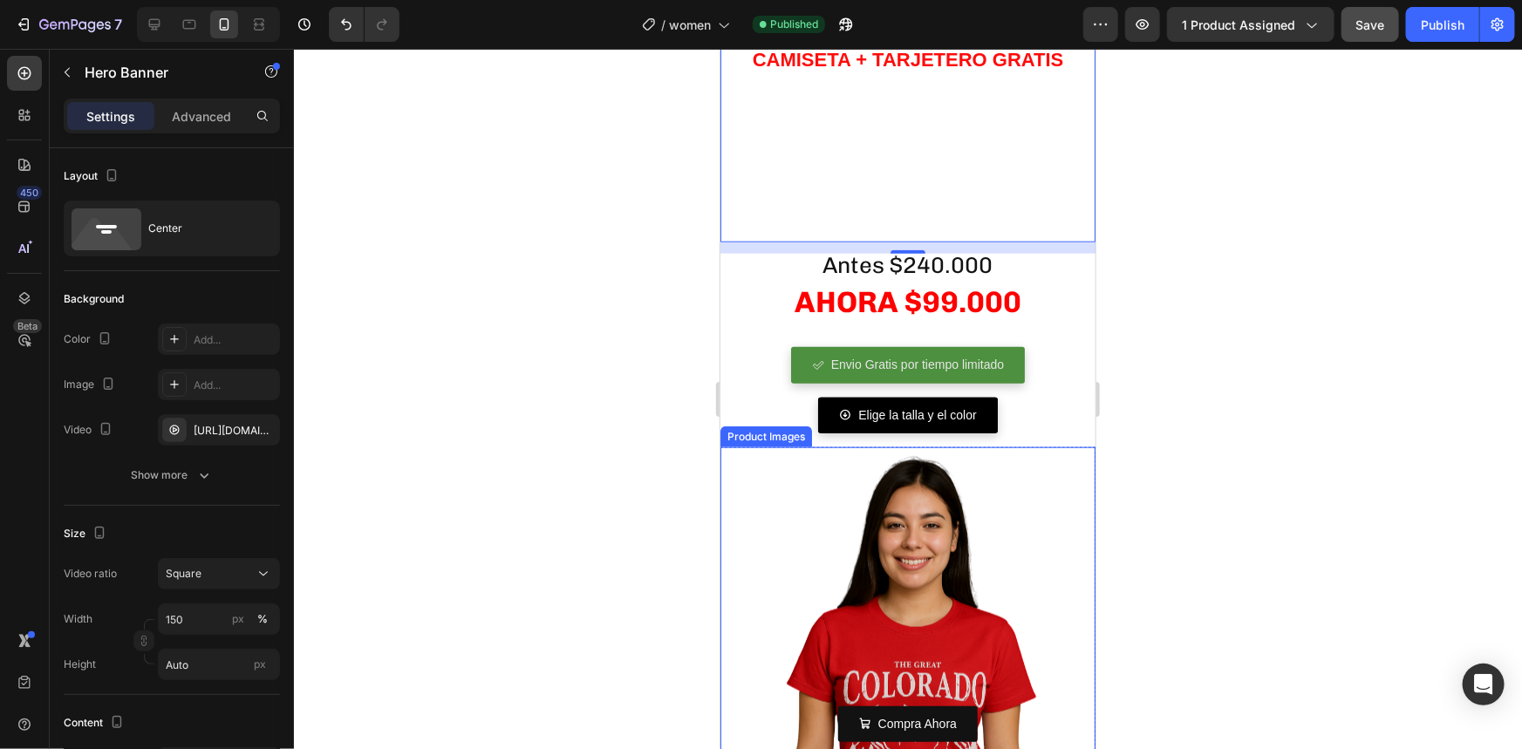
scroll to position [872, 0]
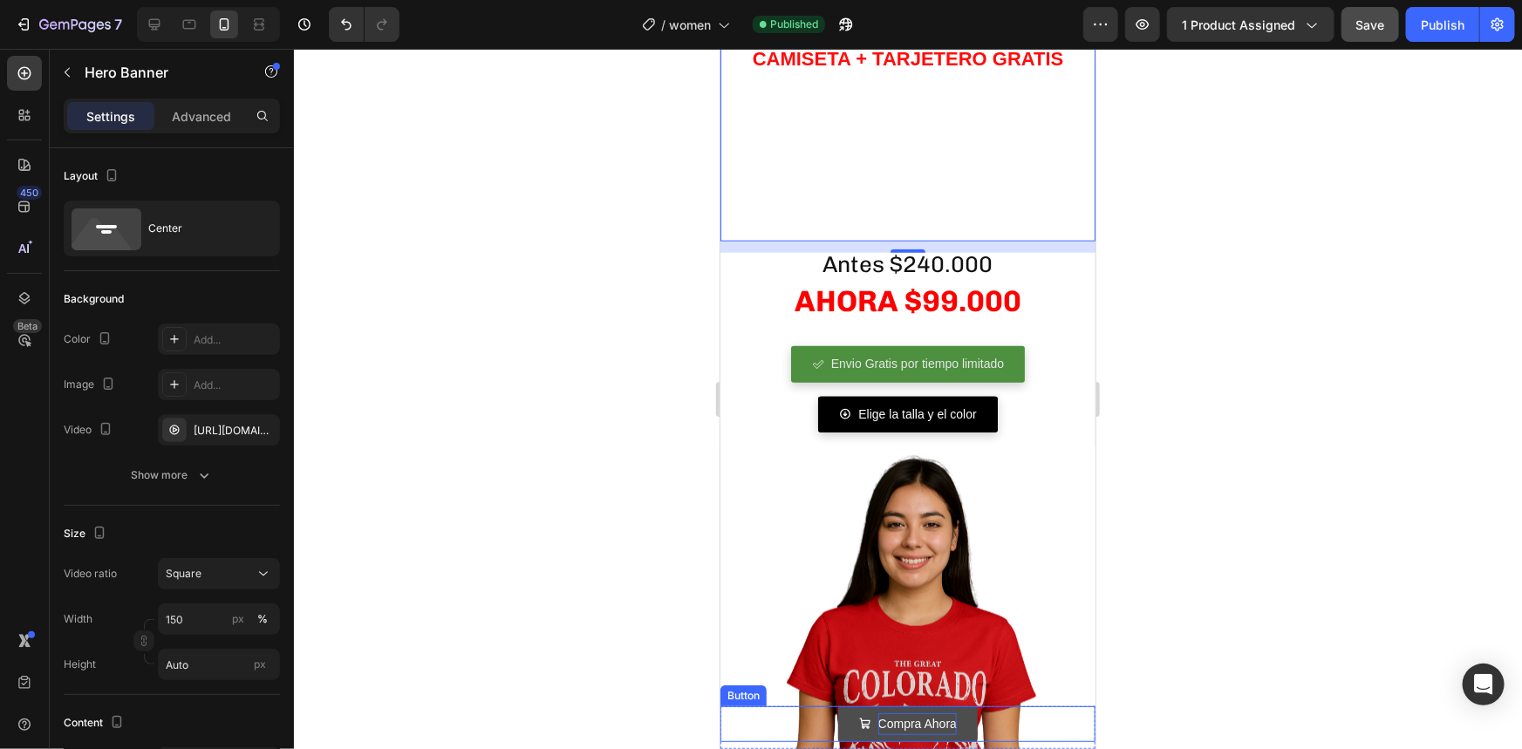
click at [879, 713] on p "Compra Ahora" at bounding box center [916, 724] width 78 height 22
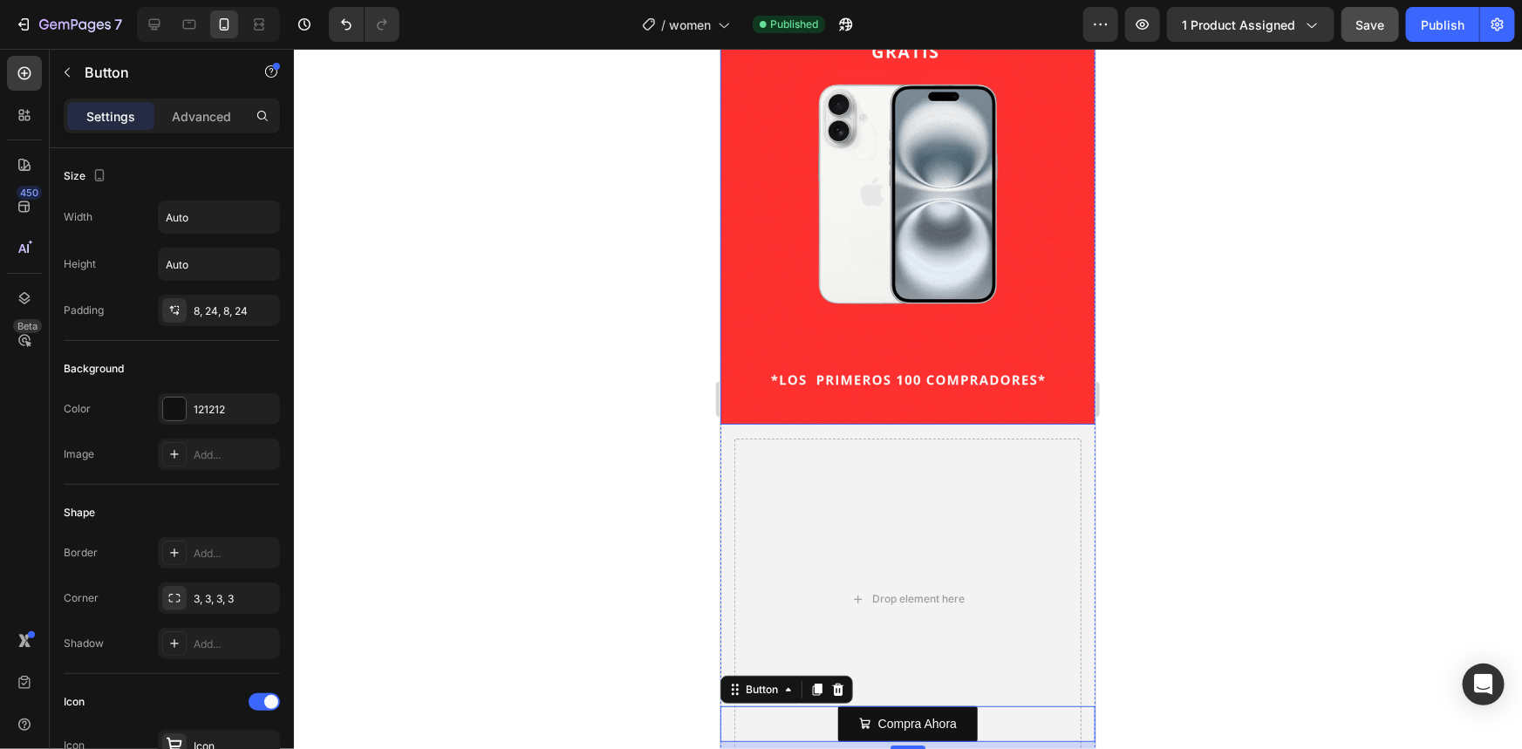
scroll to position [2140, 0]
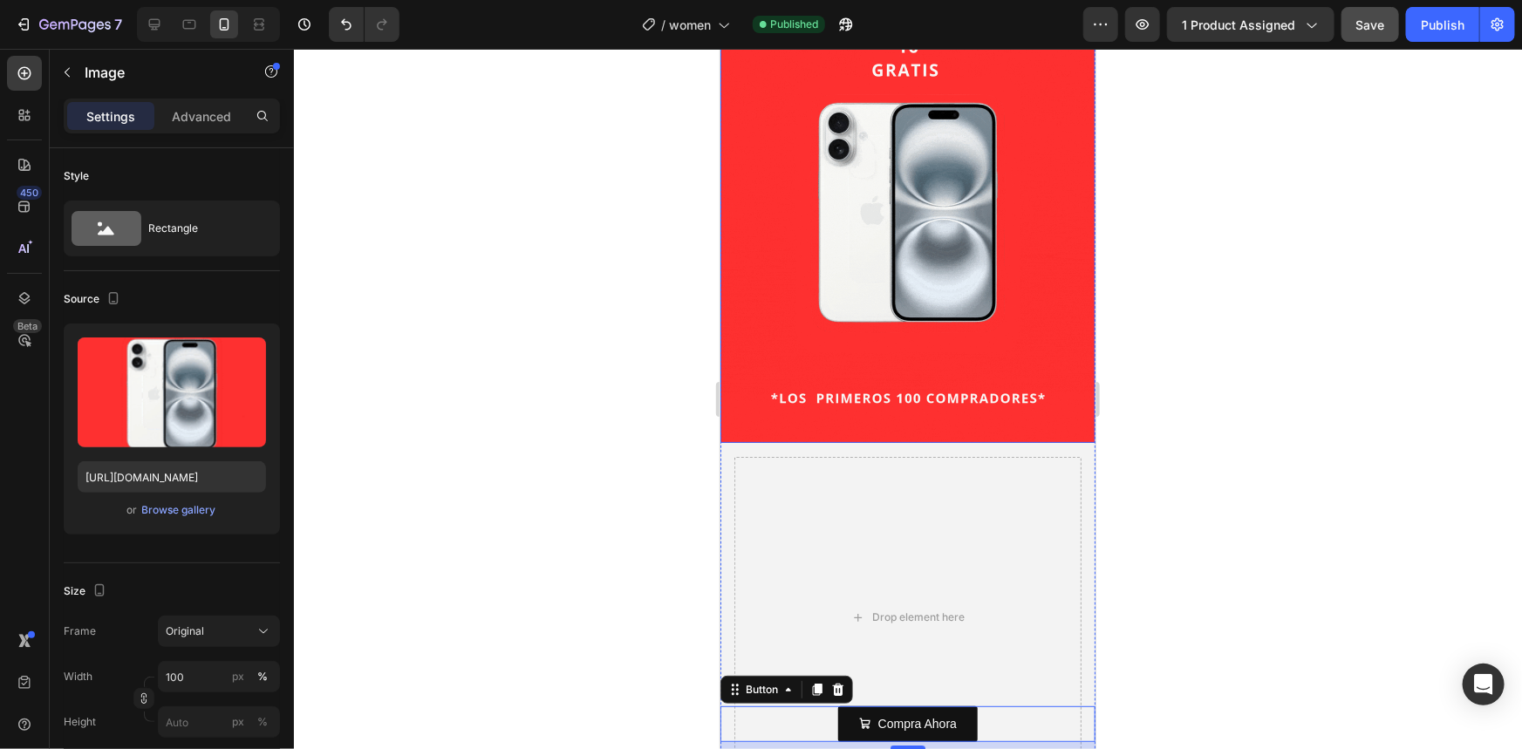
click at [768, 168] on img at bounding box center [907, 208] width 375 height 469
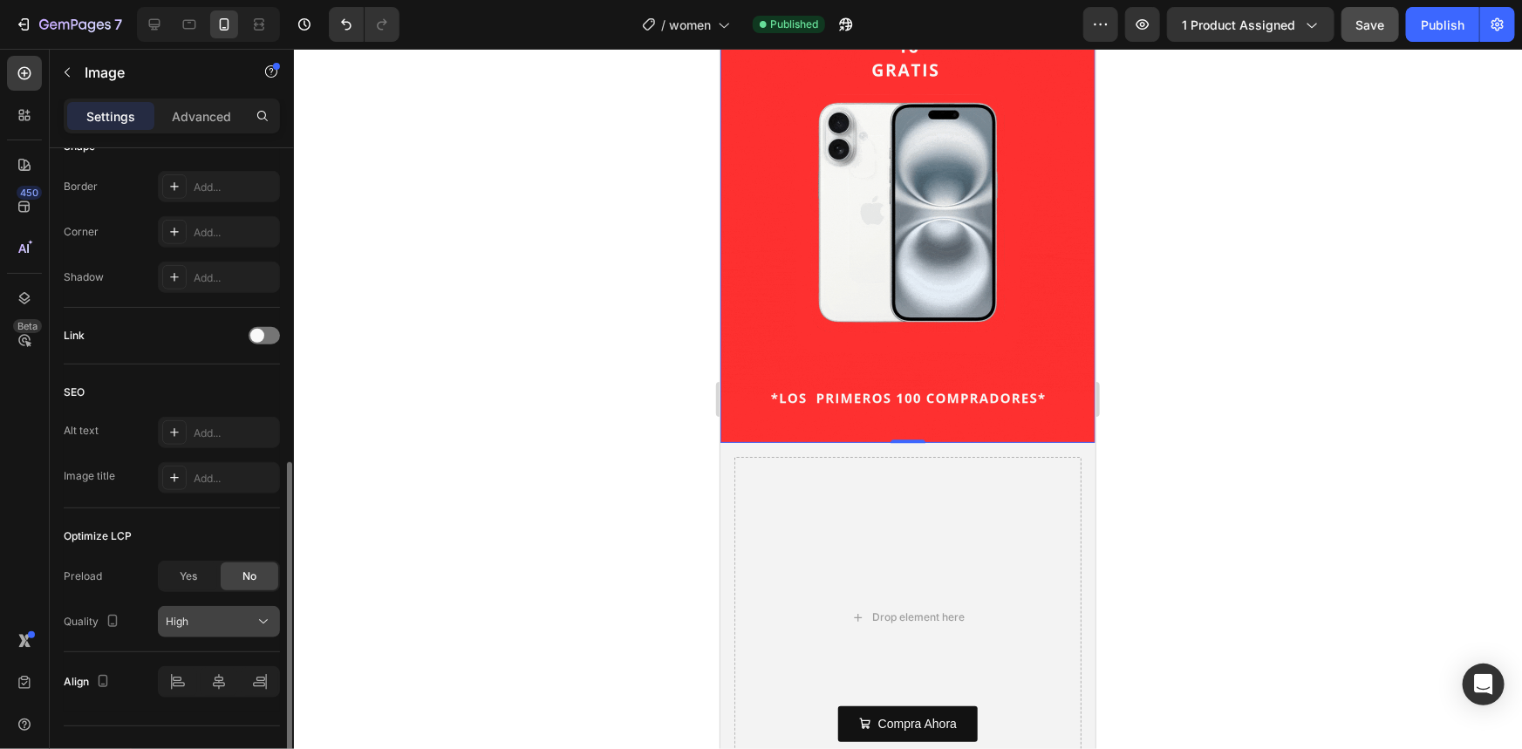
scroll to position [665, 0]
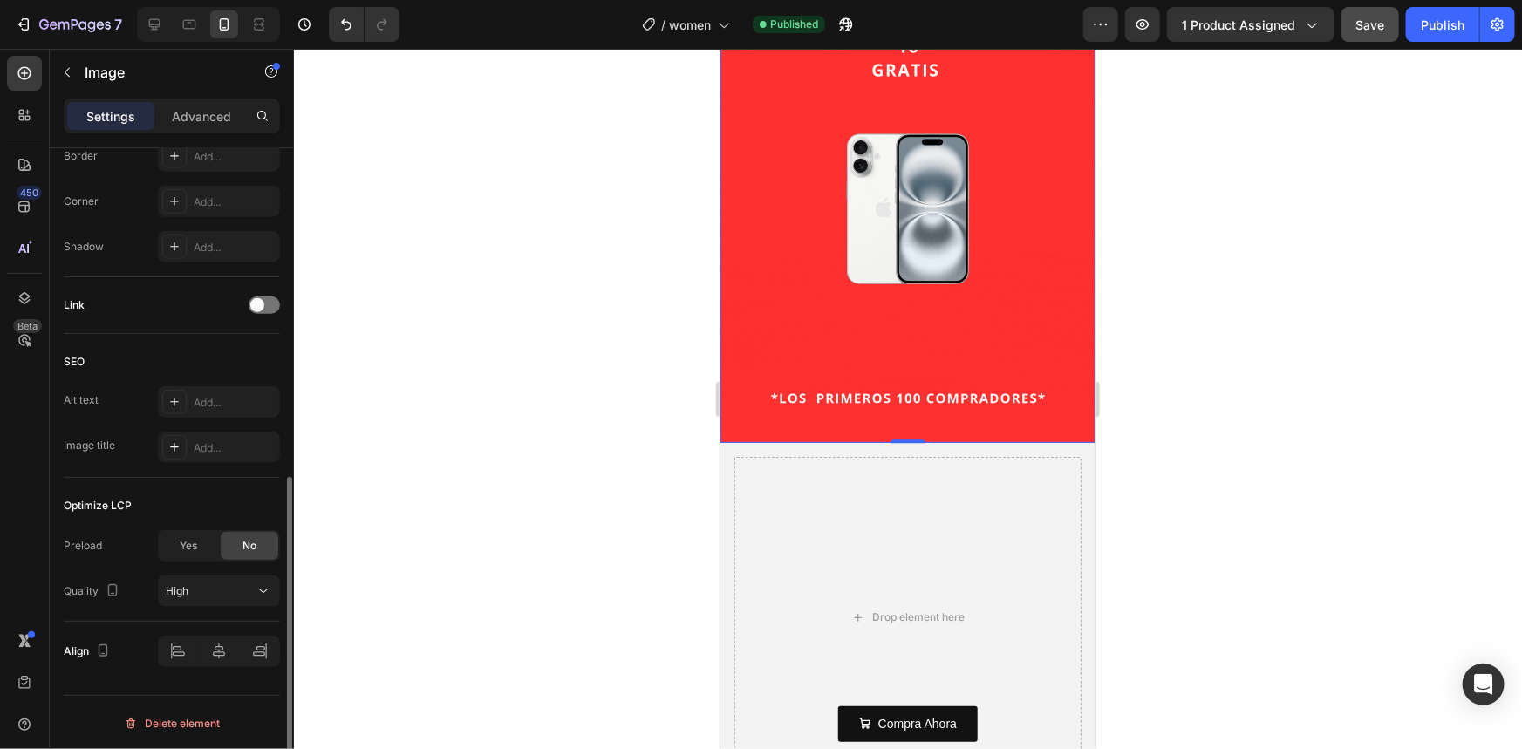
click at [346, 584] on div at bounding box center [908, 399] width 1228 height 700
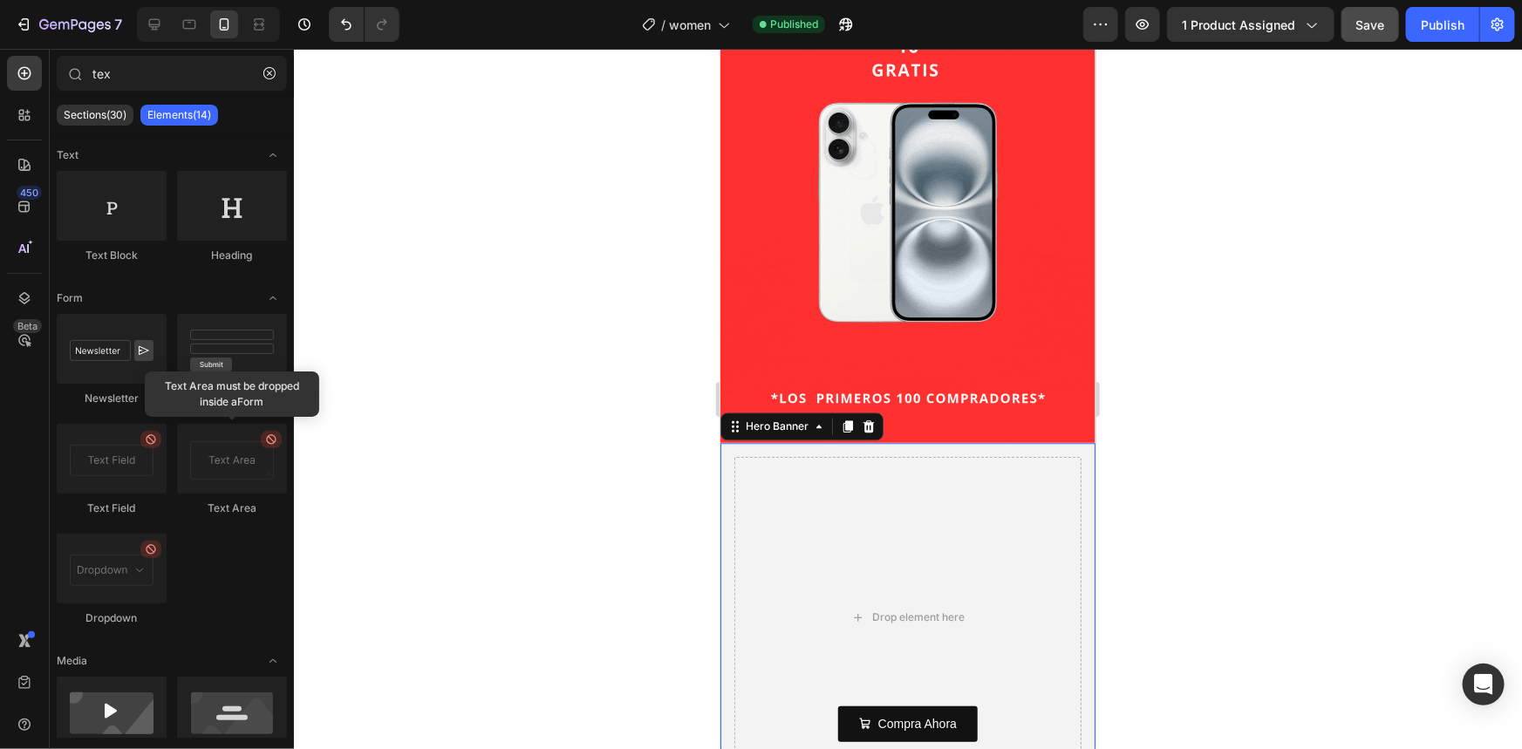
click at [724, 611] on div "Drop element here" at bounding box center [907, 616] width 375 height 349
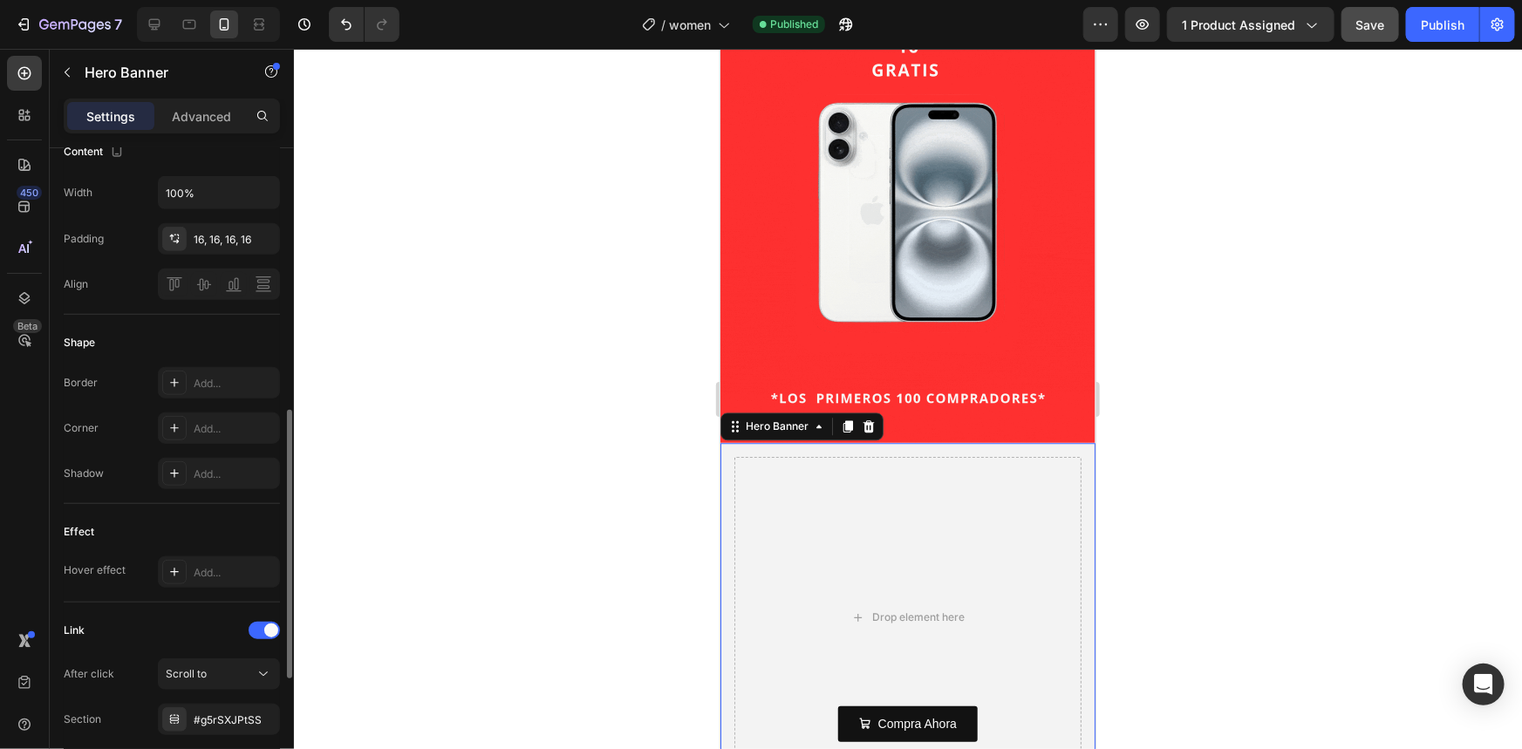
scroll to position [793, 0]
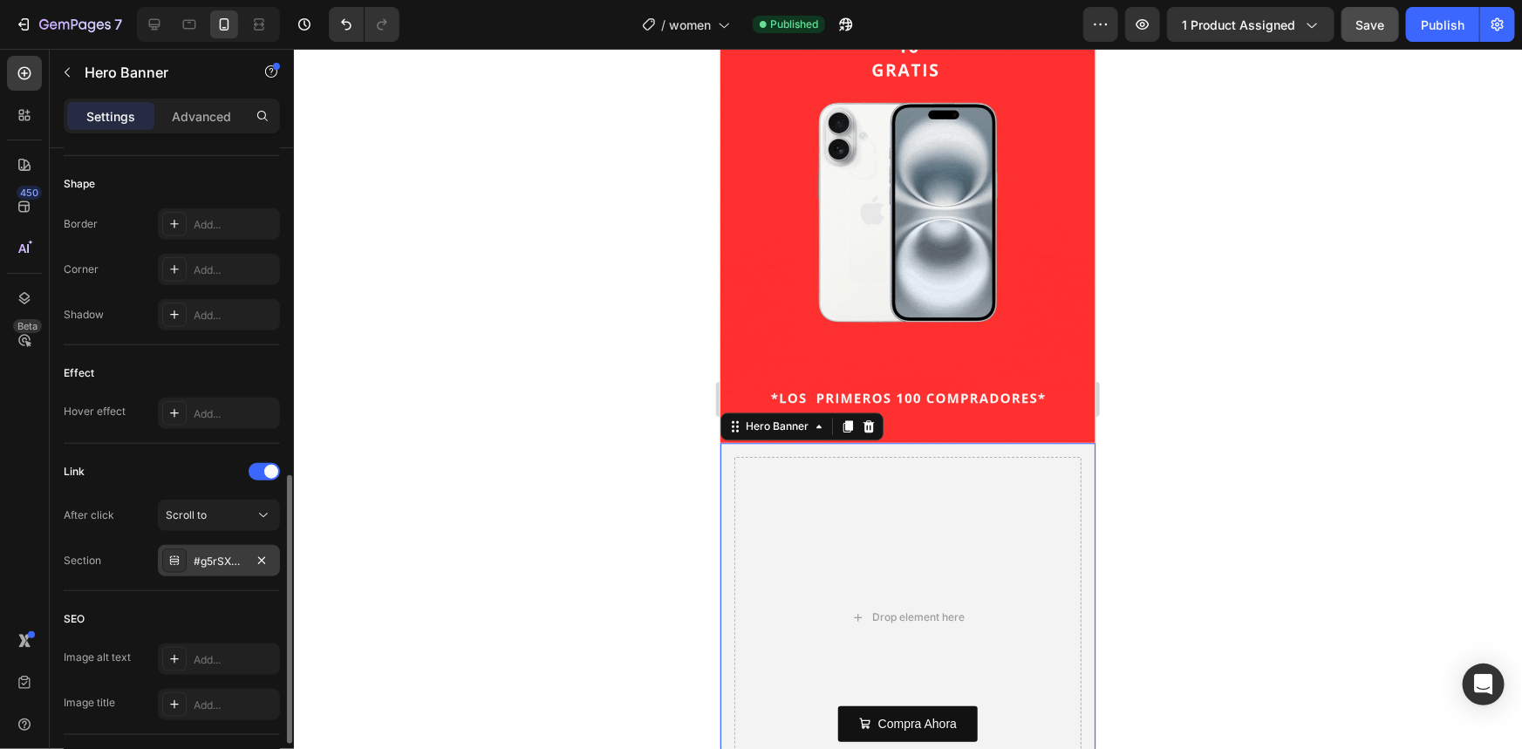
click at [213, 577] on div "#g5rSXJPtSS" at bounding box center [219, 560] width 122 height 31
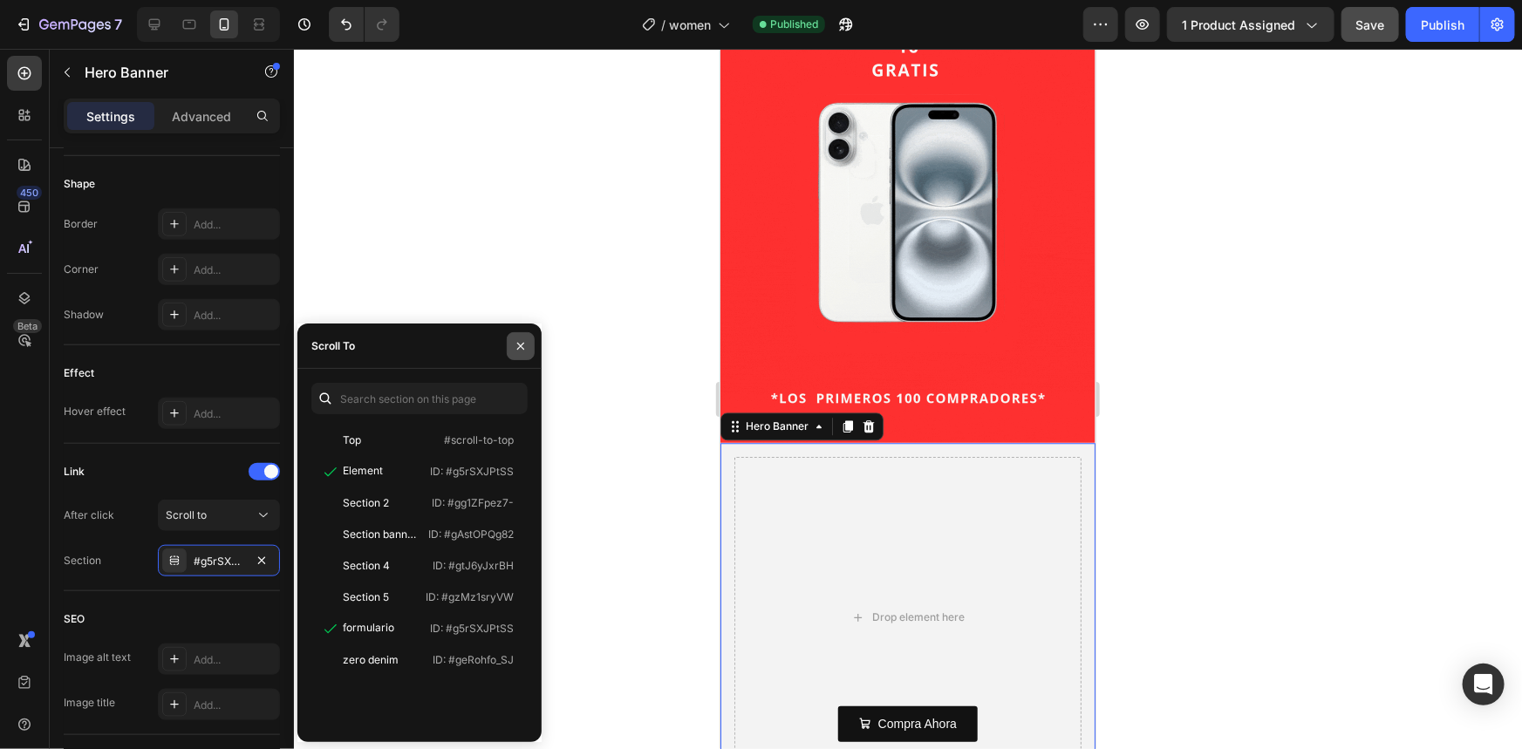
click at [521, 348] on icon "button" at bounding box center [521, 346] width 14 height 14
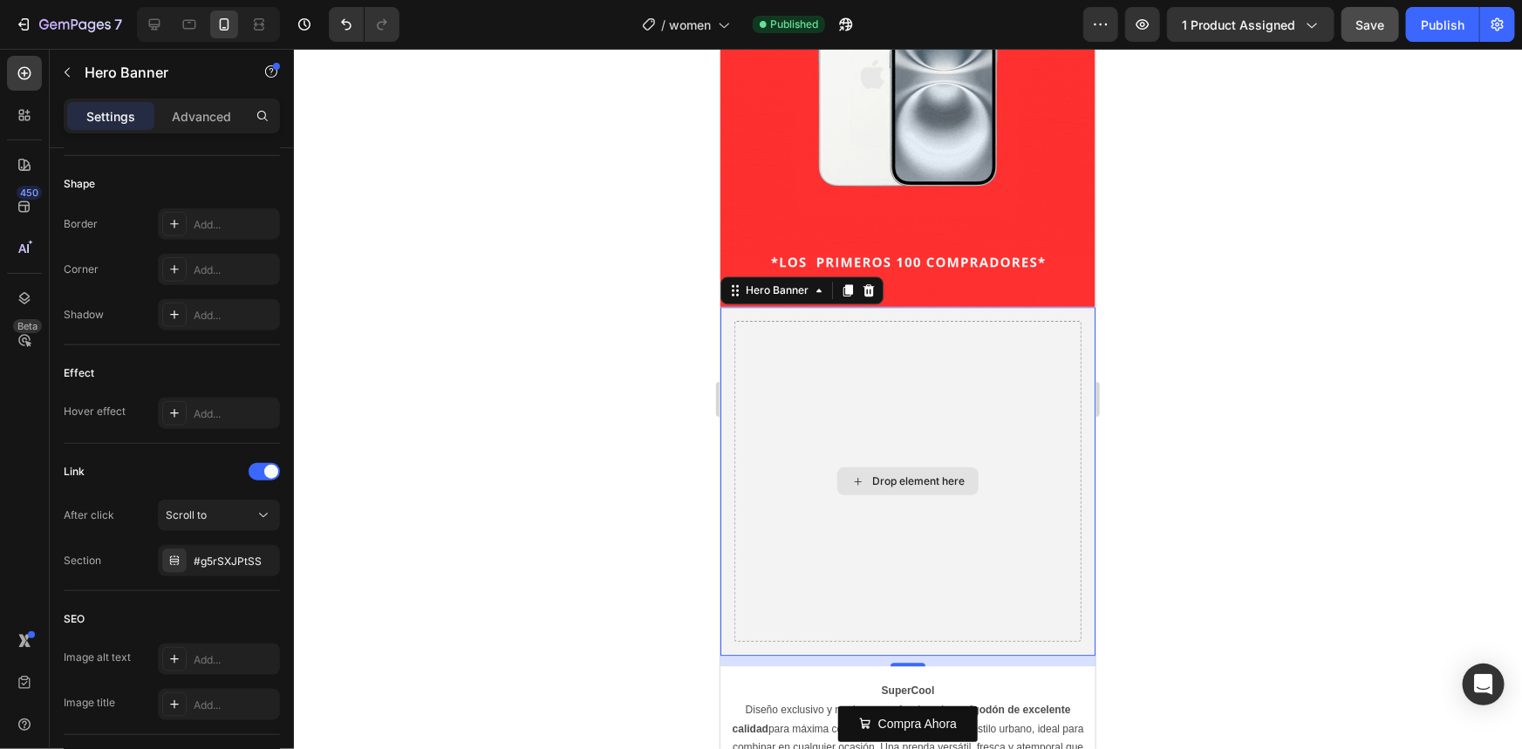
scroll to position [2617, 0]
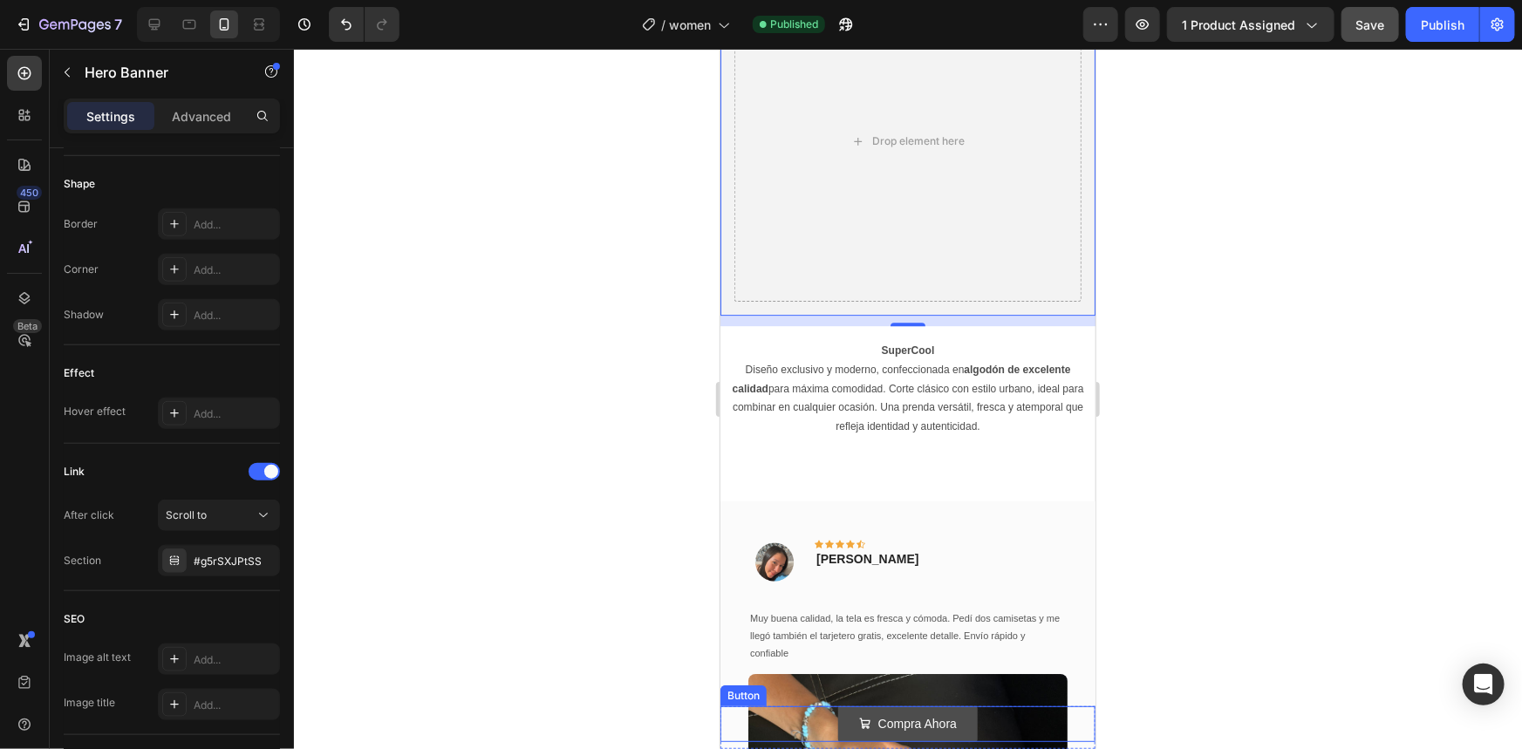
click at [867, 715] on div "Compra Ahora" at bounding box center [907, 724] width 98 height 22
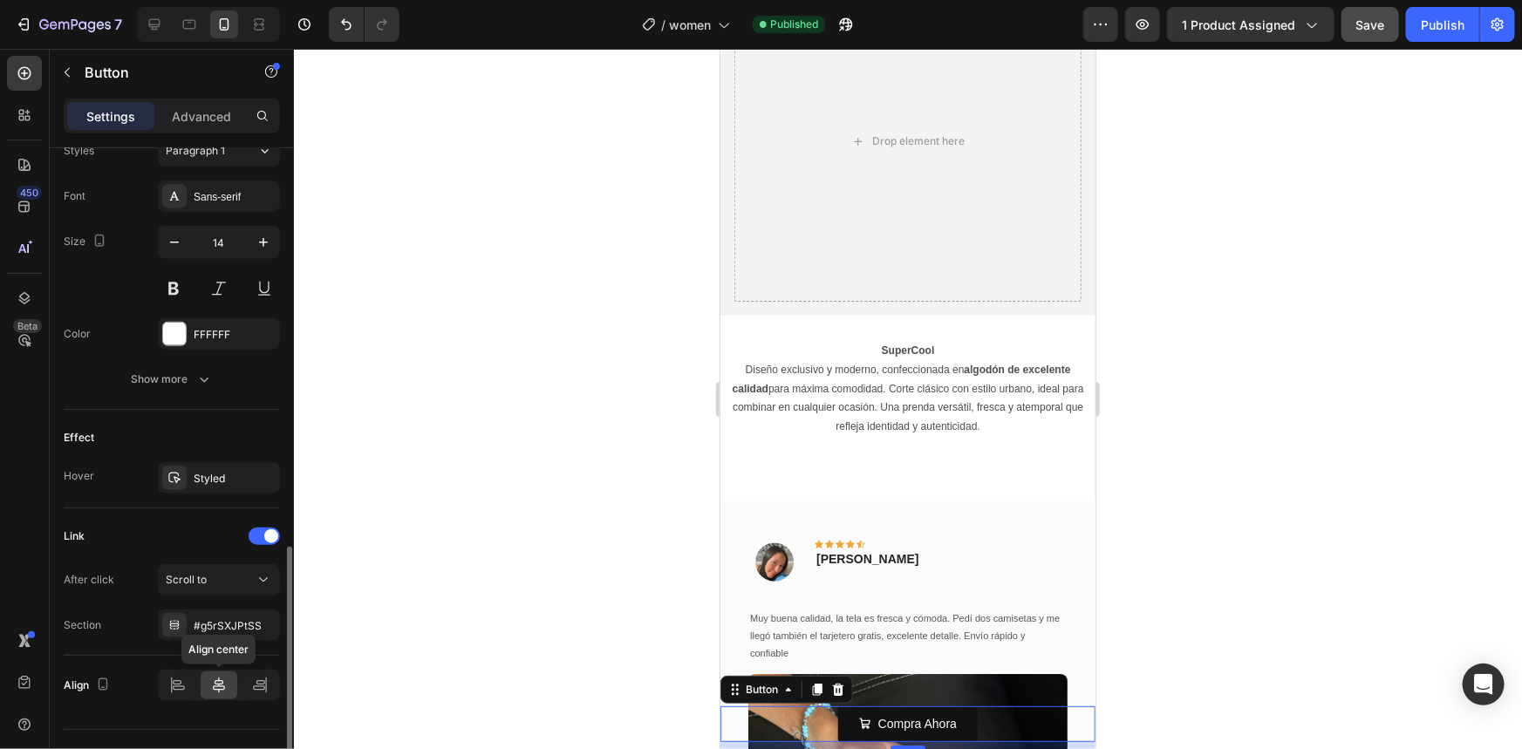
scroll to position [827, 0]
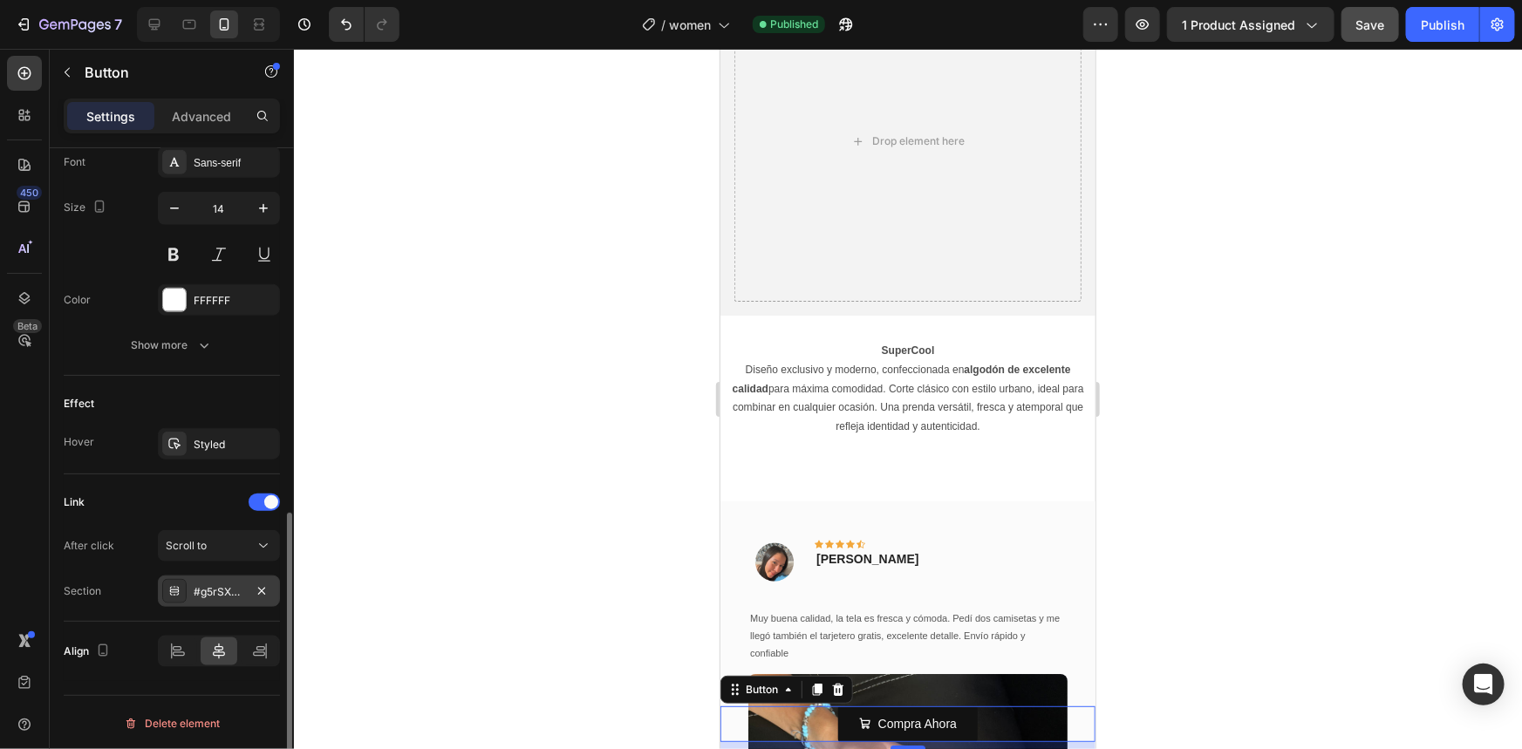
click at [235, 590] on div "#g5rSXJPtSS" at bounding box center [219, 592] width 51 height 16
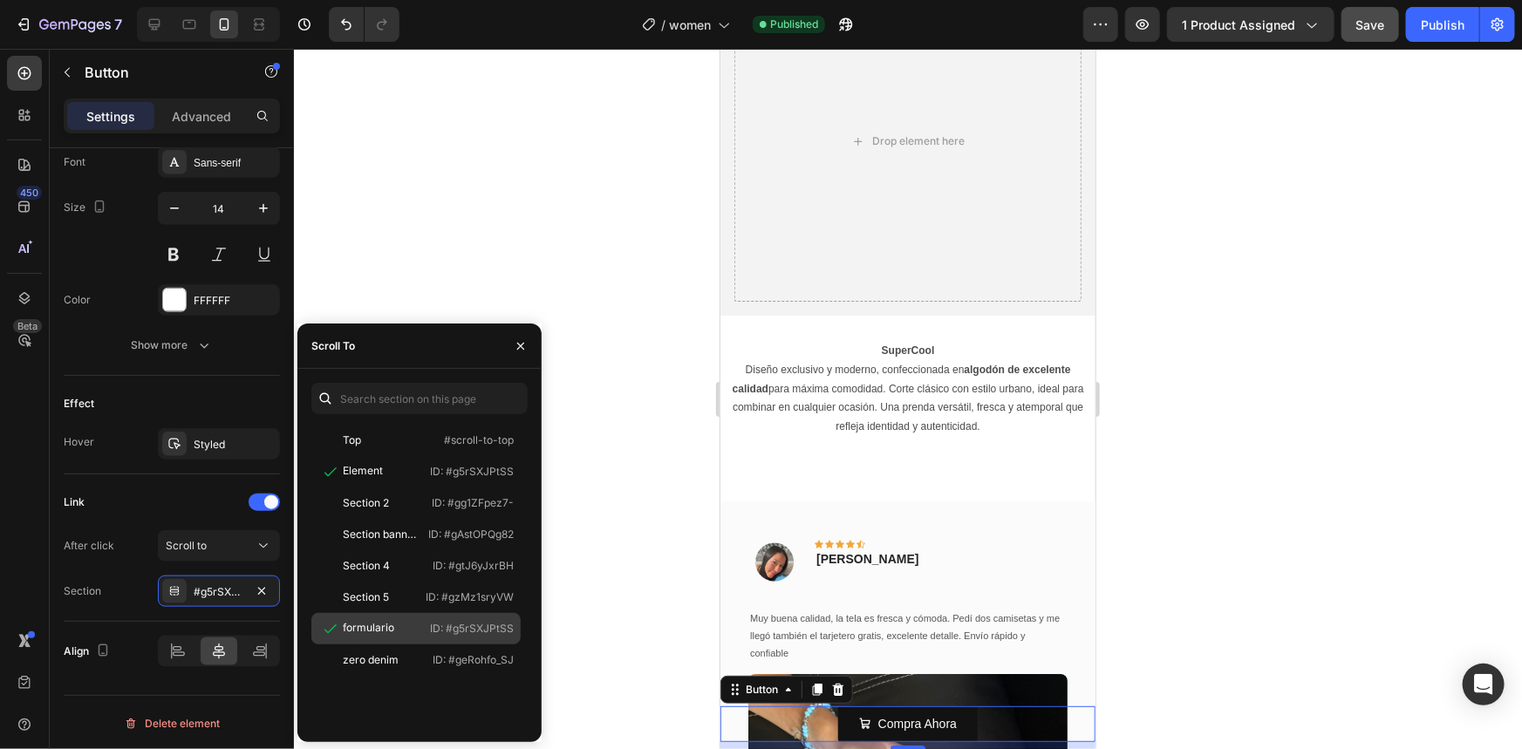
click at [367, 631] on div "formulario" at bounding box center [368, 628] width 51 height 16
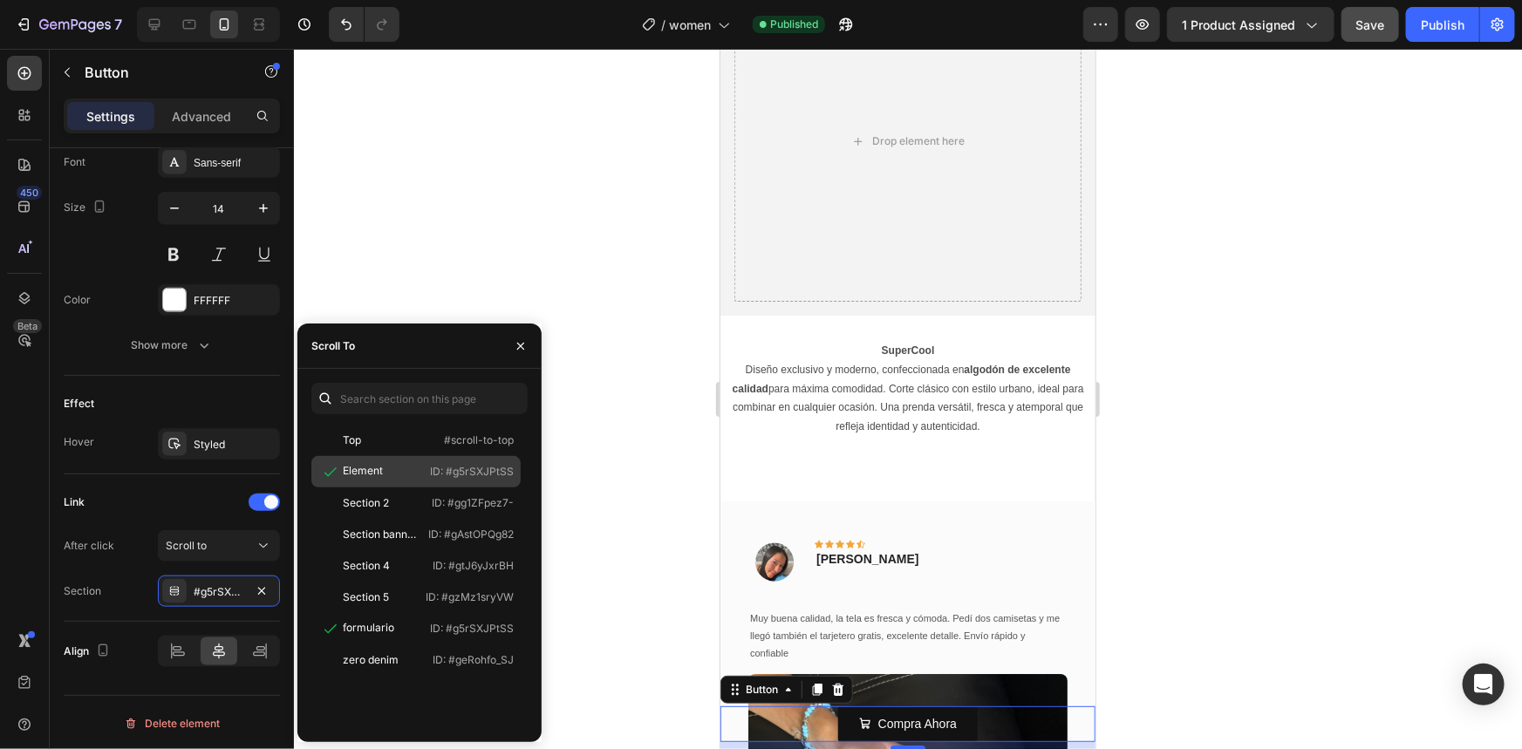
click at [358, 479] on div "Element" at bounding box center [363, 471] width 40 height 17
click at [332, 470] on icon at bounding box center [330, 471] width 17 height 17
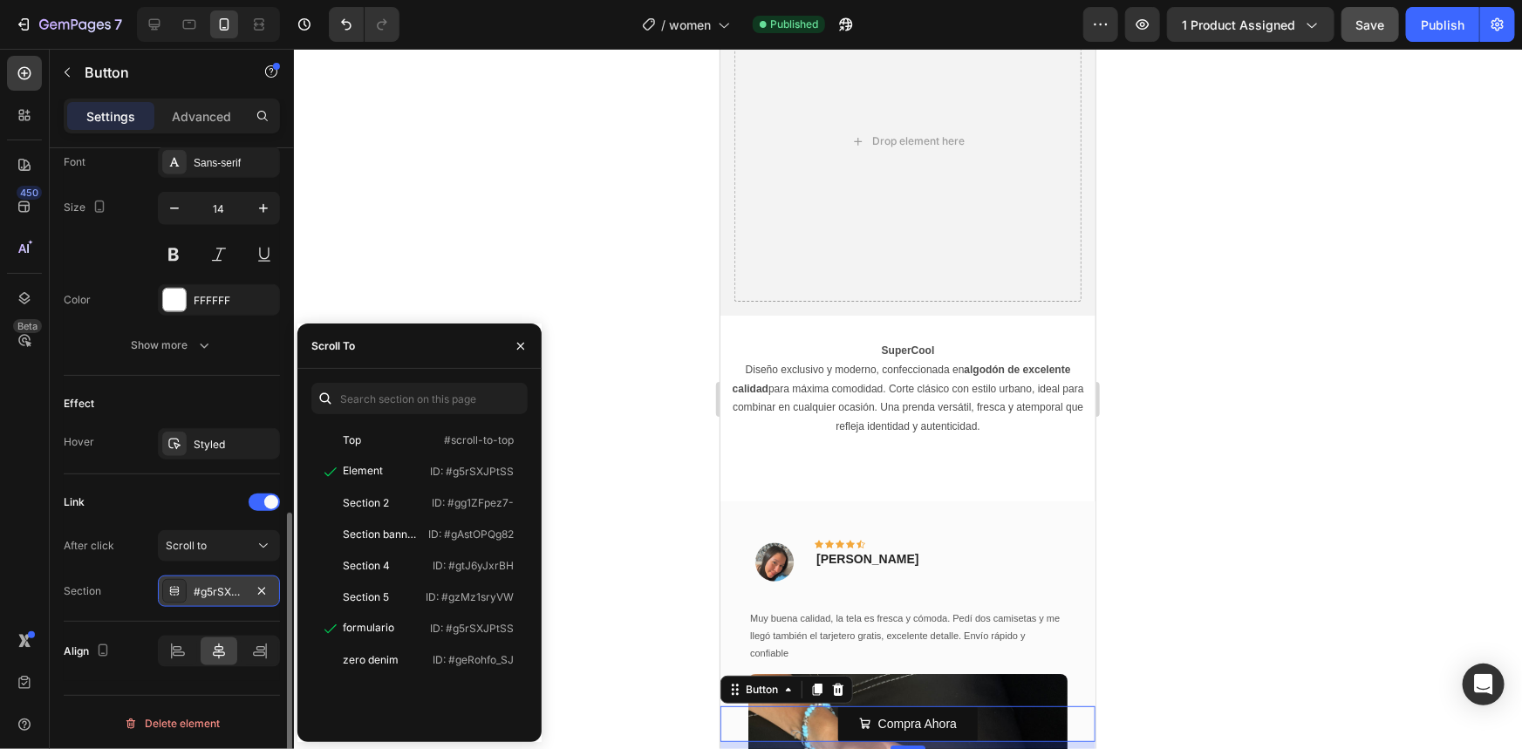
click at [222, 580] on div "#g5rSXJPtSS" at bounding box center [219, 591] width 122 height 31
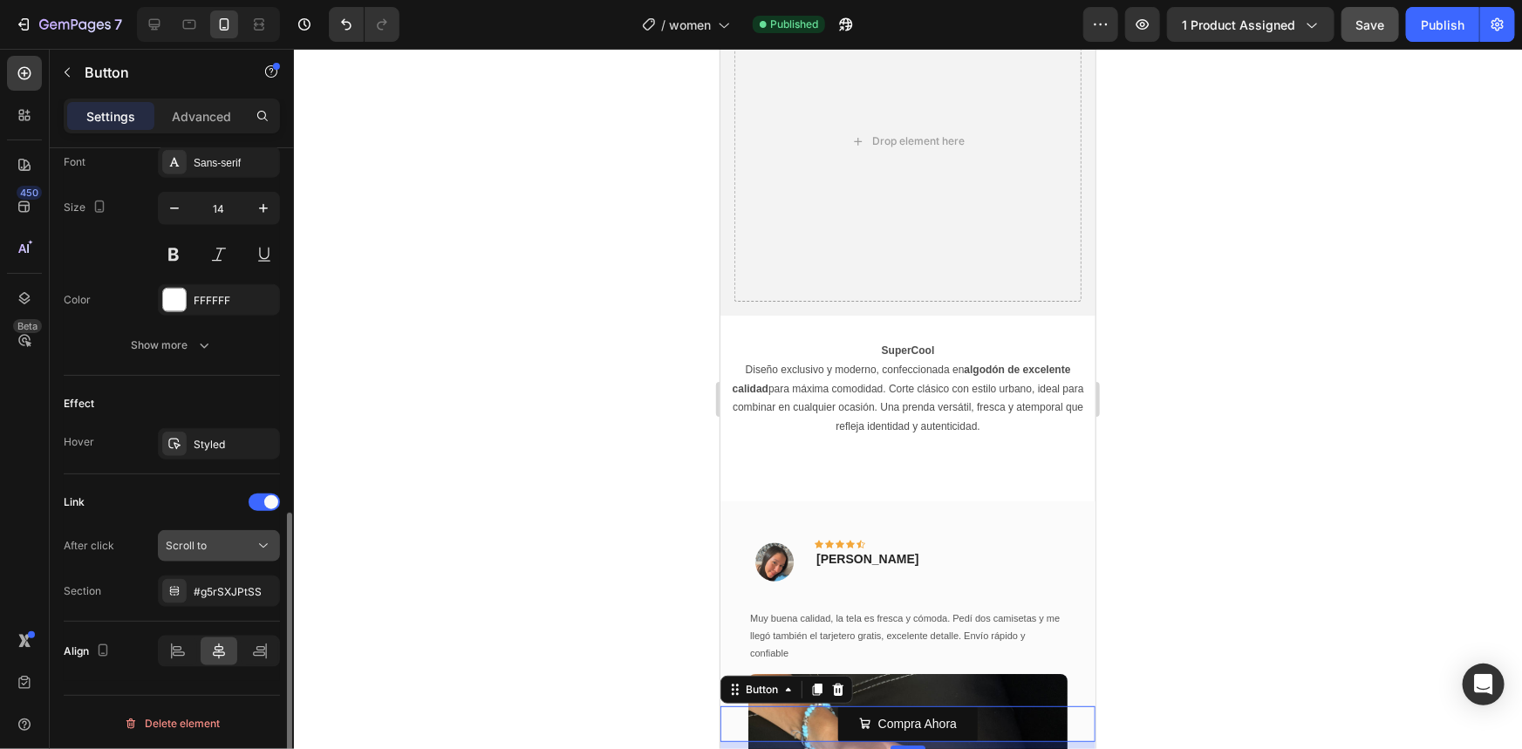
click at [221, 556] on button "Scroll to" at bounding box center [219, 545] width 122 height 31
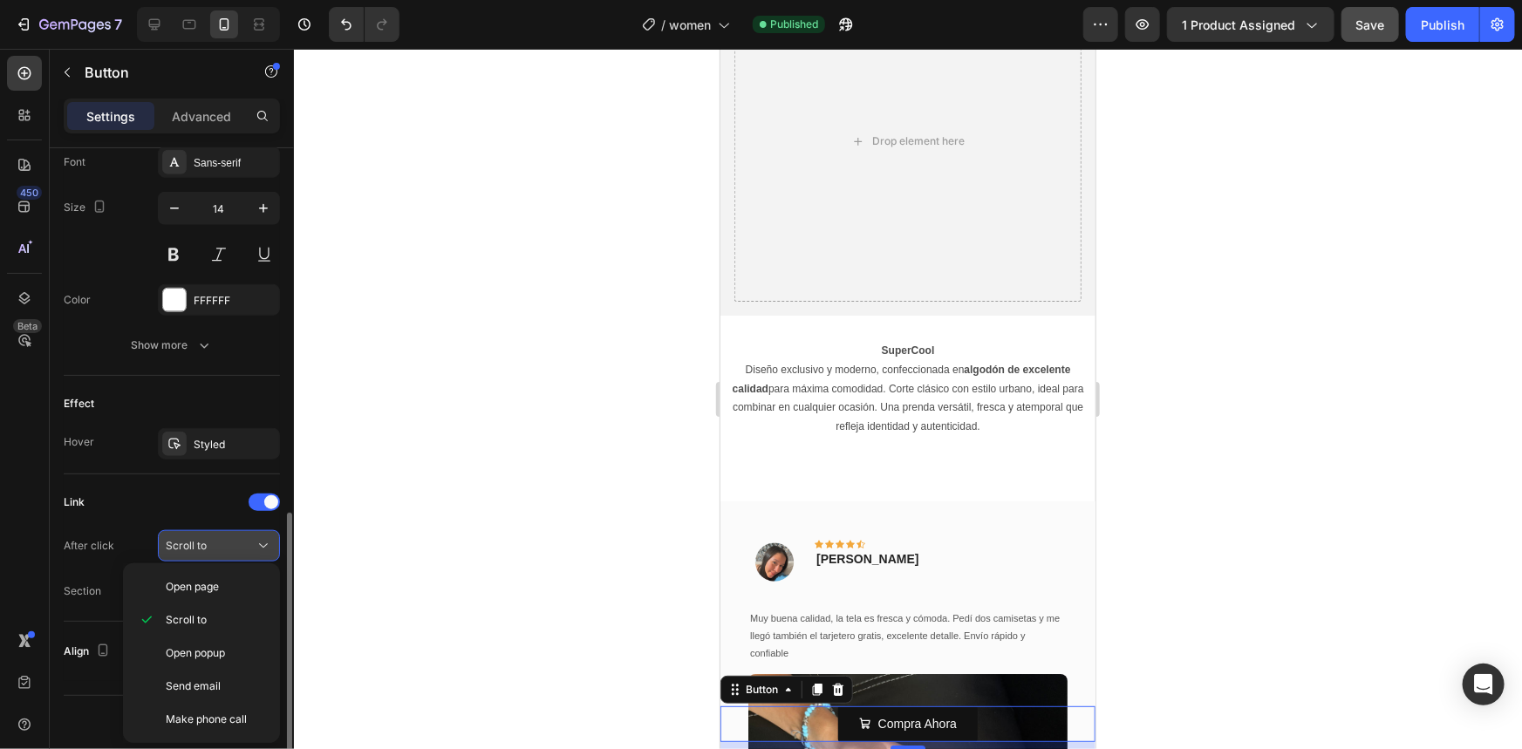
click at [221, 556] on button "Scroll to" at bounding box center [219, 545] width 122 height 31
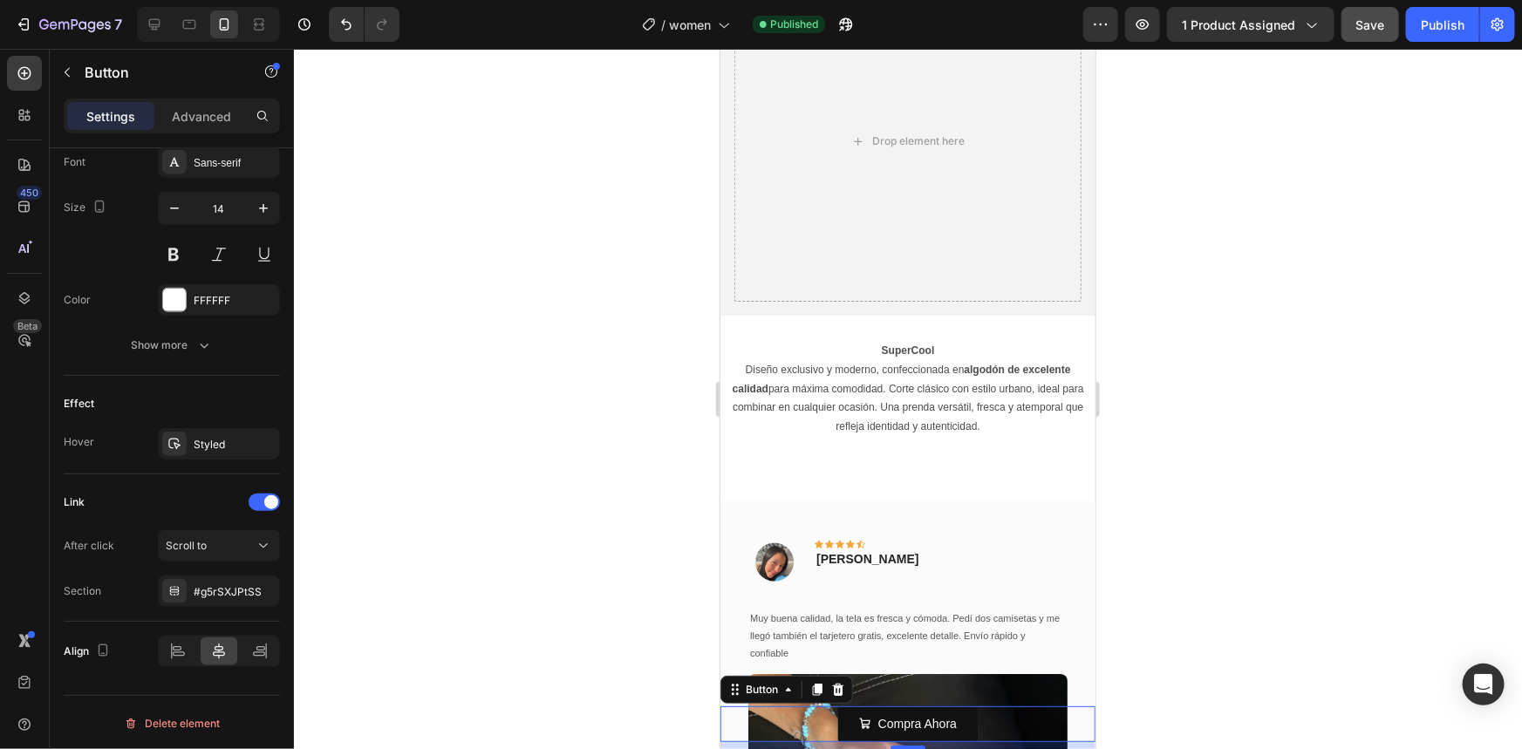
click at [1236, 455] on div at bounding box center [908, 399] width 1228 height 700
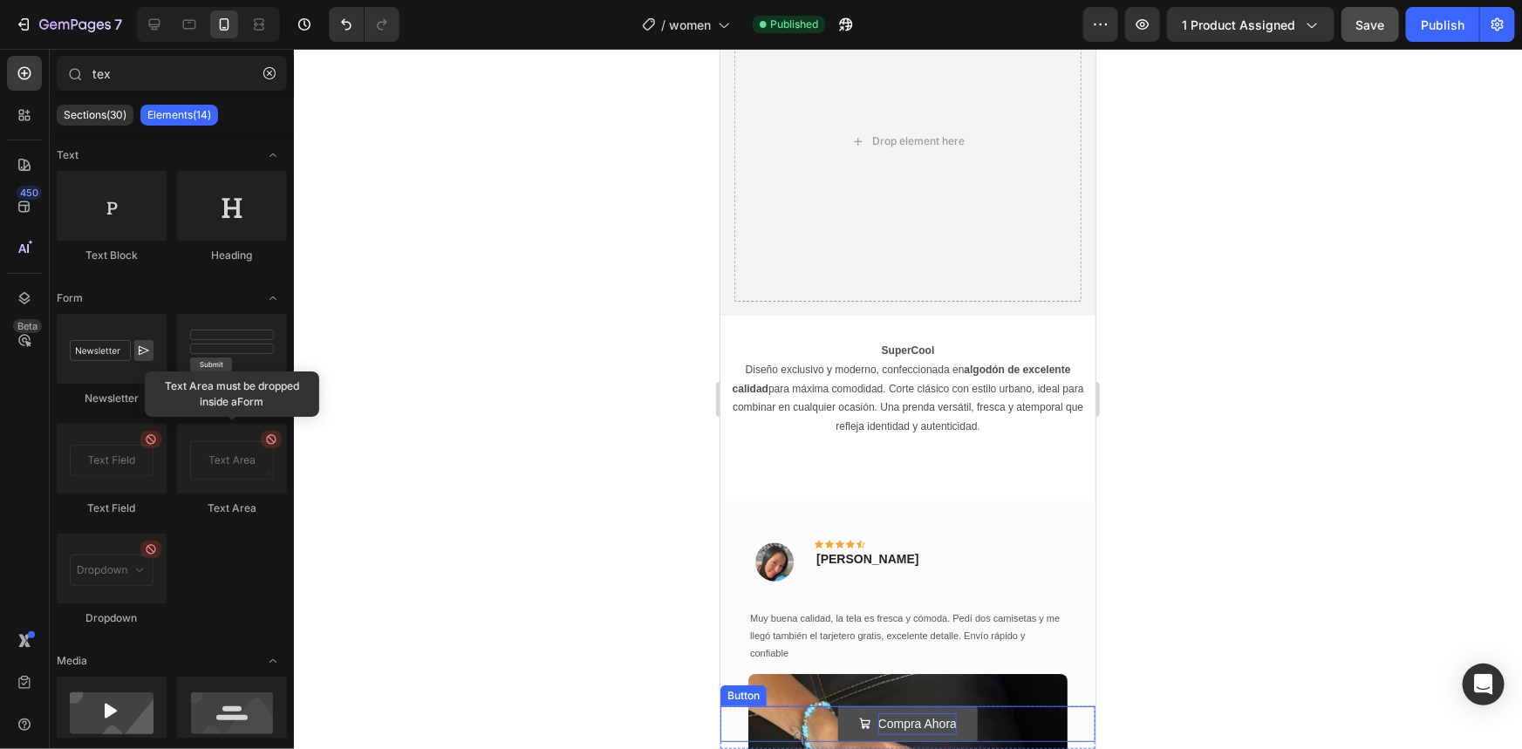
click at [942, 725] on p "Compra Ahora" at bounding box center [916, 724] width 78 height 22
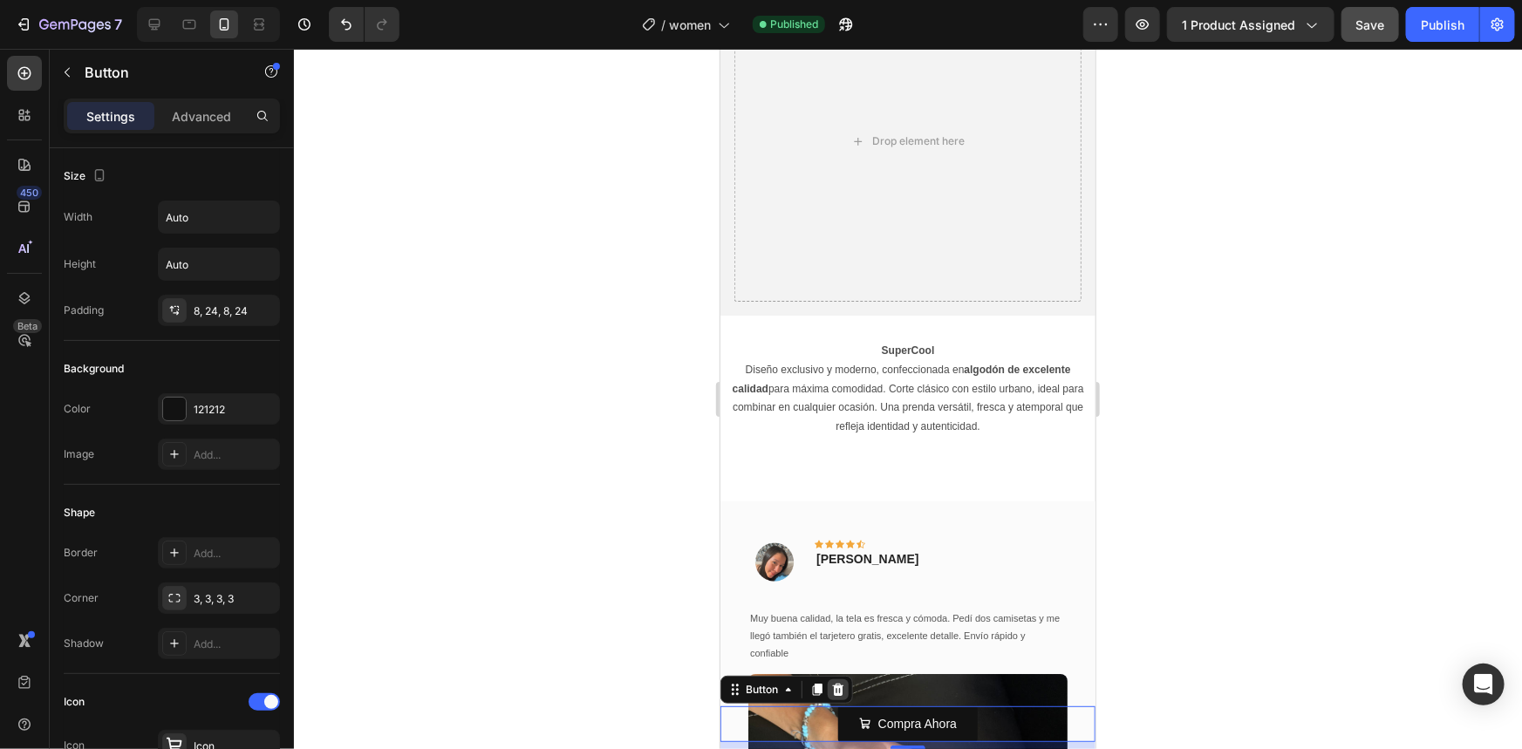
click at [841, 686] on icon at bounding box center [837, 689] width 11 height 12
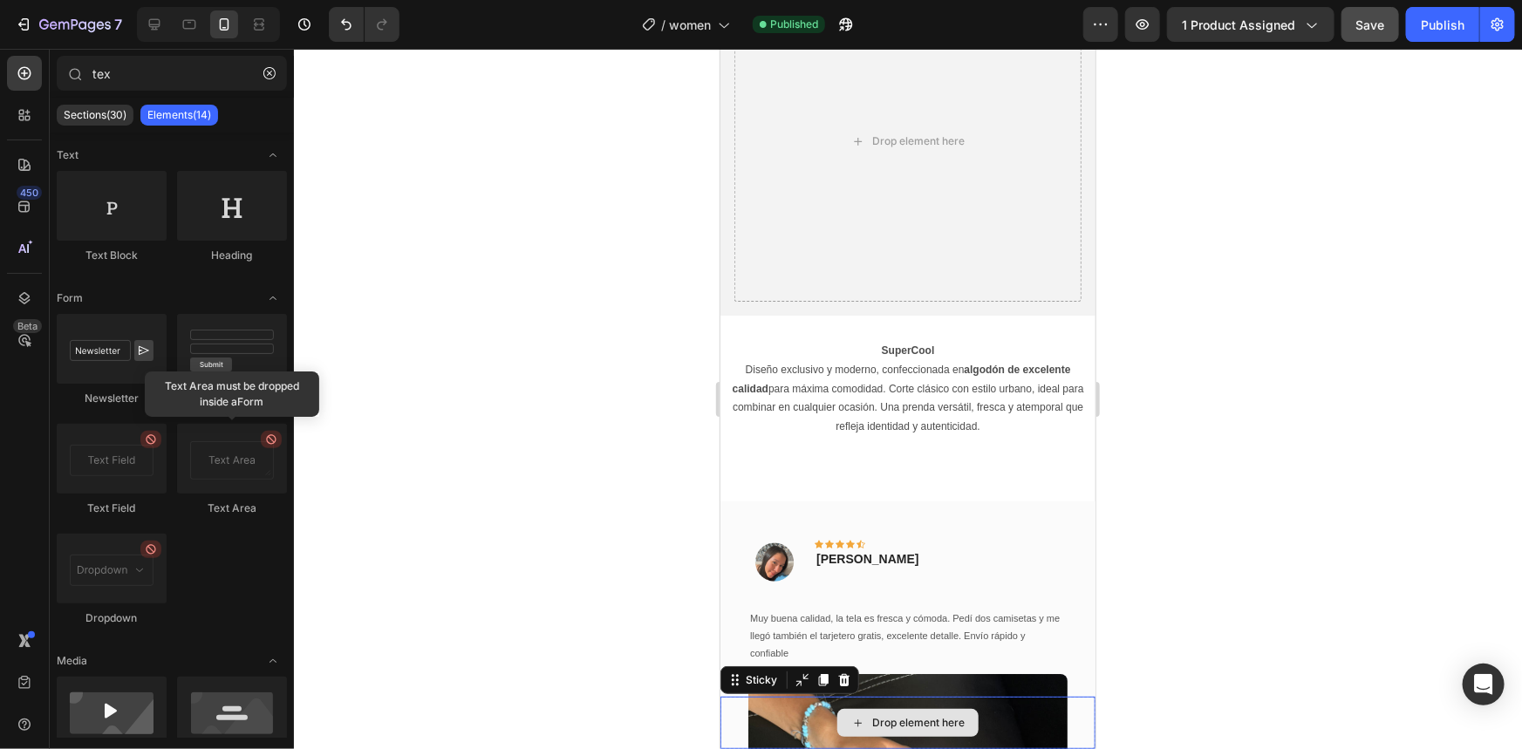
click at [819, 724] on div "Drop element here" at bounding box center [907, 722] width 375 height 52
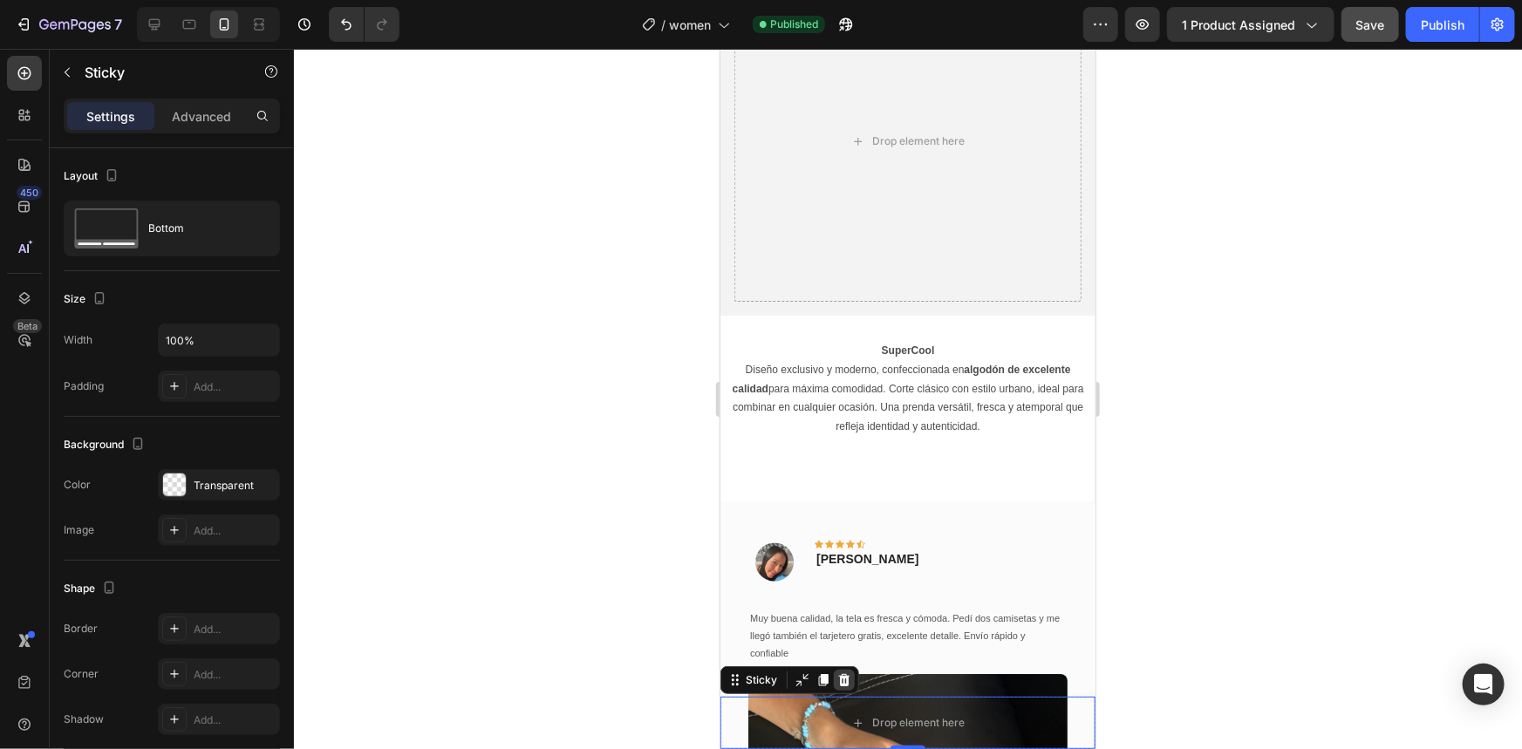
click at [846, 672] on icon at bounding box center [843, 679] width 14 height 14
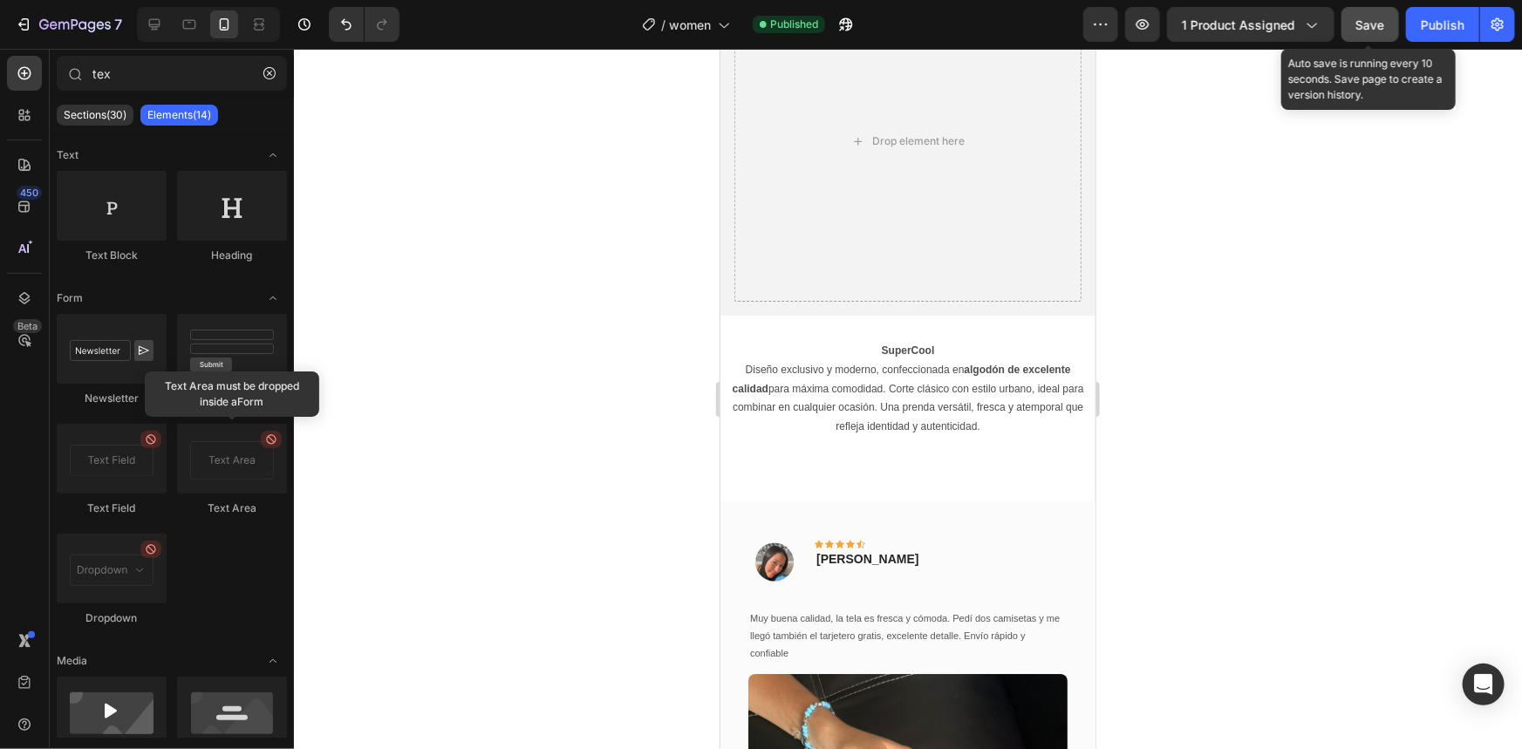
click at [1354, 26] on button "Save" at bounding box center [1370, 24] width 58 height 35
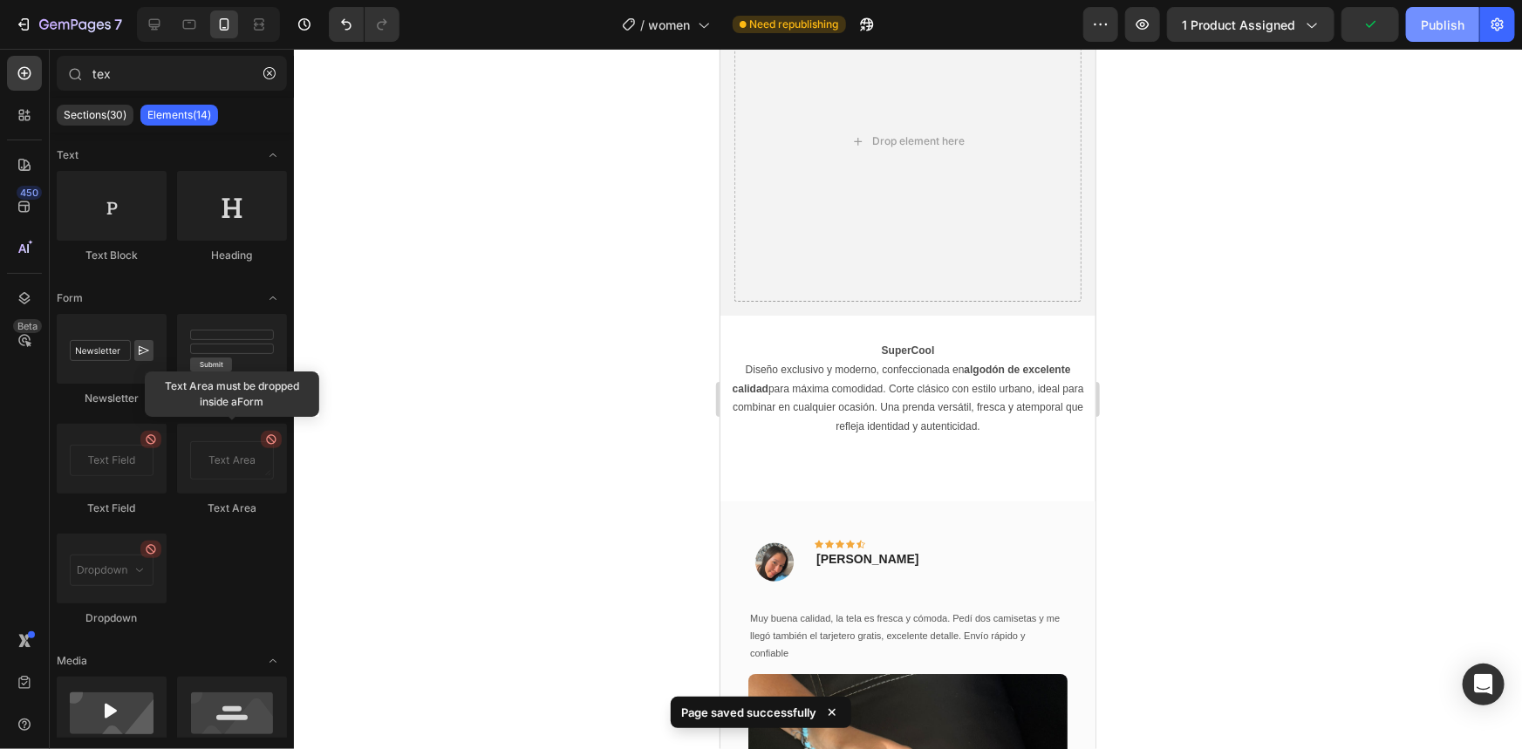
click at [1413, 34] on button "Publish" at bounding box center [1442, 24] width 73 height 35
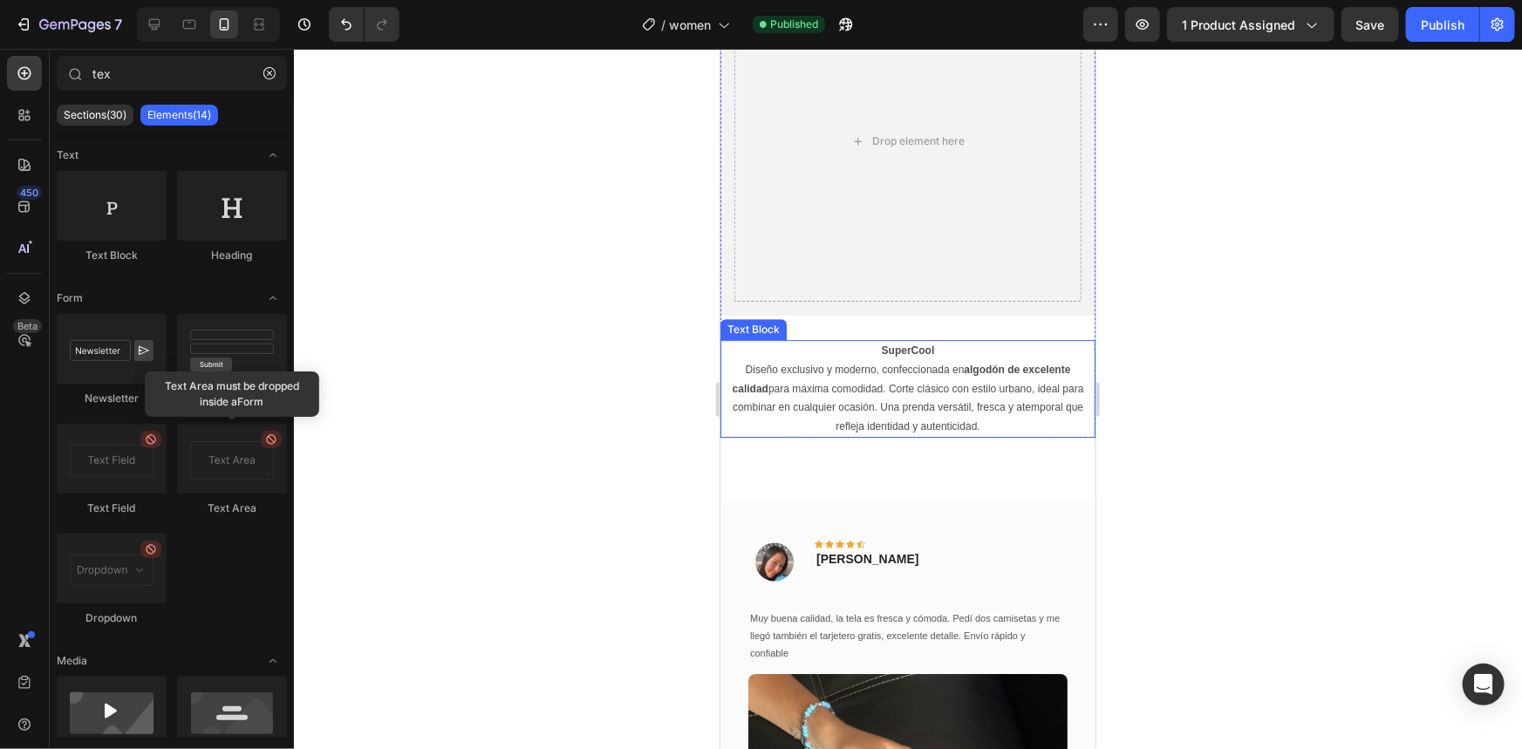
click at [924, 387] on p "Diseño exclusivo y moderno, confeccionada en algodón de excelente calidad para …" at bounding box center [907, 397] width 372 height 75
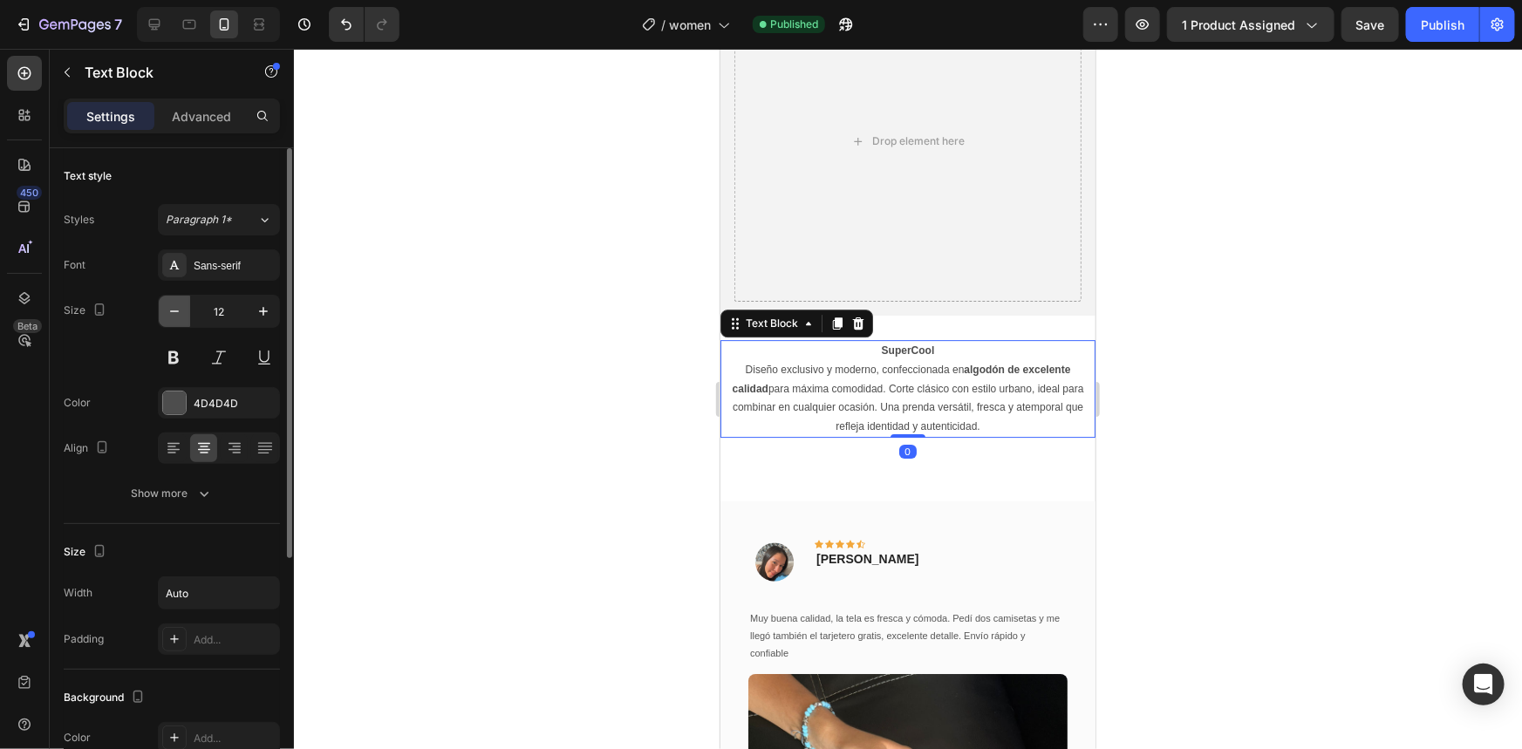
click at [167, 312] on icon "button" at bounding box center [174, 311] width 17 height 17
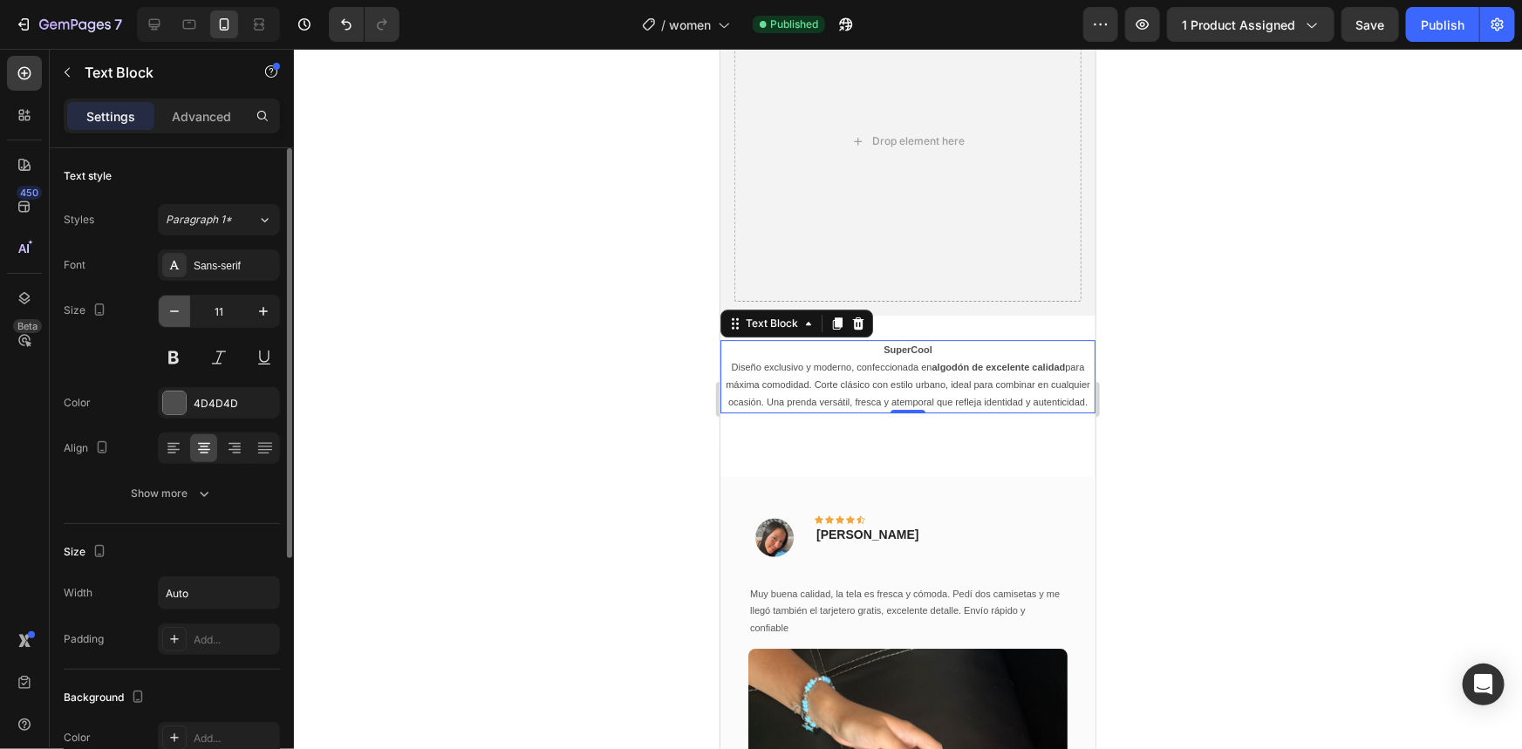
click at [167, 312] on icon "button" at bounding box center [174, 311] width 17 height 17
type input "10"
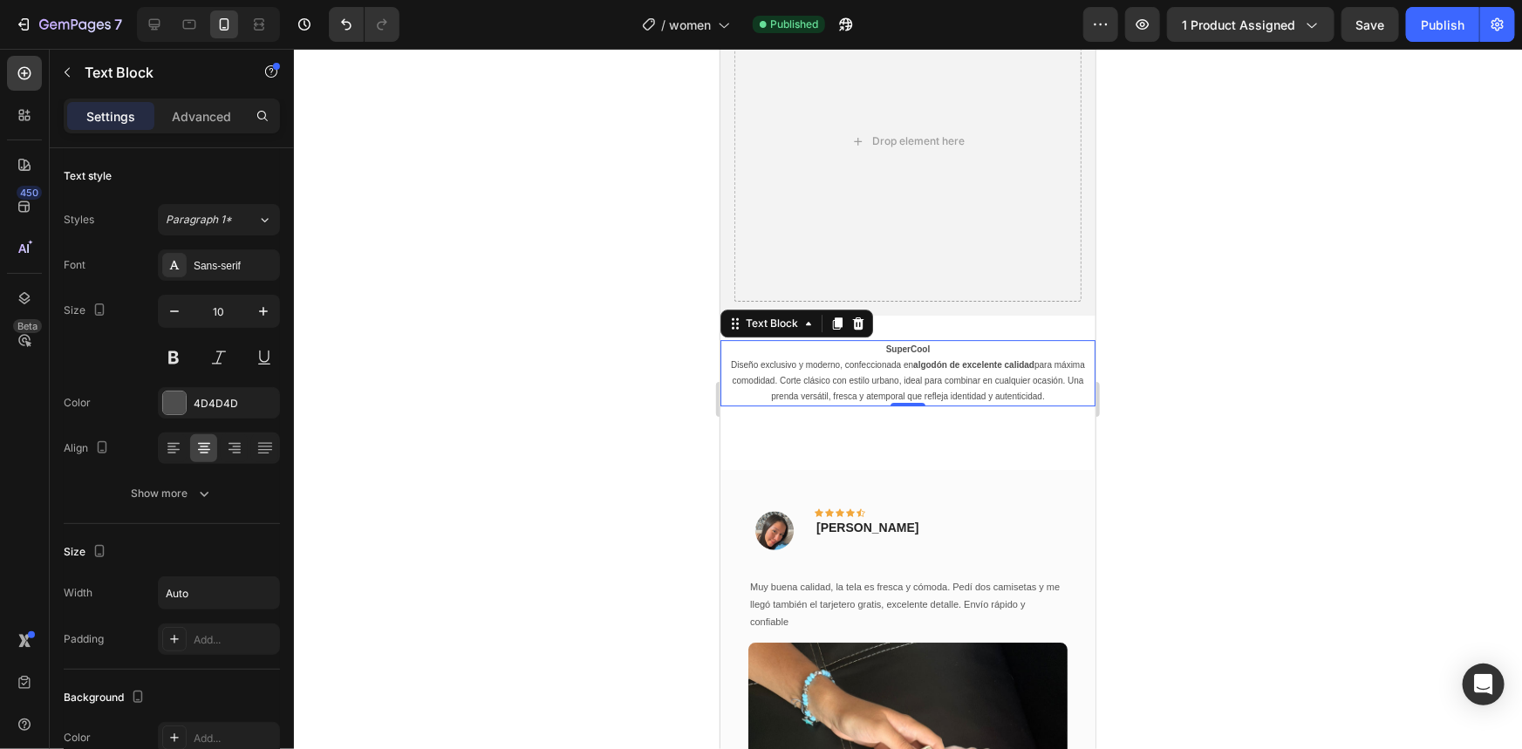
click at [1380, 25] on span "Save" at bounding box center [1370, 24] width 29 height 15
click at [1433, 34] on button "Publish" at bounding box center [1442, 24] width 73 height 35
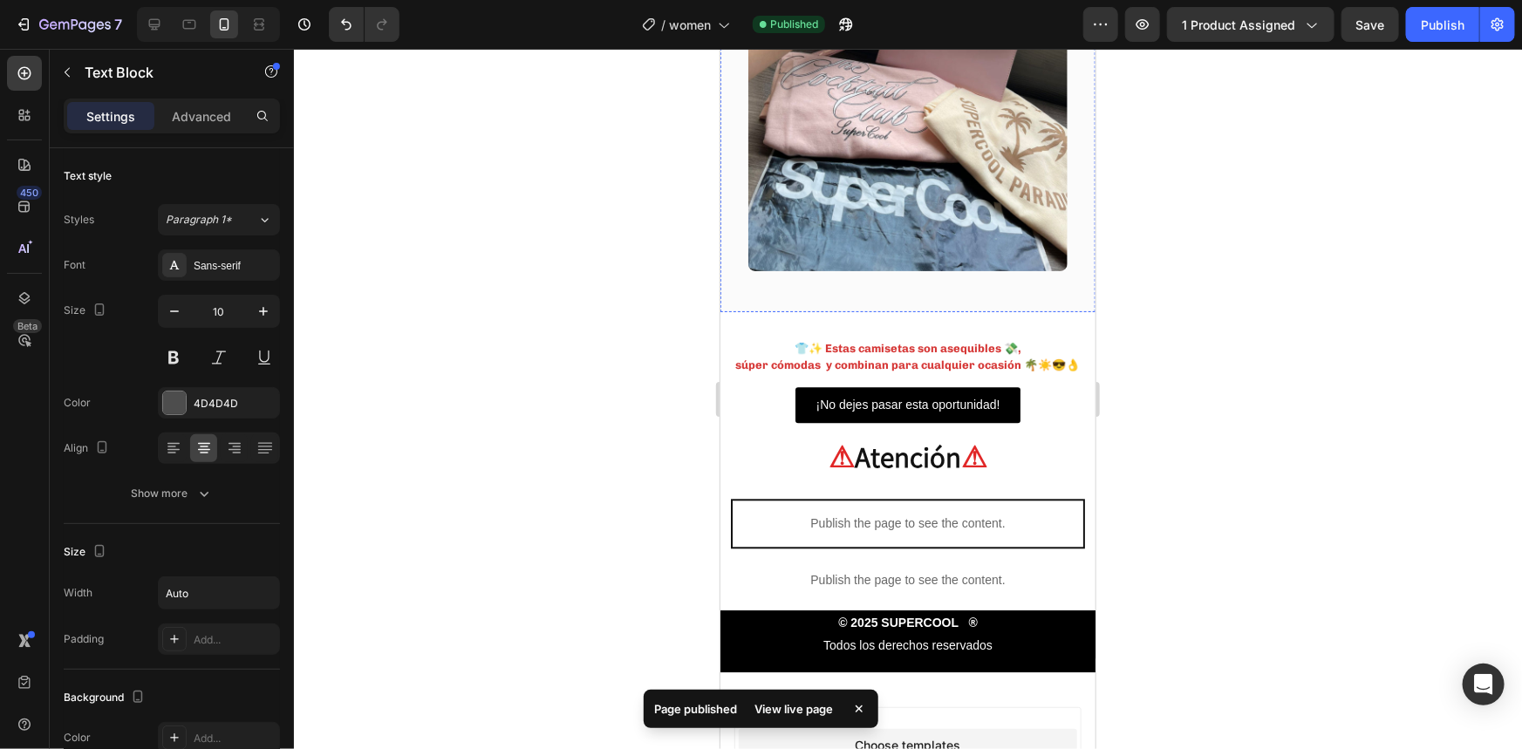
scroll to position [5233, 0]
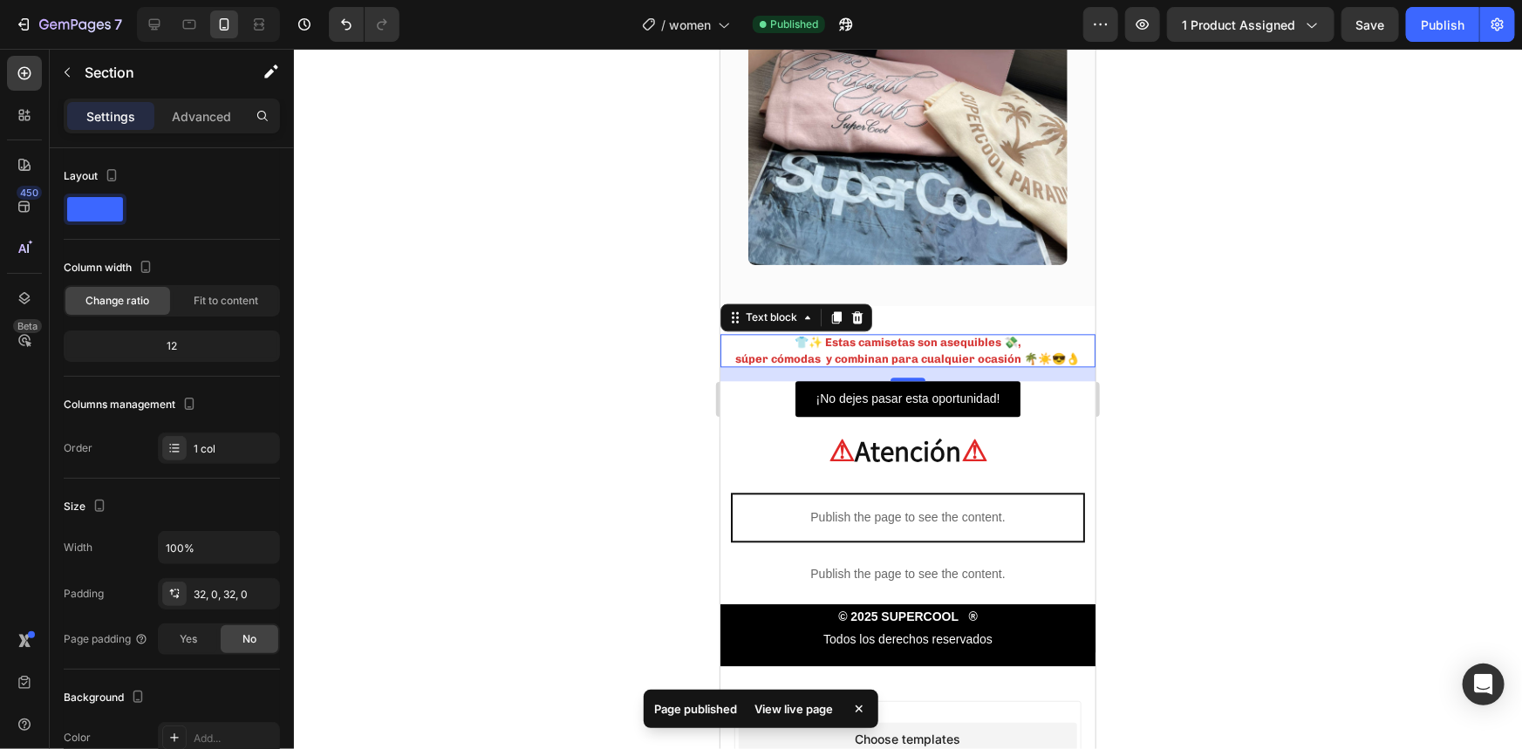
click at [837, 335] on strong "👕✨ Estas camisetas son asequibles 💸," at bounding box center [907, 341] width 227 height 13
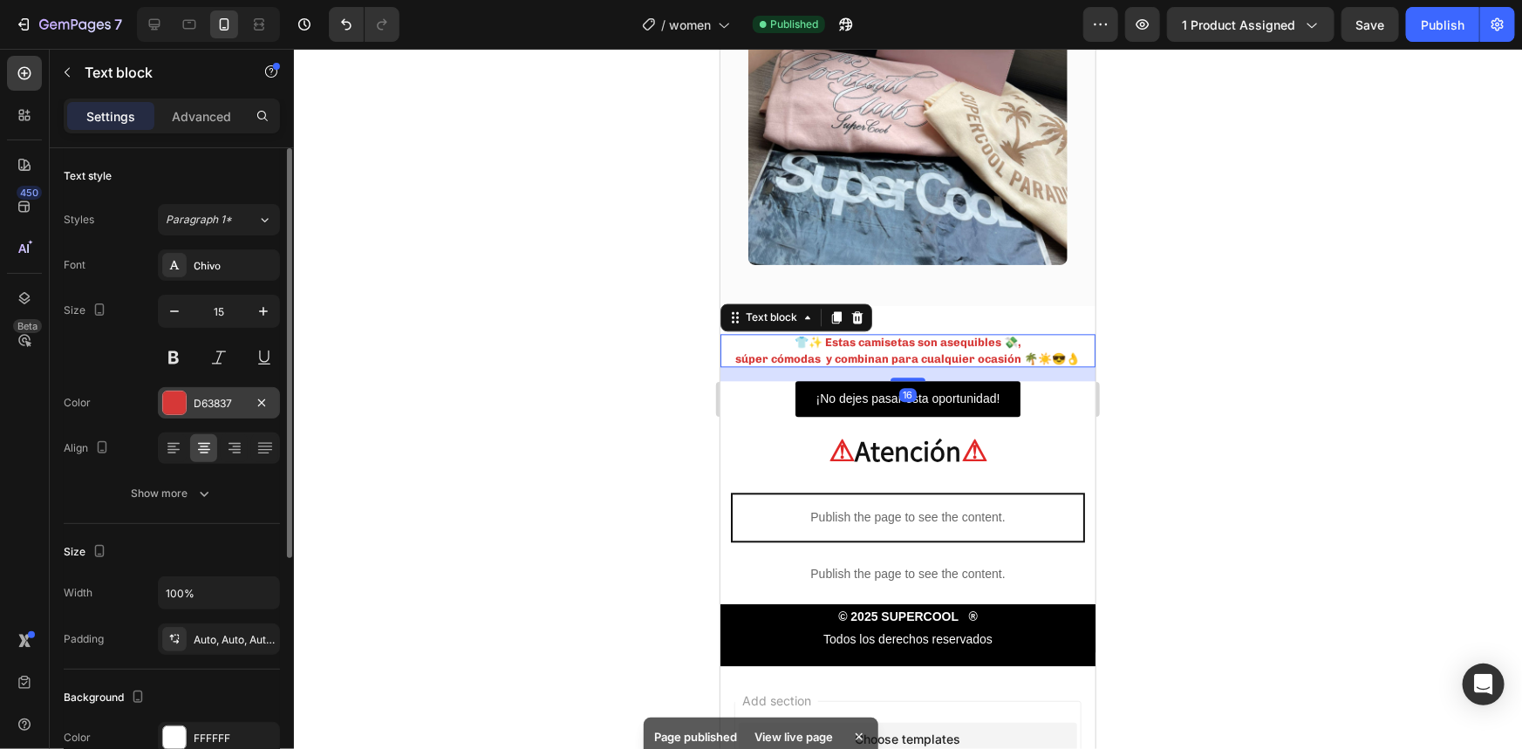
click at [175, 412] on div at bounding box center [174, 403] width 23 height 23
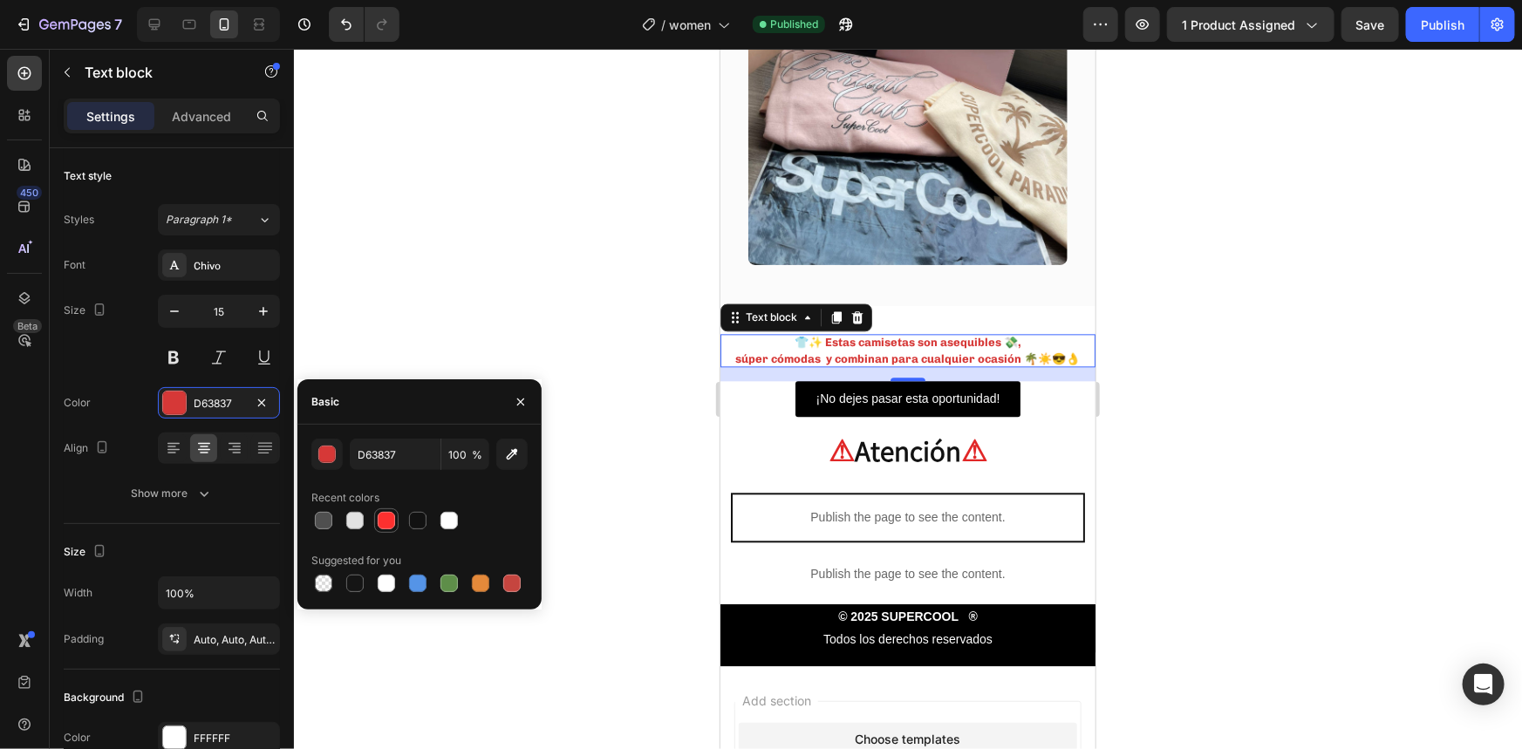
click at [378, 518] on div at bounding box center [386, 520] width 17 height 17
type input "FD302F"
click at [808, 335] on strong "👕✨ Estas camisetas son asequibles 💸," at bounding box center [907, 341] width 227 height 13
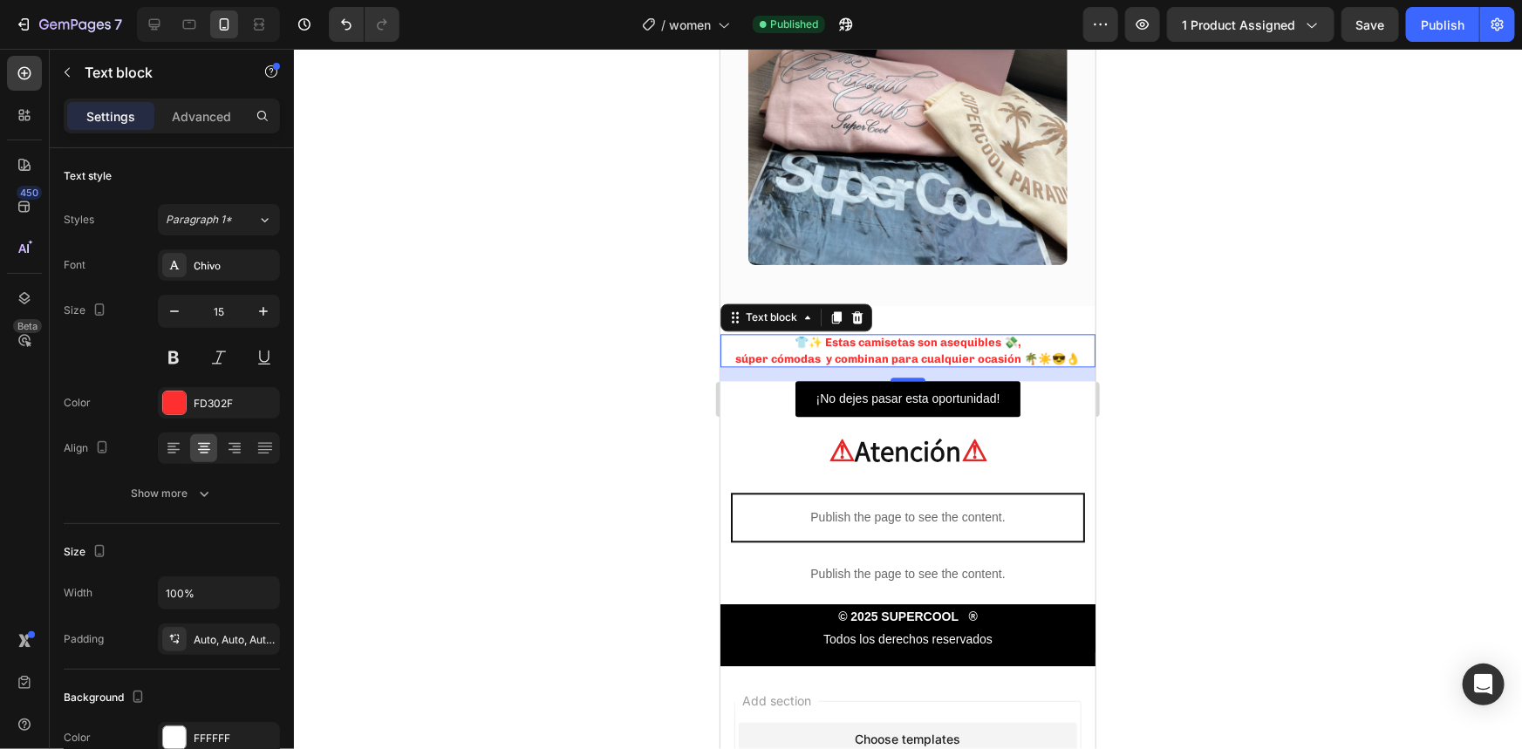
click at [531, 342] on div at bounding box center [908, 399] width 1228 height 700
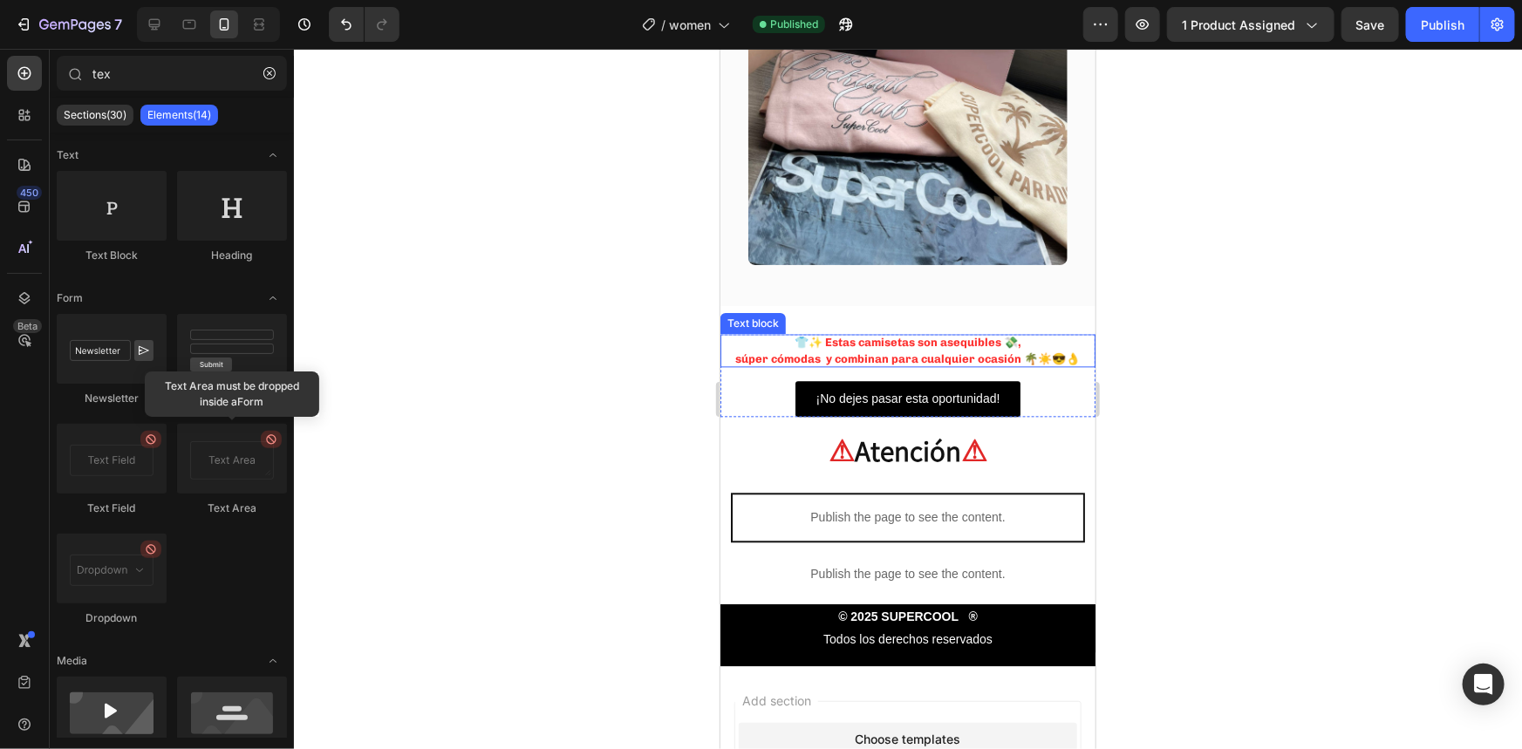
click at [828, 351] on strong "súper cómodas y combinan para cualquier ocasión 🌴☀️😎👌" at bounding box center [907, 357] width 345 height 13
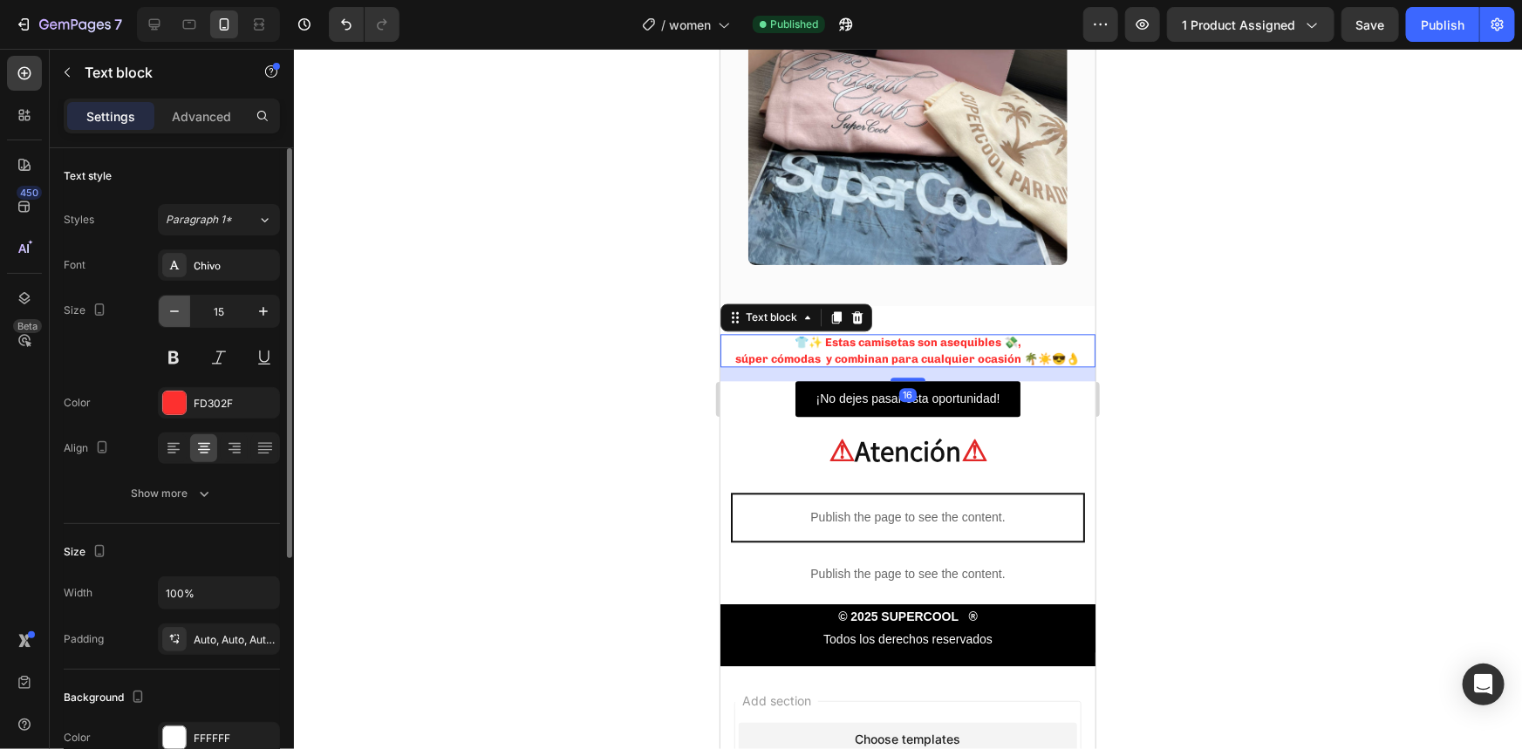
click at [180, 323] on button "button" at bounding box center [174, 311] width 31 height 31
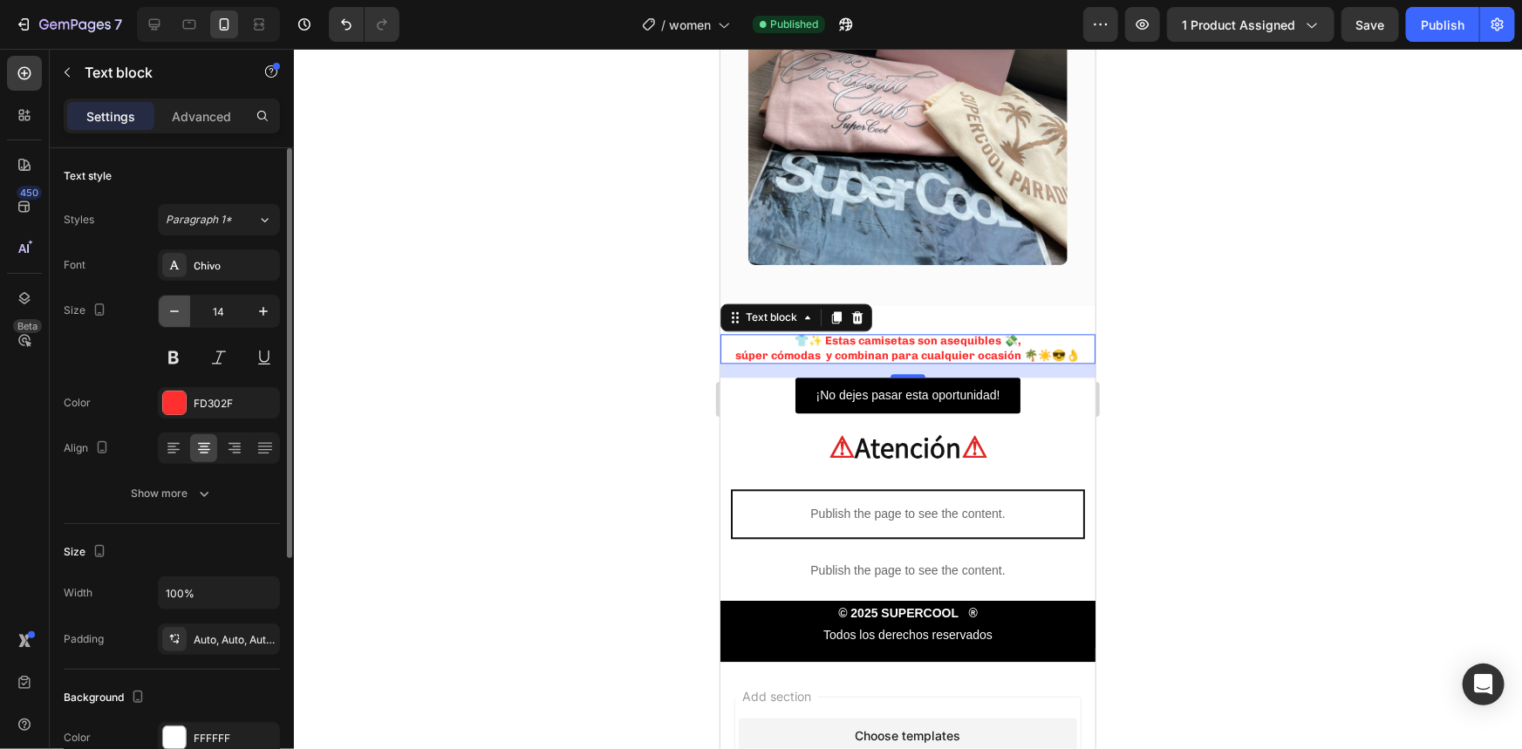
click at [180, 323] on button "button" at bounding box center [174, 311] width 31 height 31
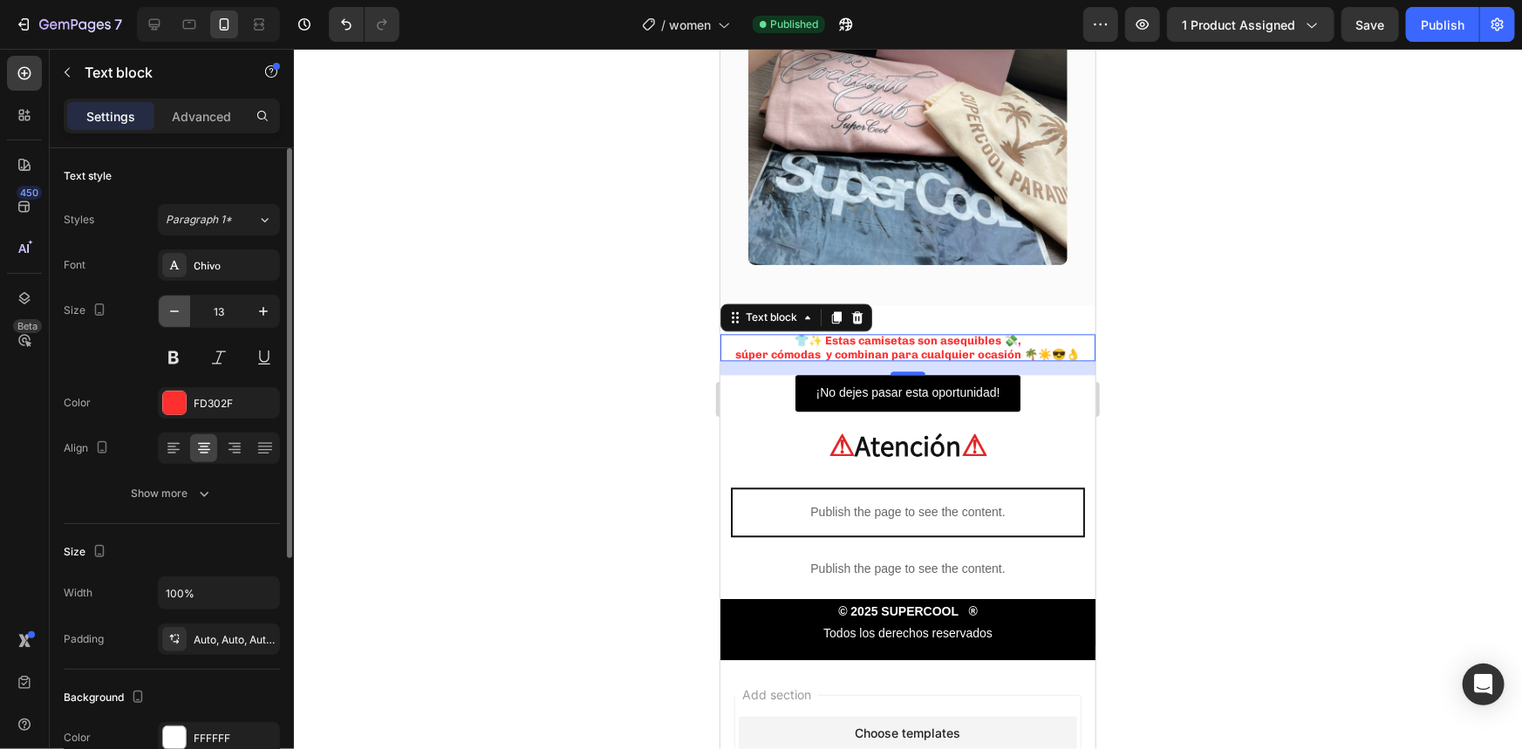
click at [180, 323] on button "button" at bounding box center [174, 311] width 31 height 31
type input "12"
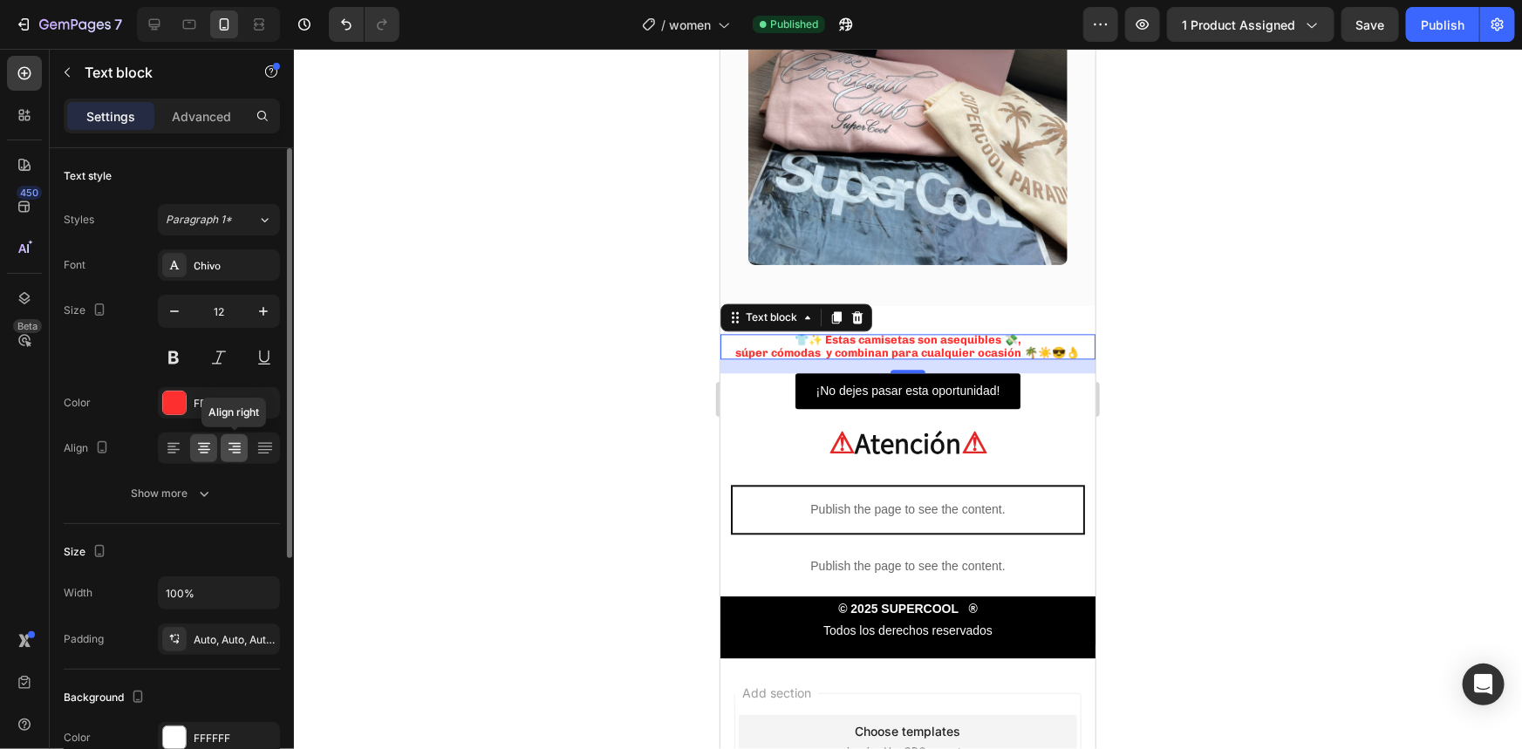
click at [235, 450] on icon at bounding box center [234, 448] width 17 height 17
click at [195, 442] on icon at bounding box center [203, 448] width 17 height 17
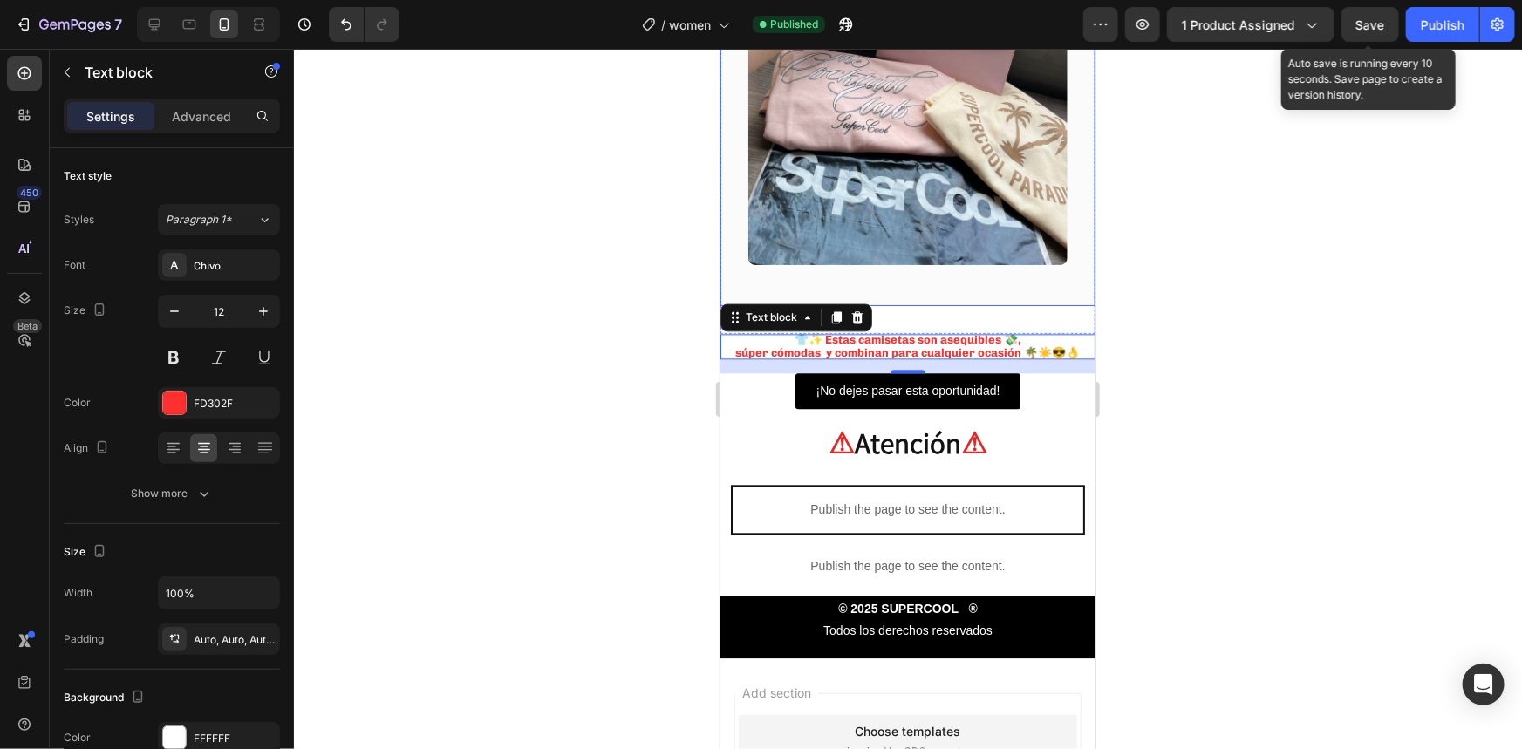
click at [1367, 28] on span "Save" at bounding box center [1370, 24] width 29 height 15
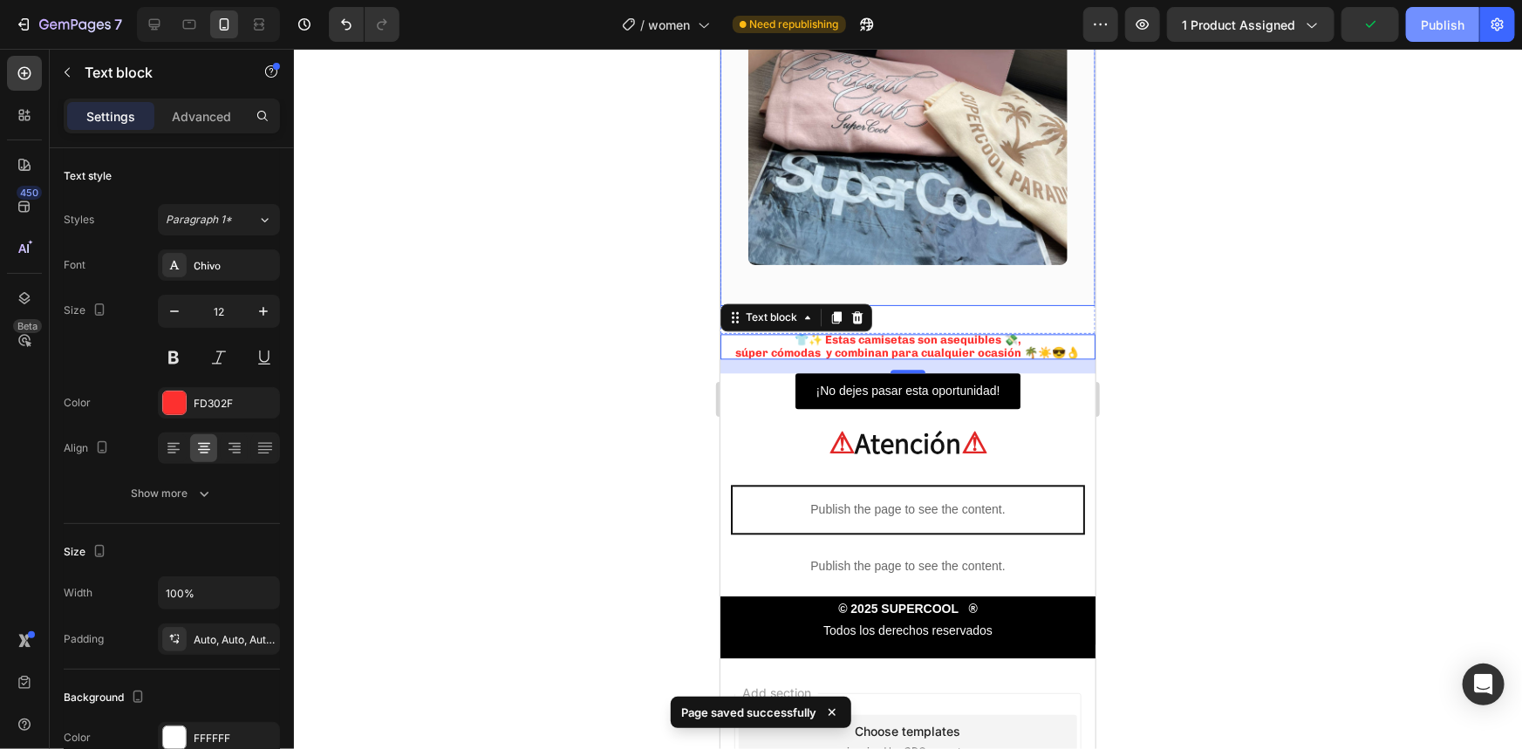
click at [1450, 17] on div "Publish" at bounding box center [1443, 25] width 44 height 18
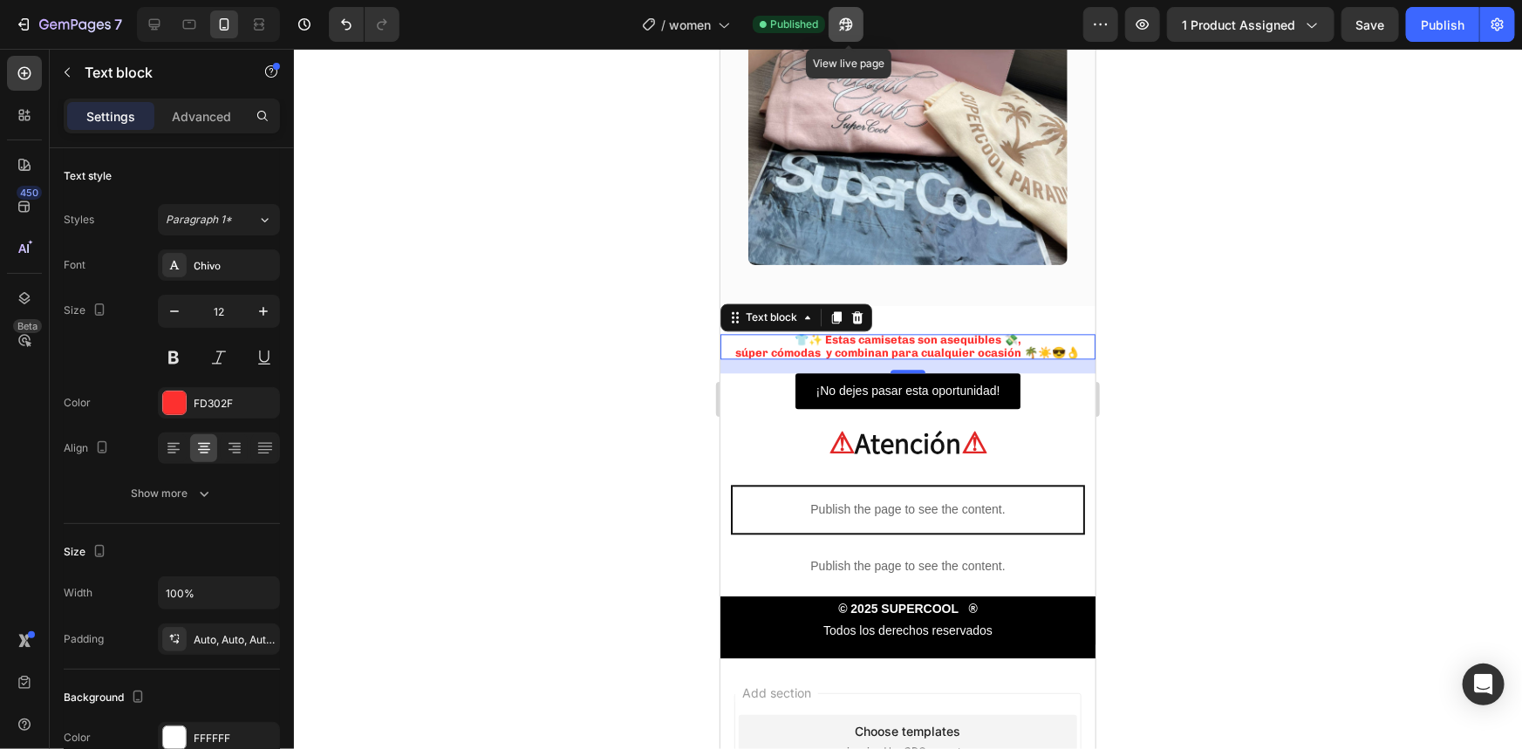
click at [844, 26] on icon "button" at bounding box center [842, 28] width 4 height 4
